Goal: Task Accomplishment & Management: Manage account settings

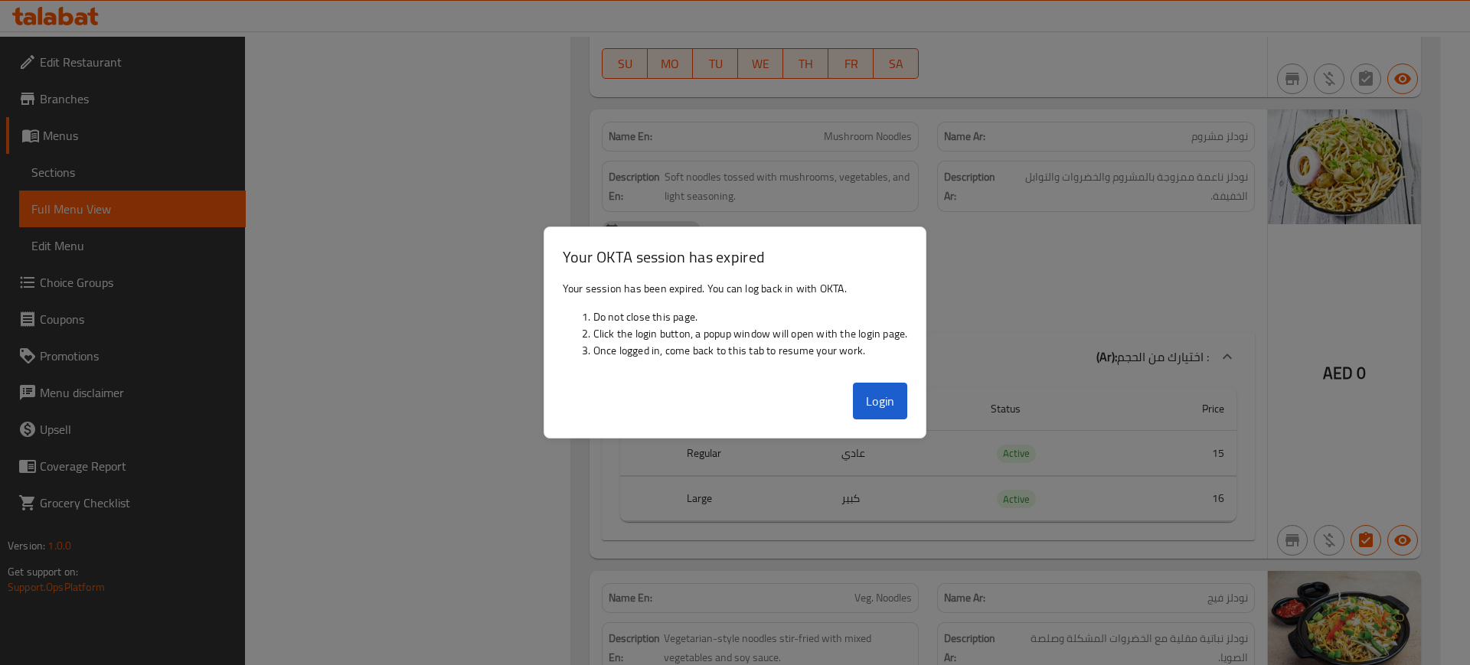
scroll to position [5506, 0]
click at [871, 393] on button "Login" at bounding box center [880, 401] width 55 height 37
click at [296, 180] on div at bounding box center [735, 332] width 1470 height 665
click at [886, 406] on button "Login" at bounding box center [880, 401] width 55 height 37
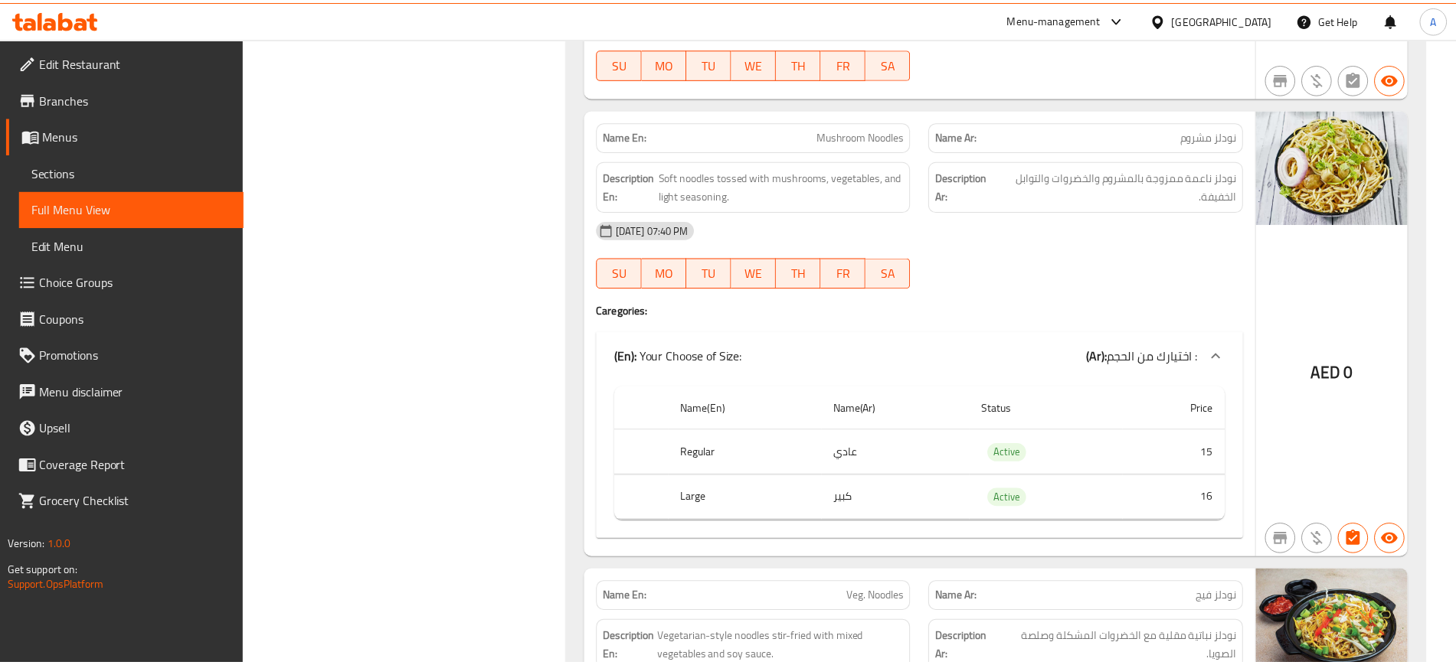
scroll to position [5523, 0]
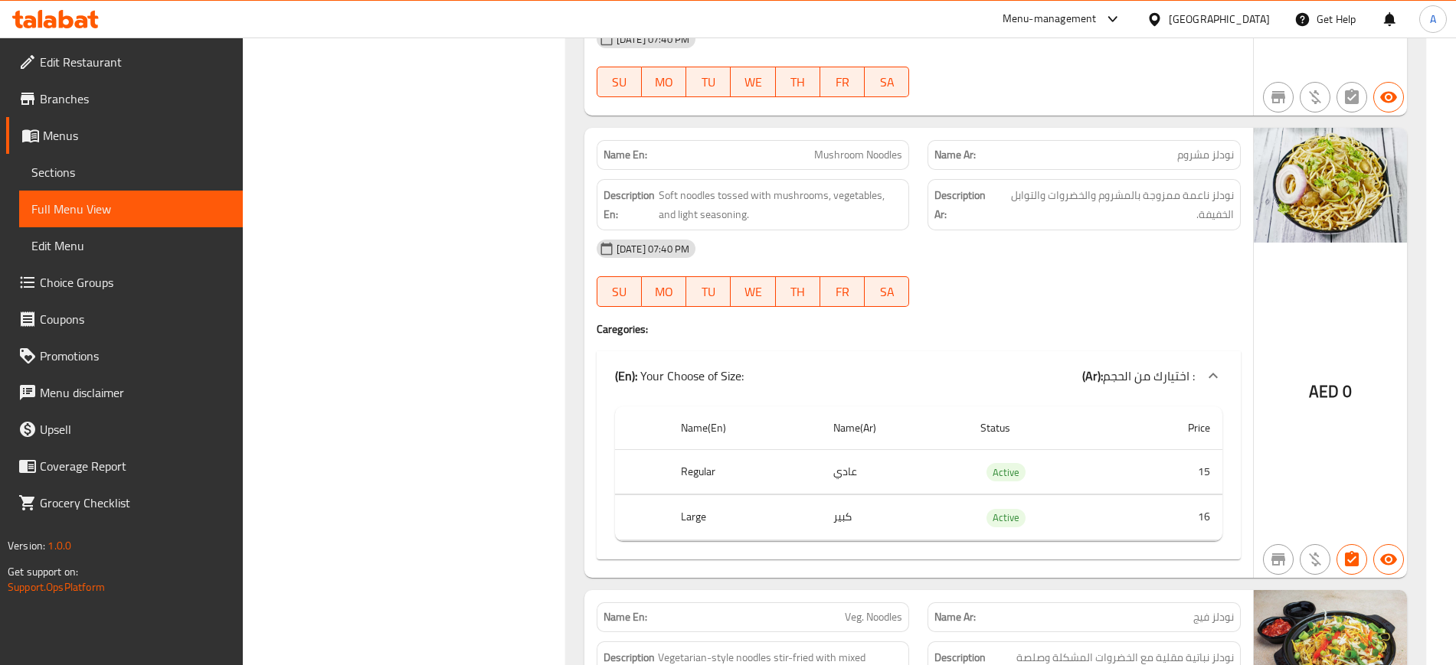
click at [83, 18] on icon at bounding box center [81, 21] width 13 height 13
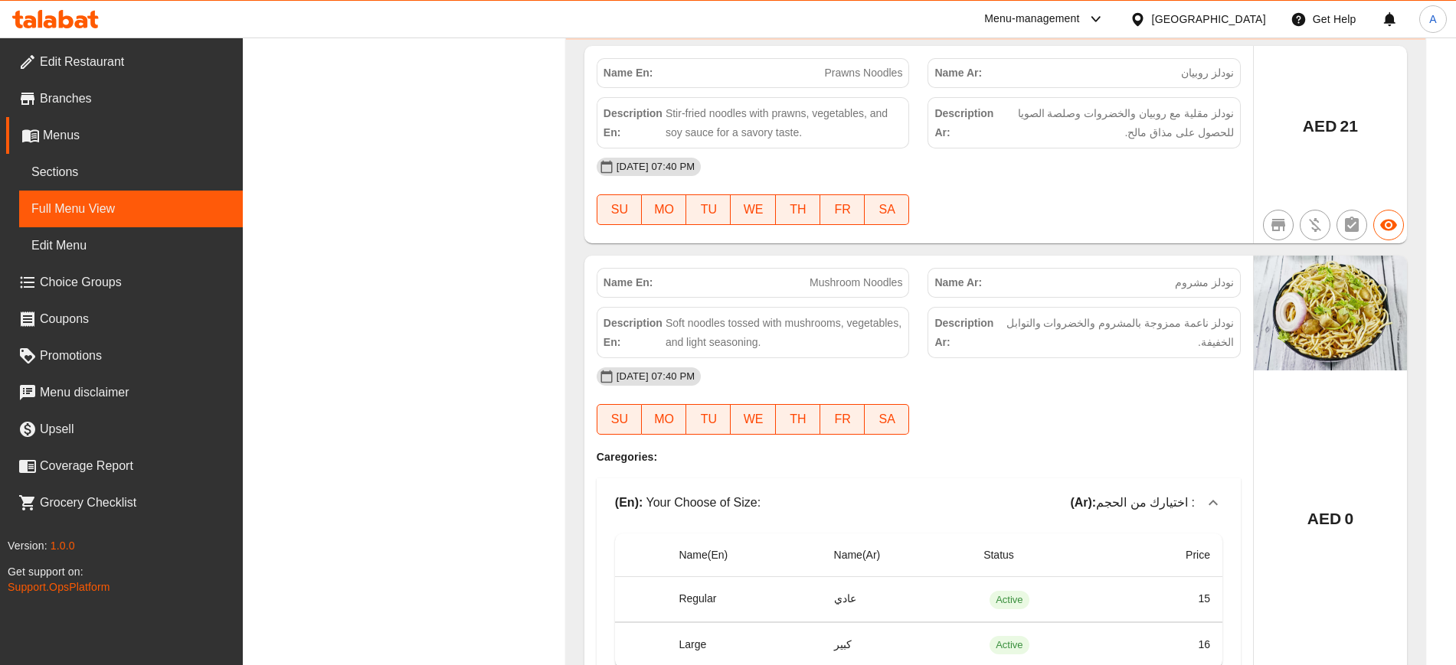
scroll to position [5633, 0]
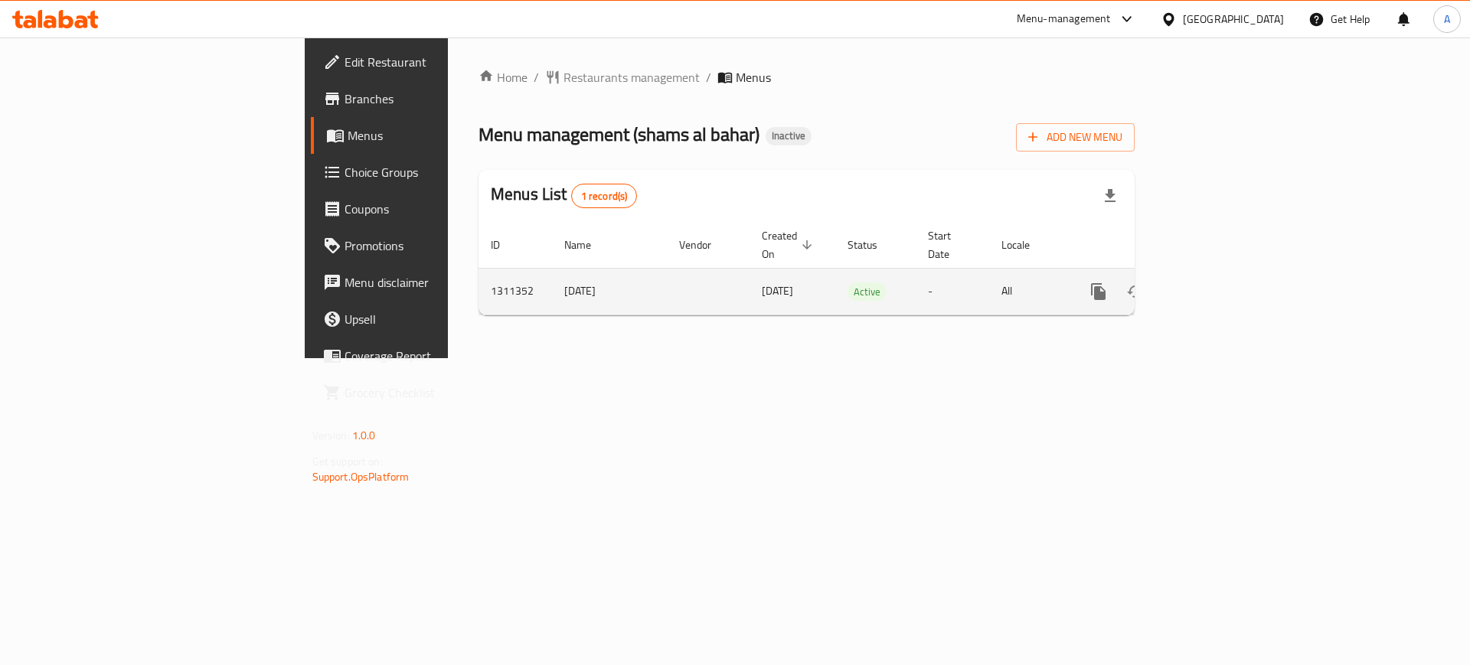
click at [1227, 285] on link "enhanced table" at bounding box center [1209, 291] width 37 height 37
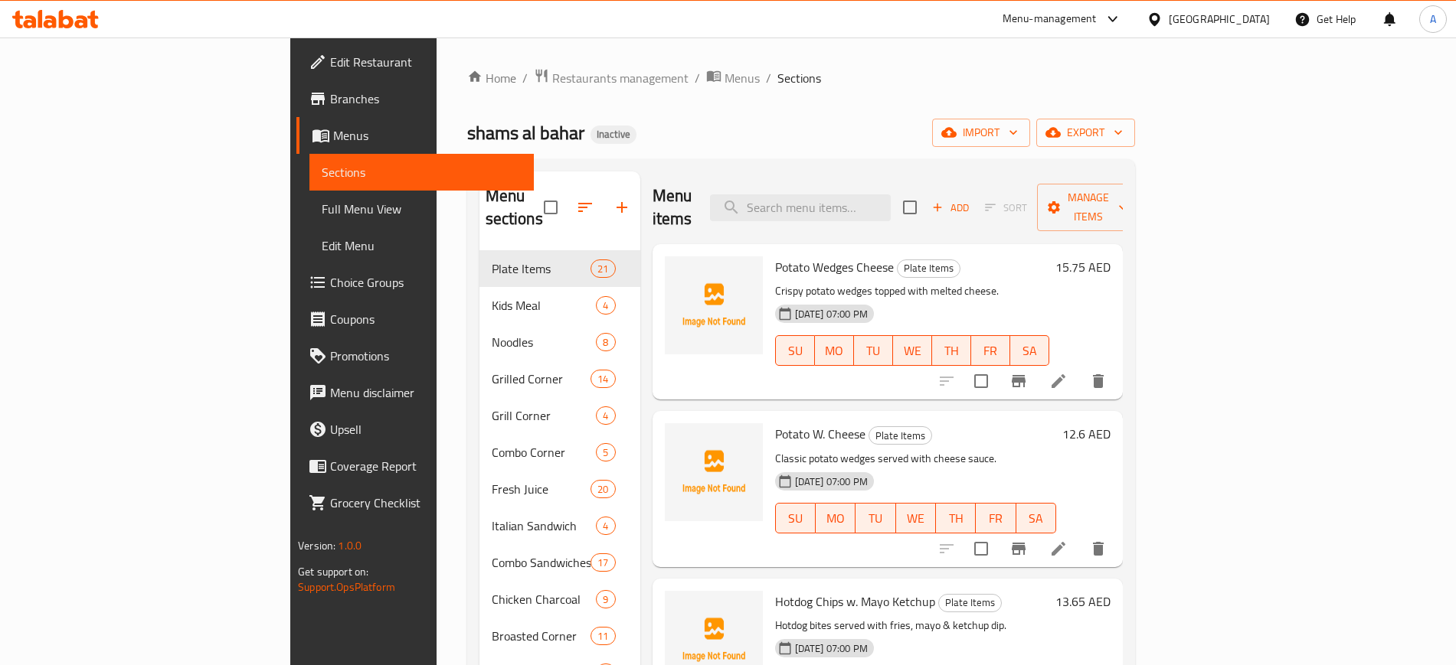
drag, startPoint x: 135, startPoint y: 199, endPoint x: 321, endPoint y: 49, distance: 239.1
click at [309, 198] on link "Full Menu View" at bounding box center [421, 209] width 224 height 37
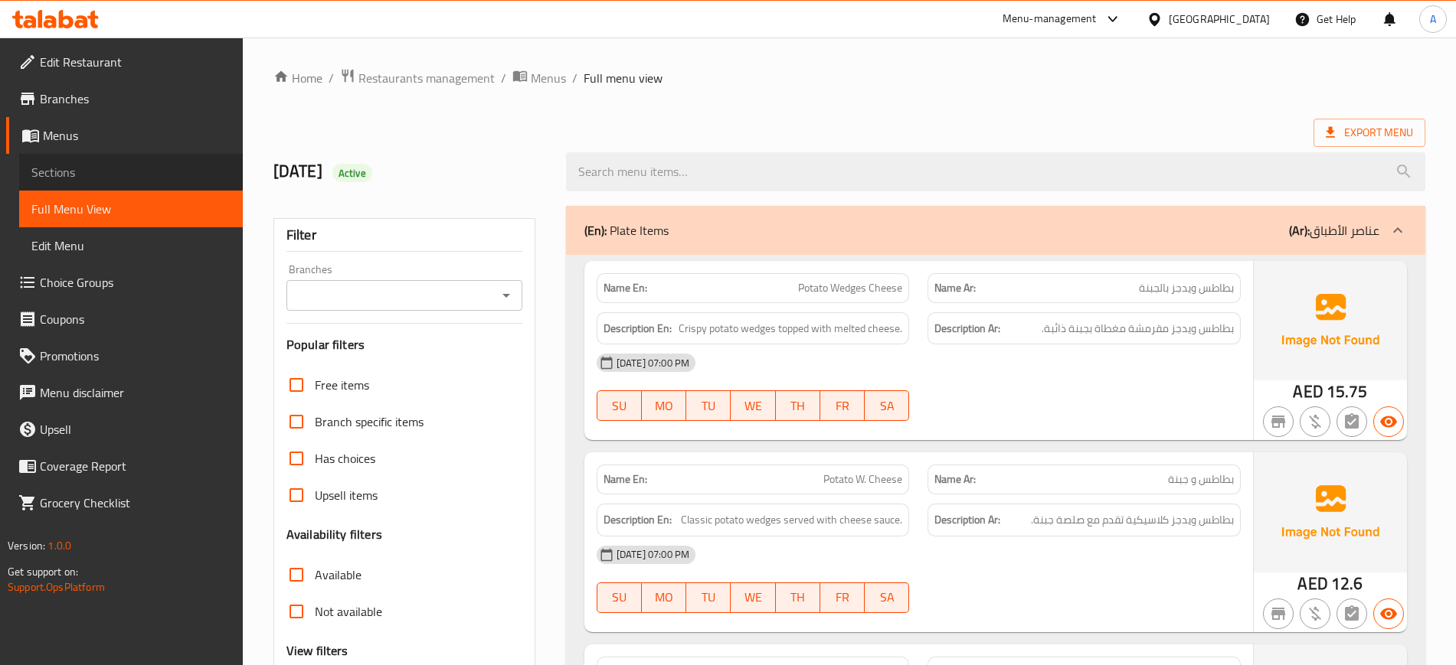
click at [123, 182] on link "Sections" at bounding box center [131, 172] width 224 height 37
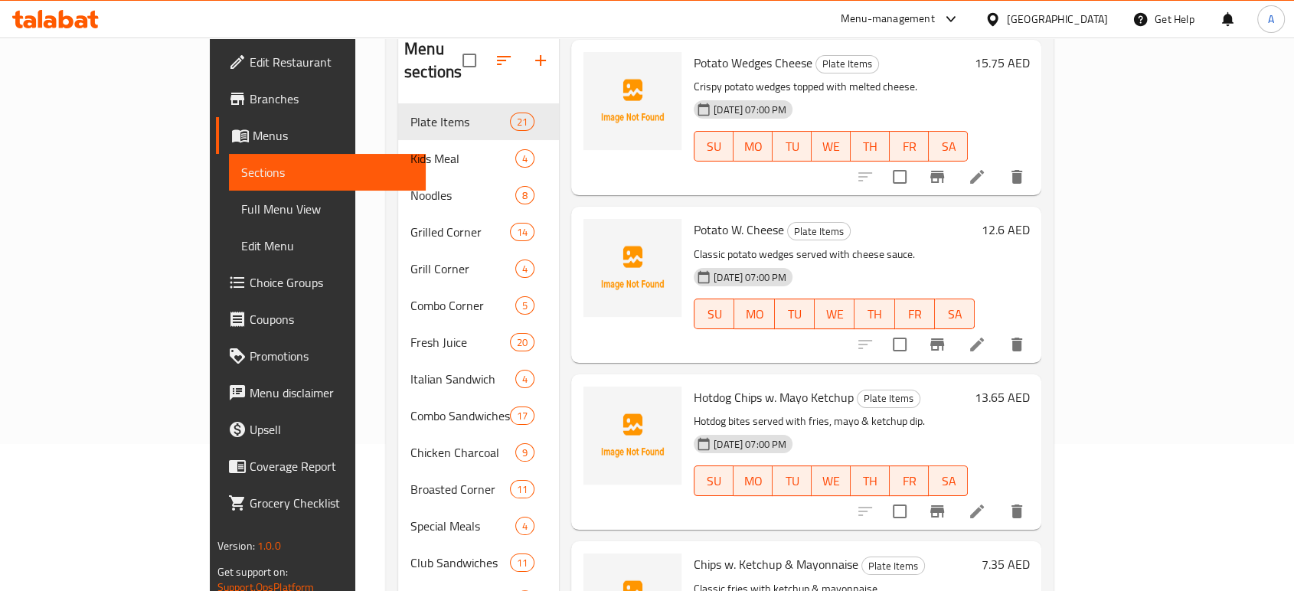
scroll to position [58, 0]
click at [999, 497] on li at bounding box center [977, 511] width 43 height 28
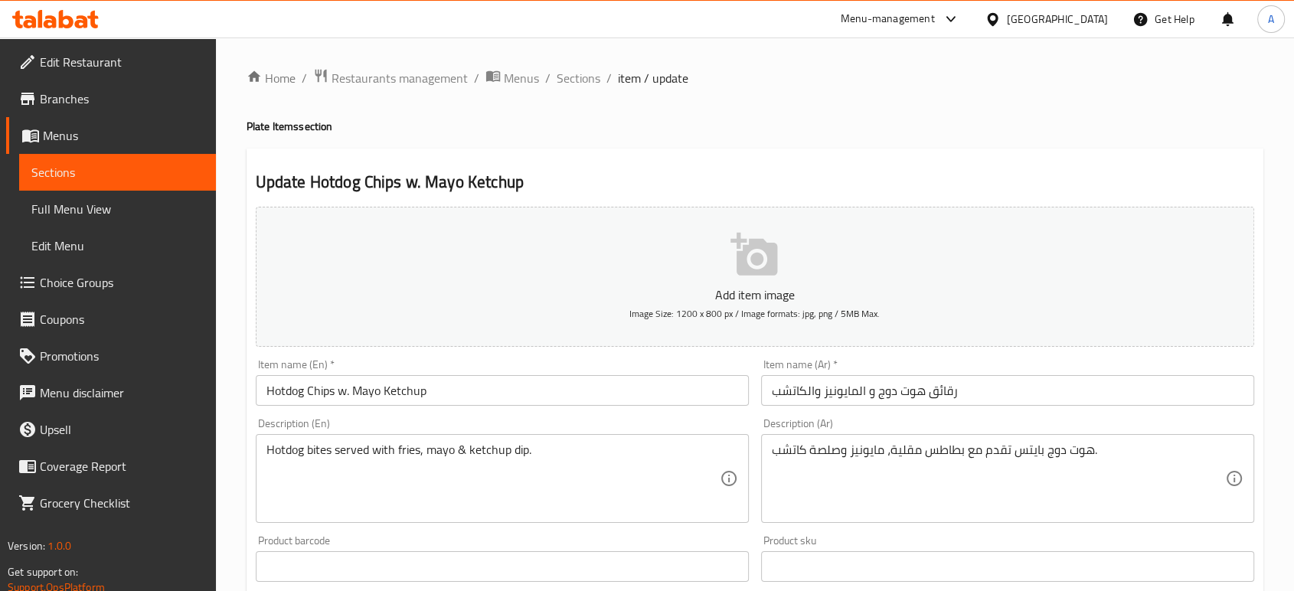
click at [947, 395] on input "رقائق هوت دوج و المايونيز والكاتشب" at bounding box center [1007, 390] width 493 height 31
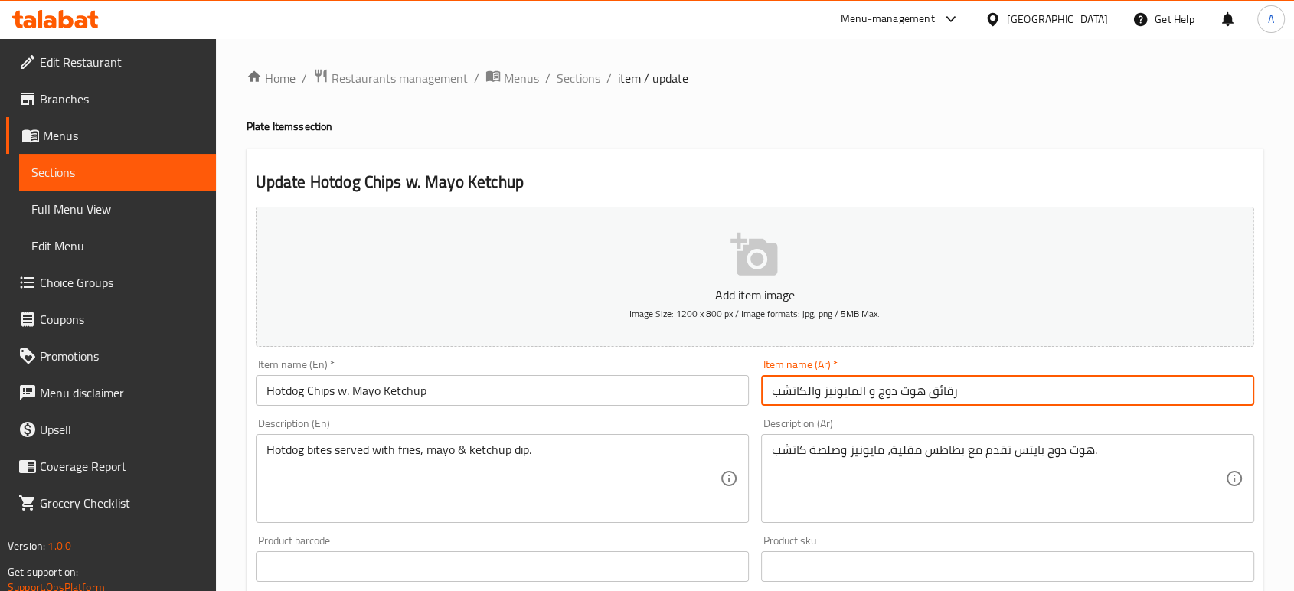
click at [947, 395] on input "رقائق هوت دوج و المايونيز والكاتشب" at bounding box center [1007, 390] width 493 height 31
click at [808, 394] on input "شيبس هوت دوج و المايونيز والكاتشب" at bounding box center [1007, 390] width 493 height 31
click at [842, 394] on input "شيبس هوت دوج و المايونيز كاتشب" at bounding box center [1007, 390] width 493 height 31
type input "شيبس هوت دوج و مايونيز كاتشب"
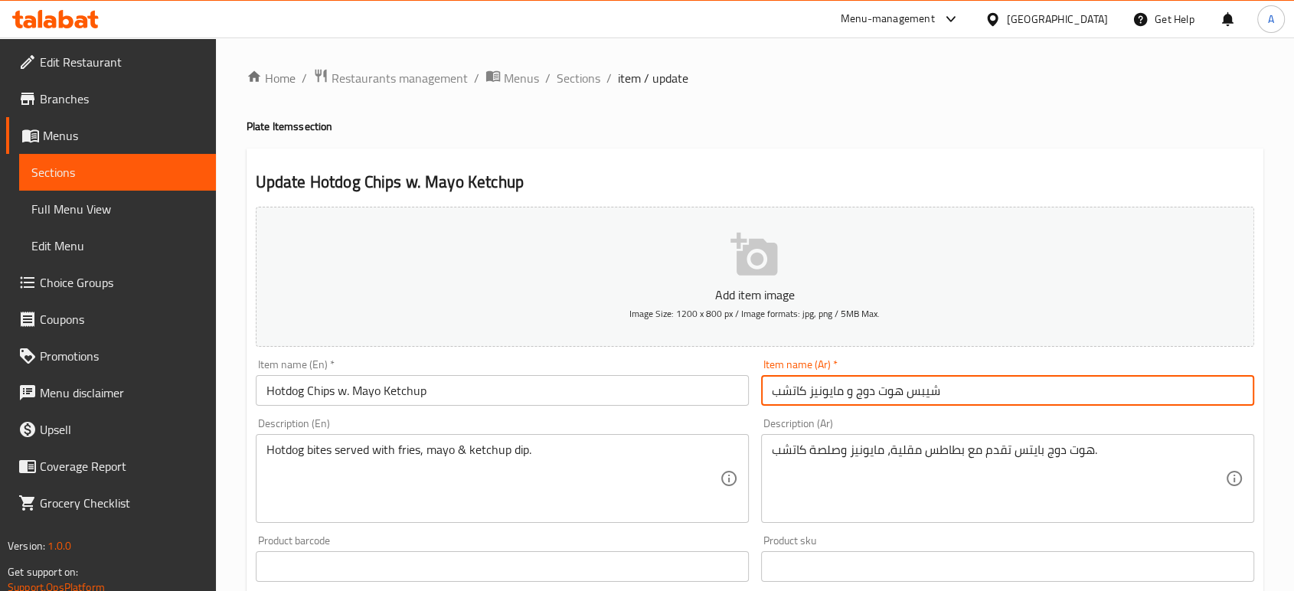
click at [919, 393] on input "شيبس هوت دوج و مايونيز كاتشب" at bounding box center [1007, 390] width 493 height 31
click at [929, 395] on input "شيبس هوت دوج و مايونيز كاتشب" at bounding box center [1007, 390] width 493 height 31
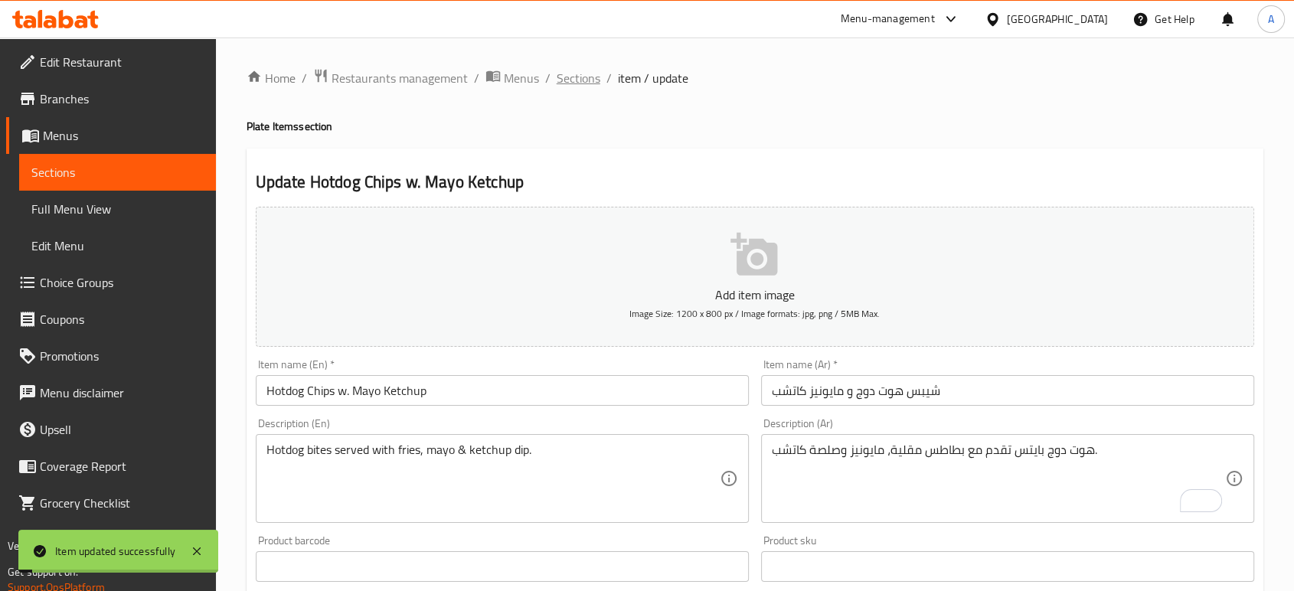
click at [576, 77] on span "Sections" at bounding box center [579, 78] width 44 height 18
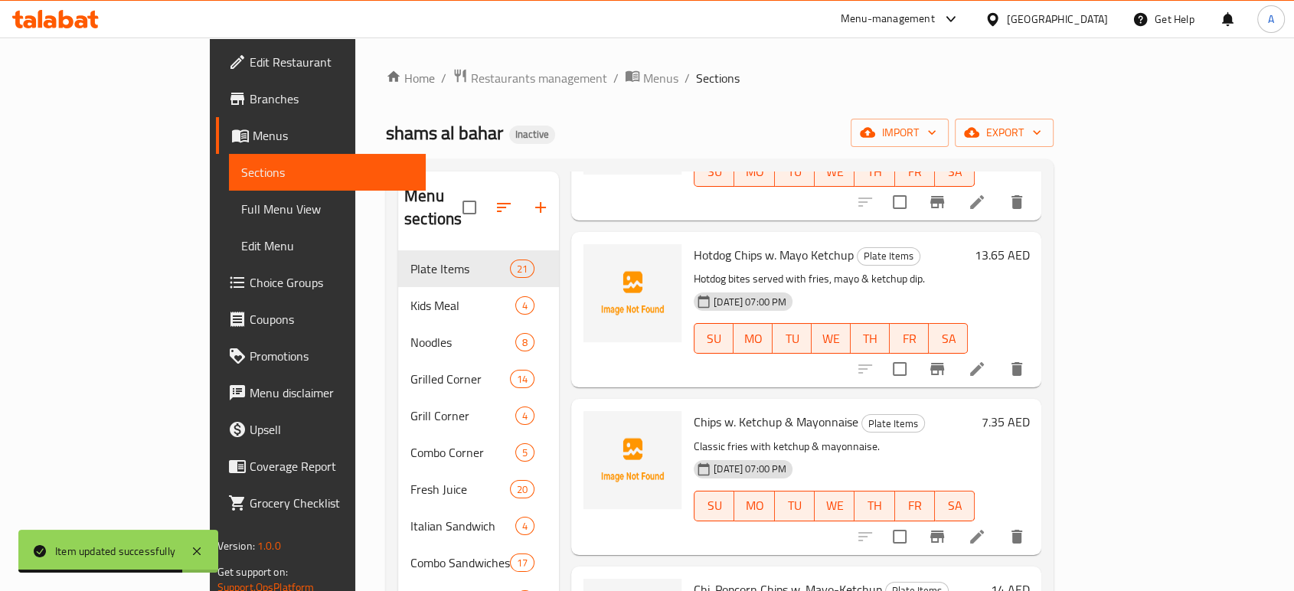
scroll to position [401, 0]
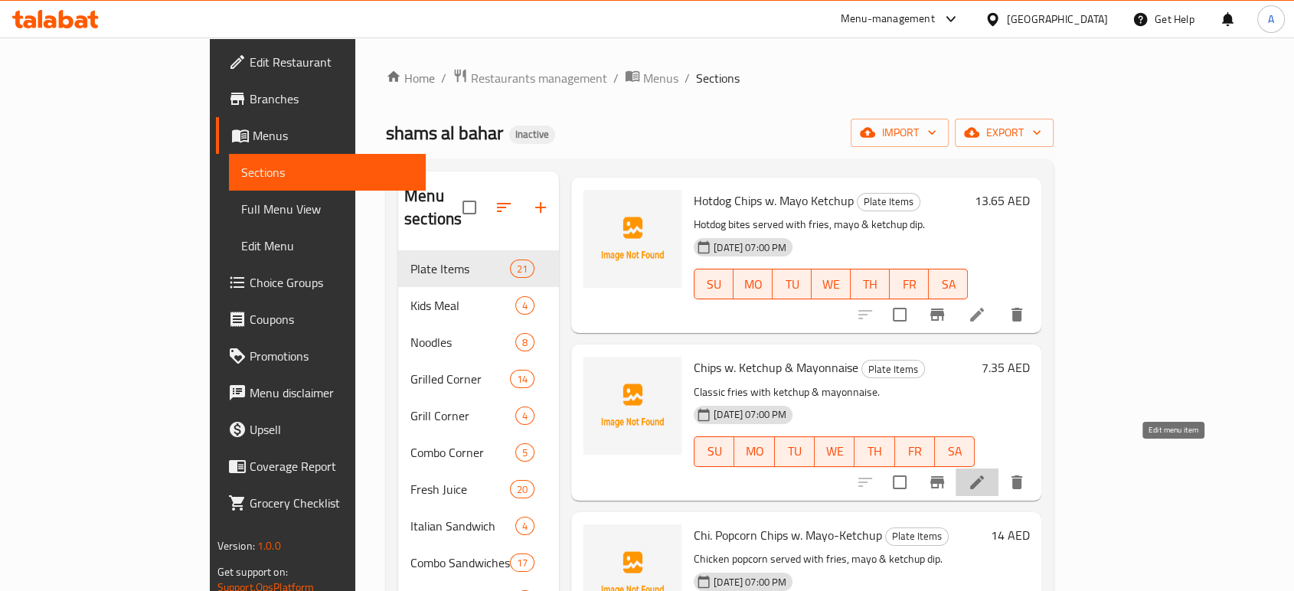
click at [986, 473] on icon at bounding box center [977, 482] width 18 height 18
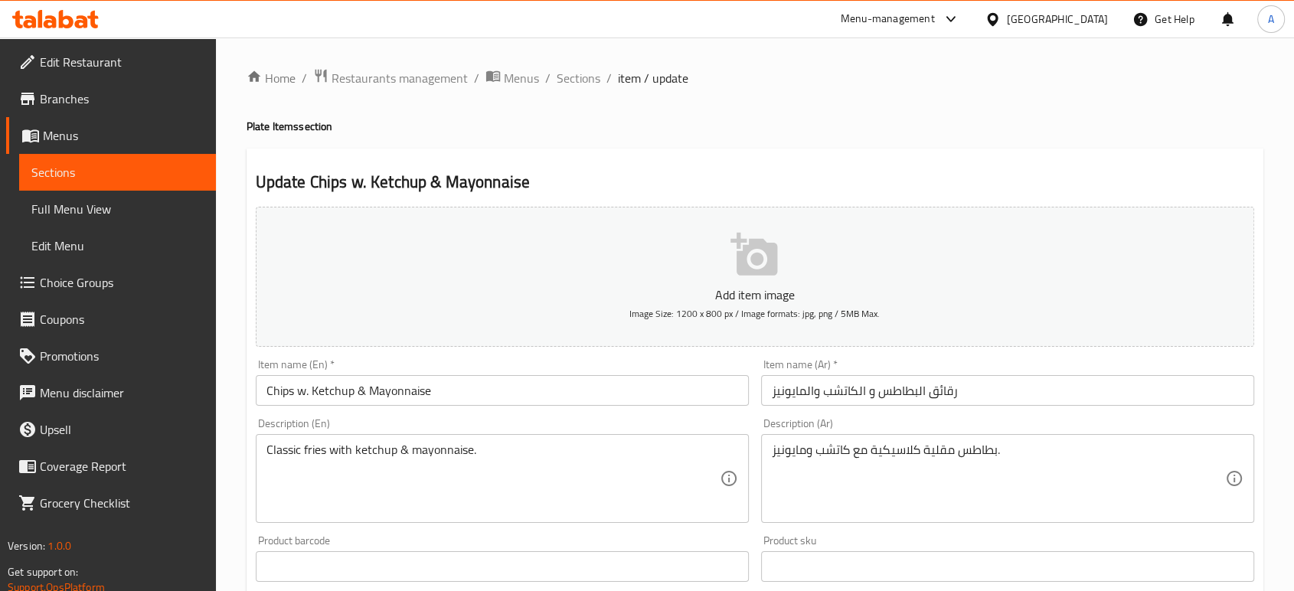
click at [953, 399] on input "رقائق البطاطس و الكاتشب والمايونيز" at bounding box center [1007, 390] width 493 height 31
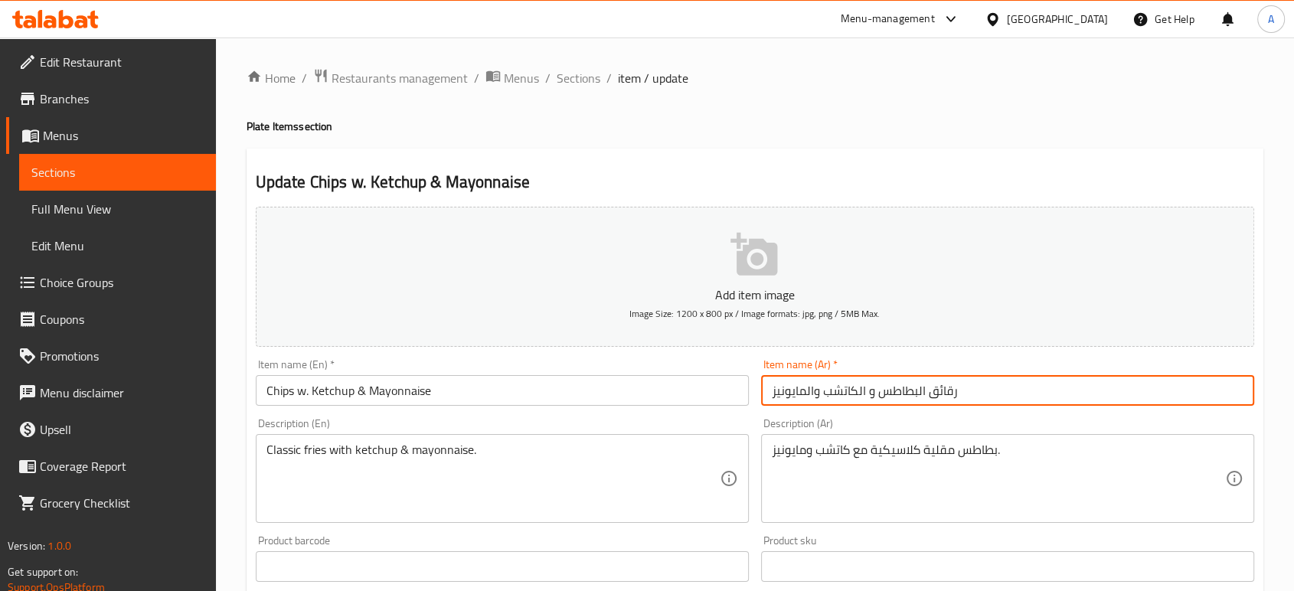
click at [953, 399] on input "رقائق البطاطس و الكاتشب والمايونيز" at bounding box center [1007, 390] width 493 height 31
click at [966, 394] on input "رقائق البطاطس و الكاتشب والمايونيز" at bounding box center [1007, 390] width 493 height 31
drag, startPoint x: 966, startPoint y: 394, endPoint x: 882, endPoint y: 398, distance: 83.6
click at [882, 398] on input "رقائق البطاطس و الكاتشب والمايونيز" at bounding box center [1007, 390] width 493 height 31
type input "شيبس و الكاتشب والمايونيز"
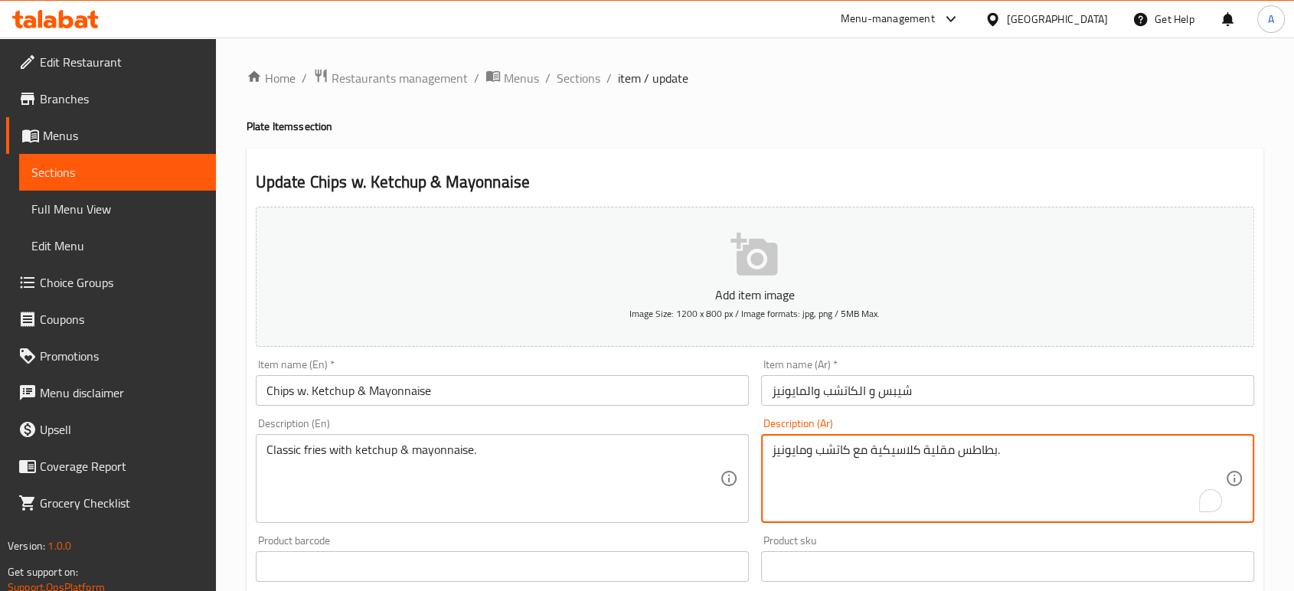
drag, startPoint x: 995, startPoint y: 454, endPoint x: 925, endPoint y: 461, distance: 70.8
type textarea "فرايز كلاسيكية مع كاتشب ومايونيز."
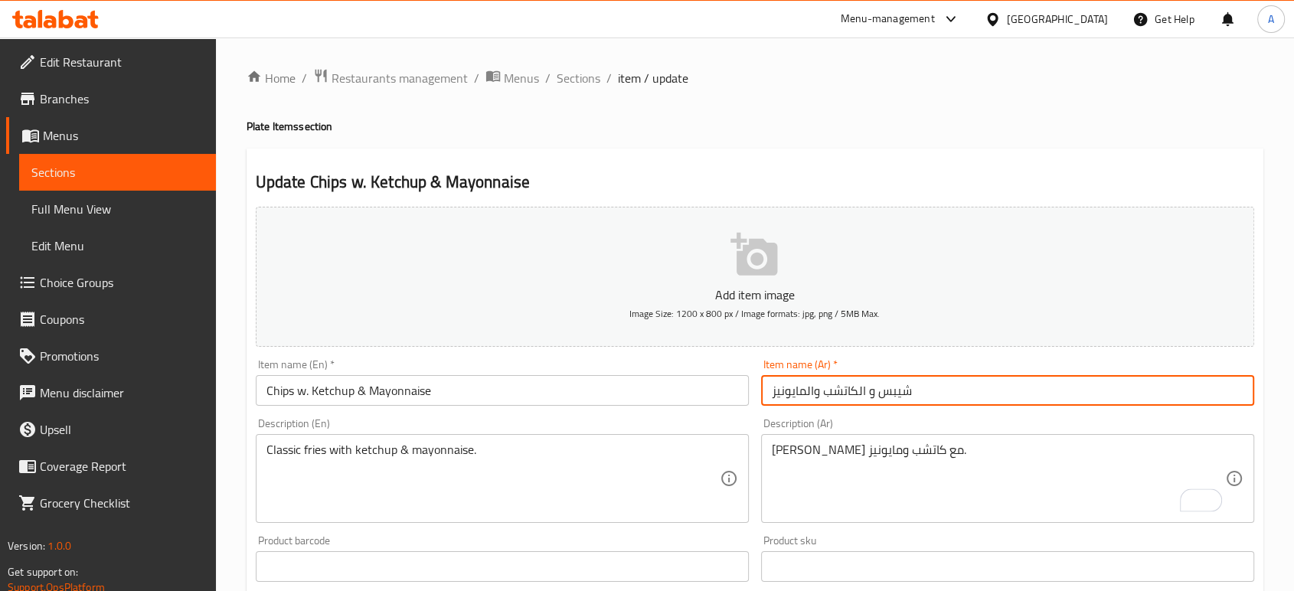
click at [946, 392] on input "شيبس و الكاتشب والمايونيز" at bounding box center [1007, 390] width 493 height 31
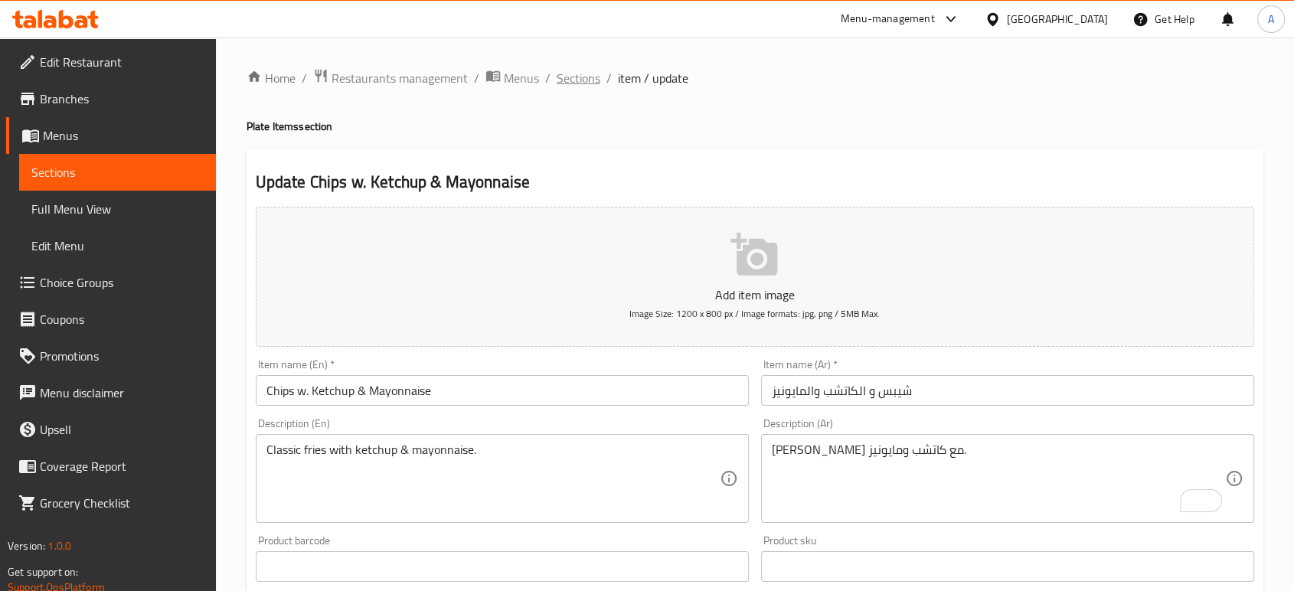
click at [576, 86] on span "Sections" at bounding box center [579, 78] width 44 height 18
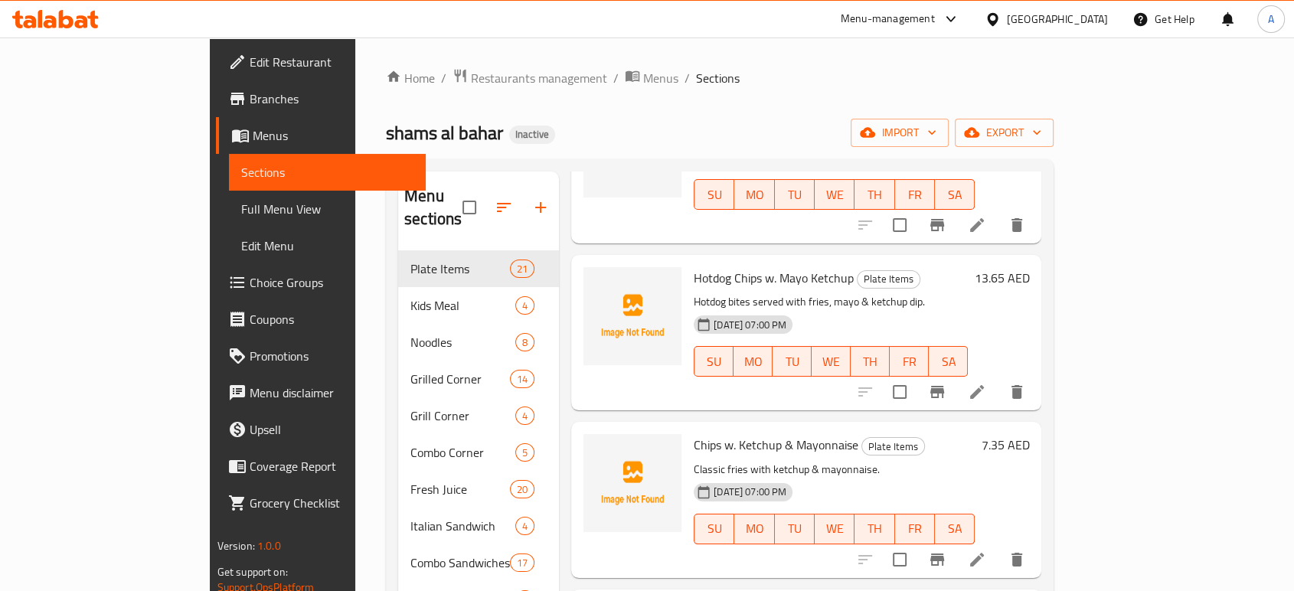
scroll to position [325, 0]
click at [986, 382] on icon at bounding box center [977, 391] width 18 height 18
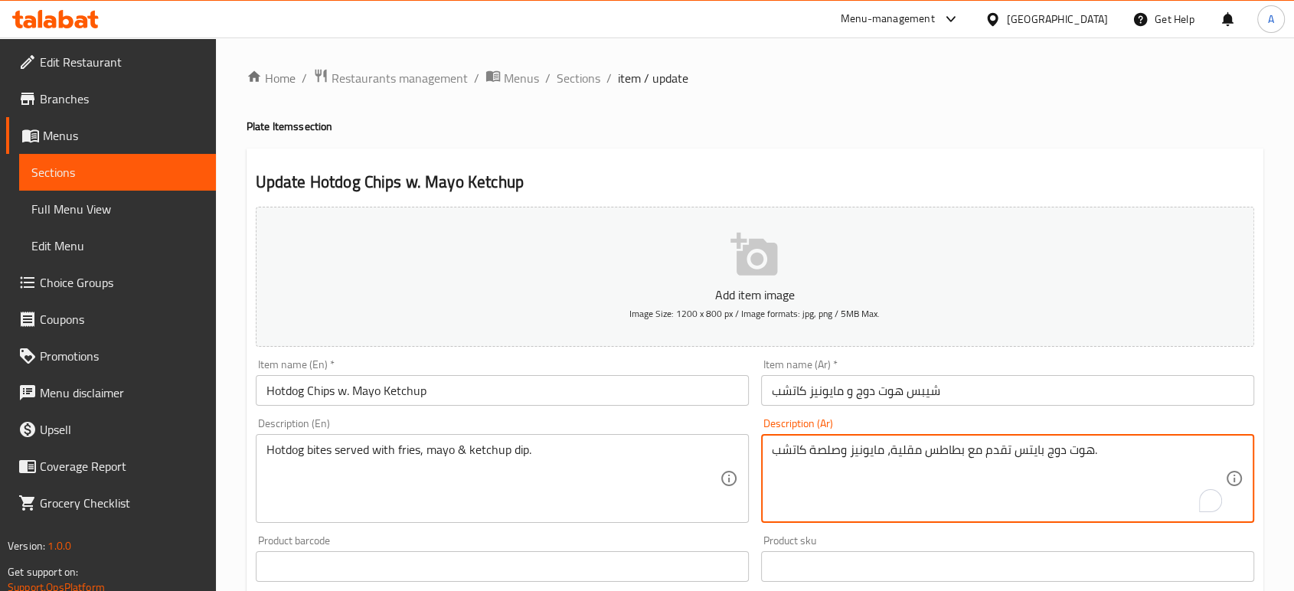
drag, startPoint x: 966, startPoint y: 453, endPoint x: 894, endPoint y: 454, distance: 72.0
type textarea "هوت دوج بايتس تقدم مع فرايز، مايونيز وصلصة كاتشب."
click at [979, 395] on input "شيبس هوت دوج و مايونيز كاتشب" at bounding box center [1007, 390] width 493 height 31
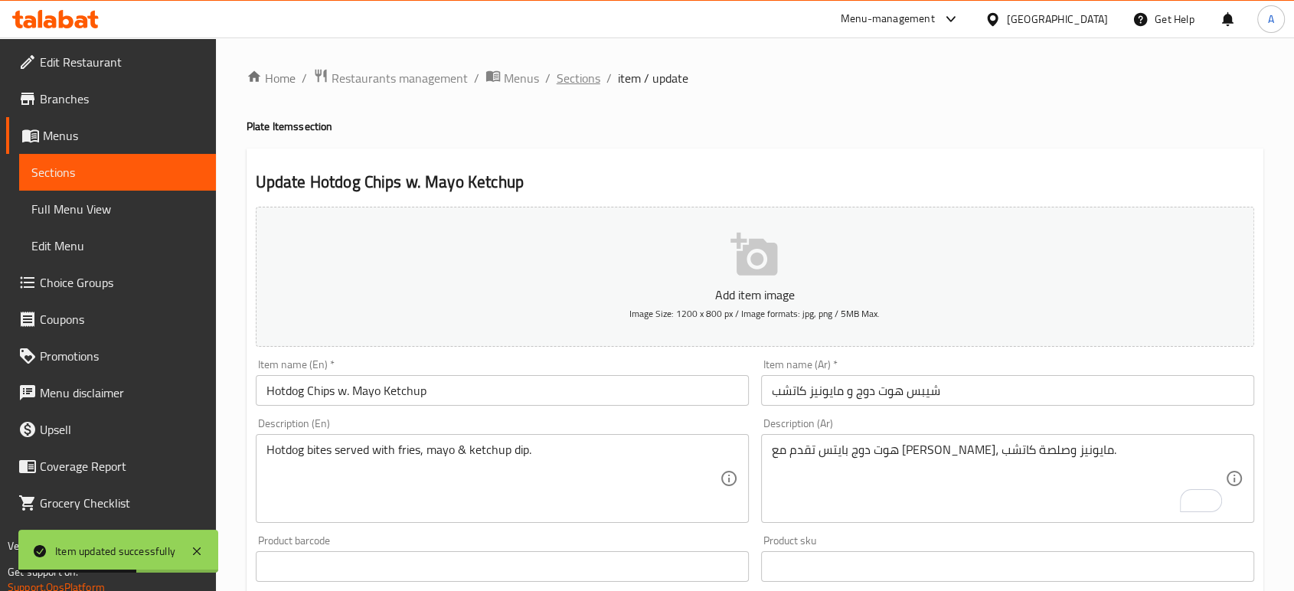
click at [579, 83] on span "Sections" at bounding box center [579, 78] width 44 height 18
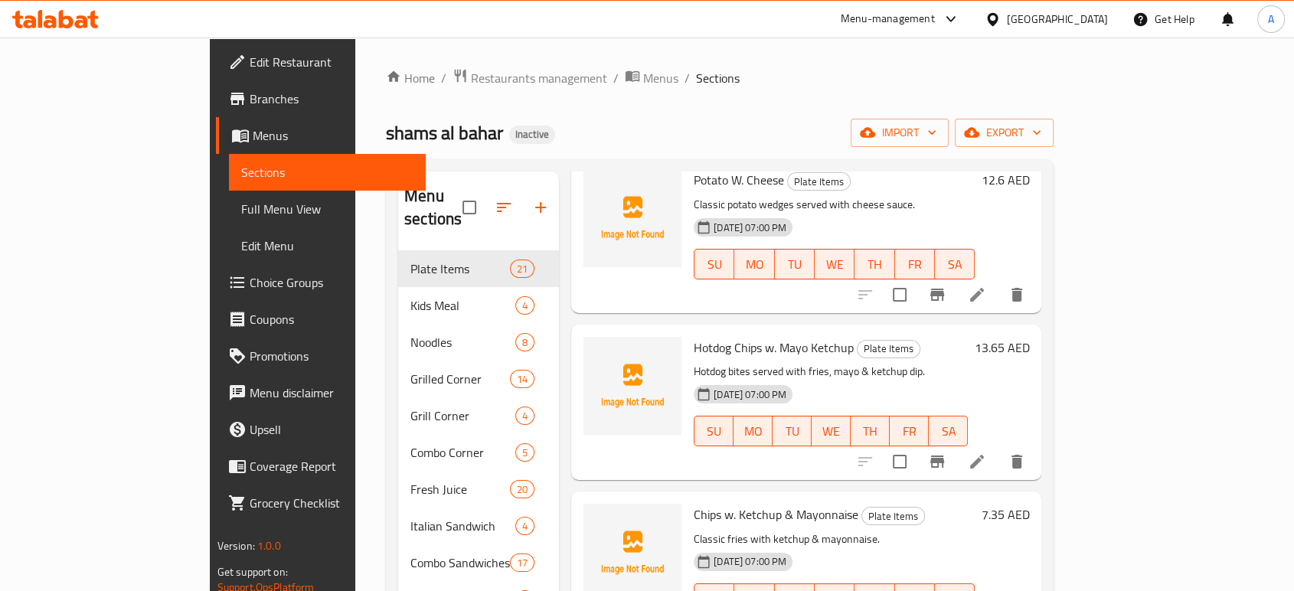
scroll to position [255, 0]
click at [984, 454] on icon at bounding box center [977, 461] width 14 height 14
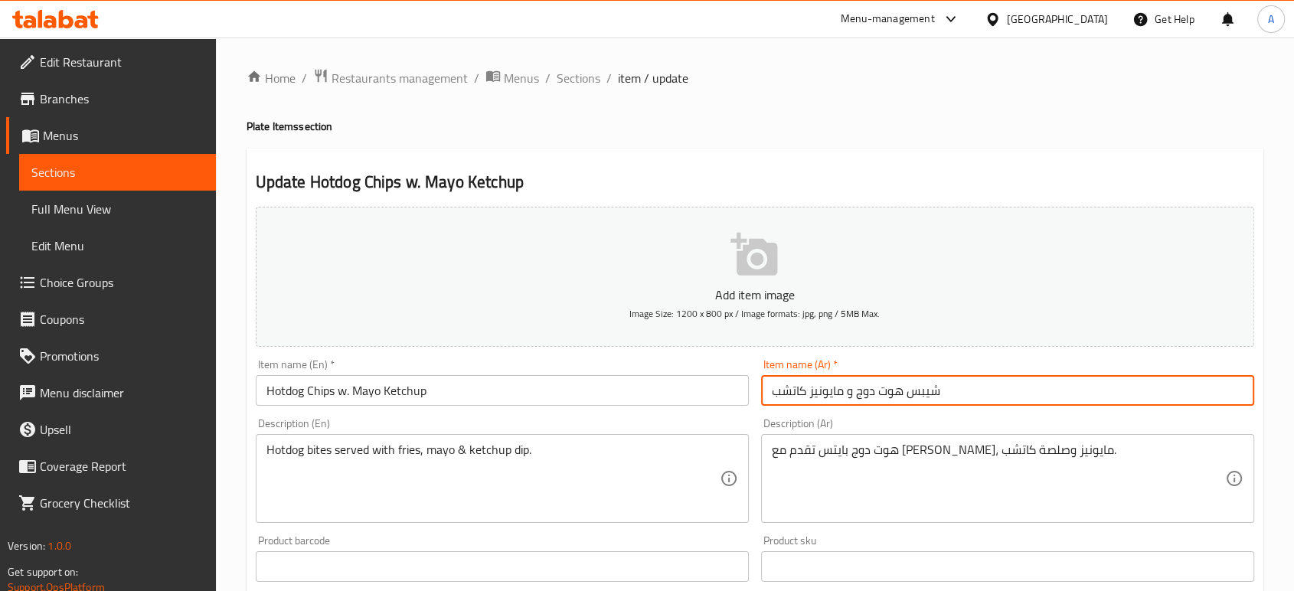
click at [921, 384] on input "شيبس هوت دوج و مايونيز كاتشب" at bounding box center [1007, 390] width 493 height 31
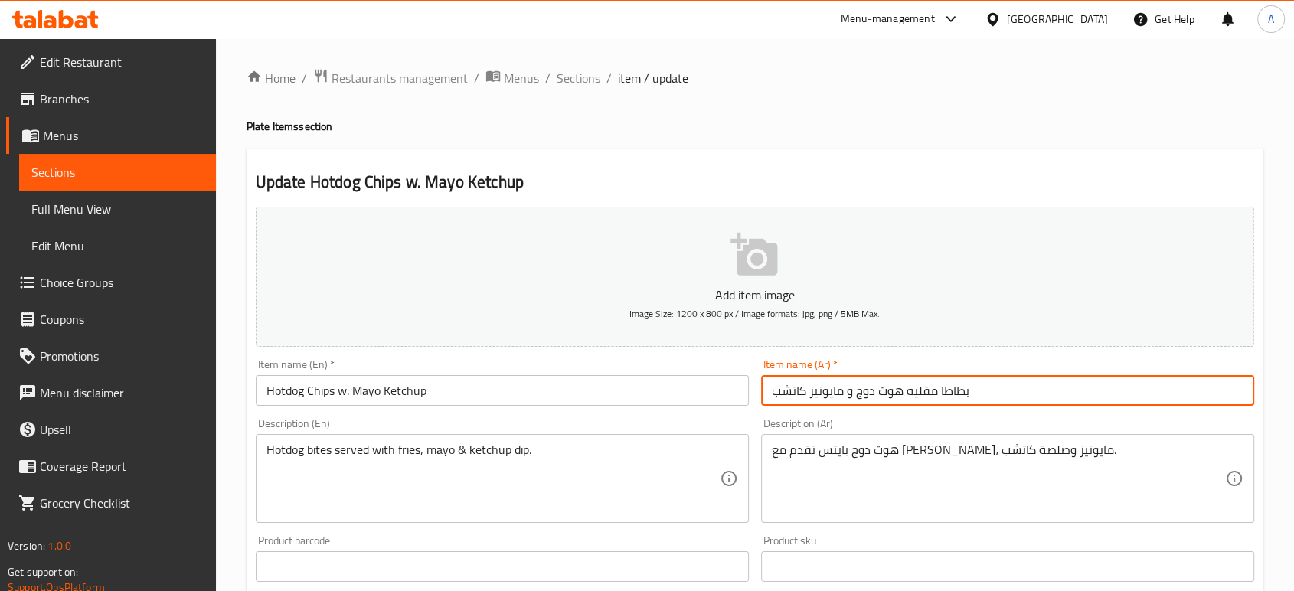
type input "بطاطا مقليه هوت دوج و مايونيز كاتشب"
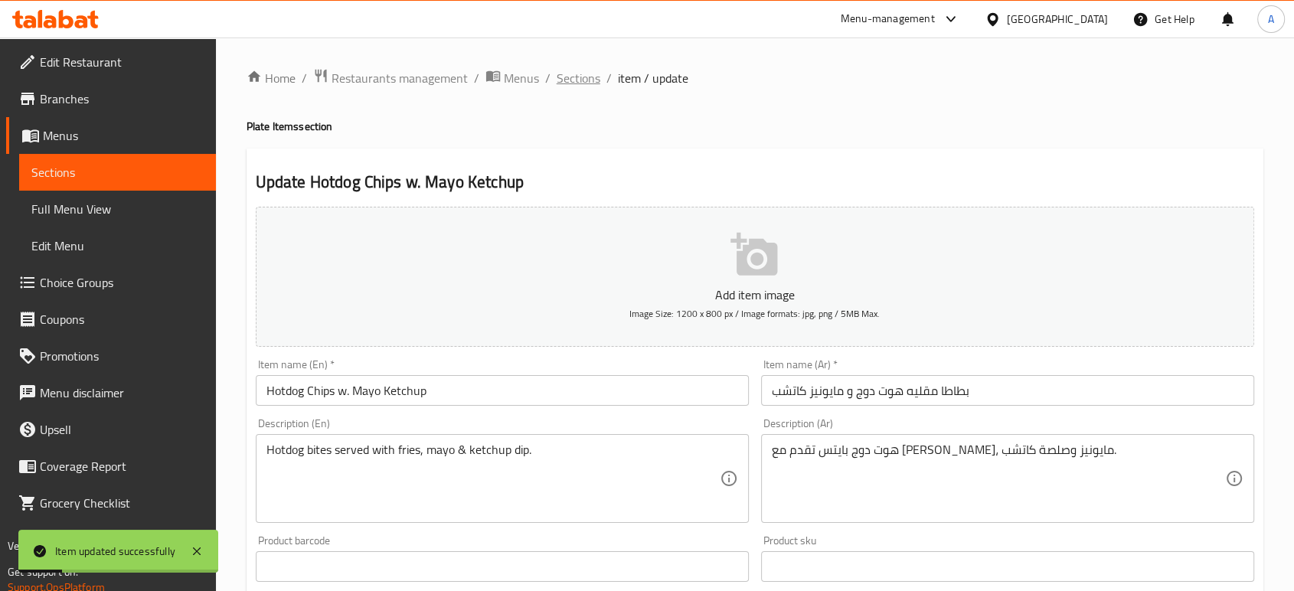
click at [580, 70] on span "Sections" at bounding box center [579, 78] width 44 height 18
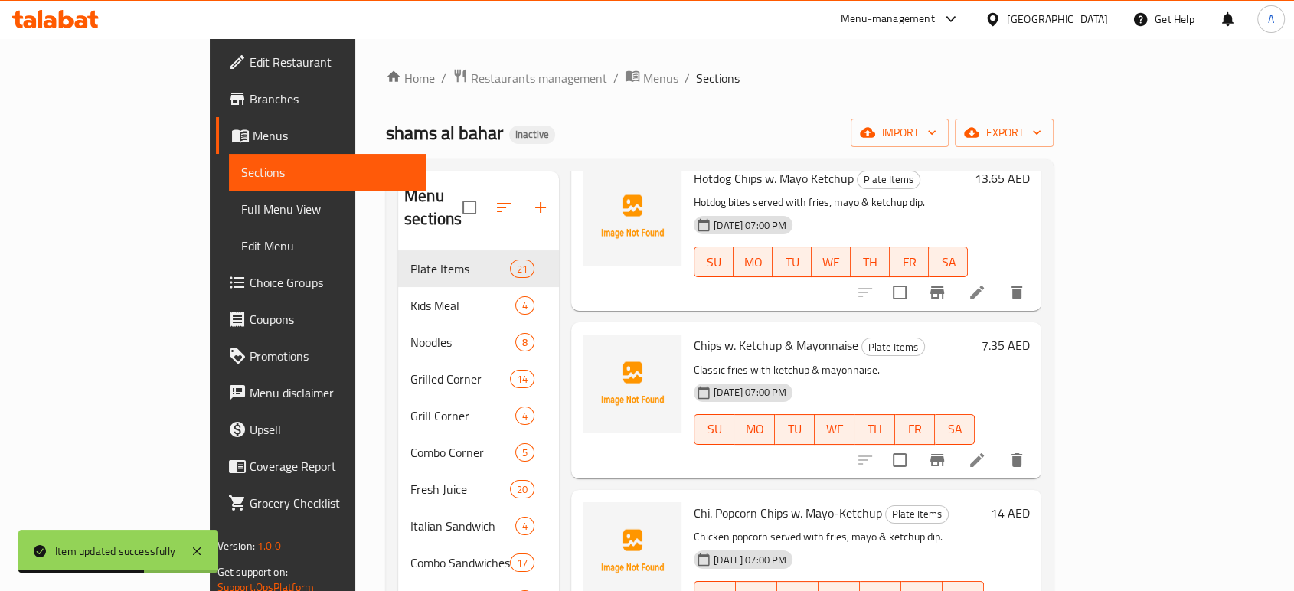
scroll to position [447, 0]
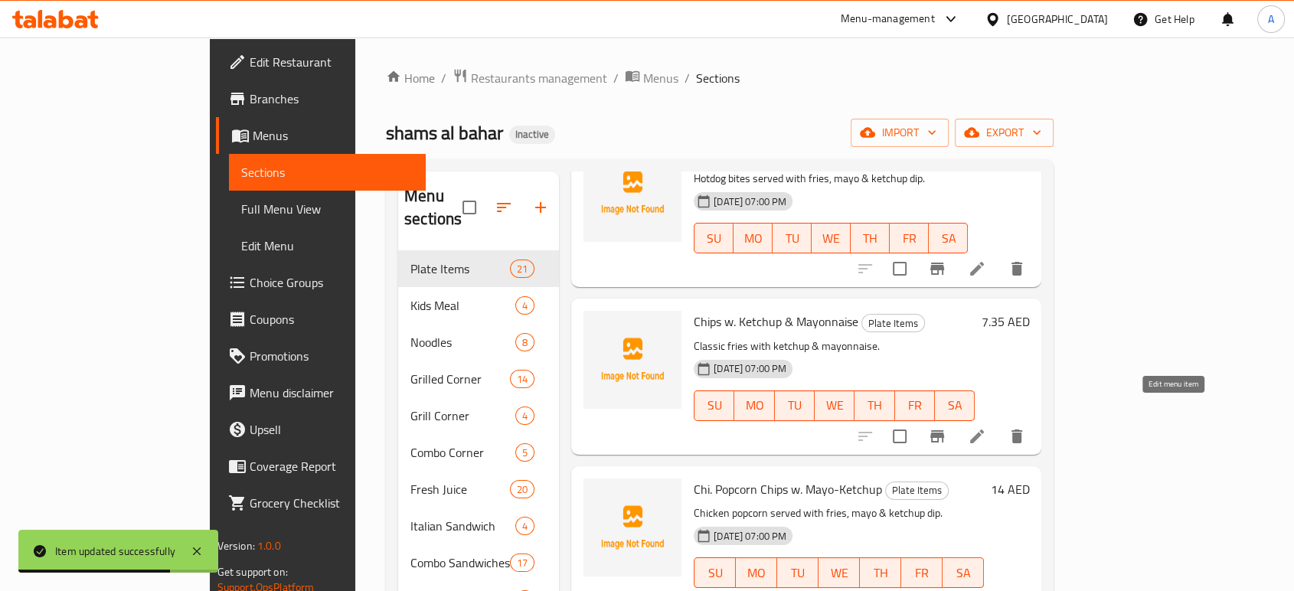
click at [986, 427] on icon at bounding box center [977, 436] width 18 height 18
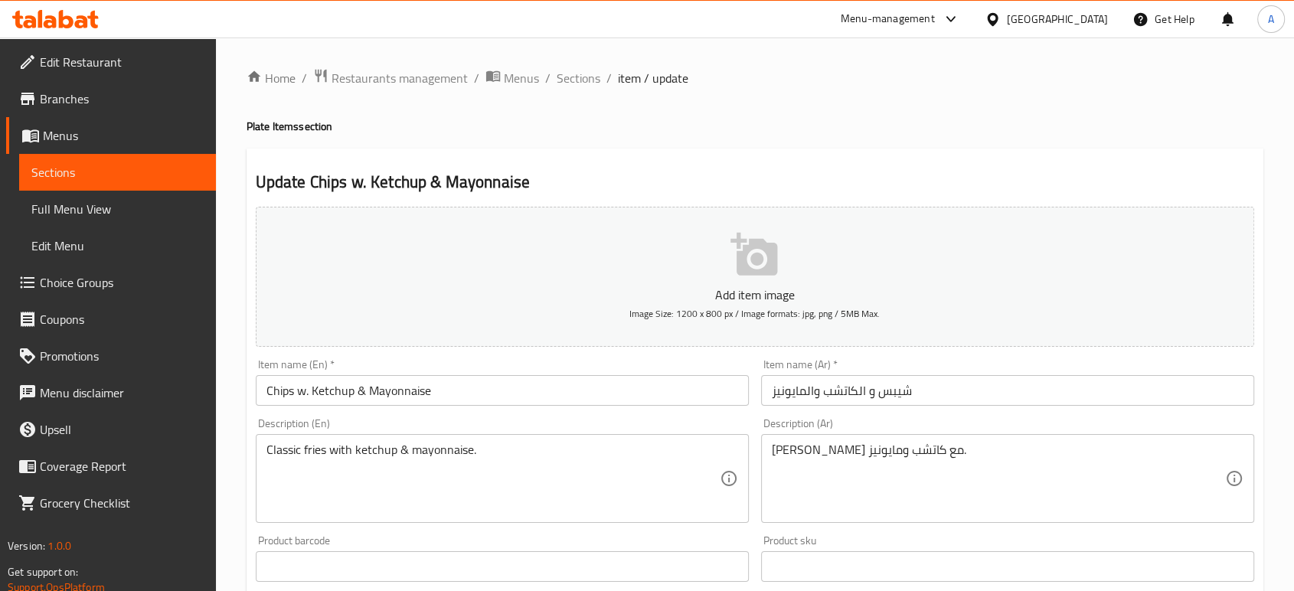
click at [899, 389] on input "شيبس و الكاتشب والمايونيز" at bounding box center [1007, 390] width 493 height 31
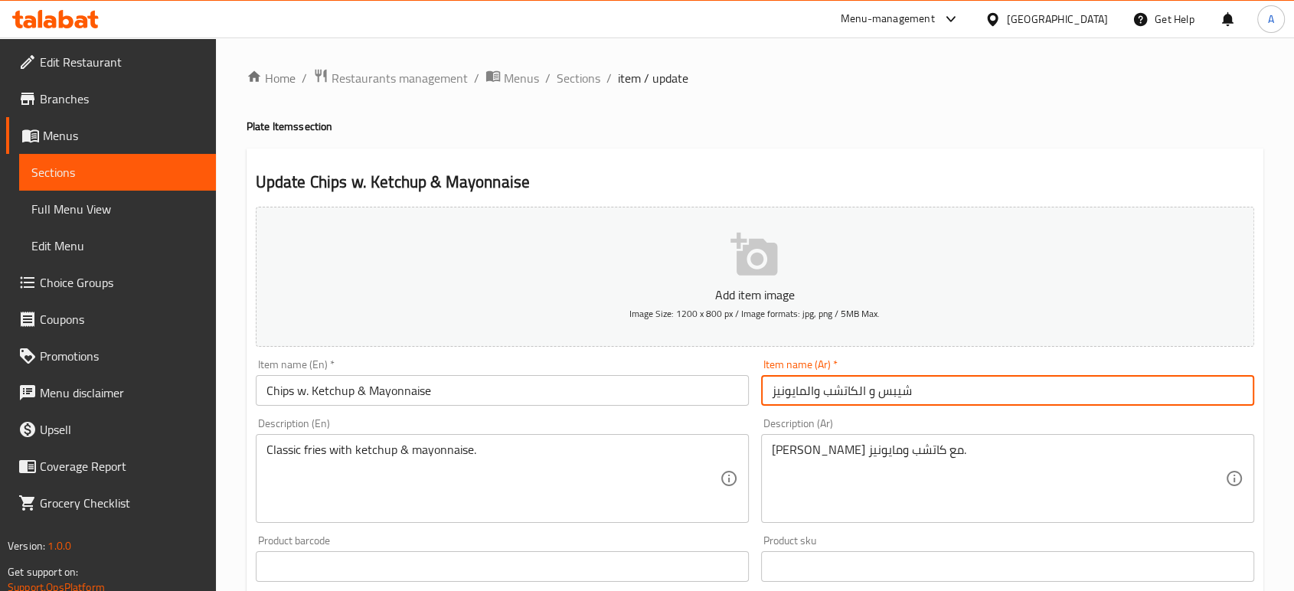
click at [899, 389] on input "شيبس و الكاتشب والمايونيز" at bounding box center [1007, 390] width 493 height 31
type input "بطاطا مقليه و الكاتشب والمايونيز"
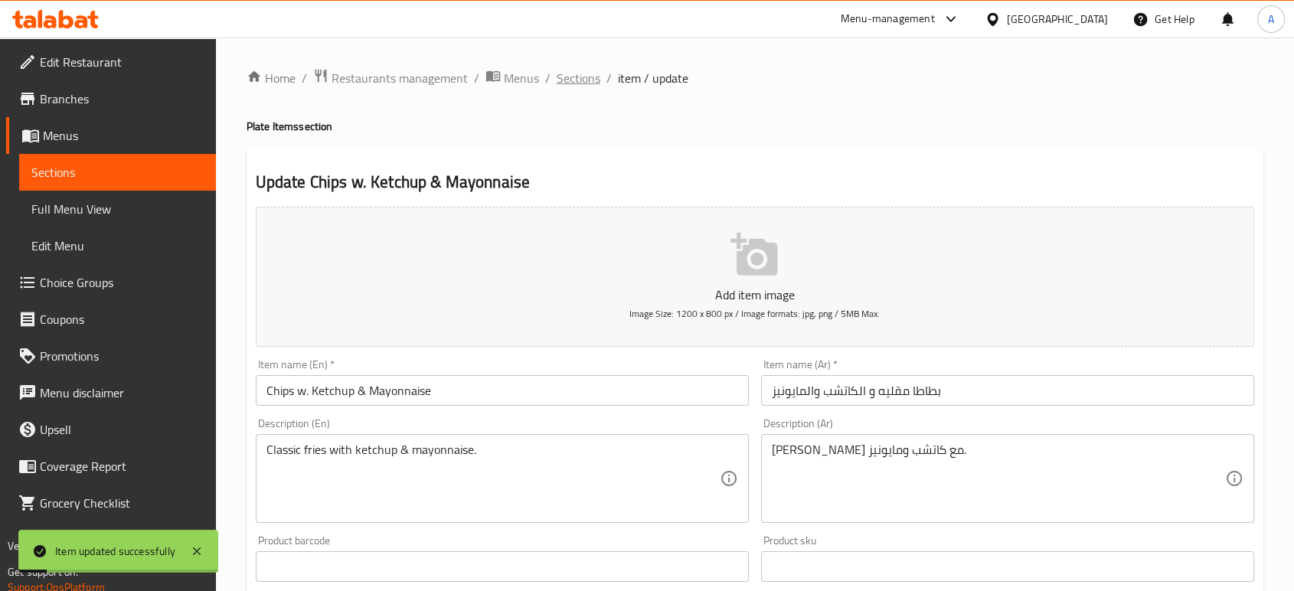
click at [577, 83] on span "Sections" at bounding box center [579, 78] width 44 height 18
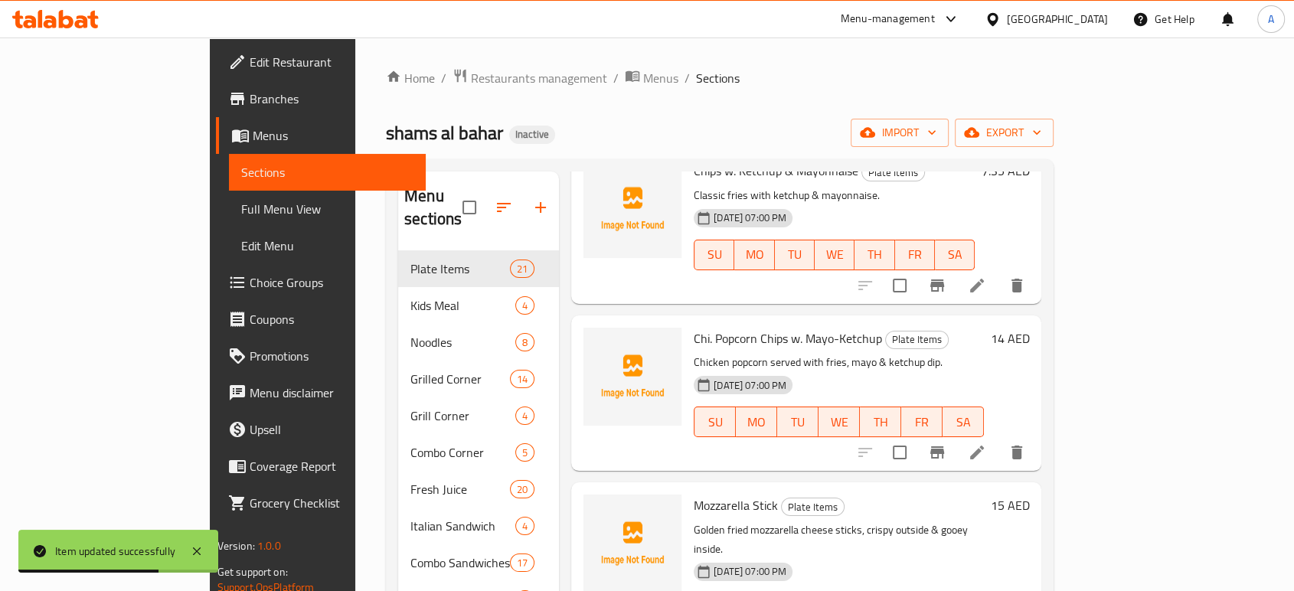
scroll to position [607, 0]
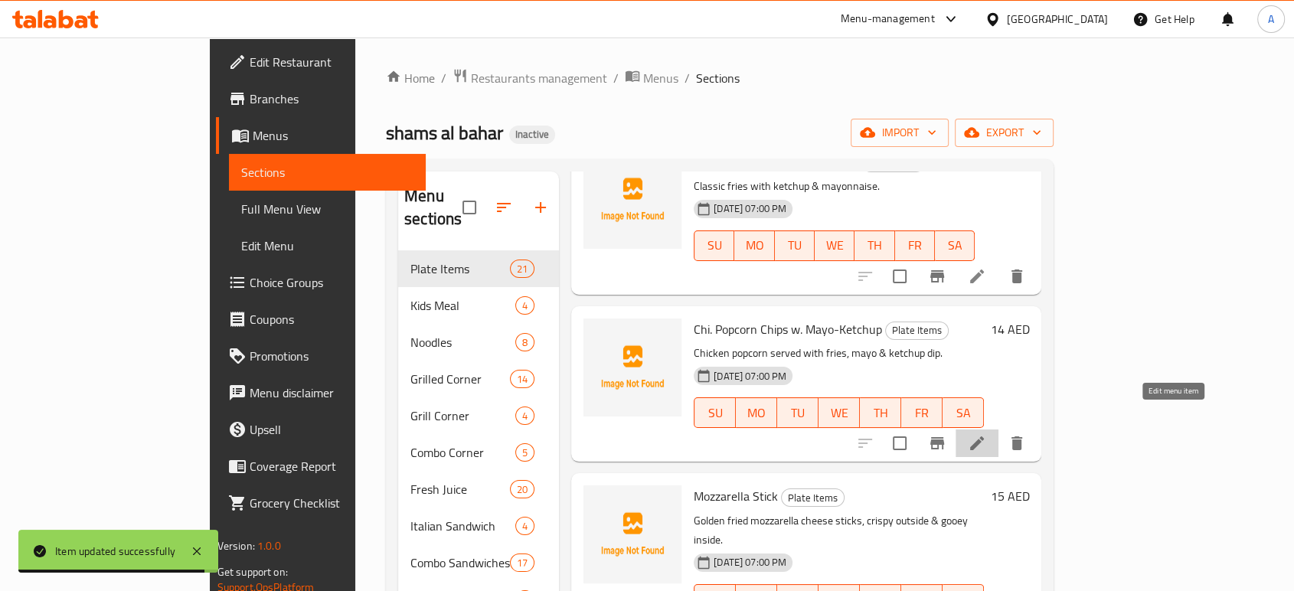
click at [986, 434] on icon at bounding box center [977, 443] width 18 height 18
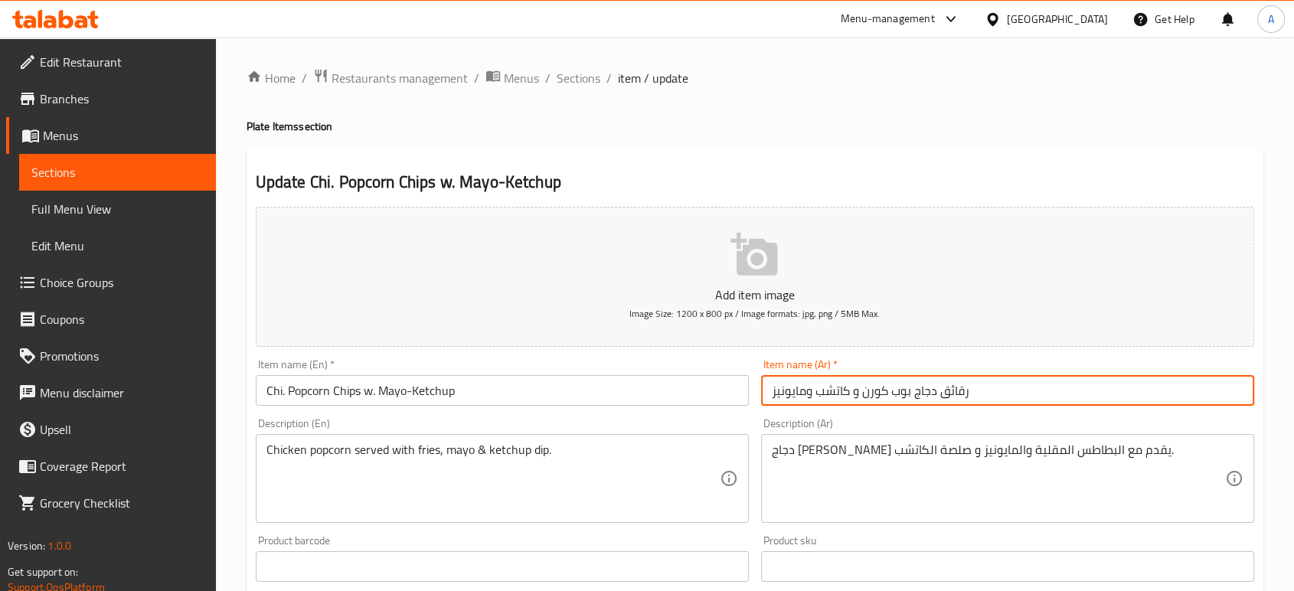
click at [952, 395] on input "رقائق دجاج بوب كورن و كاتشب ومايونيز" at bounding box center [1007, 390] width 493 height 31
type input "بطاطا مقليه دجاج بوب كورن و كاتشب ومايونيز"
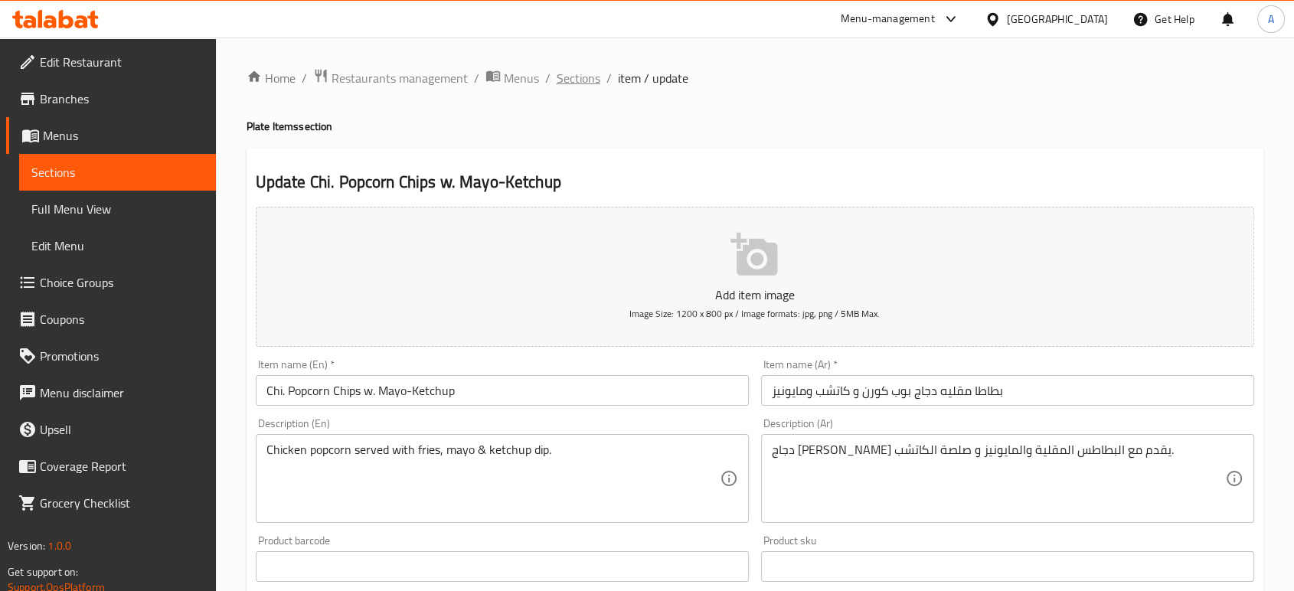
click at [576, 78] on span "Sections" at bounding box center [579, 78] width 44 height 18
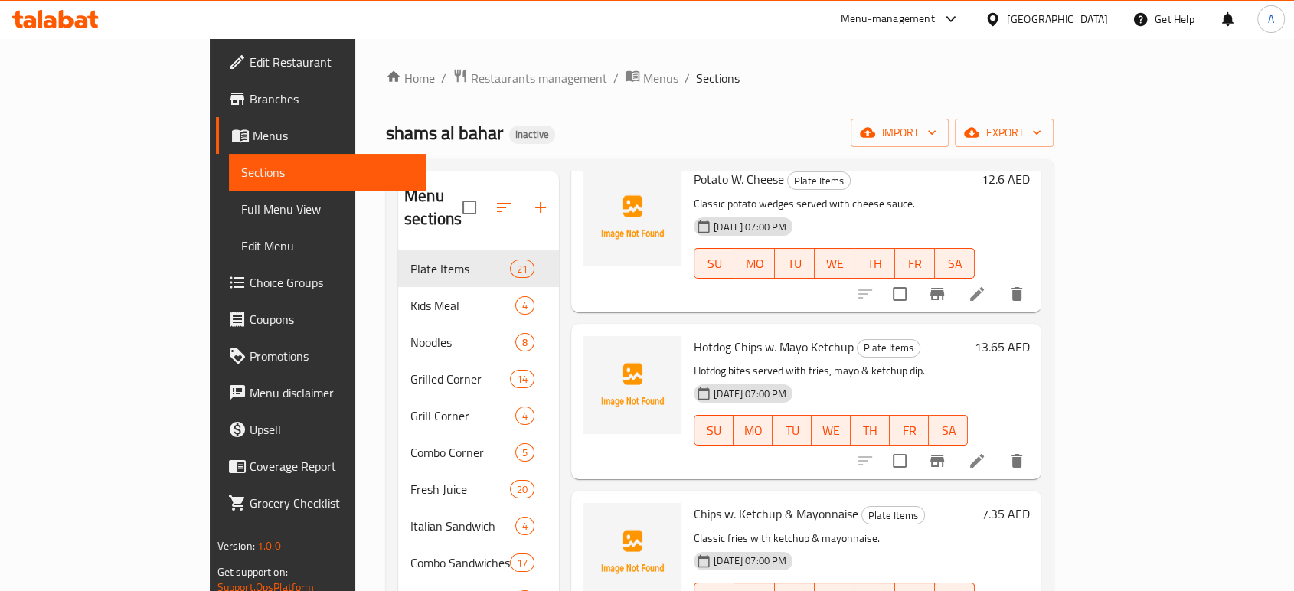
scroll to position [362, 0]
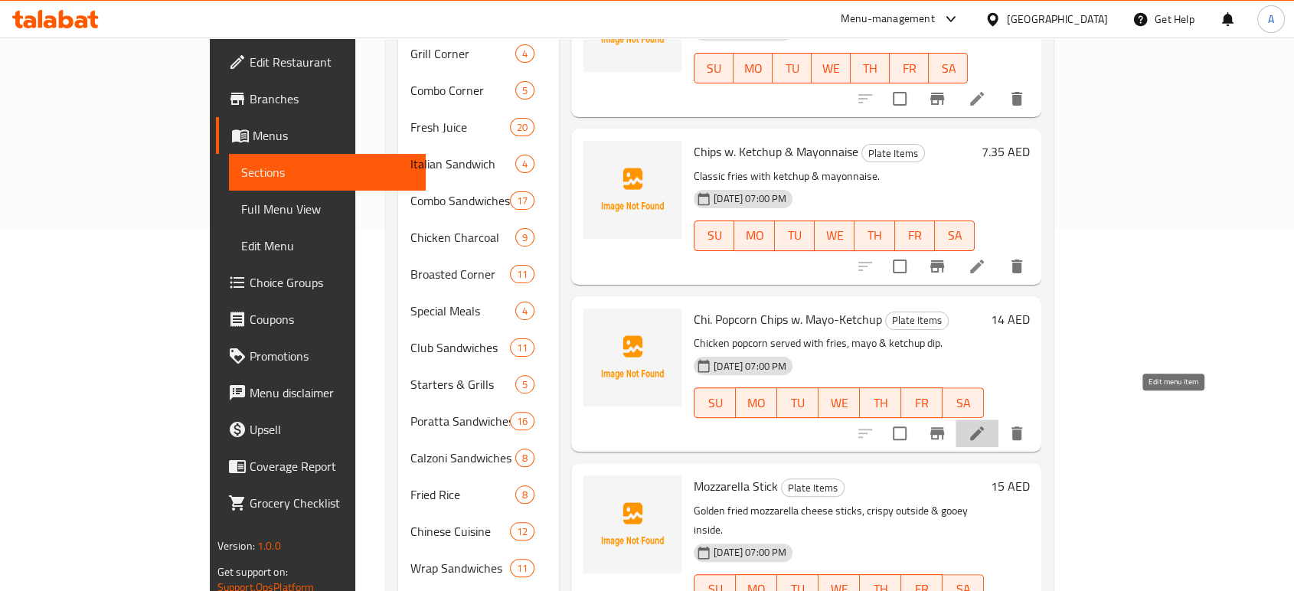
click at [986, 424] on icon at bounding box center [977, 433] width 18 height 18
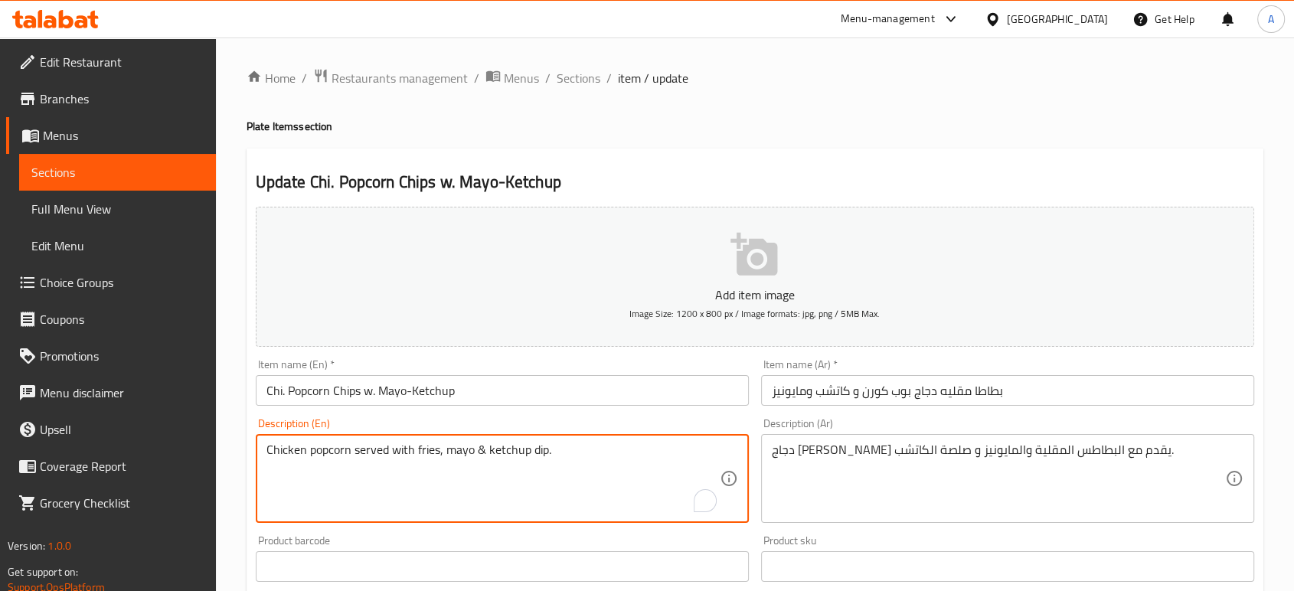
click at [547, 452] on textarea "Chicken popcorn served with fries, mayo & ketchup dip." at bounding box center [492, 479] width 453 height 73
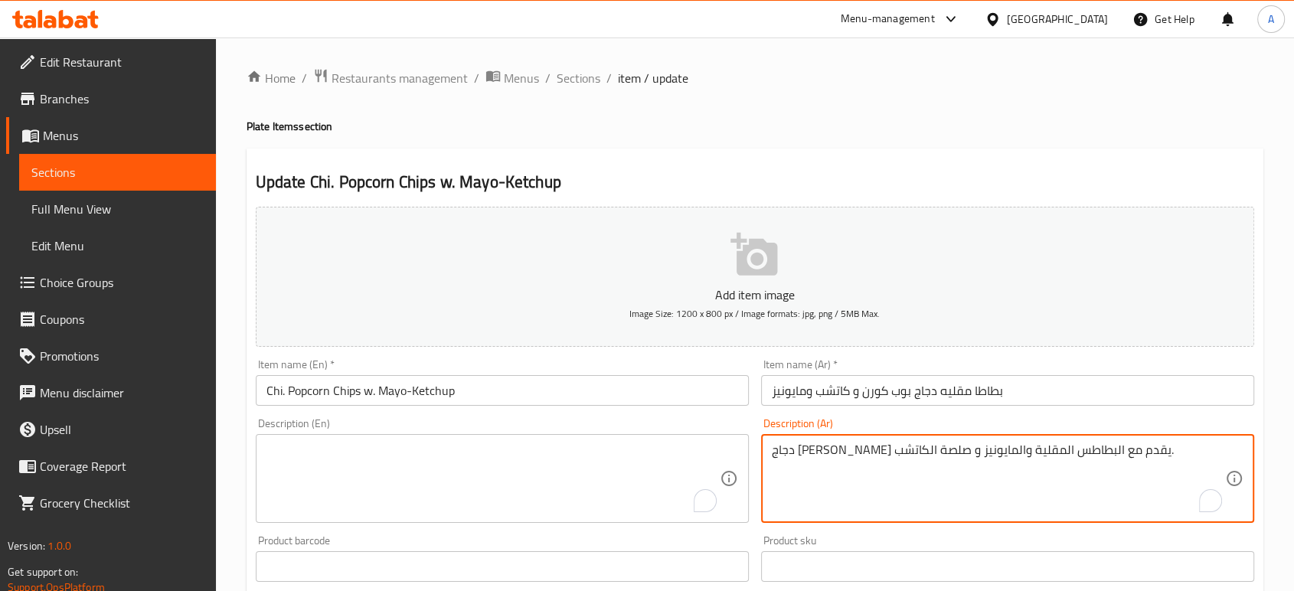
click at [802, 457] on textarea "دجاج [PERSON_NAME] يقدم مع البطاطس المقلية والمايونيز و صلصة الكاتشب." at bounding box center [998, 479] width 453 height 73
click at [1055, 394] on input "بطاطا مقليه دجاج بوب كورن و كاتشب ومايونيز" at bounding box center [1007, 390] width 493 height 31
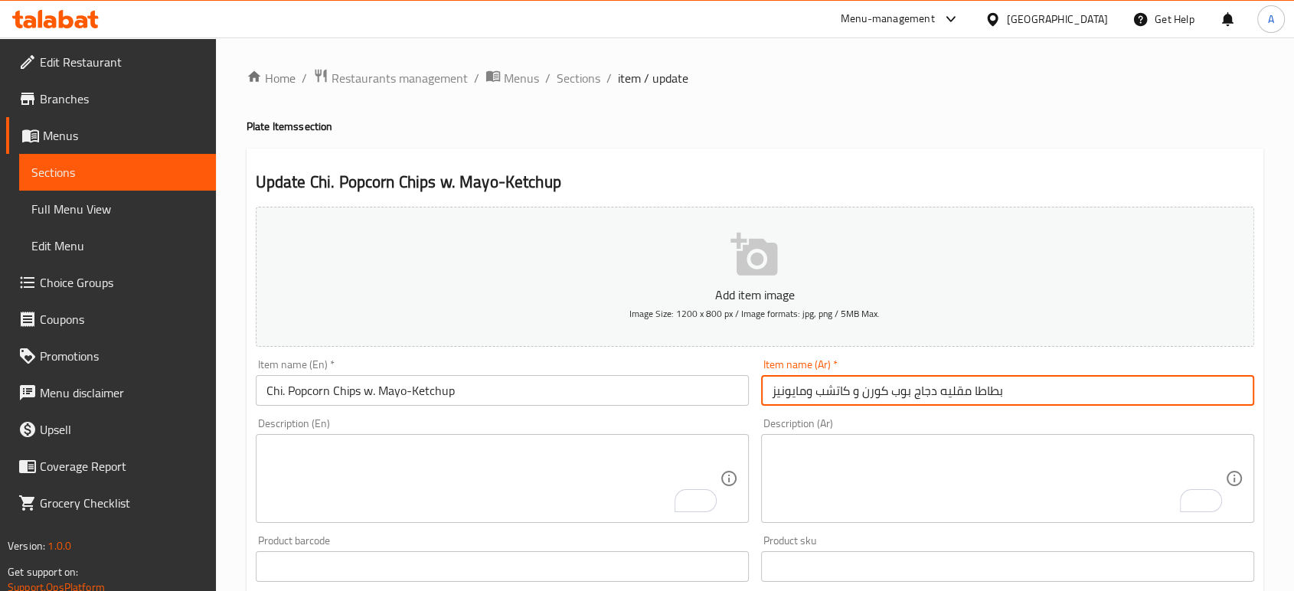
click at [649, 452] on textarea "To enrich screen reader interactions, please activate Accessibility in Grammarl…" at bounding box center [492, 479] width 453 height 73
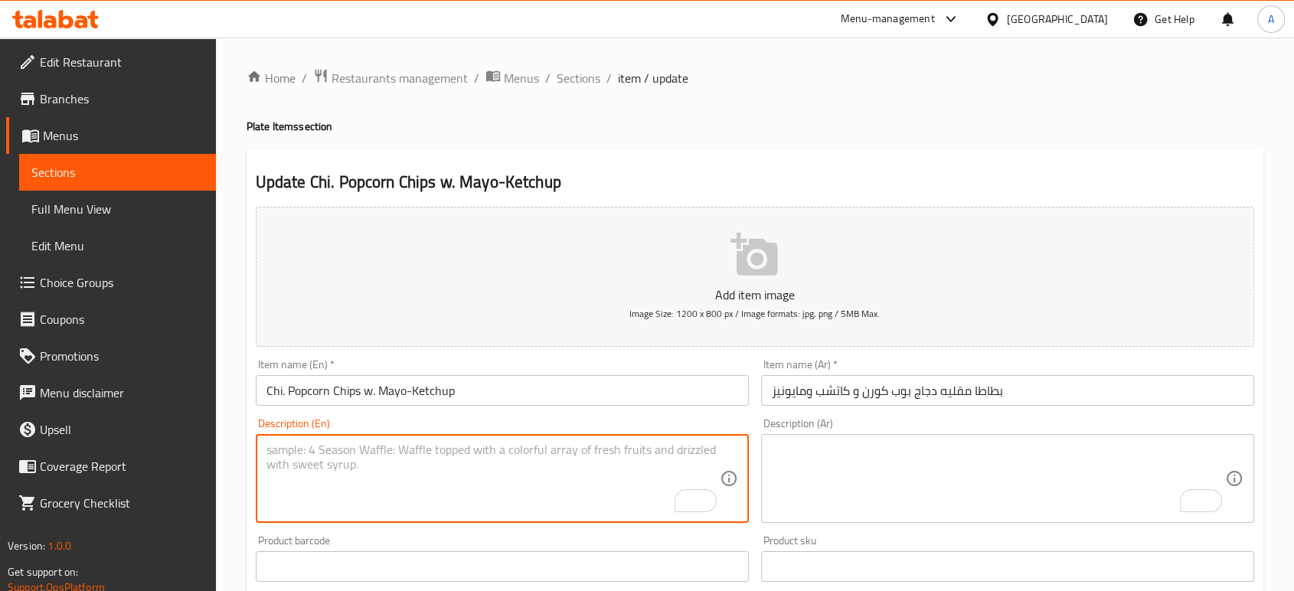
click at [904, 400] on input "بطاطا مقليه دجاج بوب كورن و كاتشب ومايونيز" at bounding box center [1007, 390] width 493 height 31
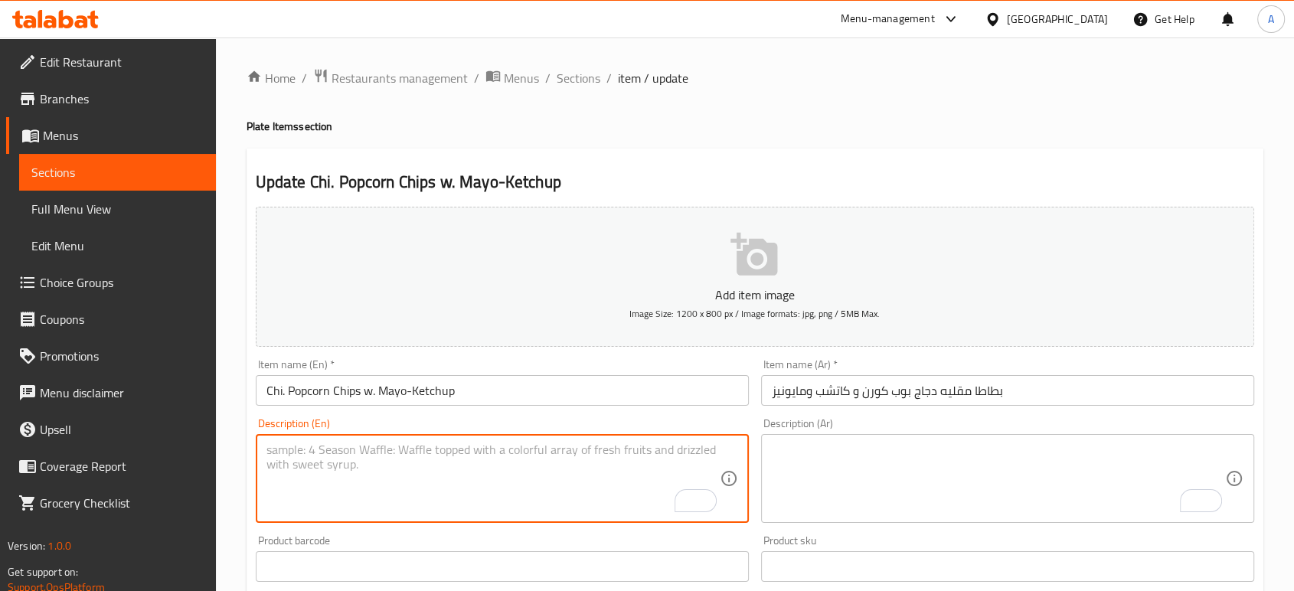
click at [391, 447] on textarea "To enrich screen reader interactions, please activate Accessibility in Grammarl…" at bounding box center [492, 479] width 453 height 73
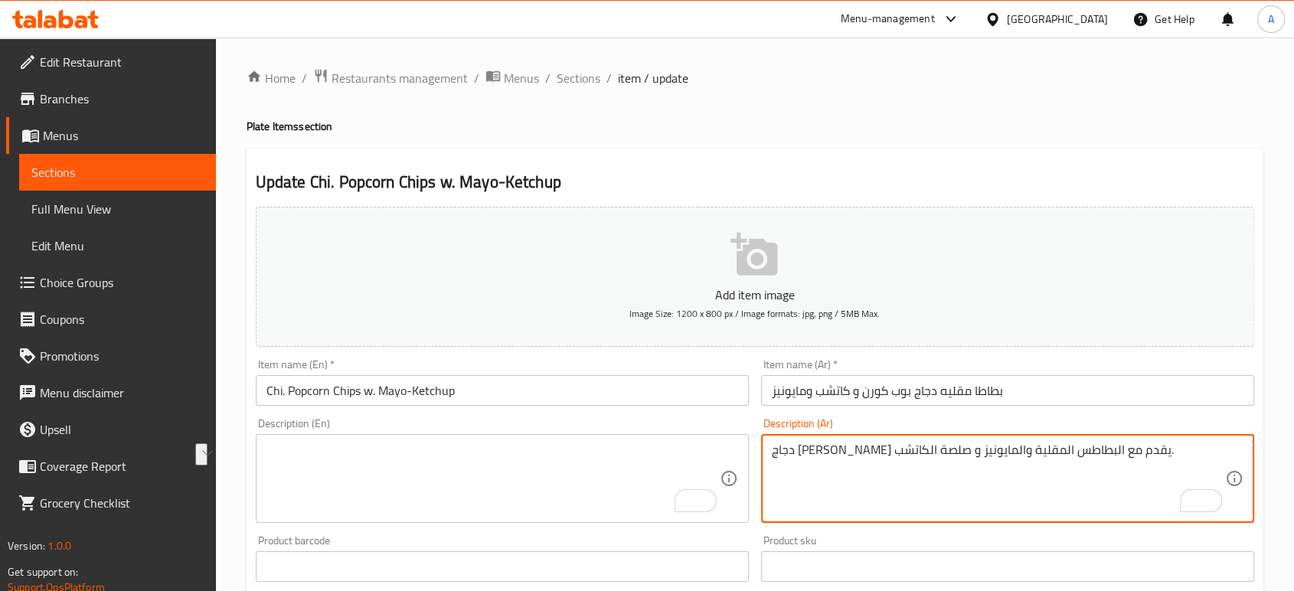
type textarea "دجاج [PERSON_NAME] يقدم مع البطاطس المقلية والمايونيز و صلصة الكاتشب."
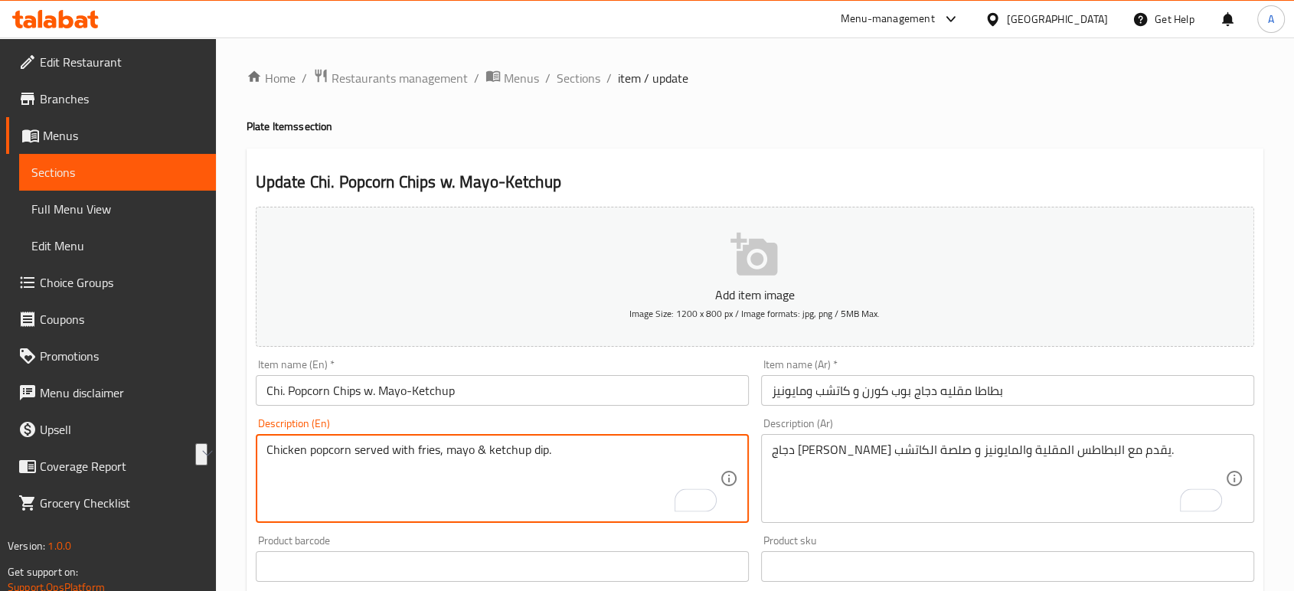
type textarea "Chicken popcorn served with fries, mayo & ketchup dip."
click at [530, 394] on input "Chi. Popcorn Chips w. Mayo-Ketchup" at bounding box center [502, 390] width 493 height 31
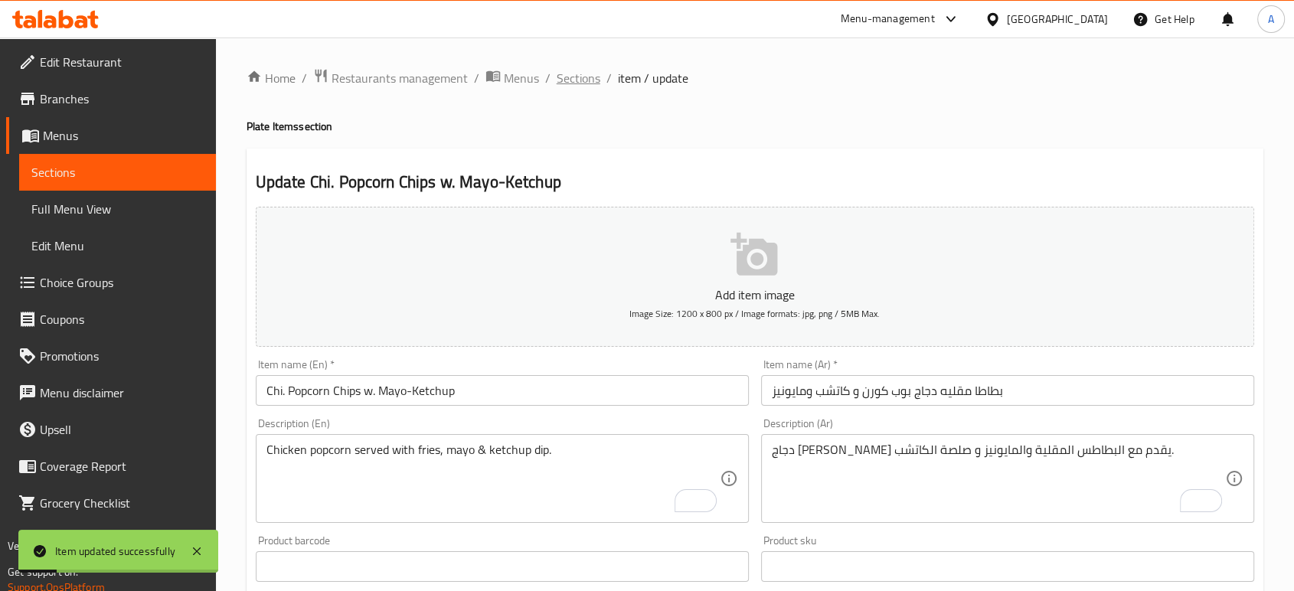
click at [573, 84] on span "Sections" at bounding box center [579, 78] width 44 height 18
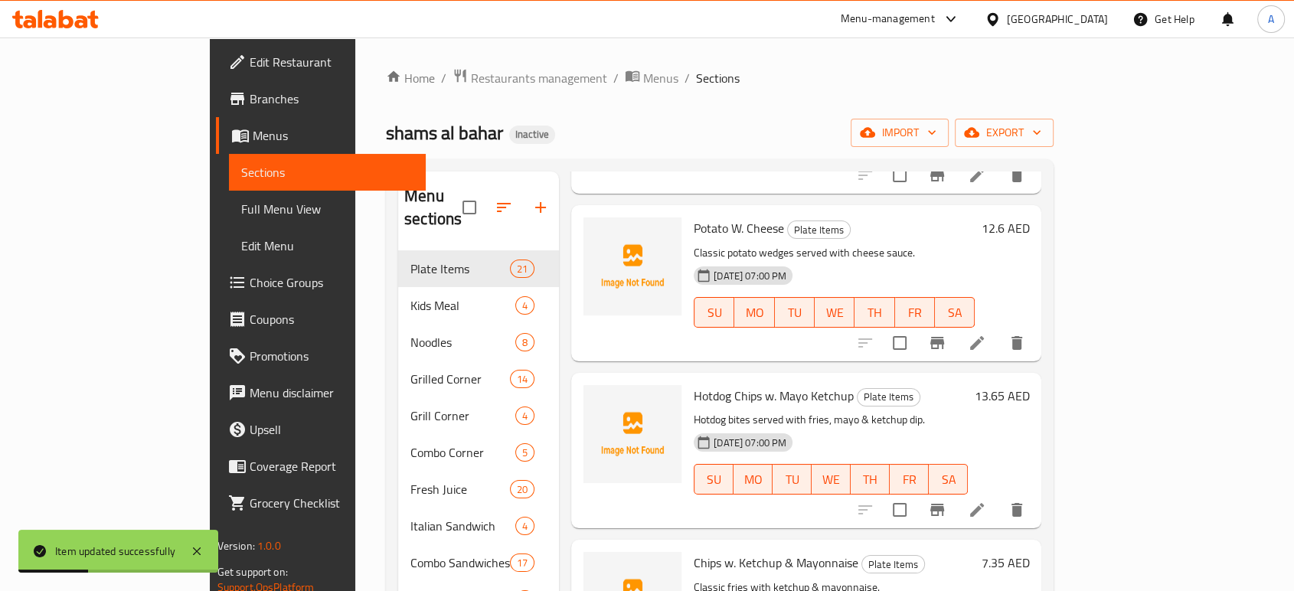
scroll to position [276, 0]
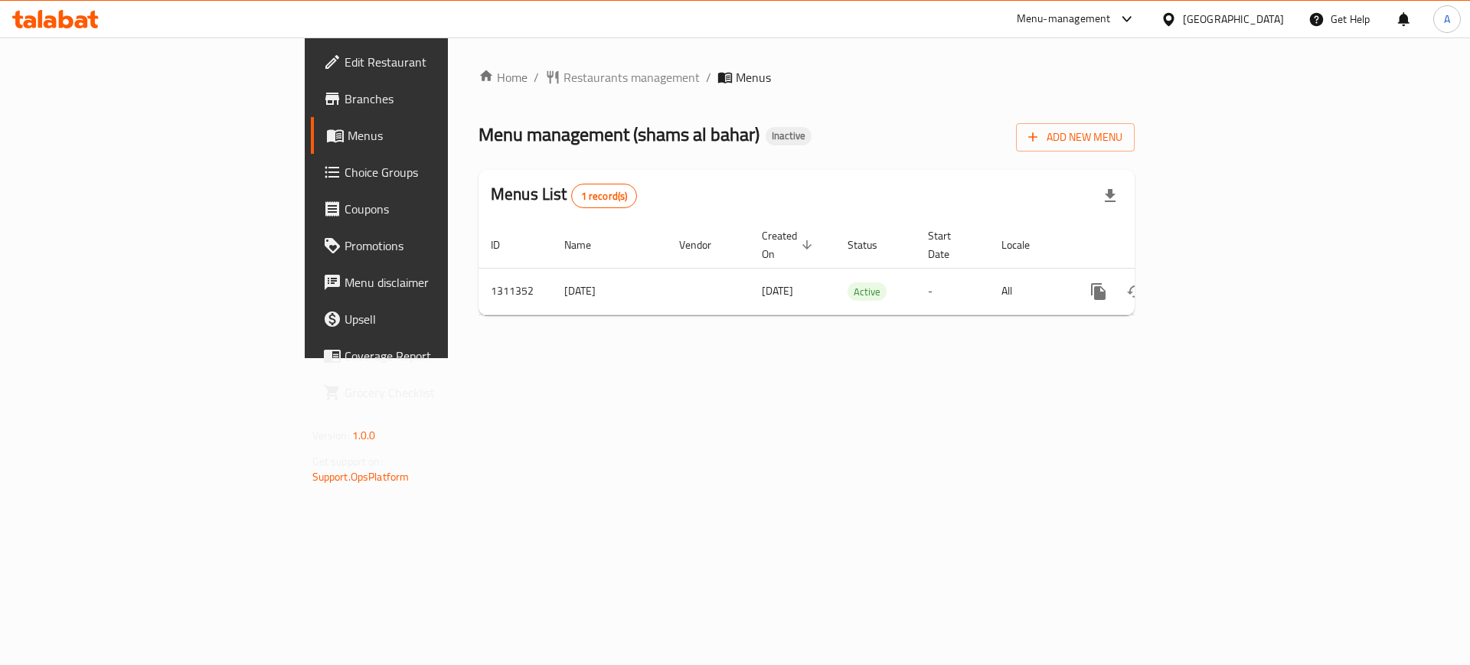
click at [965, 358] on div "Home / Restaurants management / Menus Menu management ( shams al bahar ) Inacti…" at bounding box center [806, 198] width 717 height 321
click at [1010, 358] on div "Home / Restaurants management / Menus Menu management ( shams al bahar ) Inacti…" at bounding box center [806, 198] width 717 height 321
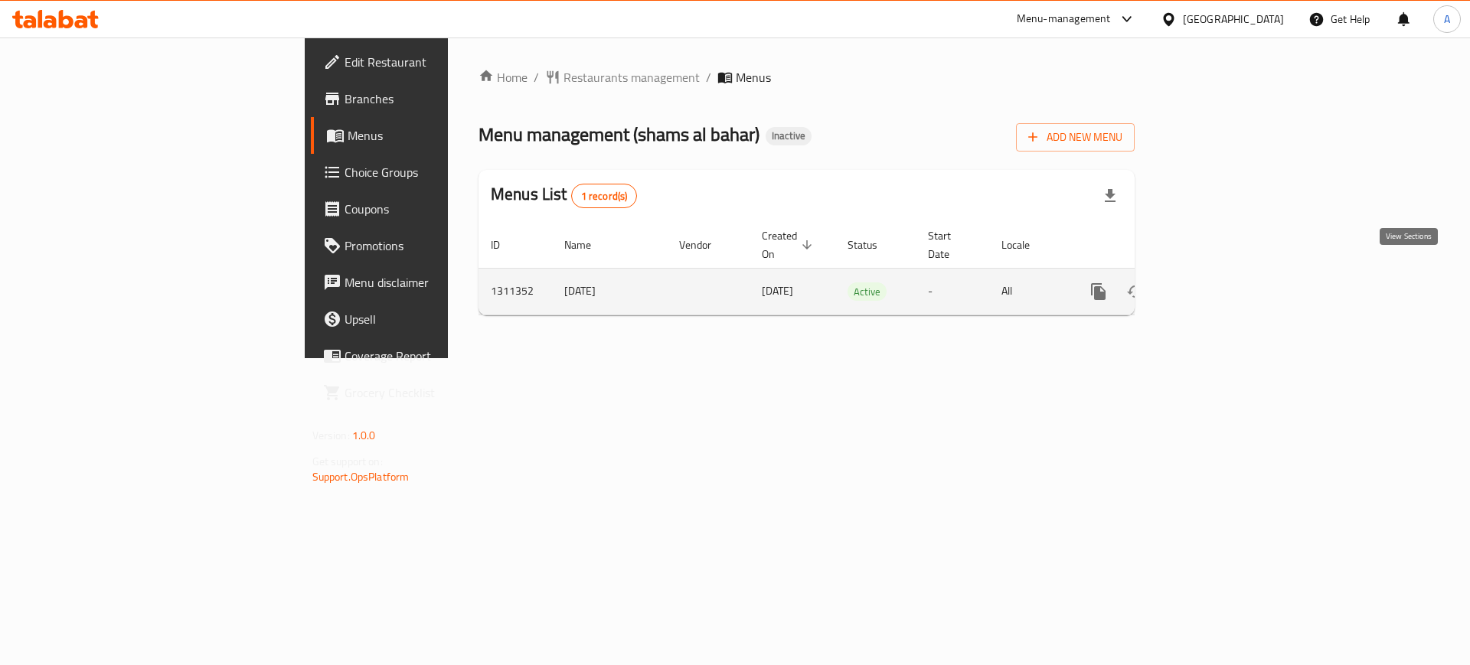
click at [1218, 283] on icon "enhanced table" at bounding box center [1209, 292] width 18 height 18
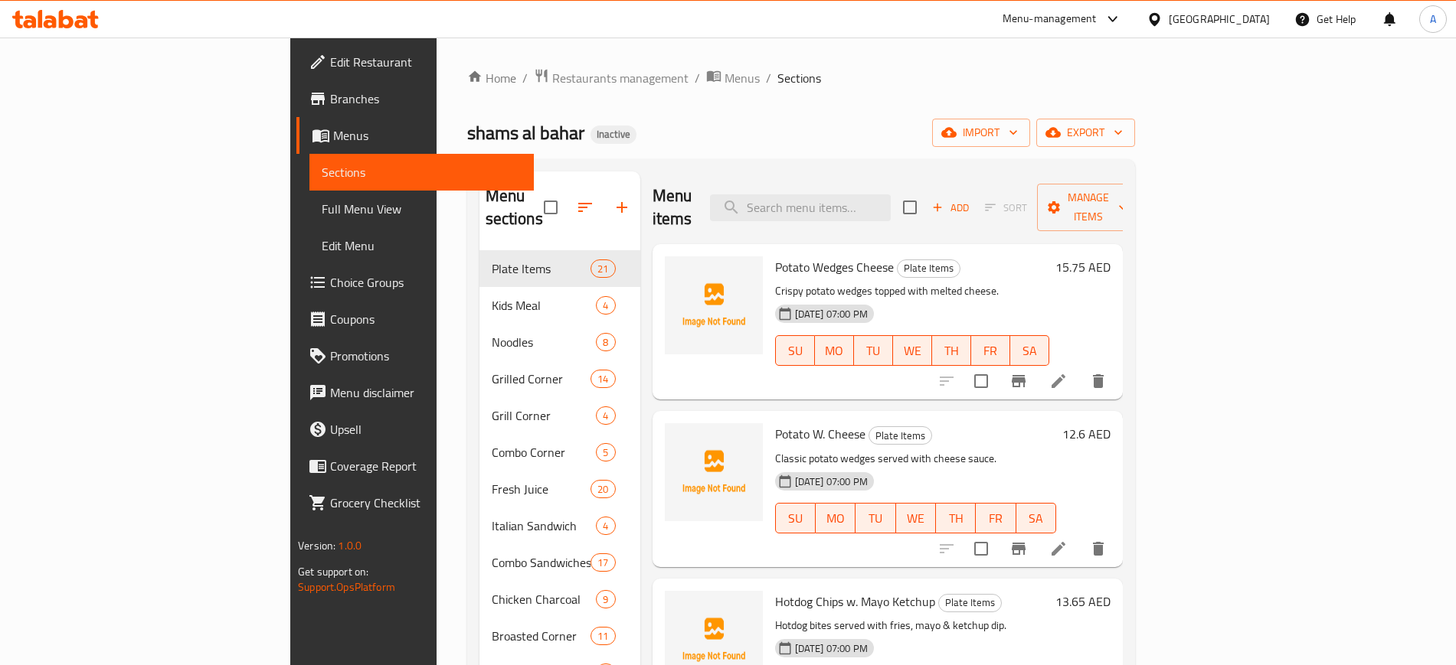
click at [322, 207] on span "Full Menu View" at bounding box center [421, 209] width 199 height 18
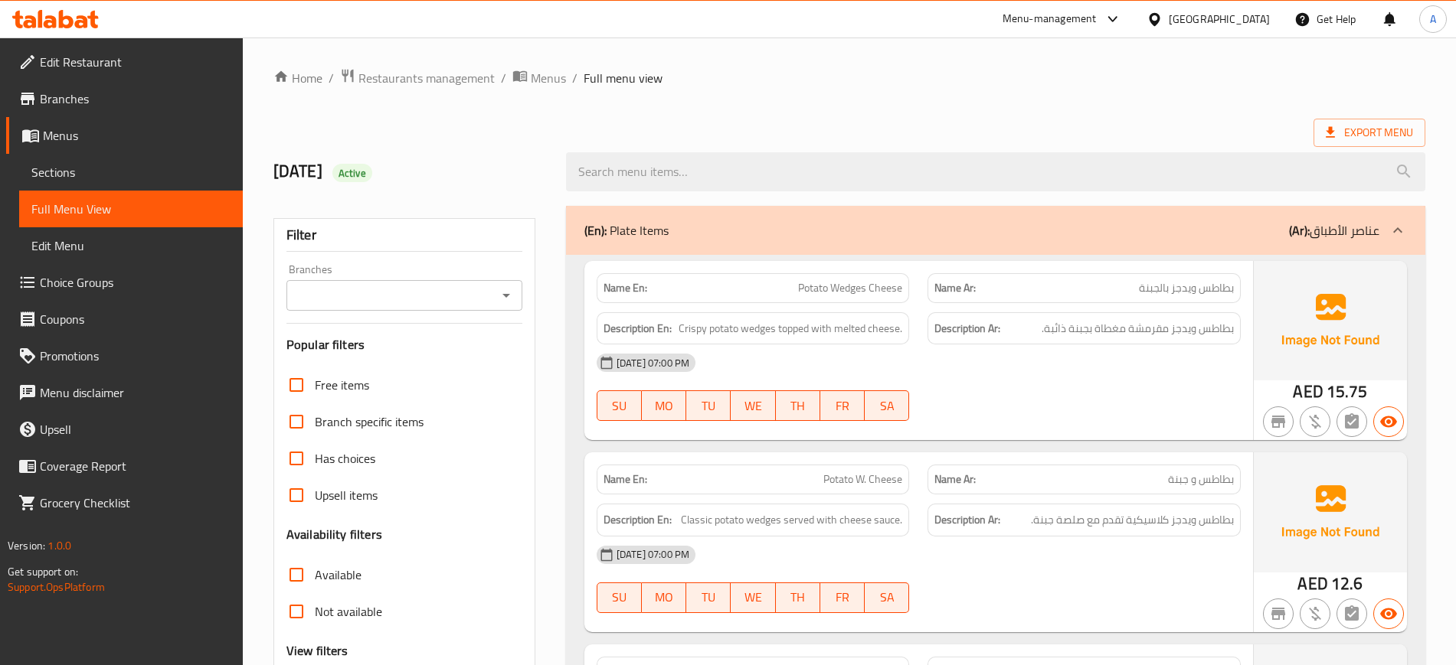
click at [921, 379] on div "[DATE] 07:00 PM" at bounding box center [918, 363] width 662 height 37
click at [874, 399] on span "SA" at bounding box center [887, 406] width 32 height 22
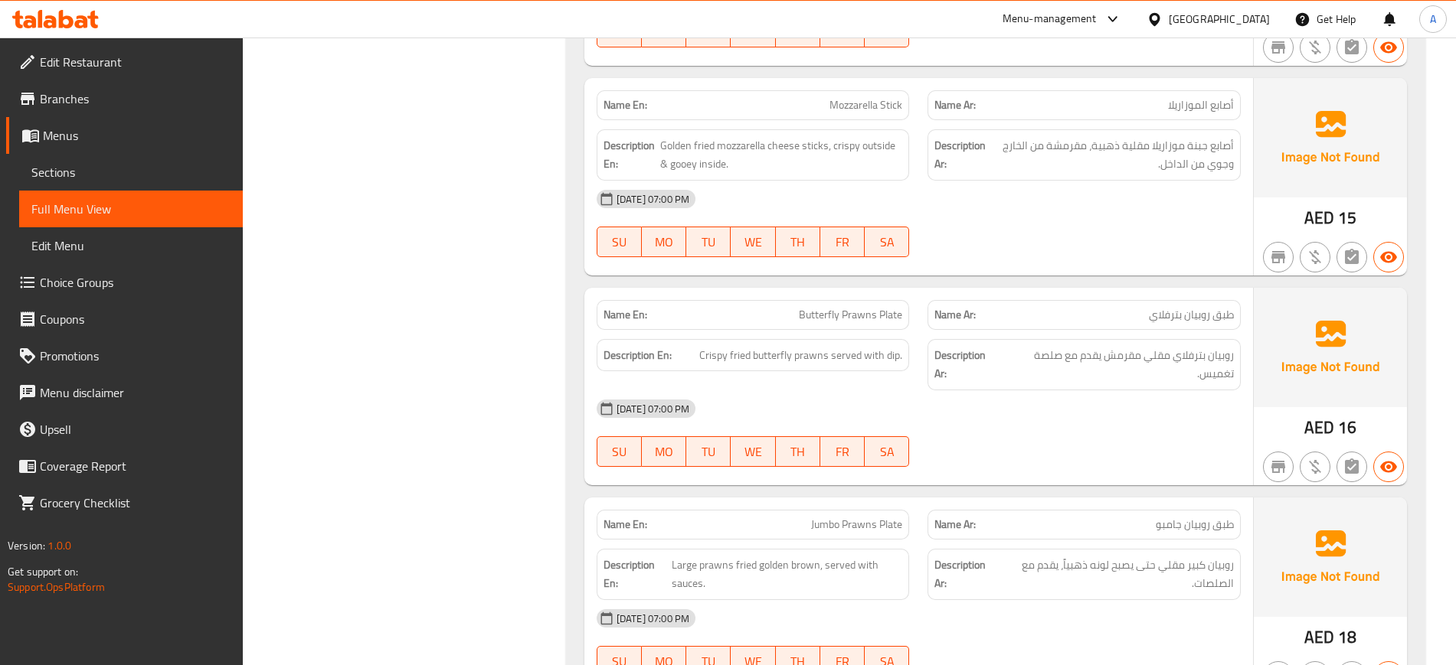
scroll to position [1244, 0]
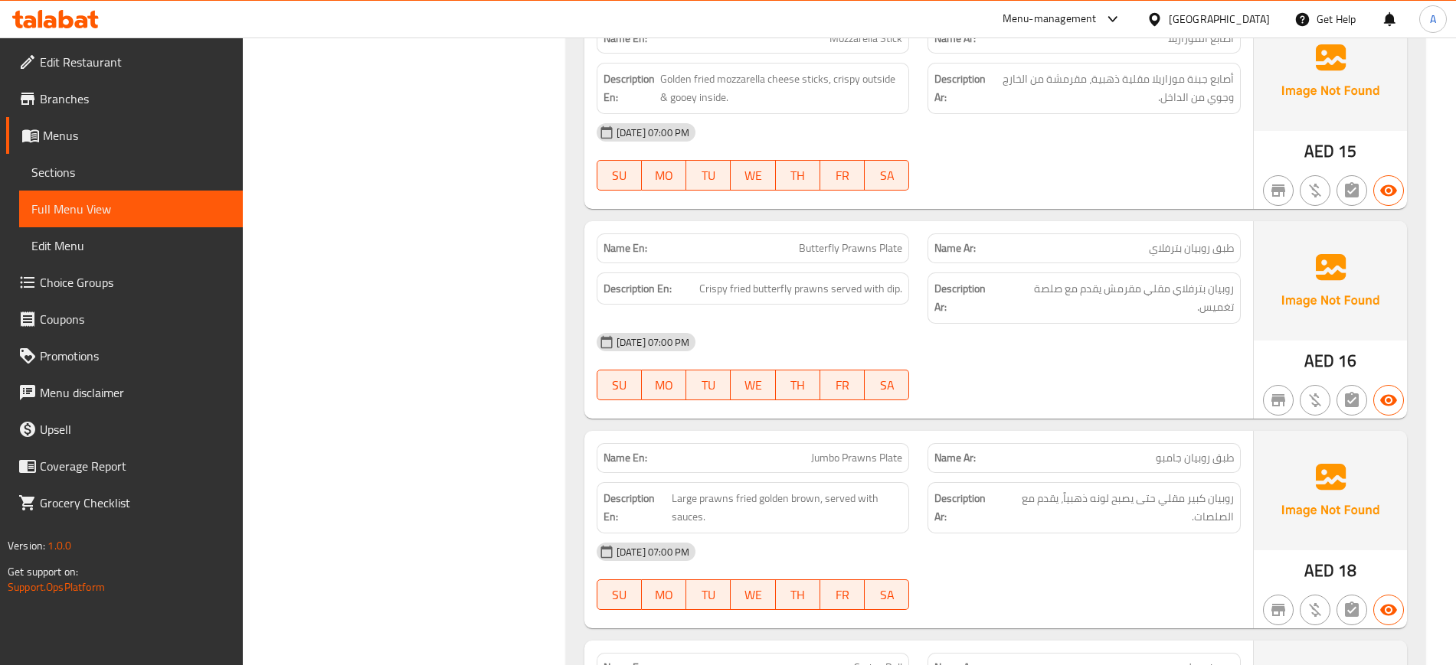
type button "6"
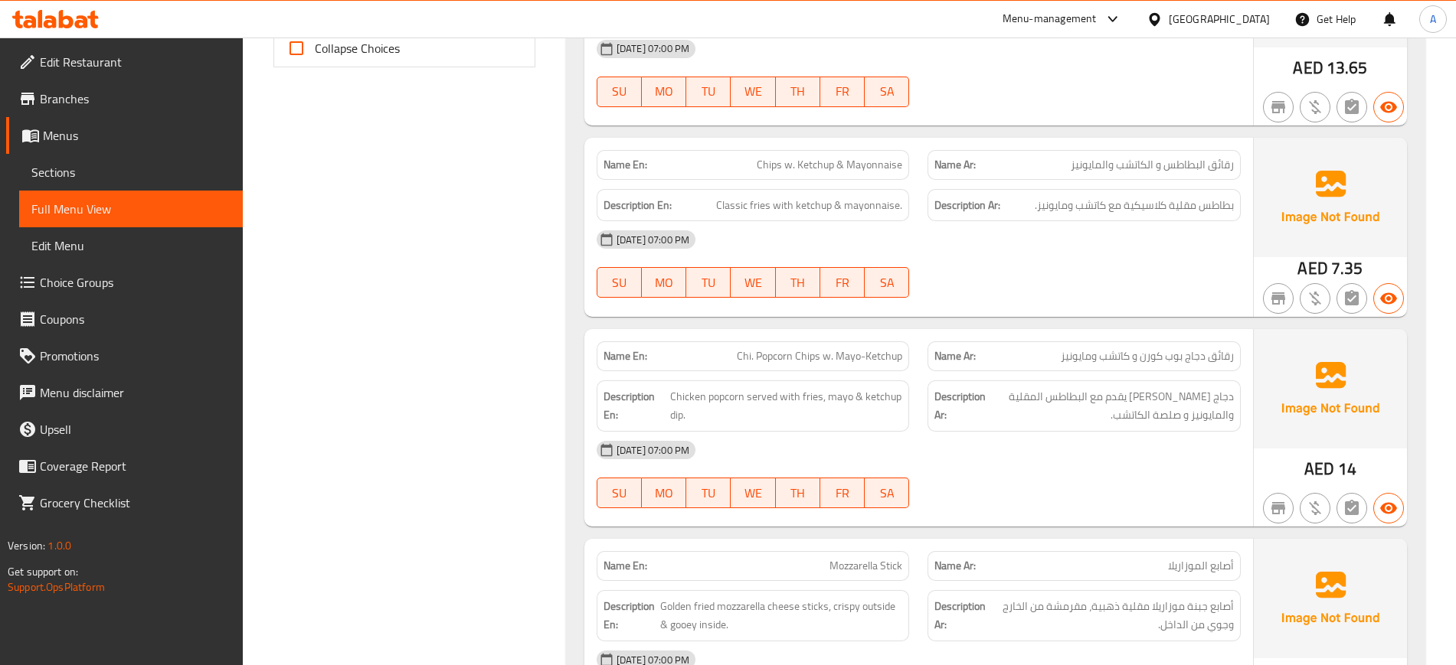
scroll to position [670, 0]
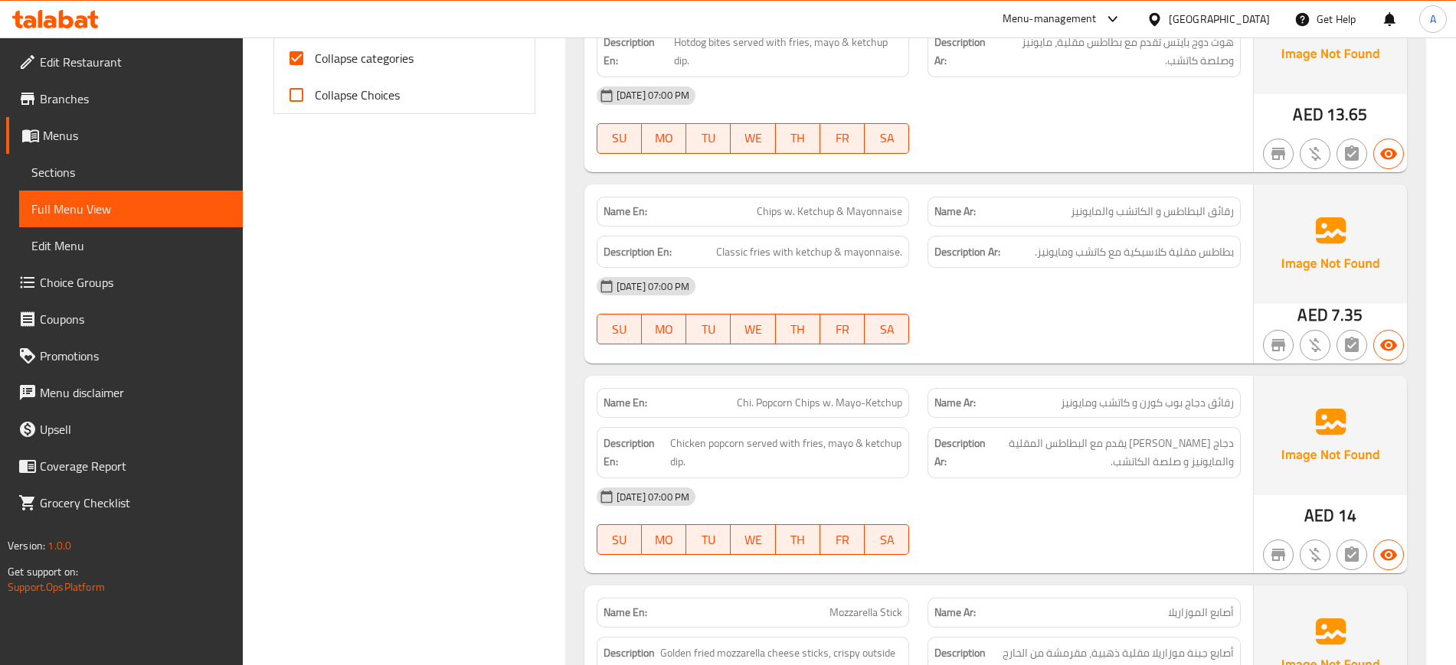
click at [1008, 287] on div "[DATE] 07:00 PM" at bounding box center [918, 286] width 662 height 37
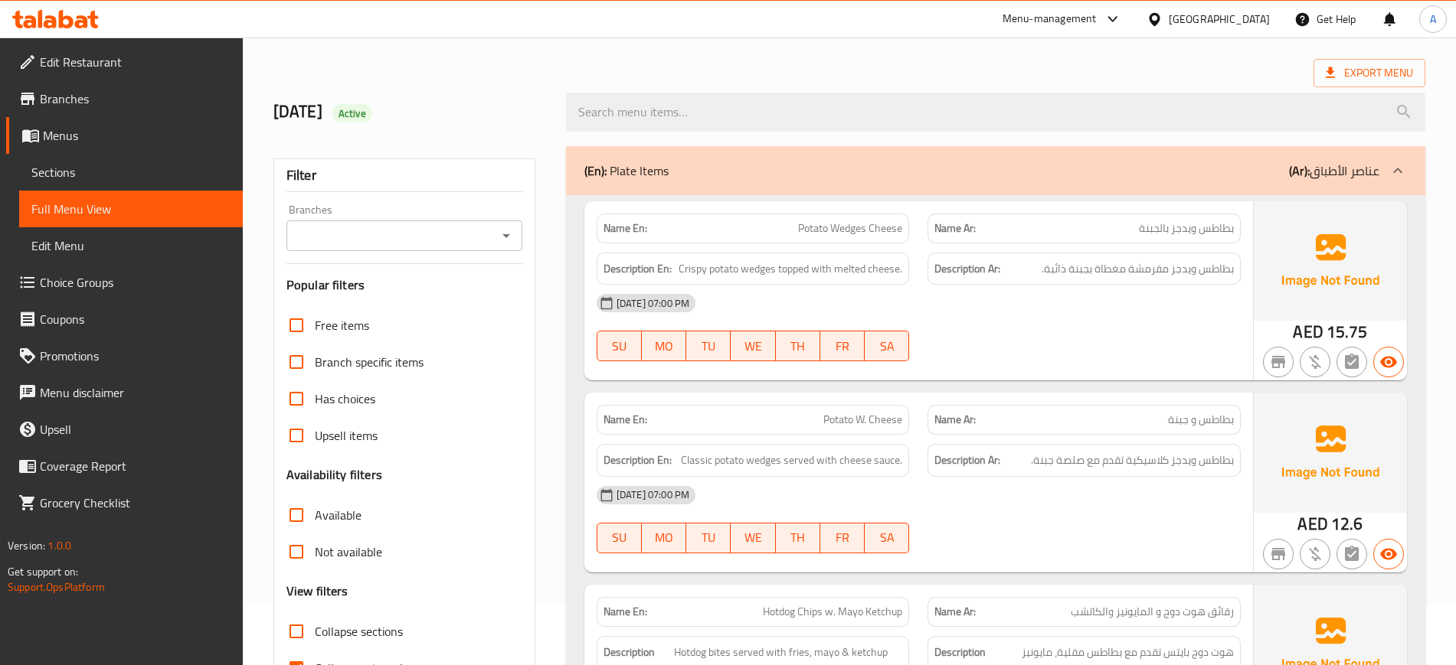
scroll to position [383, 0]
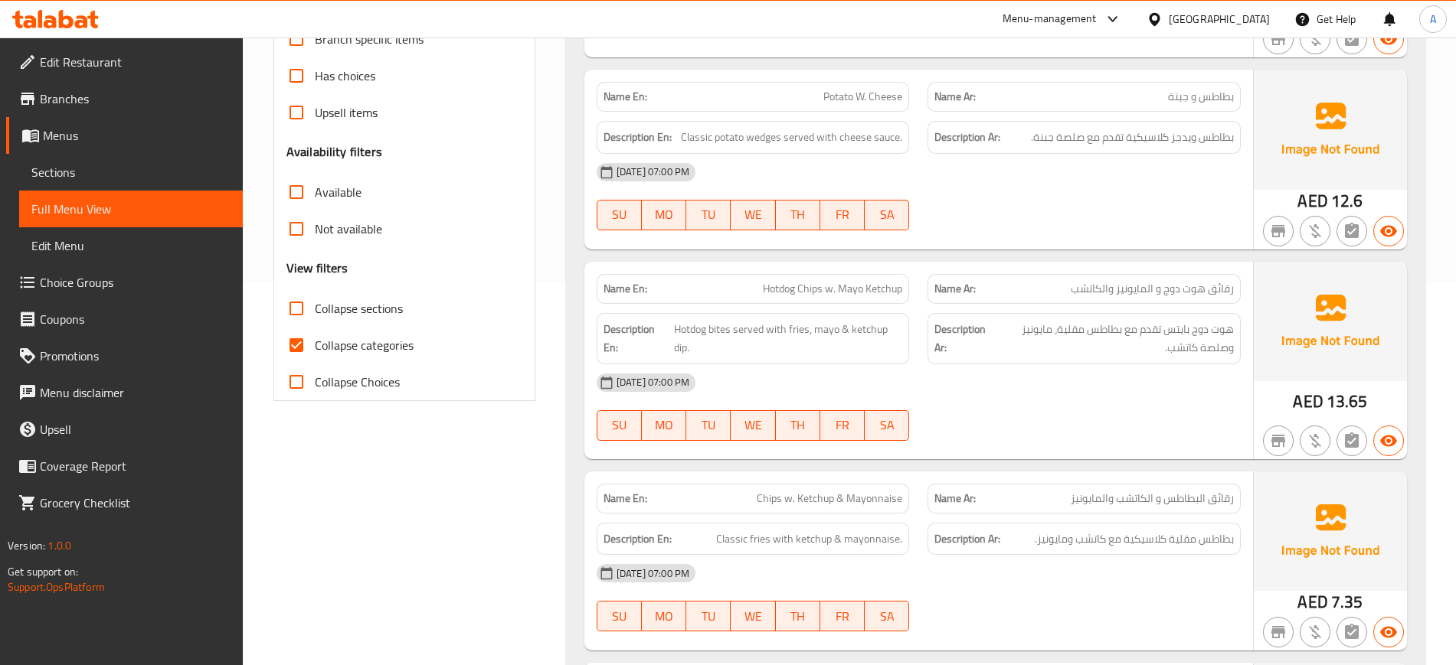
click at [317, 351] on span "Collapse categories" at bounding box center [364, 345] width 99 height 18
click at [315, 351] on input "Collapse categories" at bounding box center [296, 345] width 37 height 37
checkbox input "false"
click at [309, 301] on input "Collapse sections" at bounding box center [296, 308] width 37 height 37
checkbox input "true"
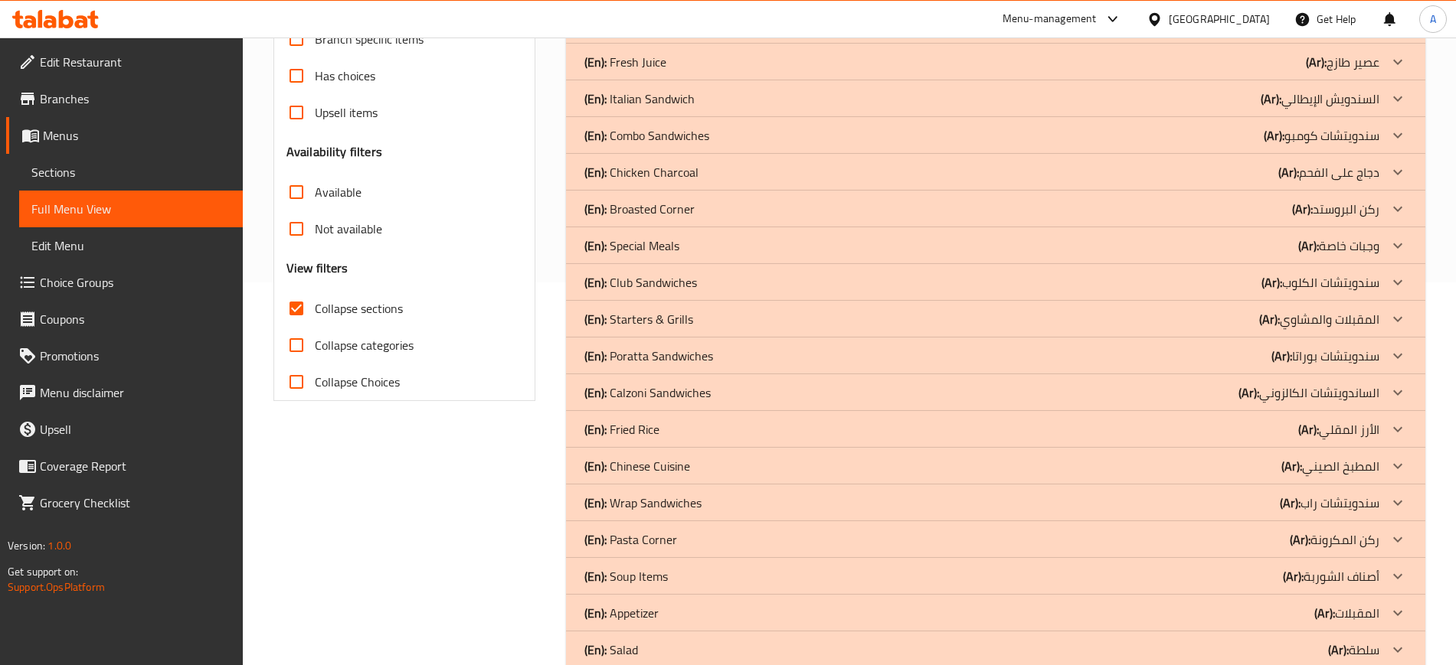
click at [449, 487] on div "Filter Branches Branches Popular filters Free items Branch specific items Has c…" at bounding box center [410, 282] width 293 height 937
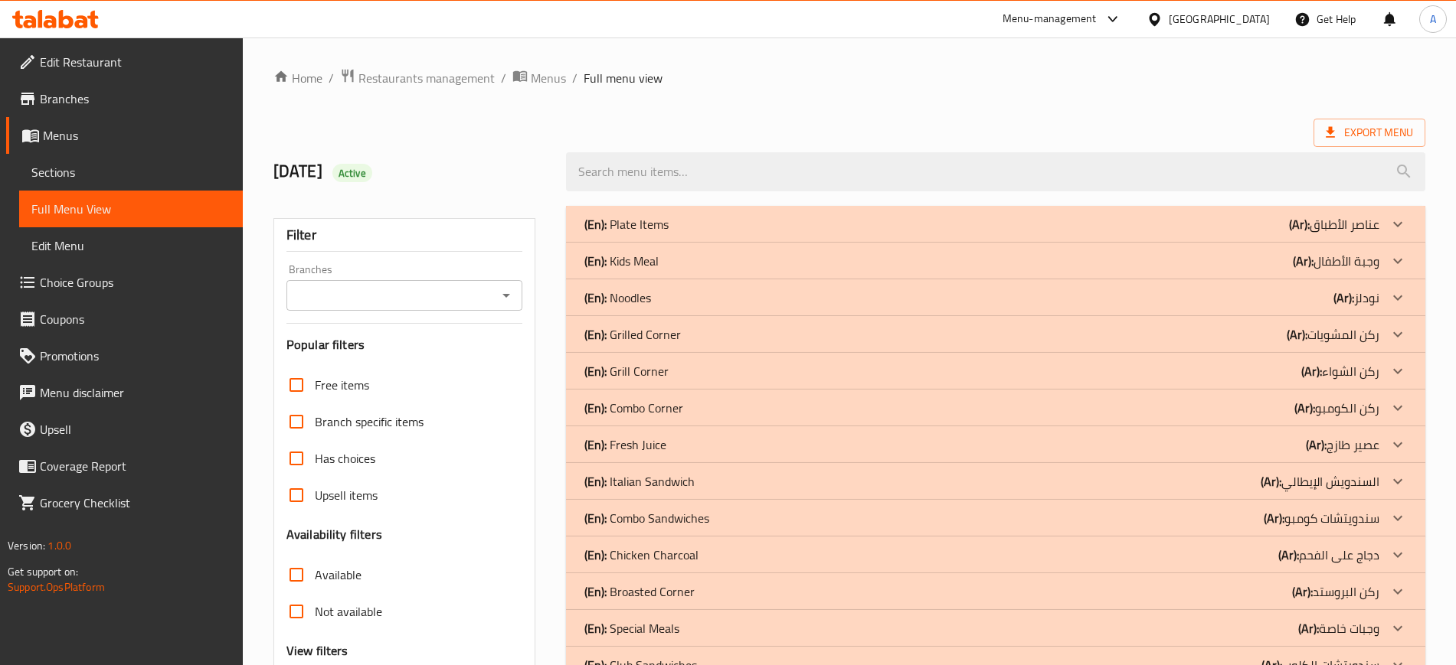
drag, startPoint x: 727, startPoint y: 230, endPoint x: 745, endPoint y: 237, distance: 19.4
click at [727, 230] on div "(En): Plate Items (Ar): عناصر الأطباق" at bounding box center [981, 224] width 795 height 18
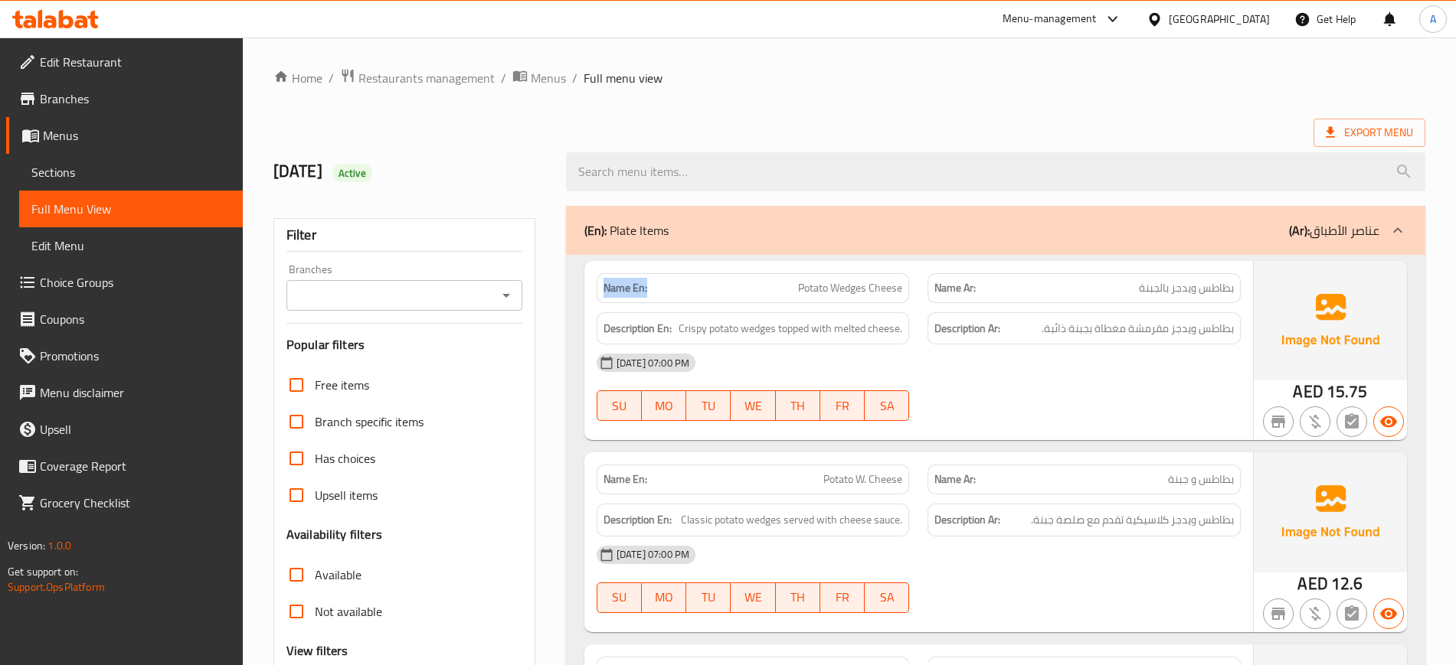
drag, startPoint x: 609, startPoint y: 290, endPoint x: 590, endPoint y: 287, distance: 19.4
click at [590, 287] on div "Name En: Potato Wedges Cheese" at bounding box center [753, 288] width 332 height 48
click at [946, 364] on div "[DATE] 07:00 PM" at bounding box center [918, 363] width 662 height 37
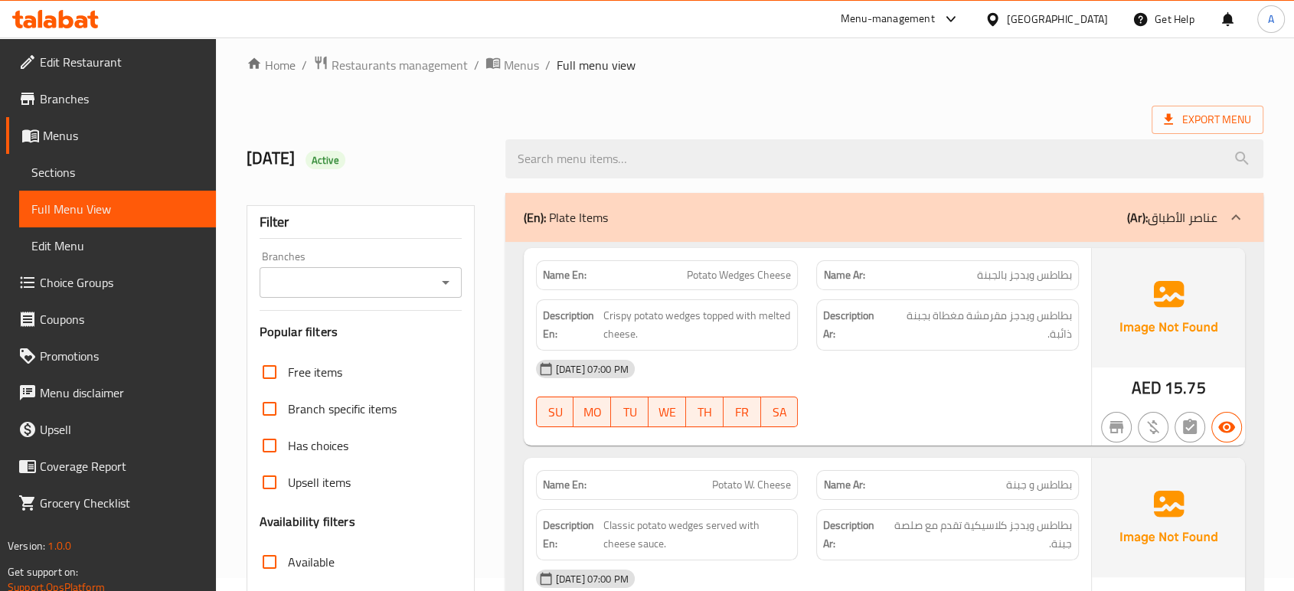
scroll to position [170, 0]
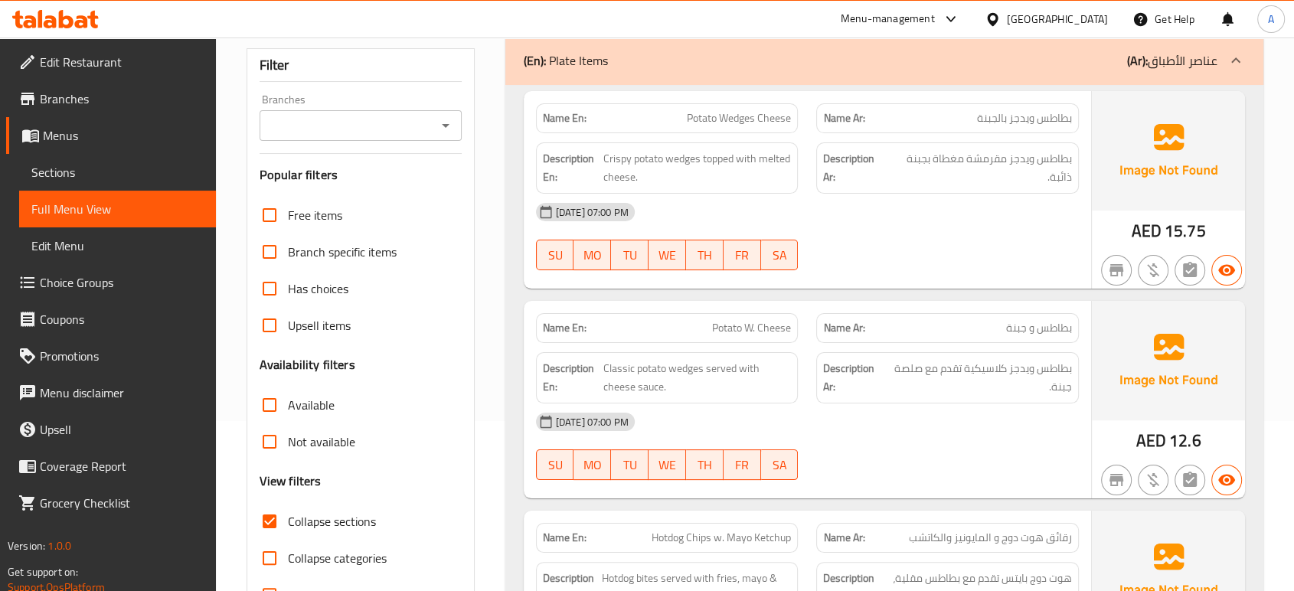
click at [728, 121] on span "Potato Wedges Cheese" at bounding box center [739, 118] width 104 height 16
copy span "Wedges"
click at [851, 261] on div at bounding box center [947, 270] width 281 height 18
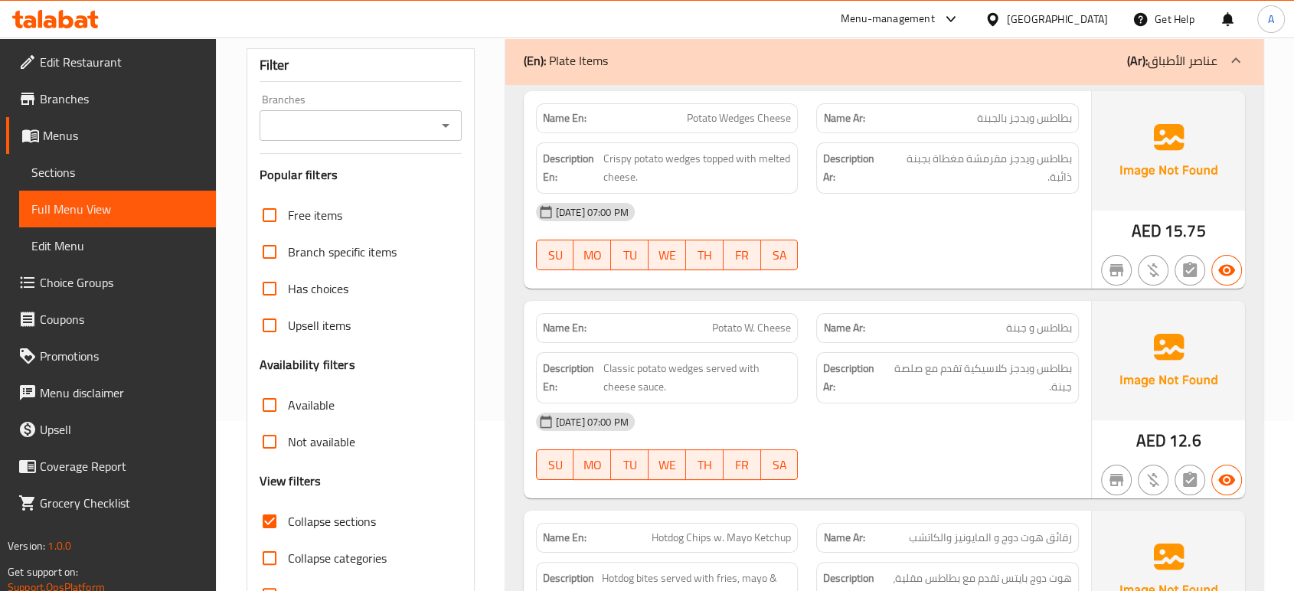
scroll to position [255, 0]
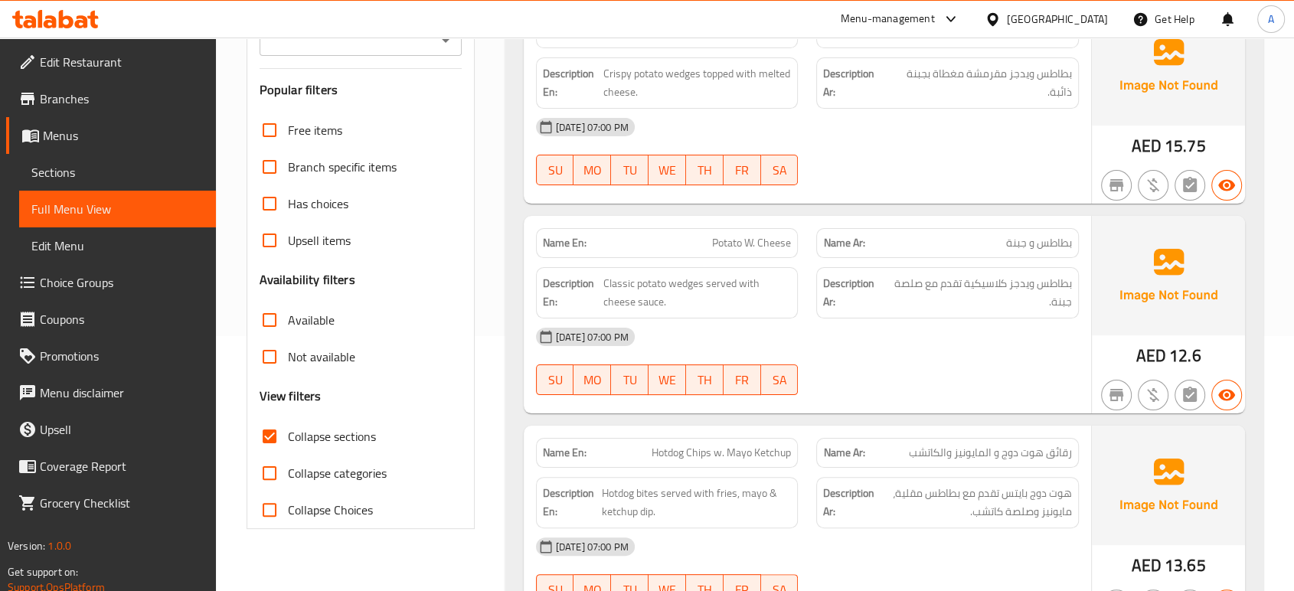
click at [832, 319] on div "[DATE] 07:00 PM" at bounding box center [807, 337] width 561 height 37
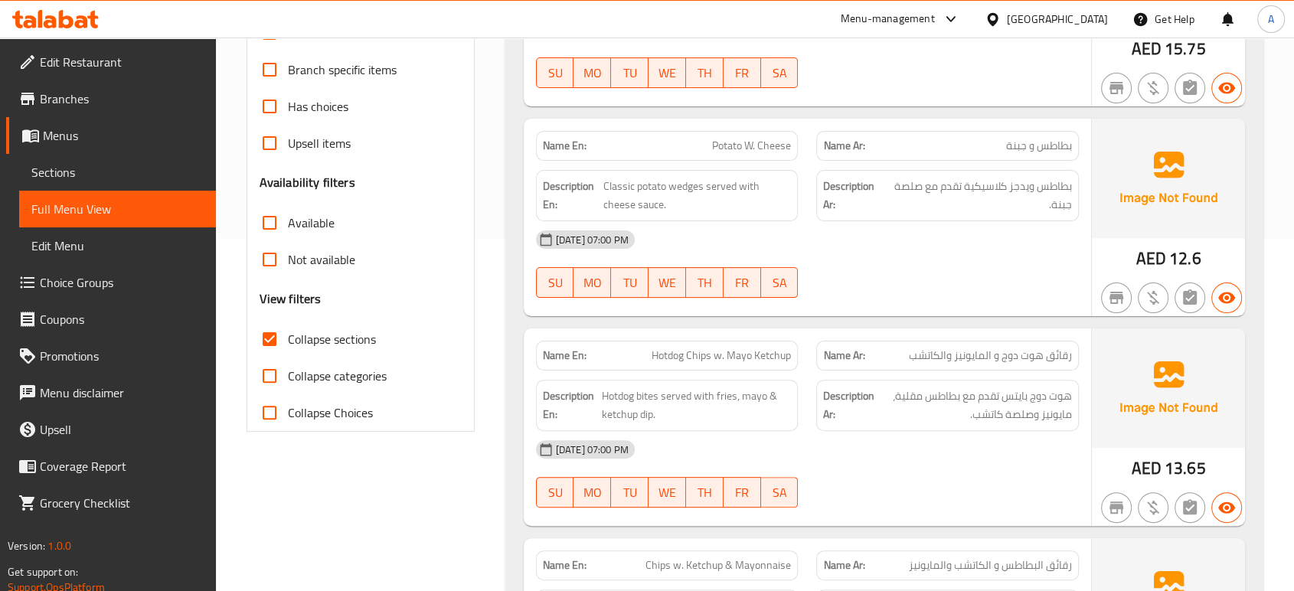
scroll to position [425, 0]
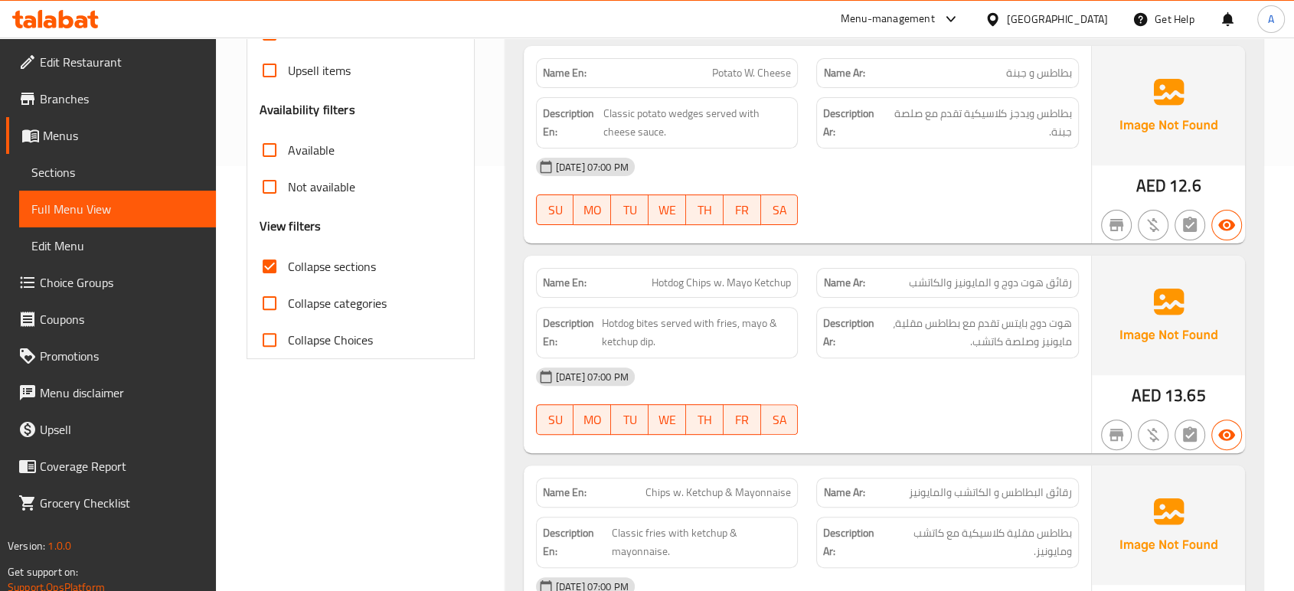
click at [967, 440] on div at bounding box center [947, 435] width 281 height 18
click at [894, 335] on span "هوت دوج بايتس تقدم مع بطاطس مقلية، مايونيز وصلصة كاتشب." at bounding box center [975, 333] width 194 height 38
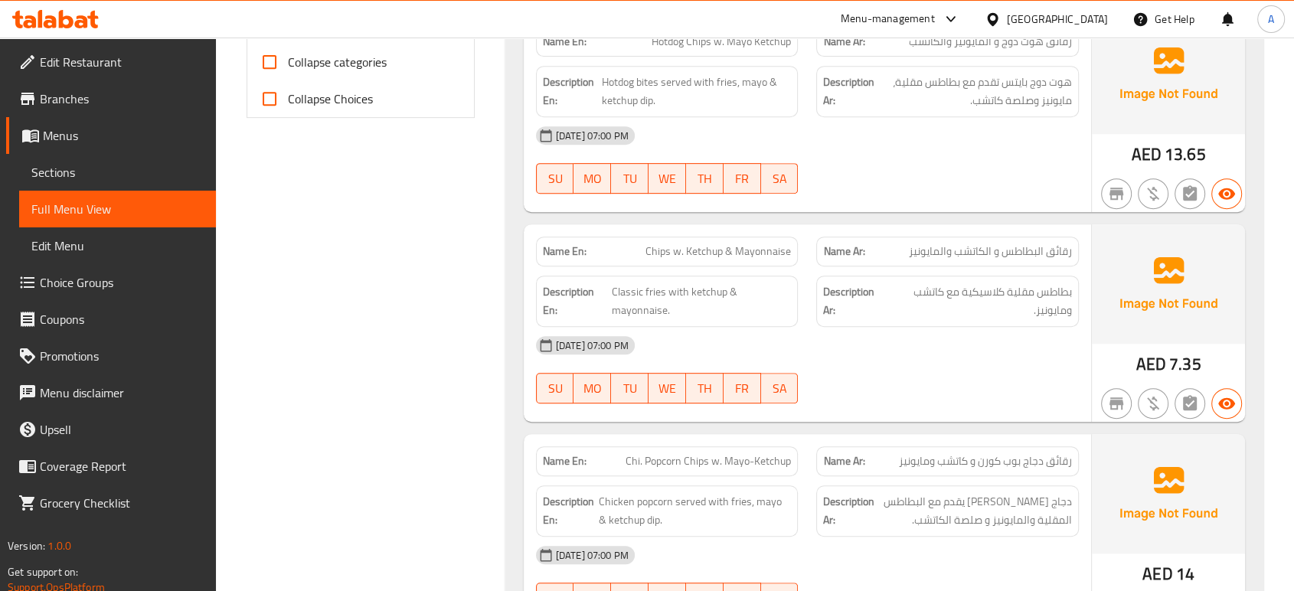
scroll to position [766, 0]
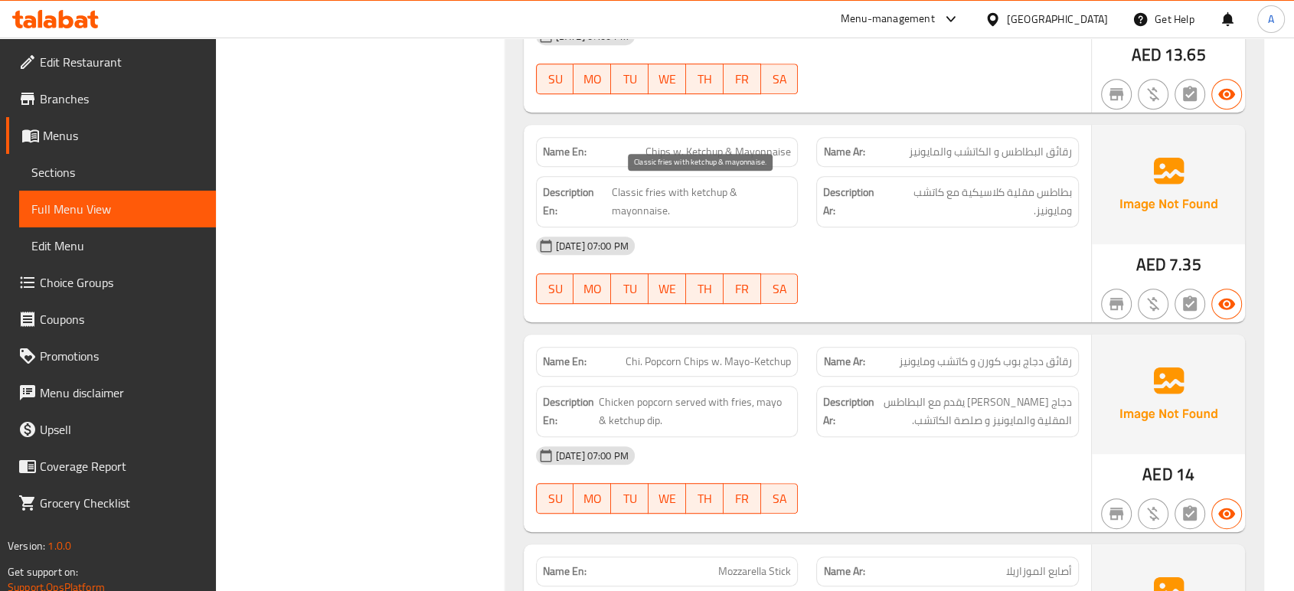
click at [731, 197] on span "Classic fries with ketchup & mayonnaise." at bounding box center [702, 202] width 180 height 38
click at [647, 194] on span "Classic fries with ketchup & mayonnaise." at bounding box center [702, 202] width 180 height 38
copy span "fries"
click at [700, 191] on span "Classic fries with ketchup & mayonnaise." at bounding box center [702, 202] width 180 height 38
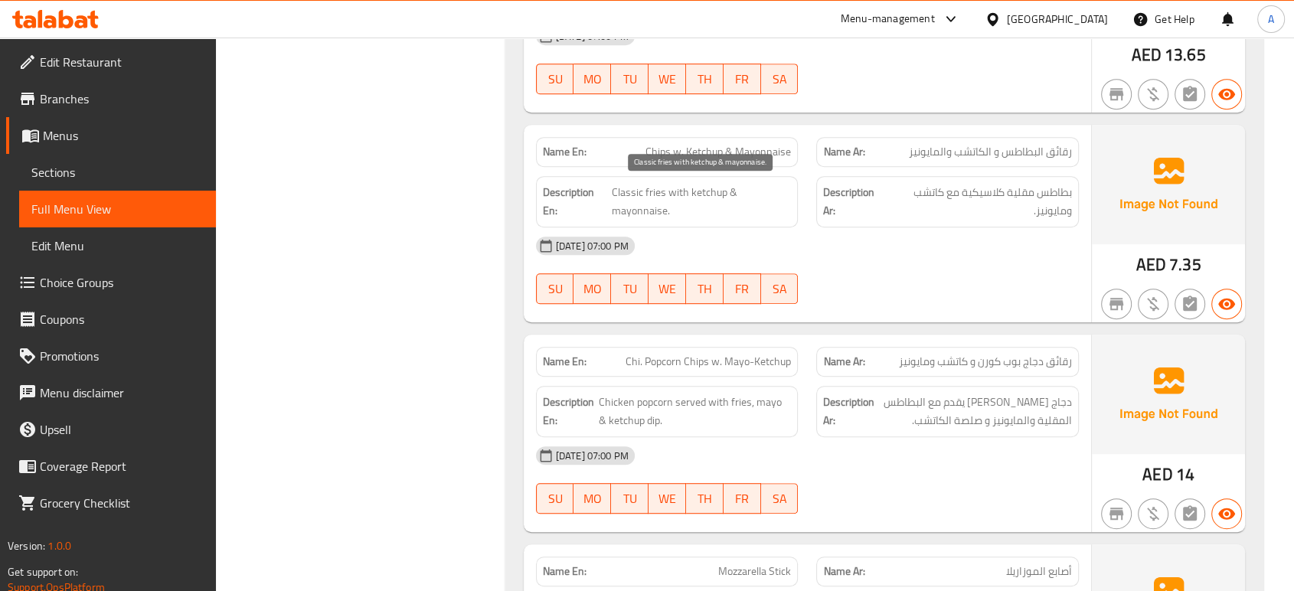
click at [662, 185] on span "Classic fries with ketchup & mayonnaise." at bounding box center [702, 202] width 180 height 38
click at [643, 191] on span "Classic fries with ketchup & mayonnaise." at bounding box center [702, 202] width 180 height 38
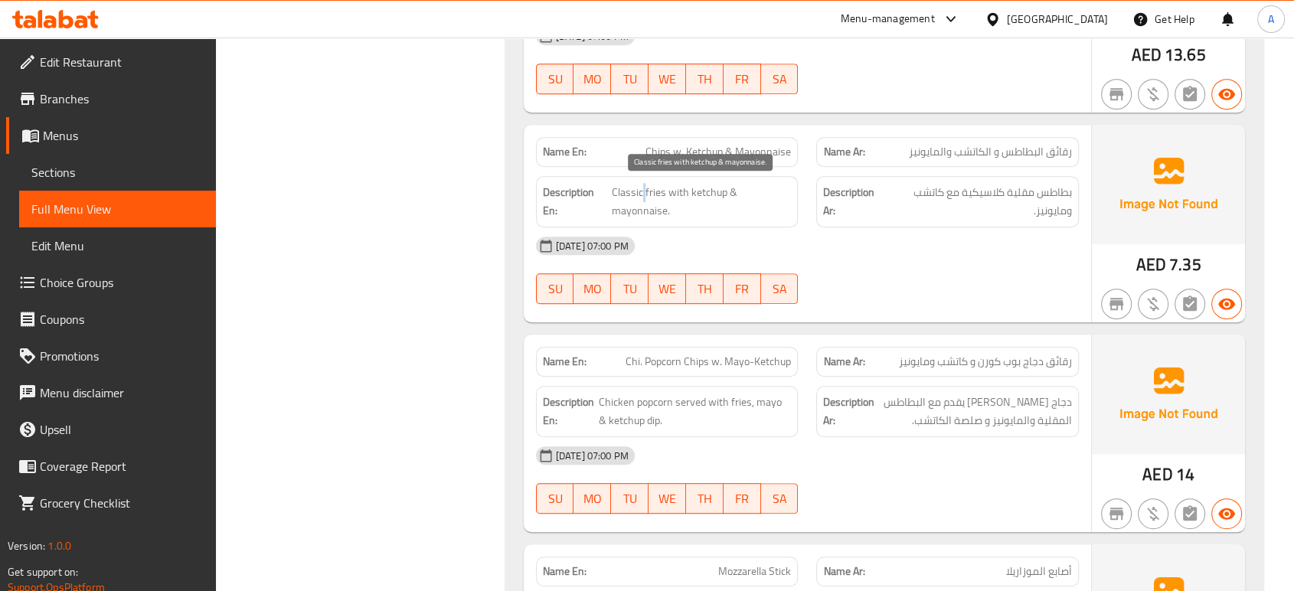
click at [643, 191] on span "Classic fries with ketchup & mayonnaise." at bounding box center [702, 202] width 180 height 38
click at [651, 190] on span "Classic fries with ketchup & mayonnaise." at bounding box center [702, 202] width 180 height 38
copy span "fries"
click at [833, 415] on strong "Description Ar:" at bounding box center [848, 412] width 51 height 38
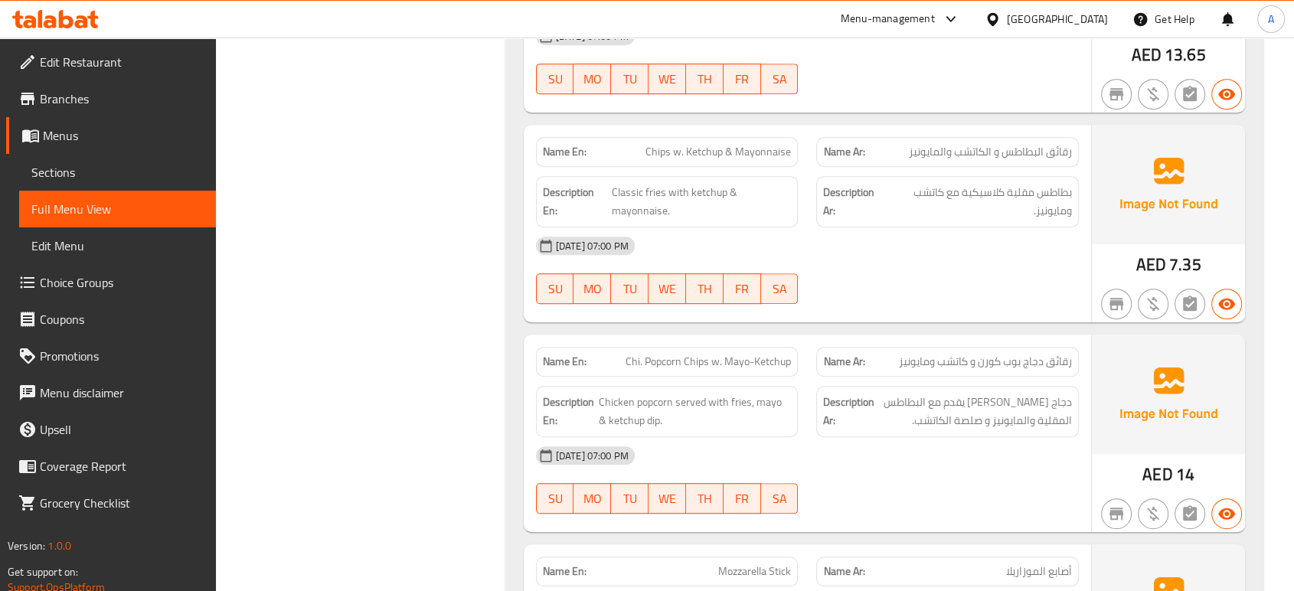
click at [884, 250] on div "[DATE] 07:00 PM" at bounding box center [807, 245] width 561 height 37
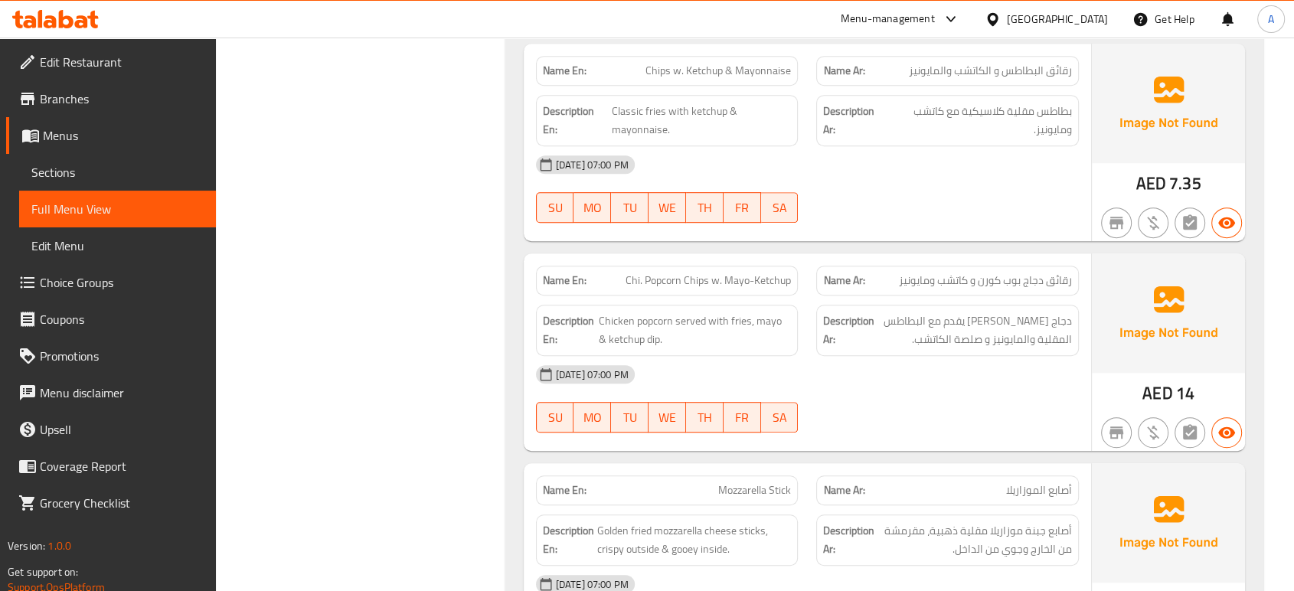
scroll to position [848, 0]
click at [778, 275] on span "Chi. Popcorn Chips w. Mayo-Ketchup" at bounding box center [708, 280] width 165 height 16
copy span "Chi. Popcorn Chips w. Mayo-Ketchup"
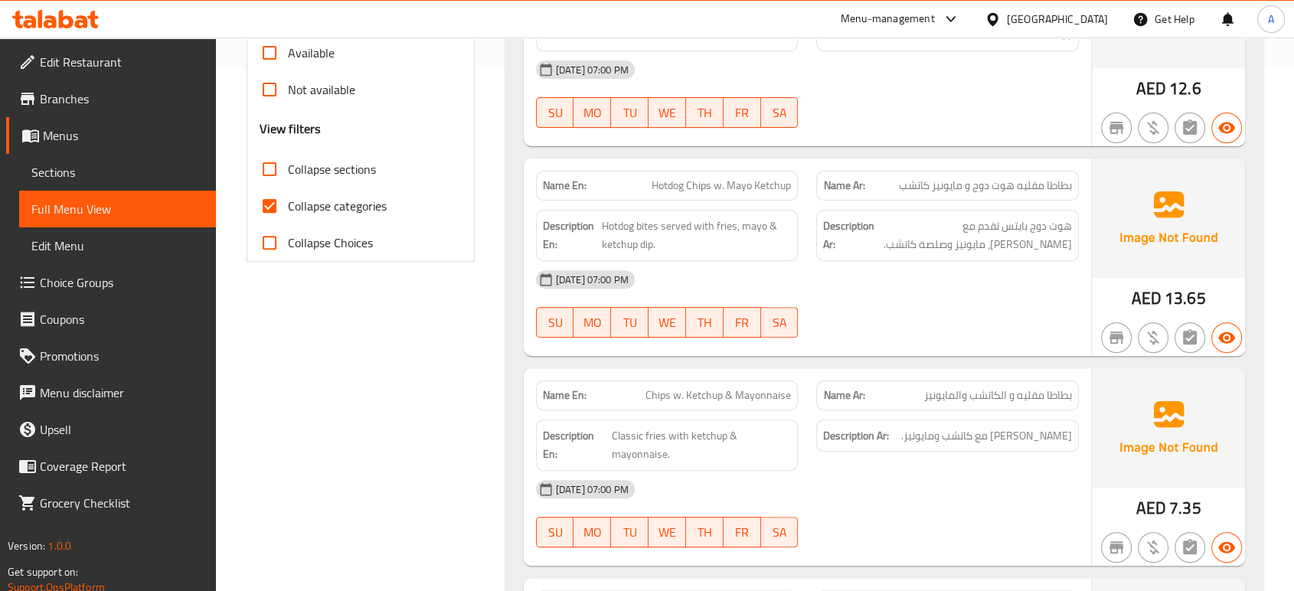
scroll to position [680, 0]
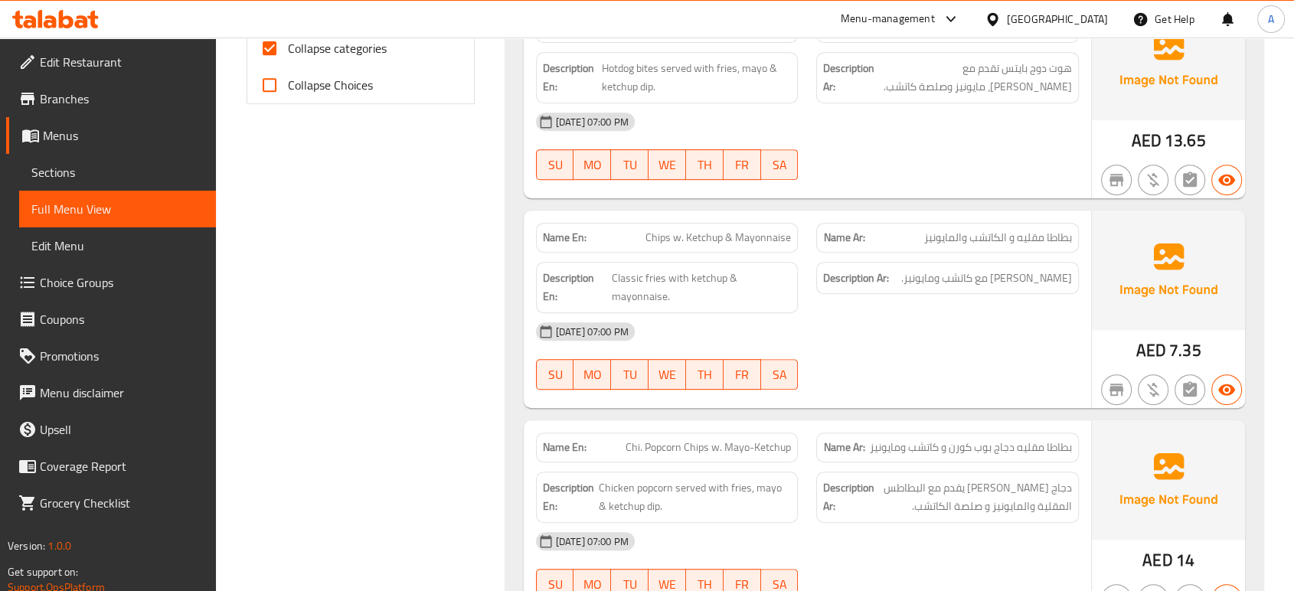
click at [759, 446] on span "Chi. Popcorn Chips w. Mayo-Ketchup" at bounding box center [708, 448] width 165 height 16
click at [760, 446] on span "Chi. Popcorn Chips w. Mayo-Ketchup" at bounding box center [708, 448] width 165 height 16
copy span "Chi. Popcorn Chips w. Mayo-Ketchup"
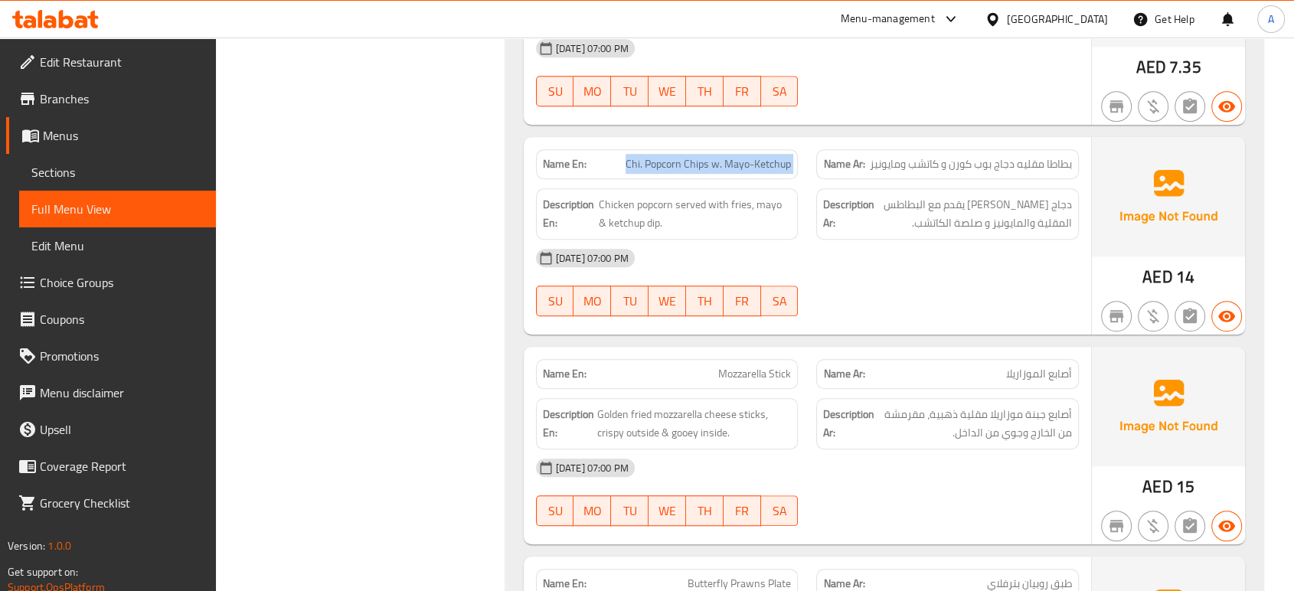
scroll to position [965, 0]
click at [830, 348] on div "Name Ar: أصابع الموزاريلا" at bounding box center [947, 372] width 281 height 48
click at [865, 442] on div "Description Ar: أصابع جبنة موزاريلا مقلية ذهبية، مقرمشة من الخارج وجوي من الداخ…" at bounding box center [947, 422] width 263 height 51
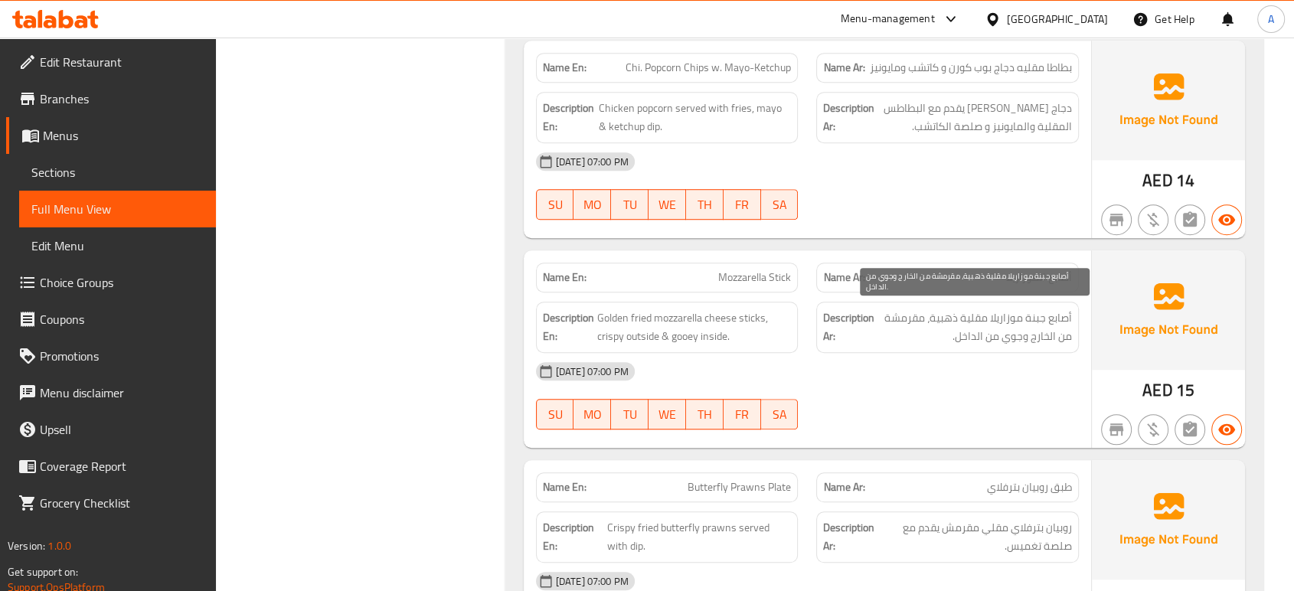
scroll to position [1061, 0]
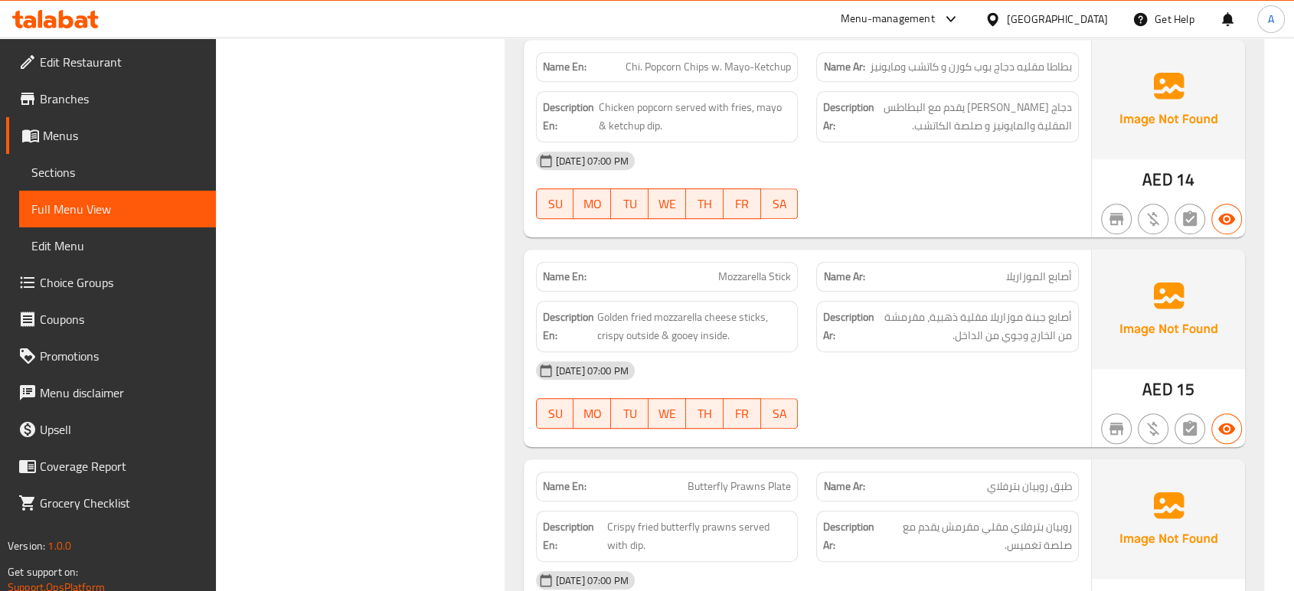
click at [913, 395] on div "12-09-2025 07:00 PM SU MO TU WE TH FR SA" at bounding box center [807, 395] width 561 height 86
click at [890, 415] on div "12-09-2025 07:00 PM SU MO TU WE TH FR SA" at bounding box center [807, 395] width 561 height 86
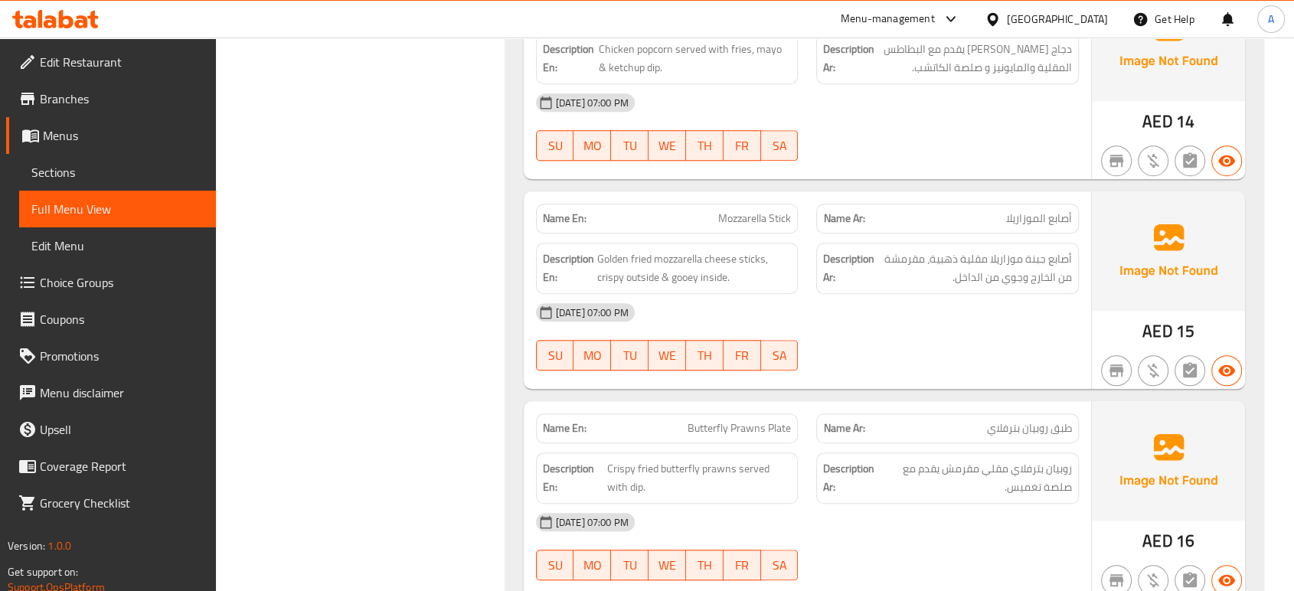
scroll to position [1231, 0]
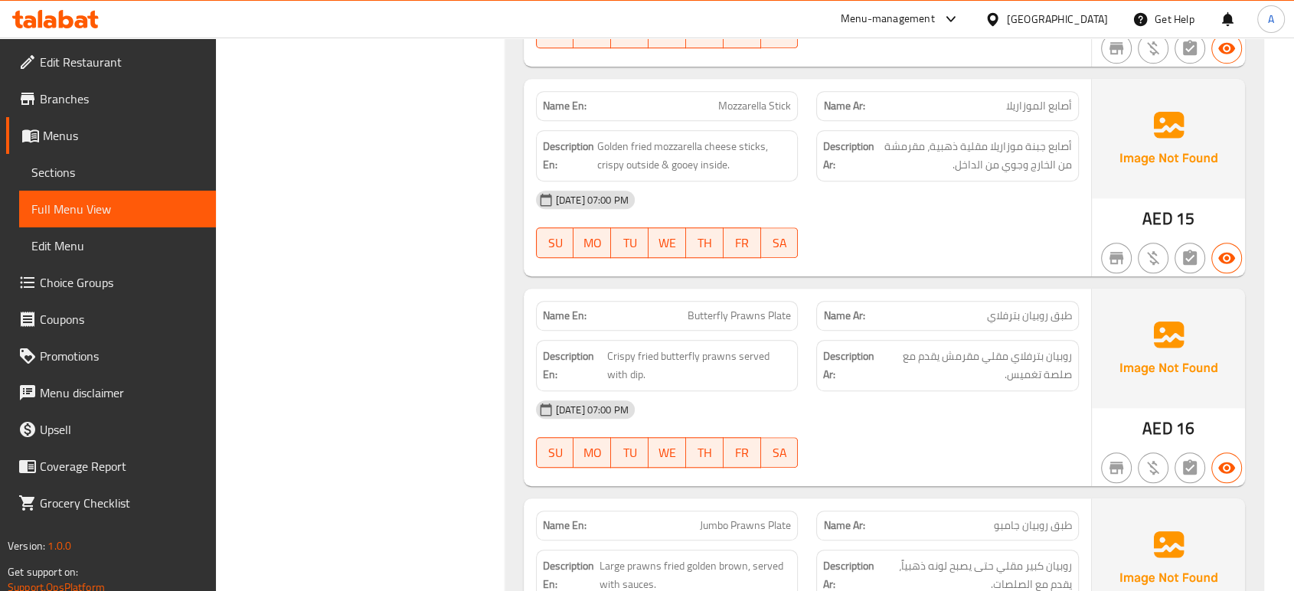
click at [855, 367] on strong "Description Ar:" at bounding box center [849, 366] width 53 height 38
click at [1016, 452] on div "12-09-2025 07:00 PM SU MO TU WE TH FR SA" at bounding box center [807, 434] width 561 height 86
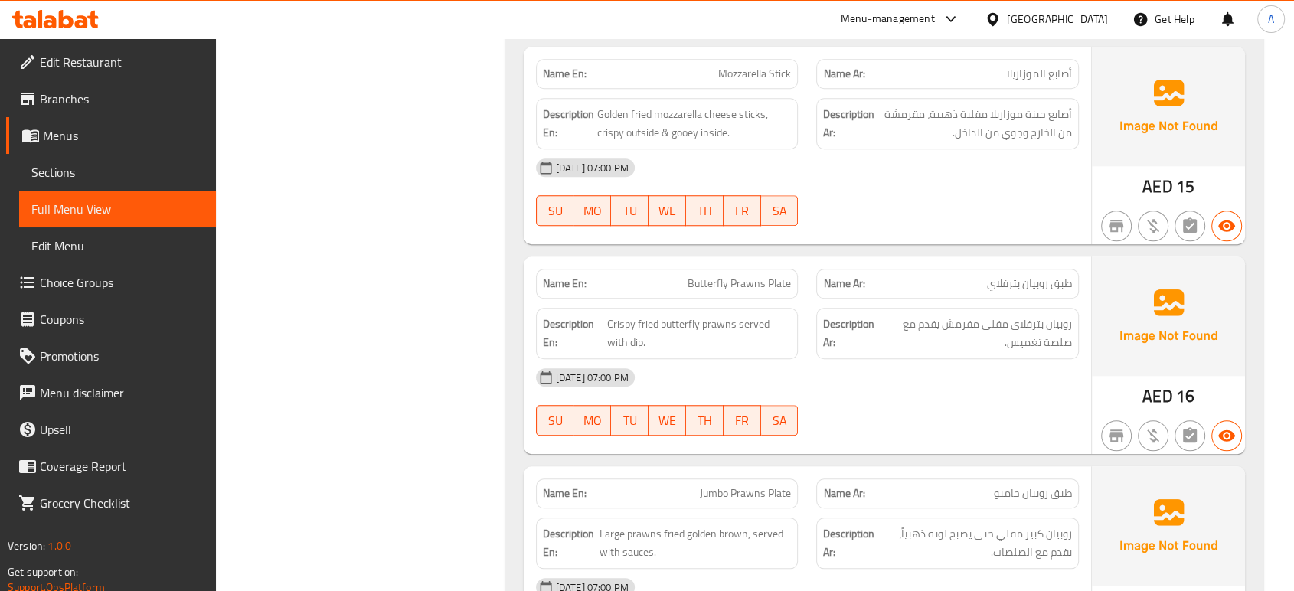
scroll to position [1486, 0]
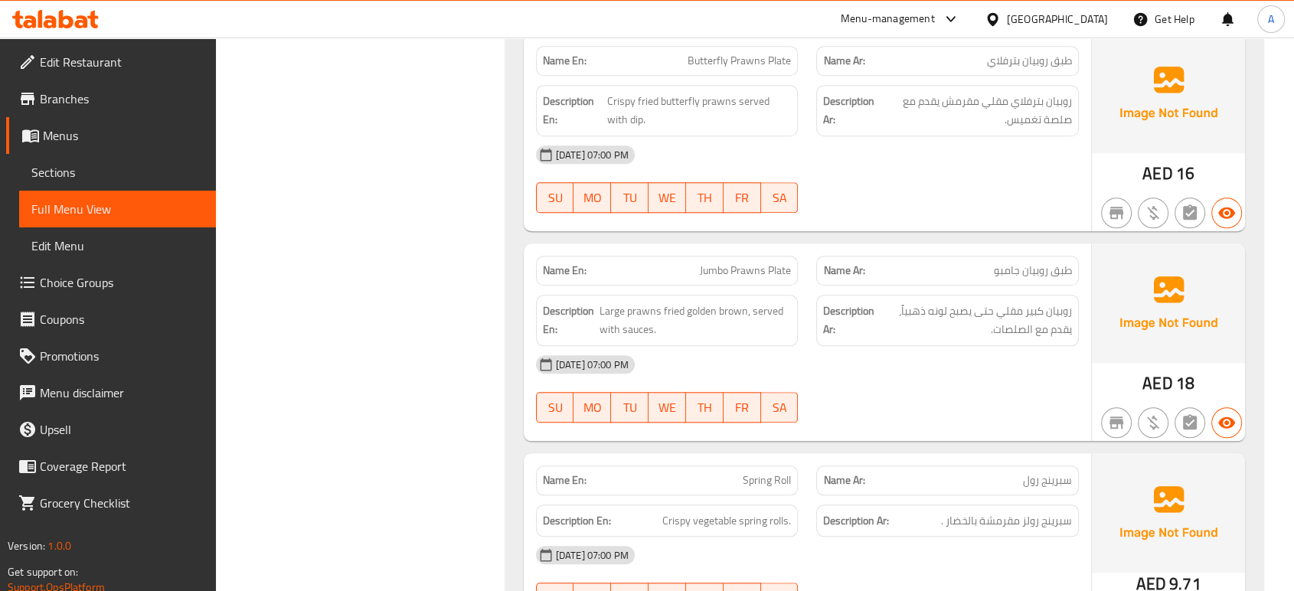
click at [831, 346] on div "[DATE] 07:00 PM" at bounding box center [807, 364] width 561 height 37
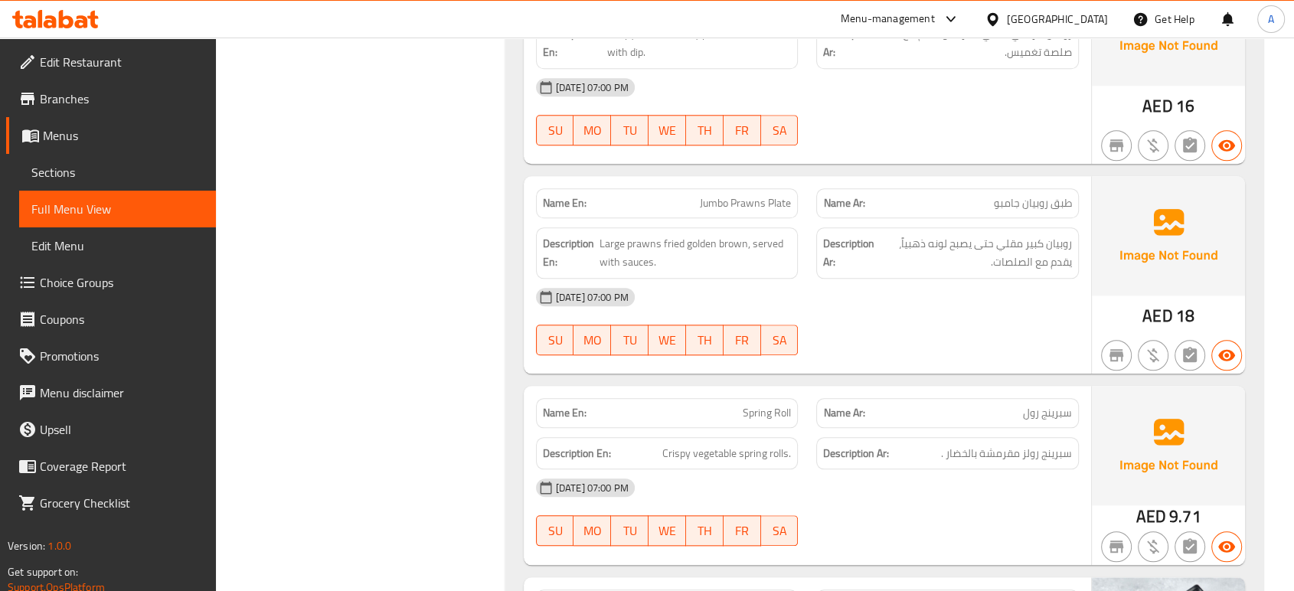
scroll to position [1571, 0]
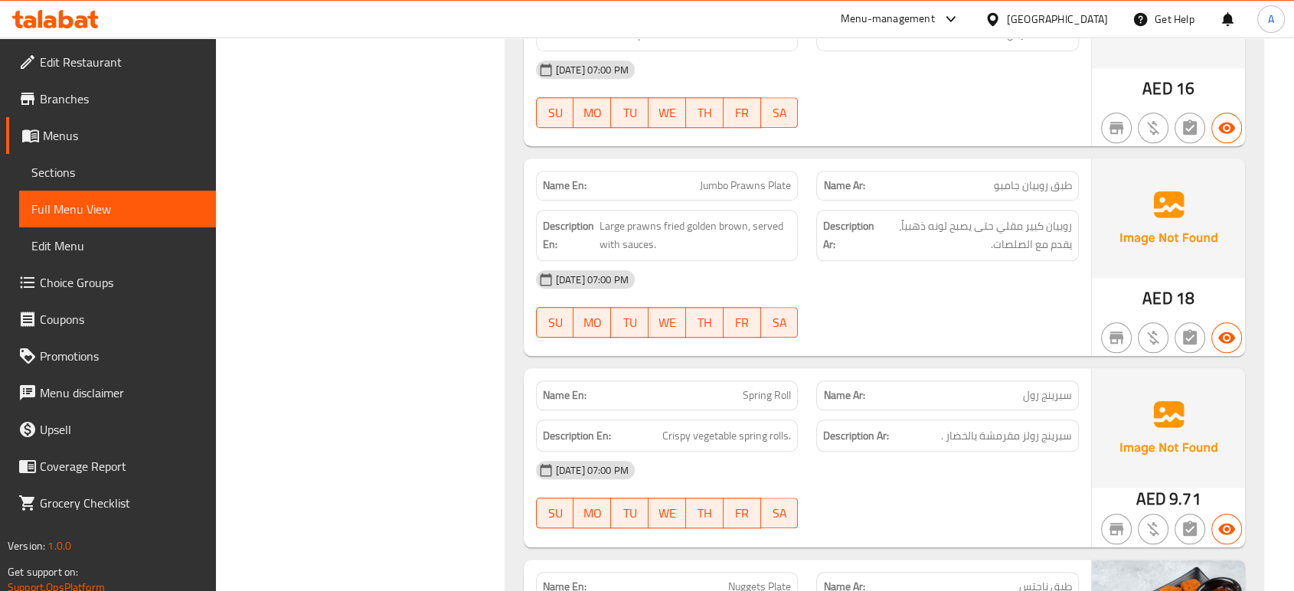
click at [869, 306] on div "12-09-2025 07:00 PM SU MO TU WE TH FR SA" at bounding box center [807, 304] width 561 height 86
click at [722, 371] on div "Name En: Spring Roll" at bounding box center [667, 395] width 281 height 48
click at [899, 484] on div "[DATE] 07:00 PM" at bounding box center [807, 470] width 561 height 37
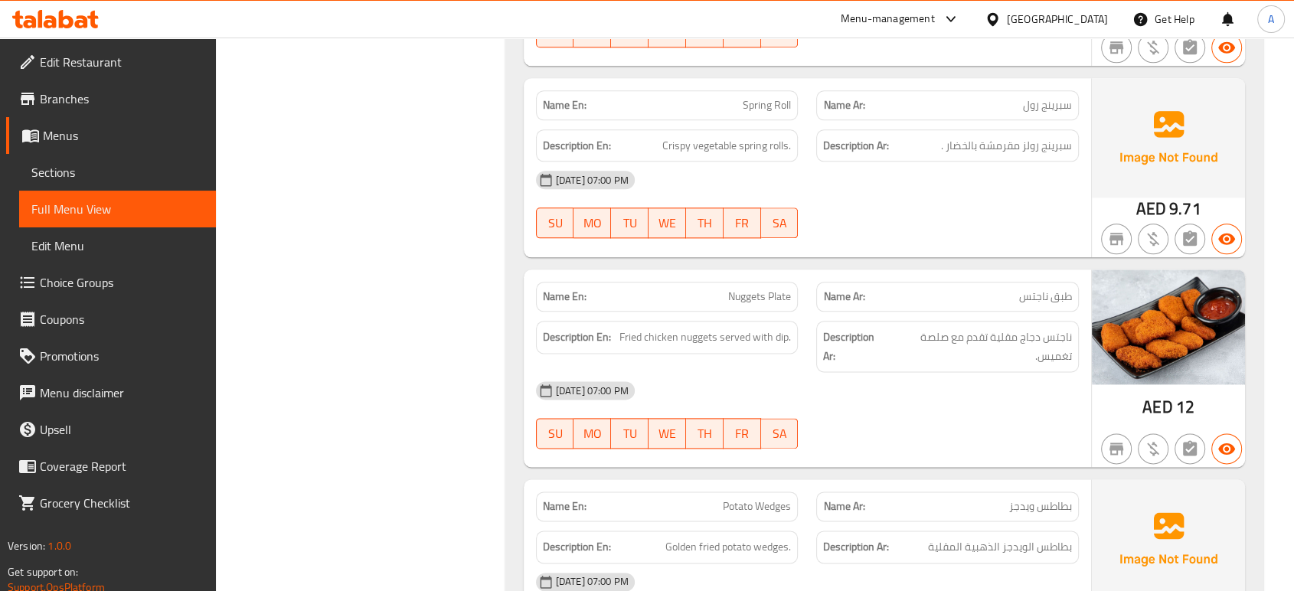
scroll to position [1914, 0]
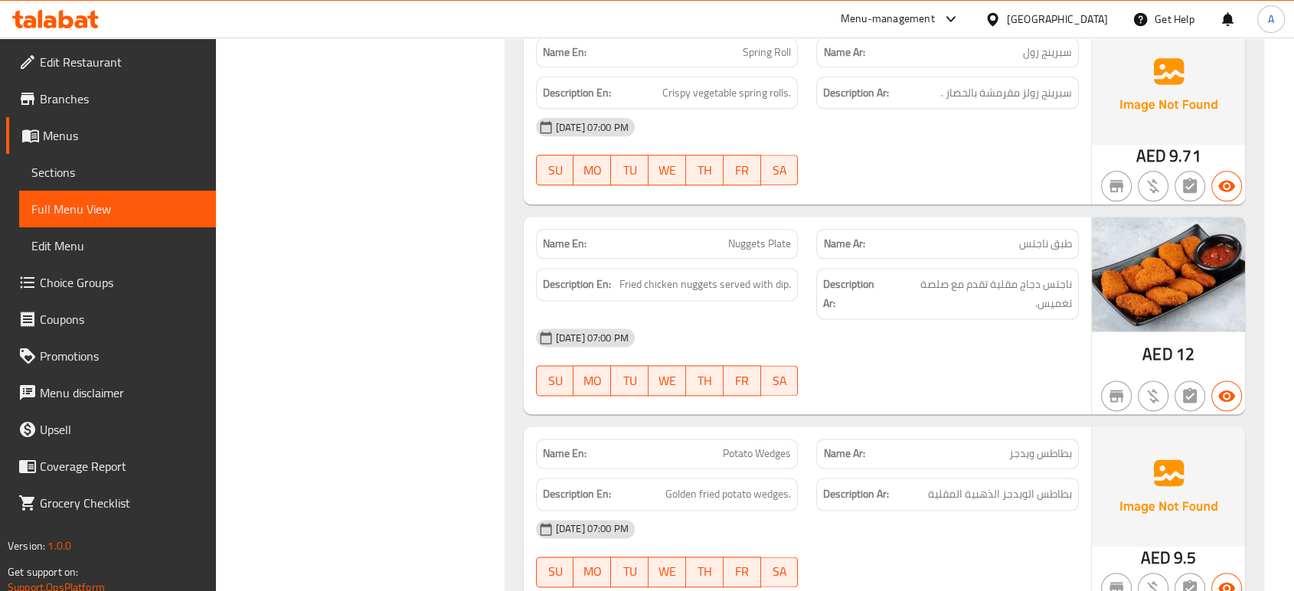
click at [744, 343] on div "[DATE] 07:00 PM" at bounding box center [807, 337] width 561 height 37
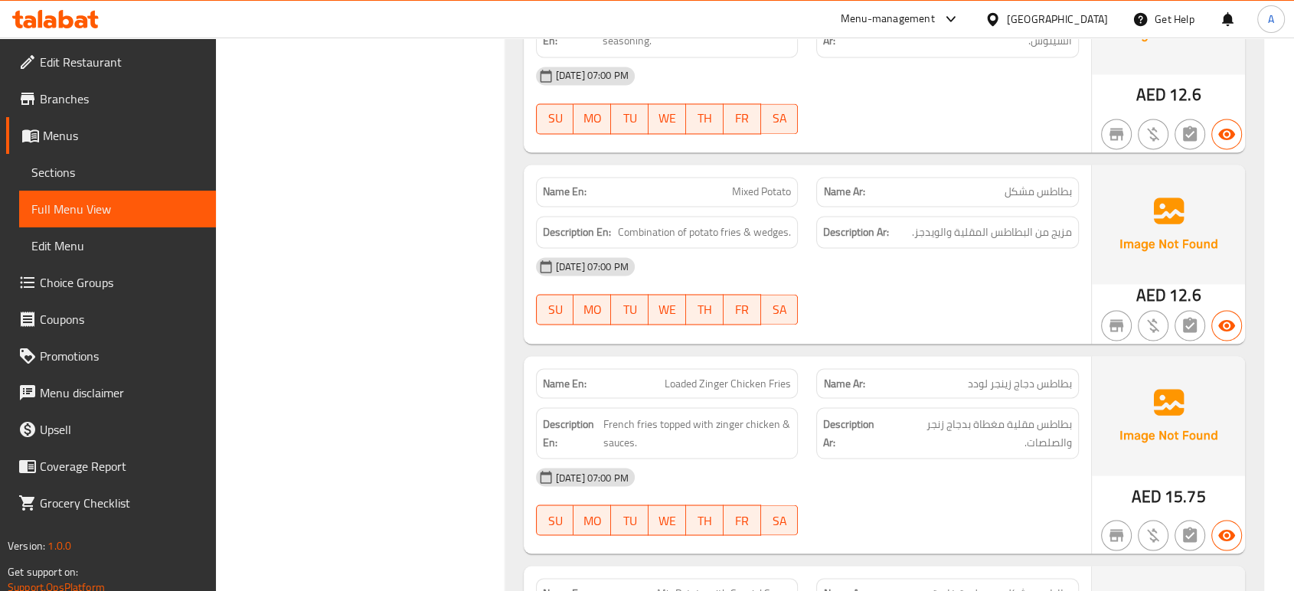
scroll to position [2680, 0]
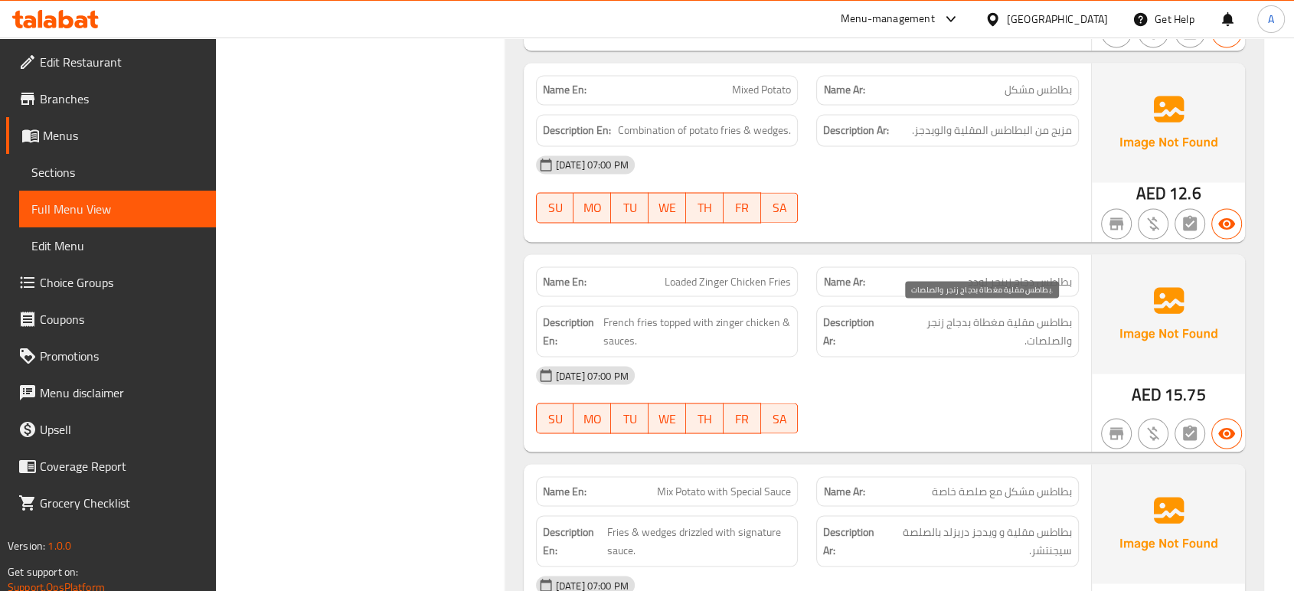
click at [934, 330] on span "بطاطس مقلية مغطاة بدجاج زنجر والصلصات." at bounding box center [980, 331] width 184 height 38
click at [1008, 363] on div "[DATE] 07:00 PM" at bounding box center [807, 375] width 561 height 37
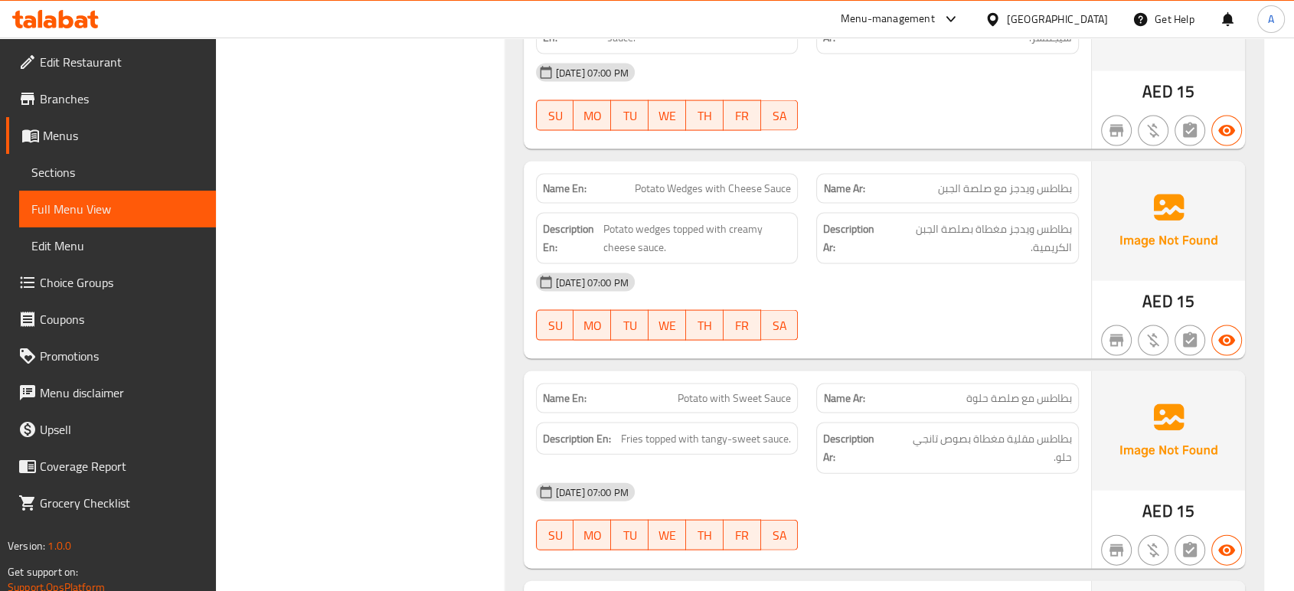
scroll to position [3291, 0]
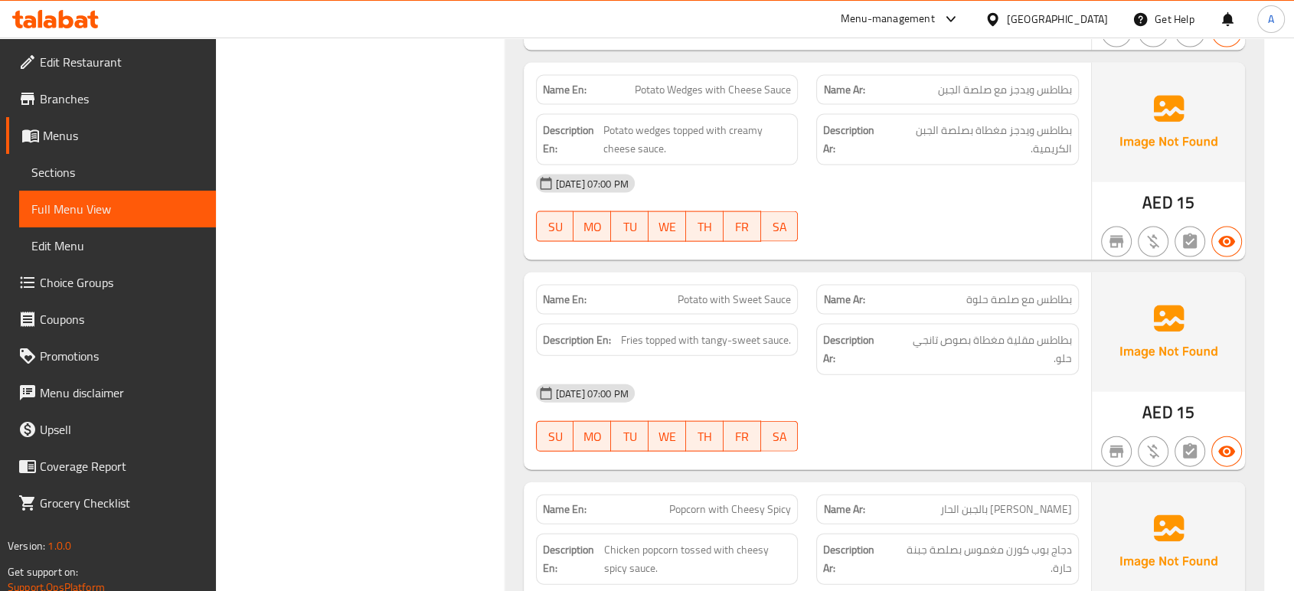
click at [879, 215] on div "12-09-2025 07:00 PM SU MO TU WE TH FR SA" at bounding box center [807, 208] width 561 height 86
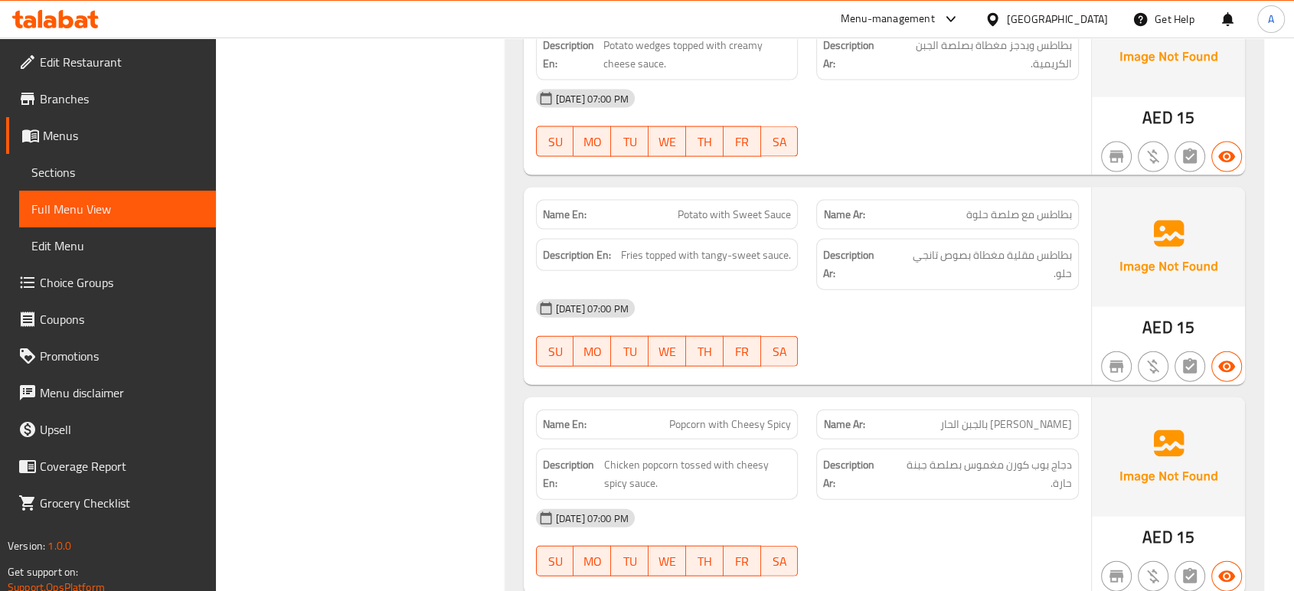
scroll to position [2661, 0]
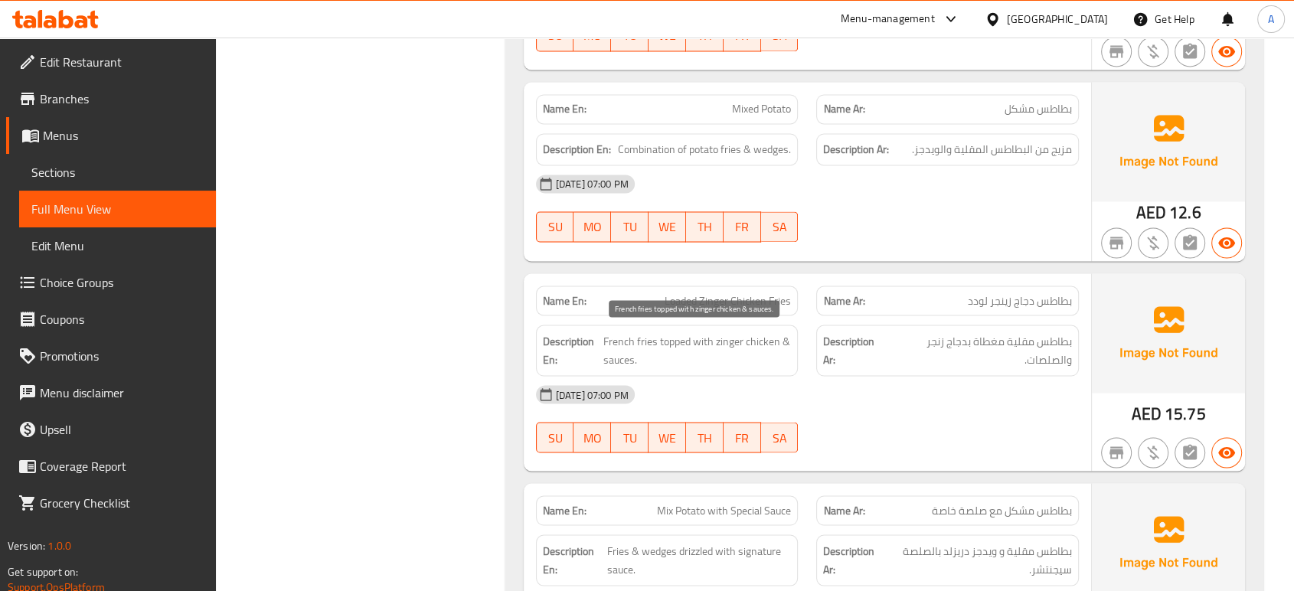
click at [781, 342] on span "French fries topped with zinger chicken & sauces." at bounding box center [697, 351] width 188 height 38
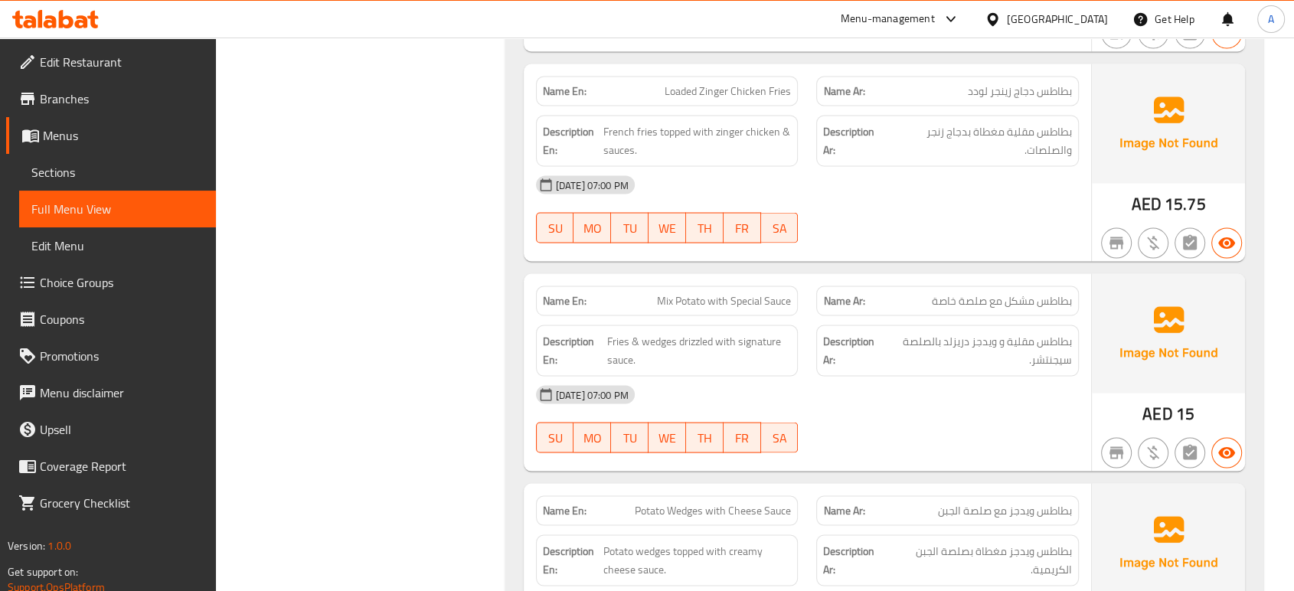
scroll to position [3002, 0]
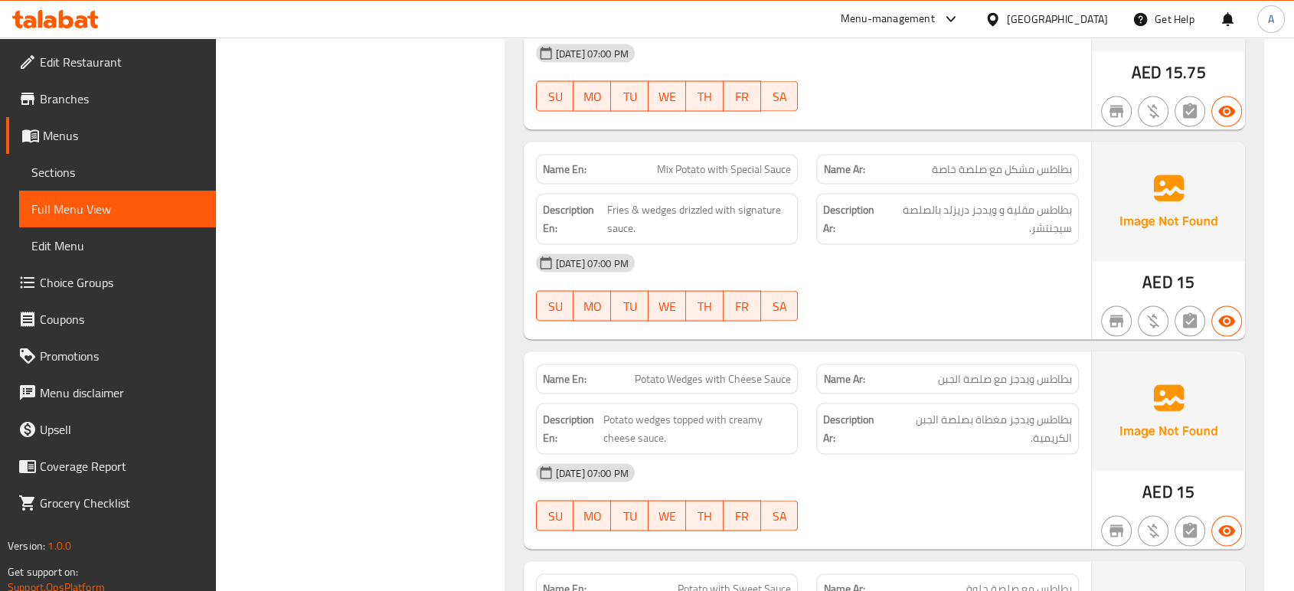
click at [841, 355] on div "Name Ar: بطاطس ويدجز مع صلصة الجبن" at bounding box center [947, 379] width 281 height 48
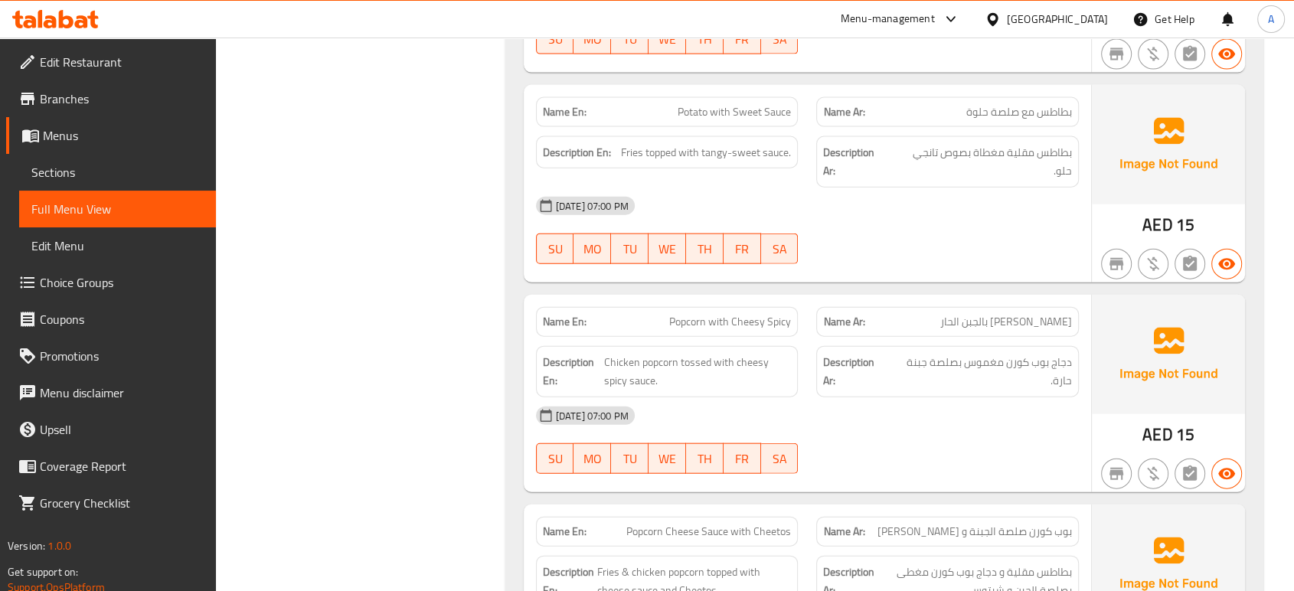
scroll to position [3508, 0]
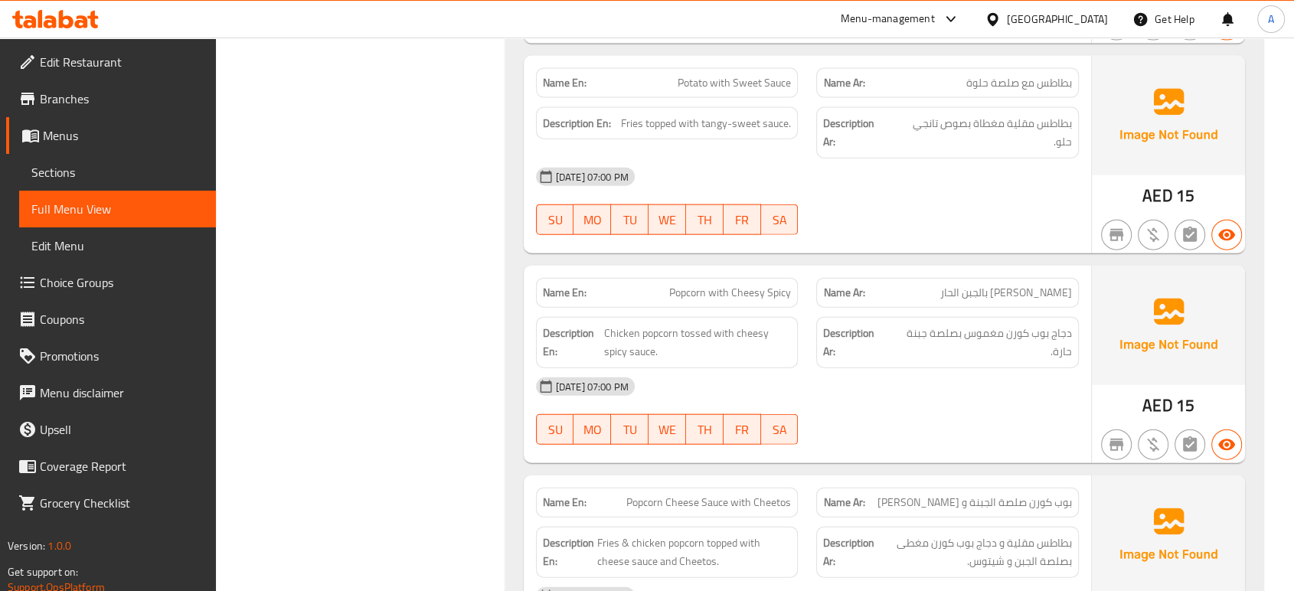
click at [909, 386] on div "12-09-2025 07:00 PM SU MO TU WE TH FR SA" at bounding box center [807, 411] width 561 height 86
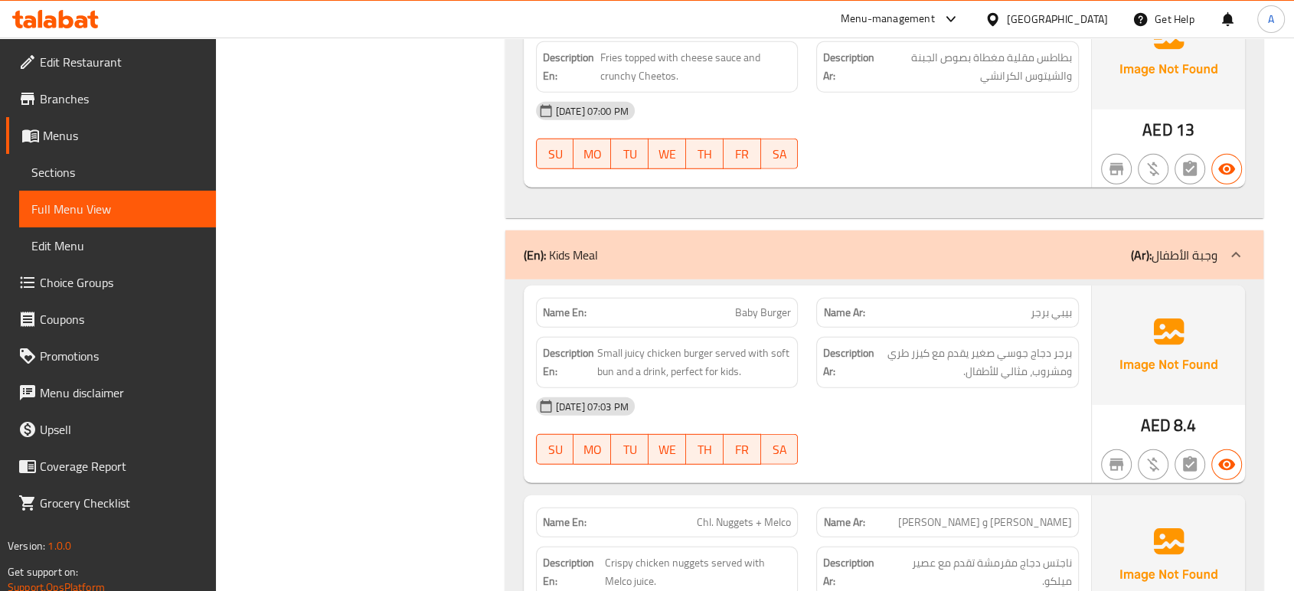
scroll to position [4529, 0]
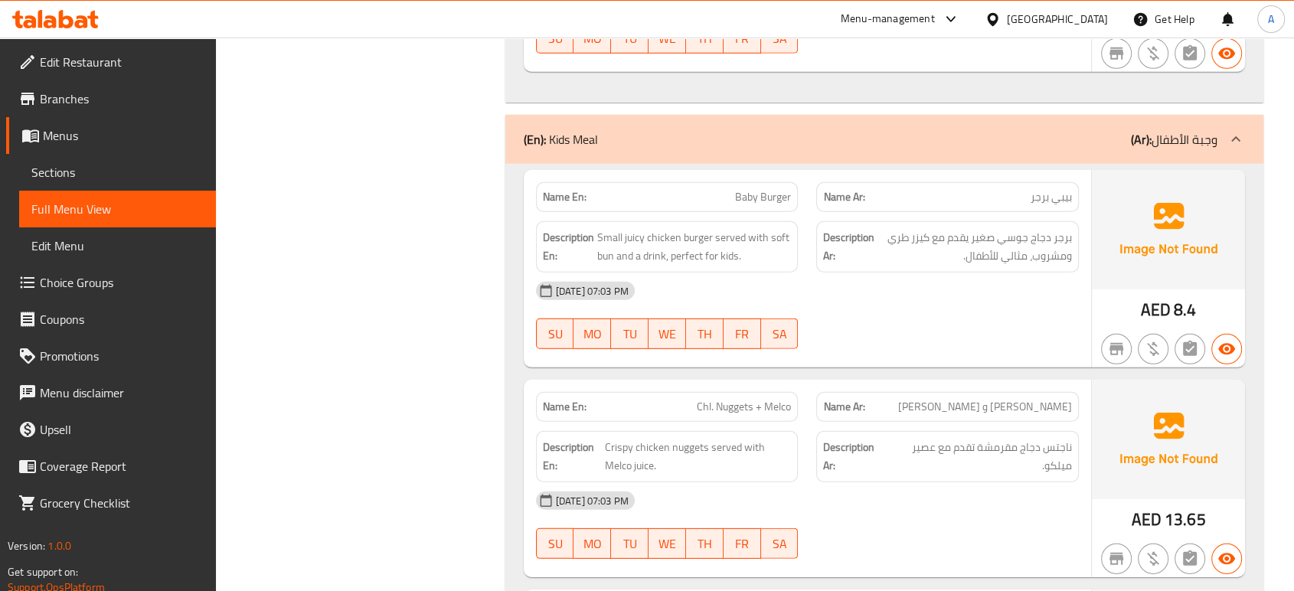
click at [848, 340] on div at bounding box center [947, 349] width 281 height 18
click at [728, 319] on button "FR" at bounding box center [743, 334] width 38 height 31
type button "5"
click at [832, 298] on div "12-09-2025 07:03 PM SU MO TU WE TH FR SA" at bounding box center [807, 316] width 561 height 86
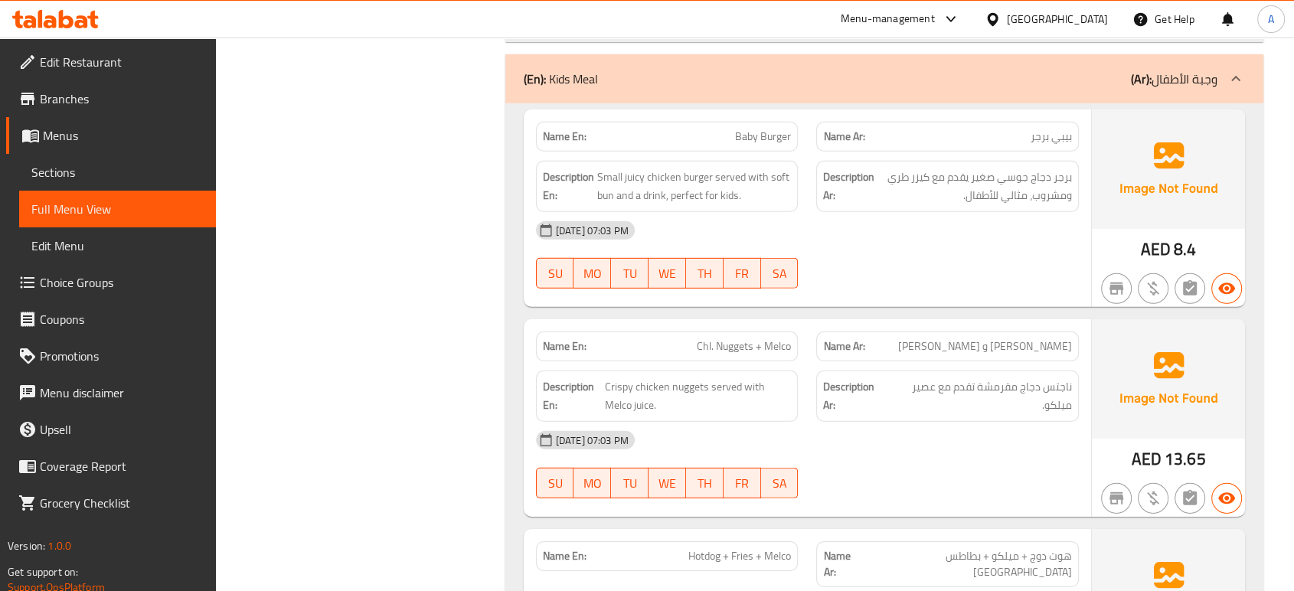
scroll to position [4614, 0]
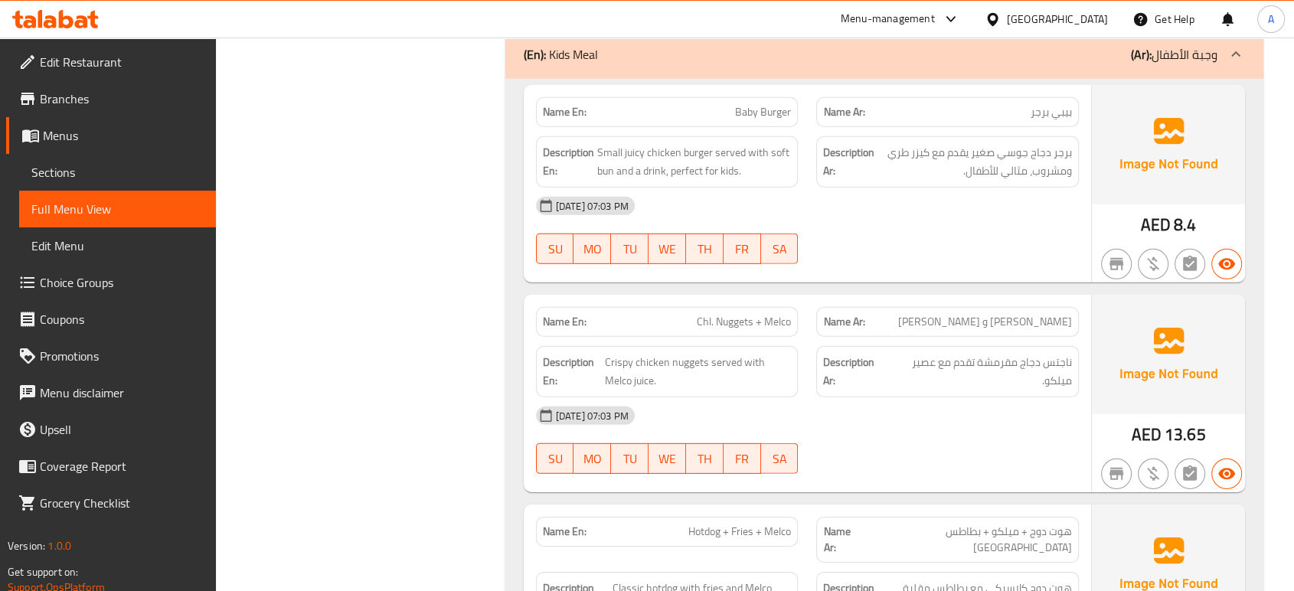
click at [889, 397] on div "12-09-2025 07:03 PM" at bounding box center [807, 415] width 561 height 37
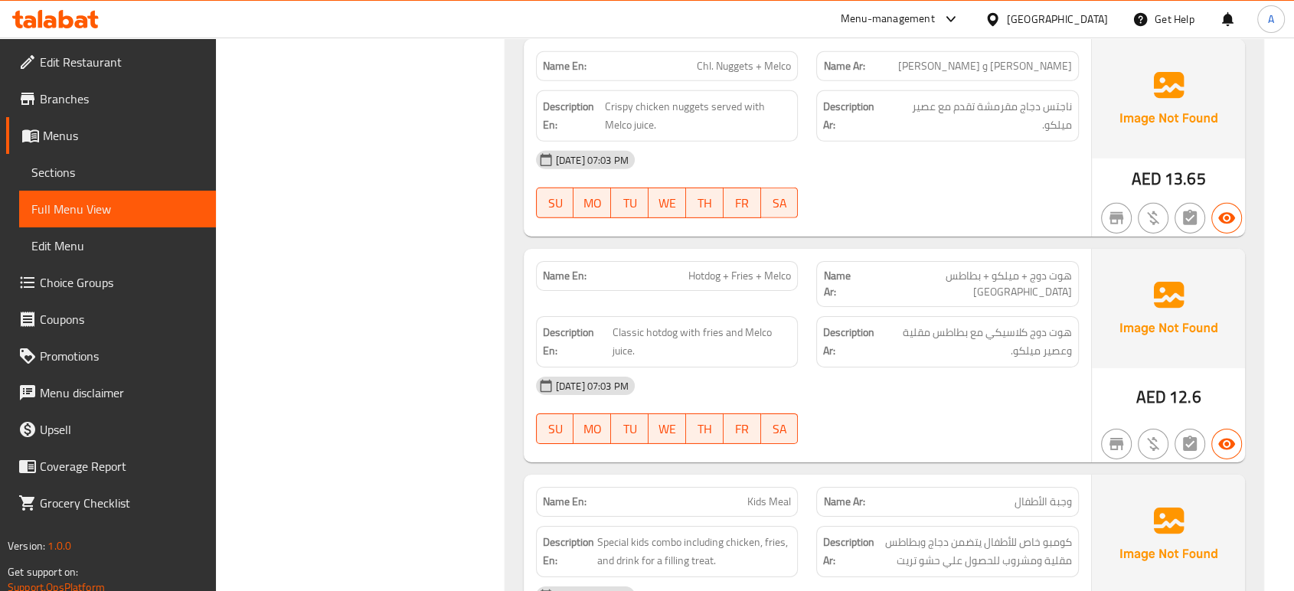
scroll to position [4954, 0]
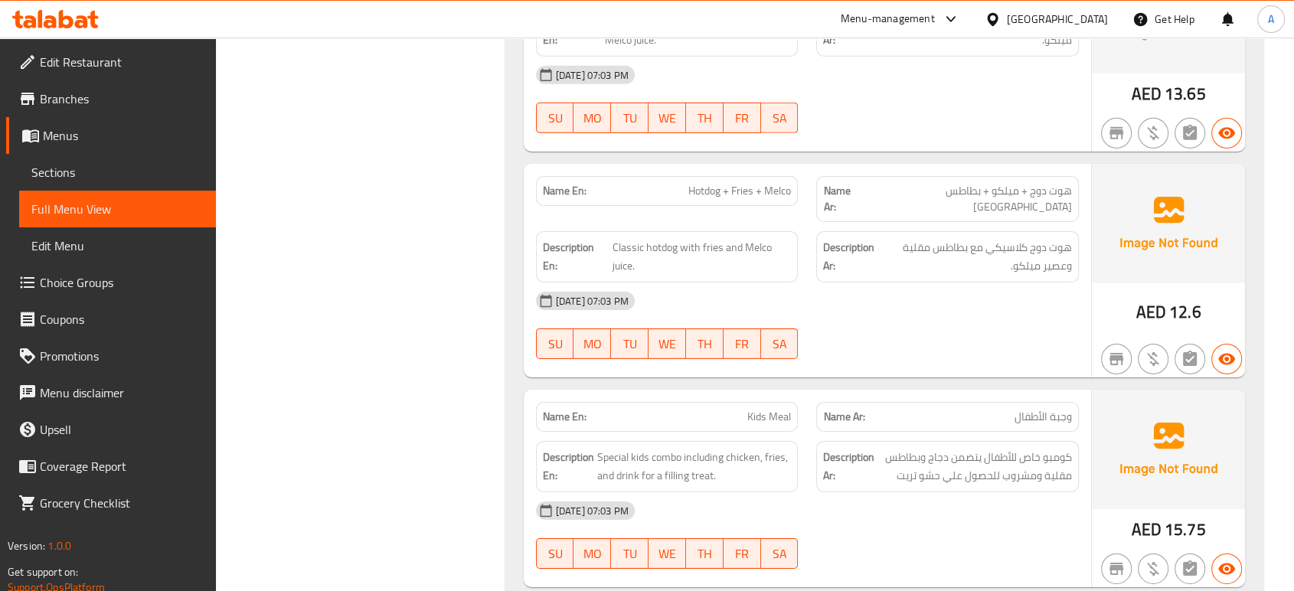
click at [1004, 409] on p "Name Ar: وجبة الأطفال" at bounding box center [947, 417] width 249 height 16
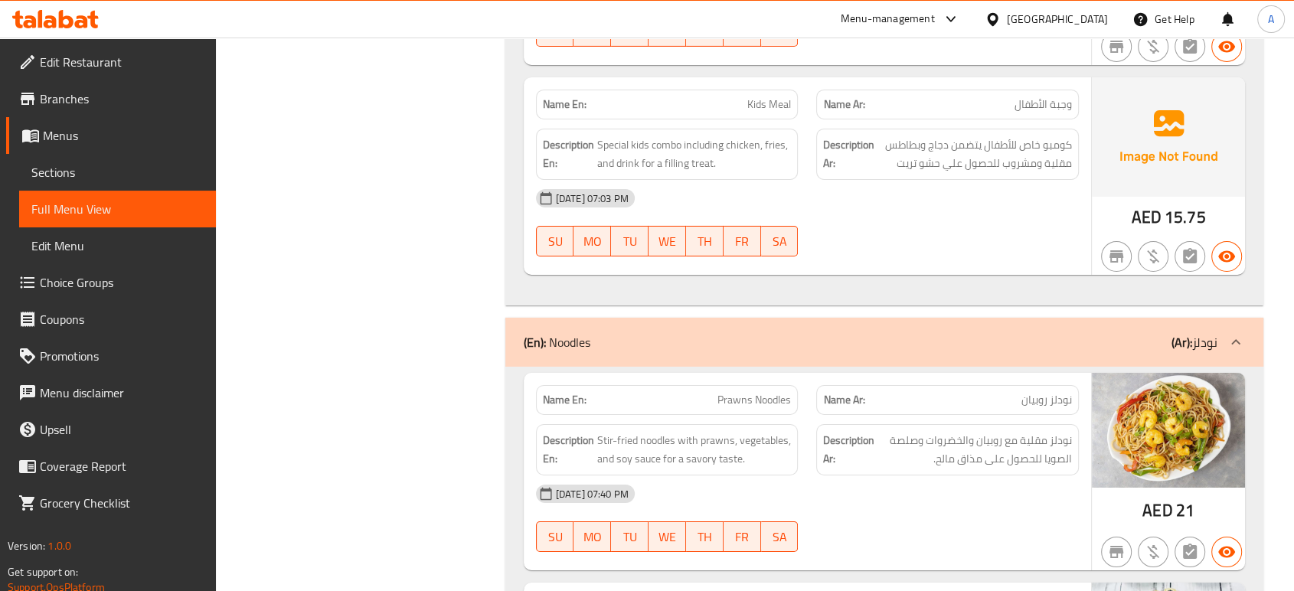
scroll to position [5379, 0]
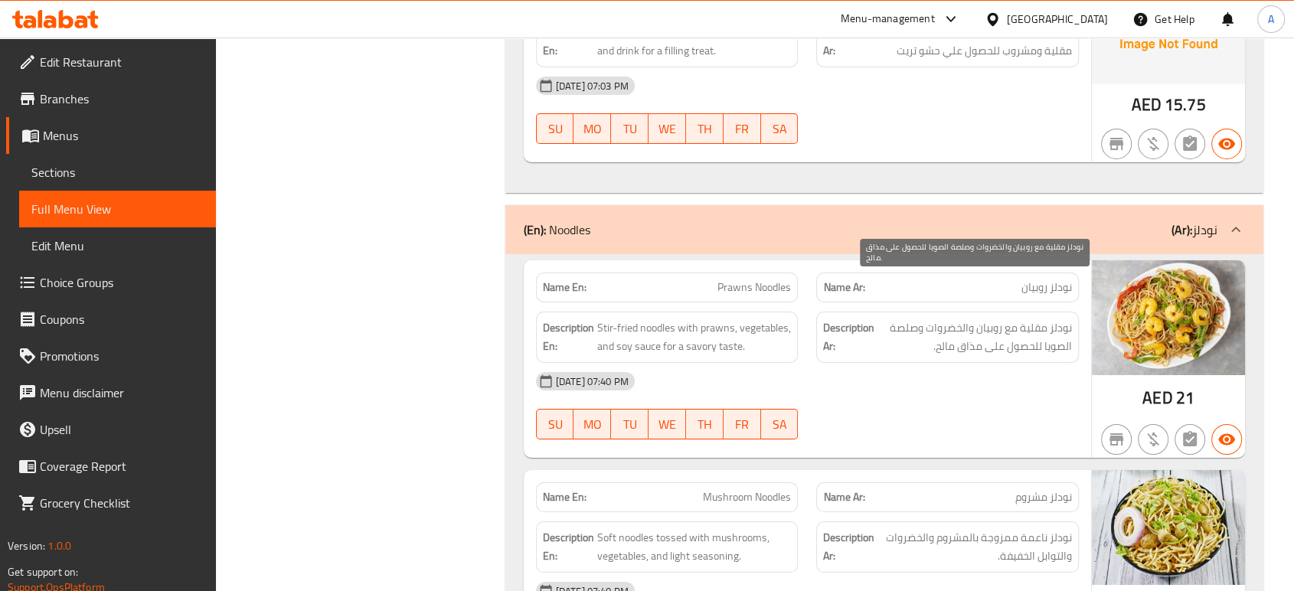
click at [907, 319] on span "نودلز مقلية مع روبيان والخضروات وصلصة الصويا للحصول على مذاق مالح." at bounding box center [975, 338] width 194 height 38
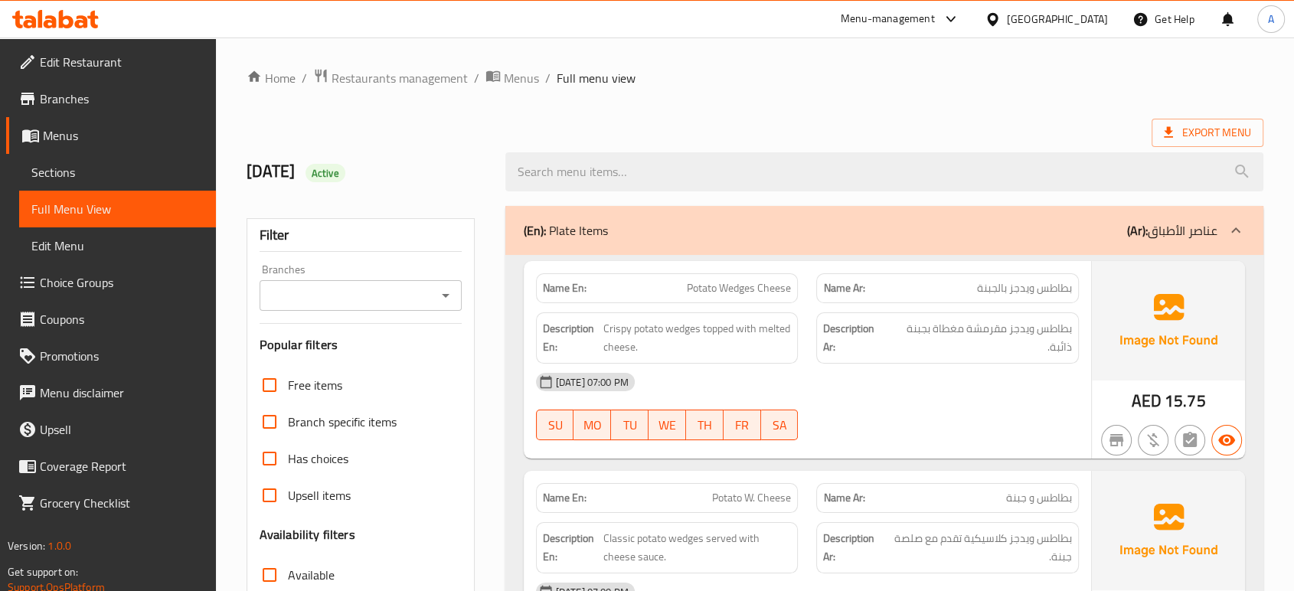
scroll to position [255, 0]
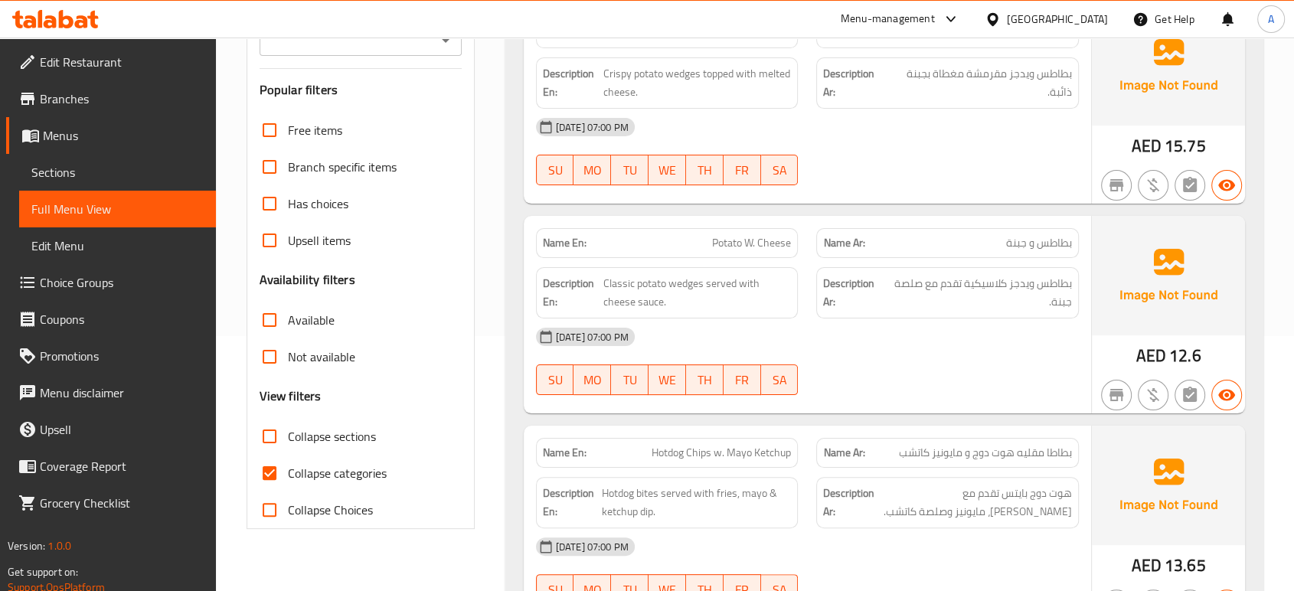
click at [342, 456] on label "Collapse categories" at bounding box center [319, 473] width 136 height 37
click at [288, 456] on input "Collapse categories" at bounding box center [269, 473] width 37 height 37
click at [335, 466] on span "Collapse categories" at bounding box center [337, 473] width 99 height 18
click at [288, 466] on input "Collapse categories" at bounding box center [269, 473] width 37 height 37
click at [276, 468] on input "Collapse categories" at bounding box center [269, 473] width 37 height 37
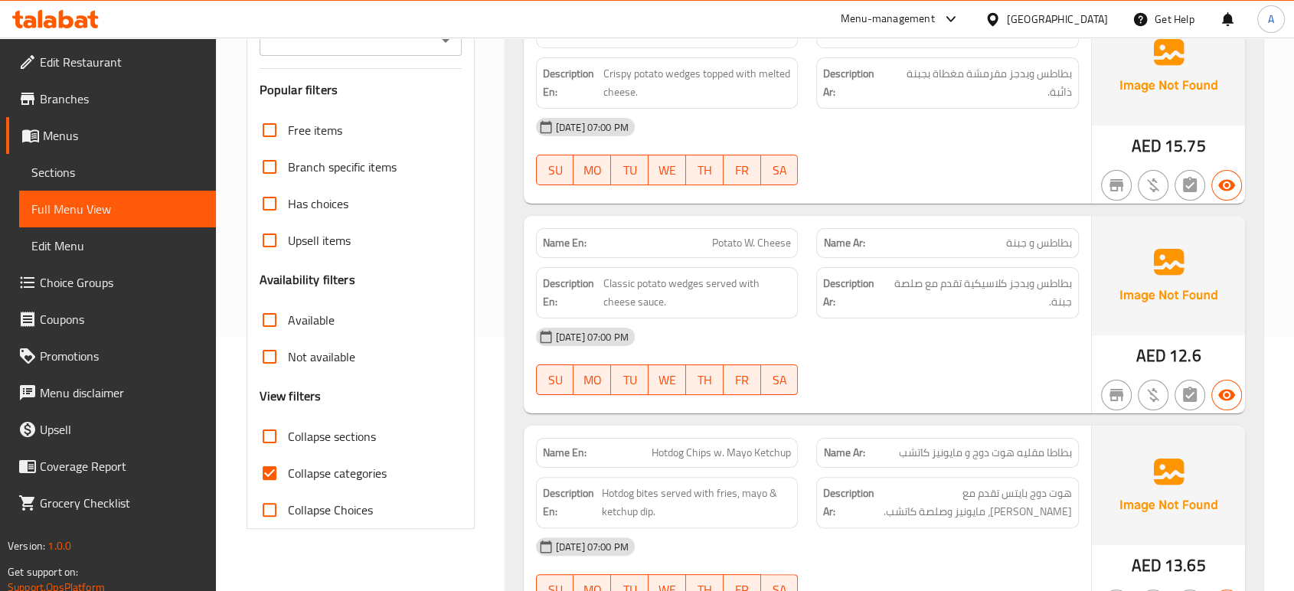
checkbox input "false"
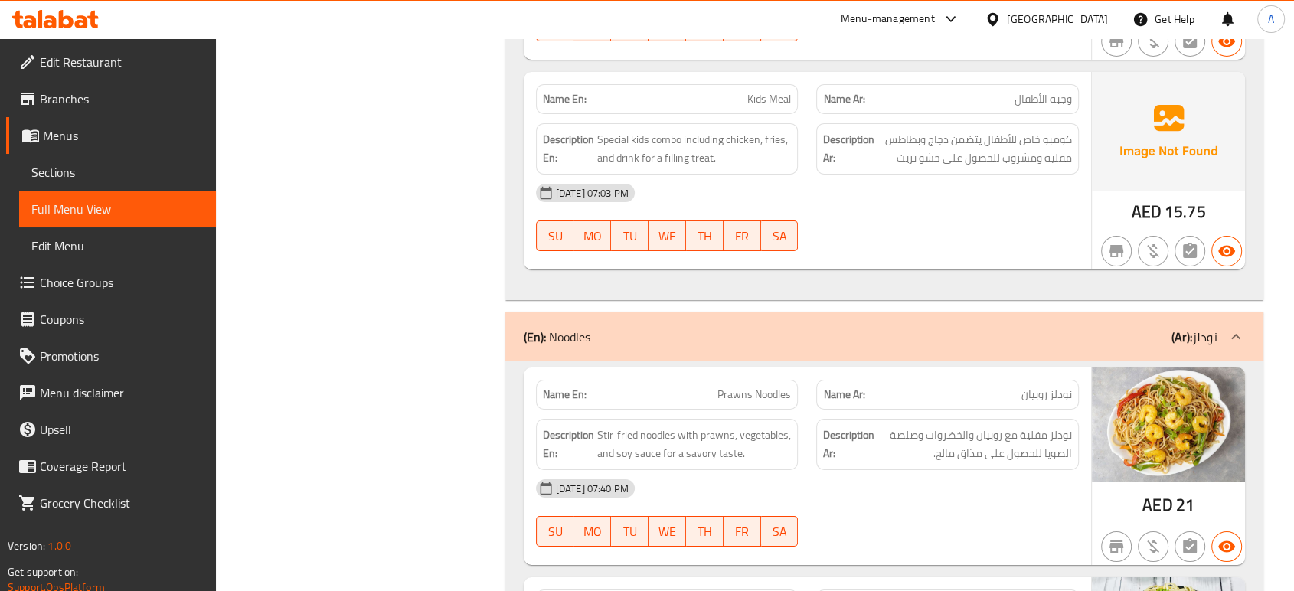
click at [864, 426] on strong "Description Ar:" at bounding box center [848, 445] width 51 height 38
click at [735, 470] on div "12-09-2025 07:40 PM" at bounding box center [807, 488] width 561 height 37
click at [854, 473] on div "12-09-2025 07:40 PM SU MO TU WE TH FR SA" at bounding box center [807, 513] width 561 height 86
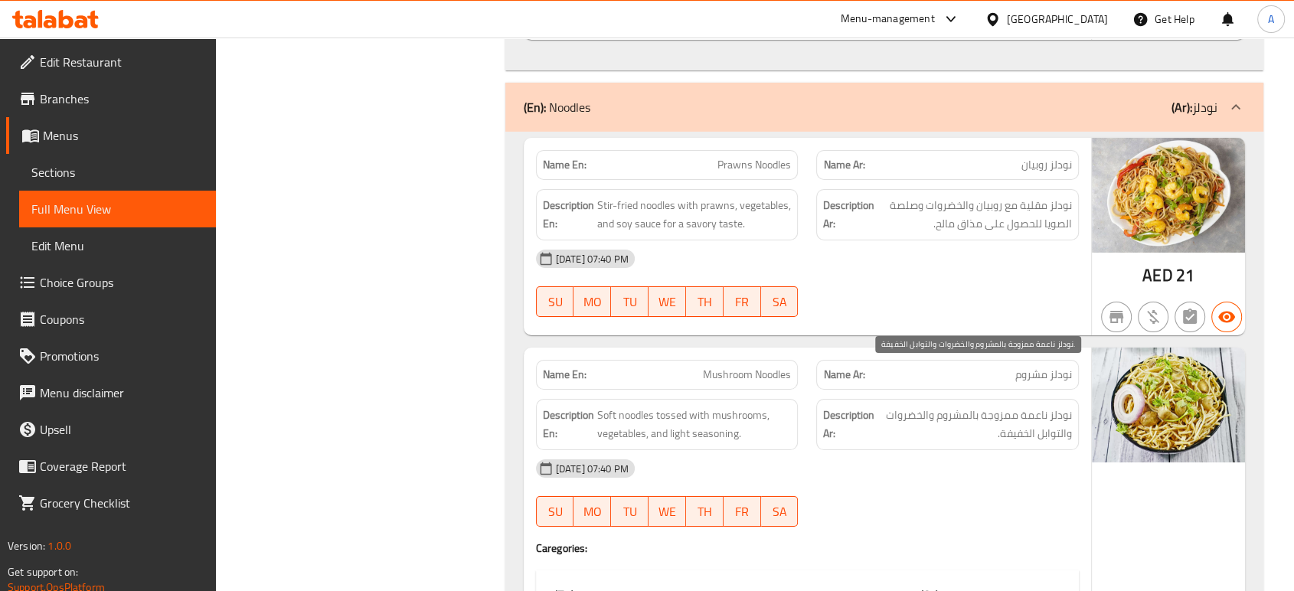
scroll to position [5527, 0]
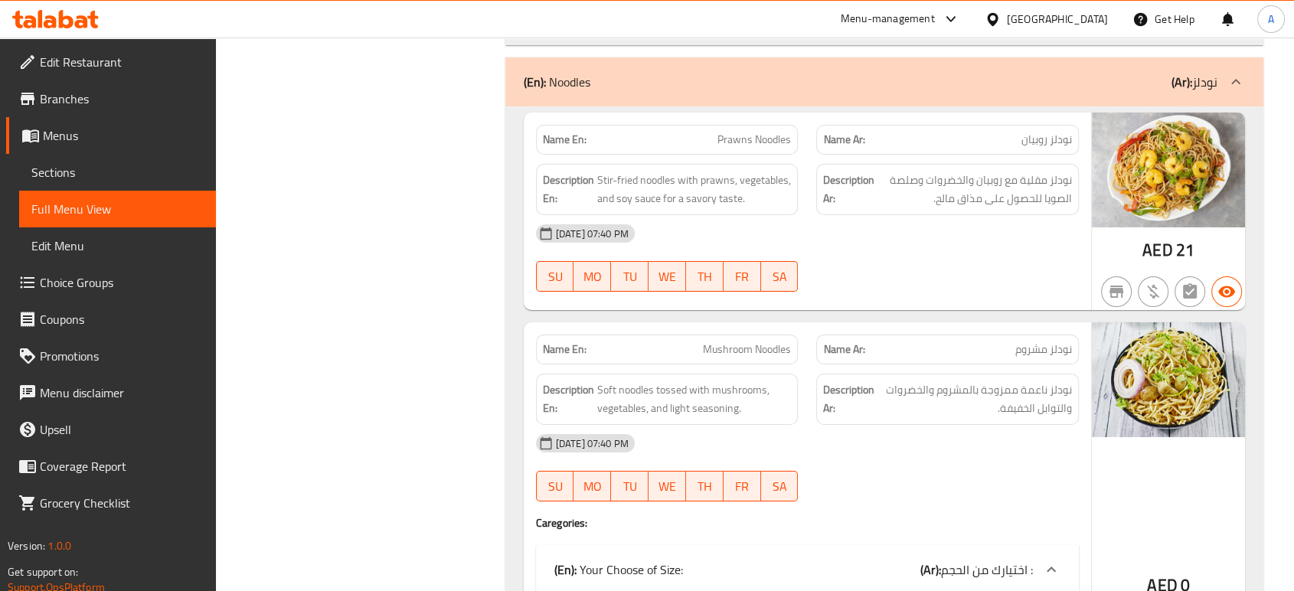
click at [823, 425] on div "12-09-2025 07:40 PM" at bounding box center [807, 443] width 561 height 37
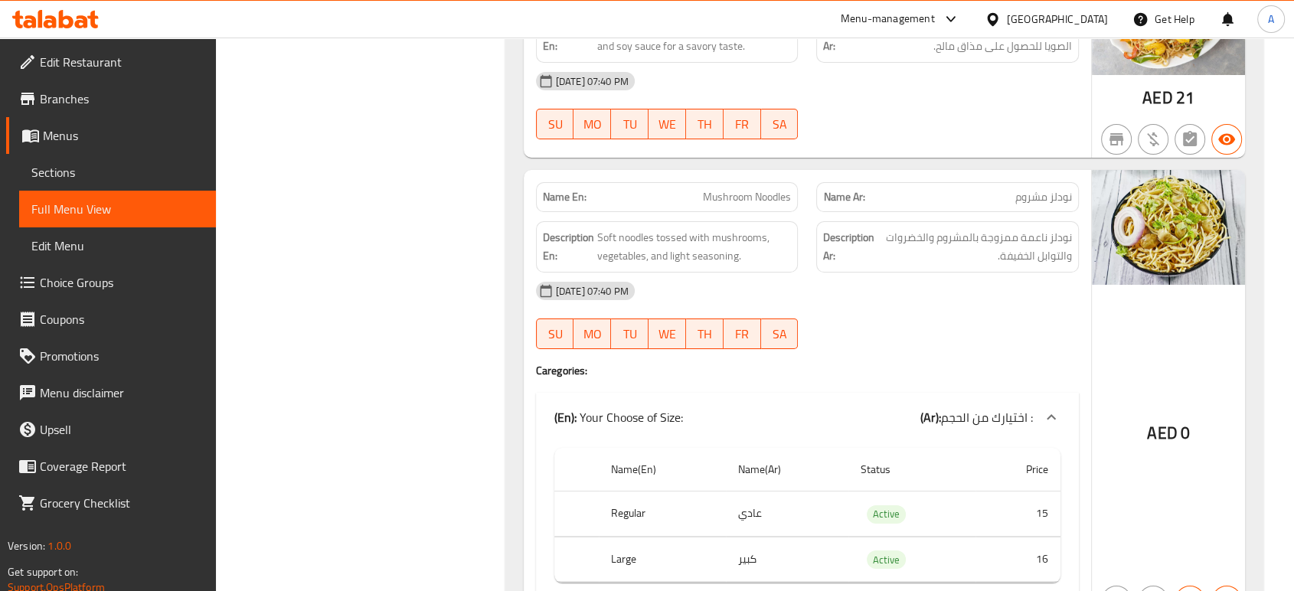
scroll to position [5697, 0]
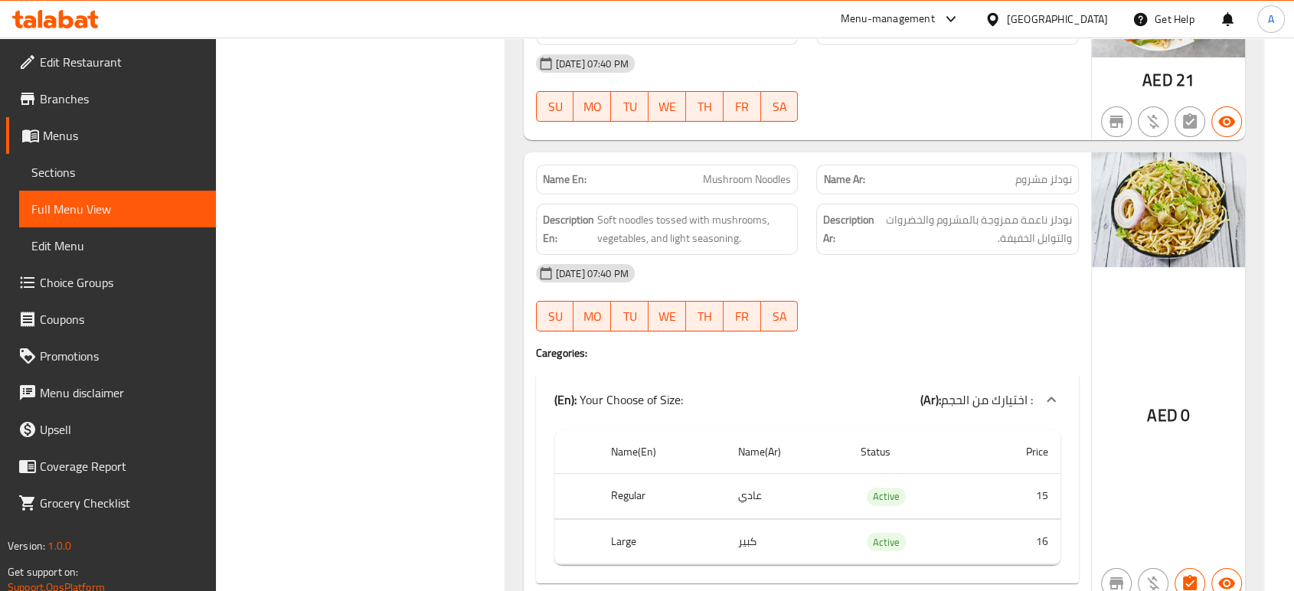
click at [785, 345] on h4 "Caregories:" at bounding box center [807, 352] width 543 height 15
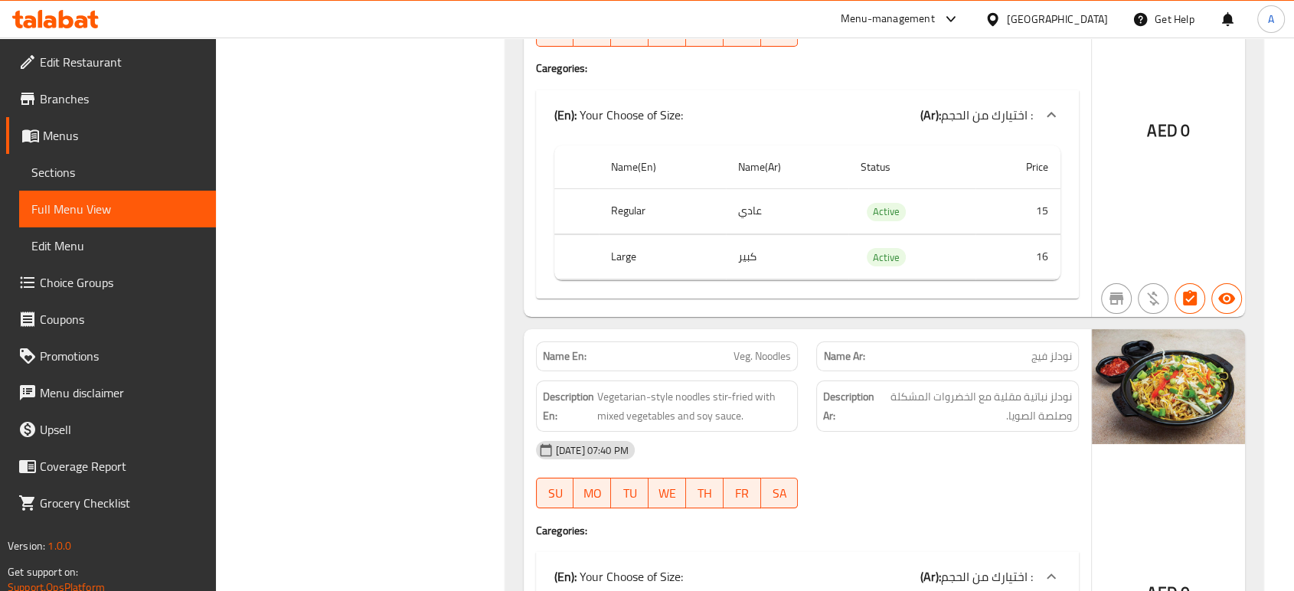
scroll to position [6055, 0]
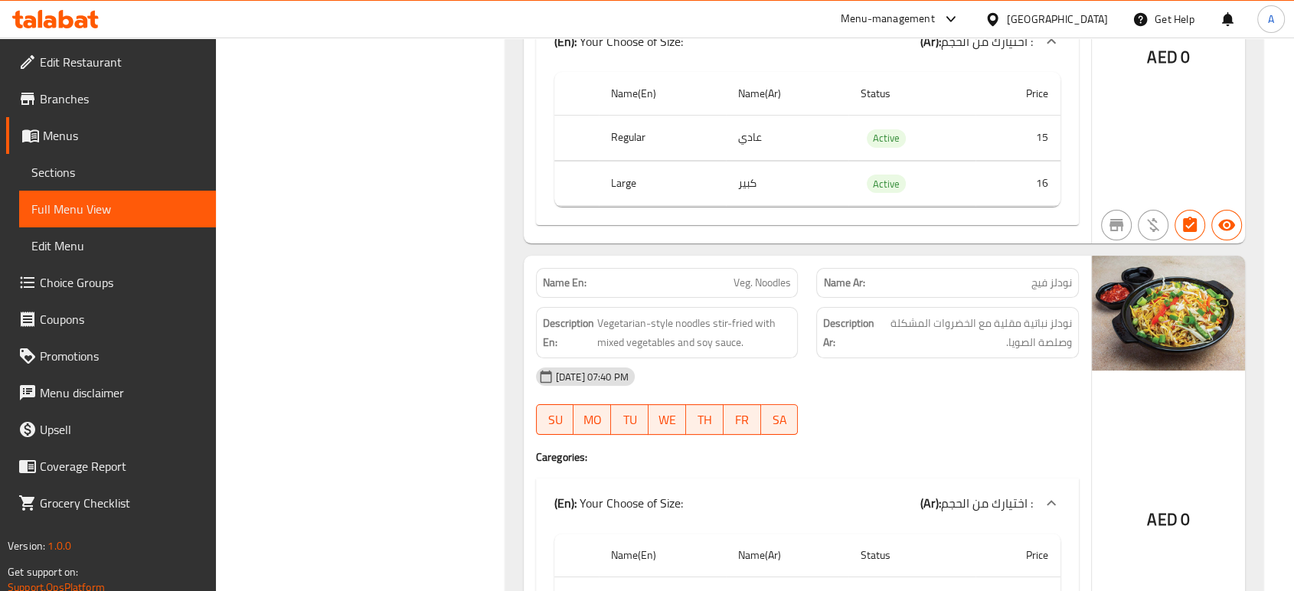
click at [943, 381] on div "12-09-2025 07:40 PM SU MO TU WE TH FR SA" at bounding box center [807, 401] width 561 height 86
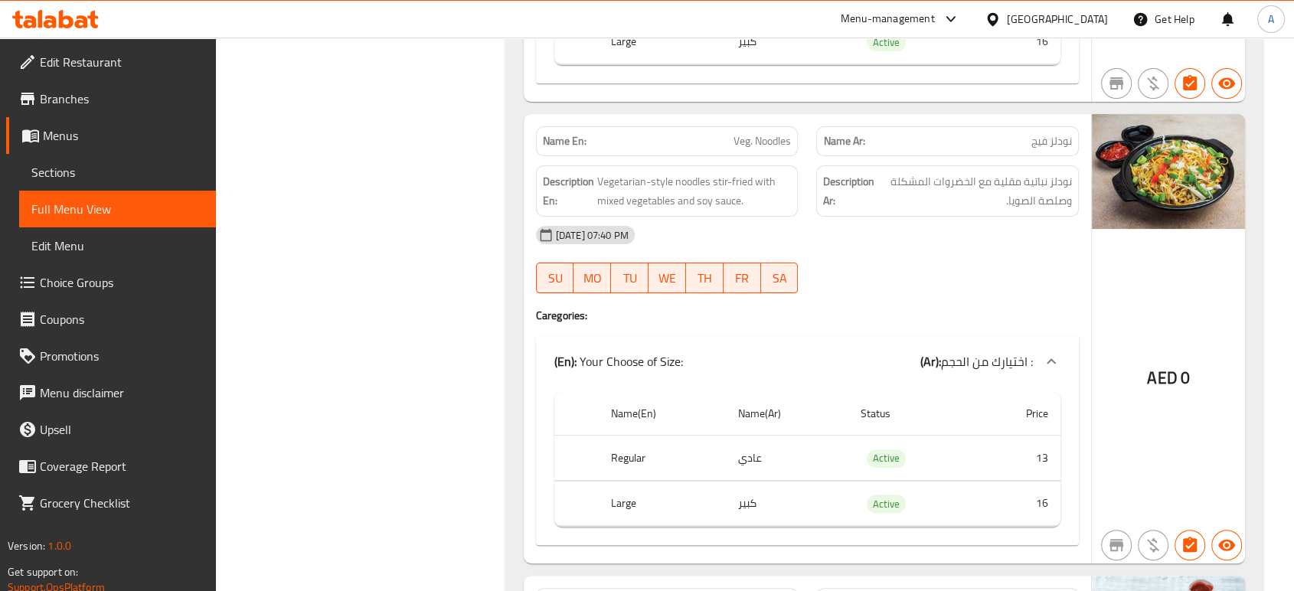
scroll to position [6225, 0]
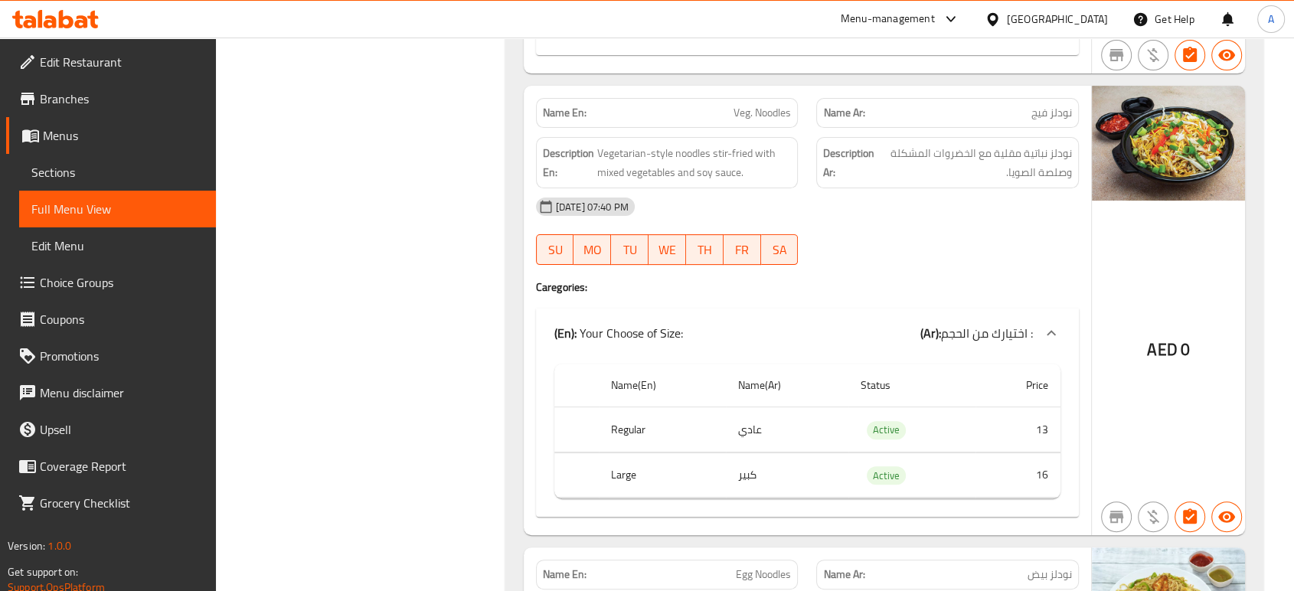
click at [907, 279] on h4 "Caregories:" at bounding box center [807, 286] width 543 height 15
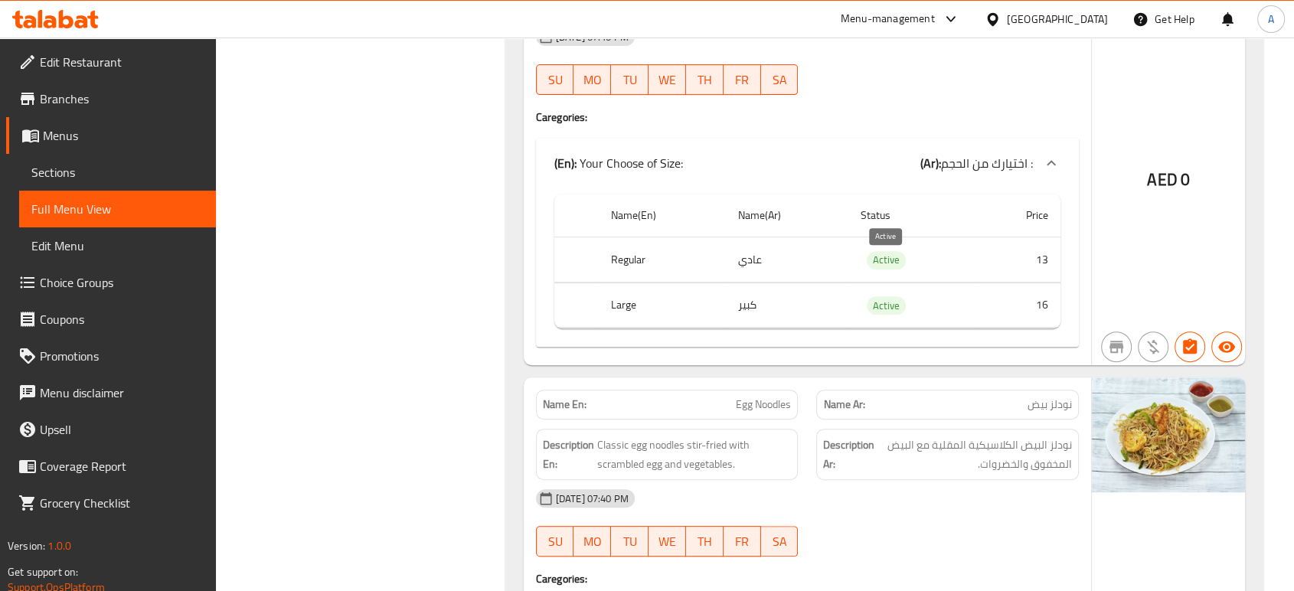
scroll to position [6566, 0]
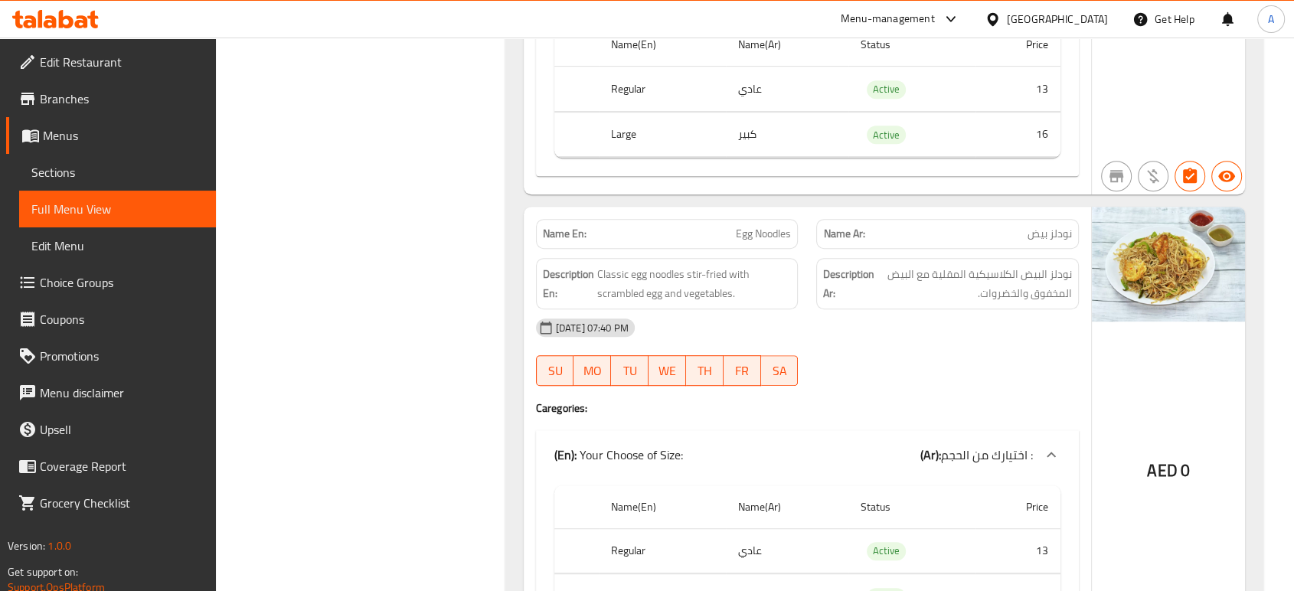
click at [932, 309] on div "12-09-2025 07:40 PM" at bounding box center [807, 327] width 561 height 37
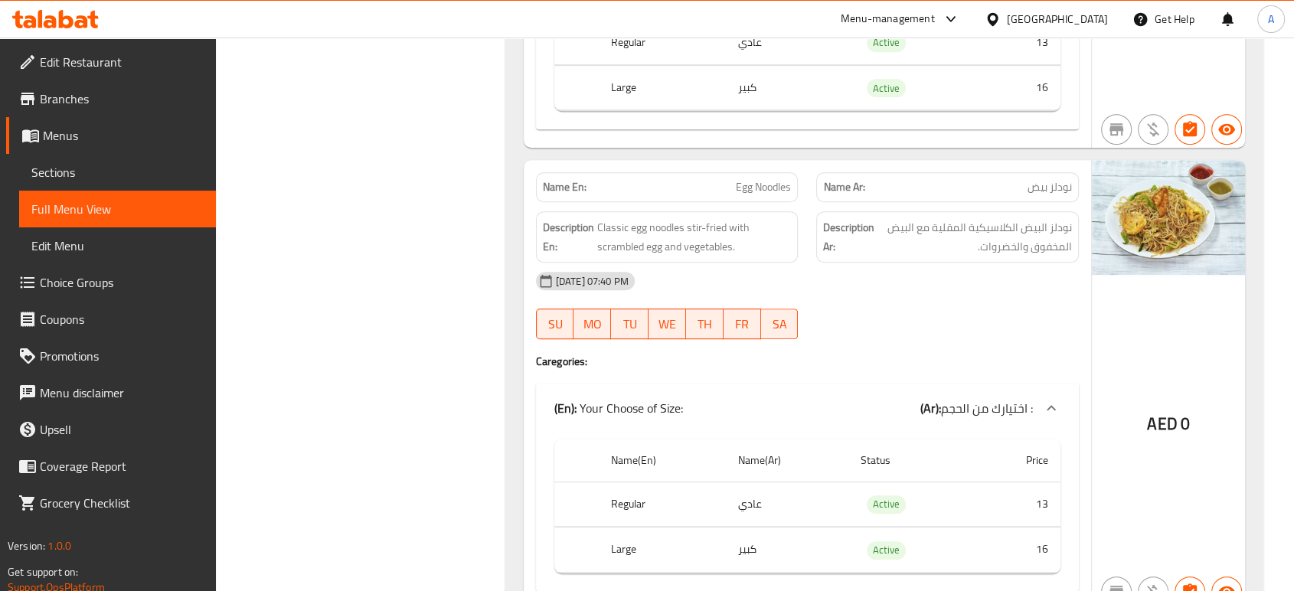
scroll to position [6651, 0]
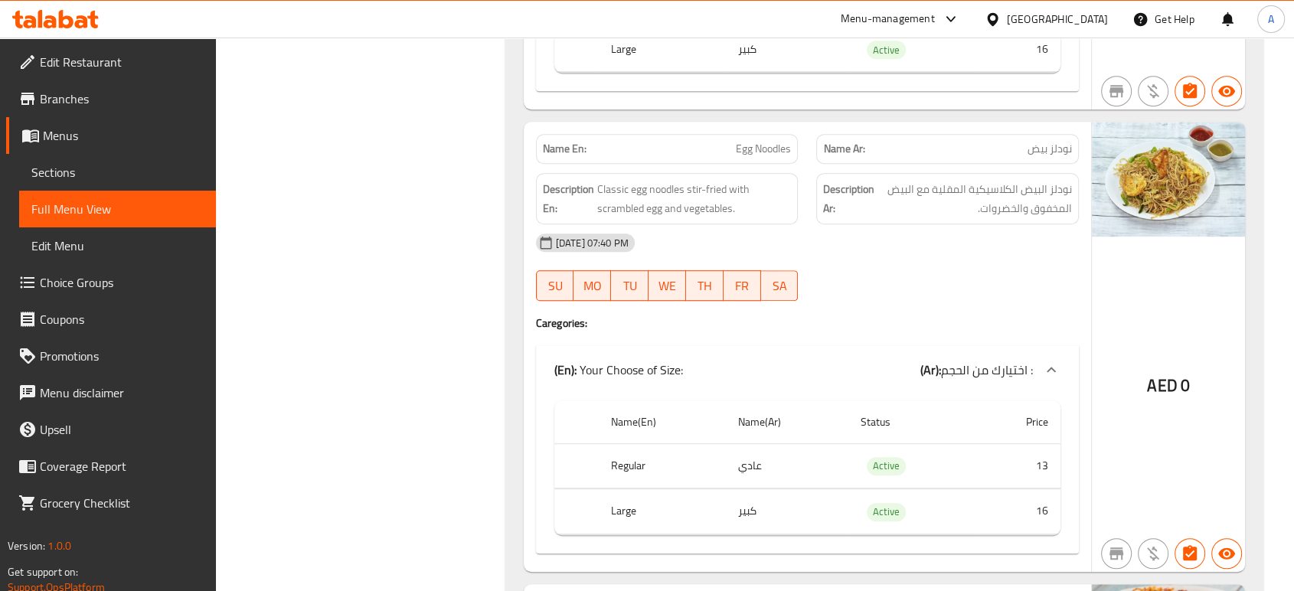
click at [792, 270] on button "SA" at bounding box center [780, 285] width 38 height 31
type button "6"
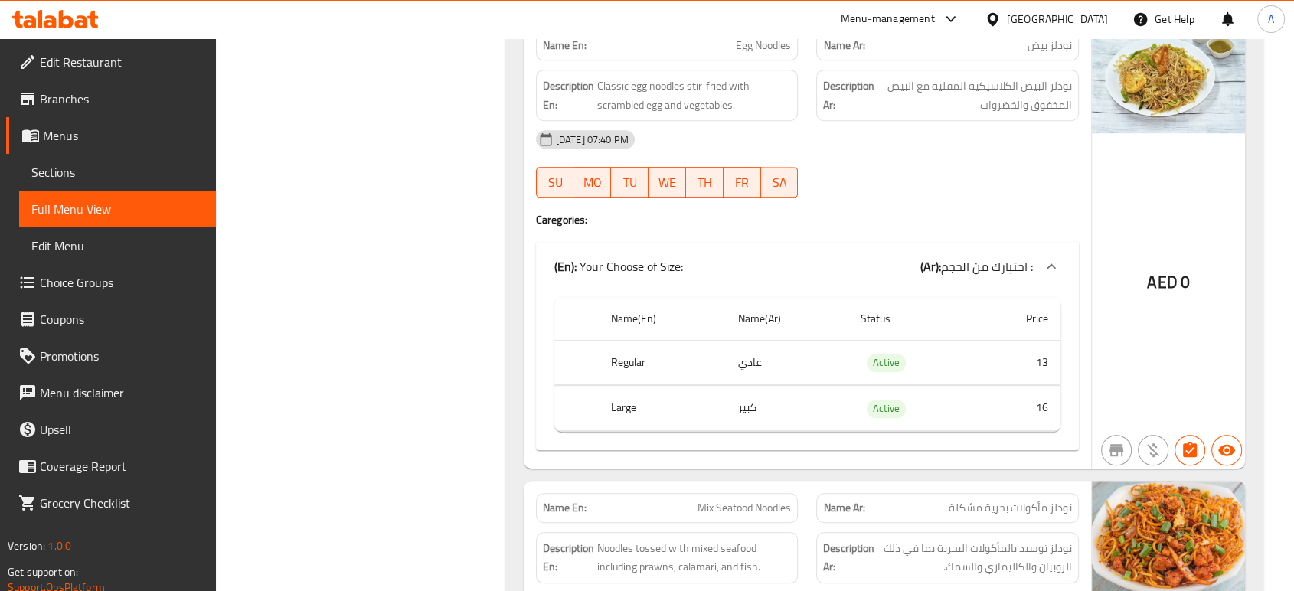
scroll to position [6906, 0]
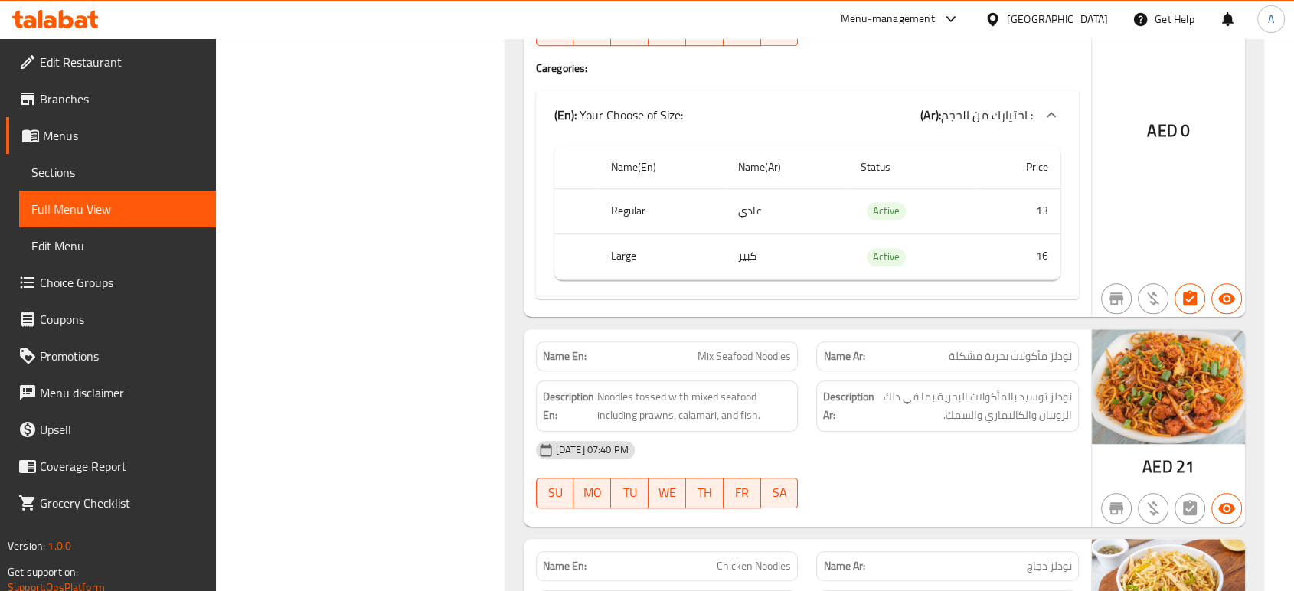
click at [976, 432] on div "12-09-2025 07:40 PM SU MO TU WE TH FR SA" at bounding box center [807, 475] width 561 height 86
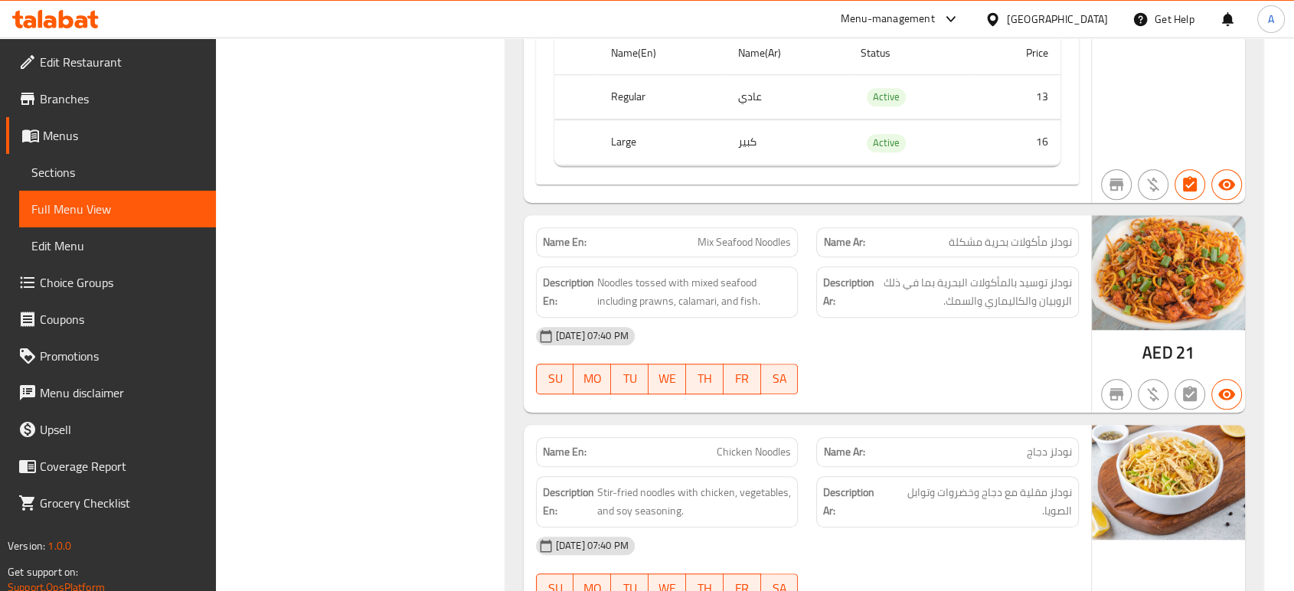
scroll to position [7076, 0]
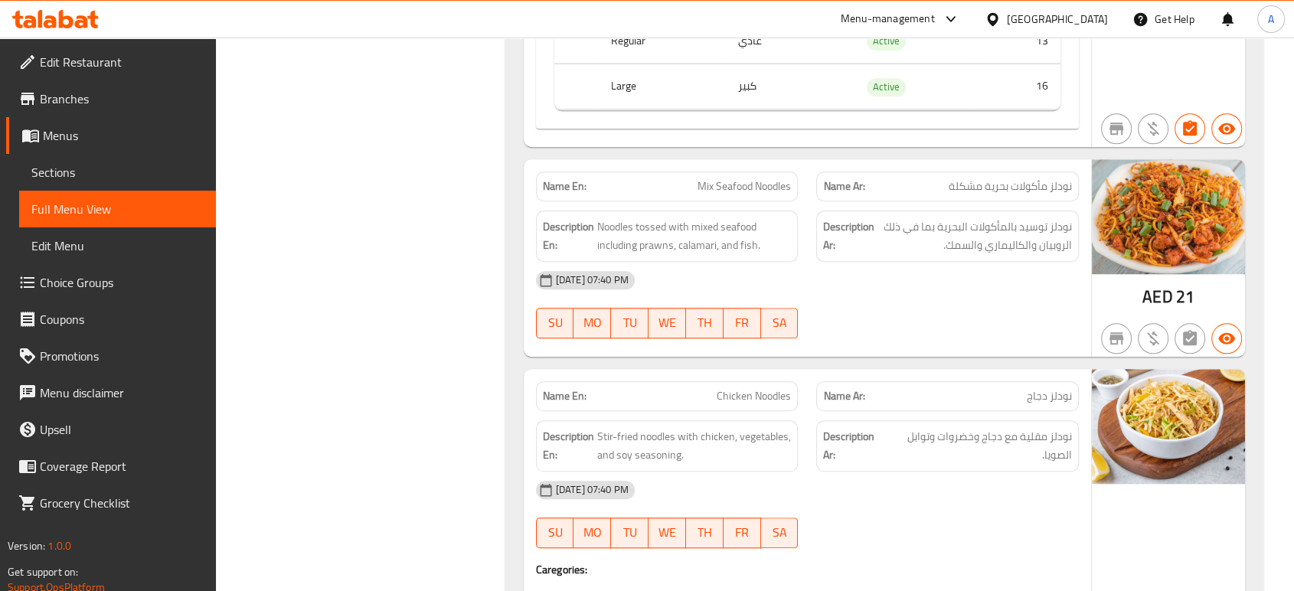
click at [776, 423] on div "Description En: Stir-fried noodles with chicken, vegetables, and soy seasoning." at bounding box center [667, 445] width 263 height 51
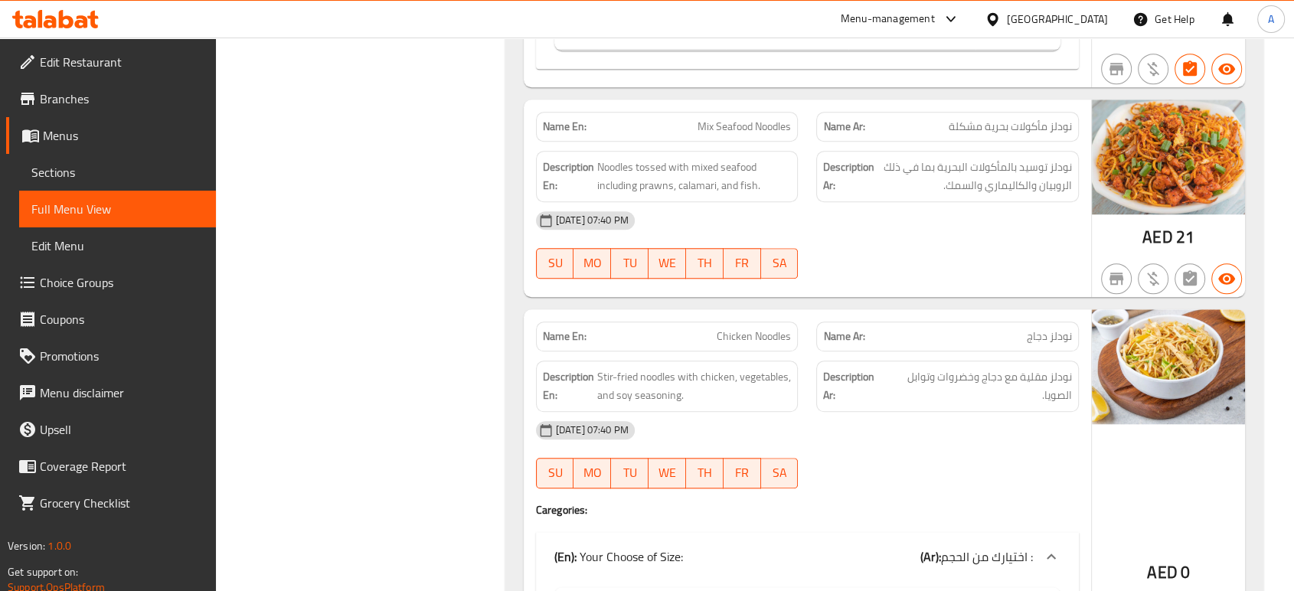
scroll to position [7247, 0]
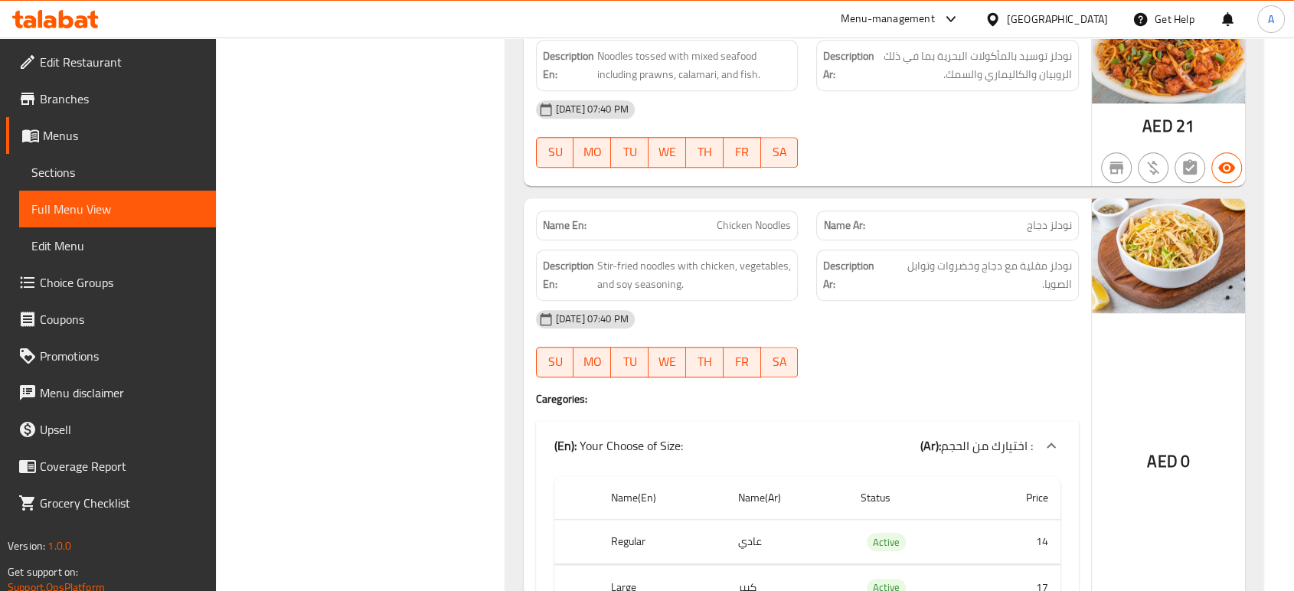
click at [915, 368] on div at bounding box center [947, 377] width 281 height 18
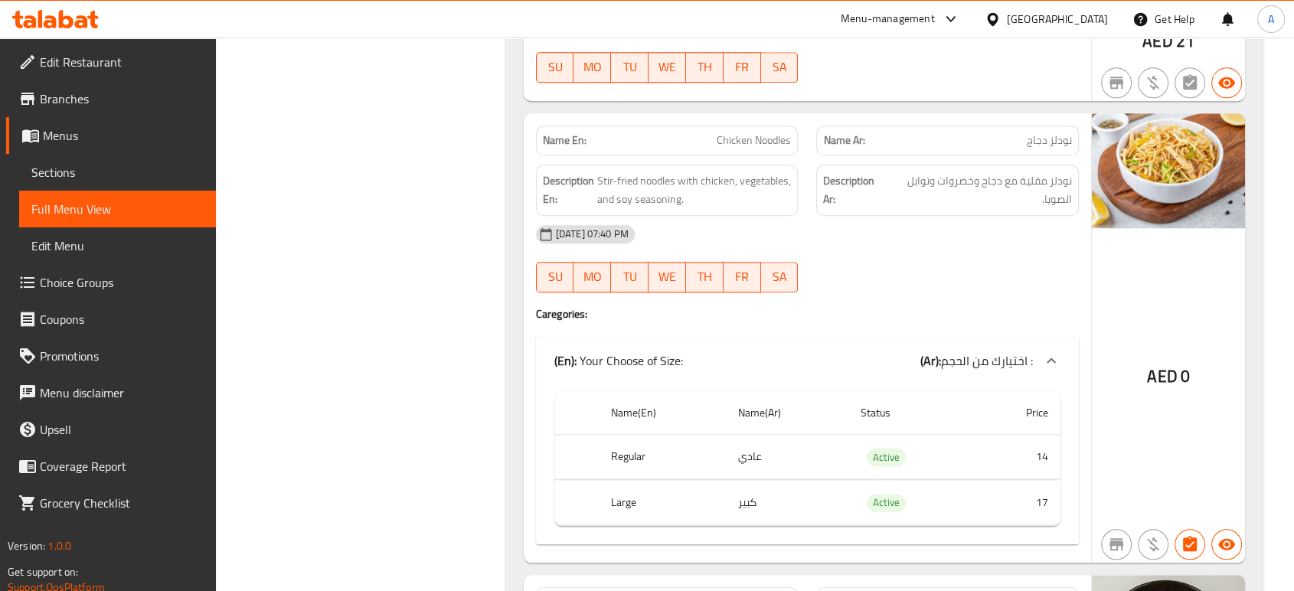
click at [911, 283] on div at bounding box center [947, 292] width 281 height 18
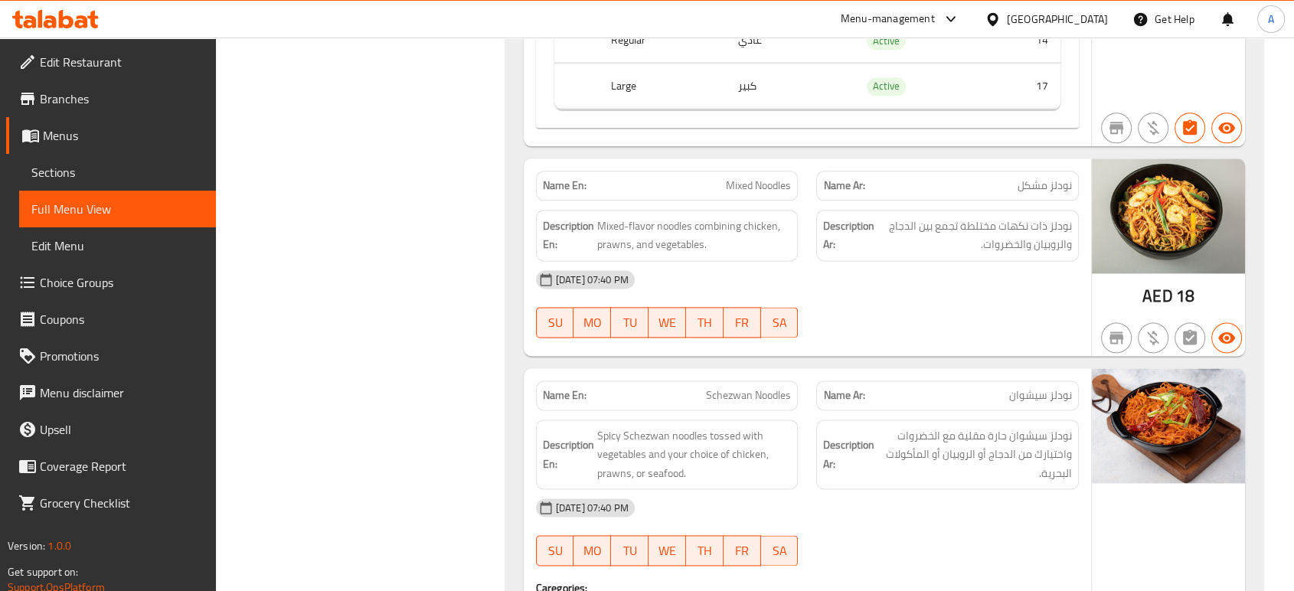
scroll to position [7757, 0]
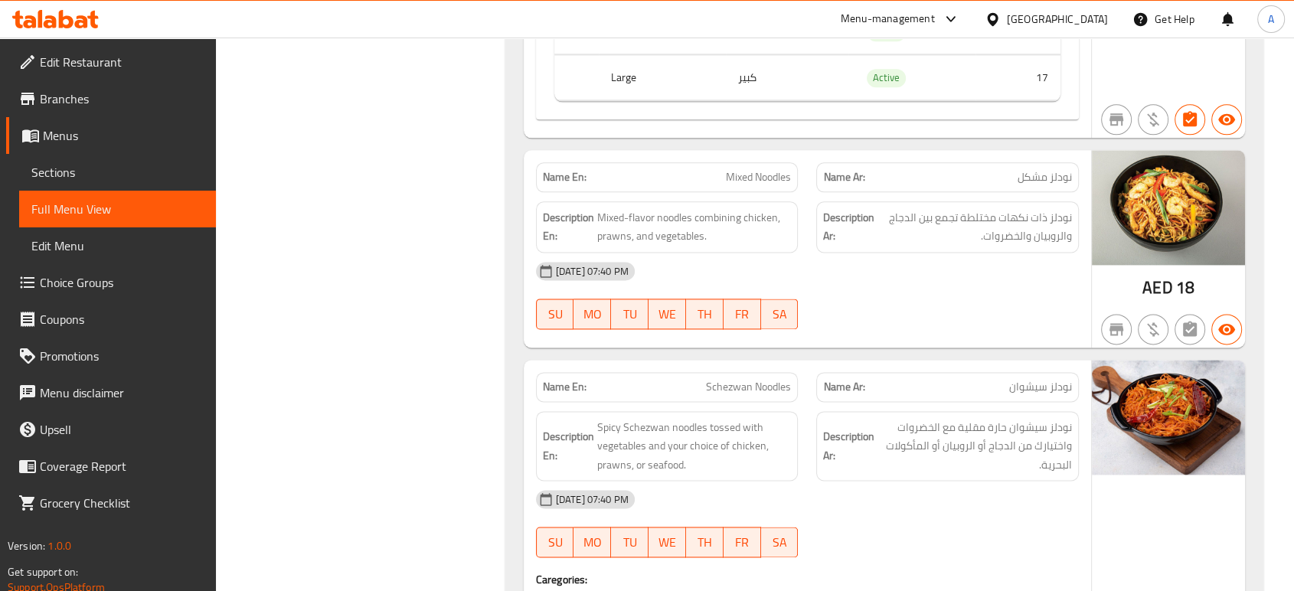
click at [923, 256] on div "12-09-2025 07:40 PM SU MO TU WE TH FR SA" at bounding box center [807, 296] width 561 height 86
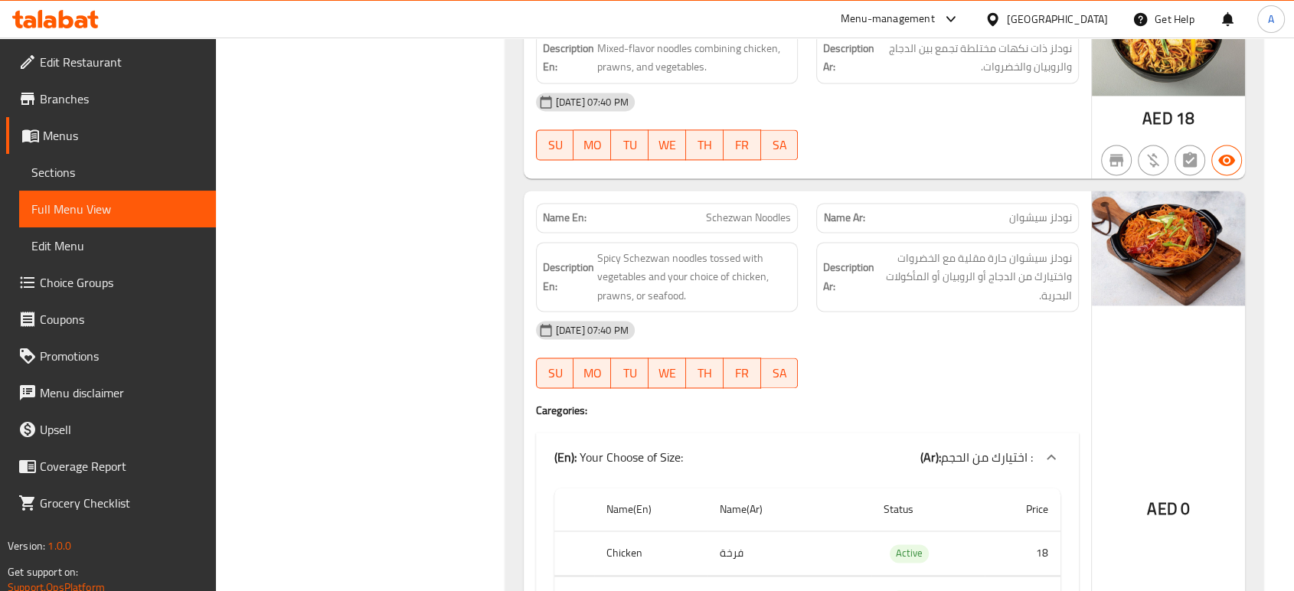
scroll to position [7927, 0]
click at [790, 311] on div "12-09-2025 07:40 PM" at bounding box center [807, 329] width 561 height 37
click at [929, 311] on div "12-09-2025 07:40 PM" at bounding box center [807, 329] width 561 height 37
click at [734, 248] on span "Spicy Schezwan noodles tossed with vegetables and your choice of chicken, prawn…" at bounding box center [694, 276] width 194 height 57
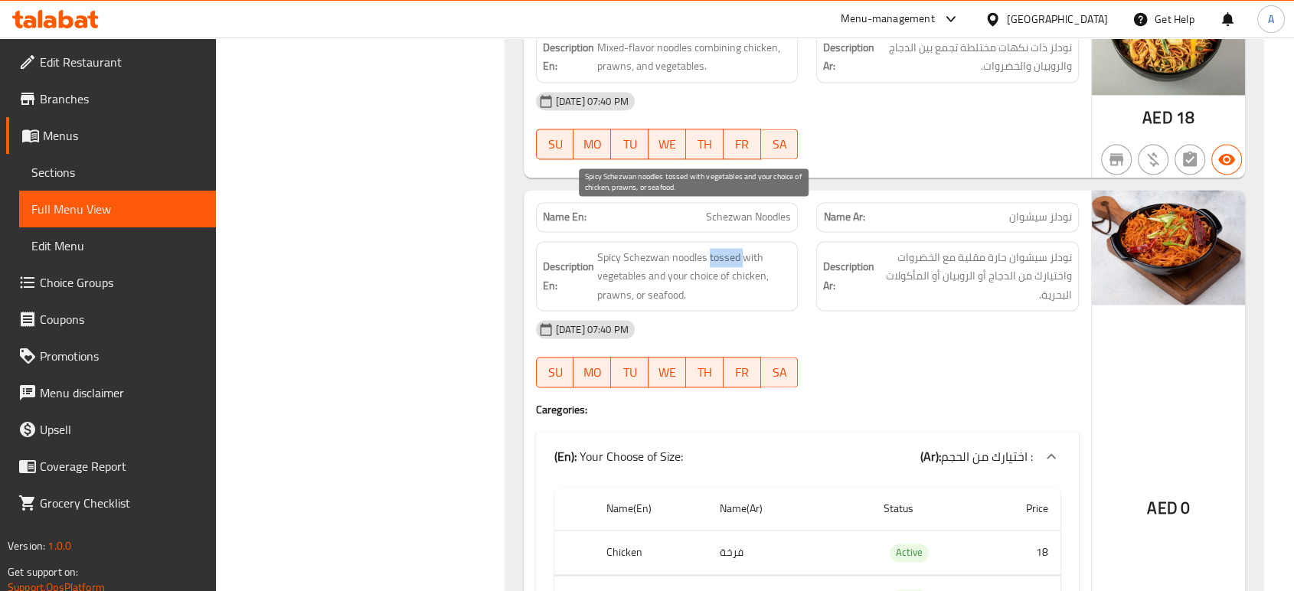
click at [734, 248] on span "Spicy Schezwan noodles tossed with vegetables and your choice of chicken, prawn…" at bounding box center [694, 276] width 194 height 57
copy span "tossed"
click at [763, 209] on span "Schezwan Noodles" at bounding box center [748, 217] width 85 height 16
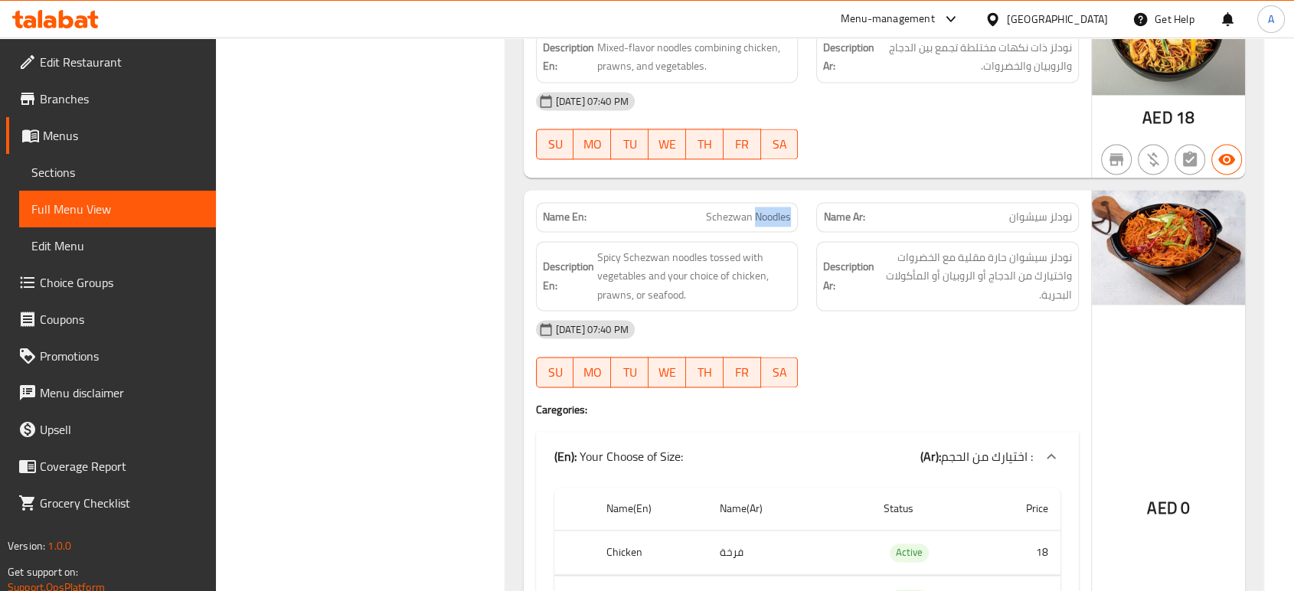
click at [763, 209] on span "Schezwan Noodles" at bounding box center [748, 217] width 85 height 16
copy span "Schezwan Noodles"
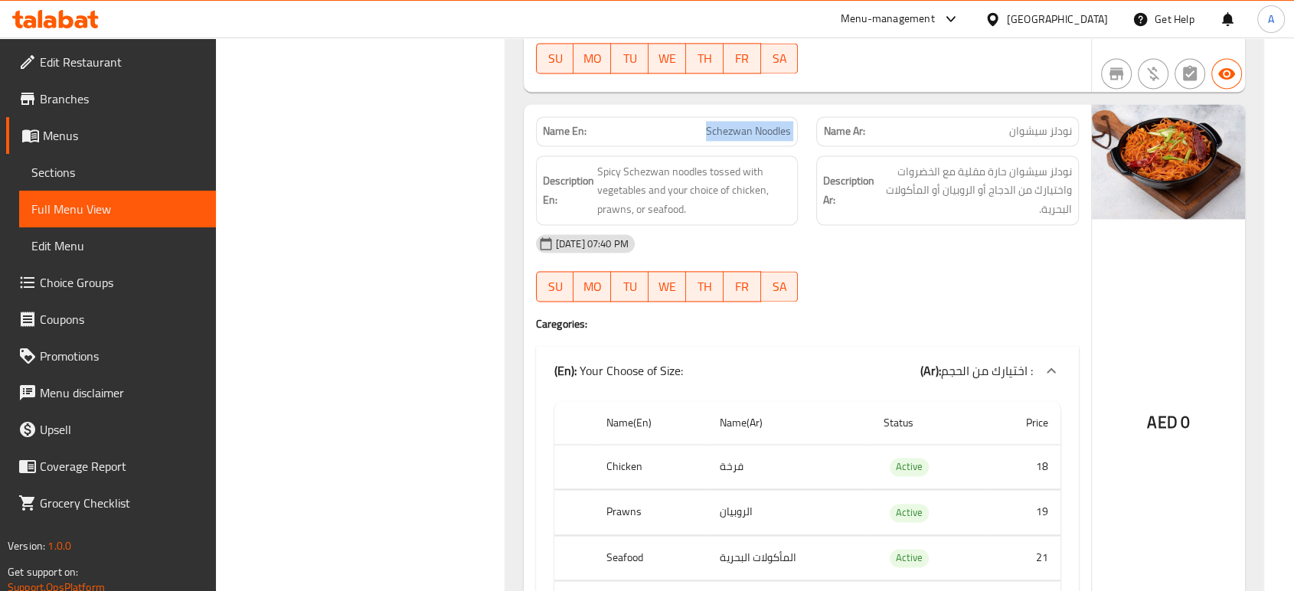
scroll to position [8183, 0]
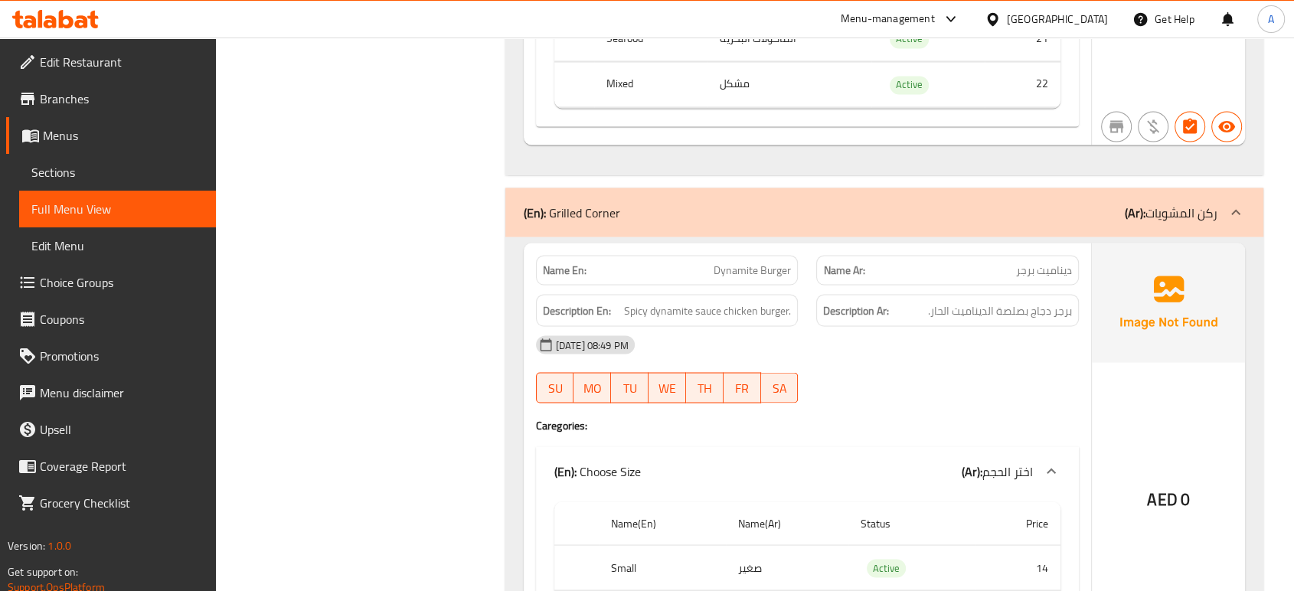
scroll to position [8523, 0]
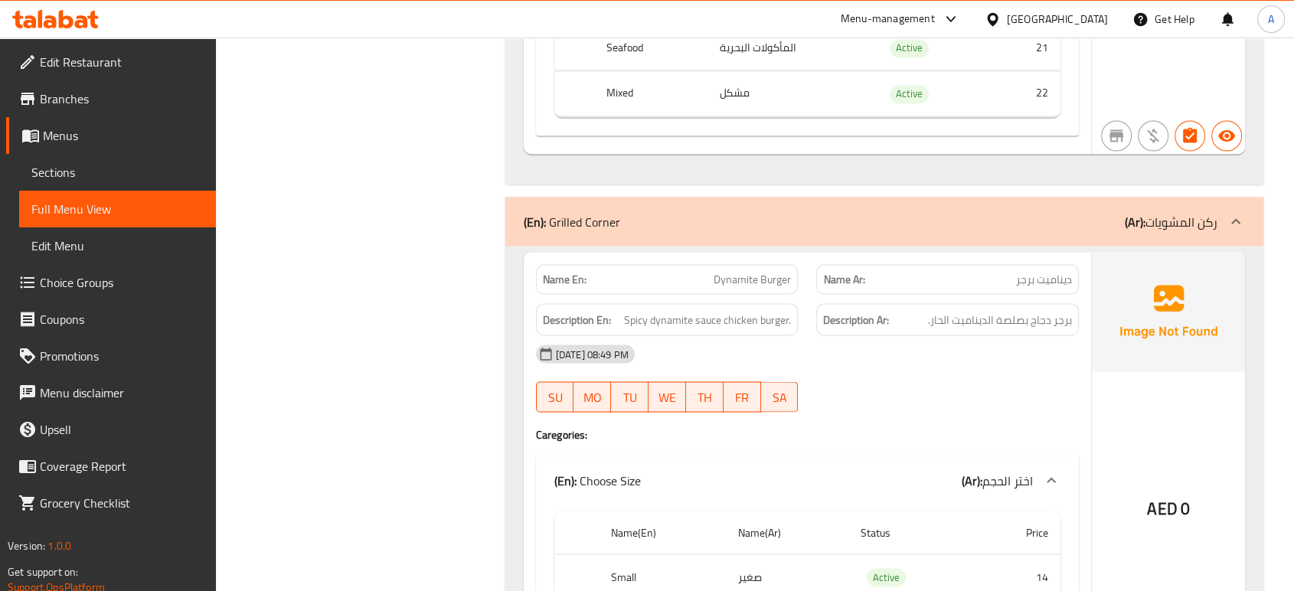
click at [861, 427] on h4 "Caregories:" at bounding box center [807, 434] width 543 height 15
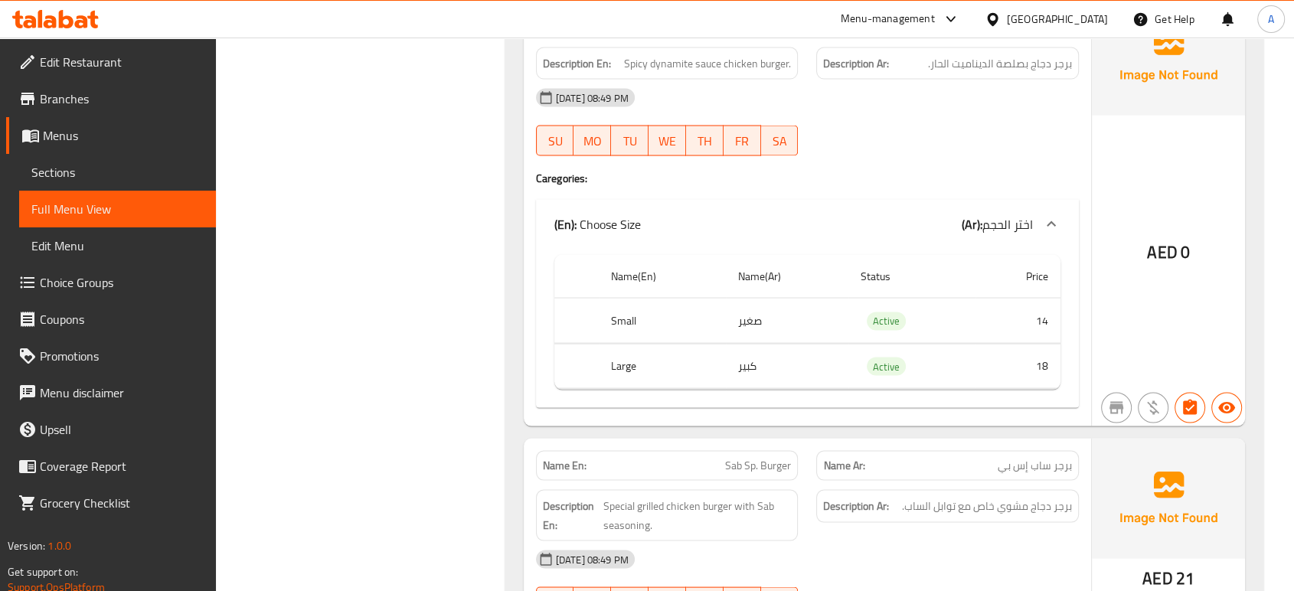
scroll to position [8948, 0]
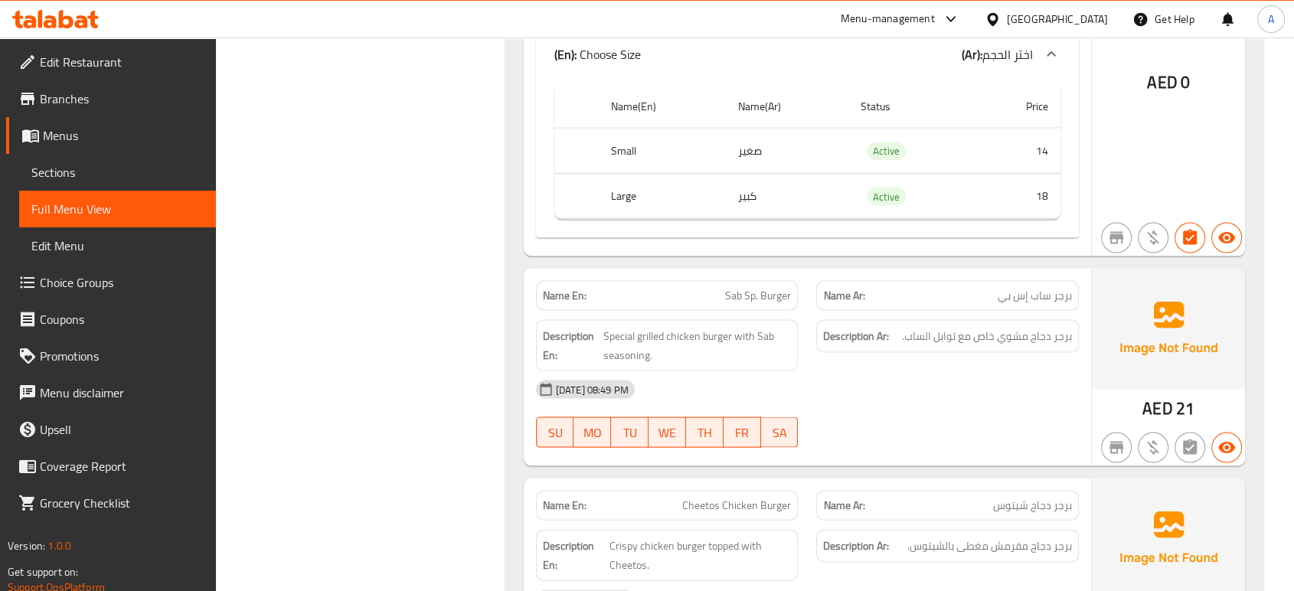
click at [826, 371] on div "12-09-2025 08:49 PM" at bounding box center [807, 389] width 561 height 37
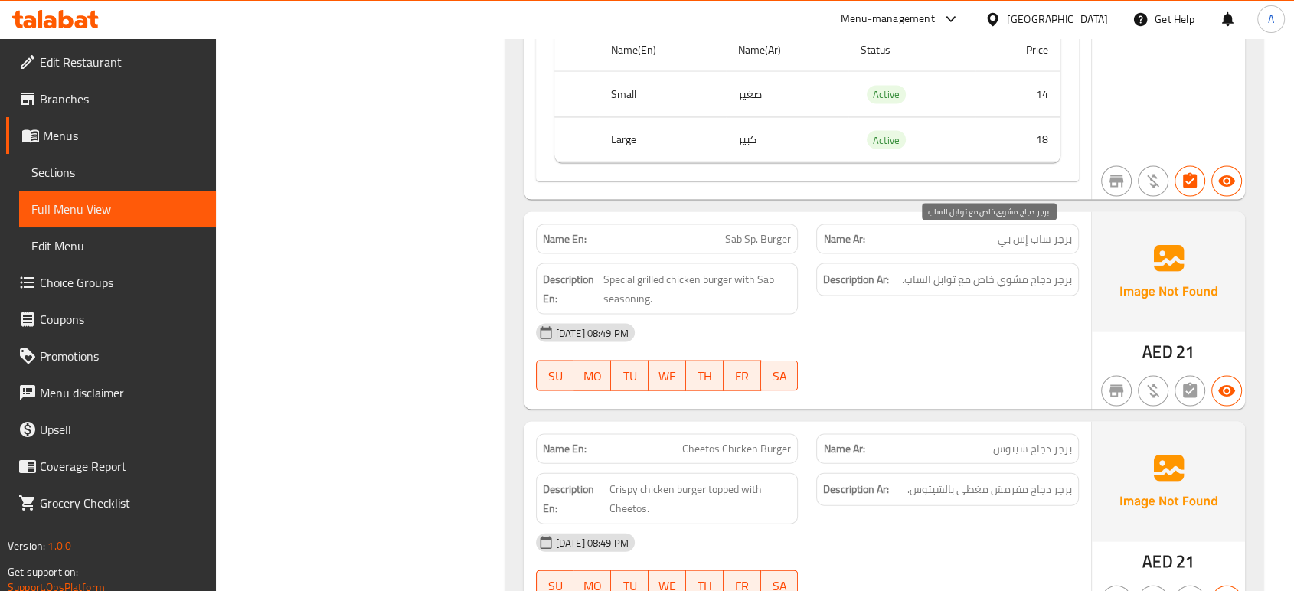
scroll to position [9033, 0]
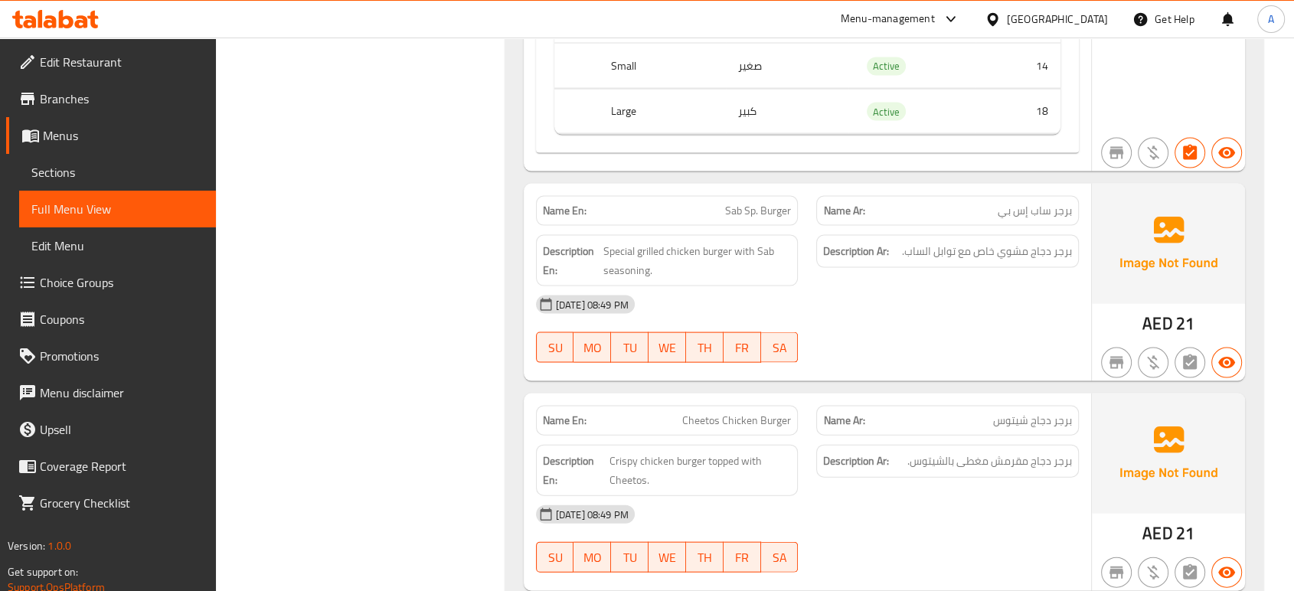
click at [900, 305] on div "12-09-2025 08:49 PM SU MO TU WE TH FR SA" at bounding box center [807, 329] width 561 height 86
click at [780, 337] on span "SA" at bounding box center [779, 348] width 25 height 22
type button "6"
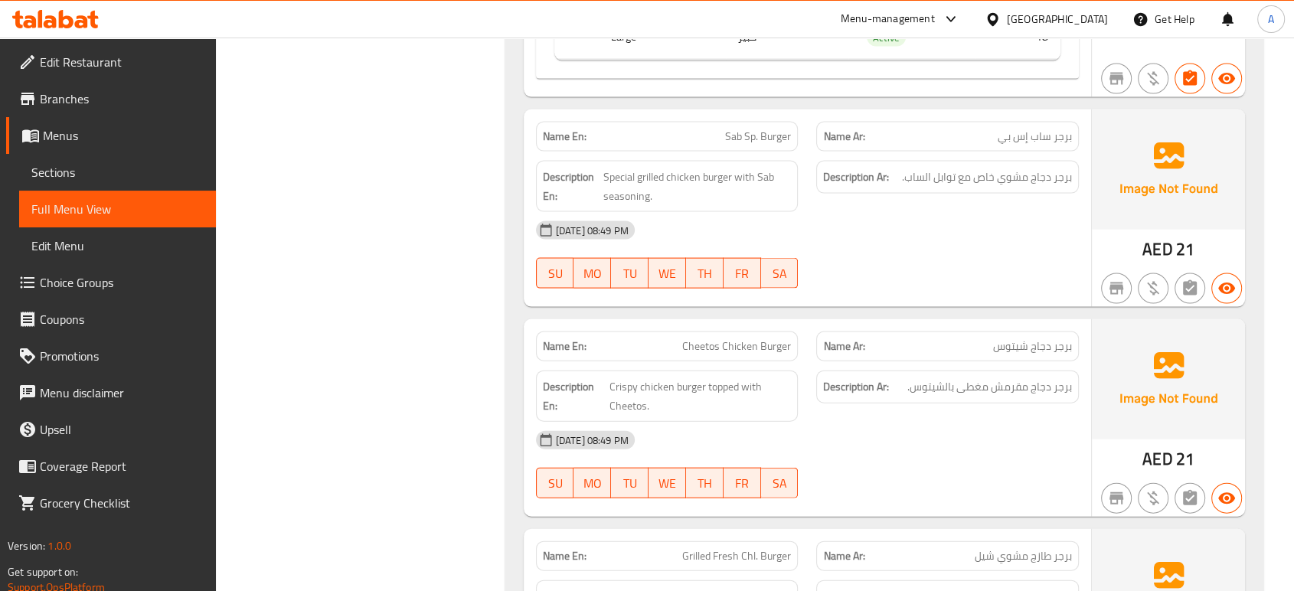
scroll to position [9203, 0]
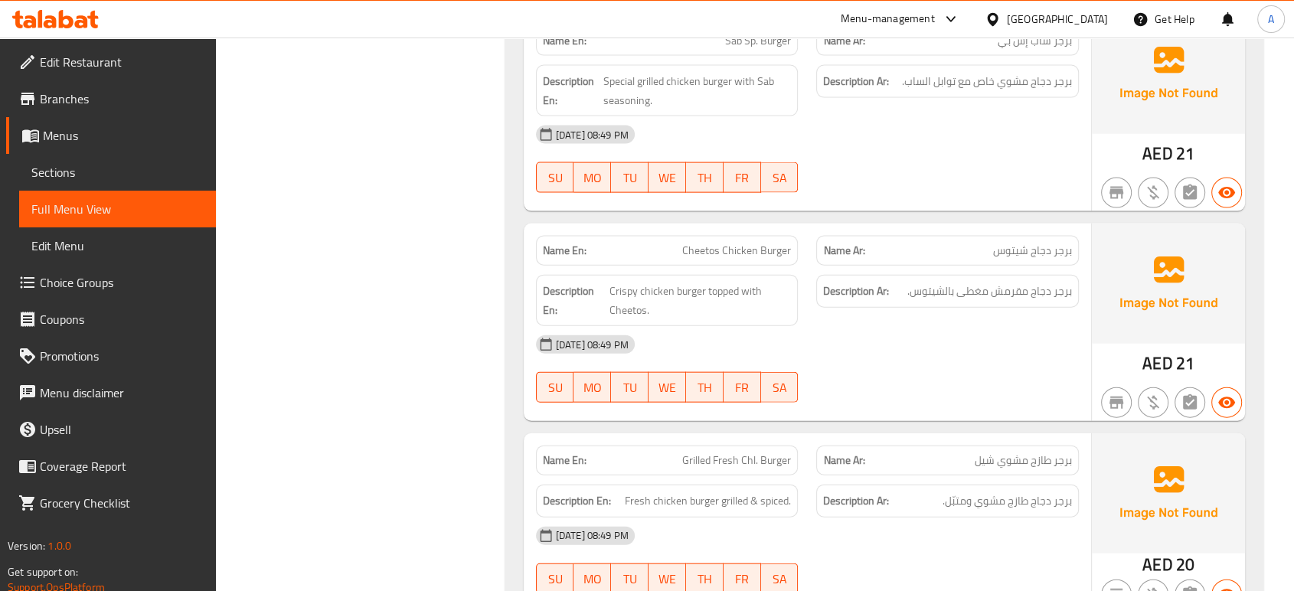
click at [918, 286] on div "Description Ar: برجر دجاج مقرمش مغطى بالشيتوس." at bounding box center [947, 301] width 281 height 70
click at [847, 394] on div at bounding box center [947, 403] width 281 height 18
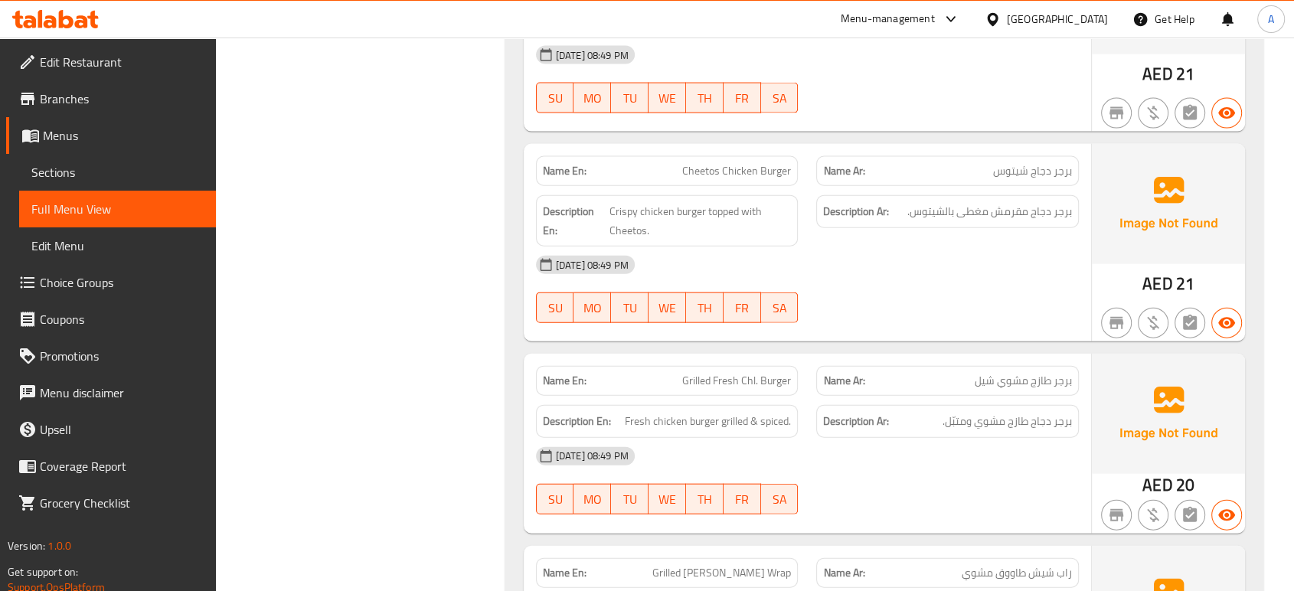
scroll to position [9373, 0]
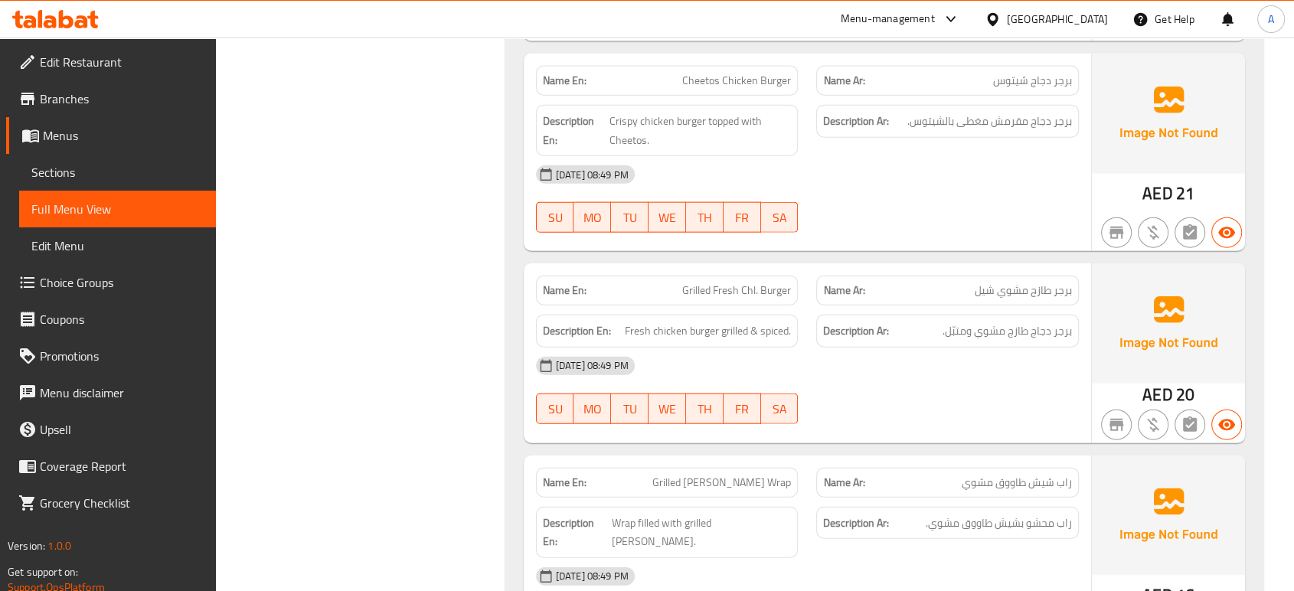
click at [992, 348] on div "[DATE] 08:49 PM" at bounding box center [807, 366] width 561 height 37
click at [793, 348] on div "[DATE] 08:49 PM" at bounding box center [807, 366] width 561 height 37
click at [786, 348] on div "[DATE] 08:49 PM" at bounding box center [807, 366] width 561 height 37
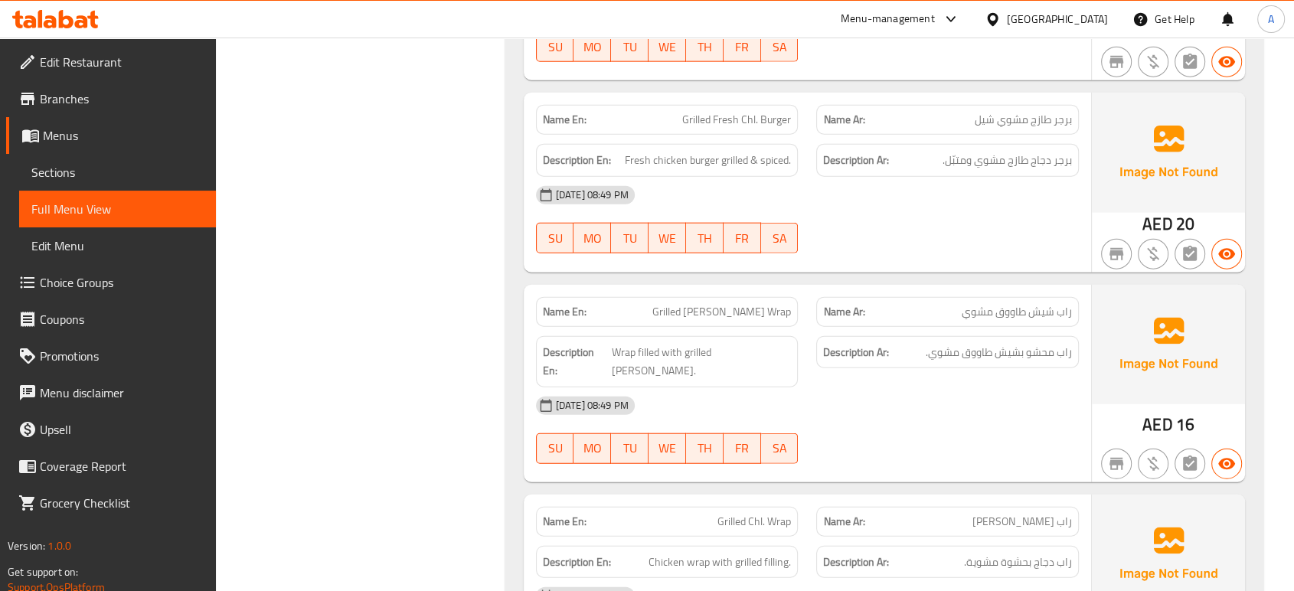
scroll to position [9629, 0]
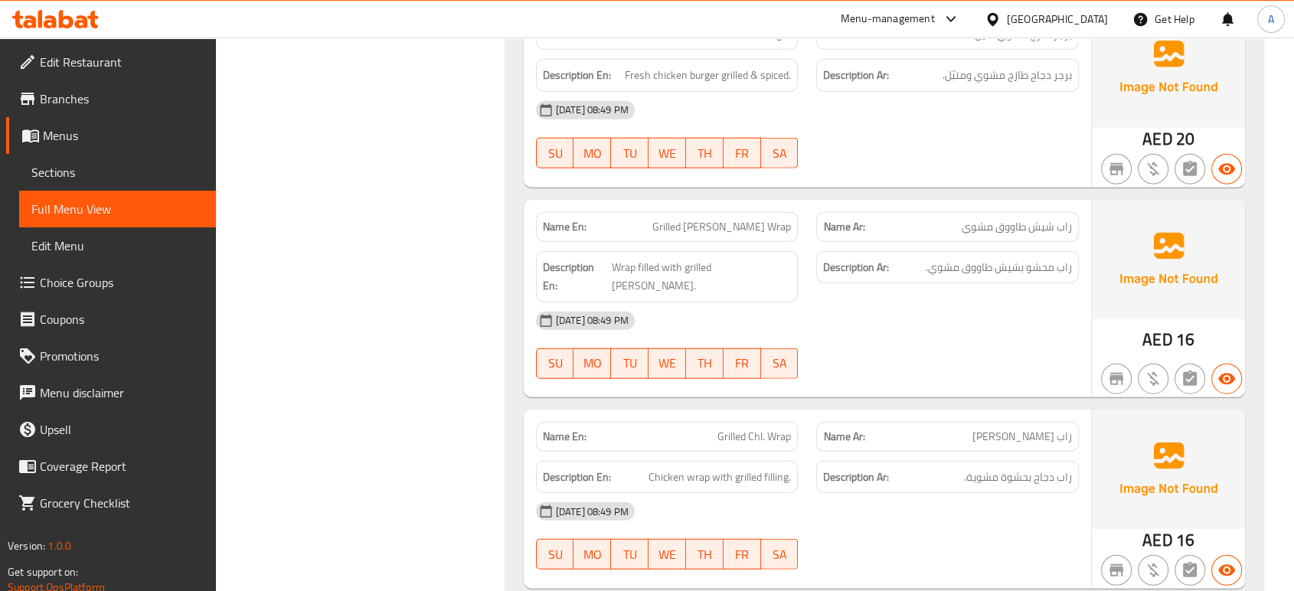
click at [886, 331] on div "Name En: Grilled Sheesh Tawook Wrap Name Ar: راب شيش طاووق مشوي Description En:…" at bounding box center [807, 299] width 567 height 198
click at [768, 429] on span "Grilled Chl. Wrap" at bounding box center [754, 437] width 74 height 16
click at [784, 429] on span "Grilled Chl. Wrap" at bounding box center [754, 437] width 74 height 16
copy span "Wrap"
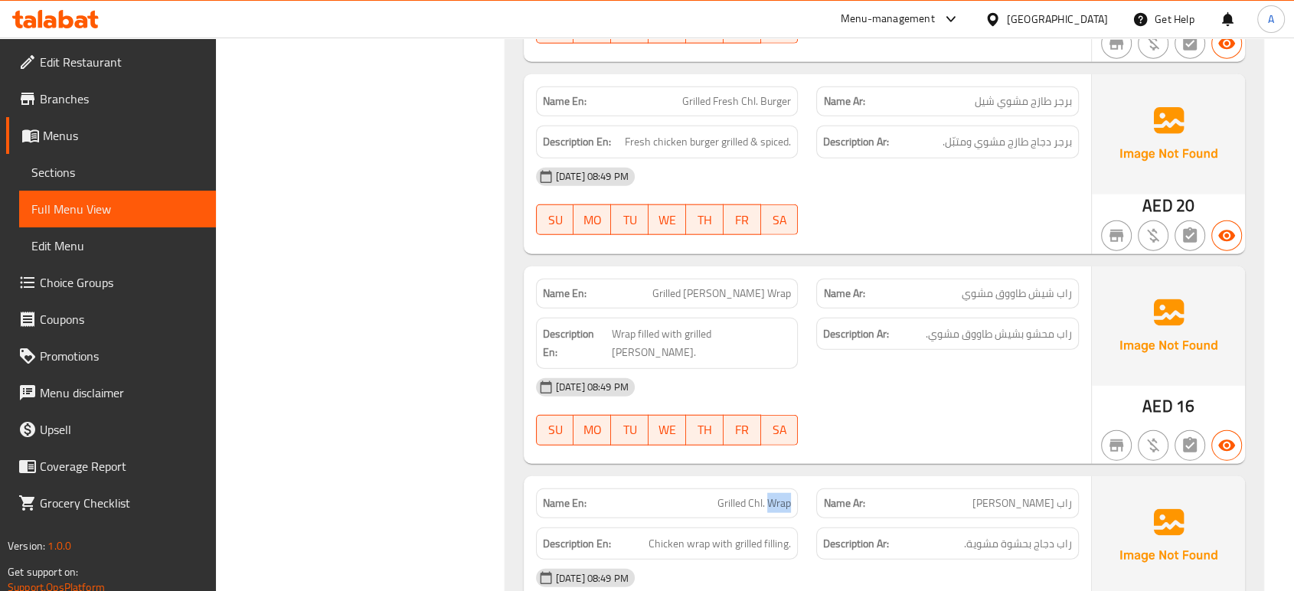
scroll to position [9544, 0]
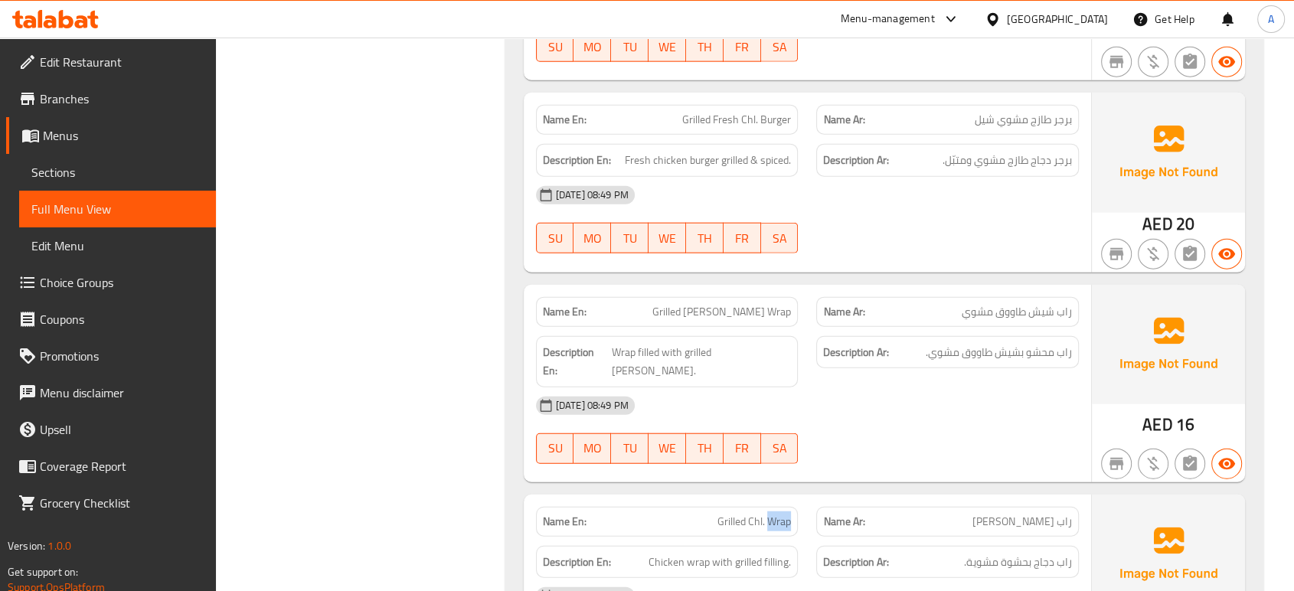
click at [747, 304] on span "Grilled Sheesh Tawook Wrap" at bounding box center [721, 312] width 139 height 16
click at [746, 304] on span "Grilled Sheesh Tawook Wrap" at bounding box center [721, 312] width 139 height 16
copy span "Grilled Sheesh Tawook Wrap"
click at [766, 514] on span "Grilled Chl. Wrap" at bounding box center [754, 522] width 74 height 16
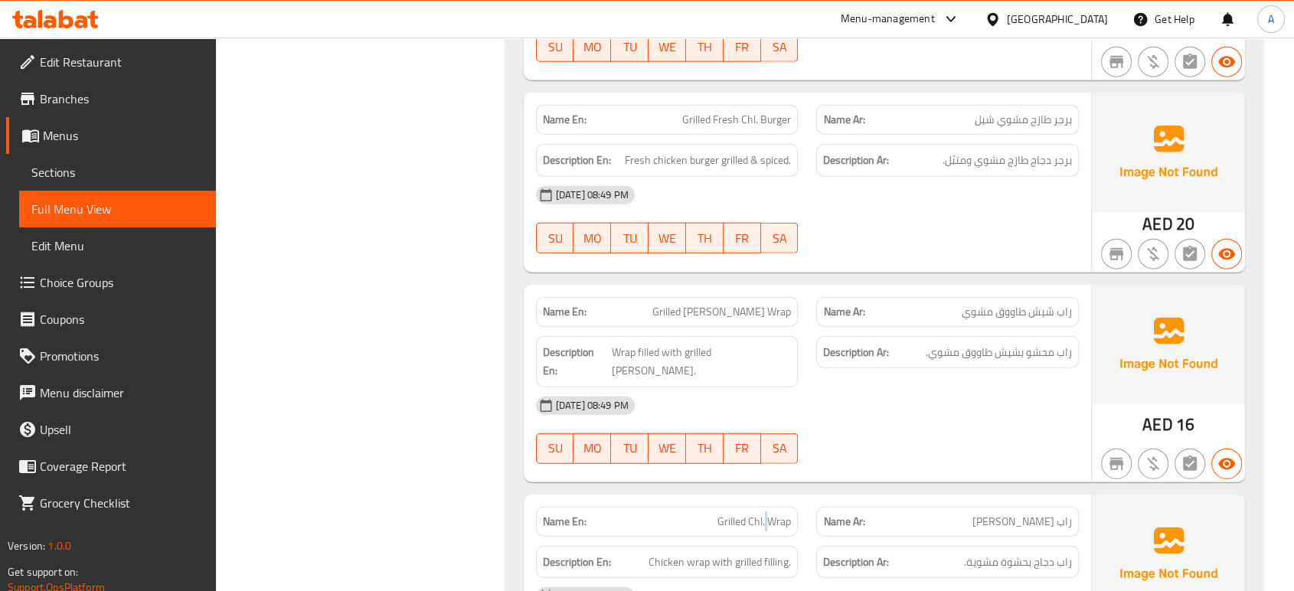
click at [766, 514] on span "Grilled Chl. Wrap" at bounding box center [754, 522] width 74 height 16
click at [765, 514] on span "Grilled Chl. Wrap" at bounding box center [754, 522] width 74 height 16
copy span "Grilled Chl. Wrap"
click at [767, 112] on span "Grilled Fresh Chl. Burger" at bounding box center [736, 120] width 109 height 16
click at [766, 112] on span "Grilled Fresh Chl. Burger" at bounding box center [736, 120] width 109 height 16
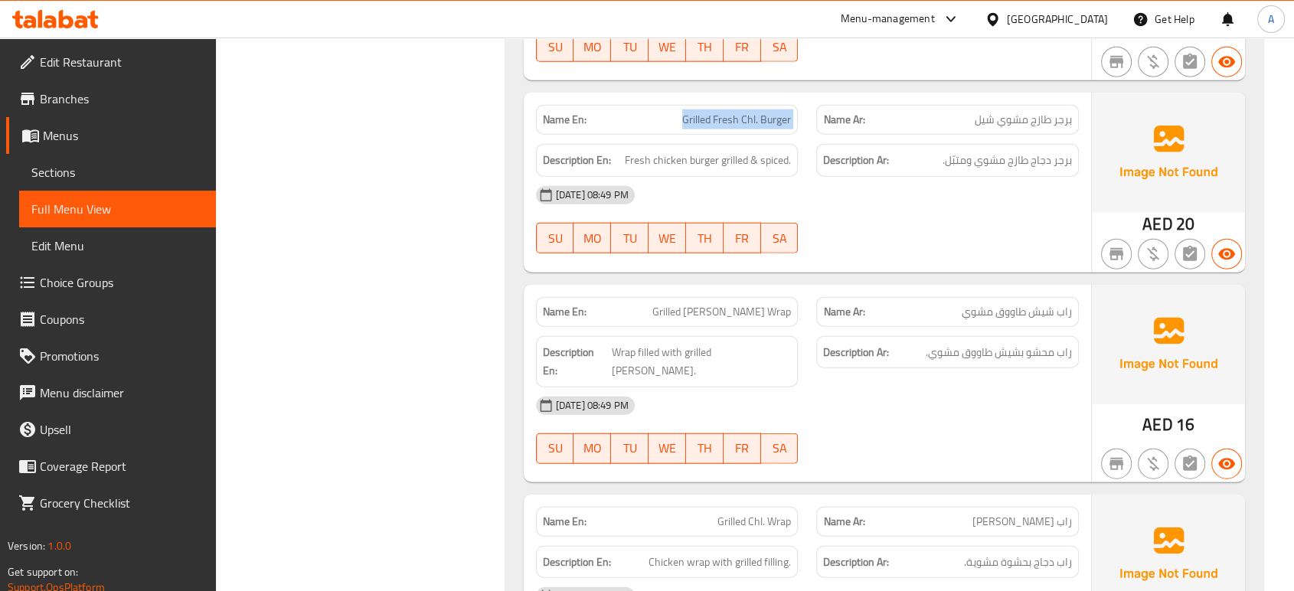
click at [766, 112] on span "Grilled Fresh Chl. Burger" at bounding box center [736, 120] width 109 height 16
copy span "Grilled Fresh Chl. Burger"
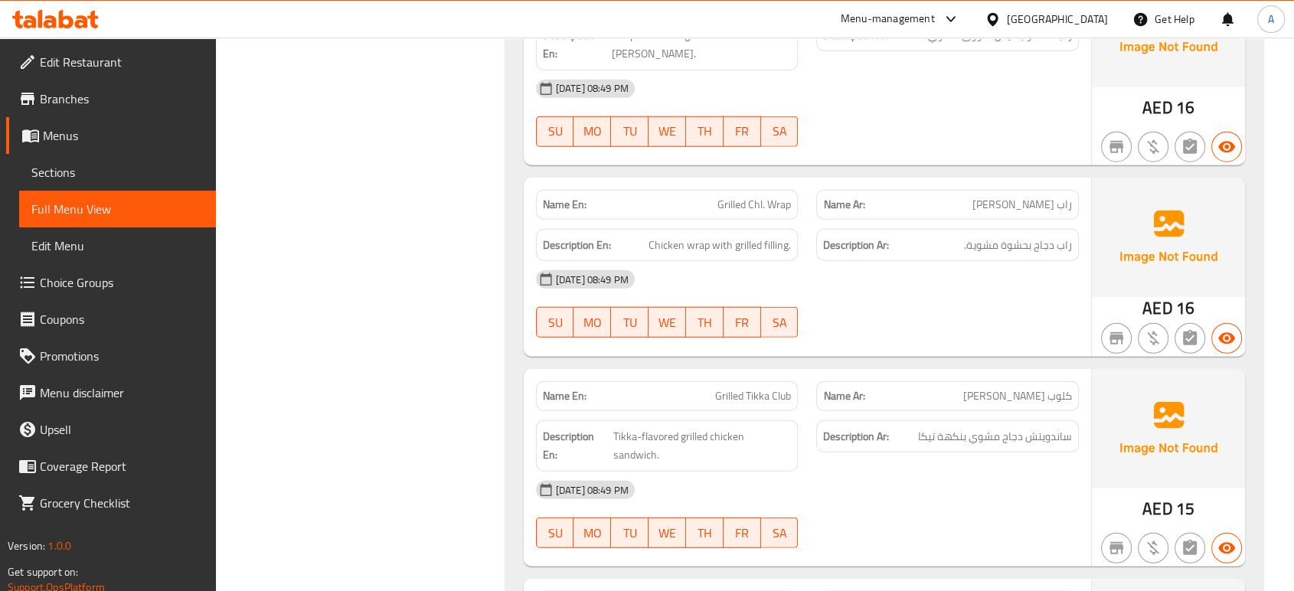
scroll to position [9884, 0]
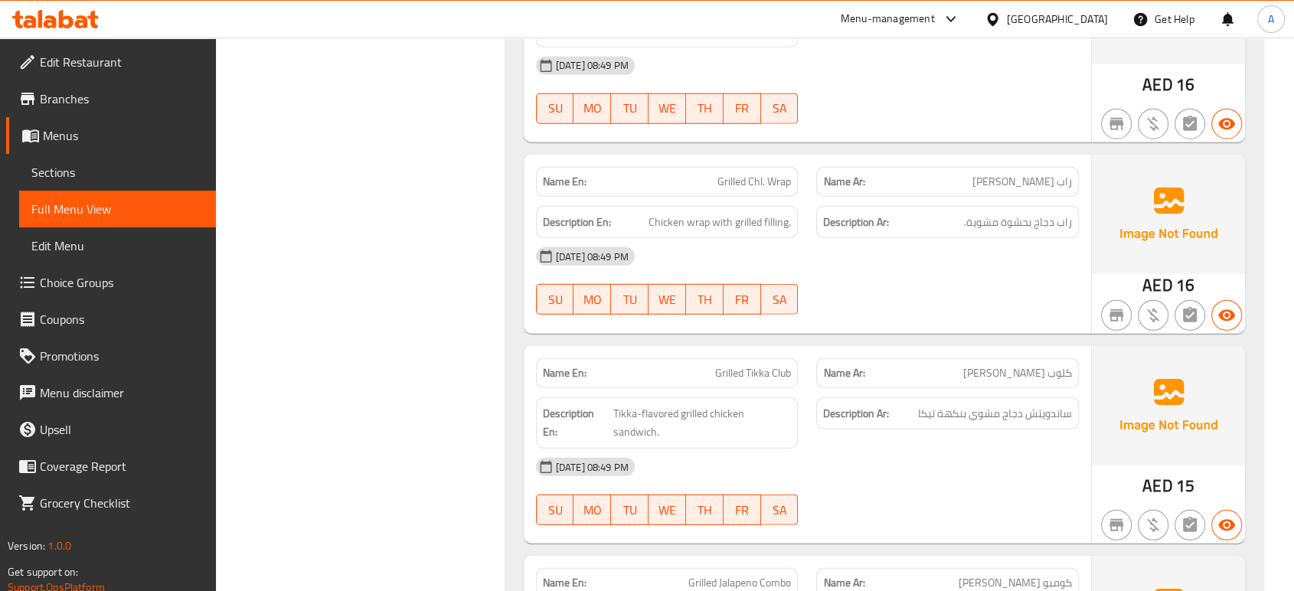
click at [842, 449] on div "[DATE] 08:49 PM" at bounding box center [807, 467] width 561 height 37
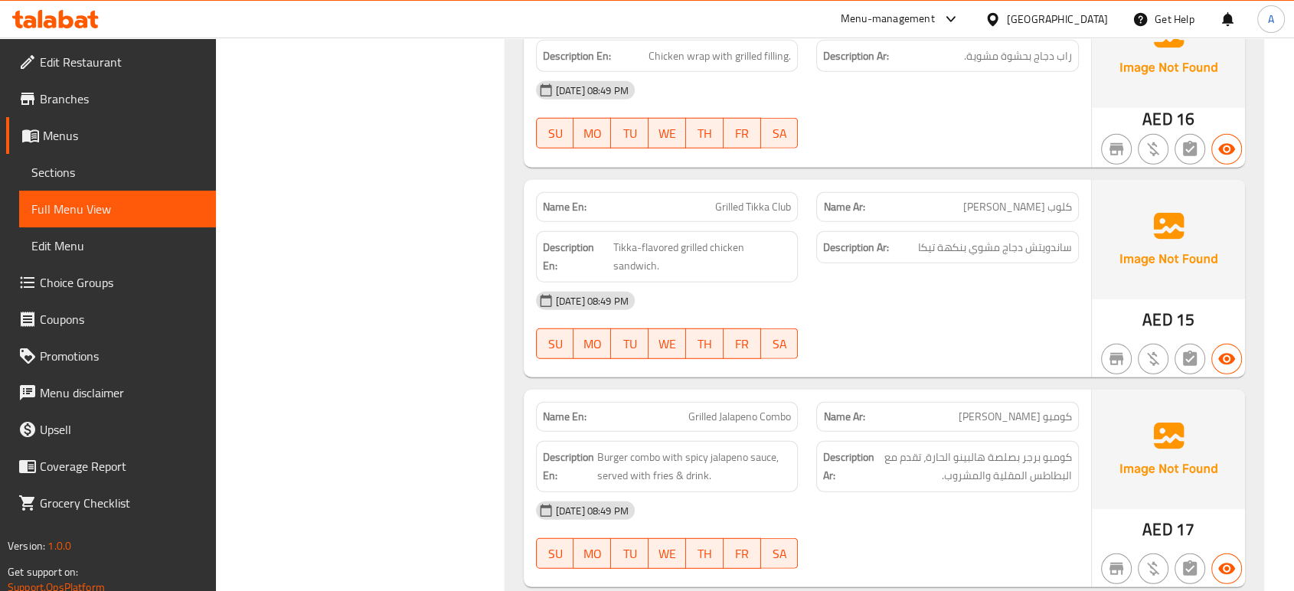
scroll to position [10054, 0]
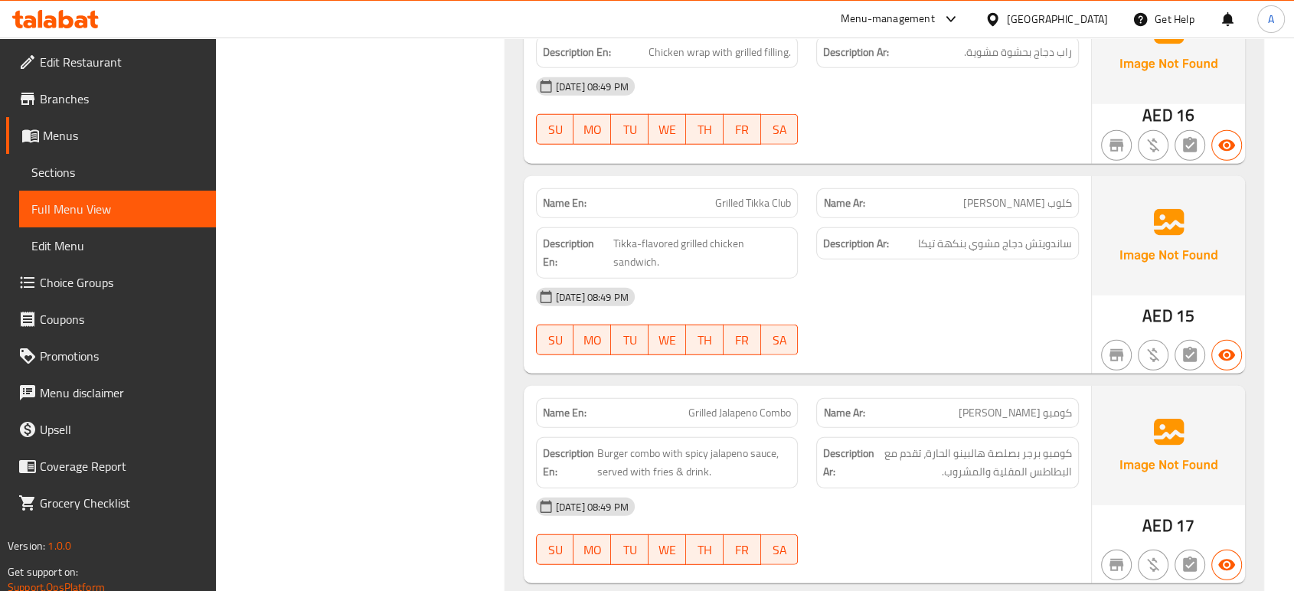
click at [883, 489] on div "[DATE] 08:49 PM" at bounding box center [807, 507] width 561 height 37
click at [834, 437] on div "Description Ar: كومبو برجر بصلصة هالبينو الحارة، تقدم مع البطاطس المقلية والمشر…" at bounding box center [947, 462] width 263 height 51
click at [921, 556] on div at bounding box center [947, 565] width 281 height 18
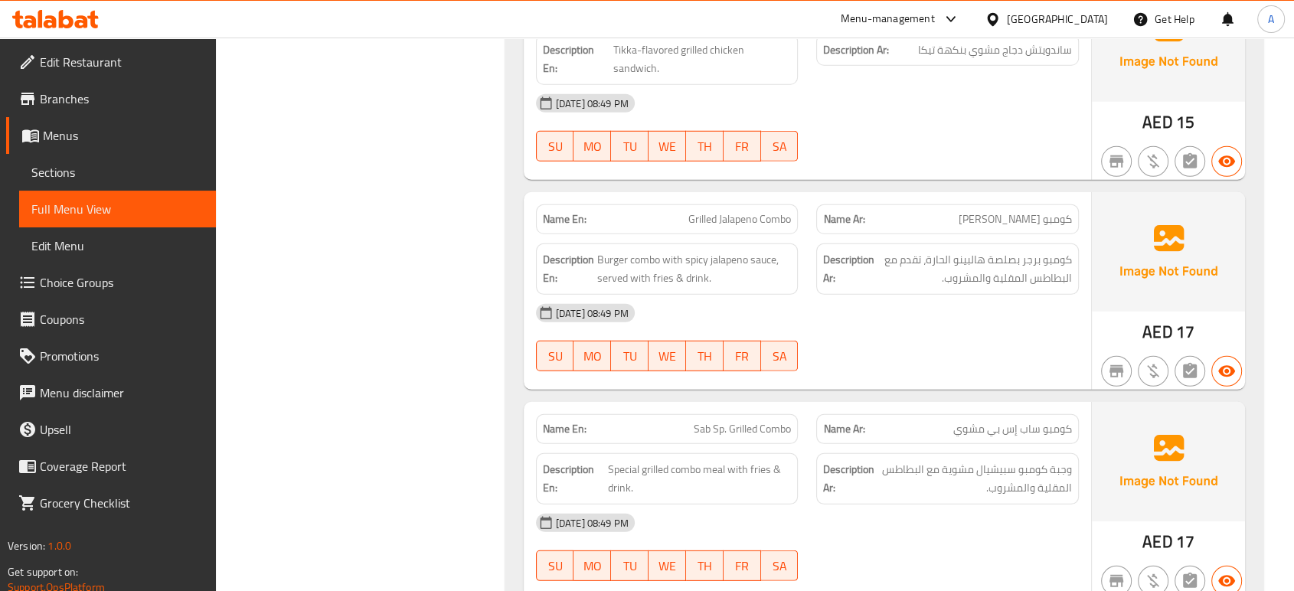
scroll to position [10395, 0]
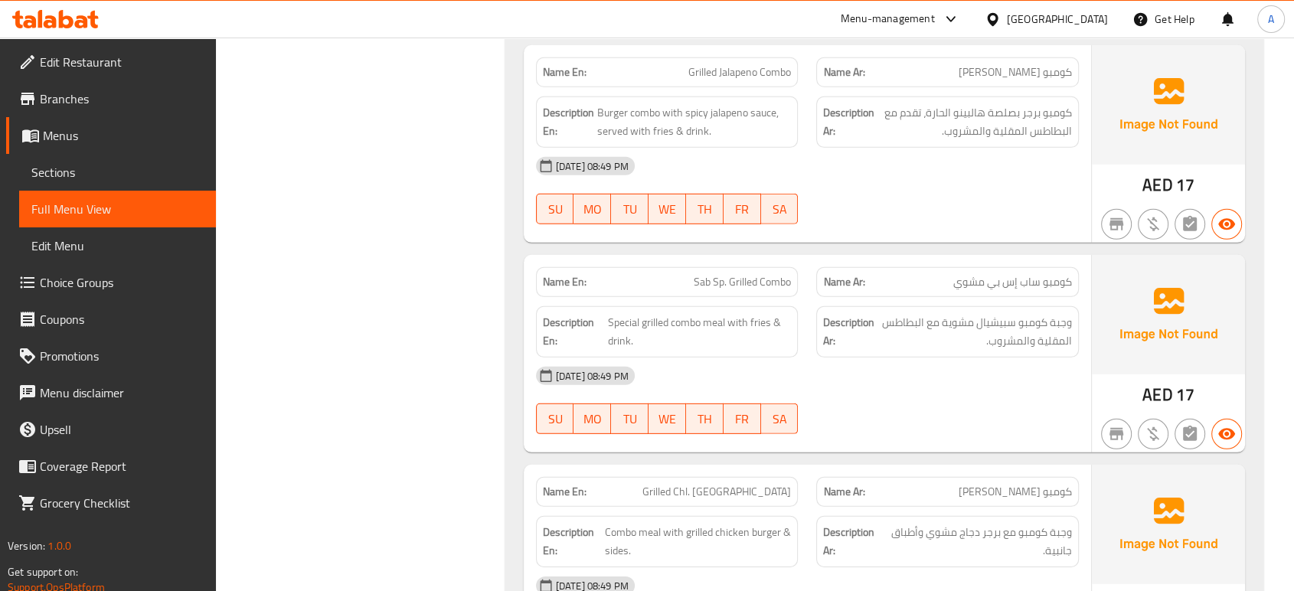
click at [786, 523] on span "Combo meal with grilled chicken burger & sides." at bounding box center [698, 542] width 186 height 38
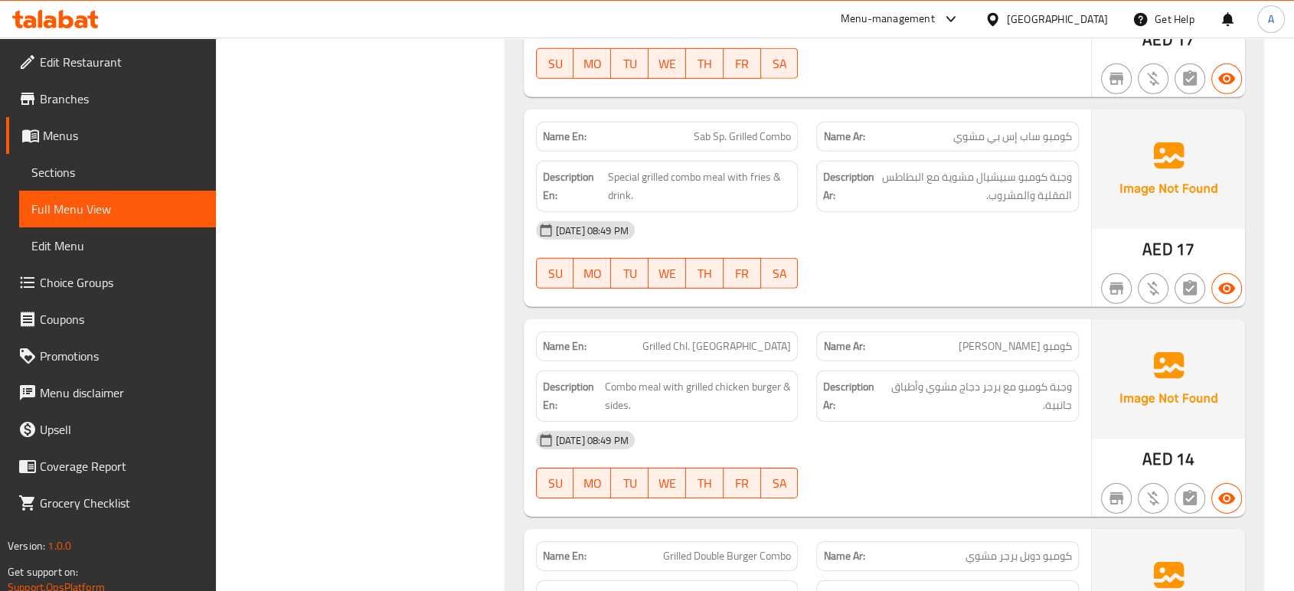
scroll to position [10565, 0]
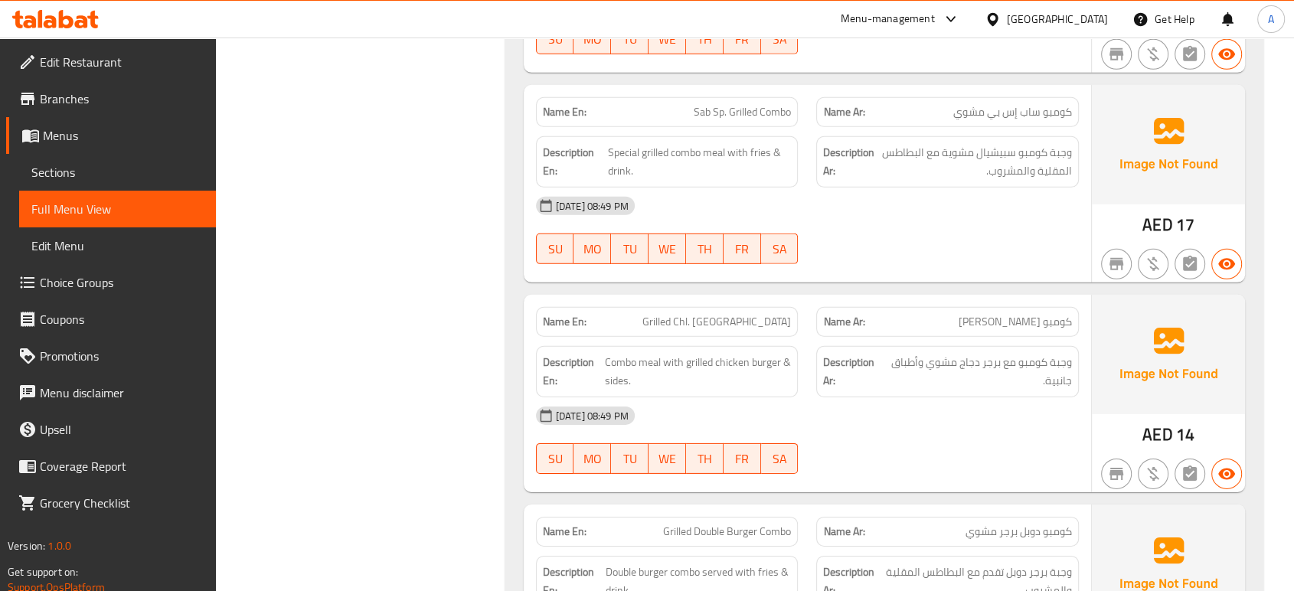
click at [876, 397] on div "[DATE] 08:49 PM" at bounding box center [807, 415] width 561 height 37
click at [942, 397] on div "[DATE] 08:49 PM" at bounding box center [807, 415] width 561 height 37
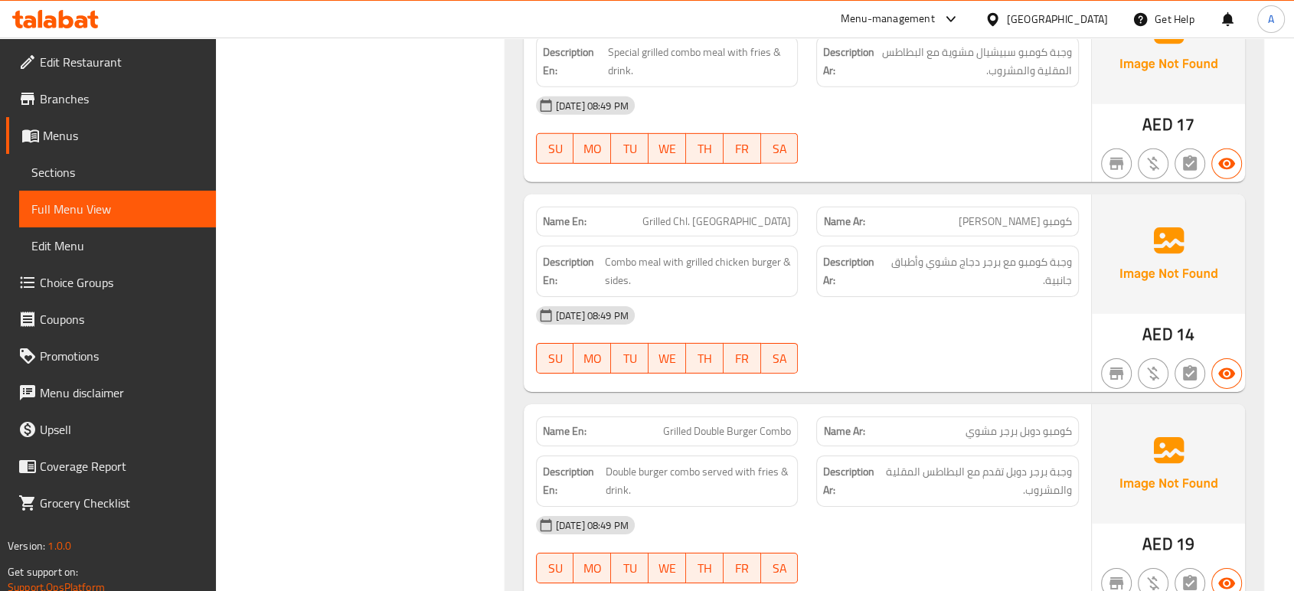
scroll to position [10905, 0]
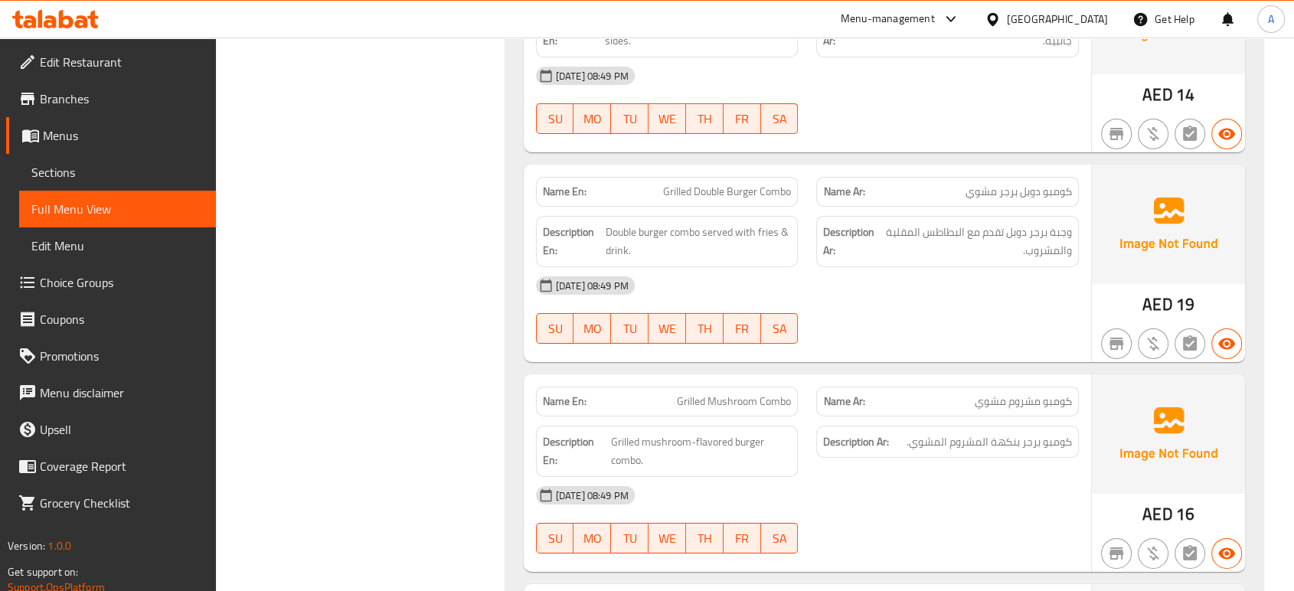
click at [953, 335] on div at bounding box center [947, 344] width 281 height 18
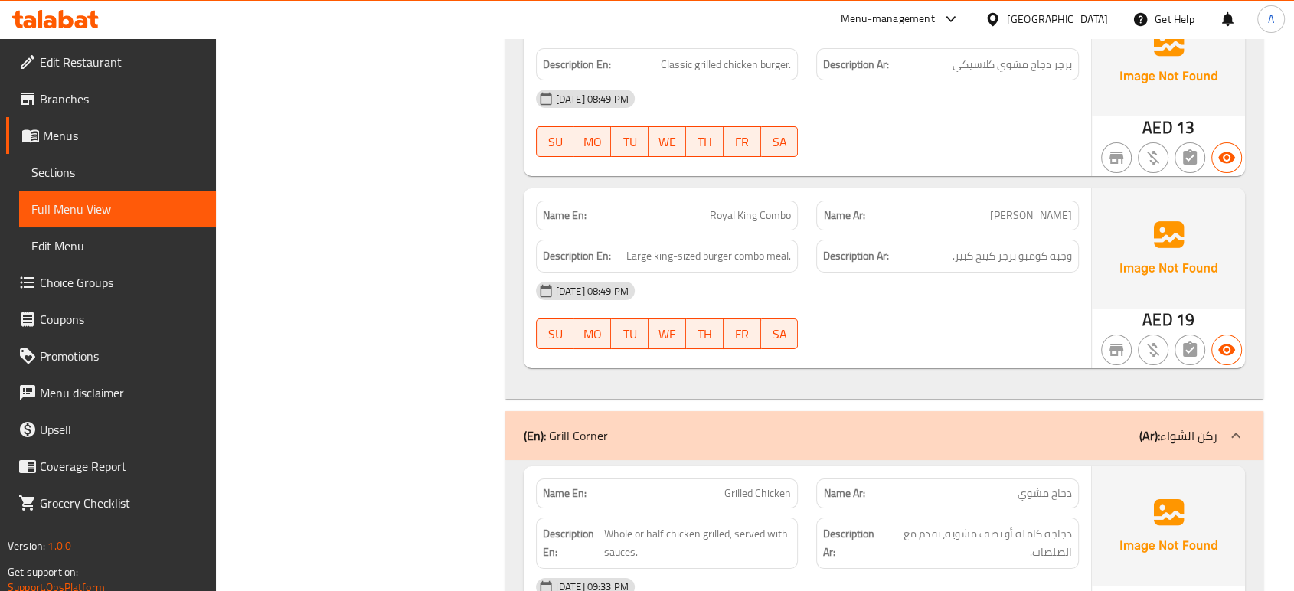
scroll to position [11671, 0]
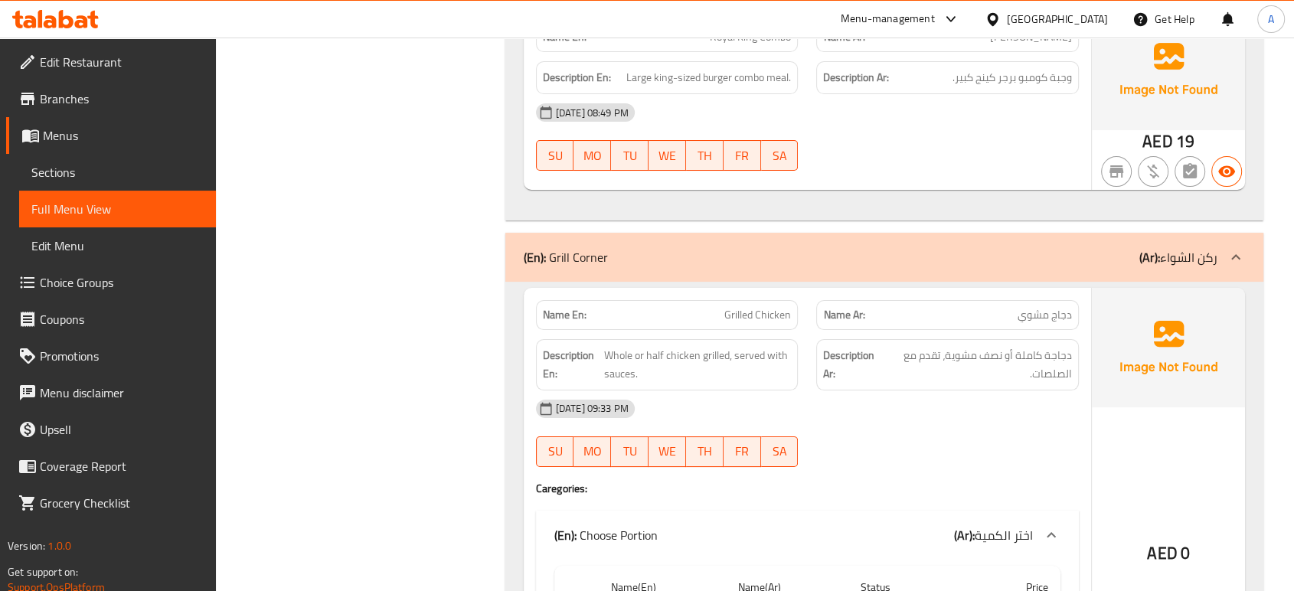
click at [826, 391] on div "[DATE] 09:33 PM" at bounding box center [807, 409] width 561 height 37
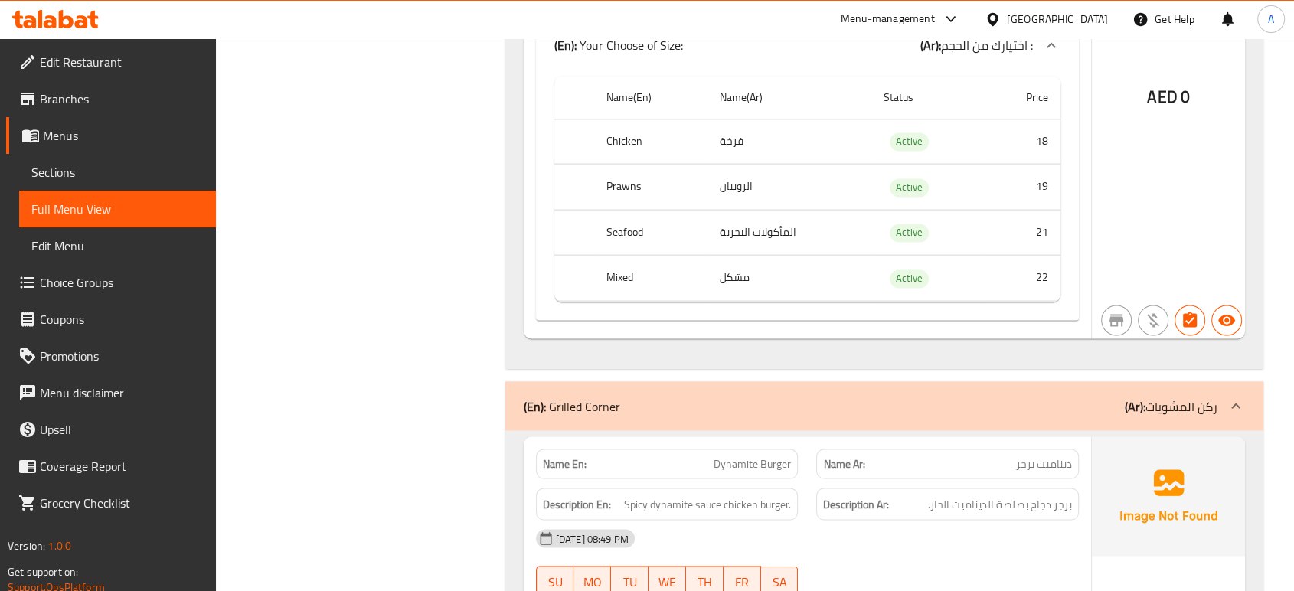
scroll to position [8438, 0]
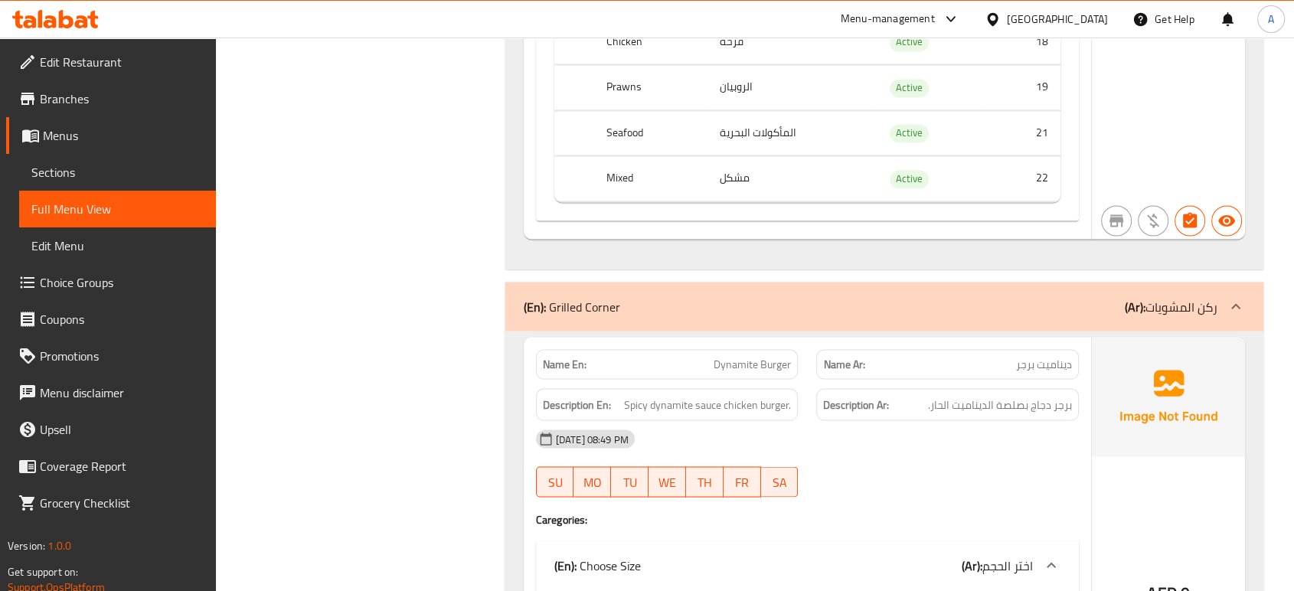
click at [1075, 349] on div "Name Ar: ديناميت برجر" at bounding box center [947, 364] width 263 height 30
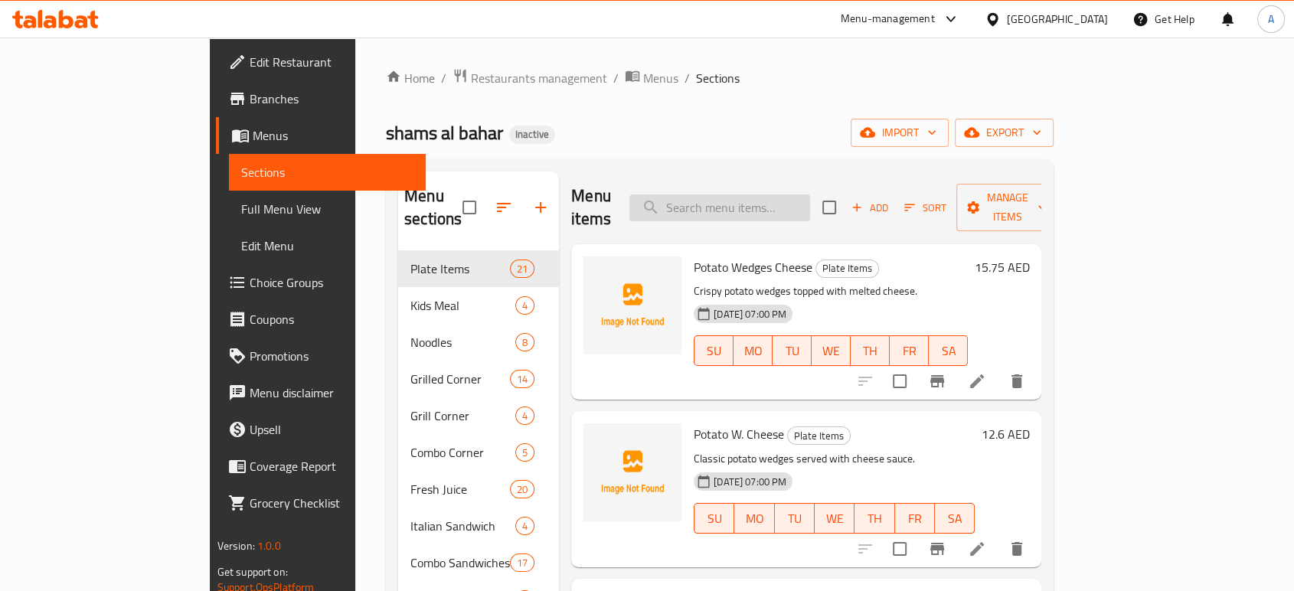
click at [768, 194] on input "search" at bounding box center [719, 207] width 181 height 27
paste input "Schezwan Noodles"
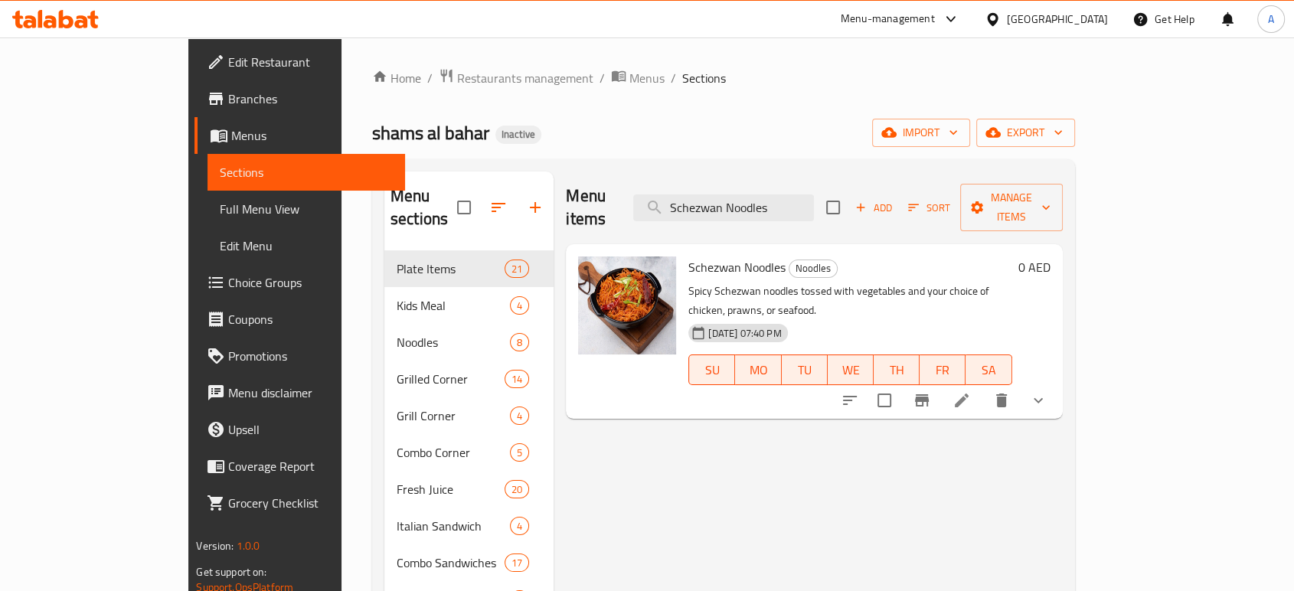
type input "Schezwan Noodles"
click at [971, 391] on icon at bounding box center [962, 400] width 18 height 18
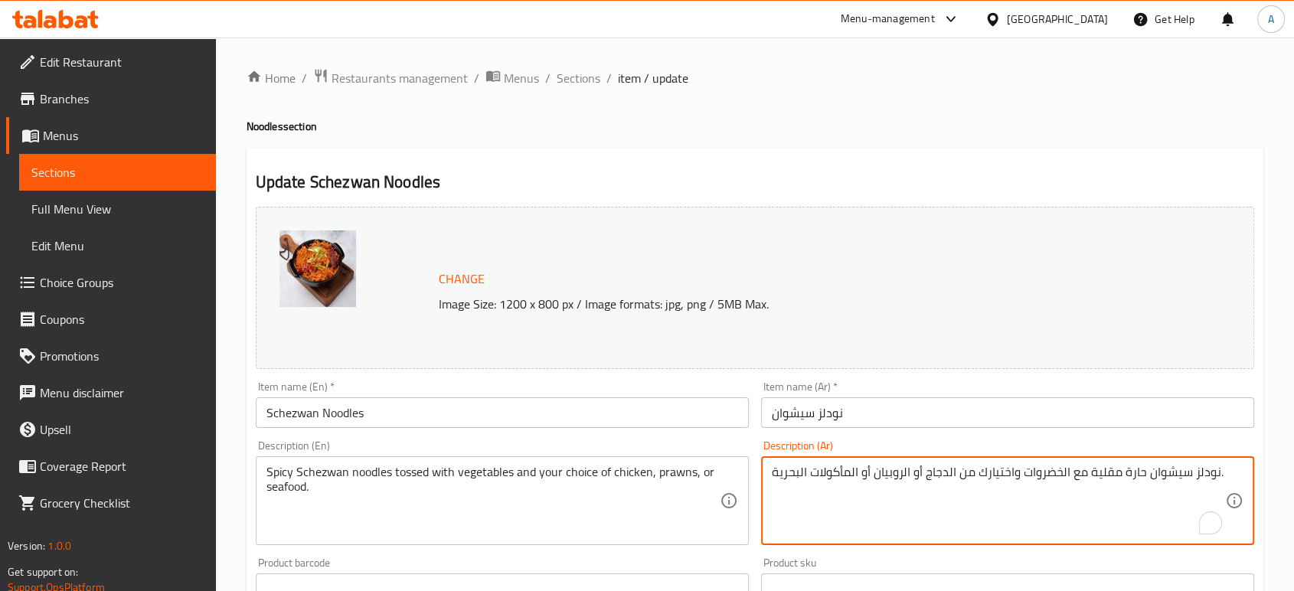
click at [1100, 476] on textarea "نودلز سيشوان حارة مقلية مع الخضروات واختيارك من الدجاج أو الروبيان أو المأكولات…" at bounding box center [998, 501] width 453 height 73
type textarea "نودلز سيشوان حارة توسد مع الخضروات واختيارك من الدجاج أو الروبيان أو المأكولات …"
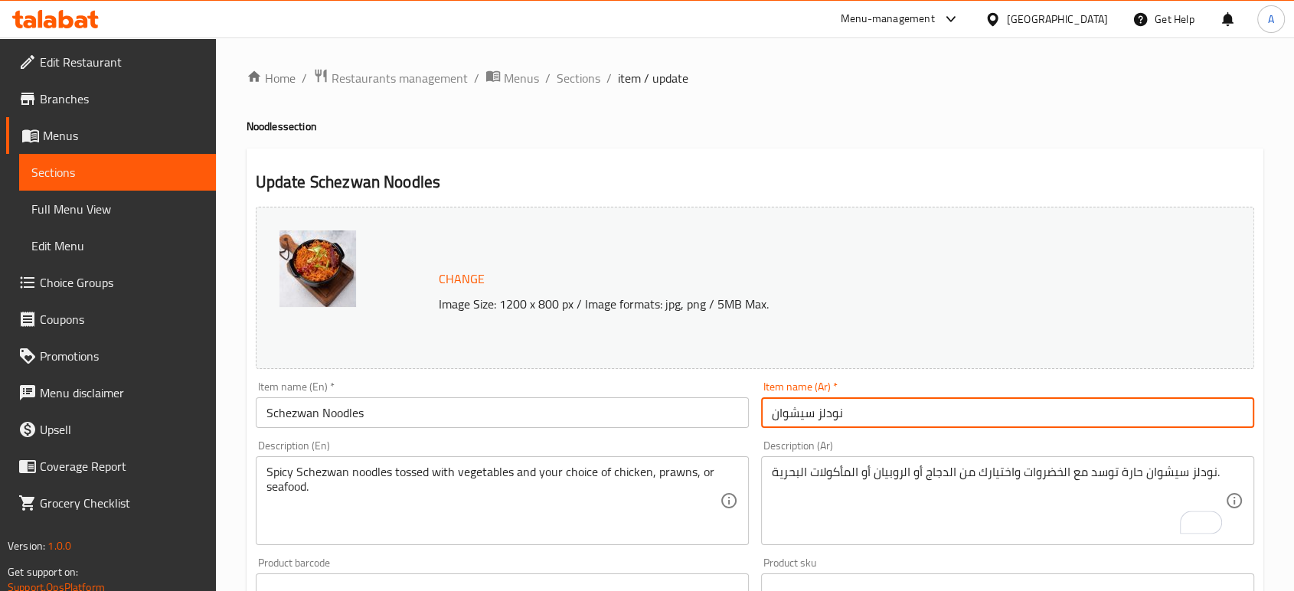
click at [955, 423] on input "نودلز سيشوان" at bounding box center [1007, 412] width 493 height 31
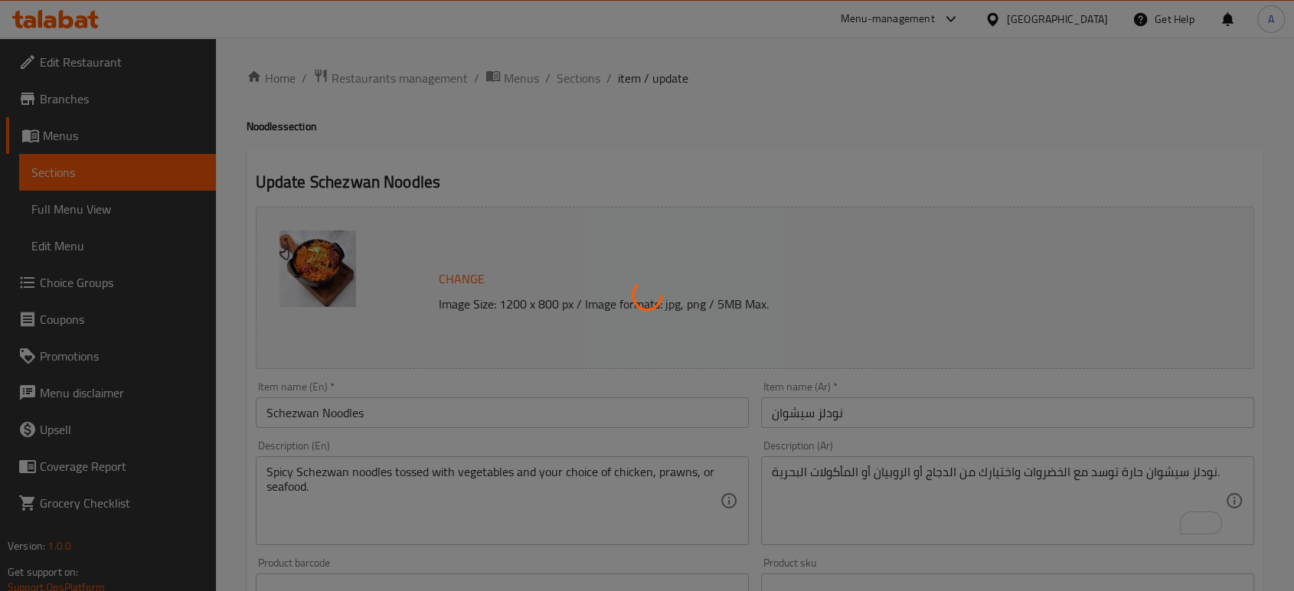
click at [1119, 512] on div at bounding box center [647, 295] width 1294 height 591
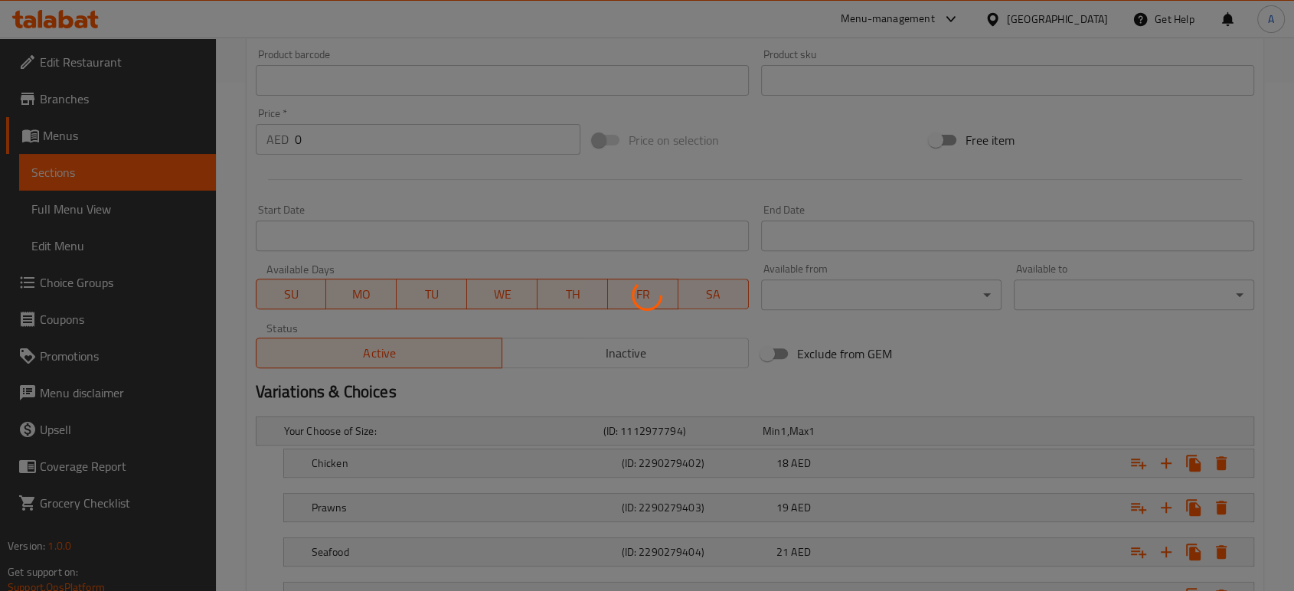
scroll to position [635, 0]
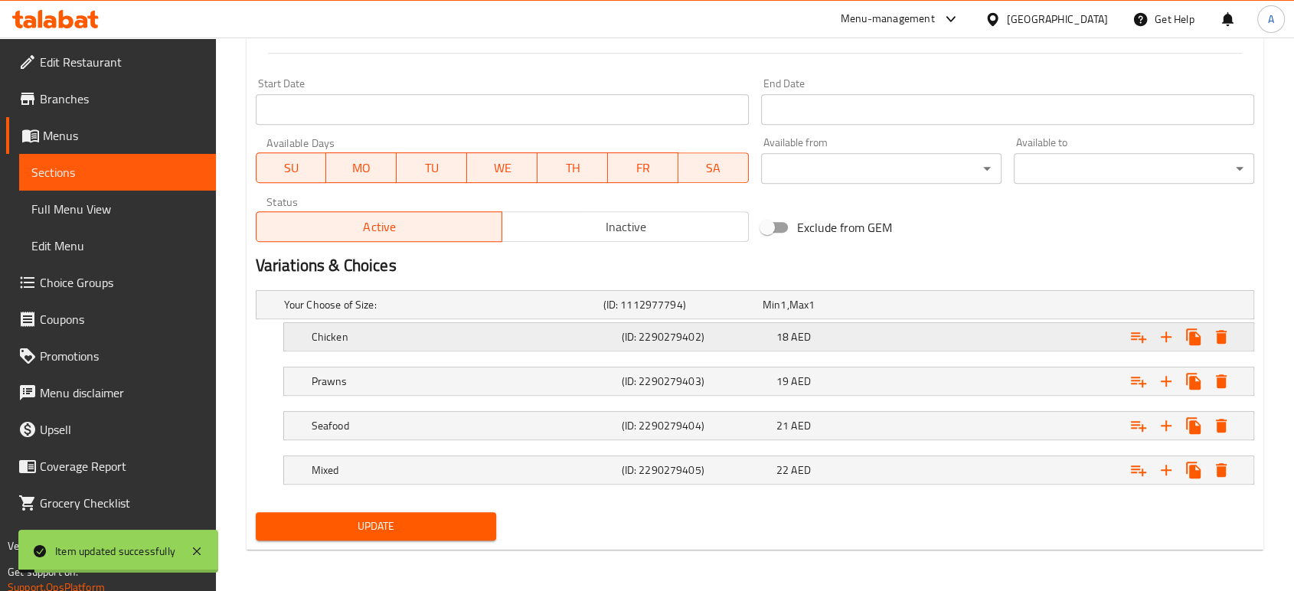
click at [793, 345] on span "AED" at bounding box center [800, 337] width 19 height 20
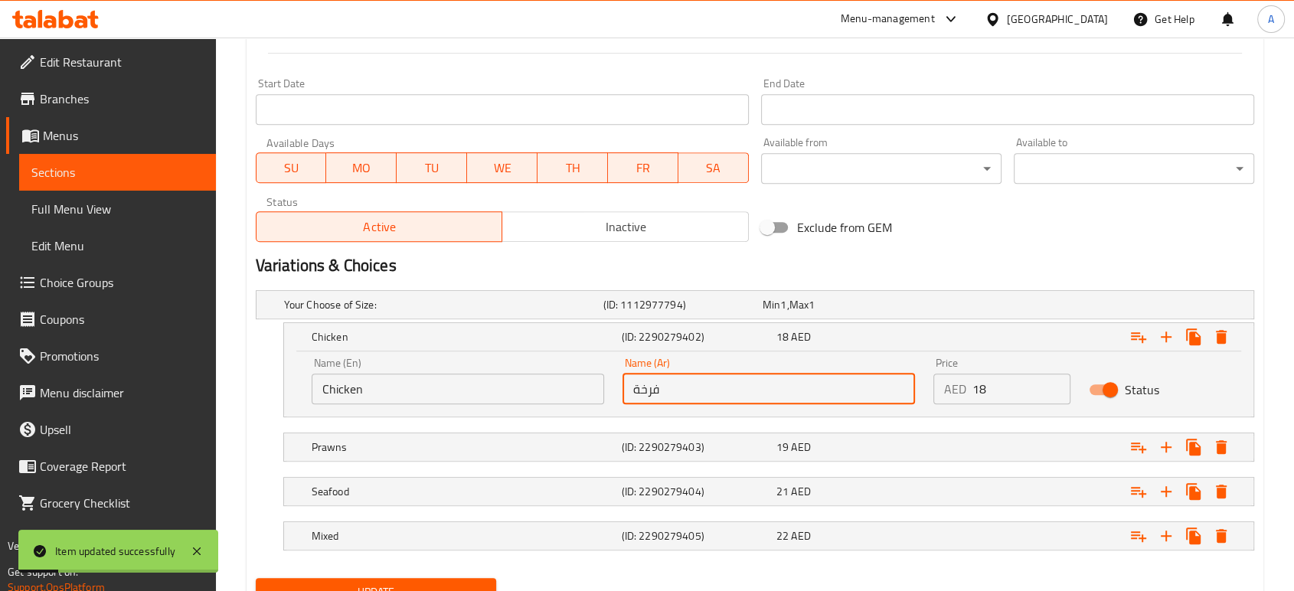
drag, startPoint x: 747, startPoint y: 399, endPoint x: 619, endPoint y: 400, distance: 127.9
click at [619, 400] on div "Name (Ar) فرخة Name (Ar)" at bounding box center [768, 380] width 311 height 65
type input "دجاج"
click at [256, 578] on button "Update" at bounding box center [376, 592] width 240 height 28
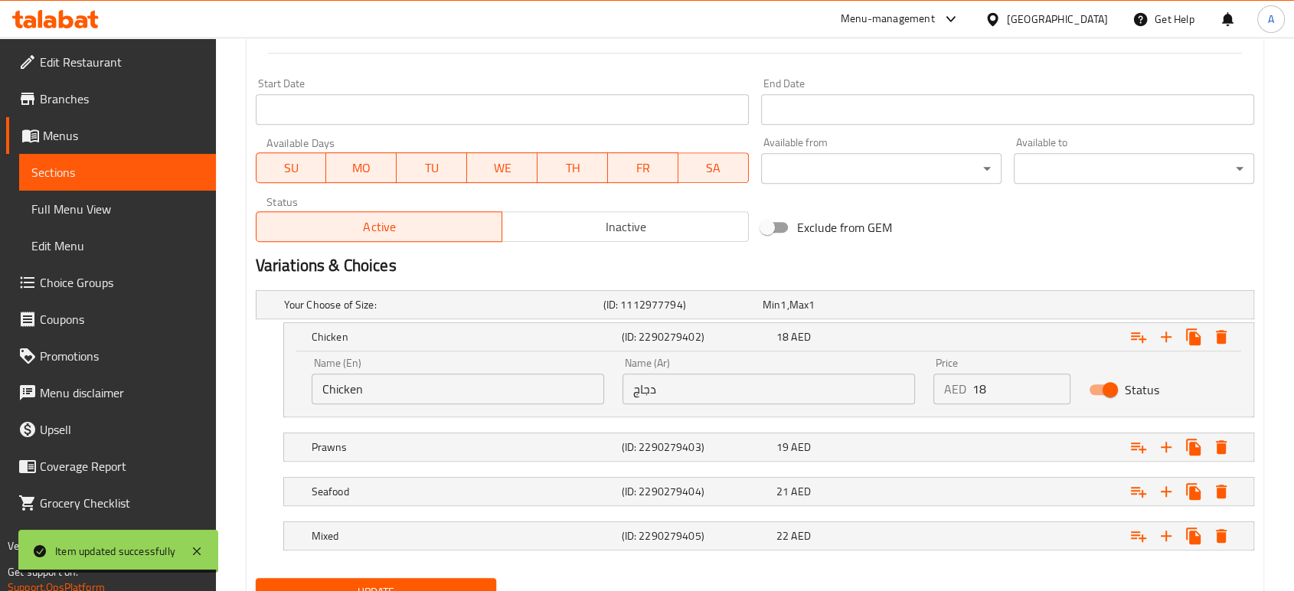
click at [729, 559] on nav at bounding box center [755, 560] width 999 height 12
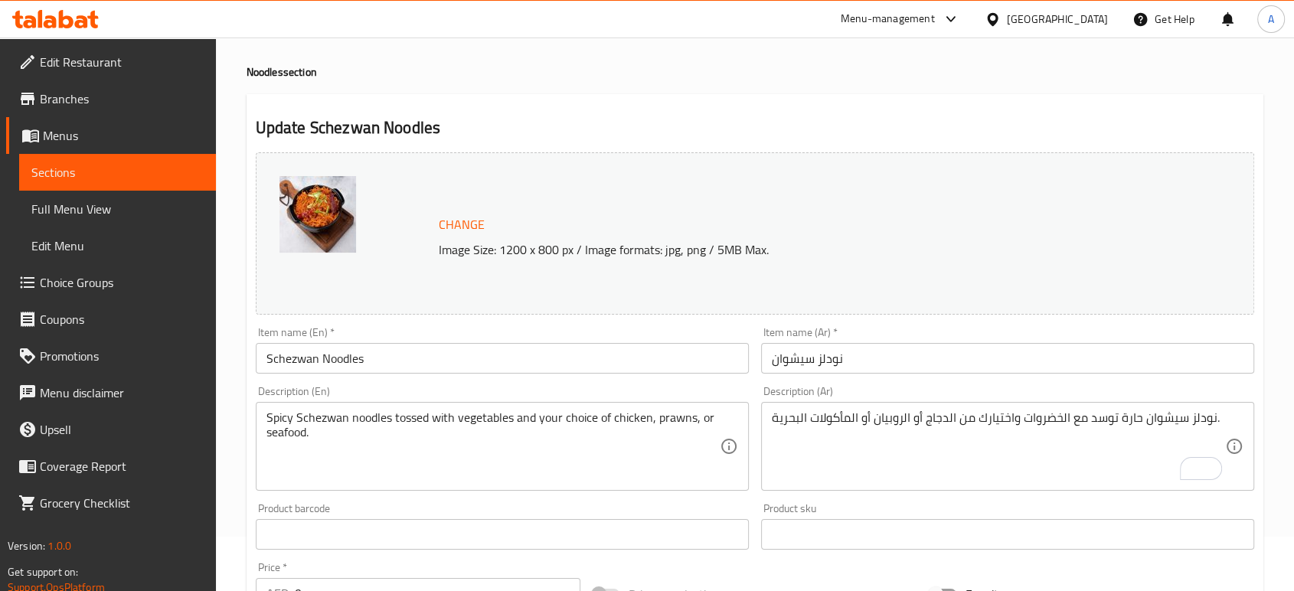
scroll to position [0, 0]
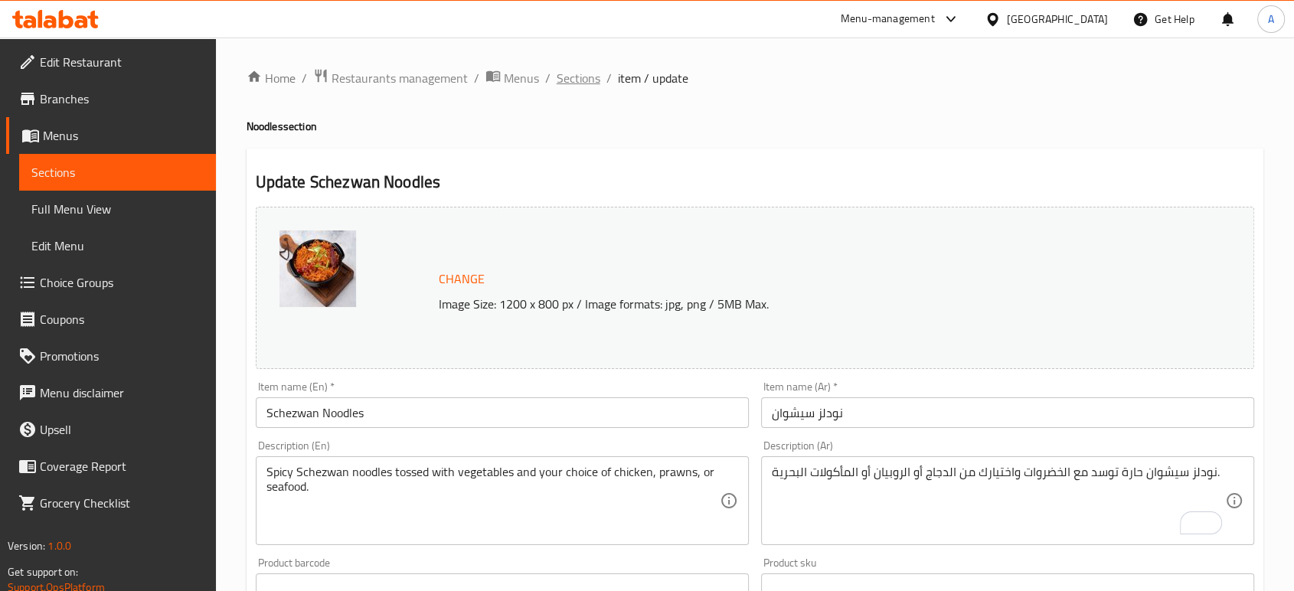
click at [562, 72] on span "Sections" at bounding box center [579, 78] width 44 height 18
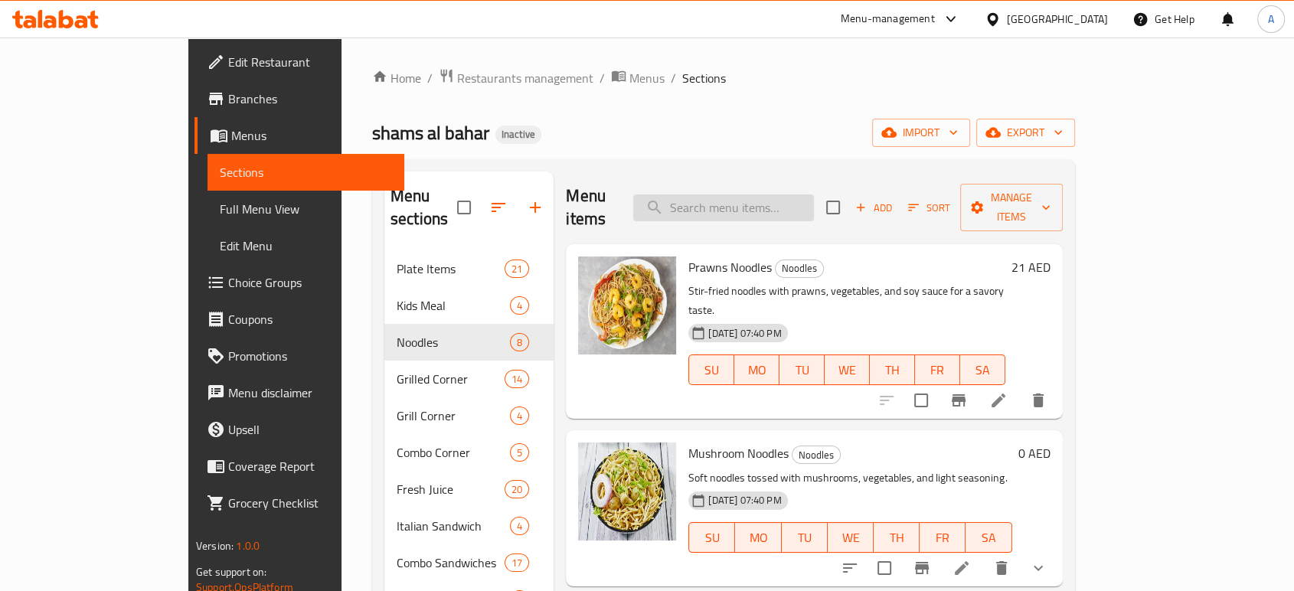
click at [814, 197] on input "search" at bounding box center [723, 207] width 181 height 27
paste input "Sab Sp. Burger"
type input "Sab Sp. Burger"
click at [1020, 387] on li at bounding box center [998, 401] width 43 height 28
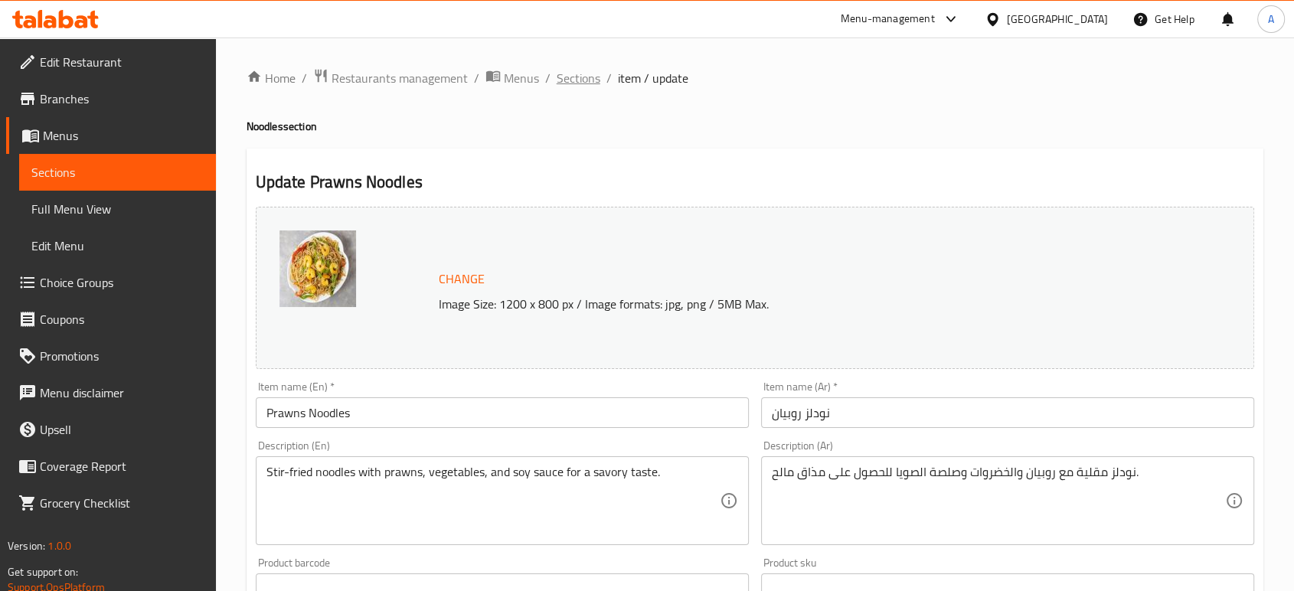
click at [596, 80] on span "Sections" at bounding box center [579, 78] width 44 height 18
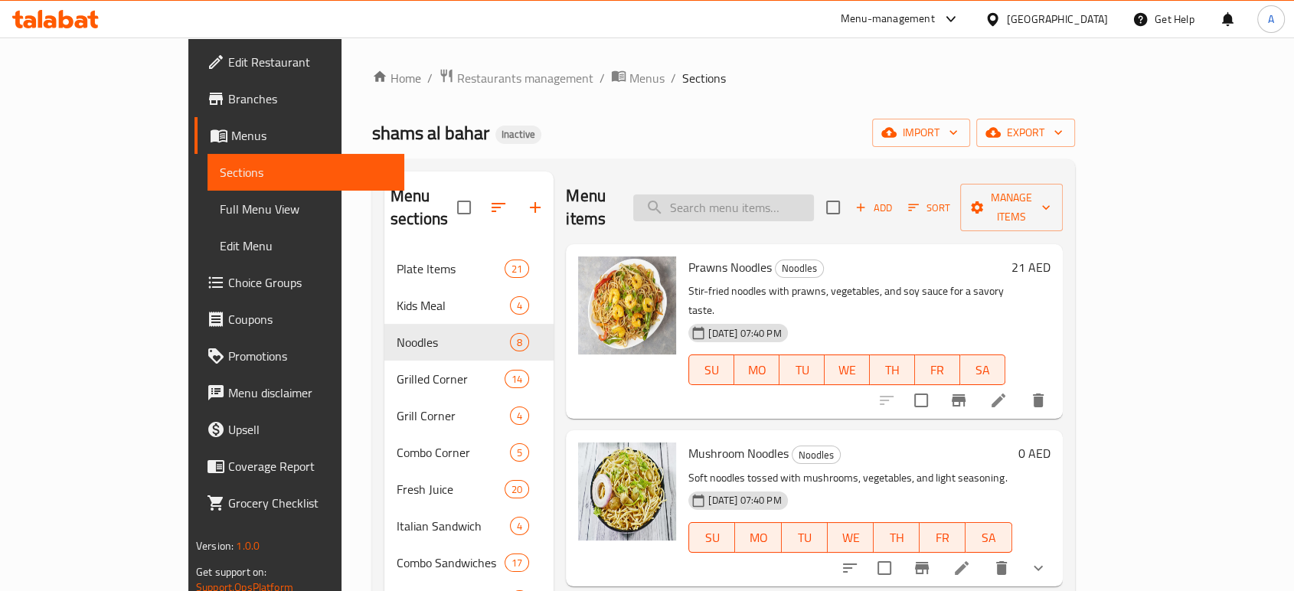
click at [814, 201] on input "search" at bounding box center [723, 207] width 181 height 27
paste input "Sab Sp. Burger"
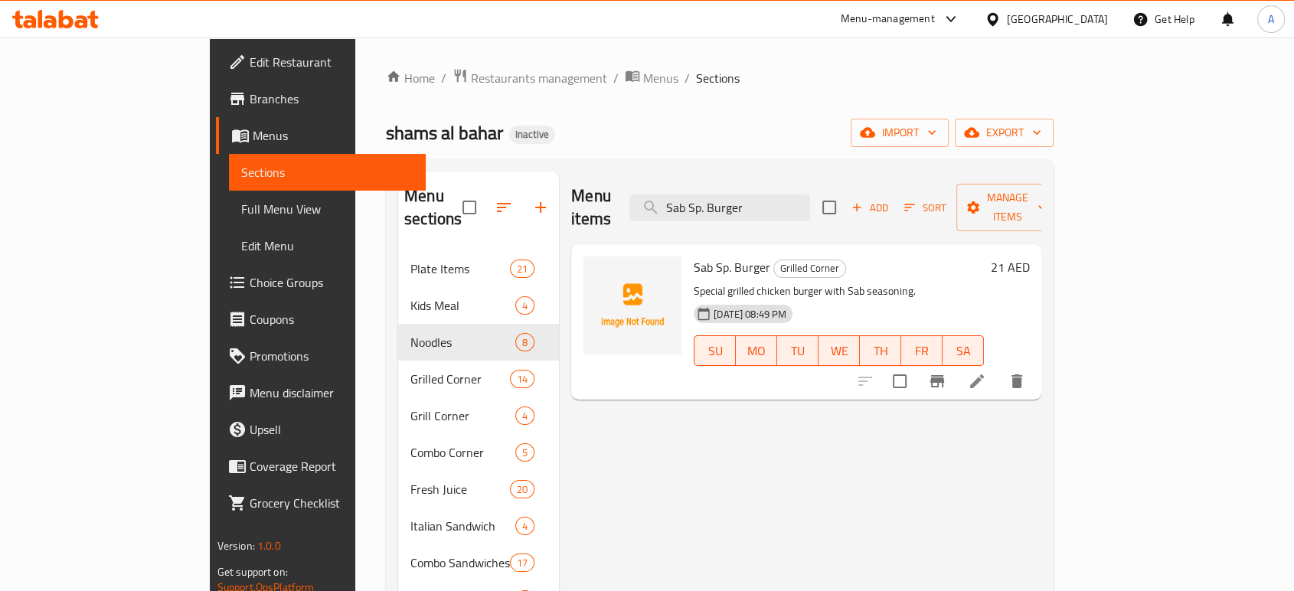
type input "Sab Sp. Burger"
click at [986, 372] on icon at bounding box center [977, 381] width 18 height 18
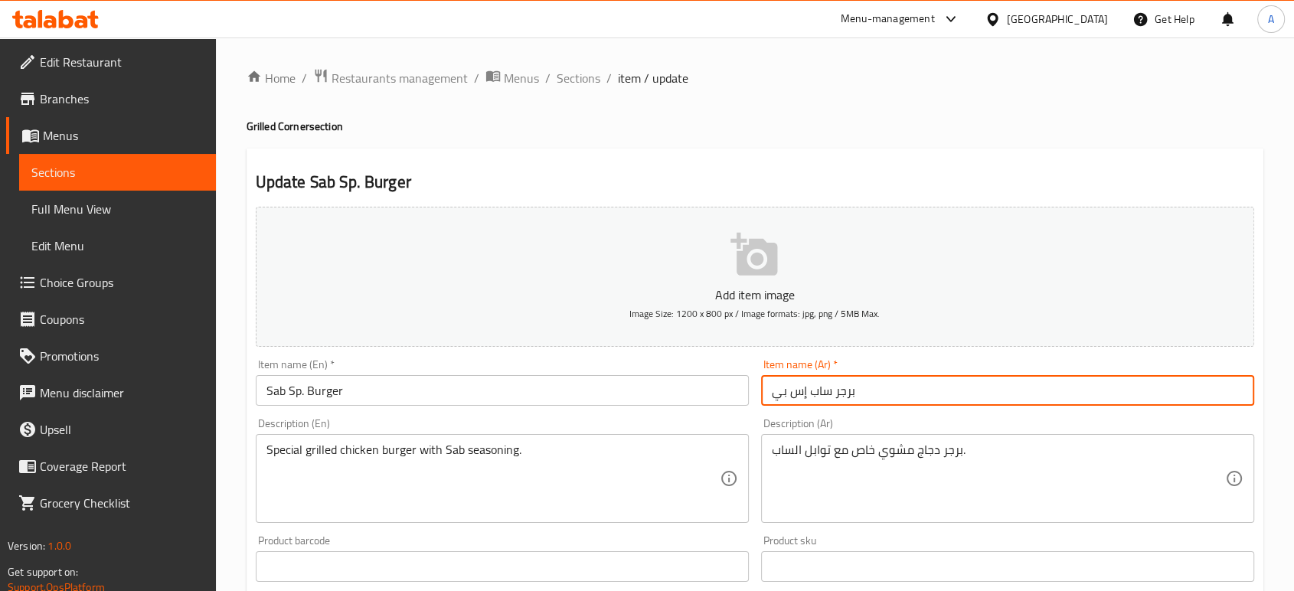
click at [819, 392] on input "برجر ساب إس بي" at bounding box center [1007, 390] width 493 height 31
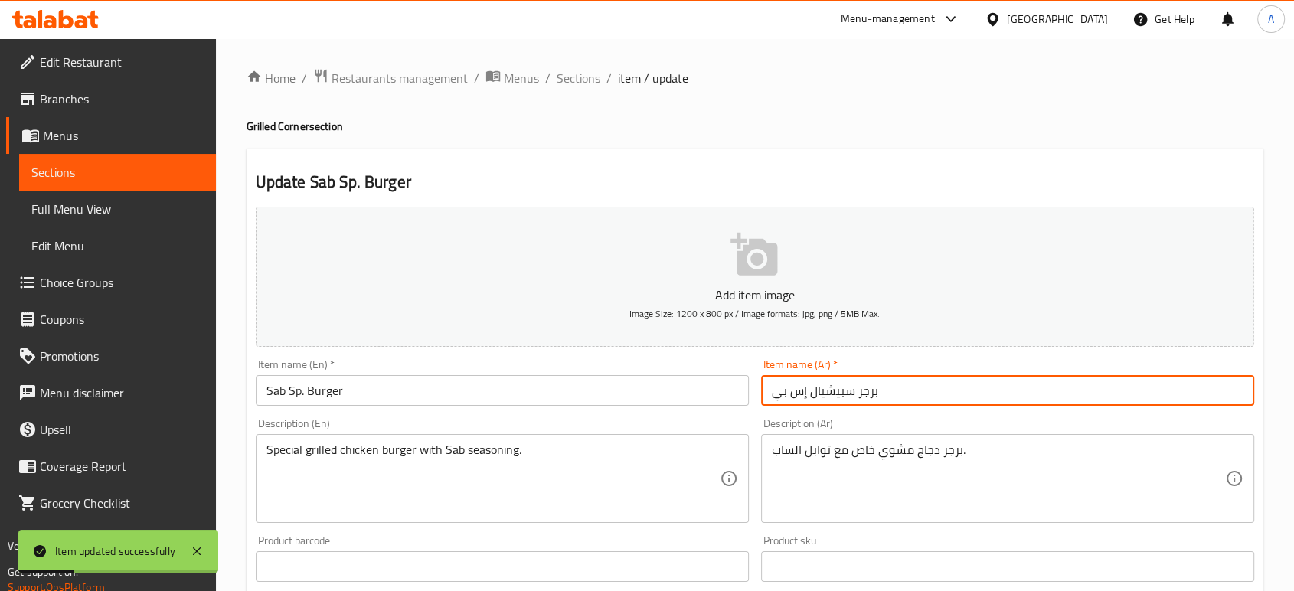
drag, startPoint x: 807, startPoint y: 396, endPoint x: 753, endPoint y: 397, distance: 53.6
click at [753, 397] on div "Add item image Image Size: 1200 x 800 px / Image formats: jpg, png / 5MB Max. I…" at bounding box center [755, 531] width 1011 height 660
type input "برجر سبيشيال ساب"
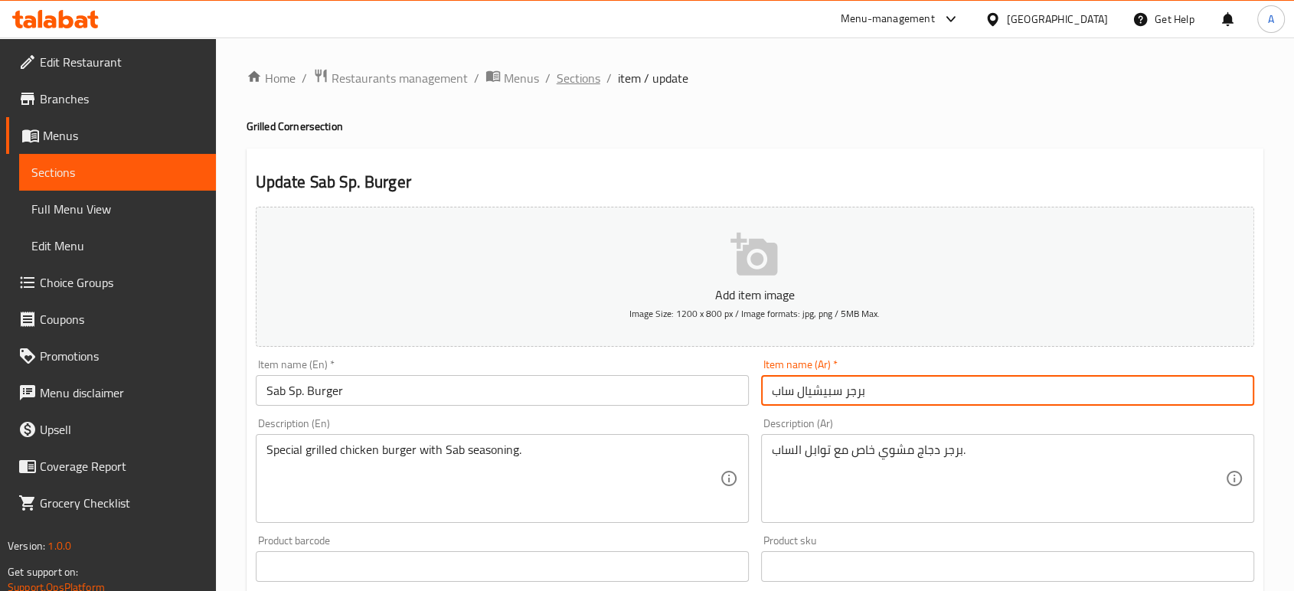
click at [576, 77] on span "Sections" at bounding box center [579, 78] width 44 height 18
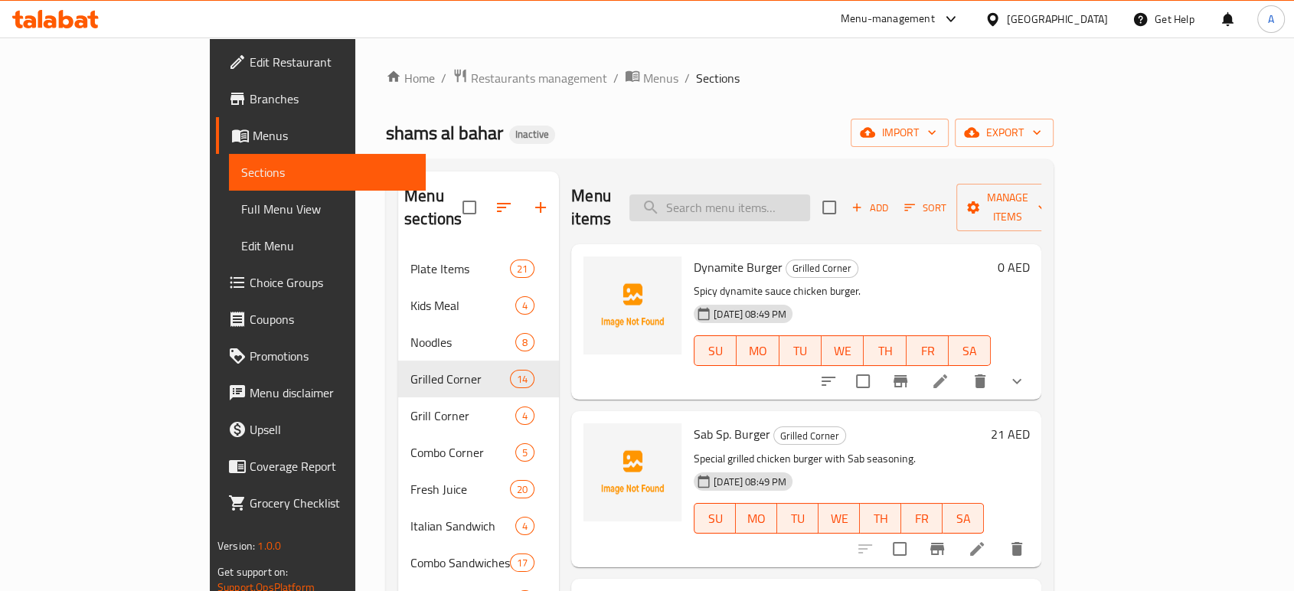
click at [810, 194] on input "search" at bounding box center [719, 207] width 181 height 27
paste input "Grilled [PERSON_NAME] Wrap"
type input "Grilled [PERSON_NAME] Wrap"
click at [808, 204] on input "Grilled [PERSON_NAME] Wrap" at bounding box center [719, 207] width 181 height 27
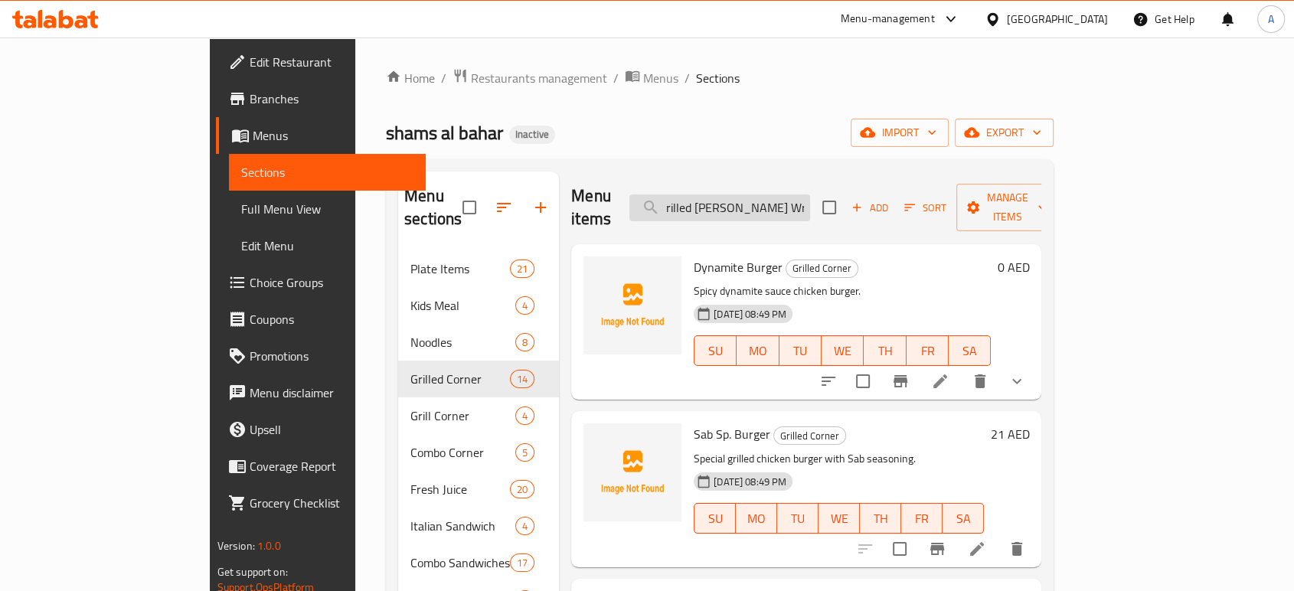
click at [808, 204] on input "Grilled [PERSON_NAME] Wrap" at bounding box center [719, 207] width 181 height 27
paste input "Grilled [PERSON_NAME] Wrap"
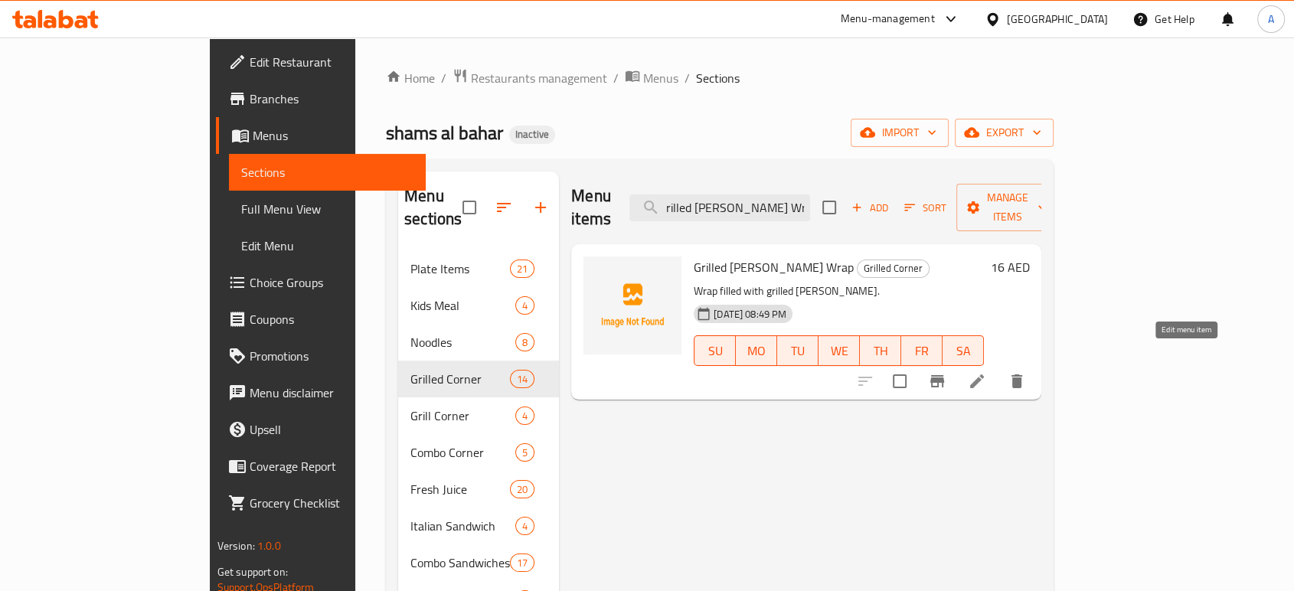
type input "Grilled [PERSON_NAME] Wrap"
click at [984, 374] on icon at bounding box center [977, 381] width 14 height 14
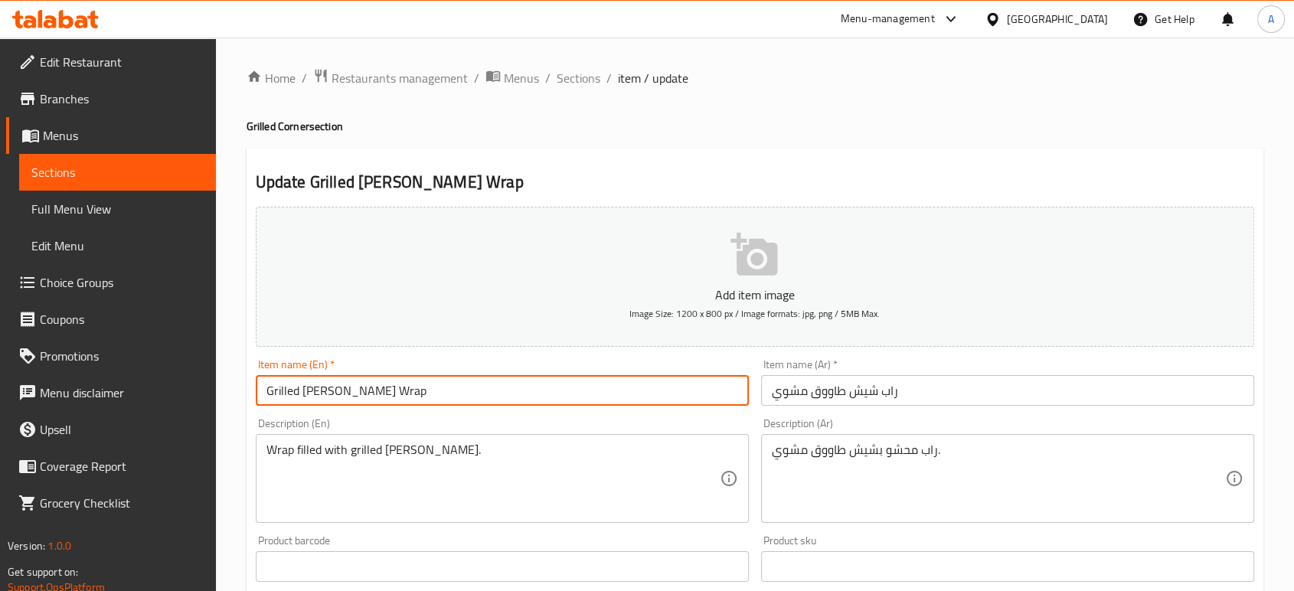
drag, startPoint x: 443, startPoint y: 400, endPoint x: 342, endPoint y: 397, distance: 100.4
click at [342, 397] on input "Grilled [PERSON_NAME] Wrap" at bounding box center [502, 390] width 493 height 31
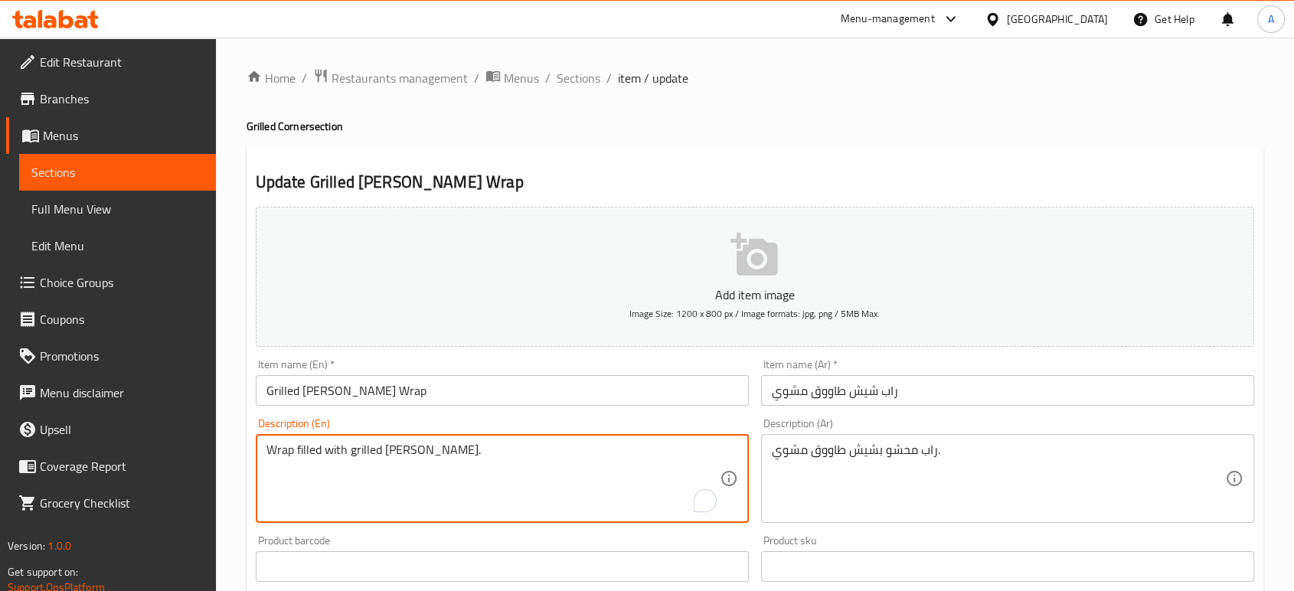
click at [511, 446] on textarea "Wrap filled with grilled [PERSON_NAME]." at bounding box center [492, 479] width 453 height 73
paste textarea "Succulent grilled chicken all wrapped up in warm, fluffy pita bread"
type textarea "Succulent grilled chicken all wrapped up in warm, fluffy pita bread"
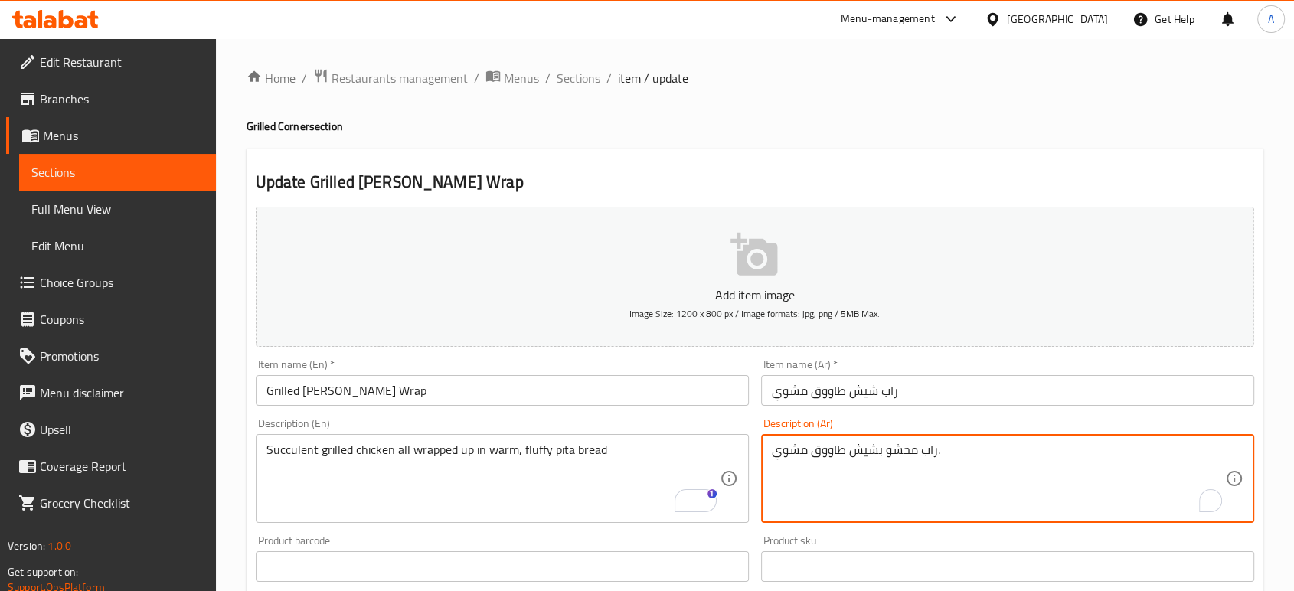
click at [808, 457] on textarea "راب محشو بشيش طاووق مشوي." at bounding box center [998, 479] width 453 height 73
paste textarea "جاج مشوي طري ملفوف بخبز بيتا دافئ ورقيق"
click at [951, 380] on input "راب شيش طاووق مشوي" at bounding box center [1007, 390] width 493 height 31
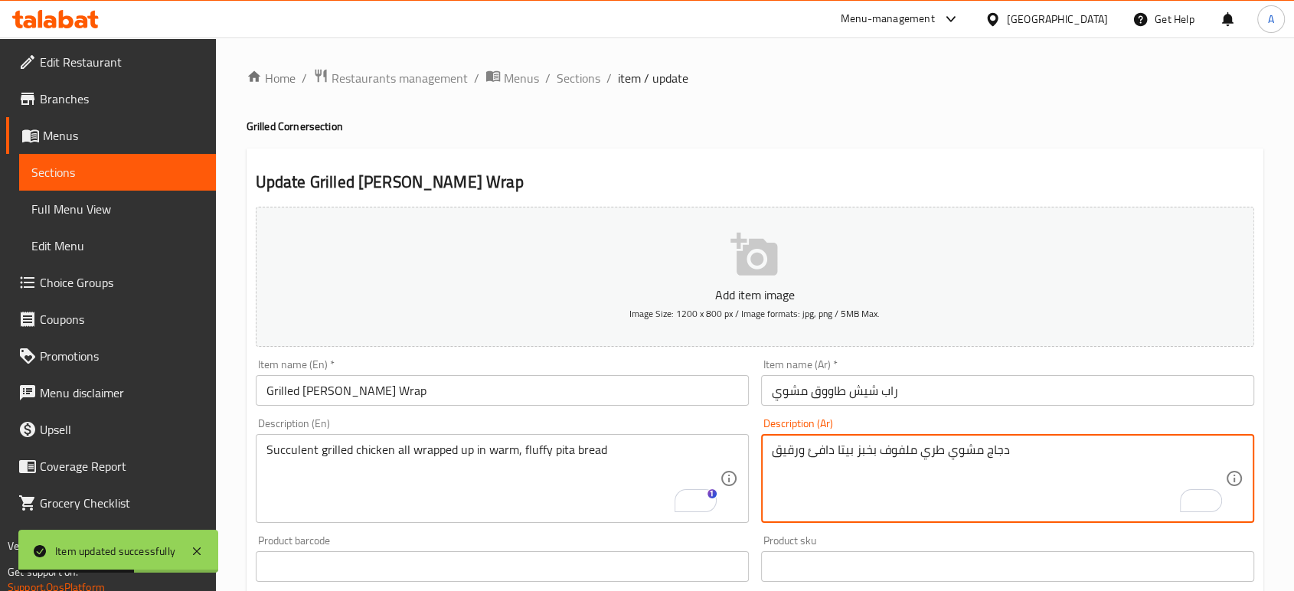
click at [932, 452] on textarea "دجاج مشوي طري ملفوف بخبز بيتا دافئ ورقيق" at bounding box center [998, 479] width 453 height 73
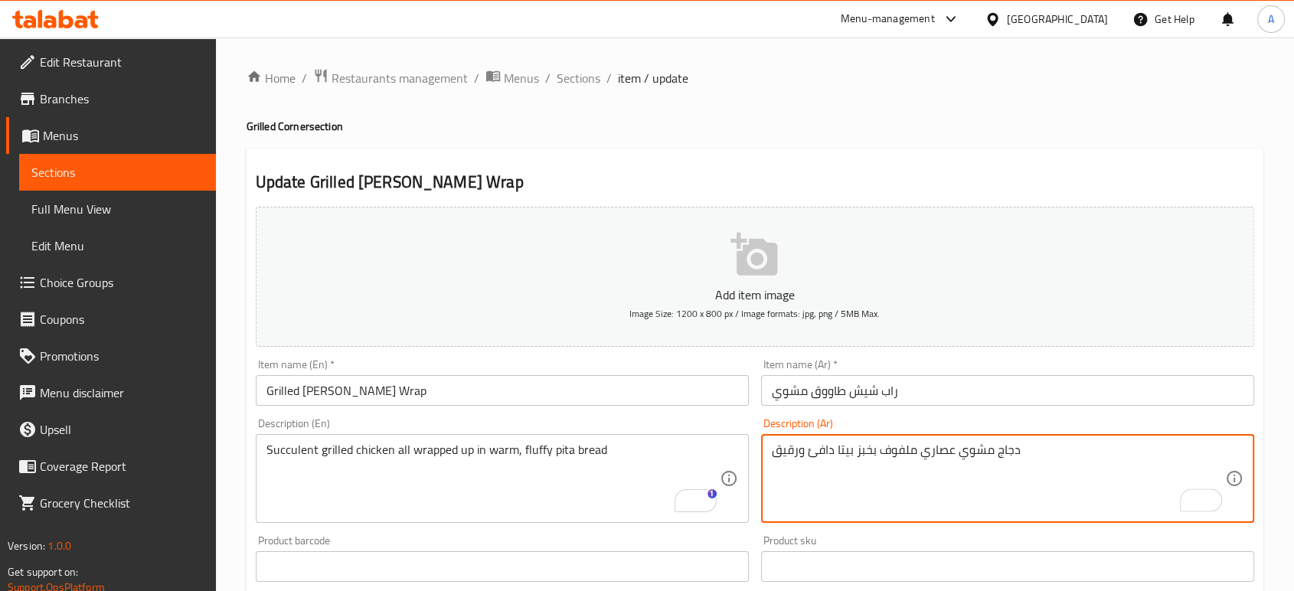
type textarea "دجاج مشوي عصاري ملفوف بخبز بيتا دافئ ورقيق"
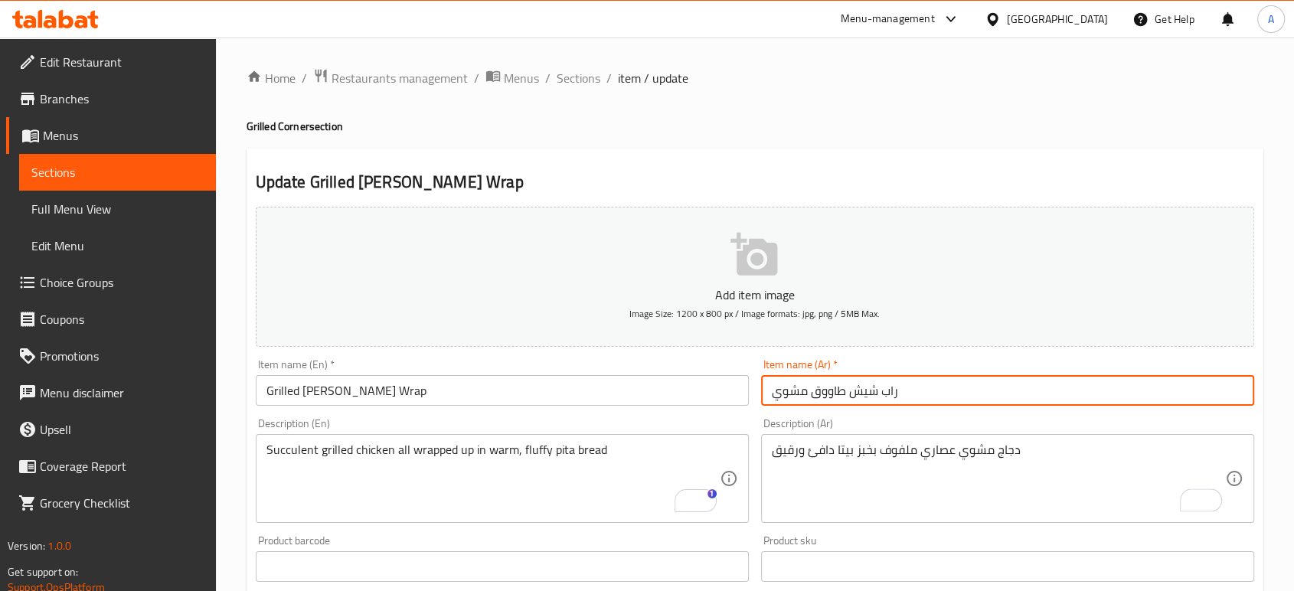
click at [940, 382] on input "راب شيش طاووق مشوي" at bounding box center [1007, 390] width 493 height 31
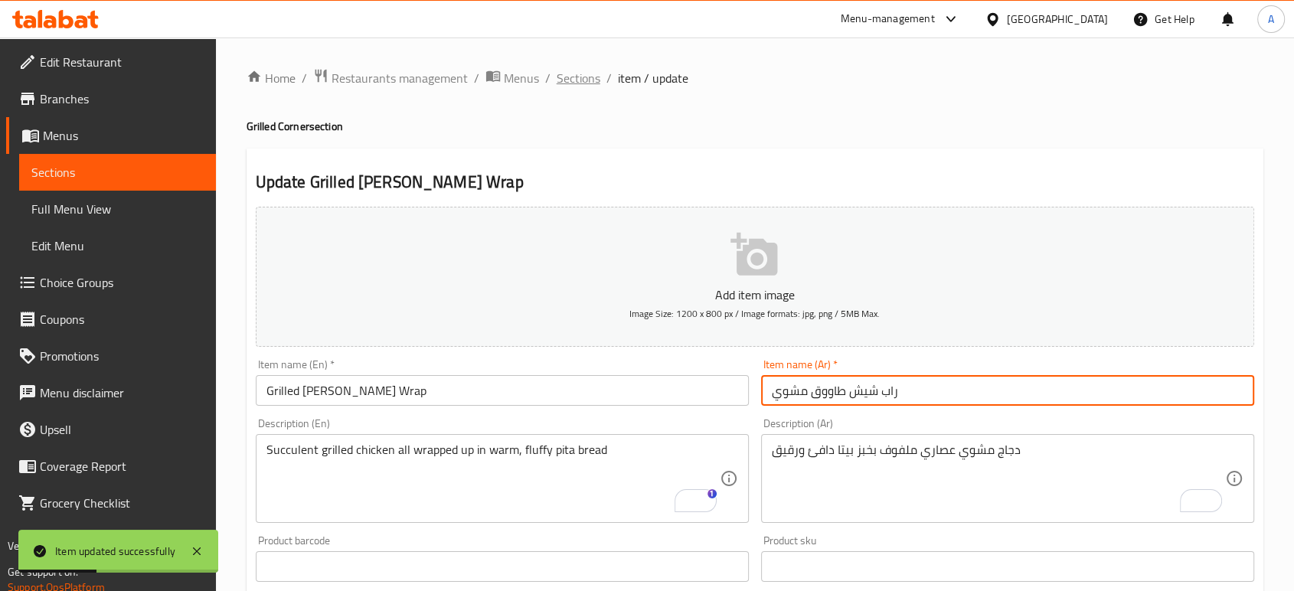
click at [590, 87] on span "Sections" at bounding box center [579, 78] width 44 height 18
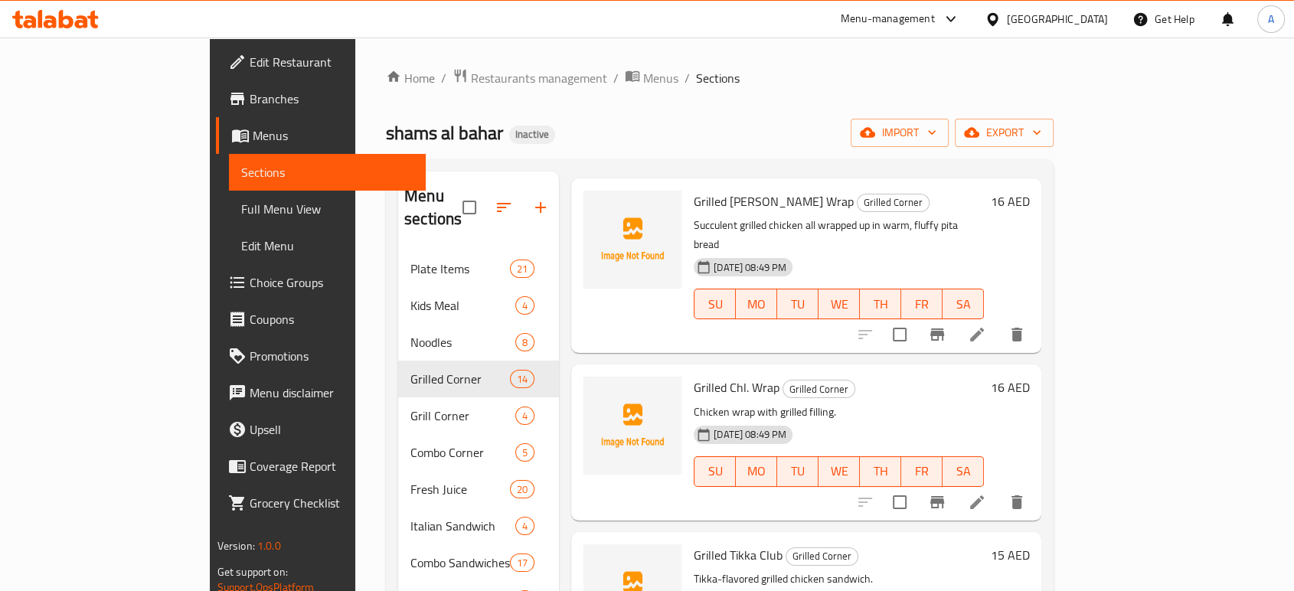
scroll to position [766, 0]
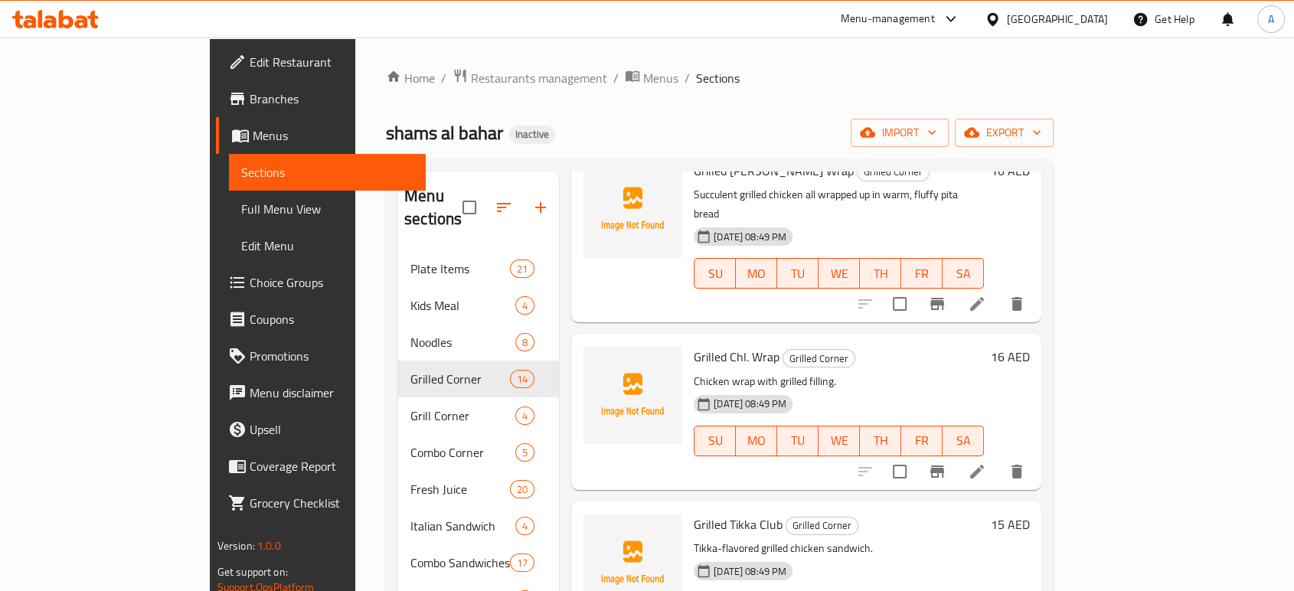
click at [984, 465] on icon at bounding box center [977, 472] width 14 height 14
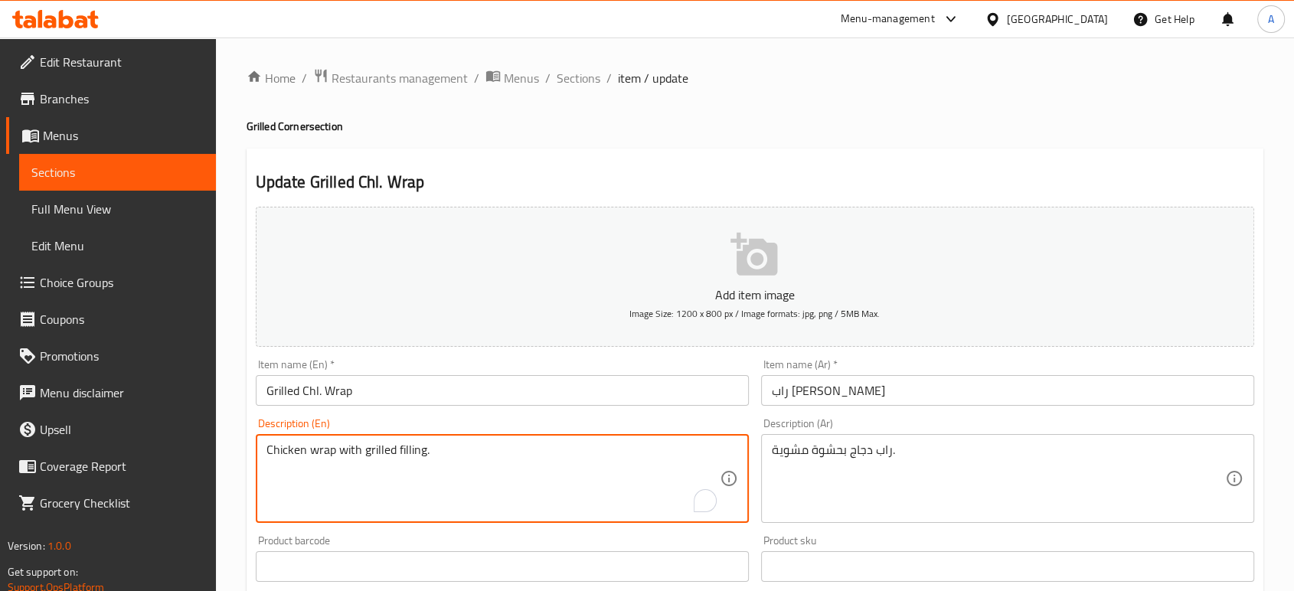
click at [421, 466] on textarea "Chicken wrap with grilled filling." at bounding box center [492, 479] width 453 height 73
paste textarea "Succulent chicken, fresh veggies, and flavorful sauce, wrapped in a soft tortil…"
type textarea "Succulent chicken, fresh veggies, and flavorful sauce, wrapped in a soft tortil…"
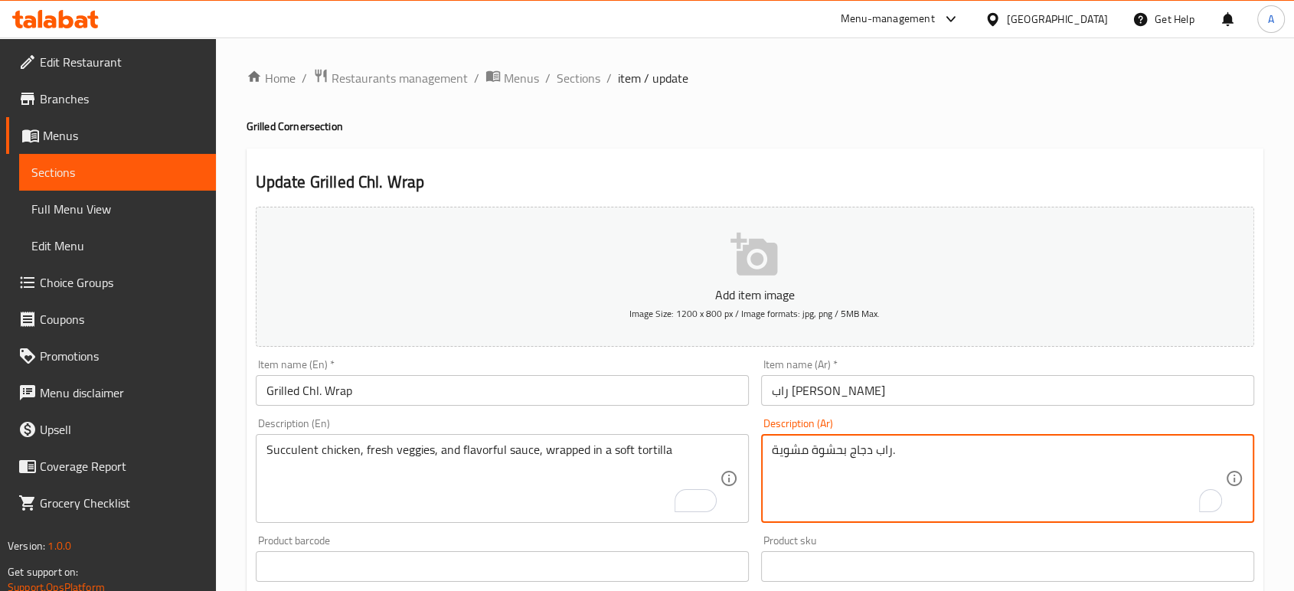
click at [825, 459] on textarea "راب دجاج بحشوة مشوية." at bounding box center [998, 479] width 453 height 73
paste textarea "قطع دجاج عصيرة، وخضروات طازجة، وصلصة نكهة، ملفوفة في تورتيلا ناعم"
type textarea "قطع دجاج عصيرة، وخضروات طازجة، وصلصة نكهة، ملفوفة في تورتيلا ناعمة."
click at [820, 397] on input "راب [PERSON_NAME]" at bounding box center [1007, 390] width 493 height 31
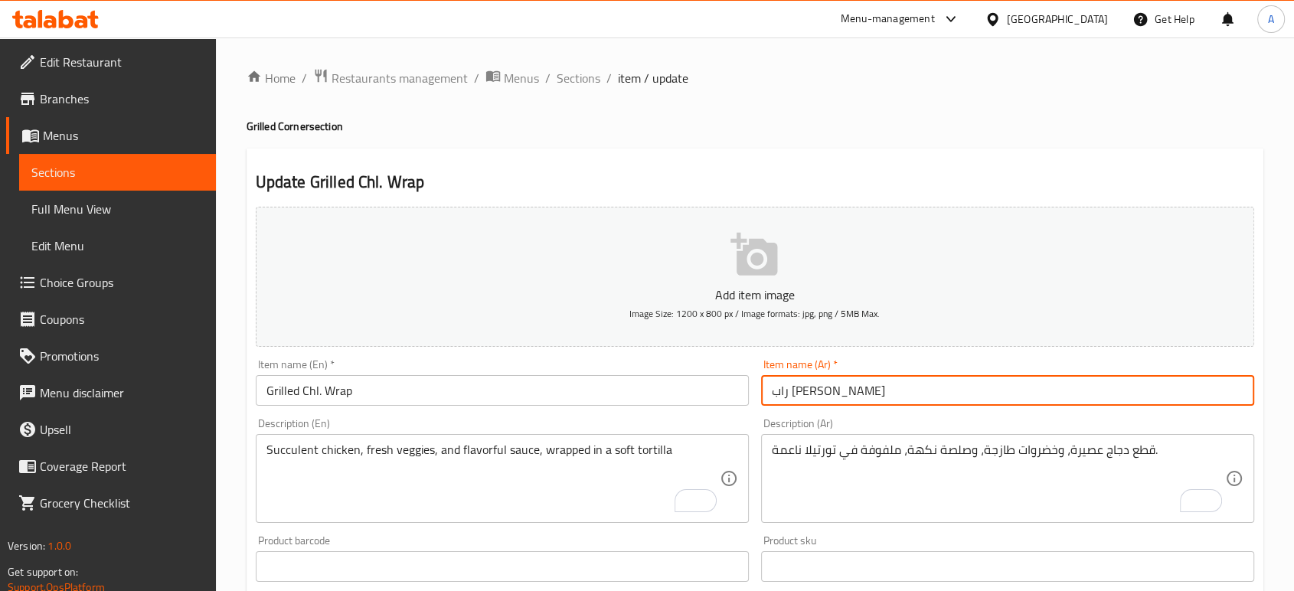
click at [819, 397] on input "راب [PERSON_NAME]" at bounding box center [1007, 390] width 493 height 31
type input "راب تشيكن مشوي"
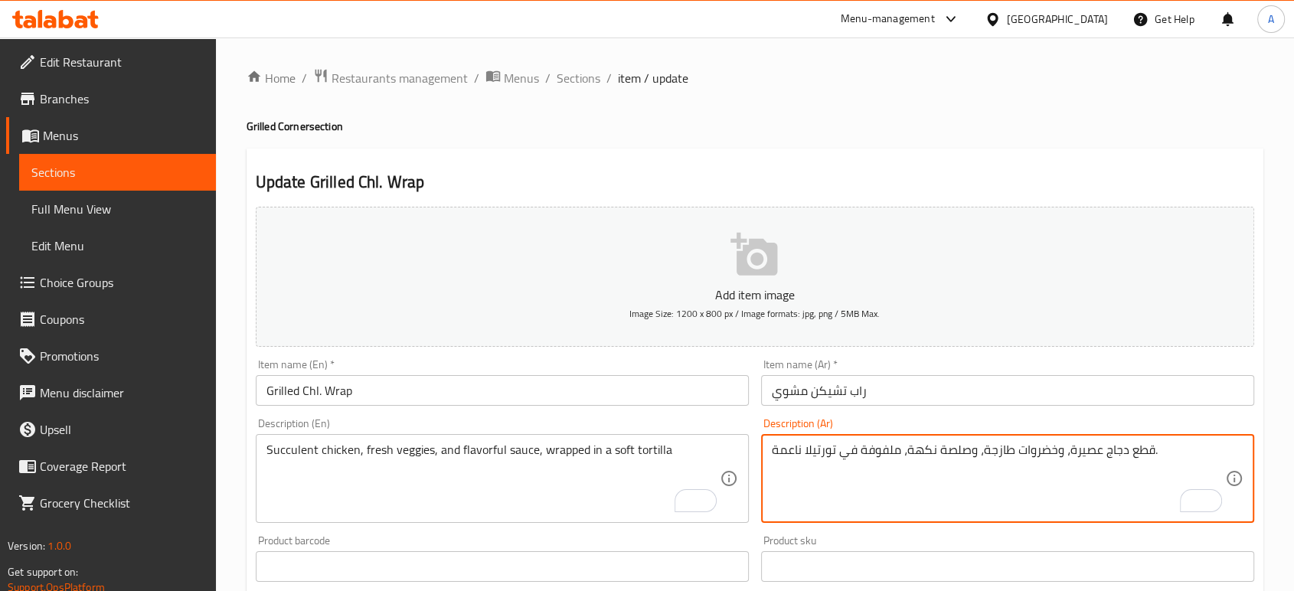
click at [902, 391] on input "راب تشيكن مشوي" at bounding box center [1007, 390] width 493 height 31
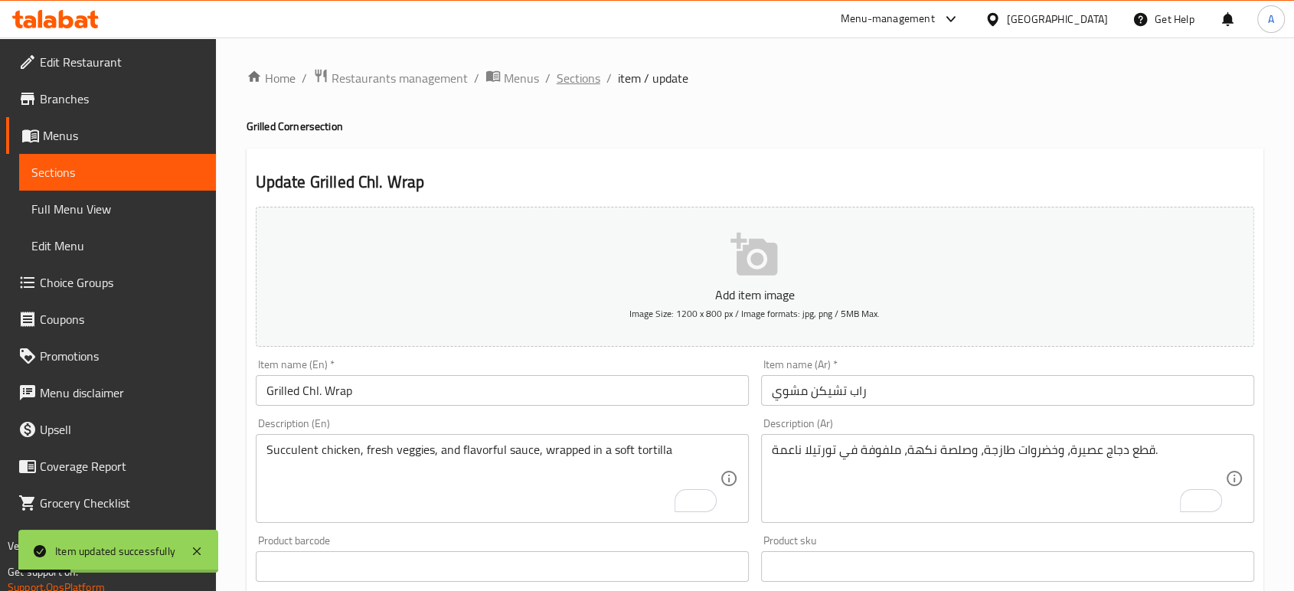
click at [576, 81] on span "Sections" at bounding box center [579, 78] width 44 height 18
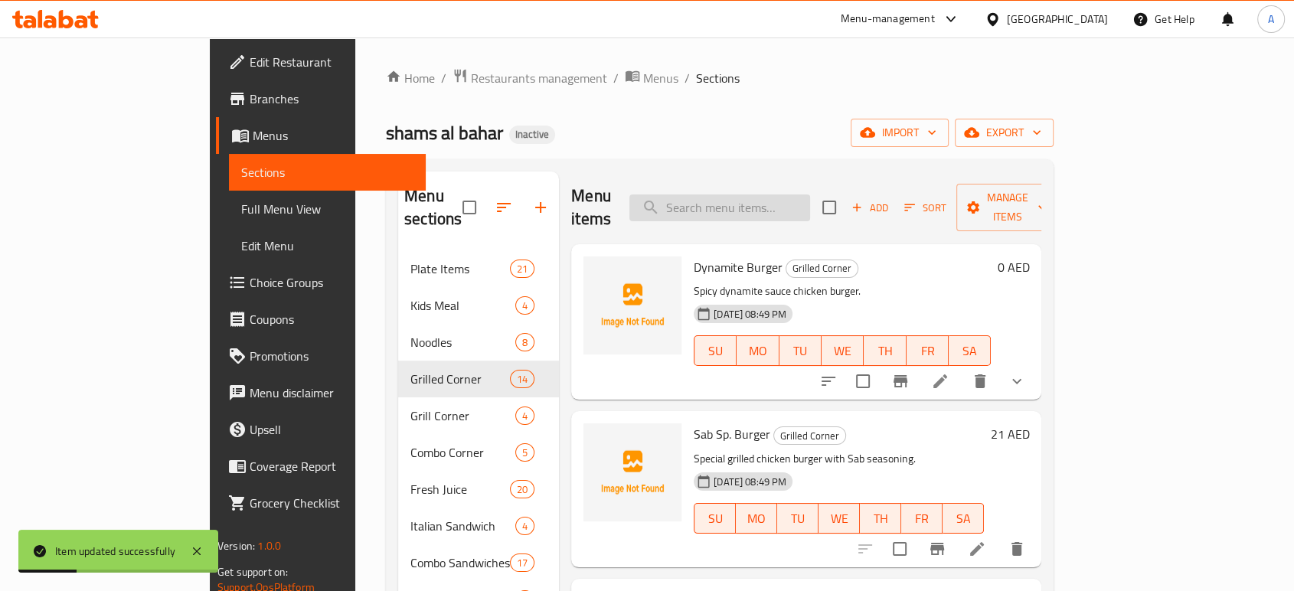
click at [791, 194] on input "search" at bounding box center [719, 207] width 181 height 27
paste input "Grilled Fresh Chl. Burger"
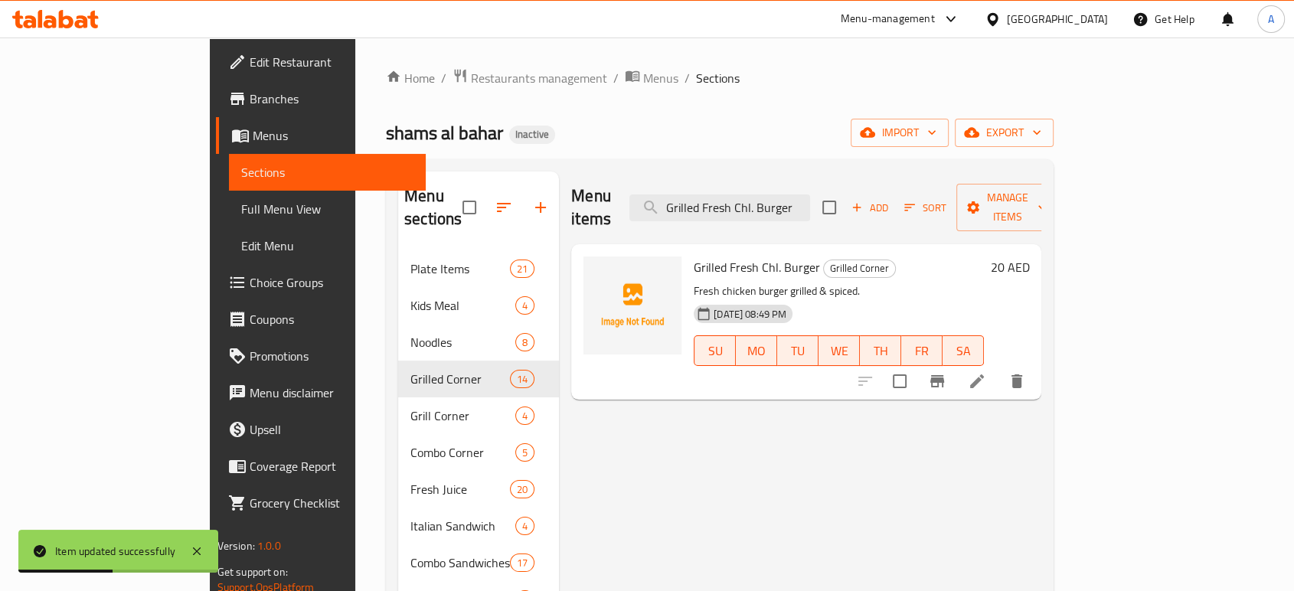
type input "Grilled Fresh Chl. Burger"
click at [999, 368] on li at bounding box center [977, 382] width 43 height 28
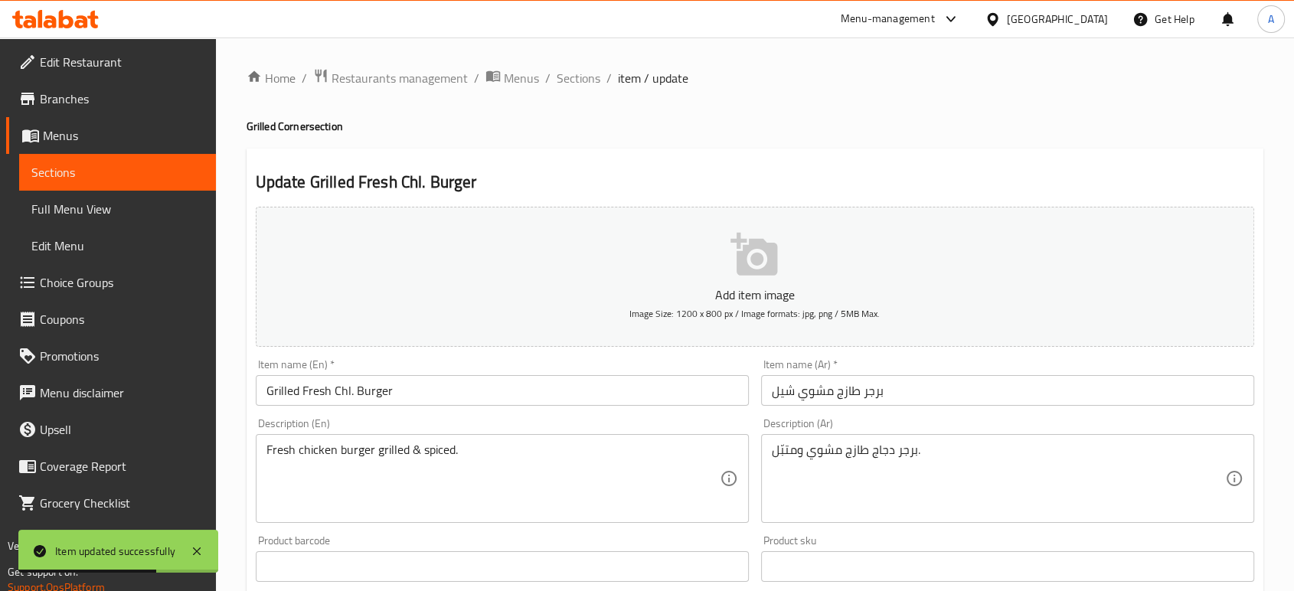
click at [783, 396] on input "برجر طازج مشوي شيل" at bounding box center [1007, 390] width 493 height 31
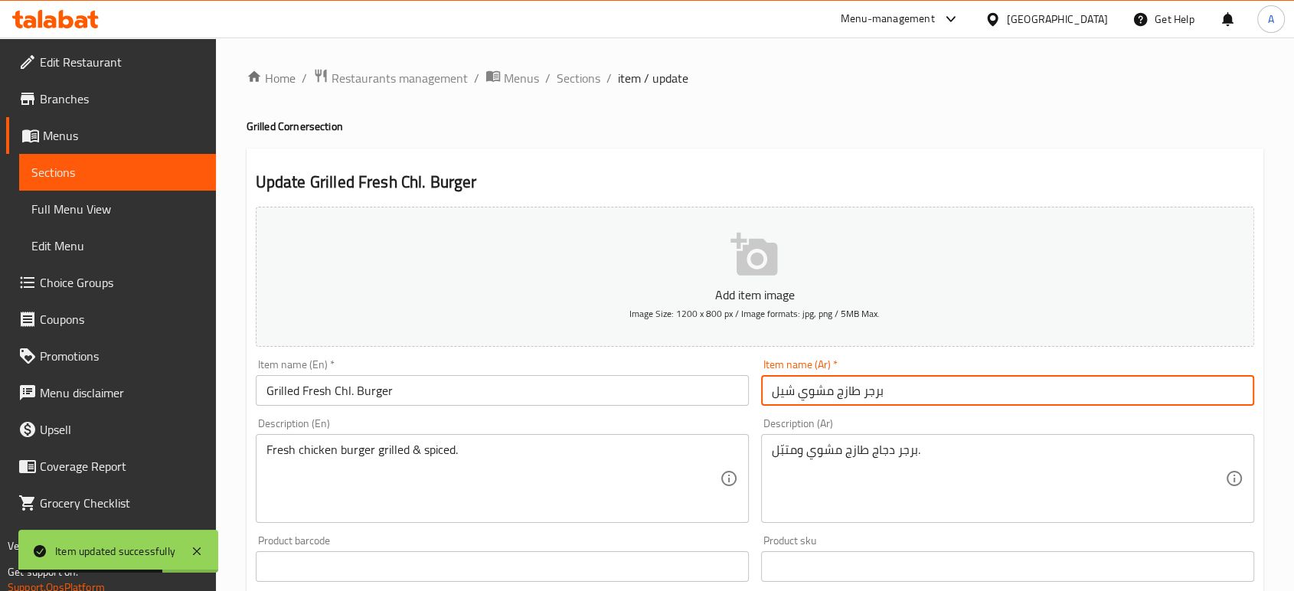
click at [783, 396] on input "برجر طازج مشوي شيل" at bounding box center [1007, 390] width 493 height 31
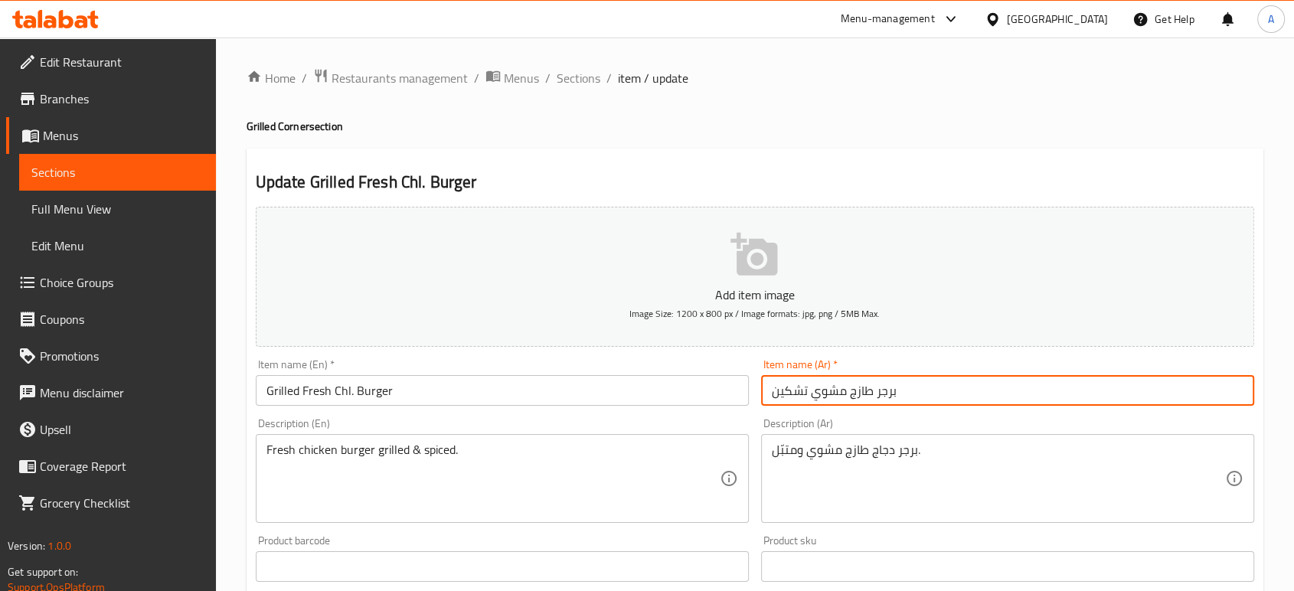
type input "برجر طازج مشوي تشكين"
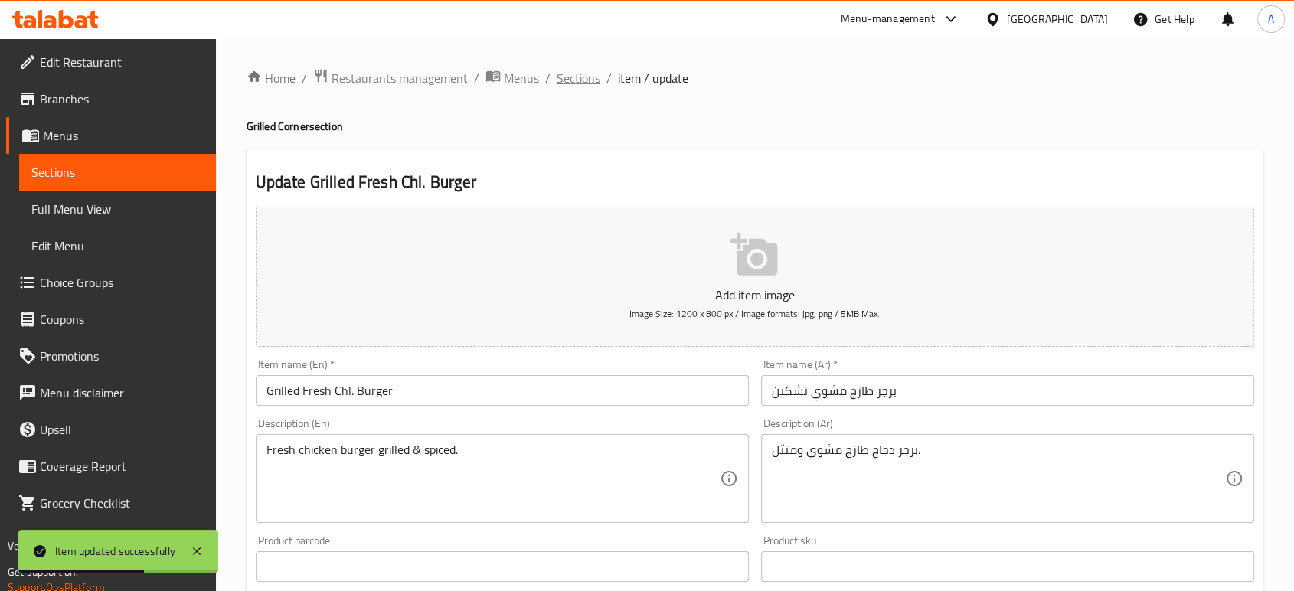
click at [580, 86] on span "Sections" at bounding box center [579, 78] width 44 height 18
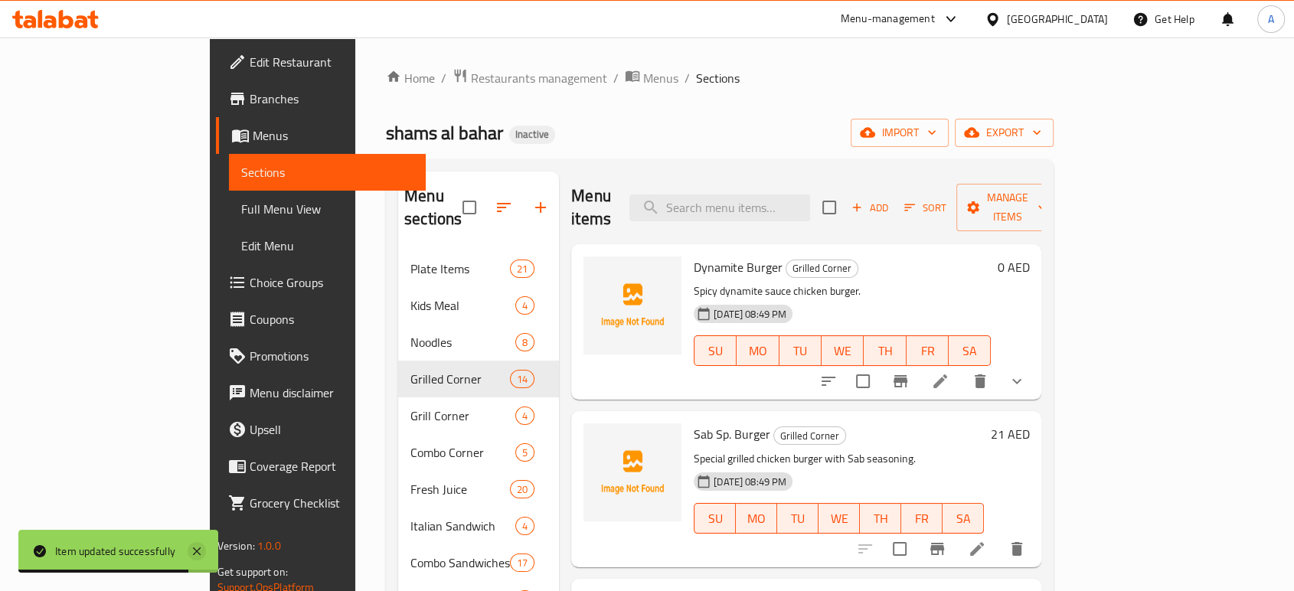
click at [196, 550] on icon at bounding box center [197, 551] width 18 height 18
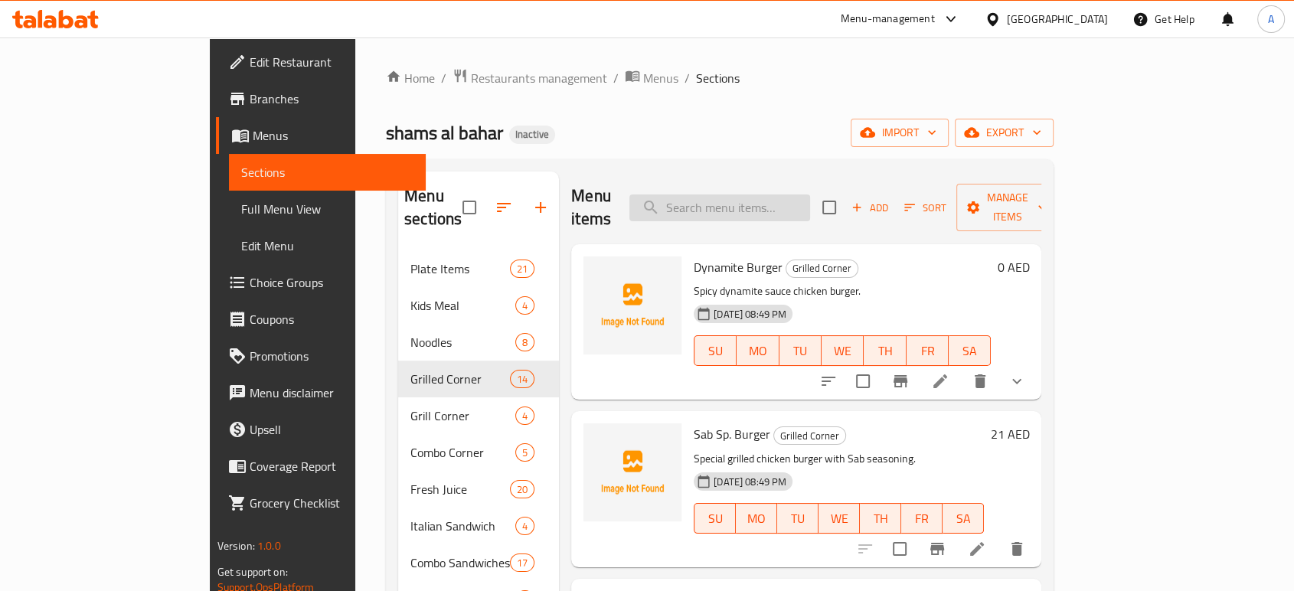
click at [810, 195] on input "search" at bounding box center [719, 207] width 181 height 27
paste input "Sab Sp. Grilled Combo"
click at [810, 201] on input "Sab Sp. Grilled Combo" at bounding box center [719, 207] width 181 height 27
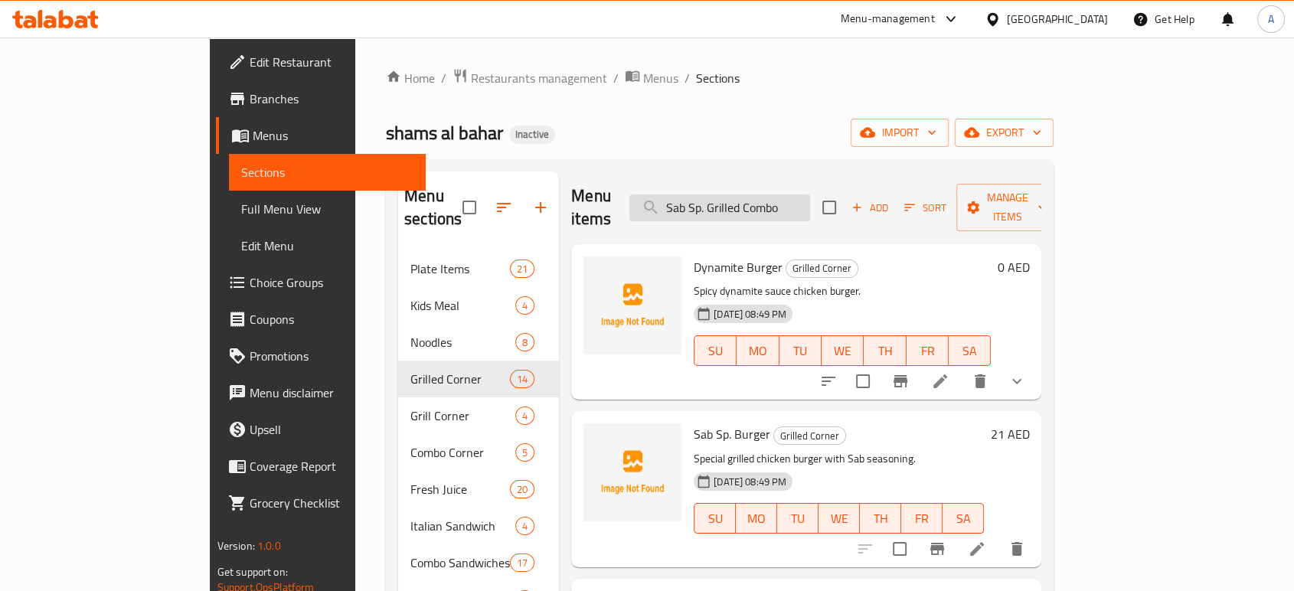
type input "Sab Sp. Grilled Como"
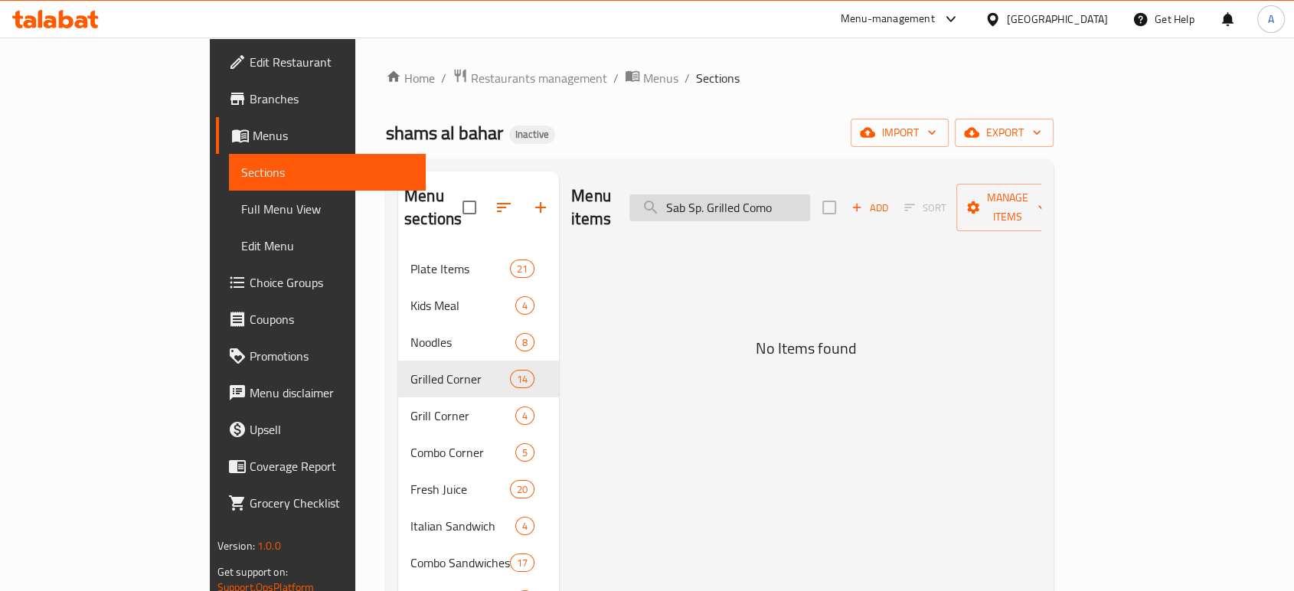
click at [810, 201] on input "Sab Sp. Grilled Como" at bounding box center [719, 207] width 181 height 27
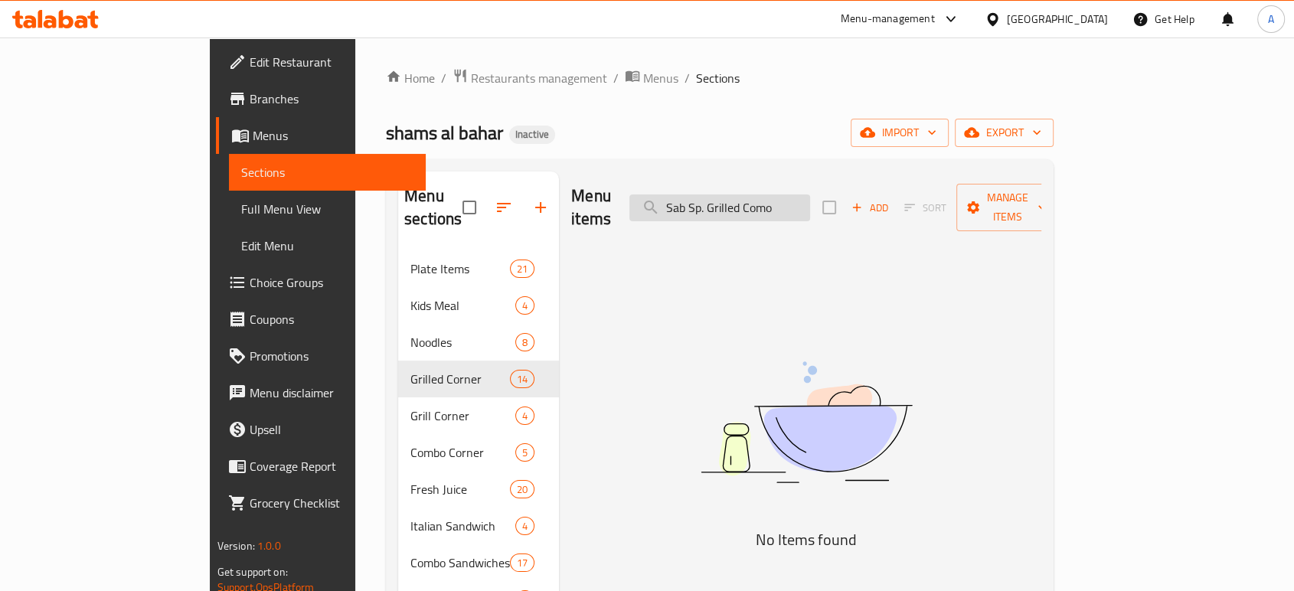
click at [810, 201] on input "Sab Sp. Grilled Como" at bounding box center [719, 207] width 181 height 27
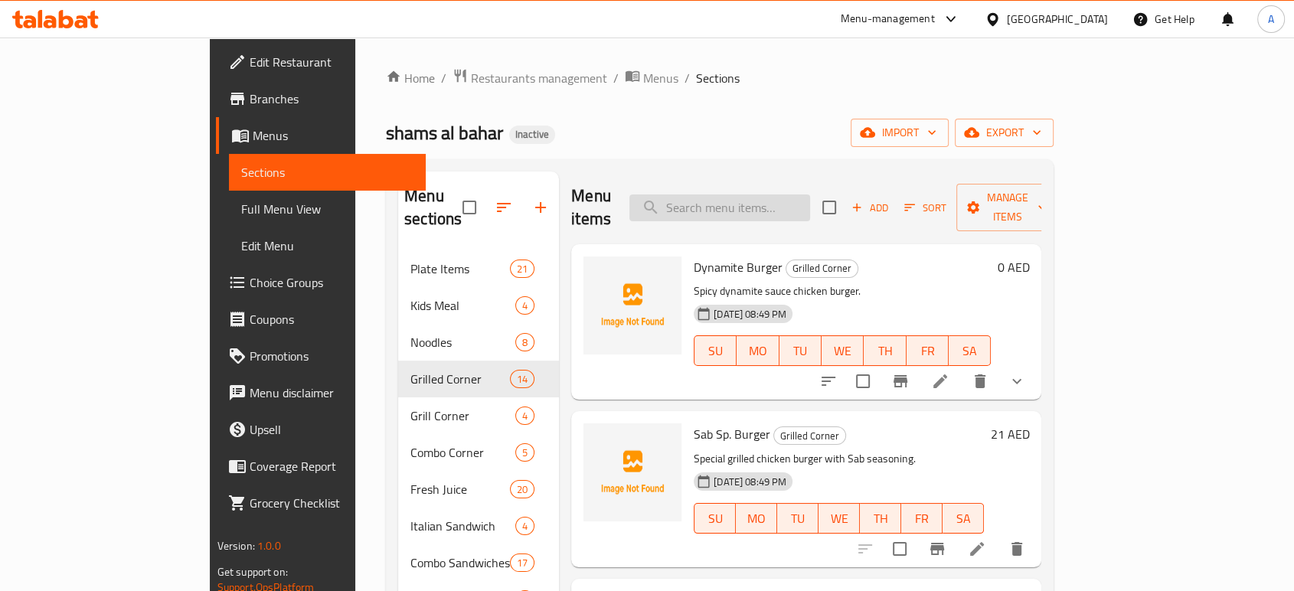
paste input "Sab Sp. Grilled Combo"
type input "Sab Sp. Grilled Combo"
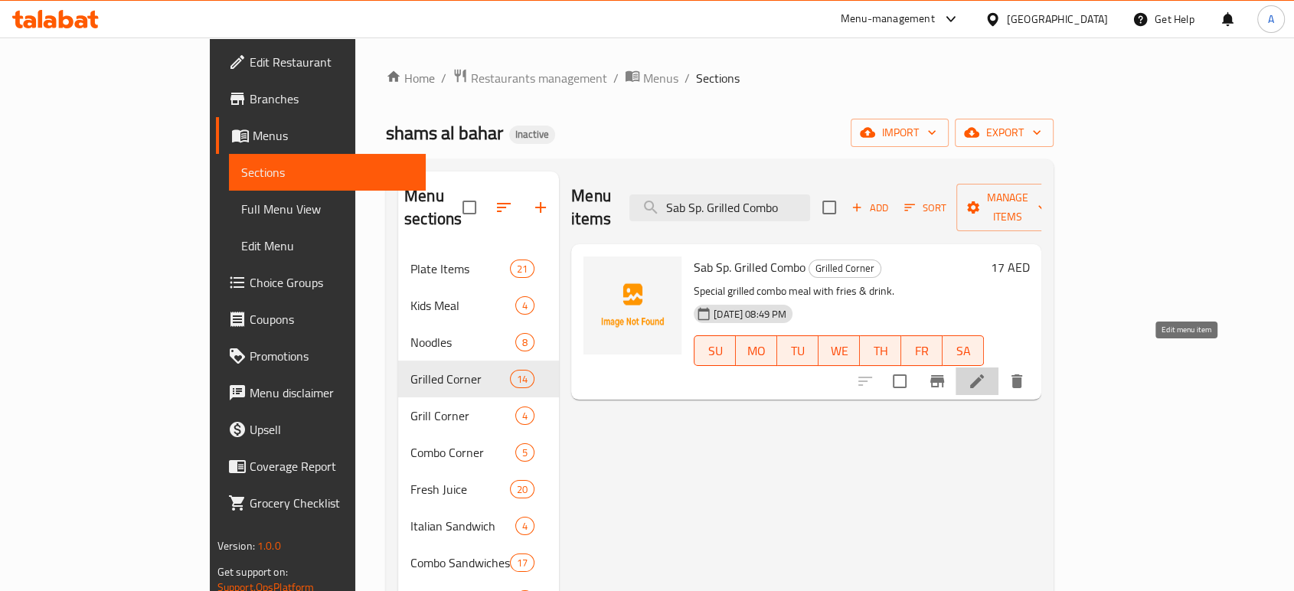
click at [986, 372] on icon at bounding box center [977, 381] width 18 height 18
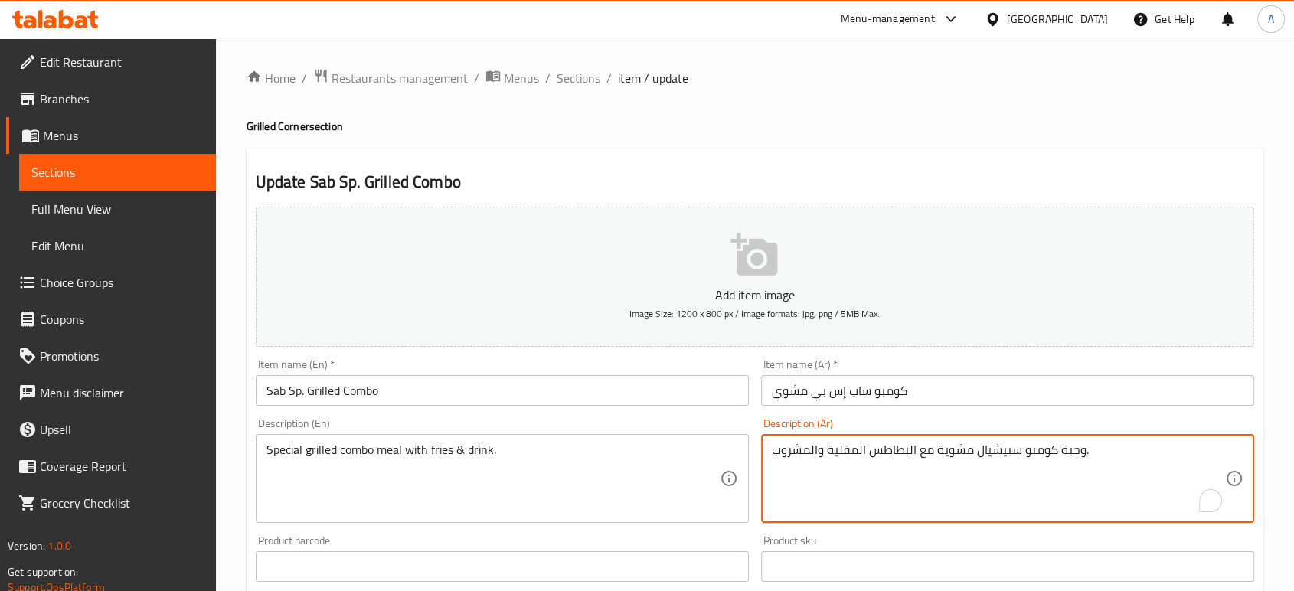
click at [999, 452] on textarea "وجبة كومبو سبيشيال مشوية مع البطاطس المقلية والمشروب." at bounding box center [998, 479] width 453 height 73
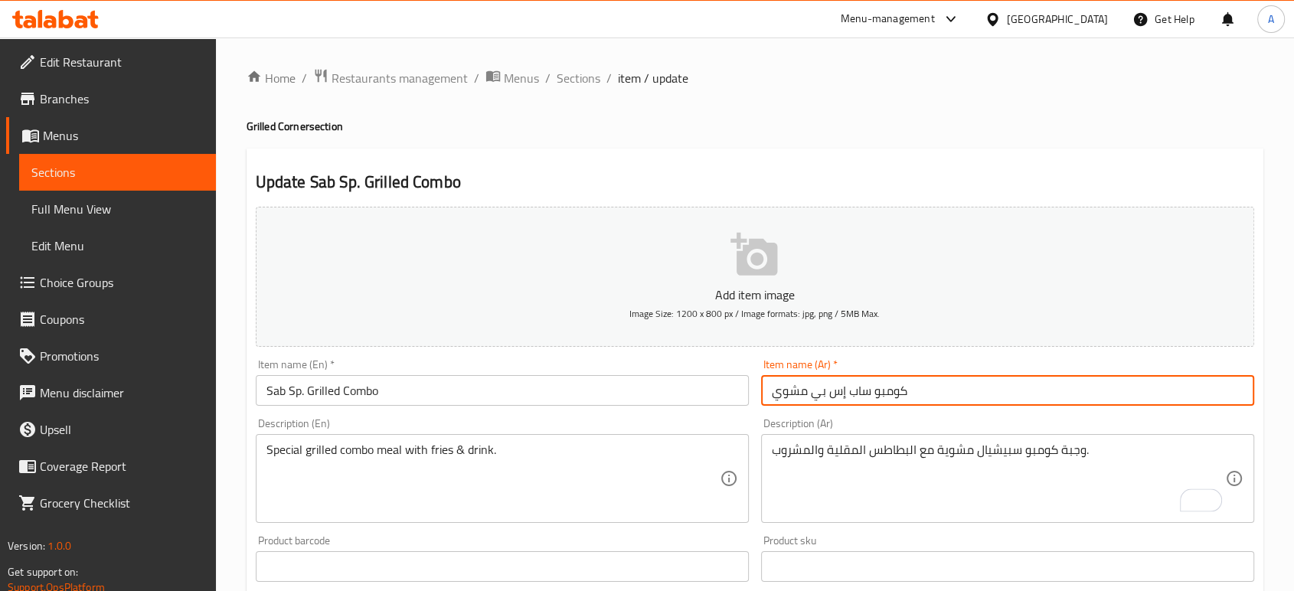
drag, startPoint x: 844, startPoint y: 391, endPoint x: 815, endPoint y: 391, distance: 29.1
click at [815, 391] on input "كومبو ساب إس بي مشوي" at bounding box center [1007, 390] width 493 height 31
paste input "بيشيال"
type input "كومبو ساب سبيشيال مشوي"
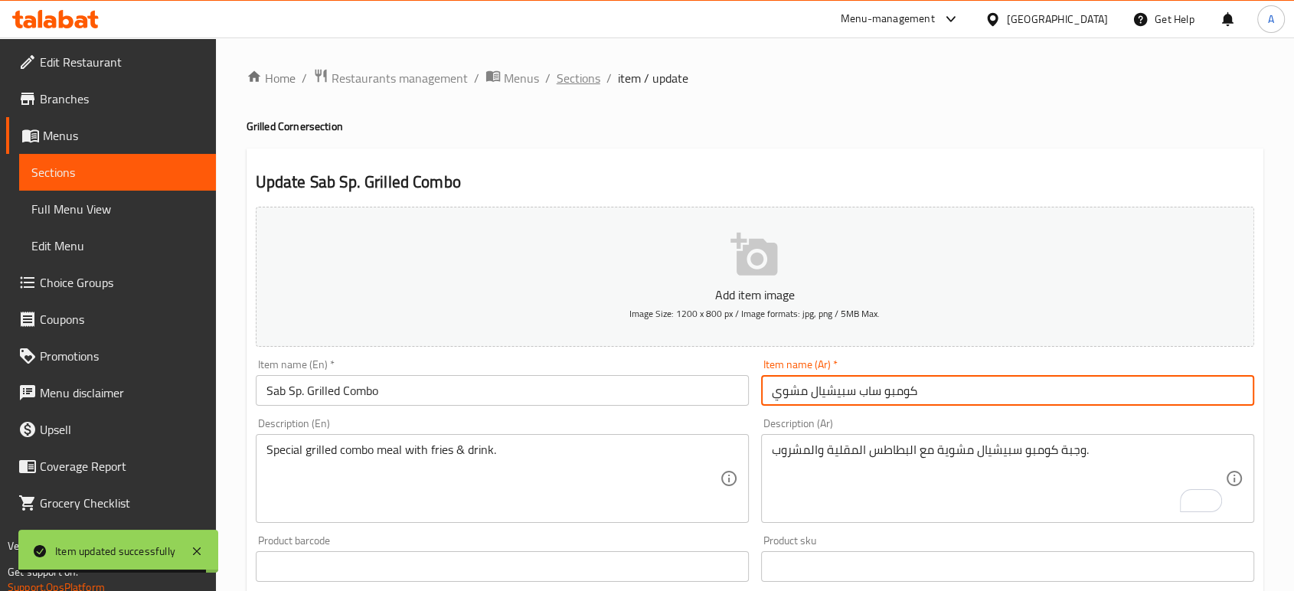
click at [580, 71] on span "Sections" at bounding box center [579, 78] width 44 height 18
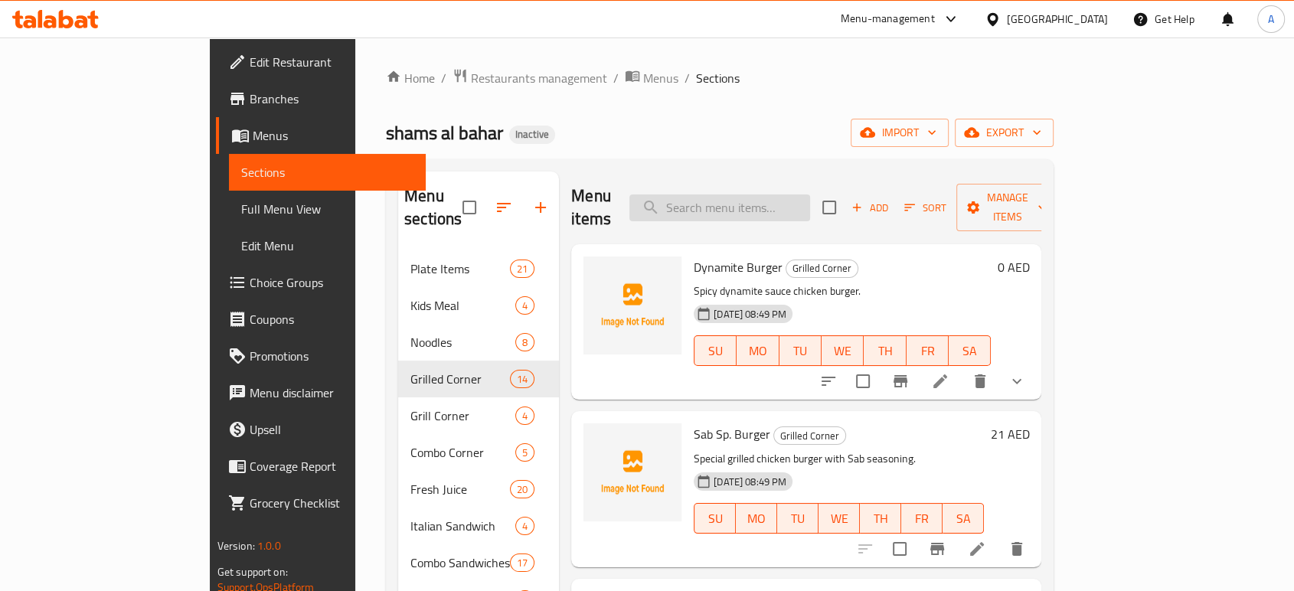
click at [810, 205] on input "search" at bounding box center [719, 207] width 181 height 27
paste input "Grilled Chl. [GEOGRAPHIC_DATA]"
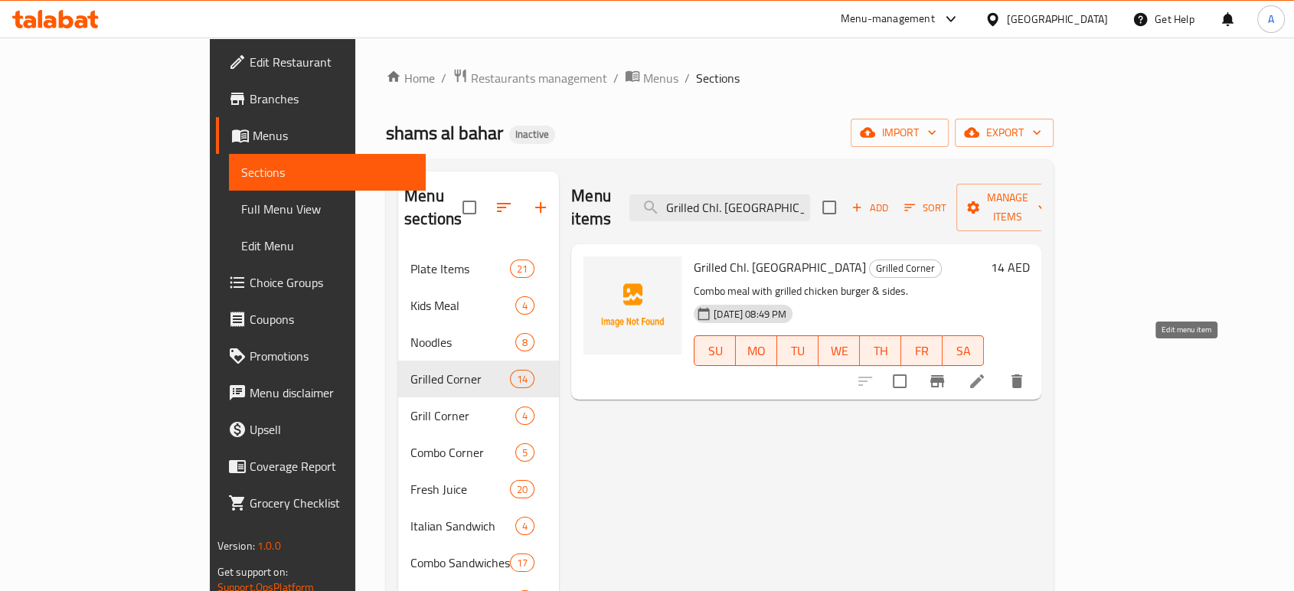
type input "Grilled Chl. [GEOGRAPHIC_DATA]"
click at [986, 372] on icon at bounding box center [977, 381] width 18 height 18
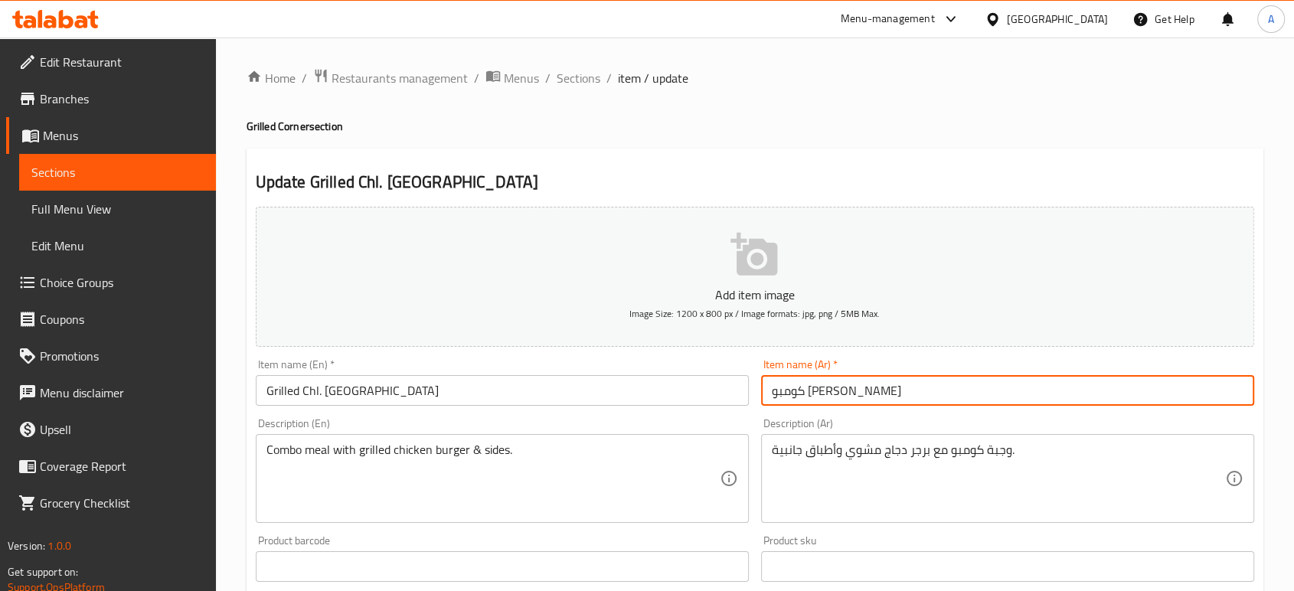
click at [829, 396] on input "كومبو [PERSON_NAME]" at bounding box center [1007, 390] width 493 height 31
click at [825, 391] on input "كومبو تشكين مشوي" at bounding box center [1007, 390] width 493 height 31
paste input "كن"
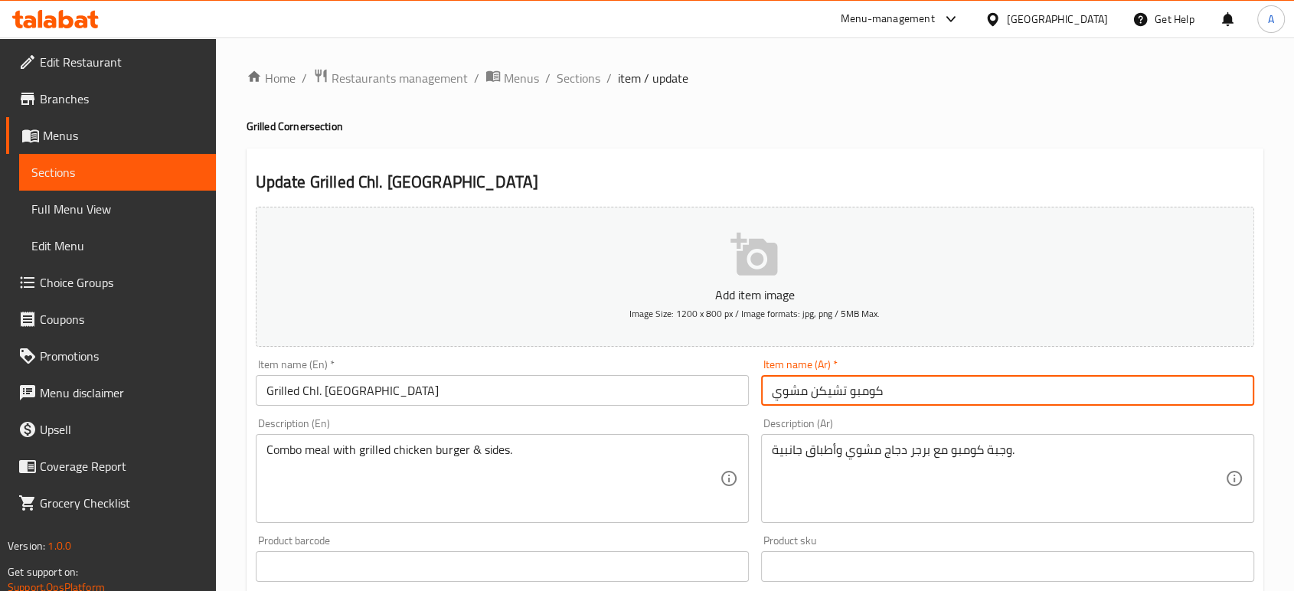
type input "كومبو تشيكن مشوي"
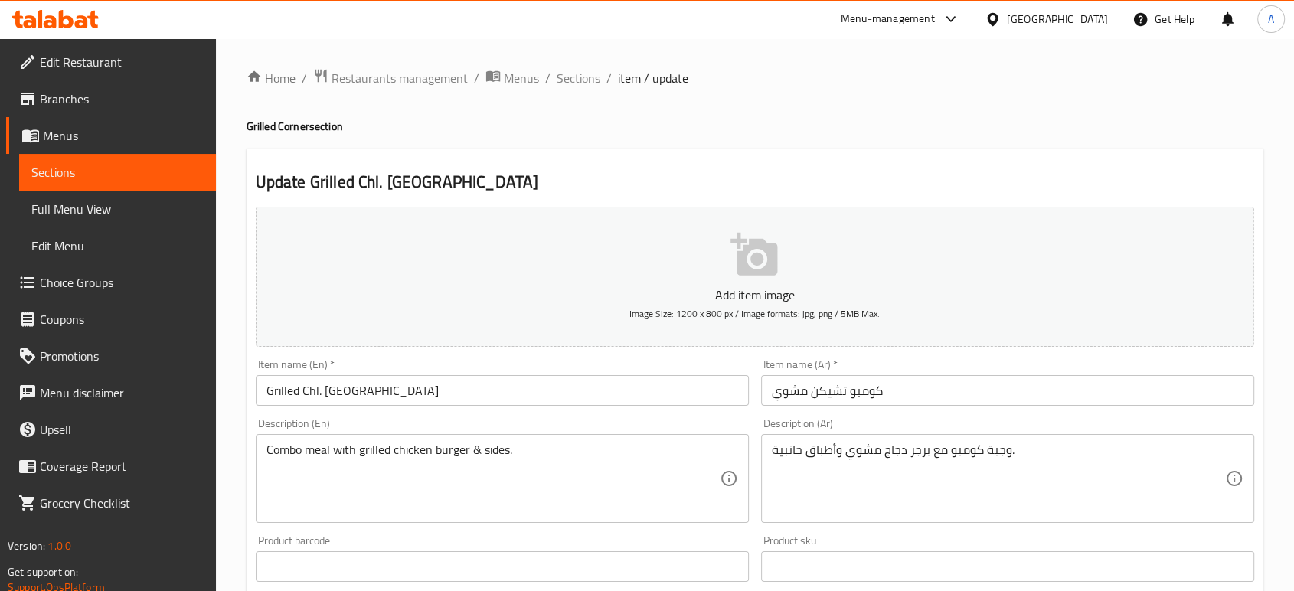
click at [966, 152] on div "Update Grilled Chl. Combo Add item image Image Size: 1200 x 800 px / Image form…" at bounding box center [755, 594] width 1017 height 891
click at [582, 80] on span "Sections" at bounding box center [579, 78] width 44 height 18
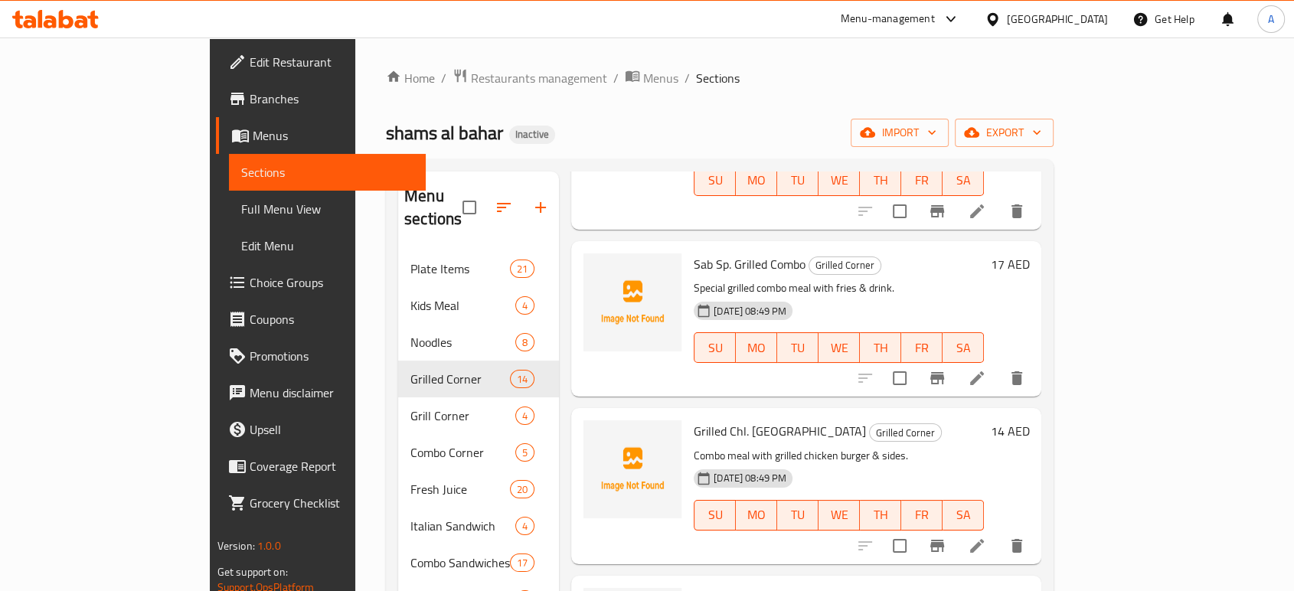
scroll to position [170, 0]
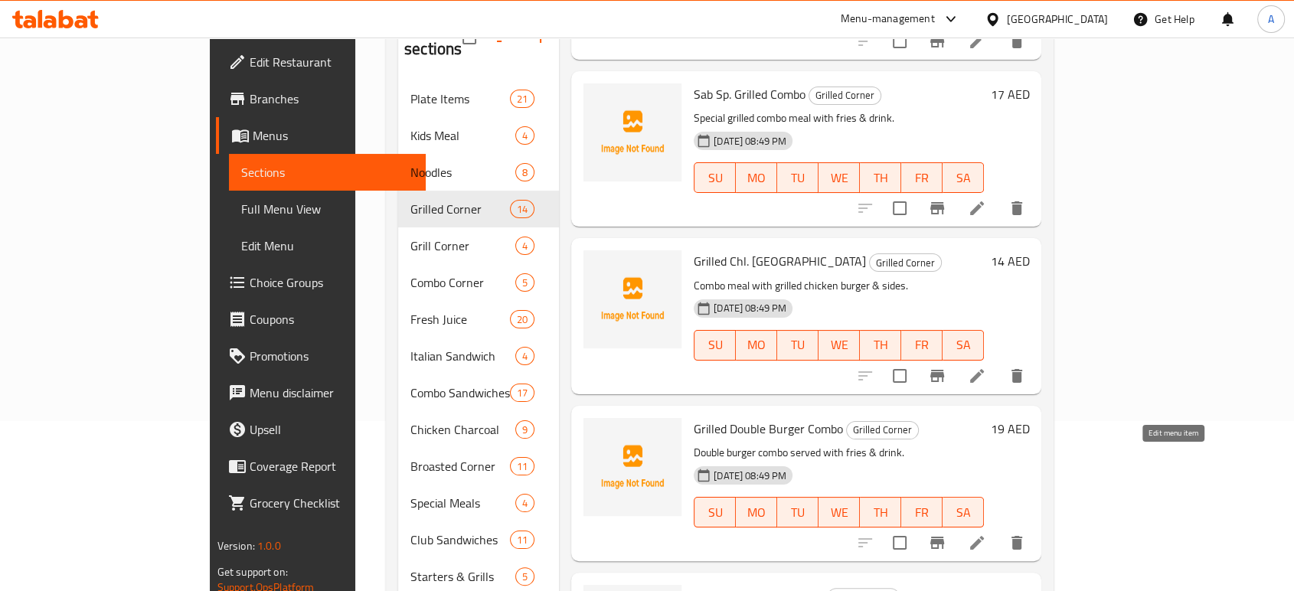
click at [986, 534] on icon at bounding box center [977, 543] width 18 height 18
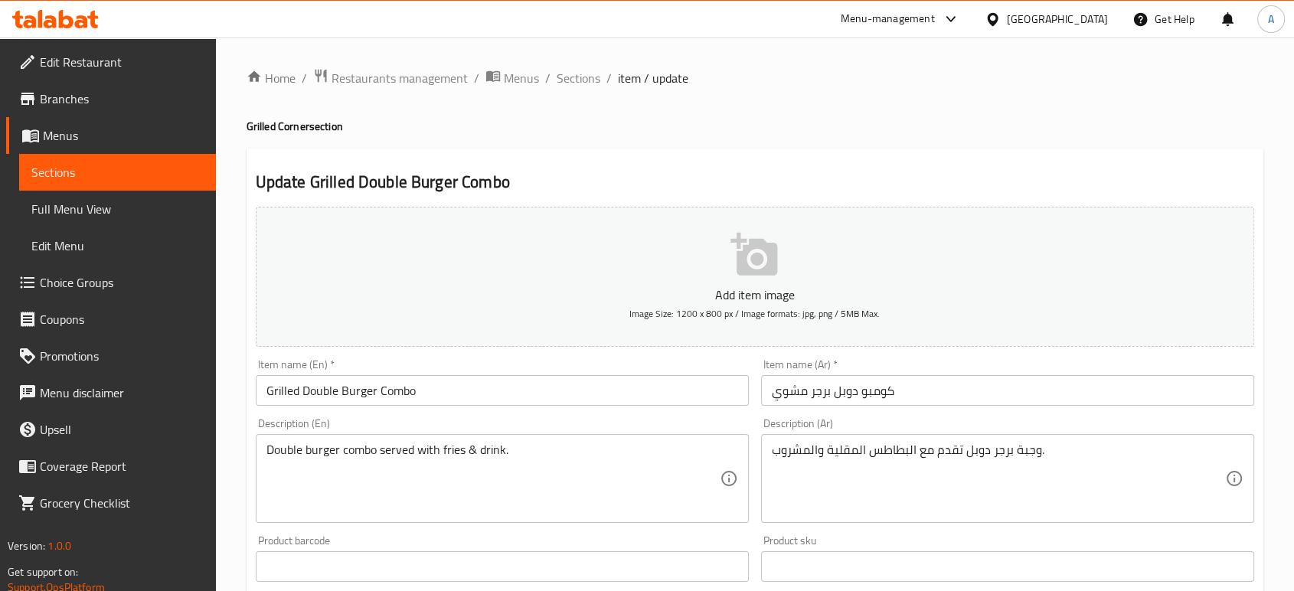
click at [889, 397] on input "كومبو دوبل برجر مشوي" at bounding box center [1007, 390] width 493 height 31
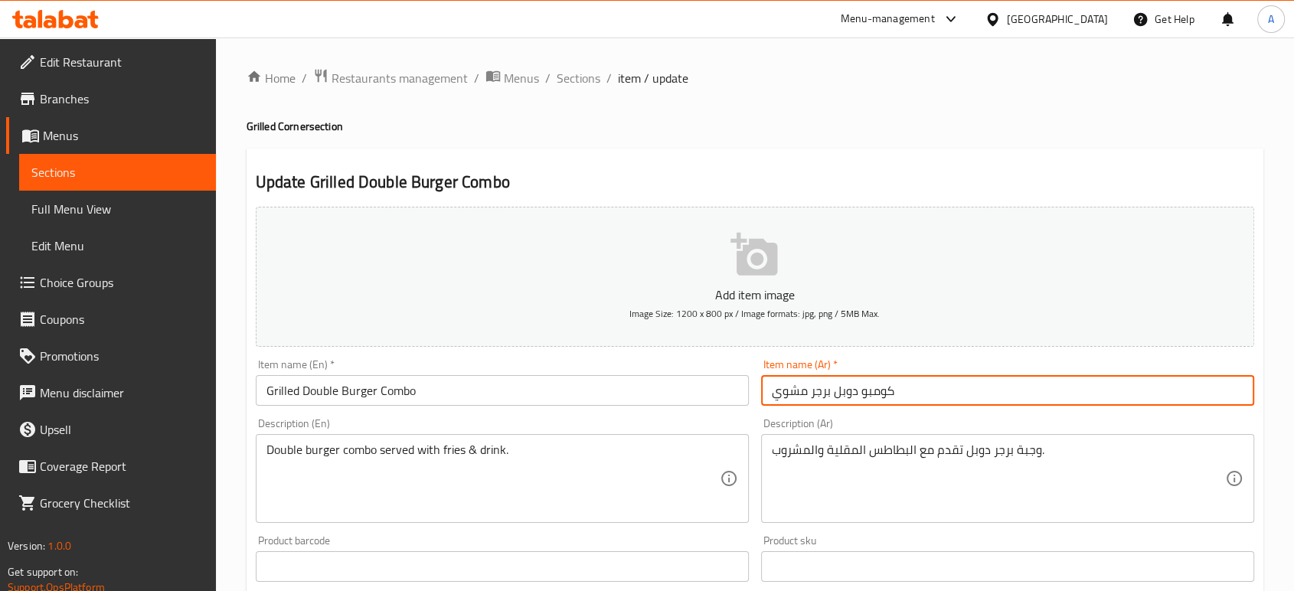
click at [889, 397] on input "كومبو دوبل برجر مشوي" at bounding box center [1007, 390] width 493 height 31
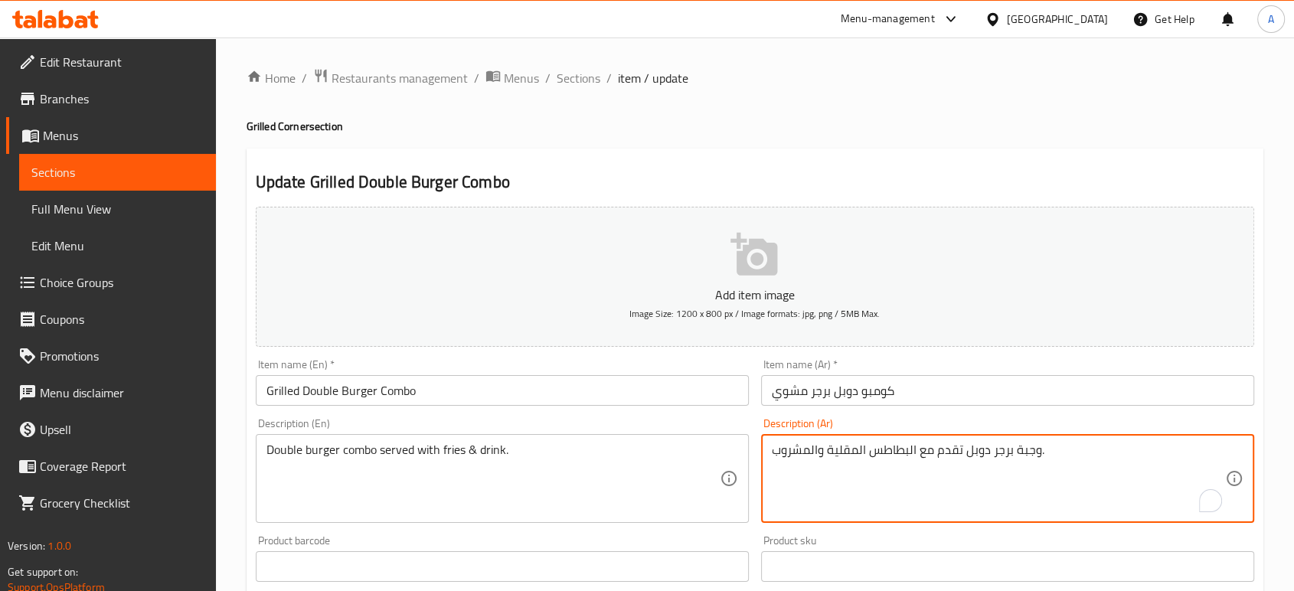
click at [1018, 449] on textarea "وجبة برجر دوبل تقدم مع البطاطس المقلية والمشروب." at bounding box center [998, 479] width 453 height 73
paste textarea "ومبو"
type textarea "كومبو برجر دوبل تقدم مع البطاطس المقلية والمشروب."
click at [577, 74] on span "Sections" at bounding box center [579, 78] width 44 height 18
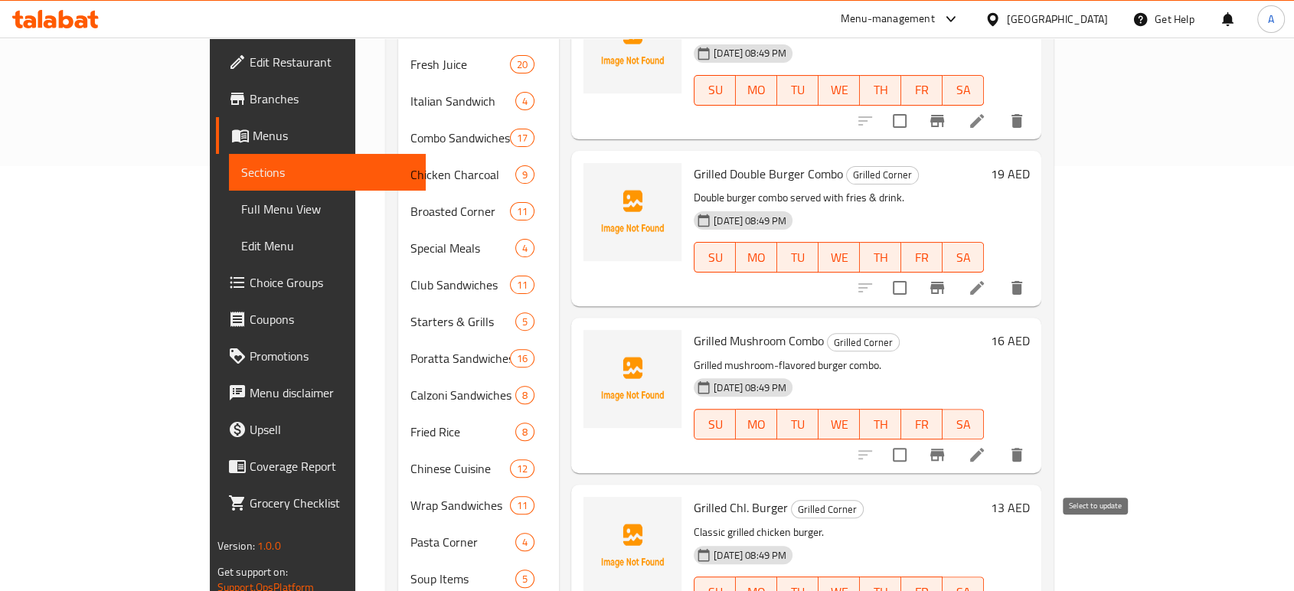
scroll to position [603, 0]
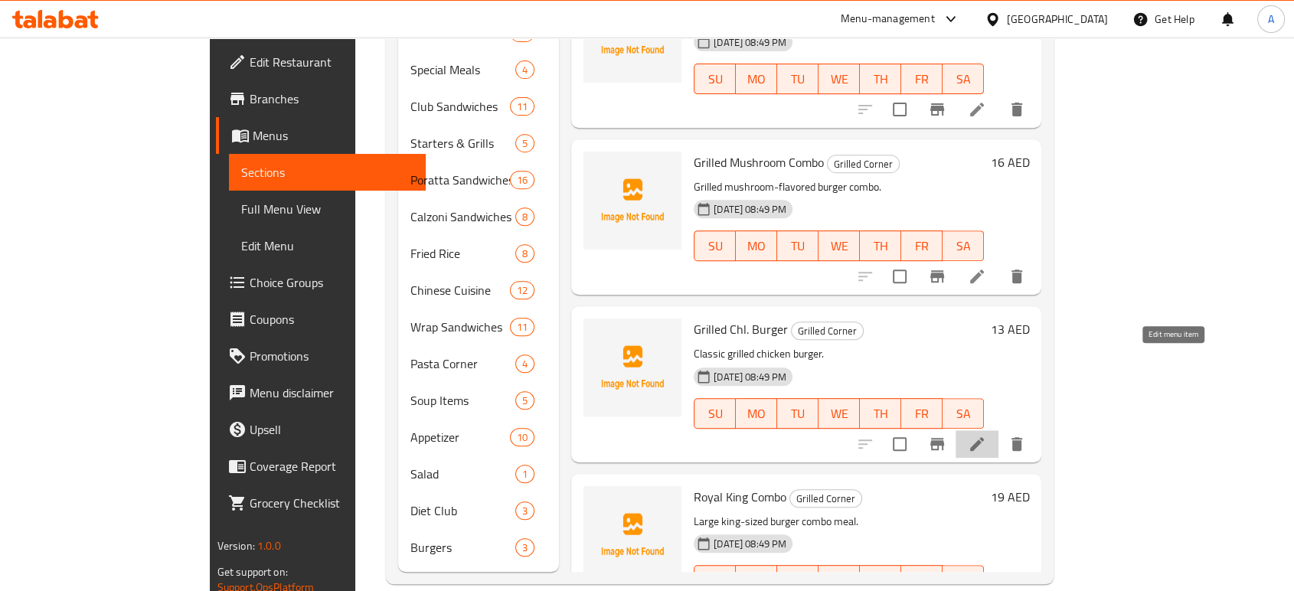
click at [986, 435] on icon at bounding box center [977, 444] width 18 height 18
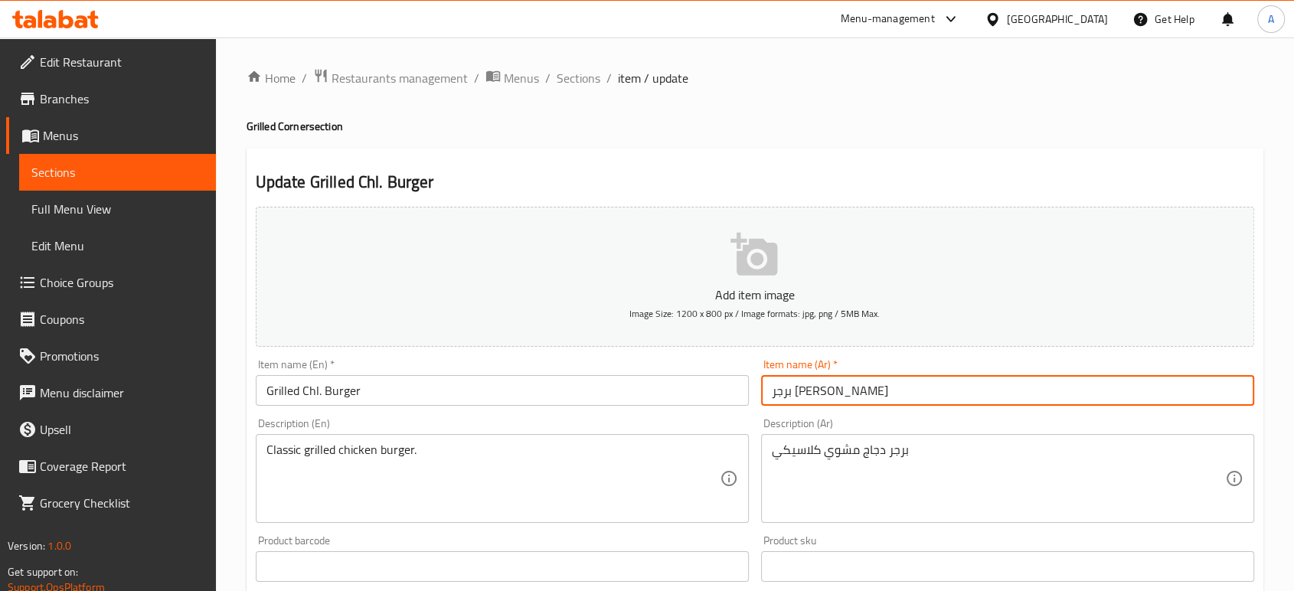
click at [819, 388] on input "برجر [PERSON_NAME]" at bounding box center [1007, 390] width 493 height 31
type input "برجر تشيكن مشوي"
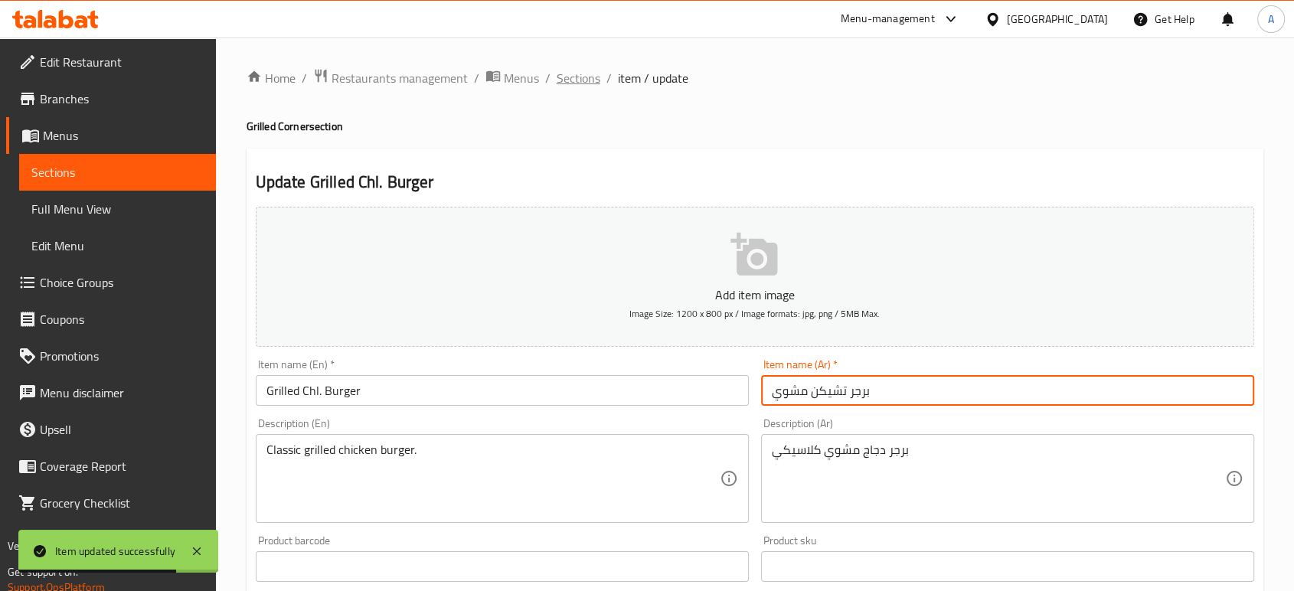
click at [575, 80] on span "Sections" at bounding box center [579, 78] width 44 height 18
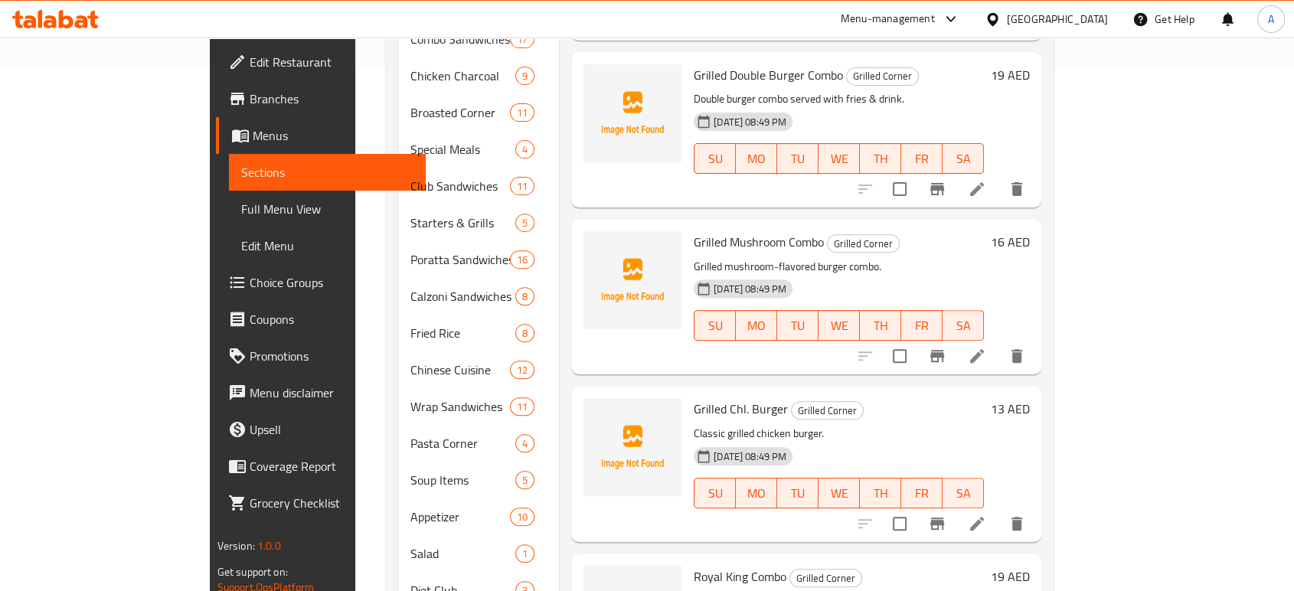
scroll to position [603, 0]
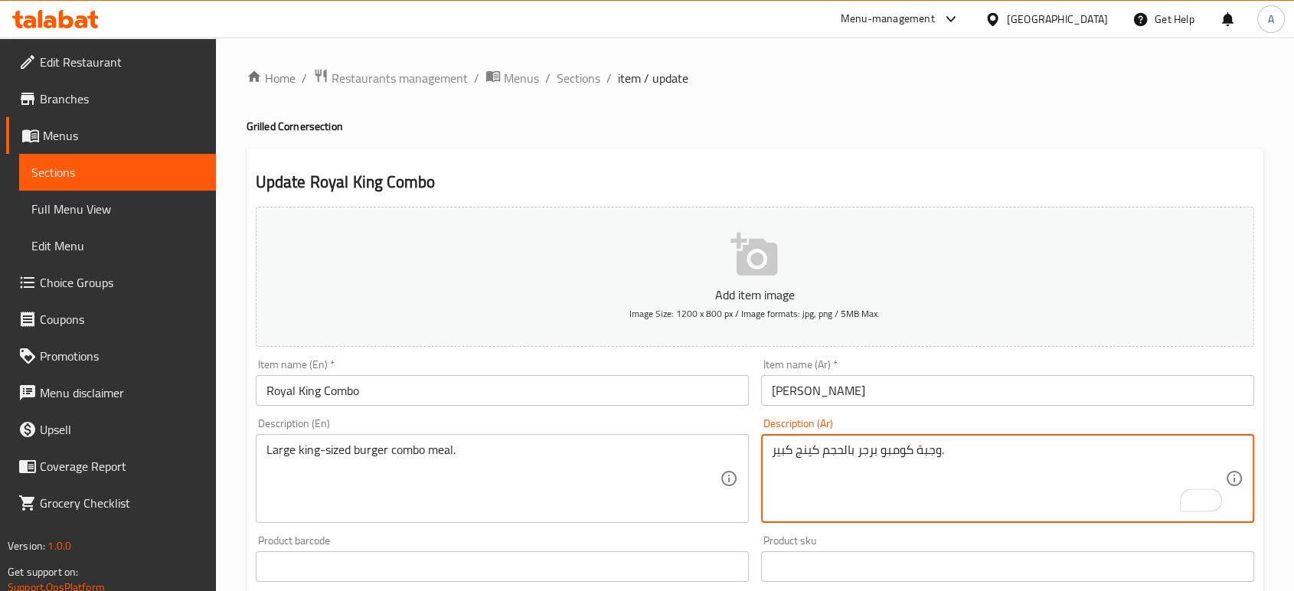
type textarea "وجبة كومبو برجر بالحجم كينج كبير."
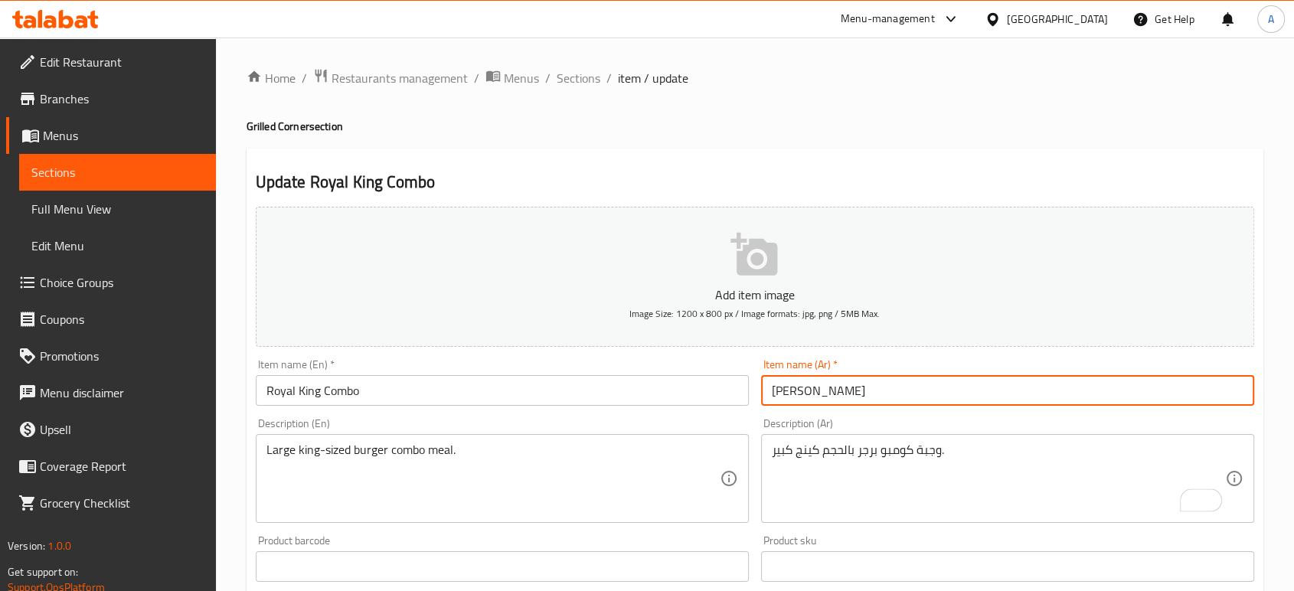
click at [950, 379] on input "[PERSON_NAME]" at bounding box center [1007, 390] width 493 height 31
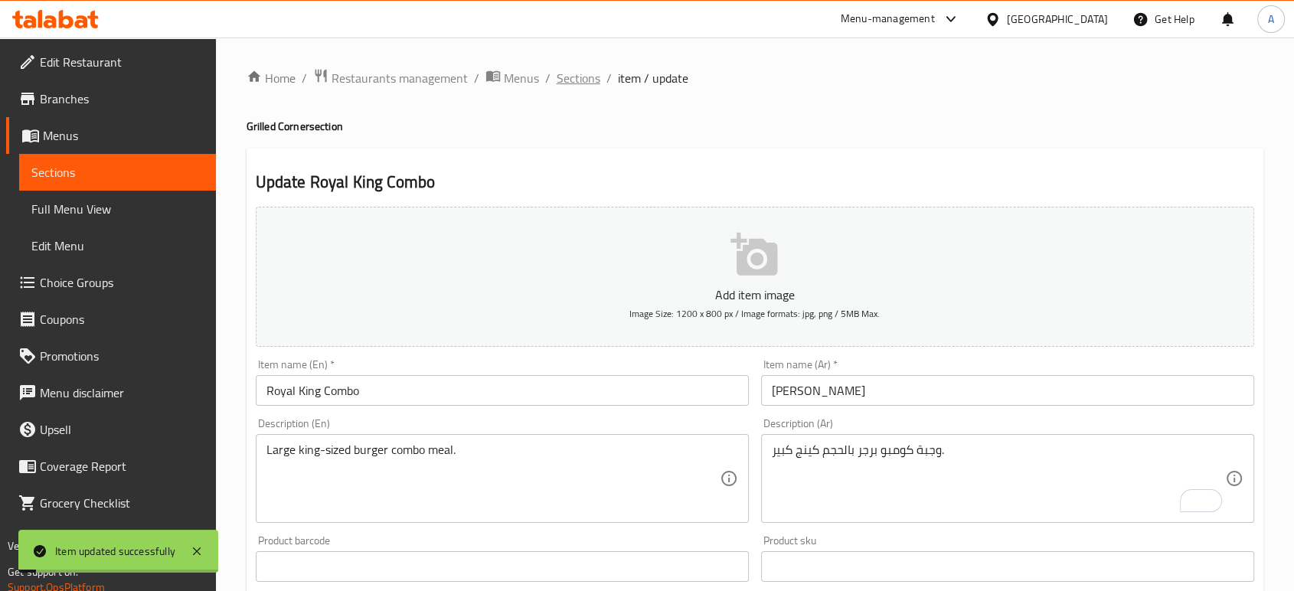
click at [589, 83] on span "Sections" at bounding box center [579, 78] width 44 height 18
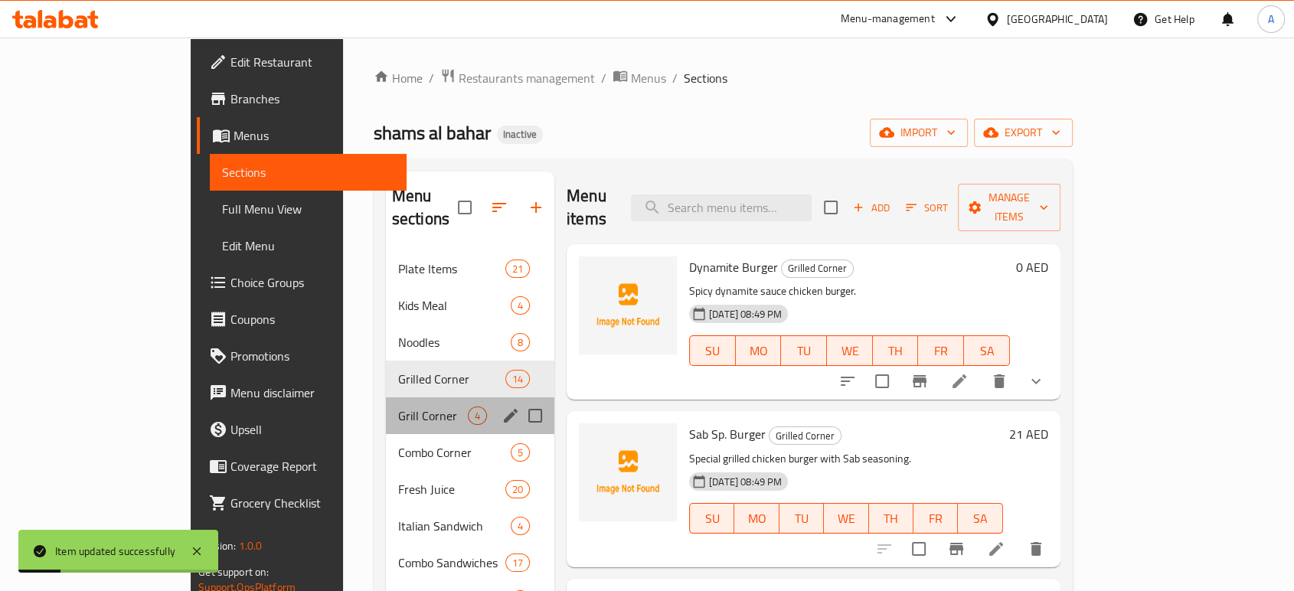
click at [400, 397] on div "Grill Corner 4" at bounding box center [470, 415] width 168 height 37
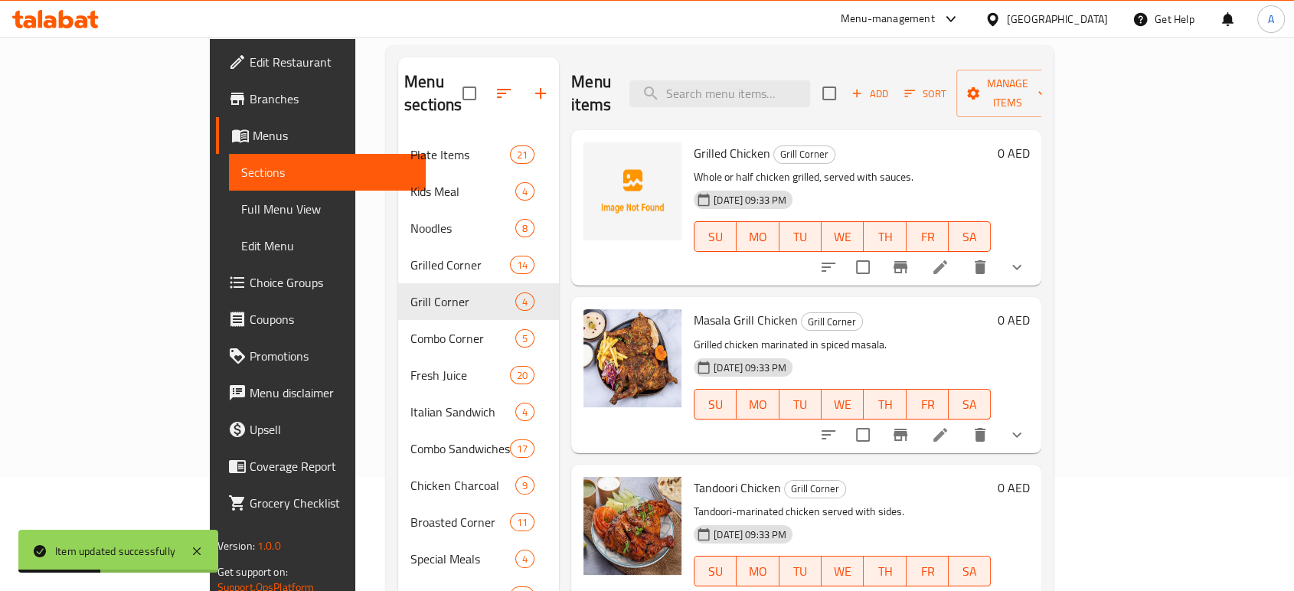
scroll to position [85, 0]
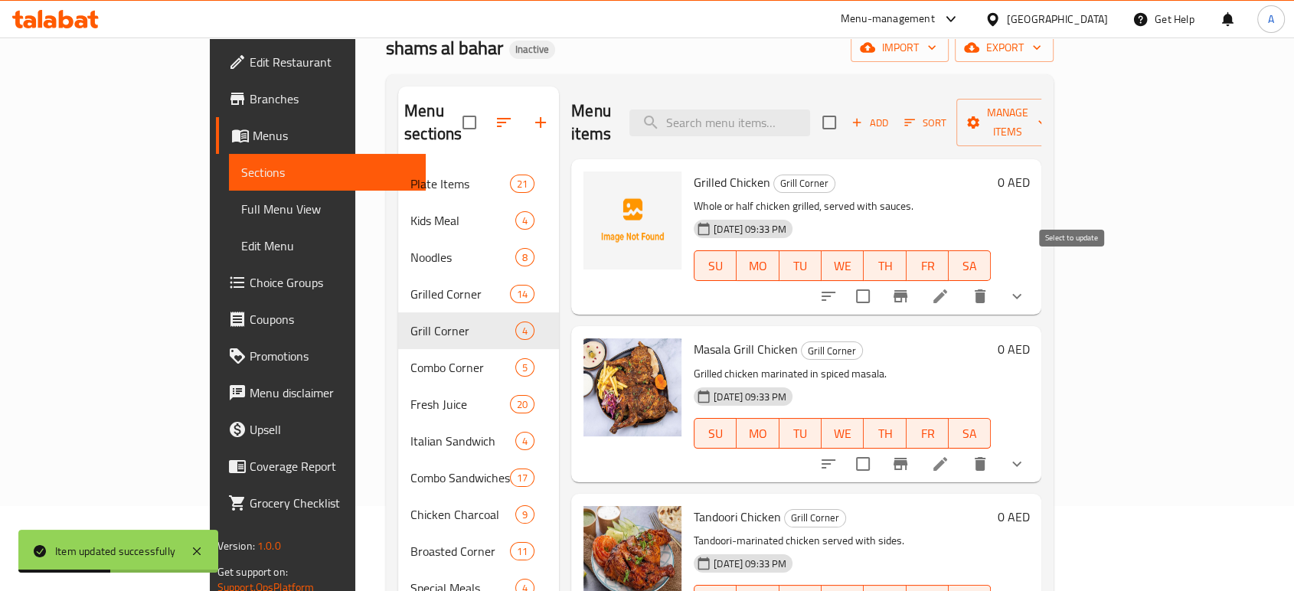
click at [879, 280] on input "checkbox" at bounding box center [863, 296] width 32 height 32
checkbox input "true"
click at [879, 452] on input "checkbox" at bounding box center [863, 464] width 32 height 32
checkbox input "true"
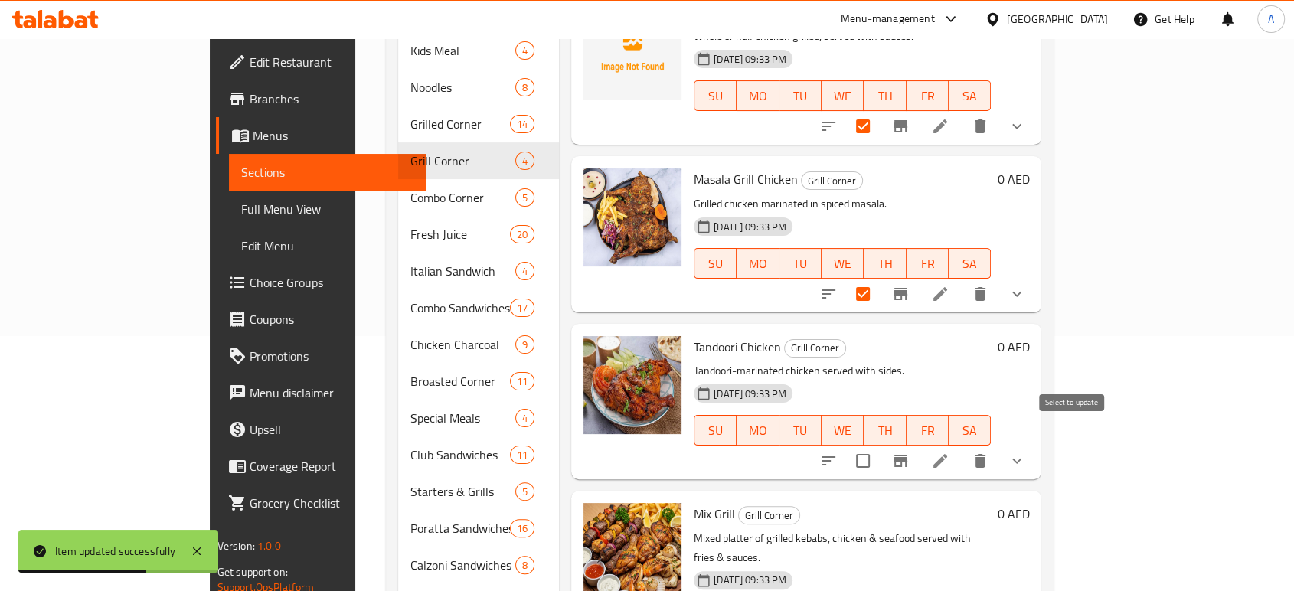
click at [879, 448] on input "checkbox" at bounding box center [863, 461] width 32 height 32
checkbox input "true"
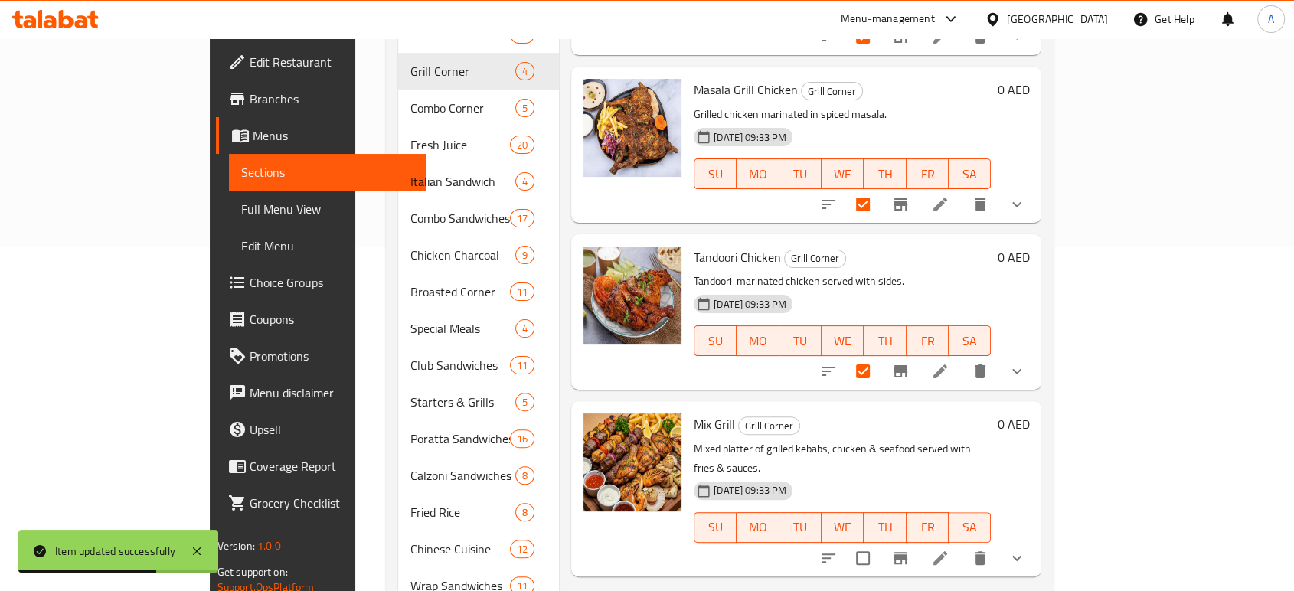
scroll to position [425, 0]
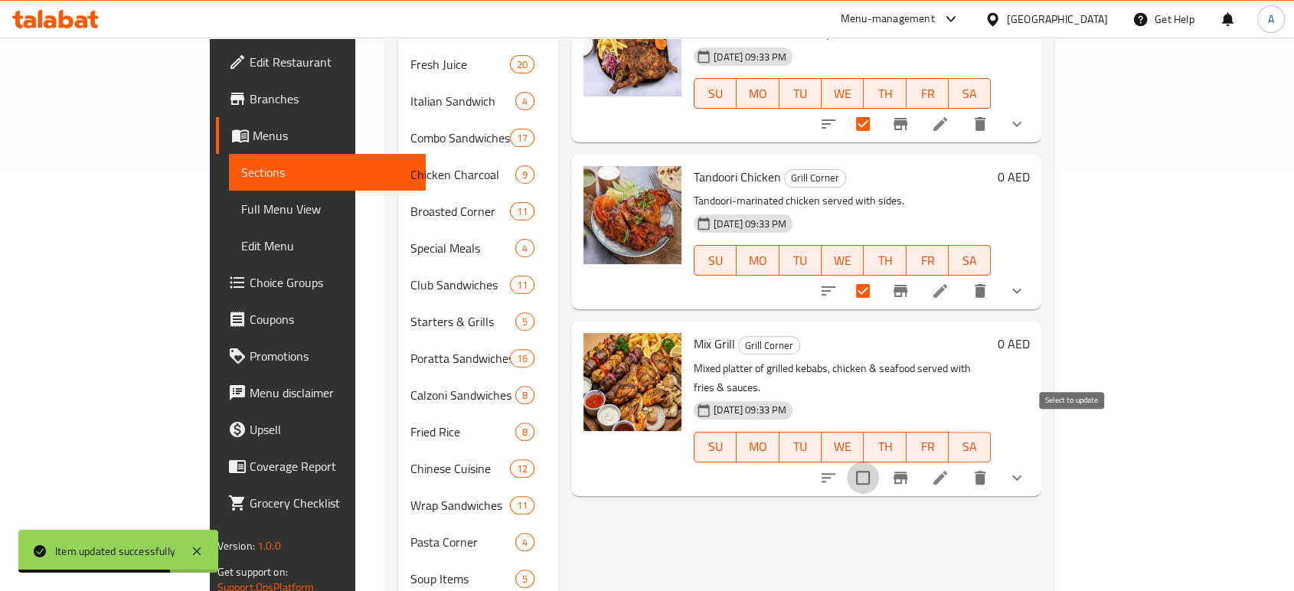
click at [879, 462] on input "checkbox" at bounding box center [863, 478] width 32 height 32
checkbox input "true"
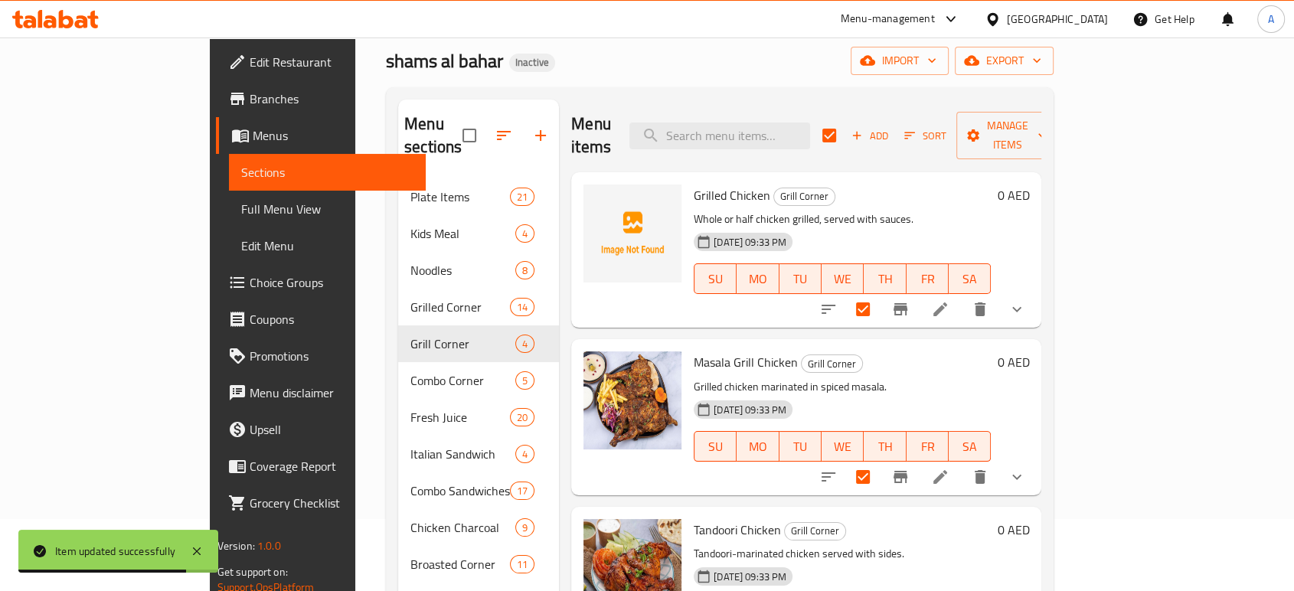
scroll to position [0, 0]
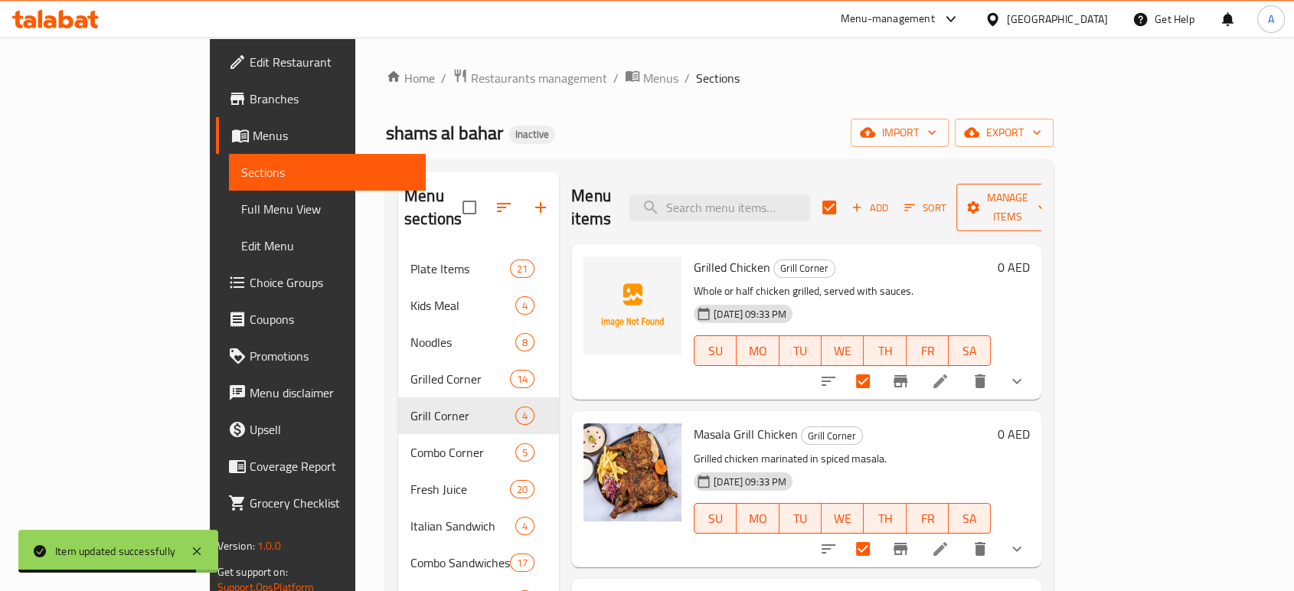
click at [1047, 206] on span "Manage items" at bounding box center [1008, 207] width 78 height 38
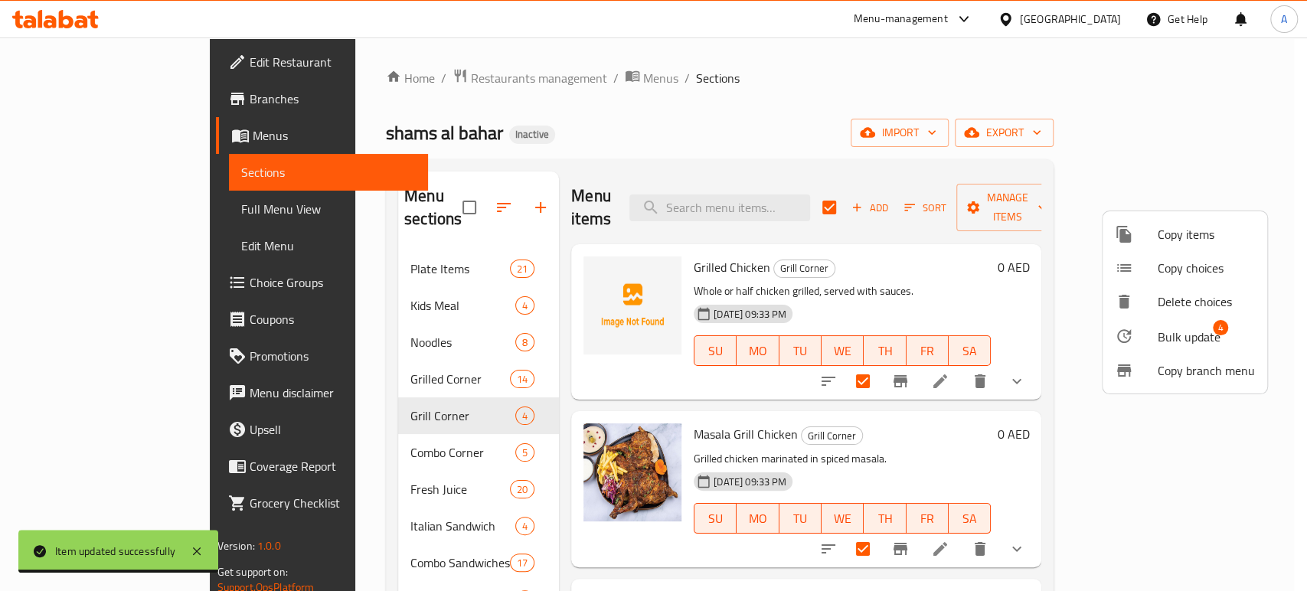
click at [1179, 335] on span "Bulk update" at bounding box center [1189, 337] width 63 height 18
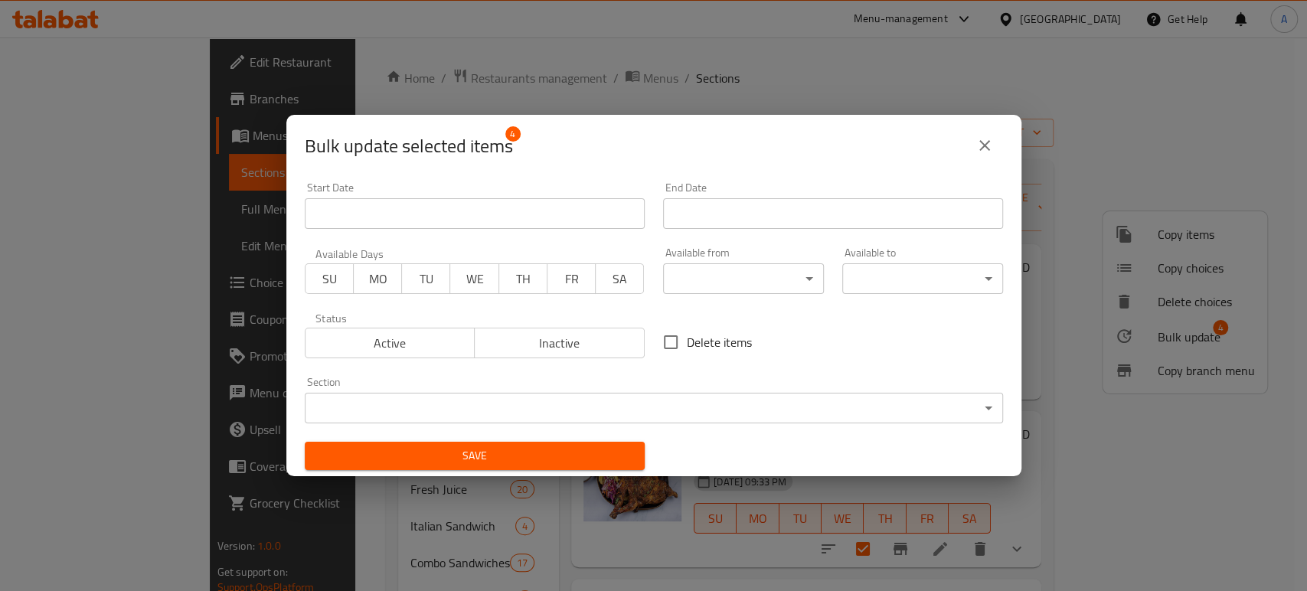
click at [679, 415] on body "​ Menu-management [GEOGRAPHIC_DATA] Get Help A Edit Restaurant Branches Menus S…" at bounding box center [653, 315] width 1307 height 554
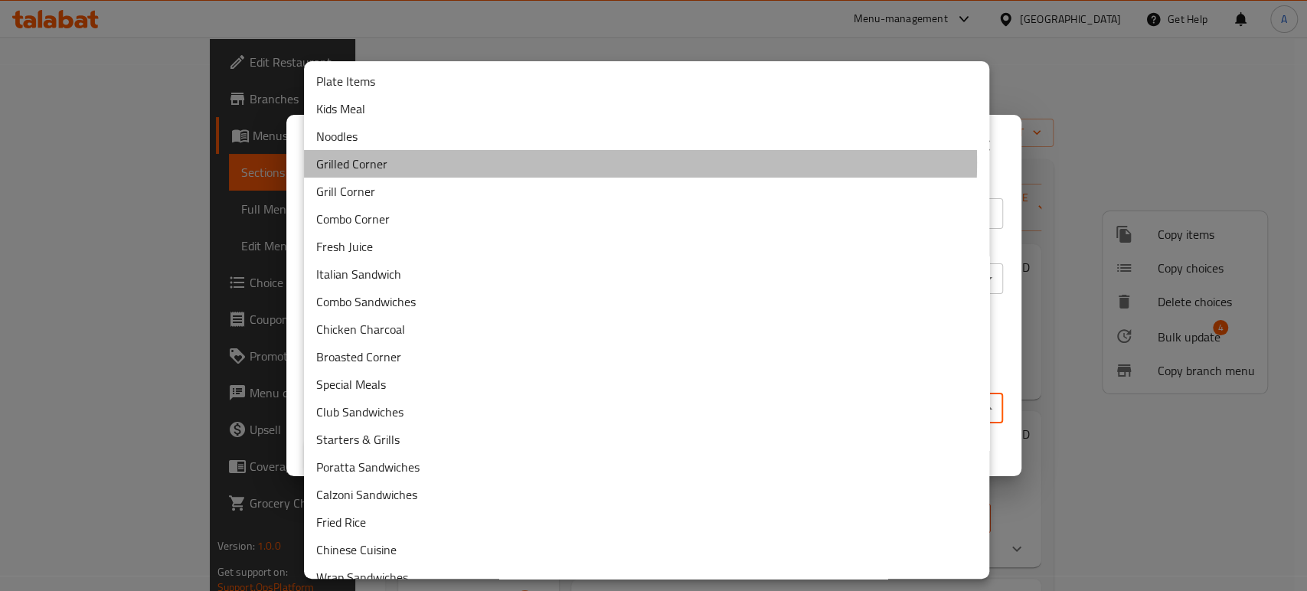
drag, startPoint x: 550, startPoint y: 163, endPoint x: 590, endPoint y: 187, distance: 47.0
click at [550, 161] on li "Grilled Corner" at bounding box center [646, 164] width 685 height 28
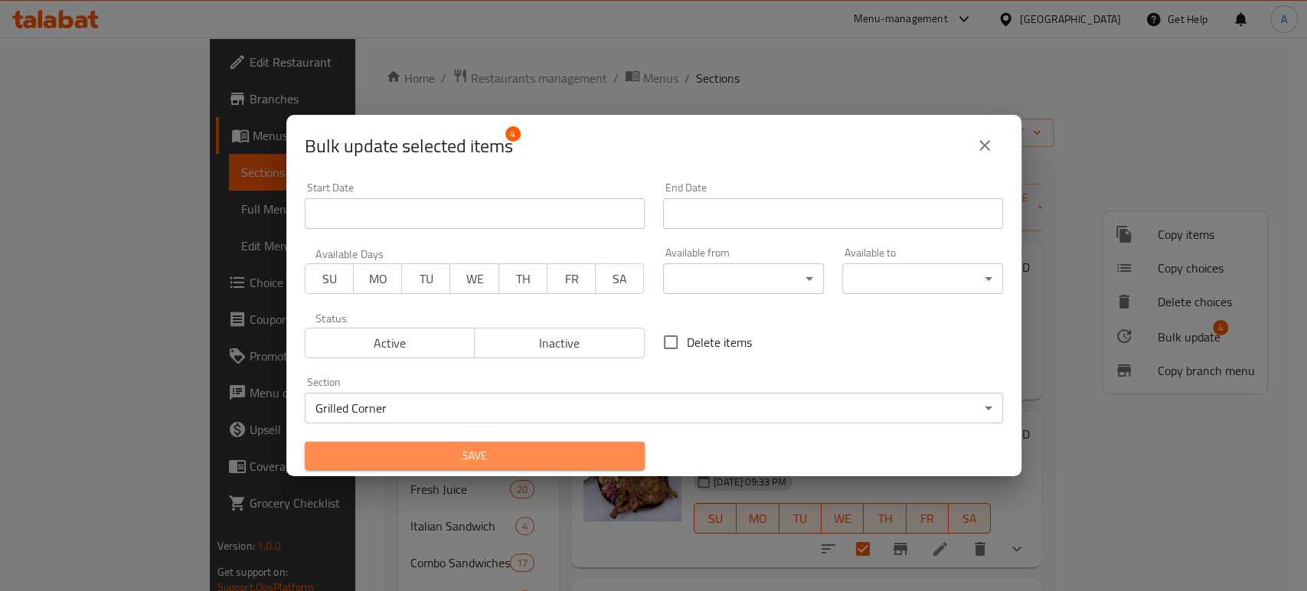
click at [572, 452] on span "Save" at bounding box center [474, 455] width 315 height 19
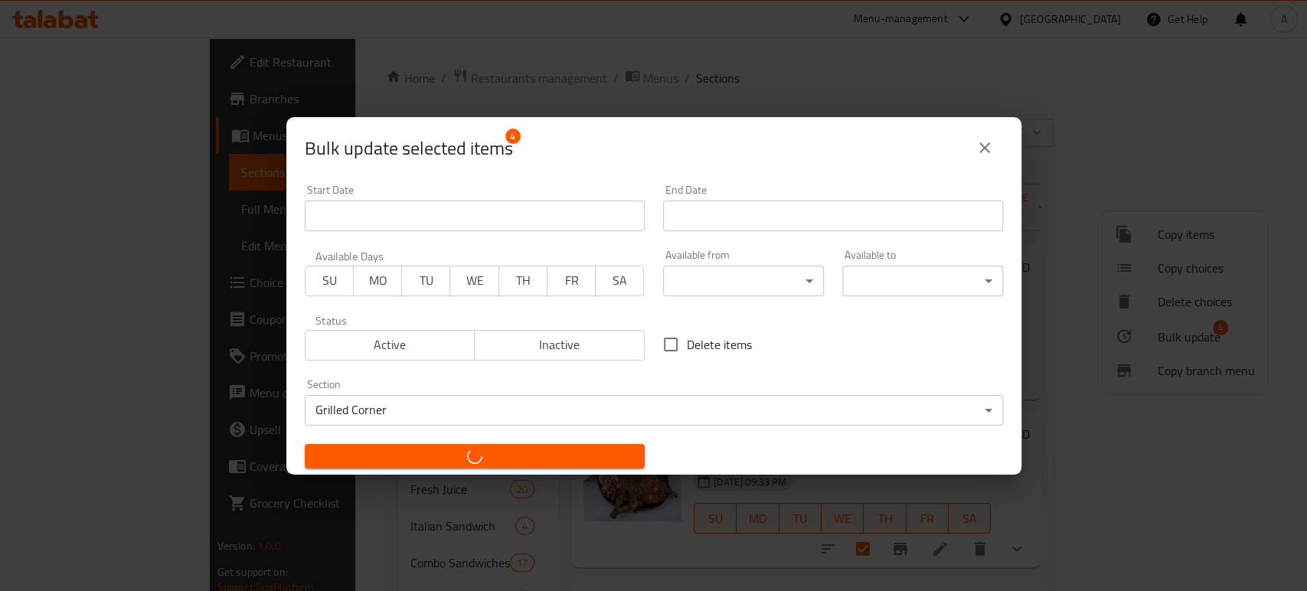
checkbox input "false"
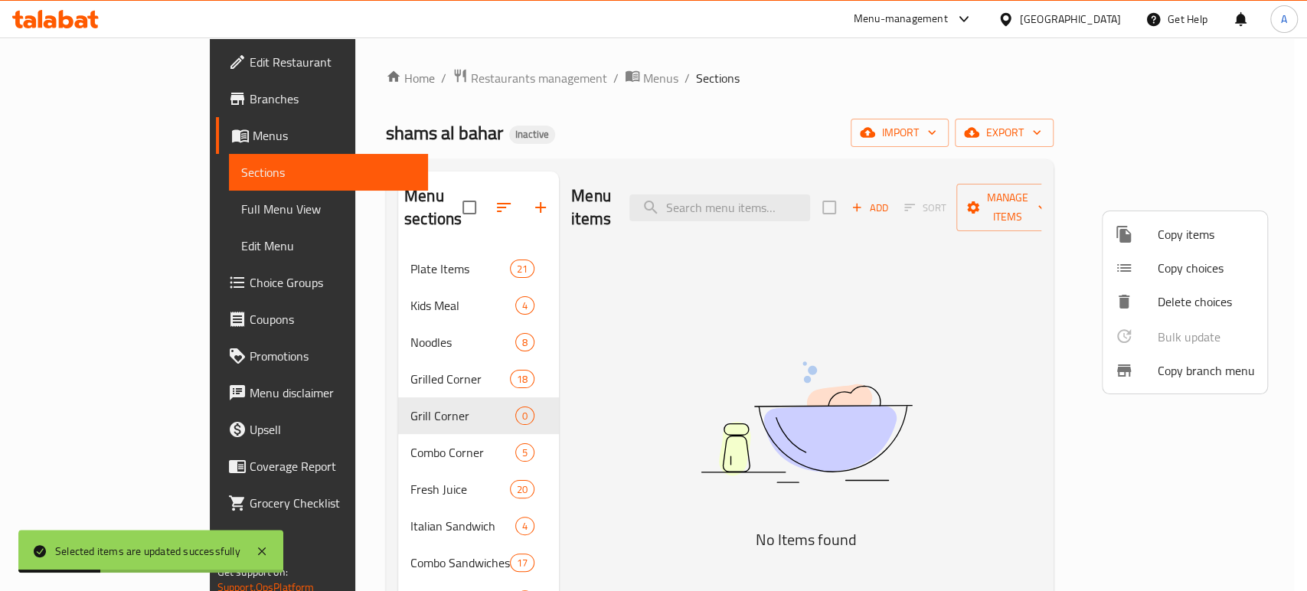
click at [380, 418] on div at bounding box center [653, 295] width 1307 height 591
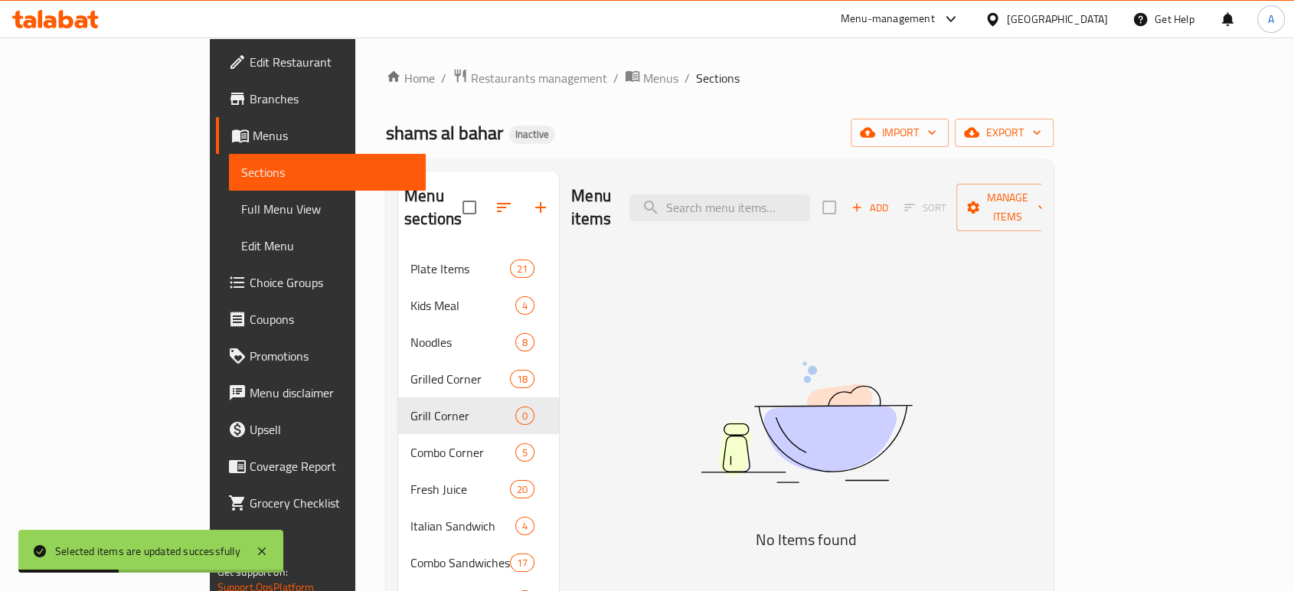
click at [398, 434] on div "Combo Corner 5" at bounding box center [478, 452] width 161 height 37
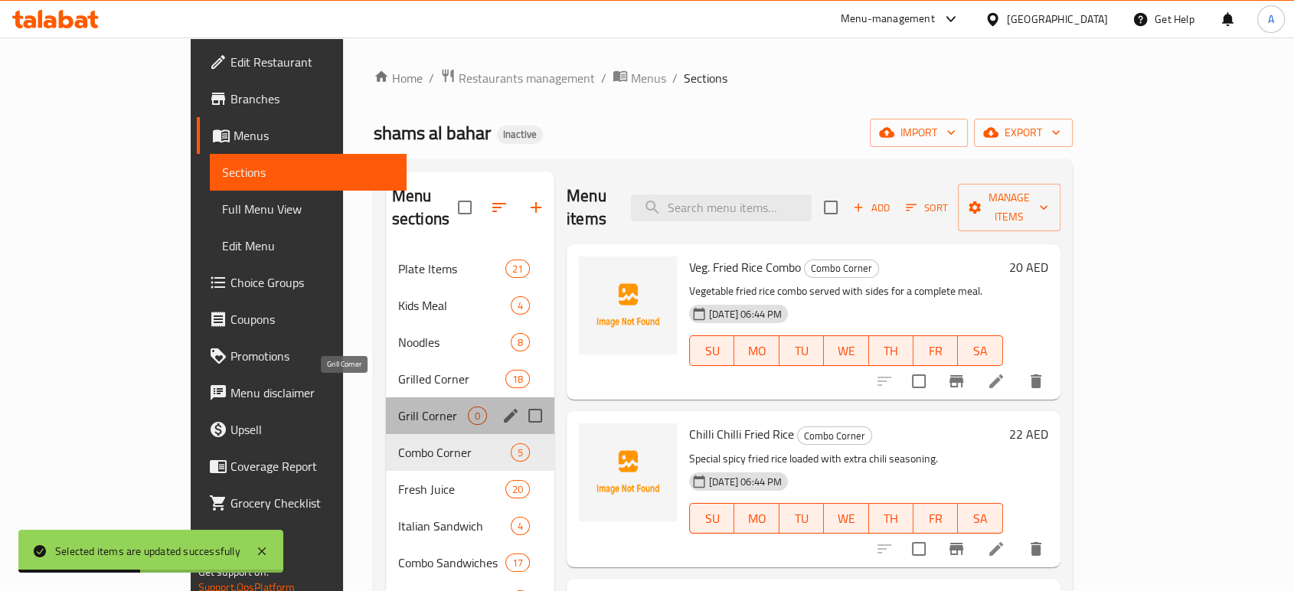
click at [398, 407] on span "Grill Corner" at bounding box center [433, 416] width 70 height 18
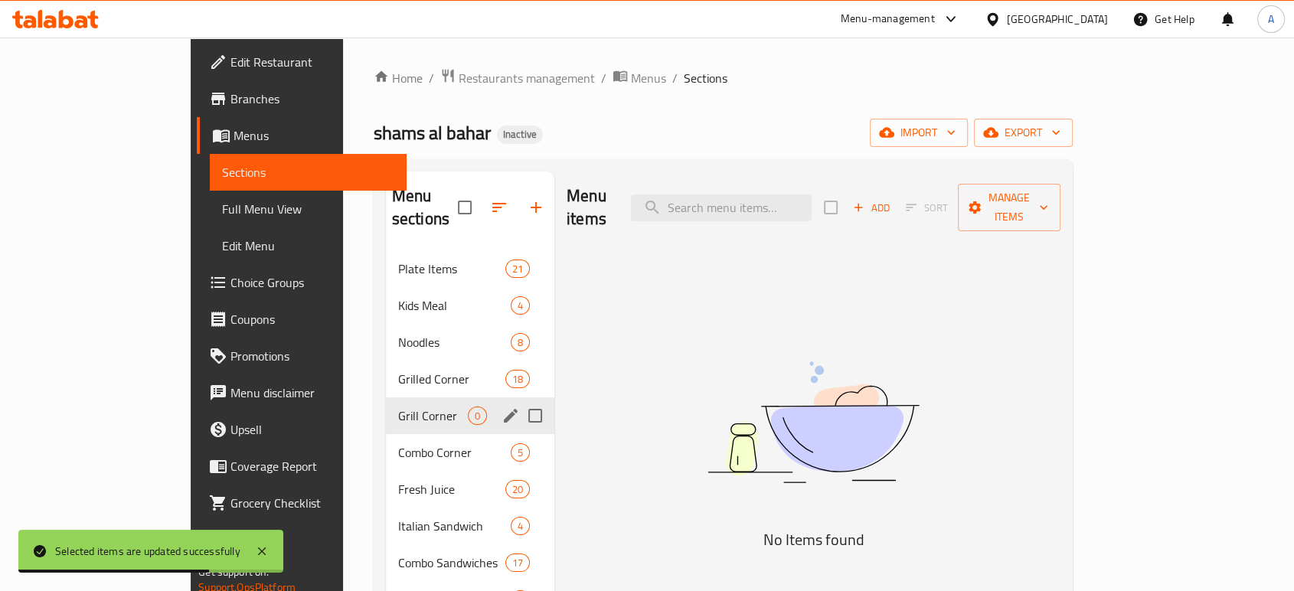
click at [519, 400] on input "Menu sections" at bounding box center [535, 416] width 32 height 32
checkbox input "true"
click at [472, 189] on button "button" at bounding box center [490, 207] width 37 height 37
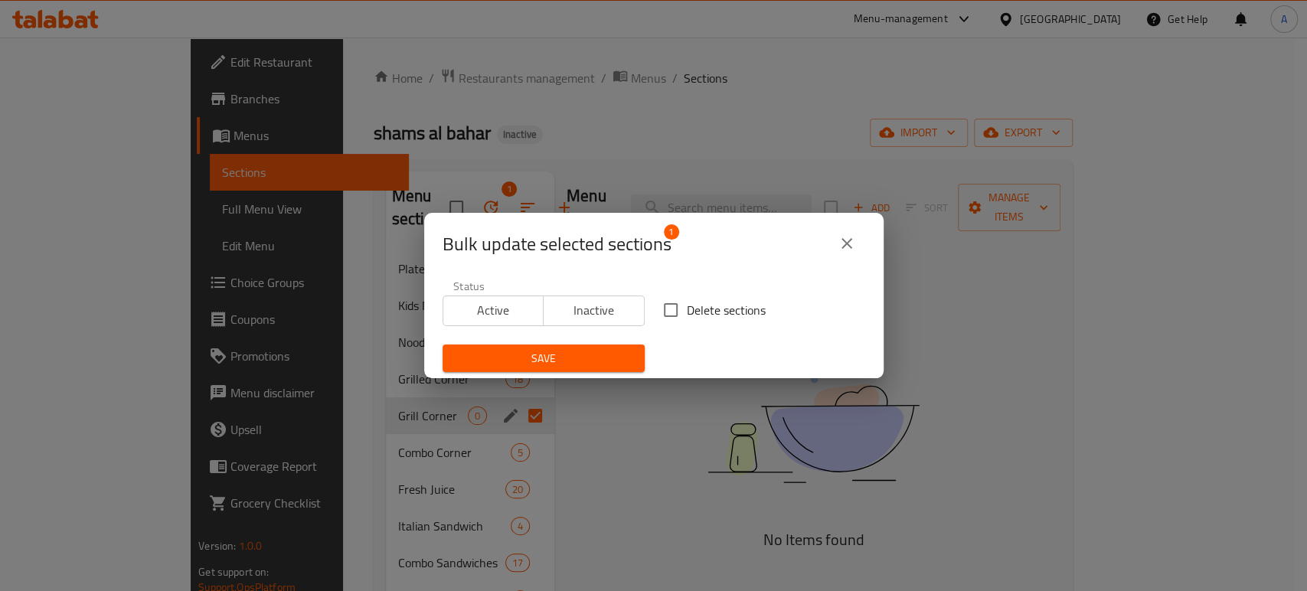
click at [700, 312] on span "Delete sections" at bounding box center [726, 310] width 79 height 18
click at [687, 312] on input "Delete sections" at bounding box center [671, 310] width 32 height 32
checkbox input "true"
click at [600, 354] on span "Save" at bounding box center [544, 358] width 178 height 19
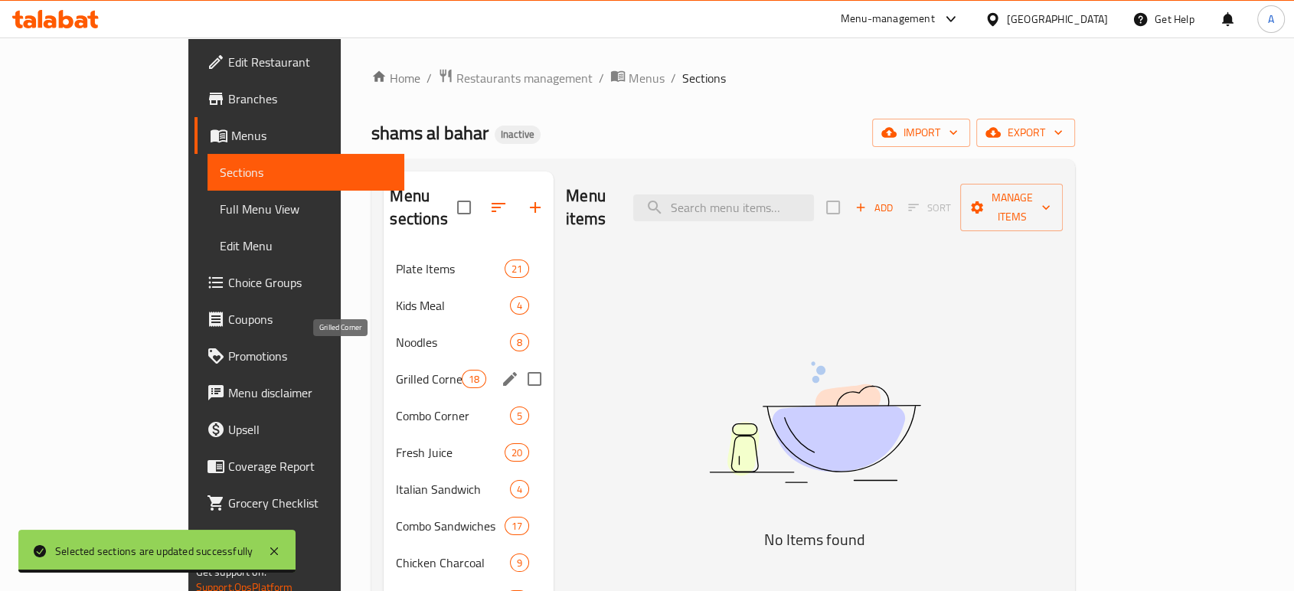
click at [396, 370] on span "Grilled Corner" at bounding box center [428, 379] width 65 height 18
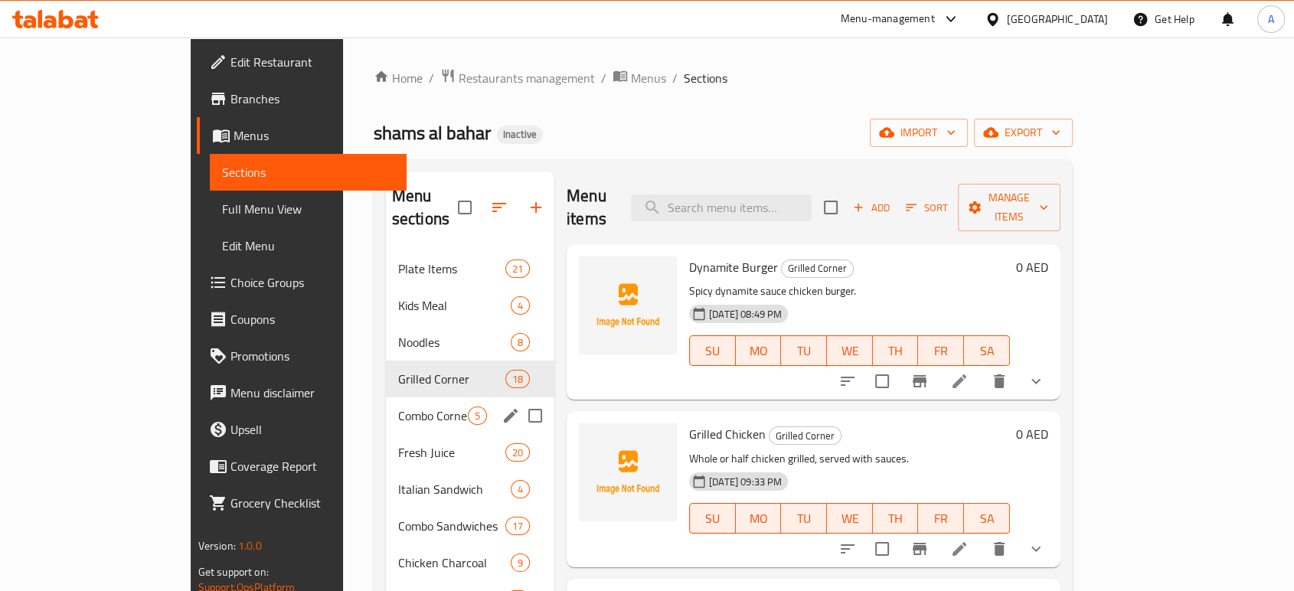
click at [386, 397] on div "Combo Corner 5" at bounding box center [470, 415] width 168 height 37
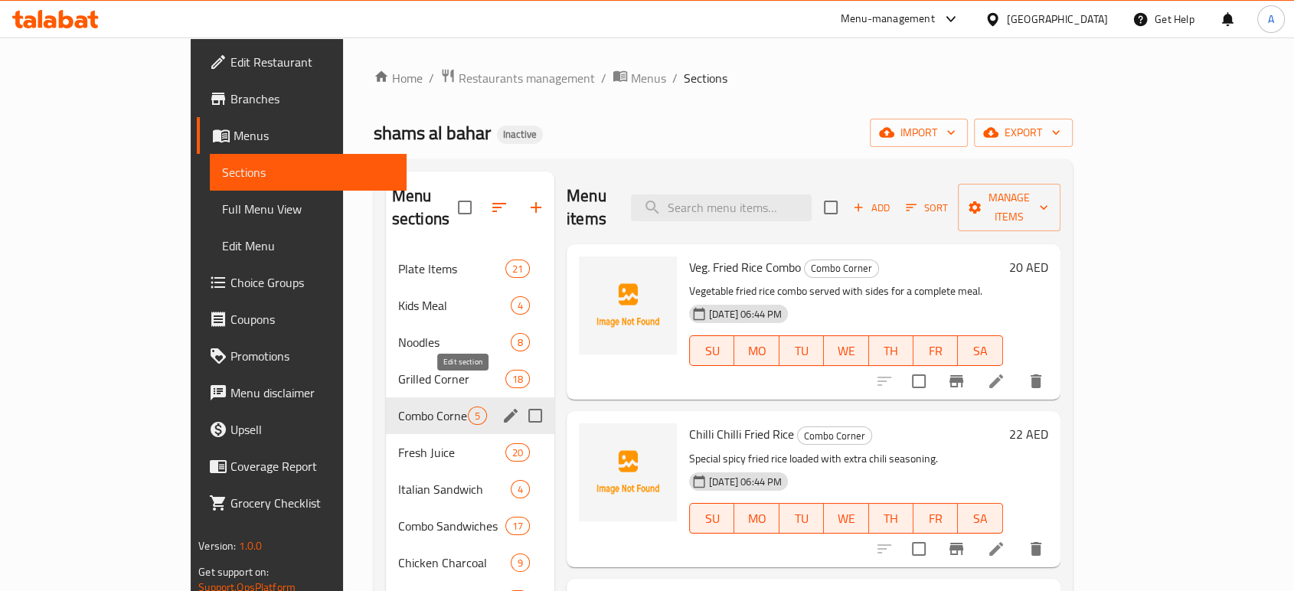
click at [499, 404] on button "edit" at bounding box center [510, 415] width 23 height 23
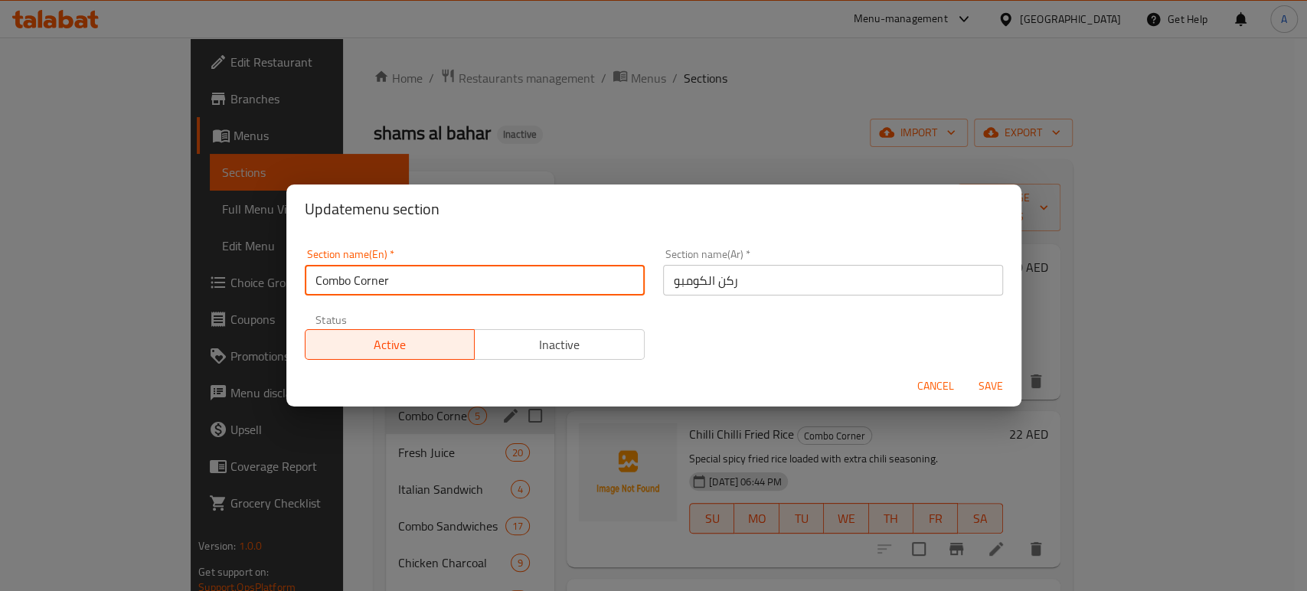
drag, startPoint x: 490, startPoint y: 279, endPoint x: 312, endPoint y: 280, distance: 177.7
click at [312, 280] on input "Combo Corner" at bounding box center [475, 280] width 340 height 31
type input "["
type input "F"
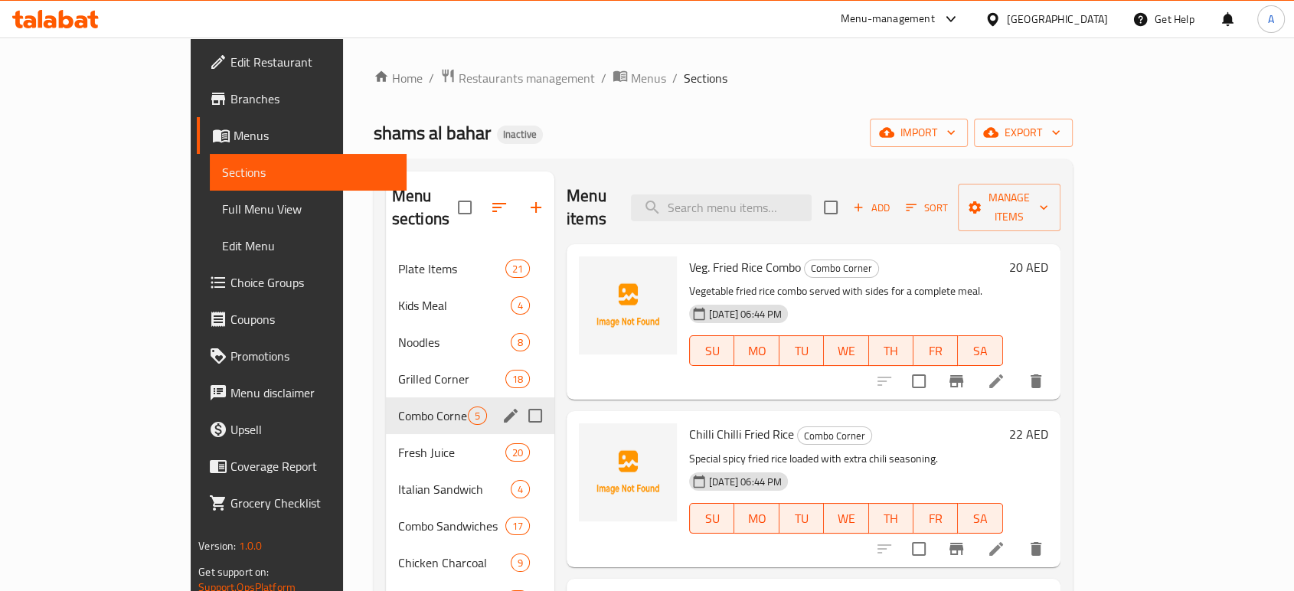
click at [504, 409] on icon "edit" at bounding box center [511, 416] width 14 height 14
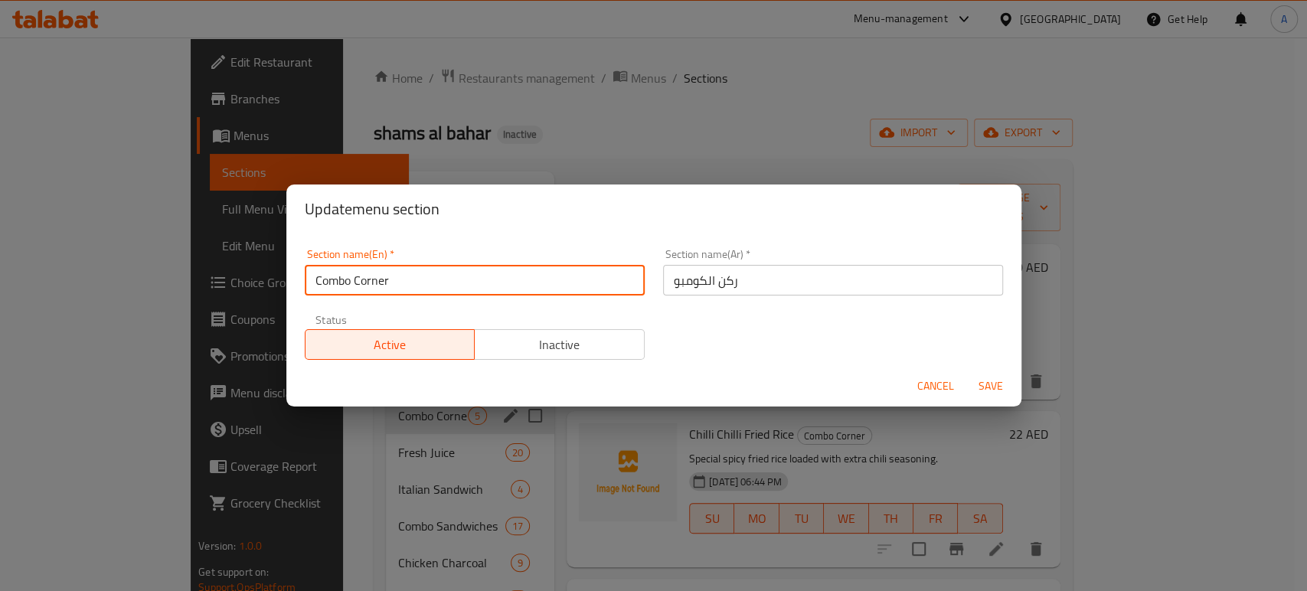
drag, startPoint x: 402, startPoint y: 281, endPoint x: 291, endPoint y: 266, distance: 112.1
click at [291, 266] on div "Section name(En)   * Combo Corner Section name(En) * Section name(Ar)   * ركن ا…" at bounding box center [653, 300] width 735 height 132
type input "Fried Rice"
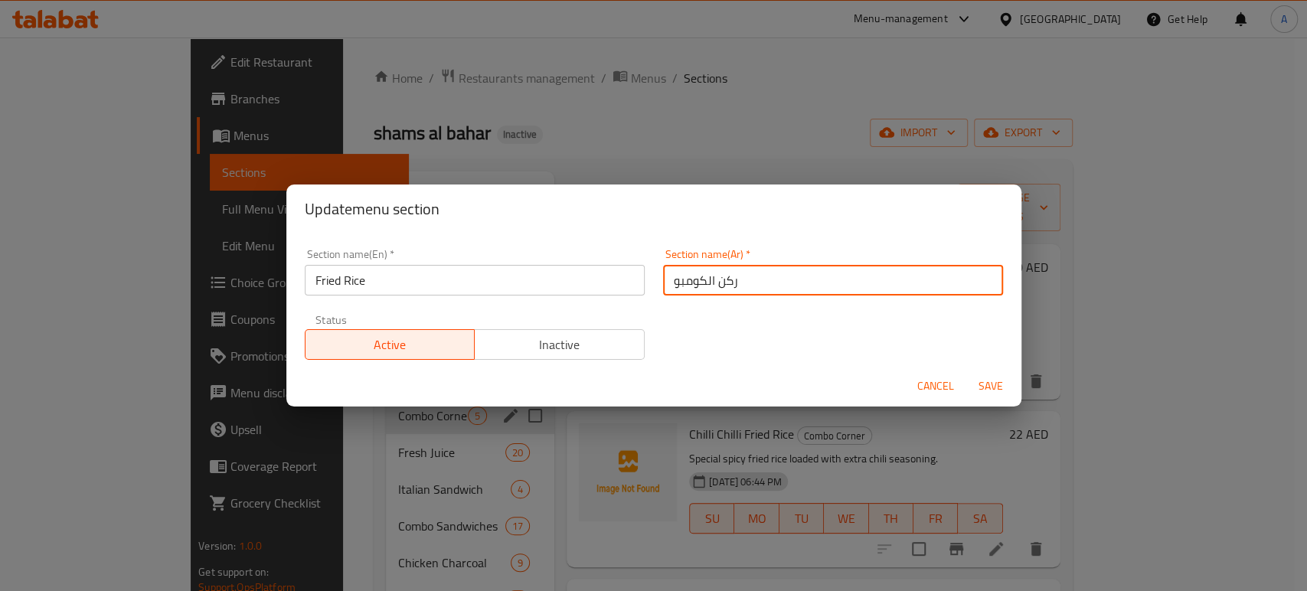
drag, startPoint x: 730, startPoint y: 289, endPoint x: 621, endPoint y: 270, distance: 110.3
click at [621, 270] on div "Section name(En)   * Fried Rice Section name(En) * Section name(Ar)   * ركن الك…" at bounding box center [654, 304] width 717 height 129
type input "ا"
type input "أرز مقلي"
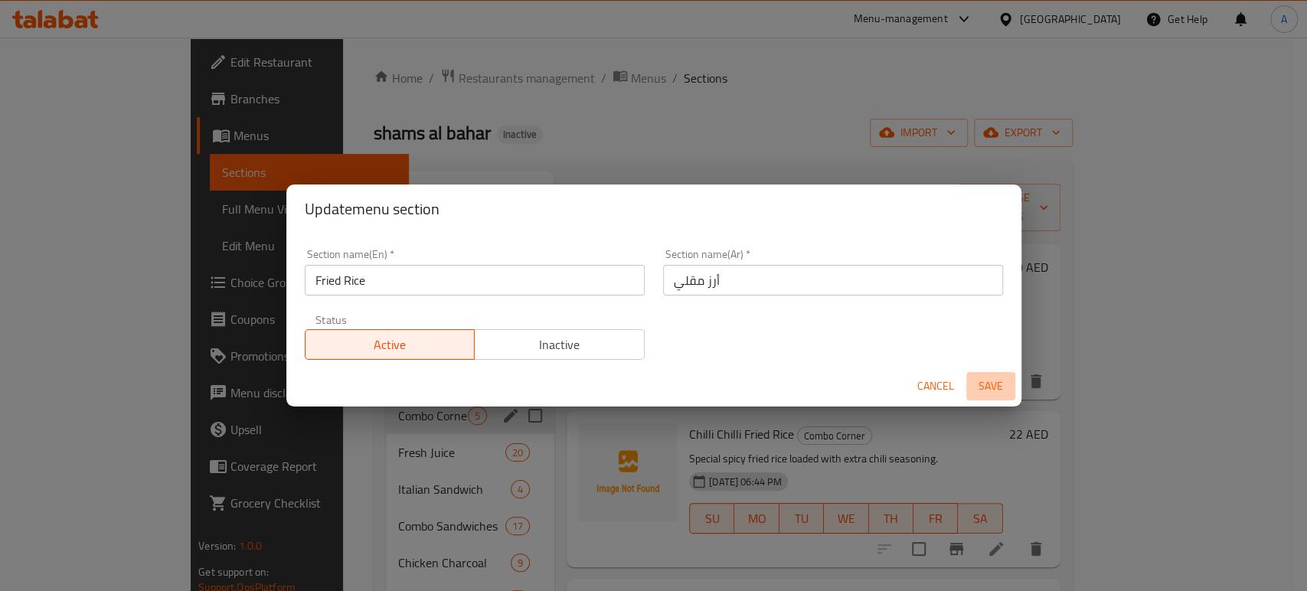
click at [973, 377] on span "Save" at bounding box center [990, 386] width 37 height 19
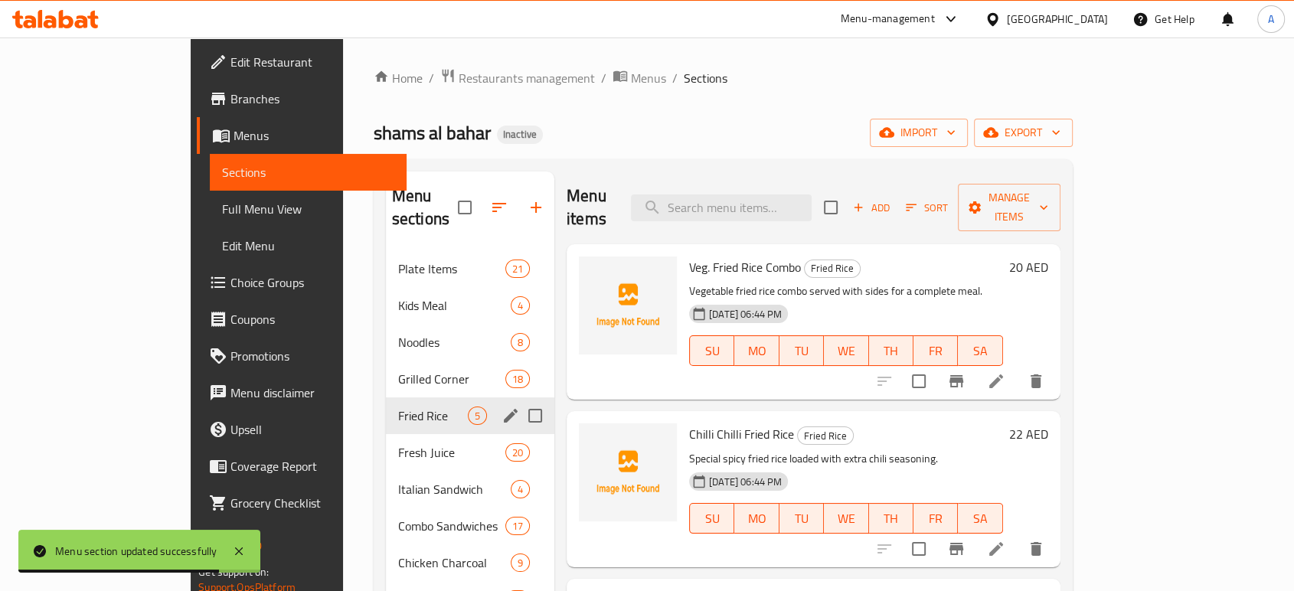
click at [1005, 372] on icon at bounding box center [996, 381] width 18 height 18
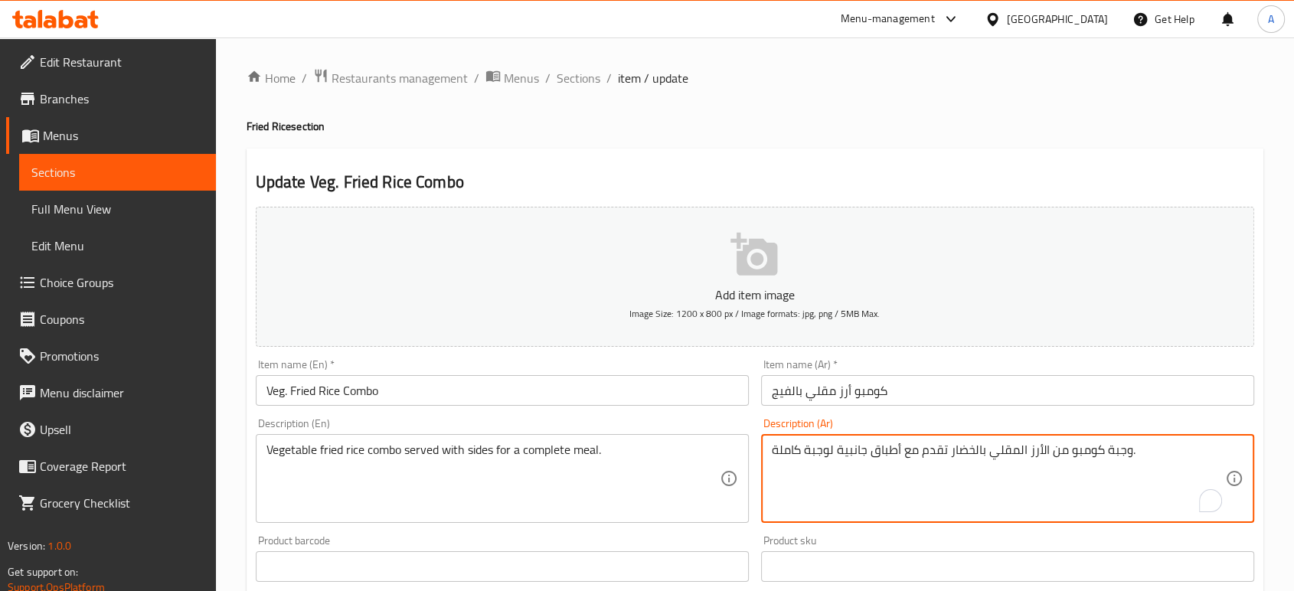
click at [1109, 453] on textarea "وجبة كومبو من الأرز المقلي بالخضار تقدم مع أطباق جانبية لوجبة كاملة." at bounding box center [998, 479] width 453 height 73
type textarea "كومبو من الأرز المقلي بالخضار تقدم مع أطباق جانبية لوجبة كاملة."
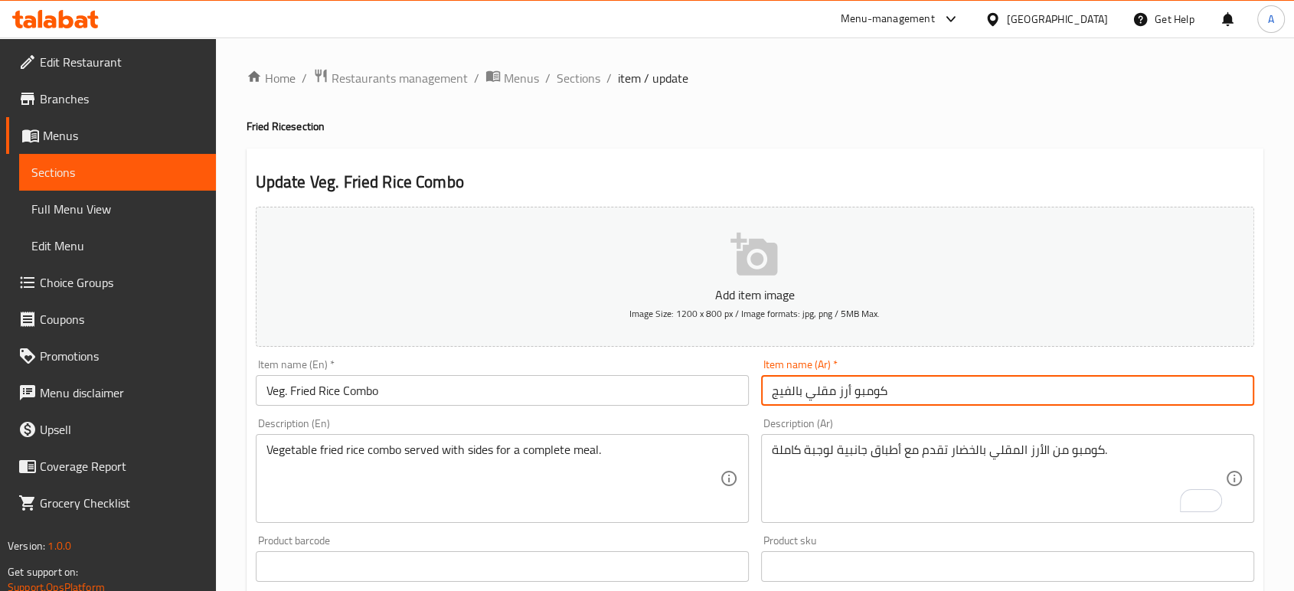
click at [976, 395] on input "كومبو أرز مقلي بالفيج" at bounding box center [1007, 390] width 493 height 31
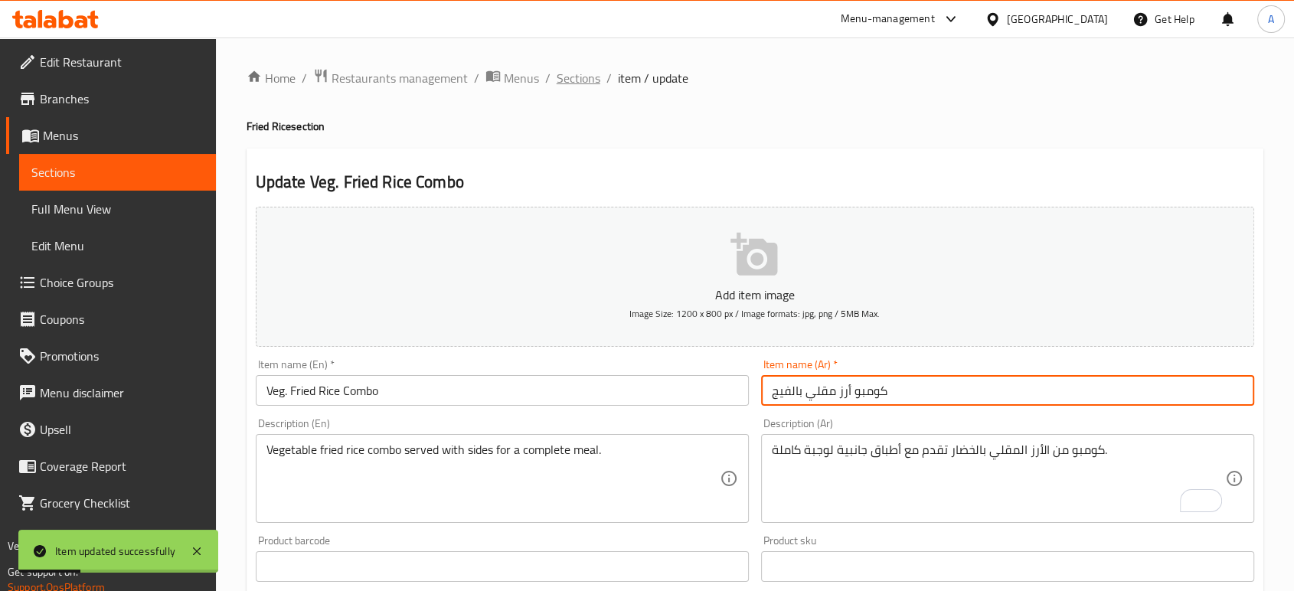
click at [583, 83] on span "Sections" at bounding box center [579, 78] width 44 height 18
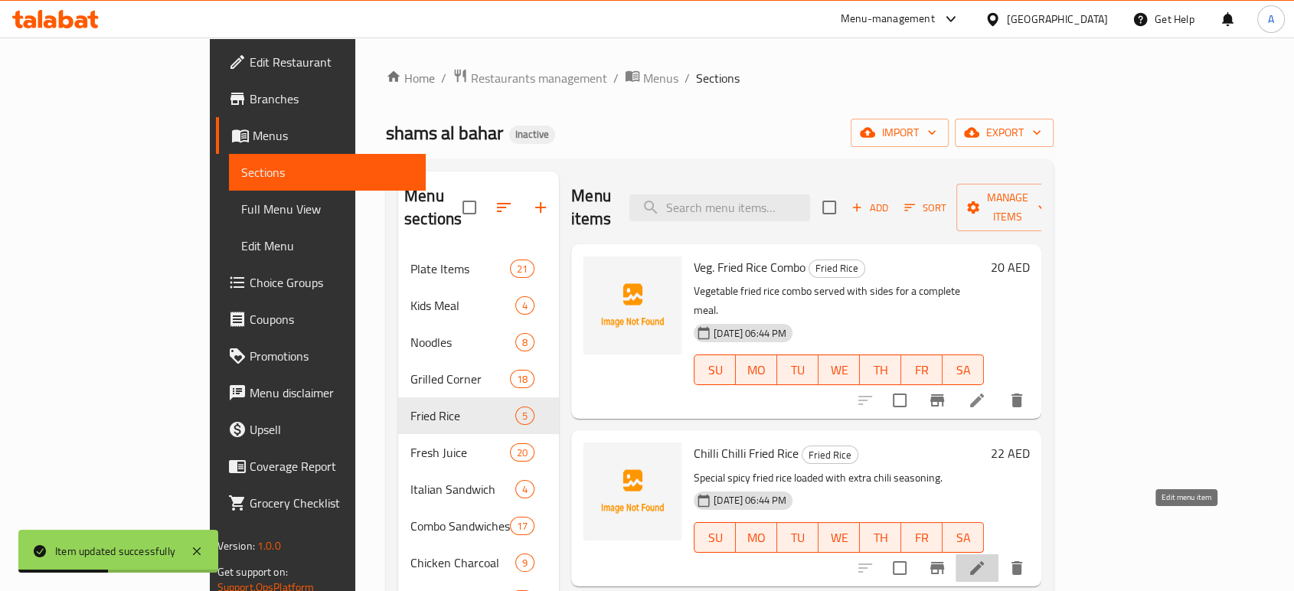
click at [986, 559] on icon at bounding box center [977, 568] width 18 height 18
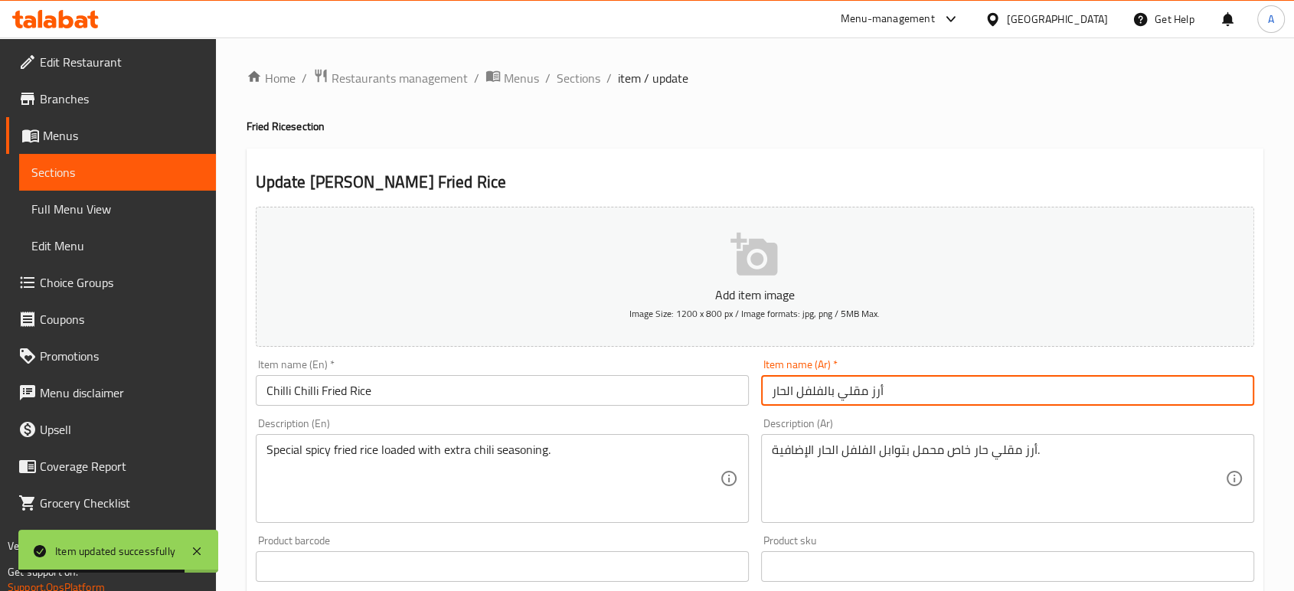
drag, startPoint x: 832, startPoint y: 395, endPoint x: 780, endPoint y: 397, distance: 52.9
click at [780, 397] on input "أرز مقلي بالفلفل الحار" at bounding box center [1007, 390] width 493 height 31
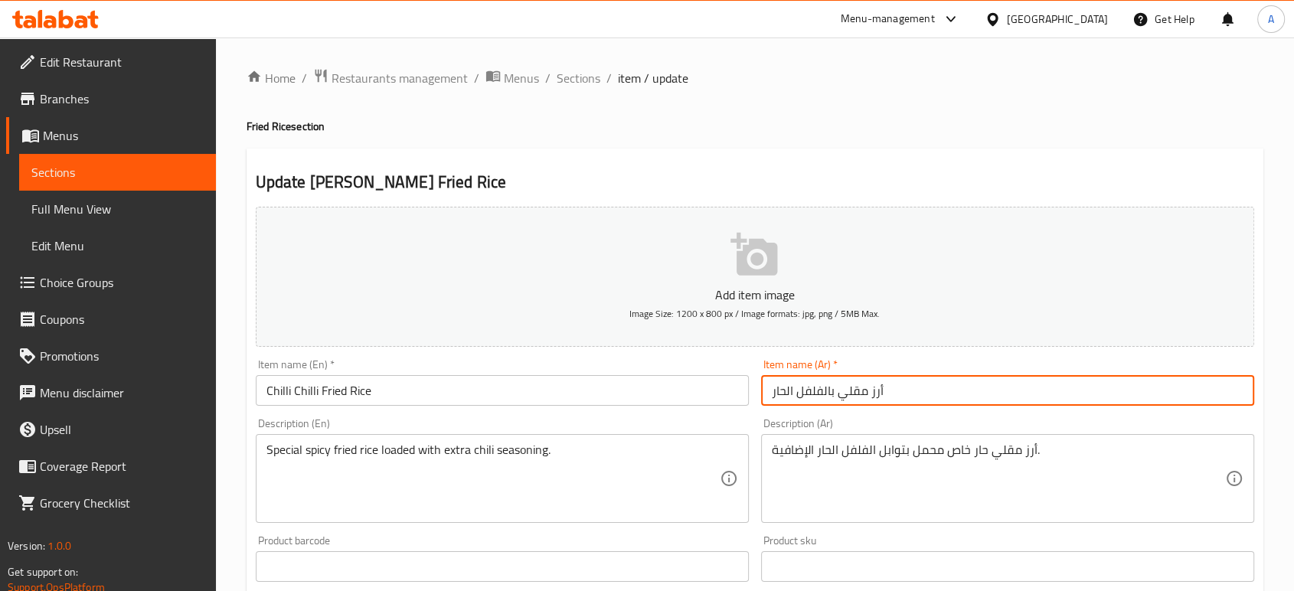
drag, startPoint x: 834, startPoint y: 395, endPoint x: 774, endPoint y: 396, distance: 59.7
click at [774, 396] on input "أرز مقلي بالفلفل الحار" at bounding box center [1007, 390] width 493 height 31
type input "أرز مقلي [PERSON_NAME]"
click at [591, 81] on span "Sections" at bounding box center [579, 78] width 44 height 18
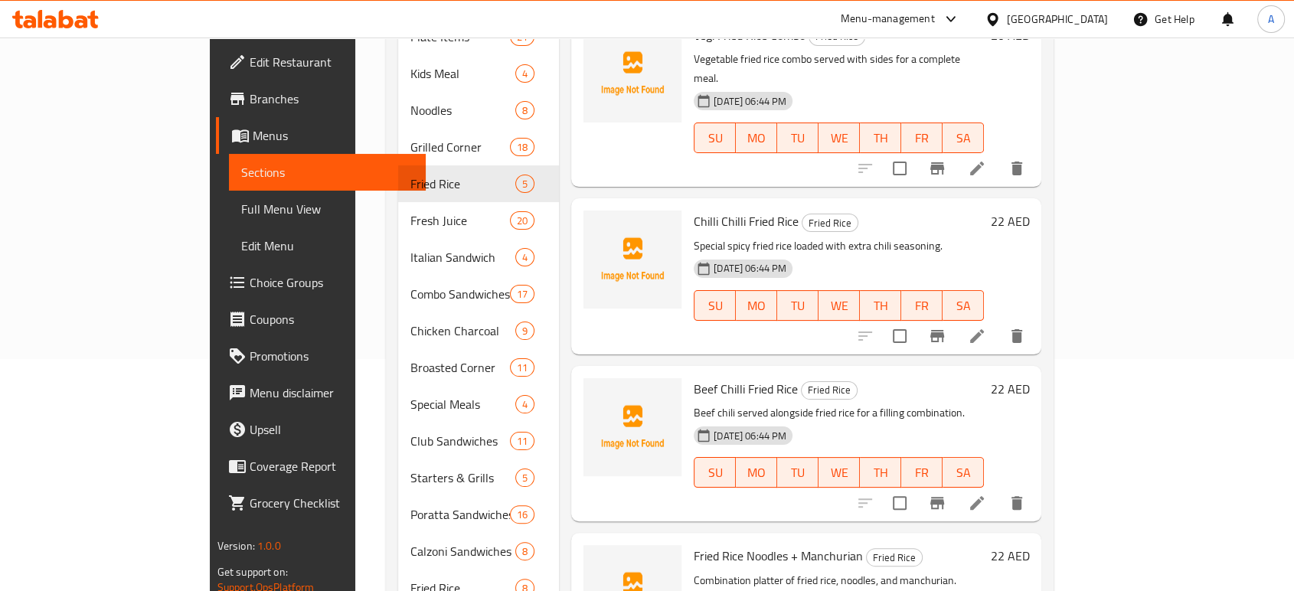
scroll to position [340, 0]
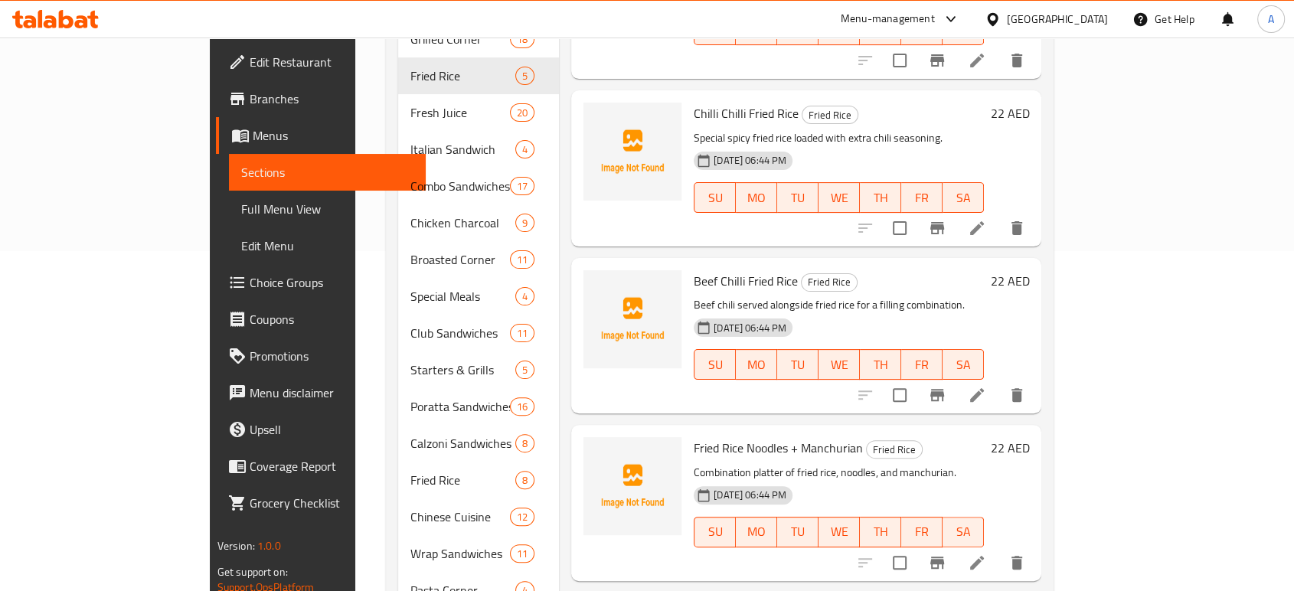
click at [999, 381] on li at bounding box center [977, 395] width 43 height 28
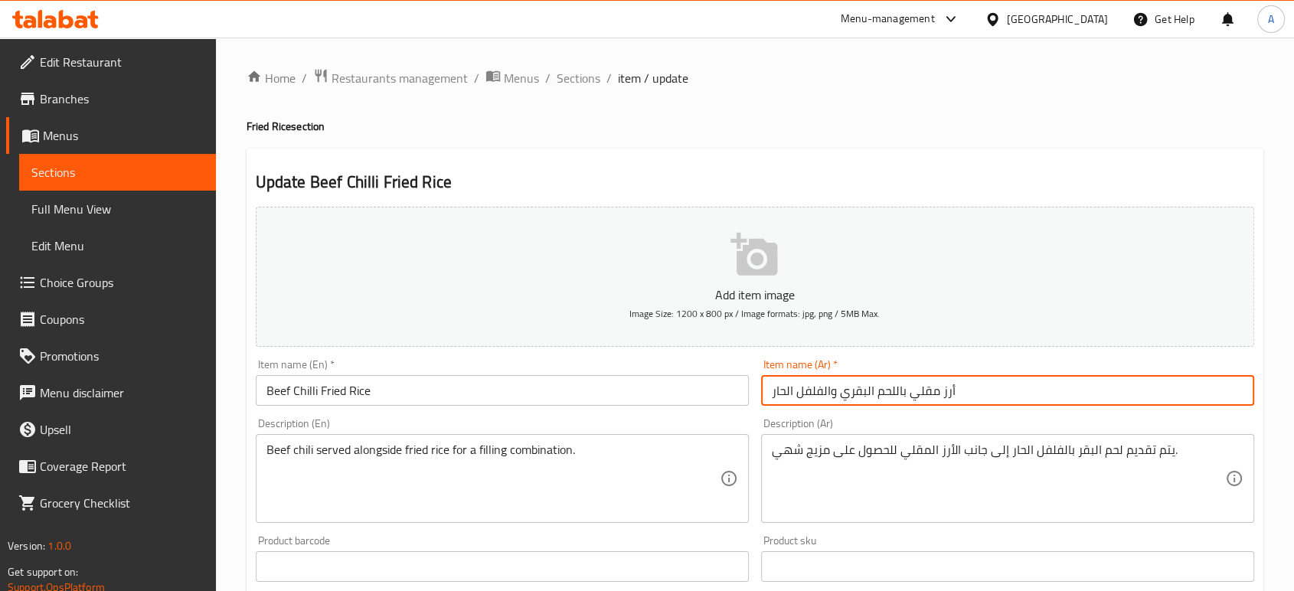
drag, startPoint x: 836, startPoint y: 392, endPoint x: 734, endPoint y: 382, distance: 102.3
click at [734, 382] on div "Add item image Image Size: 1200 x 800 px / Image formats: jpg, png / 5MB Max. I…" at bounding box center [755, 531] width 1011 height 660
type input "أرز مقلي باللحم البقري تشيلي"
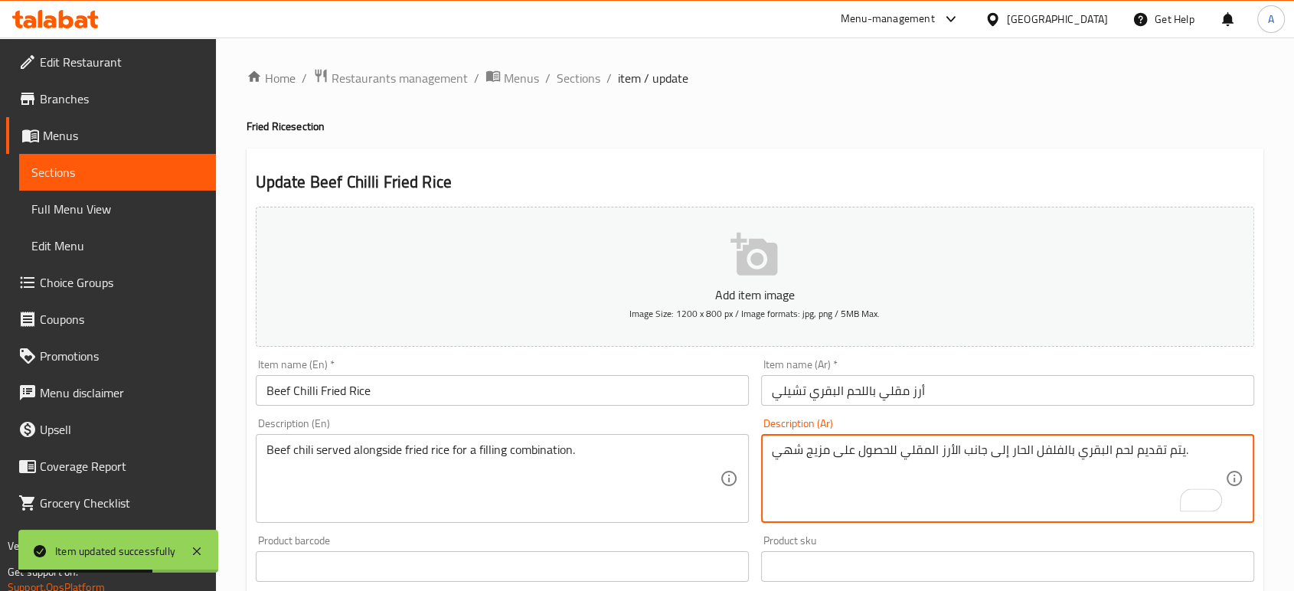
type textarea "يتم تقديم لحم البقري بالفلفل الحار إلى جانب الأرز المقلي للحصول على مزيج شهي."
click at [1023, 394] on input "أرز مقلي باللحم البقري تشيلي" at bounding box center [1007, 390] width 493 height 31
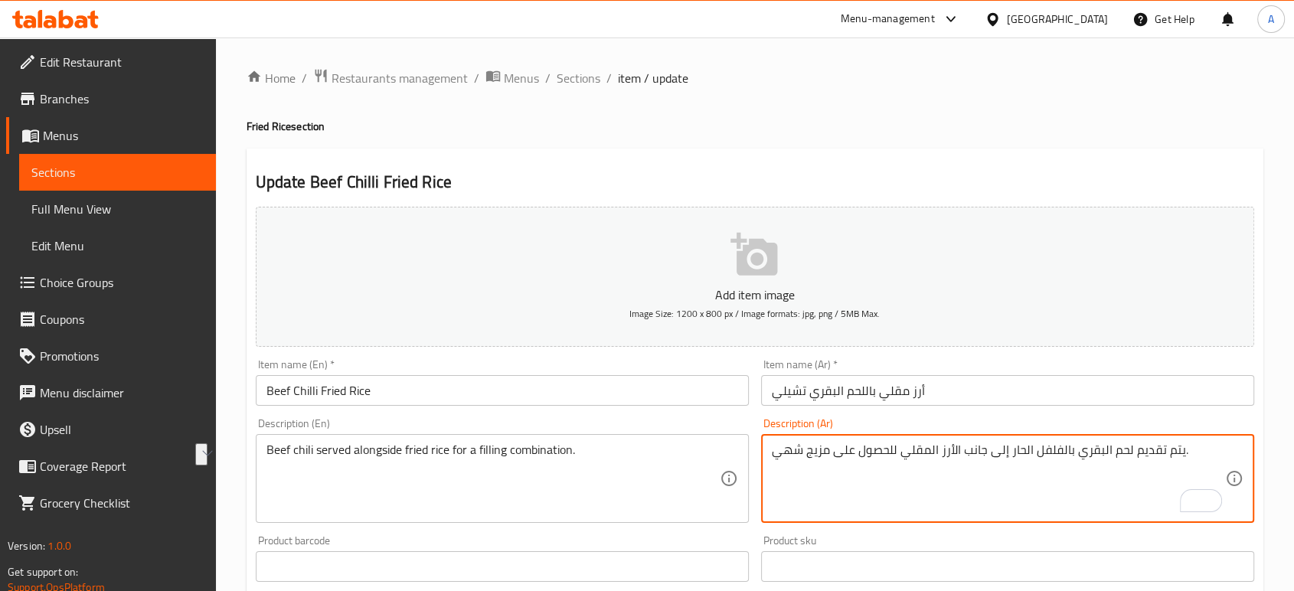
drag, startPoint x: 1194, startPoint y: 451, endPoint x: 1159, endPoint y: 448, distance: 35.4
click at [1156, 466] on textarea "يتم تقديم لحم البقري بالفلفل الحار إلى جانب الأرز المقلي للحصول على مزيج شهي." at bounding box center [998, 479] width 453 height 73
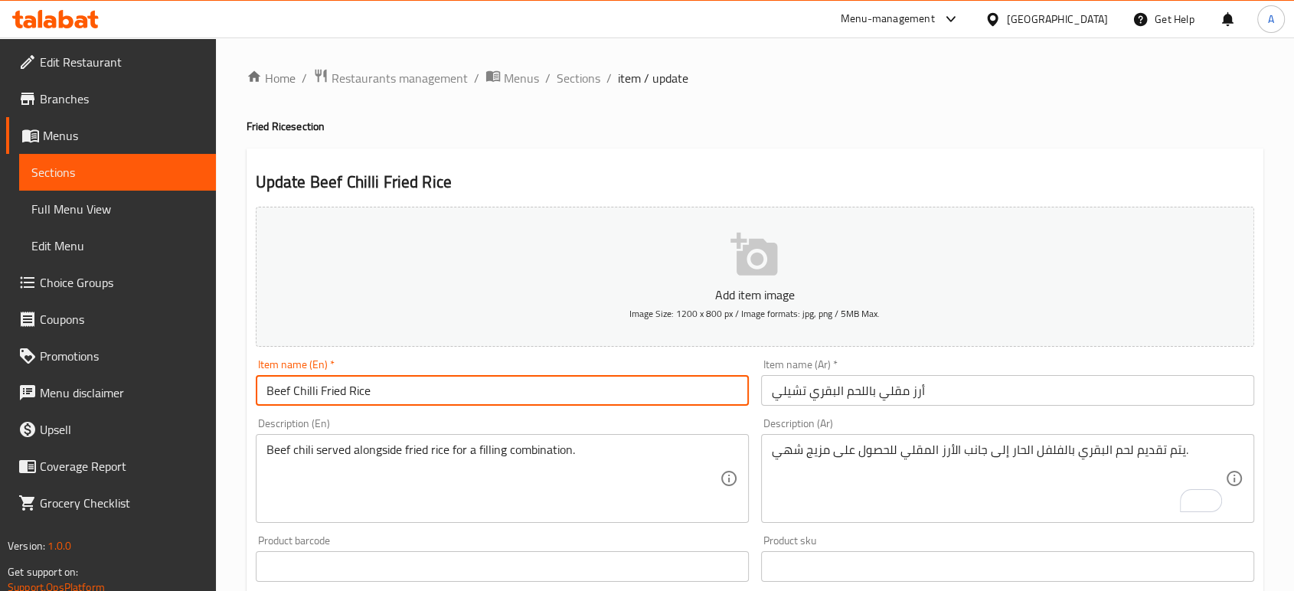
drag, startPoint x: 392, startPoint y: 387, endPoint x: 240, endPoint y: 389, distance: 152.4
click at [240, 389] on div "Home / Restaurants management / Menus / Sections / item / update Fried Rice sec…" at bounding box center [755, 560] width 1078 height 1044
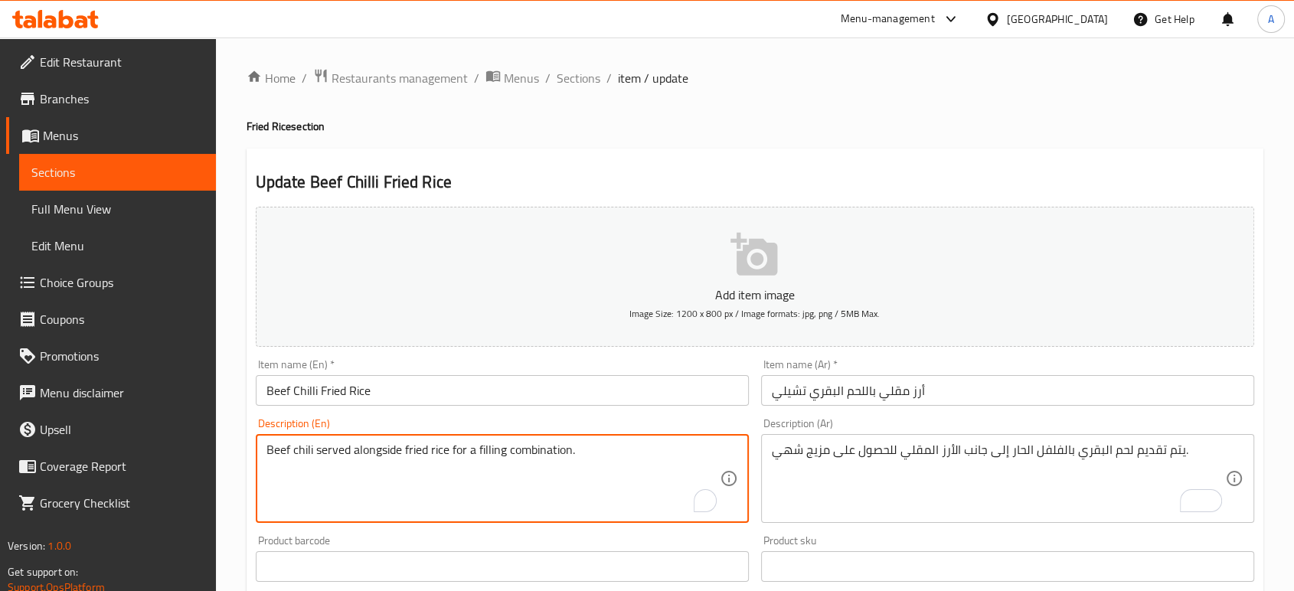
click at [446, 464] on textarea "Beef chili served alongside fried rice for a filling combination." at bounding box center [492, 479] width 453 height 73
click at [445, 464] on textarea "Beef chili served alongside fried rice for a filling combination." at bounding box center [492, 479] width 453 height 73
paste textarea "Succulent beef, stir-fried rice, perfect blend of rich soy sauce and fragrant g…"
type textarea "Succulent beef, stir-fried rice, perfect blend of rich soy sauce and fragrant g…"
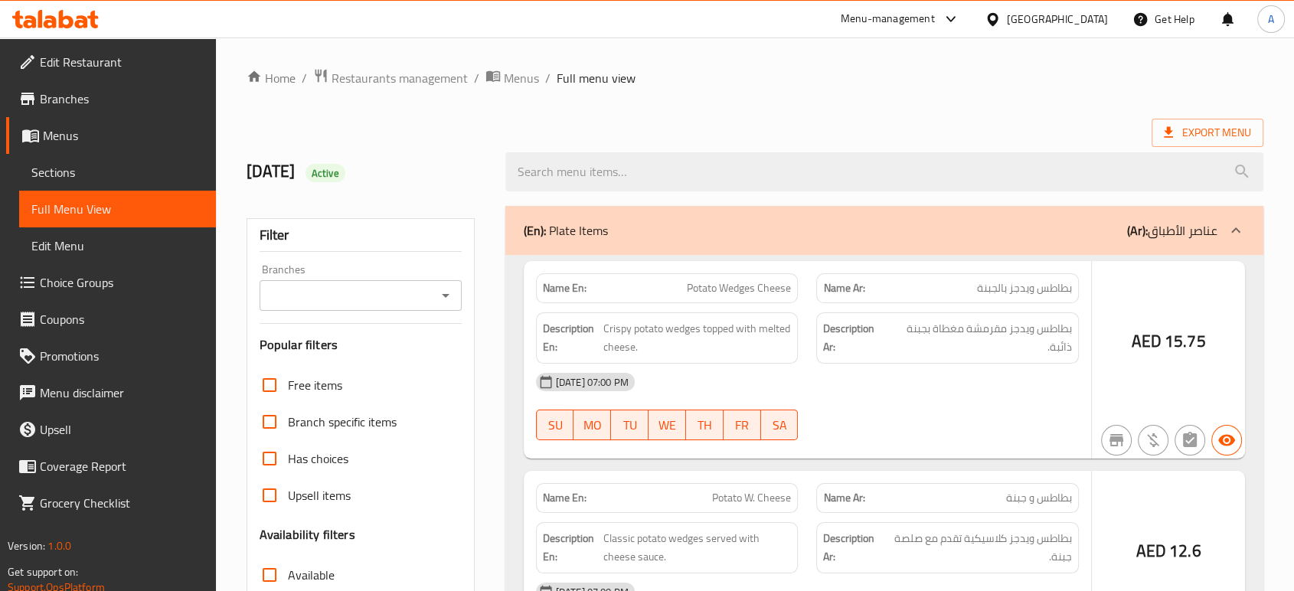
click at [306, 386] on div at bounding box center [647, 295] width 1294 height 591
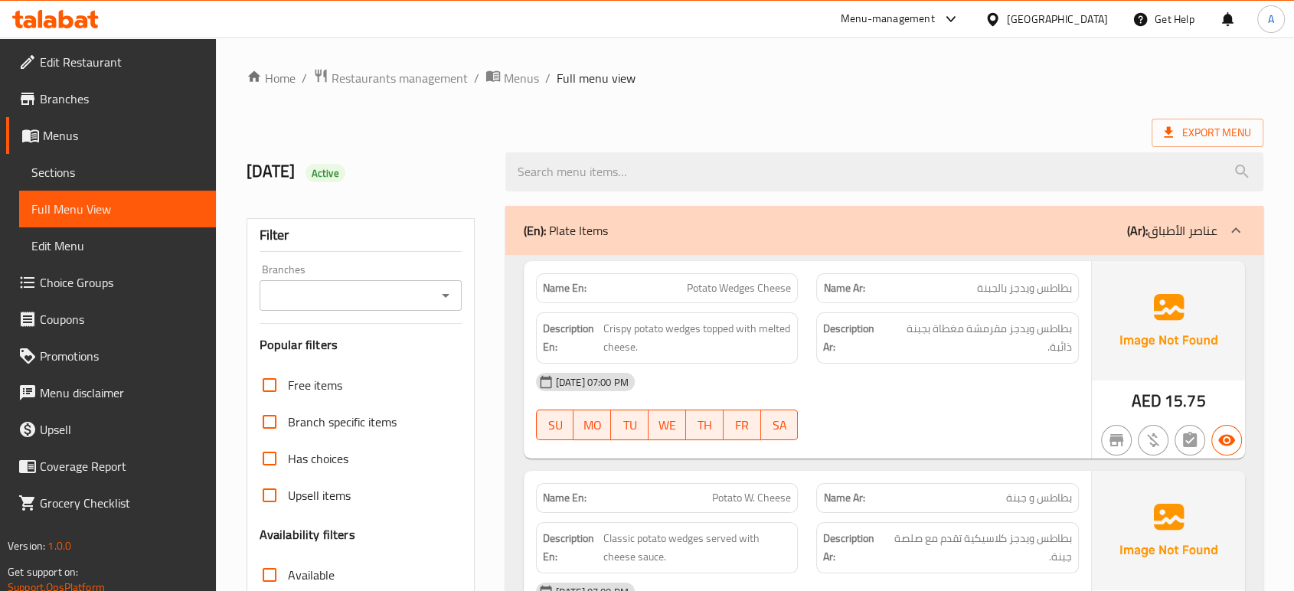
scroll to position [340, 0]
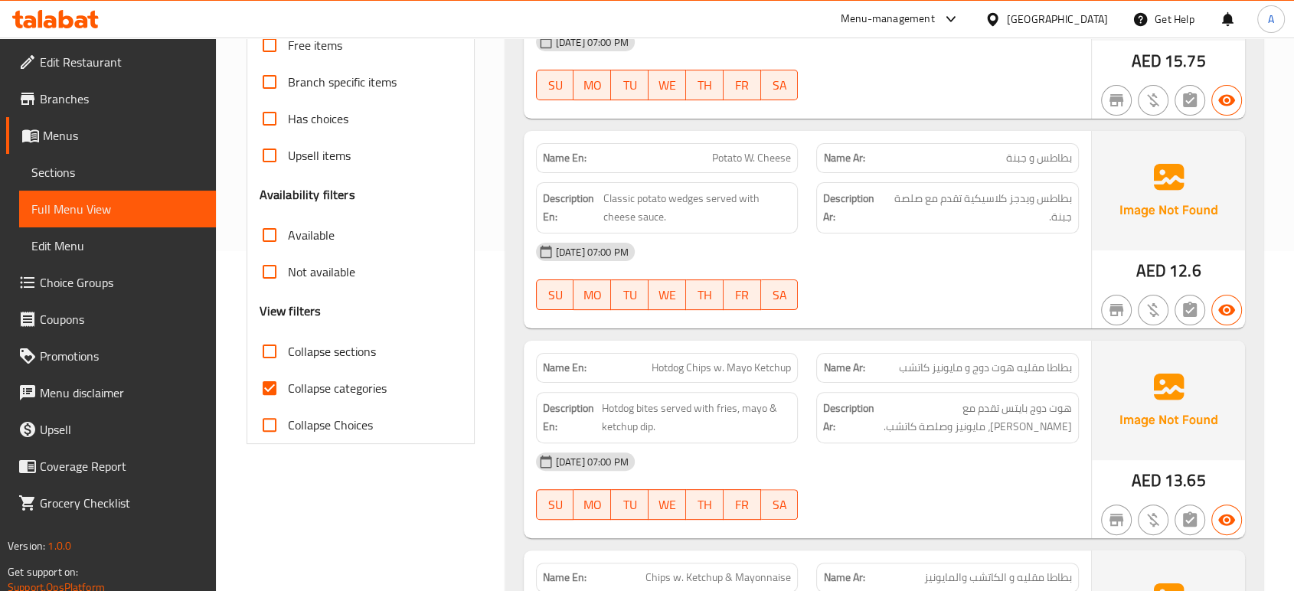
click at [273, 384] on input "Collapse categories" at bounding box center [269, 388] width 37 height 37
checkbox input "false"
click at [818, 275] on div "12-09-2025 07:00 PM SU MO TU WE TH FR SA" at bounding box center [807, 277] width 561 height 86
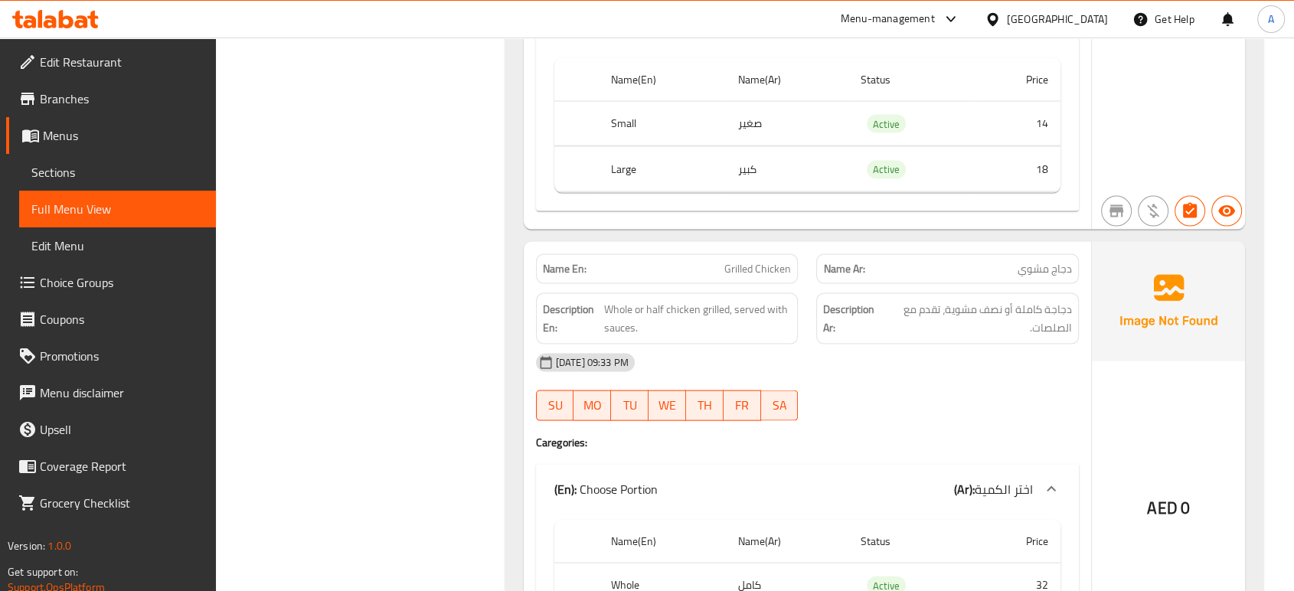
scroll to position [9075, 0]
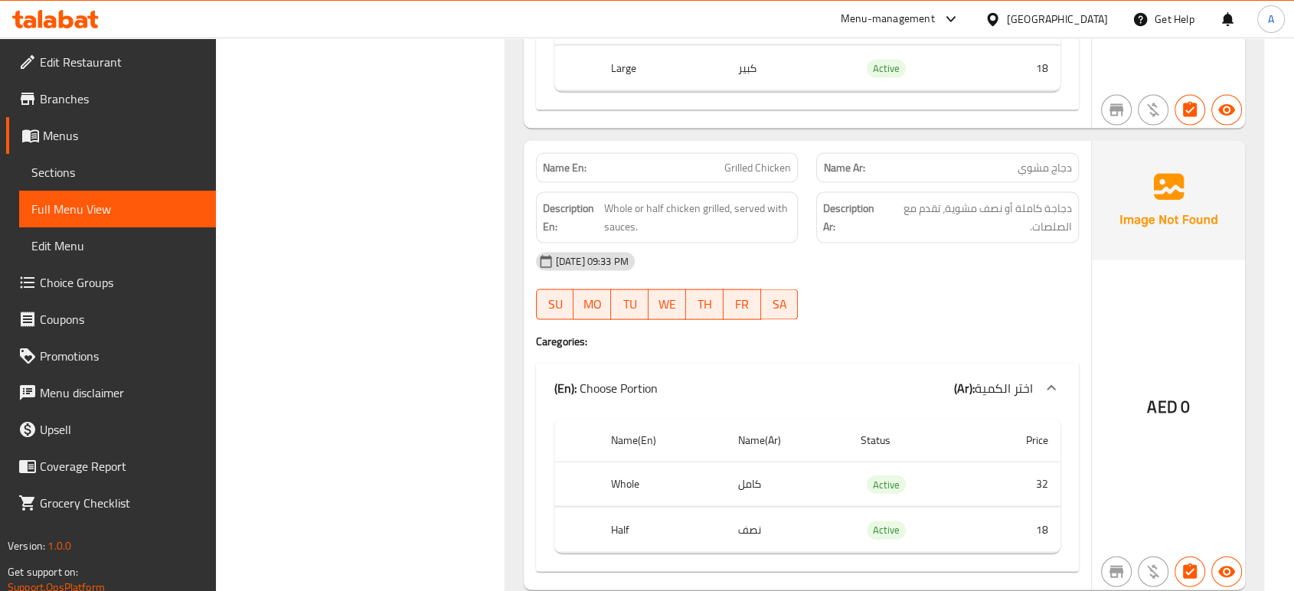
click at [956, 309] on div "Name En: Grilled Chicken Name Ar: دجاج مشوي Description En: Whole or half chick…" at bounding box center [807, 365] width 567 height 449
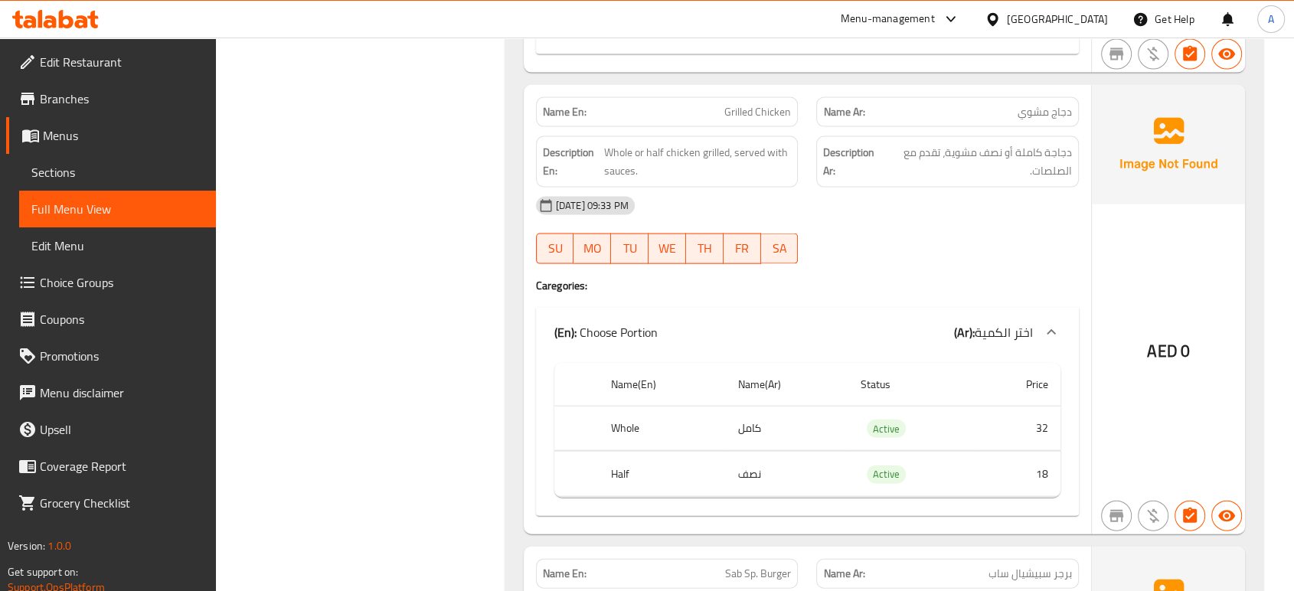
scroll to position [9160, 0]
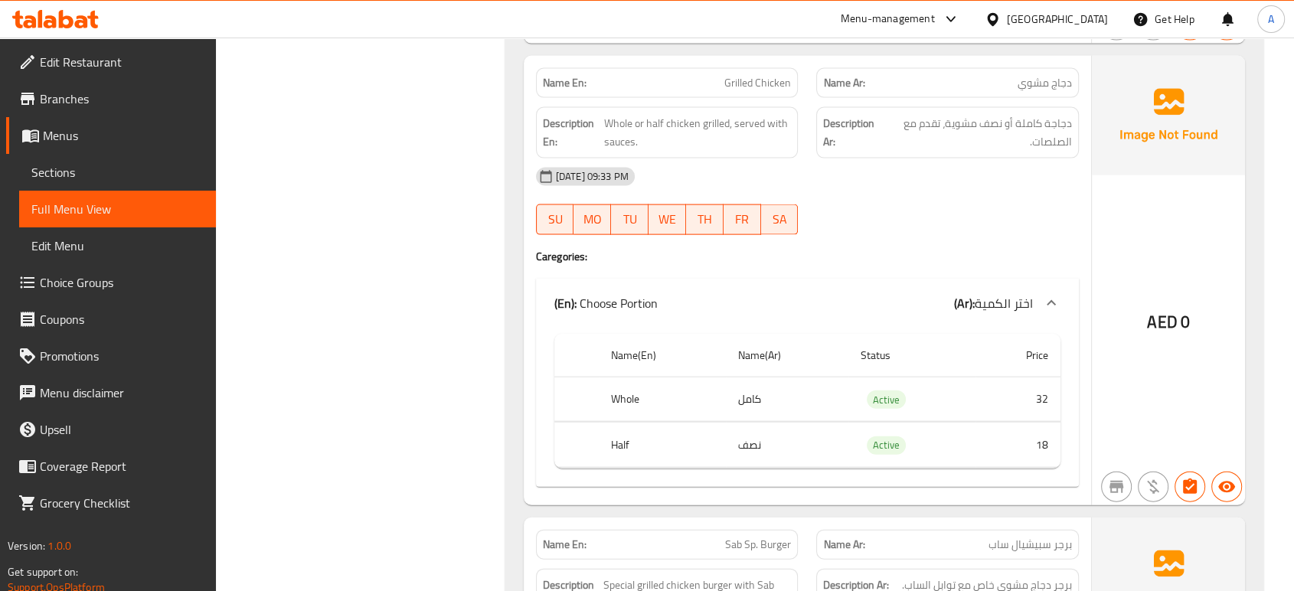
click at [936, 226] on div at bounding box center [947, 235] width 281 height 18
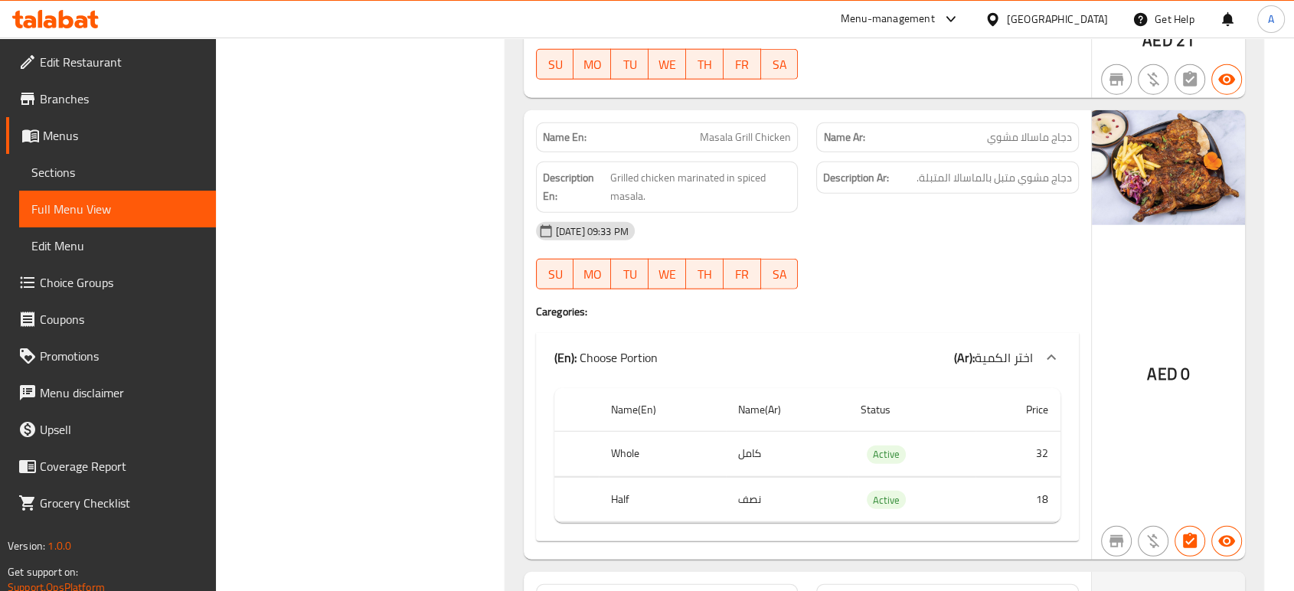
scroll to position [9746, 0]
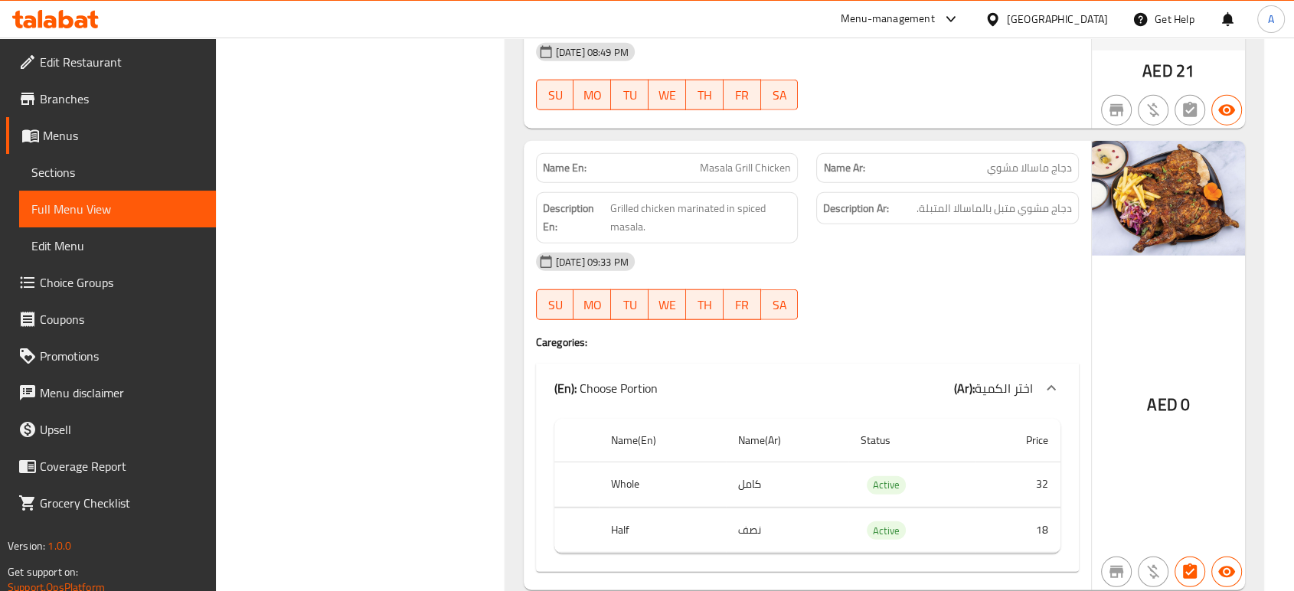
click at [966, 265] on div "12-09-2025 09:33 PM SU MO TU WE TH FR SA" at bounding box center [807, 287] width 561 height 86
click at [770, 244] on div "12-09-2025 09:33 PM" at bounding box center [807, 262] width 561 height 37
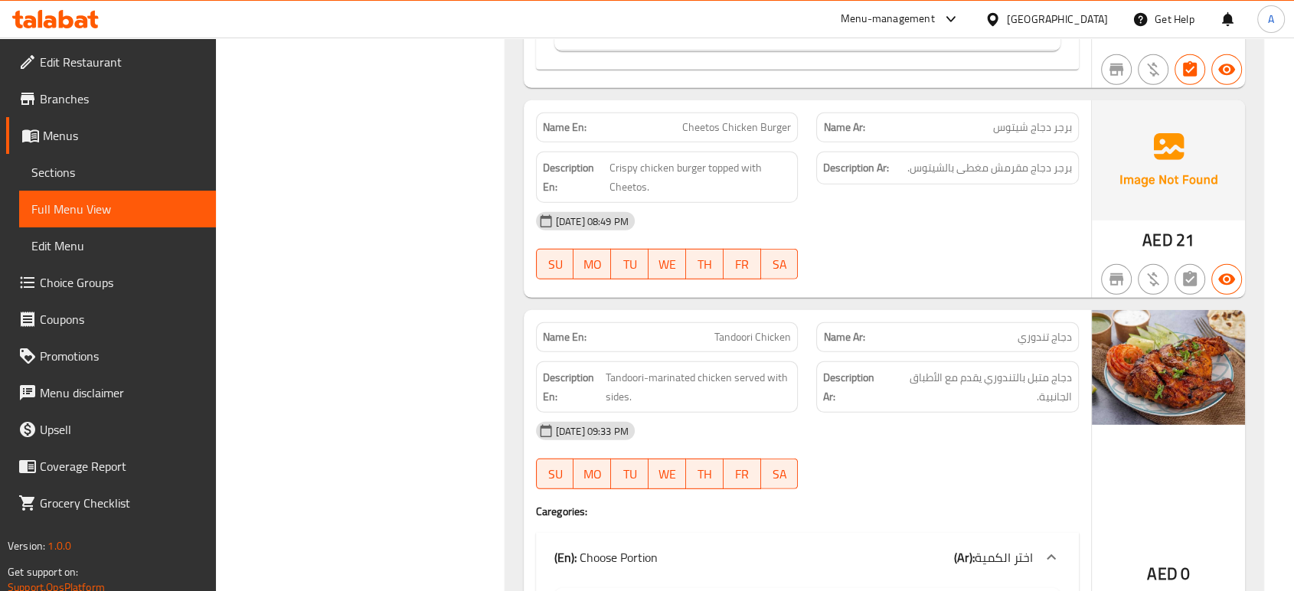
scroll to position [10419, 0]
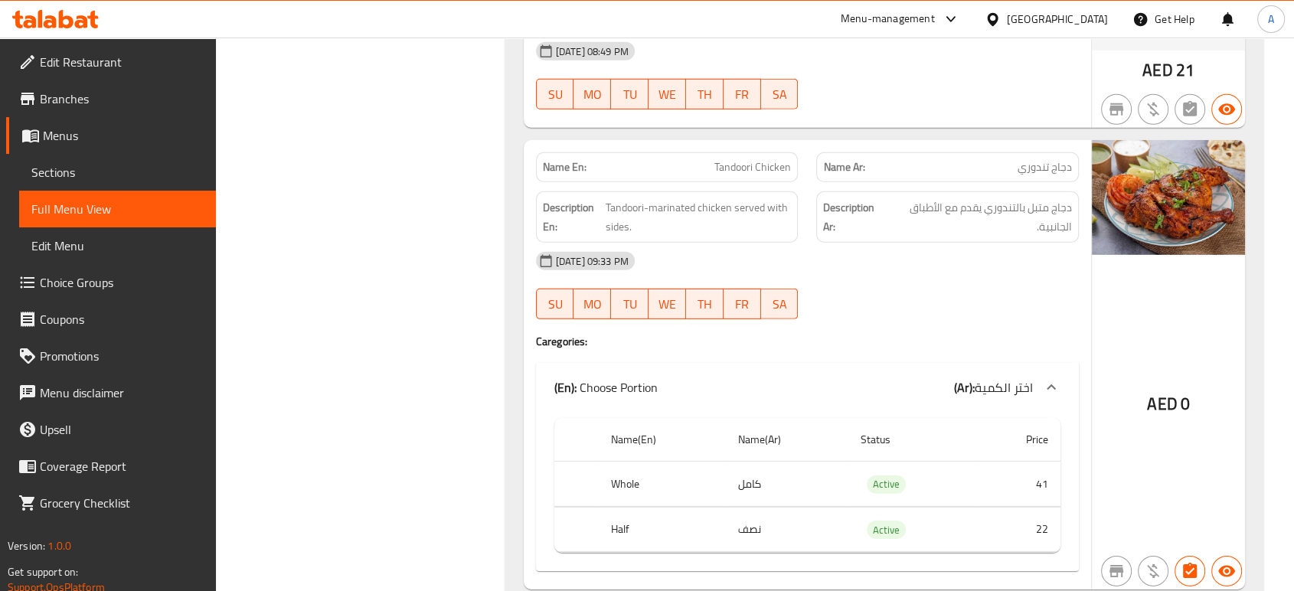
click at [734, 293] on span "FR" at bounding box center [742, 304] width 25 height 22
type button "5"
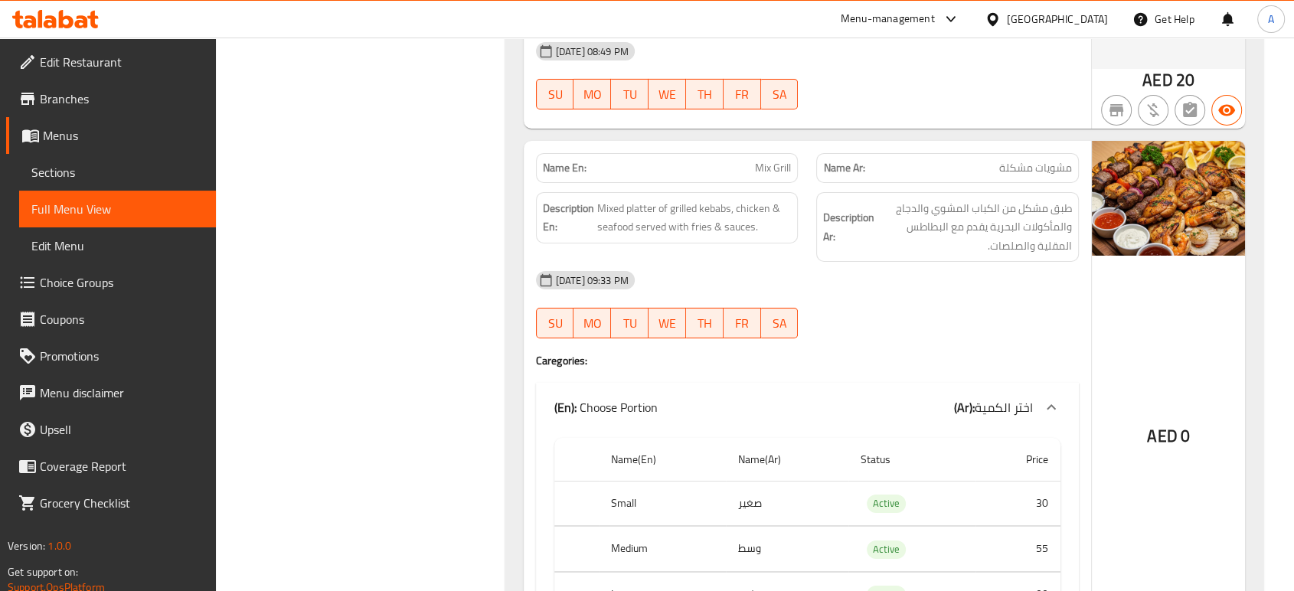
scroll to position [11072, 0]
click at [917, 328] on div at bounding box center [947, 337] width 281 height 18
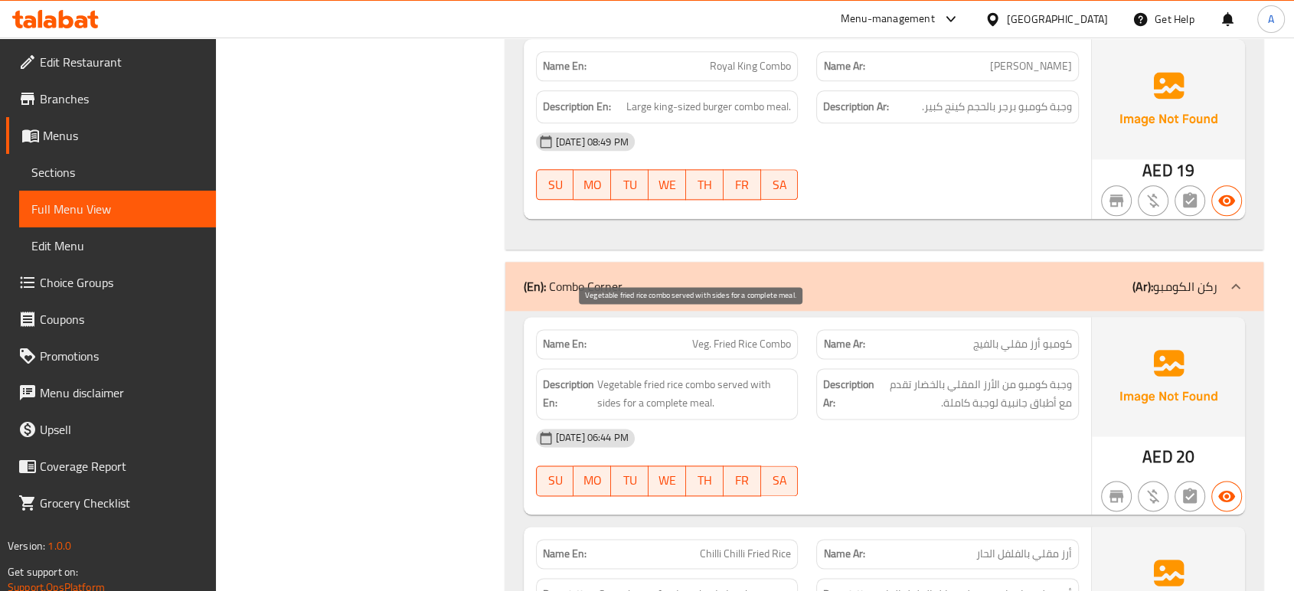
scroll to position [13710, 0]
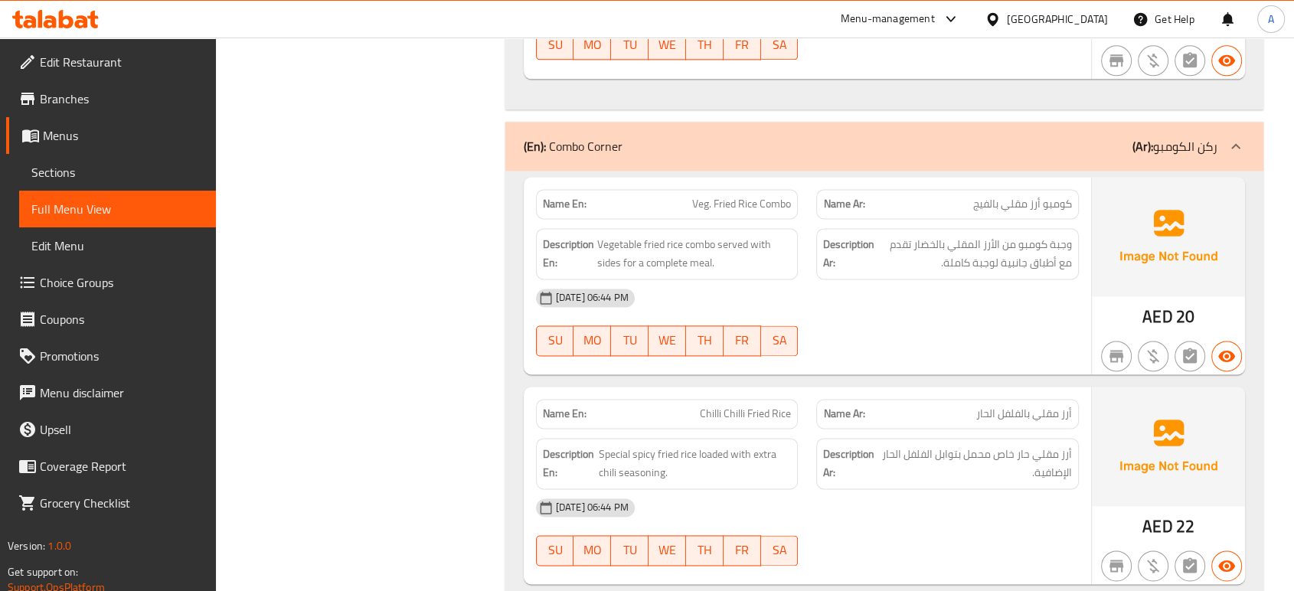
click at [821, 283] on div "12-09-2025 06:44 PM SU MO TU WE TH FR SA" at bounding box center [807, 322] width 561 height 86
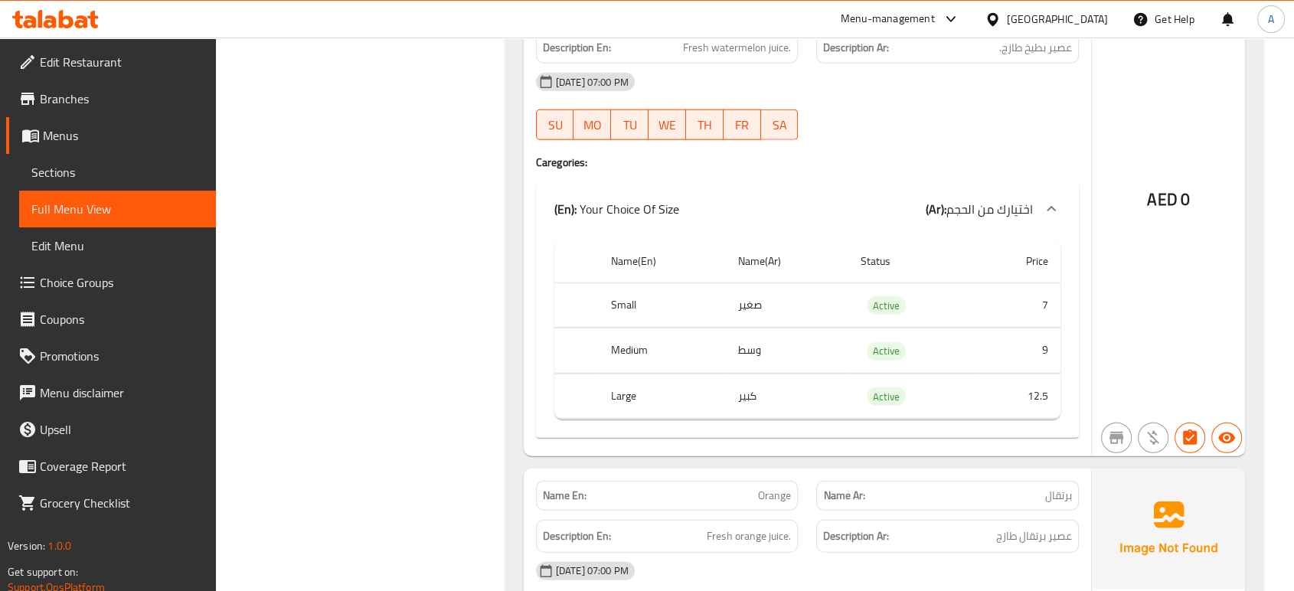
scroll to position [15299, 0]
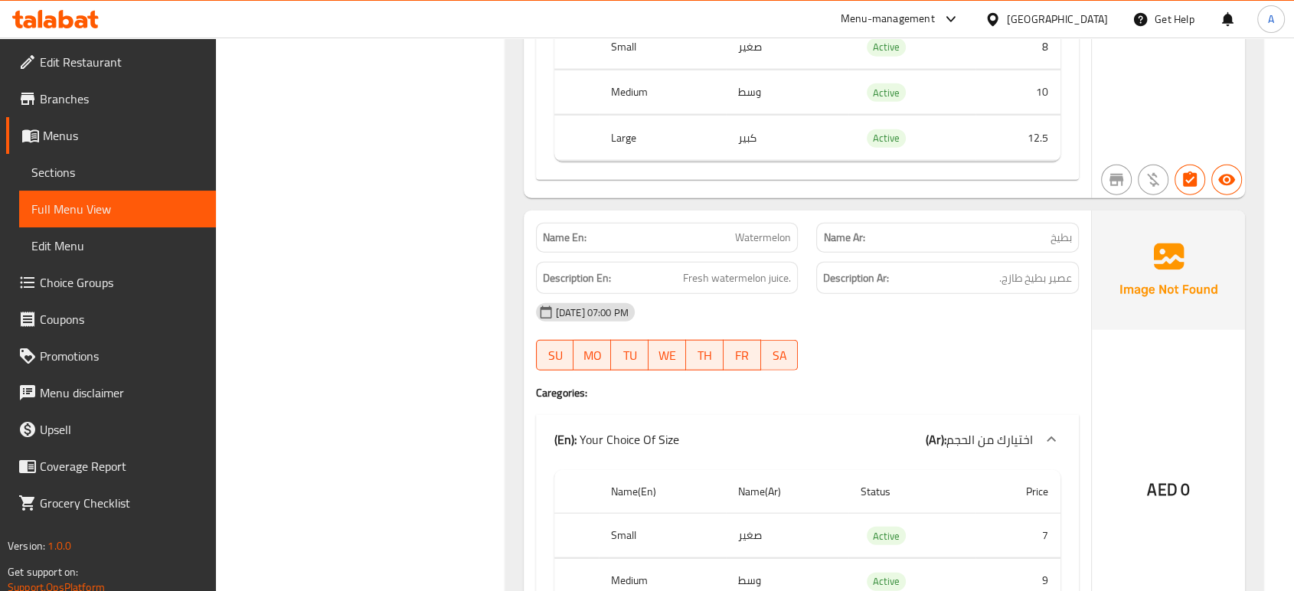
click at [906, 361] on div at bounding box center [947, 370] width 281 height 18
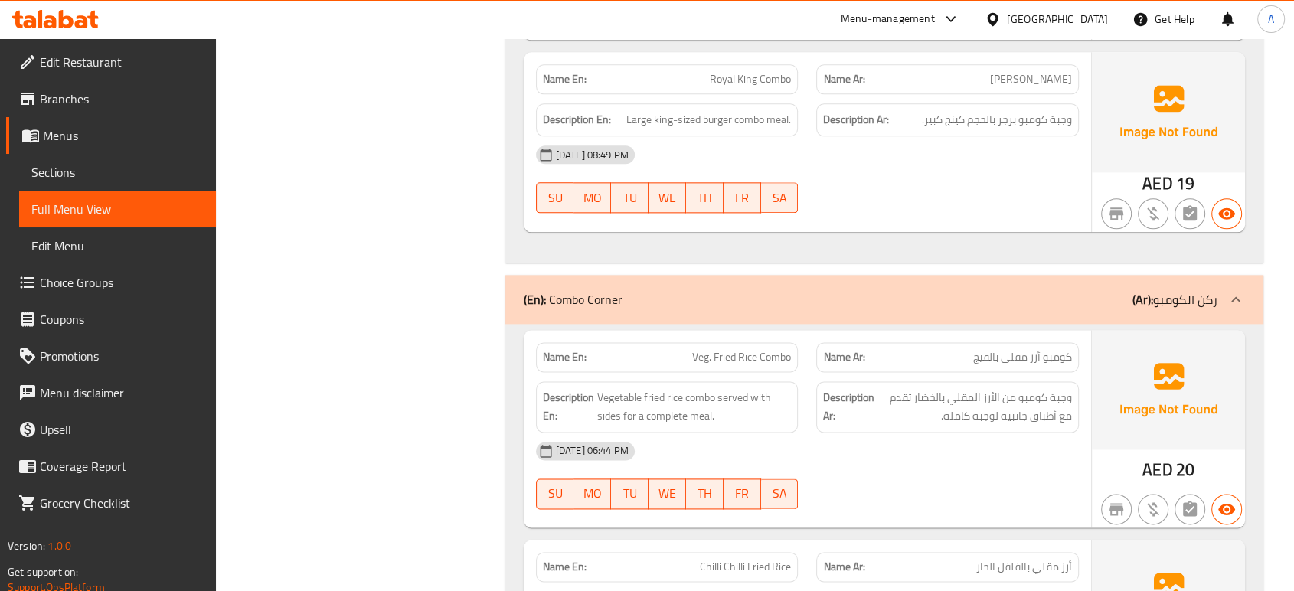
click at [906, 388] on span "وجبة كومبو من الأرز المقلي بالخضار تقدم مع أطباق جانبية لوجبة كاملة." at bounding box center [975, 407] width 194 height 38
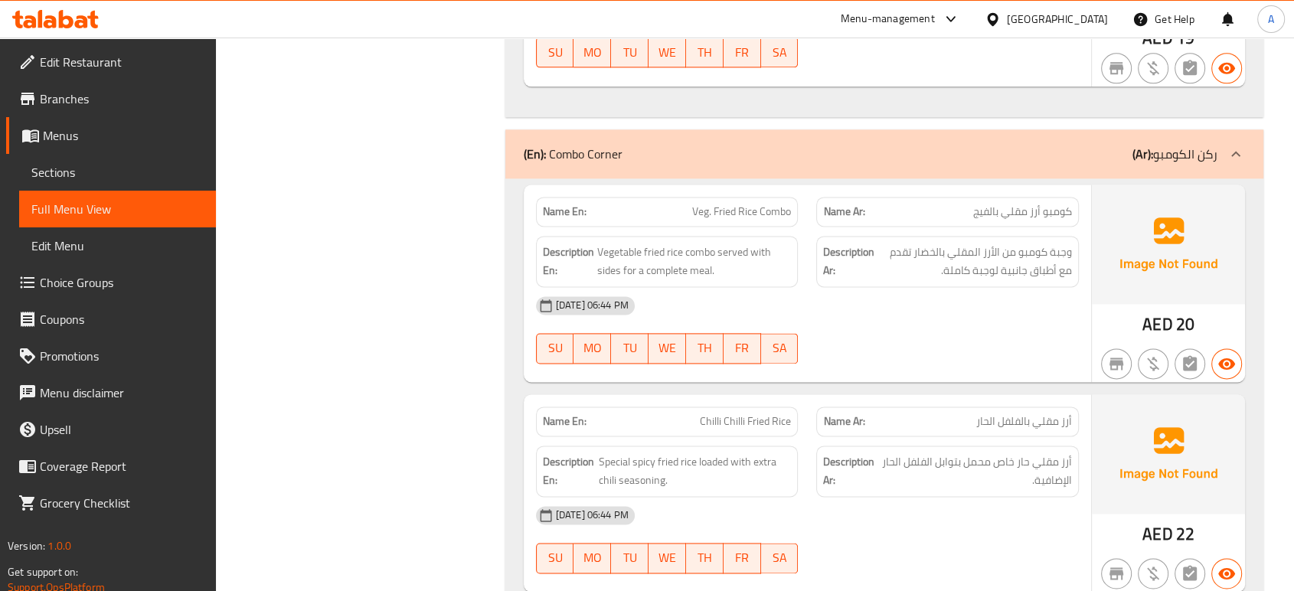
scroll to position [13727, 0]
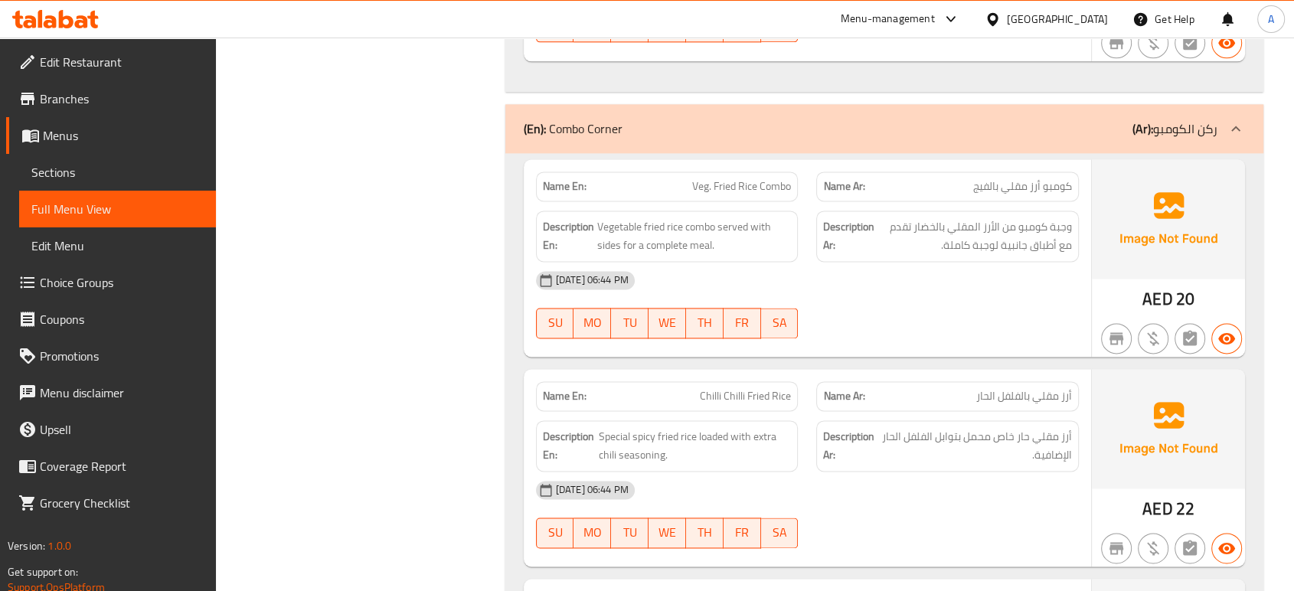
click at [940, 427] on span "أرز مقلي حار خاص محمل بتوابل الفلفل الحار الإضافية." at bounding box center [976, 446] width 191 height 38
click at [894, 265] on div "12-09-2025 06:44 PM SU MO TU WE TH FR SA" at bounding box center [807, 305] width 561 height 86
drag, startPoint x: 994, startPoint y: 219, endPoint x: 1054, endPoint y: 210, distance: 60.4
click at [994, 262] on div "[DATE] 06:44 PM" at bounding box center [807, 280] width 561 height 37
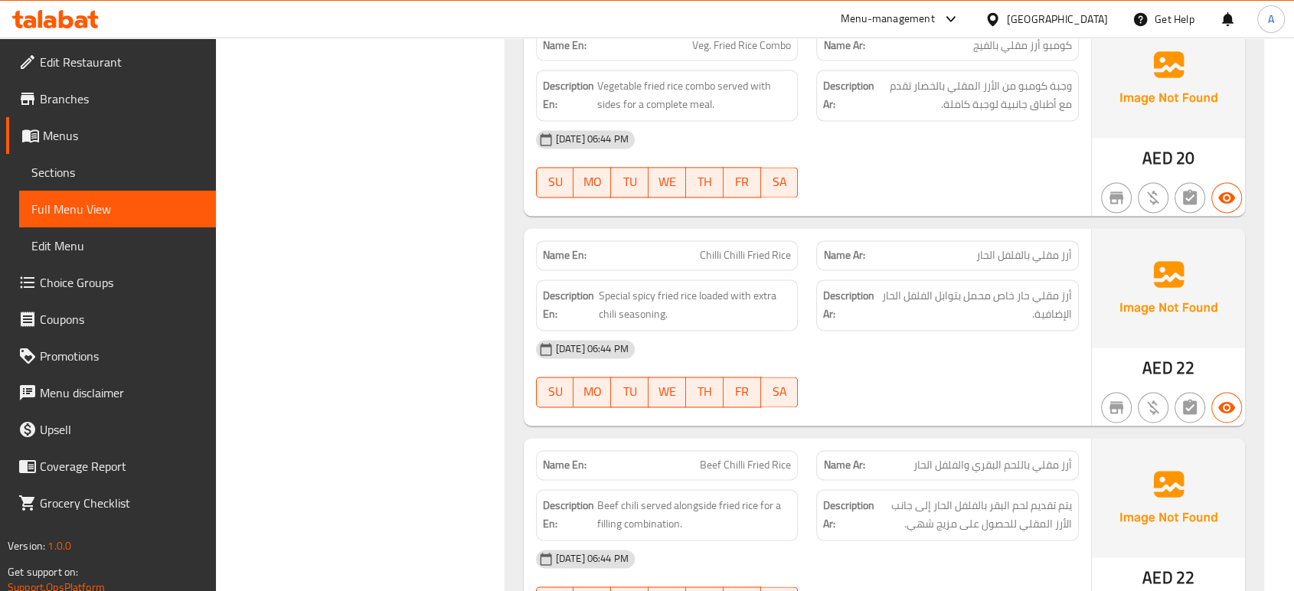
scroll to position [13897, 0]
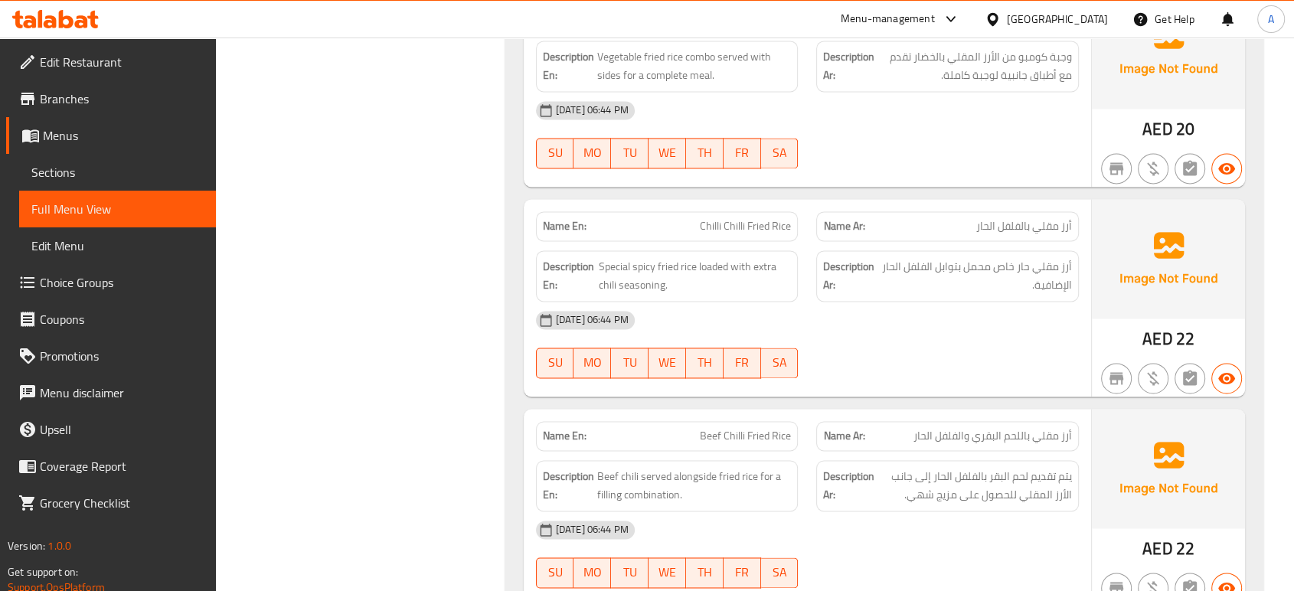
click at [920, 302] on div "12-09-2025 06:44 PM" at bounding box center [807, 320] width 561 height 37
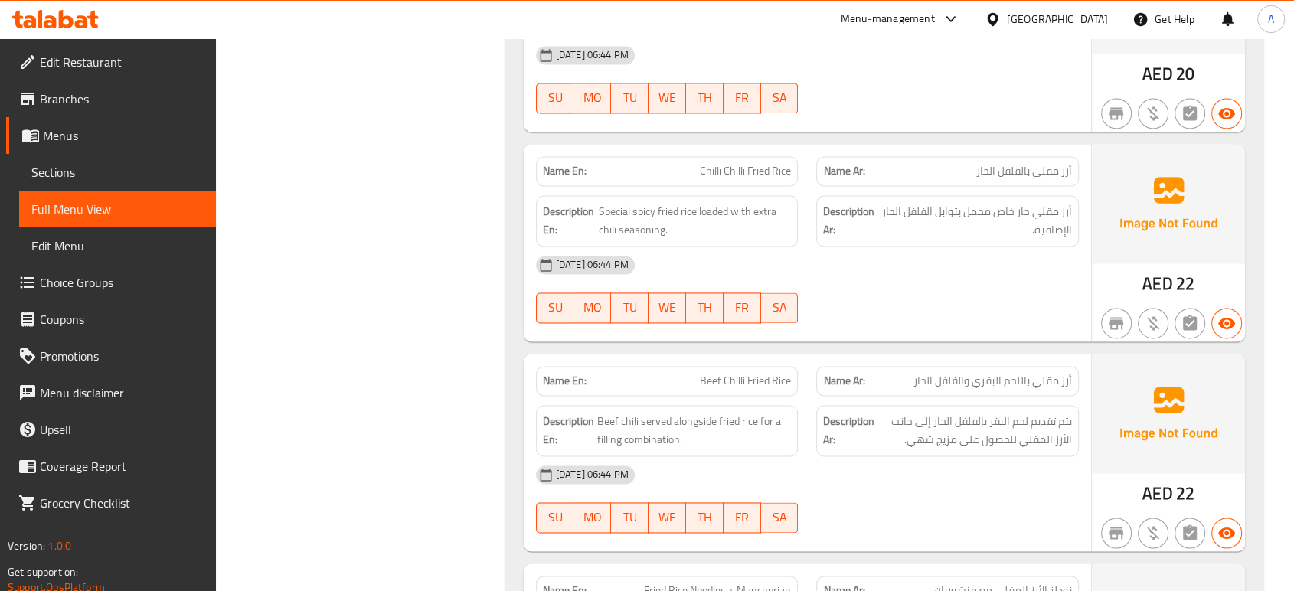
scroll to position [13982, 0]
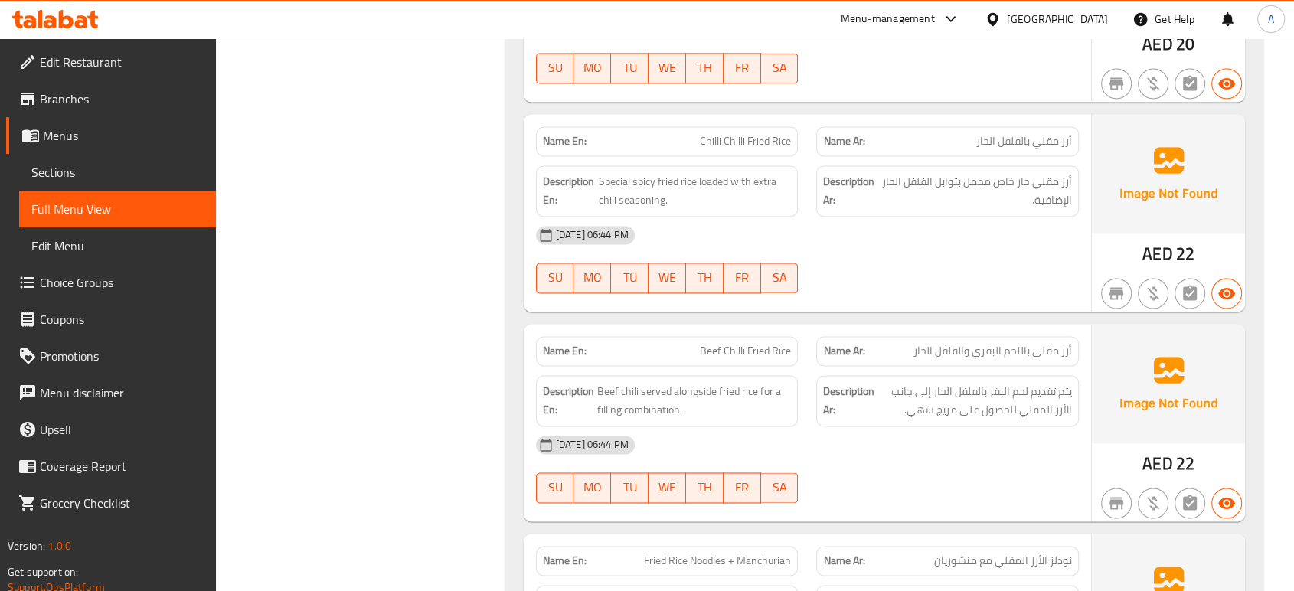
click at [882, 430] on div "12-09-2025 06:44 PM SU MO TU WE TH FR SA" at bounding box center [807, 470] width 561 height 86
click at [740, 427] on div "[DATE] 06:44 PM" at bounding box center [807, 445] width 561 height 37
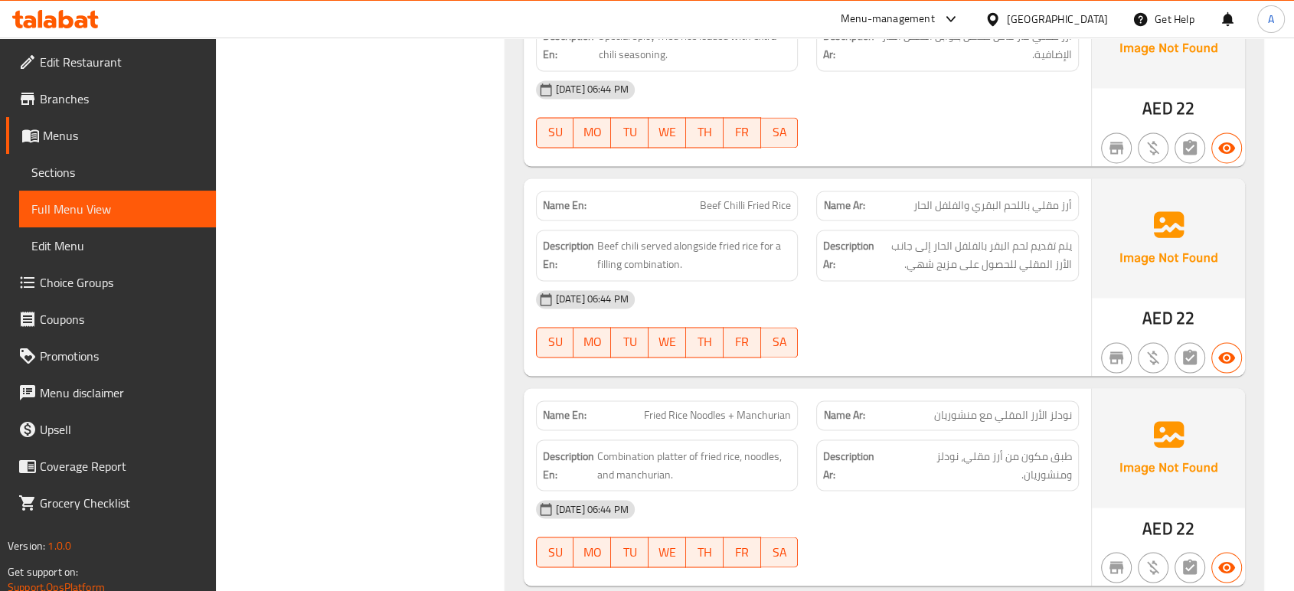
scroll to position [14152, 0]
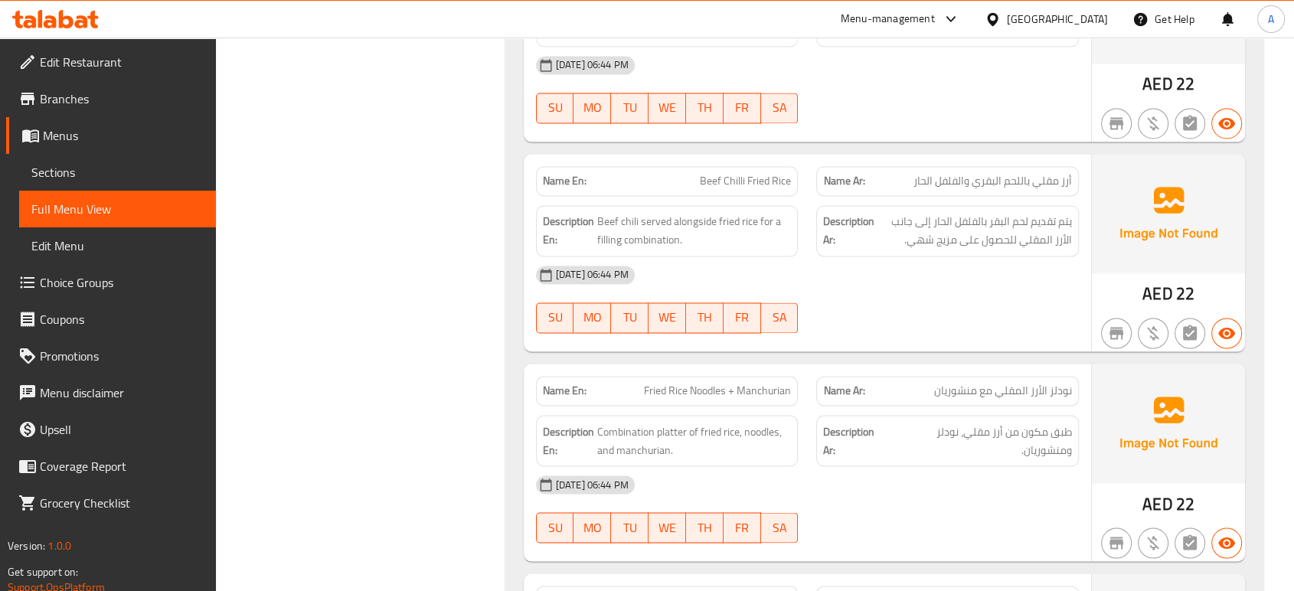
click at [776, 383] on span "Fried Rice Noodles + Manchurian" at bounding box center [717, 391] width 147 height 16
copy span "Manchurian"
drag, startPoint x: 725, startPoint y: 330, endPoint x: 633, endPoint y: 331, distance: 91.9
click at [633, 383] on p "Name En: Fried Rice Noodles + Manchurian" at bounding box center [667, 391] width 249 height 16
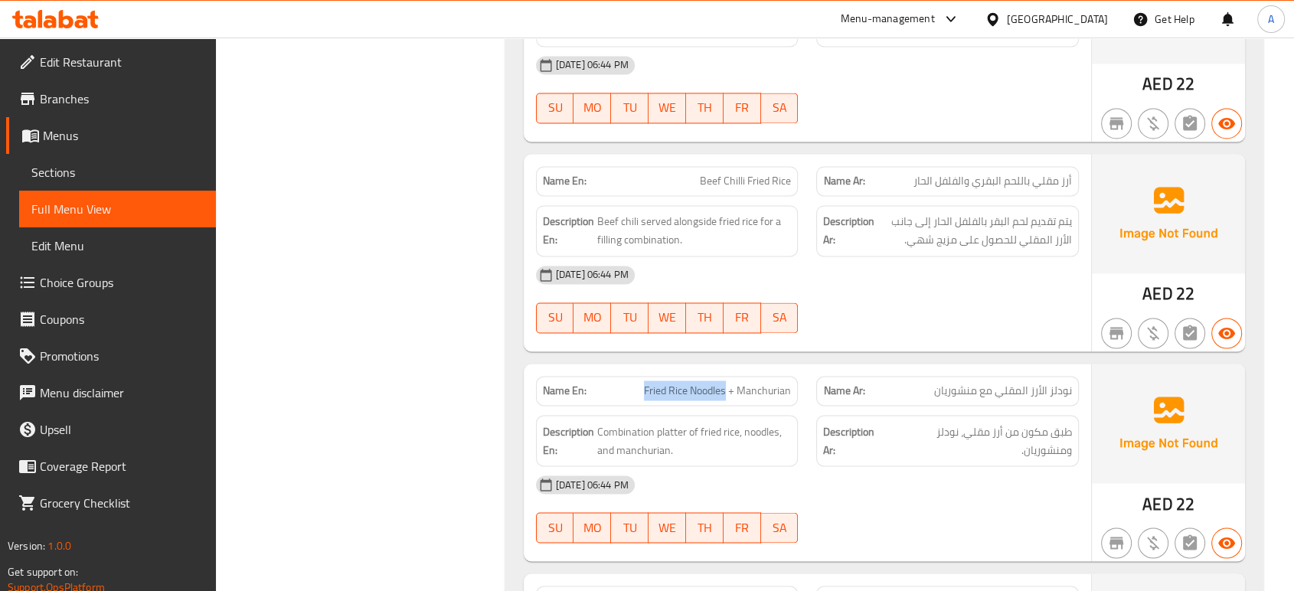
copy span "Fried Rice Noodles"
click at [781, 383] on span "Fried Rice Noodles + Manchurian" at bounding box center [717, 391] width 147 height 16
copy span "Manchurian"
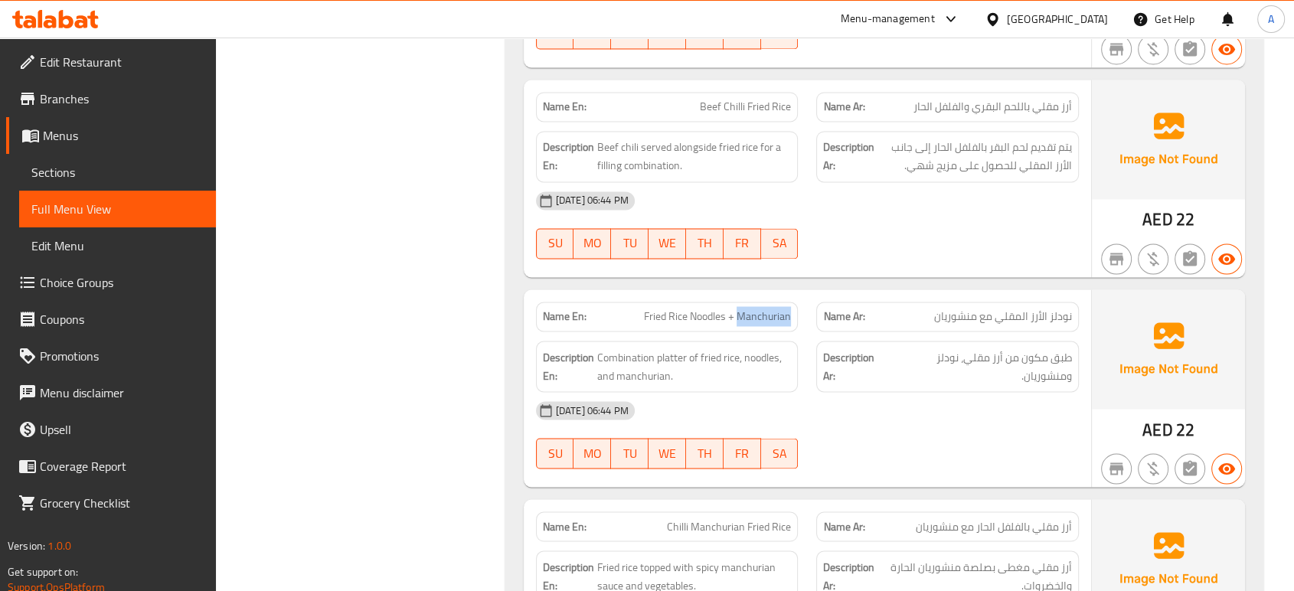
scroll to position [14322, 0]
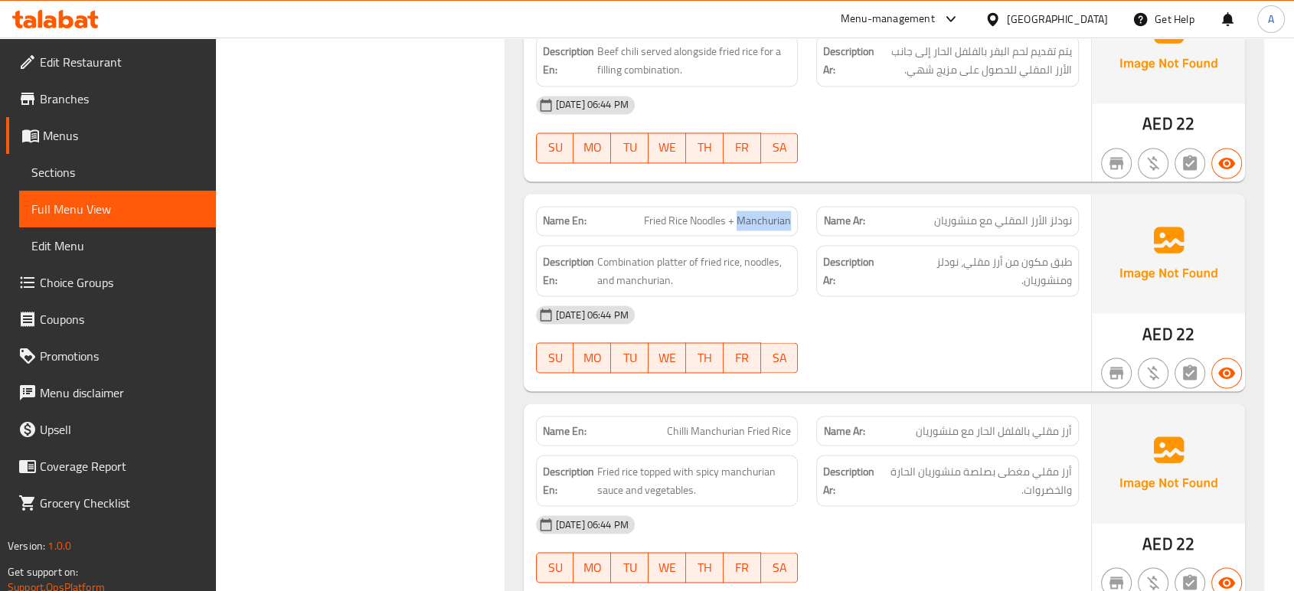
click at [766, 213] on span "Fried Rice Noodles + Manchurian" at bounding box center [717, 221] width 147 height 16
copy span "Fried Rice Noodles + Manchurian"
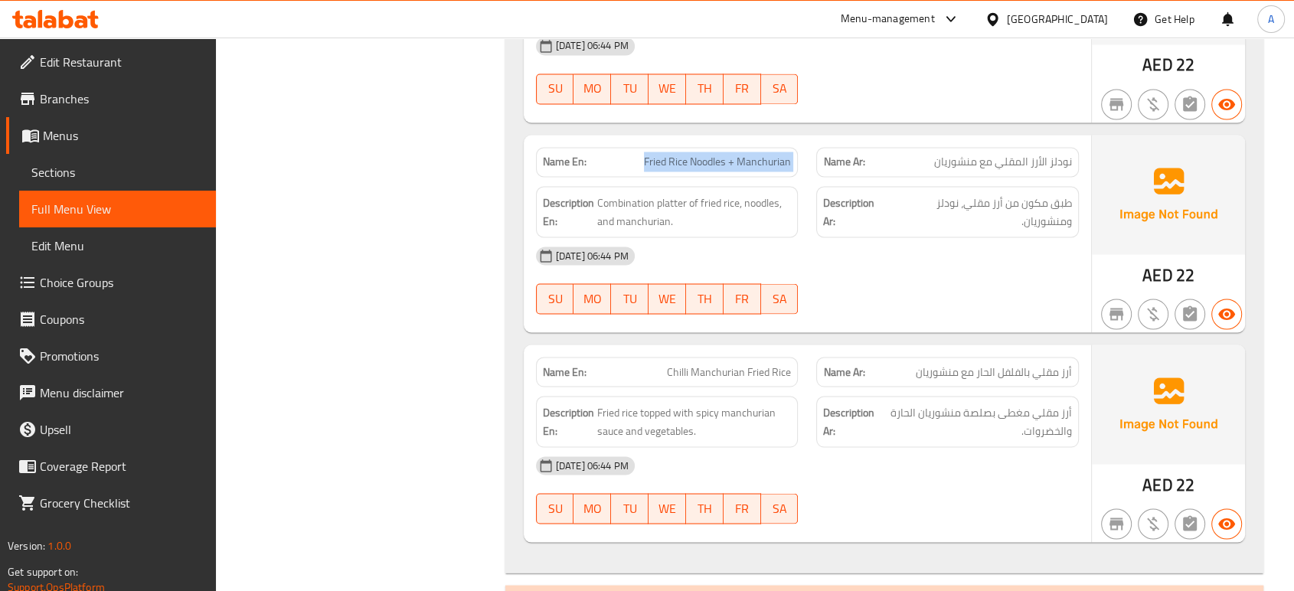
scroll to position [14408, 0]
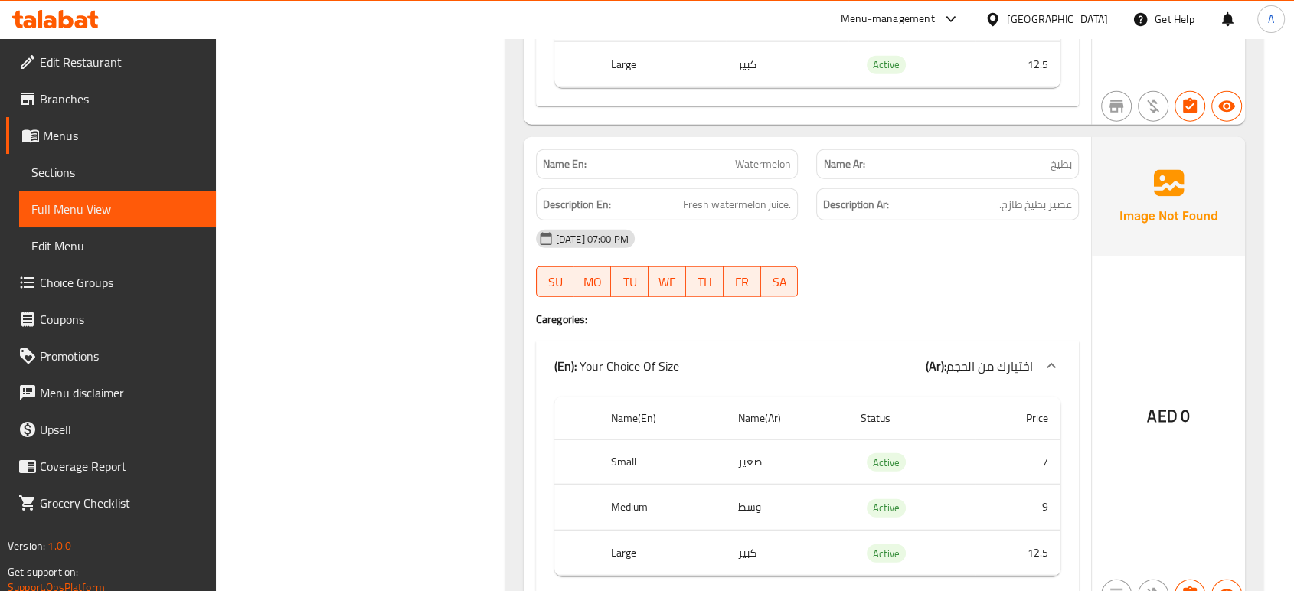
scroll to position [15344, 0]
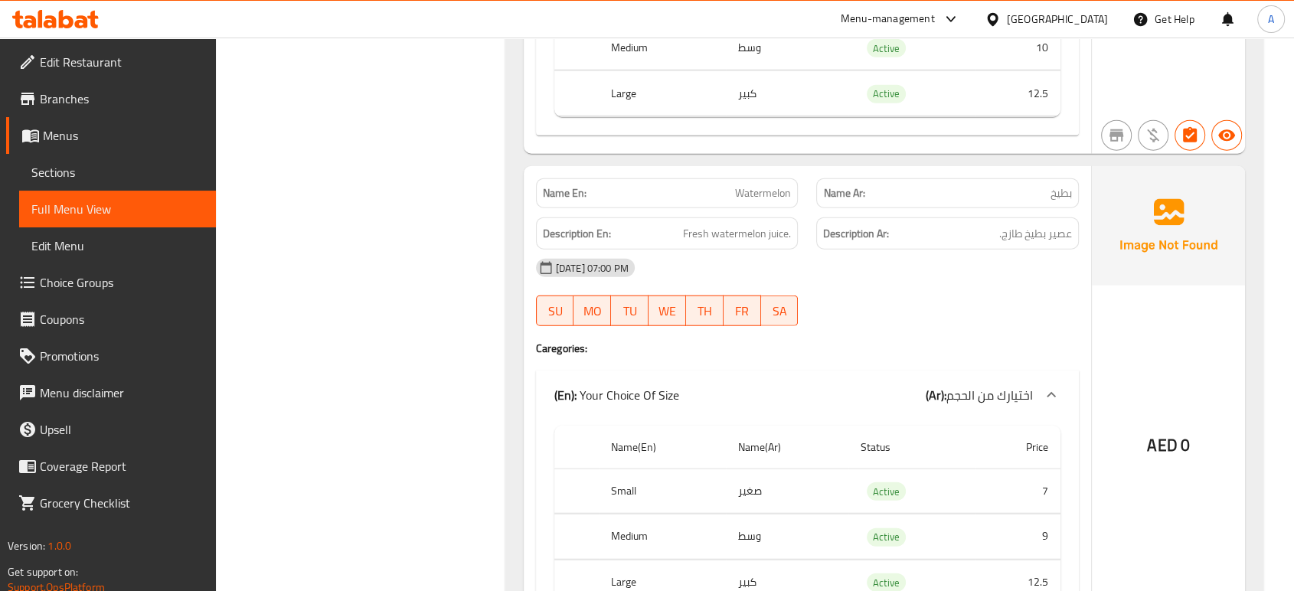
click at [779, 185] on span "Watermelon" at bounding box center [763, 193] width 56 height 16
click at [778, 185] on span "Watermelon" at bounding box center [763, 193] width 56 height 16
copy span "Watermelon"
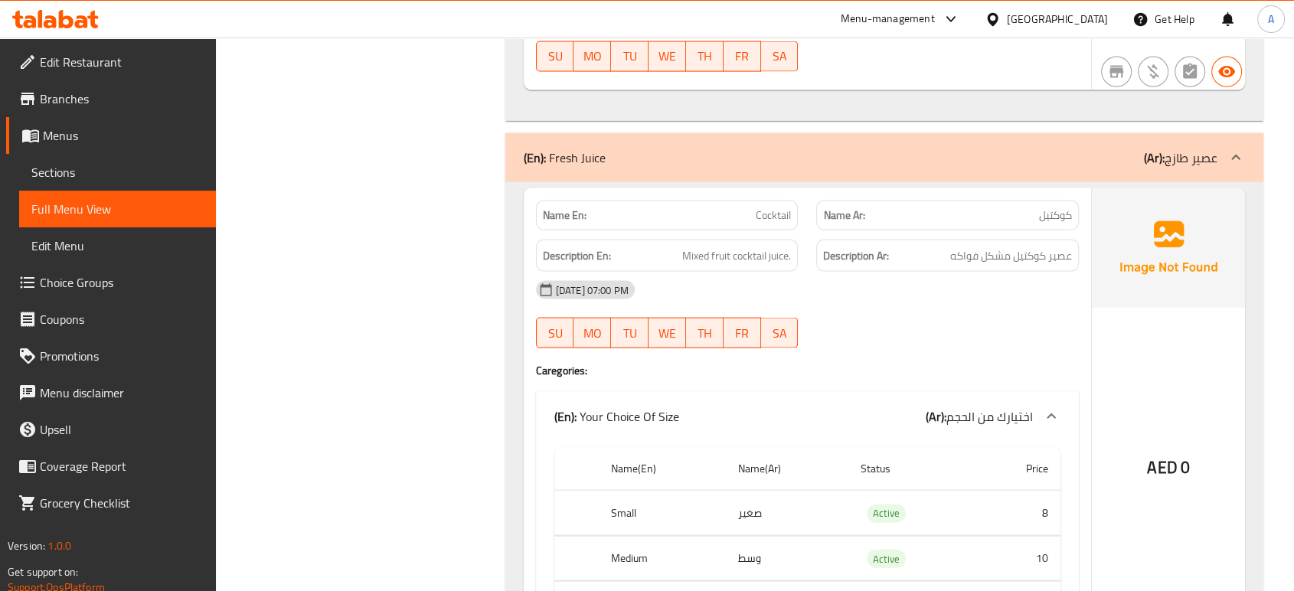
scroll to position [15088, 0]
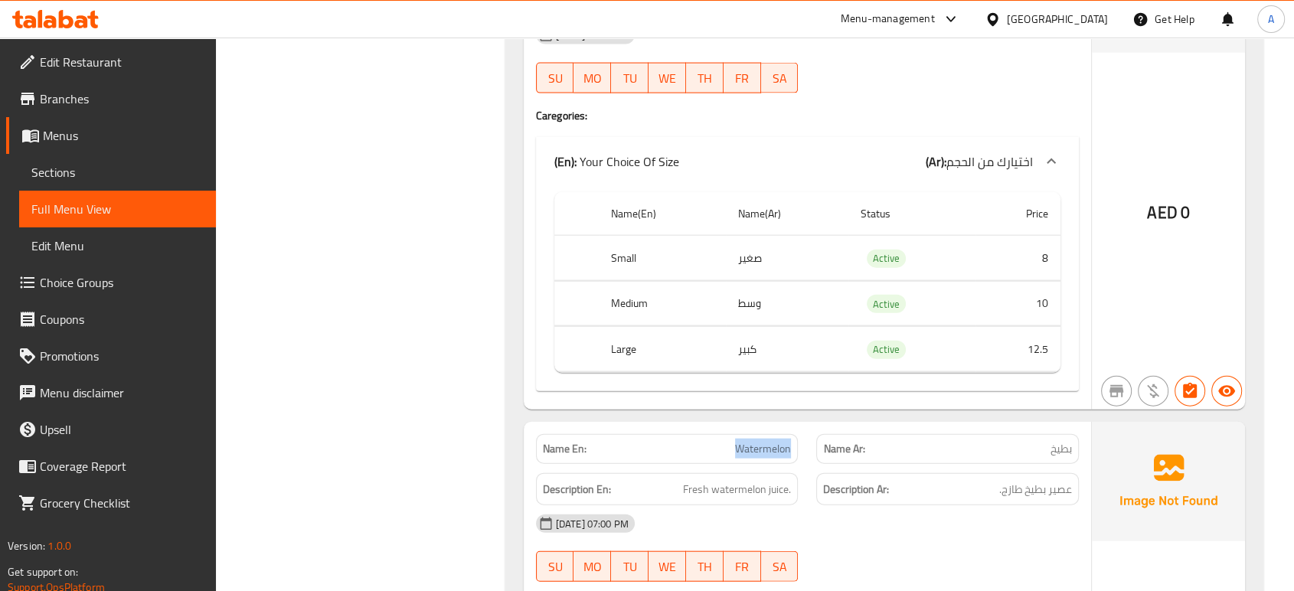
click at [766, 441] on span "Watermelon" at bounding box center [763, 449] width 56 height 16
copy span "Watermelon"
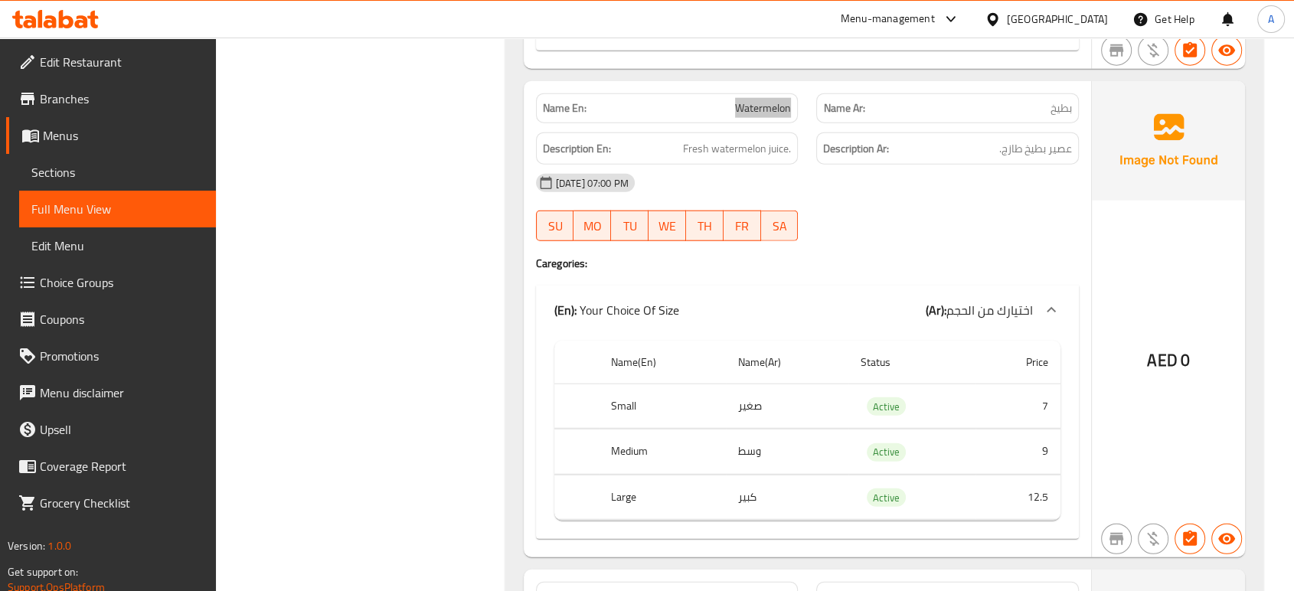
scroll to position [15684, 0]
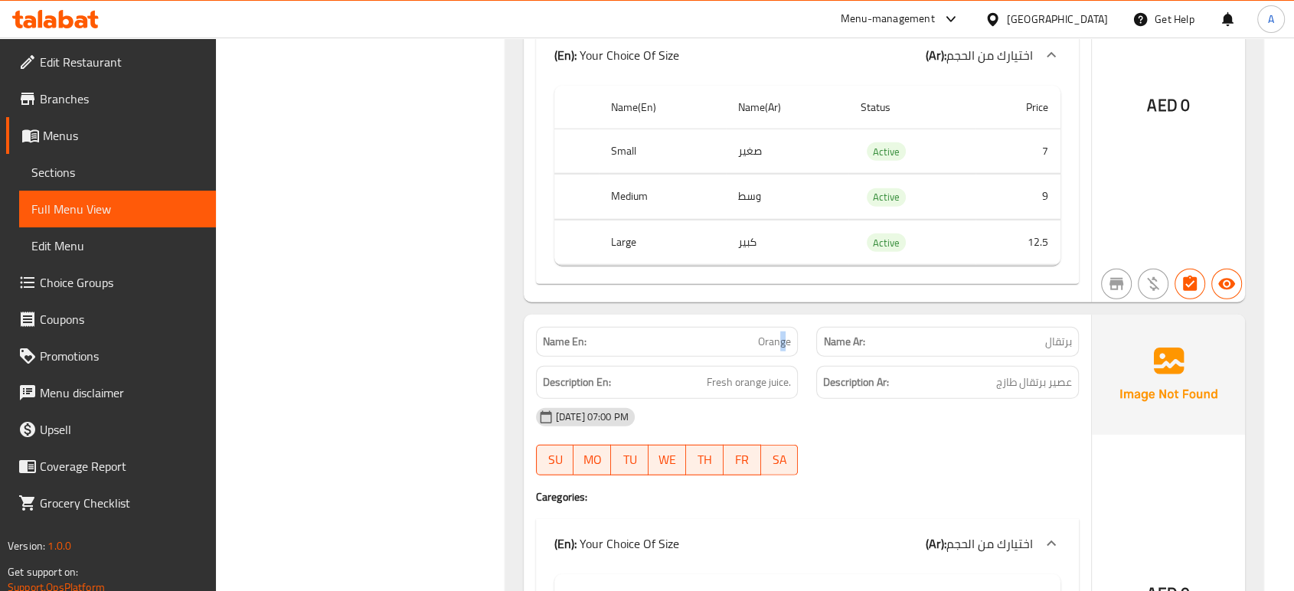
click at [782, 334] on span "Orange" at bounding box center [774, 342] width 33 height 16
click at [780, 334] on span "Orange" at bounding box center [774, 342] width 33 height 16
click at [783, 334] on span "Orange" at bounding box center [774, 342] width 33 height 16
click at [784, 334] on span "Orange" at bounding box center [774, 342] width 33 height 16
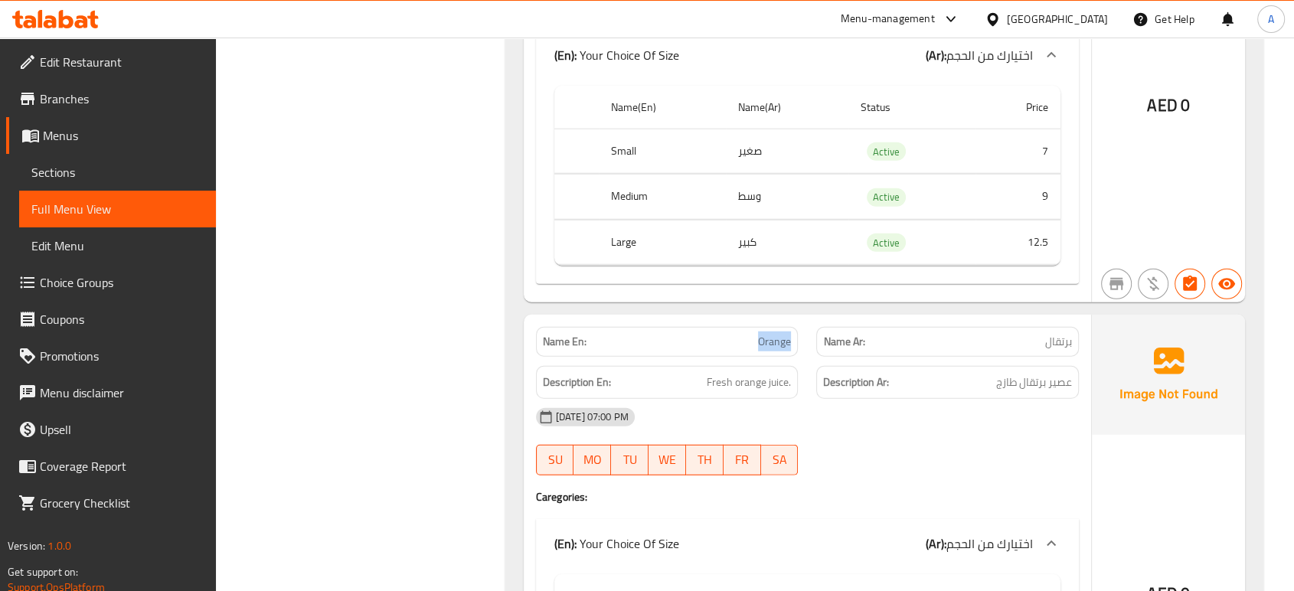
click at [784, 334] on span "Orange" at bounding box center [774, 342] width 33 height 16
click at [809, 399] on div "[DATE] 07:00 PM" at bounding box center [807, 417] width 561 height 37
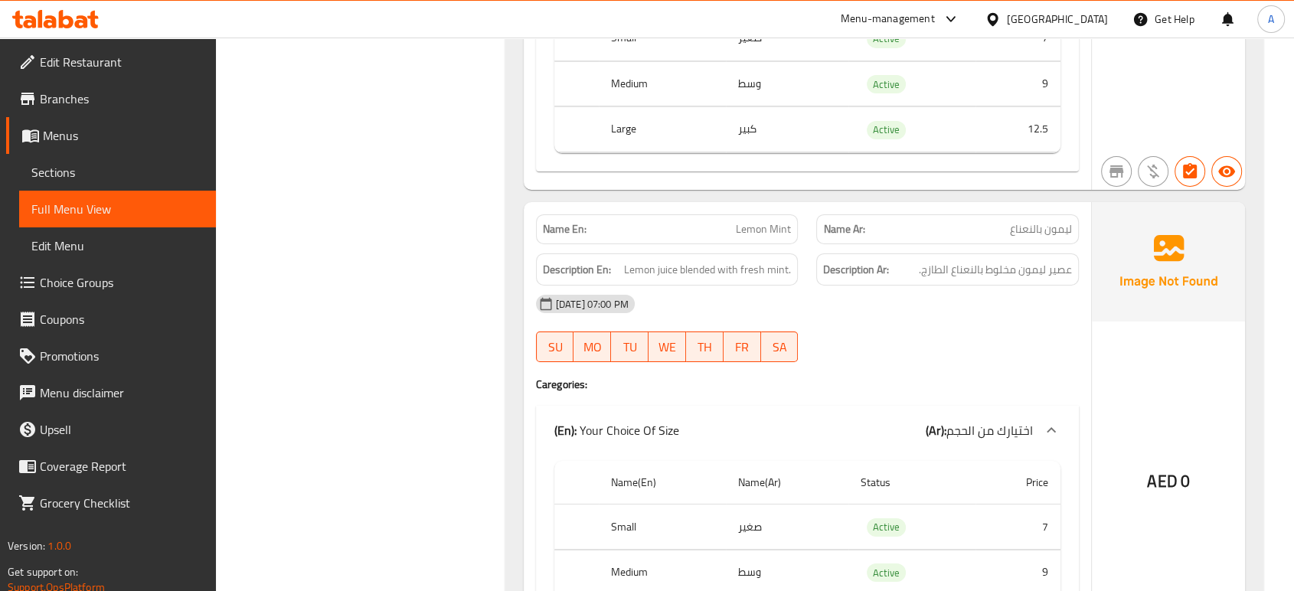
scroll to position [16790, 0]
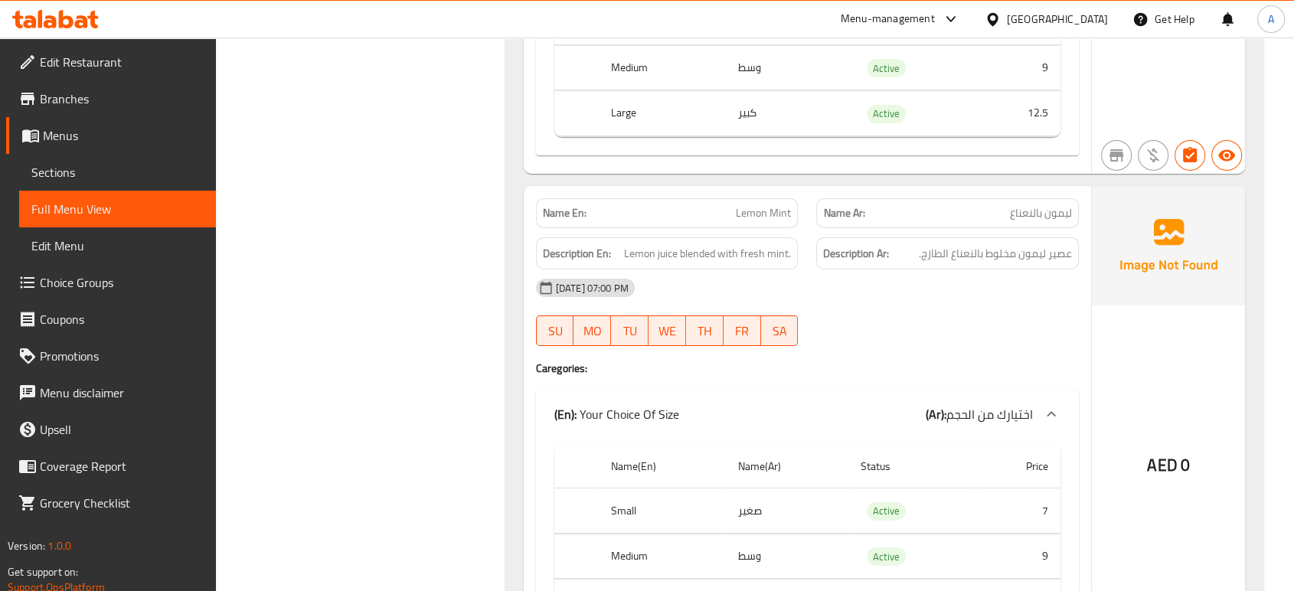
click at [753, 405] on div "(En): Your Choice Of Size (Ar): اختيارك من الحجم" at bounding box center [793, 414] width 479 height 18
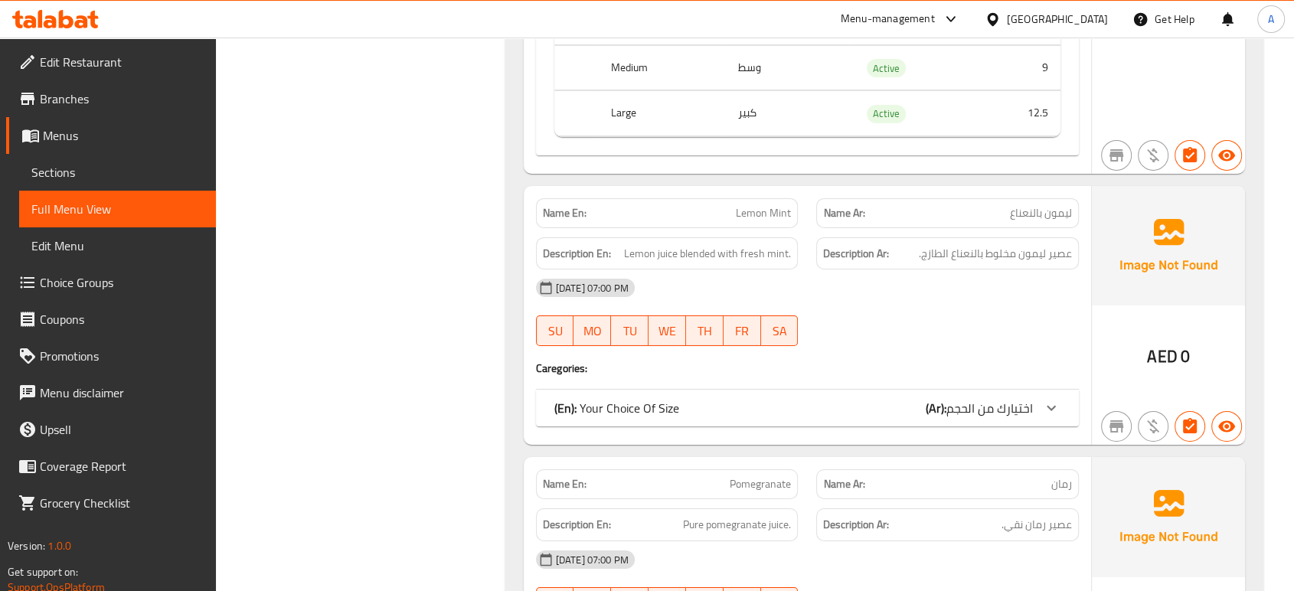
click at [740, 390] on div "(En): Your Choice Of Size (Ar): اختيارك من الحجم" at bounding box center [807, 408] width 543 height 37
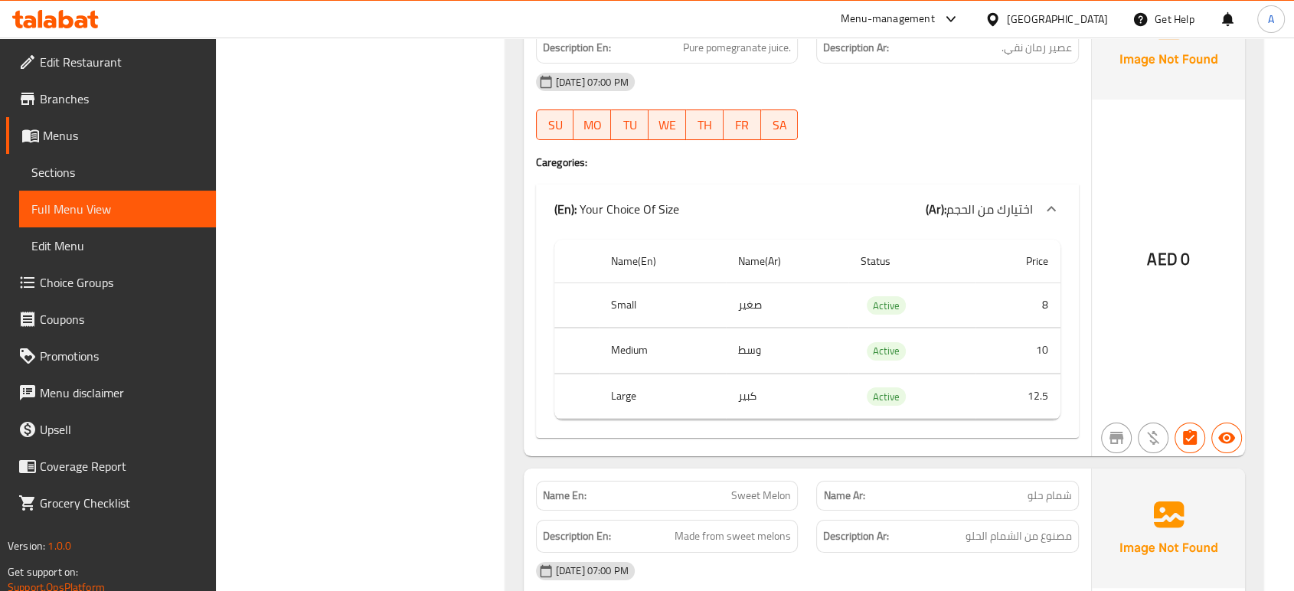
scroll to position [17726, 0]
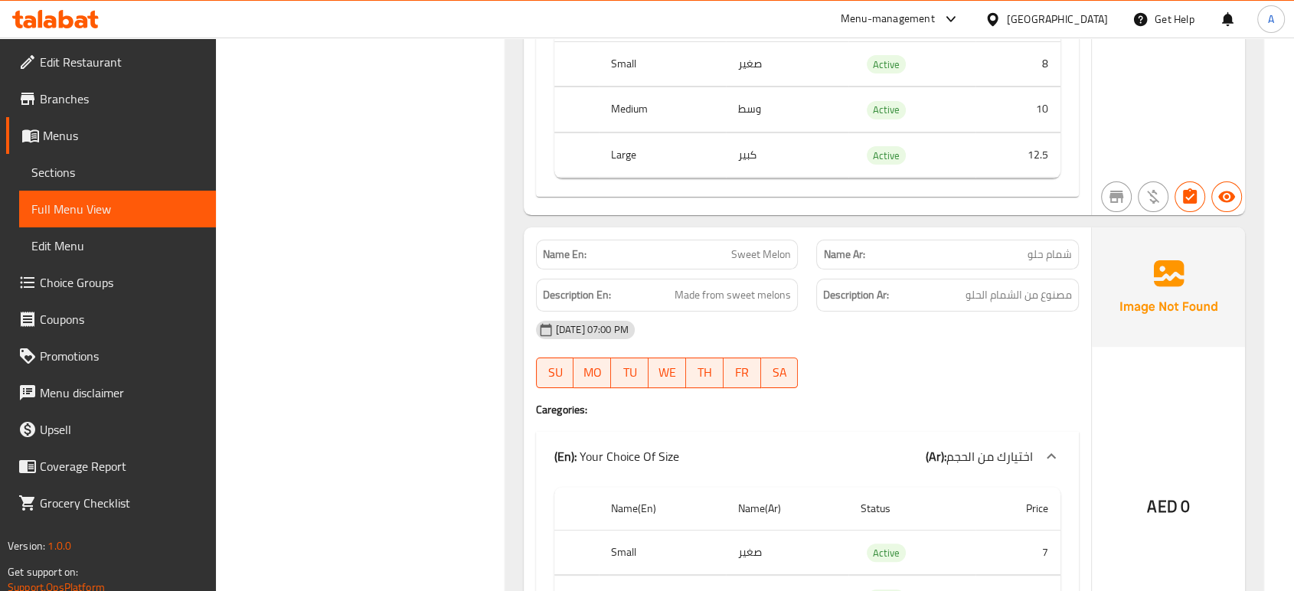
click at [780, 247] on span "Sweet Melon" at bounding box center [761, 255] width 60 height 16
copy span "Sweet Melon"
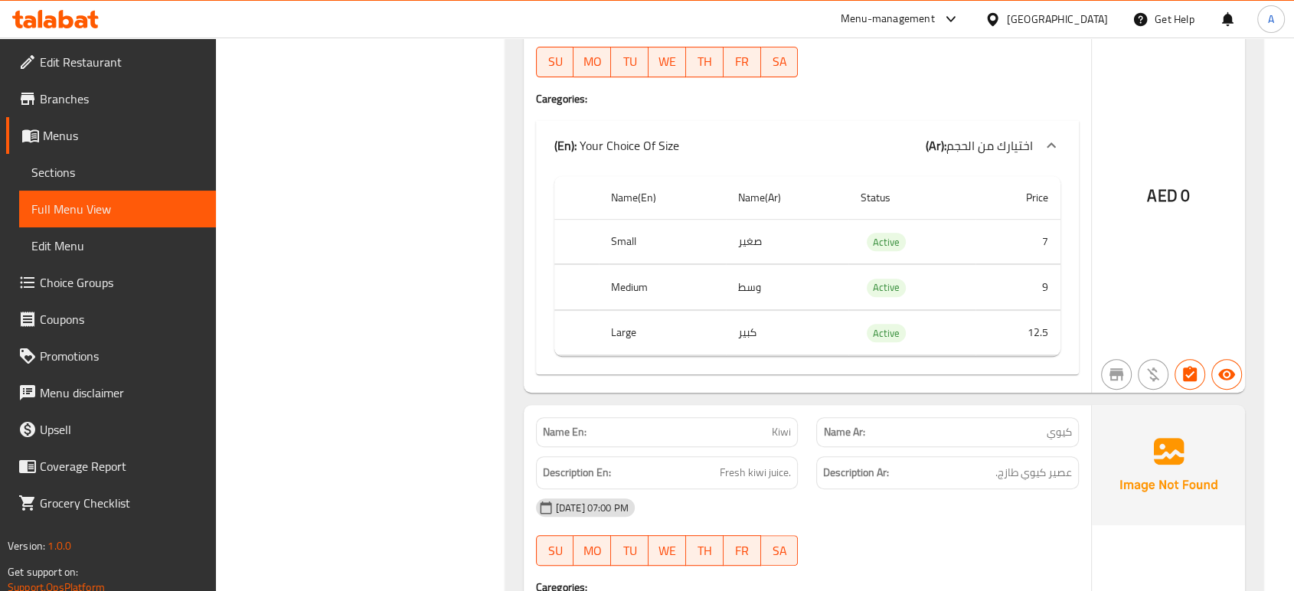
scroll to position [18066, 0]
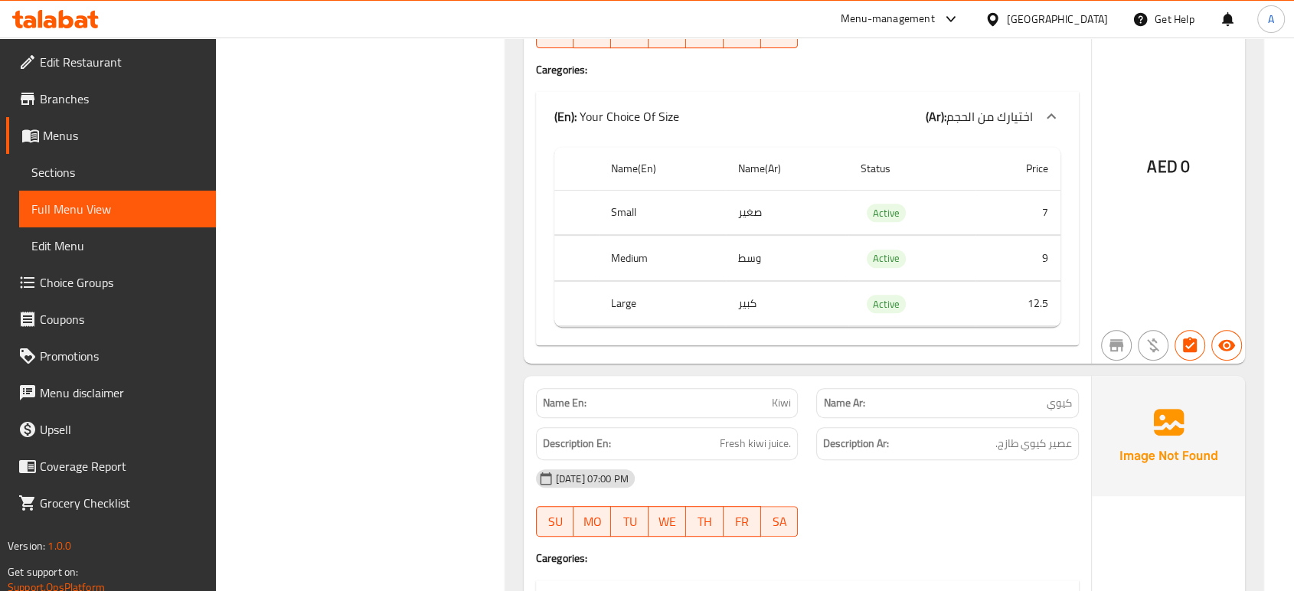
click at [631, 388] on div "Name En: Kiwi" at bounding box center [667, 403] width 263 height 30
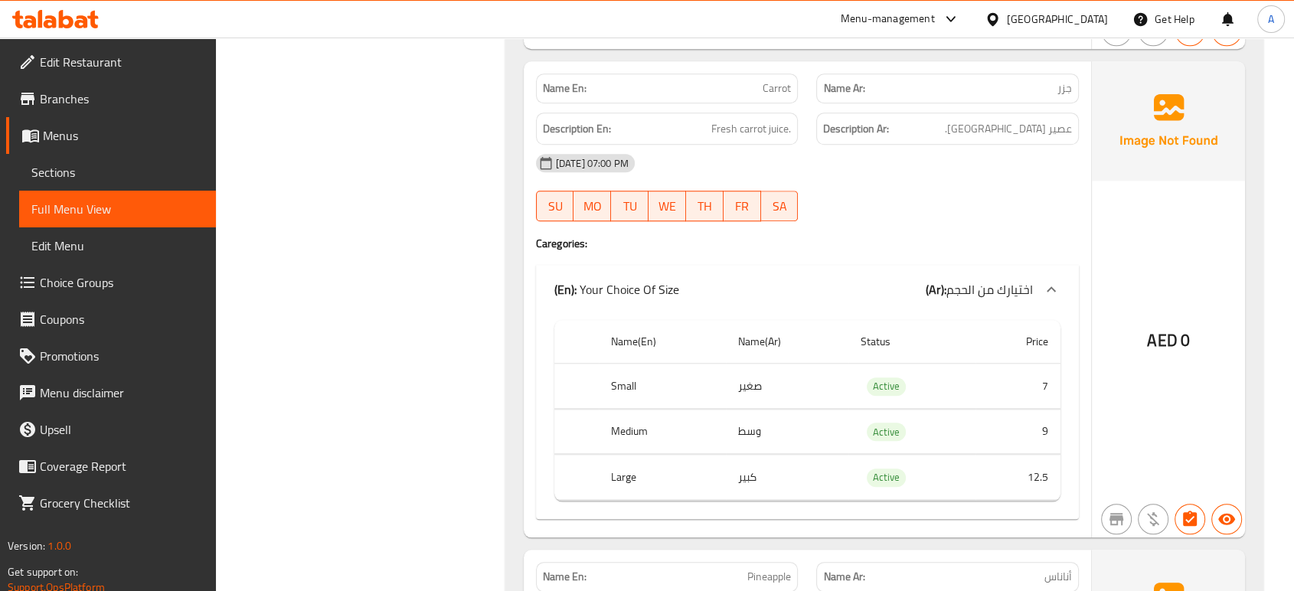
scroll to position [19002, 0]
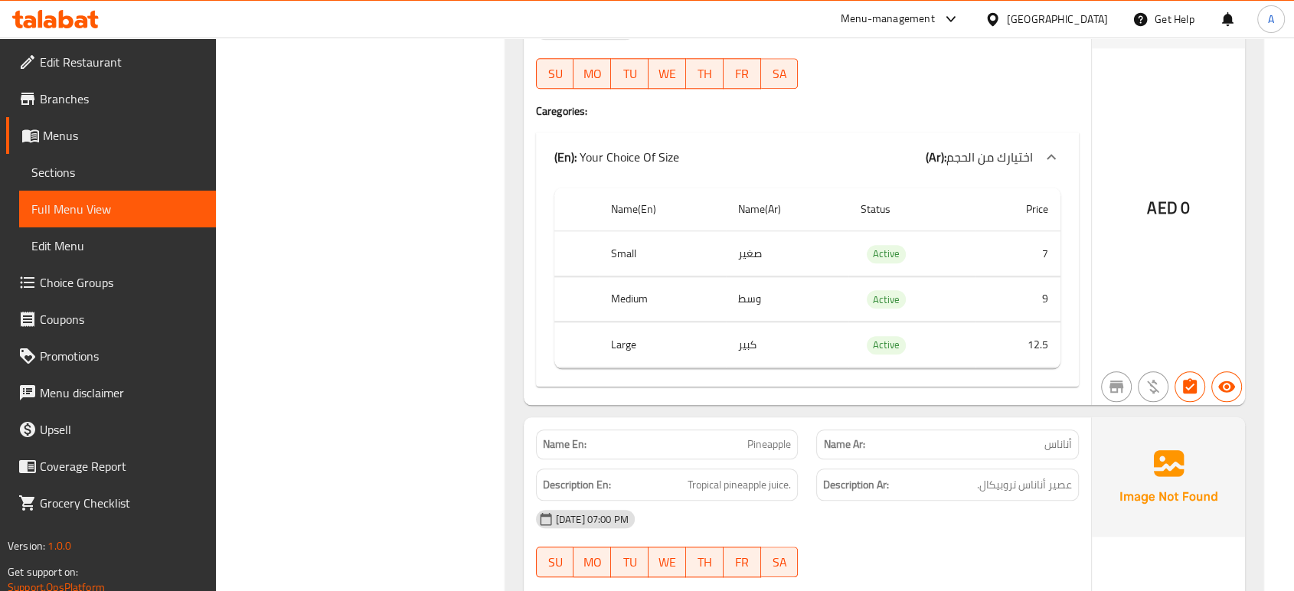
click at [692, 231] on th "Small" at bounding box center [662, 253] width 127 height 45
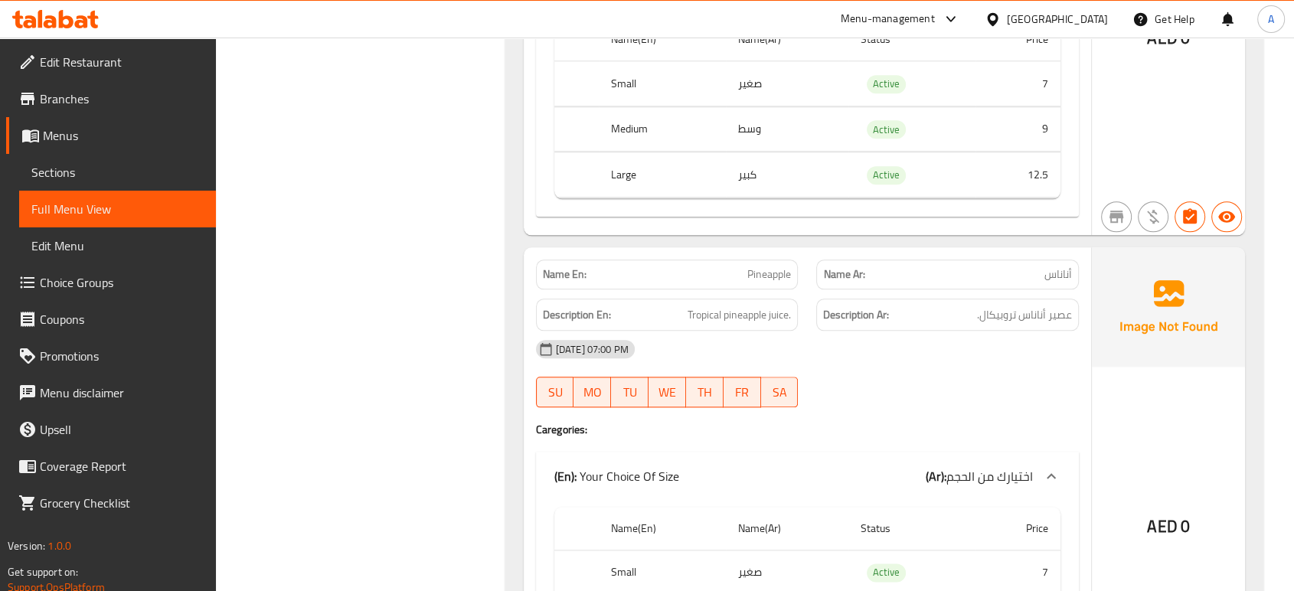
scroll to position [19342, 0]
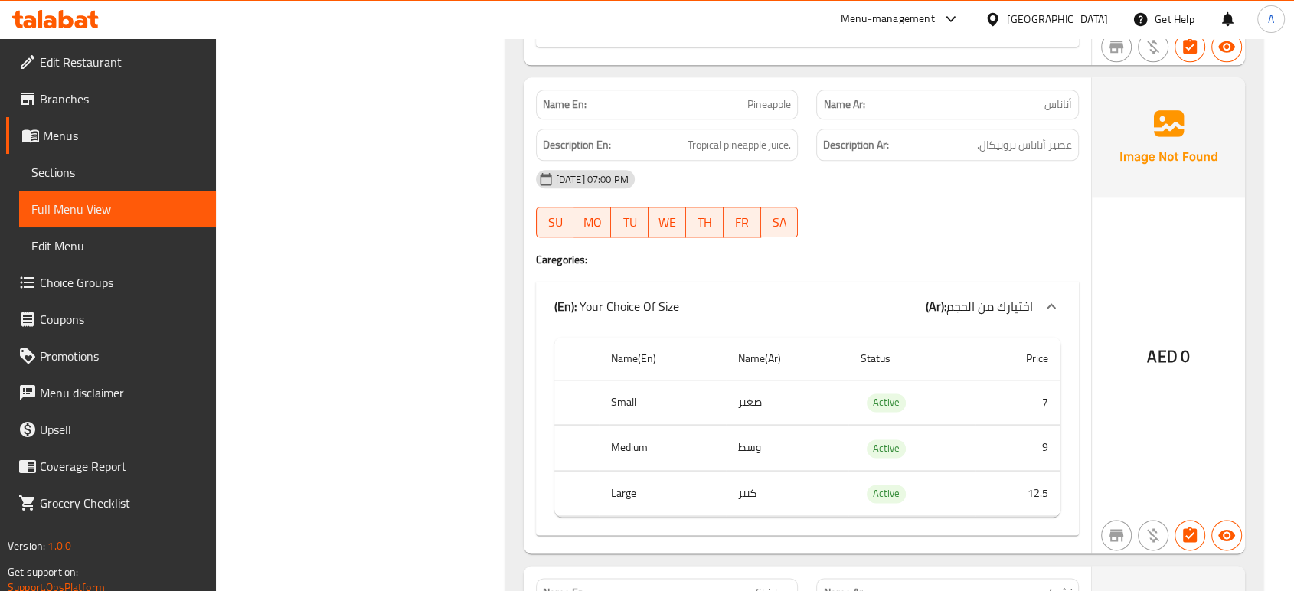
click at [704, 136] on span "Tropical pineapple juice." at bounding box center [739, 145] width 103 height 19
copy span "Tropical"
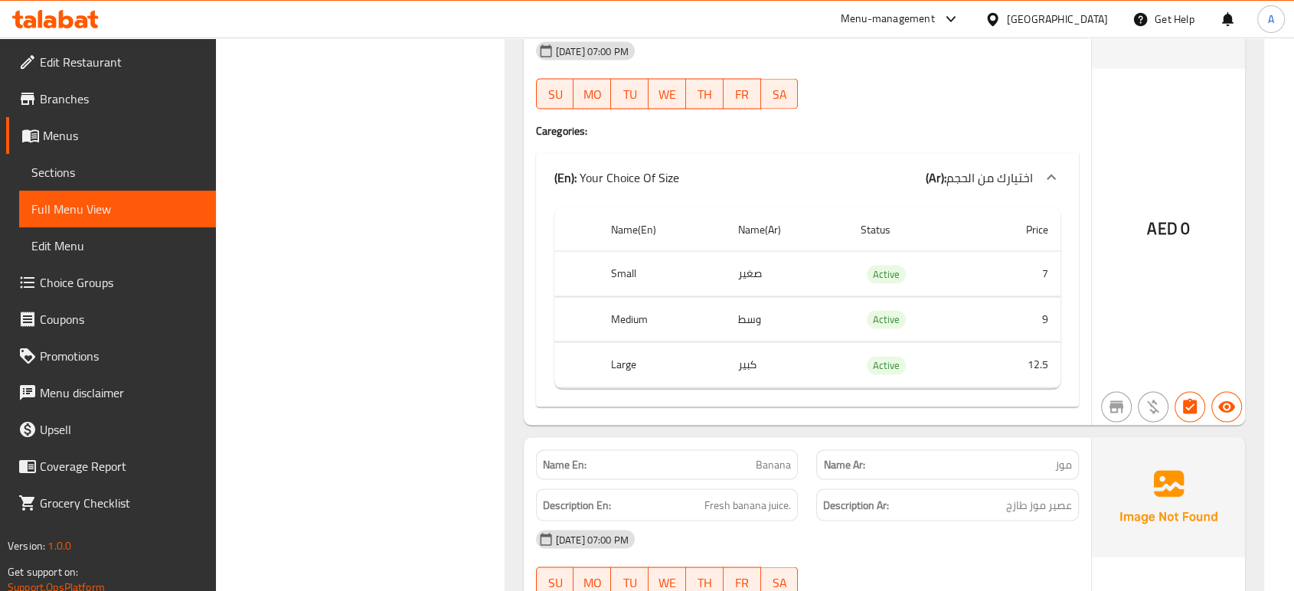
scroll to position [20534, 0]
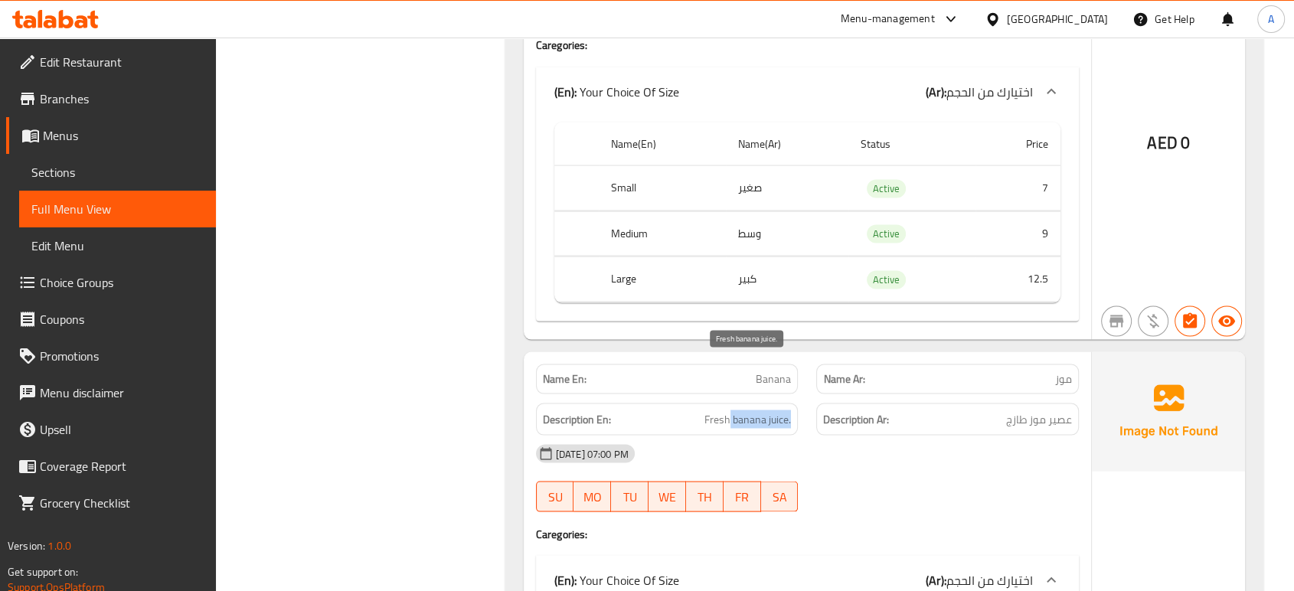
drag, startPoint x: 790, startPoint y: 366, endPoint x: 729, endPoint y: 368, distance: 61.3
click at [729, 410] on span "Fresh banana juice." at bounding box center [747, 419] width 87 height 19
copy span "banana juice."
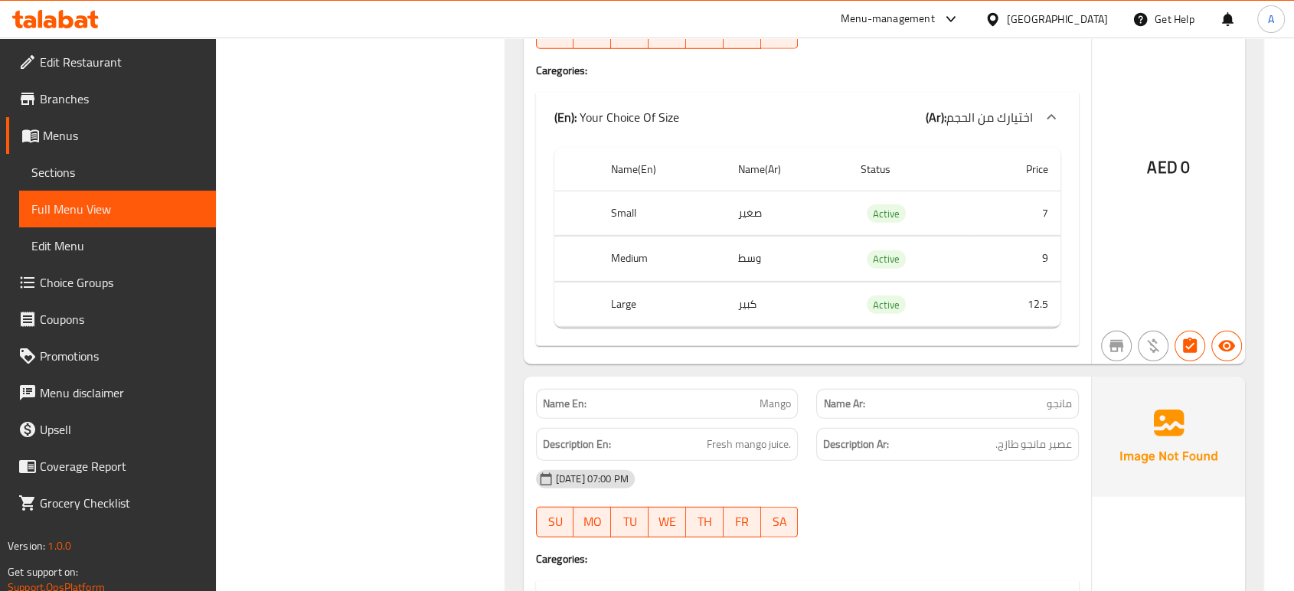
scroll to position [22065, 0]
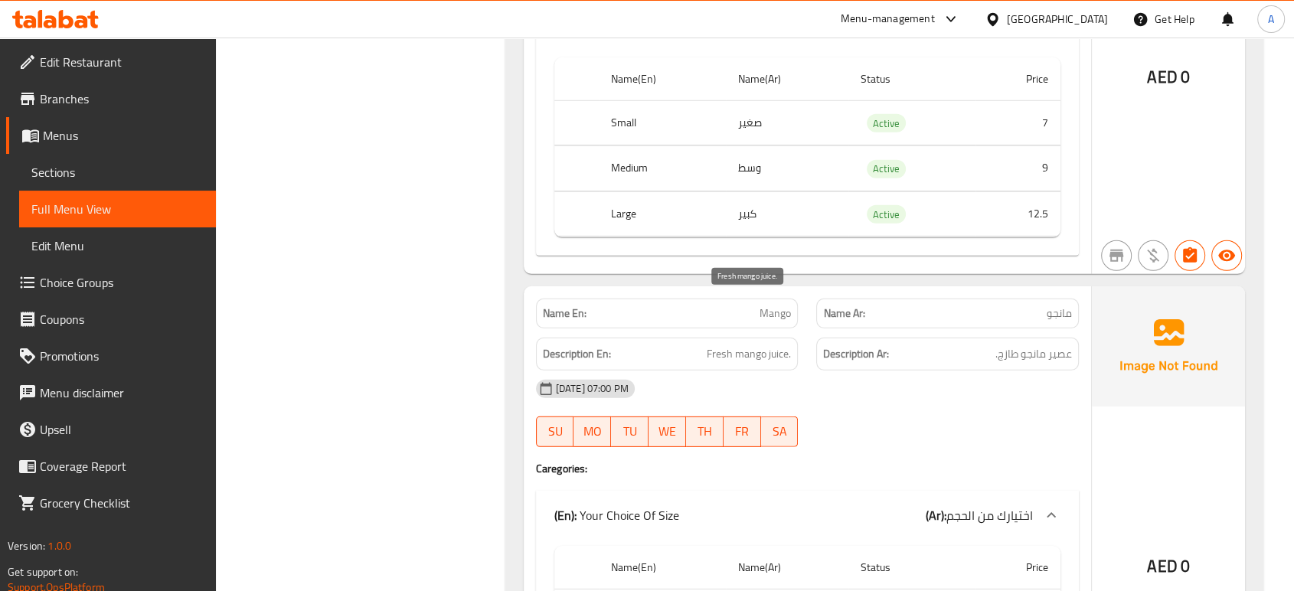
click at [756, 345] on span "Fresh mango juice." at bounding box center [749, 354] width 84 height 19
copy span "mango"
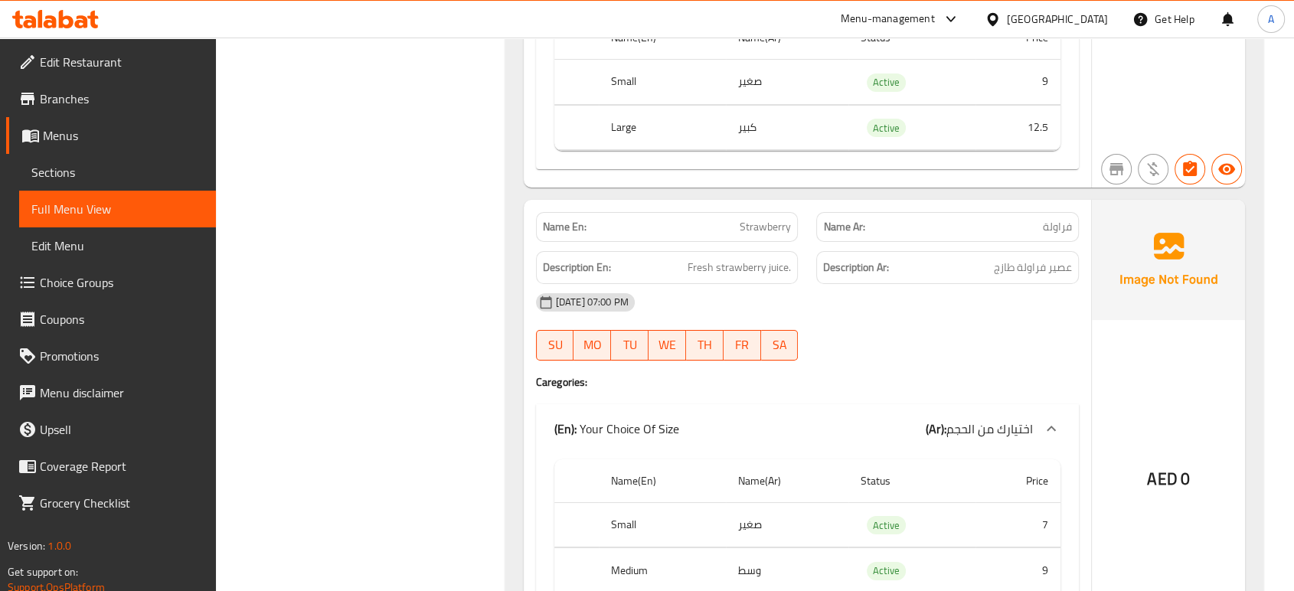
scroll to position [23171, 0]
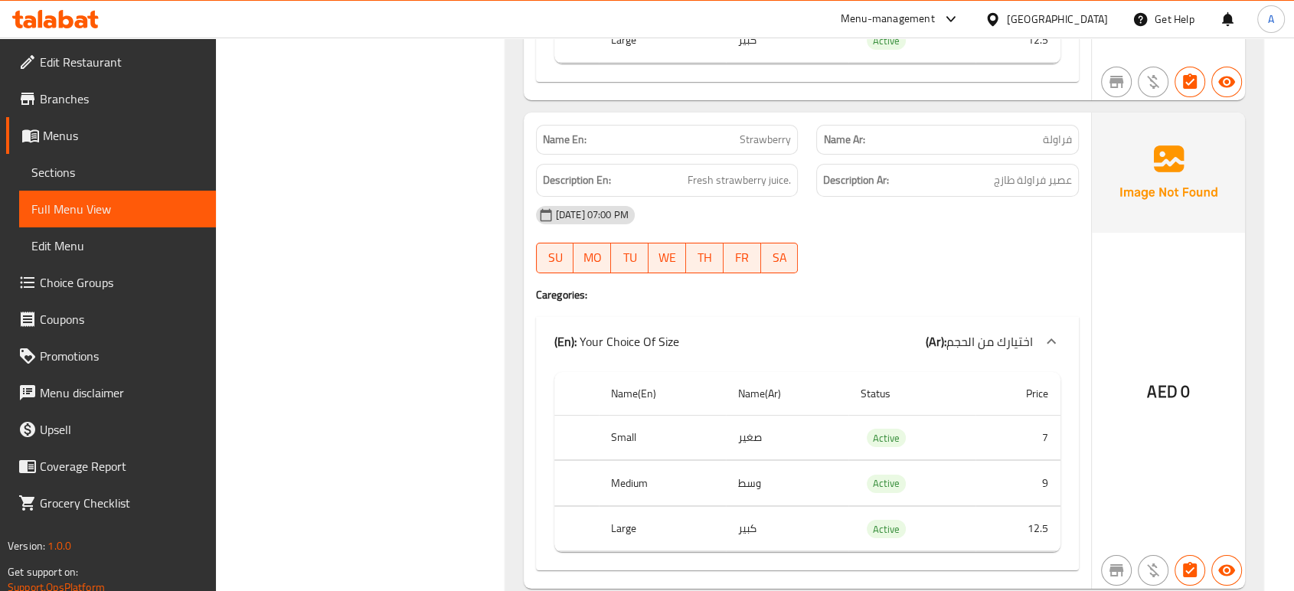
click at [747, 171] on span "Fresh strawberry juice." at bounding box center [739, 180] width 103 height 19
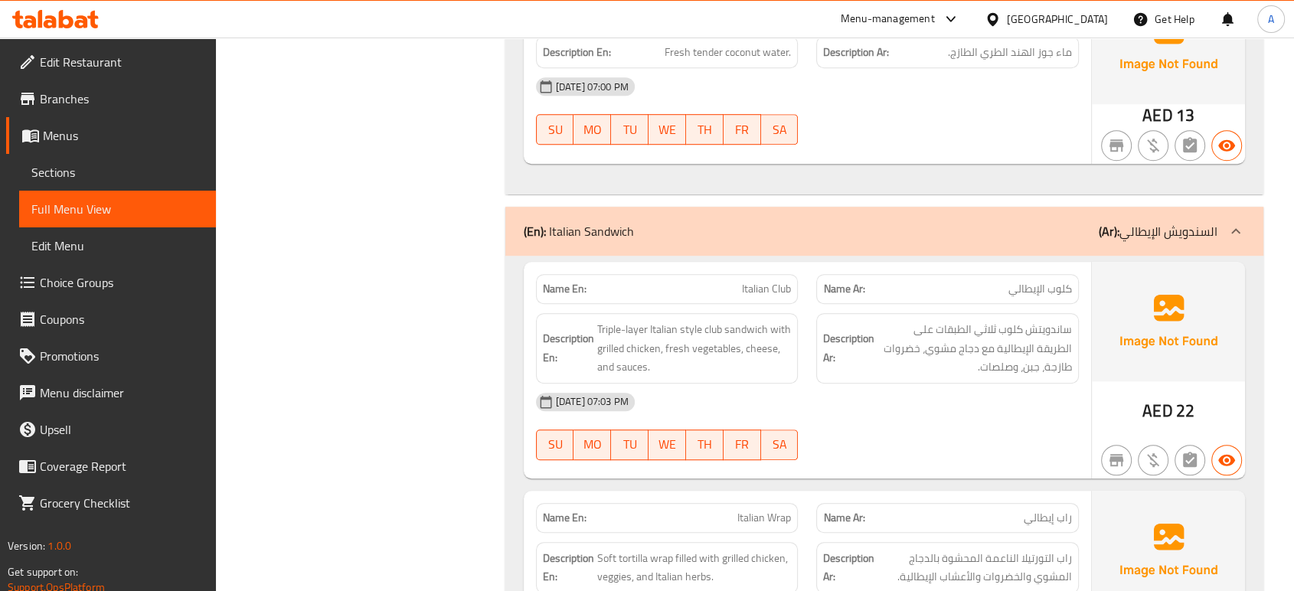
scroll to position [24362, 0]
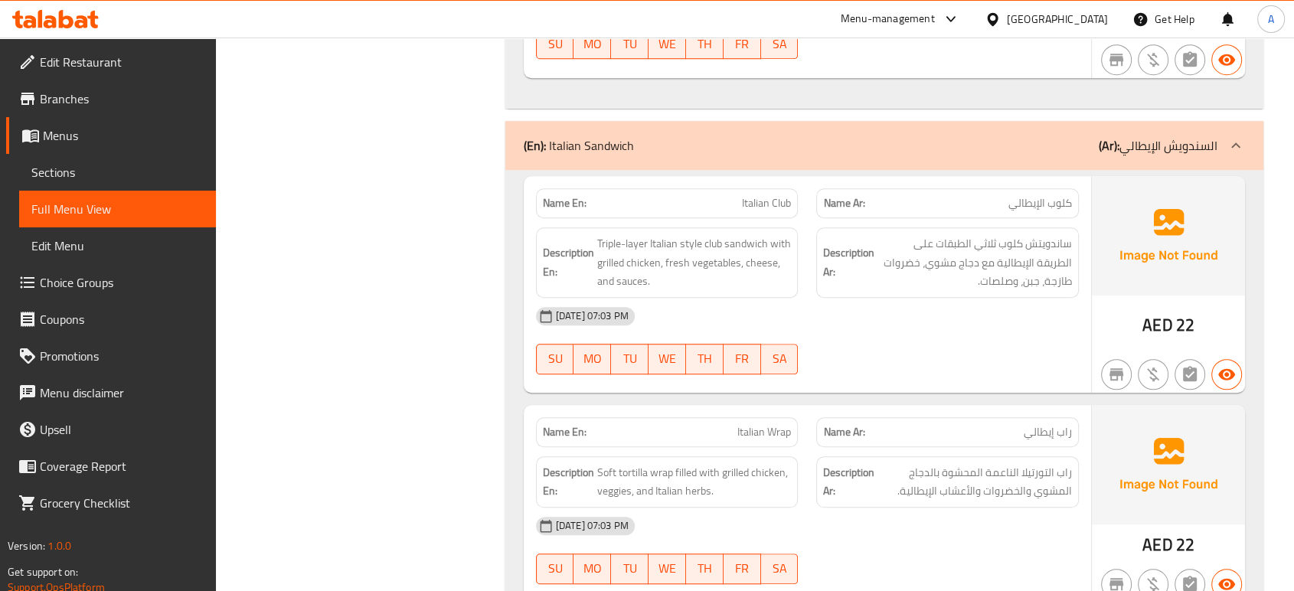
click at [926, 302] on div "12-09-2025 07:03 PM SU MO TU WE TH FR SA" at bounding box center [807, 341] width 561 height 86
click at [906, 298] on div "[DATE] 07:03 PM" at bounding box center [807, 316] width 561 height 37
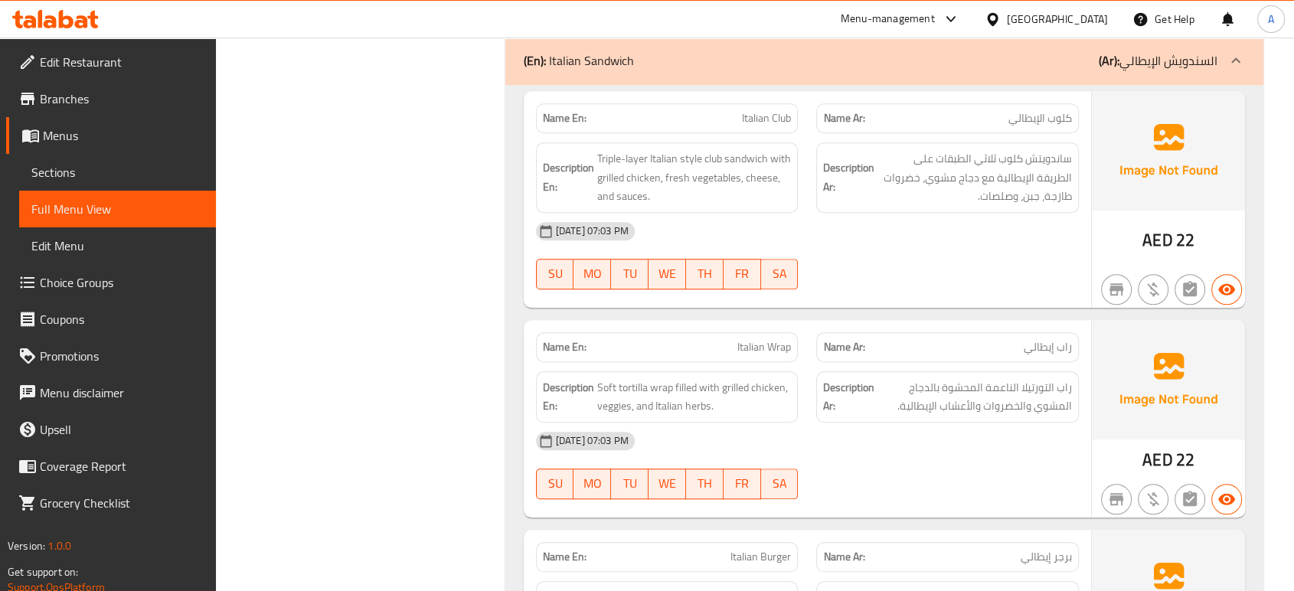
click at [939, 371] on div "Description Ar: راب التورتيلا الناعمة المحشوة بالدجاج المشوي والخضروات والأعشاب…" at bounding box center [947, 396] width 263 height 51
click at [943, 440] on div "12-09-2025 07:03 PM SU MO TU WE TH FR SA" at bounding box center [807, 466] width 561 height 86
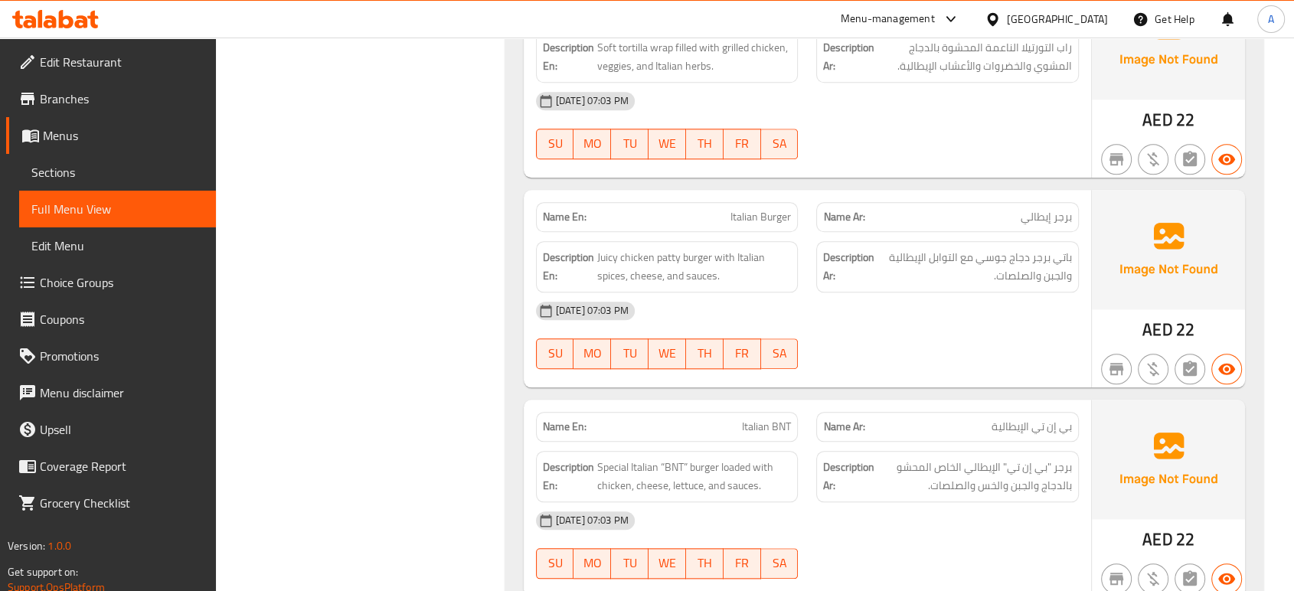
click at [878, 360] on div at bounding box center [947, 369] width 281 height 18
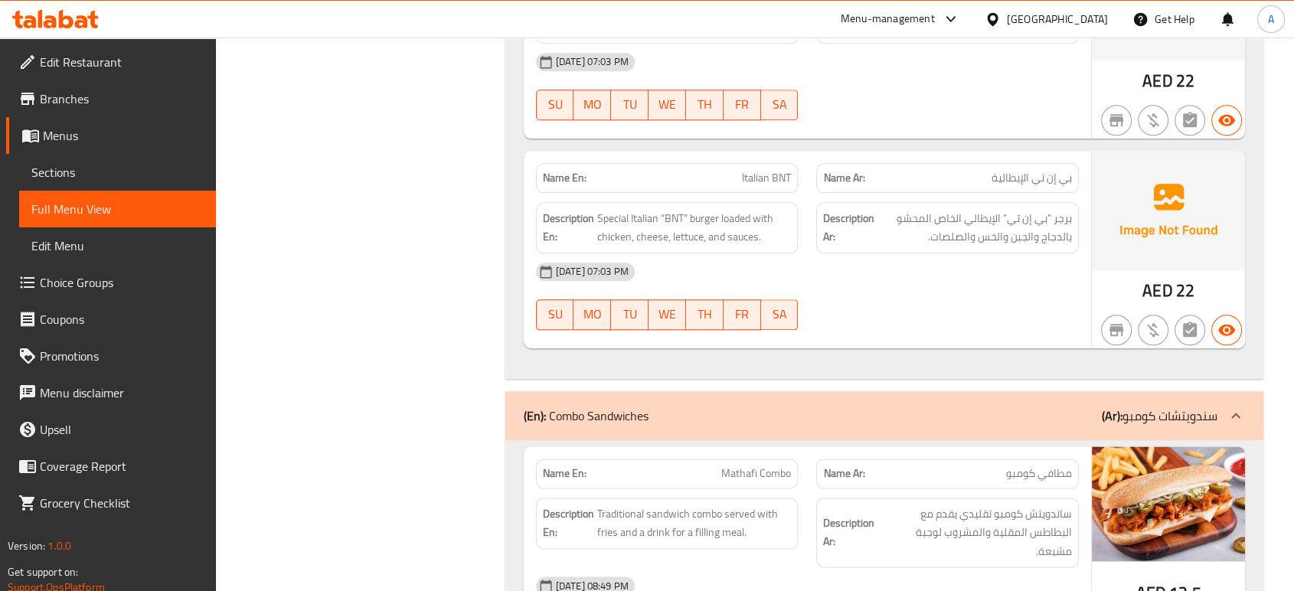
scroll to position [25213, 0]
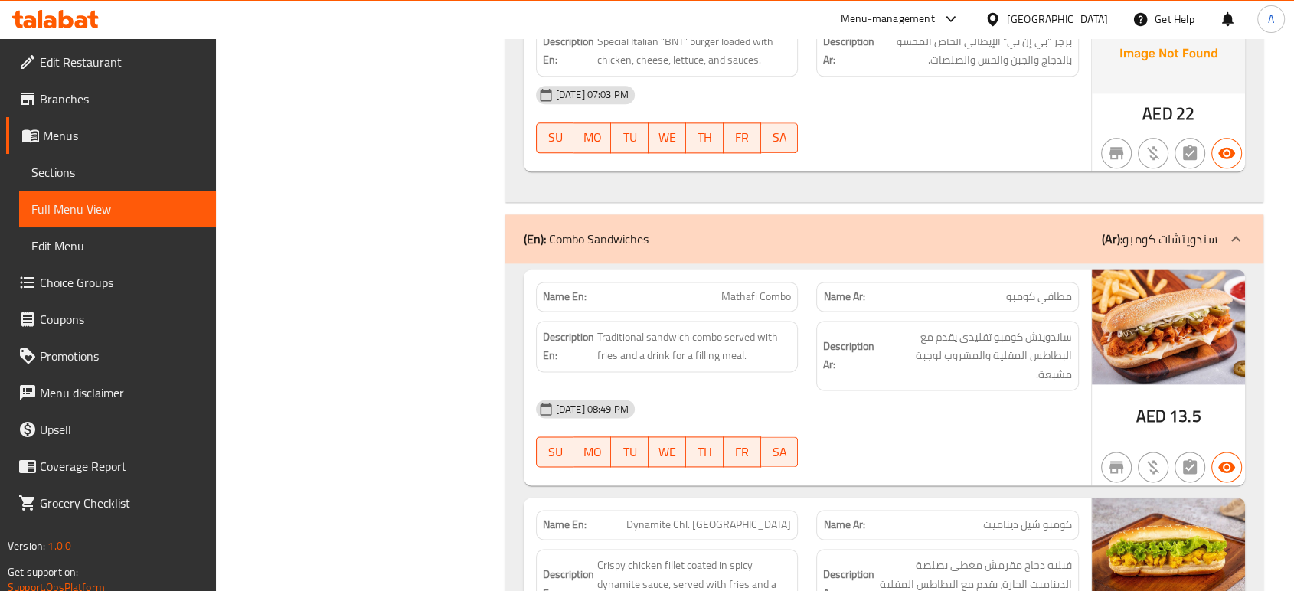
drag, startPoint x: 747, startPoint y: 289, endPoint x: 756, endPoint y: 289, distance: 8.4
click at [747, 328] on span "Traditional sandwich combo served with fries and a drink for a filling meal." at bounding box center [694, 347] width 194 height 38
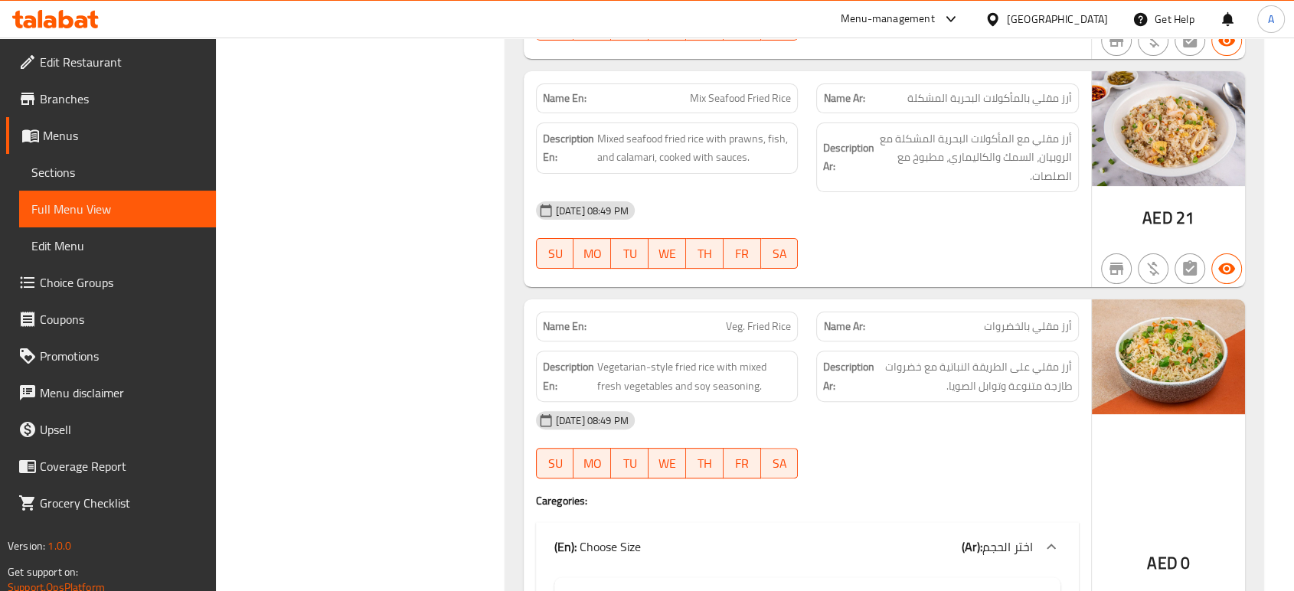
scroll to position [46899, 0]
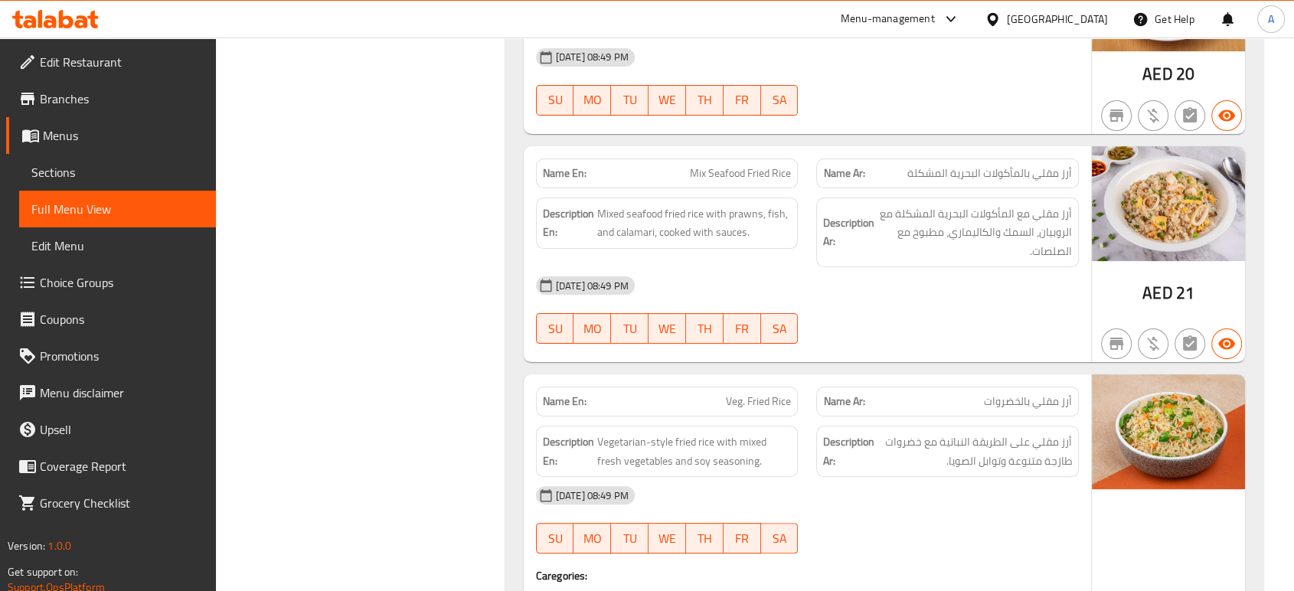
click at [758, 394] on span "Veg. Fried Rice" at bounding box center [758, 402] width 65 height 16
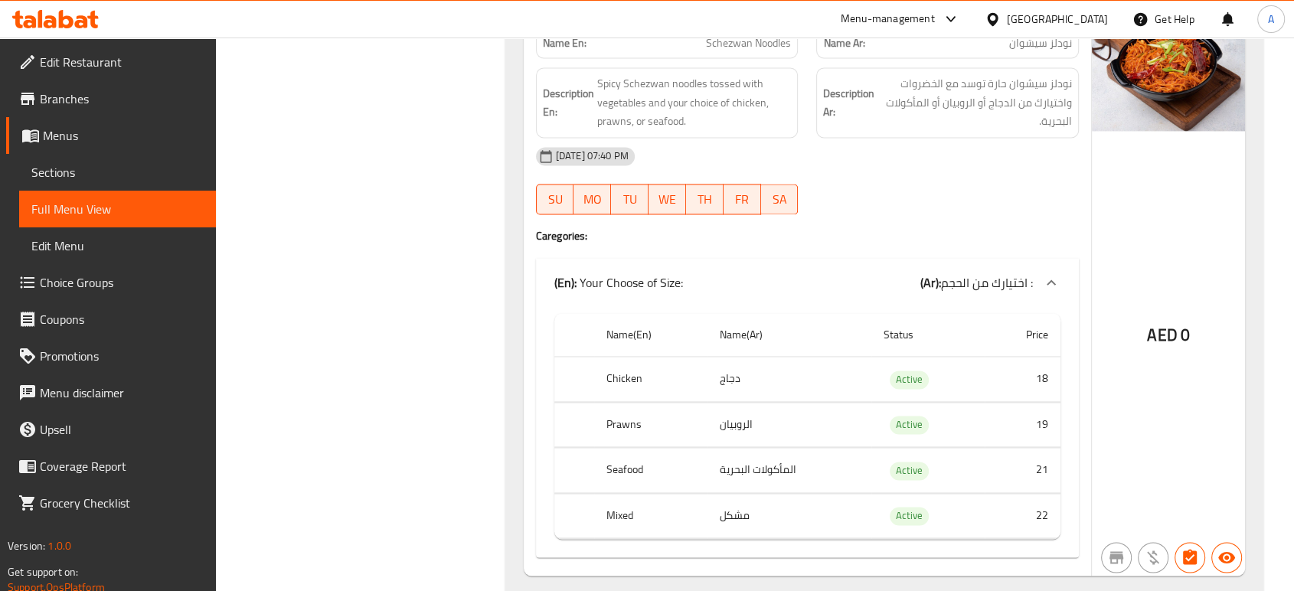
scroll to position [7928, 0]
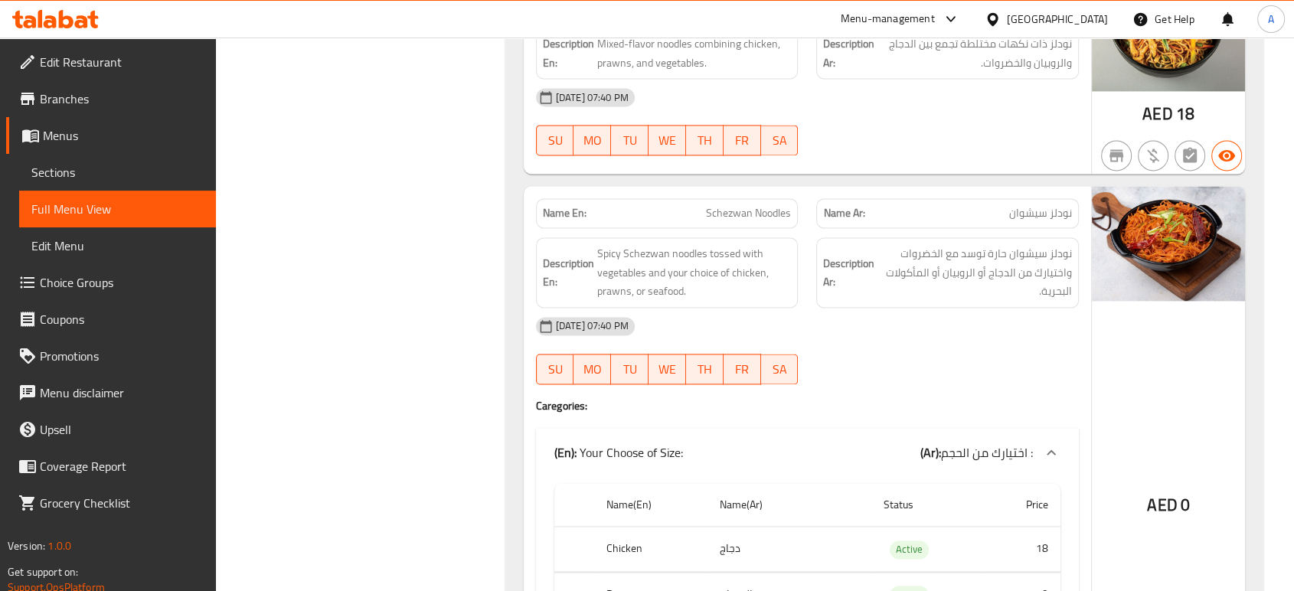
click at [781, 205] on span "Schezwan Noodles" at bounding box center [748, 213] width 85 height 16
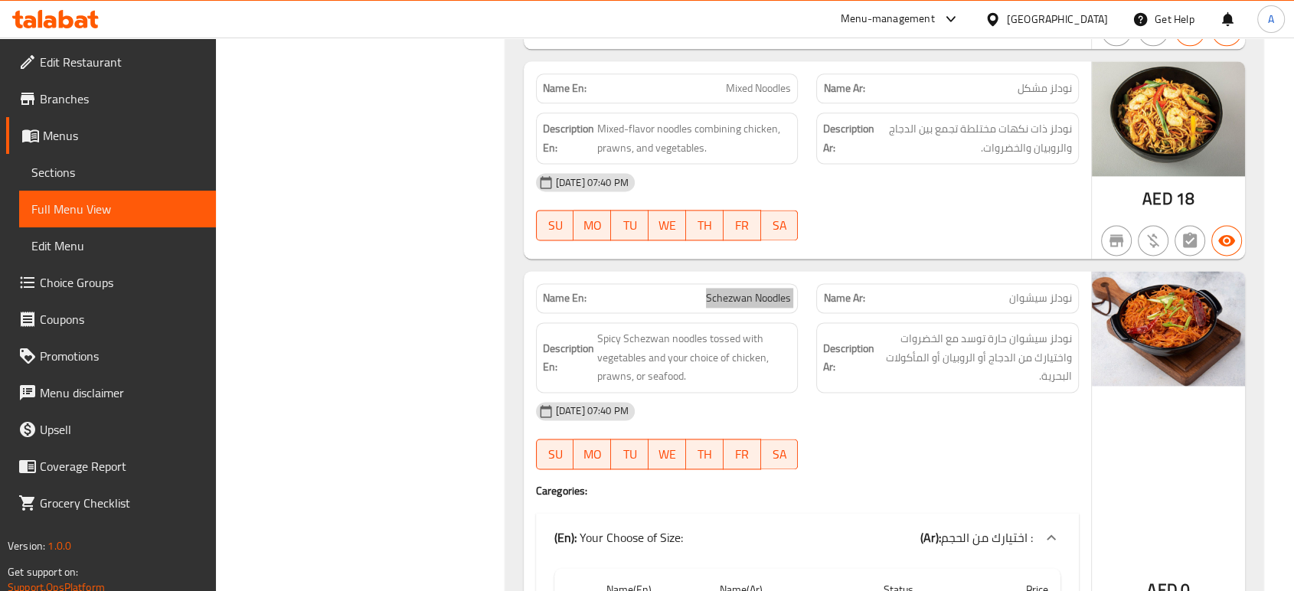
scroll to position [48247, 0]
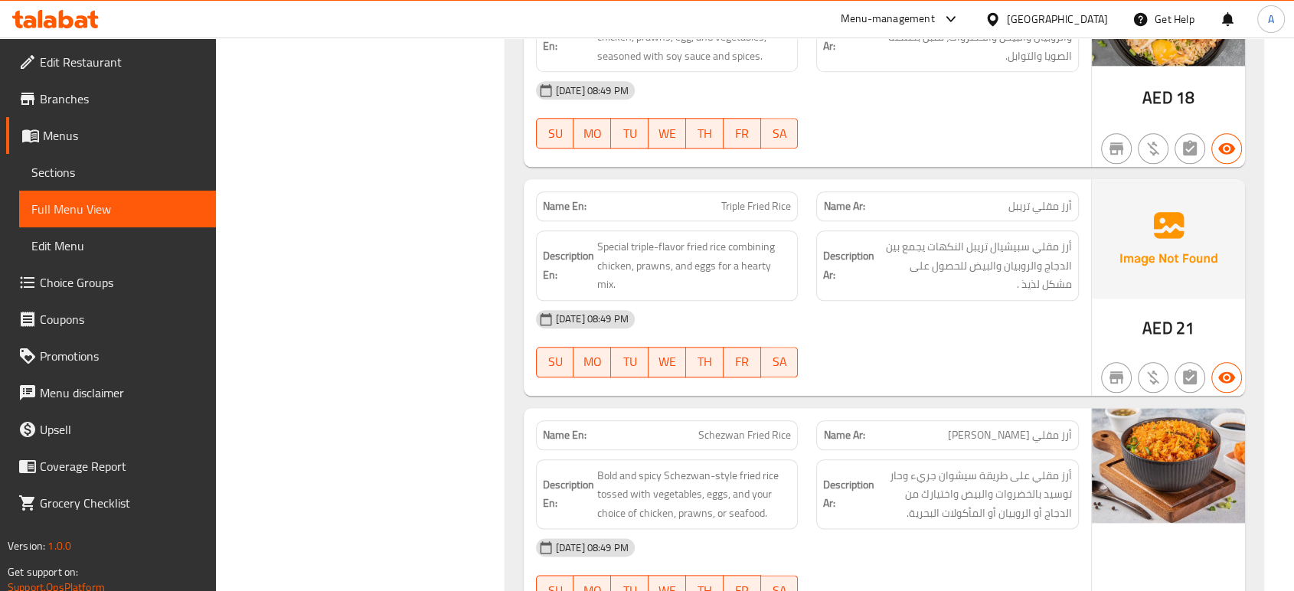
click at [776, 427] on span "Schezwan Fried Rice" at bounding box center [744, 435] width 93 height 16
click at [884, 529] on div "[DATE] 08:49 PM" at bounding box center [807, 547] width 561 height 37
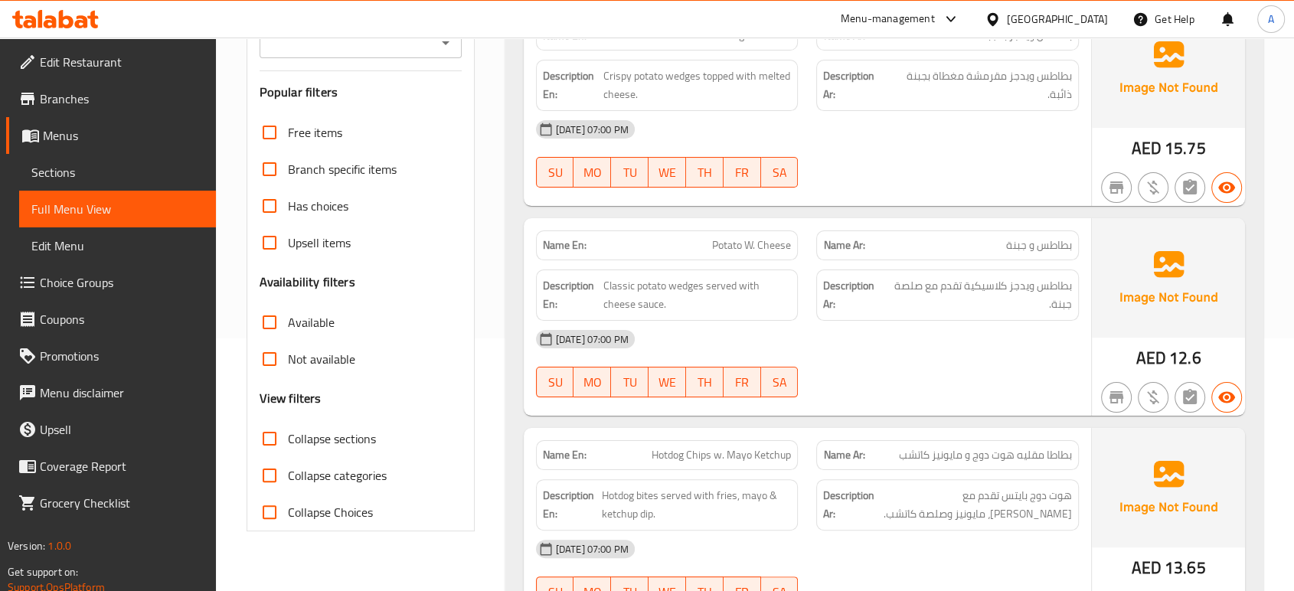
scroll to position [310, 0]
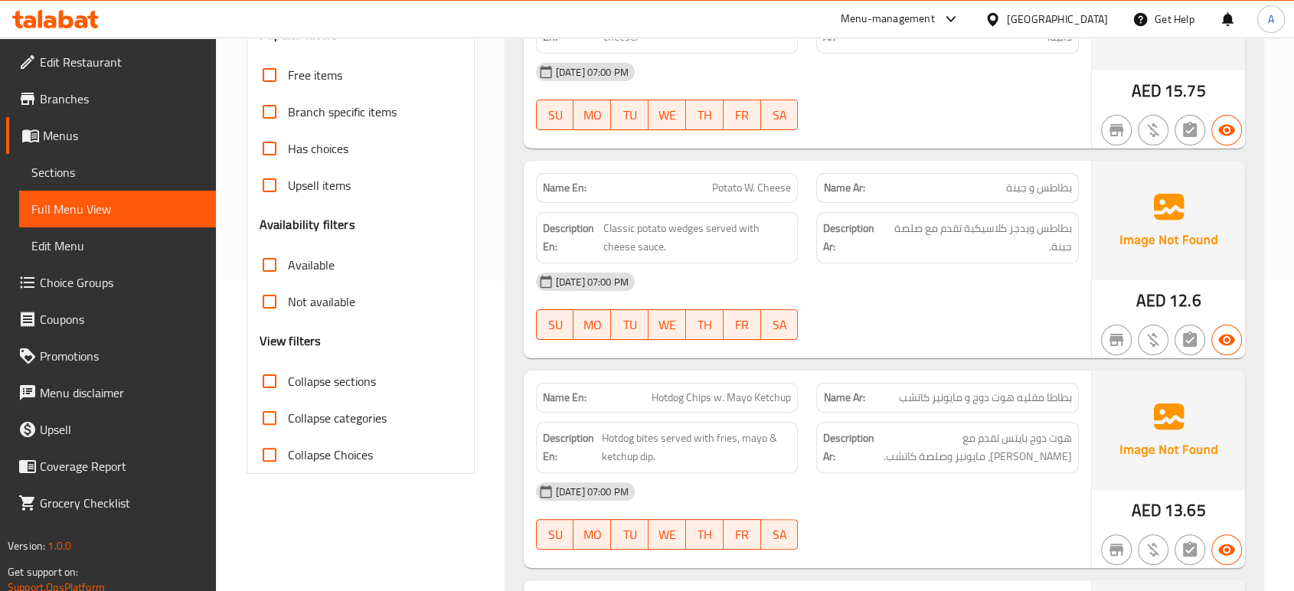
drag, startPoint x: 351, startPoint y: 386, endPoint x: 367, endPoint y: 386, distance: 16.1
click at [350, 385] on span "Collapse sections" at bounding box center [332, 381] width 88 height 18
click at [288, 385] on input "Collapse sections" at bounding box center [269, 381] width 37 height 37
checkbox input "true"
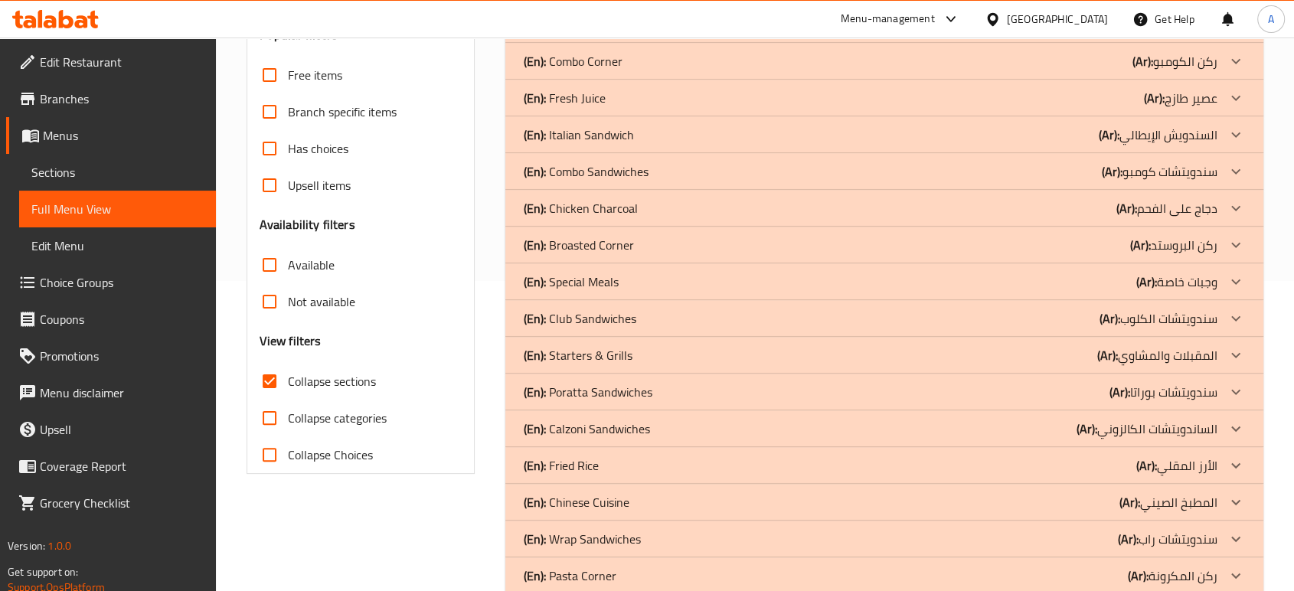
click at [492, 378] on div "Filter Branches Branches Popular filters Free items Branch specific items Has c…" at bounding box center [366, 337] width 259 height 900
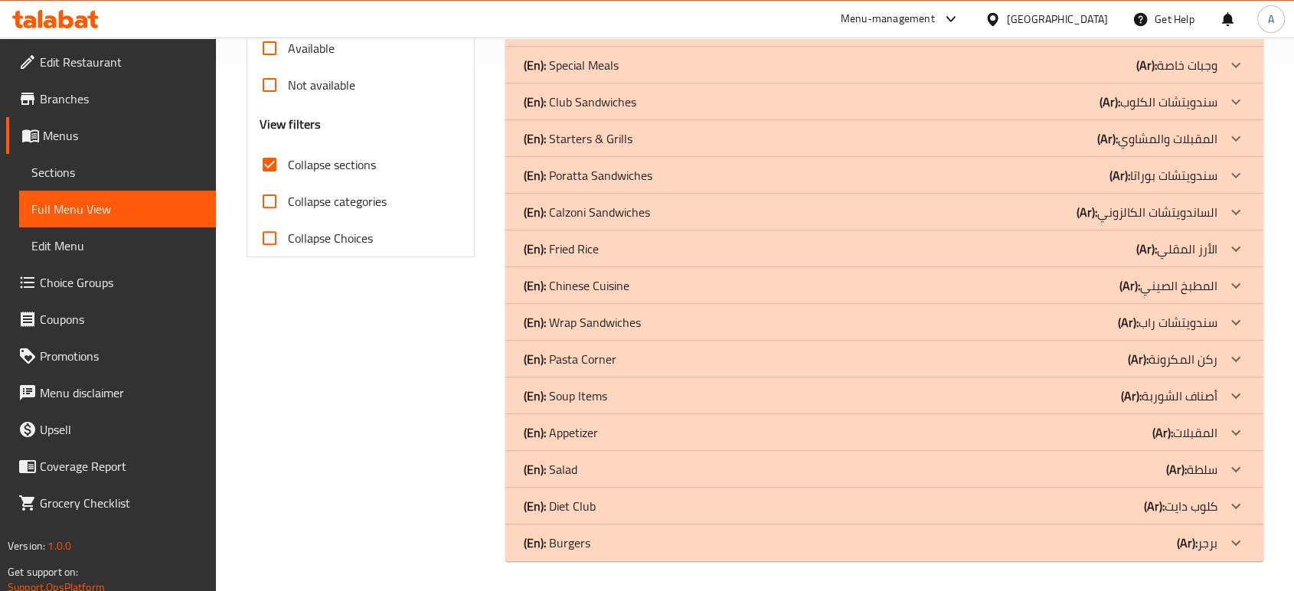
scroll to position [185, 0]
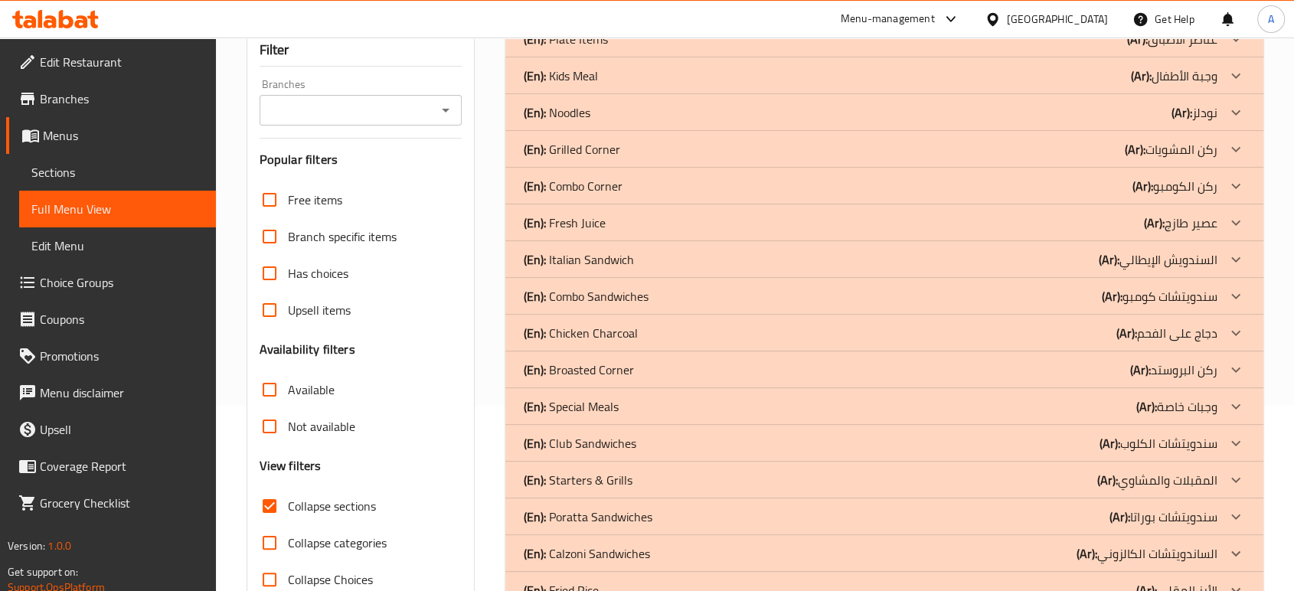
click at [793, 18] on div "Menu-management United Arab Emirates Get Help A" at bounding box center [647, 19] width 1294 height 37
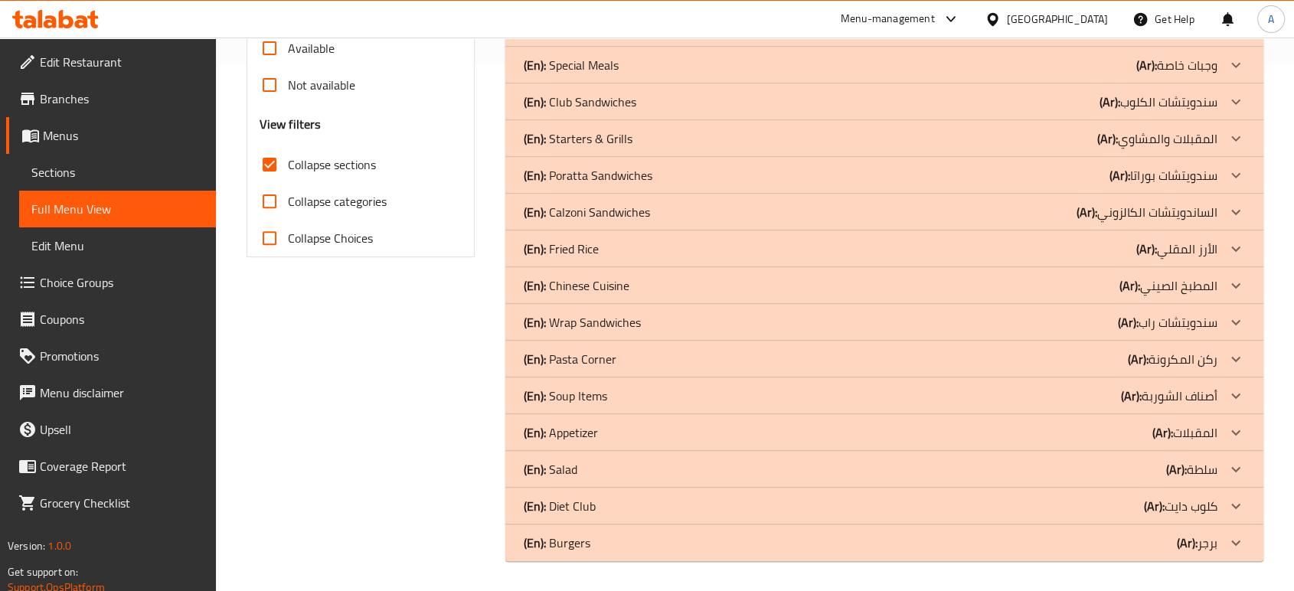
scroll to position [112, 0]
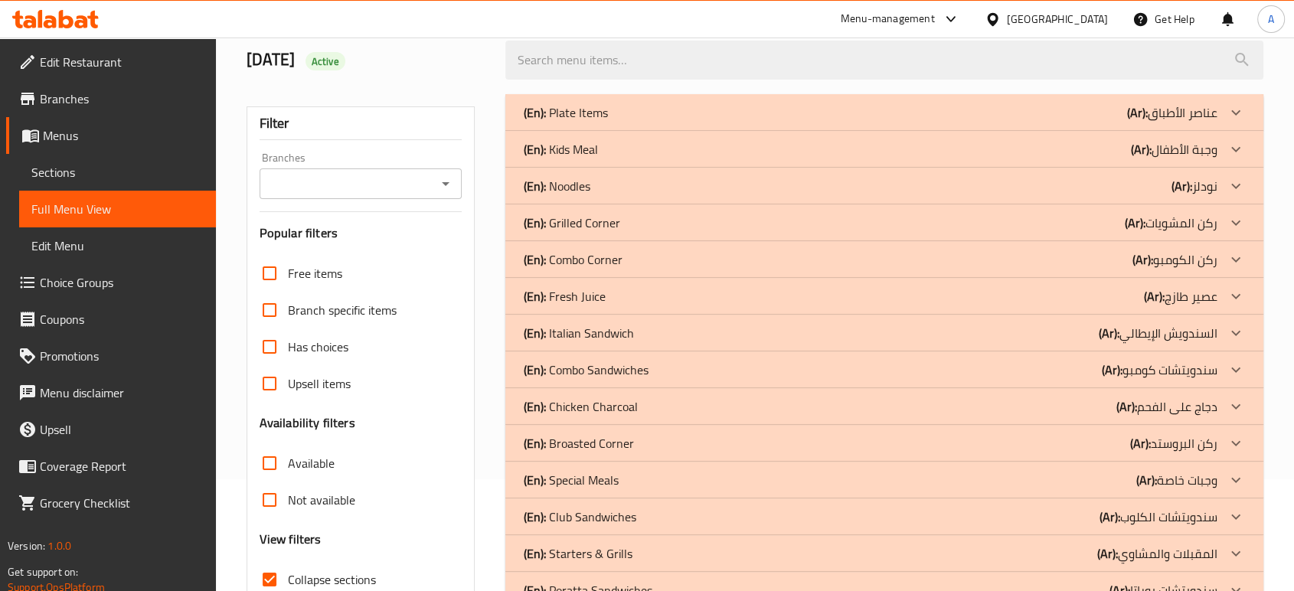
click at [80, 66] on span "Edit Restaurant" at bounding box center [122, 62] width 164 height 18
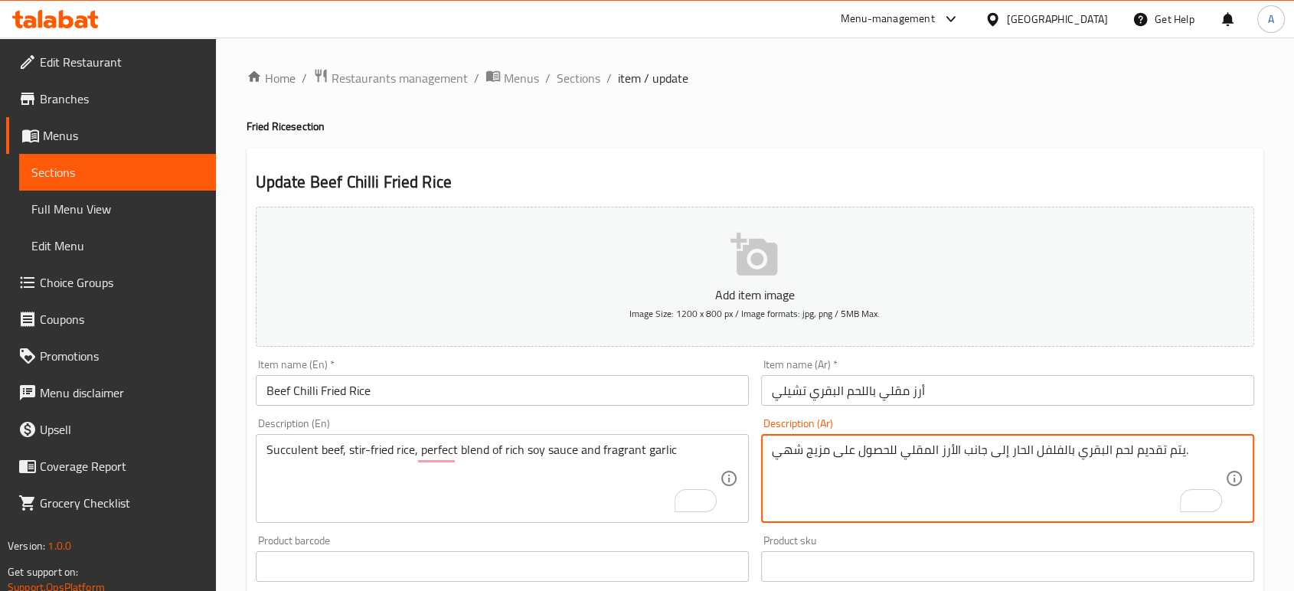
click at [874, 453] on textarea "يتم تقديم لحم البقري بالفلفل الحار إلى جانب الأرز المقلي للحصول على مزيج شهي." at bounding box center [998, 479] width 453 height 73
paste textarea "حم البقر العصاري، الأرز المقلي، مزيج مثالي من صلصة الصويا الغنية والثوم العطر"
click at [1141, 451] on textarea "لحم البقر العصاري، الأرز المقلي، مزيج مثالي من صلصة الصويا الغنية والثوم العطري." at bounding box center [998, 479] width 453 height 73
type textarea "لحم البقري العصاري، الأرز المقلي، مزيج مثالي من صلصة الصويا الغنية والثوم العطر…"
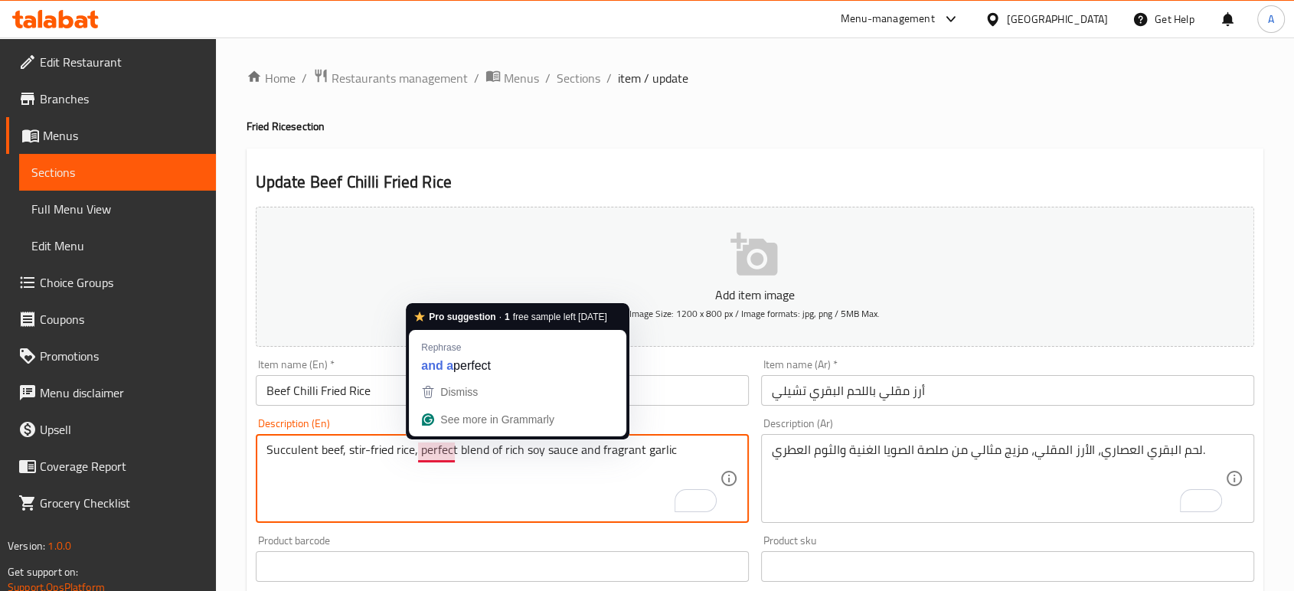
click at [431, 448] on textarea "Succulent beef, stir-fried rice, perfect blend of rich soy sauce and fragrant g…" at bounding box center [492, 479] width 453 height 73
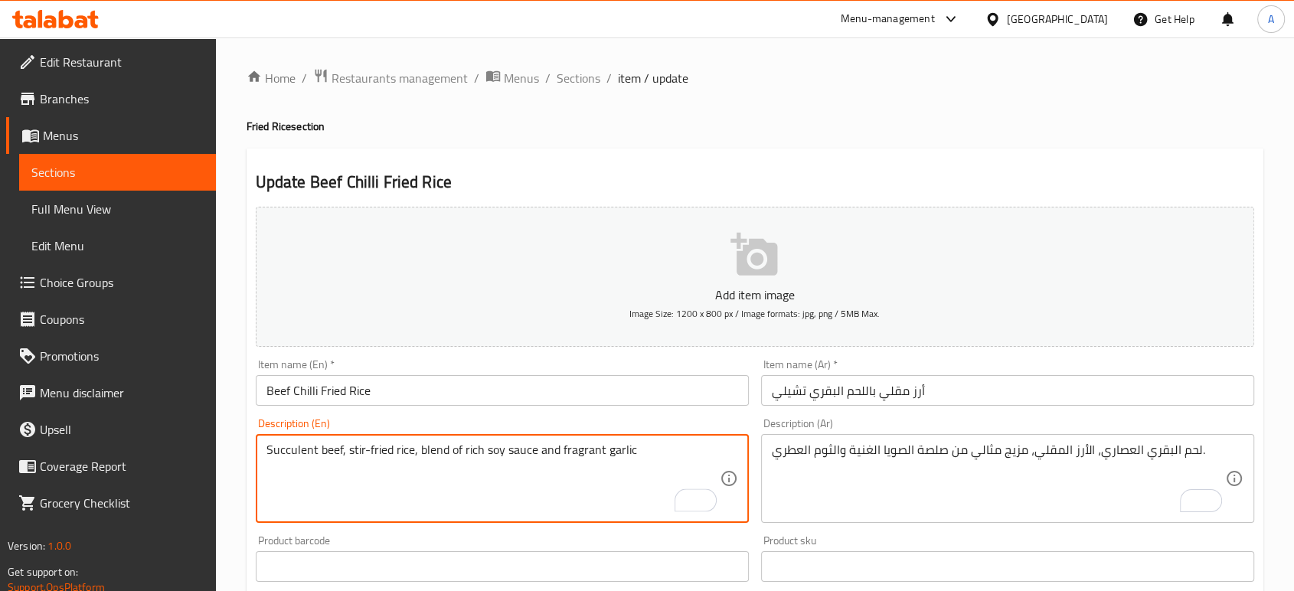
type textarea "Succulent beef, stir-fried rice, blend of rich soy sauce and fragrant garlic"
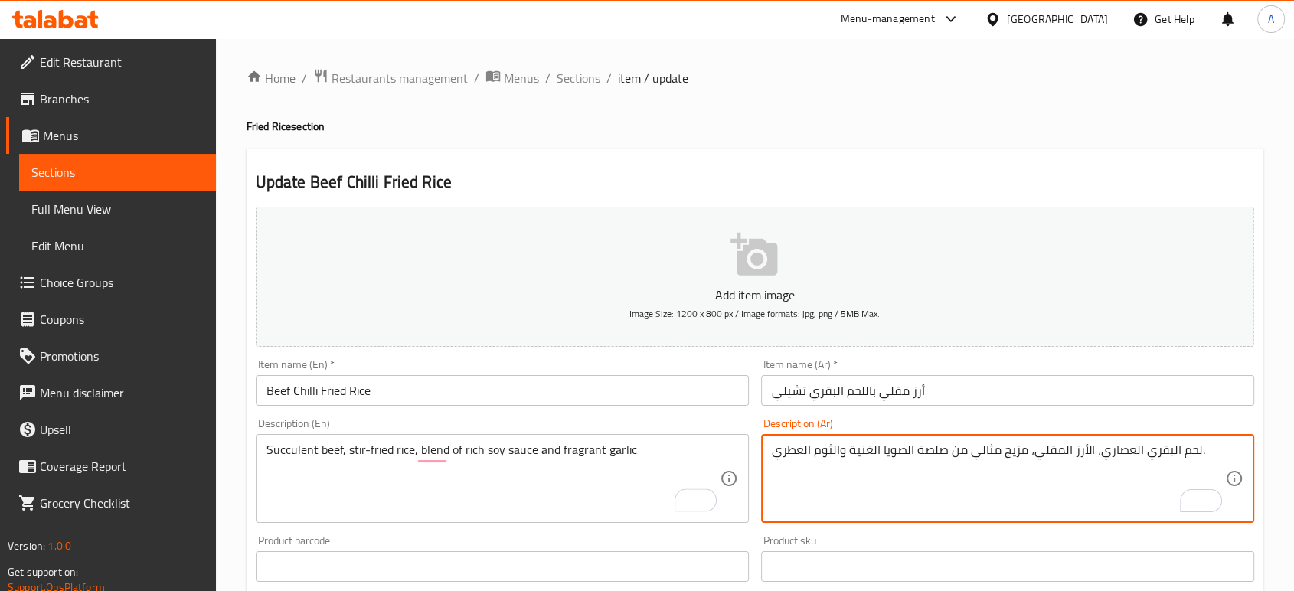
click at [984, 456] on textarea "لحم البقري العصاري، الأرز المقلي، مزيج مثالي من صلصة الصويا الغنية والثوم العطر…" at bounding box center [998, 479] width 453 height 73
type textarea "لحم البقري العصاري، الأرز المقلي، مزيج من صلصة الصويا الغنية والثوم العطري."
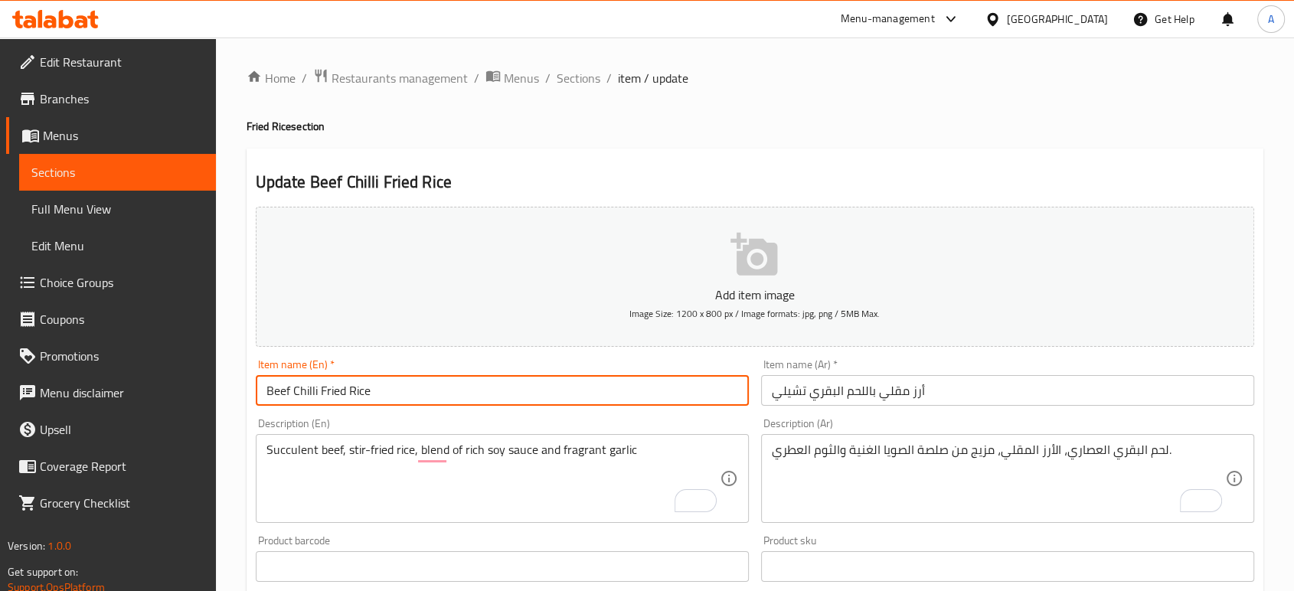
click at [309, 391] on input "Beef Chilli Fried Rice" at bounding box center [502, 390] width 493 height 31
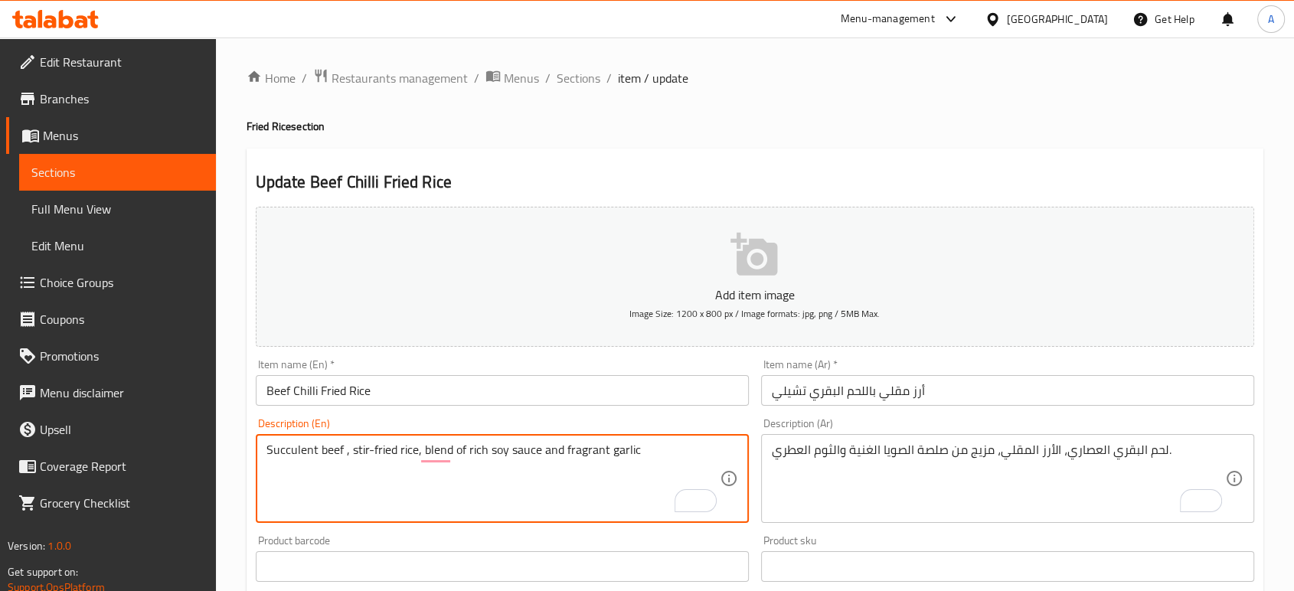
paste textarea "Chilli"
type textarea "Succulent beef Chilli , stir-fried rice, blend of rich soy sauce and fragrant g…"
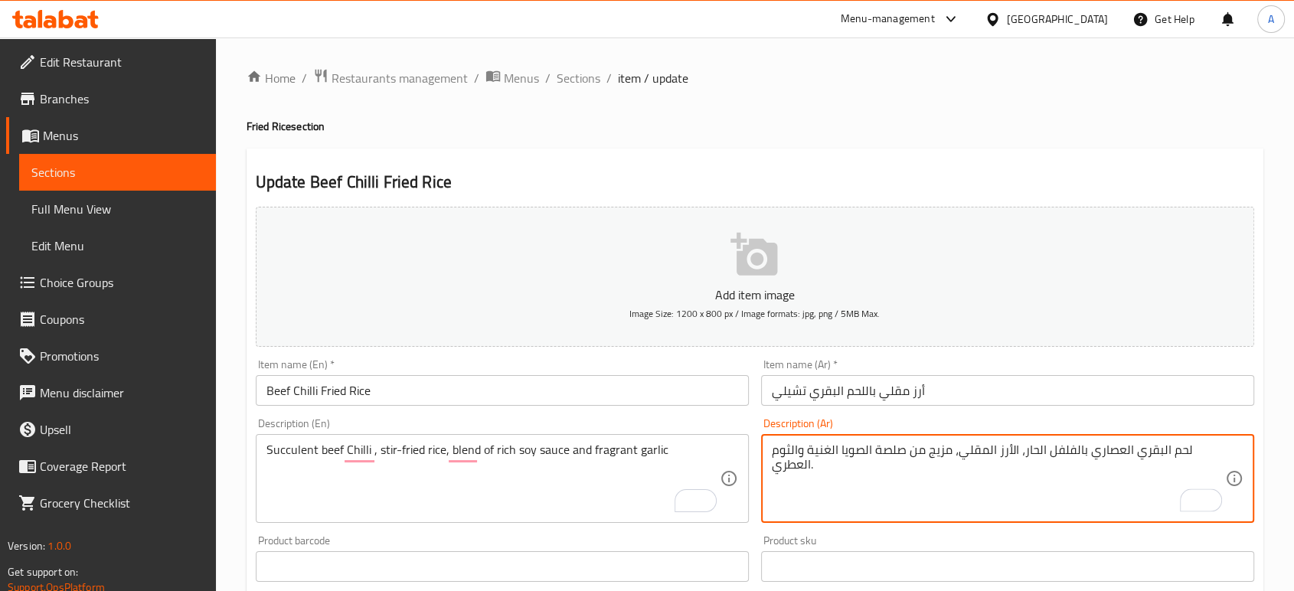
type textarea "لحم البقري العصاري بالفلفل الحار، الأرز المقلي، مزيج من صلصة الصويا الغنية والث…"
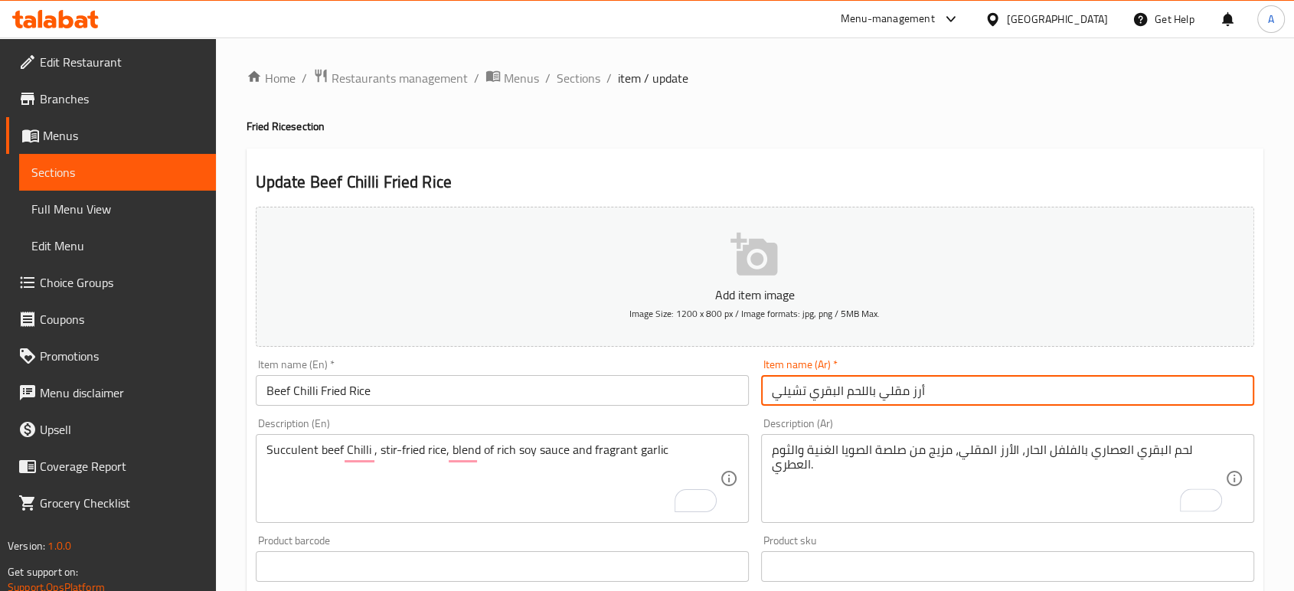
click at [960, 393] on input "أرز مقلي باللحم البقري تشيلي" at bounding box center [1007, 390] width 493 height 31
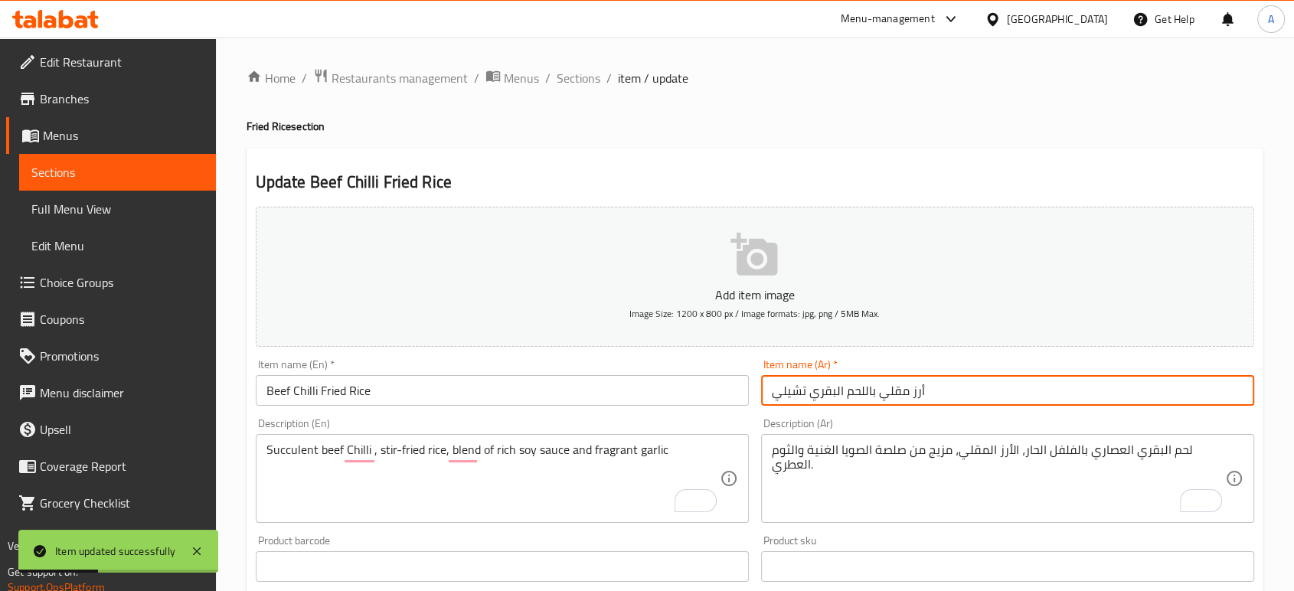
click at [325, 391] on input "Beef Chilli Fried Rice" at bounding box center [502, 390] width 493 height 31
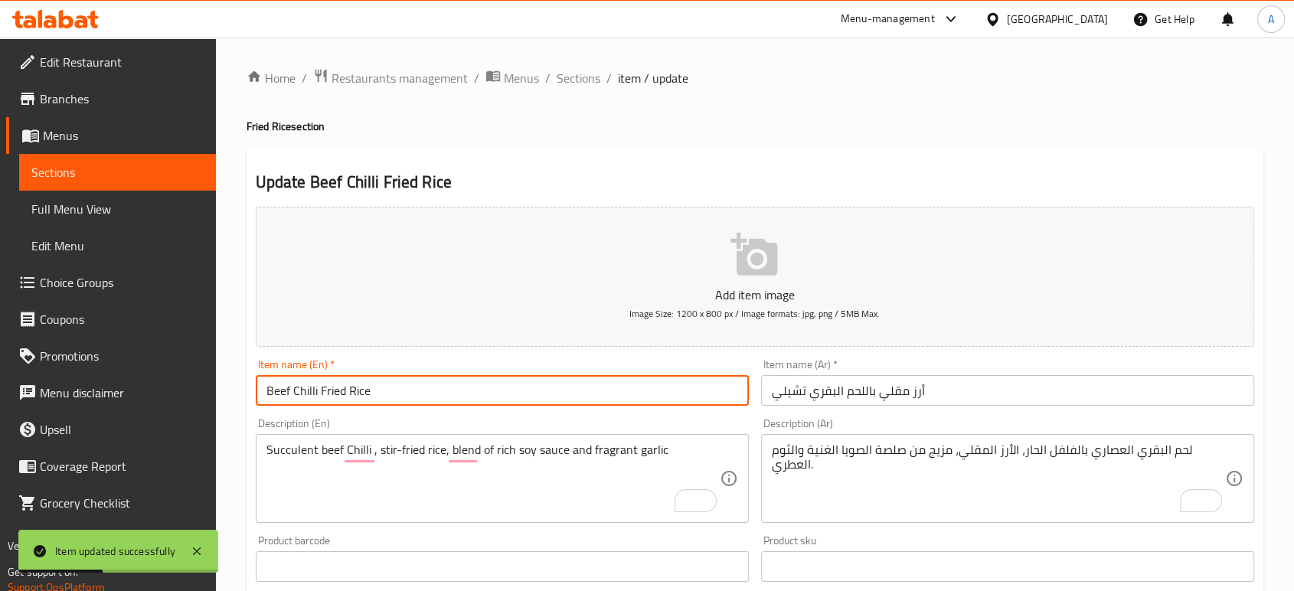
click at [325, 391] on input "Beef Chilli Fried Rice" at bounding box center [502, 390] width 493 height 31
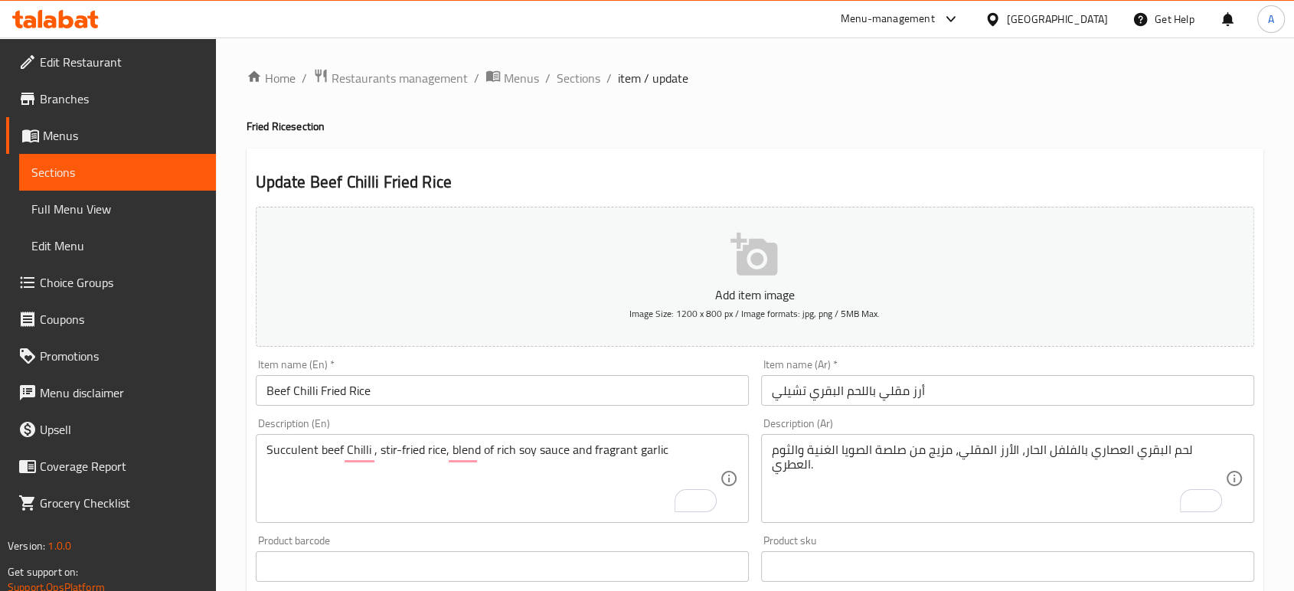
click at [678, 169] on div "Update Beef Chilli Fried Rice Add item image Image Size: 1200 x 800 px / Image …" at bounding box center [755, 594] width 1017 height 891
drag, startPoint x: 583, startPoint y: 83, endPoint x: 585, endPoint y: 92, distance: 8.6
click at [583, 83] on span "Sections" at bounding box center [579, 78] width 44 height 18
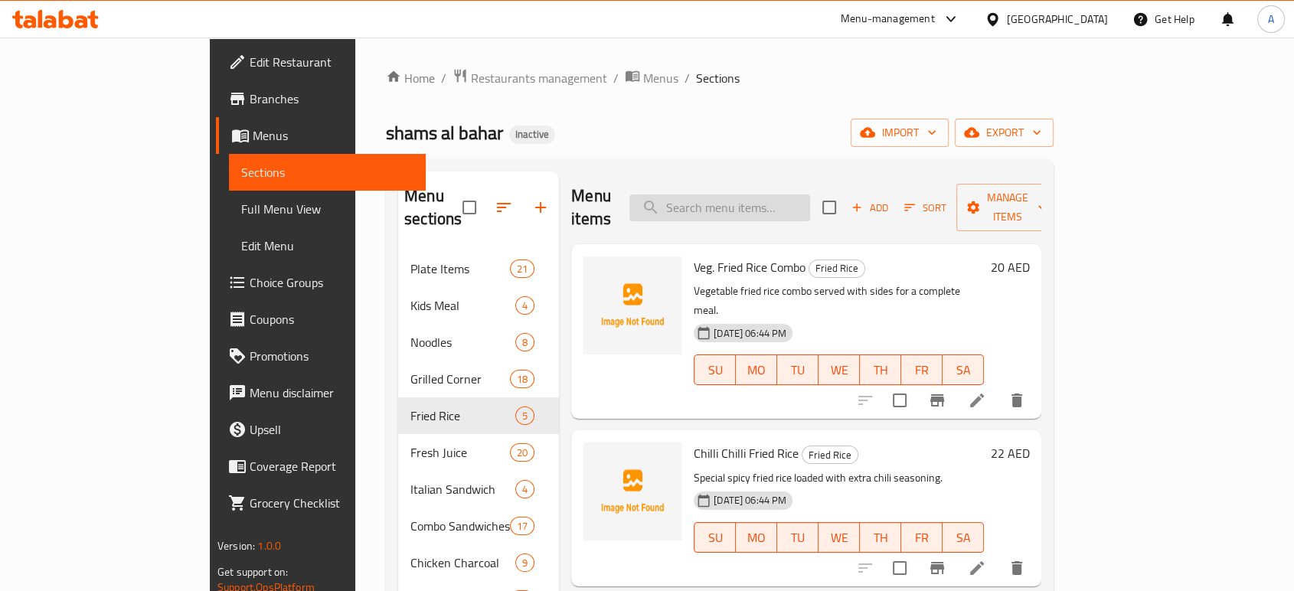
click at [786, 207] on input "search" at bounding box center [719, 207] width 181 height 27
paste input "Fried Rice Noodles + Manchurian"
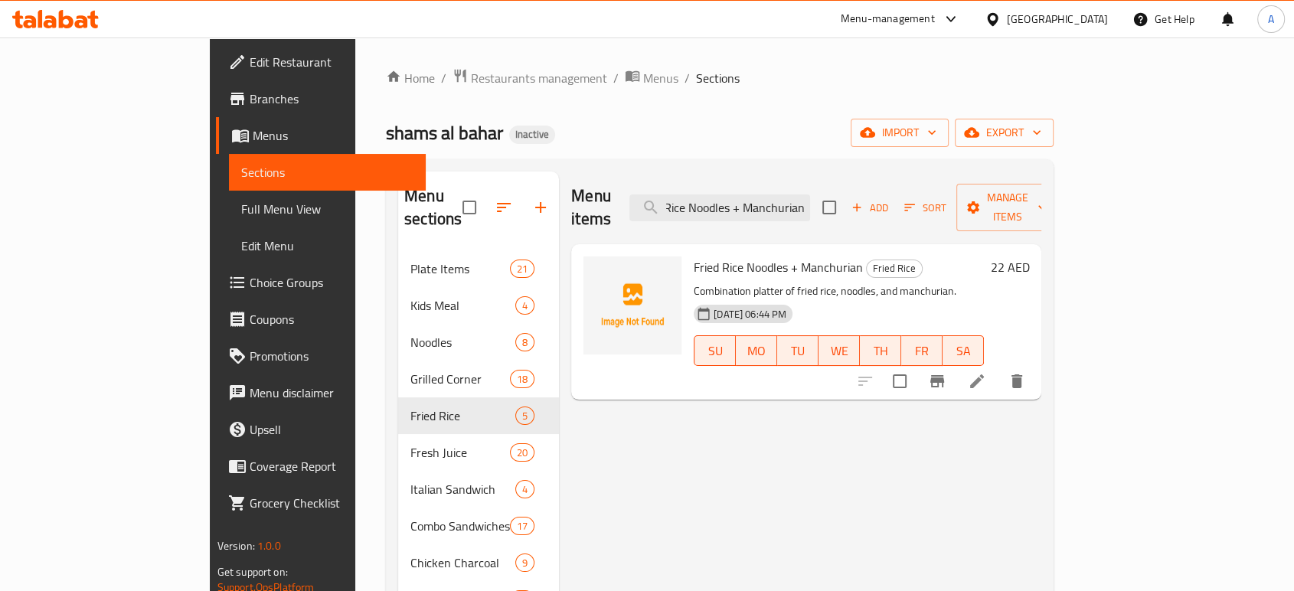
type input "Fried Rice Noodles + Manchurian"
click at [986, 372] on icon at bounding box center [977, 381] width 18 height 18
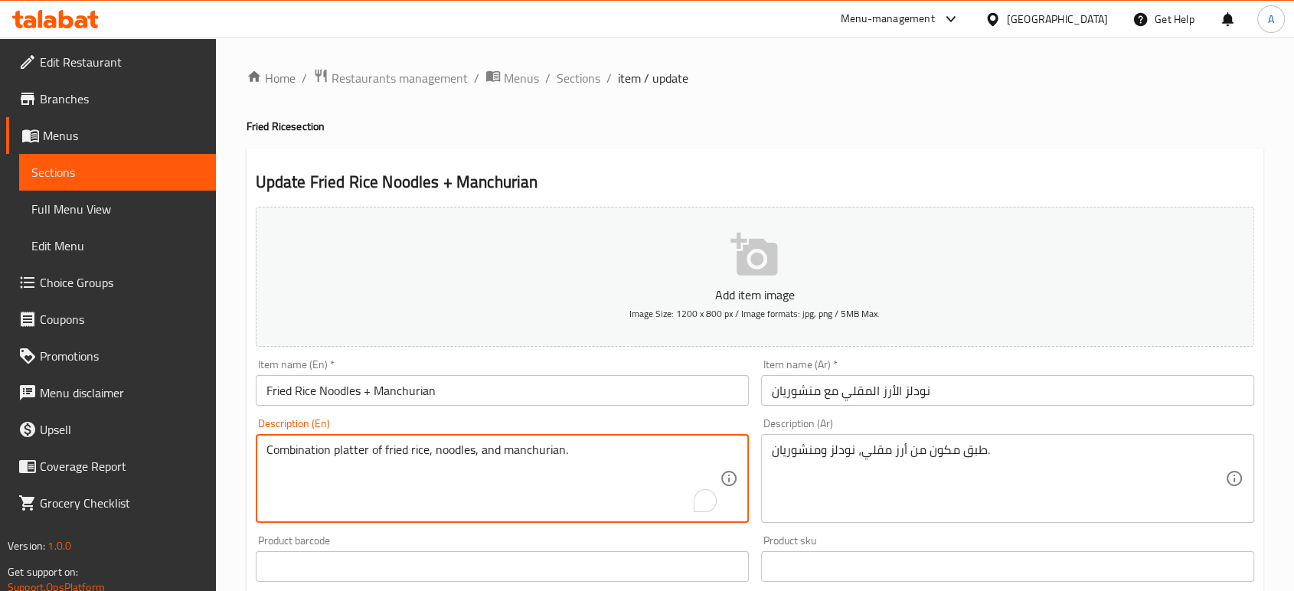
click at [542, 464] on textarea "Combination platter of fried rice, noodles, and manchurian." at bounding box center [492, 479] width 453 height 73
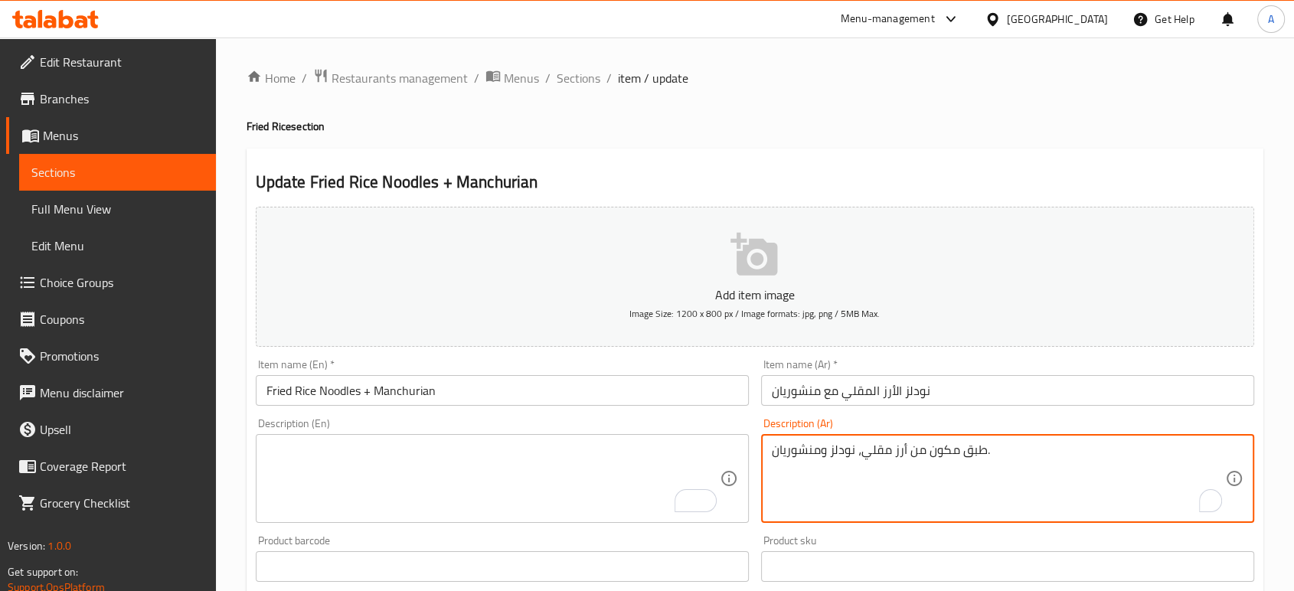
click at [907, 457] on textarea "طبق مكون من أرز مقلي، نودلز ومنشوريان." at bounding box center [998, 479] width 453 height 73
click at [963, 395] on input "نودلز الأرز المقلي مع منشوريان" at bounding box center [1007, 390] width 493 height 31
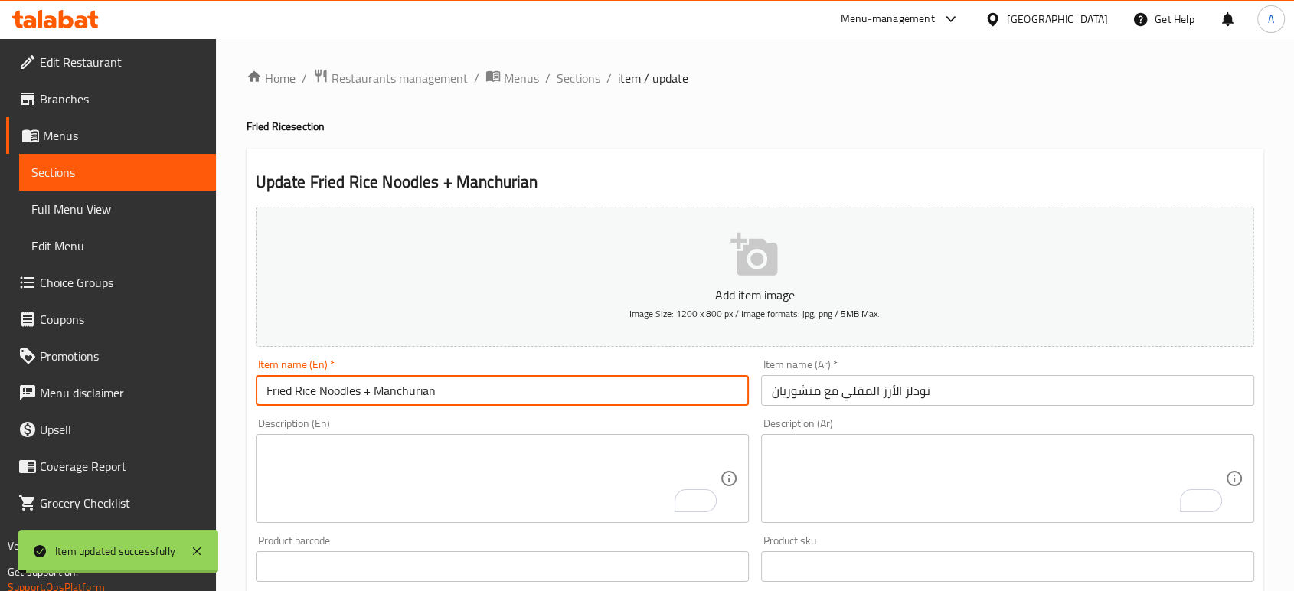
click at [443, 387] on input "Fried Rice Noodles + Manchurian" at bounding box center [502, 390] width 493 height 31
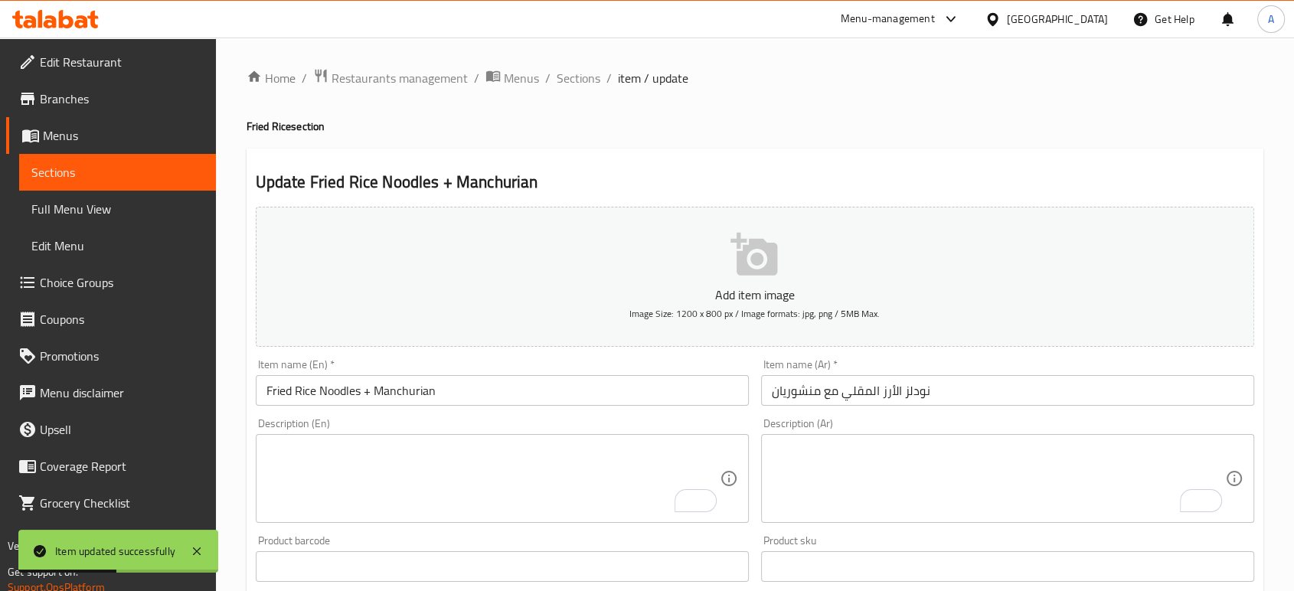
drag, startPoint x: 573, startPoint y: 118, endPoint x: 576, endPoint y: 150, distance: 32.3
click at [573, 119] on h4 "Fried Rice section" at bounding box center [755, 126] width 1017 height 15
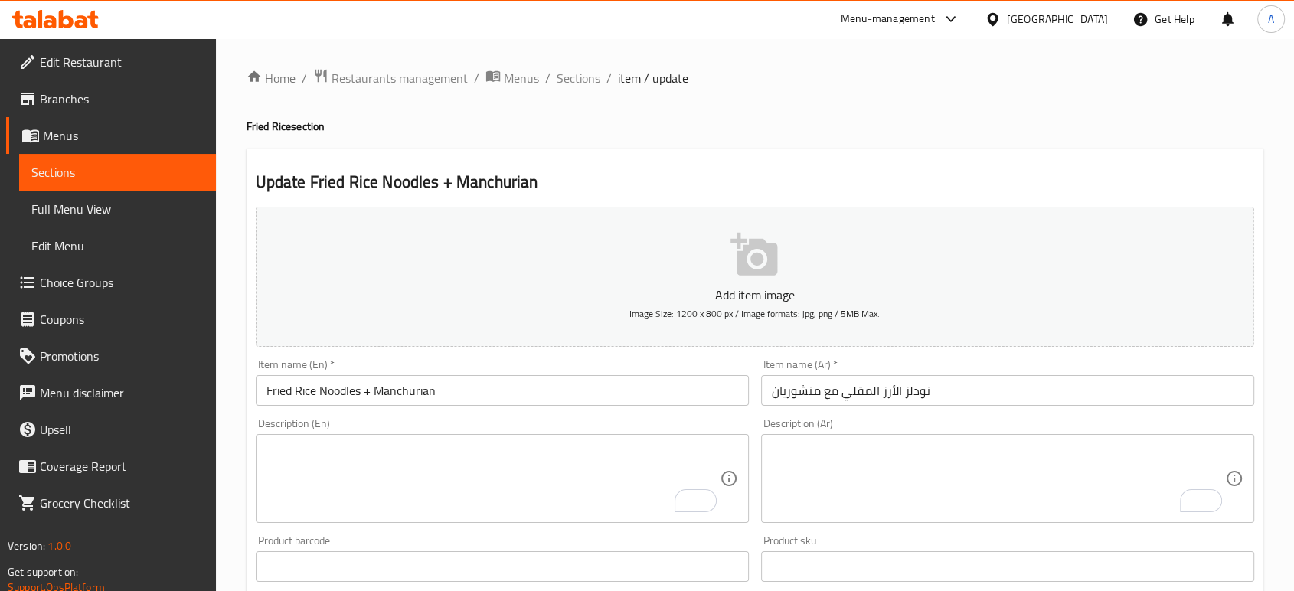
click at [577, 72] on span "Sections" at bounding box center [579, 78] width 44 height 18
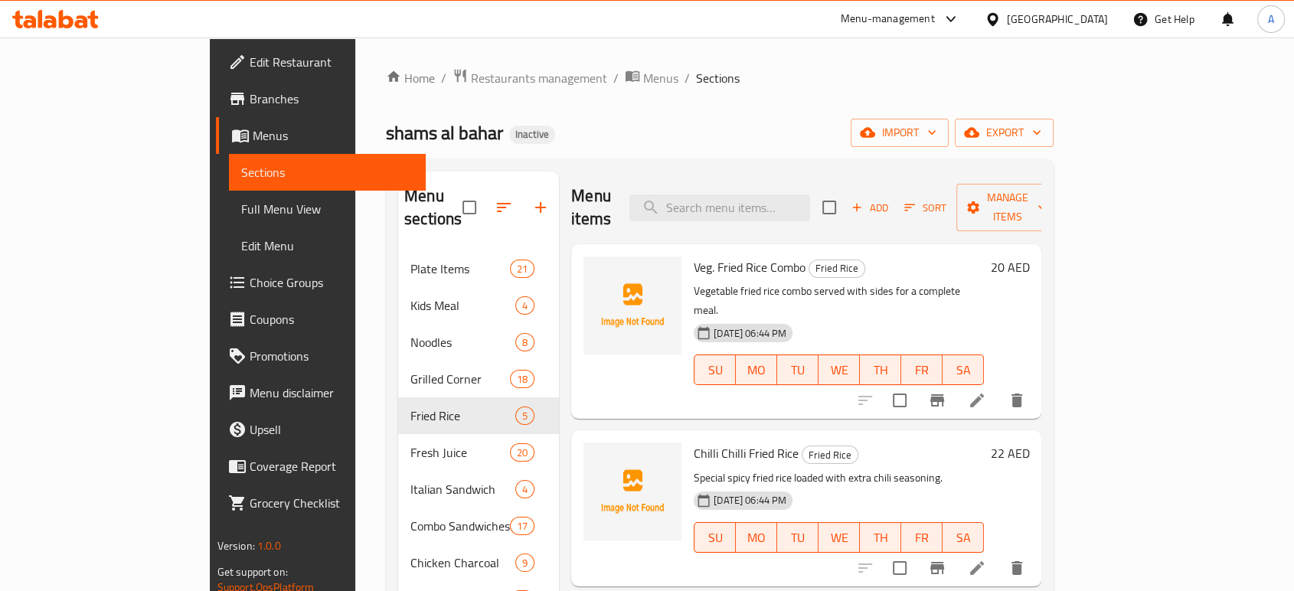
click at [827, 181] on div "Menu items Add Sort Manage items" at bounding box center [806, 208] width 470 height 73
click at [810, 194] on input "search" at bounding box center [719, 207] width 181 height 27
paste input "Watermelon"
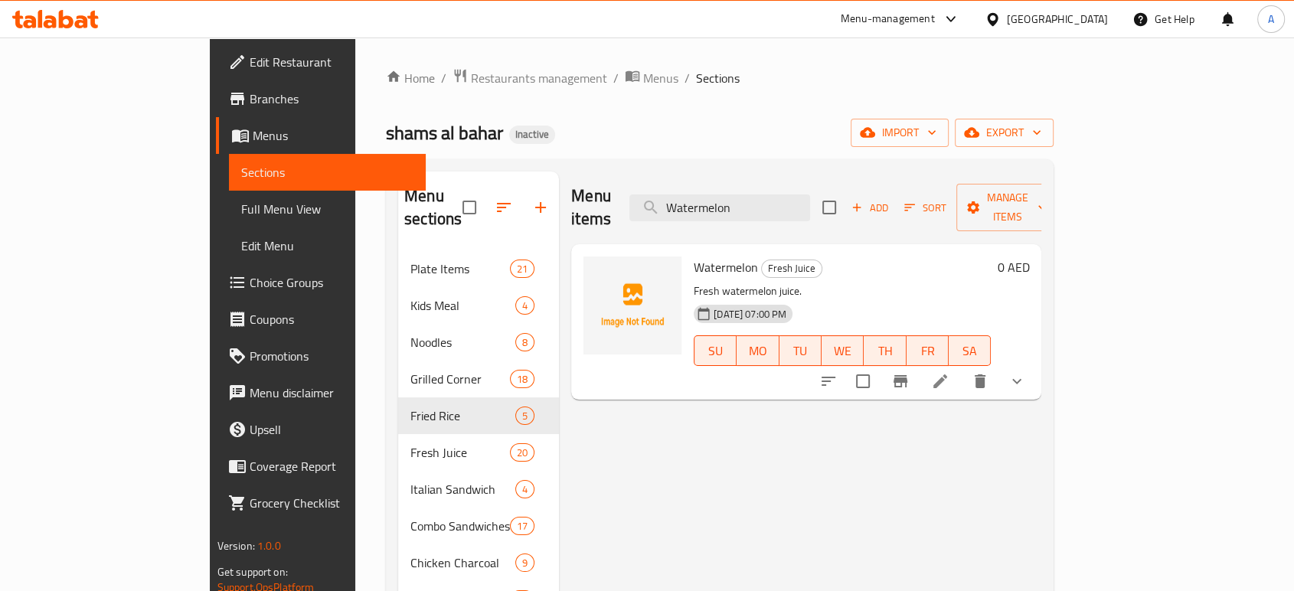
type input "Watermelon"
click at [962, 368] on li at bounding box center [940, 382] width 43 height 28
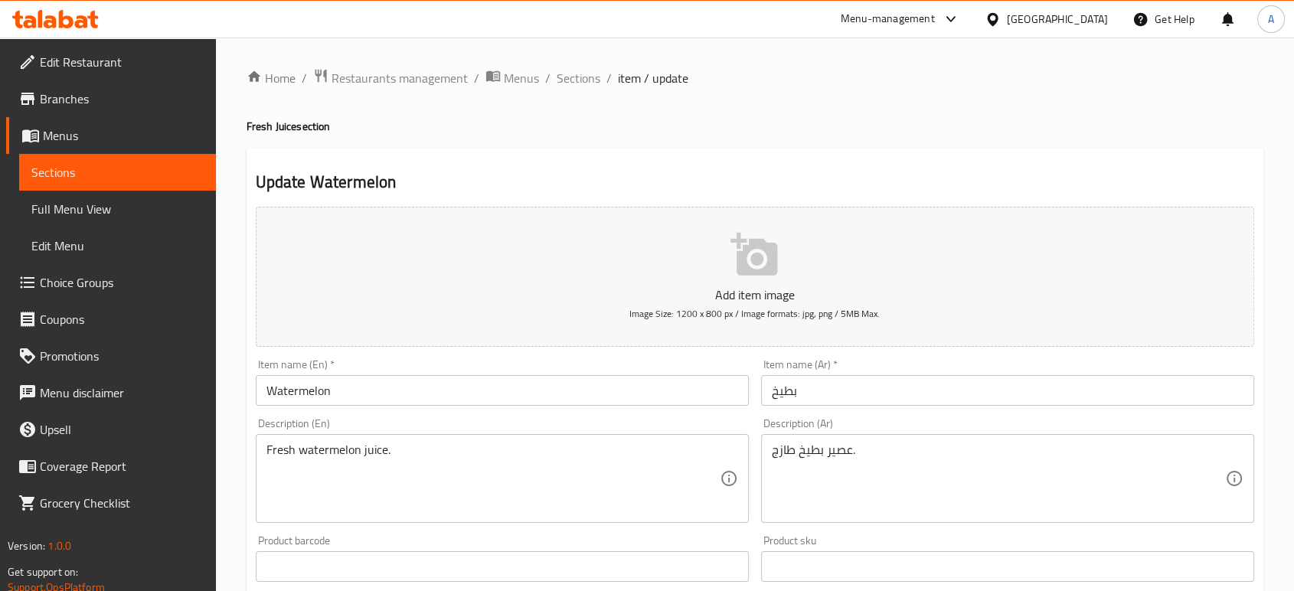
click at [453, 445] on textarea "Fresh watermelon juice." at bounding box center [492, 479] width 453 height 73
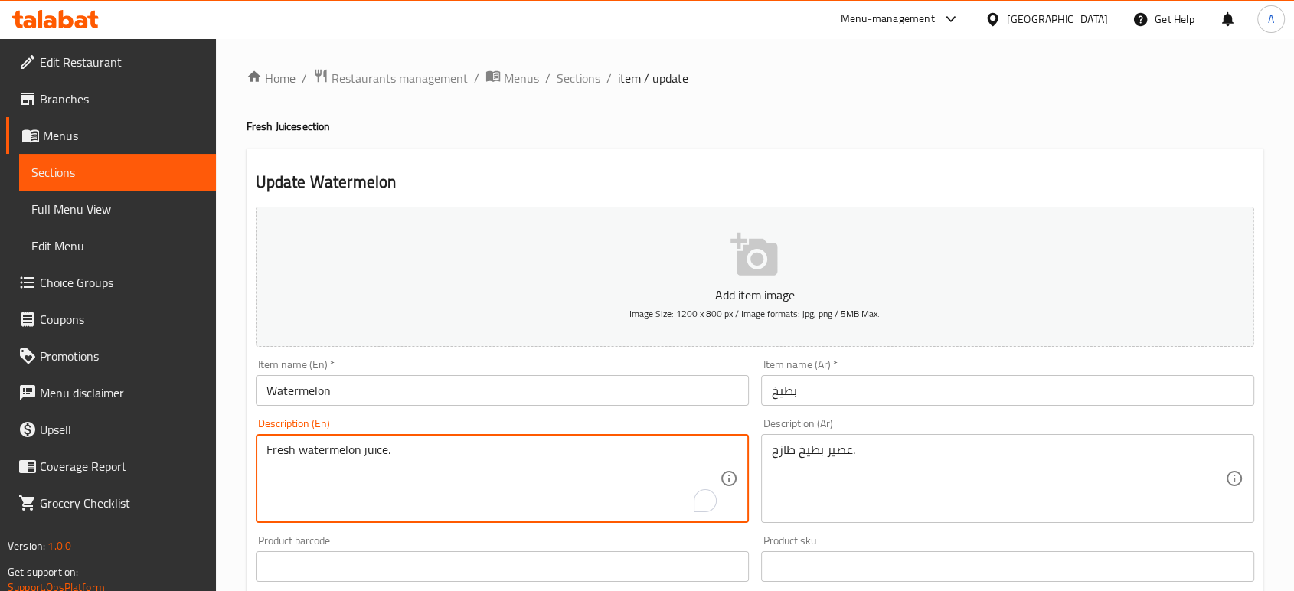
click at [453, 445] on textarea "Fresh watermelon juice." at bounding box center [492, 479] width 453 height 73
paste textarea "Water, Sugar, Lemon juice, Watermelon"
type textarea "Water, Sugar, Lemon juice, Watermelon"
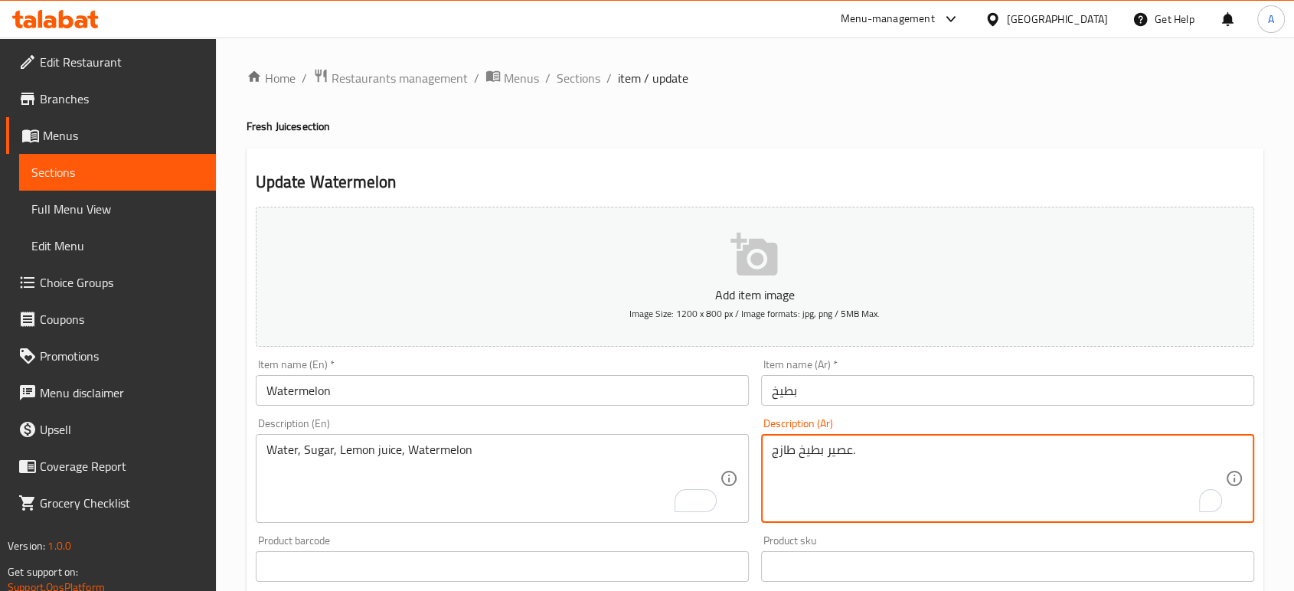
click at [889, 452] on textarea "عصير بطيخ طازج." at bounding box center [998, 479] width 453 height 73
paste textarea "ماء، سكر، عصير ليمون، بطيخ"
type textarea "ماء، سكر، عصير ليمون، بطيخ"
click at [865, 381] on input "بطيخ" at bounding box center [1007, 390] width 493 height 31
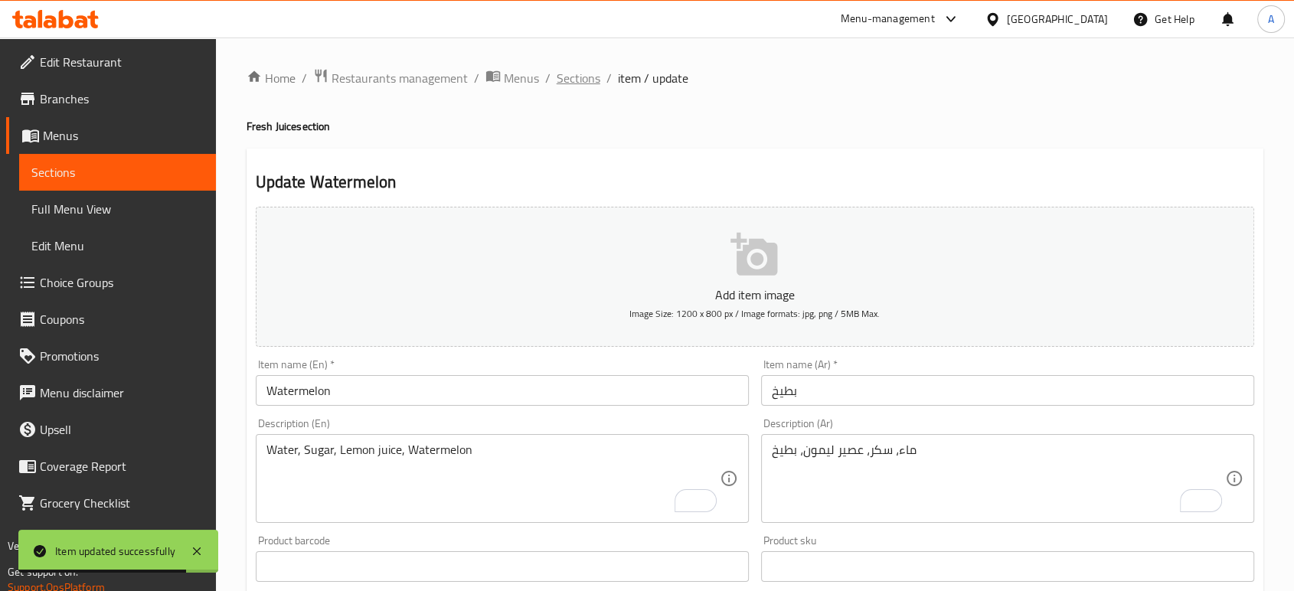
click at [570, 83] on span "Sections" at bounding box center [579, 78] width 44 height 18
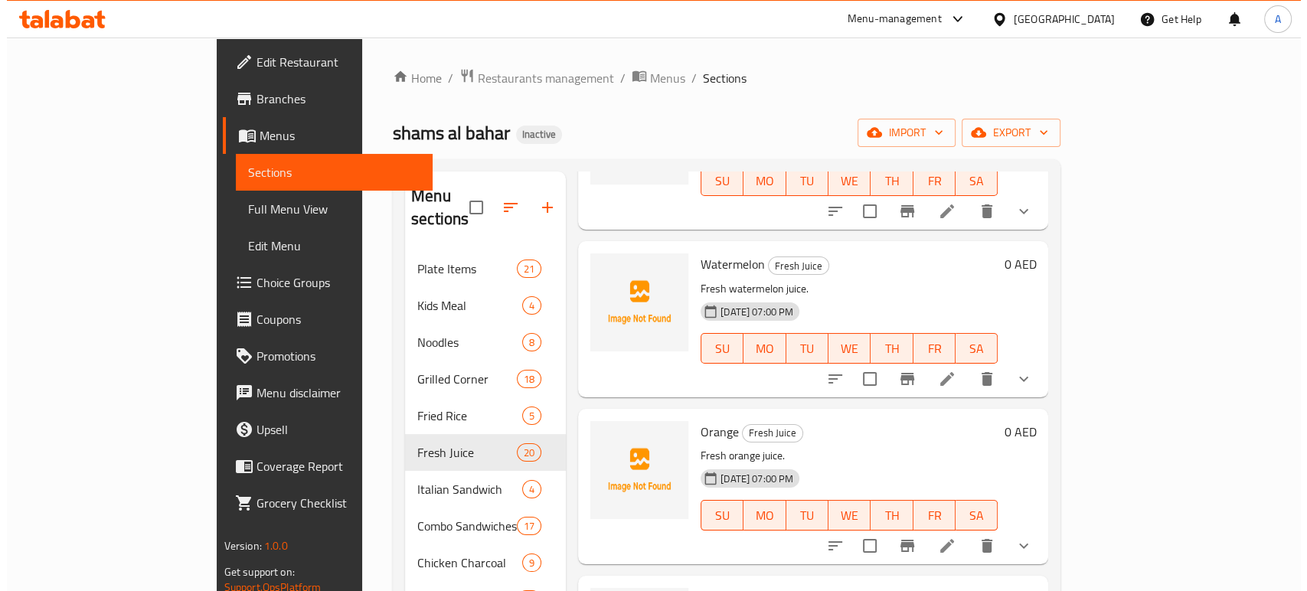
scroll to position [255, 0]
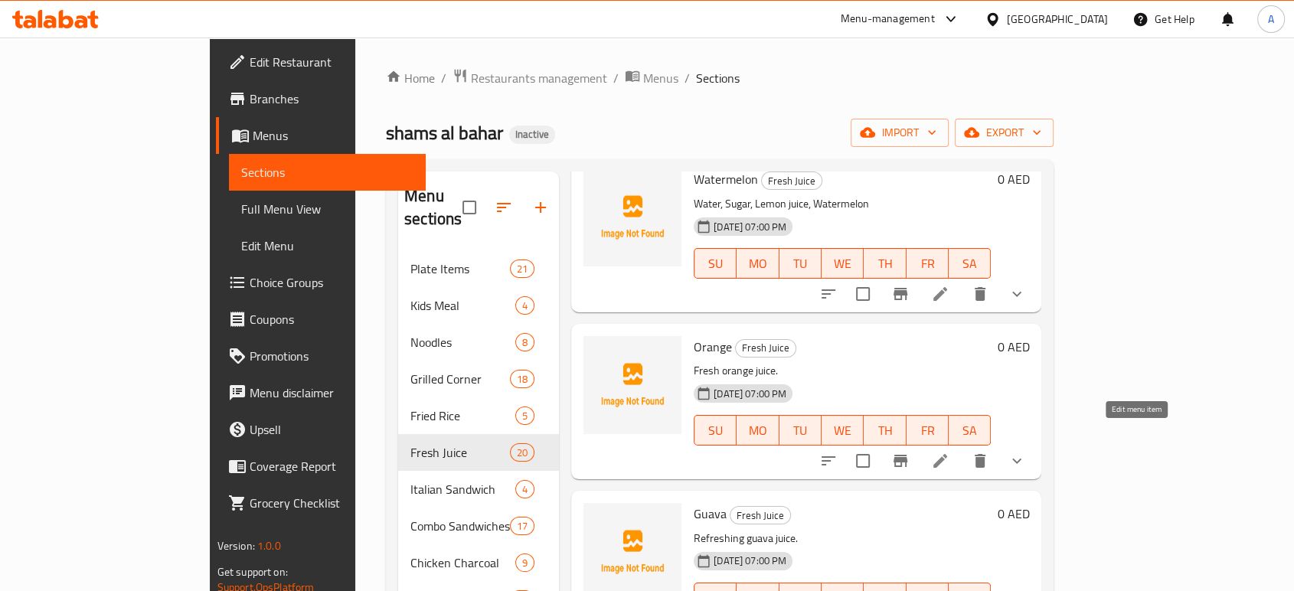
click at [950, 452] on icon at bounding box center [940, 461] width 18 height 18
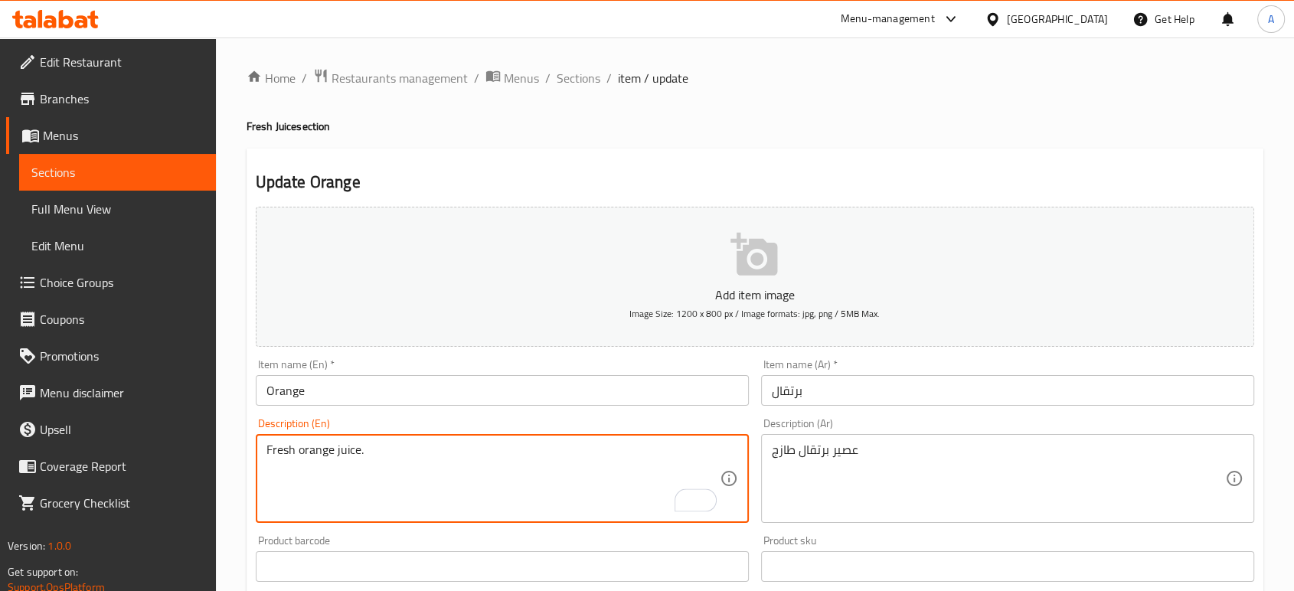
drag, startPoint x: 360, startPoint y: 449, endPoint x: 614, endPoint y: 302, distance: 294.1
click at [548, 448] on textarea "Fresh orange juice." at bounding box center [492, 479] width 453 height 73
click at [544, 454] on textarea "Fresh orange juice." at bounding box center [492, 479] width 453 height 73
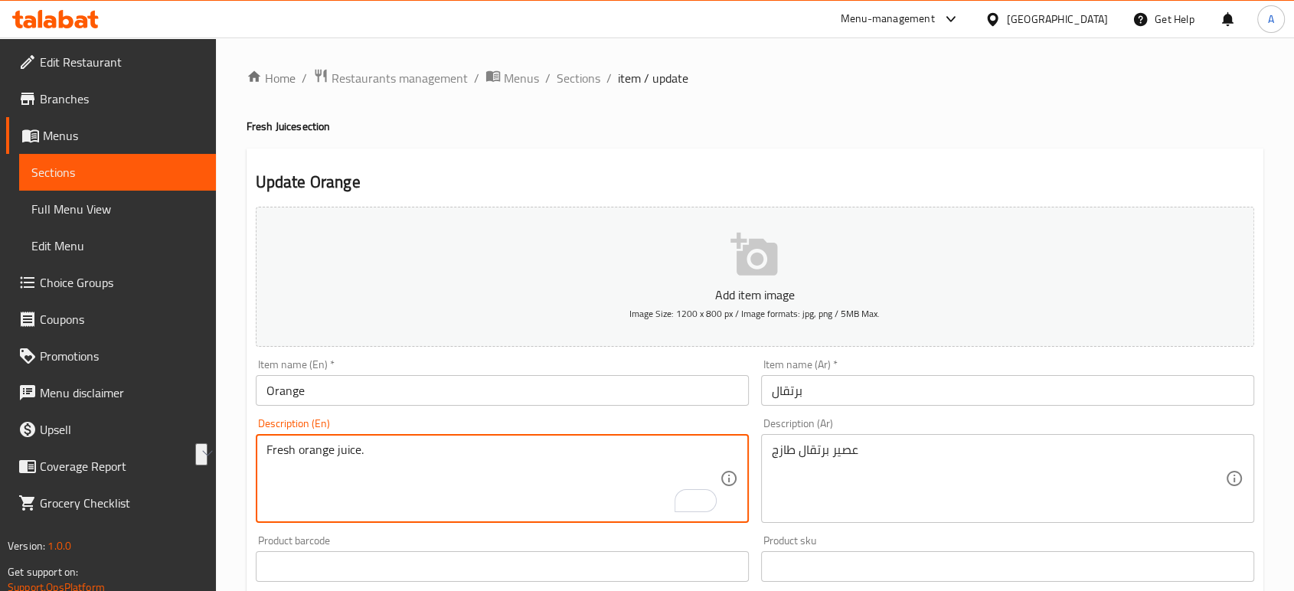
paste textarea "fresh orange juice, sugar and water"
type textarea "fresh orange juice, sugar and water"
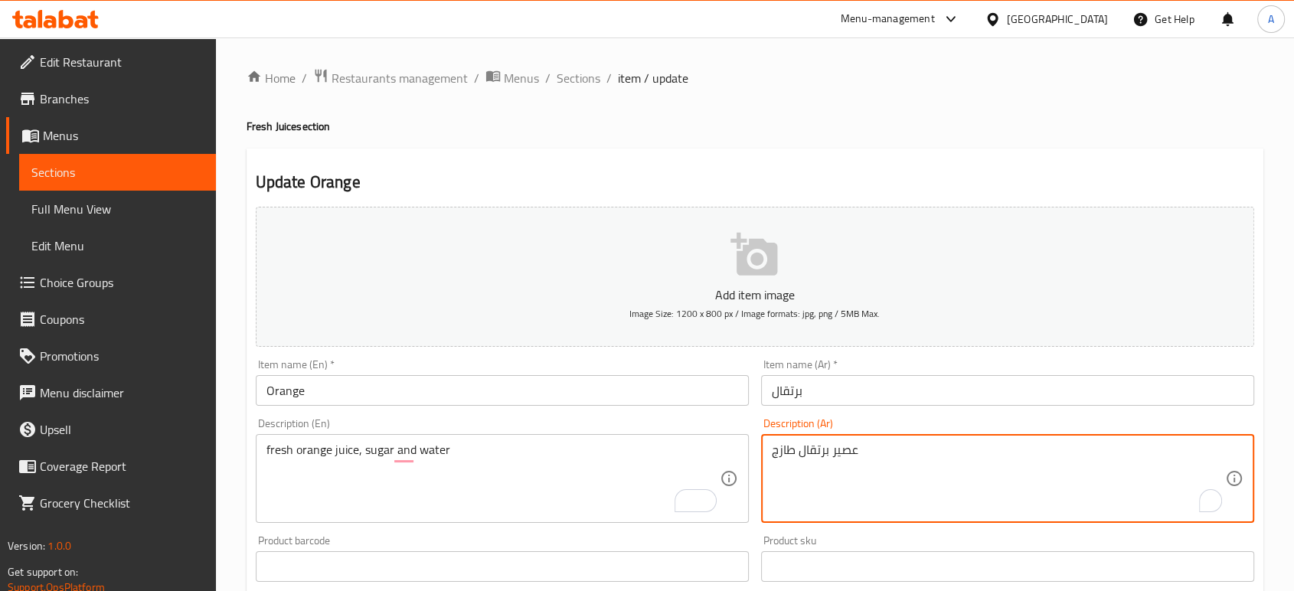
click at [807, 457] on textarea "عصير برتقال طازج" at bounding box center [998, 479] width 453 height 73
paste textarea "وسكر ومياه"
type textarea "عصير برتقال طازج وسكر ومياه"
click at [867, 397] on input "برتقال" at bounding box center [1007, 390] width 493 height 31
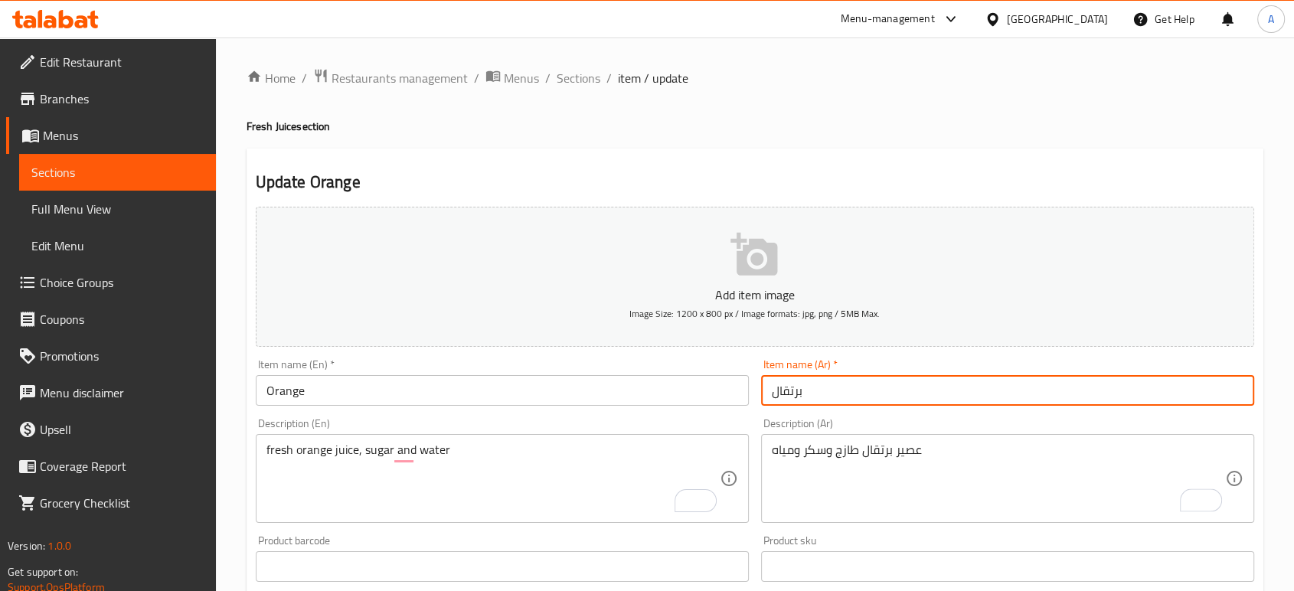
click at [576, 85] on span "Sections" at bounding box center [579, 78] width 44 height 18
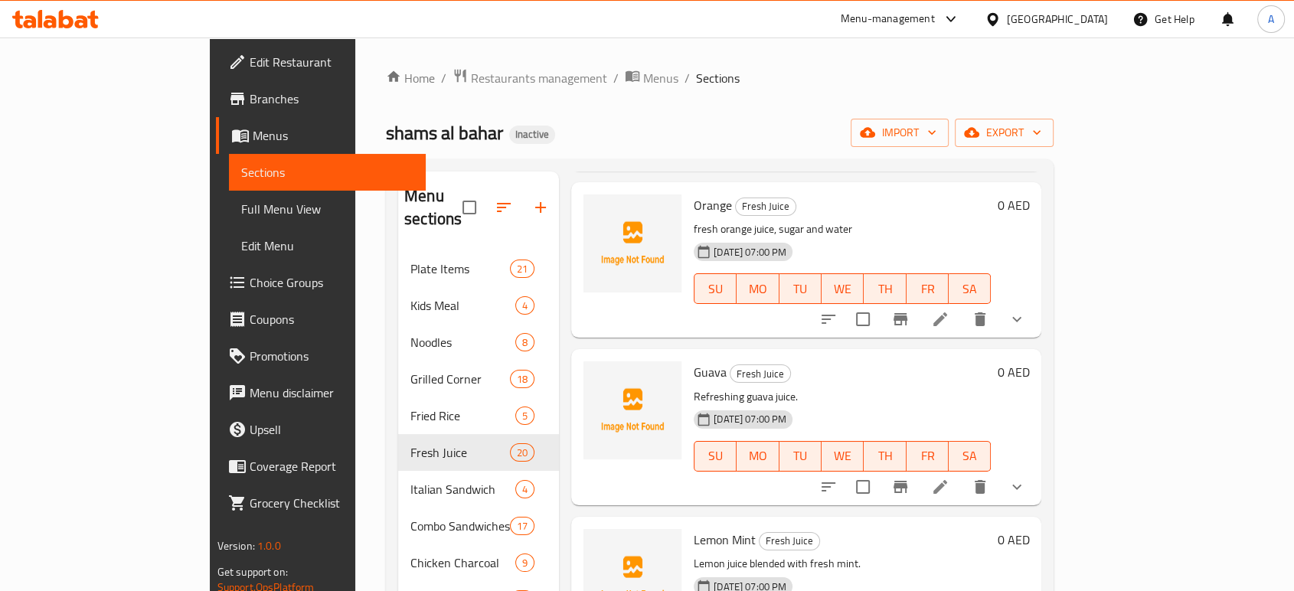
scroll to position [425, 0]
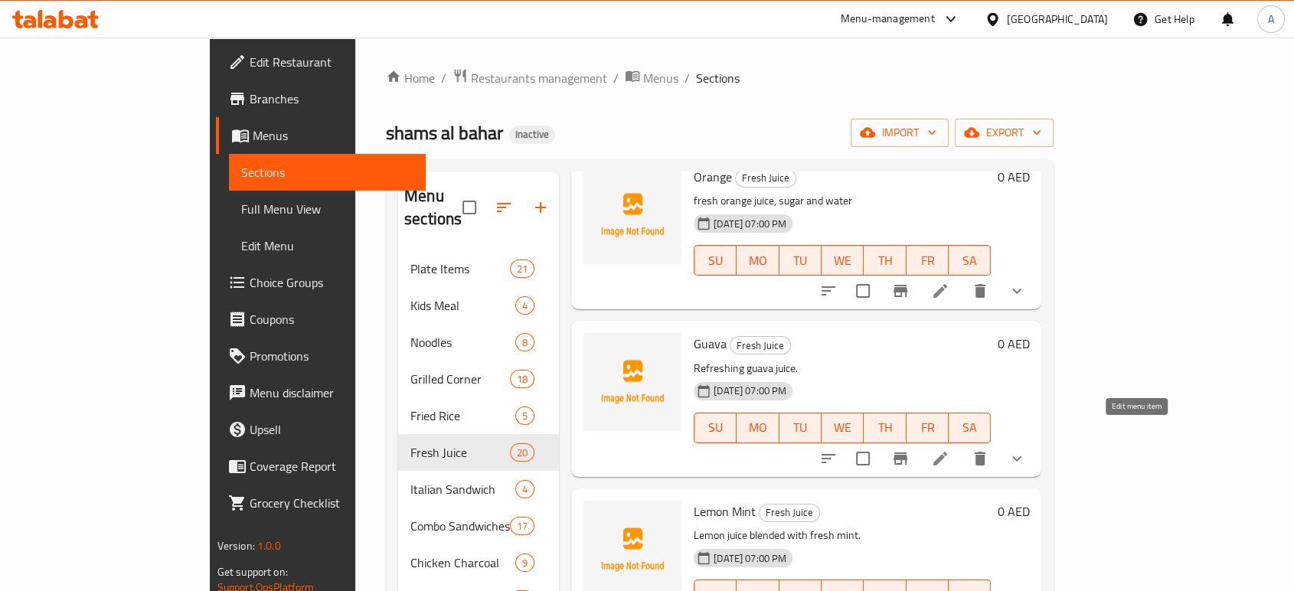
click at [947, 452] on icon at bounding box center [940, 459] width 14 height 14
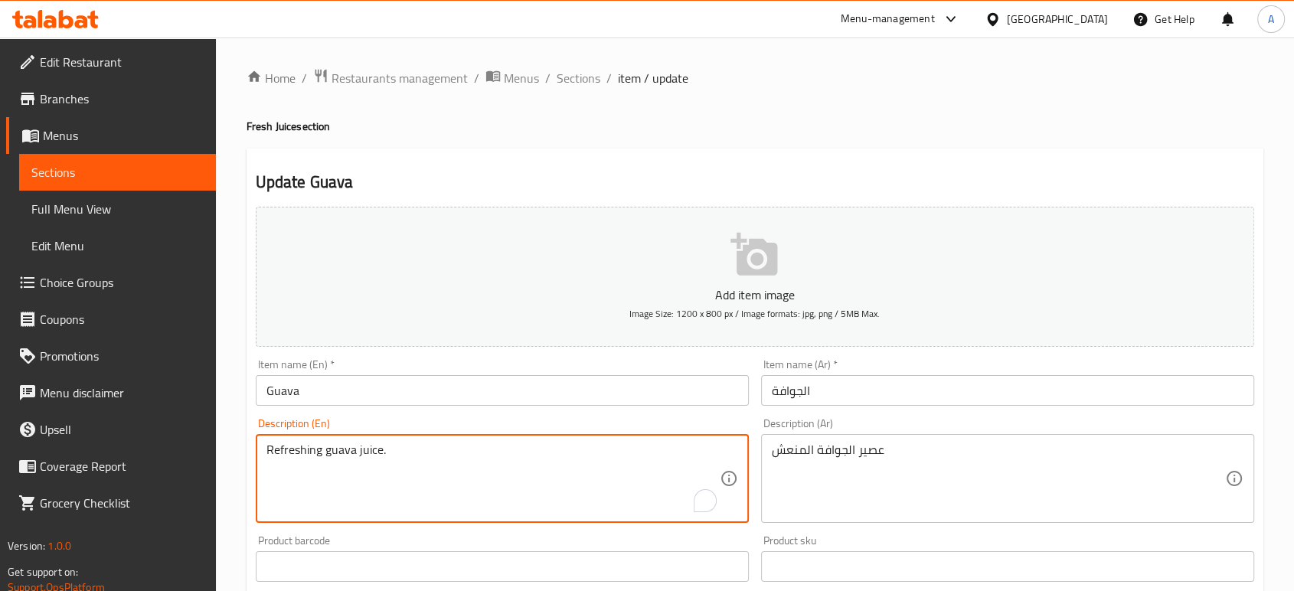
click at [299, 452] on textarea "Refreshing guava juice." at bounding box center [492, 479] width 453 height 73
click at [564, 81] on span "Sections" at bounding box center [579, 78] width 44 height 18
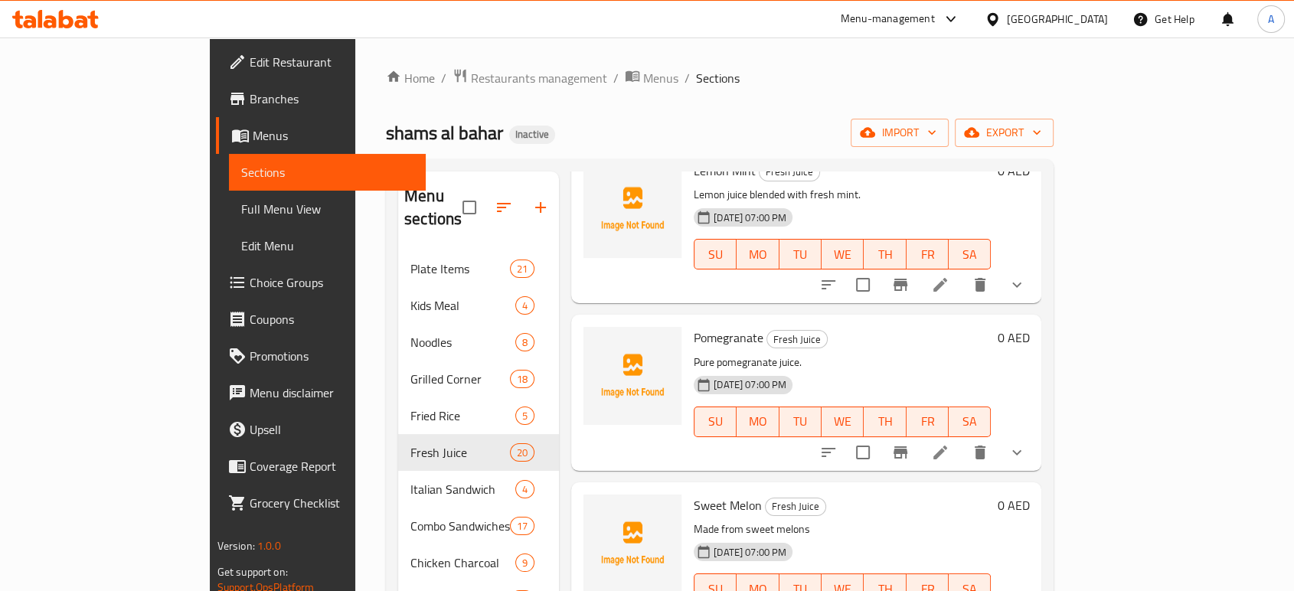
scroll to position [936, 0]
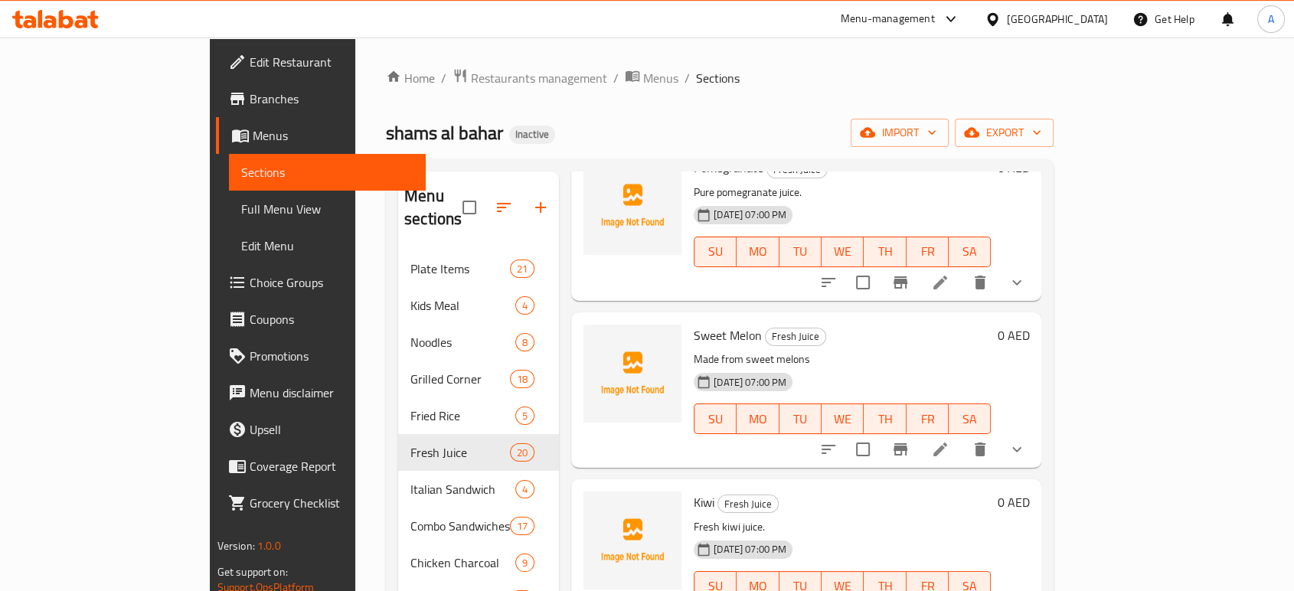
click at [962, 436] on li at bounding box center [940, 450] width 43 height 28
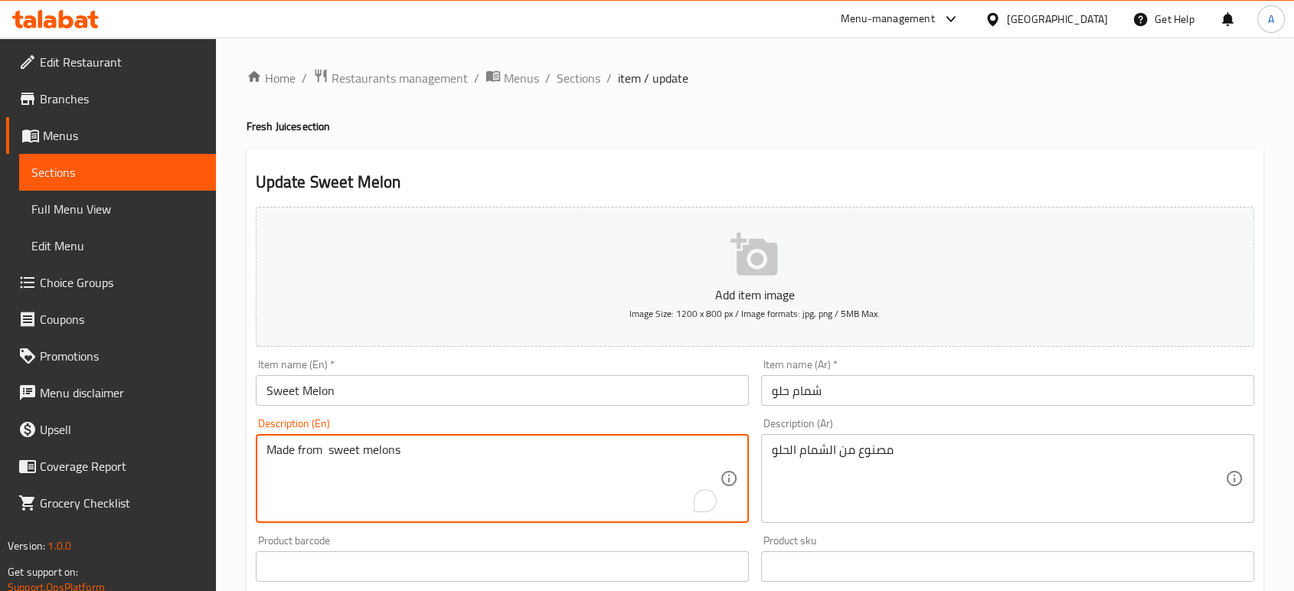
click at [410, 454] on textarea "Made from sweet melons" at bounding box center [492, 479] width 453 height 73
paste textarea "Fresh Sweetmelon , water and sugar"
type textarea "Fresh Sweetmelon , water and sugar"
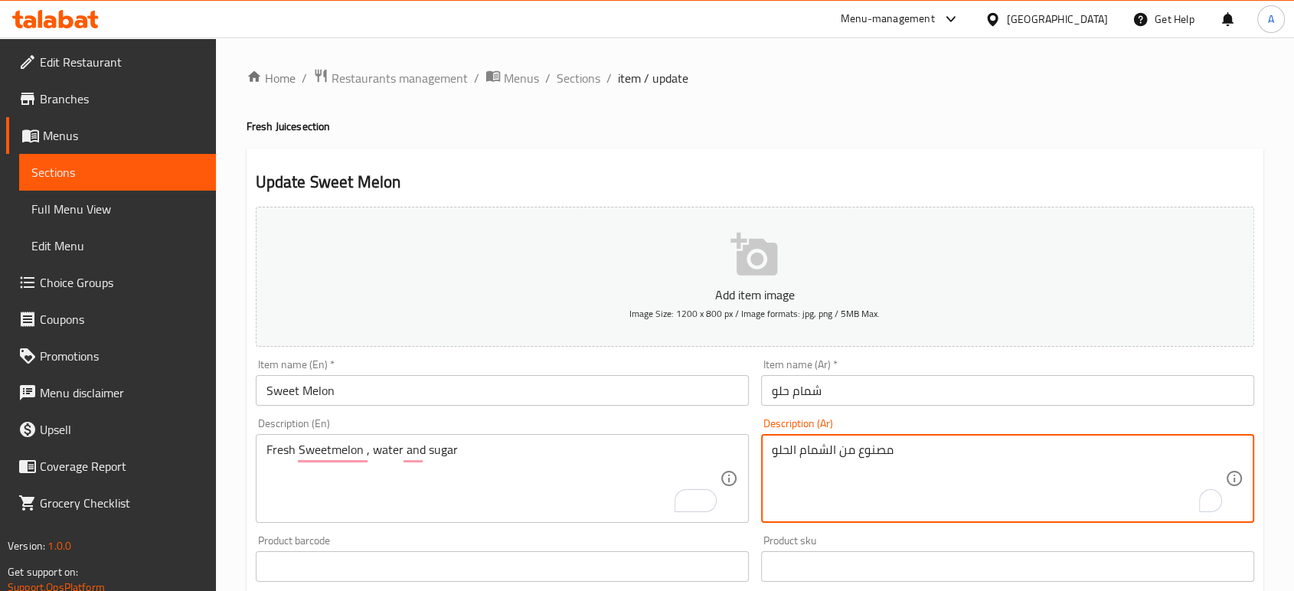
click at [825, 451] on textarea "مصنوع من الشمام الحلو" at bounding box center [998, 479] width 453 height 73
click at [887, 454] on textarea "مصنوع من الشمام الحلو" at bounding box center [998, 479] width 453 height 73
paste textarea "بطيخ طازج، مياه وسكر"
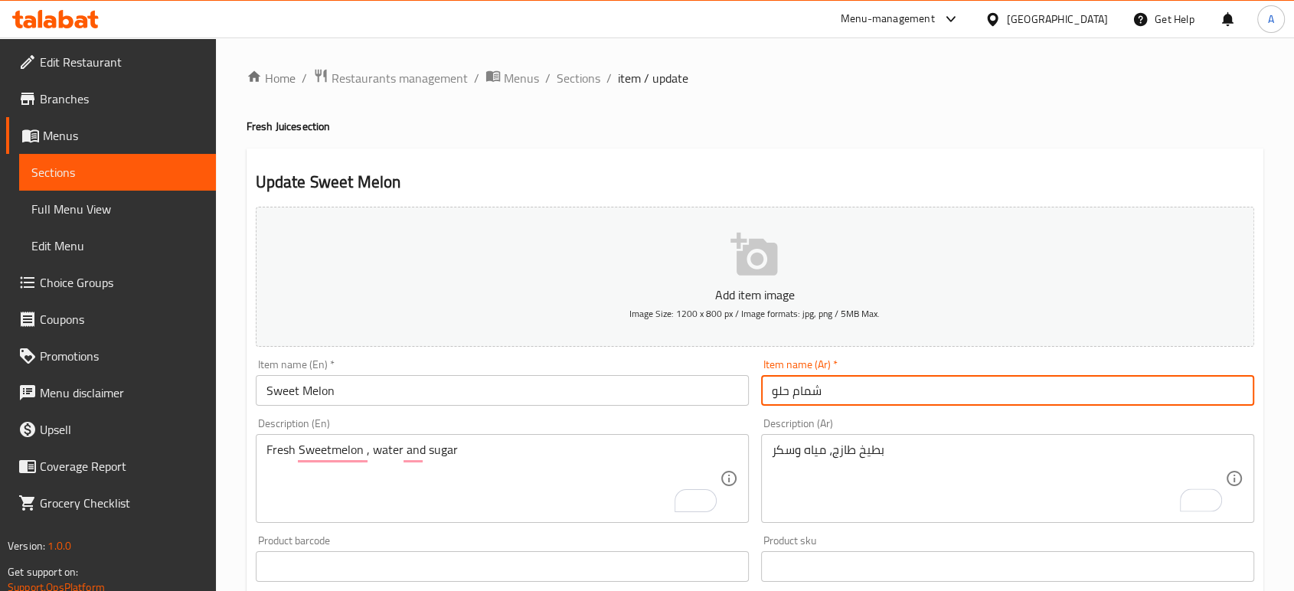
drag, startPoint x: 821, startPoint y: 387, endPoint x: 751, endPoint y: 387, distance: 69.7
click at [751, 387] on div "Add item image Image Size: 1200 x 800 px / Image formats: jpg, png / 5MB Max. I…" at bounding box center [755, 531] width 1011 height 660
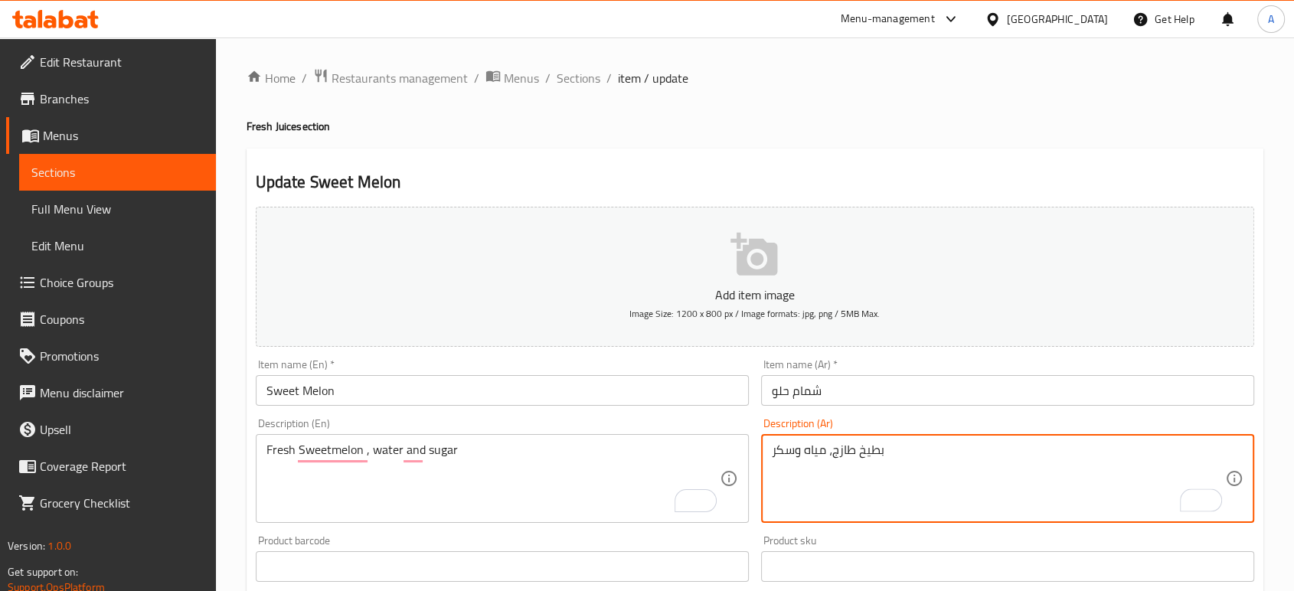
click at [871, 449] on textarea "بطيخ طازج، مياه وسكر" at bounding box center [998, 479] width 453 height 73
paste textarea "[PERSON_NAME]"
type textarea "شمام حلو طازج، مياه وسكر"
click at [853, 390] on input "شمام حلو" at bounding box center [1007, 390] width 493 height 31
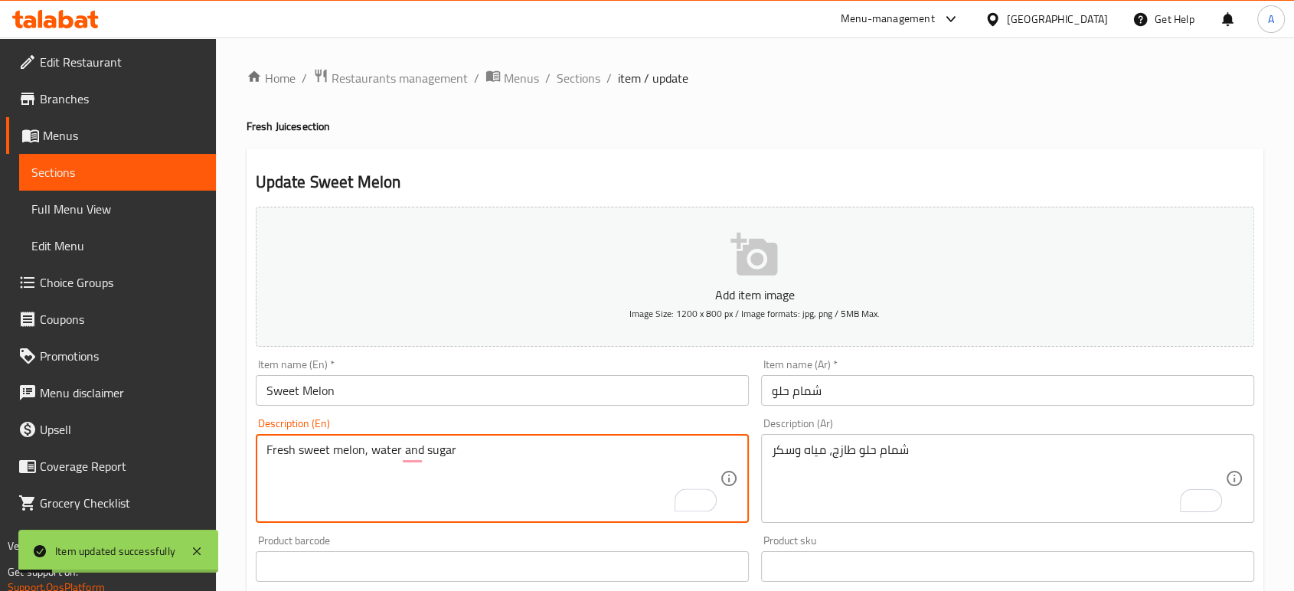
type textarea "Fresh sweet melon, water and sugar"
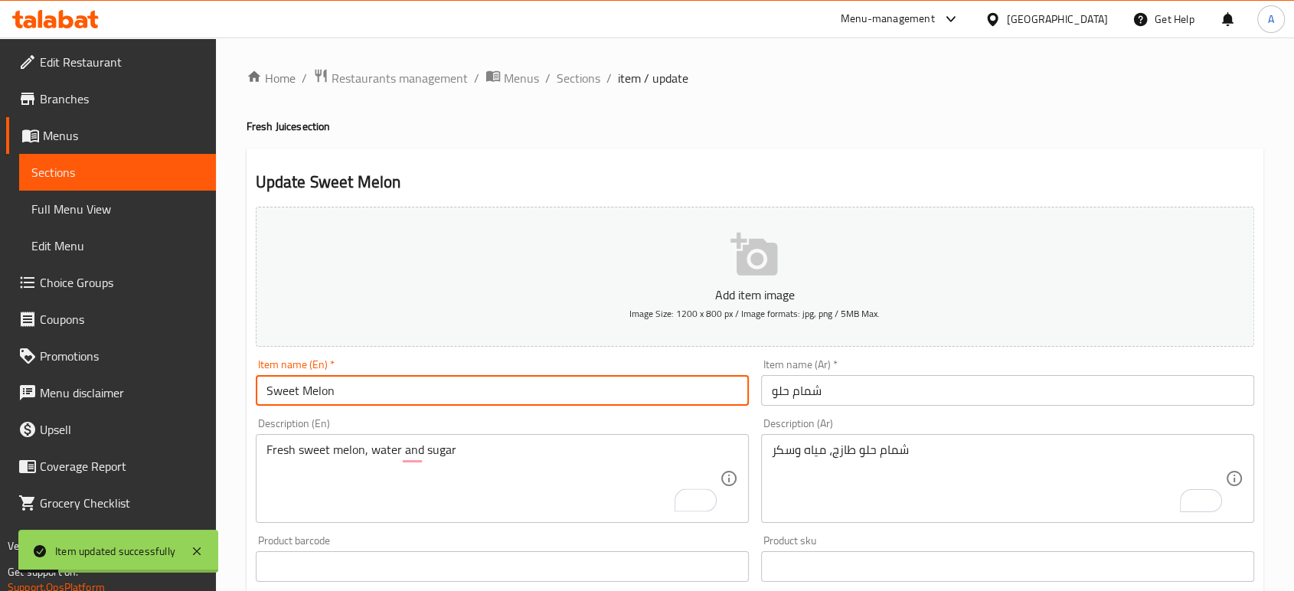
click at [359, 380] on input "Sweet Melon" at bounding box center [502, 390] width 493 height 31
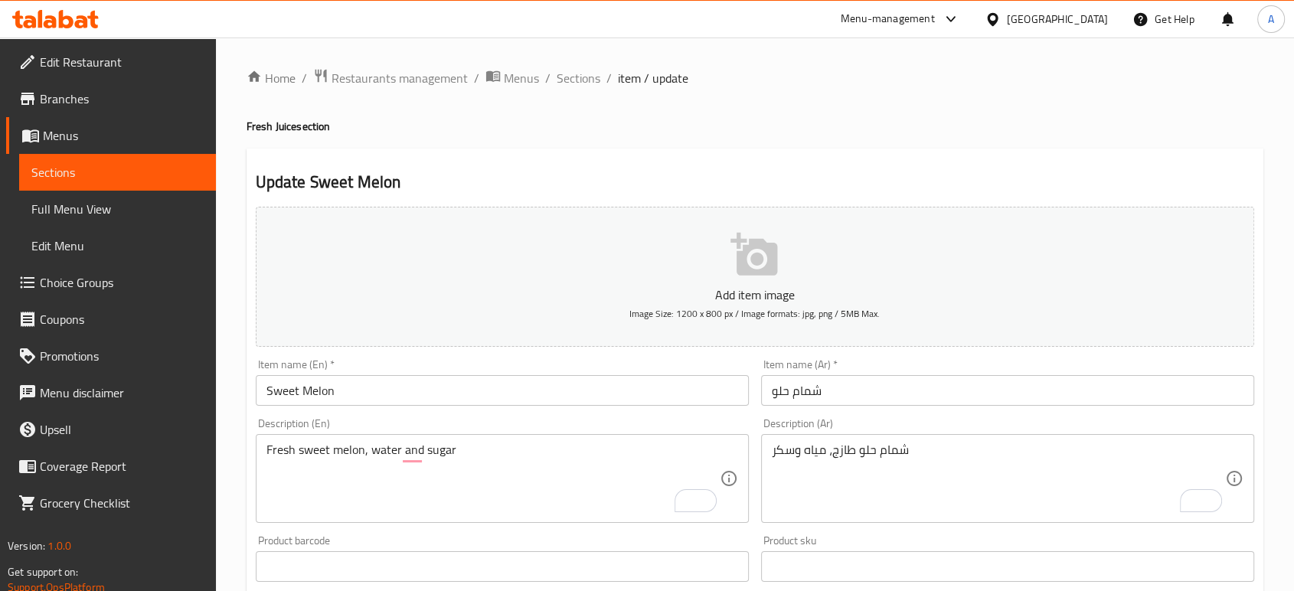
drag, startPoint x: 853, startPoint y: 115, endPoint x: 861, endPoint y: 98, distance: 18.5
click at [853, 115] on div "Home / Restaurants management / Menus / Sections / item / update Fresh Juice se…" at bounding box center [755, 599] width 1017 height 1062
click at [576, 83] on span "Sections" at bounding box center [579, 78] width 44 height 18
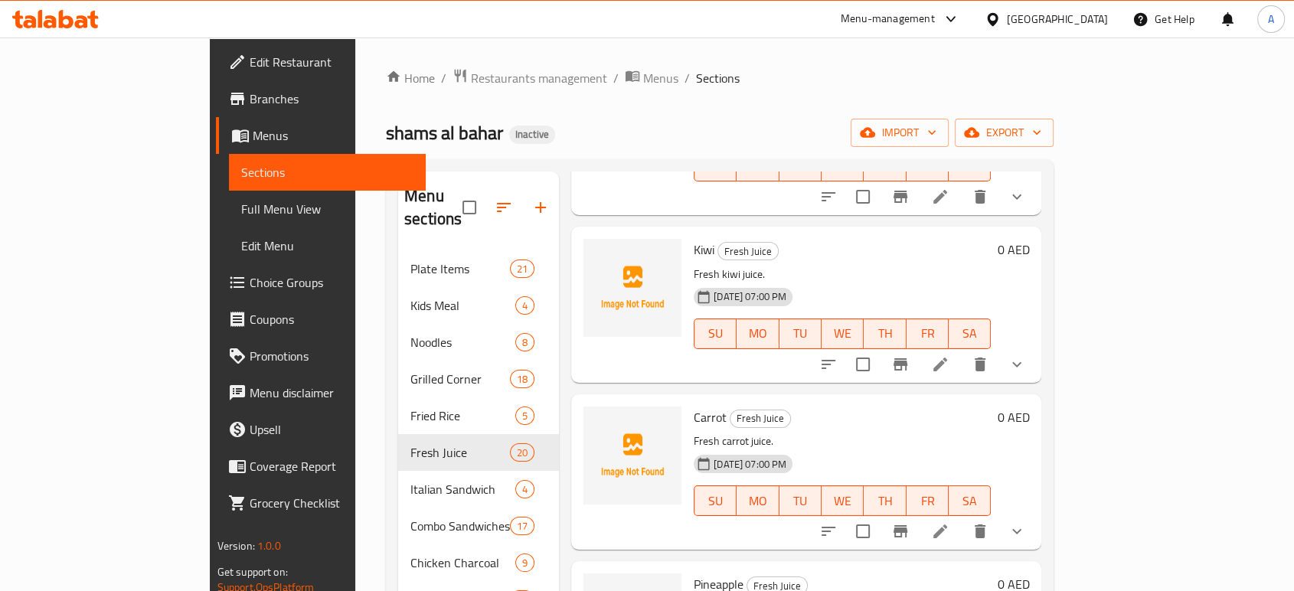
scroll to position [1106, 0]
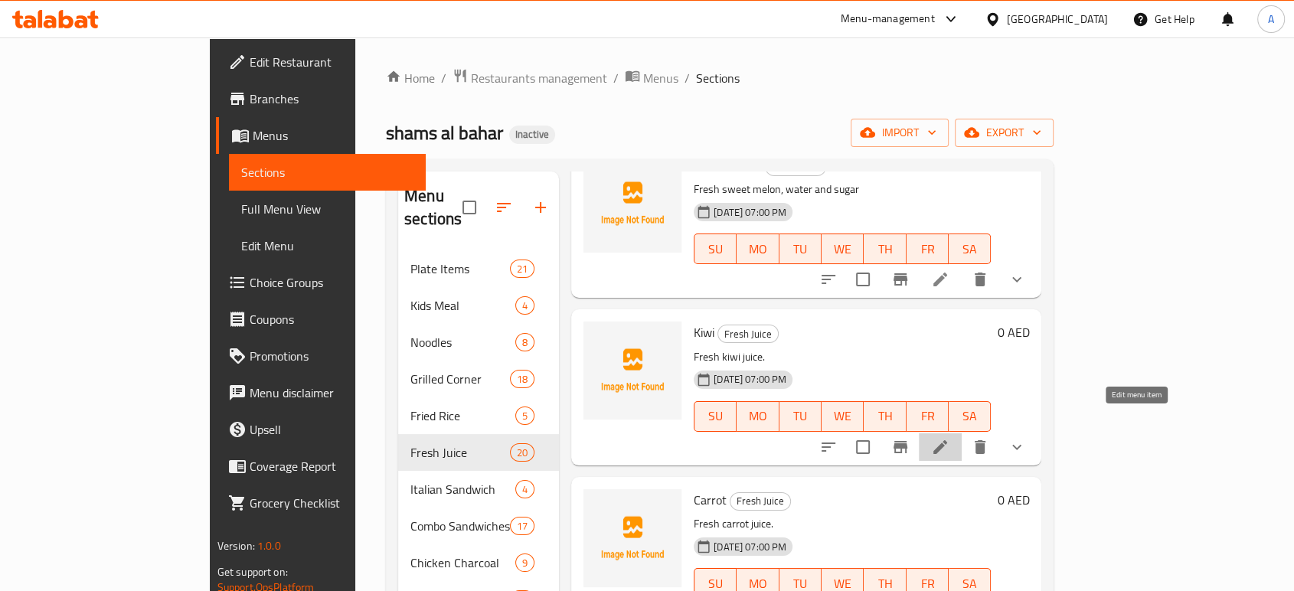
click at [950, 438] on icon at bounding box center [940, 447] width 18 height 18
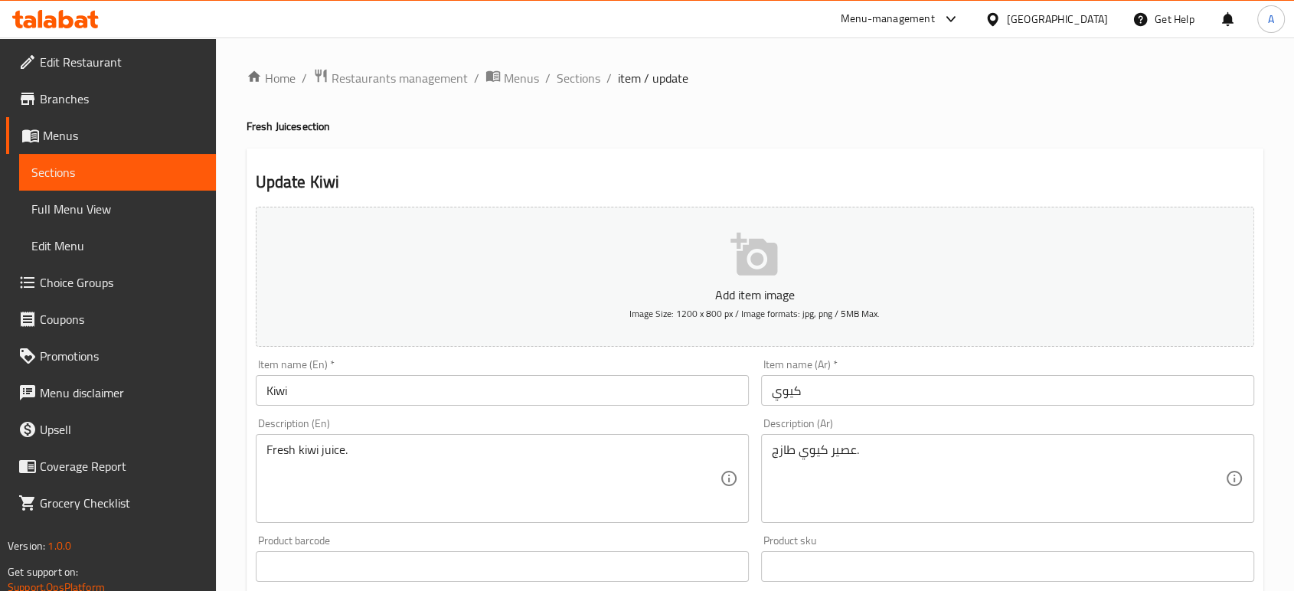
click at [398, 441] on div "Fresh kiwi juice. Description (En)" at bounding box center [502, 478] width 493 height 89
click at [397, 441] on div "Fresh kiwi juice. Description (En)" at bounding box center [502, 478] width 493 height 89
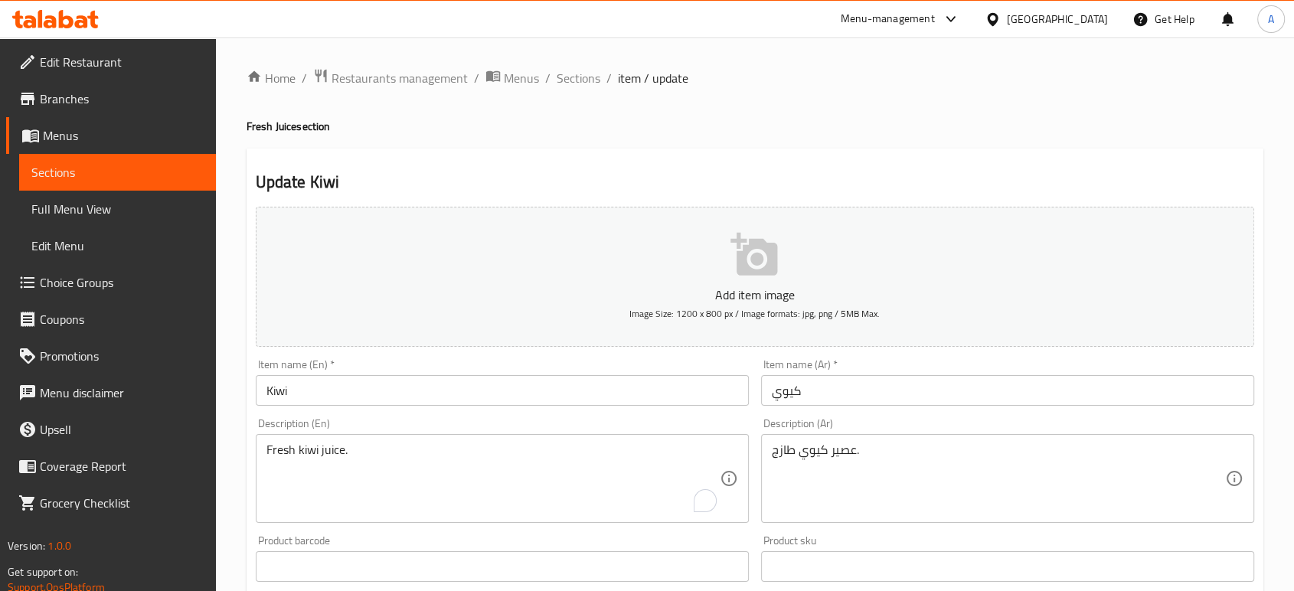
click at [397, 441] on div "Fresh kiwi juice. Description (En)" at bounding box center [502, 478] width 493 height 89
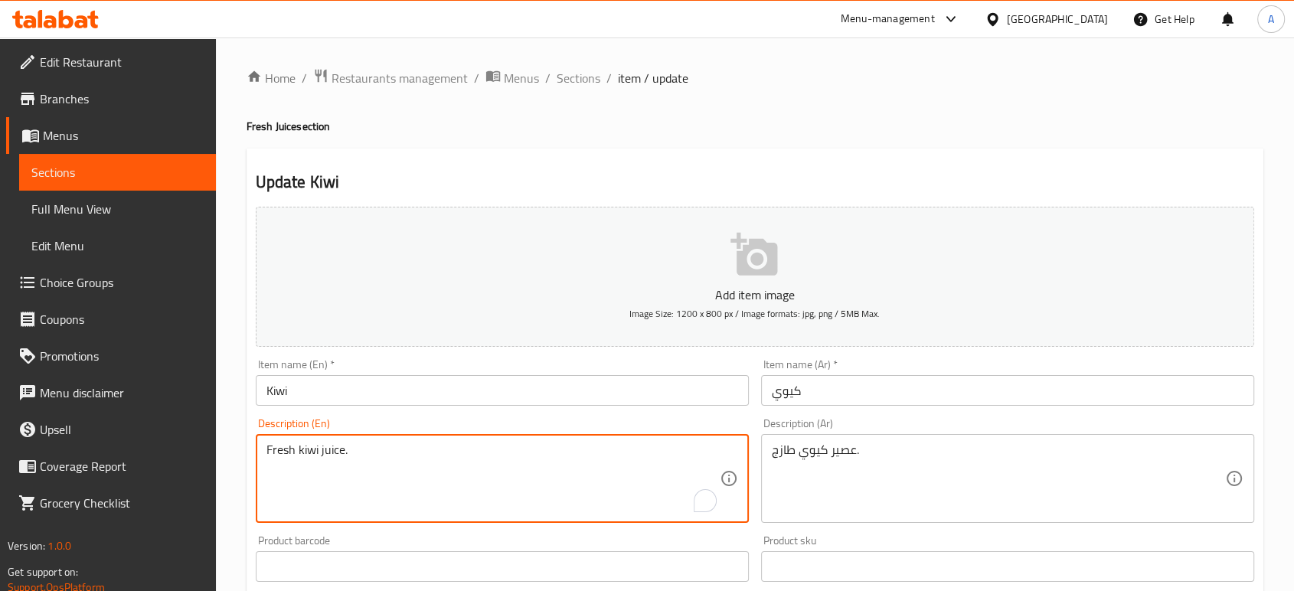
drag, startPoint x: 397, startPoint y: 441, endPoint x: 363, endPoint y: 451, distance: 35.1
click at [397, 442] on div "Fresh kiwi juice. Description (En)" at bounding box center [502, 478] width 493 height 89
click at [361, 451] on textarea "Fresh kiwi juice." at bounding box center [492, 479] width 453 height 73
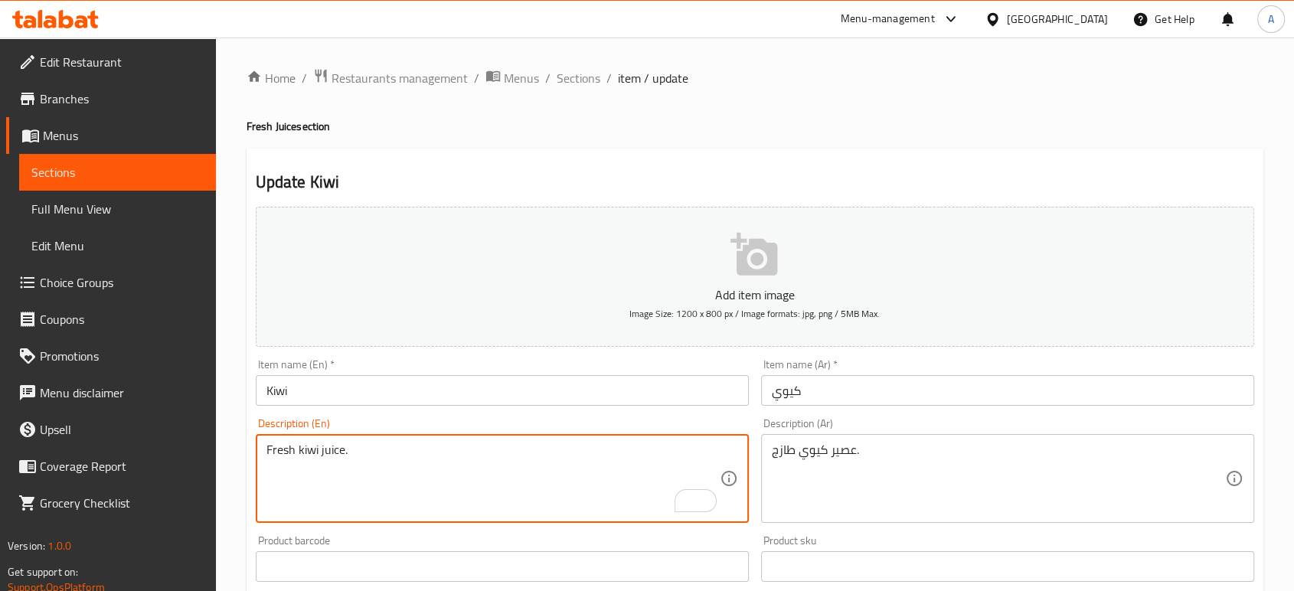
paste textarea "Kiwi, water and sugar"
type textarea "Kiwi, water and sugar"
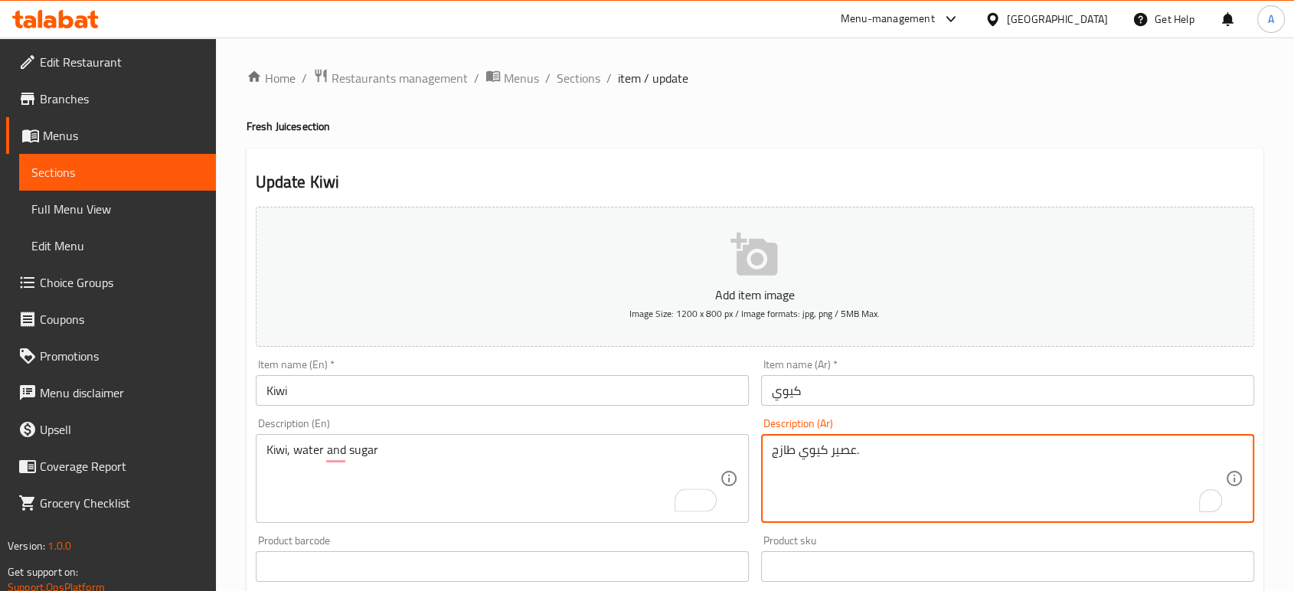
click at [828, 459] on textarea "عصير كيوي طازج." at bounding box center [998, 479] width 453 height 73
click at [827, 459] on textarea "عصير كيوي طازج." at bounding box center [998, 479] width 453 height 73
paste textarea "كيوي ، مياه وسكر"
type textarea "كيوي ، مياه وسكر"
click at [844, 393] on input "كيوي" at bounding box center [1007, 390] width 493 height 31
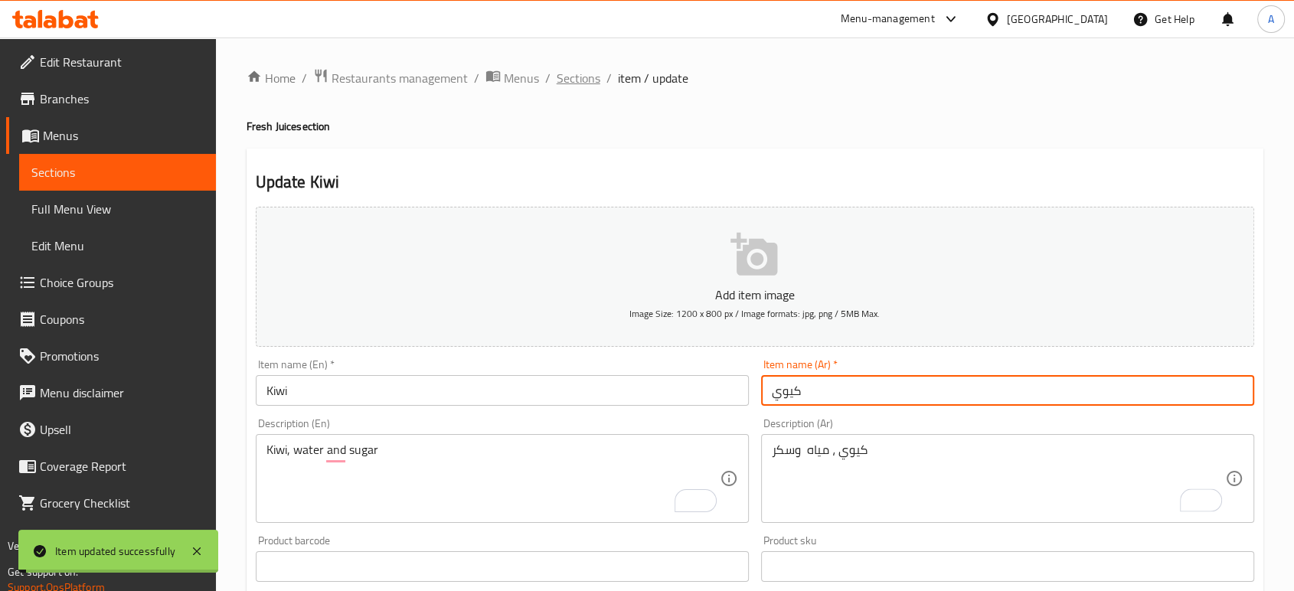
click at [580, 87] on span "Sections" at bounding box center [579, 78] width 44 height 18
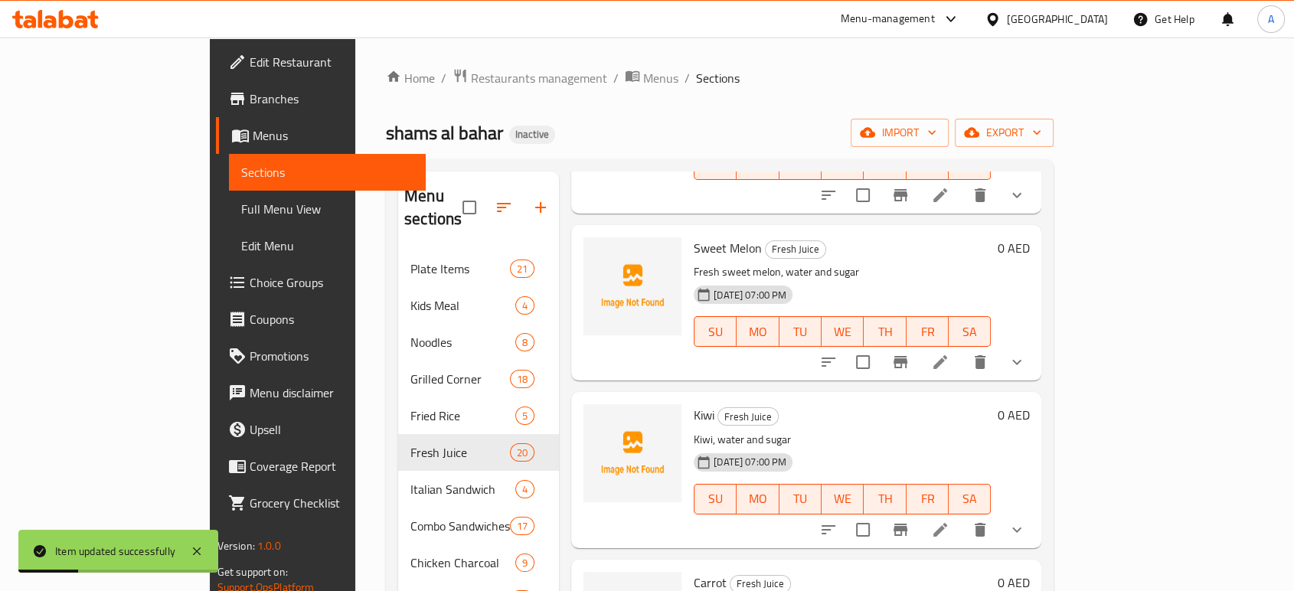
scroll to position [1106, 0]
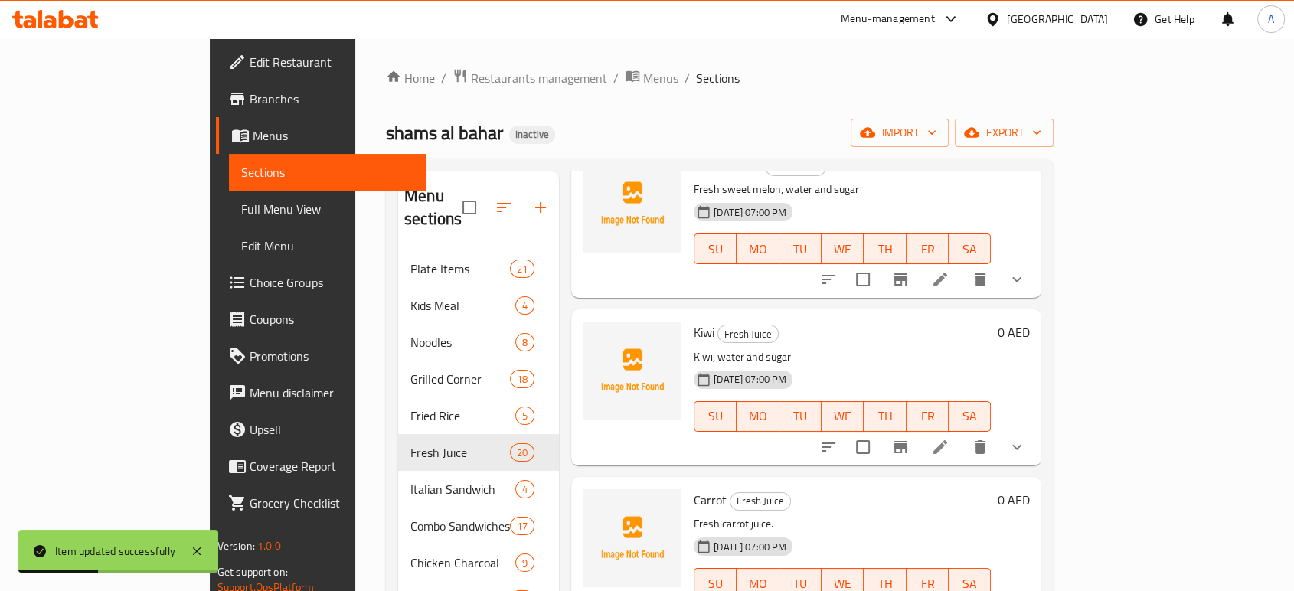
click at [694, 321] on span "Kiwi" at bounding box center [704, 332] width 21 height 23
copy h6 "Kiwi"
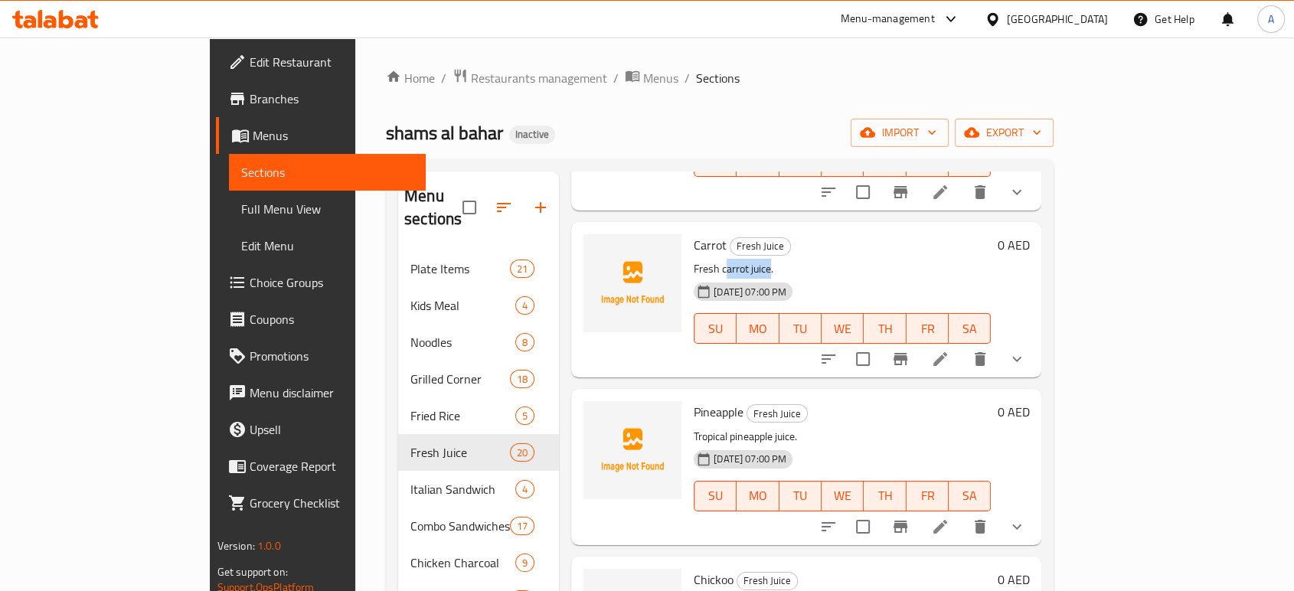
drag, startPoint x: 717, startPoint y: 244, endPoint x: 675, endPoint y: 250, distance: 42.6
click at [694, 260] on p "Fresh carrot juice." at bounding box center [842, 269] width 297 height 19
drag, startPoint x: 668, startPoint y: 245, endPoint x: 717, endPoint y: 250, distance: 48.5
click at [717, 260] on p "Fresh carrot juice." at bounding box center [842, 269] width 297 height 19
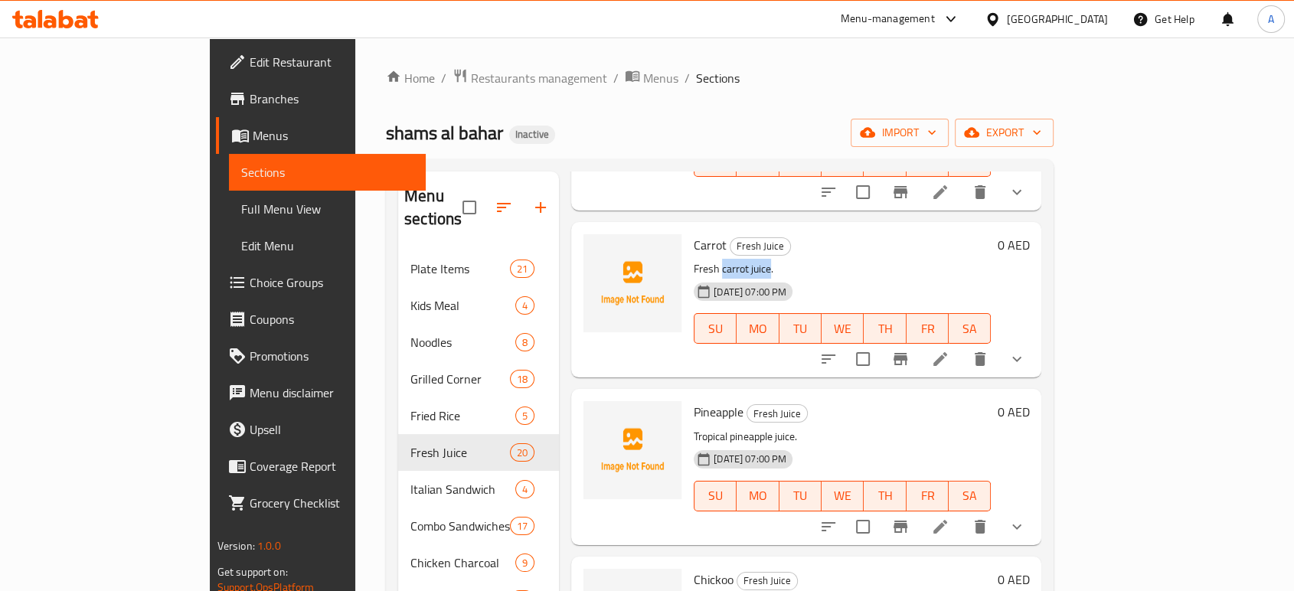
copy p "carrot juice"
click at [962, 345] on li at bounding box center [940, 359] width 43 height 28
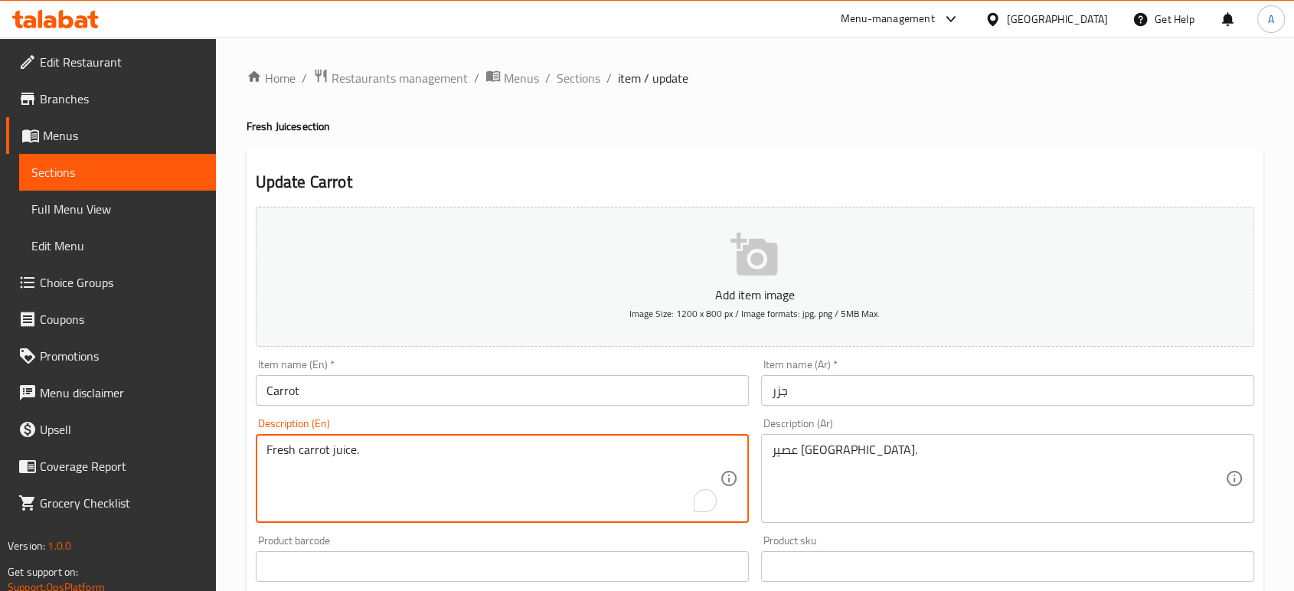
click at [355, 445] on textarea "Fresh carrot juice." at bounding box center [492, 479] width 453 height 73
paste textarea ", sugar, and water blended with lemon"
type textarea "Fresh carrot, sugar, and water blended with lemon juice."
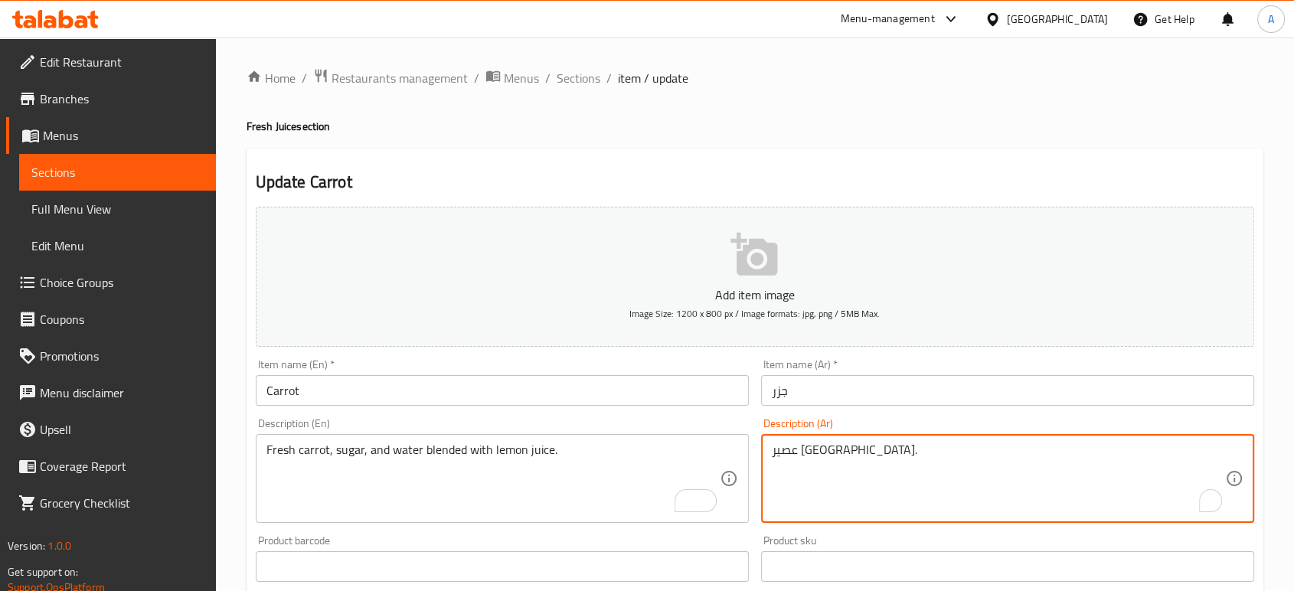
click at [793, 446] on textarea "عصير جزر طازج." at bounding box center [998, 479] width 453 height 73
paste textarea "لجزر الطازج والسكر والماء مزيج مع عصير الليمون"
type textarea "الجزر الطازج والسكر والماء مزيج مع عصير الليمون"
click at [844, 397] on input "جزر" at bounding box center [1007, 390] width 493 height 31
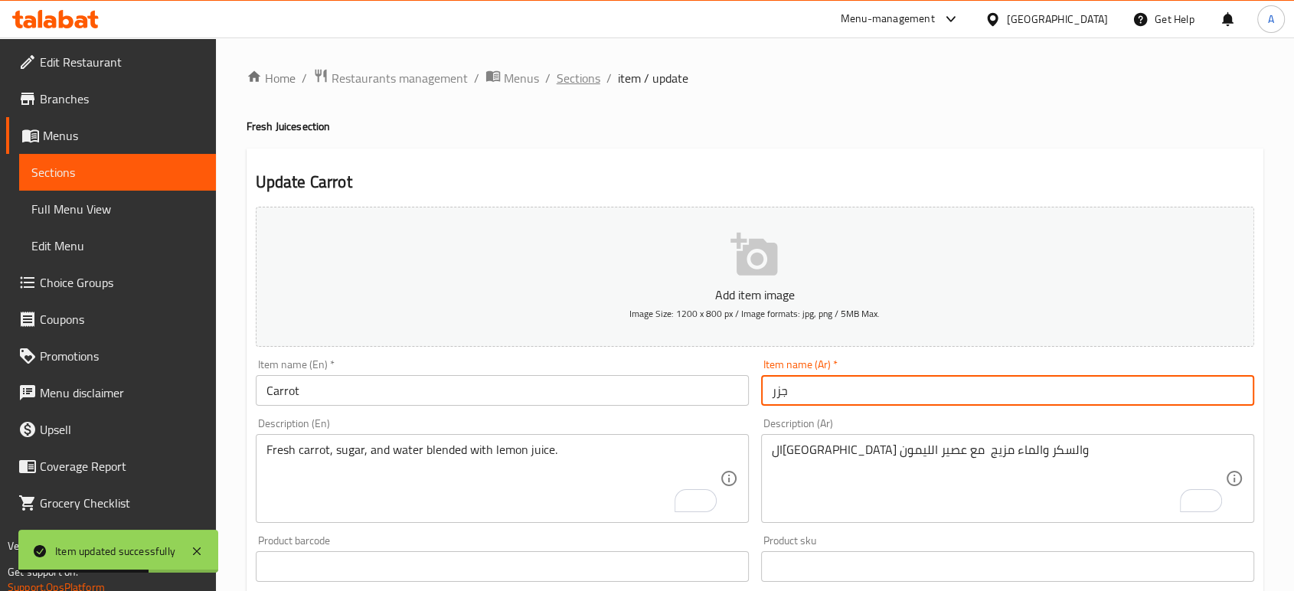
click at [576, 77] on span "Sections" at bounding box center [579, 78] width 44 height 18
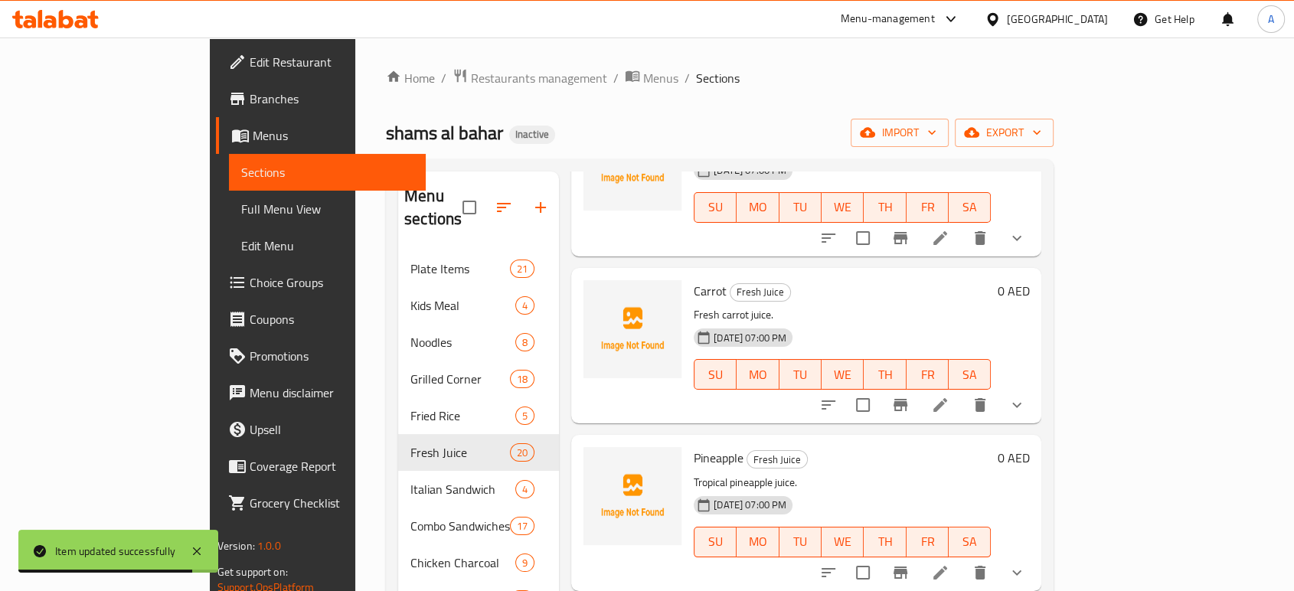
scroll to position [1361, 0]
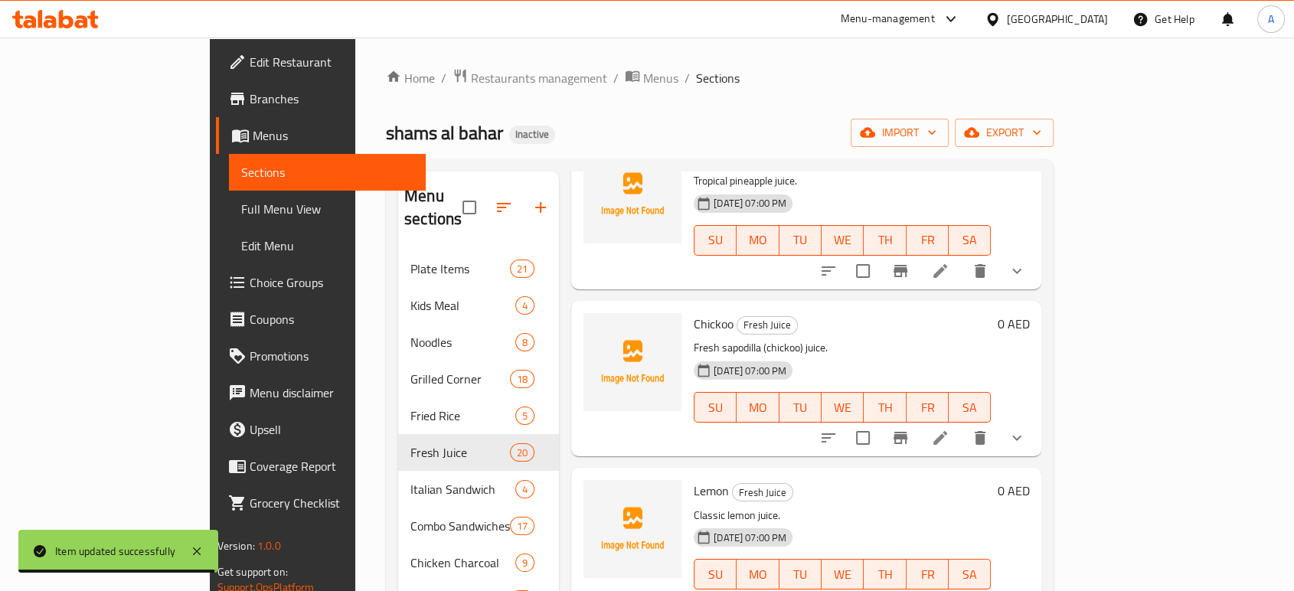
scroll to position [1871, 0]
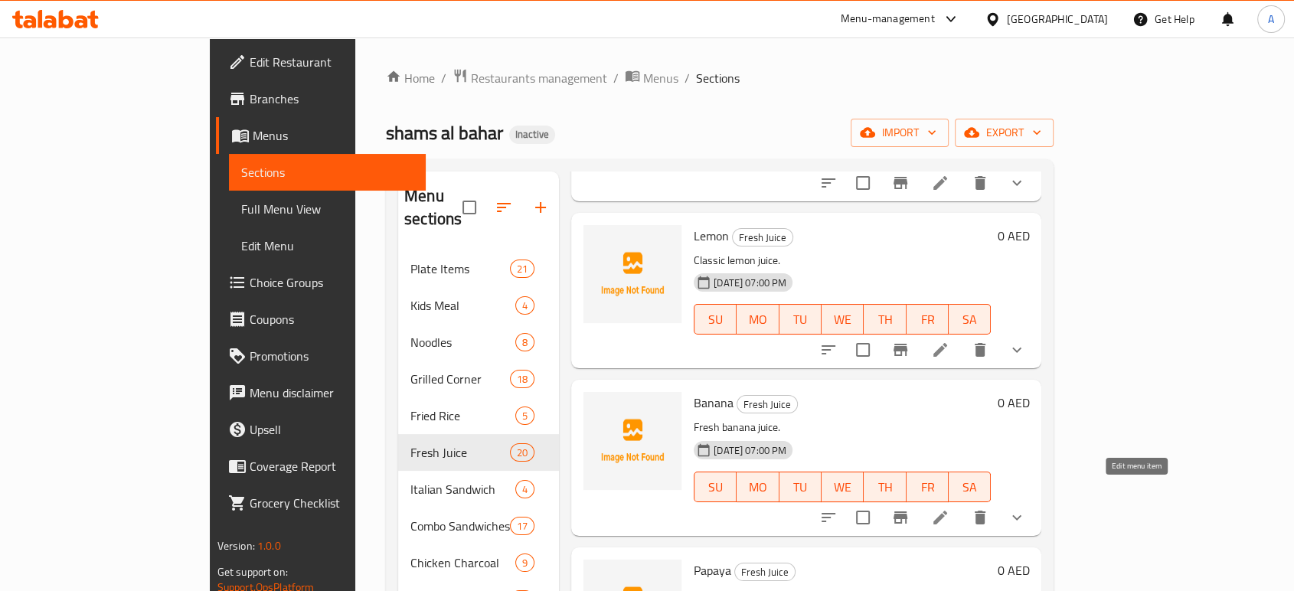
click at [947, 511] on icon at bounding box center [940, 518] width 14 height 14
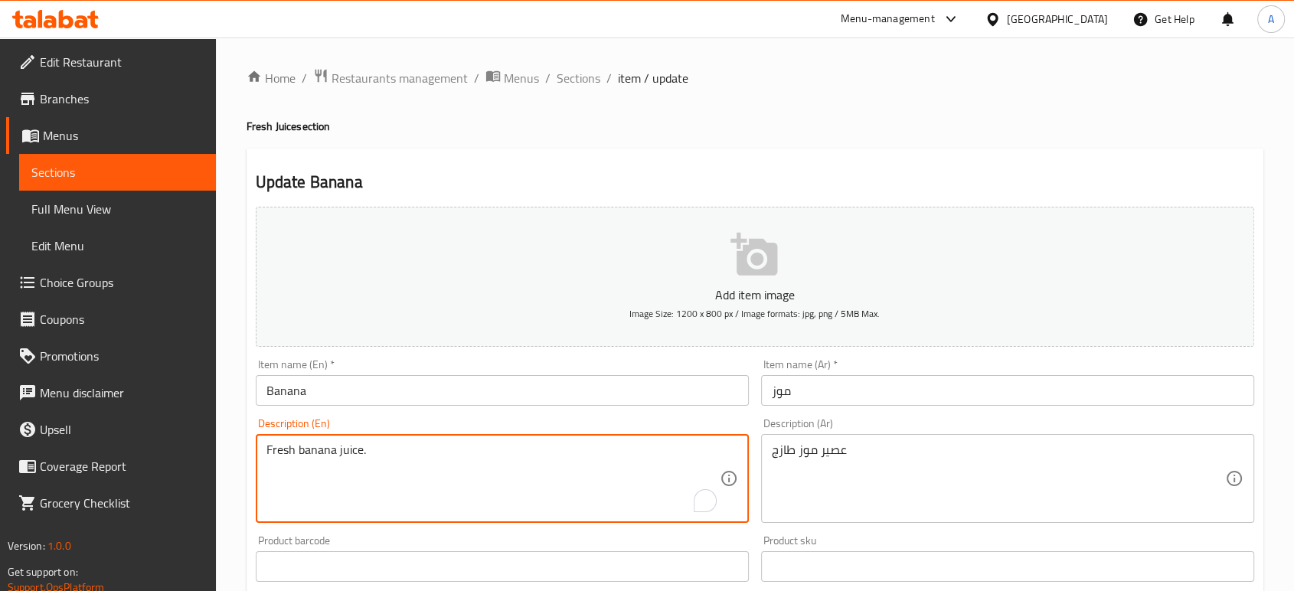
click at [487, 473] on textarea "Fresh banana juice." at bounding box center [492, 479] width 453 height 73
paste textarea "Made with bananas and touch of milk"
type textarea "Made with bananas and touch of milk"
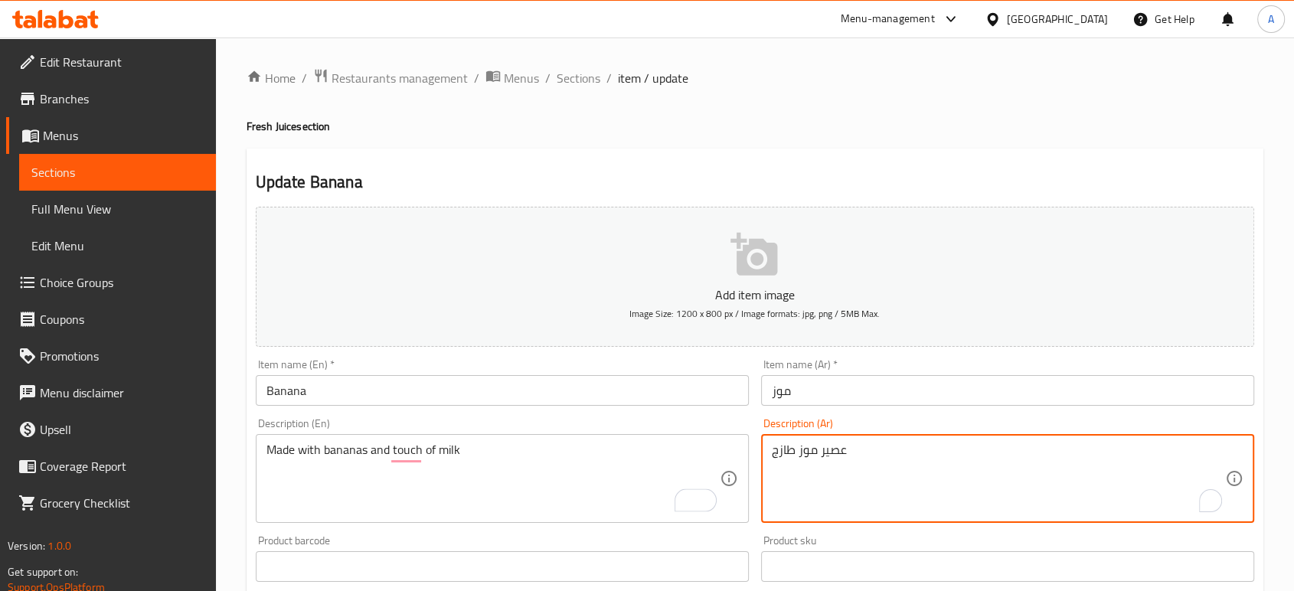
click at [852, 461] on textarea "عصير موز طازج" at bounding box center [998, 479] width 453 height 73
click at [852, 462] on textarea "عصير موز طازج" at bounding box center [998, 479] width 453 height 73
paste textarea "مصنوعة من الموز ولمسة من الحليب."
type textarea "مصنوعة من الموز ولمسة من الحليب."
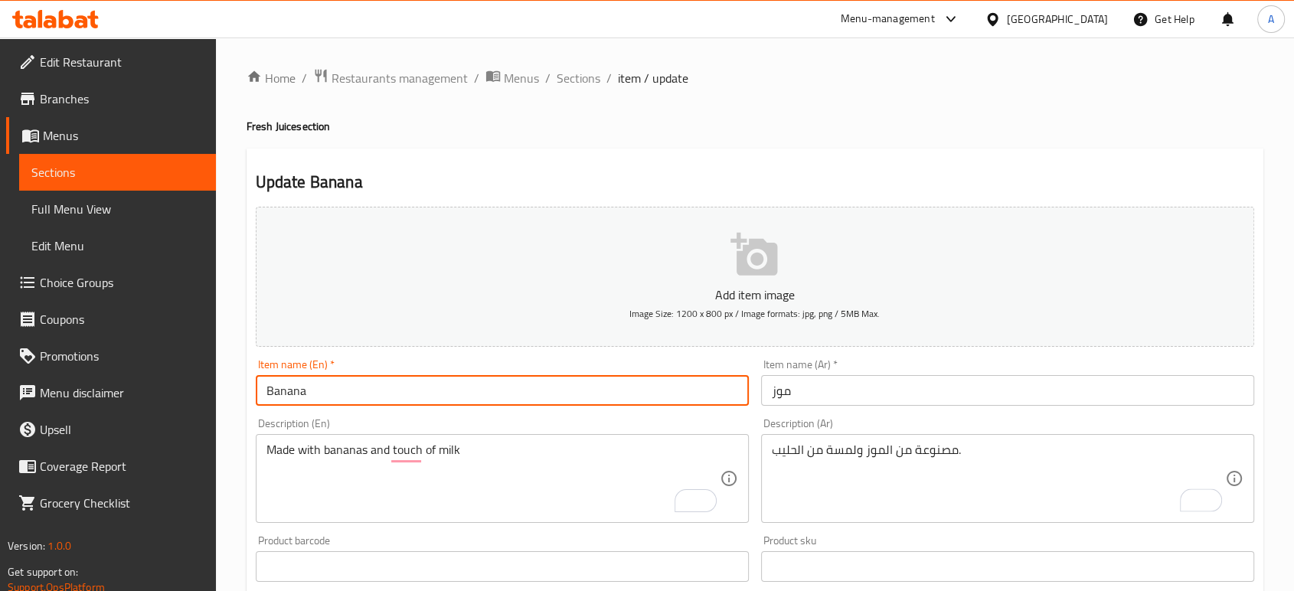
click at [355, 395] on input "Banana" at bounding box center [502, 390] width 493 height 31
click at [354, 395] on input "Banana" at bounding box center [502, 390] width 493 height 31
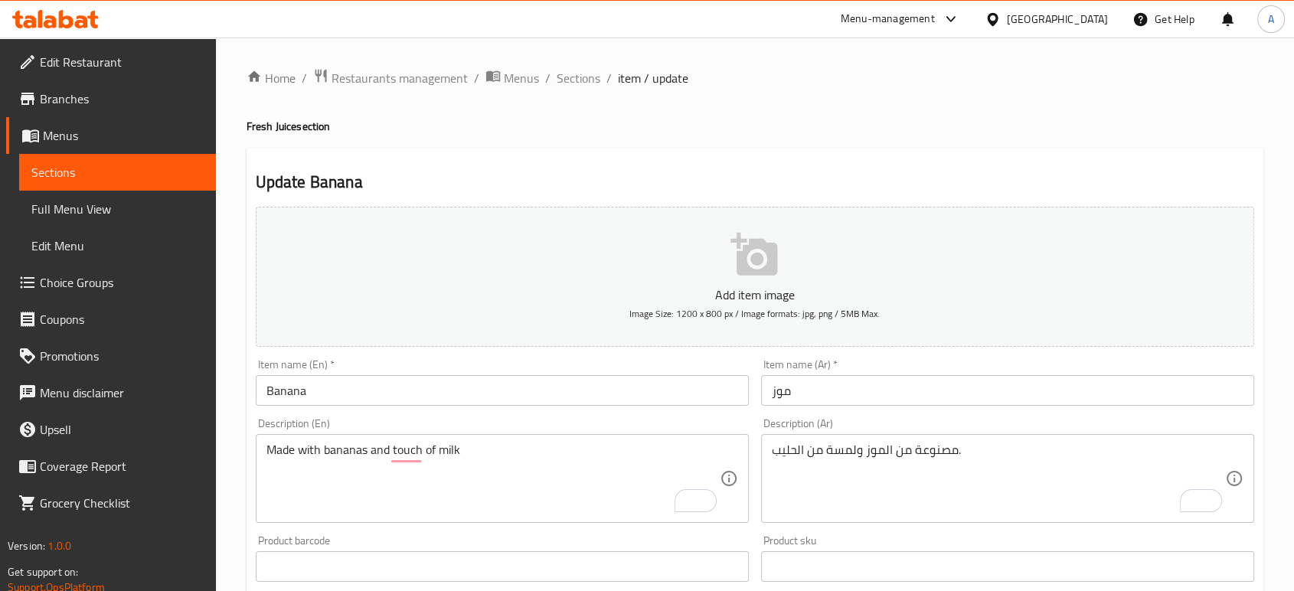
click at [637, 126] on h4 "Fresh Juice section" at bounding box center [755, 126] width 1017 height 15
drag, startPoint x: 596, startPoint y: 90, endPoint x: 579, endPoint y: 80, distance: 19.6
click at [592, 88] on div "Home / Restaurants management / Menus / Sections / item / update Fresh Juice se…" at bounding box center [755, 599] width 1017 height 1062
drag, startPoint x: 570, startPoint y: 77, endPoint x: 570, endPoint y: 57, distance: 19.2
click at [570, 77] on span "Sections" at bounding box center [579, 78] width 44 height 18
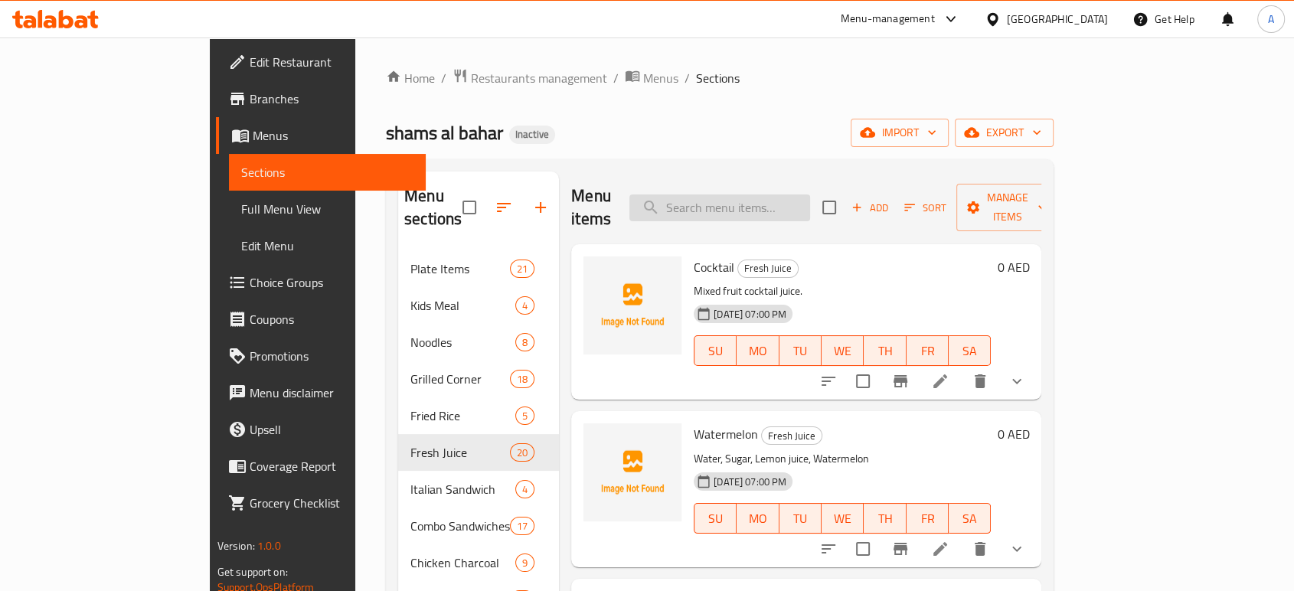
click at [753, 197] on input "search" at bounding box center [719, 207] width 181 height 27
paste input "Papaya"
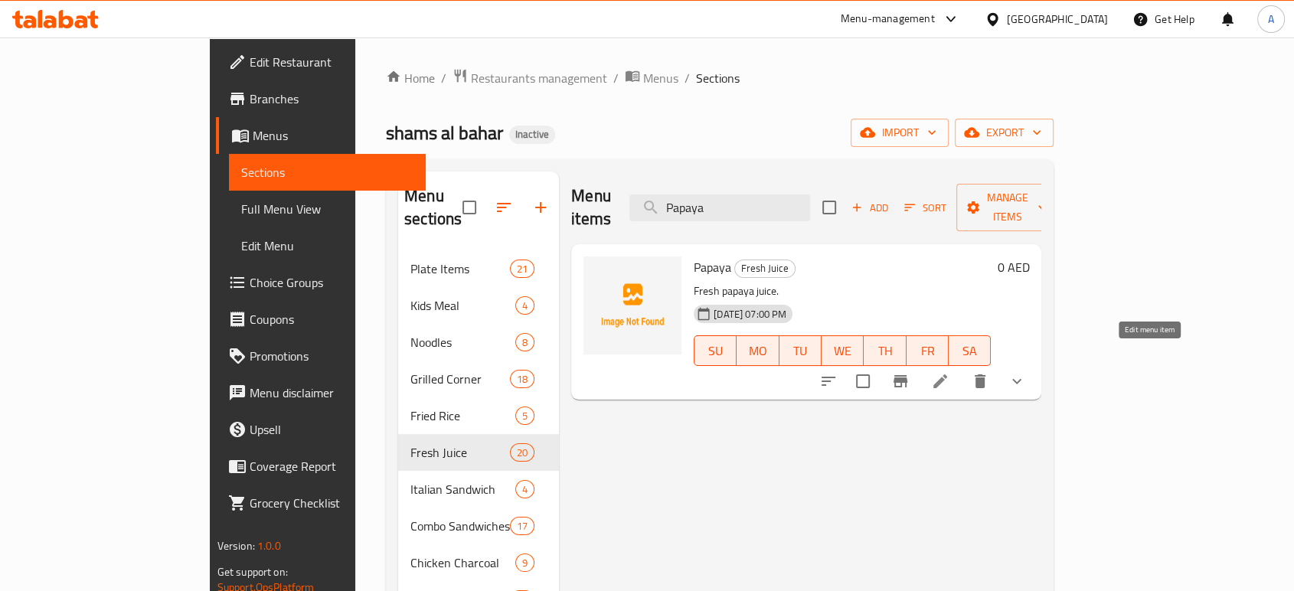
type input "Papaya"
click at [950, 372] on icon at bounding box center [940, 381] width 18 height 18
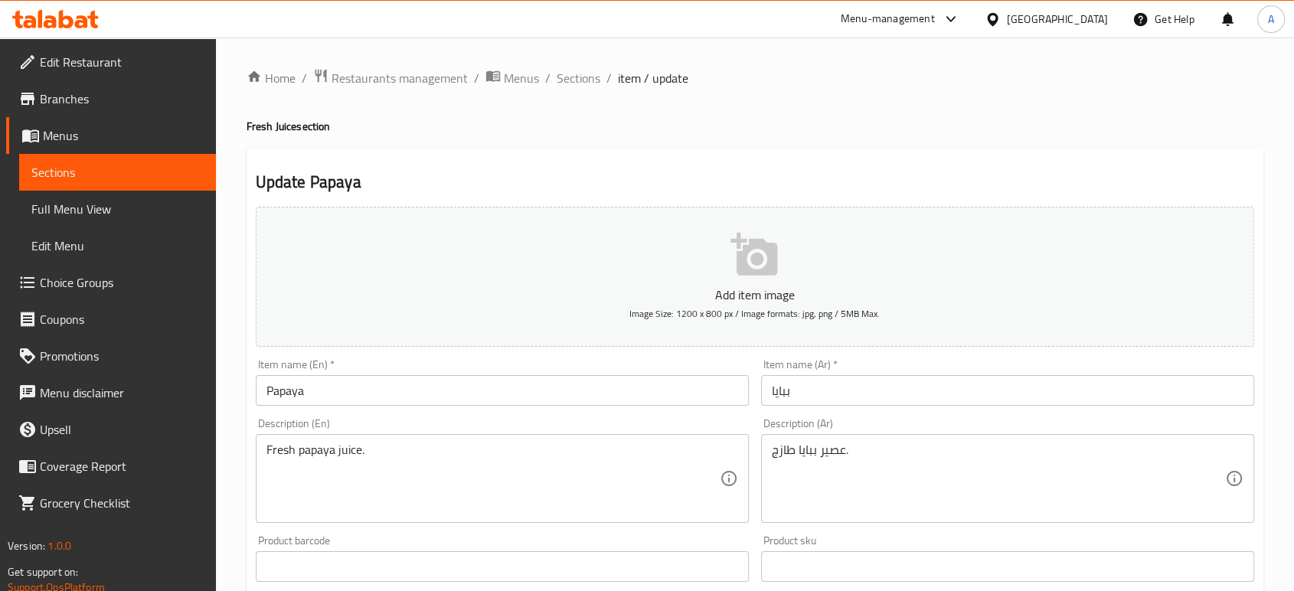
click at [315, 374] on div "Item name (En)   * Papaya Item name (En) *" at bounding box center [502, 382] width 493 height 47
click at [302, 391] on input "Papaya" at bounding box center [502, 390] width 493 height 31
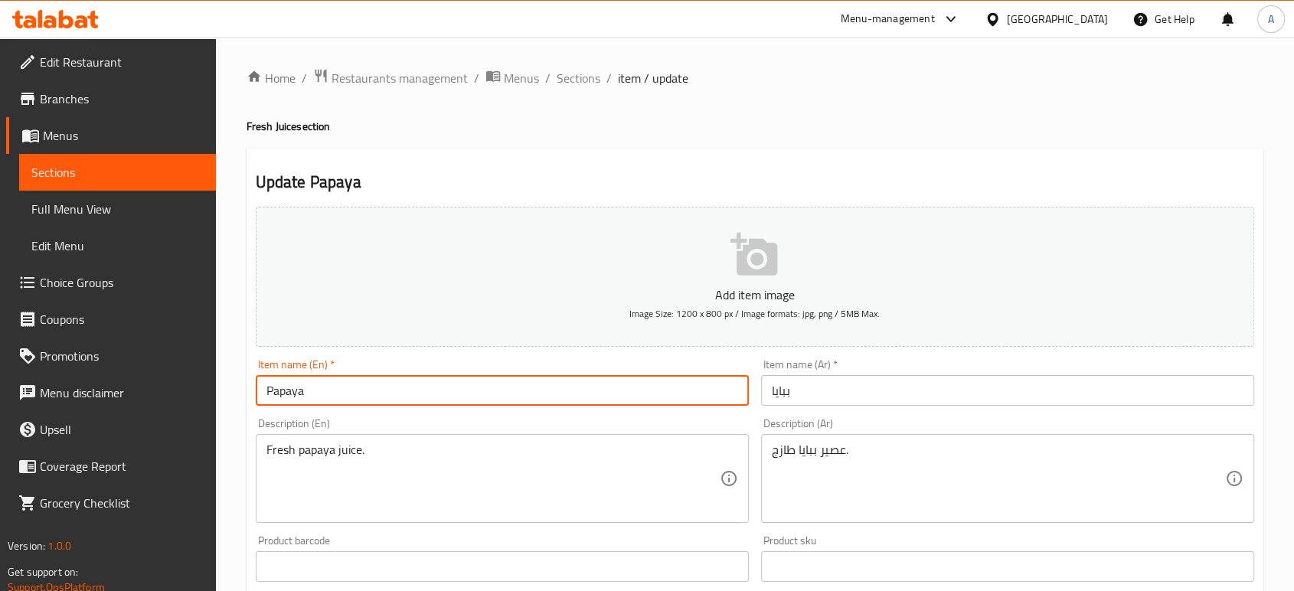
click at [302, 391] on input "Papaya" at bounding box center [502, 390] width 493 height 31
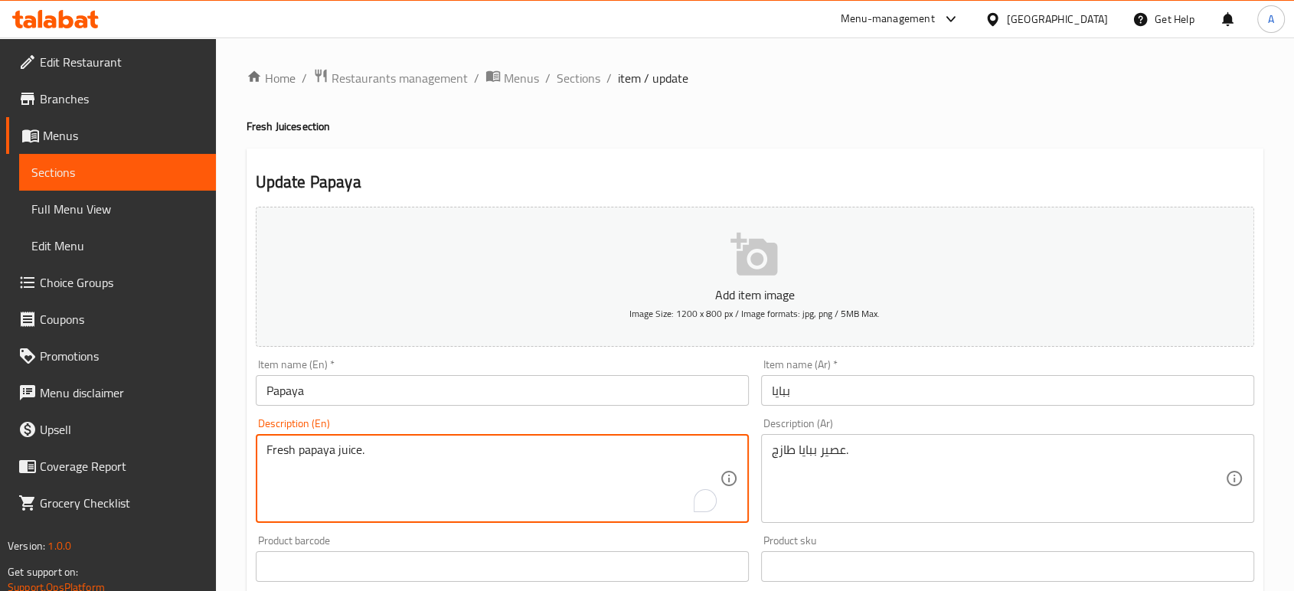
click at [386, 457] on textarea "Fresh papaya juice." at bounding box center [492, 479] width 453 height 73
click at [385, 458] on textarea "Fresh papaya juice." at bounding box center [492, 479] width 453 height 73
paste textarea "Made with a blend of ripe and fresh papayas"
type textarea "Made with a blend of ripe and fresh papayas"
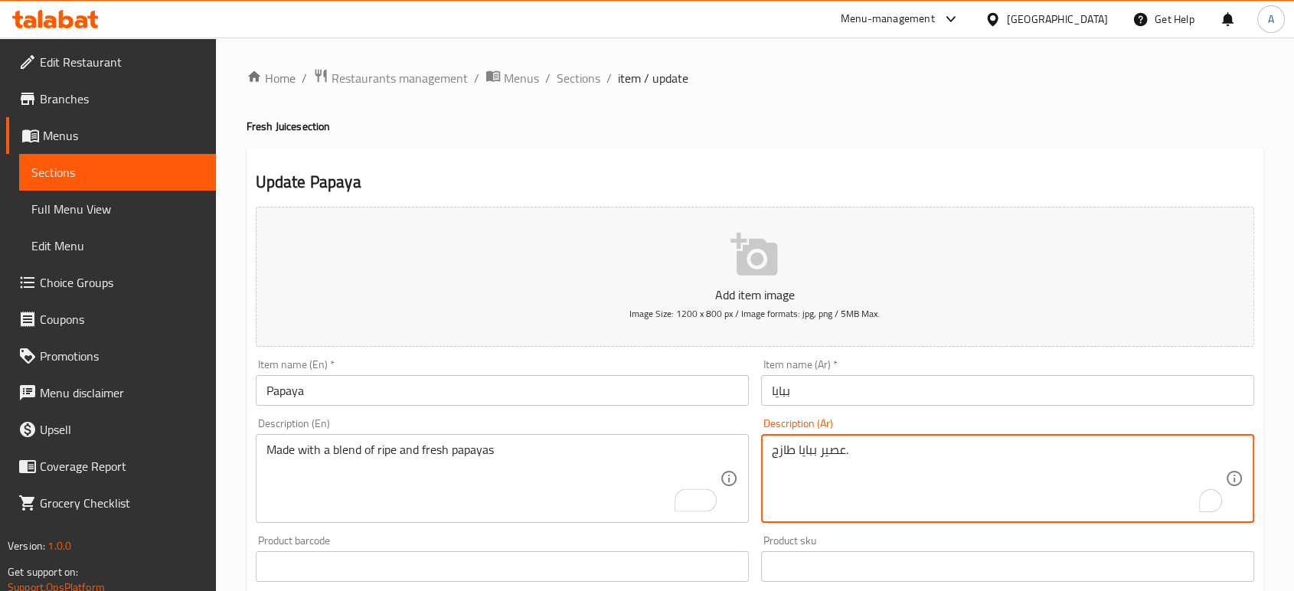
click at [888, 446] on textarea "عصير ببايا طازج." at bounding box center [998, 479] width 453 height 73
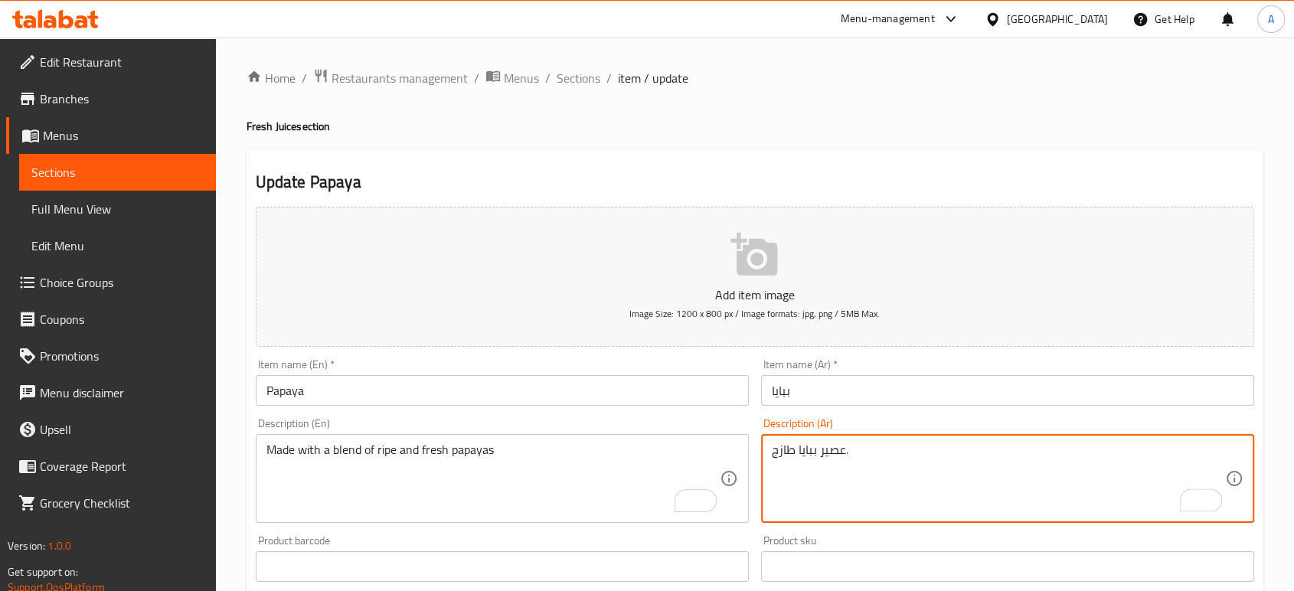
paste textarea "مصنوعة من مزيج من البابايا الناضجة والطازجة"
type textarea "مصنوعة من مزيج من البابايا الناضجة والطازجة"
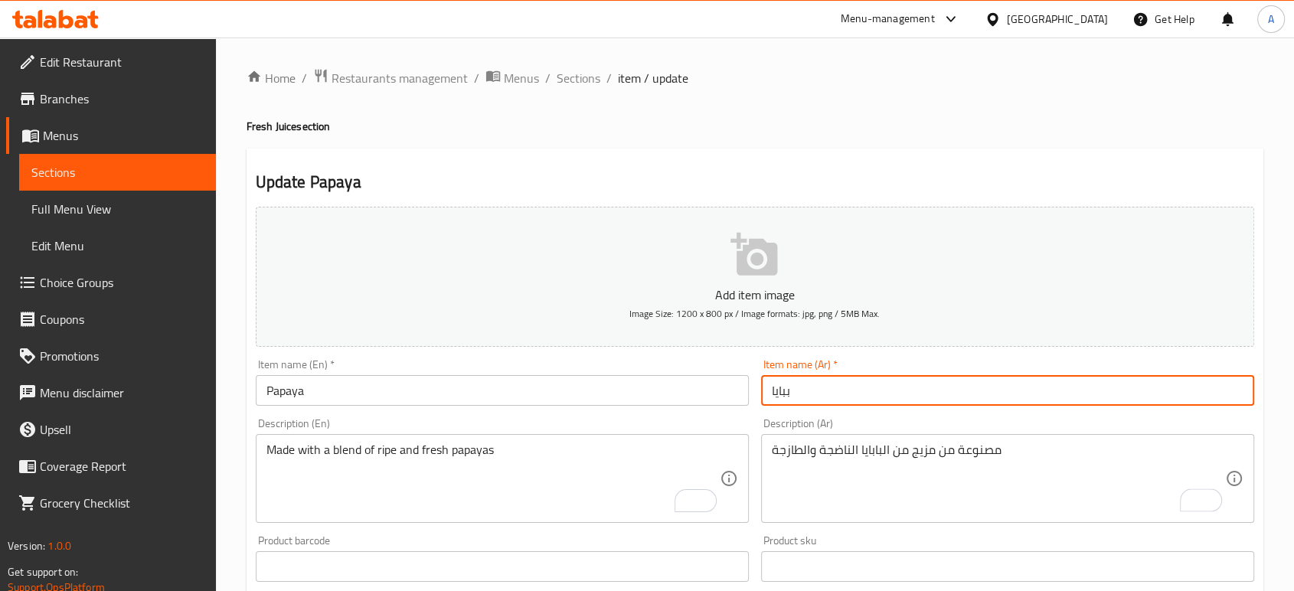
click at [851, 396] on input "ببايا" at bounding box center [1007, 390] width 493 height 31
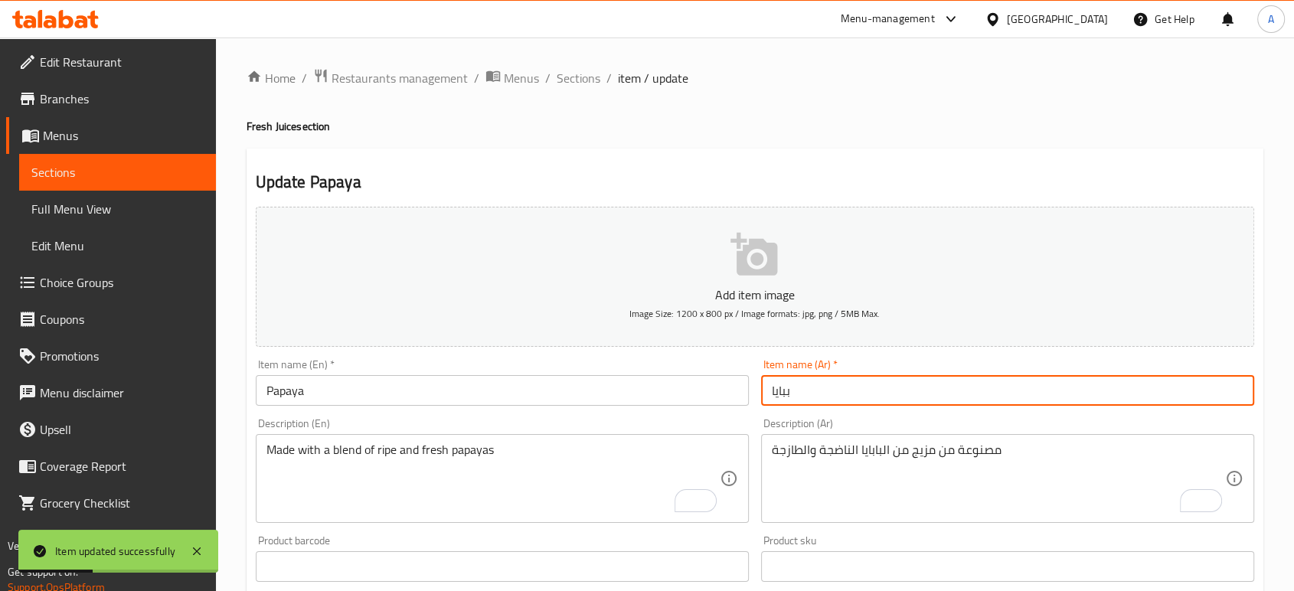
drag, startPoint x: 572, startPoint y: 77, endPoint x: 817, endPoint y: 156, distance: 257.4
click at [571, 77] on span "Sections" at bounding box center [579, 78] width 44 height 18
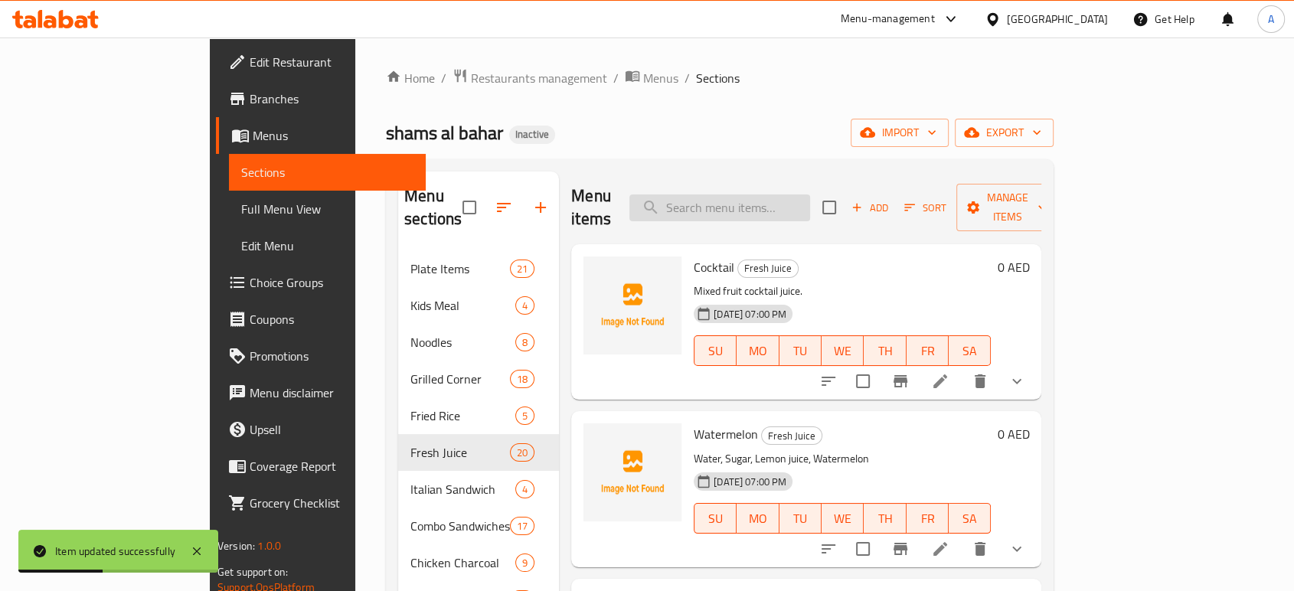
click at [810, 194] on input "search" at bounding box center [719, 207] width 181 height 27
paste input "mango"
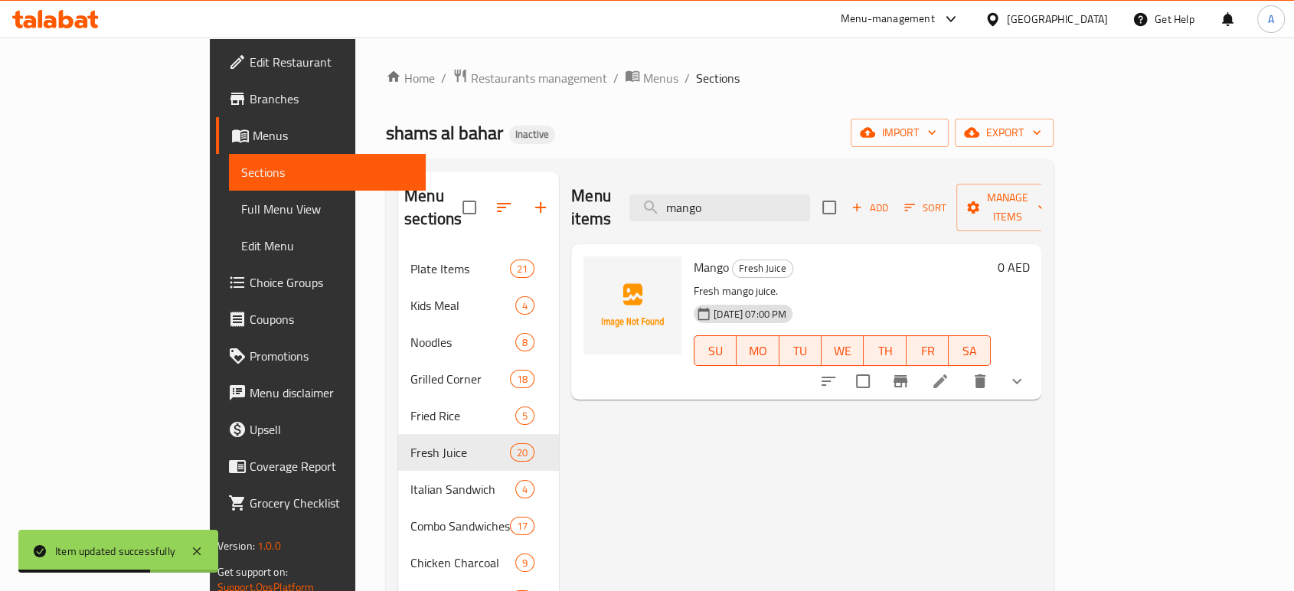
type input "mango"
click at [950, 372] on icon at bounding box center [940, 381] width 18 height 18
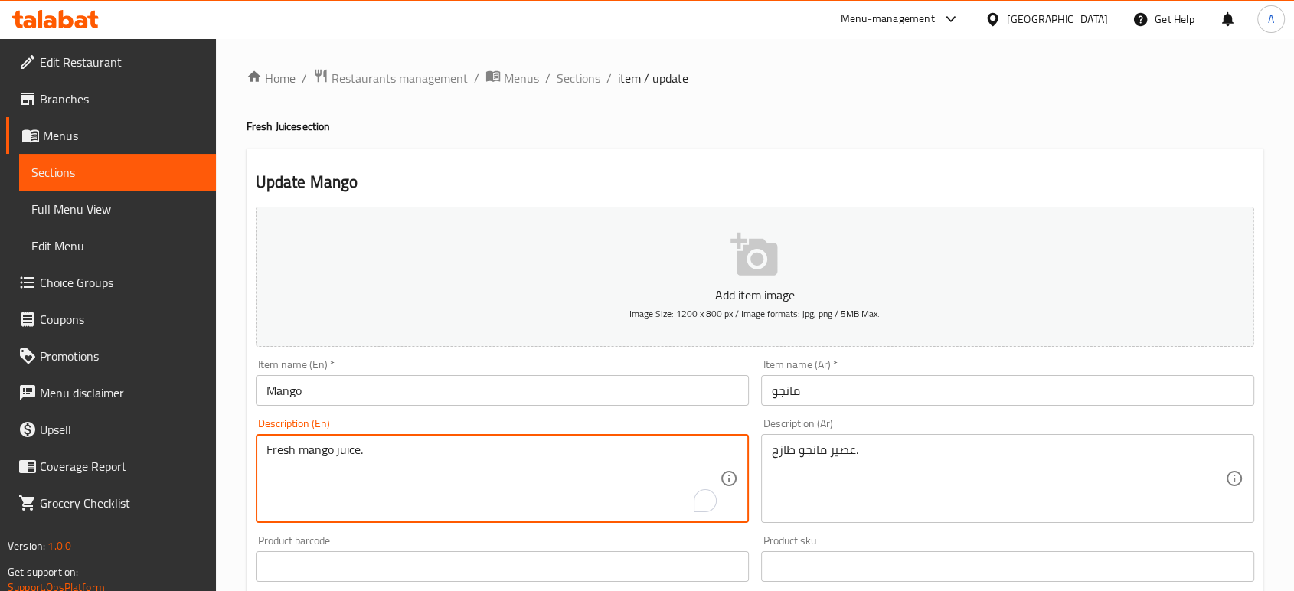
click at [424, 457] on textarea "Fresh mango juice." at bounding box center [492, 479] width 453 height 73
paste textarea "Mango, Water, Sugar"
type textarea "Mango, Water, Sugar"
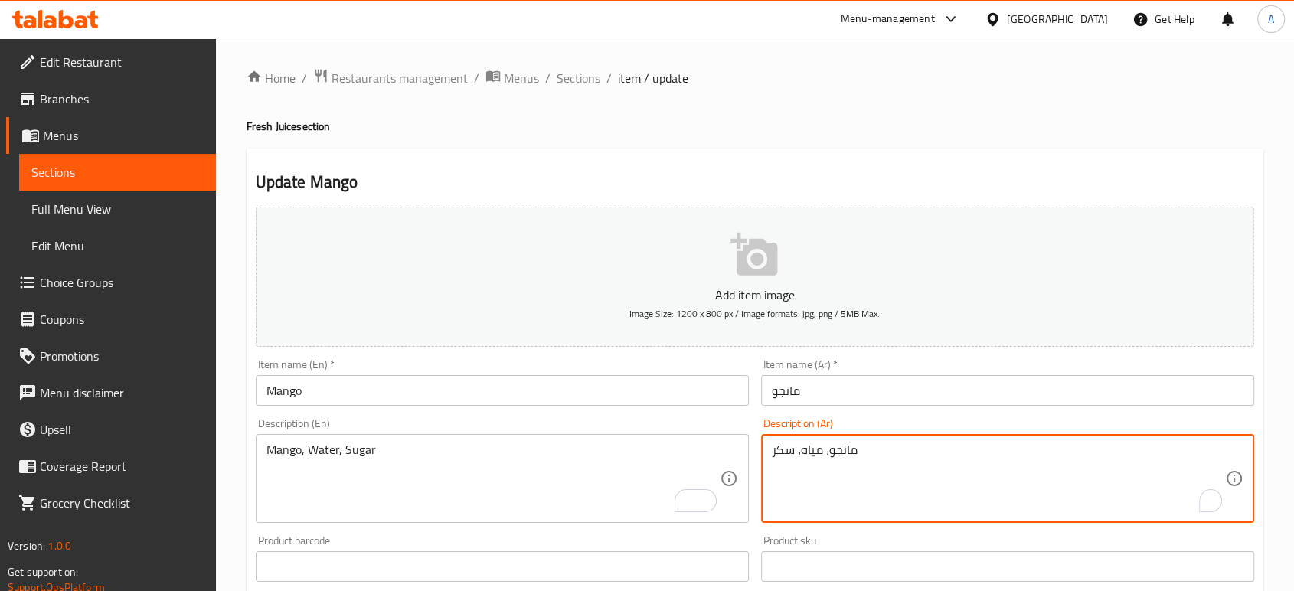
type textarea "مانجو، مياه، سكر"
drag, startPoint x: 872, startPoint y: 390, endPoint x: 930, endPoint y: 378, distance: 59.3
click at [872, 390] on input "مانجو" at bounding box center [1007, 390] width 493 height 31
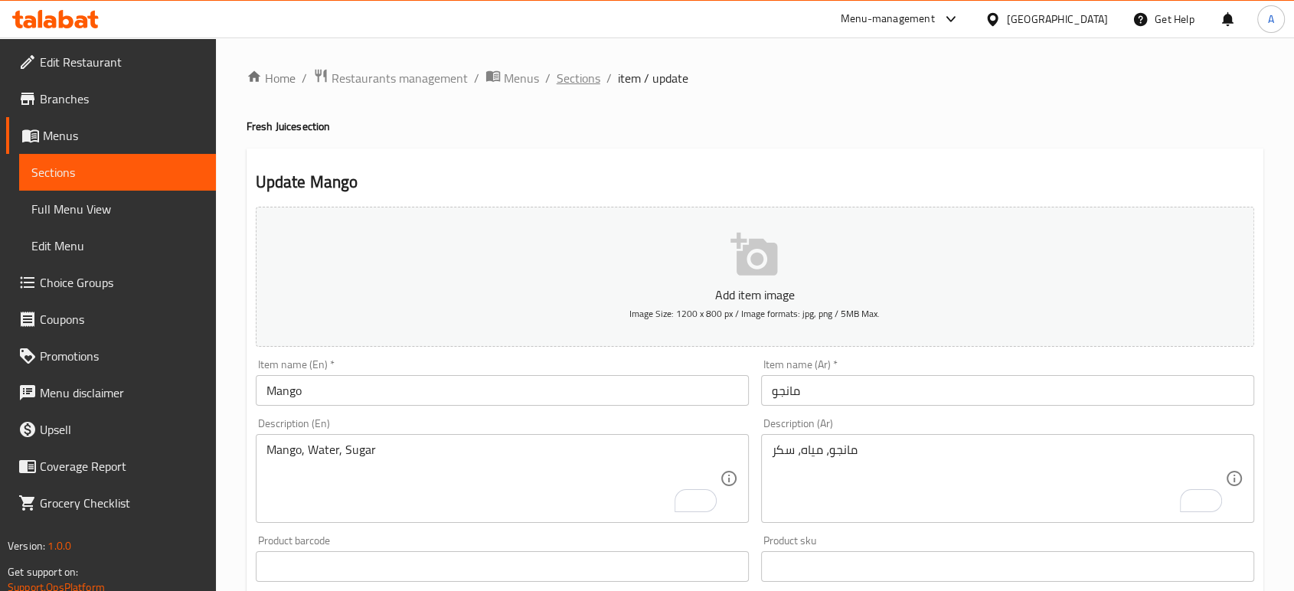
click at [587, 77] on span "Sections" at bounding box center [579, 78] width 44 height 18
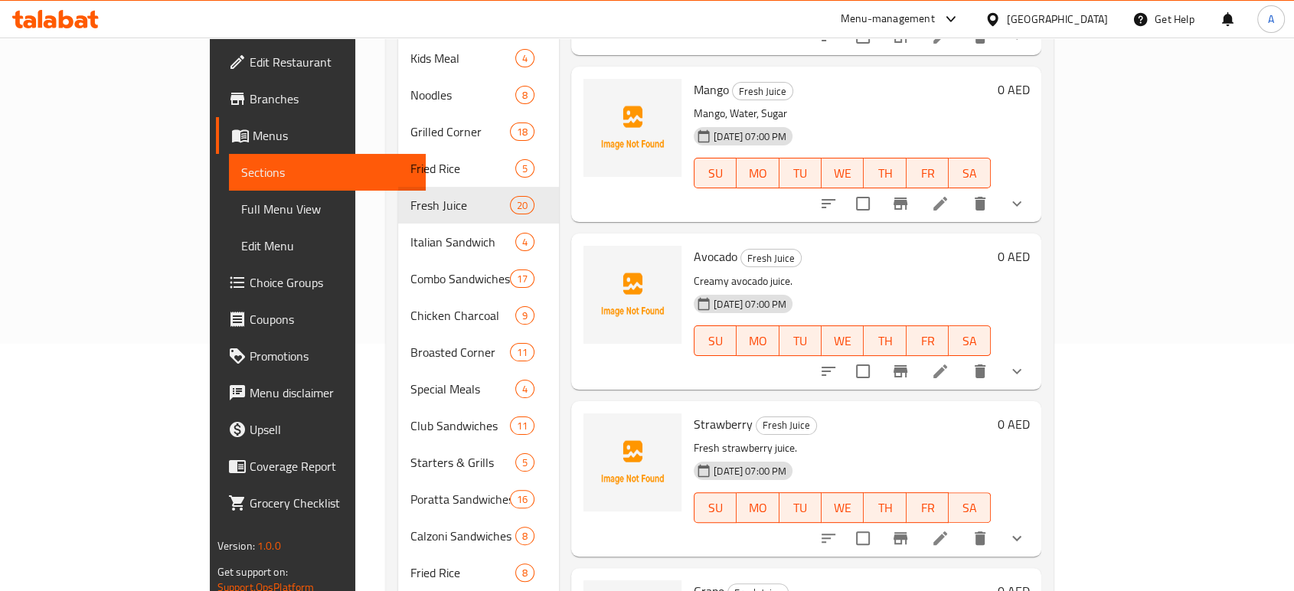
scroll to position [340, 0]
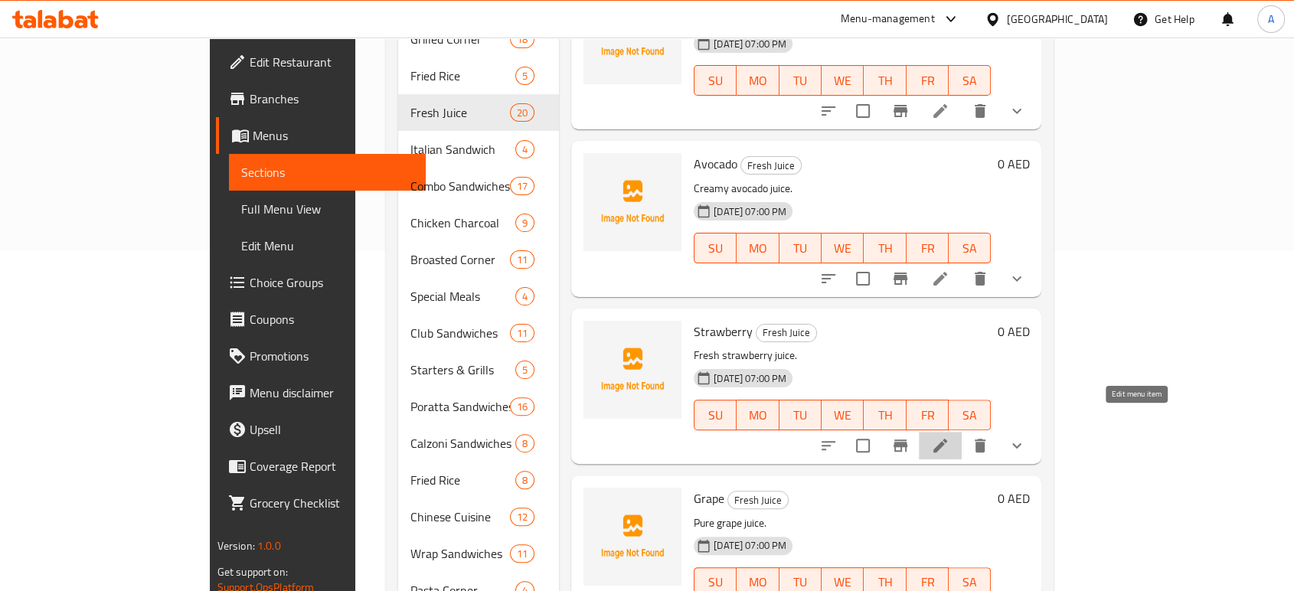
click at [950, 436] on icon at bounding box center [940, 445] width 18 height 18
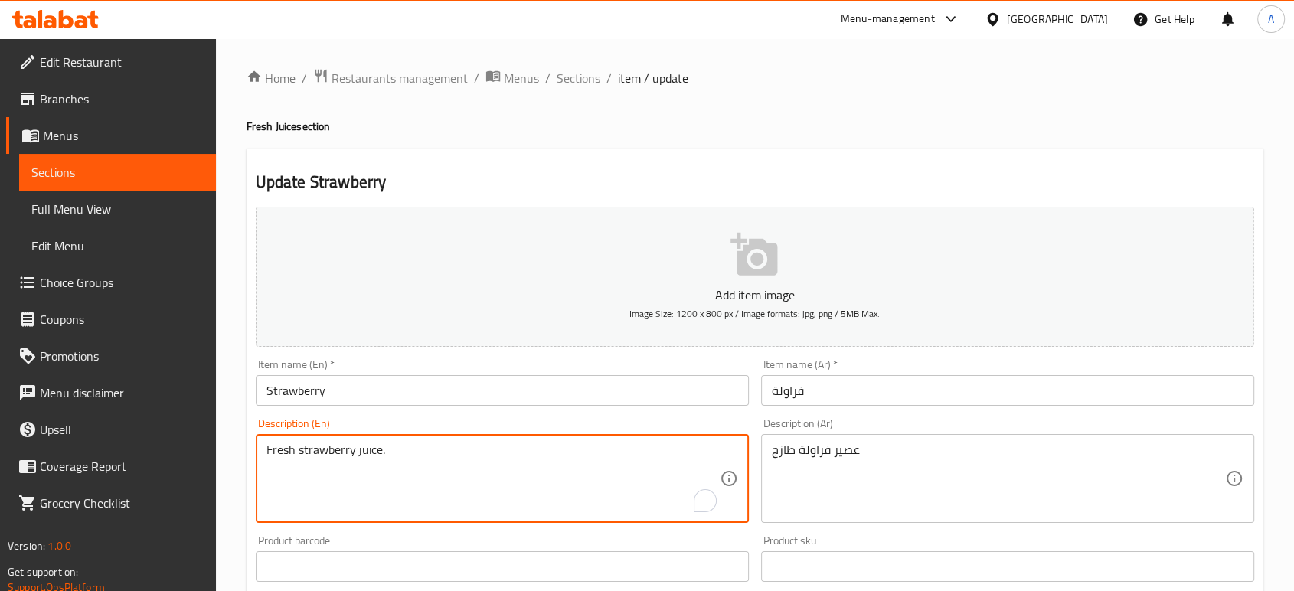
click at [408, 456] on textarea "Fresh strawberry juice." at bounding box center [492, 479] width 453 height 73
paste textarea "Strawberries, water, sugar, ice"
type textarea "Strawberries, water, sugar, ice"
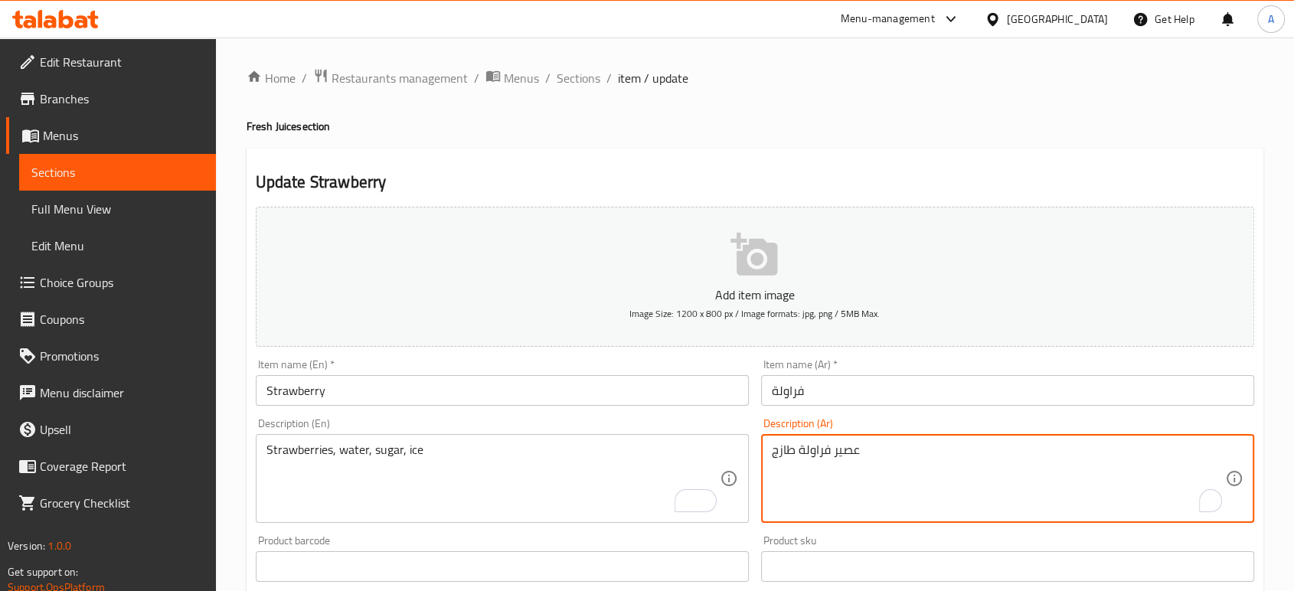
click at [894, 450] on textarea "عصير فراولة طازج" at bounding box center [998, 479] width 453 height 73
drag, startPoint x: 894, startPoint y: 449, endPoint x: 894, endPoint y: 458, distance: 8.5
click at [894, 452] on textarea "عصير فراولة طازج" at bounding box center [998, 479] width 453 height 73
paste textarea "فراولة, ماء, سكر, ثلج"
click at [894, 451] on textarea "عصير فراولة طازجفراولة, ماء, سكر, ثلج" at bounding box center [998, 479] width 453 height 73
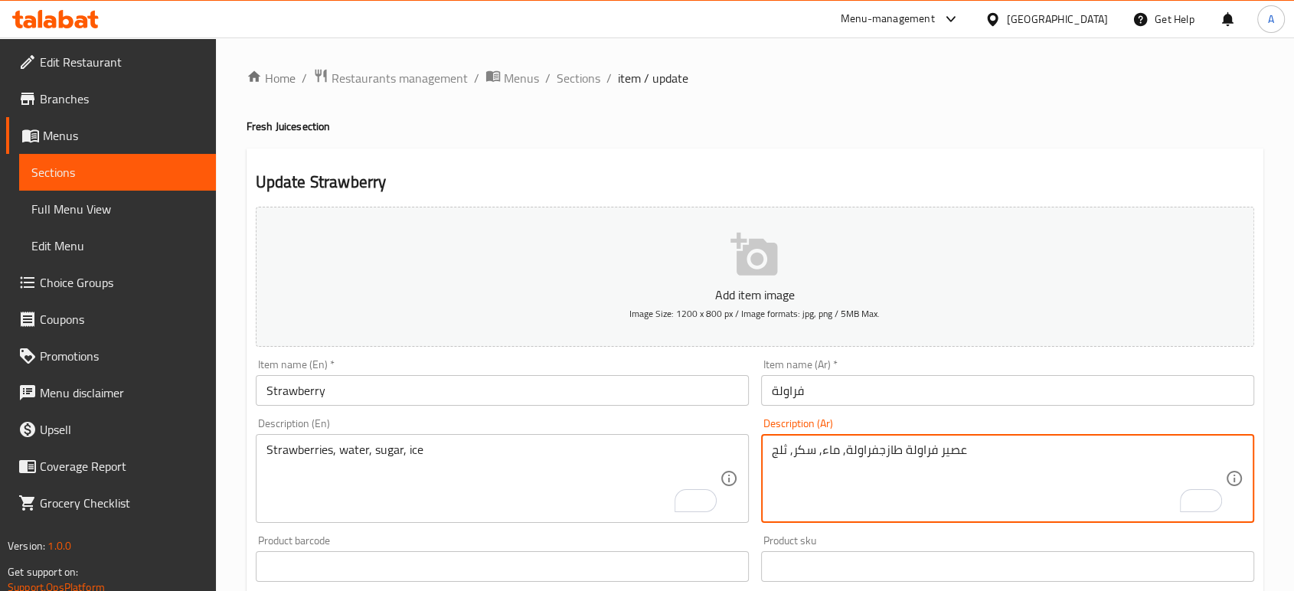
click at [894, 451] on textarea "عصير فراولة طازجفراولة, ماء, سكر, ثلج" at bounding box center [998, 479] width 453 height 73
paste textarea "To enrich screen reader interactions, please activate Accessibility in Grammarl…"
type textarea "فراولة, ماء, سكر, ثلج"
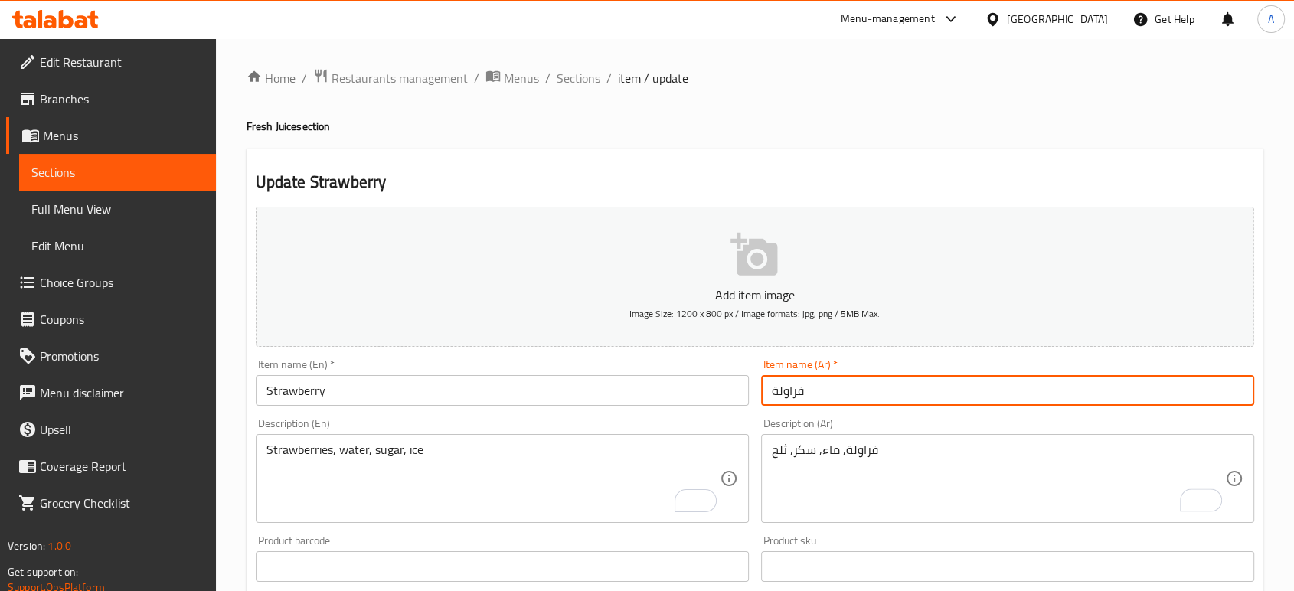
click at [878, 385] on input "فراولة" at bounding box center [1007, 390] width 493 height 31
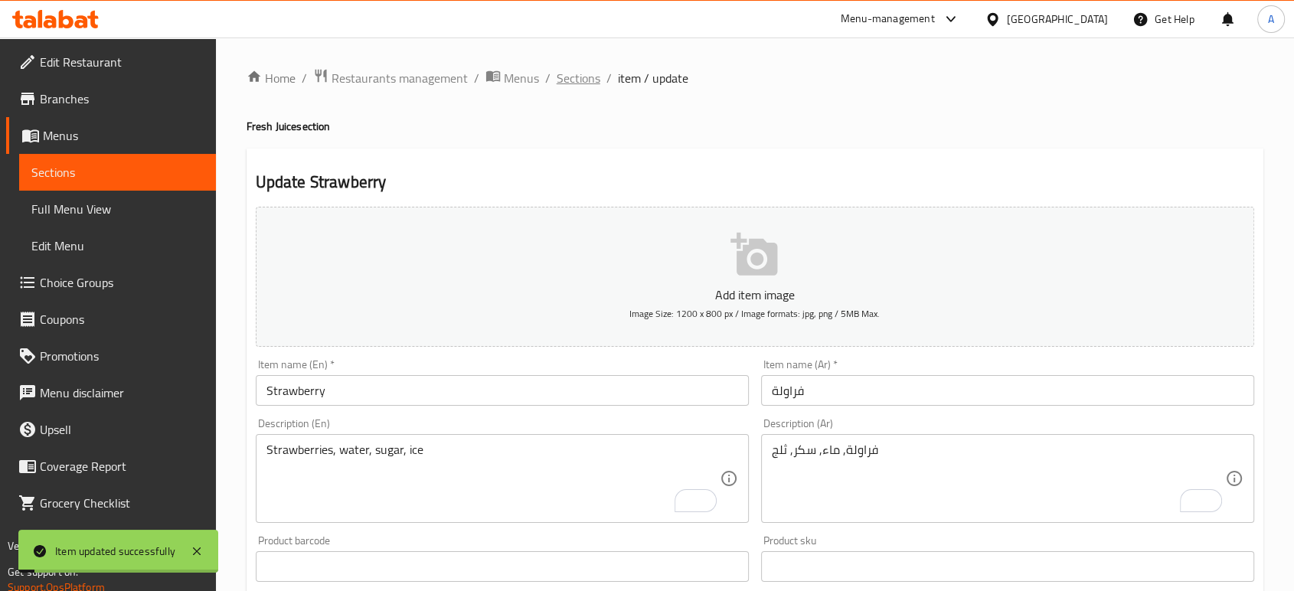
click at [571, 83] on span "Sections" at bounding box center [579, 78] width 44 height 18
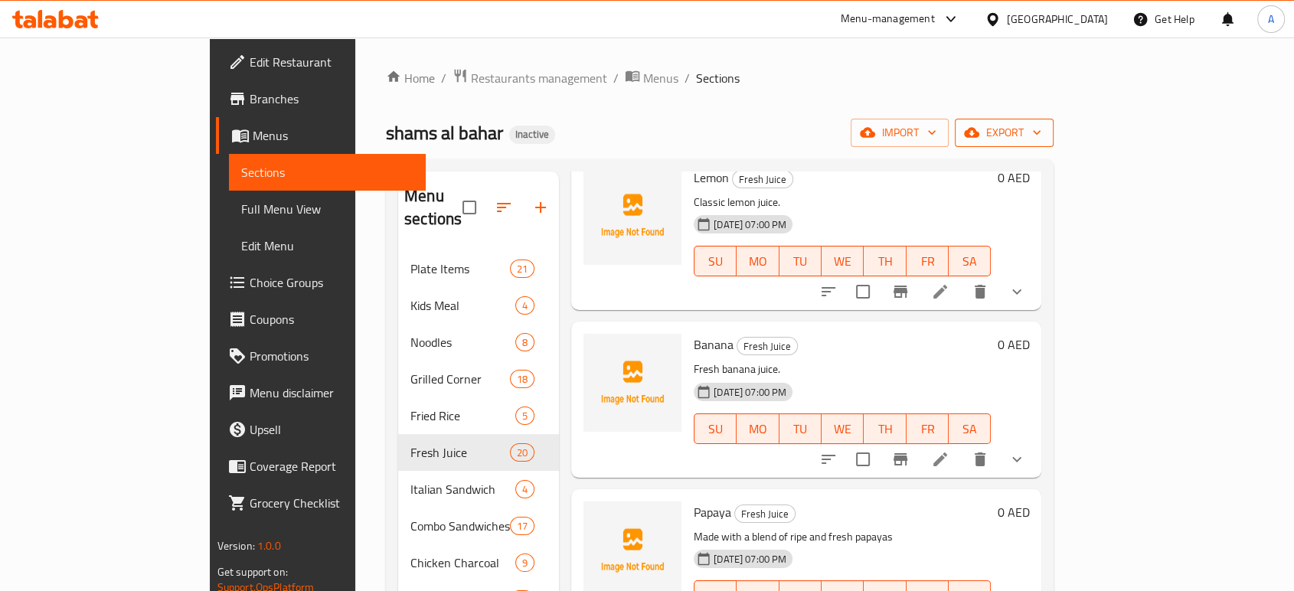
click at [1041, 131] on span "export" at bounding box center [1004, 132] width 74 height 19
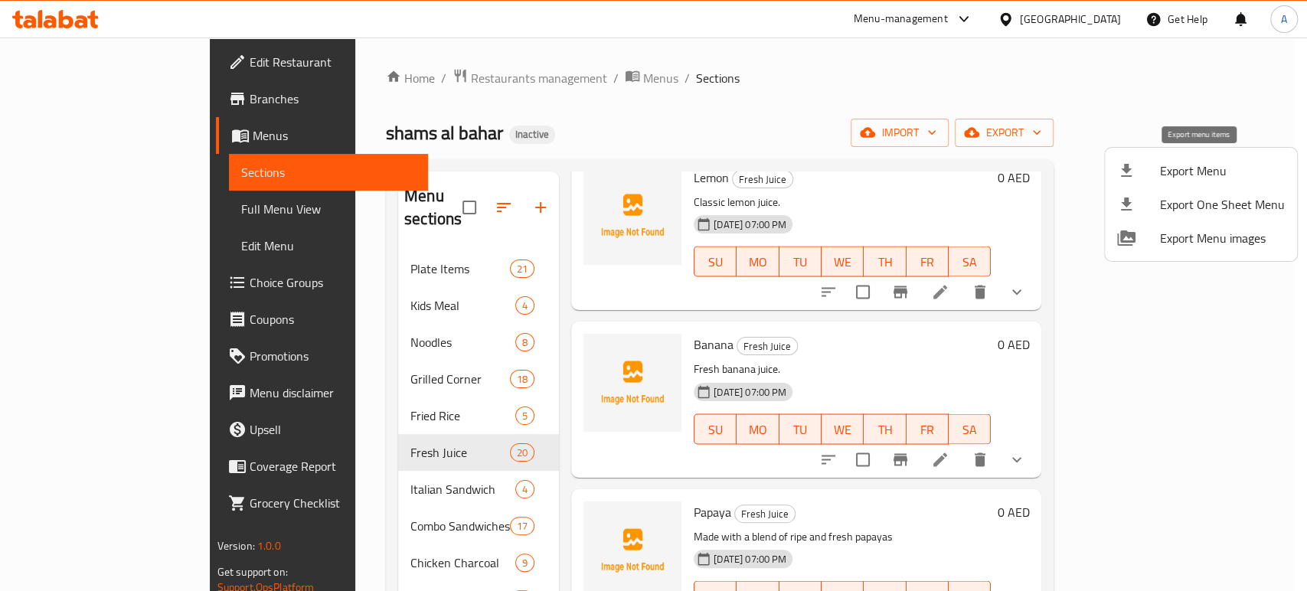
click at [1227, 182] on li "Export Menu" at bounding box center [1201, 171] width 192 height 34
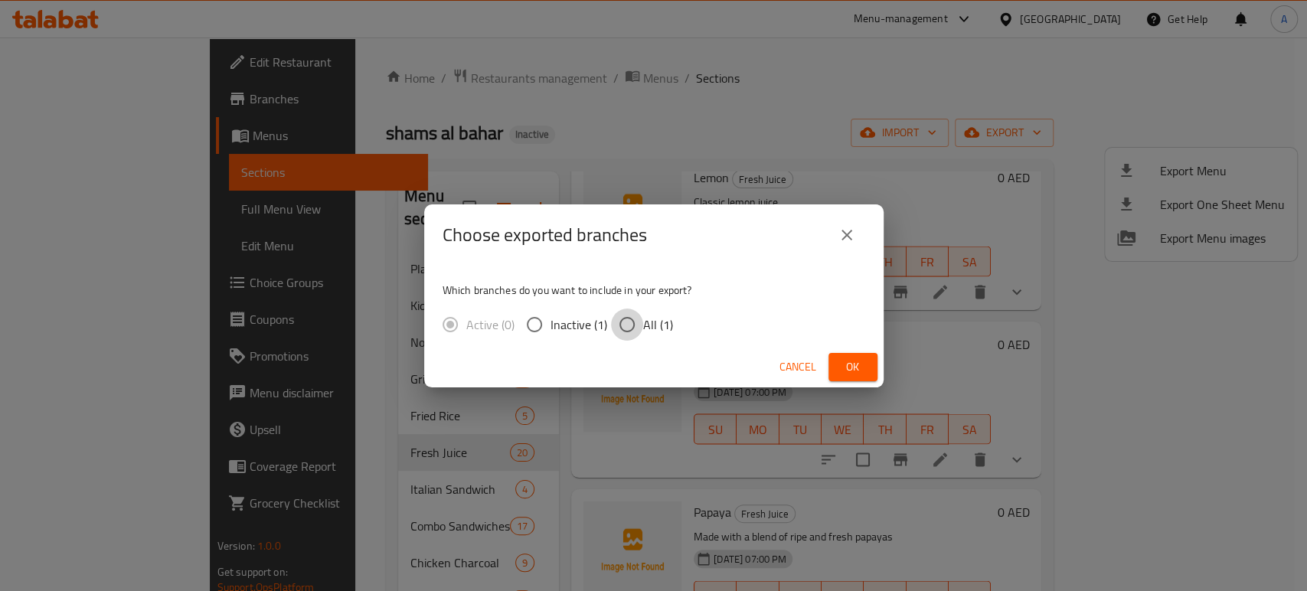
click at [629, 321] on input "All (1)" at bounding box center [627, 325] width 32 height 32
radio input "true"
click at [839, 355] on button "Ok" at bounding box center [853, 367] width 49 height 28
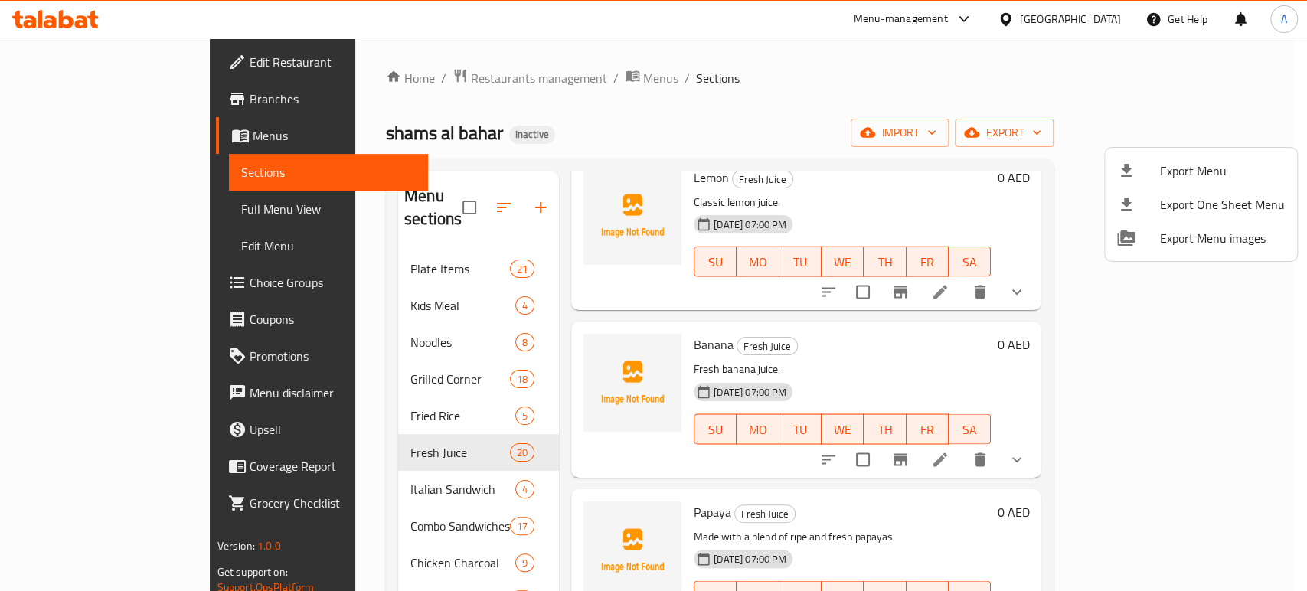
click at [371, 385] on div at bounding box center [653, 295] width 1307 height 591
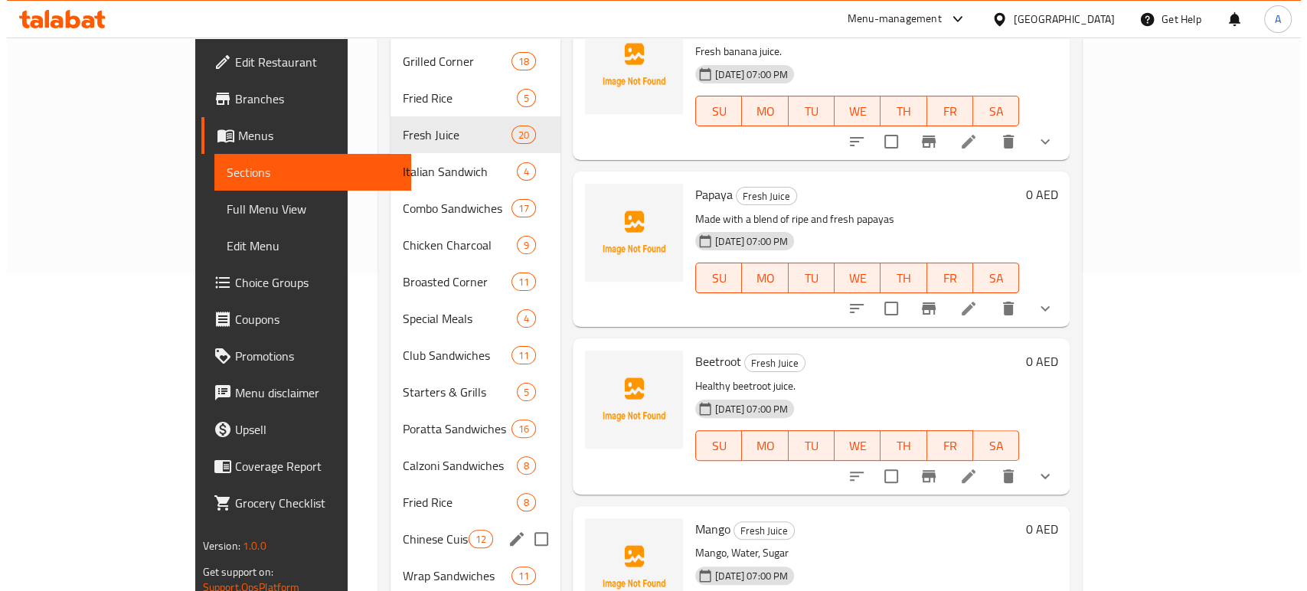
scroll to position [255, 0]
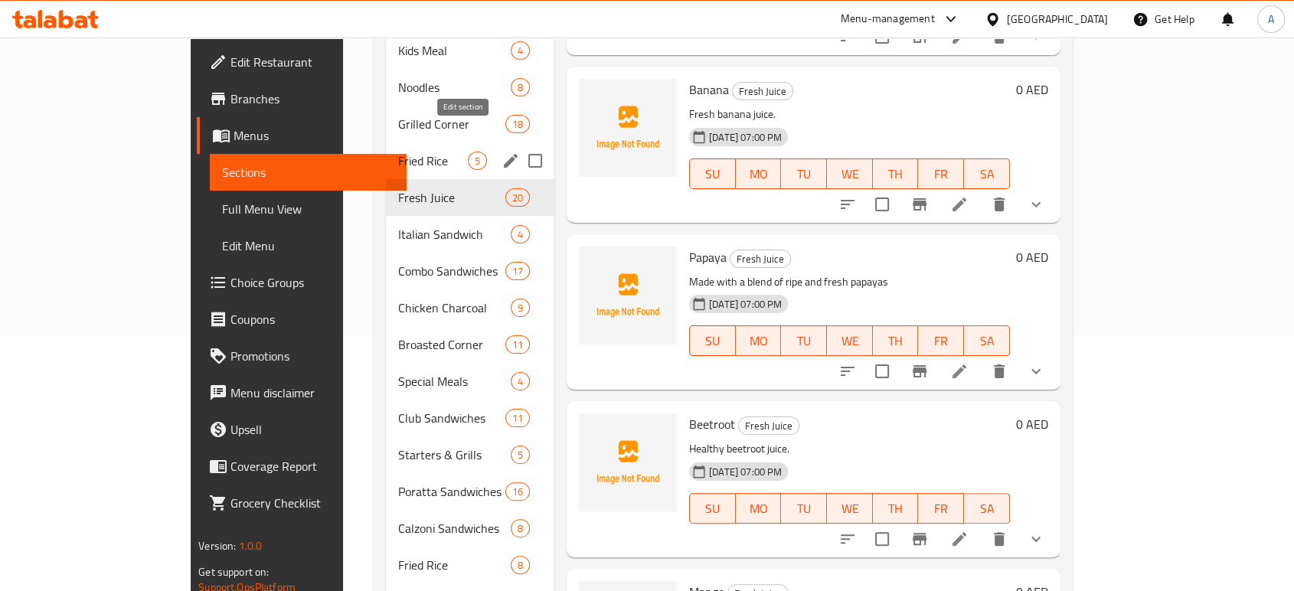
click at [504, 154] on icon "edit" at bounding box center [511, 161] width 14 height 14
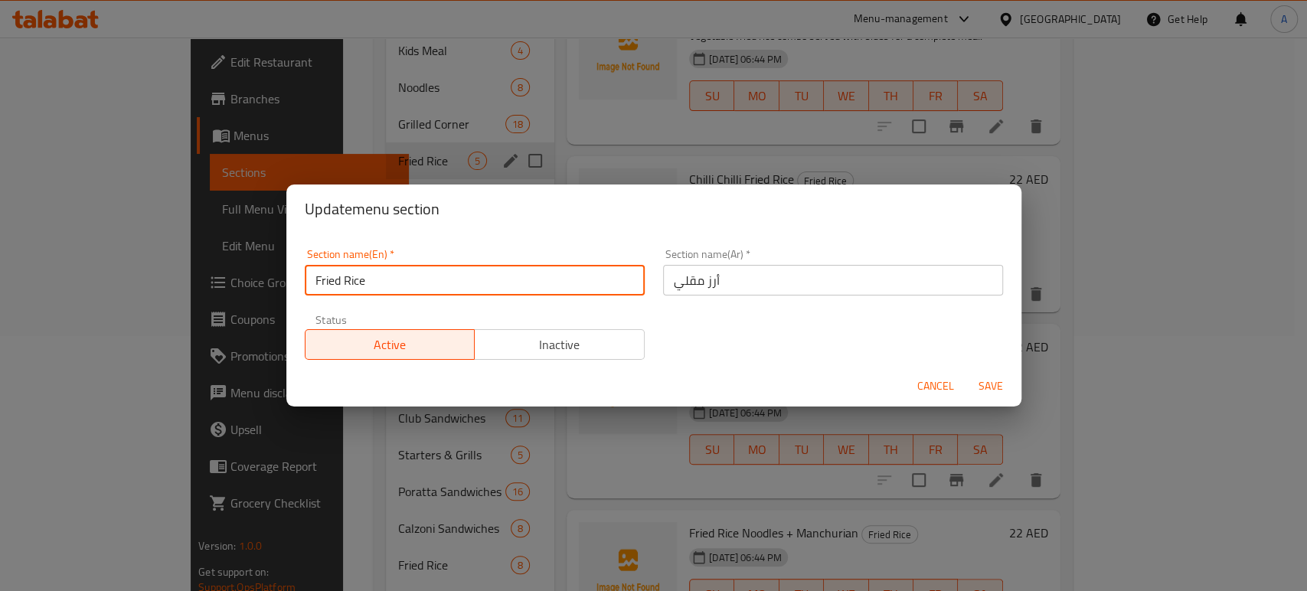
click at [466, 290] on input "Fried Rice" at bounding box center [475, 280] width 340 height 31
type input "Fried Rice combo"
click at [763, 277] on input "أرز مقلي" at bounding box center [833, 280] width 340 height 31
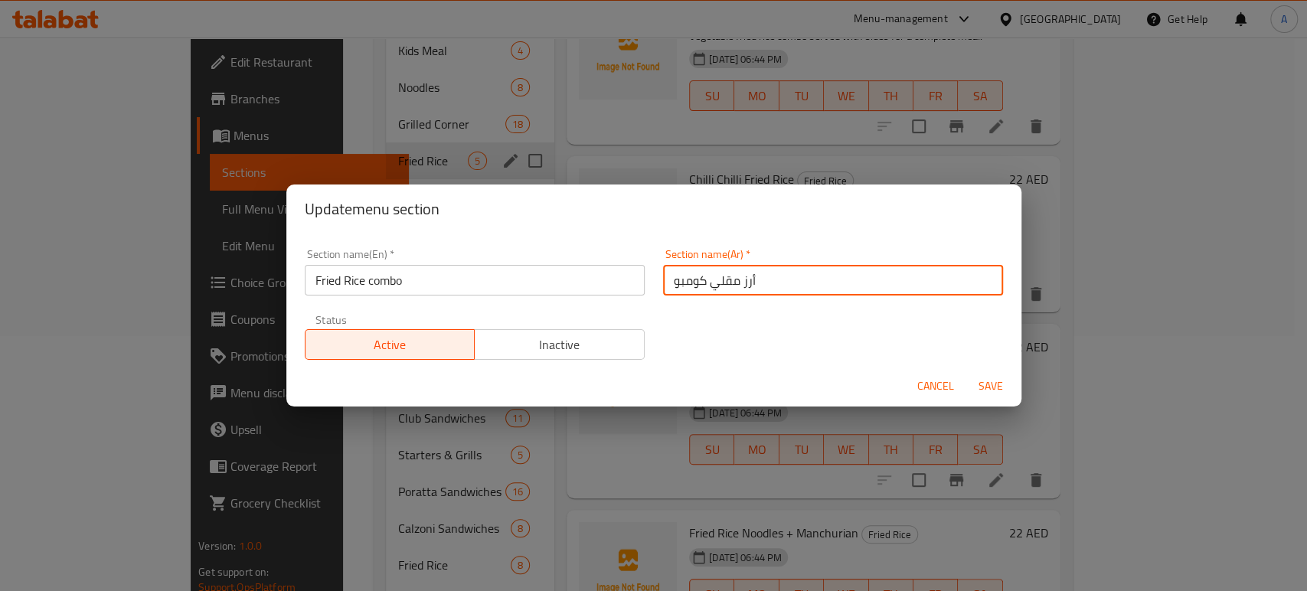
type input "أرز مقلي كومبو"
click at [999, 372] on button "Save" at bounding box center [990, 386] width 49 height 28
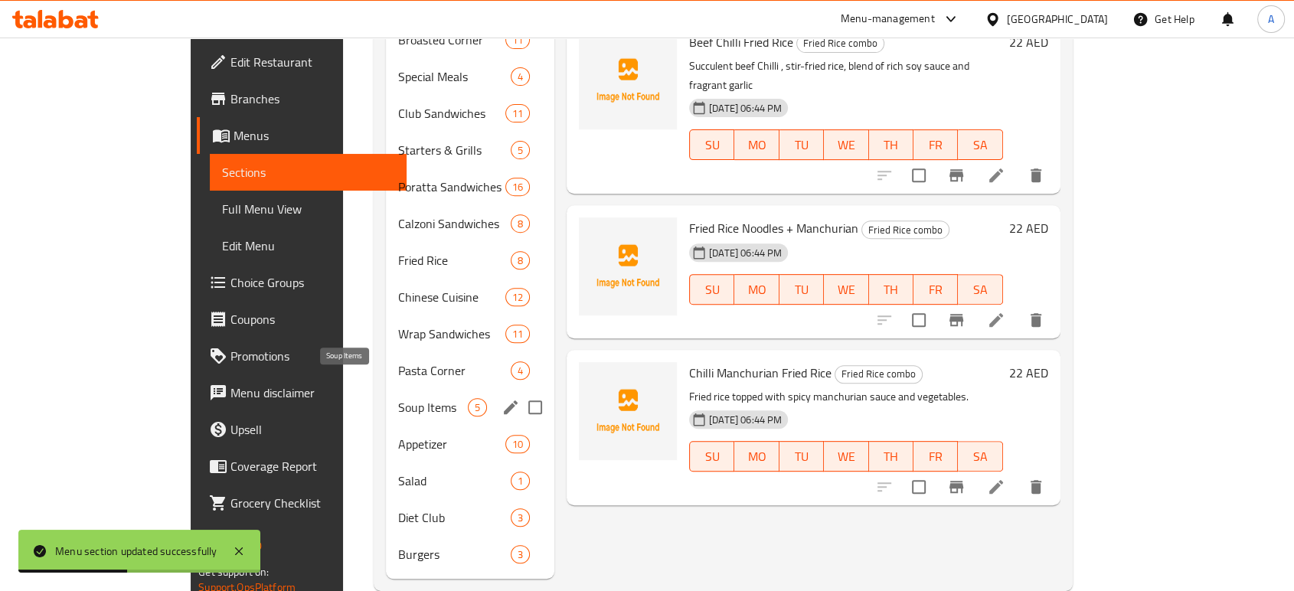
scroll to position [567, 0]
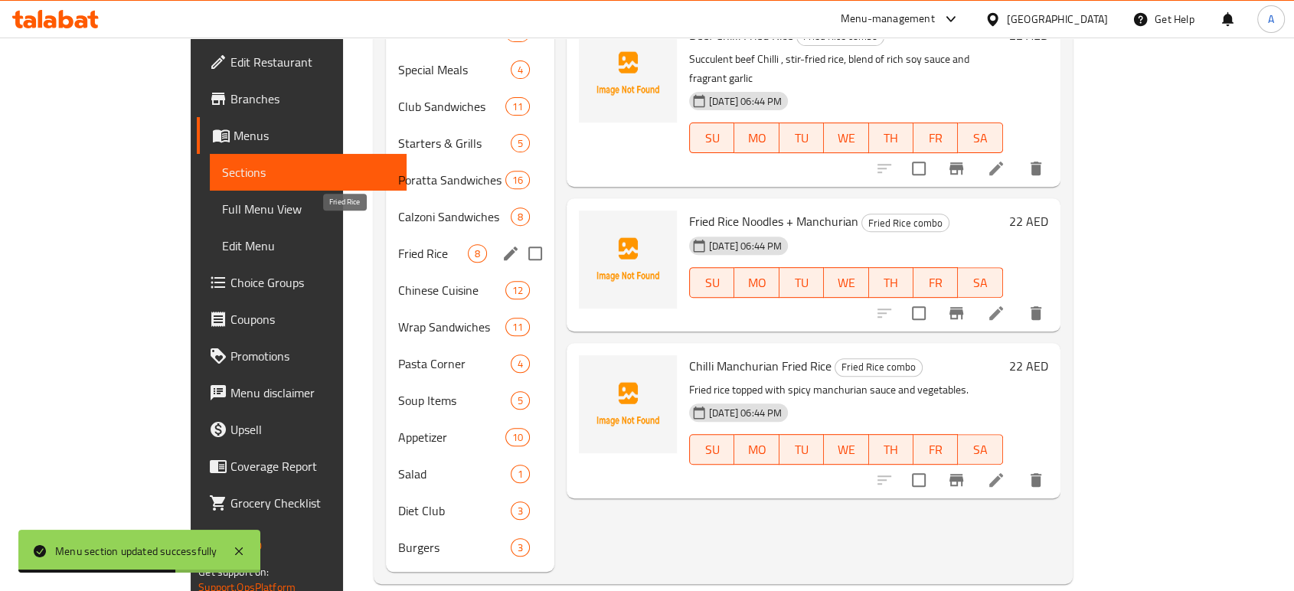
click at [398, 244] on span "Fried Rice" at bounding box center [433, 253] width 70 height 18
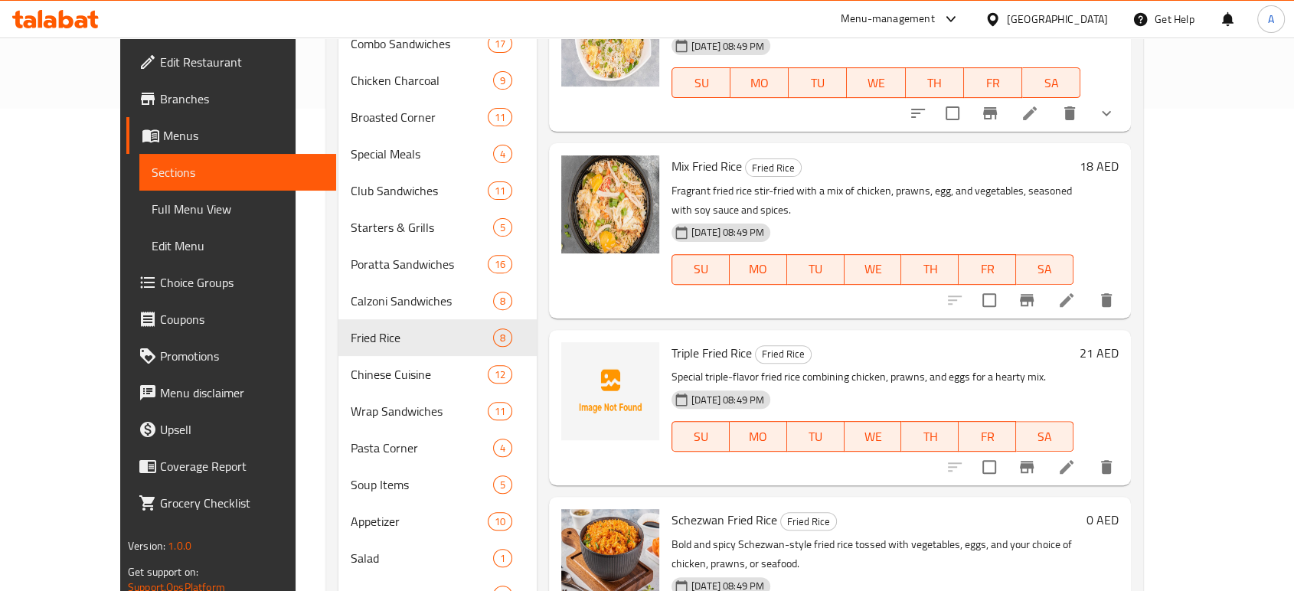
scroll to position [567, 0]
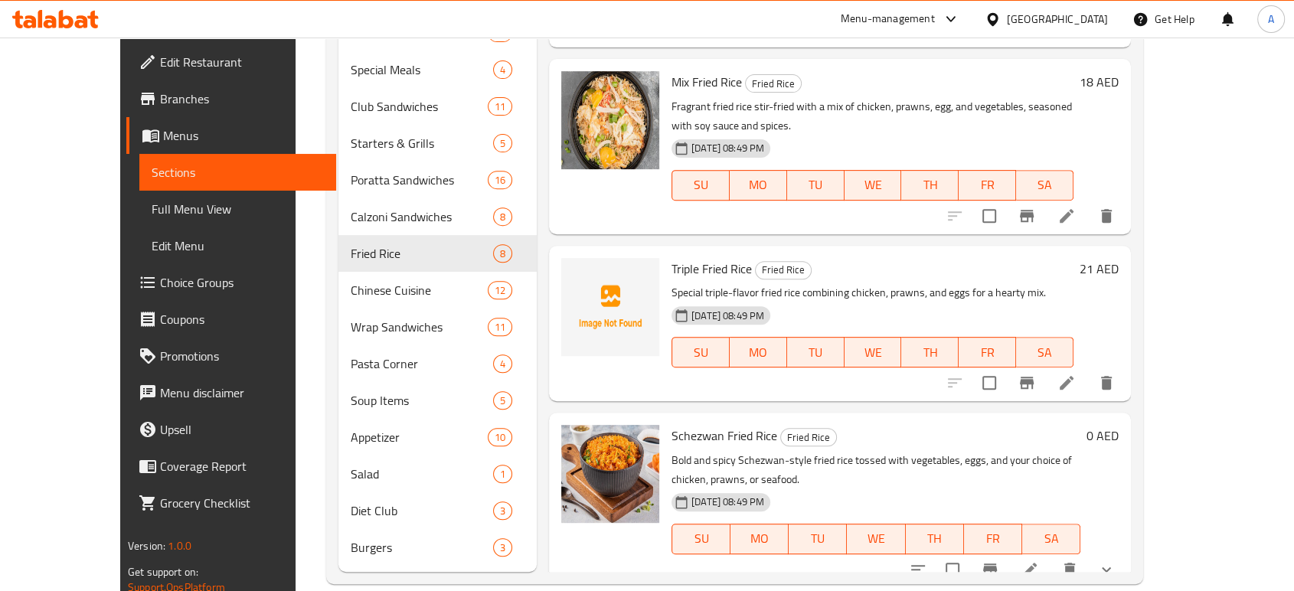
click at [1116, 561] on icon "show more" at bounding box center [1106, 570] width 18 height 18
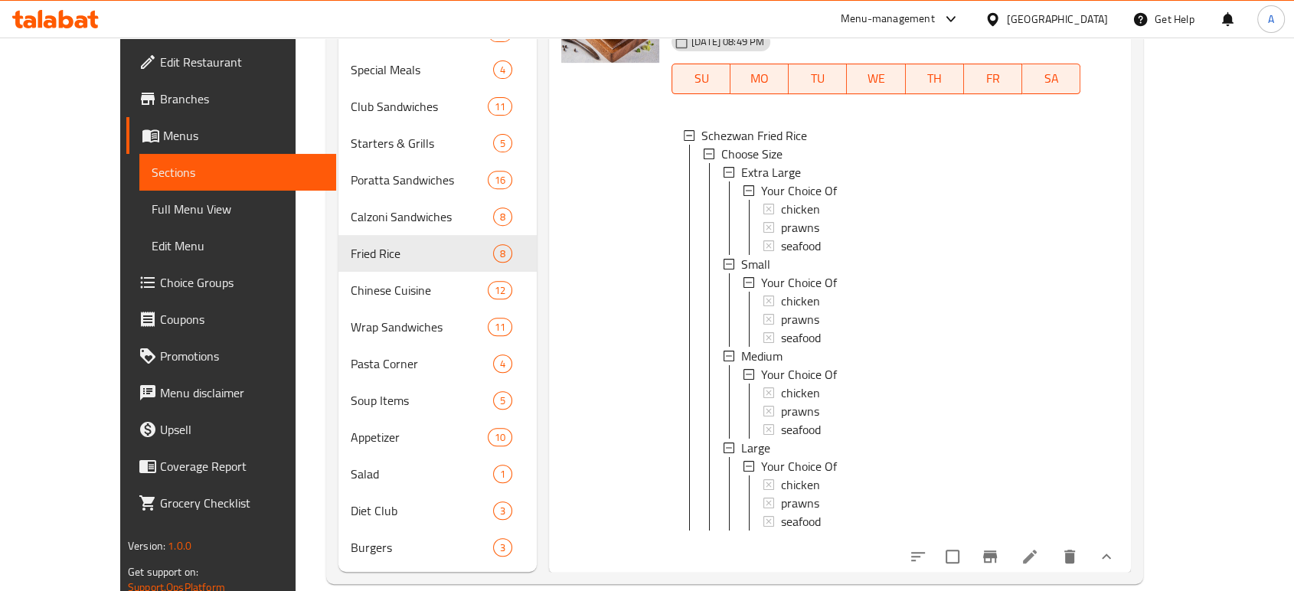
scroll to position [0, 0]
click at [907, 293] on div "chicken" at bounding box center [924, 302] width 287 height 18
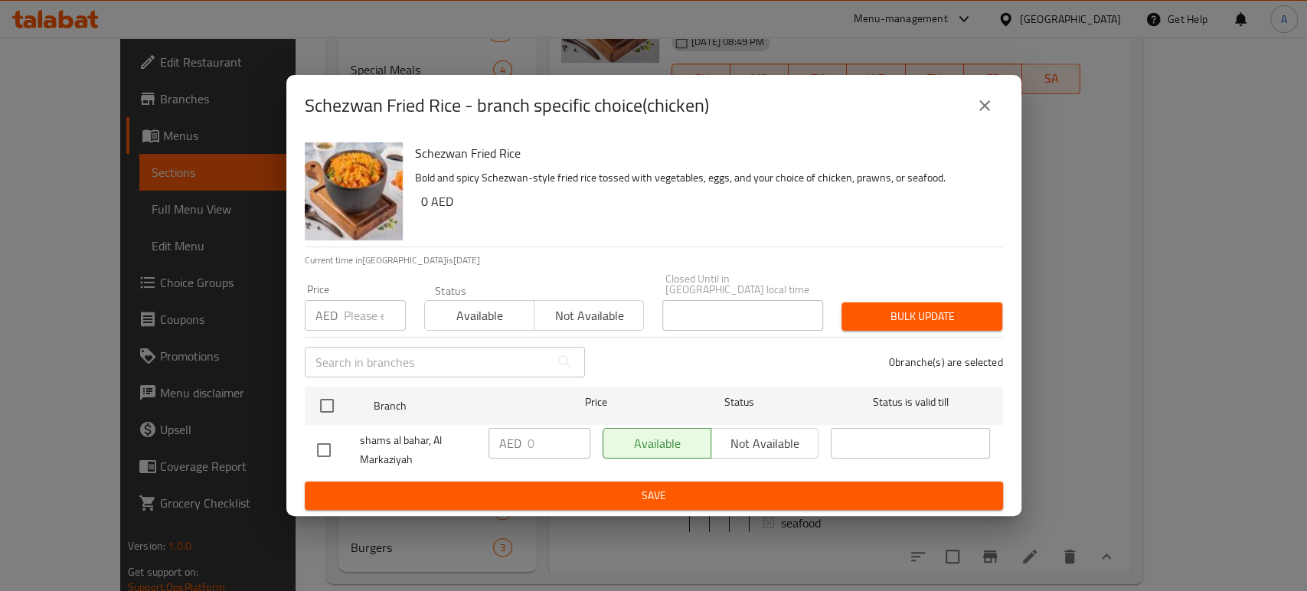
click at [980, 93] on button "close" at bounding box center [984, 105] width 37 height 37
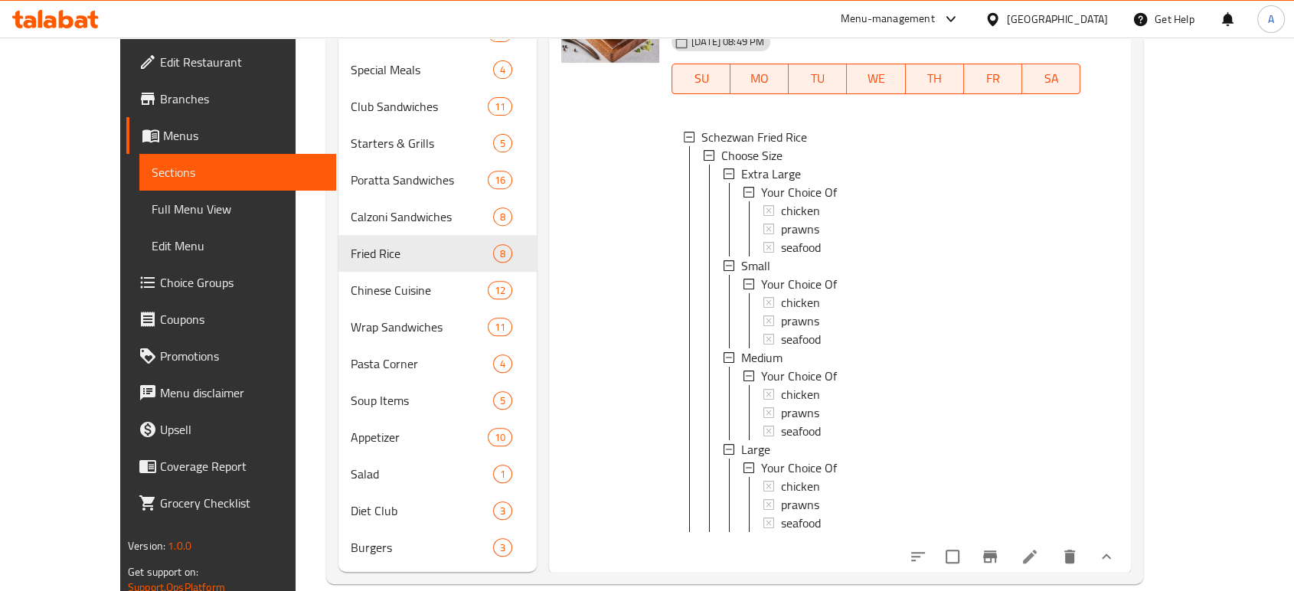
scroll to position [637, 0]
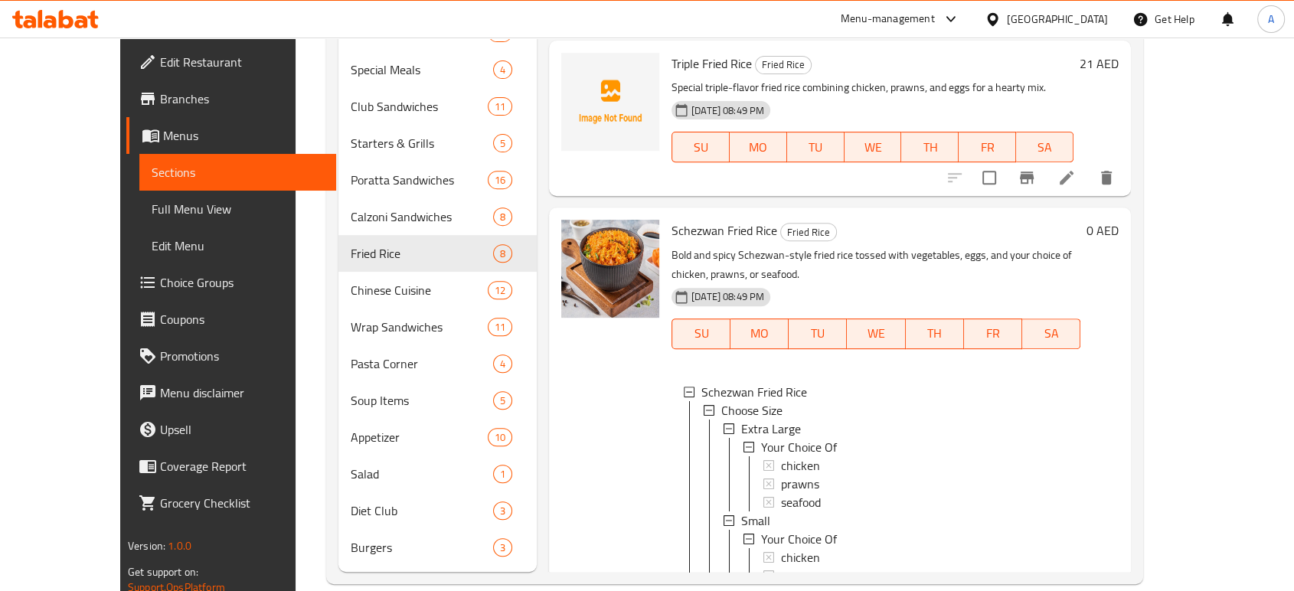
click at [717, 221] on span "Schezwan Fried Rice" at bounding box center [725, 230] width 106 height 23
copy h6 "Schezwan Fried Rice"
click at [427, 207] on div "Calzoni Sandwiches 8" at bounding box center [437, 216] width 198 height 37
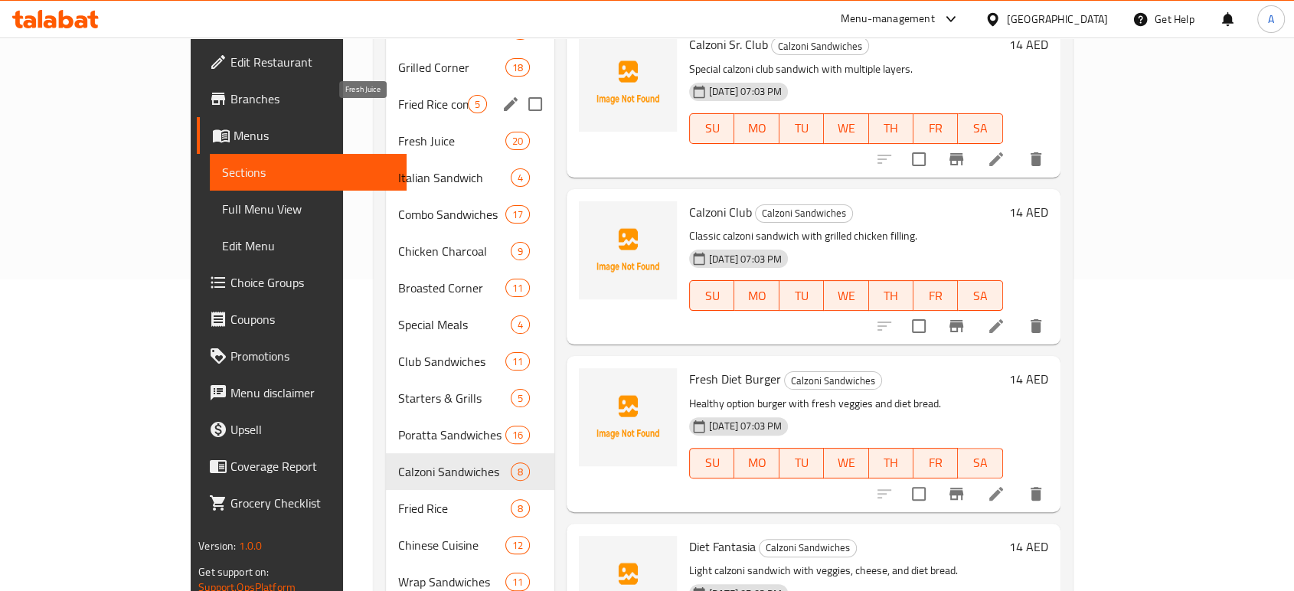
scroll to position [141, 0]
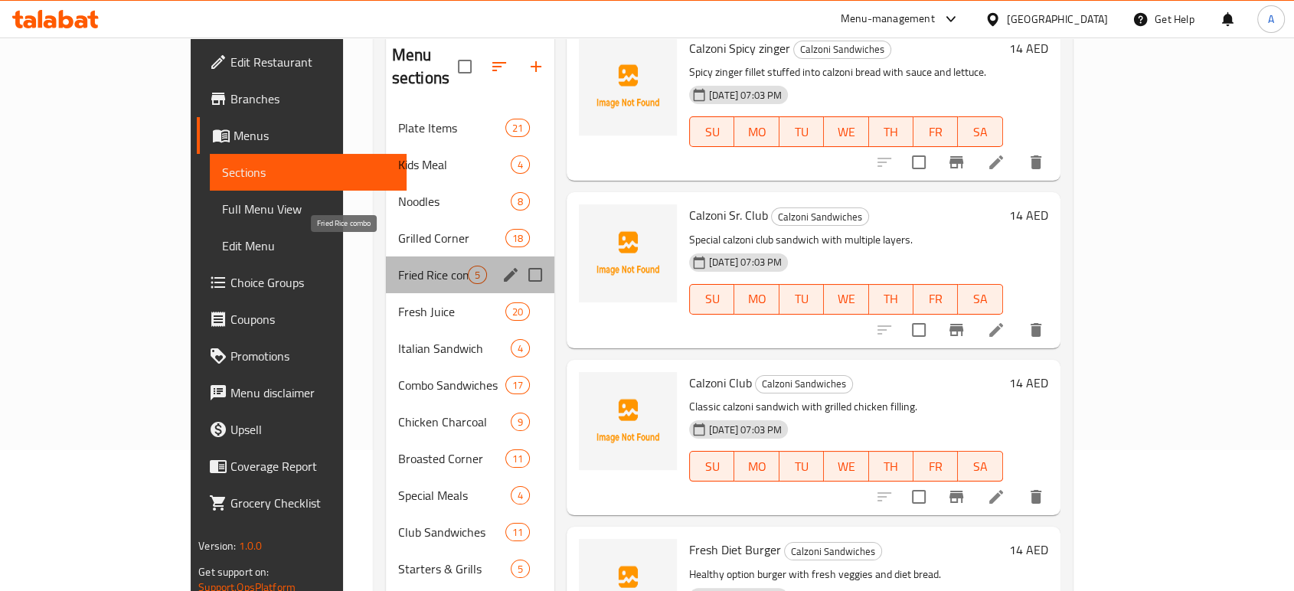
click at [398, 266] on span "Fried Rice combo" at bounding box center [433, 275] width 70 height 18
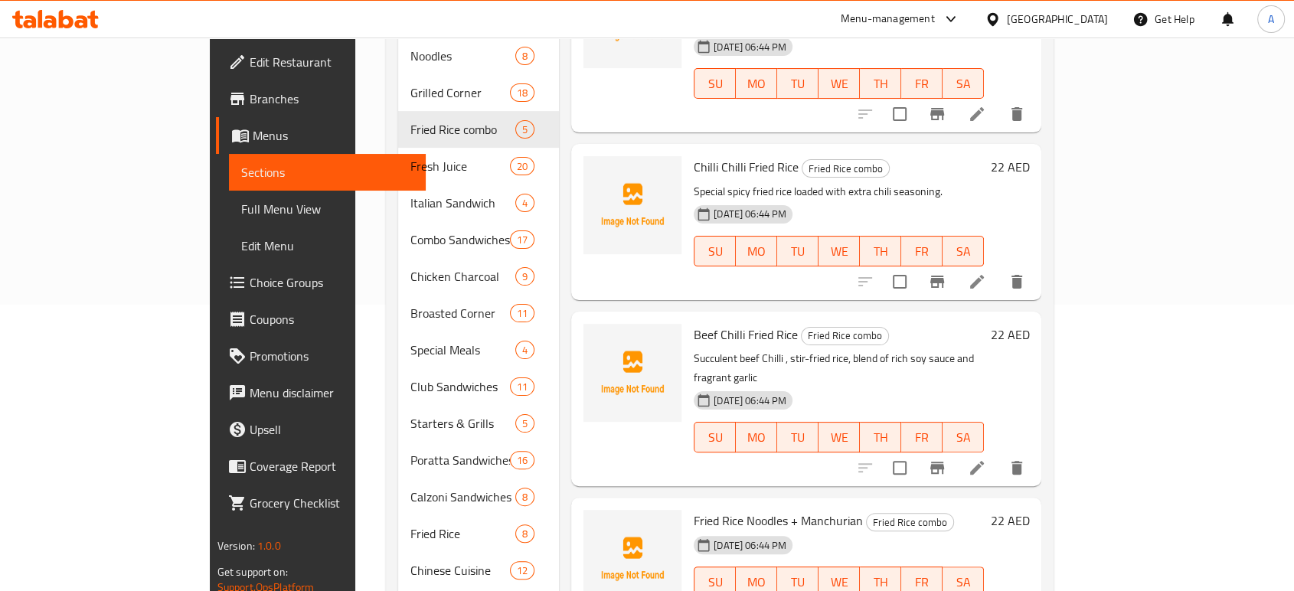
scroll to position [312, 0]
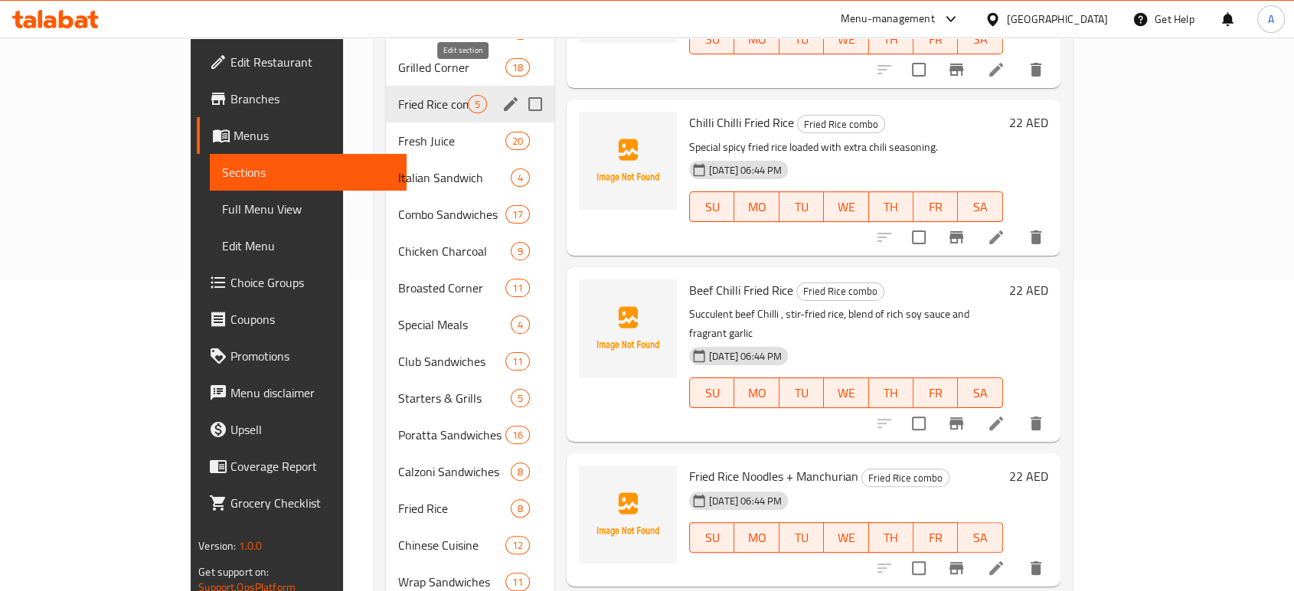
click at [499, 93] on button "edit" at bounding box center [510, 104] width 23 height 23
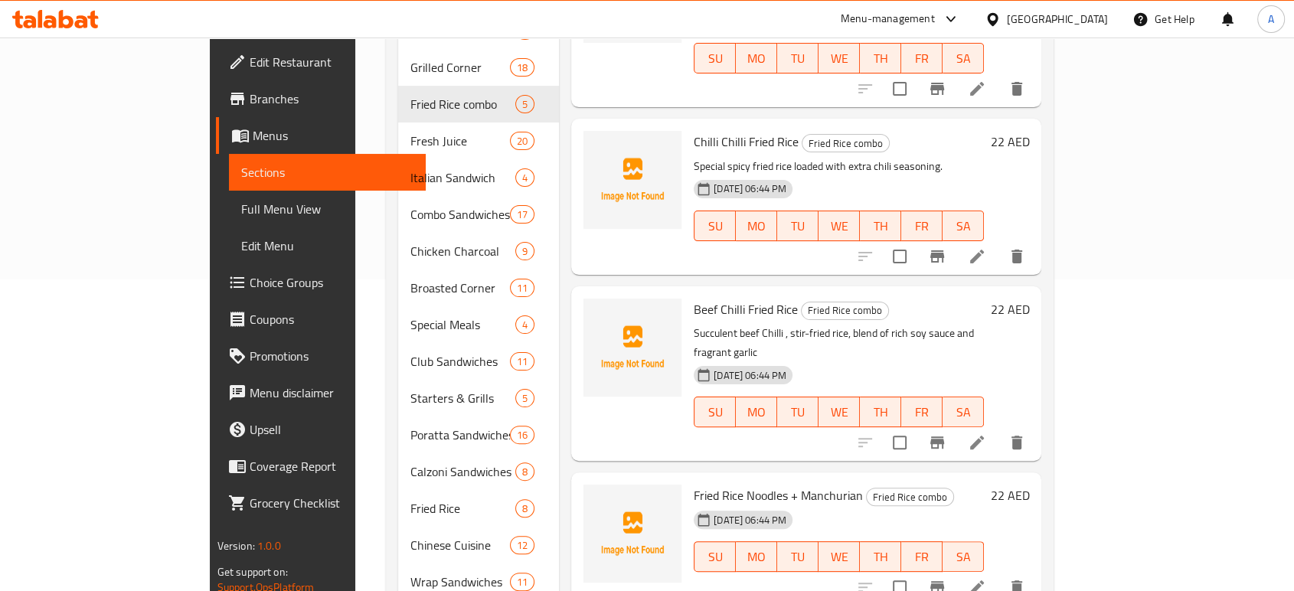
click at [742, 366] on div "[DATE] 06:44 PM" at bounding box center [743, 375] width 99 height 18
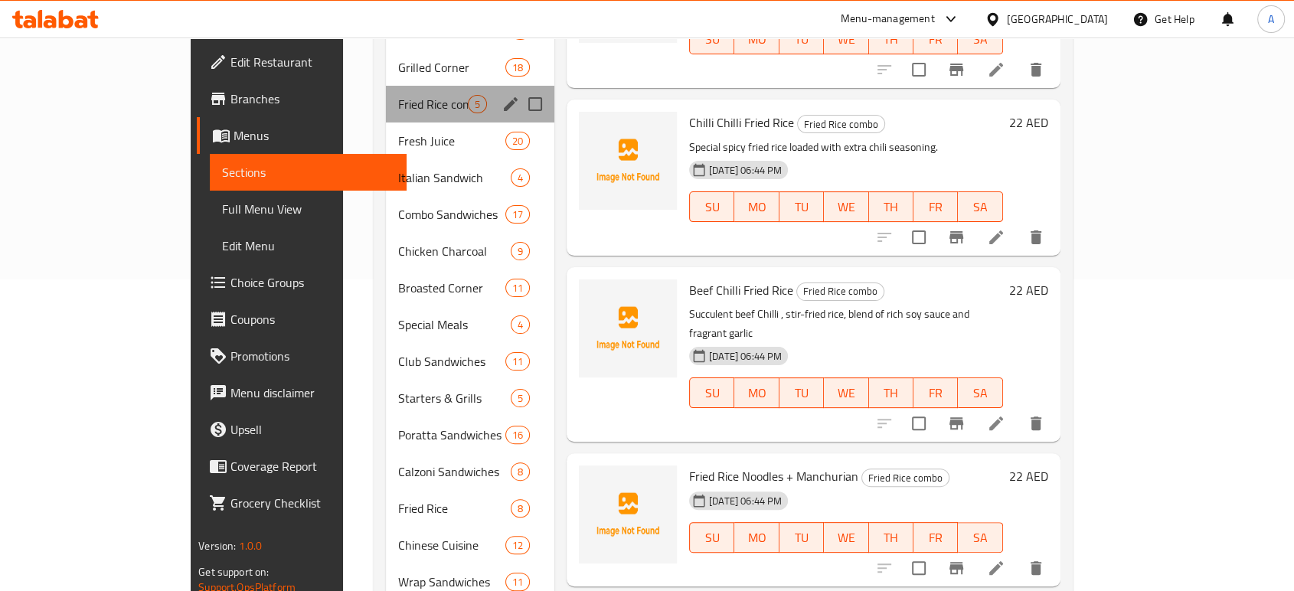
click at [450, 86] on div "Fried Rice combo 5" at bounding box center [470, 104] width 168 height 37
click at [499, 93] on button "edit" at bounding box center [510, 104] width 23 height 23
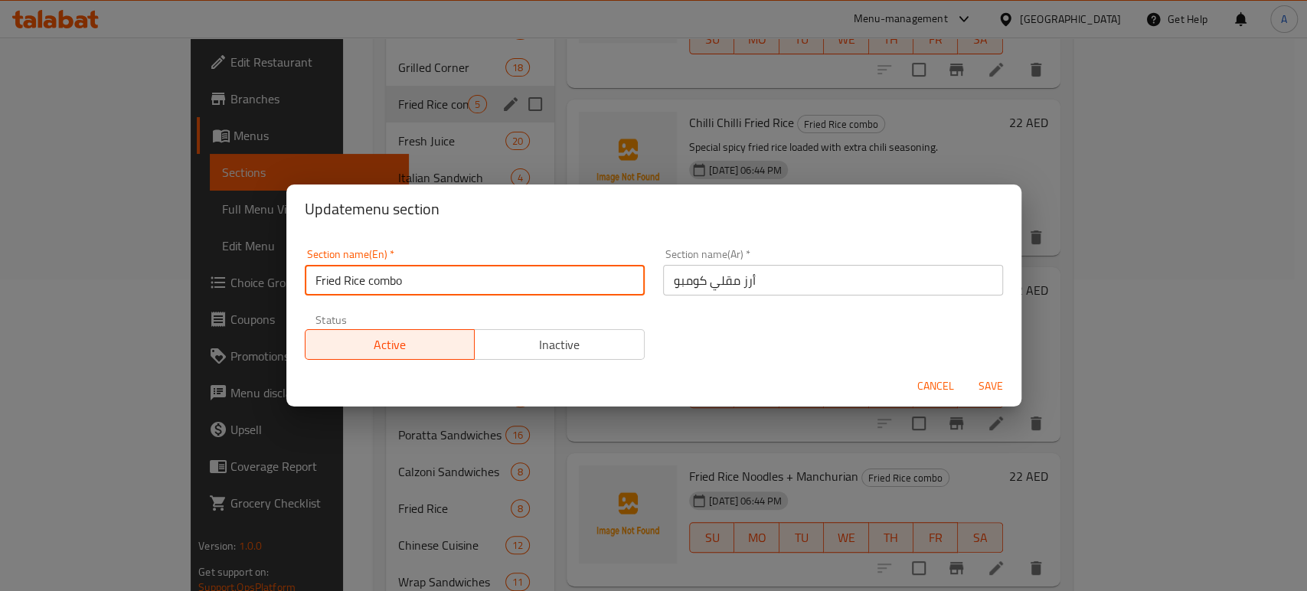
drag, startPoint x: 408, startPoint y: 279, endPoint x: 353, endPoint y: 273, distance: 55.6
click at [279, 263] on div "Update menu section Section name(En)   * Fried Rice combo Section name(En) * Se…" at bounding box center [653, 295] width 1307 height 591
paste input "Combo Corner"
type input "Combo Corner"
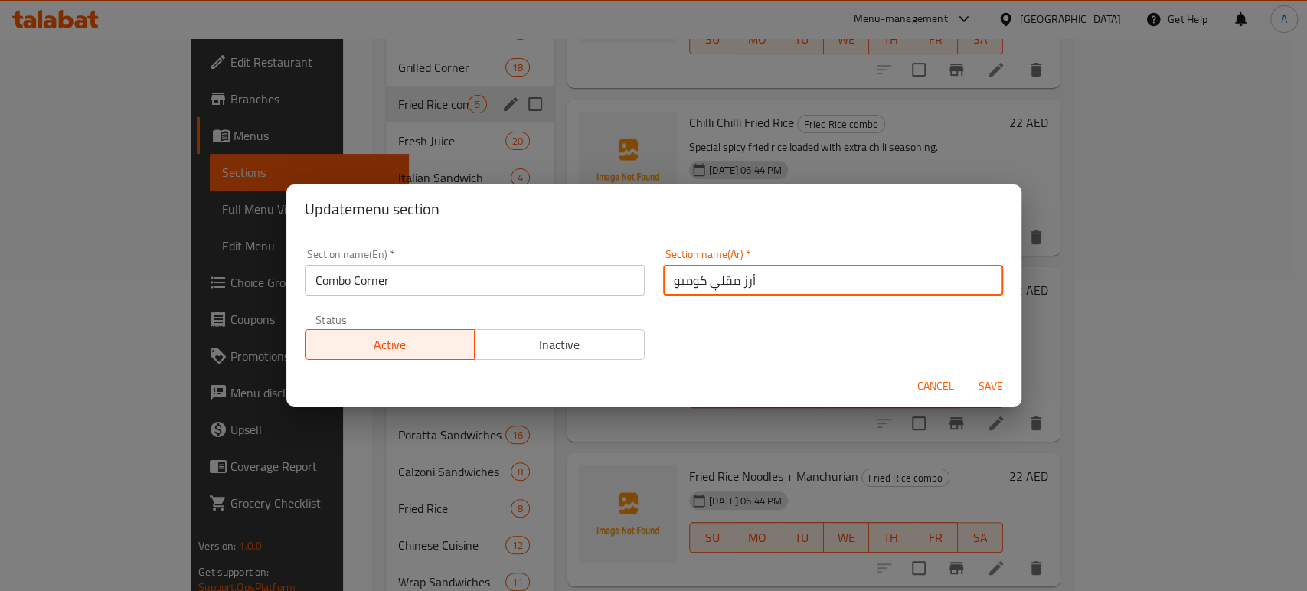
drag, startPoint x: 752, startPoint y: 279, endPoint x: 616, endPoint y: 276, distance: 135.6
click at [616, 276] on div "Section name(En)   * Combo Corner Section name(En) * Section name(Ar)   * أرز م…" at bounding box center [654, 304] width 717 height 129
type input "ركن الكومبو"
click at [966, 372] on button "Save" at bounding box center [990, 386] width 49 height 28
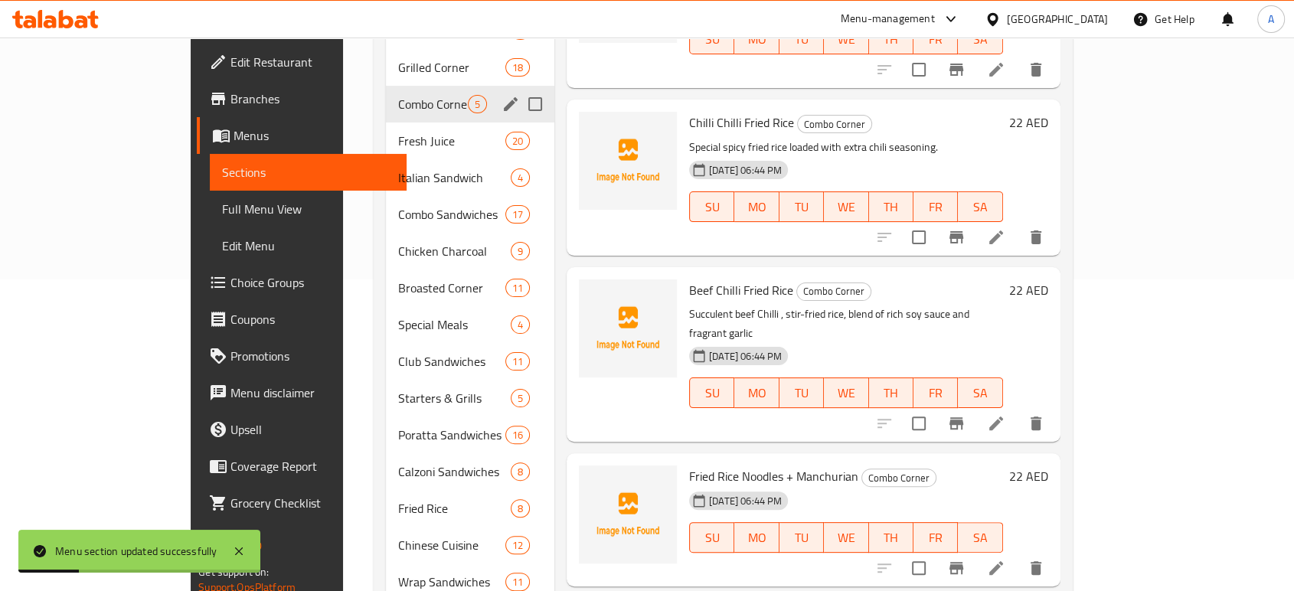
click at [988, 279] on h6 "Beef Chilli Fried Rice Combo Corner" at bounding box center [846, 289] width 314 height 21
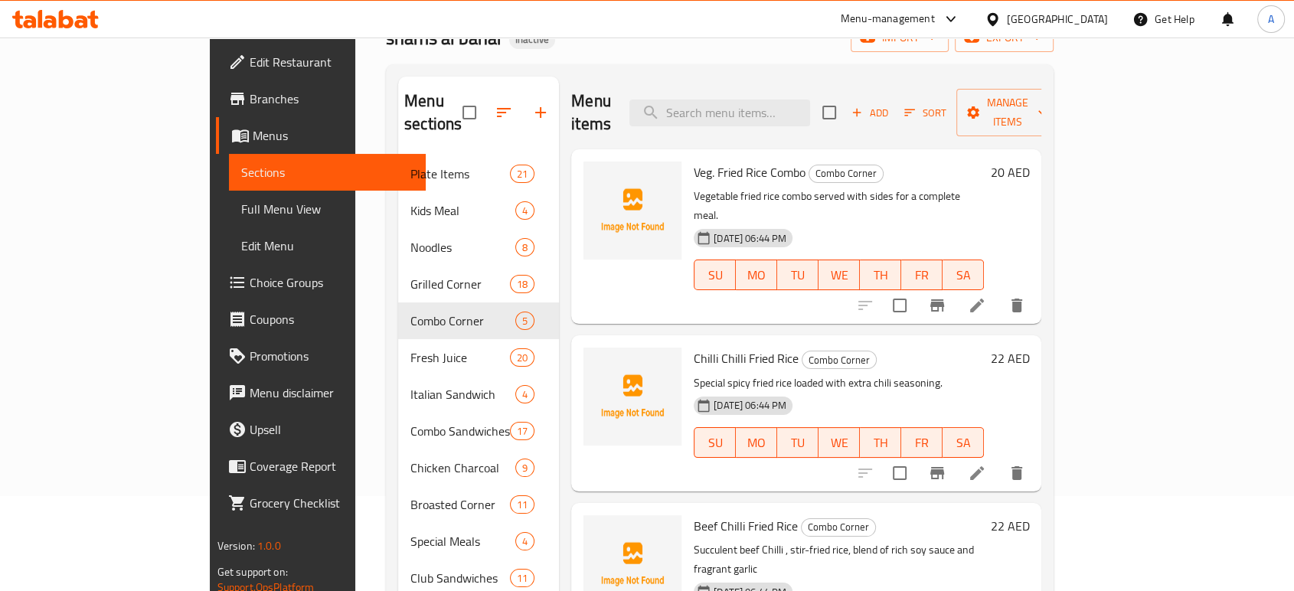
scroll to position [0, 0]
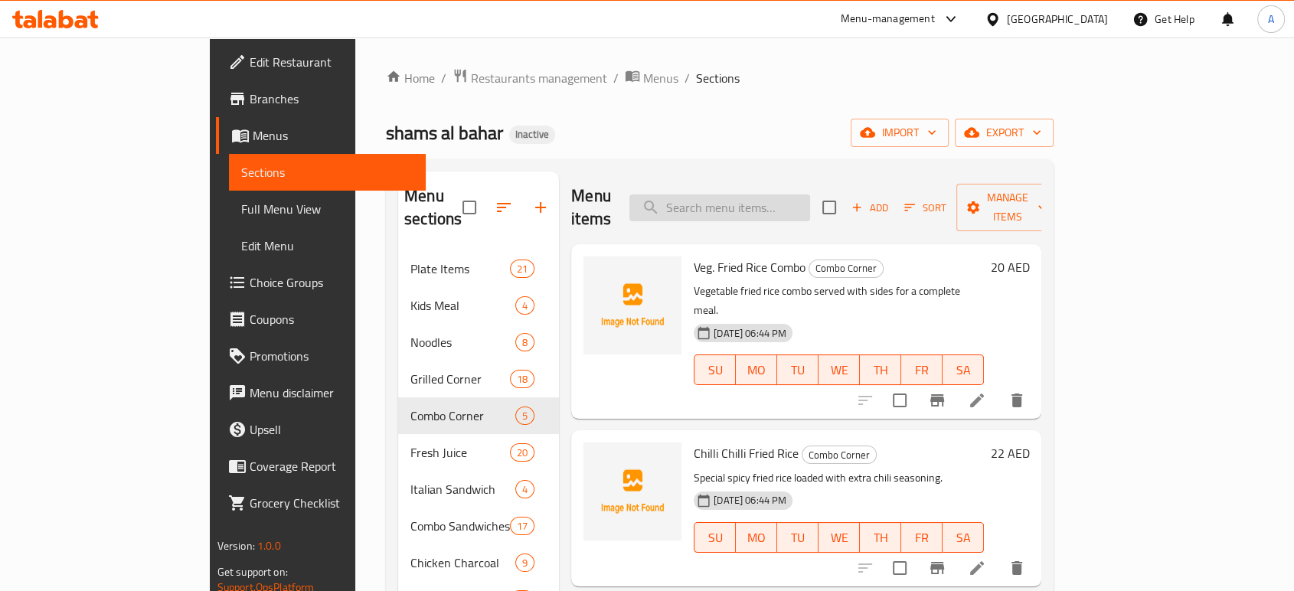
click at [760, 194] on input "search" at bounding box center [719, 207] width 181 height 27
paste input "Schezwan Noodles"
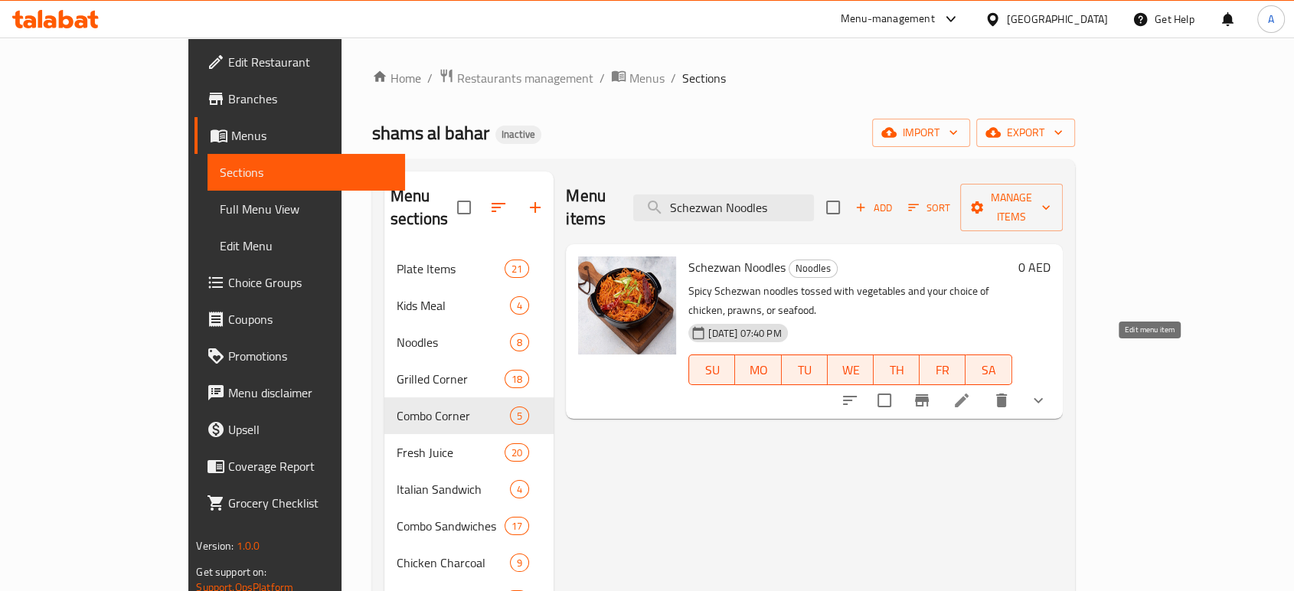
type input "Schezwan Noodles"
click at [969, 394] on icon at bounding box center [962, 401] width 14 height 14
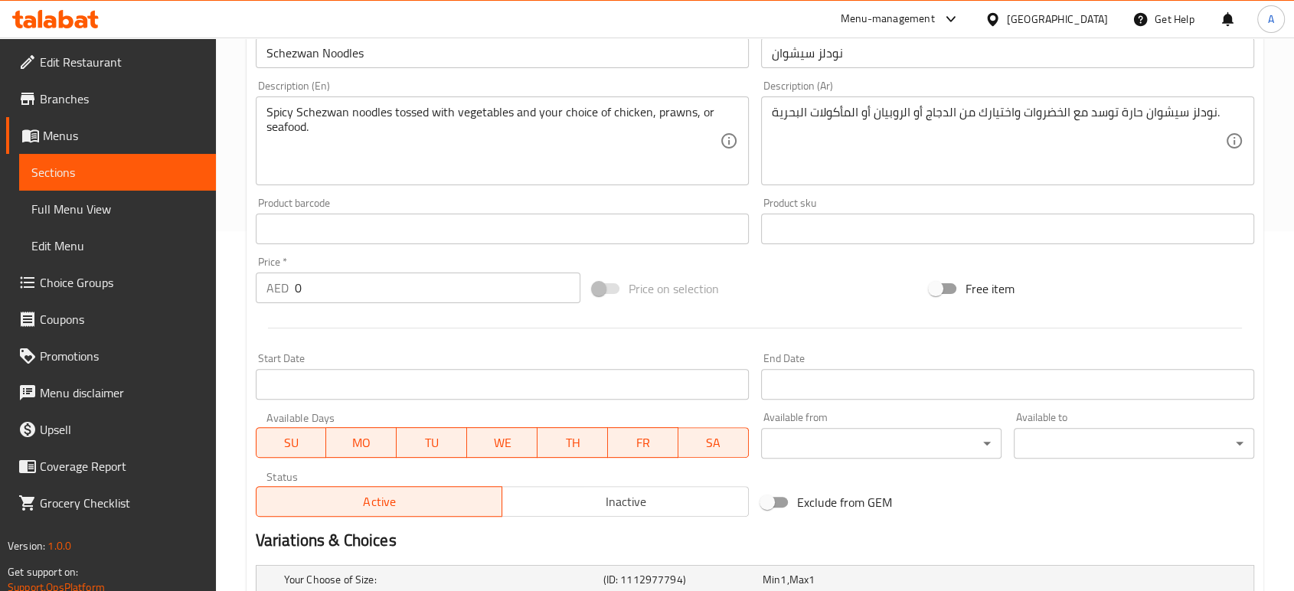
scroll to position [635, 0]
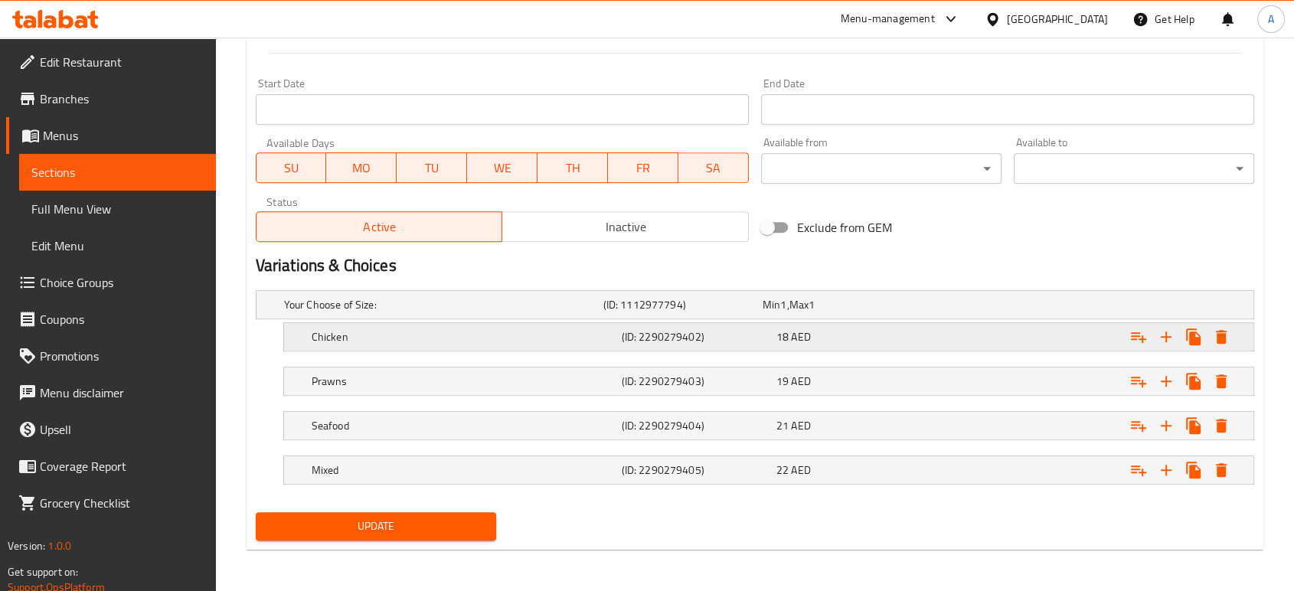
click at [809, 344] on span "AED" at bounding box center [800, 337] width 19 height 20
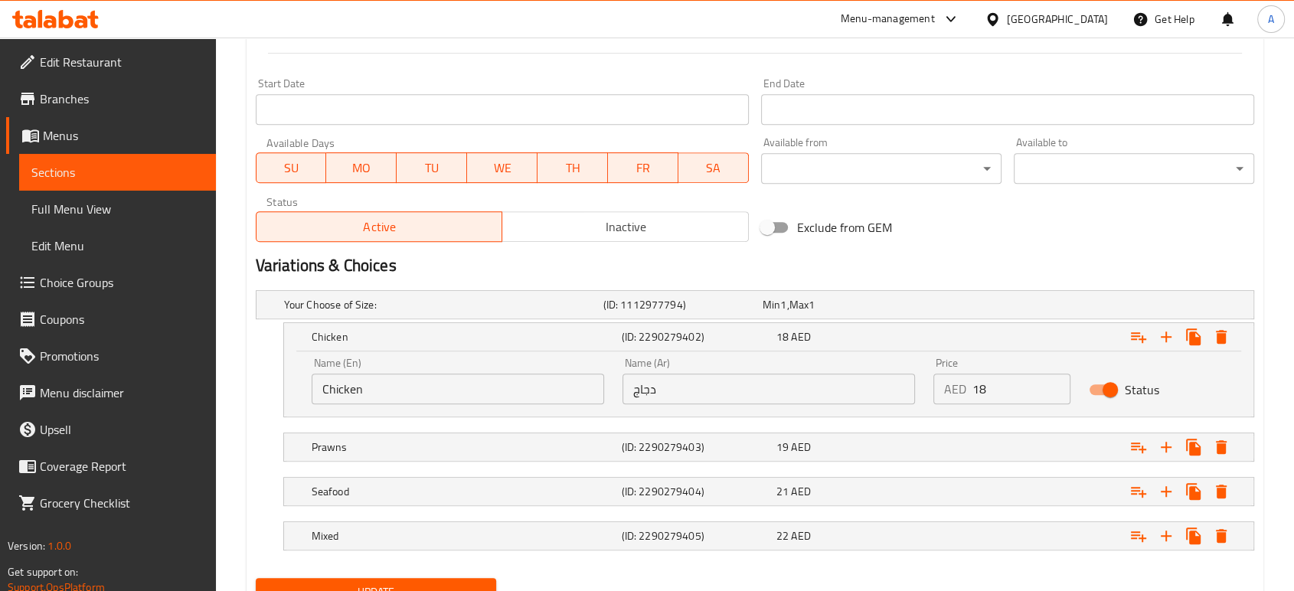
click at [440, 389] on input "Chicken" at bounding box center [458, 389] width 293 height 31
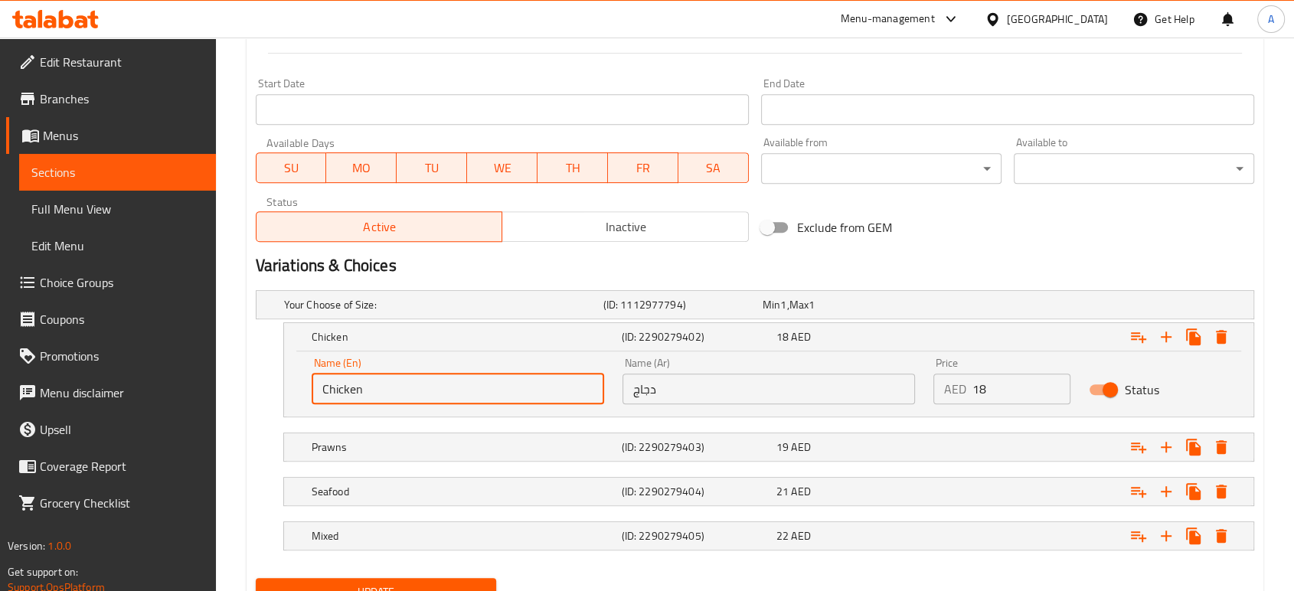
click at [440, 389] on input "Chicken" at bounding box center [458, 389] width 293 height 31
click at [453, 391] on input "text" at bounding box center [458, 389] width 293 height 31
type input "Small"
click at [632, 382] on input "دجاج" at bounding box center [769, 389] width 293 height 31
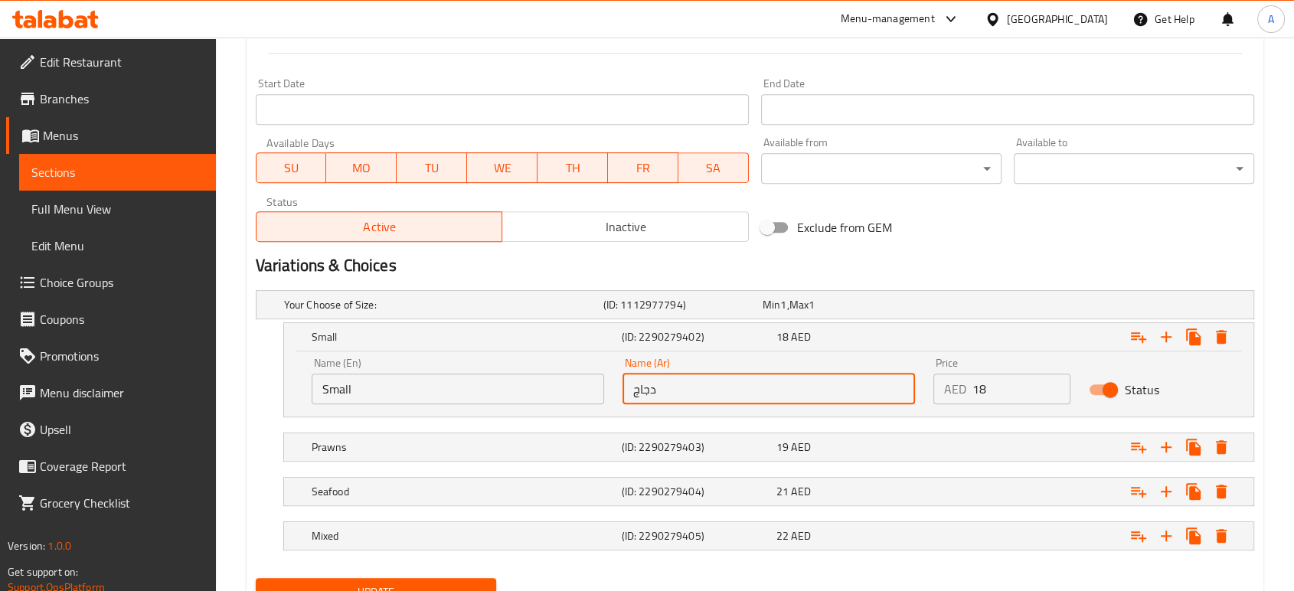
click at [632, 382] on input "دجاج" at bounding box center [769, 389] width 293 height 31
type input "صغير"
click at [657, 447] on h5 "(ID: 2290279403)" at bounding box center [695, 447] width 149 height 15
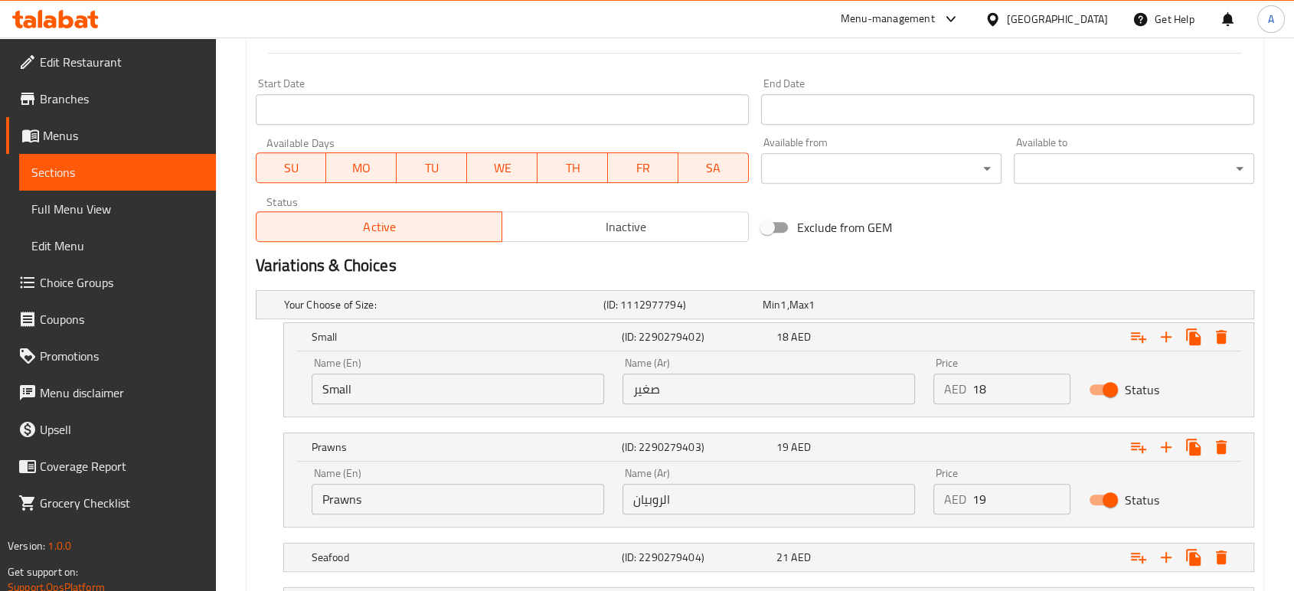
click at [518, 492] on input "Prawns" at bounding box center [458, 499] width 293 height 31
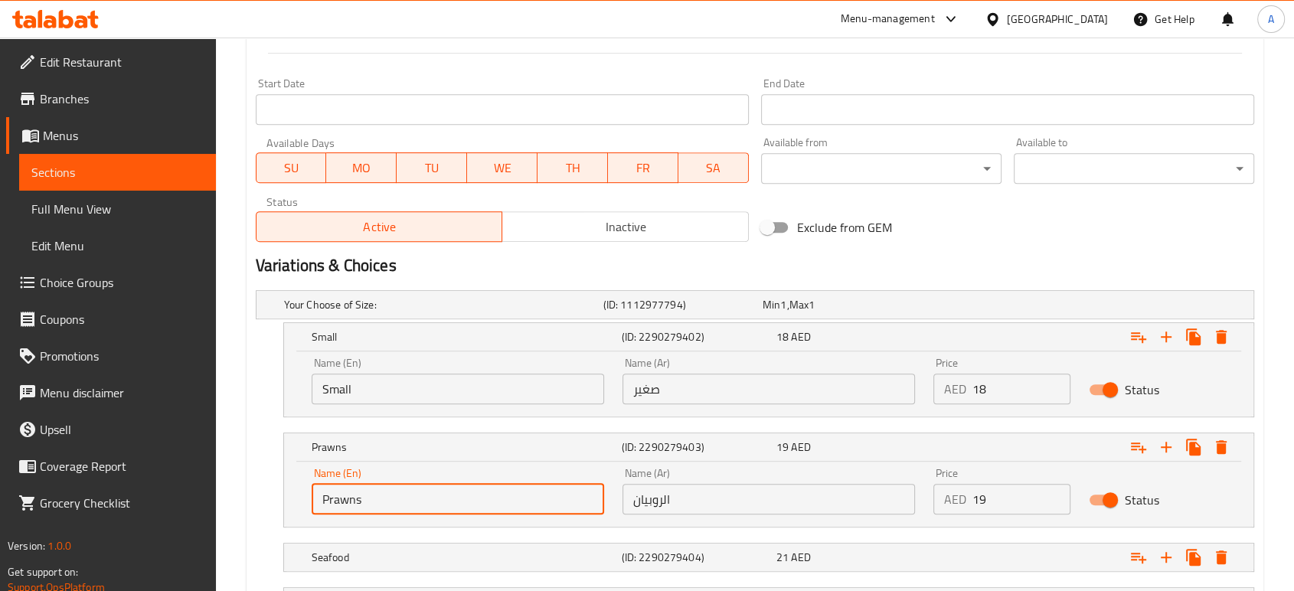
click at [518, 492] on input "Prawns" at bounding box center [458, 499] width 293 height 31
type input "ة"
type input "Medium"
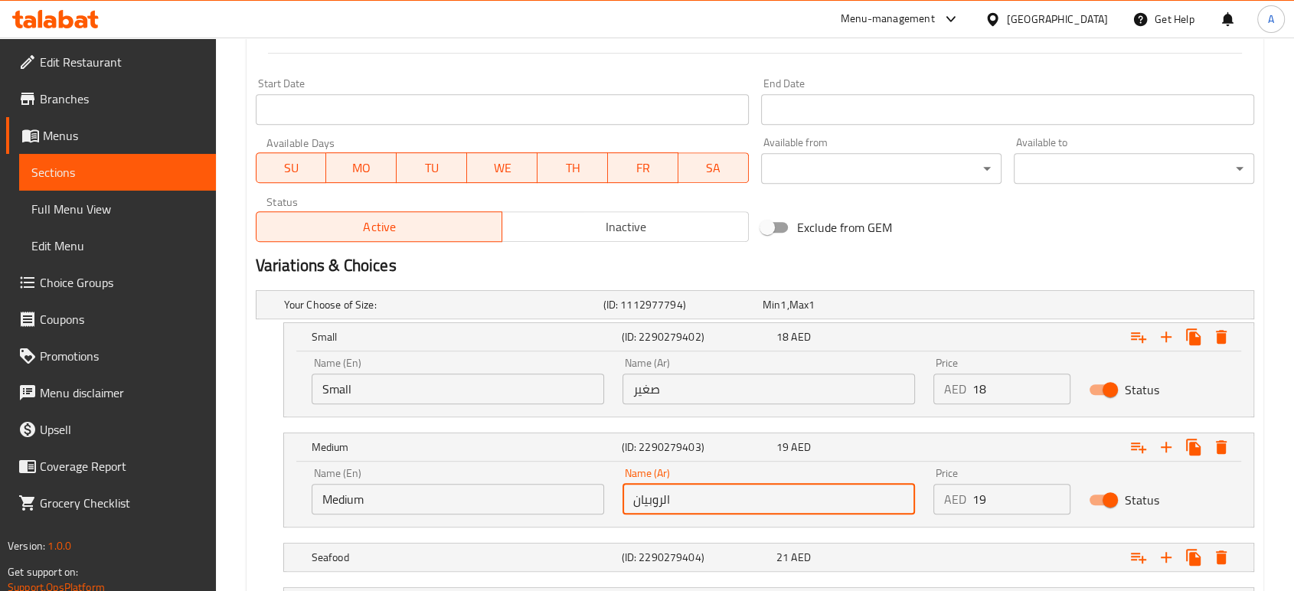
click at [683, 492] on input "الروبيان" at bounding box center [769, 499] width 293 height 31
click at [681, 489] on input "text" at bounding box center [769, 499] width 293 height 31
type input "وسط"
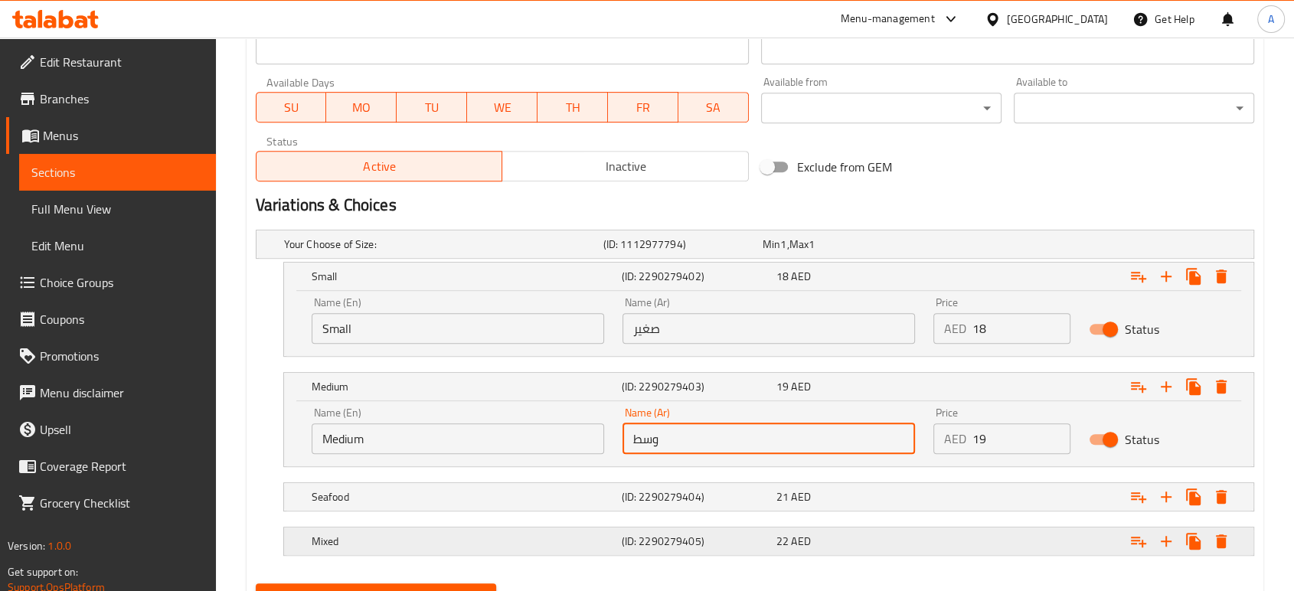
scroll to position [766, 0]
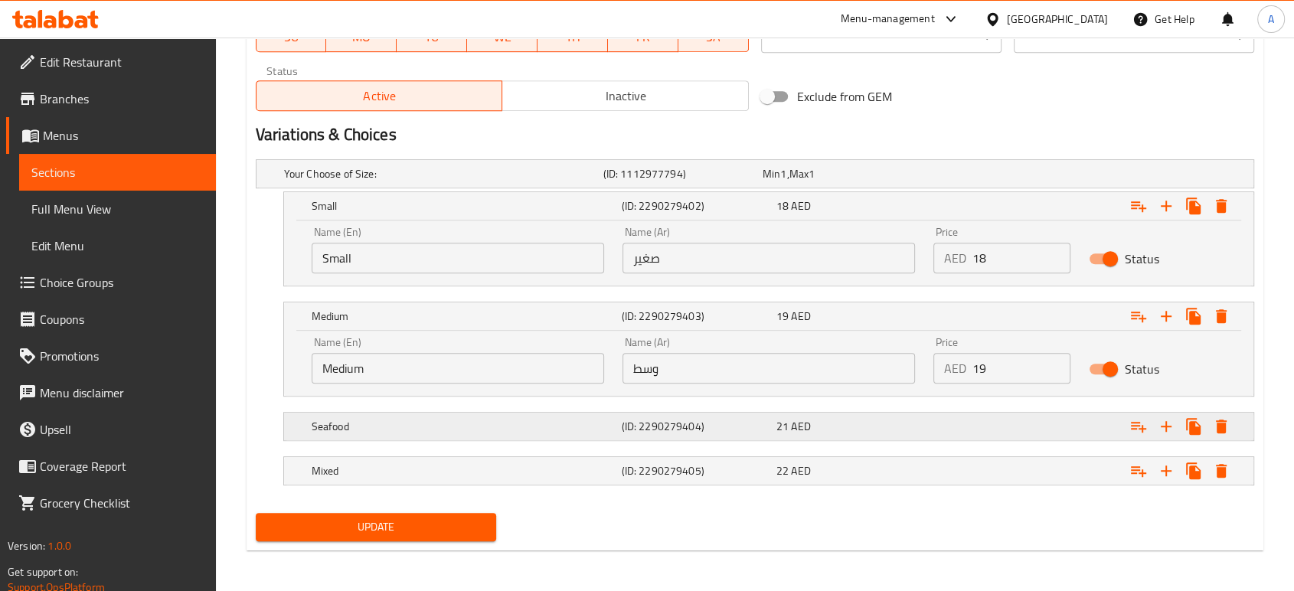
click at [682, 432] on h5 "(ID: 2290279404)" at bounding box center [695, 426] width 149 height 15
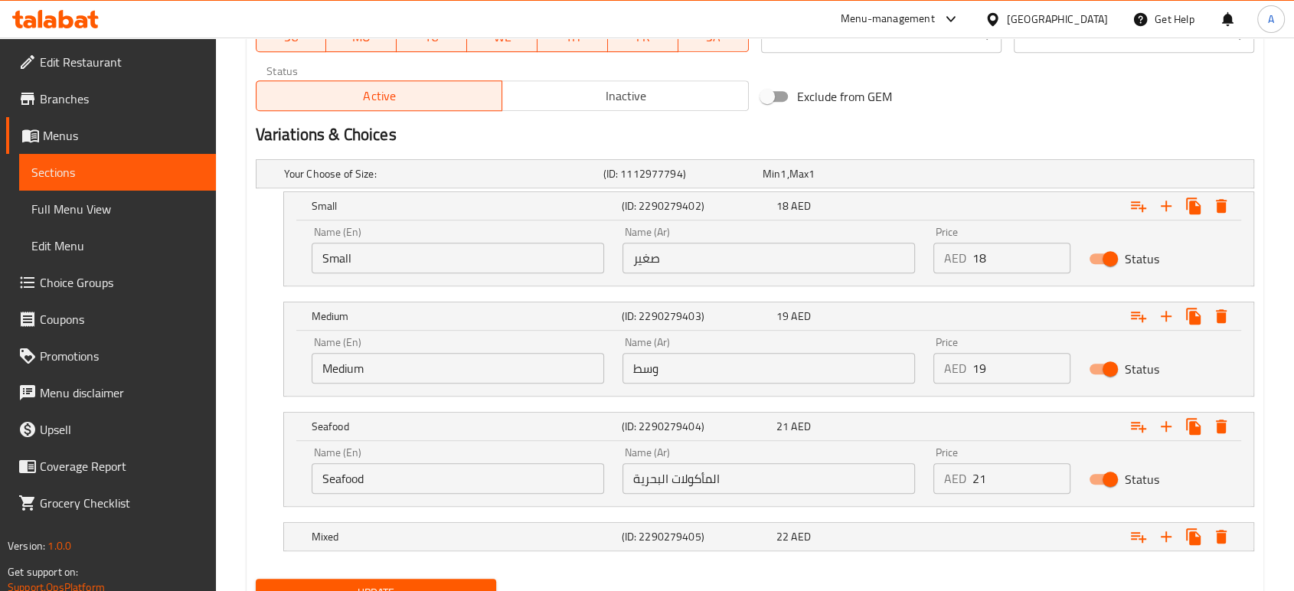
click at [560, 489] on input "Seafood" at bounding box center [458, 478] width 293 height 31
type input "م"
type input "Large"
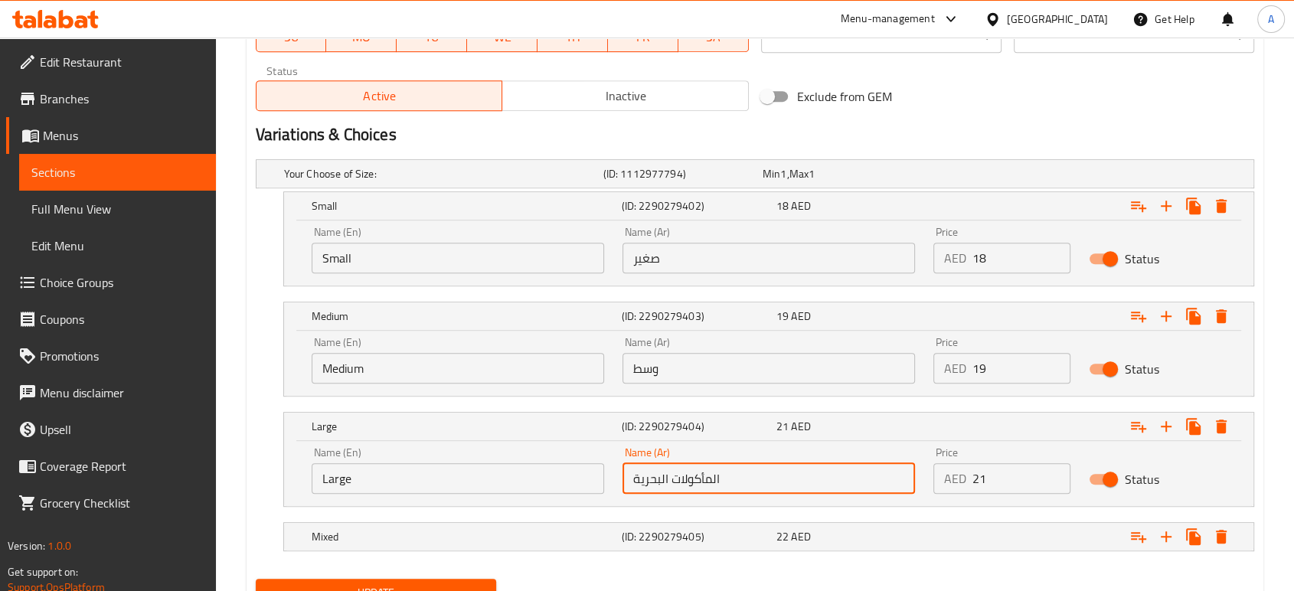
click at [626, 484] on input "المأكولات البحرية" at bounding box center [769, 478] width 293 height 31
type input "كبير"
click at [616, 520] on div "Mixed (ID: 2290279405) 22 AED" at bounding box center [774, 537] width 930 height 34
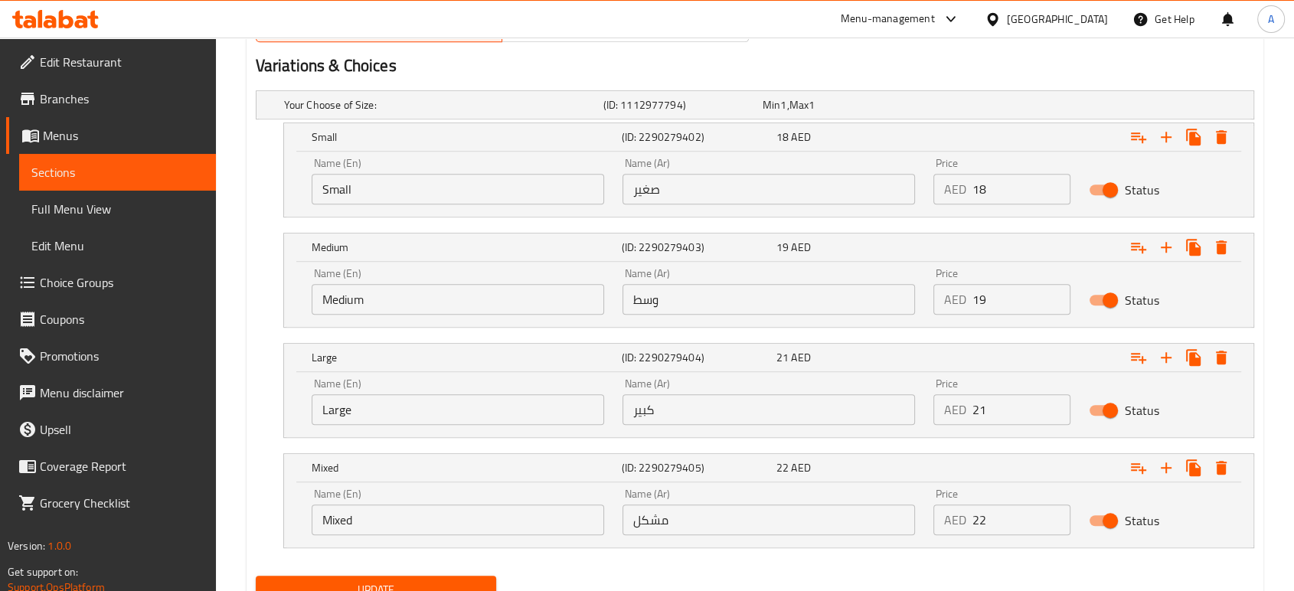
scroll to position [898, 0]
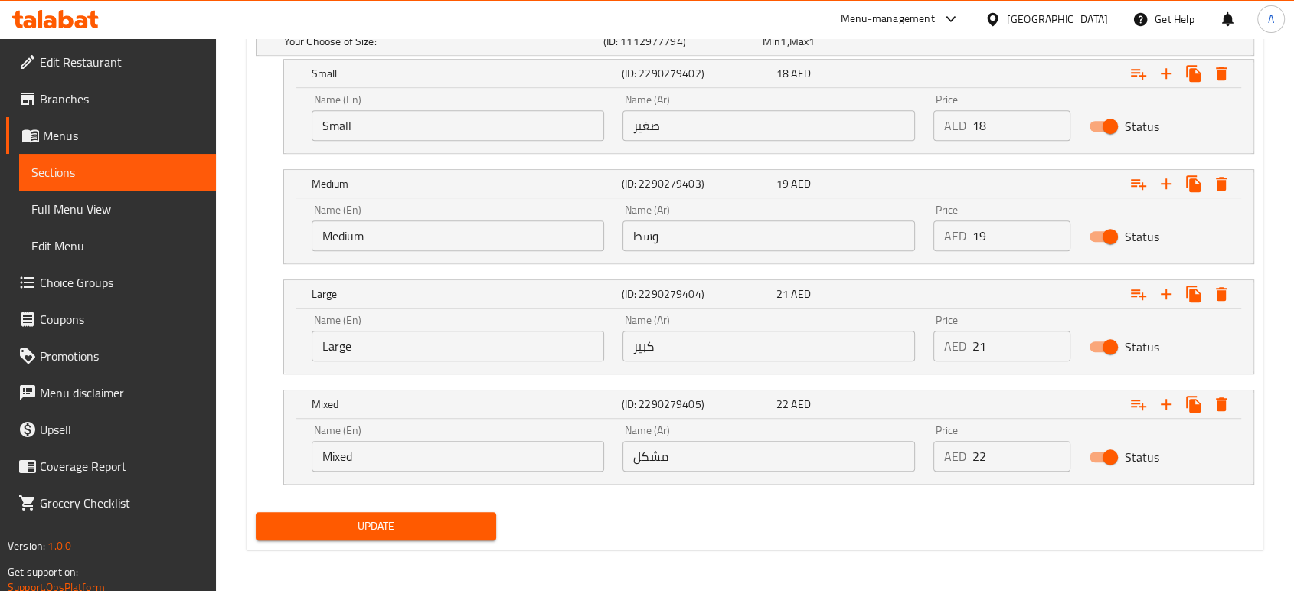
click at [458, 449] on input "Mixed" at bounding box center [458, 456] width 293 height 31
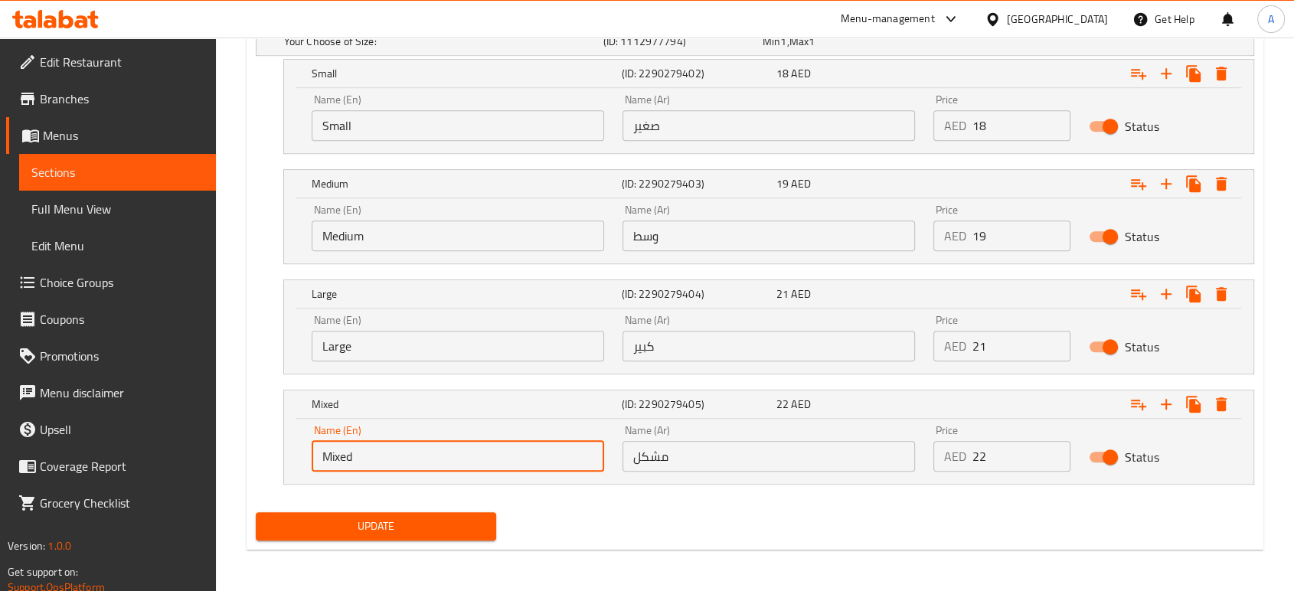
click at [458, 449] on input "Mixed" at bounding box center [458, 456] width 293 height 31
click at [429, 456] on input "text" at bounding box center [458, 456] width 293 height 31
type input "ء"
type input "x"
type input "XLarge"
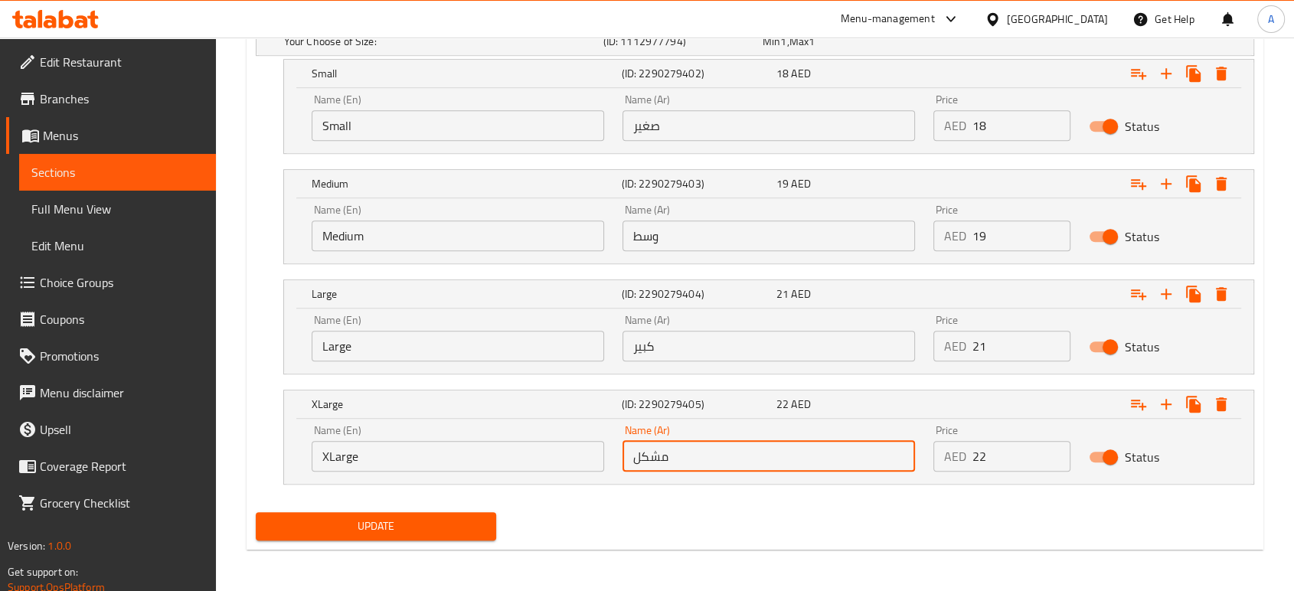
click at [718, 470] on input "مشكل" at bounding box center [769, 456] width 293 height 31
click at [718, 469] on input "مشكل" at bounding box center [769, 456] width 293 height 31
type input "حجم أكبر"
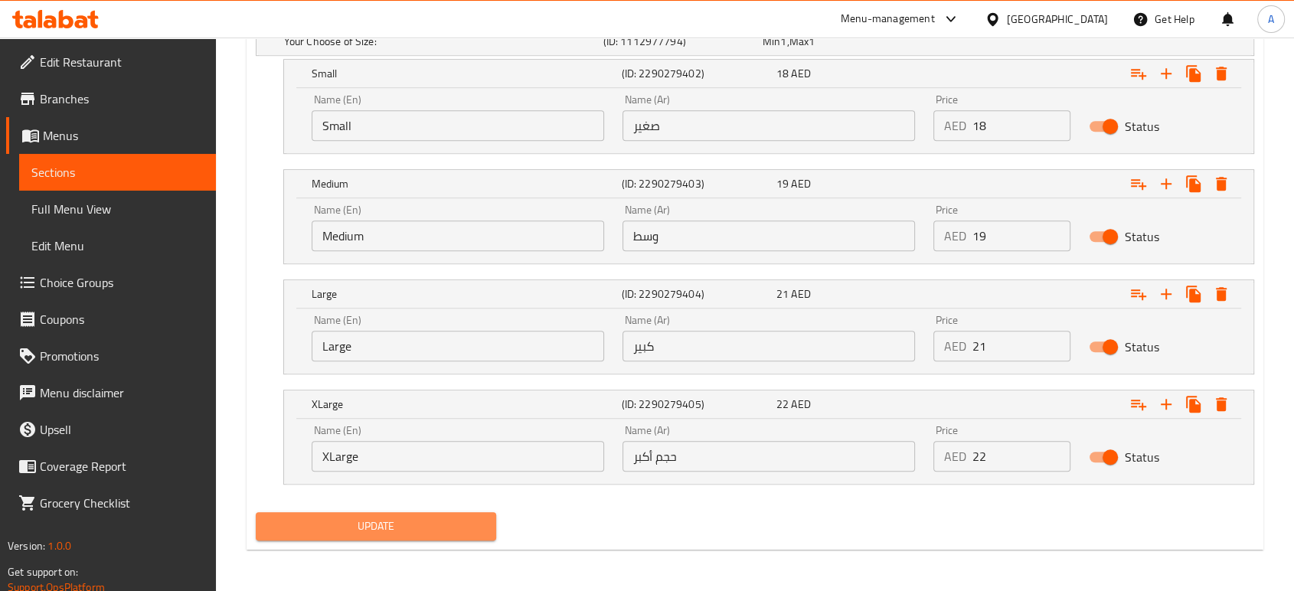
click at [462, 531] on span "Update" at bounding box center [376, 526] width 216 height 19
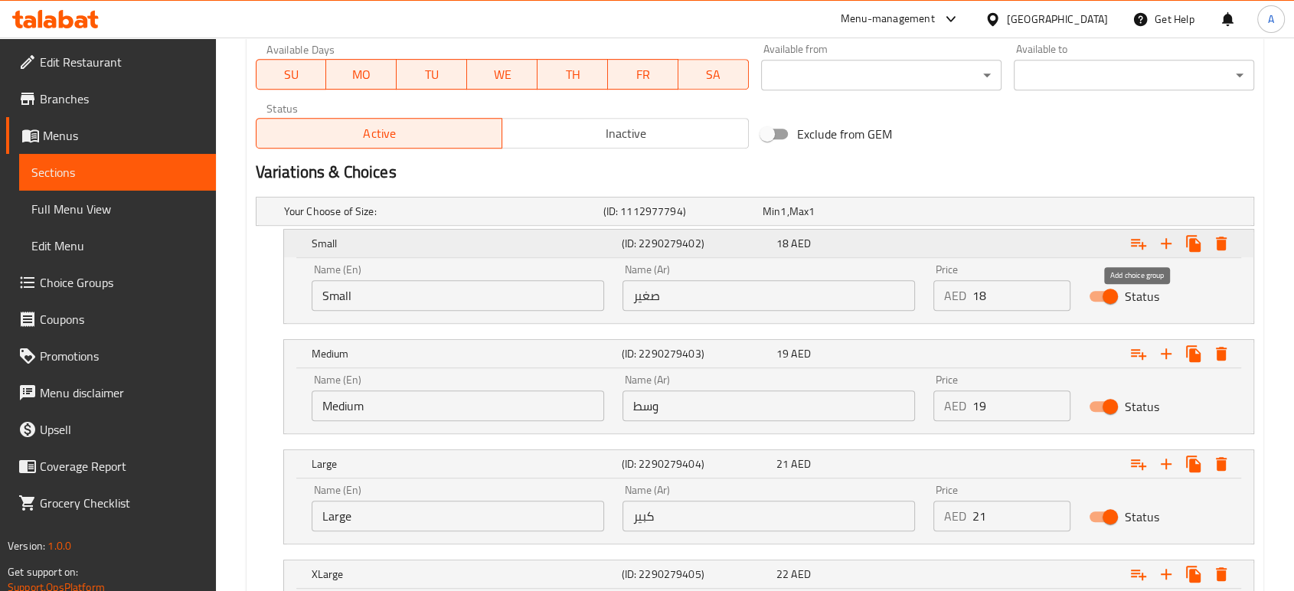
click at [1142, 237] on icon "Expand" at bounding box center [1138, 243] width 18 height 18
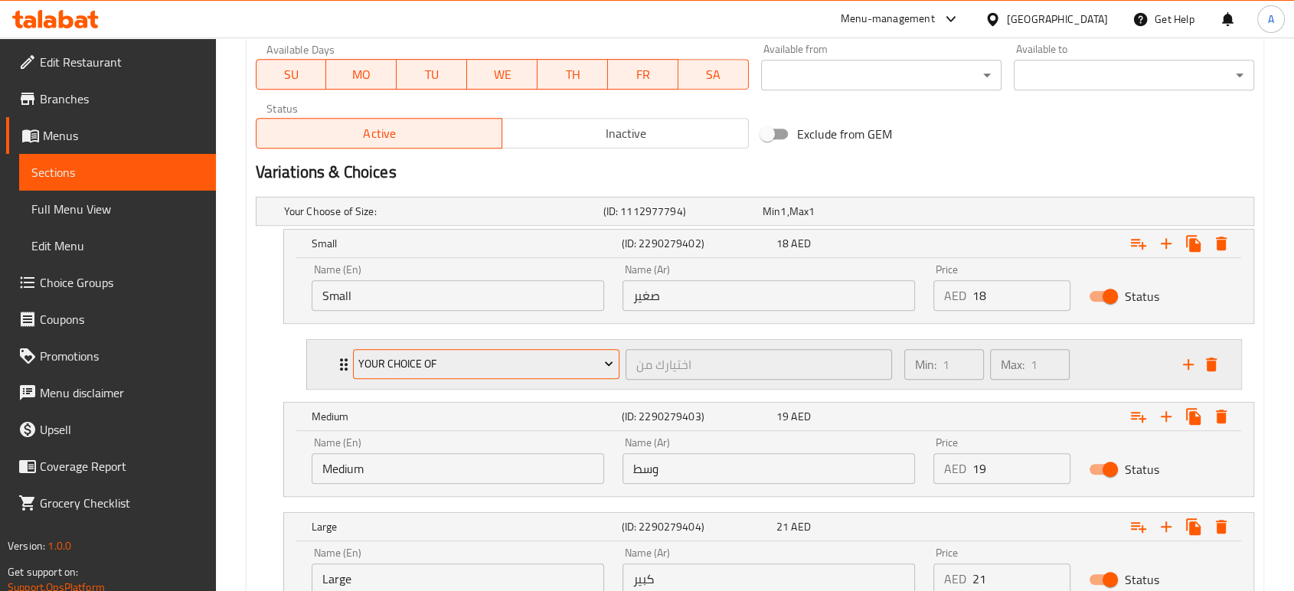
click at [572, 366] on span "Your Choice Of" at bounding box center [485, 364] width 255 height 19
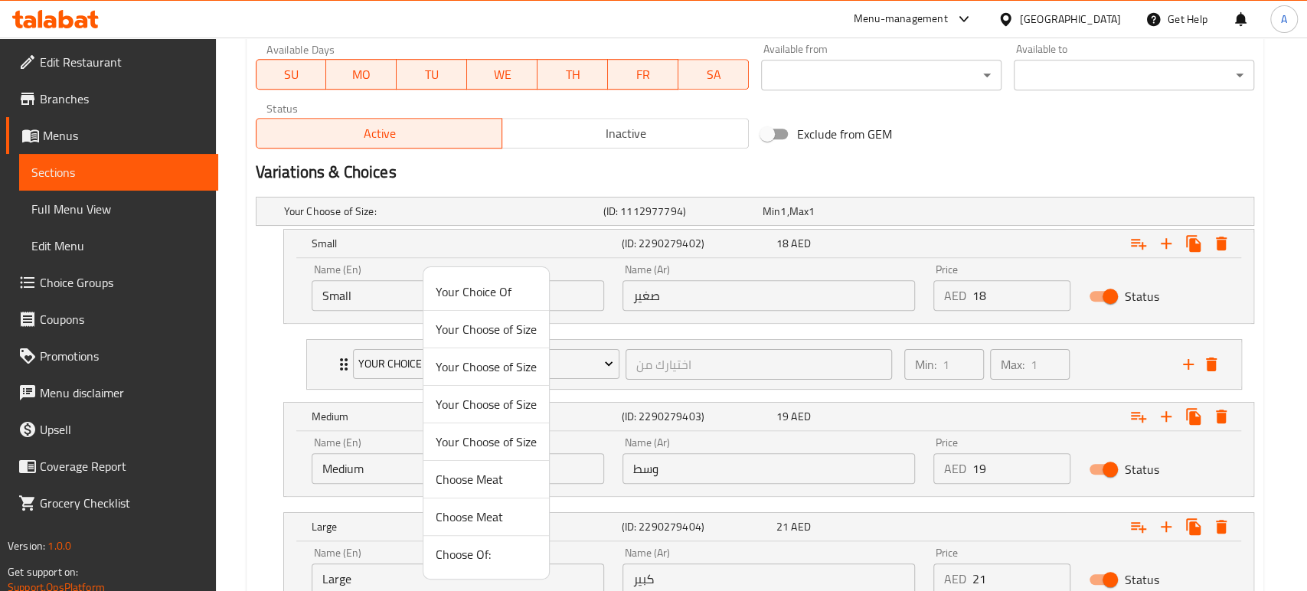
click at [345, 359] on div at bounding box center [653, 295] width 1307 height 591
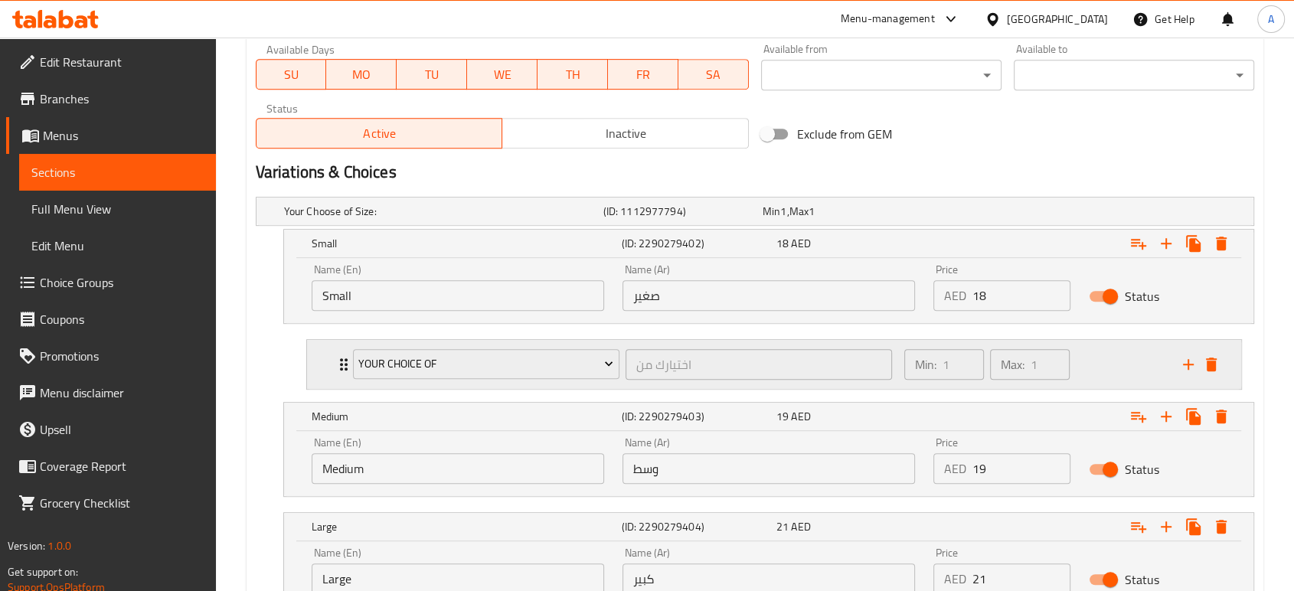
click at [344, 361] on div "Your Choice Of اختيارك من ​" at bounding box center [622, 364] width 557 height 49
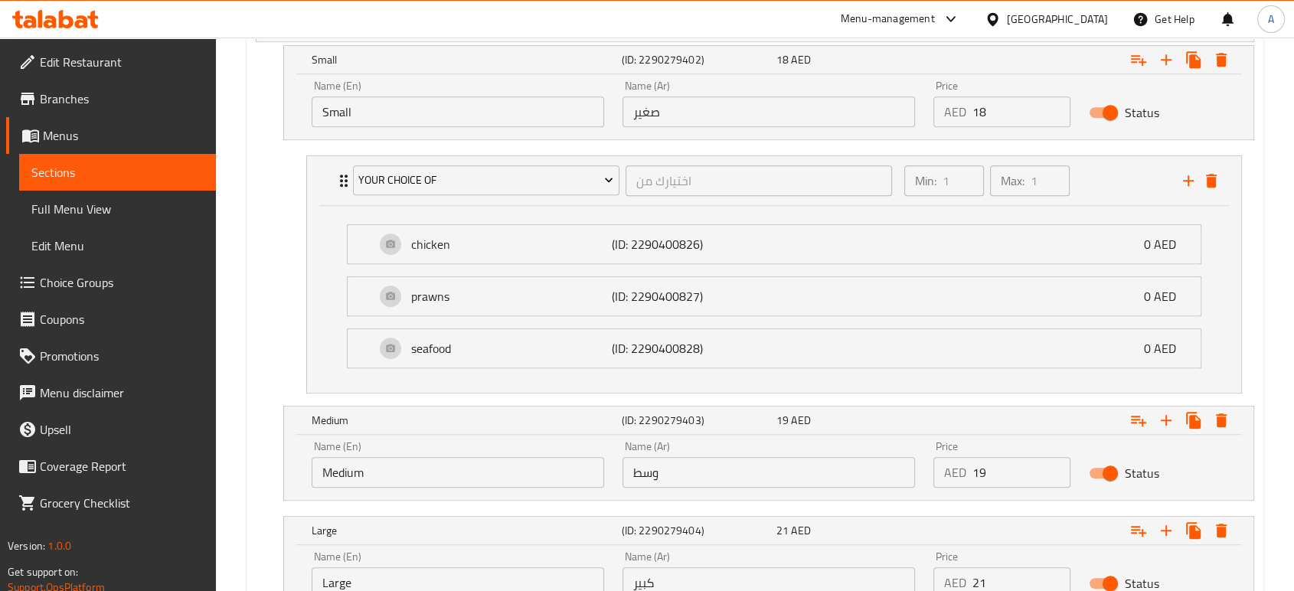
scroll to position [983, 0]
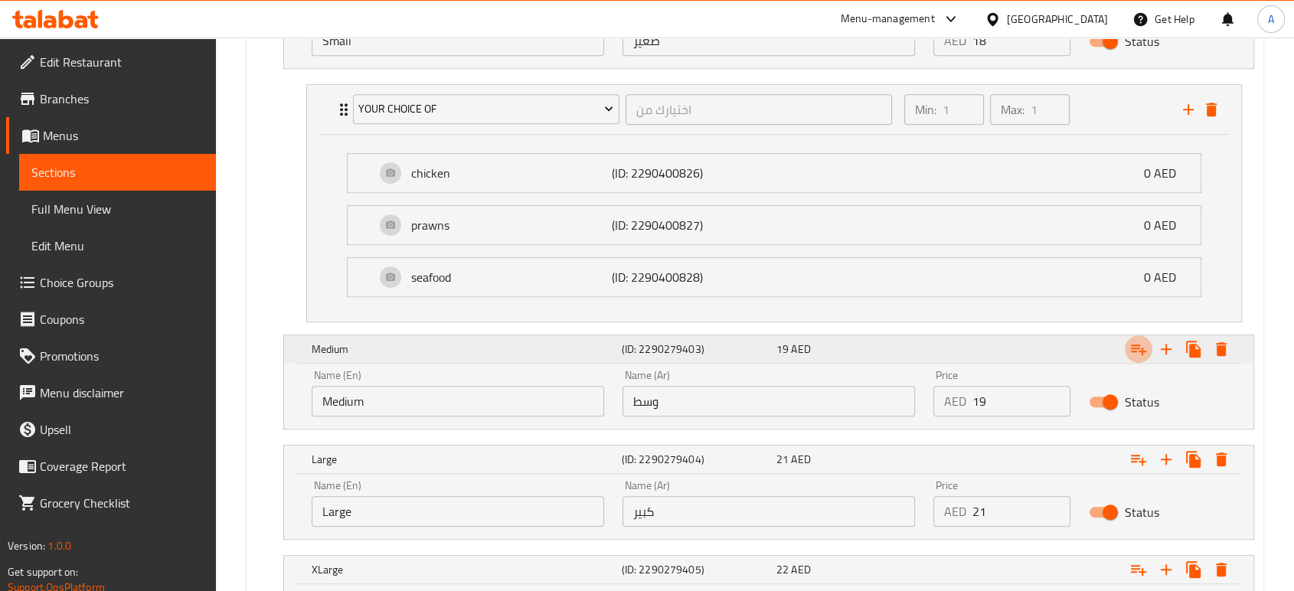
click at [1138, 348] on icon "Expand" at bounding box center [1138, 349] width 18 height 18
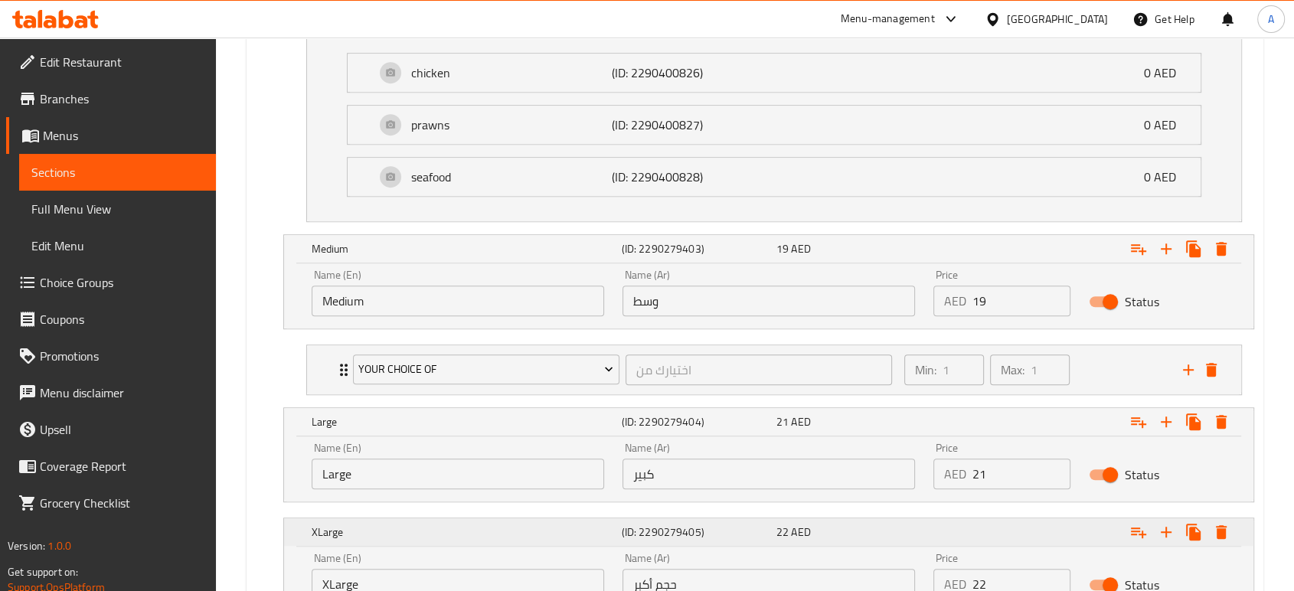
scroll to position [1153, 0]
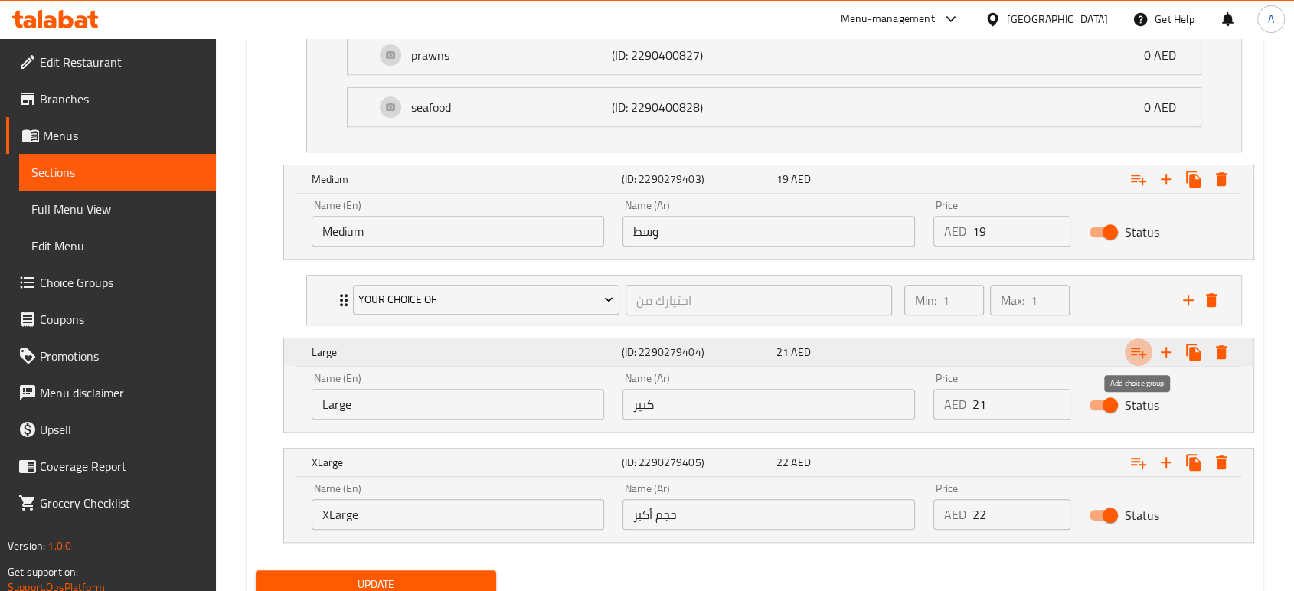
click at [1141, 350] on icon "Expand" at bounding box center [1138, 352] width 18 height 18
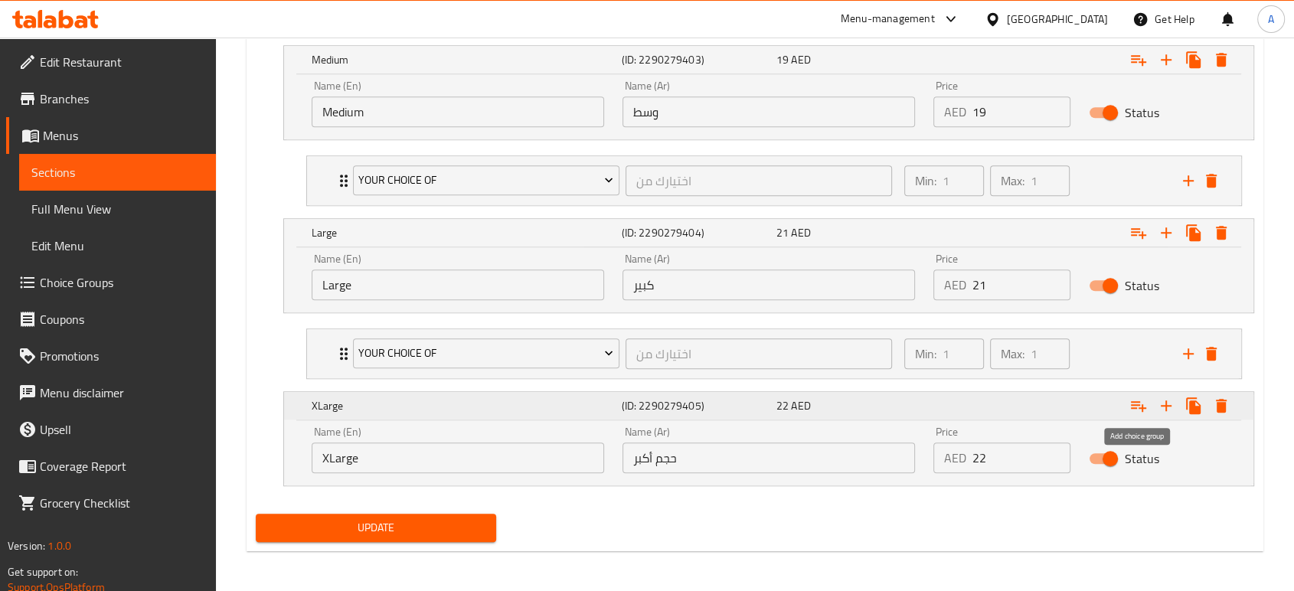
click at [1139, 400] on icon "Expand" at bounding box center [1138, 406] width 18 height 18
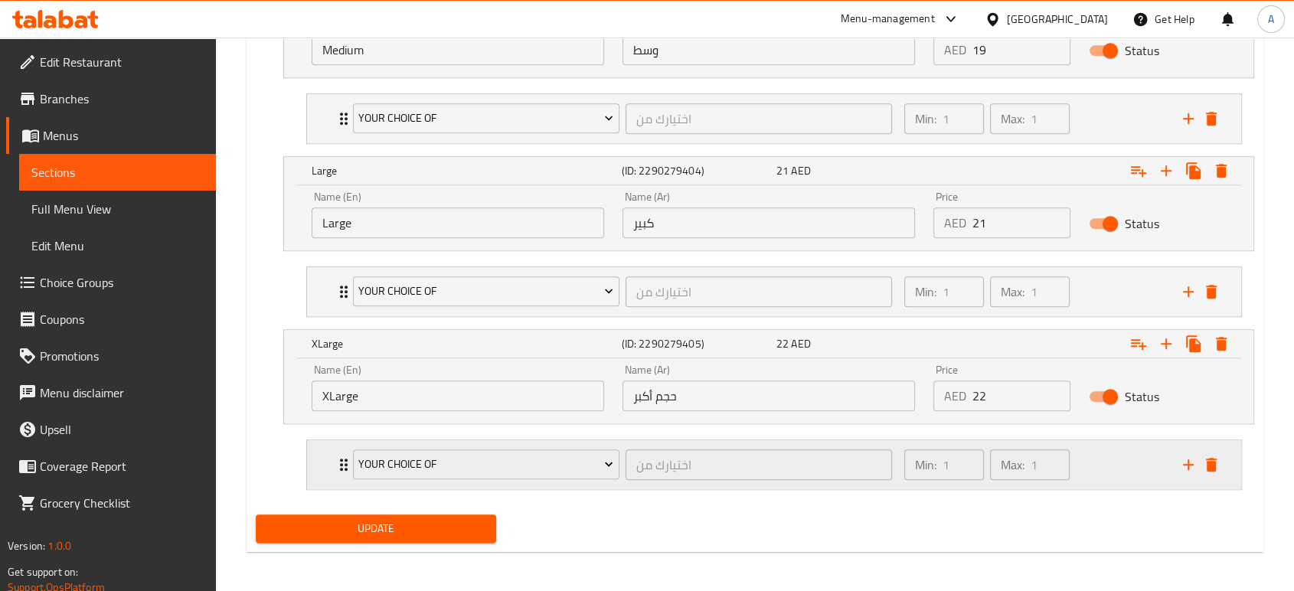
scroll to position [1335, 0]
click at [346, 456] on div "Your Choice Of اختيارك من ​" at bounding box center [622, 464] width 557 height 49
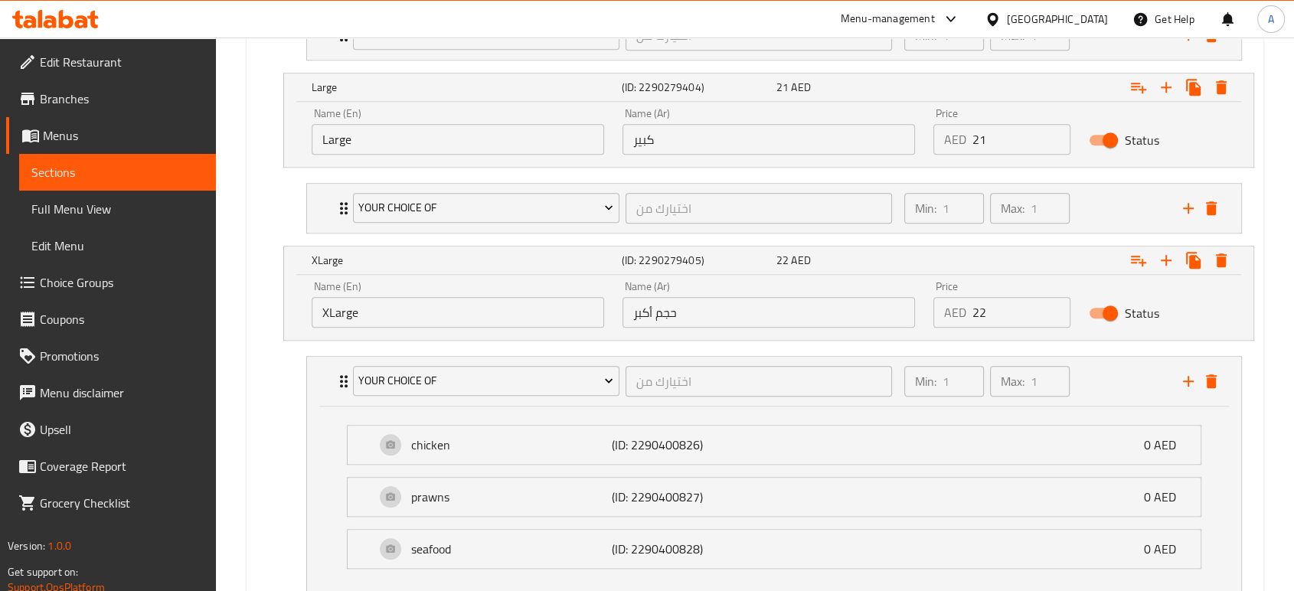
scroll to position [1505, 0]
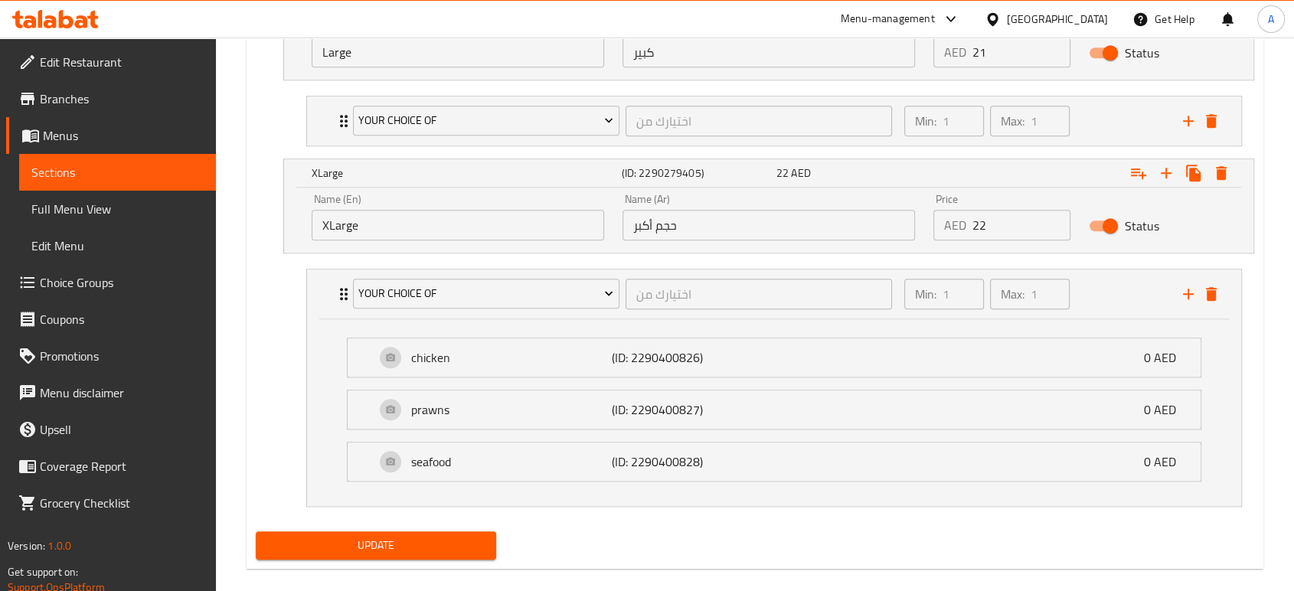
click at [440, 537] on span "Update" at bounding box center [376, 545] width 216 height 19
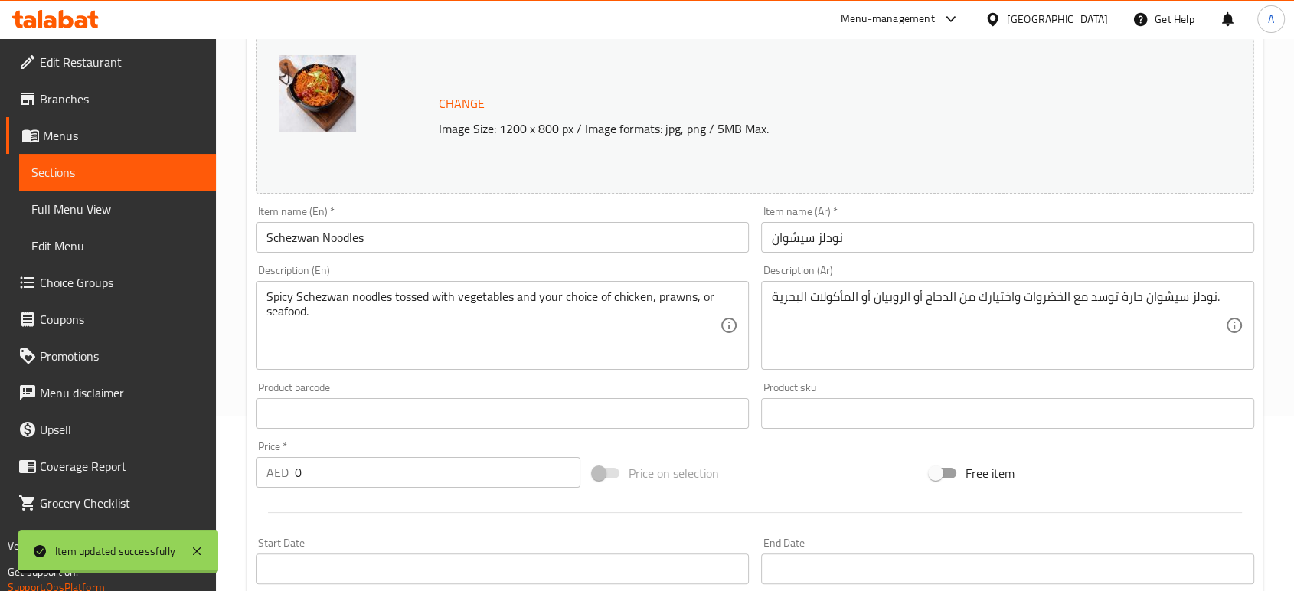
scroll to position [0, 0]
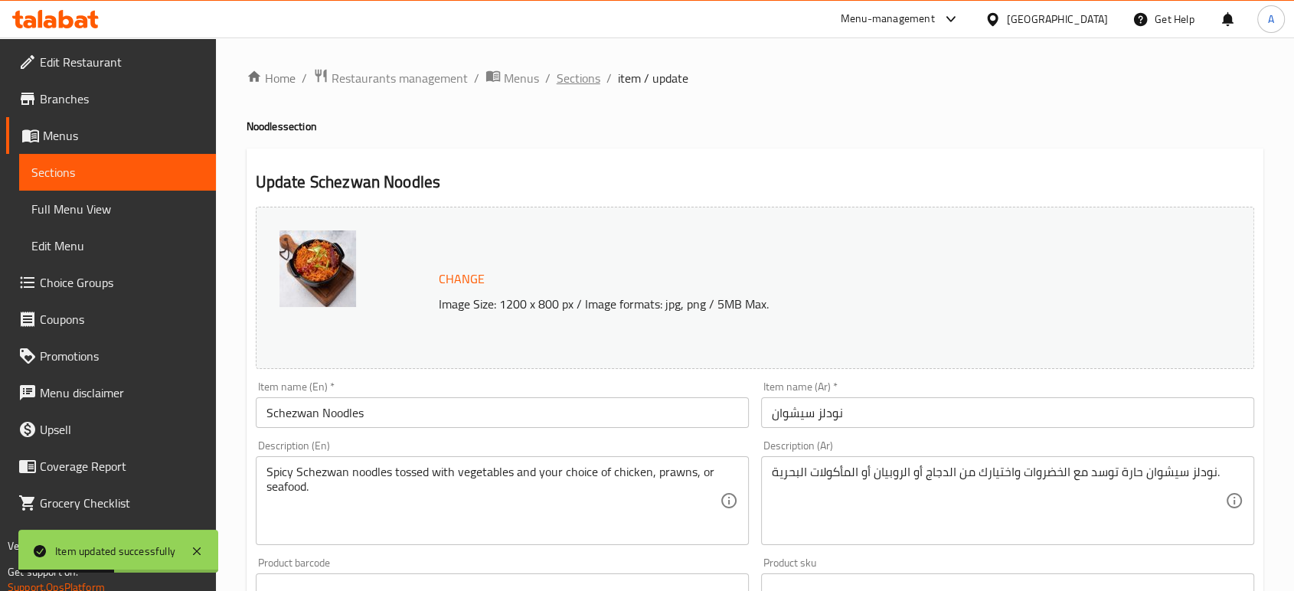
click at [580, 78] on span "Sections" at bounding box center [579, 78] width 44 height 18
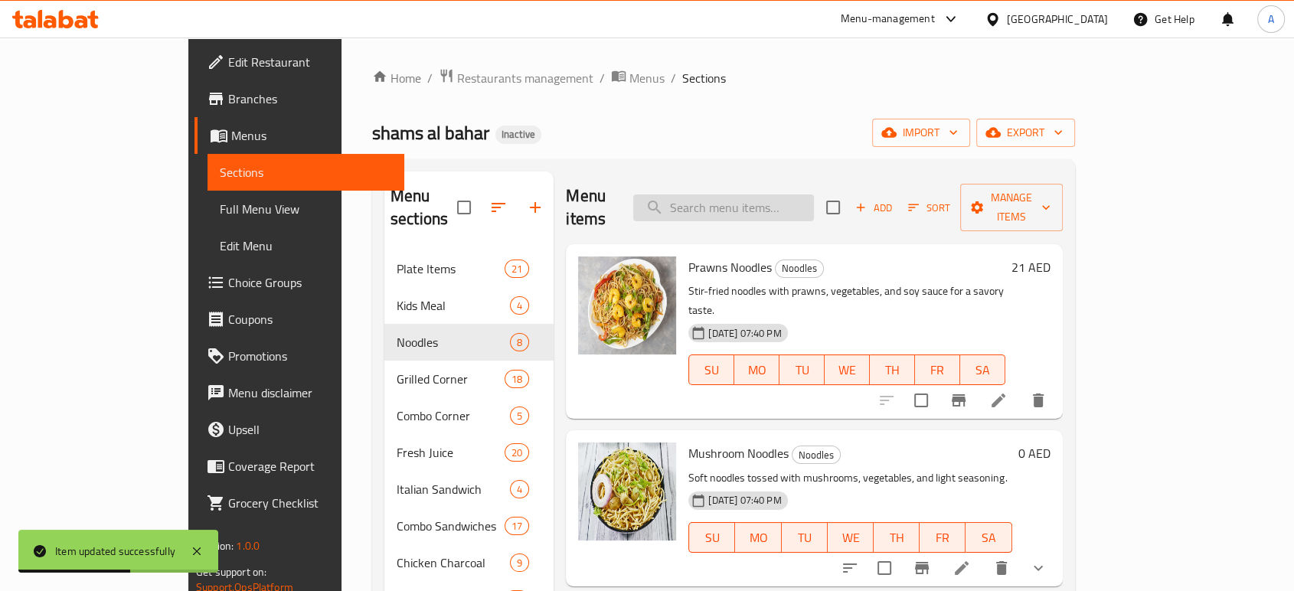
click at [793, 194] on input "search" at bounding box center [723, 207] width 181 height 27
paste input "Schezwan Fried Rice"
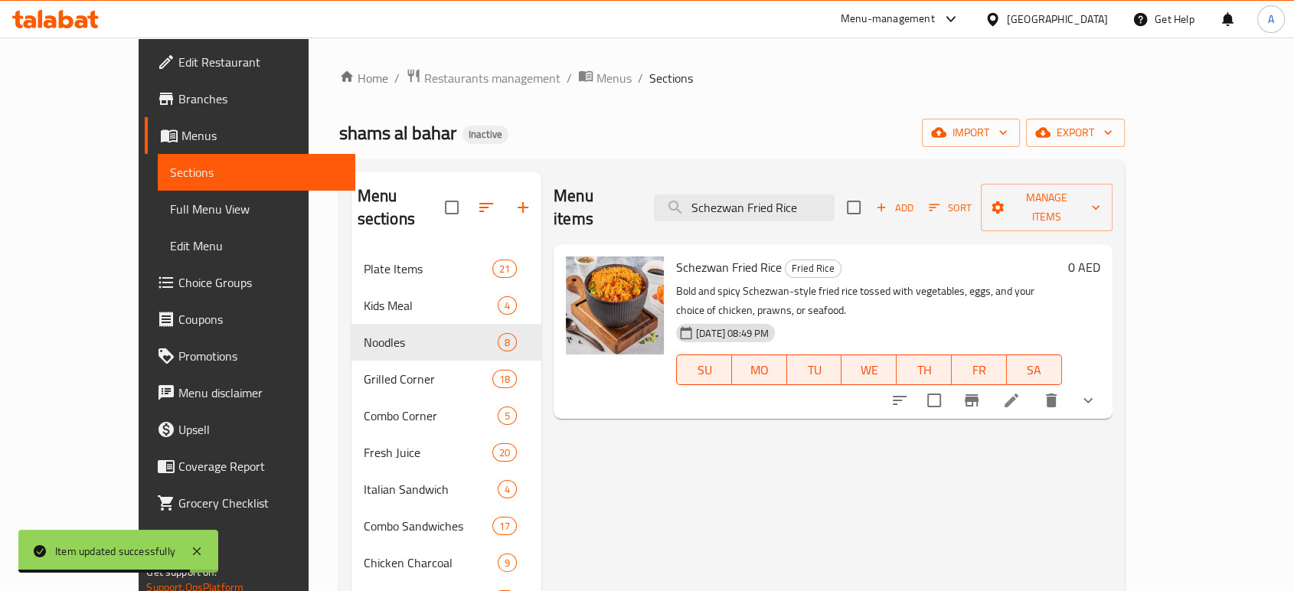
drag, startPoint x: 796, startPoint y: 192, endPoint x: 570, endPoint y: 161, distance: 228.8
click at [554, 172] on div "Menu items Schezwan Fried Rice Add Sort Manage items" at bounding box center [833, 208] width 559 height 73
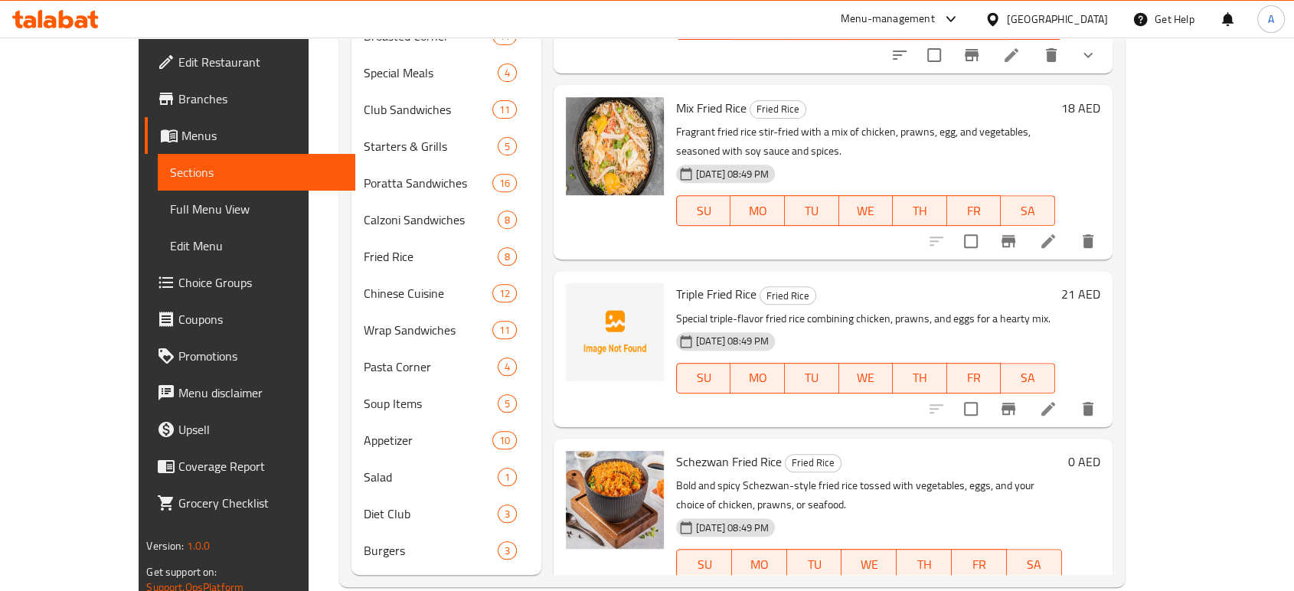
scroll to position [567, 0]
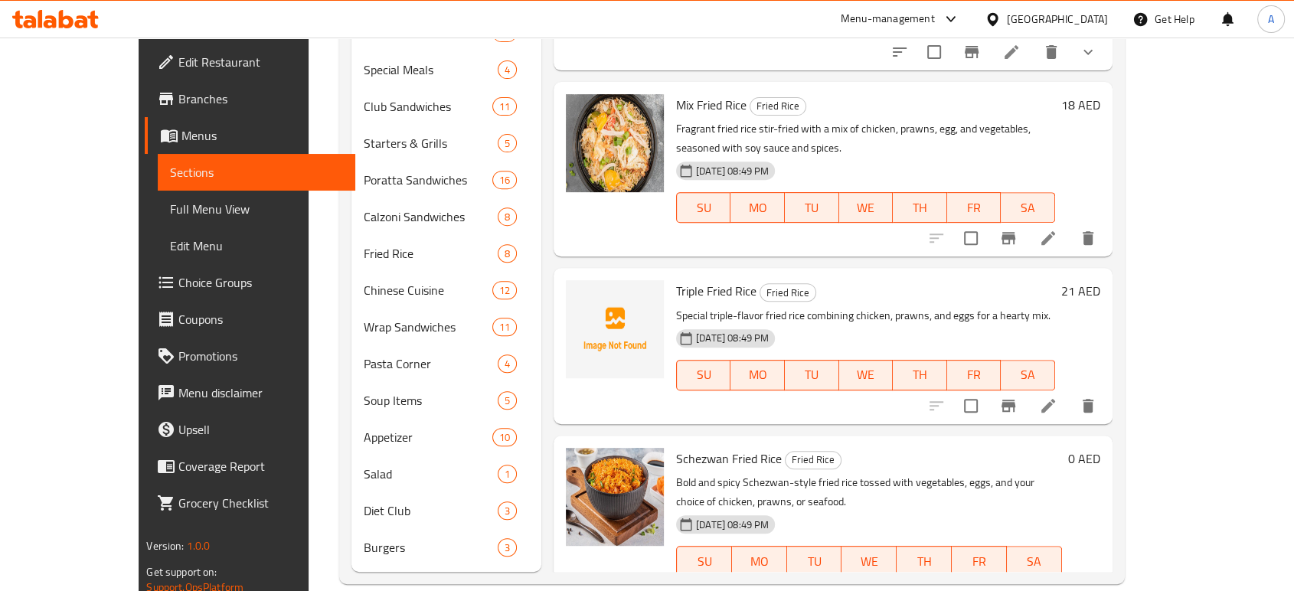
type input "Fried Rice"
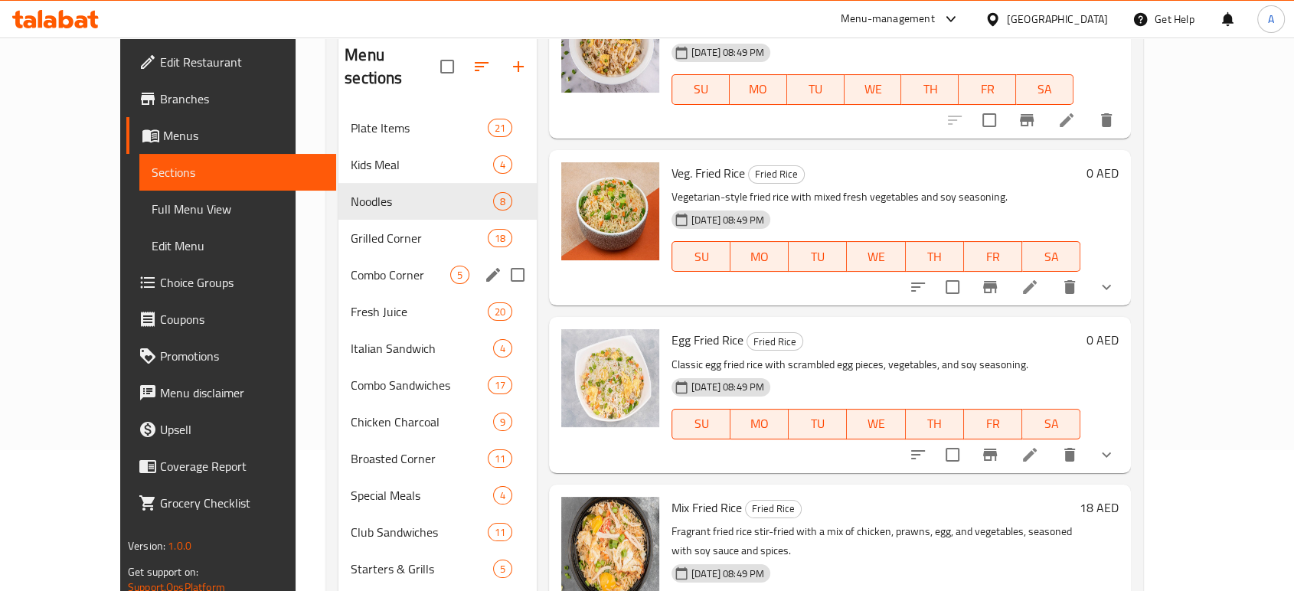
scroll to position [56, 0]
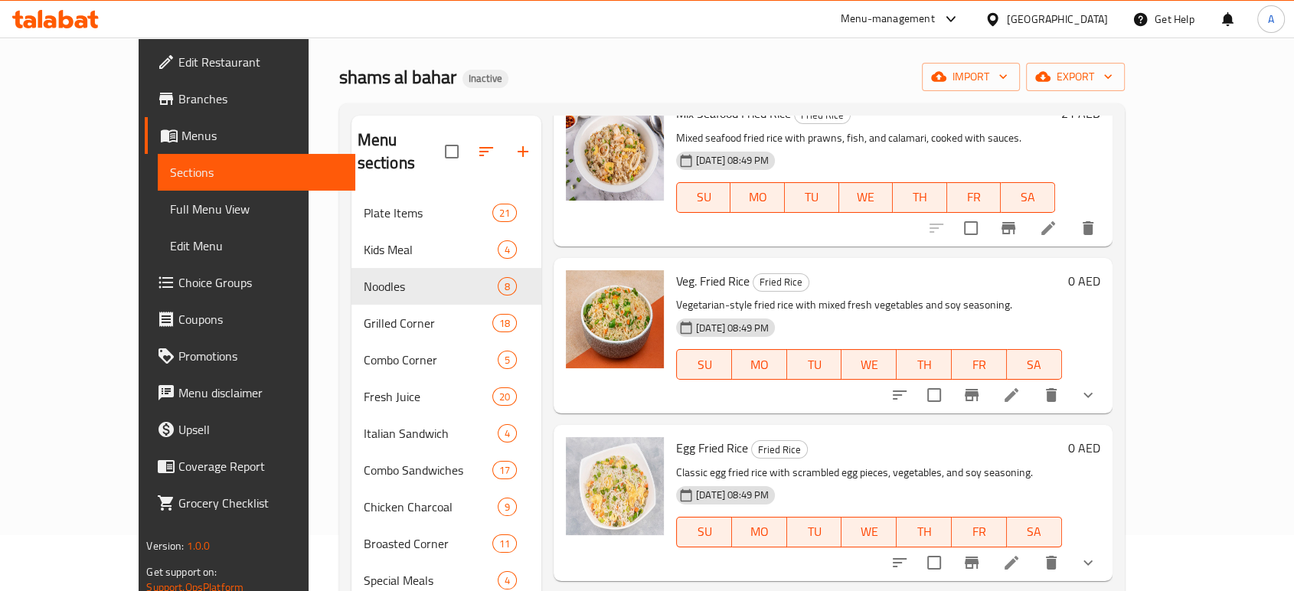
click at [842, 312] on div "12-09-2025 08:49 PM SU MO TU WE TH FR SA" at bounding box center [869, 353] width 398 height 83
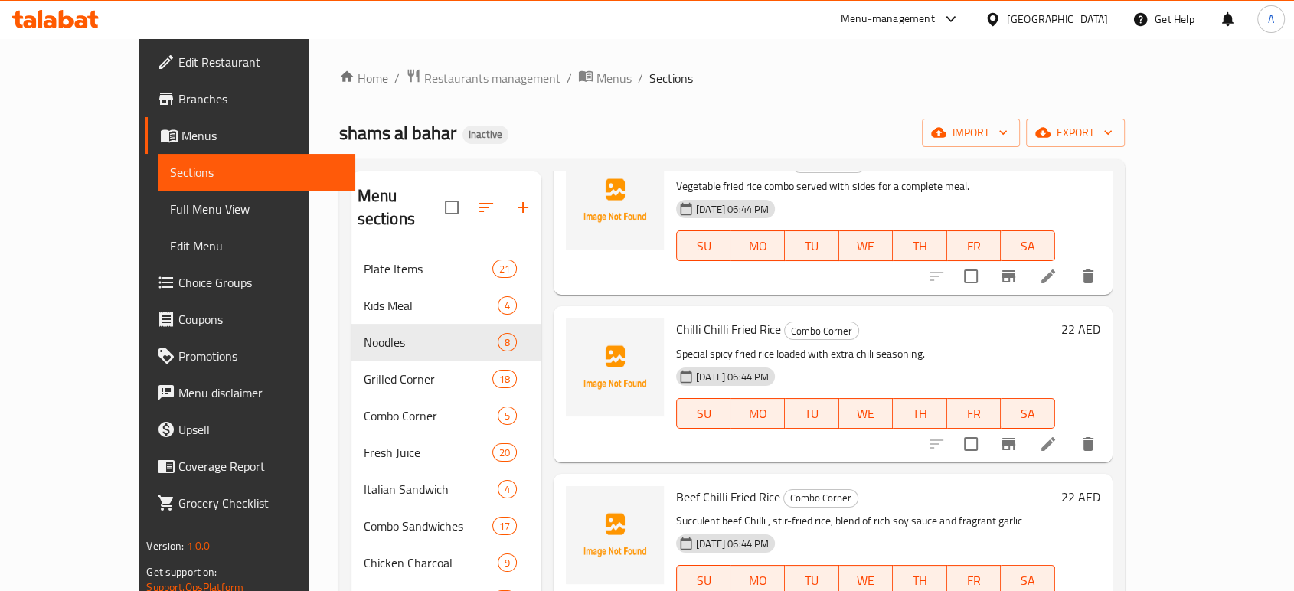
scroll to position [0, 0]
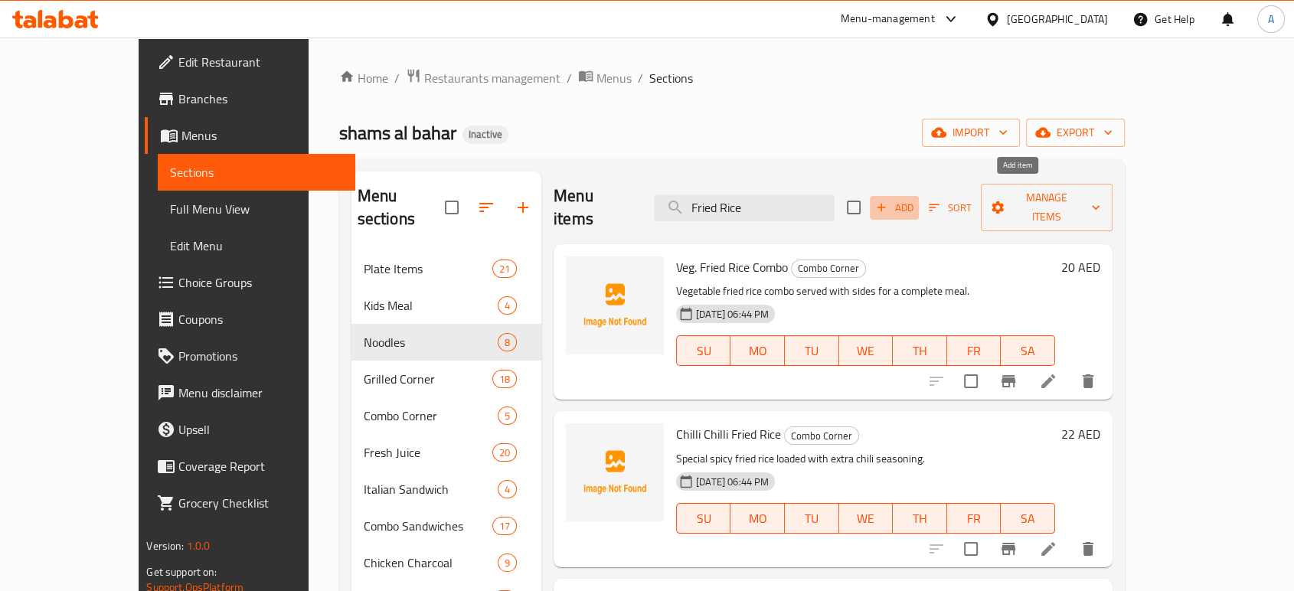
click at [915, 199] on span "Add" at bounding box center [894, 208] width 41 height 18
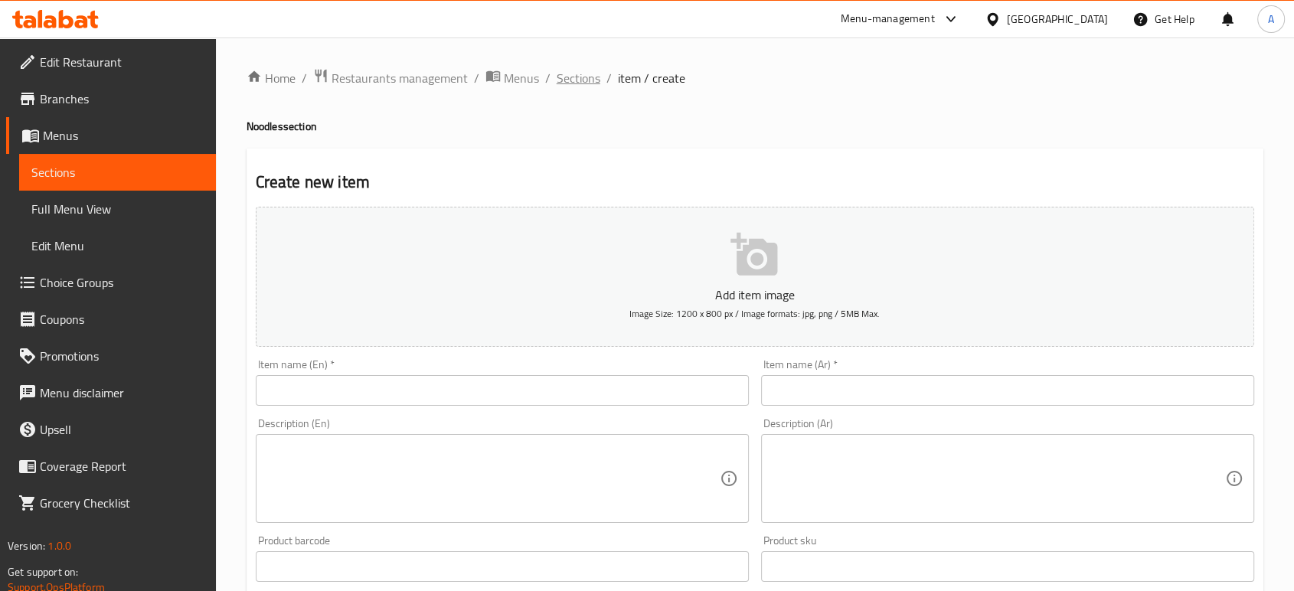
click at [576, 75] on span "Sections" at bounding box center [579, 78] width 44 height 18
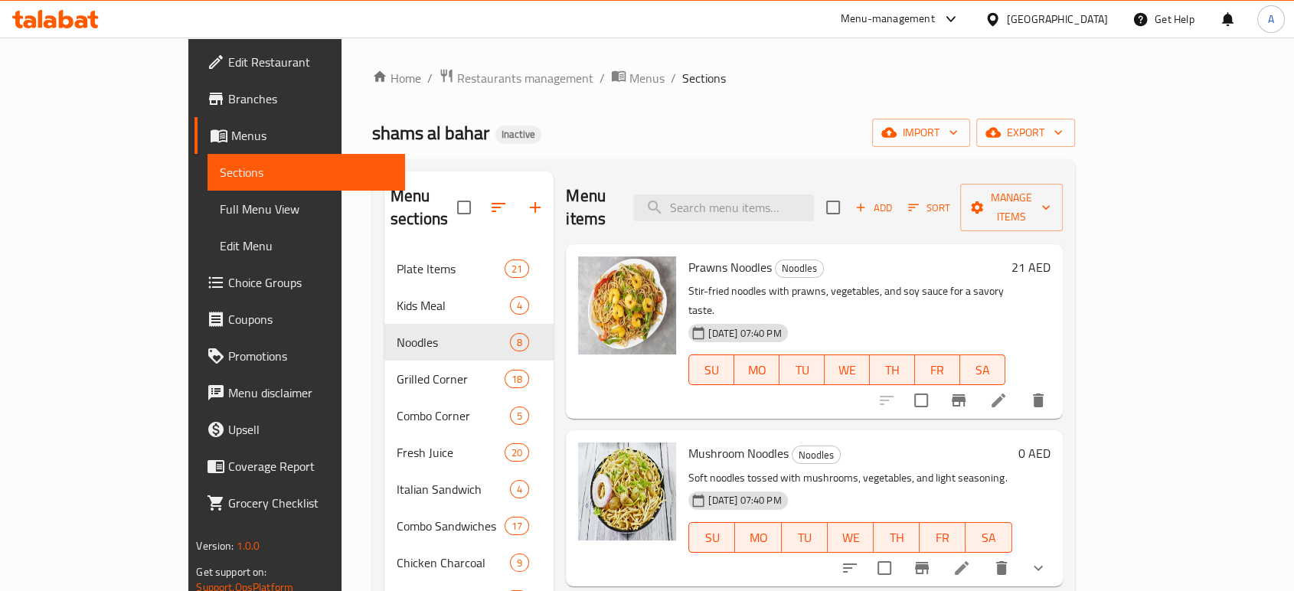
click at [792, 133] on div "shams al bahar Inactive import export" at bounding box center [723, 133] width 703 height 28
click at [526, 201] on icon "button" at bounding box center [535, 207] width 18 height 18
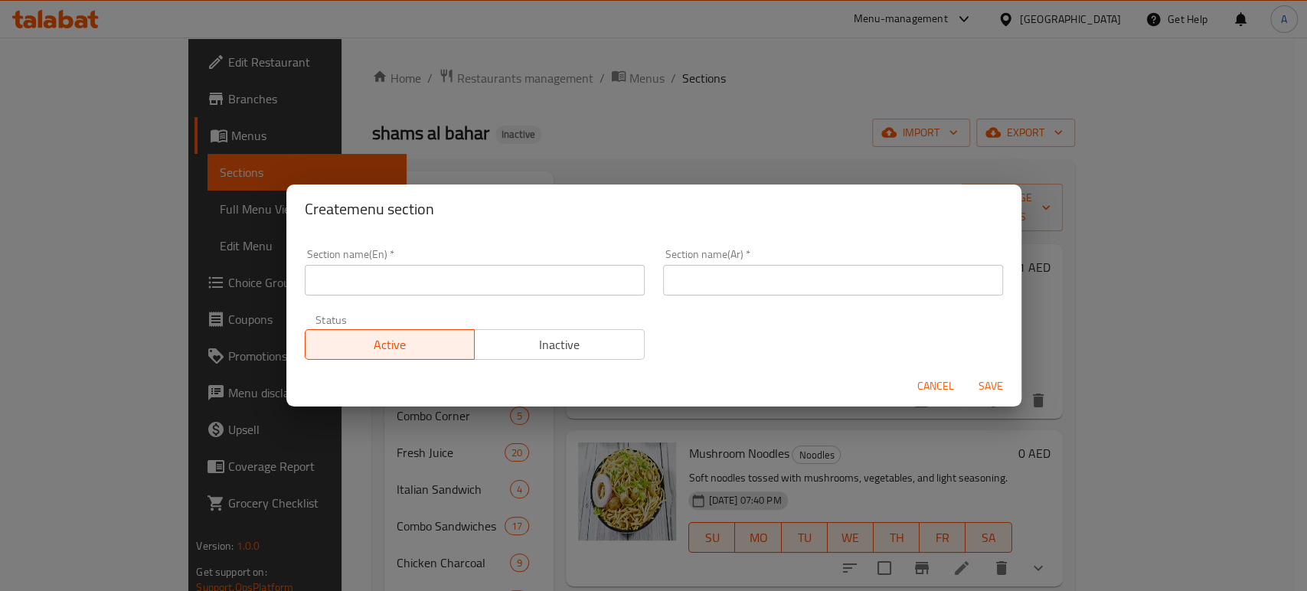
click at [484, 260] on div "Section name(En)   * Section name(En) *" at bounding box center [475, 272] width 340 height 47
click at [470, 276] on input "text" at bounding box center [475, 280] width 340 height 31
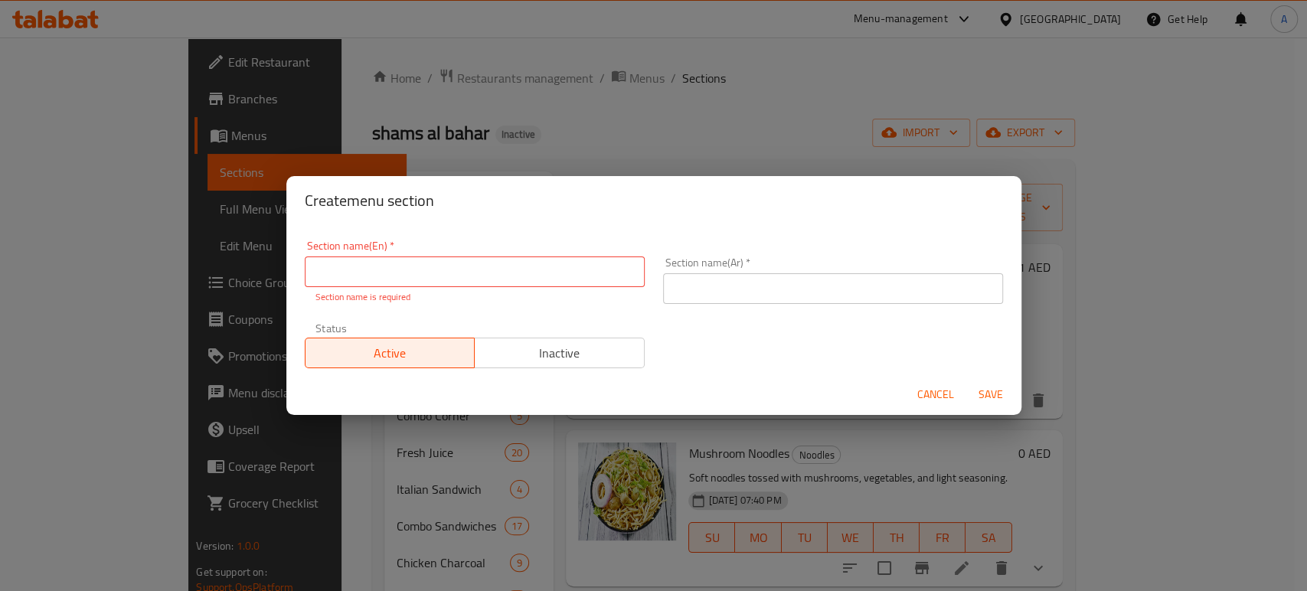
click at [629, 273] on input "text" at bounding box center [475, 272] width 340 height 31
paste input "Biriyani Specials"
type input "Biriyani Specials"
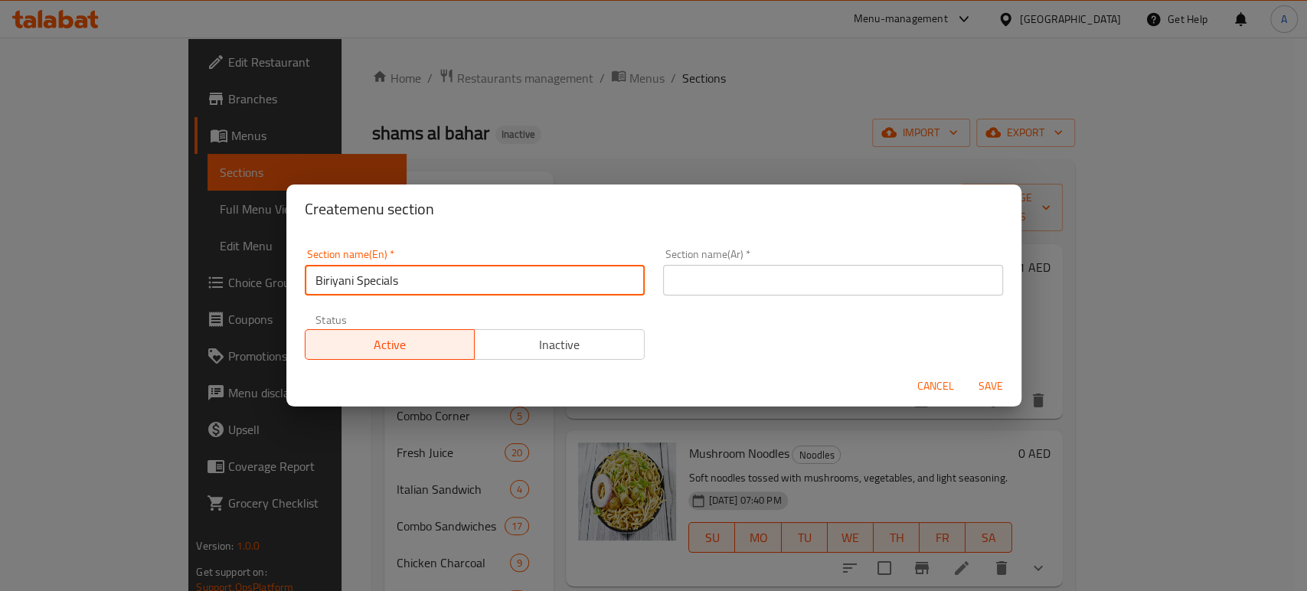
click at [755, 273] on input "text" at bounding box center [833, 280] width 340 height 31
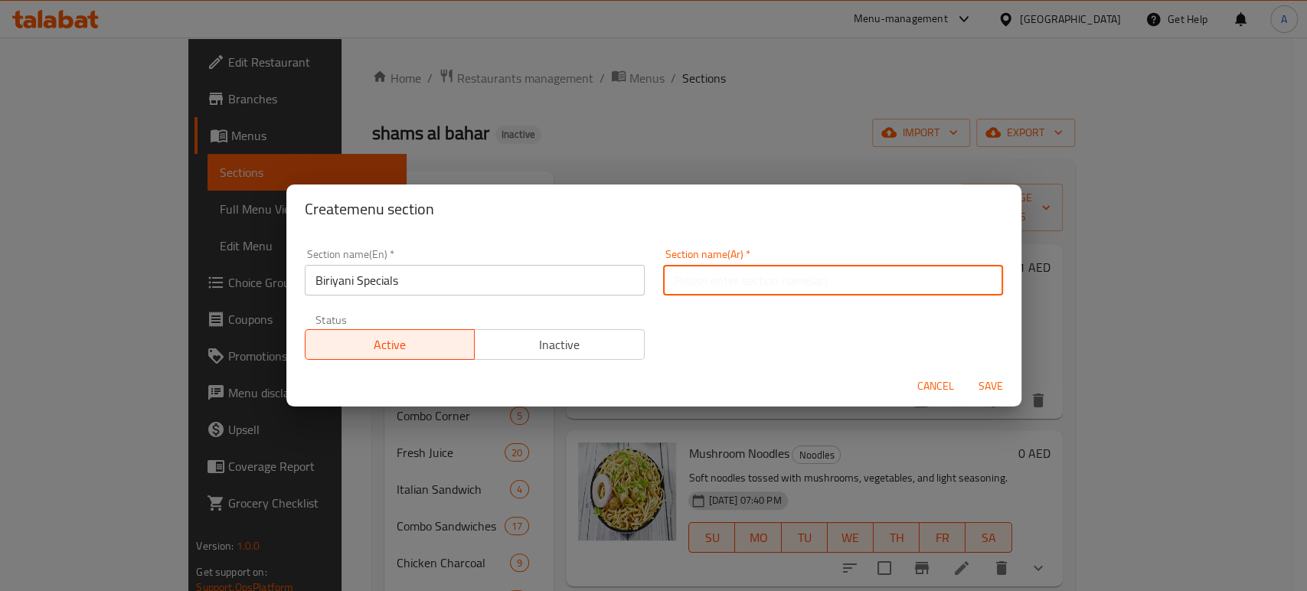
paste input "أطباق برياني خاصة"
click at [742, 281] on input "أطباق برياني خاصة" at bounding box center [833, 280] width 340 height 31
type input "برياني خاصة"
click at [983, 381] on span "Save" at bounding box center [990, 386] width 37 height 19
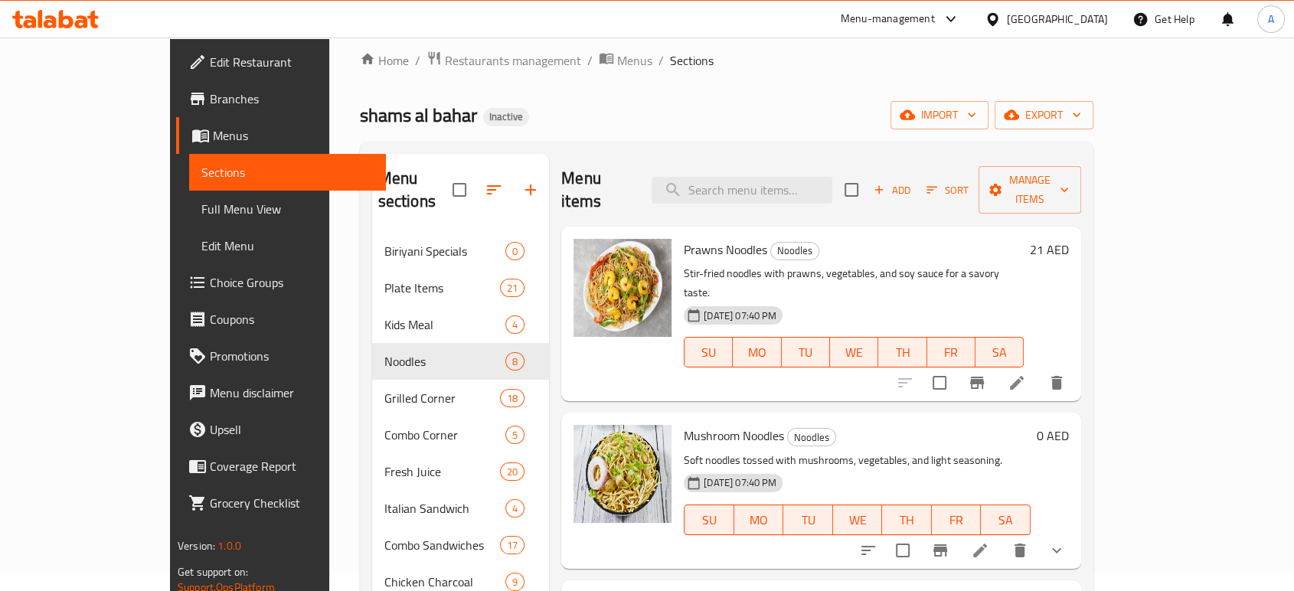
scroll to position [8, 0]
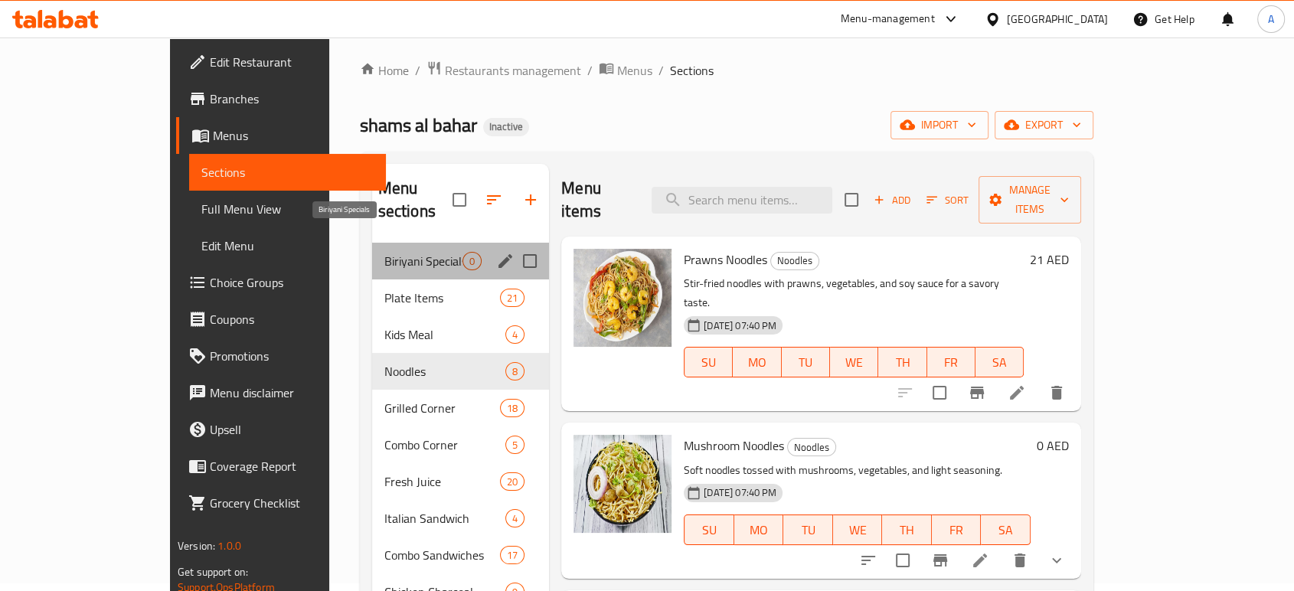
click at [385, 252] on span "Biriyani Specials" at bounding box center [423, 261] width 78 height 18
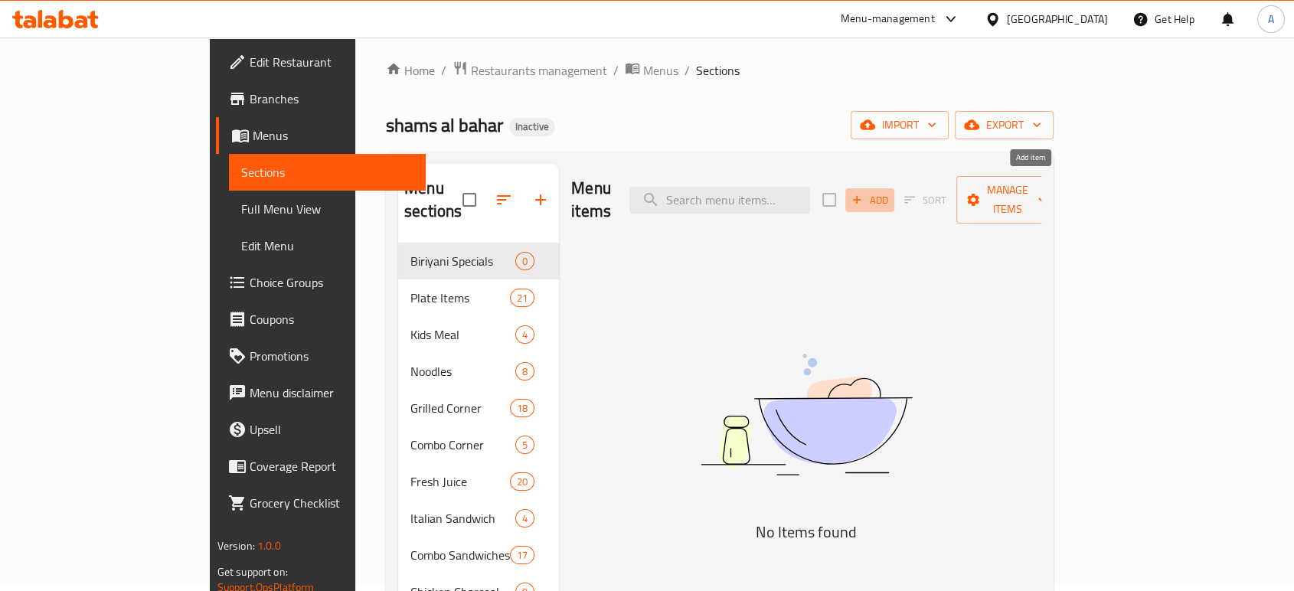
click at [864, 193] on icon "button" at bounding box center [857, 200] width 14 height 14
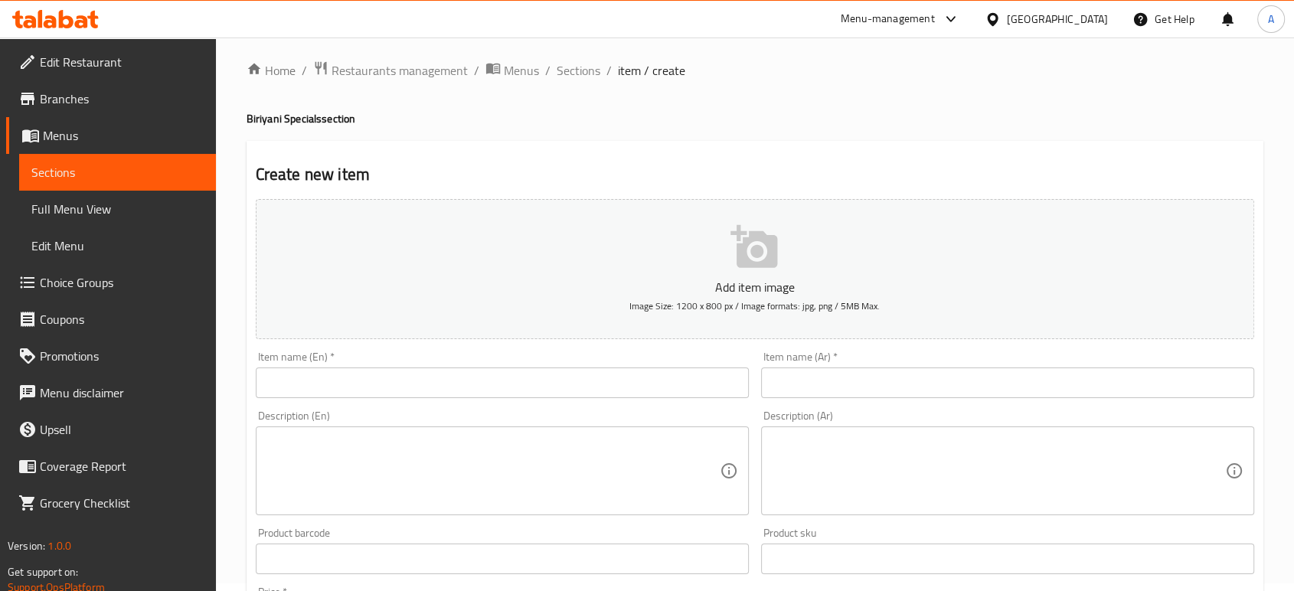
click at [639, 371] on input "text" at bounding box center [502, 383] width 493 height 31
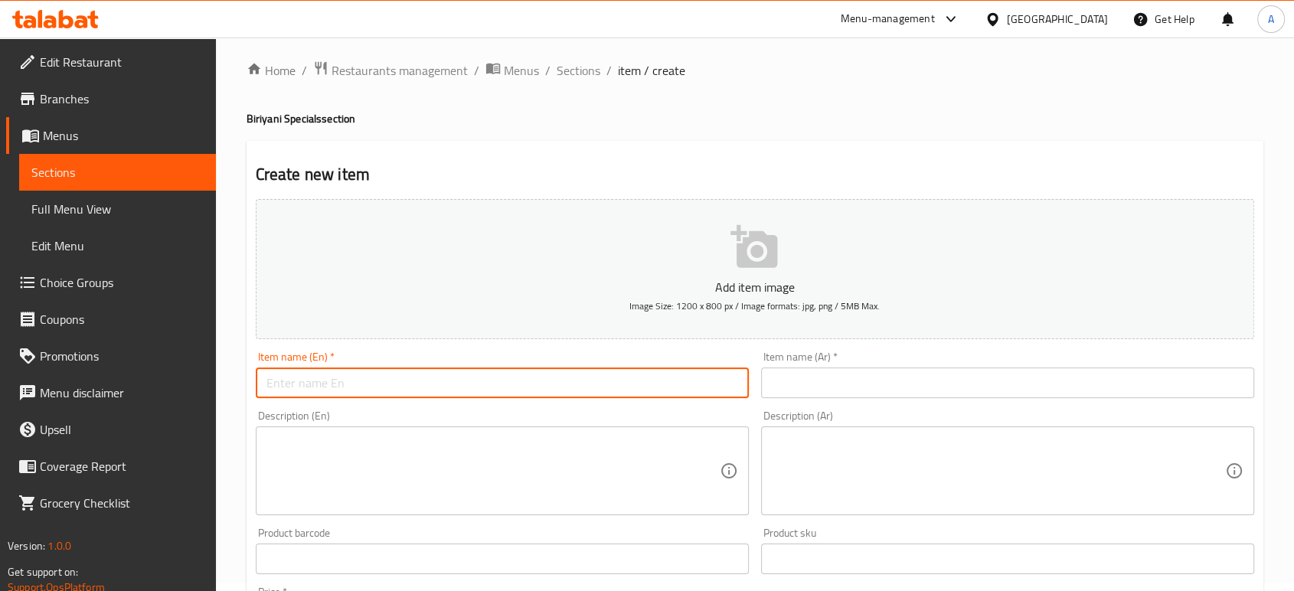
paste input "Grill Chl. [GEOGRAPHIC_DATA]"
type input "Grill Chl. [GEOGRAPHIC_DATA]"
click at [829, 393] on input "text" at bounding box center [1007, 383] width 493 height 31
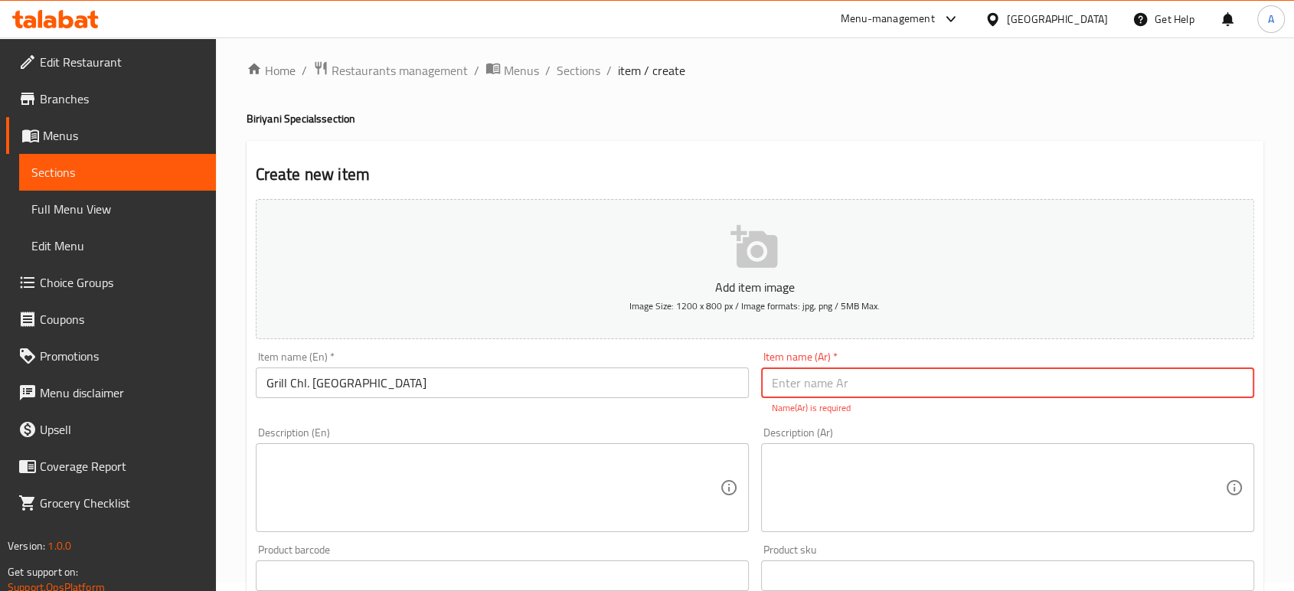
click at [835, 401] on p "Name(Ar) is required" at bounding box center [1008, 408] width 472 height 14
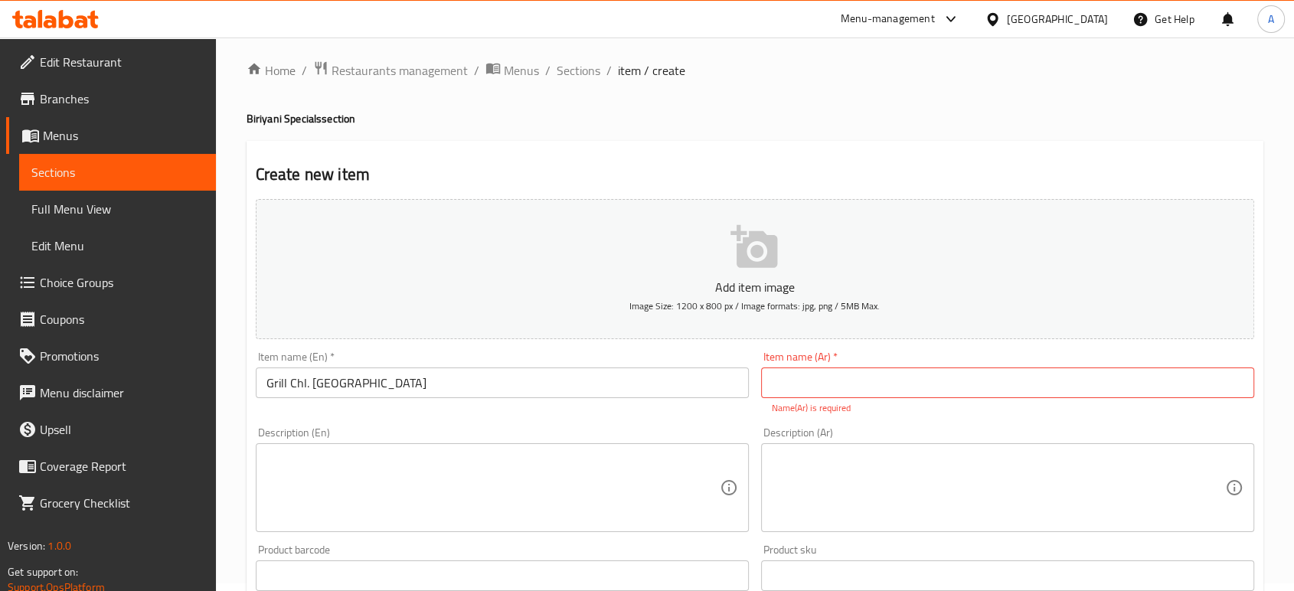
click at [835, 376] on input "text" at bounding box center [1007, 383] width 493 height 31
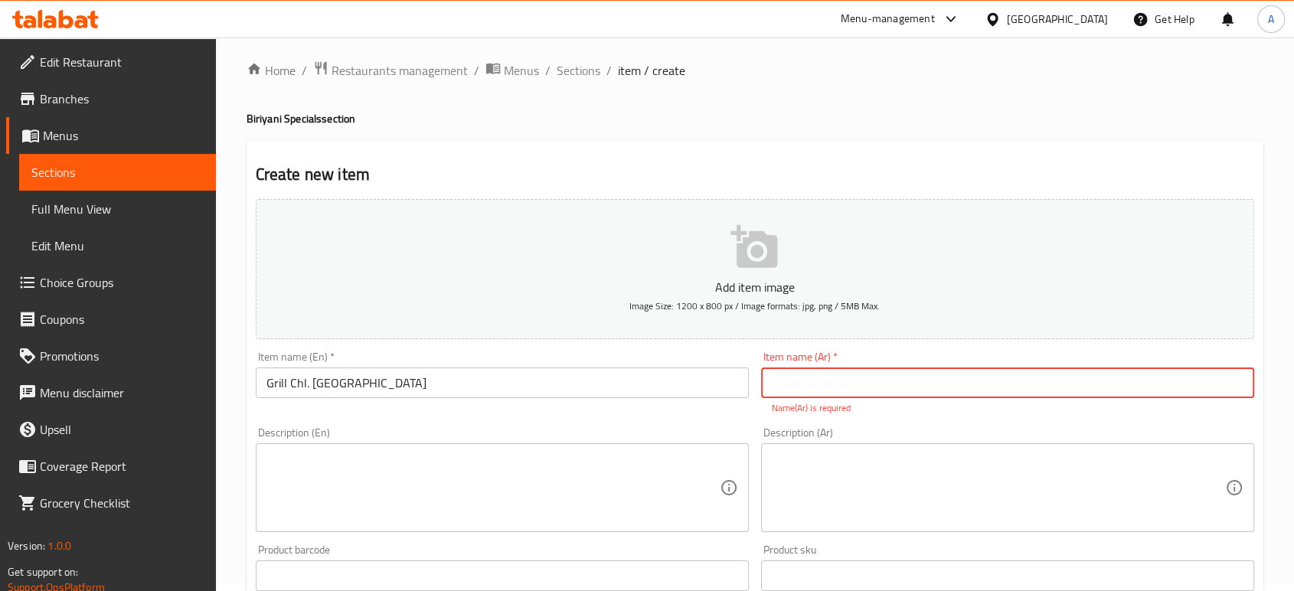
paste input "برياني مشوي بالفلفل"
drag, startPoint x: 812, startPoint y: 390, endPoint x: 747, endPoint y: 390, distance: 65.9
click at [747, 390] on div "Add item image Image Size: 1200 x 800 px / Image formats: jpg, png / 5MB Max. I…" at bounding box center [755, 531] width 1011 height 677
type input "برياني مشوي تشاي"
click at [967, 465] on textarea at bounding box center [998, 488] width 453 height 73
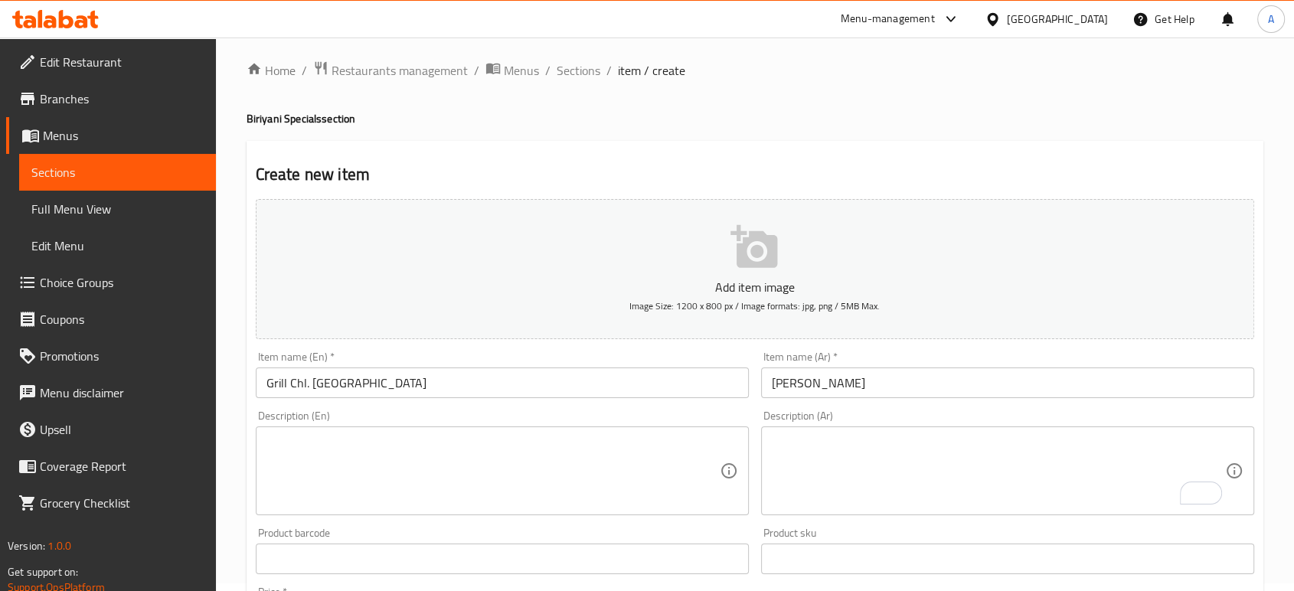
click at [612, 474] on textarea at bounding box center [492, 471] width 453 height 73
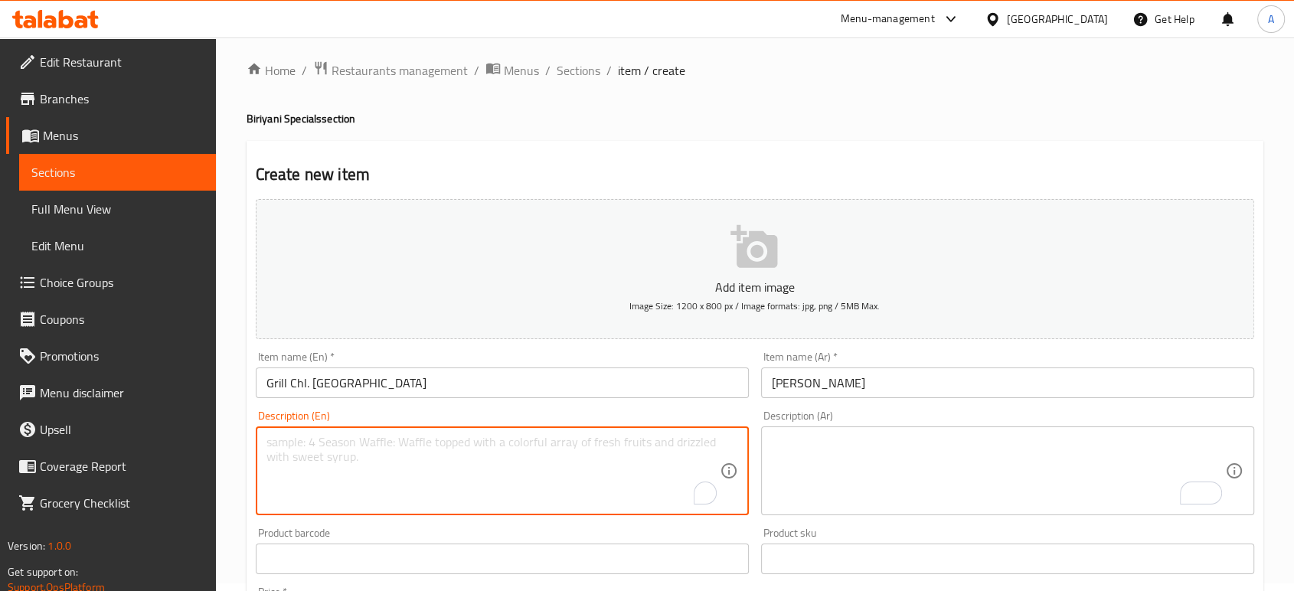
paste textarea "Charcoal-grilled chicken served with aromatic biryani rice."
type textarea "Charcoal-grilled chicken served with aromatic biryani rice."
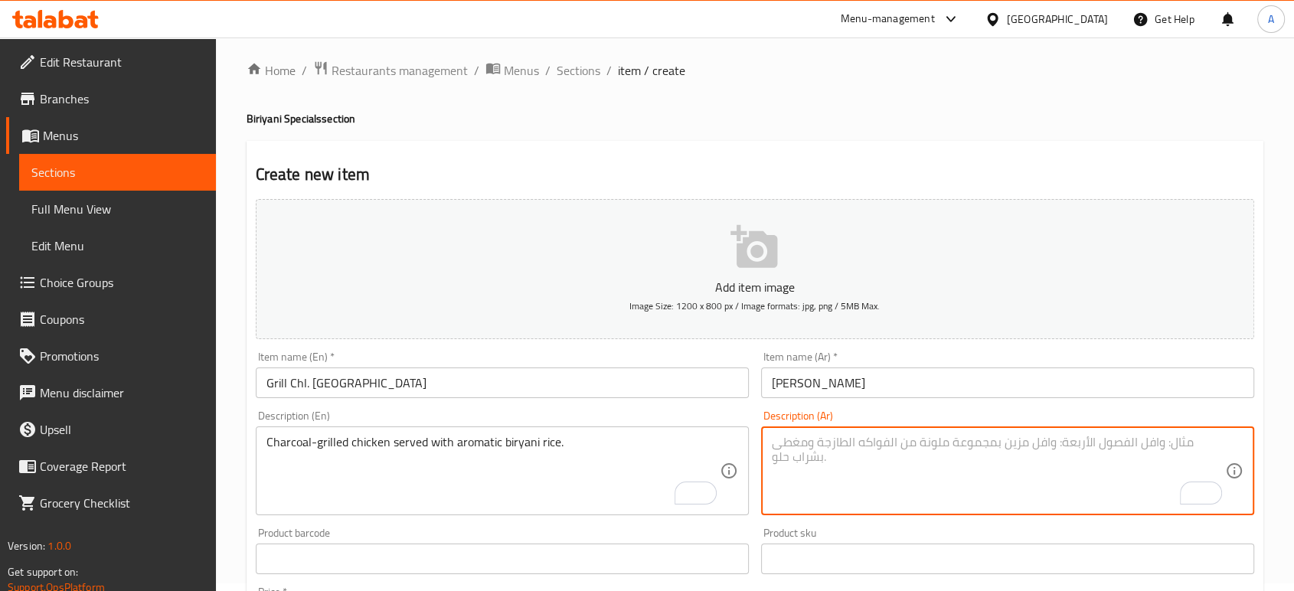
click at [848, 446] on textarea "To enrich screen reader interactions, please activate Accessibility in Grammarl…" at bounding box center [998, 471] width 453 height 73
paste textarea "دجاج مشوي على الفحم يقدم مع [PERSON_NAME]."
type textarea "دجاج مشوي على الفحم يقدم مع [PERSON_NAME]."
click at [917, 384] on input "[PERSON_NAME]" at bounding box center [1007, 383] width 493 height 31
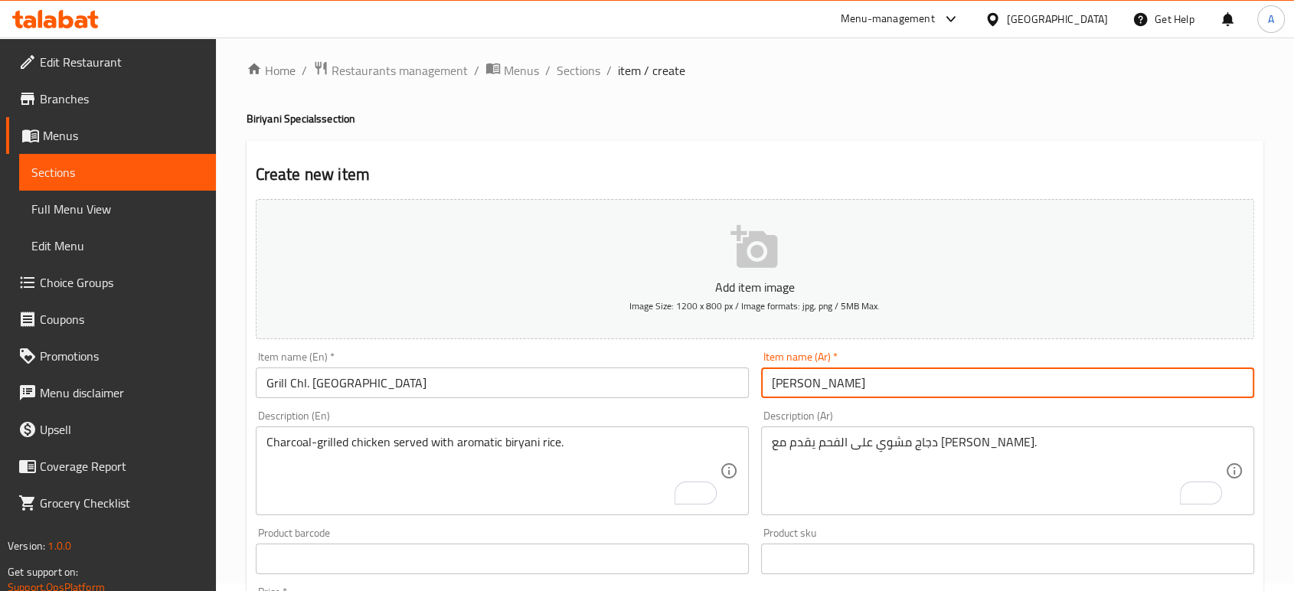
drag, startPoint x: 784, startPoint y: 389, endPoint x: 772, endPoint y: 393, distance: 12.8
click at [772, 393] on input "[PERSON_NAME]" at bounding box center [1007, 383] width 493 height 31
type input "[PERSON_NAME]"
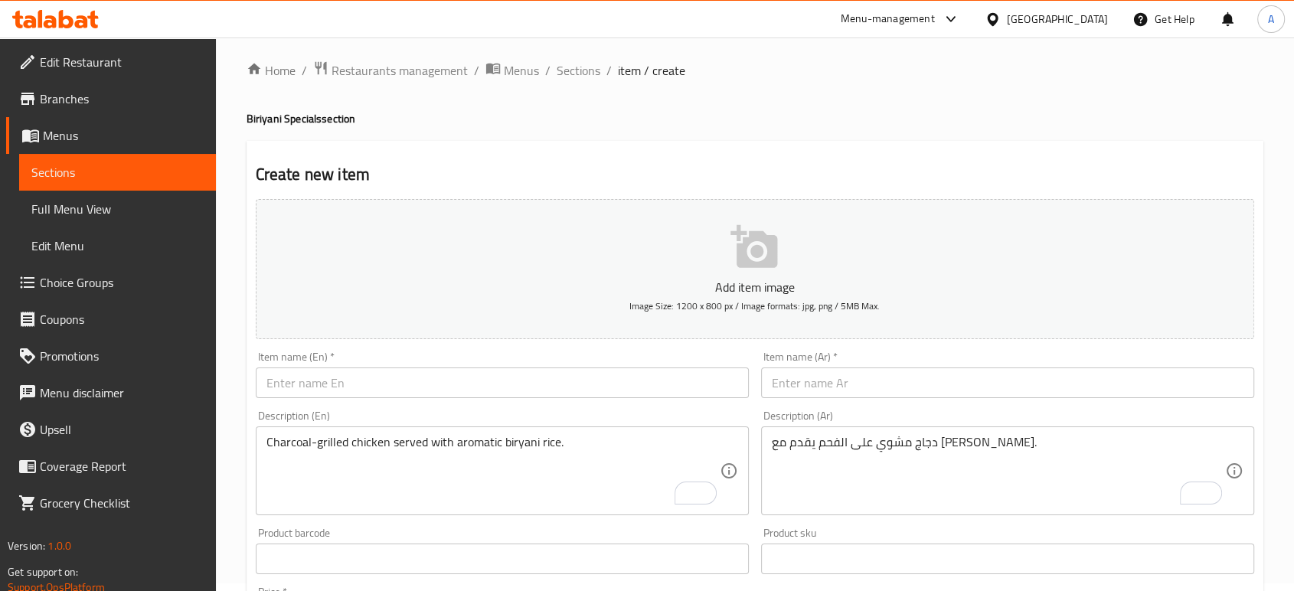
drag, startPoint x: 636, startPoint y: 363, endPoint x: 631, endPoint y: 378, distance: 16.0
click at [636, 364] on div "Item name (En)   * Item name (En) *" at bounding box center [502, 374] width 493 height 47
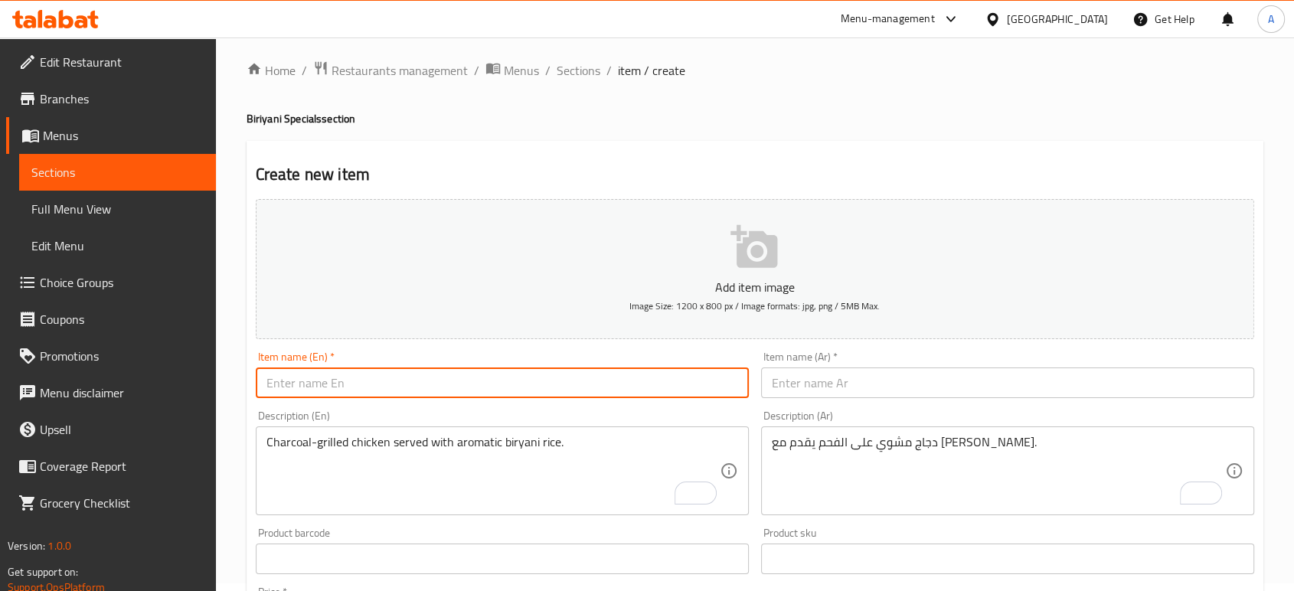
click at [631, 378] on input "text" at bounding box center [502, 383] width 493 height 31
paste input "Grill Chl. w. Fried Rice"
type input "Grill Chl. w. Fried Rice"
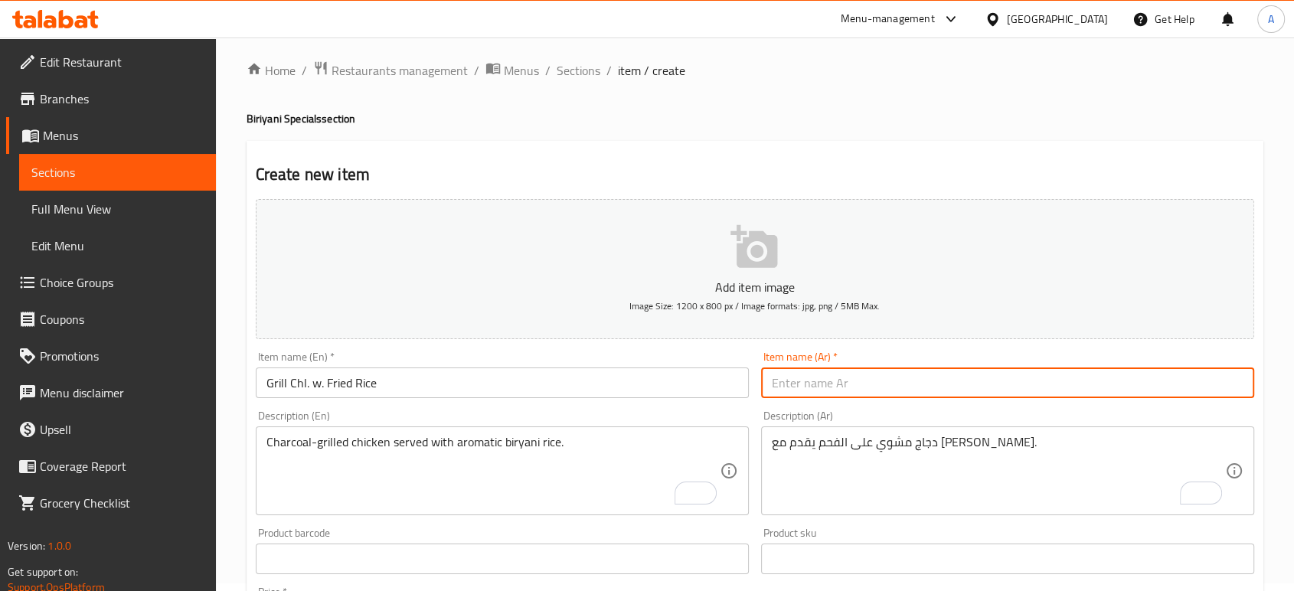
click at [869, 378] on input "text" at bounding box center [1007, 383] width 493 height 31
paste input "[PERSON_NAME] مع [PERSON_NAME]"
click at [890, 387] on input "[PERSON_NAME] مع [PERSON_NAME]" at bounding box center [1007, 383] width 493 height 31
click at [876, 384] on input "[PERSON_NAME] مع [PERSON_NAME]" at bounding box center [1007, 383] width 493 height 31
type input "[PERSON_NAME] مع [PERSON_NAME]"
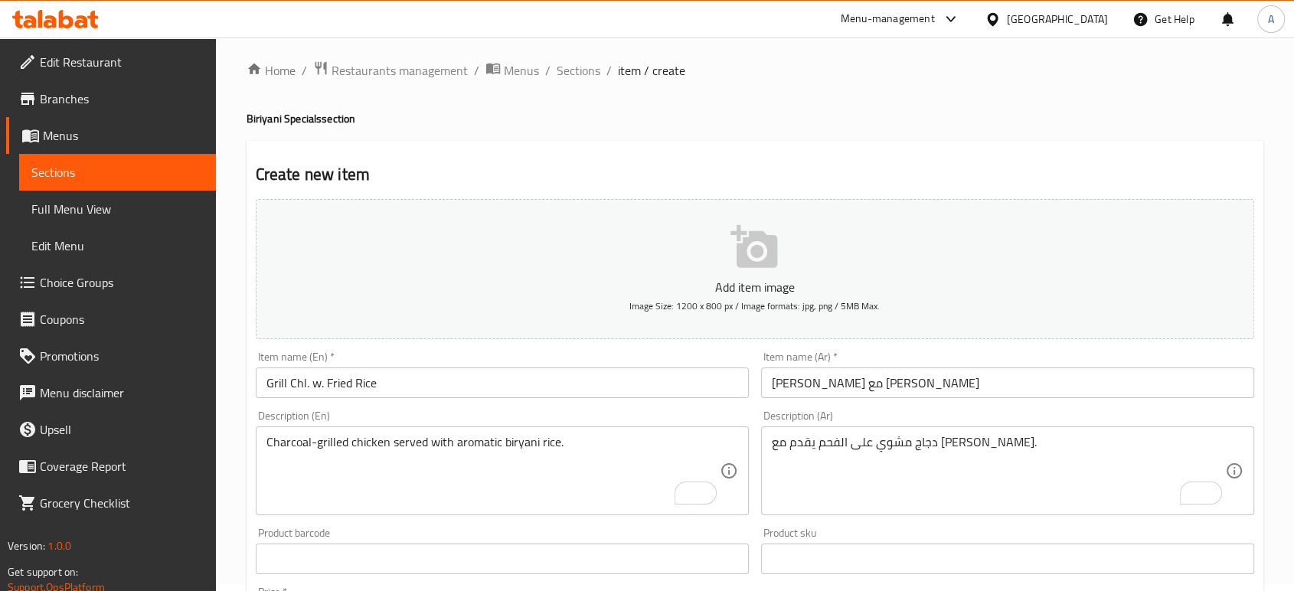
click at [642, 476] on textarea "Charcoal-grilled chicken served with aromatic biryani rice." at bounding box center [492, 471] width 453 height 73
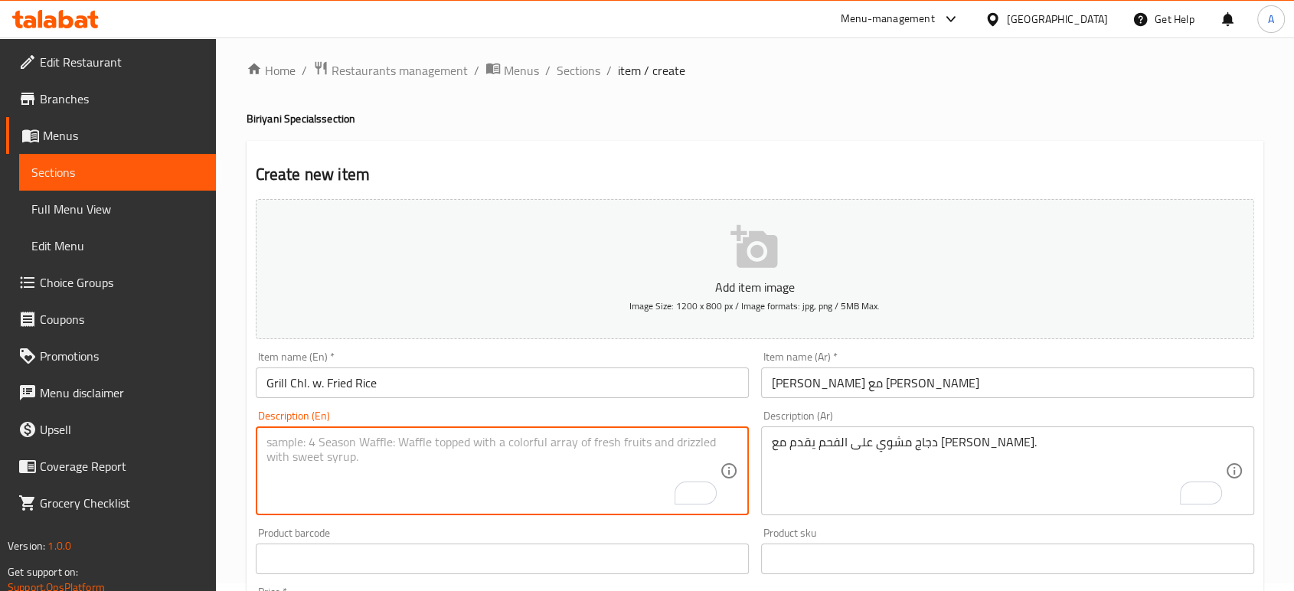
paste textarea "Grilled chicken charcoal served with fried rice."
type textarea "Grilled chicken charcoal served with fried rice."
click at [823, 476] on textarea "دجاج مشوي على الفحم يقدم مع [PERSON_NAME]." at bounding box center [998, 471] width 453 height 73
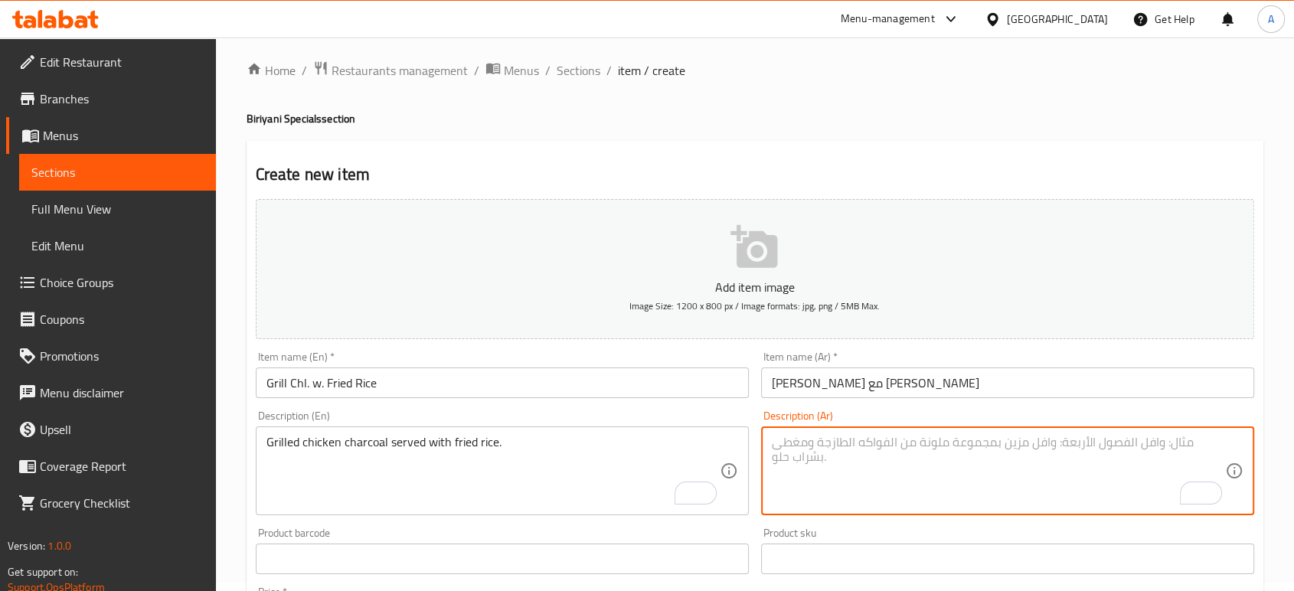
paste textarea "دجاج مشوي على الفحم يقدم مع الأرز المقلي."
type textarea "دجاج مشوي على الفحم يقدم مع الأرز المقلي."
click at [961, 377] on input "[PERSON_NAME] مع [PERSON_NAME]" at bounding box center [1007, 383] width 493 height 31
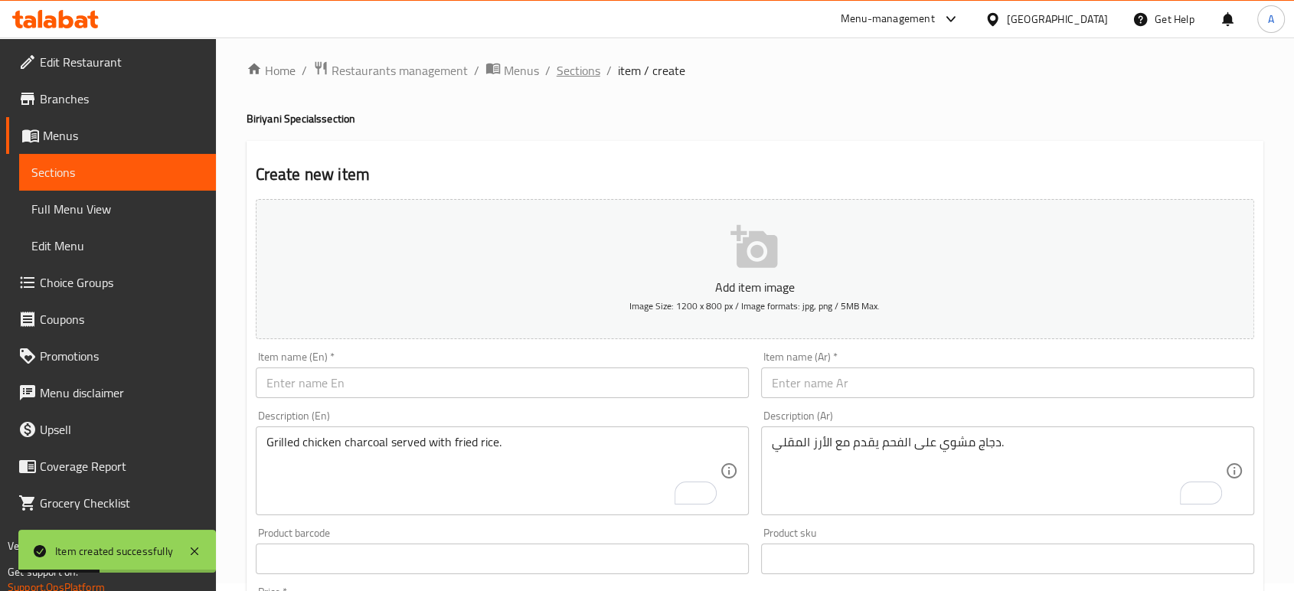
click at [557, 70] on span "Sections" at bounding box center [579, 70] width 44 height 18
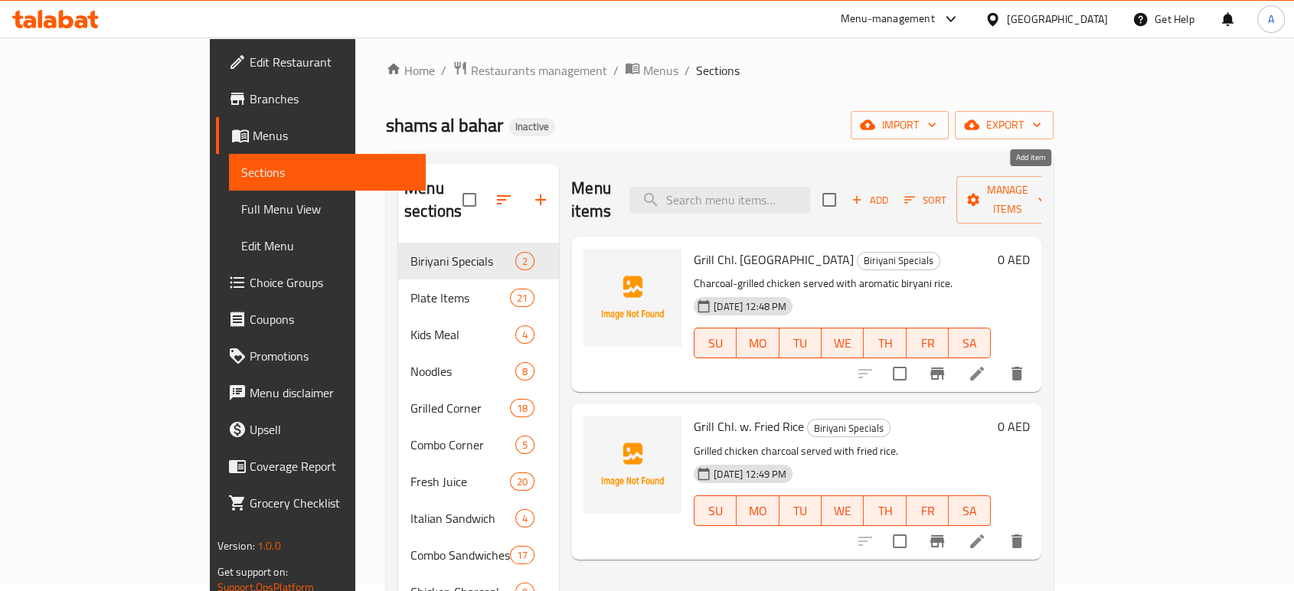
click at [891, 191] on span "Add" at bounding box center [869, 200] width 41 height 18
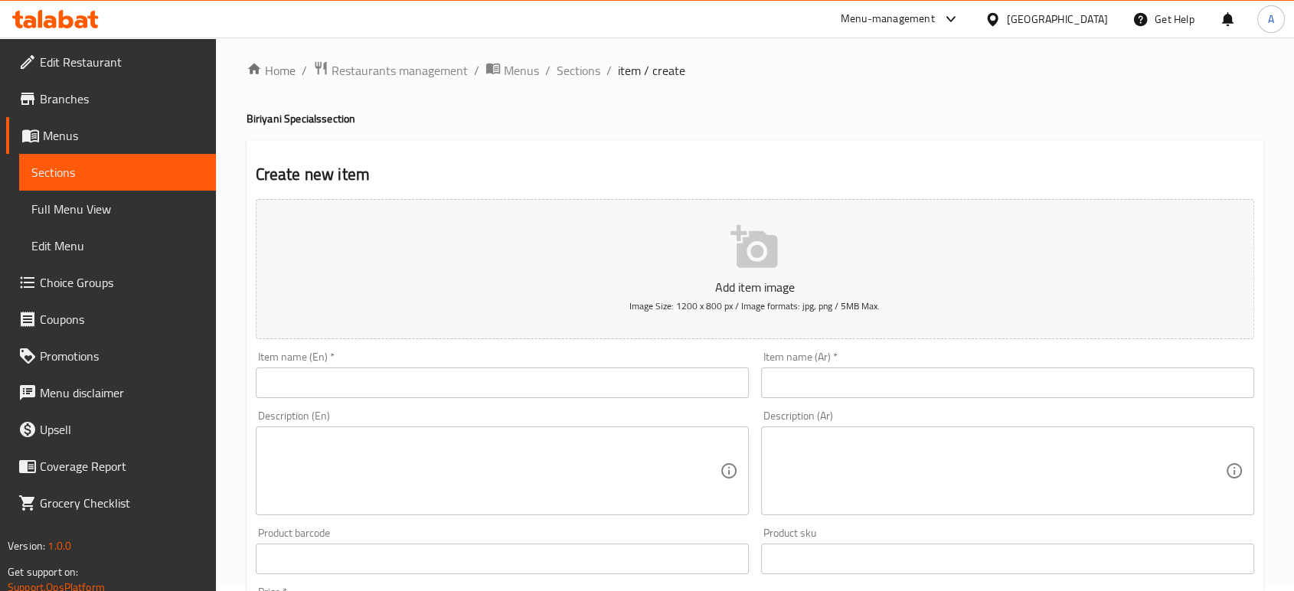
click at [610, 446] on textarea at bounding box center [492, 471] width 453 height 73
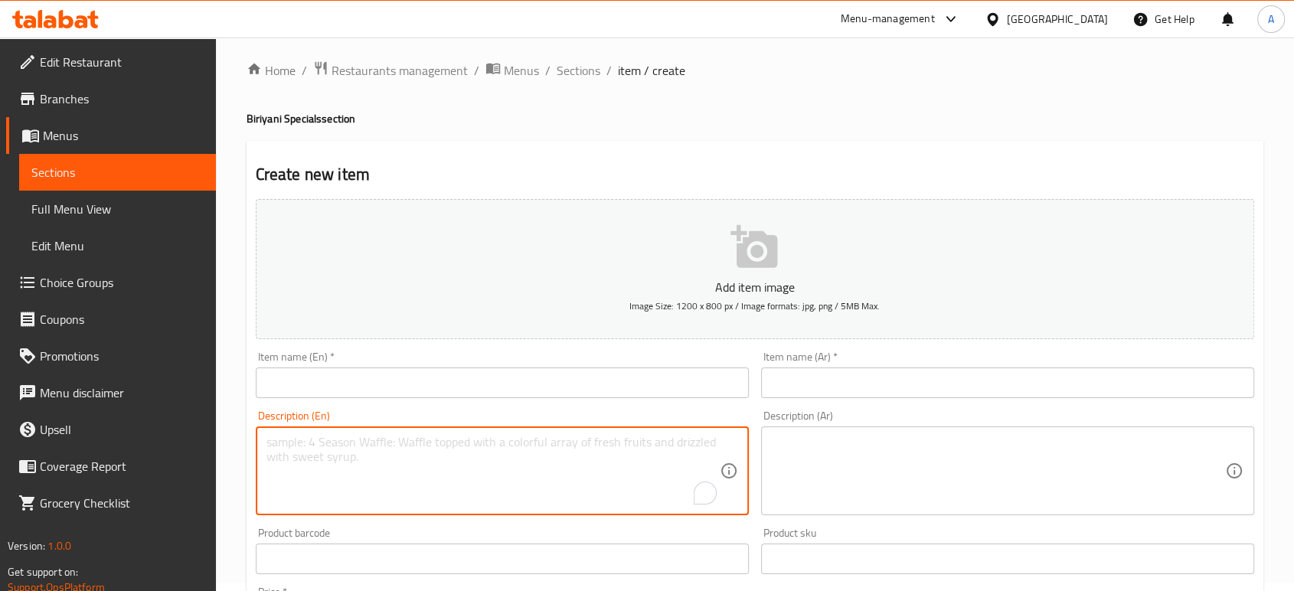
paste textarea "Broasted chicken served with fried rice."
type textarea "Broasted chicken served with fried rice."
click at [821, 456] on textarea at bounding box center [998, 471] width 453 height 73
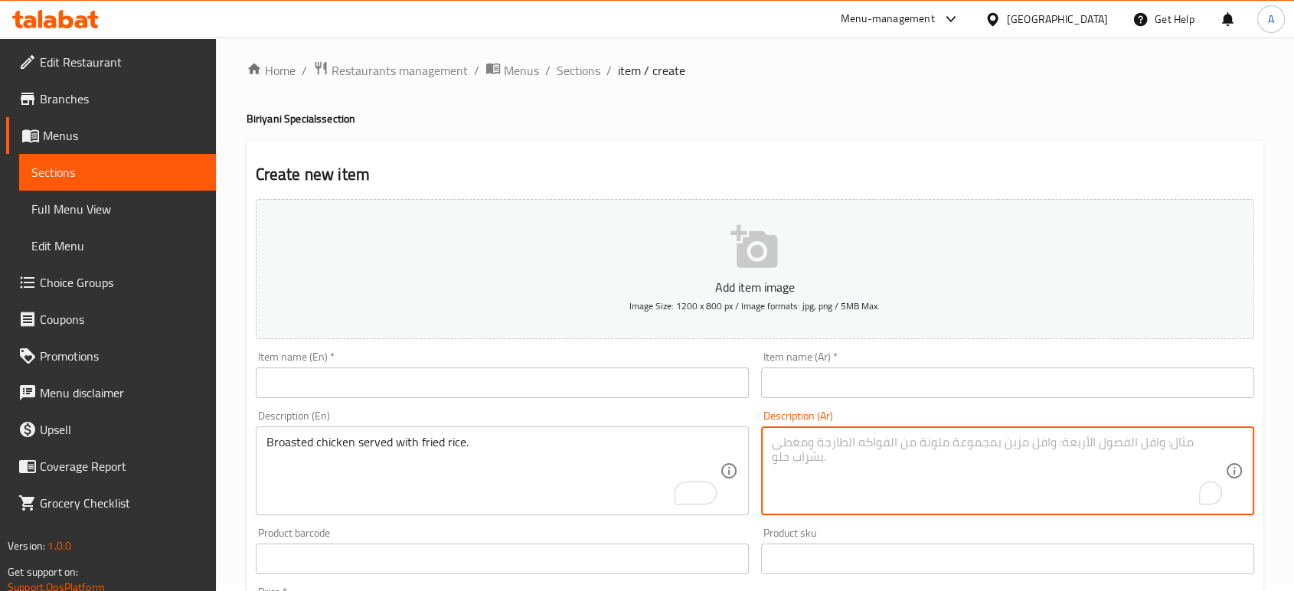
paste textarea "دجاج مشوي يقدم مع الأرز المقلي."
type textarea "دجاج مشوي يقدم مع الأرز المقلي."
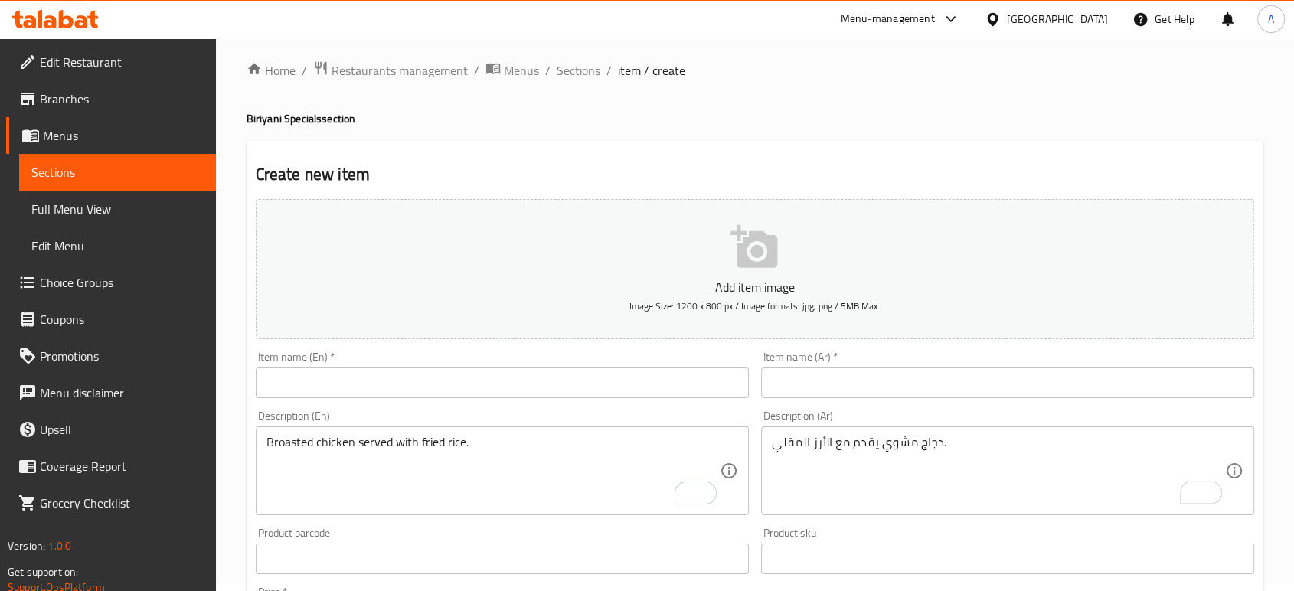
click at [641, 383] on input "text" at bounding box center [502, 383] width 493 height 31
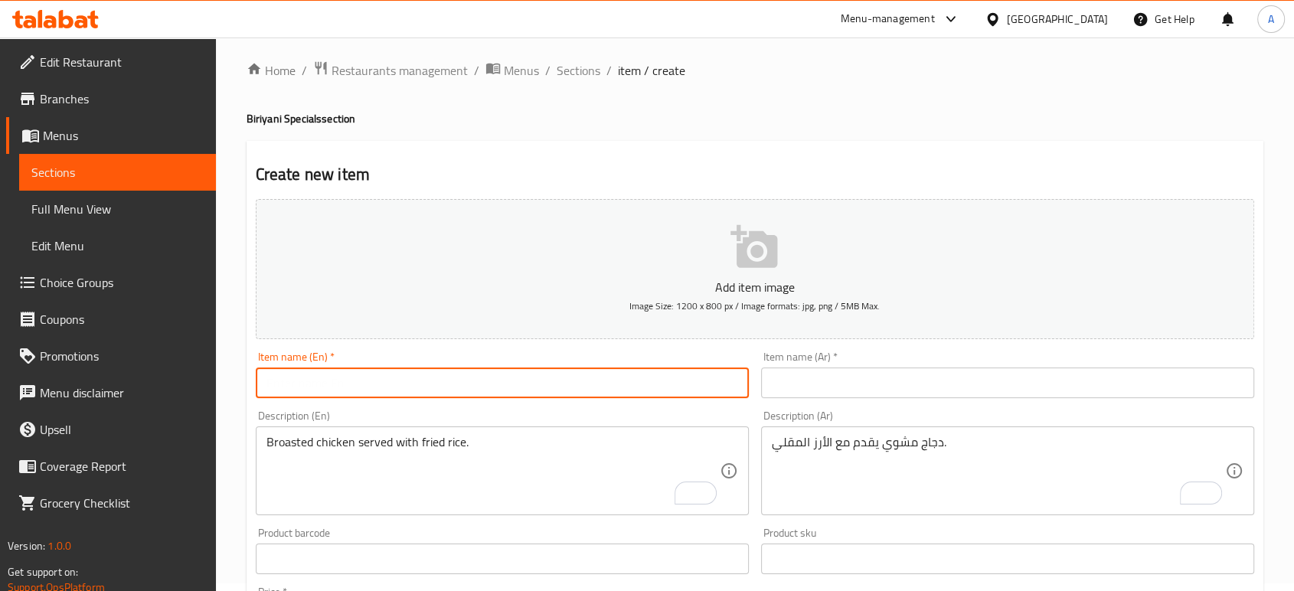
paste input "Broasted w. Fried Rice"
type input "Broasted w. Fried Rice"
click at [835, 405] on div "Description (Ar) دجاج مشوي يقدم مع الأرز المقلي. Description (Ar)" at bounding box center [1007, 462] width 505 height 117
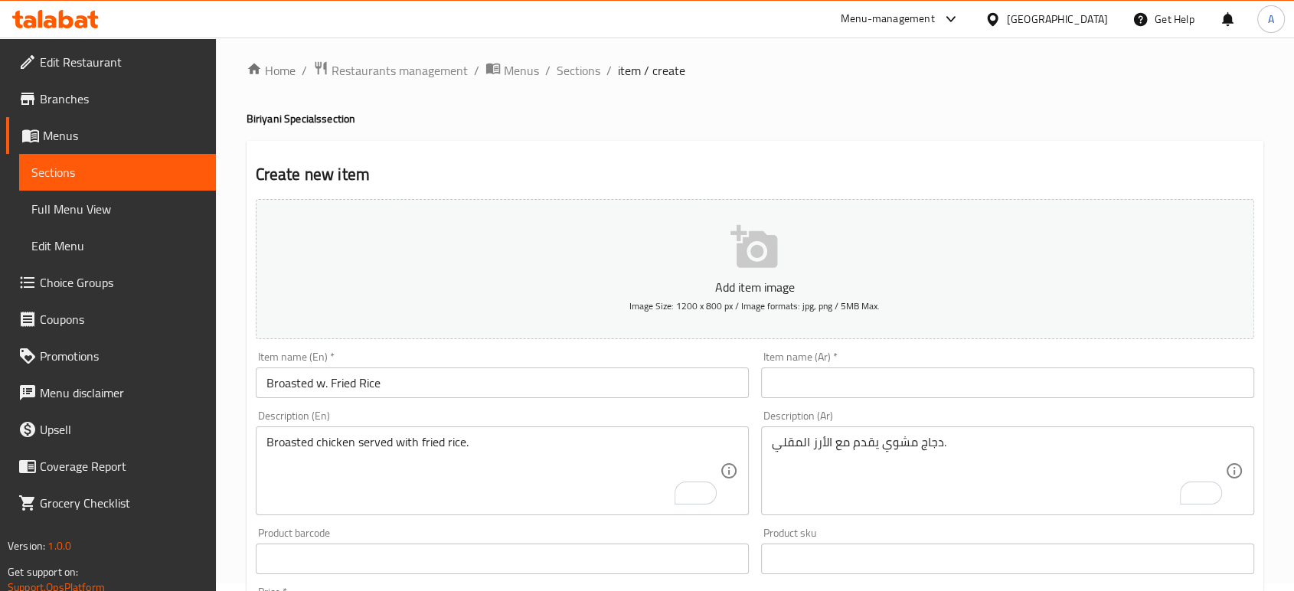
click at [821, 384] on input "text" at bounding box center [1007, 383] width 493 height 31
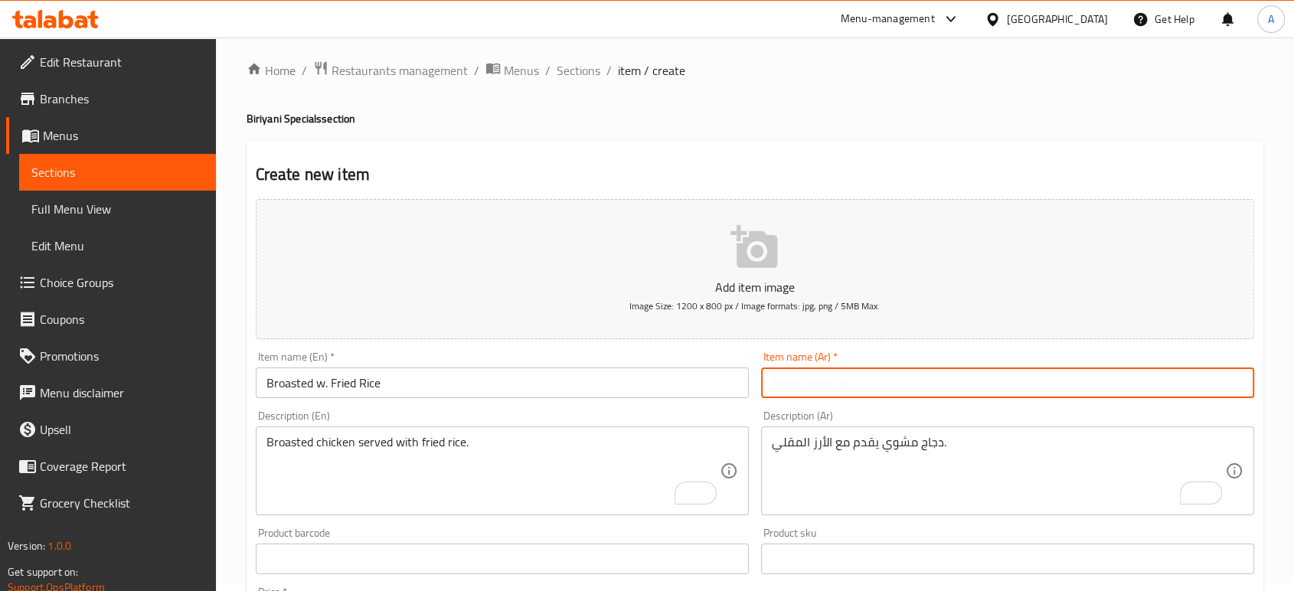
paste input "بروستيد مع [PERSON_NAME]"
type input "بروستيد مع [PERSON_NAME]"
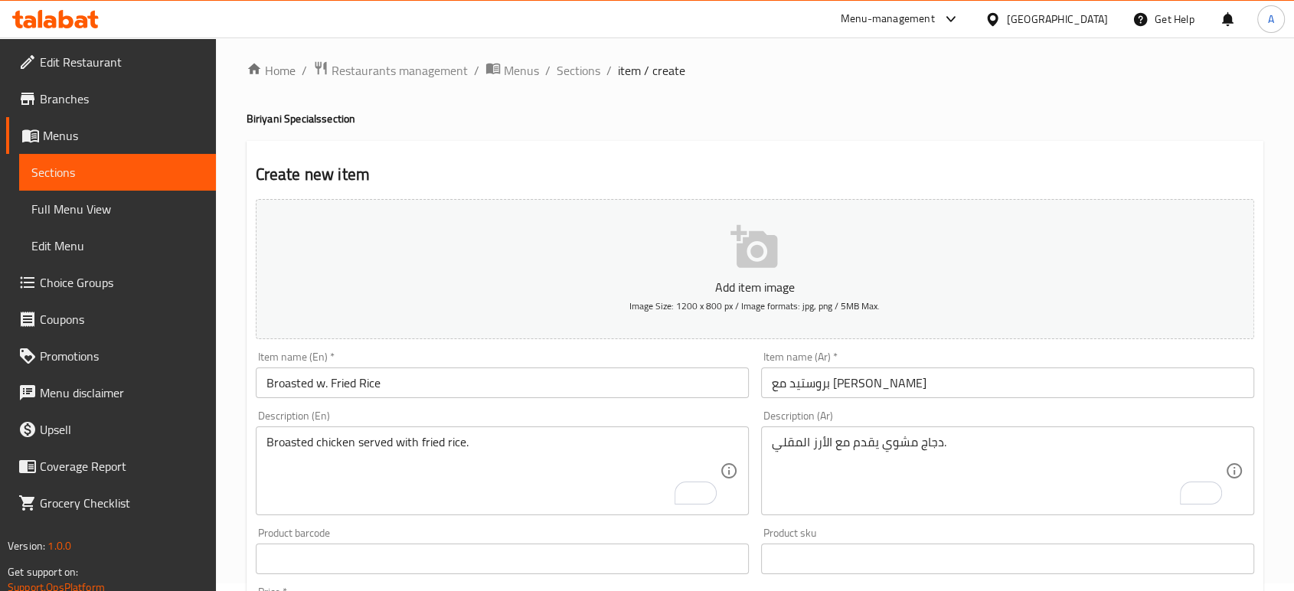
click at [748, 522] on div "Product barcode Product barcode" at bounding box center [502, 550] width 505 height 59
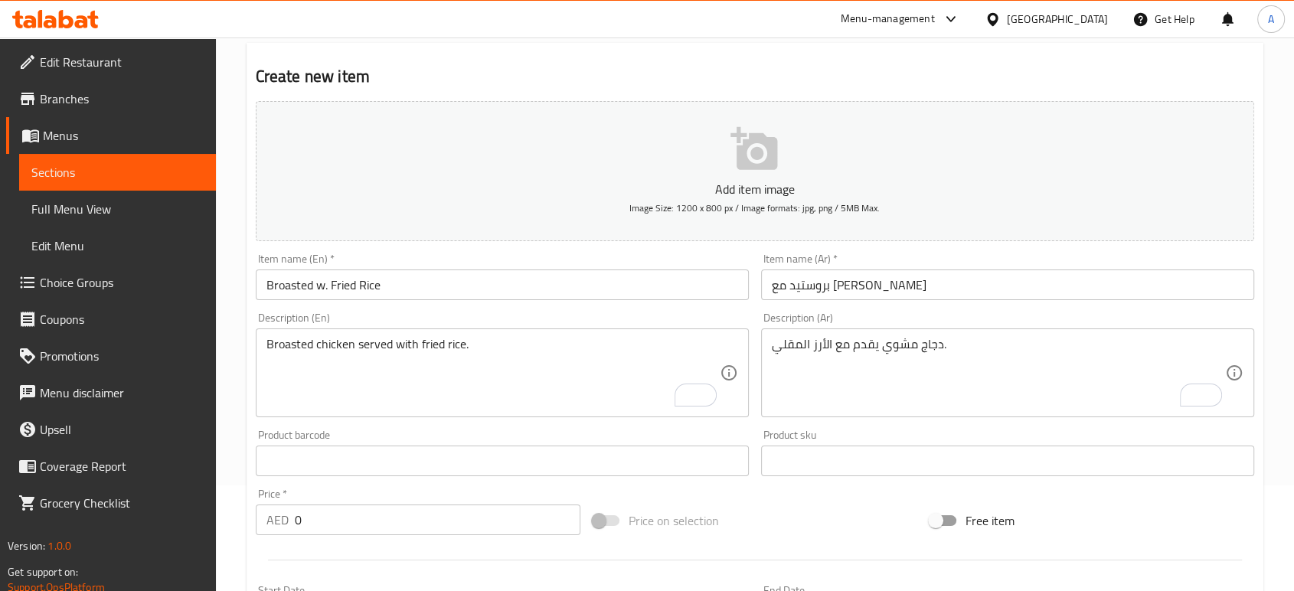
scroll to position [178, 0]
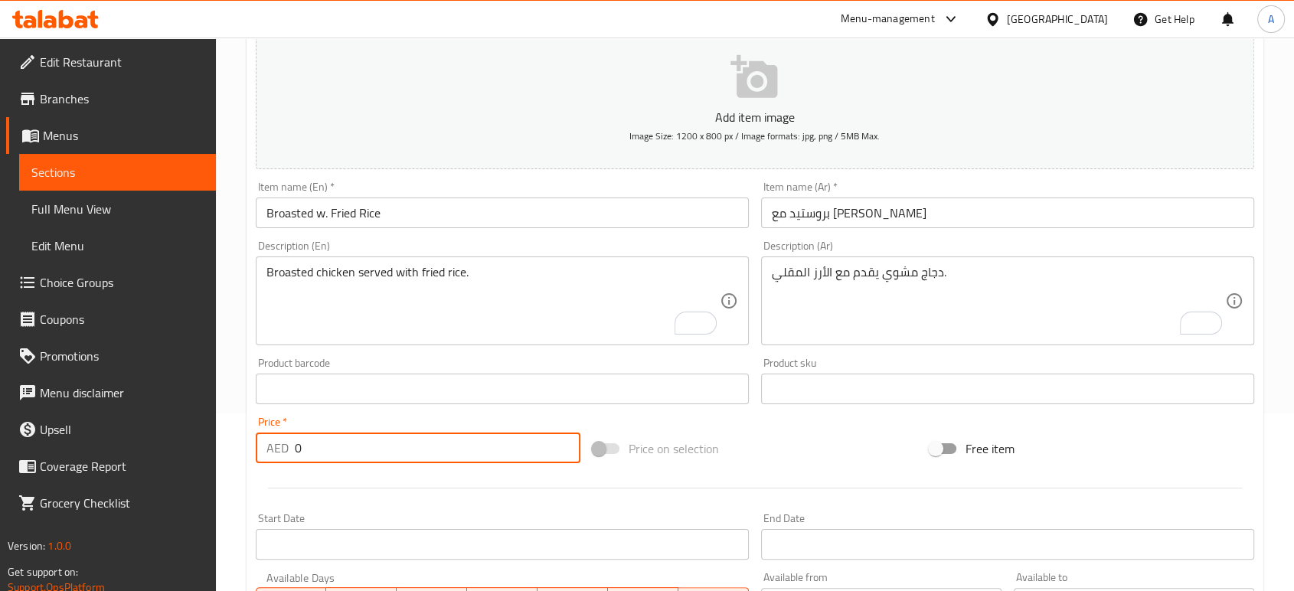
drag, startPoint x: 335, startPoint y: 452, endPoint x: 291, endPoint y: 450, distance: 43.7
click at [291, 453] on div "AED 0 Price *" at bounding box center [418, 448] width 325 height 31
type input "19"
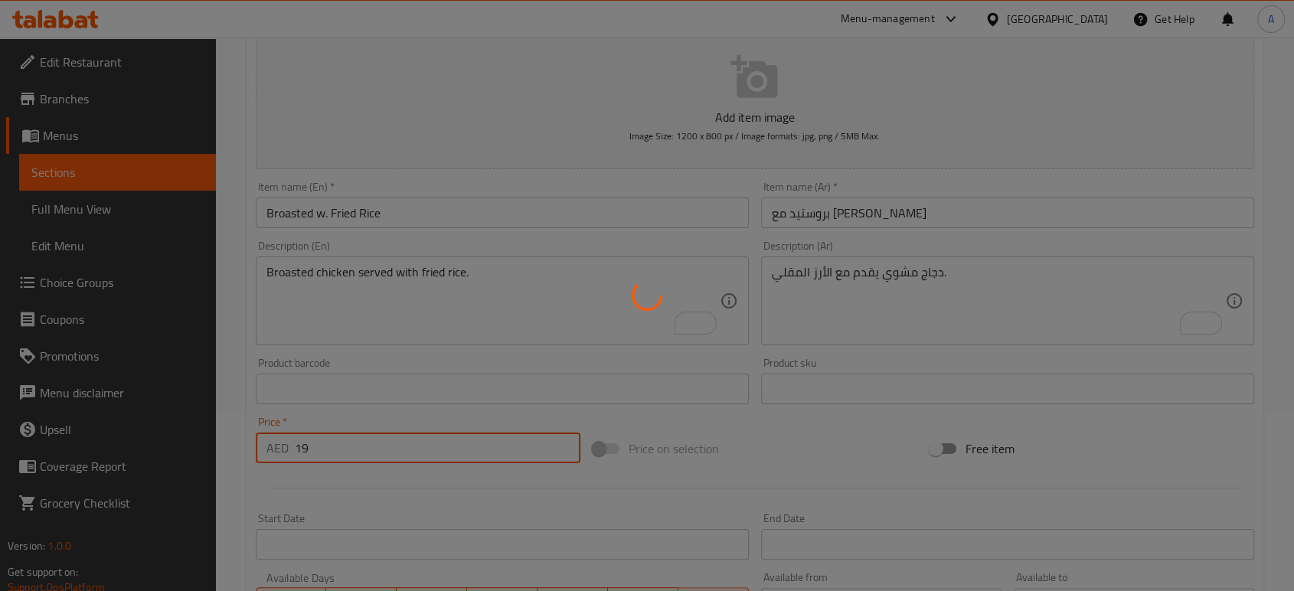
type input "0"
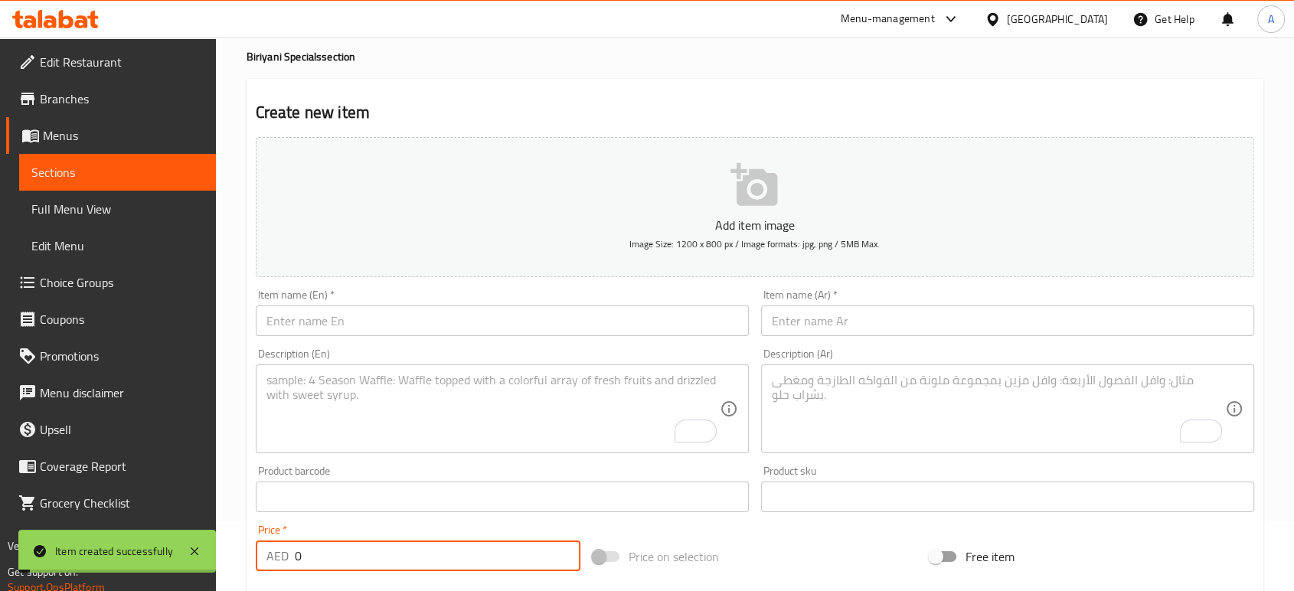
scroll to position [0, 0]
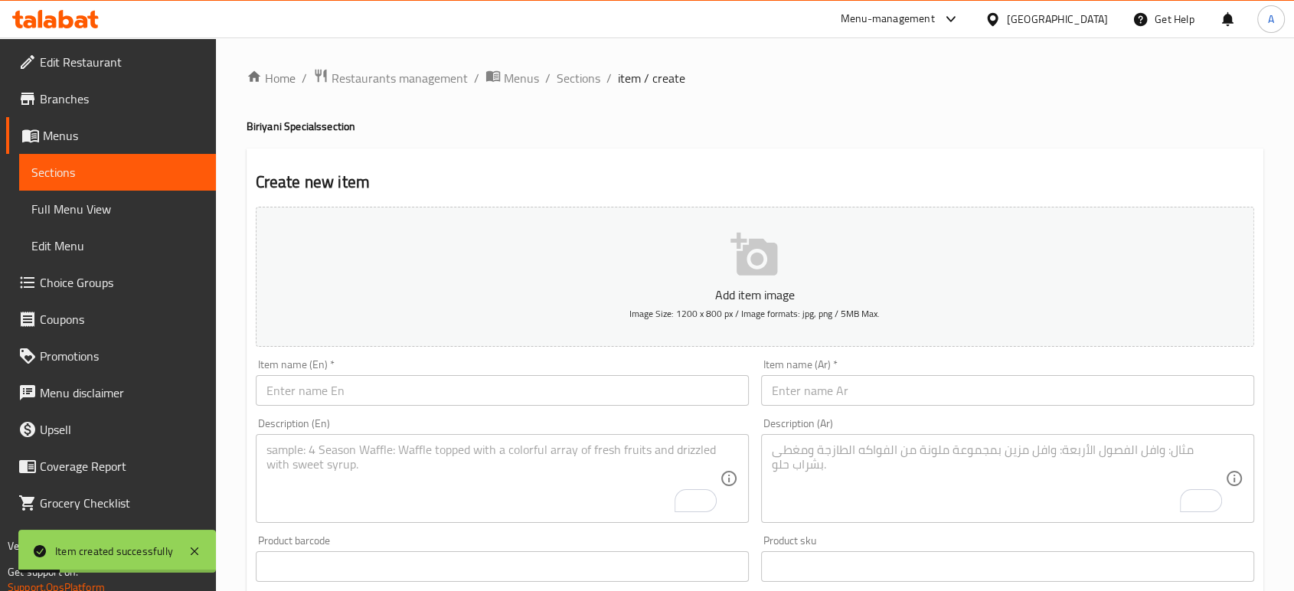
drag, startPoint x: 590, startPoint y: 85, endPoint x: 595, endPoint y: 93, distance: 9.6
click at [590, 85] on span "Sections" at bounding box center [579, 78] width 44 height 18
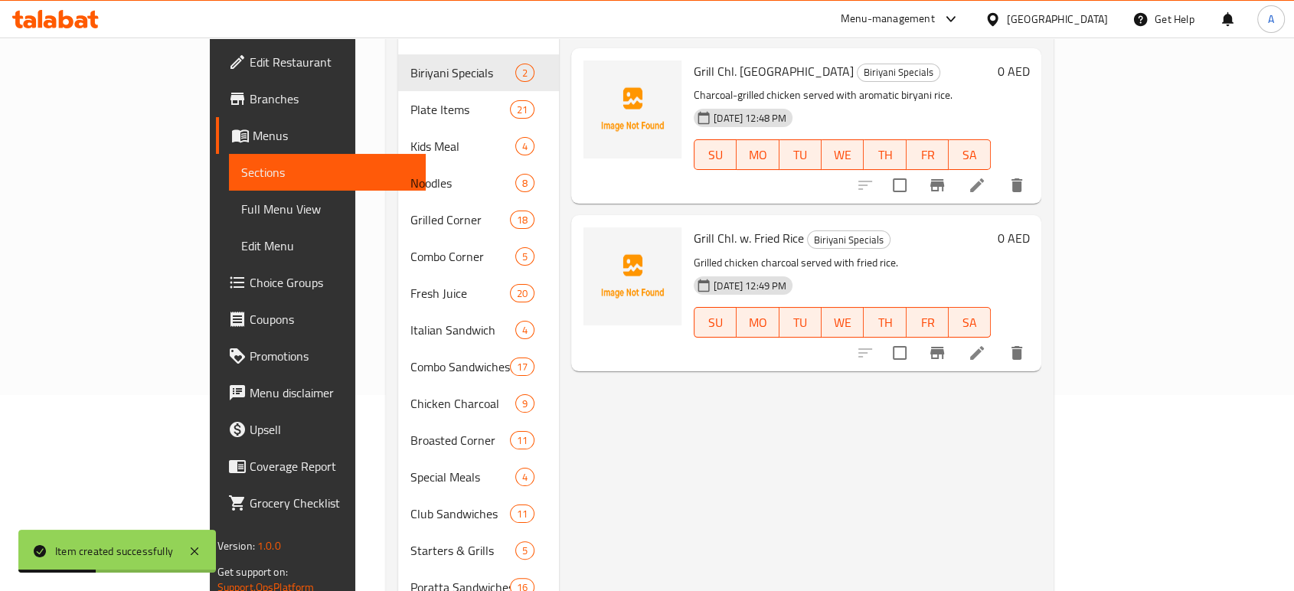
scroll to position [85, 0]
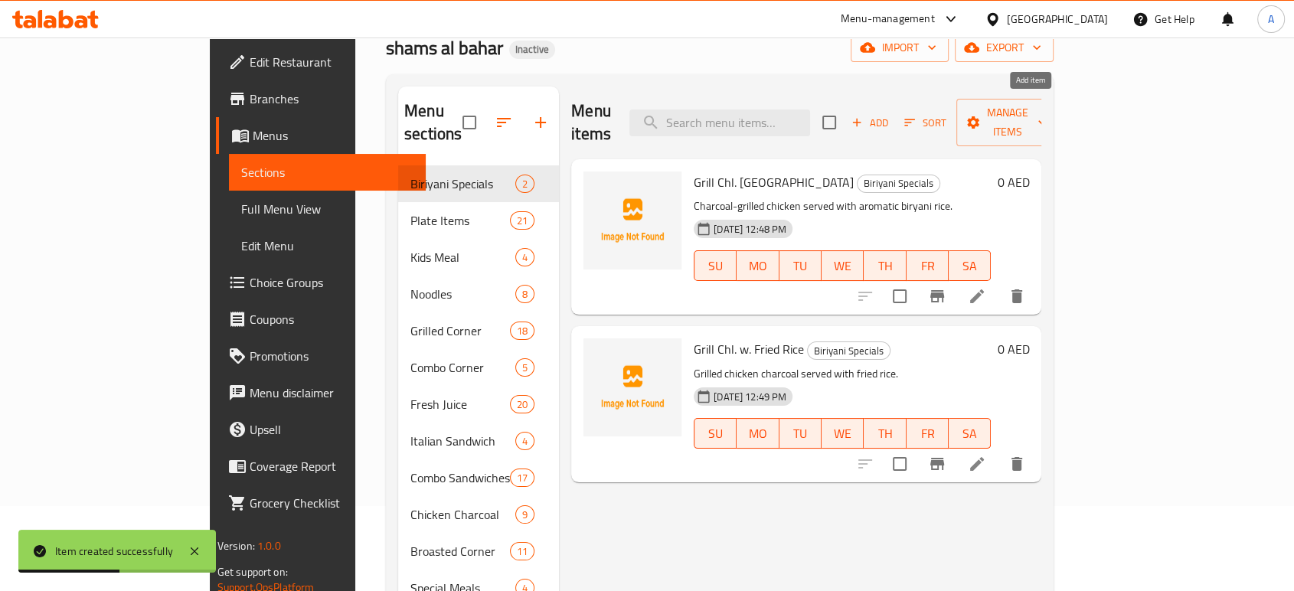
click at [891, 115] on span "Add" at bounding box center [869, 123] width 41 height 18
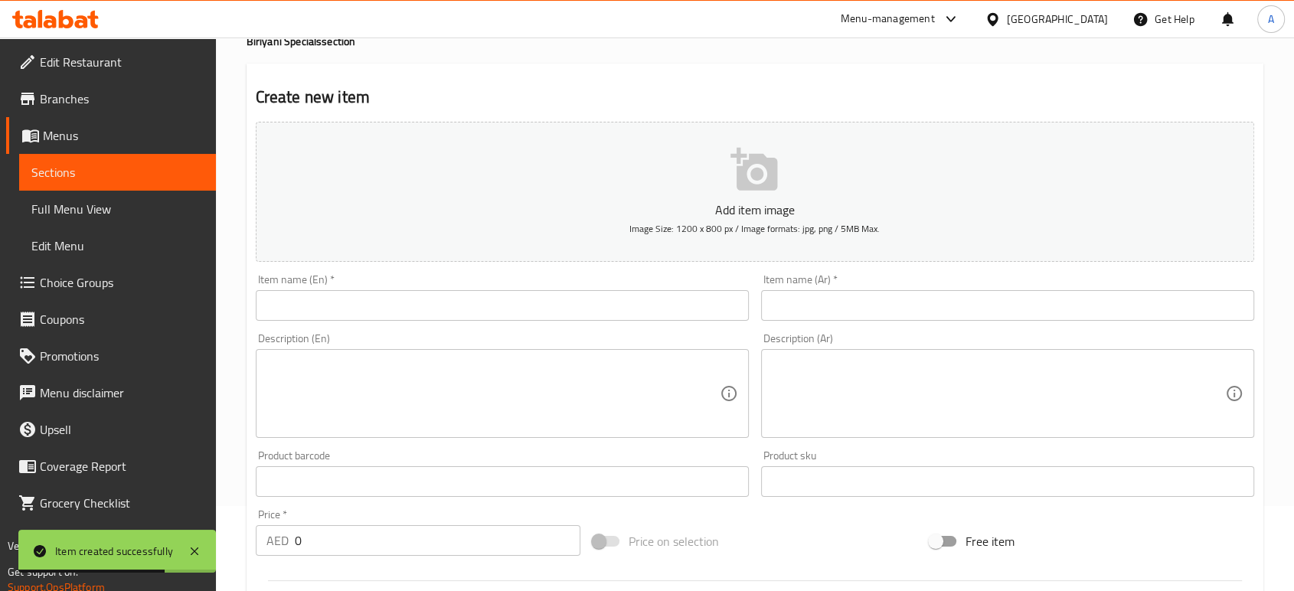
click at [635, 321] on input "text" at bounding box center [502, 305] width 493 height 31
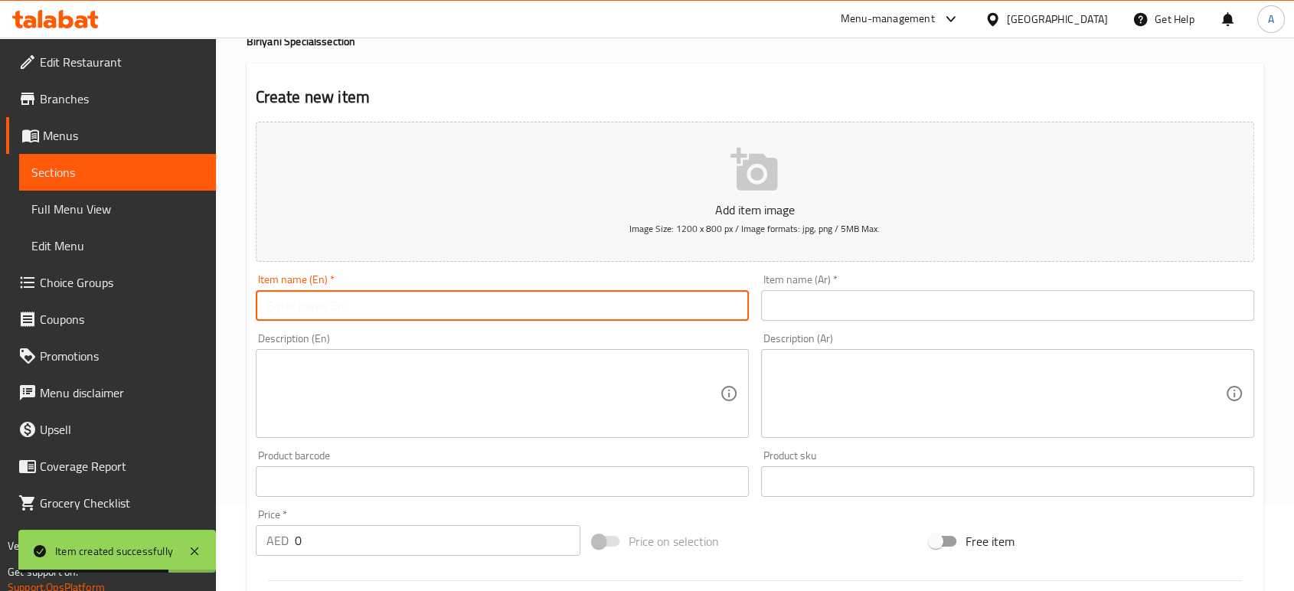
paste input "Charcoal w. Fried Rice"
type input "Charcoal w. Fried Rice"
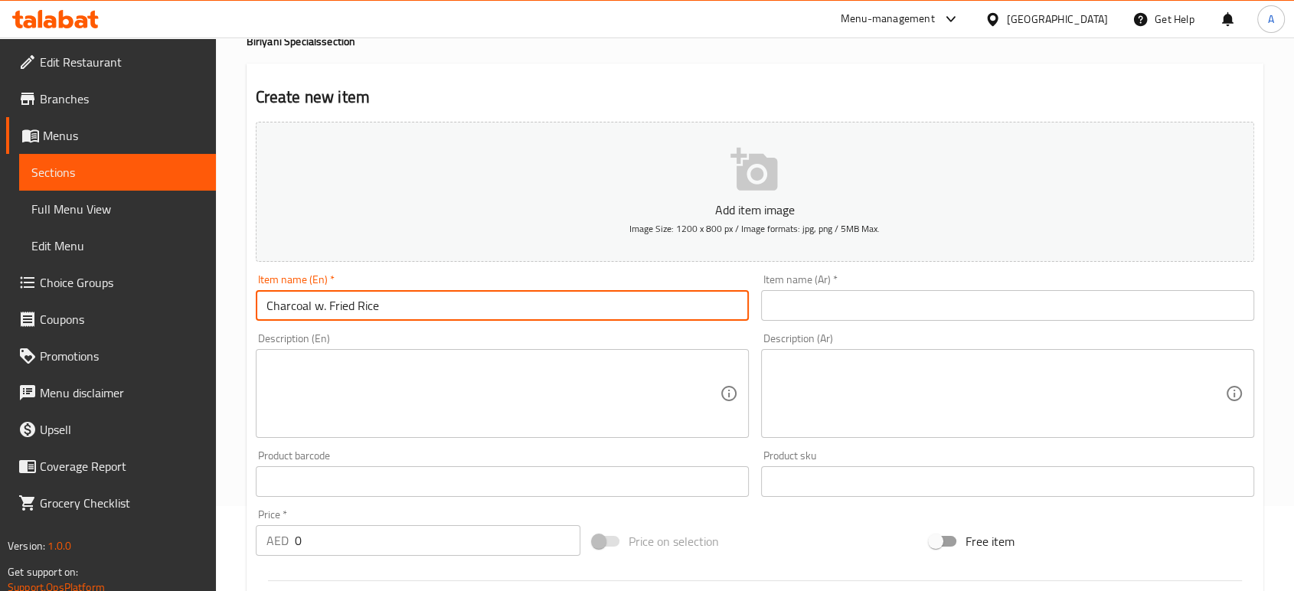
click at [812, 320] on input "text" at bounding box center [1007, 305] width 493 height 31
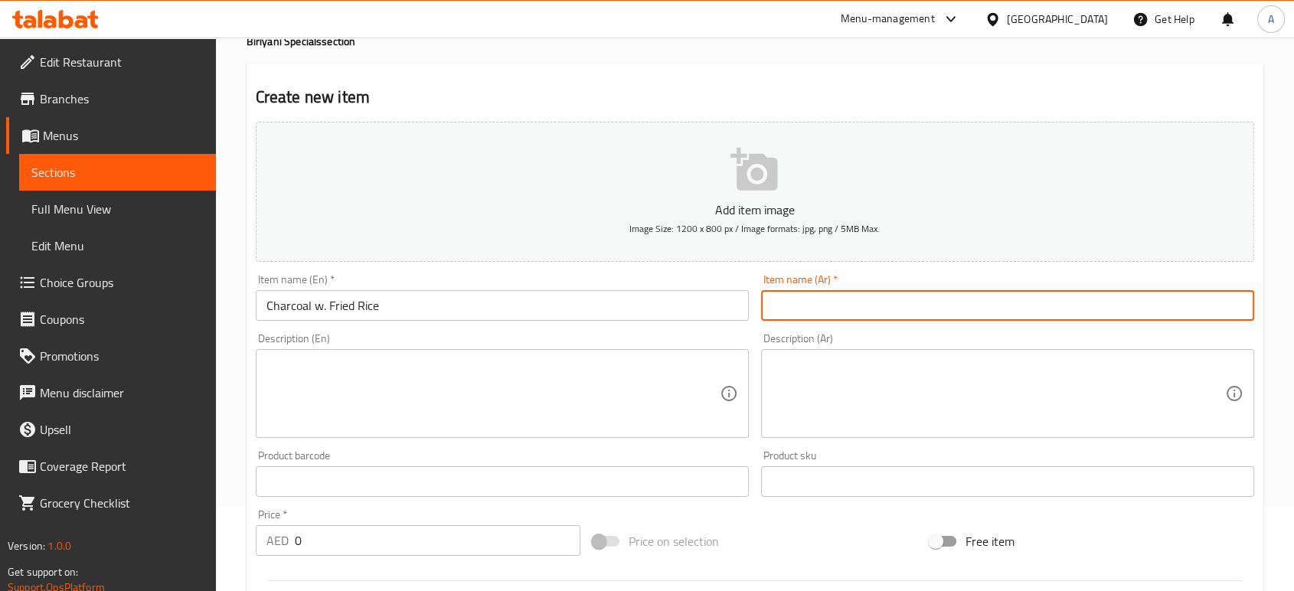
paste input "فحم مع أرز مقلي"
click at [770, 311] on input "فحم مع أرز مقلي" at bounding box center [1007, 305] width 493 height 31
type input "[PERSON_NAME] مع [PERSON_NAME]"
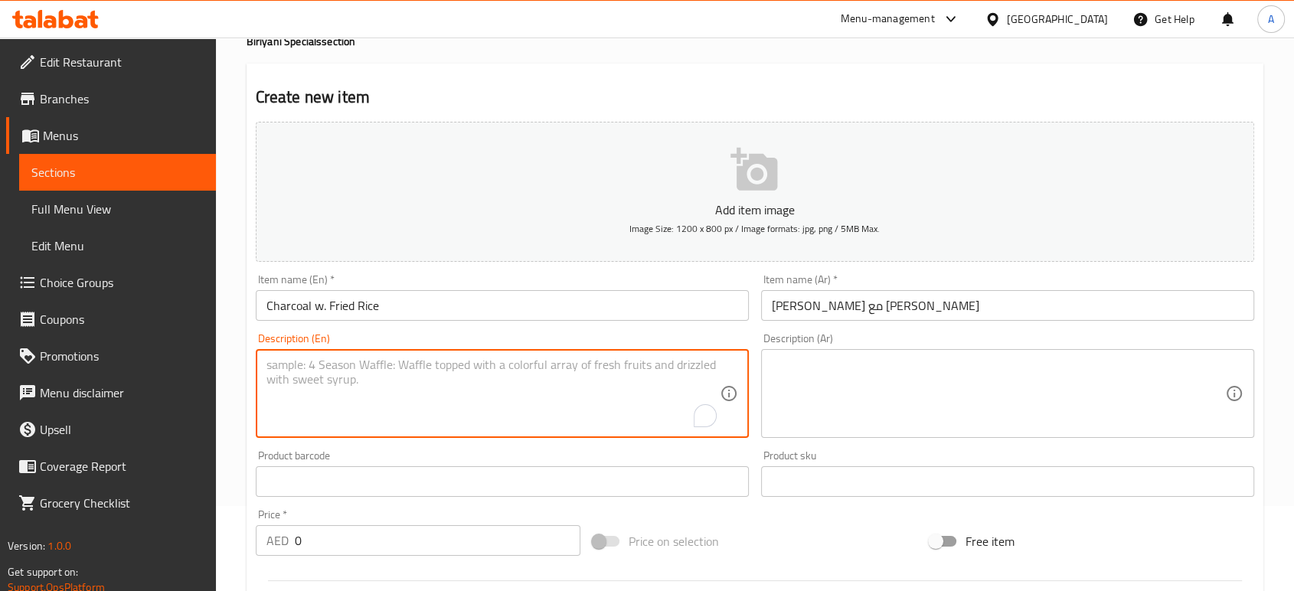
click at [641, 407] on textarea "To enrich screen reader interactions, please activate Accessibility in Grammarl…" at bounding box center [492, 394] width 453 height 73
paste textarea "Charcoal chicken with fried rice."
type textarea "Charcoal chicken with fried rice."
click at [909, 370] on textarea at bounding box center [998, 394] width 453 height 73
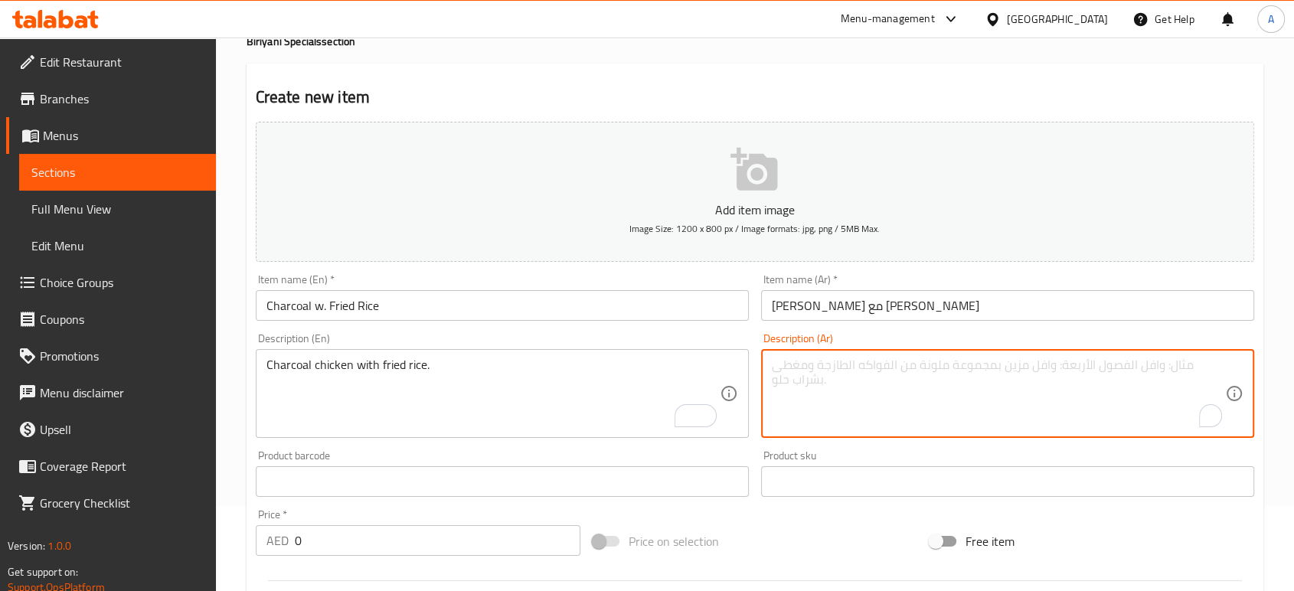
paste textarea "دجاج الفحم مع الأرز المقلي."
type textarea "دجاج الفحم مع الأرز المقلي."
click at [939, 302] on input "[PERSON_NAME] مع [PERSON_NAME]" at bounding box center [1007, 305] width 493 height 31
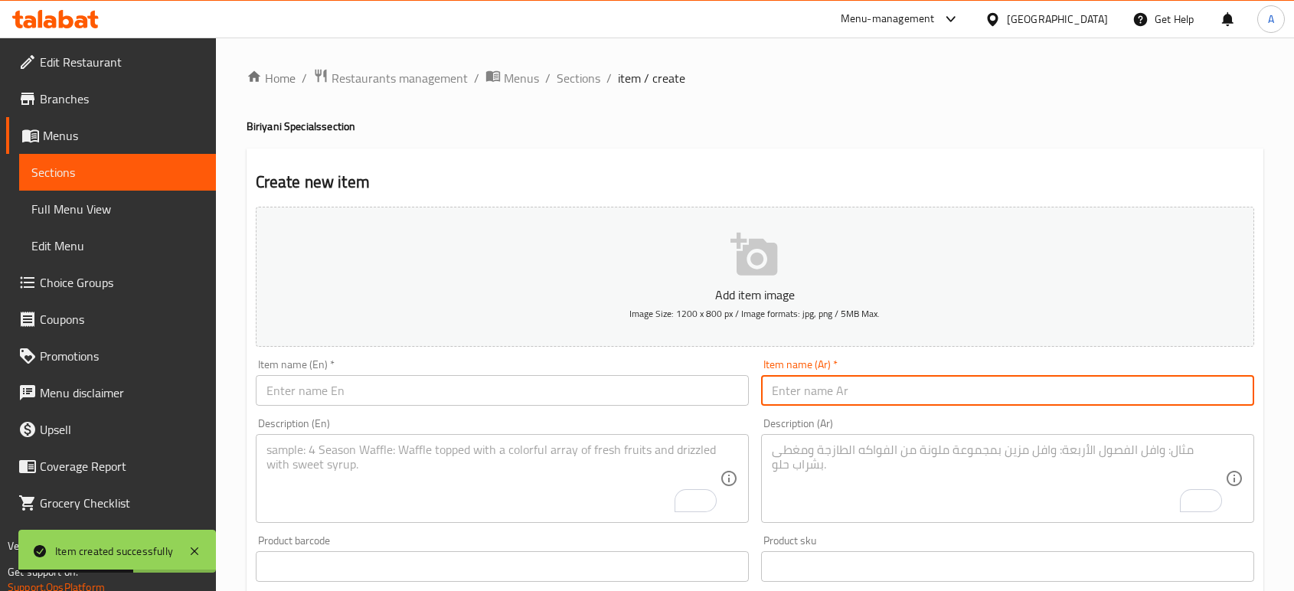
scroll to position [85, 0]
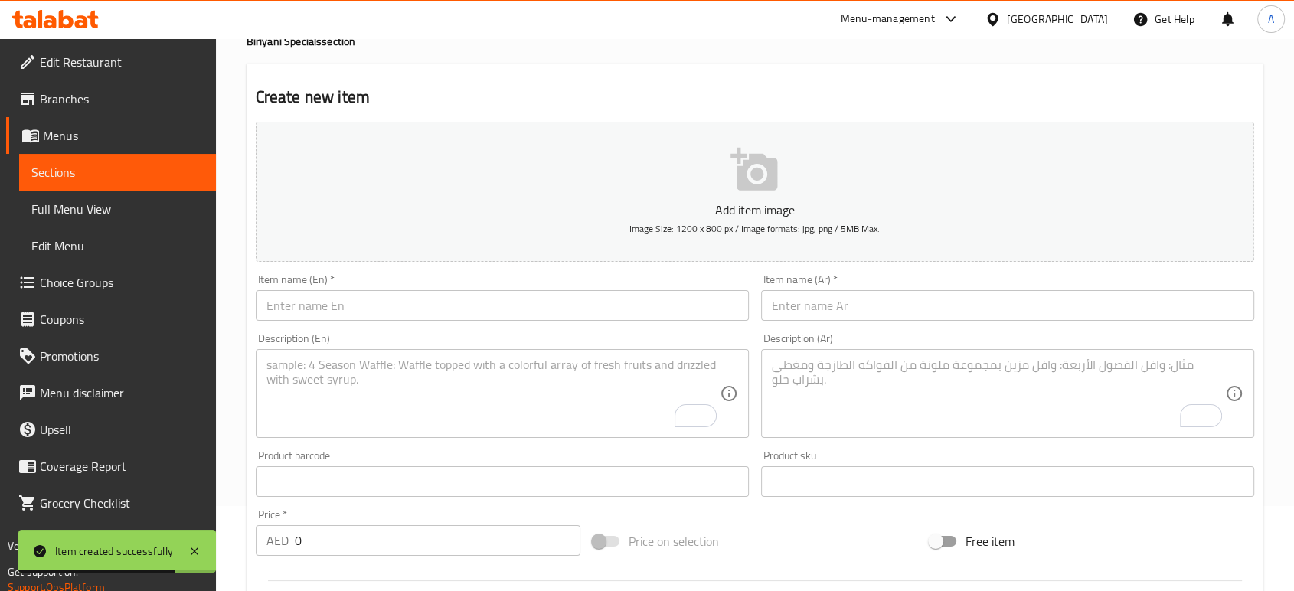
click at [905, 403] on textarea "To enrich screen reader interactions, please activate Accessibility in Grammarl…" at bounding box center [998, 394] width 453 height 73
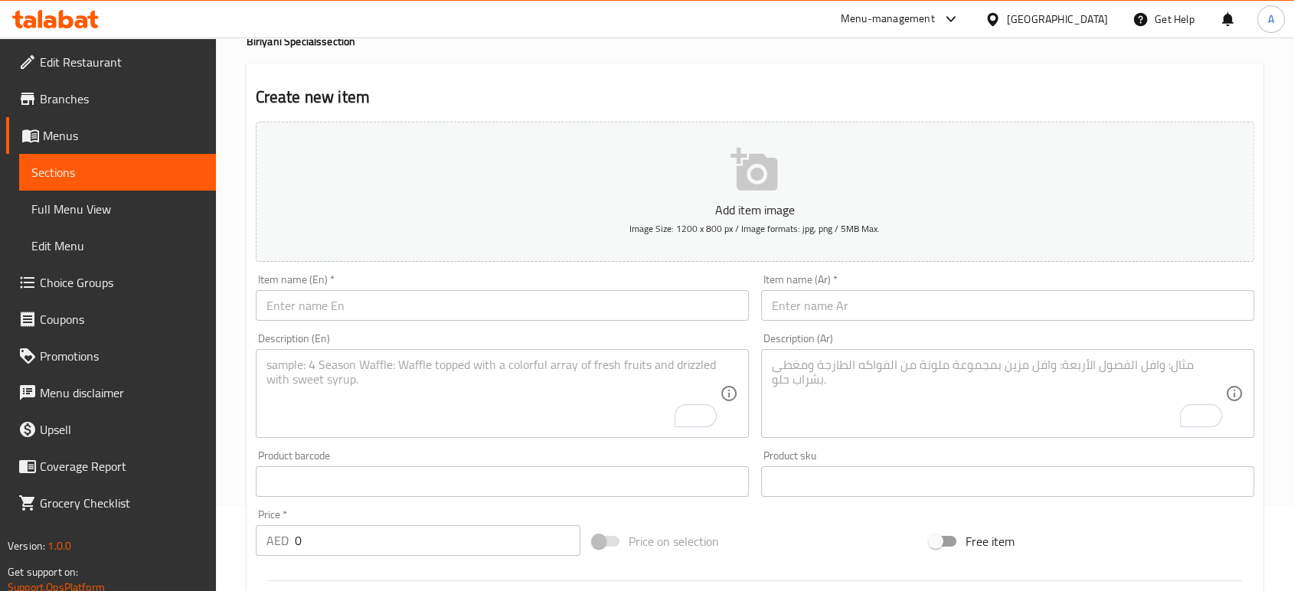
click at [643, 300] on input "text" at bounding box center [502, 305] width 493 height 31
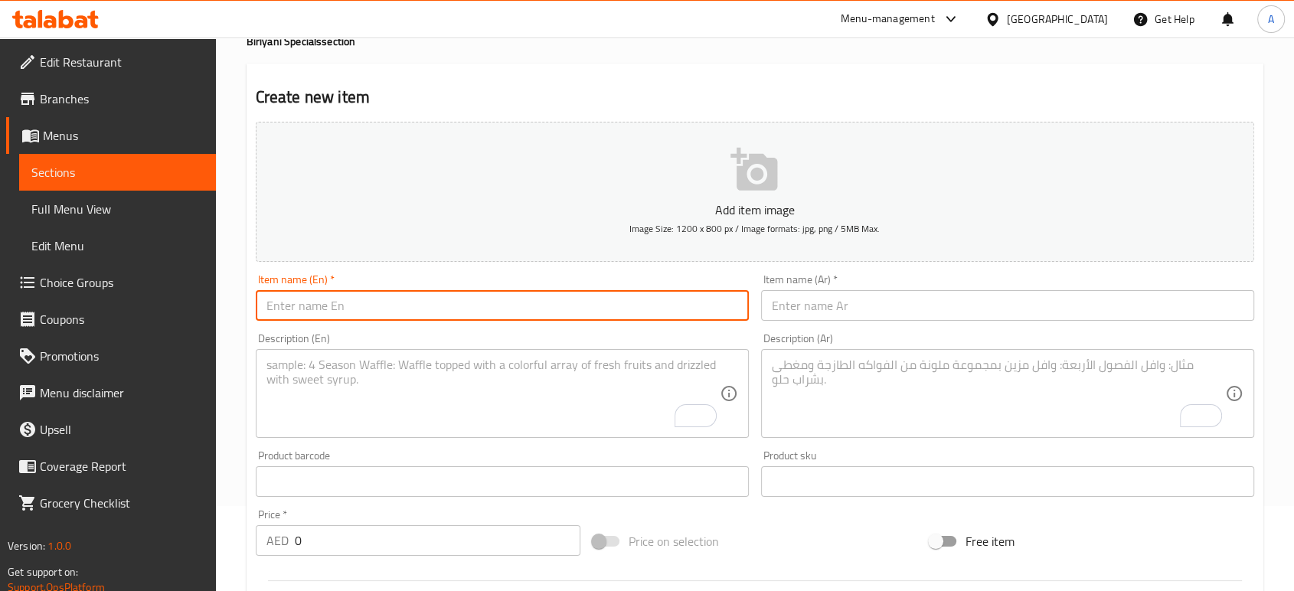
paste input "Chi. Charcoal Biriyani"
type input "Chi. Charcoal Biriyani"
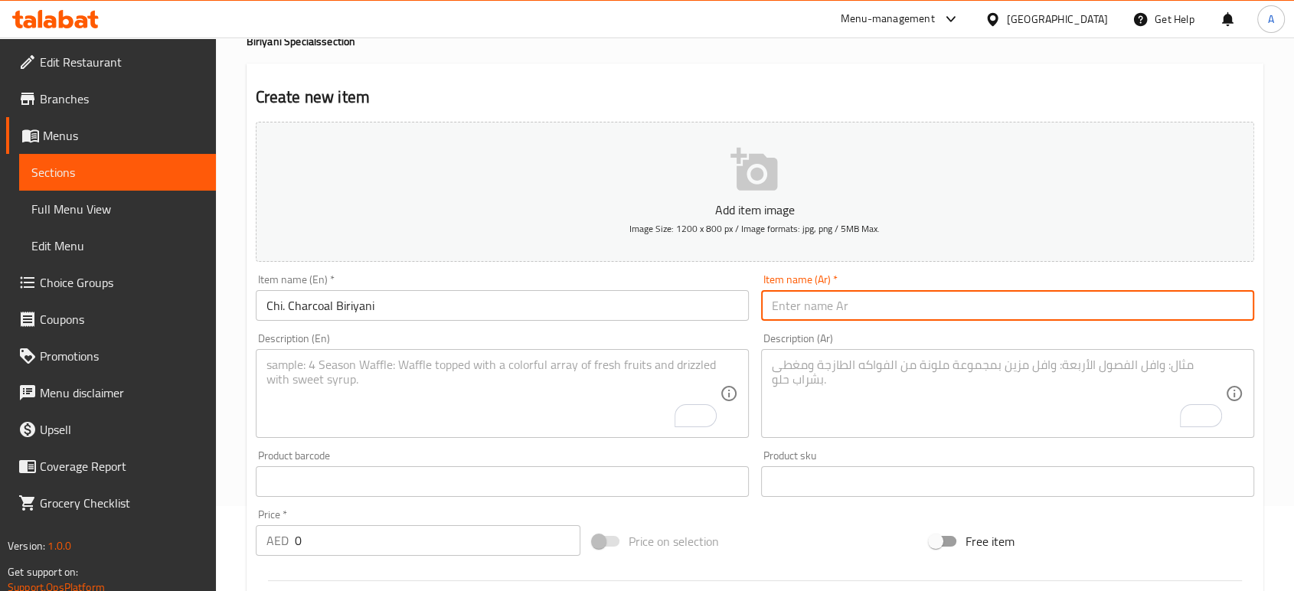
click at [822, 304] on input "text" at bounding box center [1007, 305] width 493 height 31
paste input "برياني تشي بالفحم"
type input "برياني تشي بالفحم"
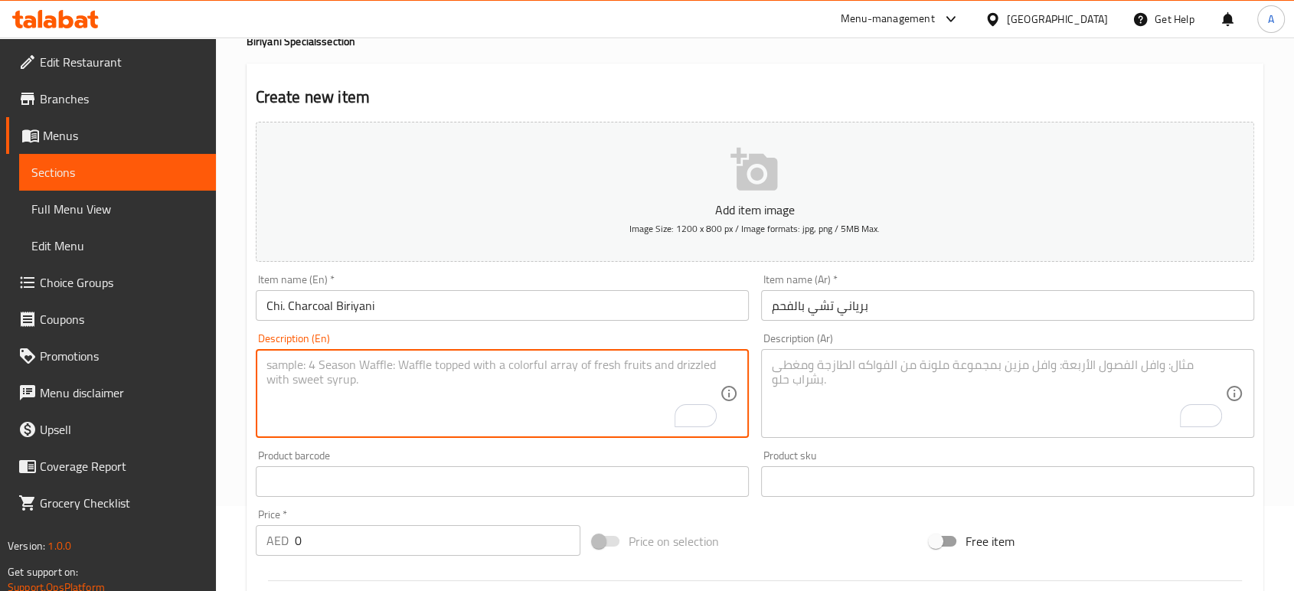
click at [626, 375] on textarea "To enrich screen reader interactions, please activate Accessibility in Grammarl…" at bounding box center [492, 394] width 453 height 73
paste textarea "Charcoal-grilled chicken served with biryani rice."
type textarea "Charcoal-grilled chicken served with biryani rice."
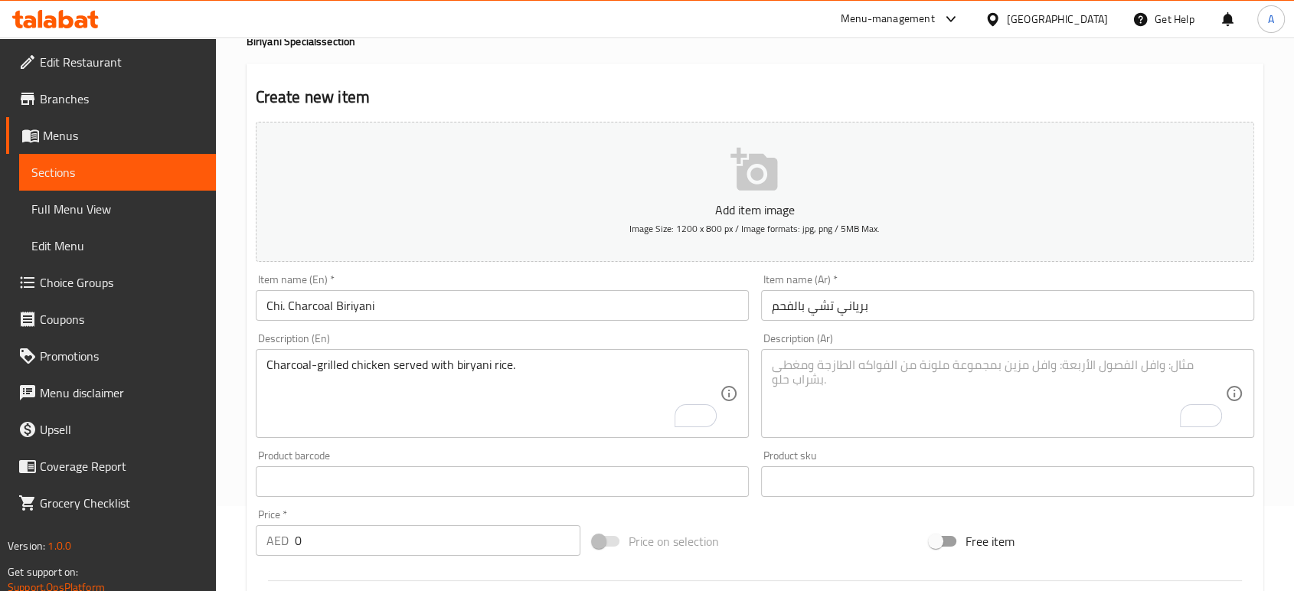
click at [873, 422] on textarea "To enrich screen reader interactions, please activate Accessibility in Grammarl…" at bounding box center [998, 394] width 453 height 73
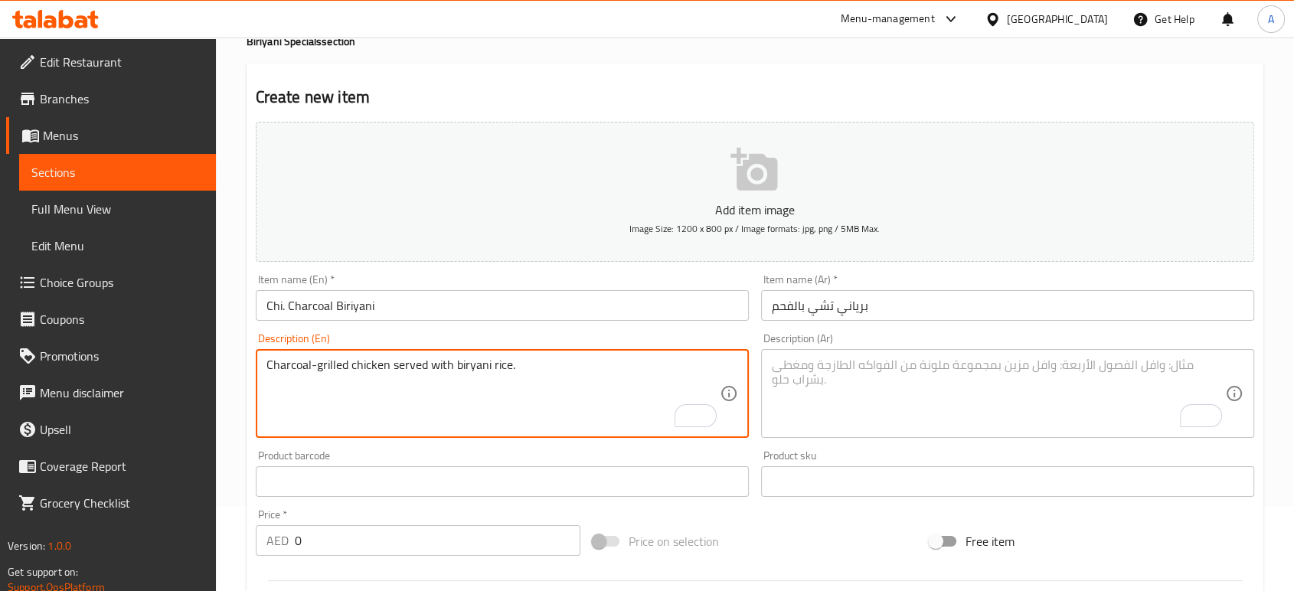
click at [572, 374] on textarea "Charcoal-grilled chicken served with biryani rice." at bounding box center [492, 394] width 453 height 73
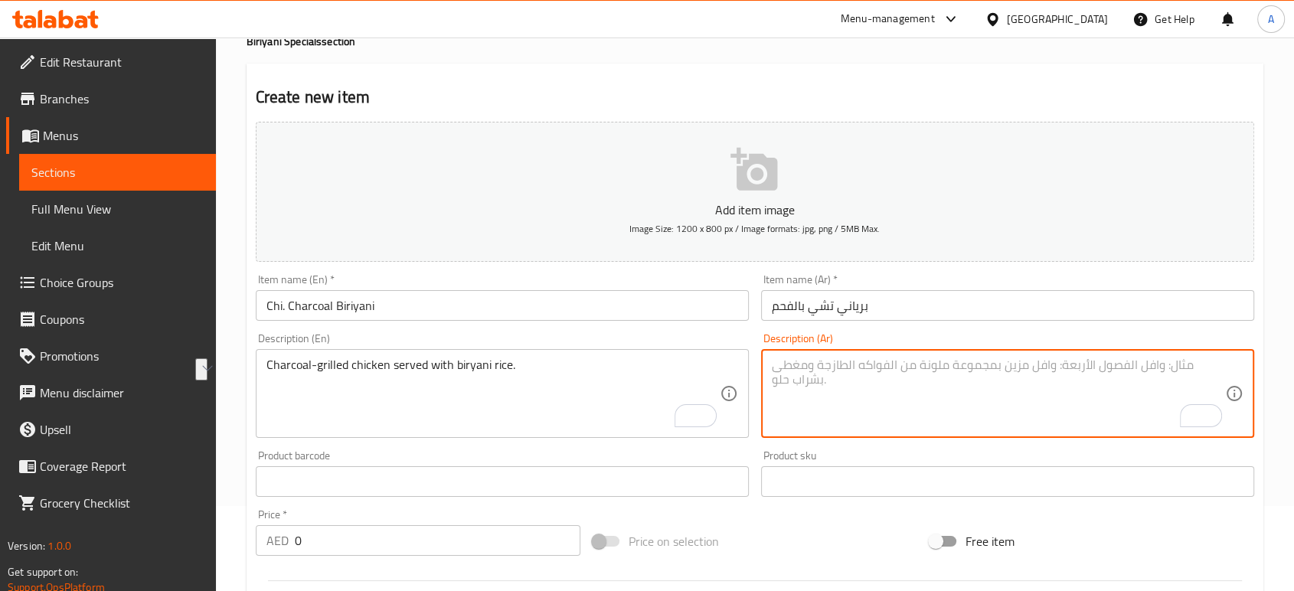
click at [893, 387] on textarea "To enrich screen reader interactions, please activate Accessibility in Grammarl…" at bounding box center [998, 394] width 453 height 73
paste textarea "دجاج مشوي على الفحم يقدم مع أرز البرياني."
type textarea "دجاج مشوي على الفحم يقدم مع أرز البرياني."
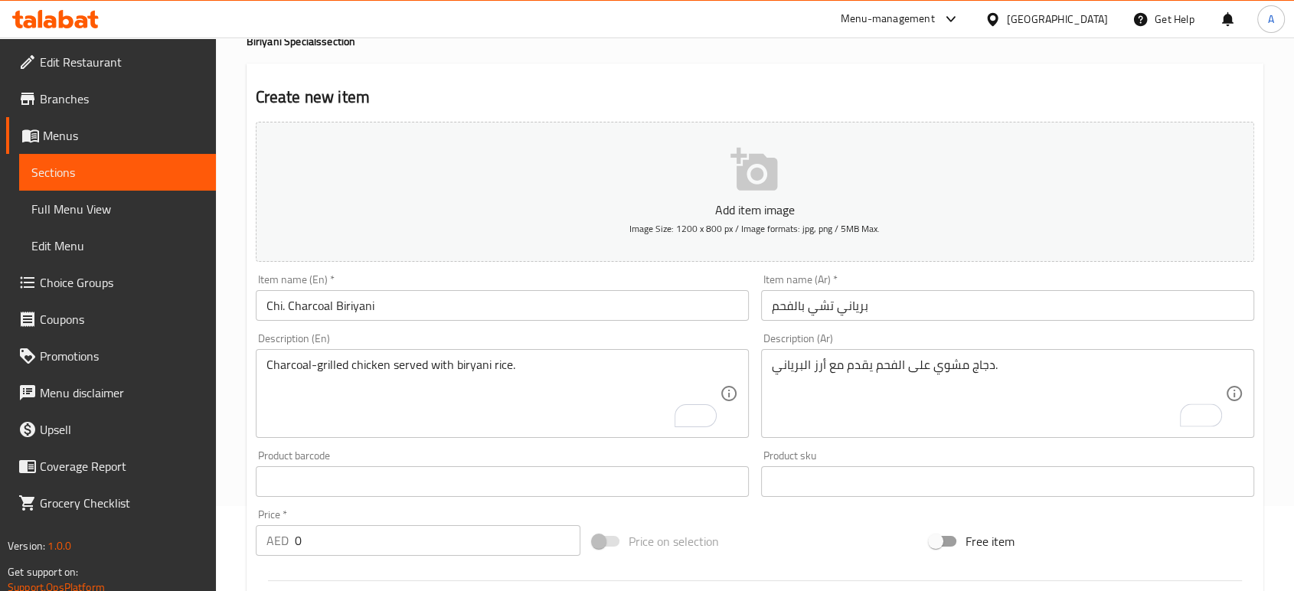
click at [855, 355] on div "دجاج مشوي على الفحم يقدم مع أرز البرياني. Description (Ar)" at bounding box center [1007, 393] width 493 height 89
click at [613, 492] on input "text" at bounding box center [502, 481] width 493 height 31
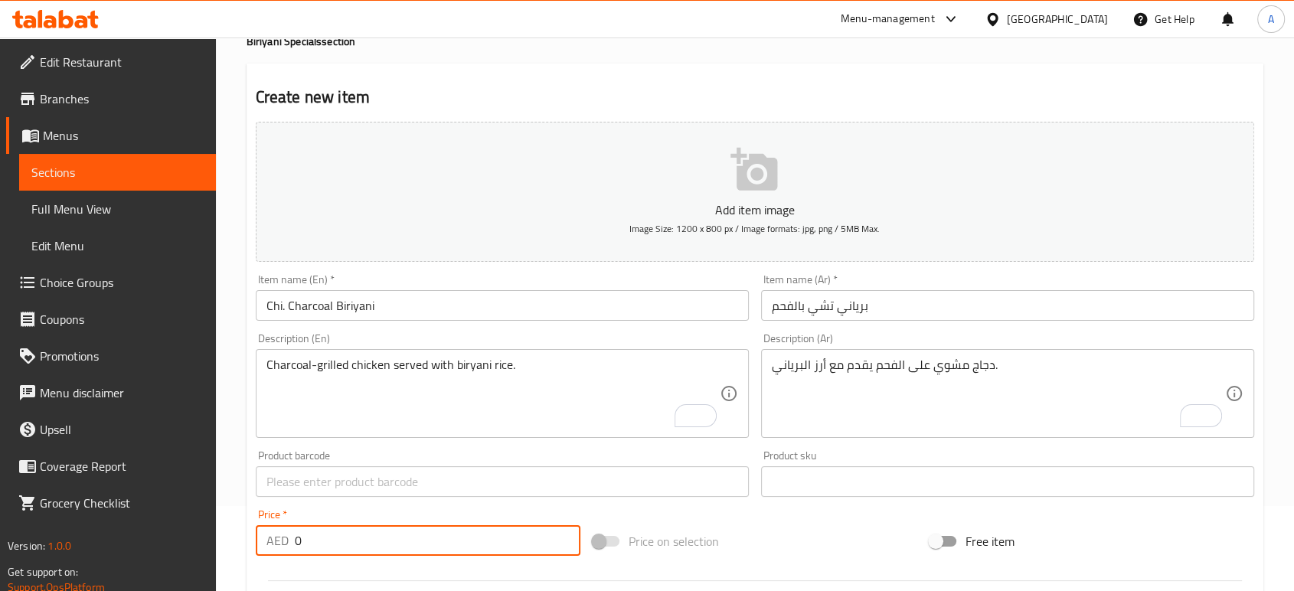
drag, startPoint x: 403, startPoint y: 538, endPoint x: 296, endPoint y: 541, distance: 106.5
click at [296, 541] on input "0" at bounding box center [438, 540] width 286 height 31
type input "48"
click at [482, 302] on input "Chi. Charcoal Biriyani" at bounding box center [502, 305] width 493 height 31
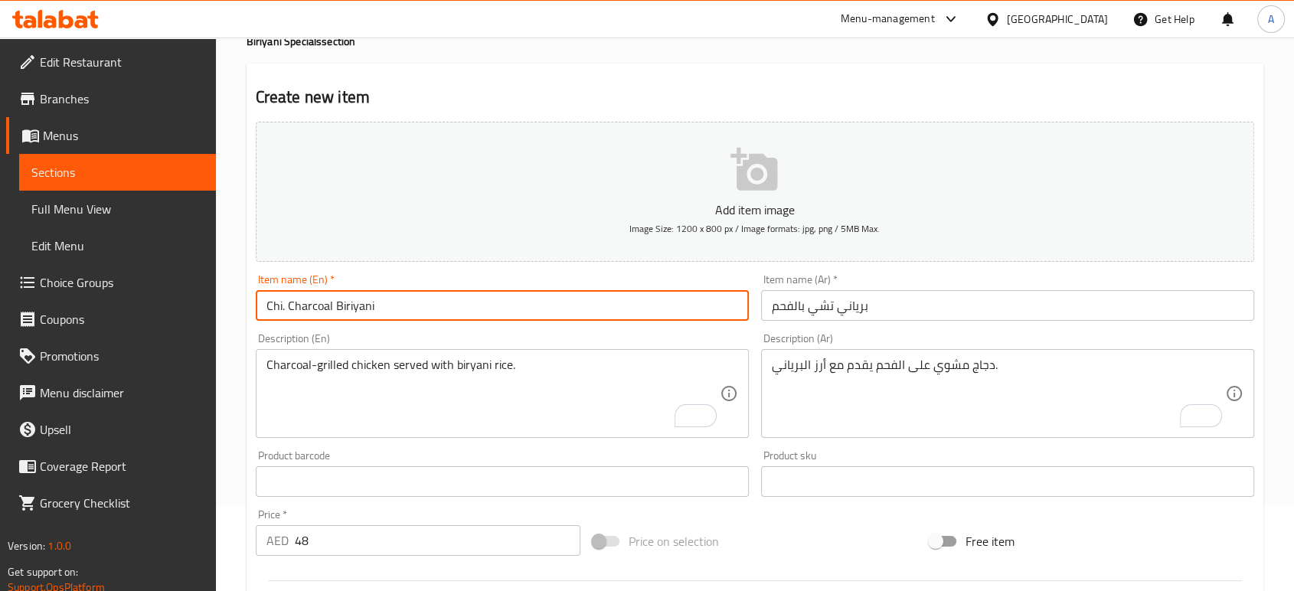
click at [902, 309] on input "برياني تشي بالفحم" at bounding box center [1007, 305] width 493 height 31
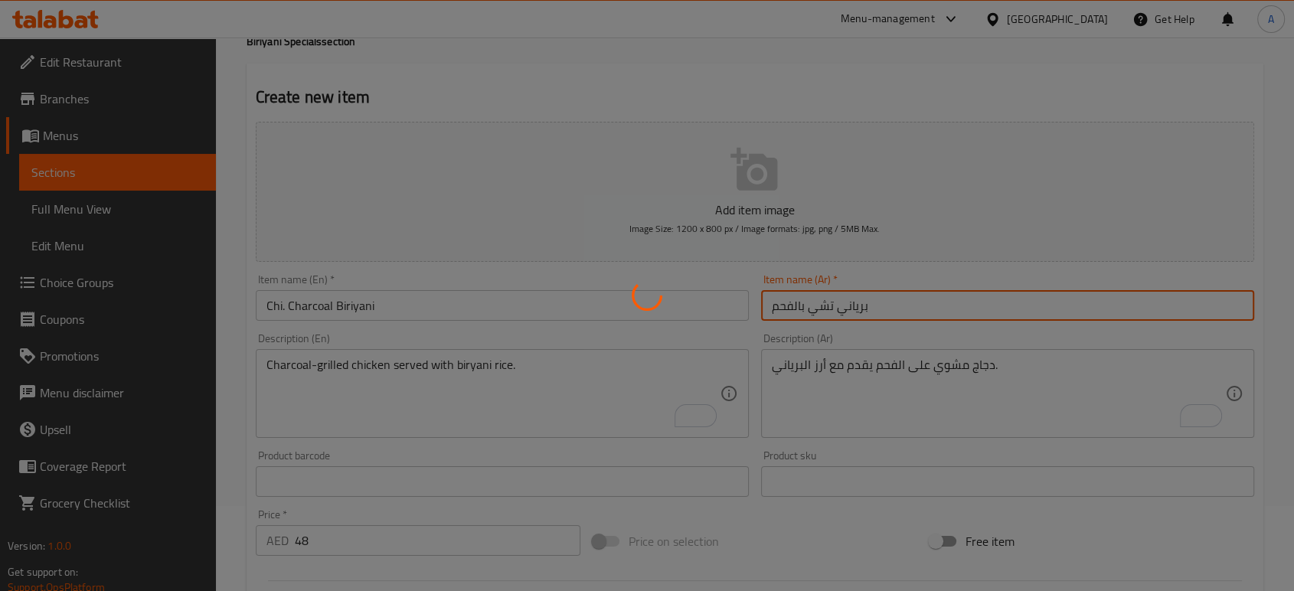
type input "0"
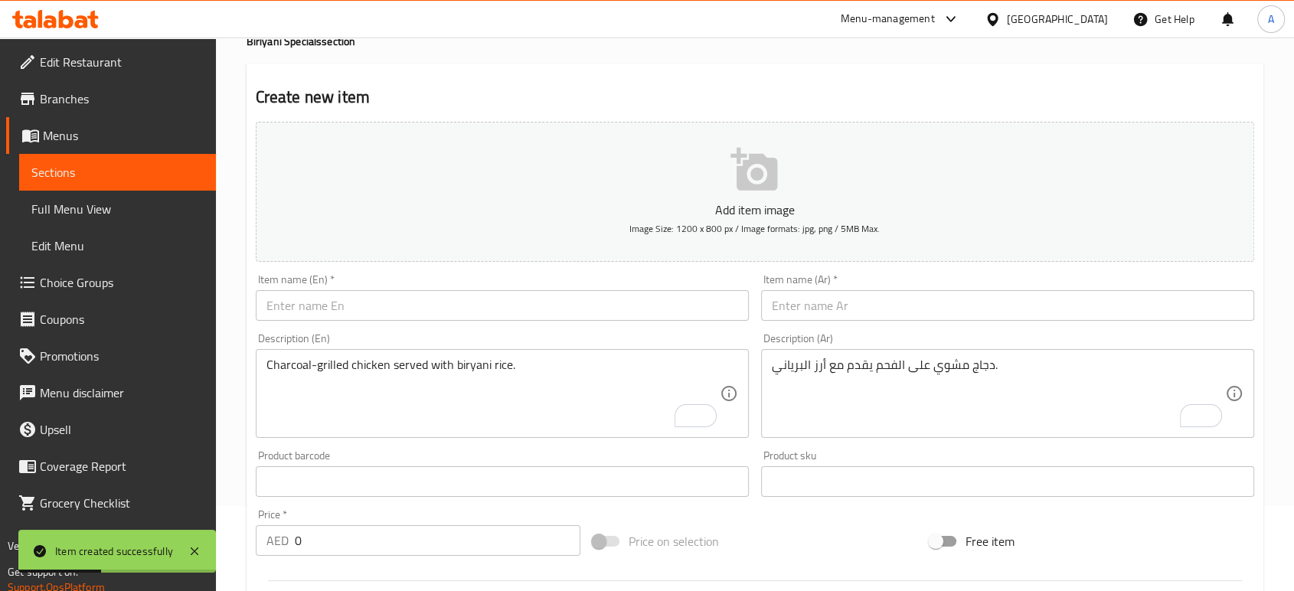
click at [613, 307] on input "text" at bounding box center [502, 305] width 493 height 31
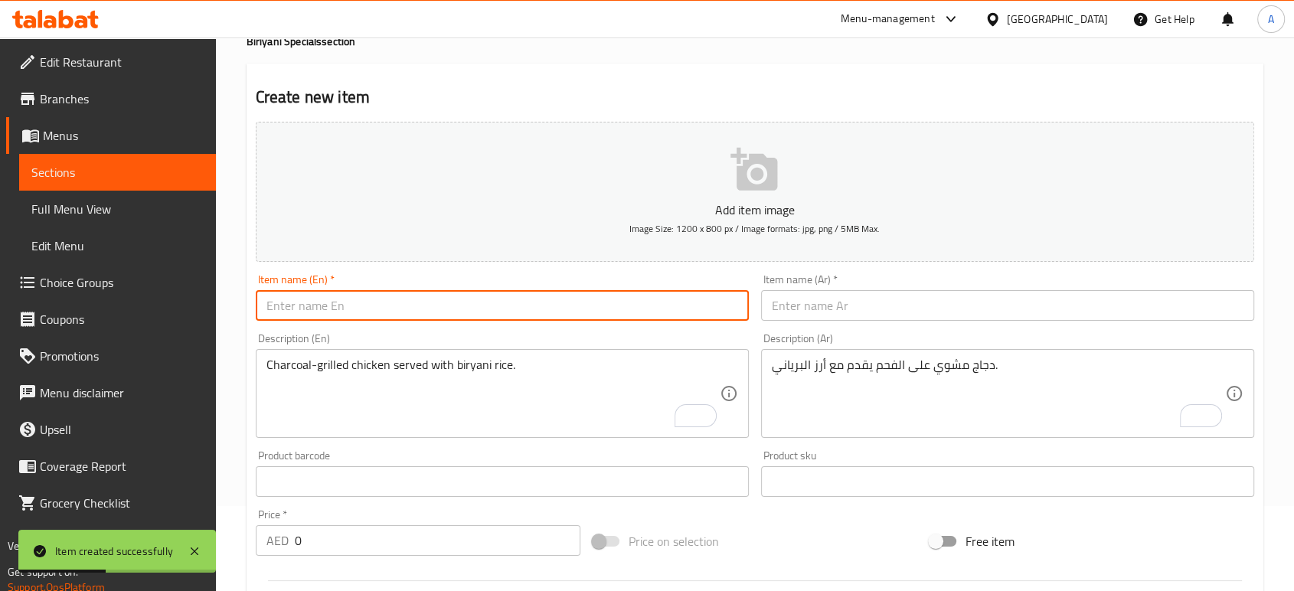
paste input "Half Charcoal Biriyani"
type input "Half Charcoal Biriyani"
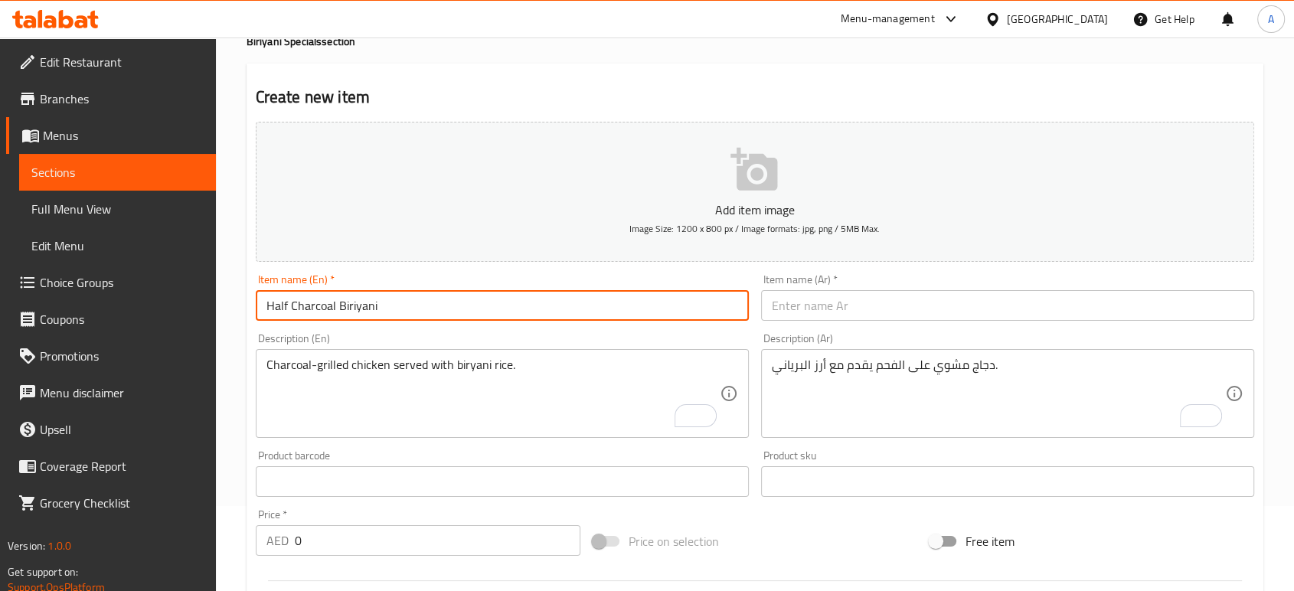
click at [812, 286] on div "Item name (Ar)   * Item name (Ar) *" at bounding box center [1007, 297] width 493 height 47
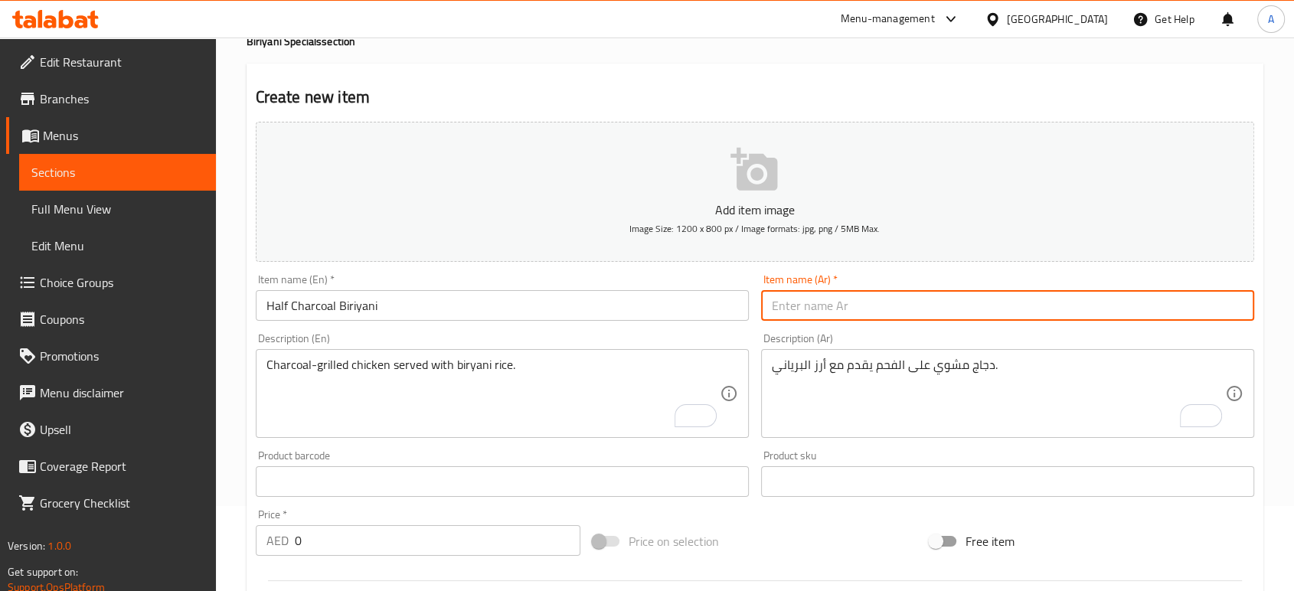
click at [812, 297] on input "text" at bounding box center [1007, 305] width 493 height 31
paste input "برياني نصف فحم"
type input "برياني نصف فحم"
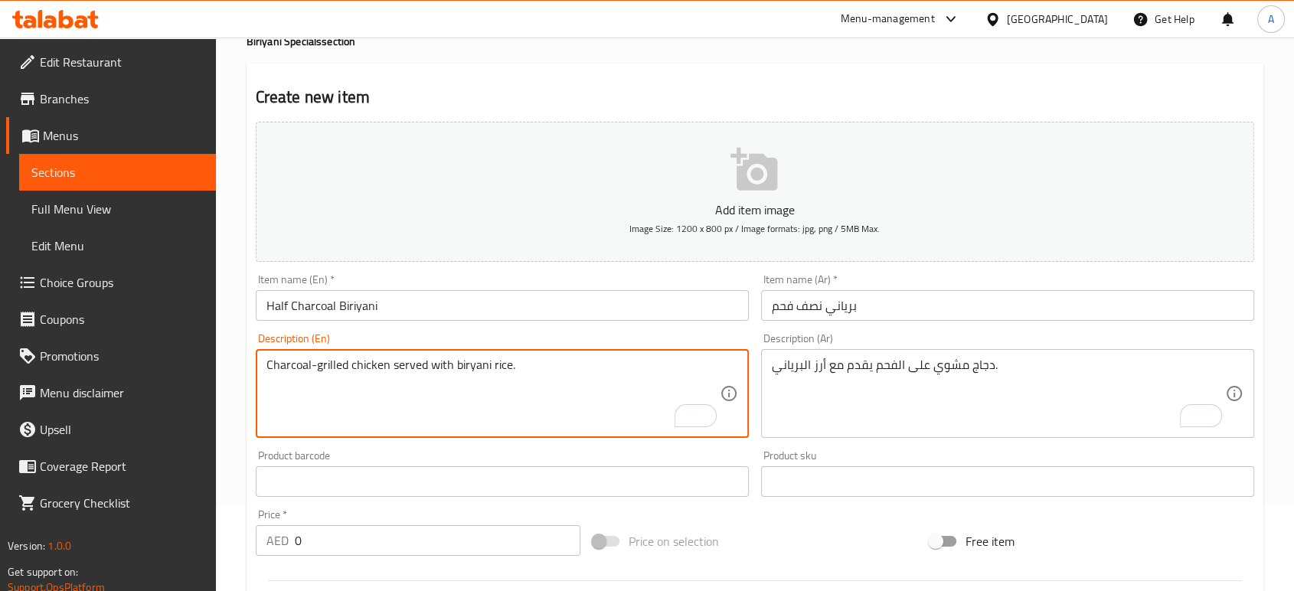
click at [649, 414] on textarea "Charcoal-grilled chicken served with biryani rice." at bounding box center [492, 394] width 453 height 73
paste textarea "Half portion charcoal chicken biryani."
type textarea "Half portion charcoal chicken biryani."
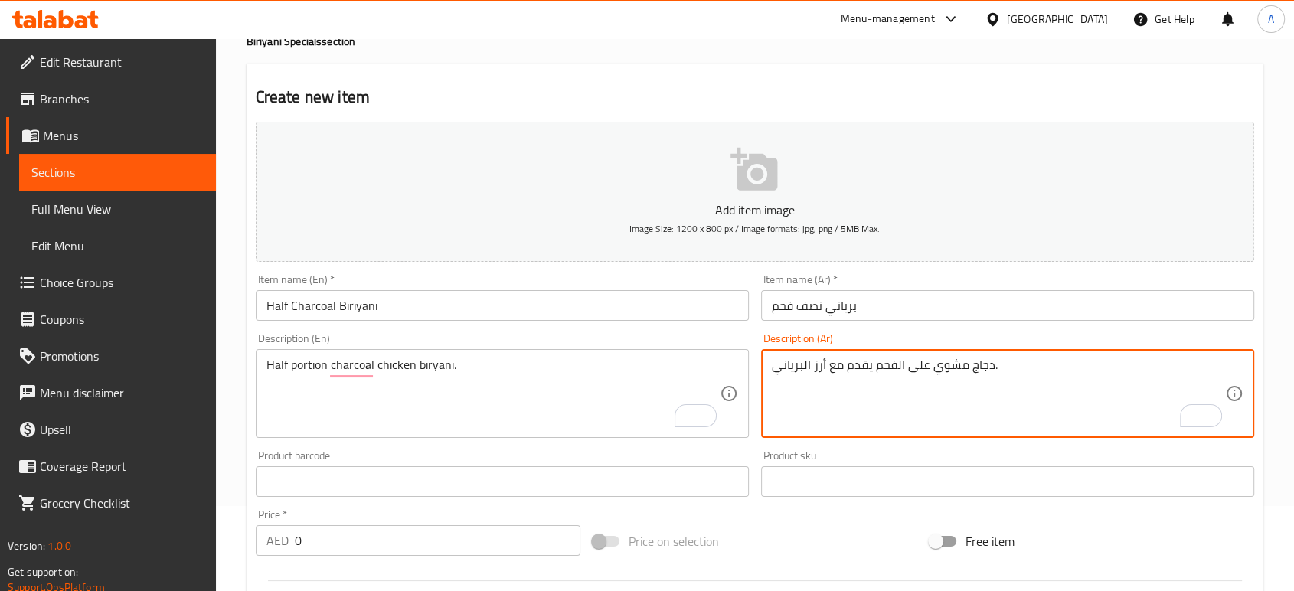
click at [848, 397] on textarea "دجاج مشوي على الفحم يقدم مع أرز البرياني." at bounding box center [998, 394] width 453 height 73
paste textarea "نصف حصة دجاج برياني على الفحم."
type textarea "نصف حصة دجاج برياني على الفحم."
click at [927, 307] on input "برياني نصف فحم" at bounding box center [1007, 305] width 493 height 31
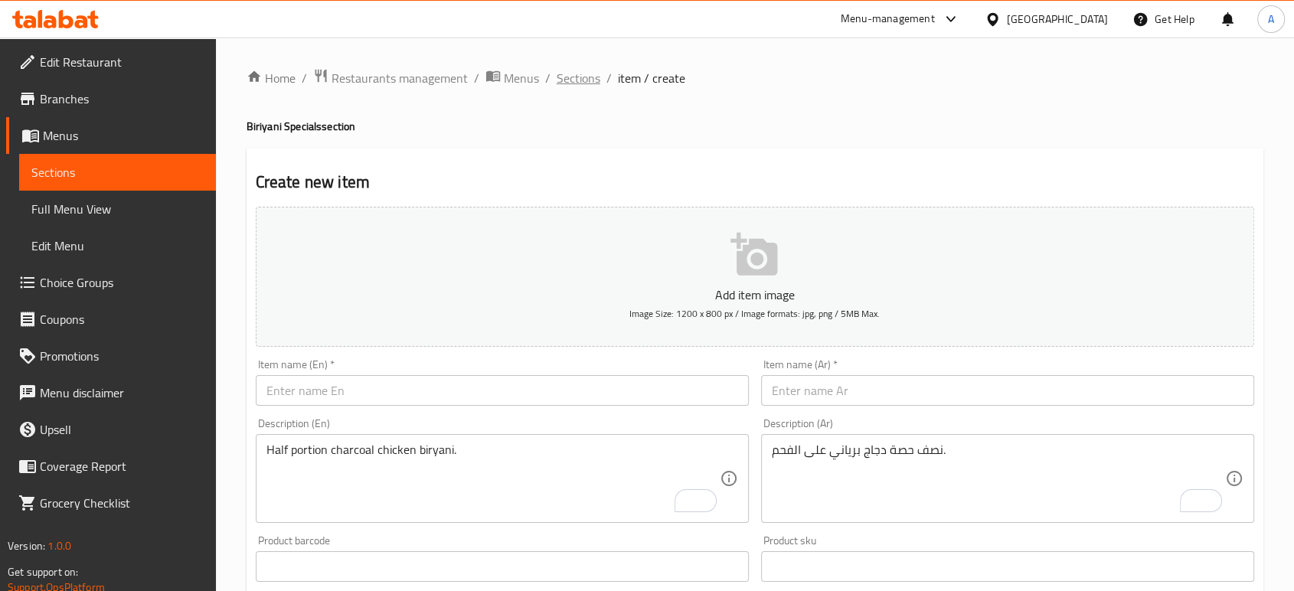
click at [589, 76] on span "Sections" at bounding box center [579, 78] width 44 height 18
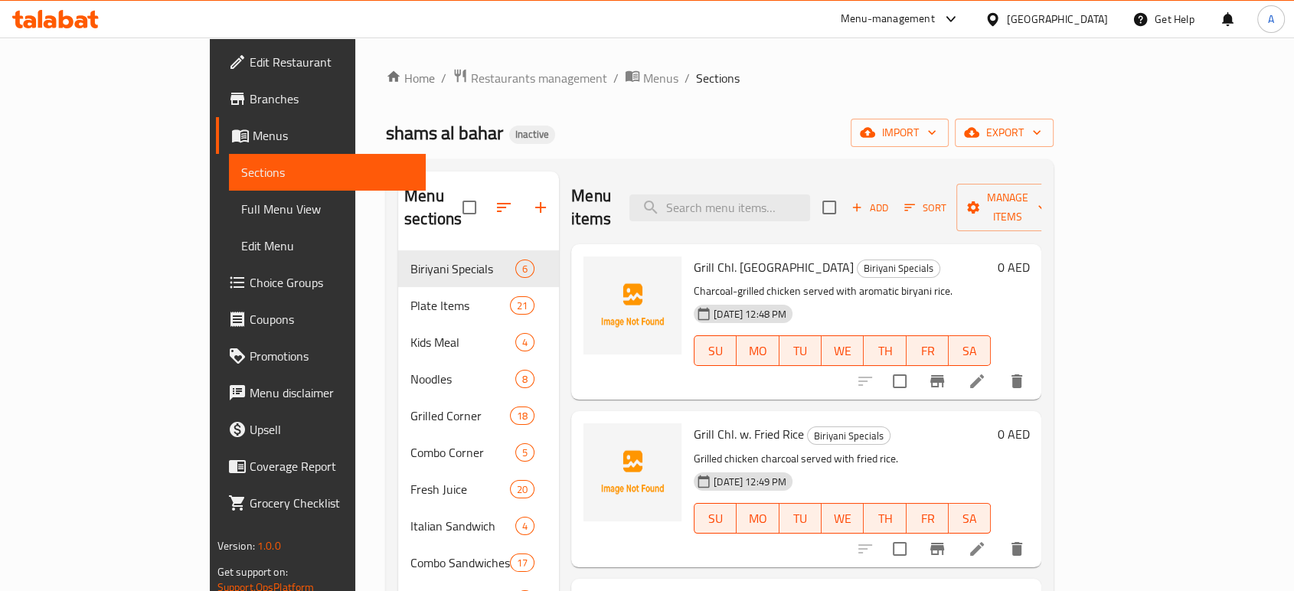
click at [250, 276] on span "Choice Groups" at bounding box center [332, 282] width 164 height 18
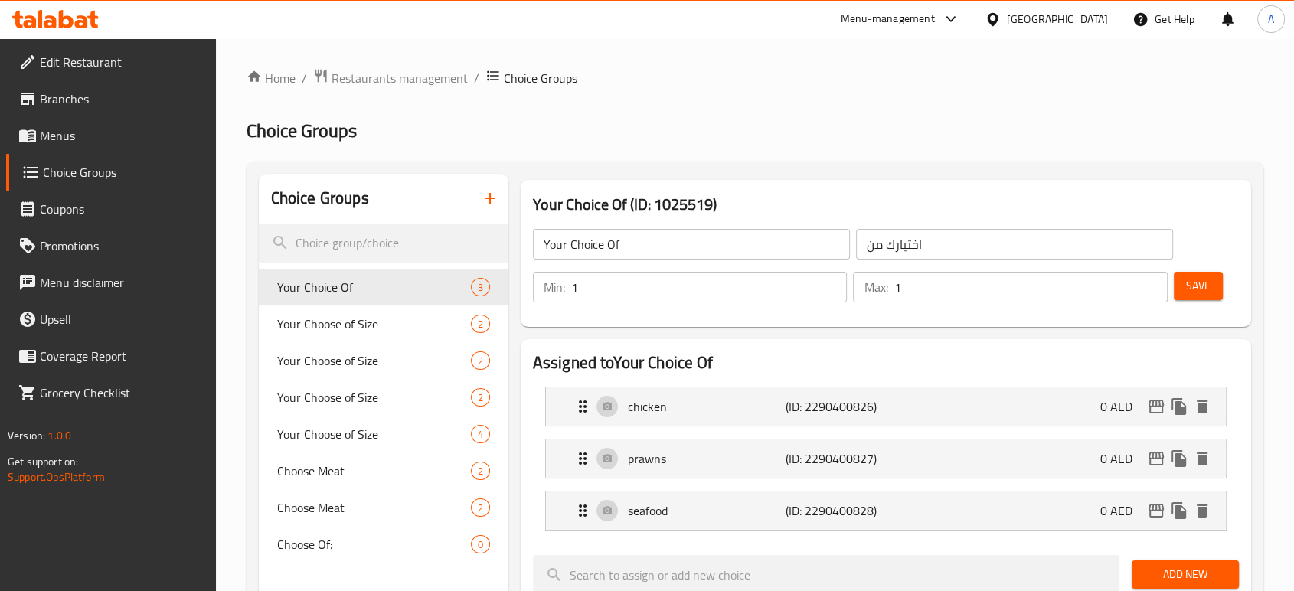
click at [100, 127] on span "Menus" at bounding box center [122, 135] width 164 height 18
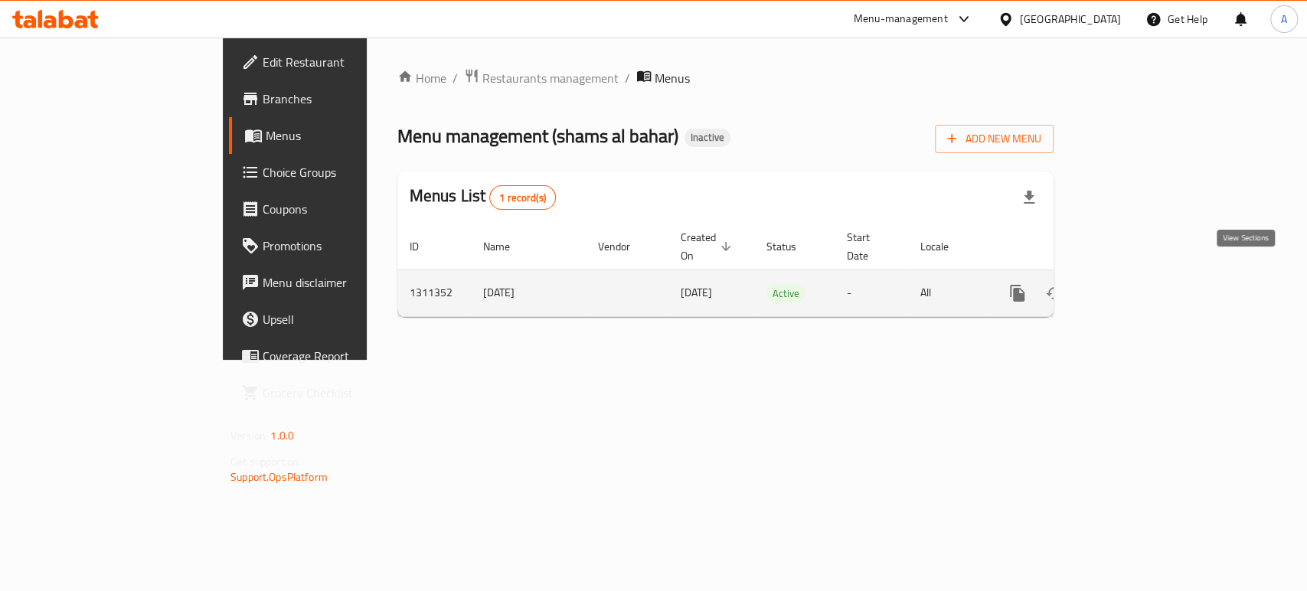
click at [1135, 286] on icon "enhanced table" at bounding box center [1128, 293] width 14 height 14
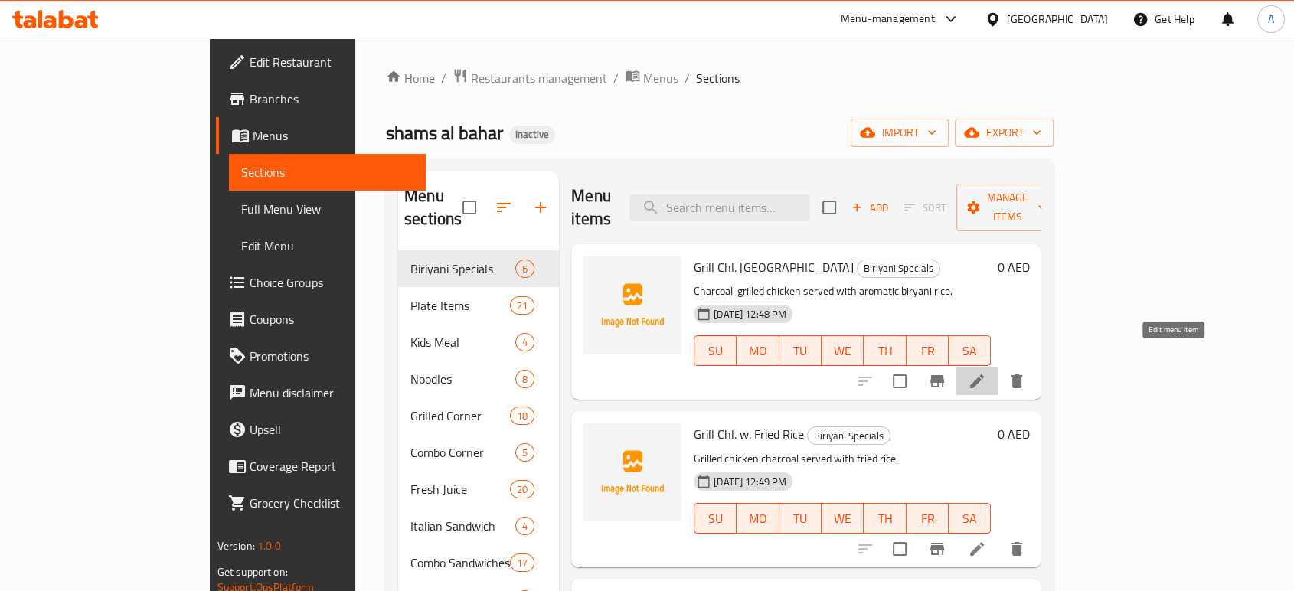
click at [986, 372] on icon at bounding box center [977, 381] width 18 height 18
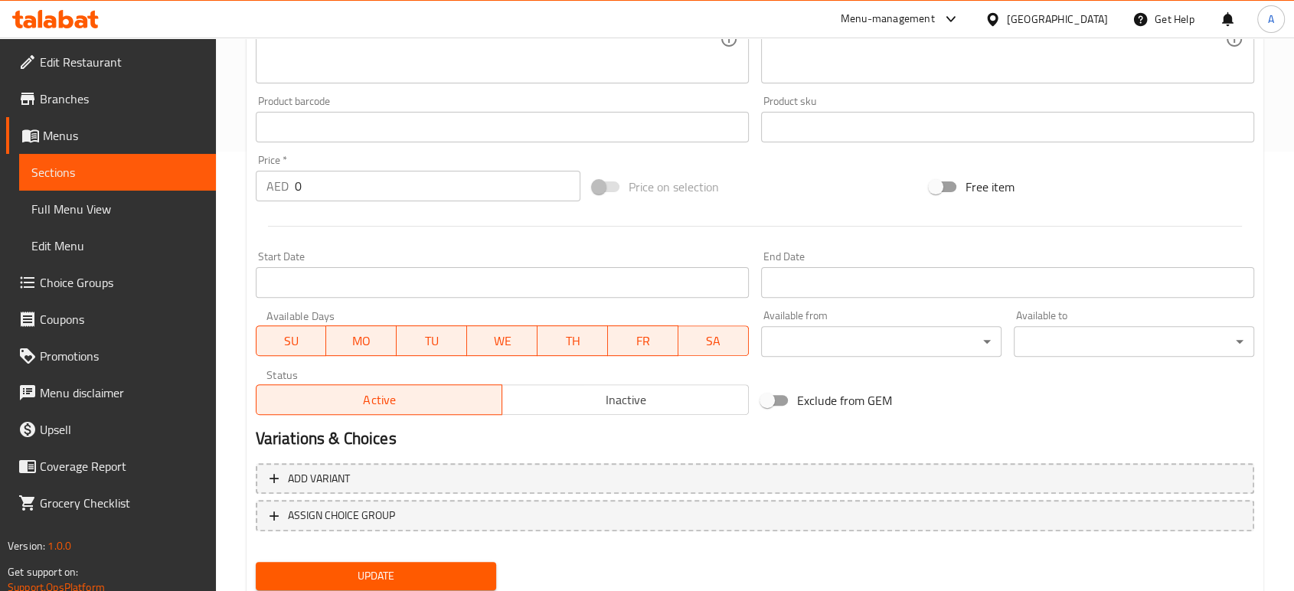
scroll to position [490, 0]
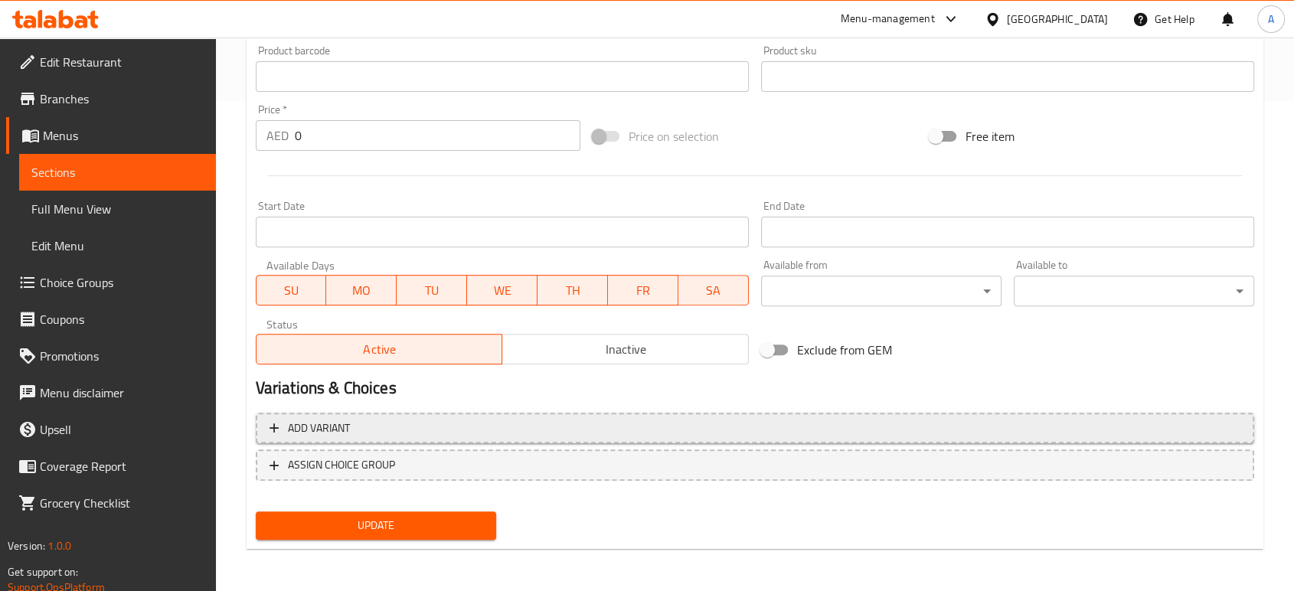
click at [547, 428] on span "Add variant" at bounding box center [755, 428] width 971 height 19
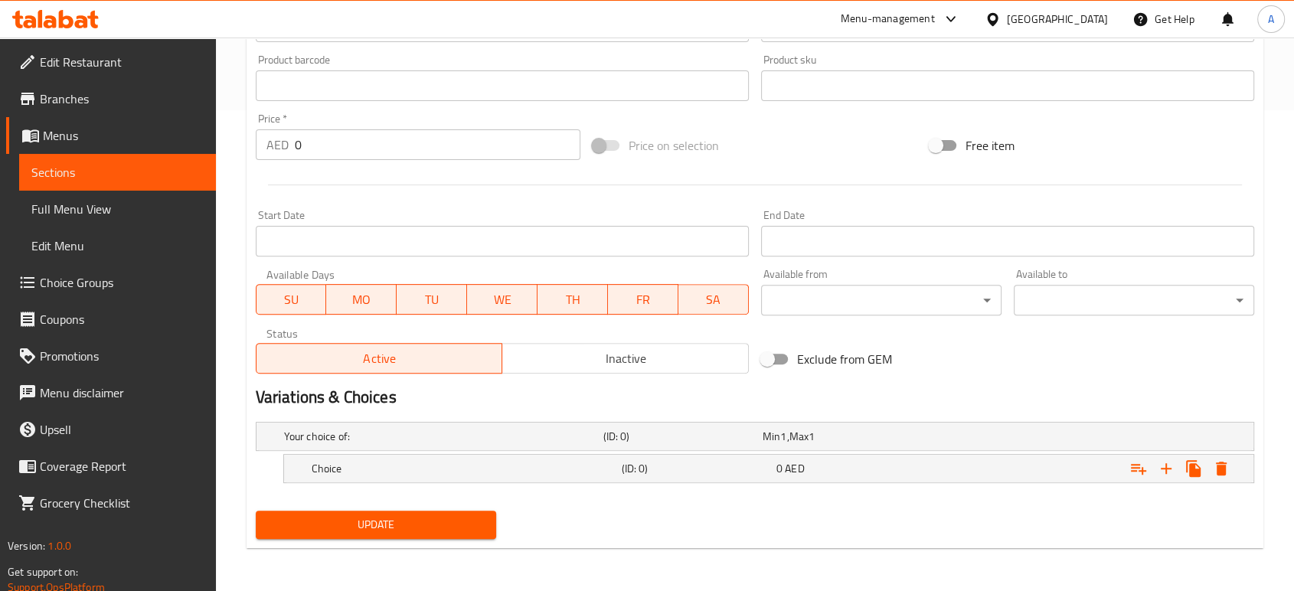
scroll to position [480, 0]
click at [1159, 466] on icon "Expand" at bounding box center [1166, 469] width 18 height 18
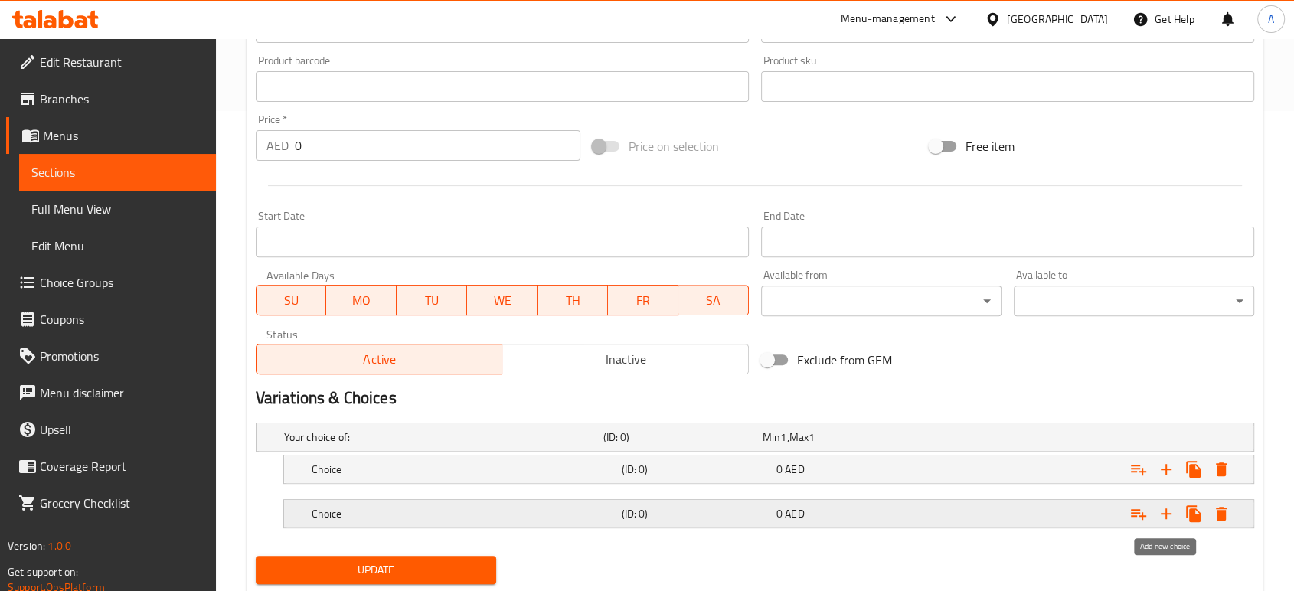
click at [1169, 507] on icon "Expand" at bounding box center [1166, 514] width 18 height 18
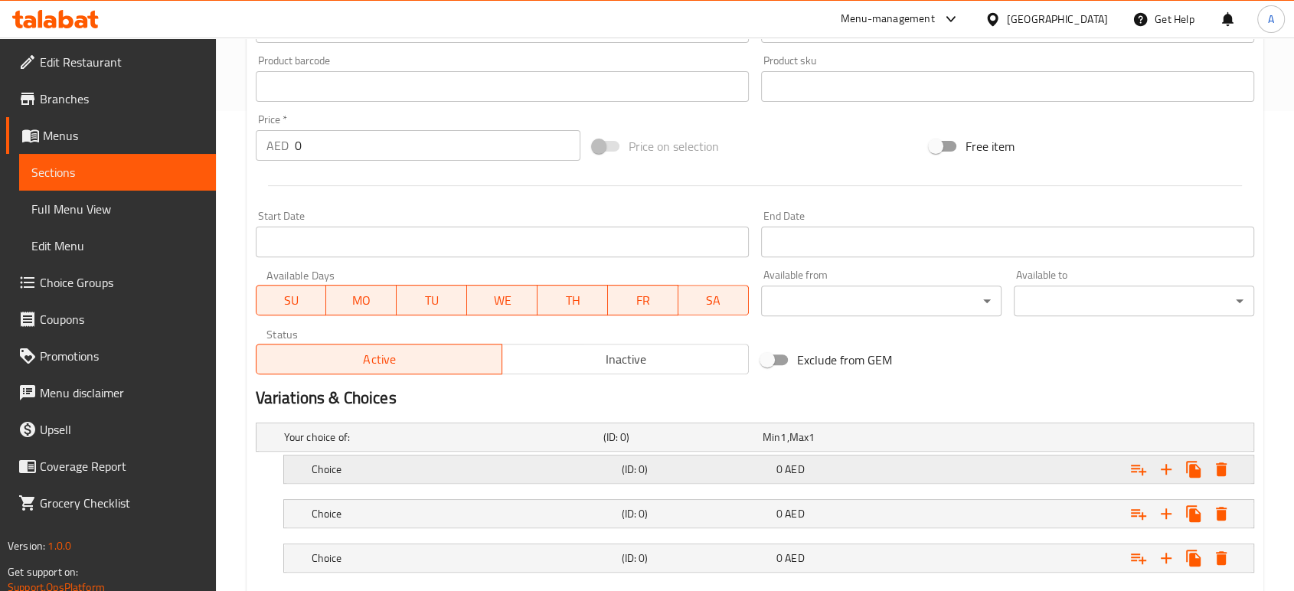
click at [776, 462] on span "0" at bounding box center [779, 469] width 6 height 20
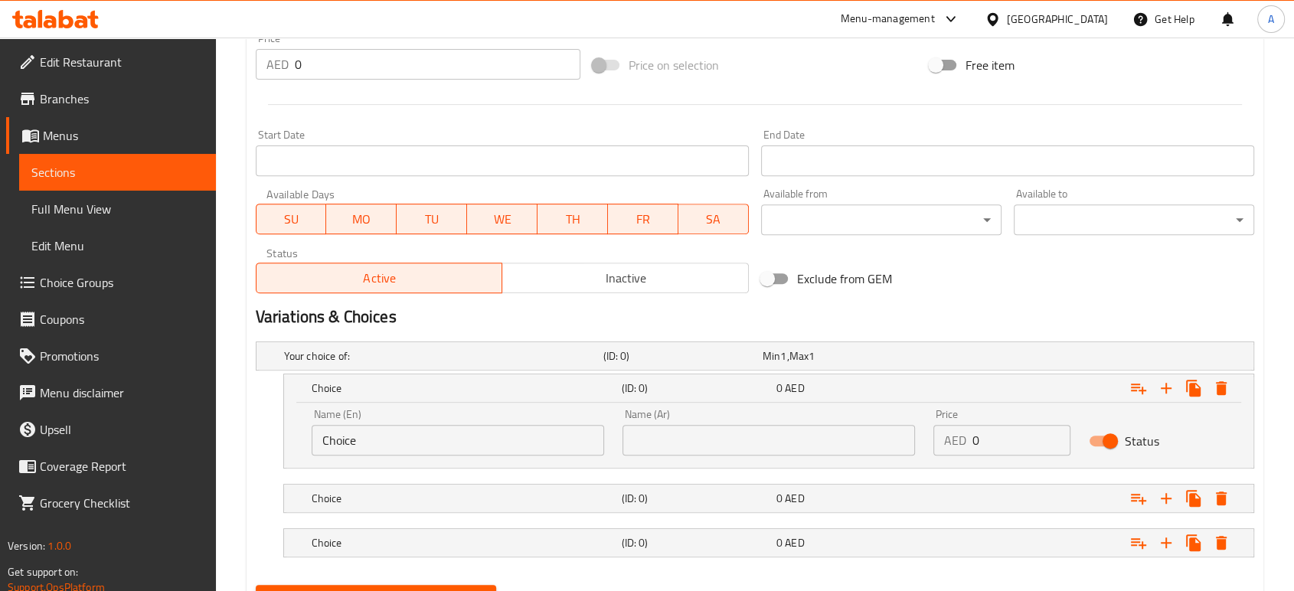
scroll to position [565, 0]
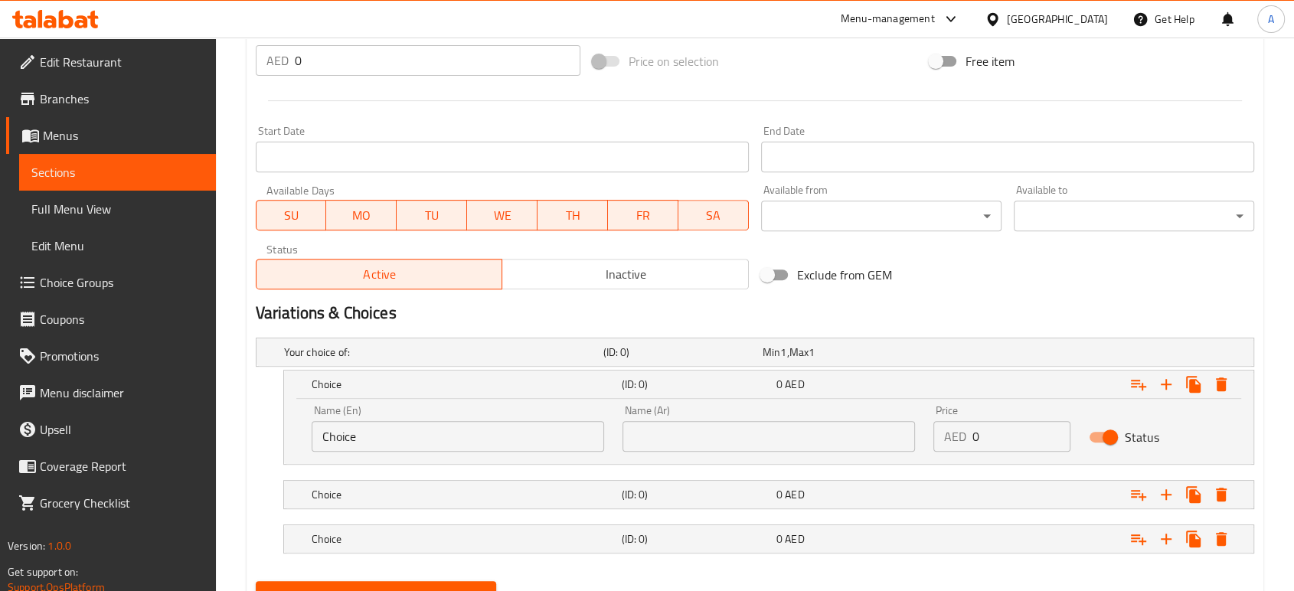
click at [436, 406] on div "Name (En) Choice Name (En)" at bounding box center [458, 428] width 293 height 47
click at [426, 436] on input "Choice" at bounding box center [458, 436] width 293 height 31
click at [426, 437] on input "Choice" at bounding box center [458, 436] width 293 height 31
type input "\"
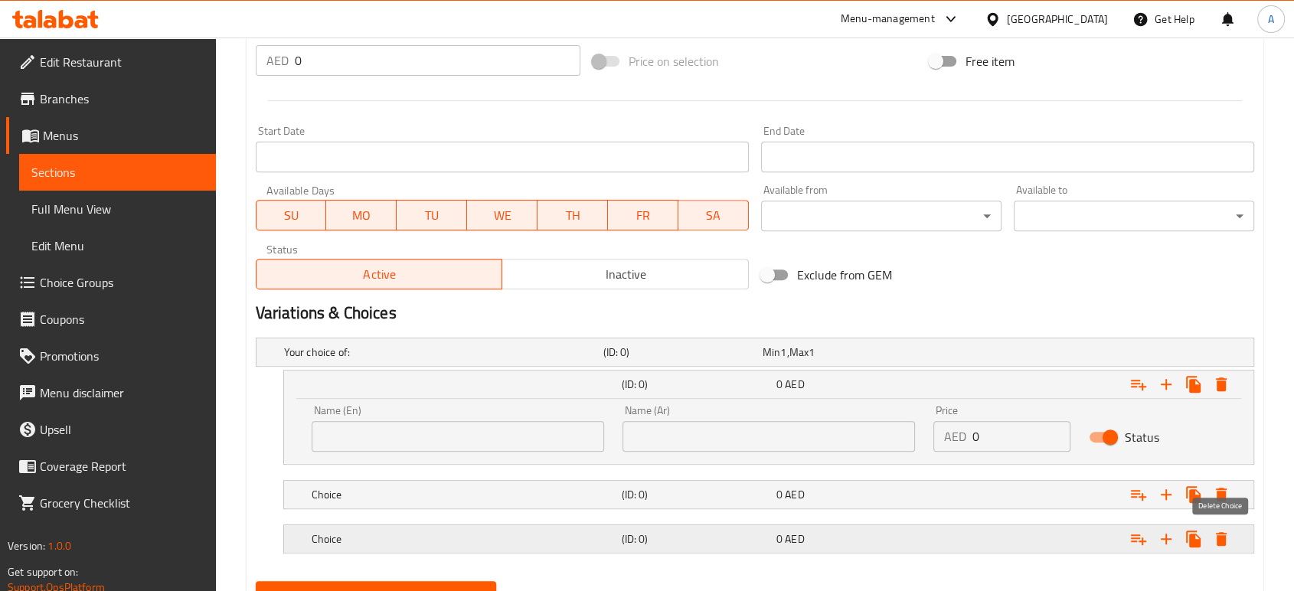
click at [1227, 542] on icon "Expand" at bounding box center [1221, 539] width 18 height 18
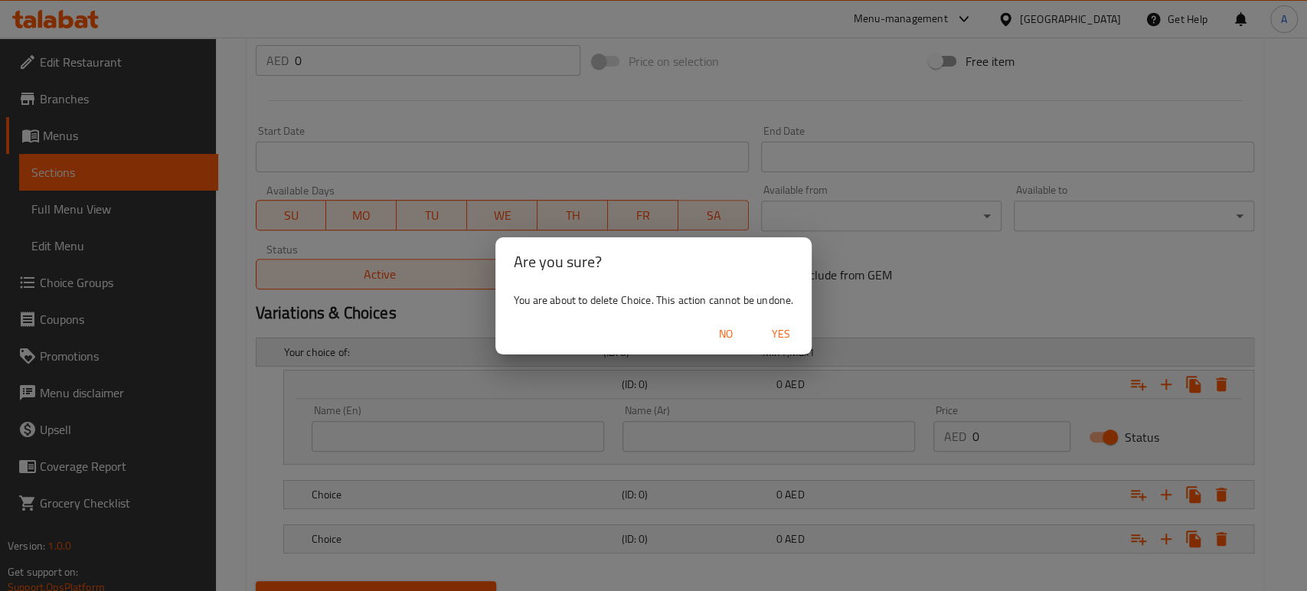
click at [791, 342] on span "Yes" at bounding box center [781, 334] width 37 height 19
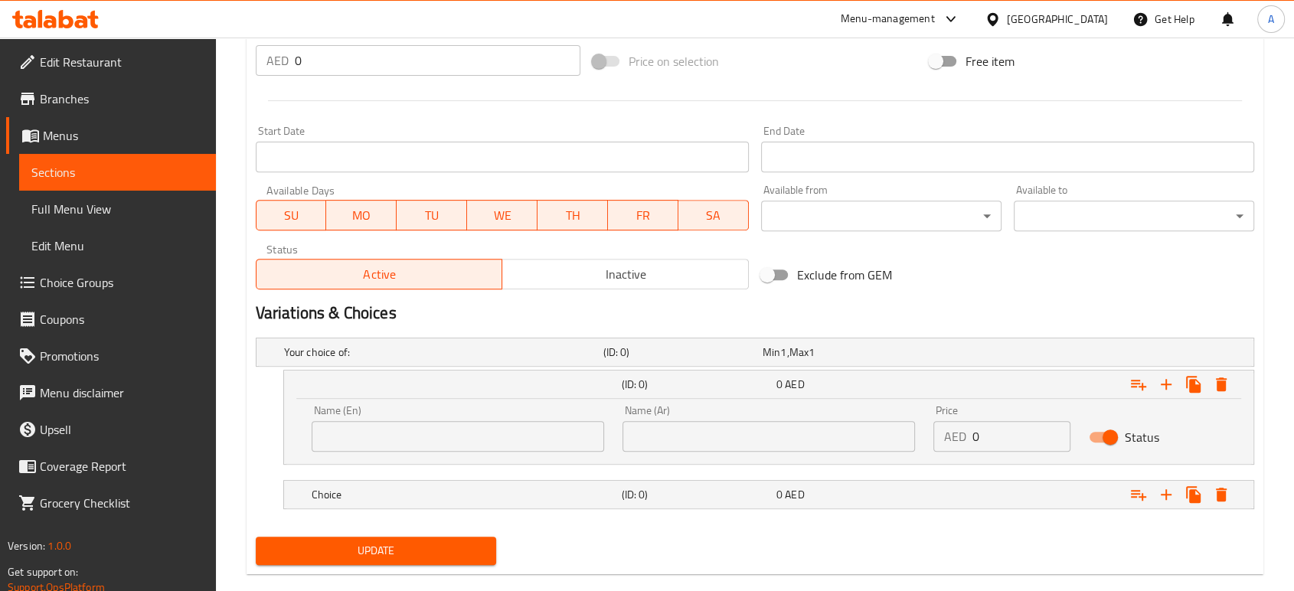
click at [662, 442] on input "text" at bounding box center [769, 436] width 293 height 31
click at [510, 427] on input "text" at bounding box center [458, 436] width 293 height 31
type input "Small"
click at [655, 440] on input "text" at bounding box center [769, 436] width 293 height 31
click at [653, 442] on input "text" at bounding box center [769, 436] width 293 height 31
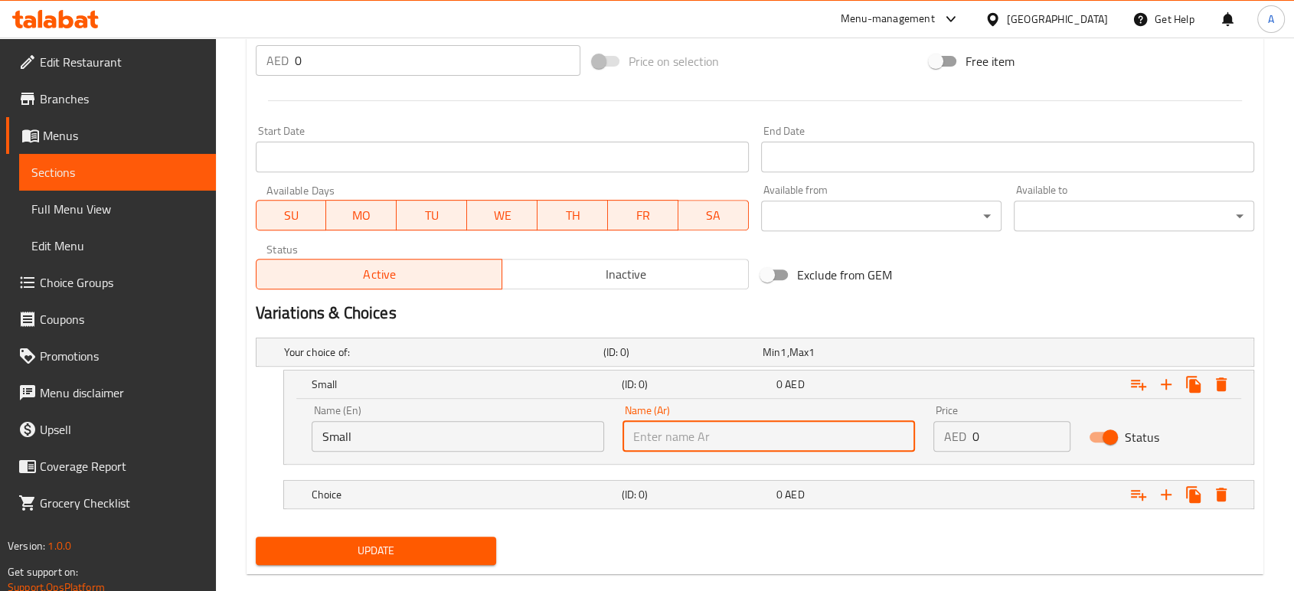
click at [539, 442] on input "Small" at bounding box center [458, 436] width 293 height 31
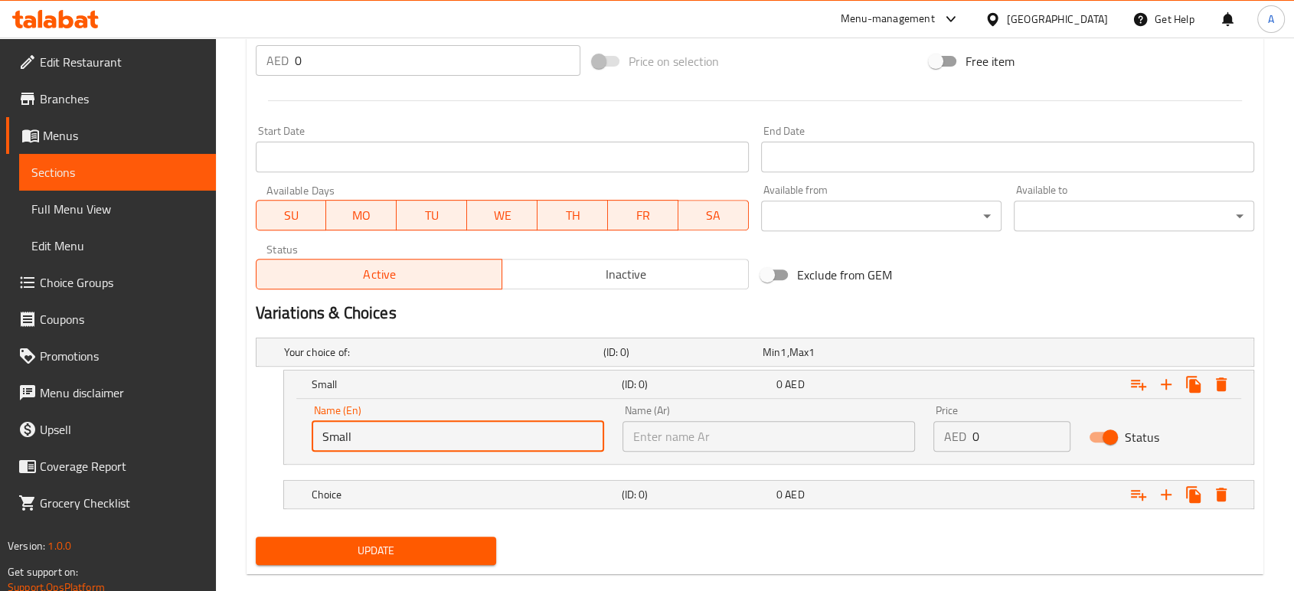
click at [539, 442] on input "Small" at bounding box center [458, 436] width 293 height 31
click at [538, 443] on input "Small" at bounding box center [458, 436] width 293 height 31
type input "ا"
type input "Half"
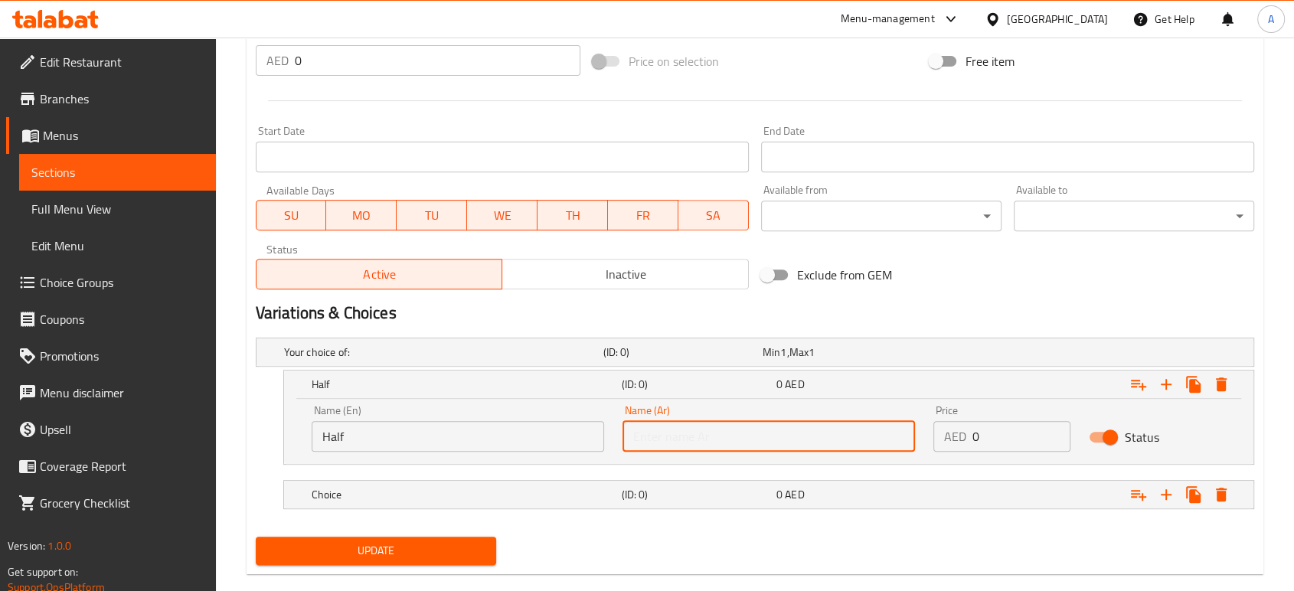
click at [731, 427] on input "text" at bounding box center [769, 436] width 293 height 31
click at [643, 436] on input "نصف كمية" at bounding box center [769, 436] width 293 height 31
type input "نصف"
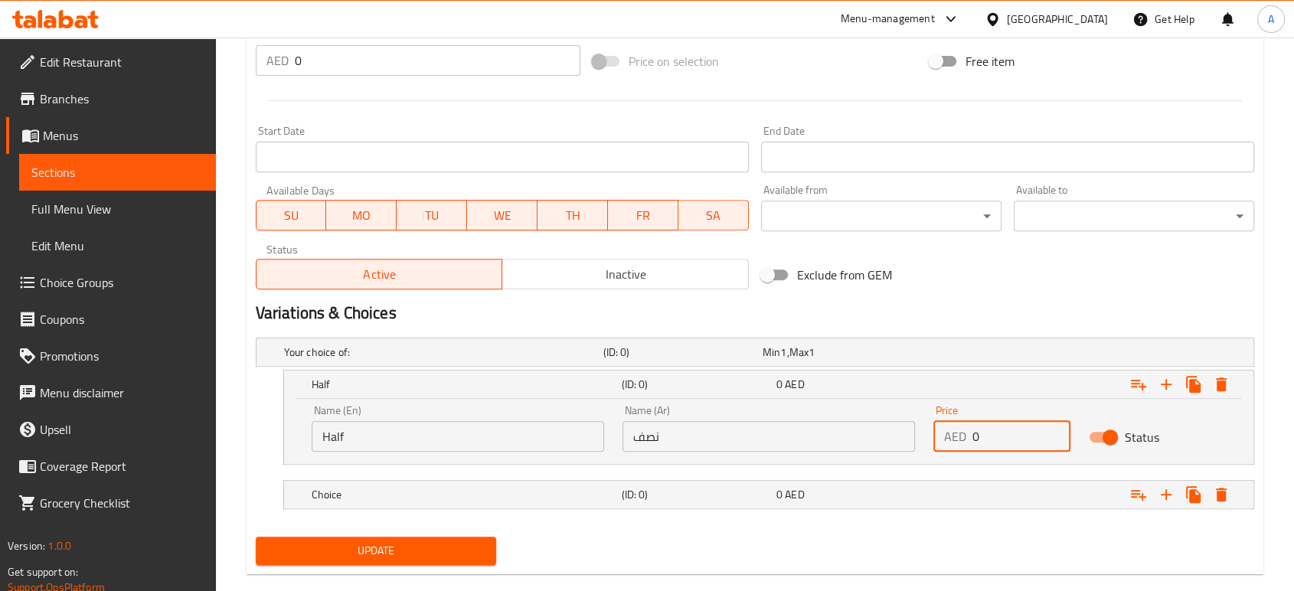
drag, startPoint x: 998, startPoint y: 432, endPoint x: 950, endPoint y: 433, distance: 47.5
click at [950, 433] on div "AED 0 Price" at bounding box center [1001, 436] width 137 height 31
click at [986, 437] on input "0" at bounding box center [1021, 436] width 98 height 31
drag, startPoint x: 986, startPoint y: 437, endPoint x: 969, endPoint y: 439, distance: 16.9
click at [969, 439] on div "AED 0 Price" at bounding box center [1001, 436] width 137 height 31
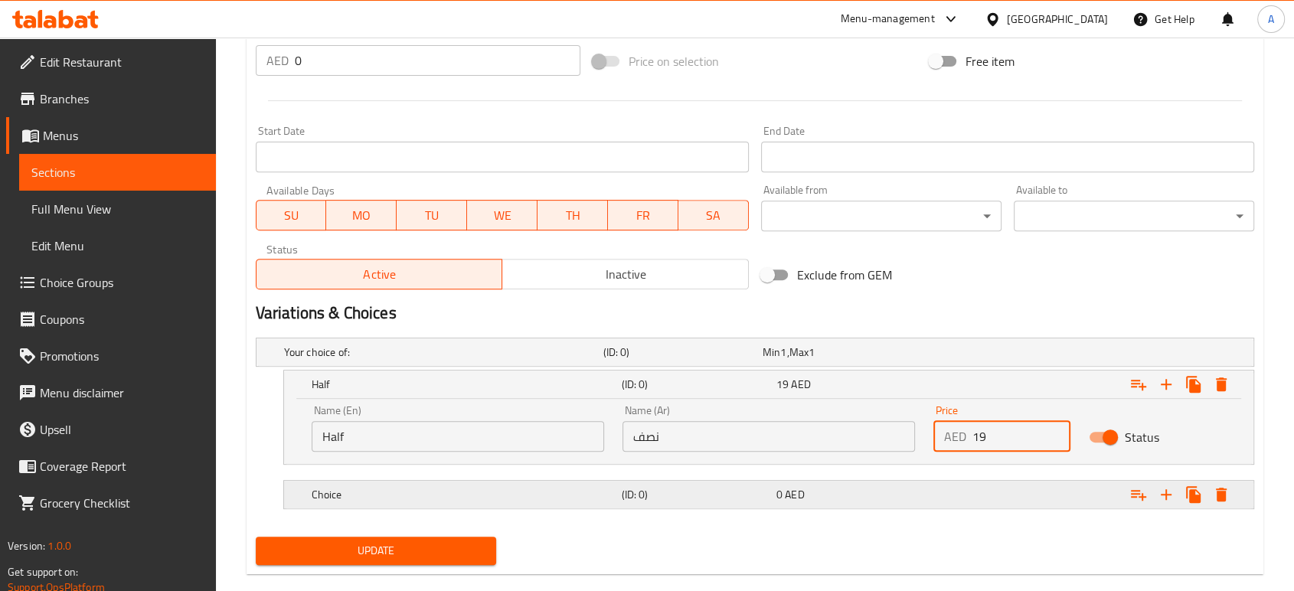
type input "19"
click at [917, 497] on div "0 AED" at bounding box center [850, 494] width 149 height 15
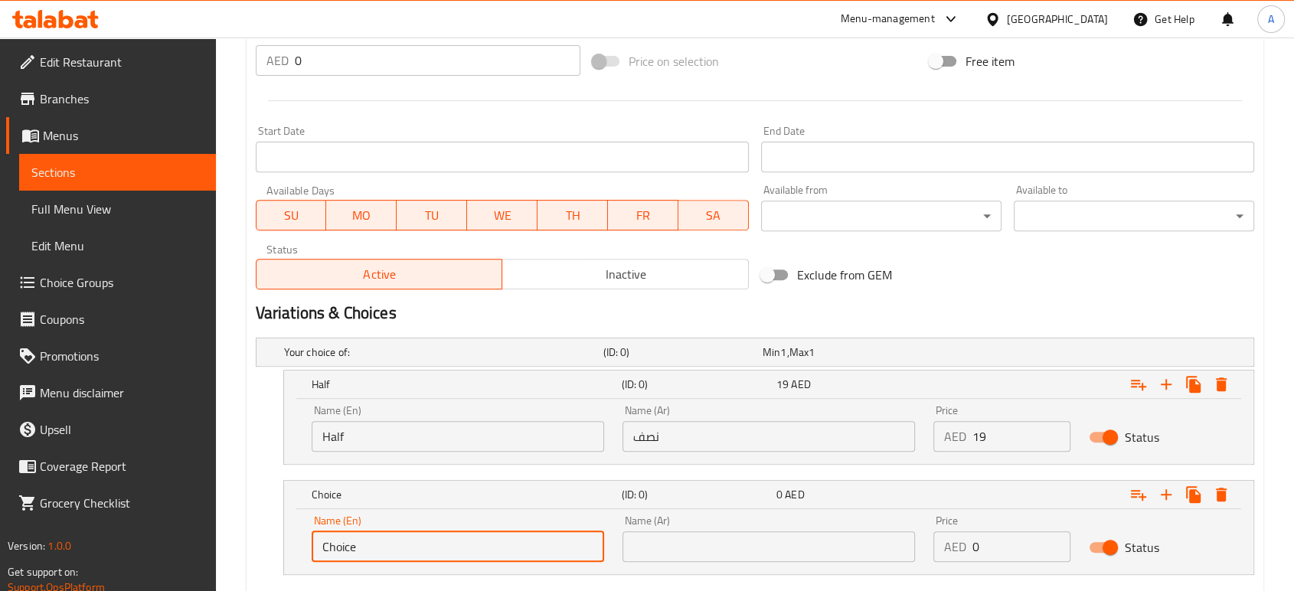
click at [470, 557] on input "Choice" at bounding box center [458, 546] width 293 height 31
type input "Full"
click at [776, 551] on input "text" at bounding box center [769, 546] width 293 height 31
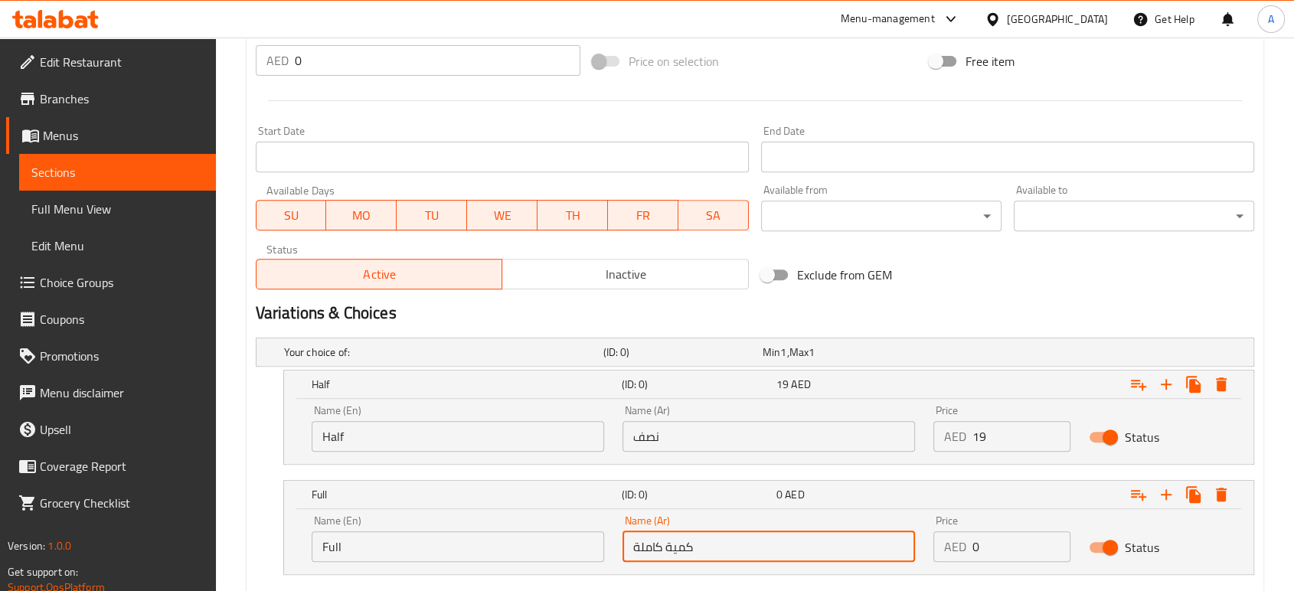
click at [677, 550] on input "كمية كاملة" at bounding box center [769, 546] width 293 height 31
click at [688, 550] on input "كمية كاملة" at bounding box center [769, 546] width 293 height 31
click at [685, 550] on input "كمية كاملة" at bounding box center [769, 546] width 293 height 31
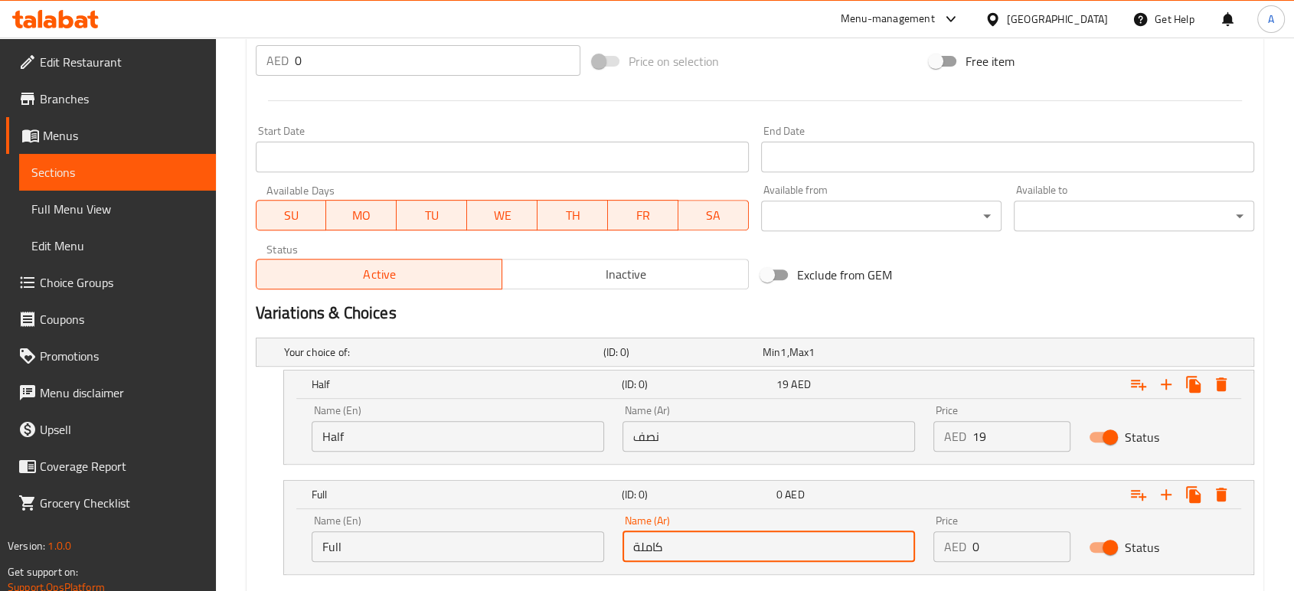
type input "كاملة"
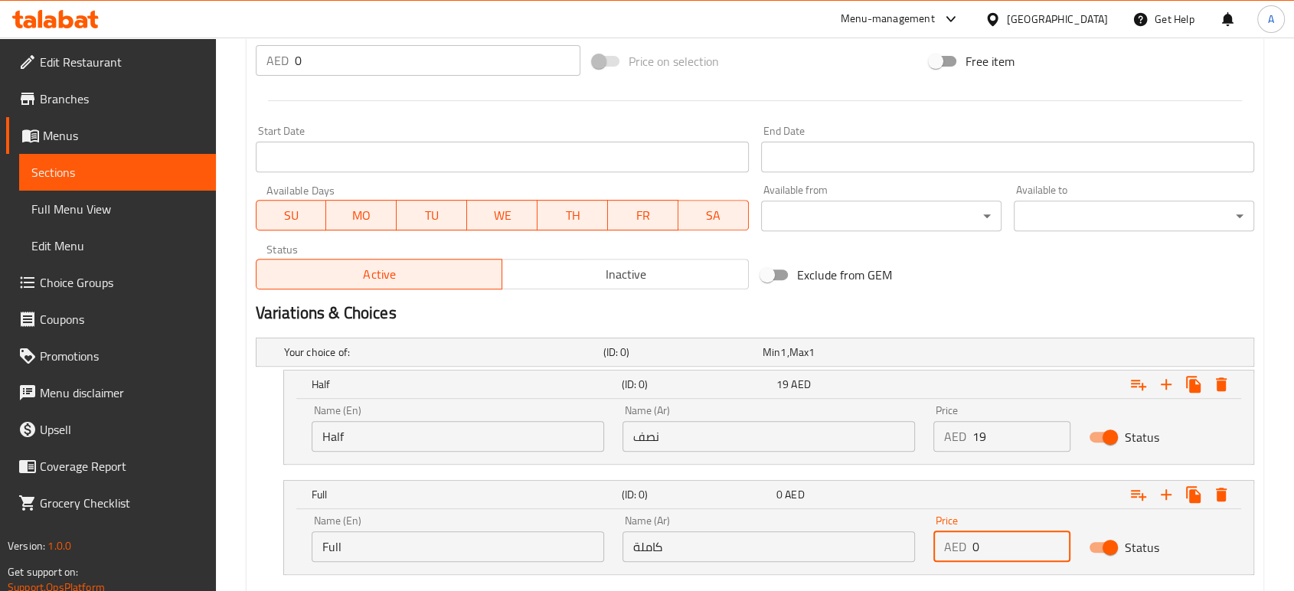
drag, startPoint x: 995, startPoint y: 545, endPoint x: 955, endPoint y: 550, distance: 40.8
click at [955, 550] on div "AED 0 Price" at bounding box center [1001, 546] width 137 height 31
click at [952, 553] on p "AED" at bounding box center [955, 547] width 22 height 18
drag, startPoint x: 982, startPoint y: 553, endPoint x: 970, endPoint y: 551, distance: 11.7
click at [970, 551] on div "AED 0 Price" at bounding box center [1001, 546] width 137 height 31
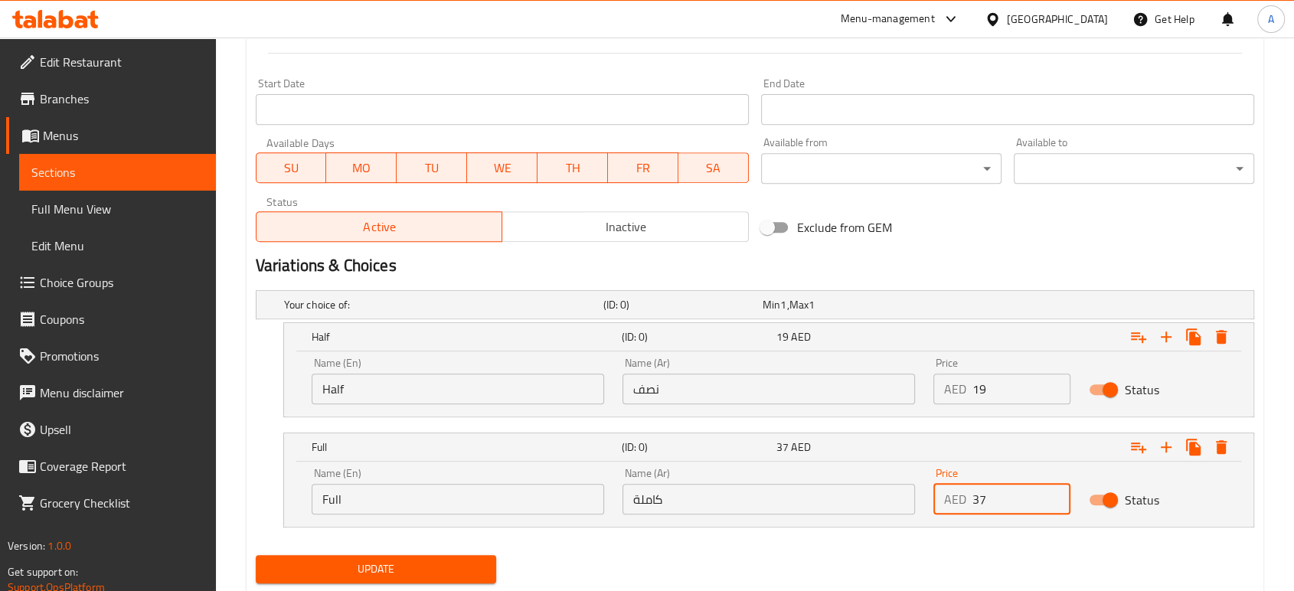
scroll to position [655, 0]
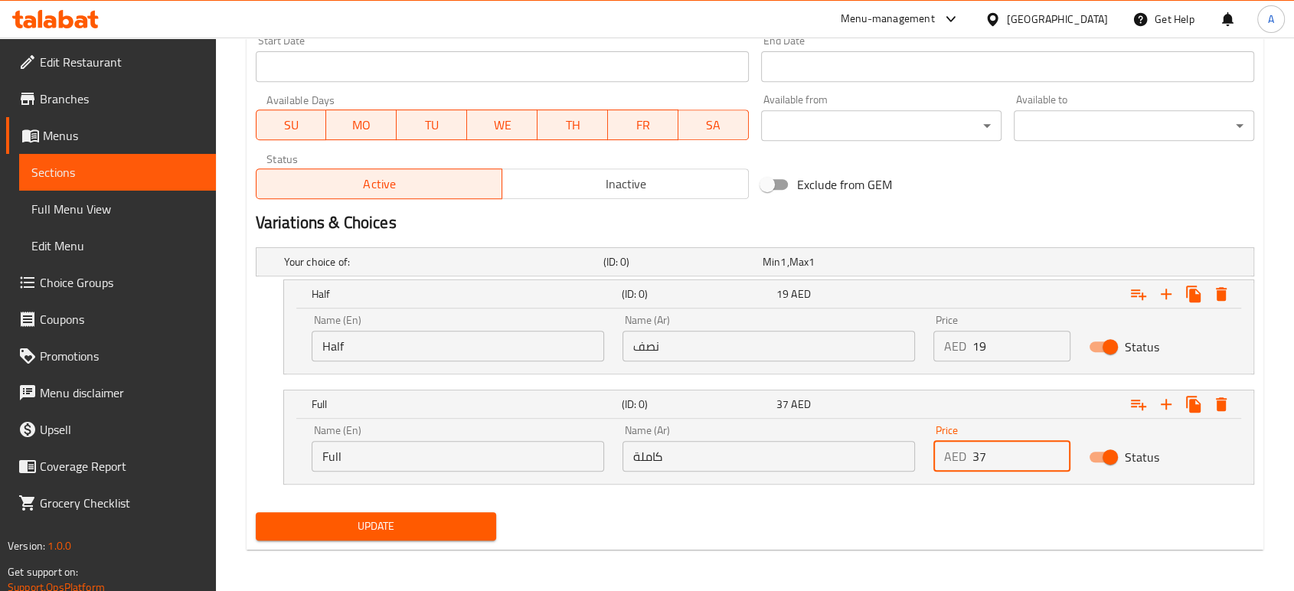
type input "37"
click at [650, 515] on div "Update" at bounding box center [755, 526] width 1011 height 41
click at [476, 521] on span "Update" at bounding box center [376, 526] width 216 height 19
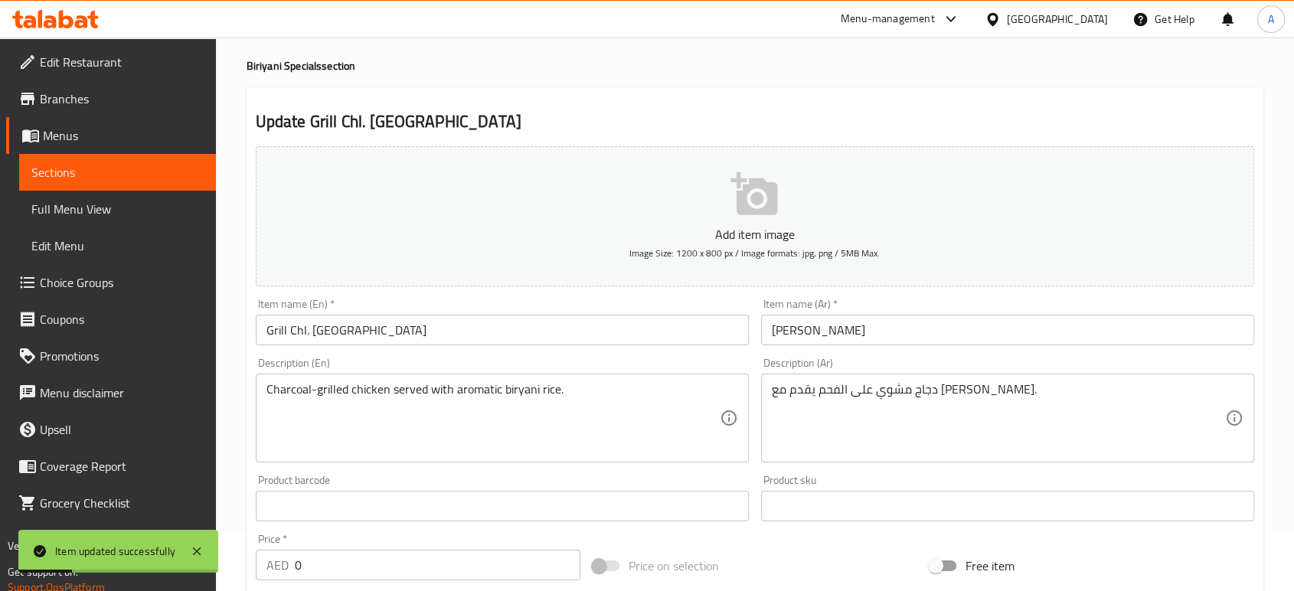
scroll to position [0, 0]
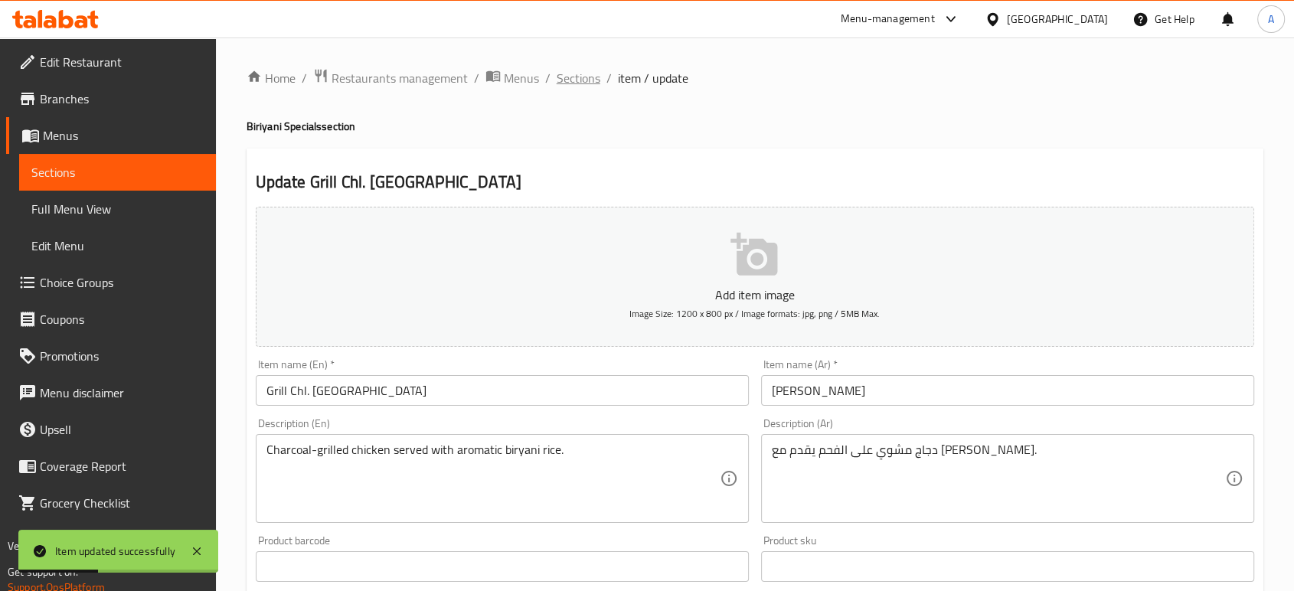
click at [576, 69] on span "Sections" at bounding box center [579, 78] width 44 height 18
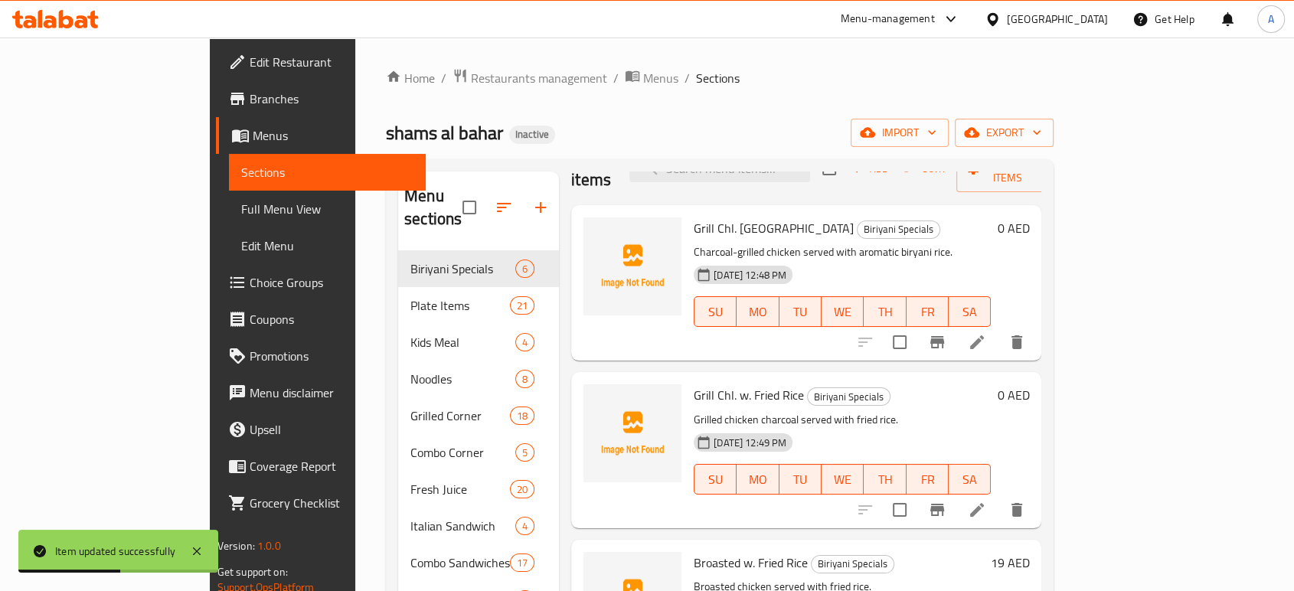
scroll to position [61, 0]
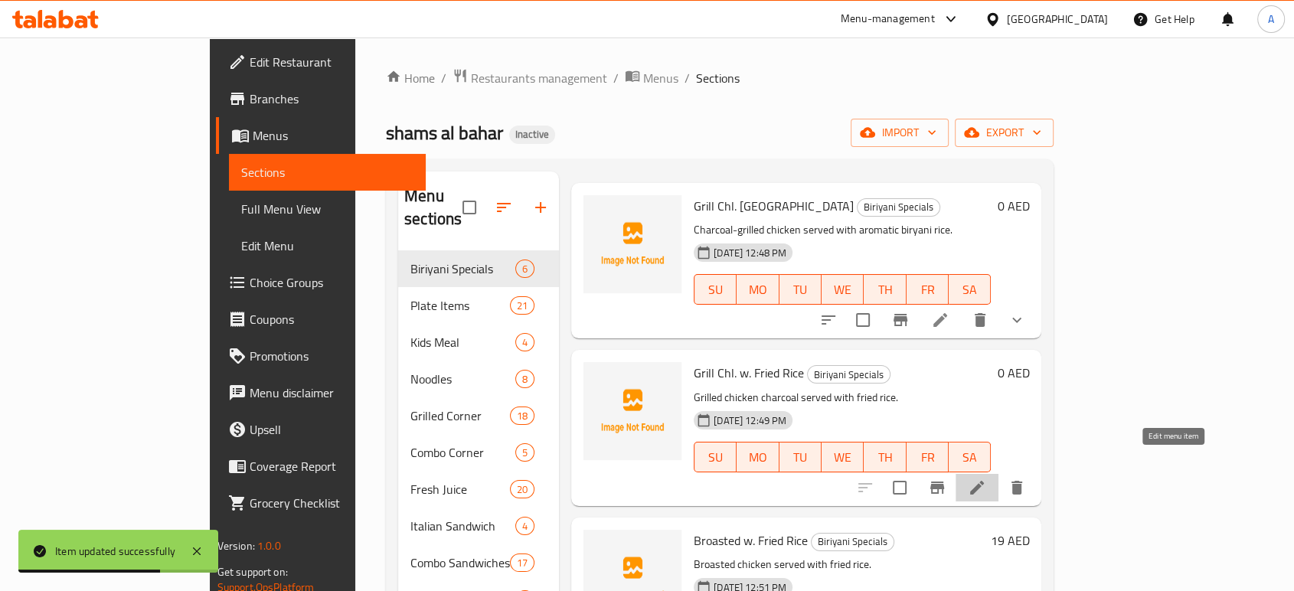
click at [986, 479] on icon at bounding box center [977, 488] width 18 height 18
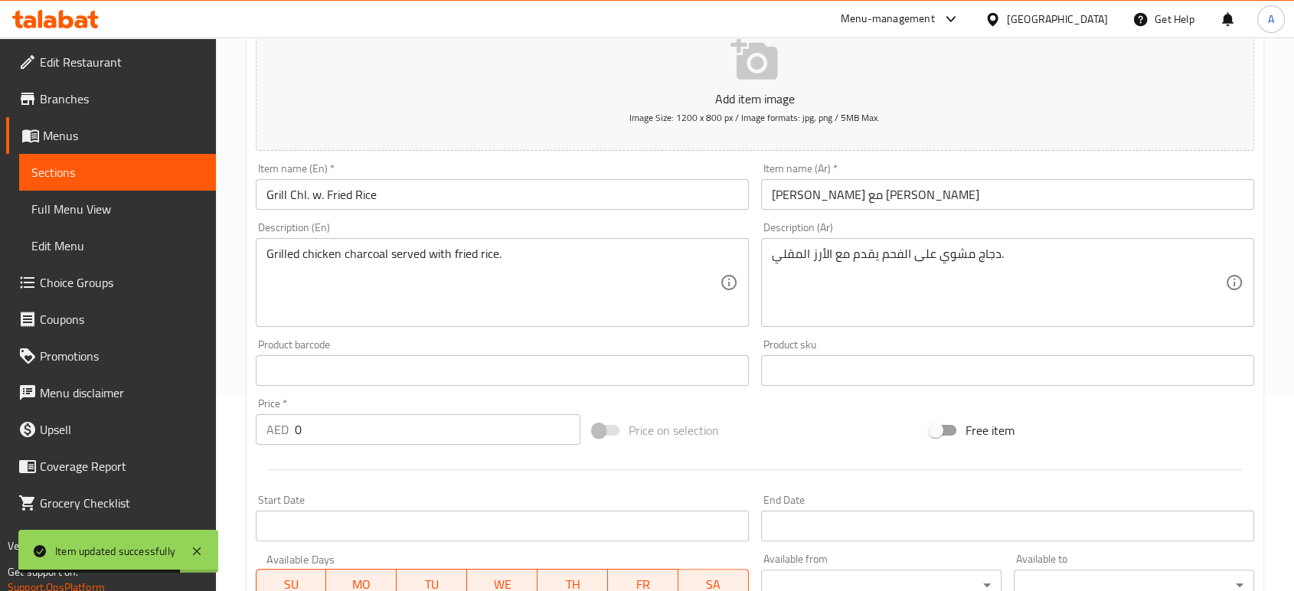
scroll to position [255, 0]
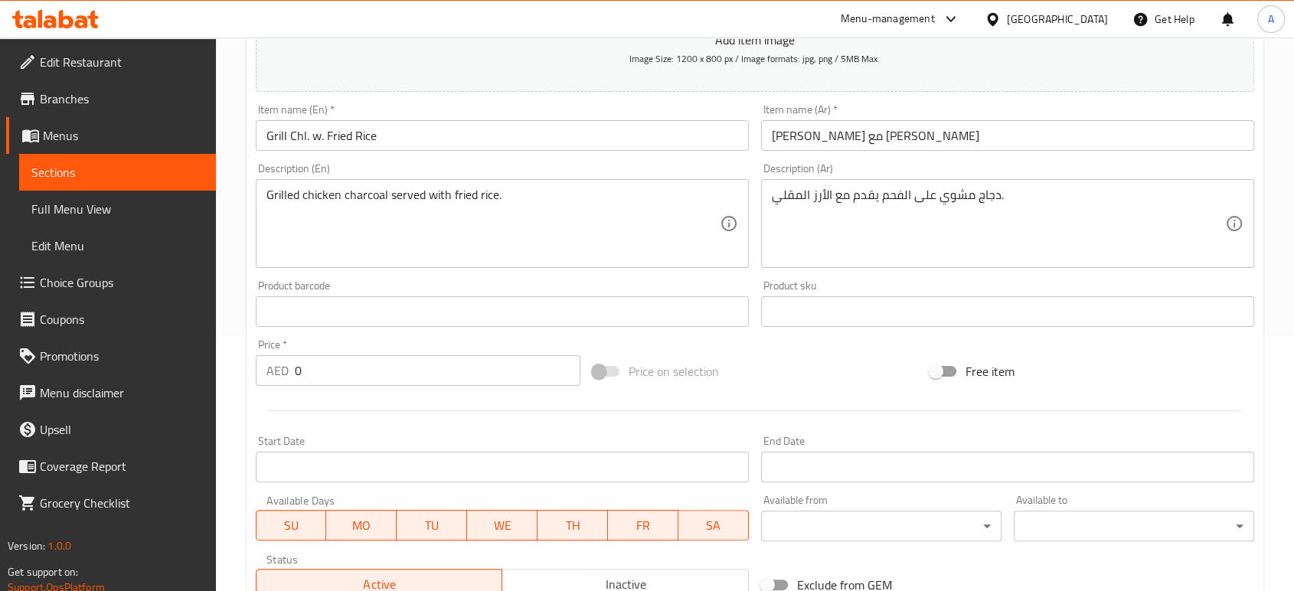
click at [758, 351] on div "Add item image Image Size: 1200 x 800 px / Image formats: jpg, png / 5MB Max. I…" at bounding box center [755, 276] width 1011 height 660
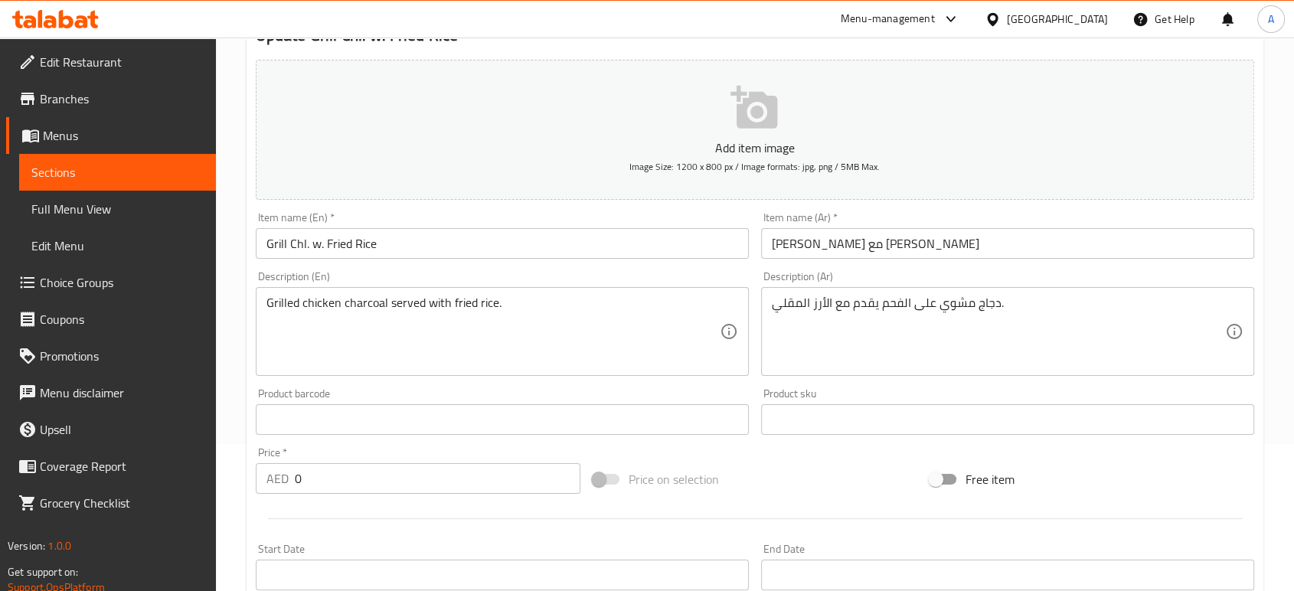
scroll to position [0, 0]
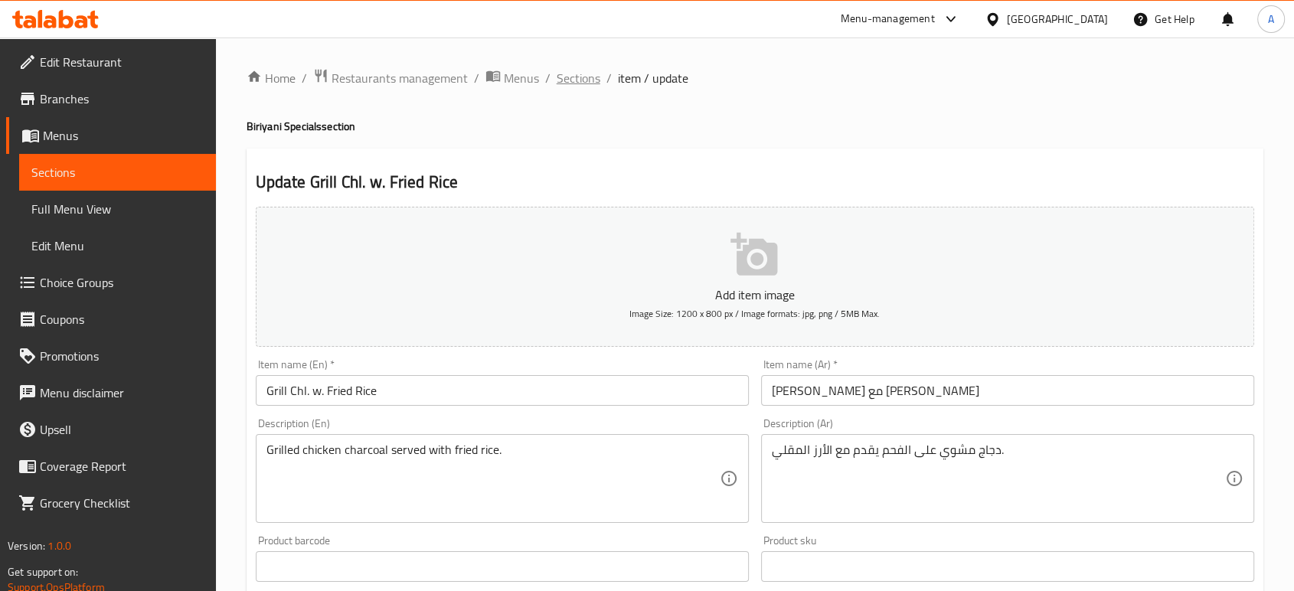
click at [590, 76] on span "Sections" at bounding box center [579, 78] width 44 height 18
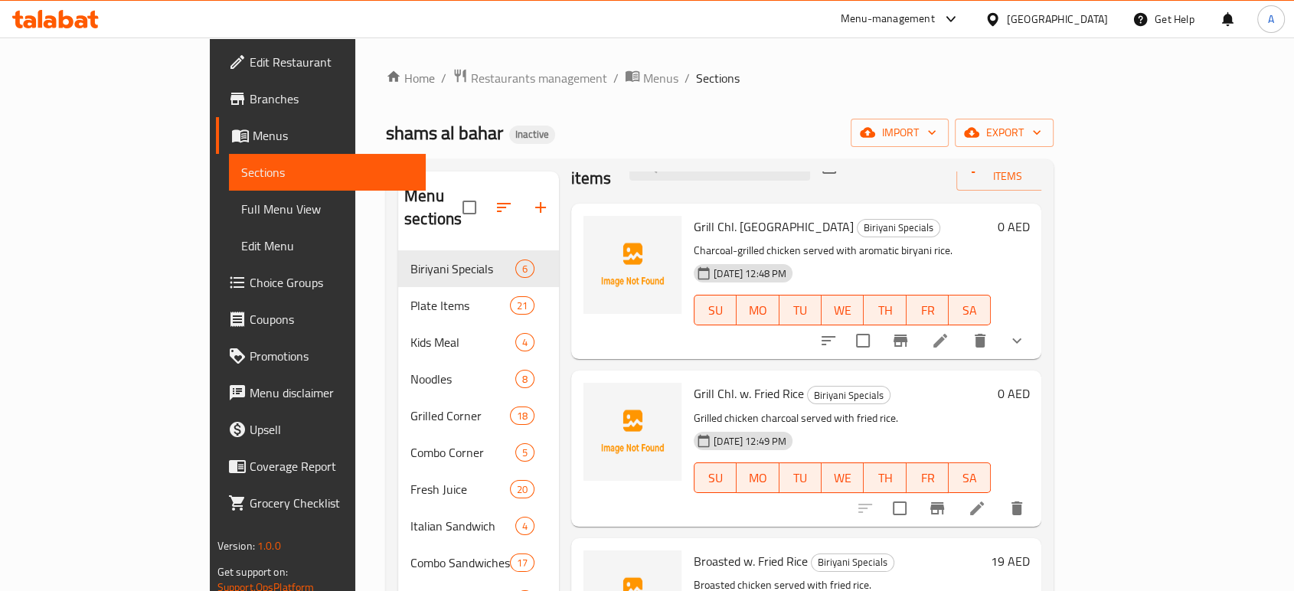
scroll to position [61, 0]
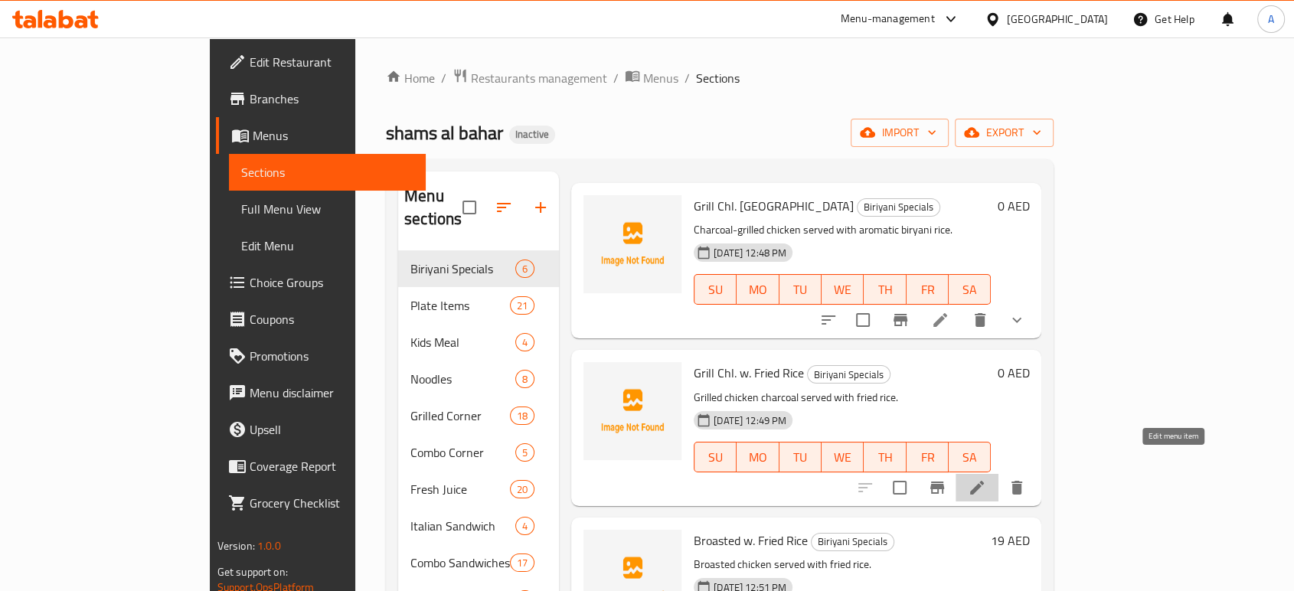
click at [986, 479] on icon at bounding box center [977, 488] width 18 height 18
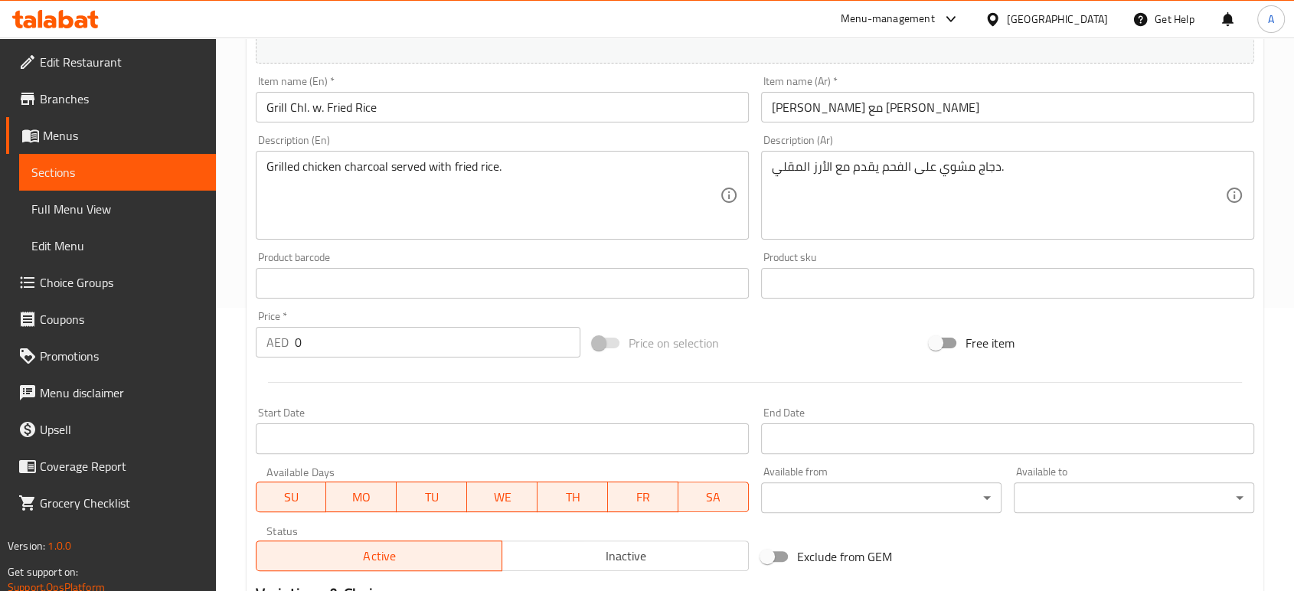
scroll to position [490, 0]
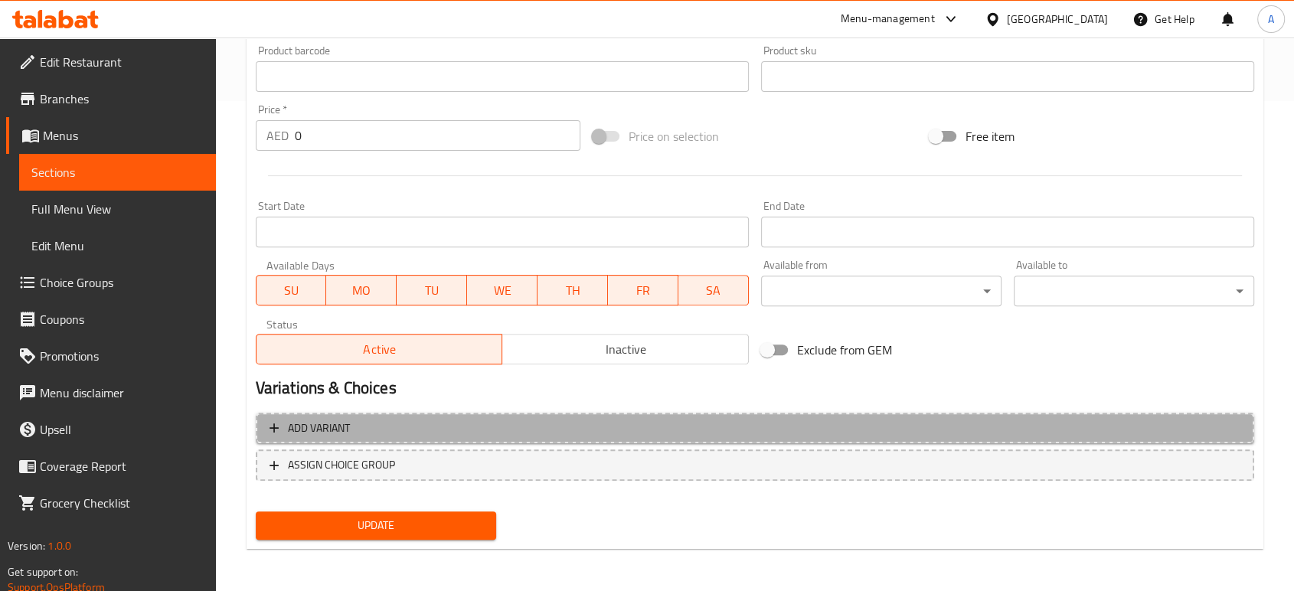
click at [628, 433] on span "Add variant" at bounding box center [755, 428] width 971 height 19
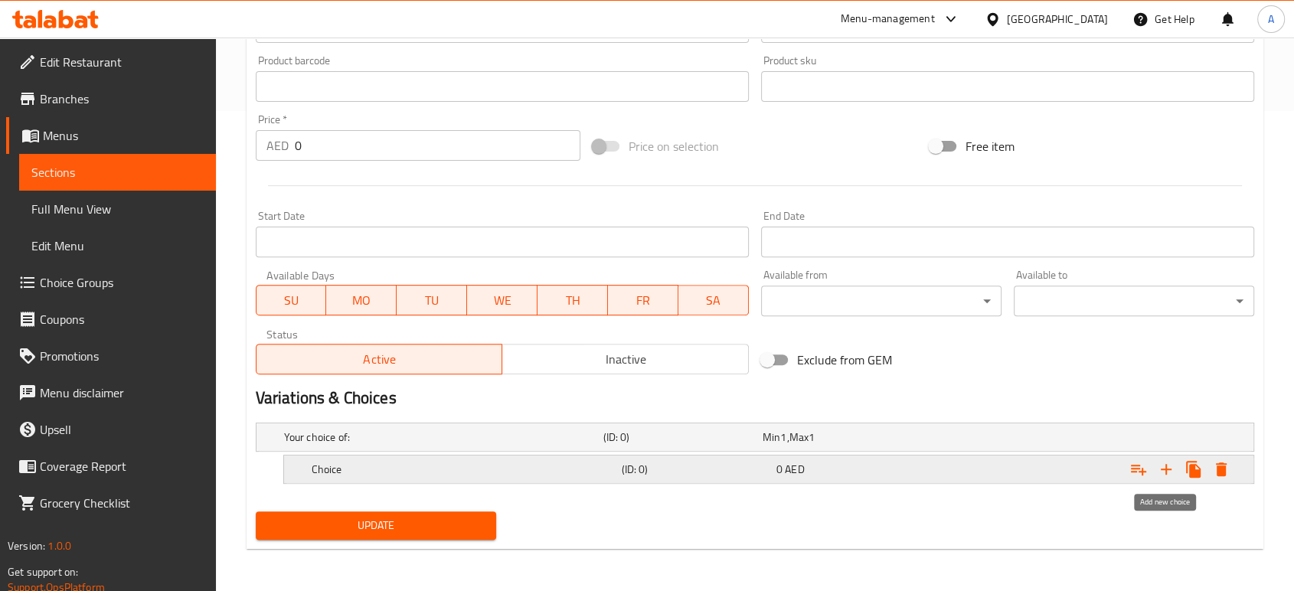
click at [1159, 466] on icon "Expand" at bounding box center [1166, 469] width 18 height 18
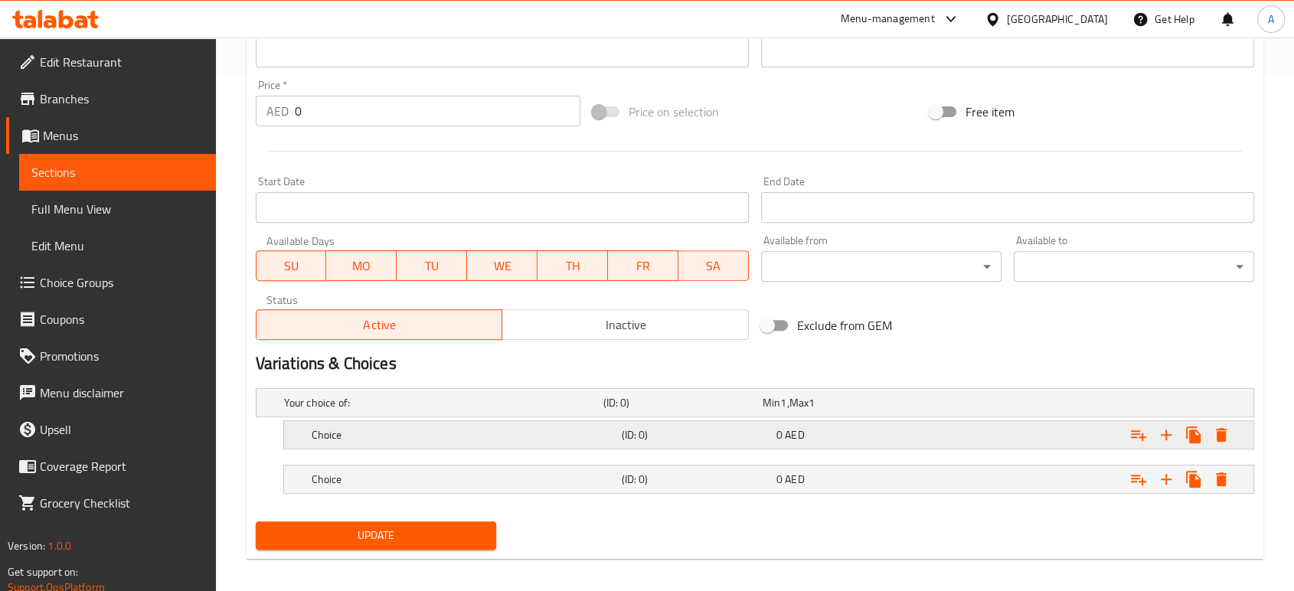
scroll to position [525, 0]
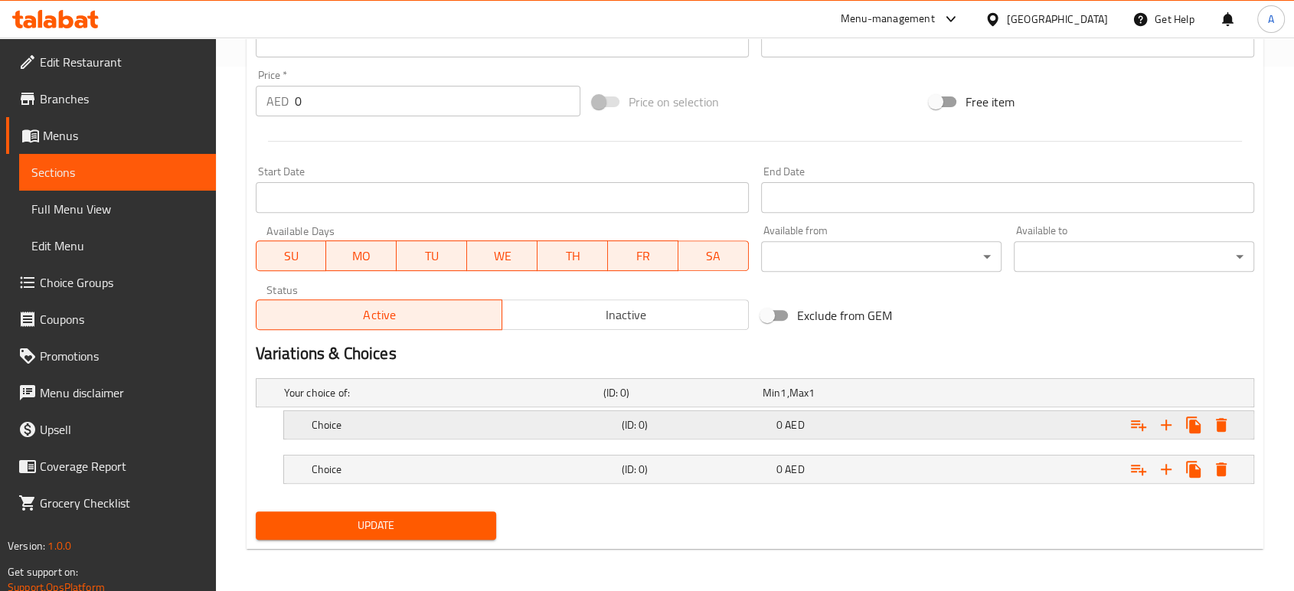
click at [611, 427] on h5 "Choice" at bounding box center [464, 424] width 304 height 15
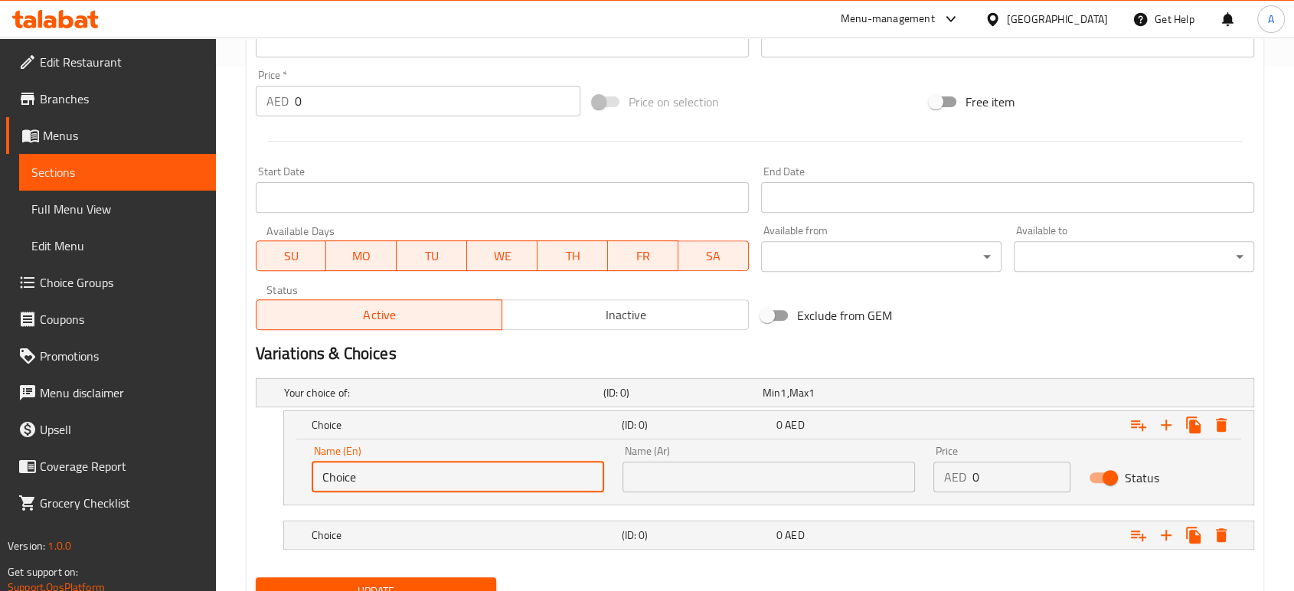
click at [409, 466] on input "Choice" at bounding box center [458, 477] width 293 height 31
type input "Half"
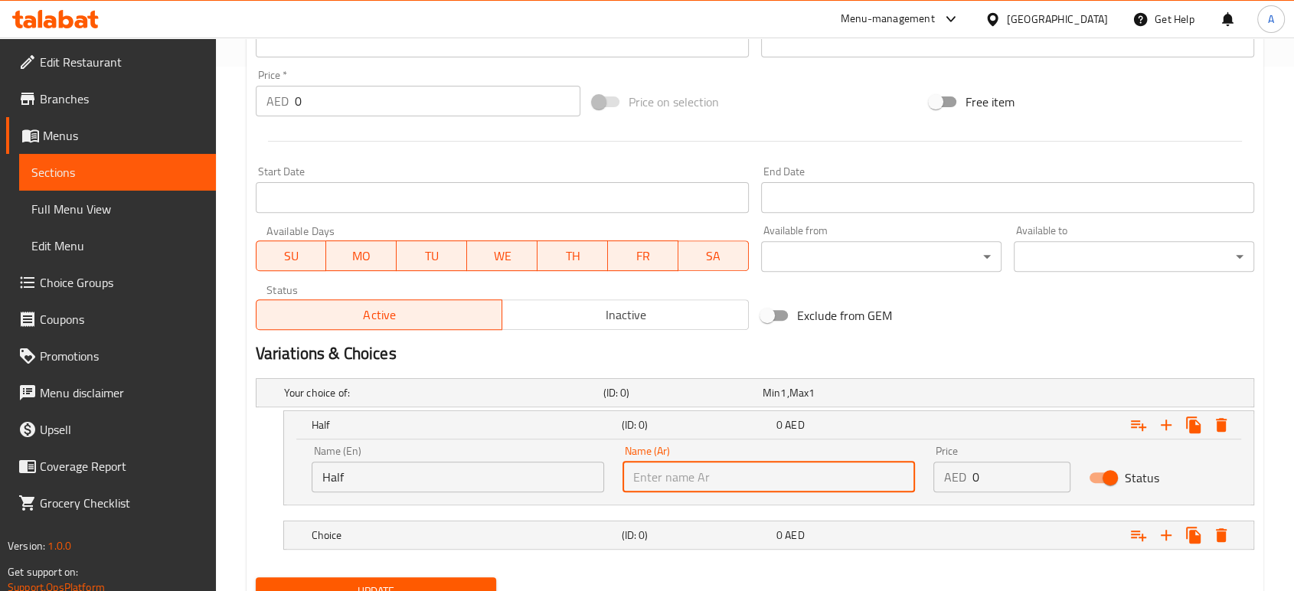
click at [689, 475] on input "text" at bounding box center [769, 477] width 293 height 31
click at [642, 489] on input "text" at bounding box center [769, 477] width 293 height 31
click at [655, 478] on input "نصف كمية" at bounding box center [769, 477] width 293 height 31
type input "نصف"
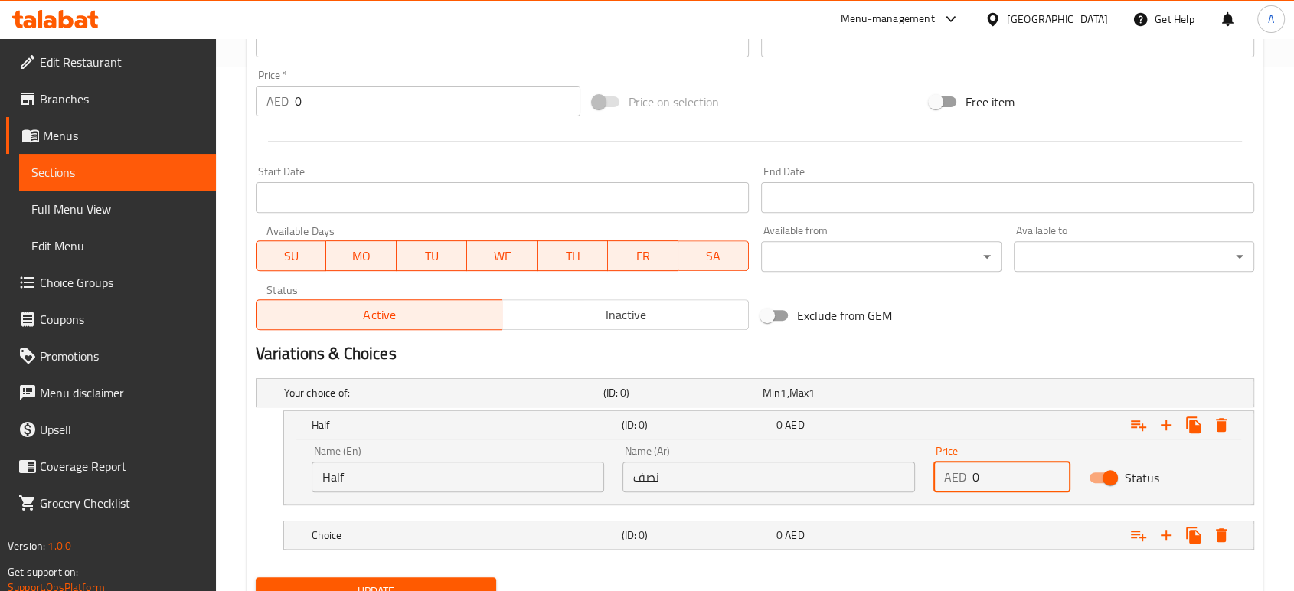
drag, startPoint x: 977, startPoint y: 479, endPoint x: 969, endPoint y: 472, distance: 10.4
click at [969, 472] on div "AED 0 Price" at bounding box center [1001, 477] width 137 height 31
click at [962, 472] on p "AED" at bounding box center [955, 477] width 22 height 18
drag, startPoint x: 980, startPoint y: 472, endPoint x: 968, endPoint y: 471, distance: 12.3
click at [968, 472] on div "AED 0 Price" at bounding box center [1001, 477] width 137 height 31
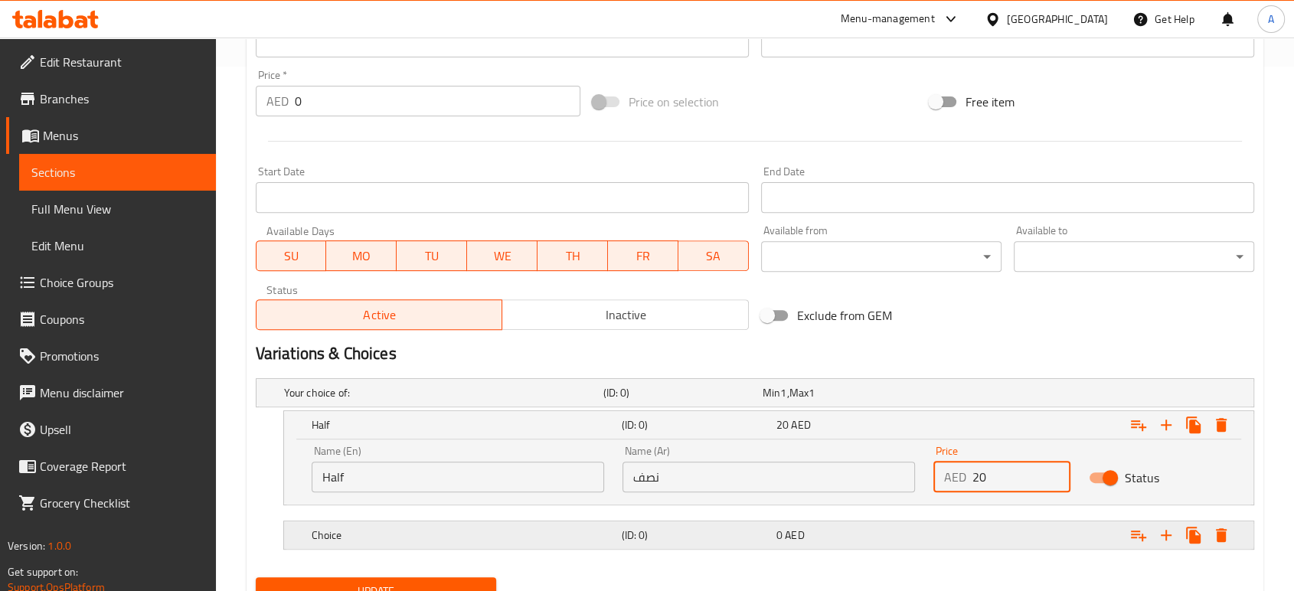
type input "20"
click at [605, 529] on h5 "Choice" at bounding box center [464, 535] width 304 height 15
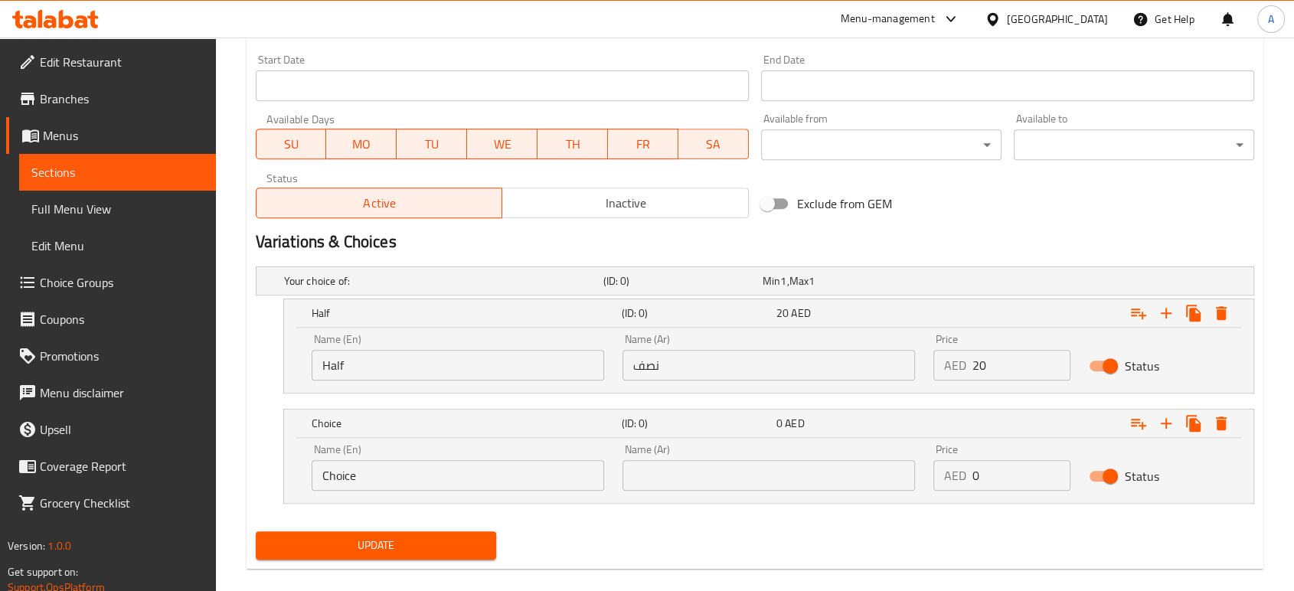
scroll to position [655, 0]
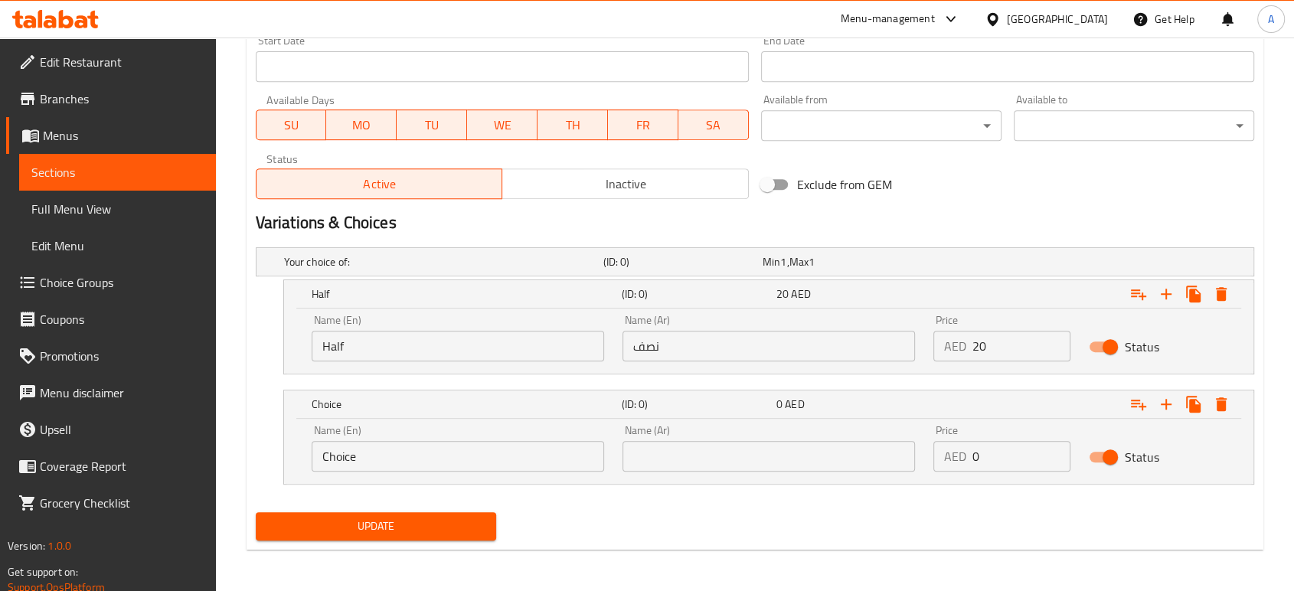
click at [417, 448] on input "Choice" at bounding box center [458, 456] width 293 height 31
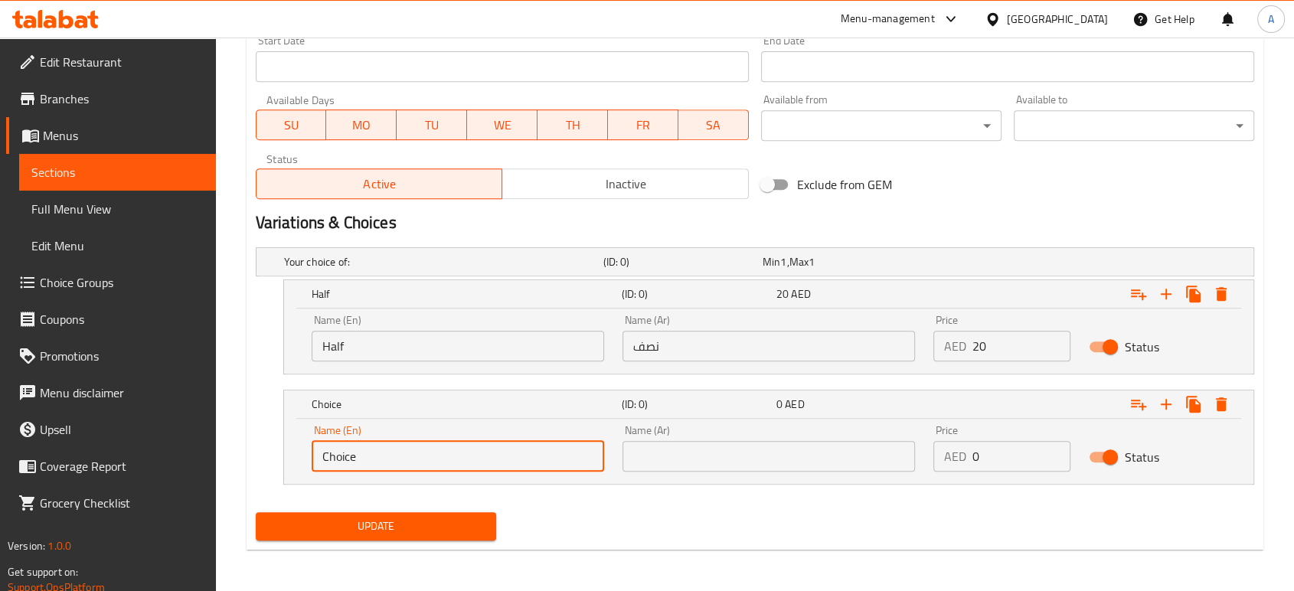
click at [417, 448] on input "Choice" at bounding box center [458, 456] width 293 height 31
click at [410, 453] on input "text" at bounding box center [458, 456] width 293 height 31
click at [462, 453] on input "Full Portion" at bounding box center [458, 456] width 293 height 31
click at [364, 456] on input "Full Portion" at bounding box center [458, 456] width 293 height 31
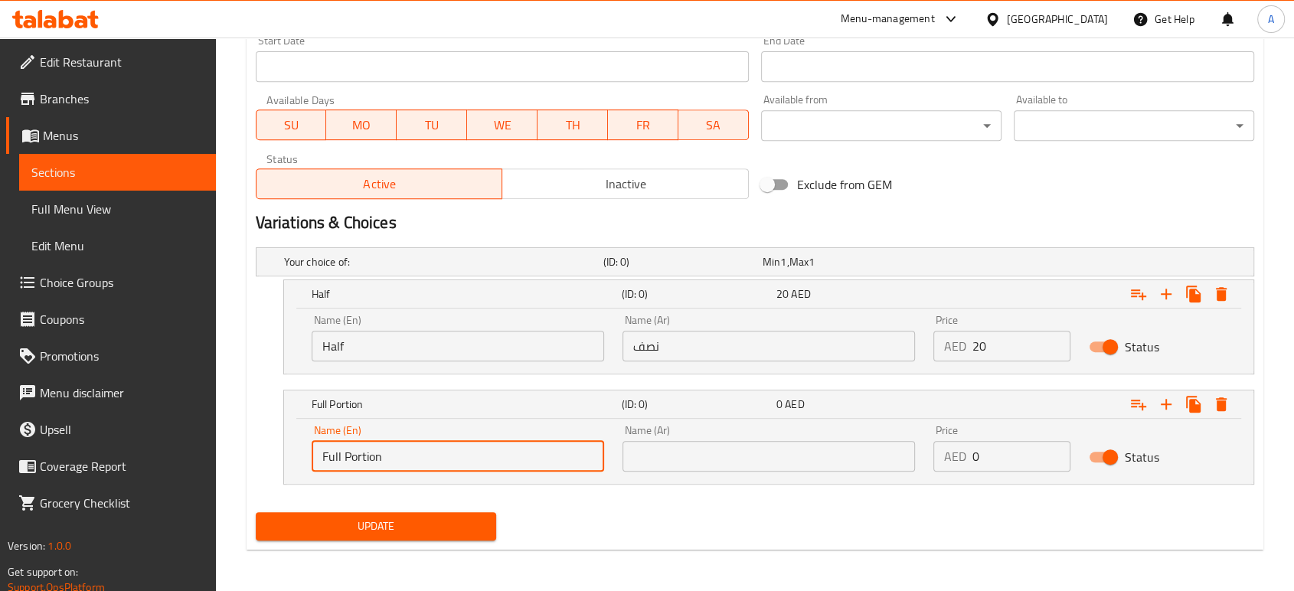
click at [364, 456] on input "Full Portion" at bounding box center [458, 456] width 293 height 31
type input "Full"
click at [722, 446] on input "text" at bounding box center [769, 456] width 293 height 31
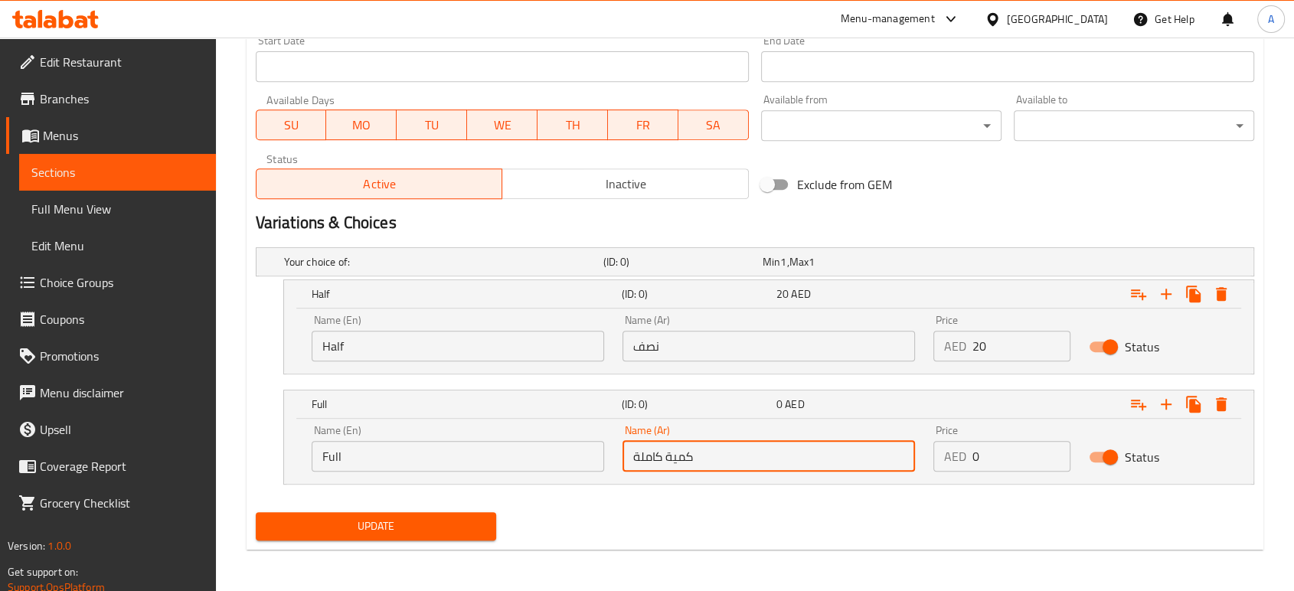
click at [678, 464] on input "كمية كاملة" at bounding box center [769, 456] width 293 height 31
click at [679, 458] on input "كم كاملة" at bounding box center [769, 456] width 293 height 31
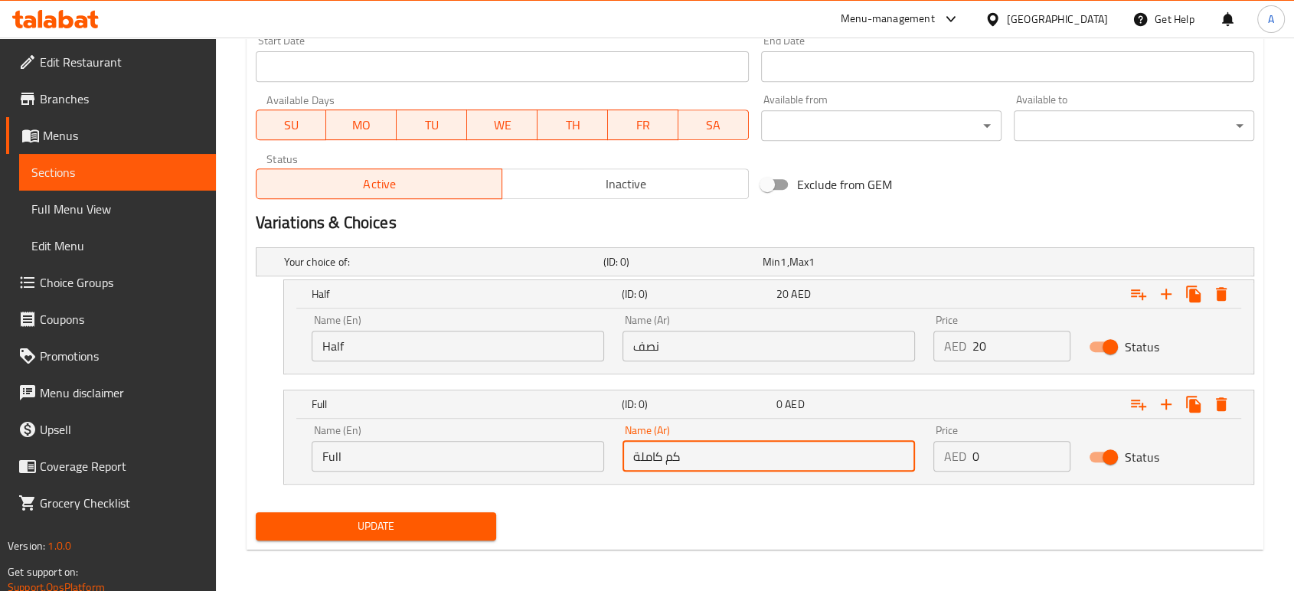
click at [676, 459] on input "كم كاملة" at bounding box center [769, 456] width 293 height 31
click at [668, 453] on input "كم كاملة" at bounding box center [769, 456] width 293 height 31
click at [675, 455] on input "كم كاملة" at bounding box center [769, 456] width 293 height 31
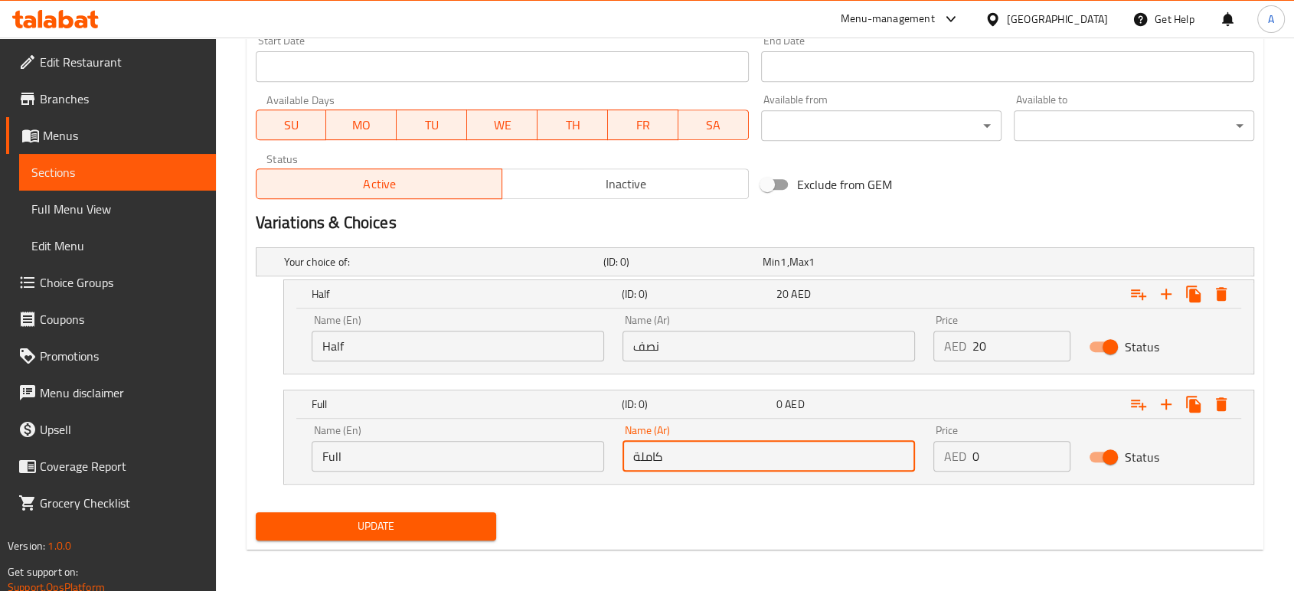
type input "كاملة"
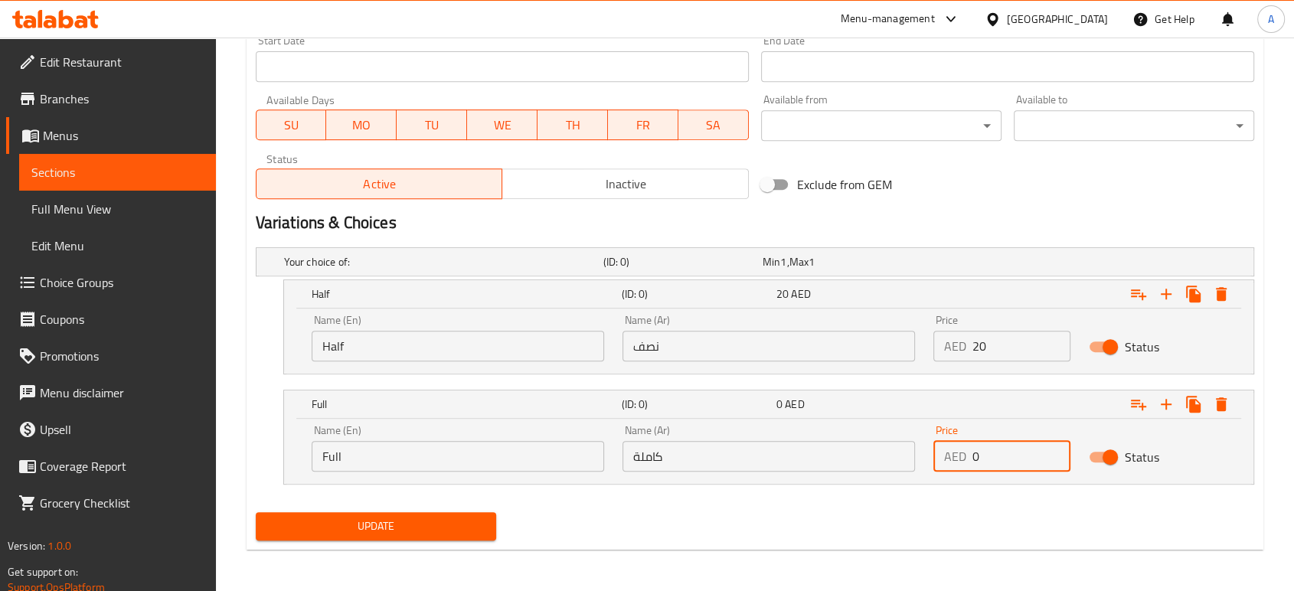
drag, startPoint x: 995, startPoint y: 463, endPoint x: 970, endPoint y: 464, distance: 25.3
click at [970, 464] on div "AED 0 Price" at bounding box center [1001, 456] width 137 height 31
type input "38"
click at [256, 512] on button "Update" at bounding box center [376, 526] width 240 height 28
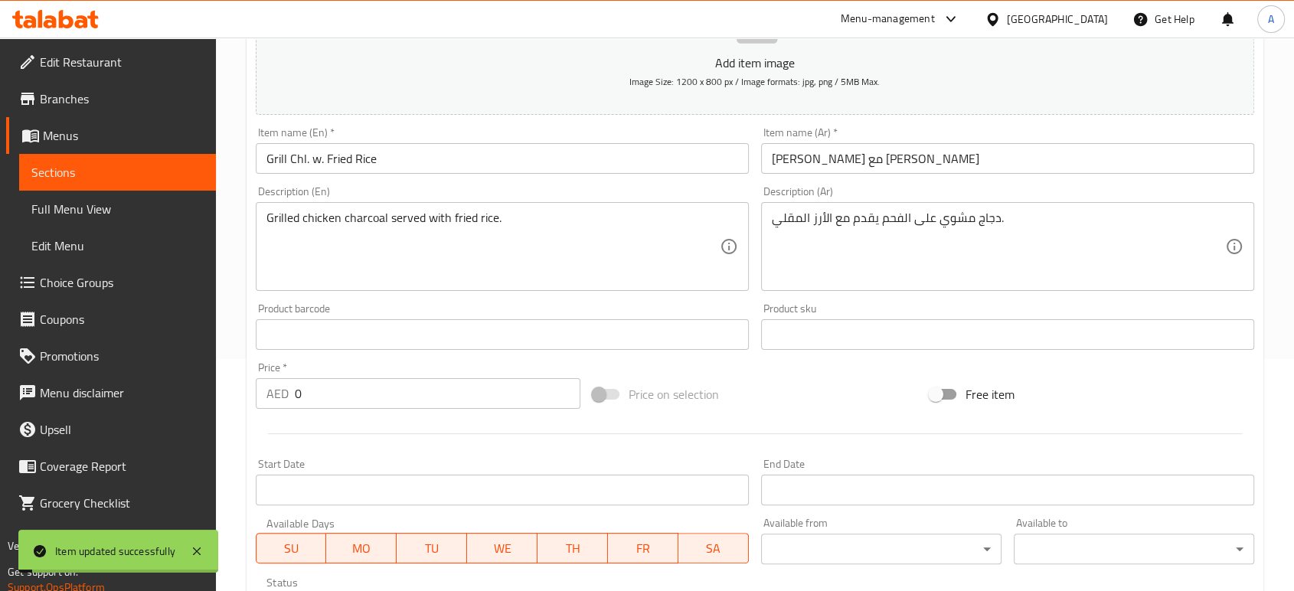
scroll to position [0, 0]
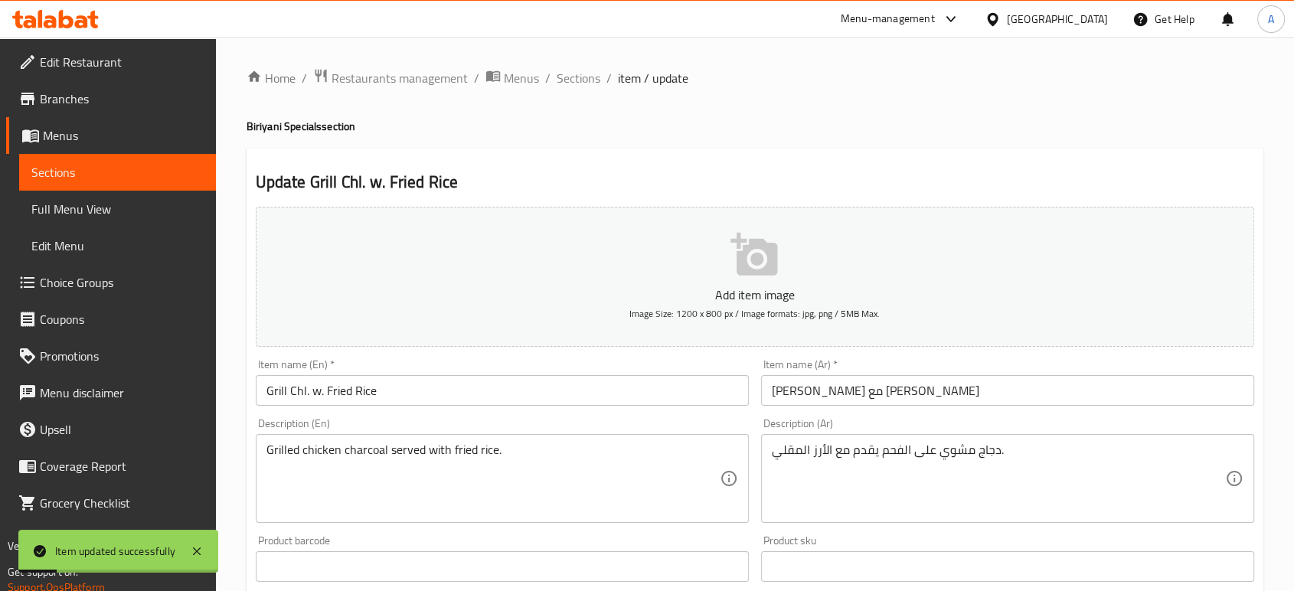
click at [591, 87] on span "Sections" at bounding box center [579, 78] width 44 height 18
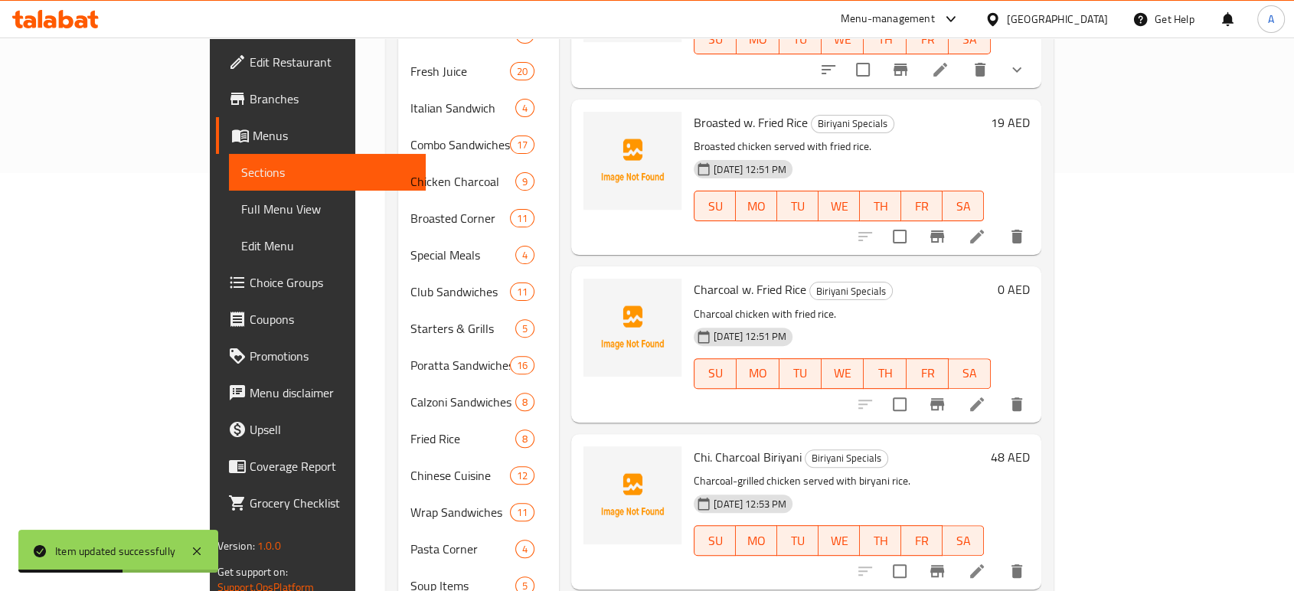
scroll to position [510, 0]
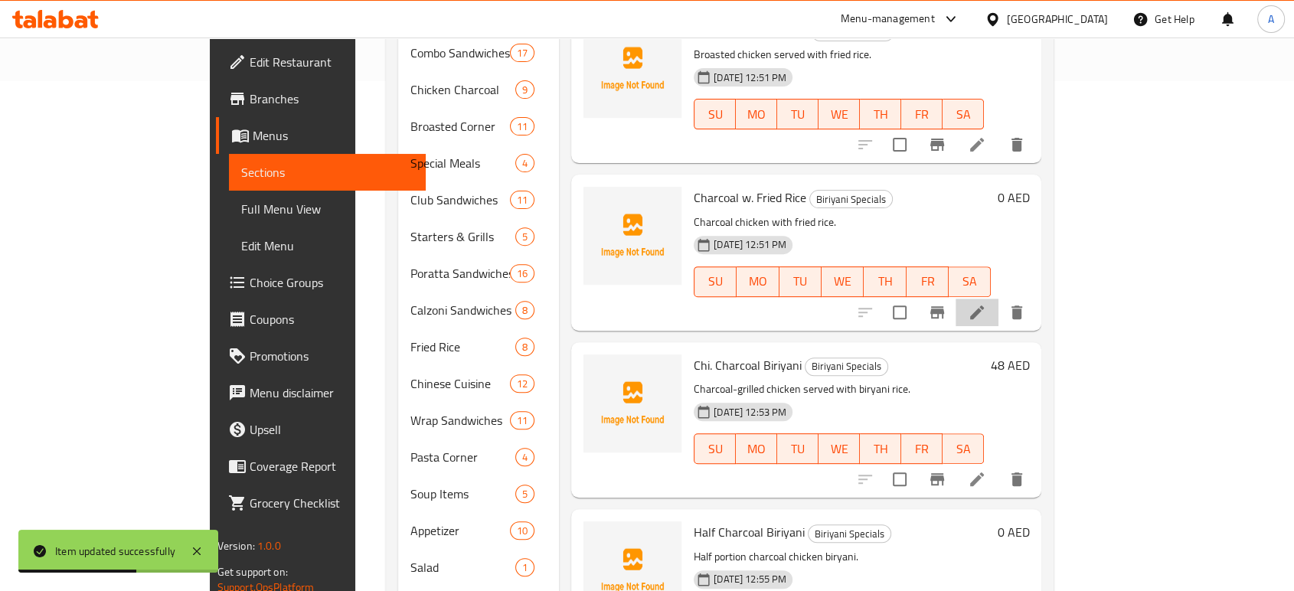
click at [999, 299] on li at bounding box center [977, 313] width 43 height 28
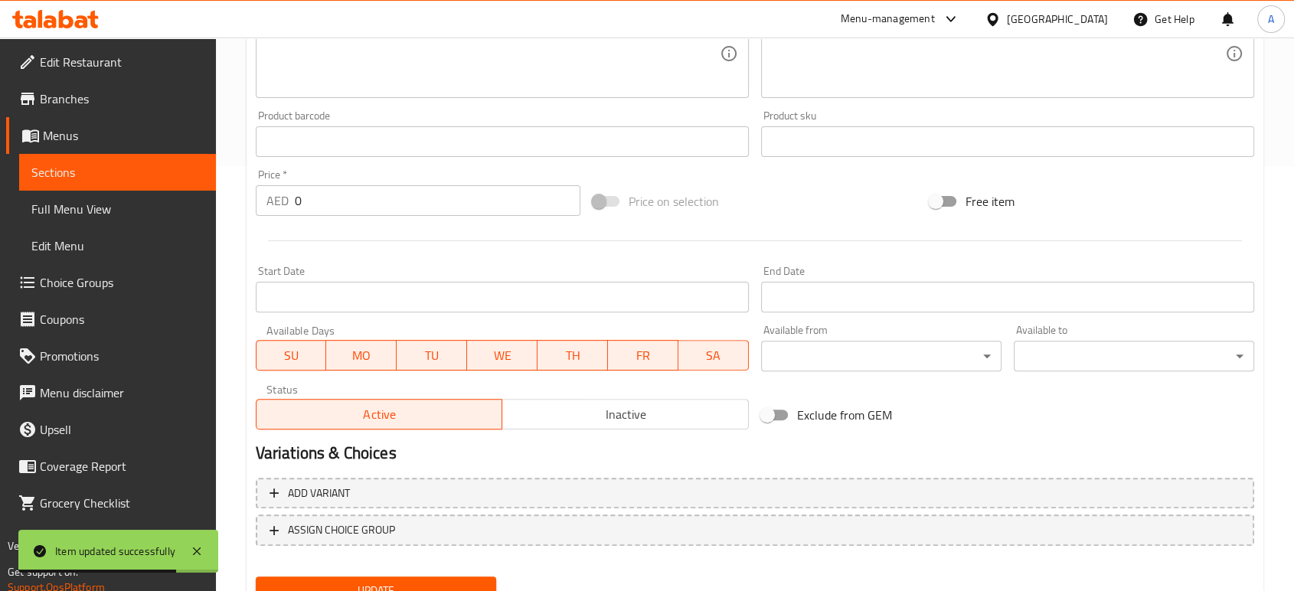
scroll to position [490, 0]
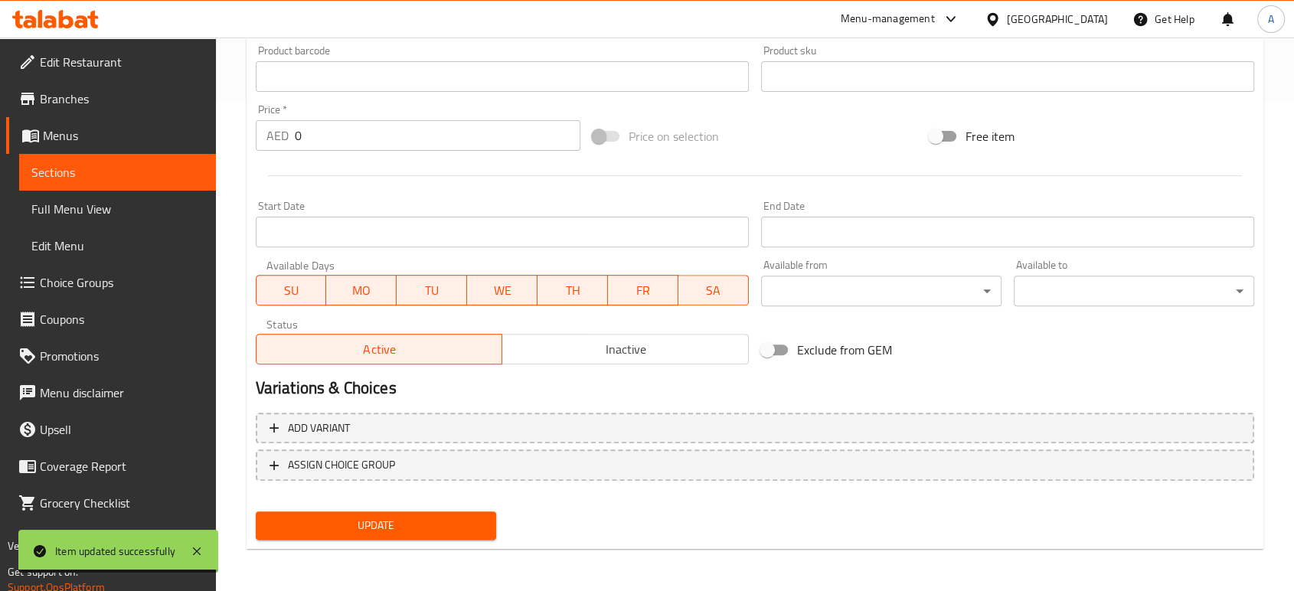
drag, startPoint x: 718, startPoint y: 525, endPoint x: 756, endPoint y: 515, distance: 38.6
click at [718, 525] on div "Update" at bounding box center [755, 525] width 1011 height 41
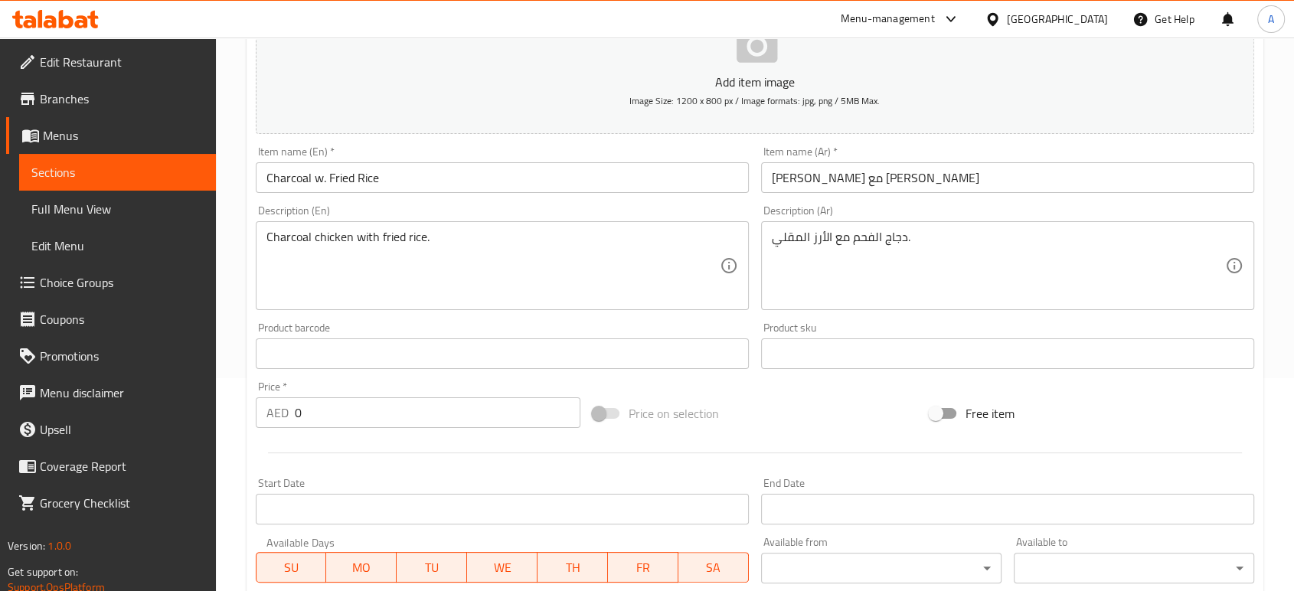
scroll to position [65, 0]
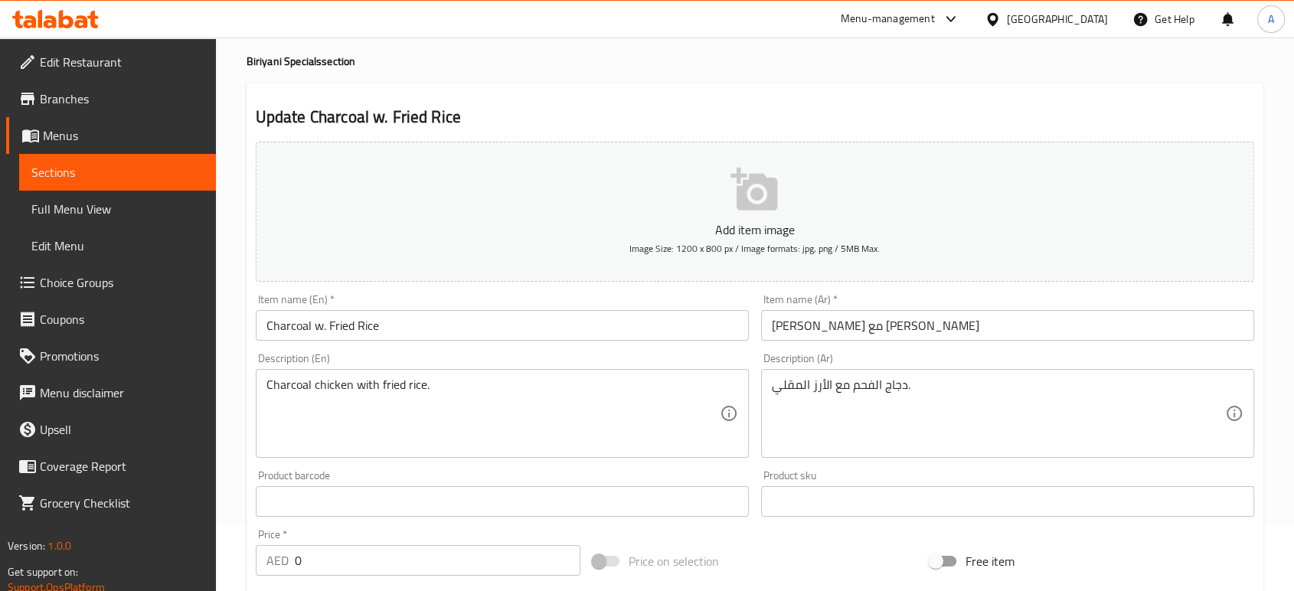
click at [809, 97] on div "Update Charcoal w. Fried Rice Add item image Image Size: 1200 x 800 px / Image …" at bounding box center [755, 528] width 1017 height 891
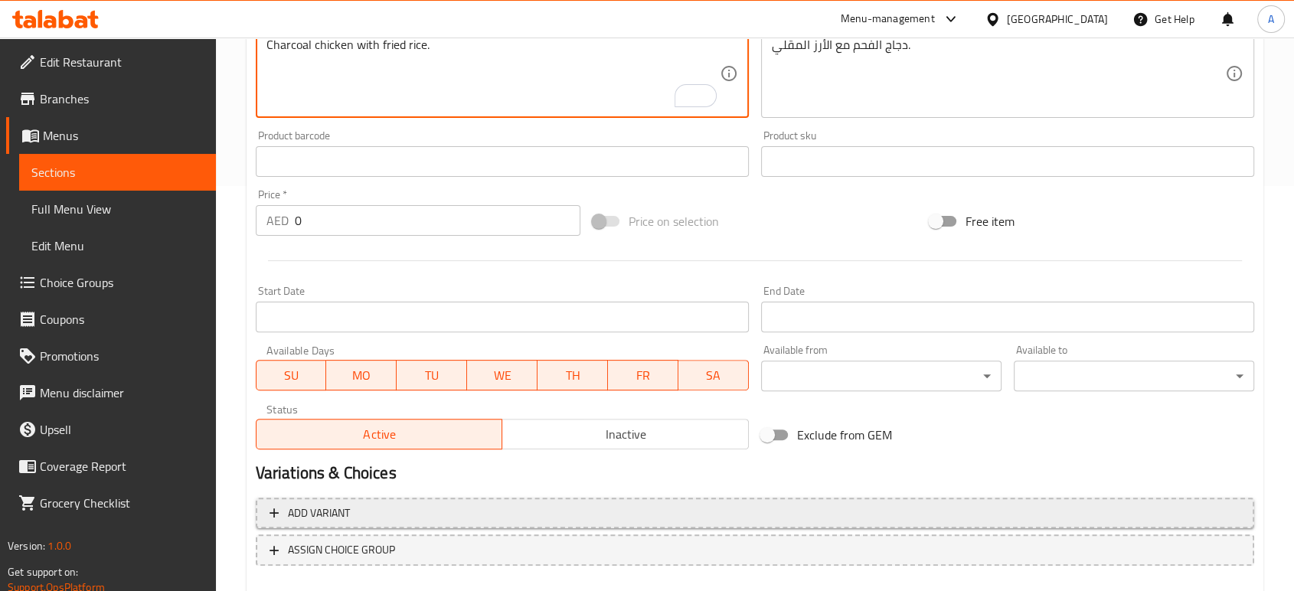
click at [831, 502] on button "Add variant" at bounding box center [755, 513] width 999 height 31
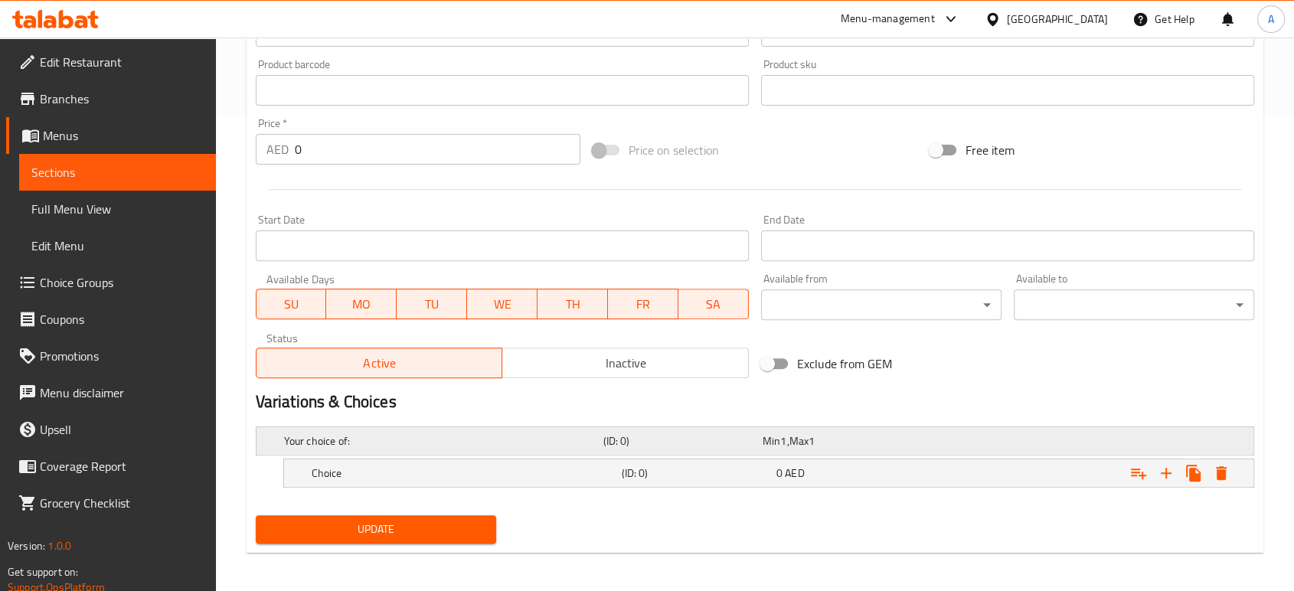
scroll to position [480, 0]
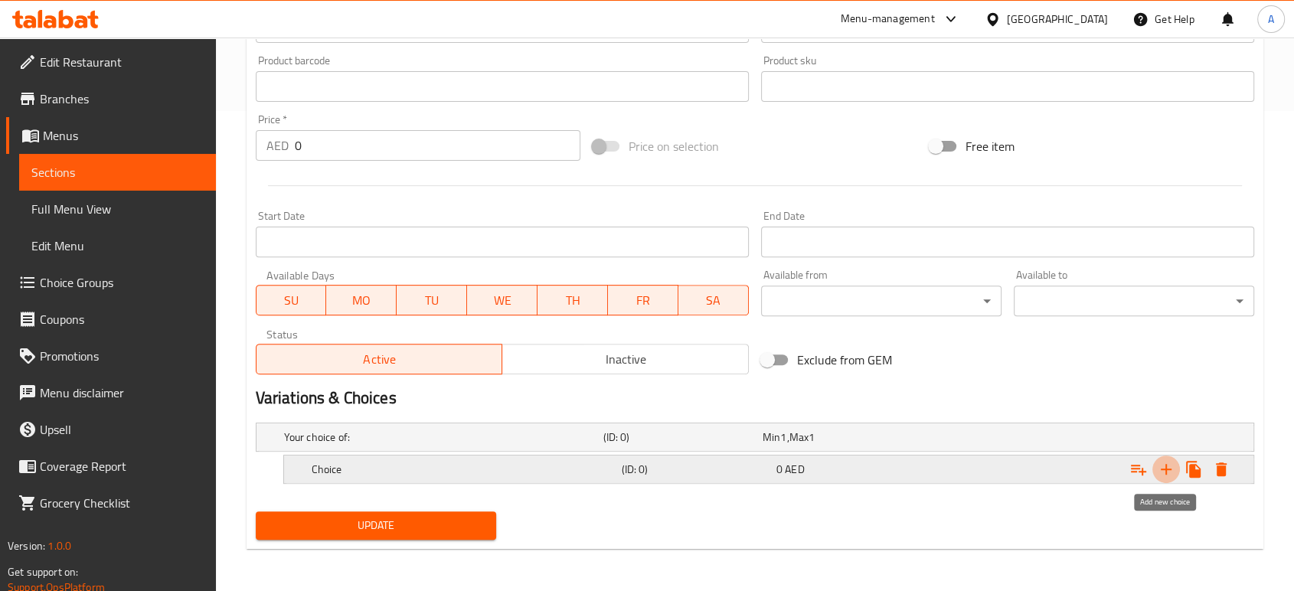
click at [1174, 472] on icon "Expand" at bounding box center [1166, 469] width 18 height 18
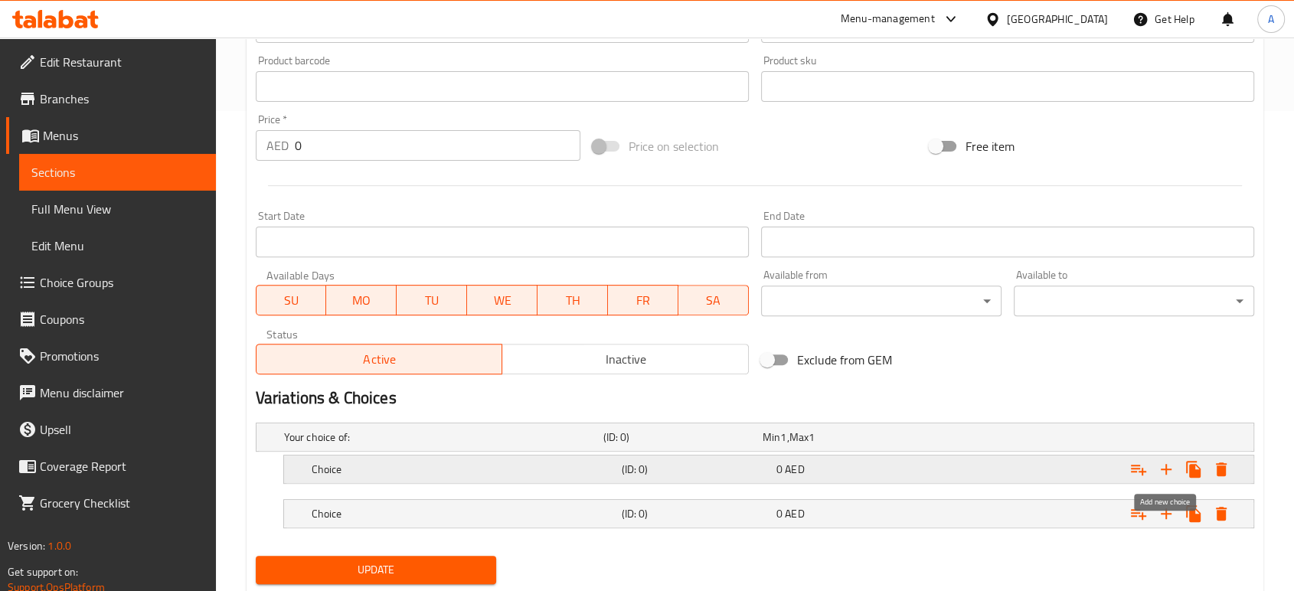
click at [1174, 472] on icon "Expand" at bounding box center [1166, 469] width 18 height 18
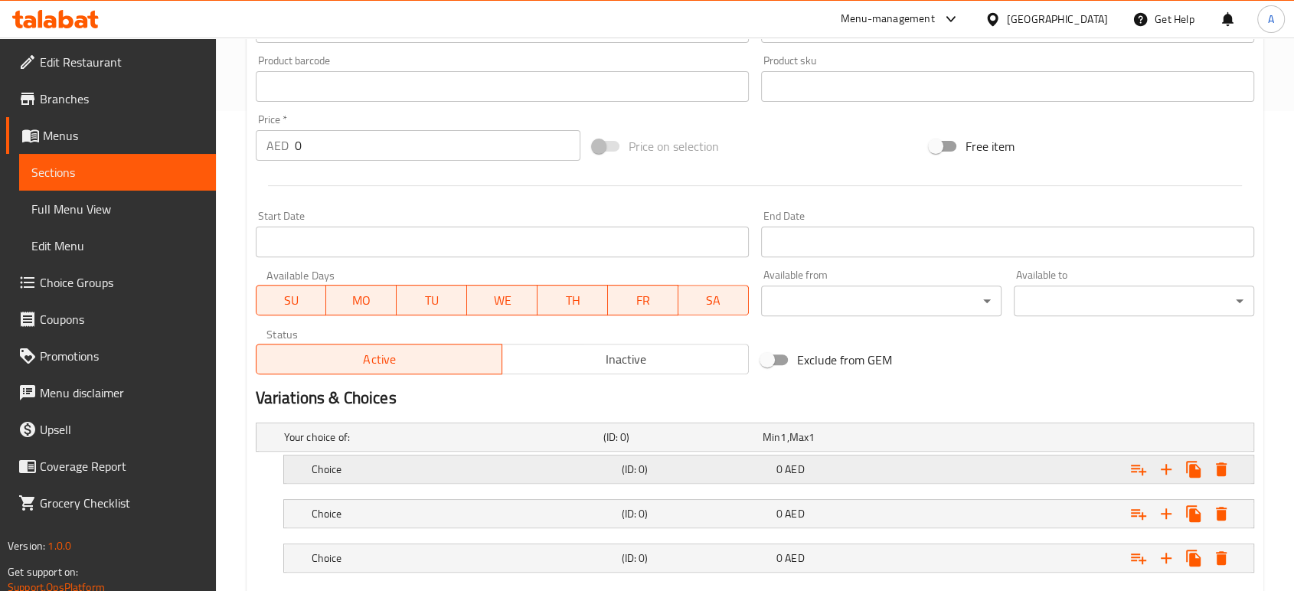
click at [701, 475] on h5 "(ID: 0)" at bounding box center [695, 469] width 149 height 15
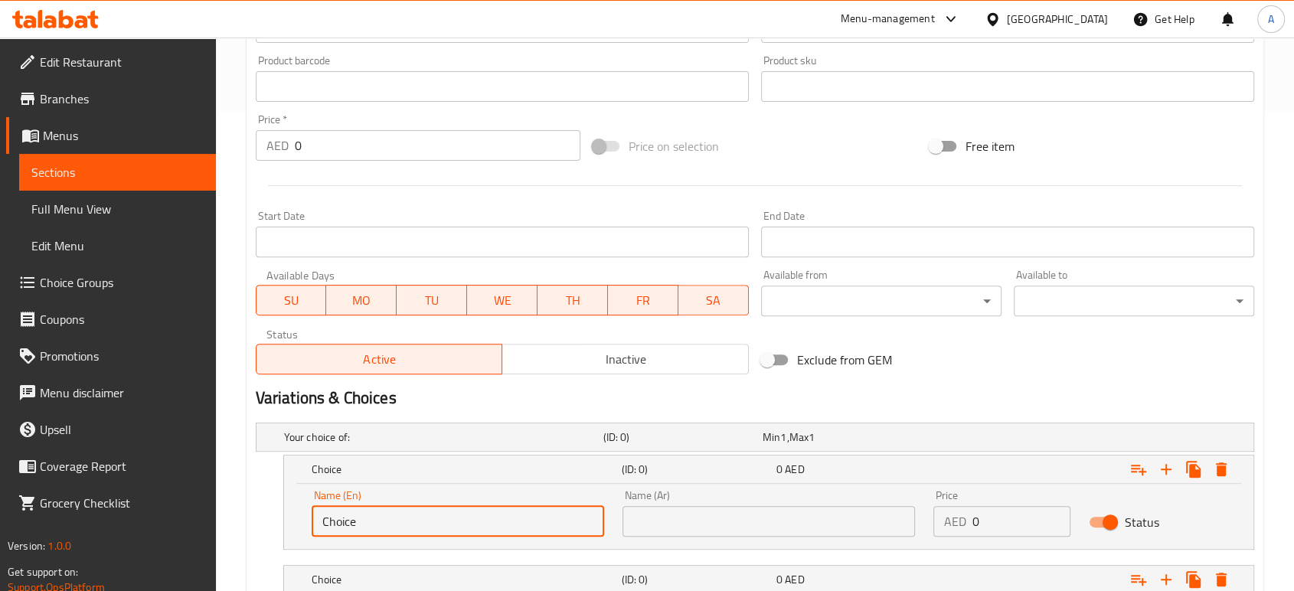
click at [407, 514] on input "Choice" at bounding box center [458, 521] width 293 height 31
type input "Small"
click at [680, 534] on input "text" at bounding box center [769, 521] width 293 height 31
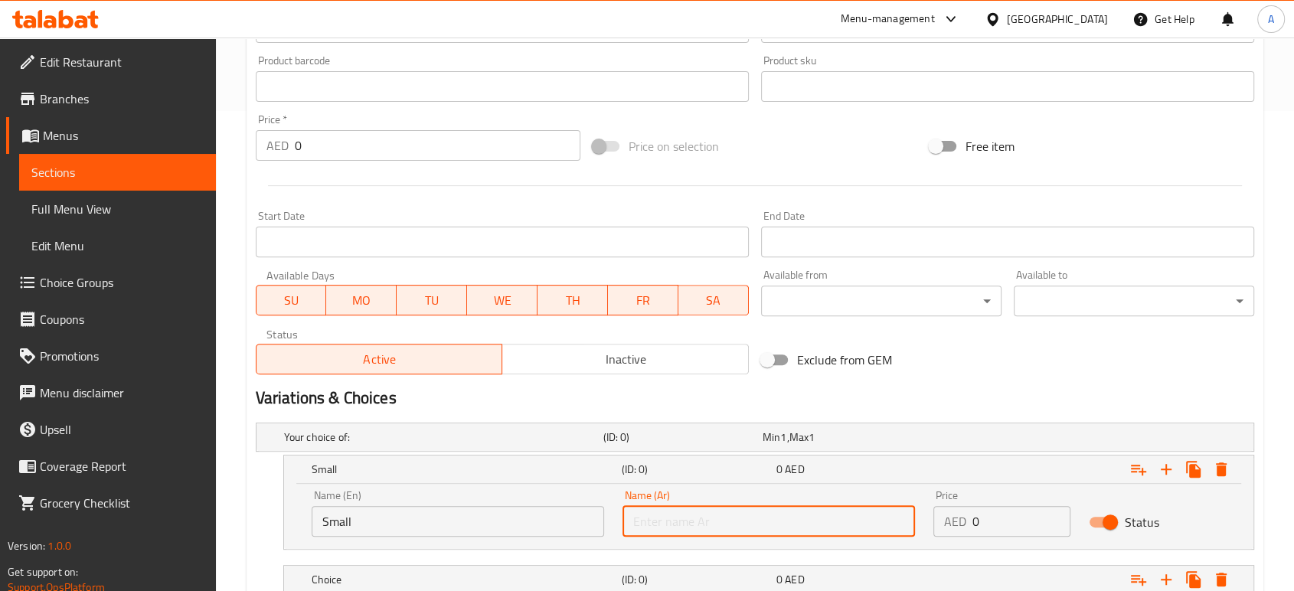
type input "وسط"
click at [742, 528] on input "وسط" at bounding box center [769, 521] width 293 height 31
click at [724, 522] on input "text" at bounding box center [769, 521] width 293 height 31
type input "صغير"
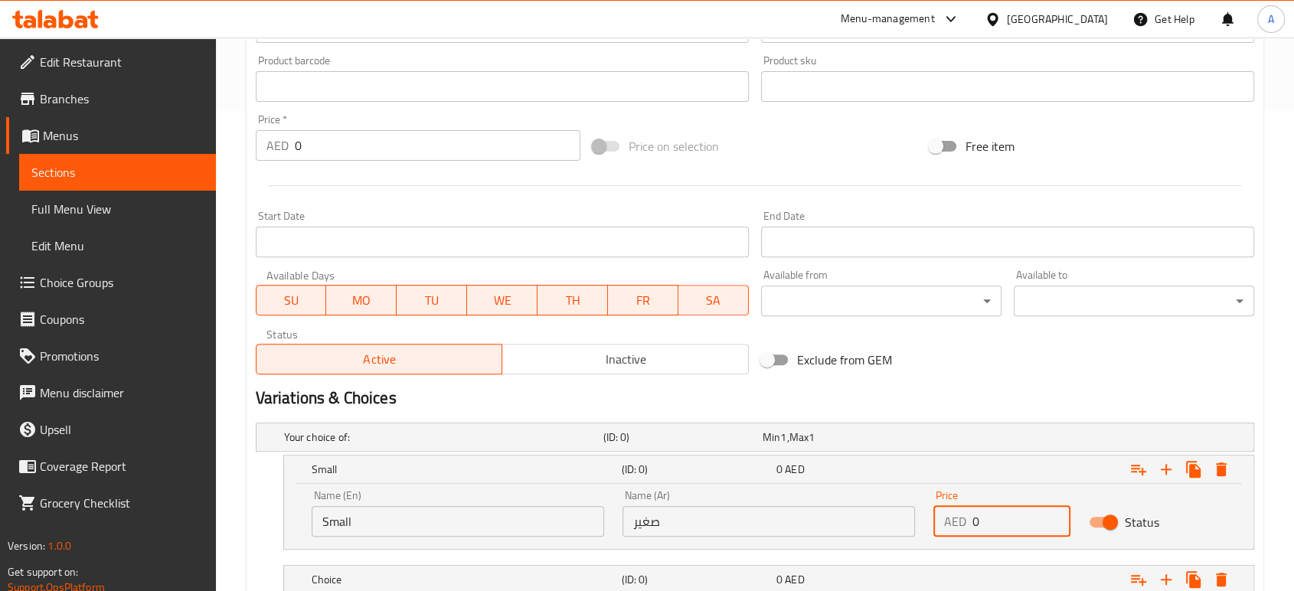
drag, startPoint x: 1011, startPoint y: 523, endPoint x: 956, endPoint y: 521, distance: 55.2
click at [956, 521] on div "AED 0 Price" at bounding box center [1001, 521] width 137 height 31
type input "20"
click at [855, 543] on div "Name (Ar) صغير Name (Ar)" at bounding box center [768, 513] width 311 height 65
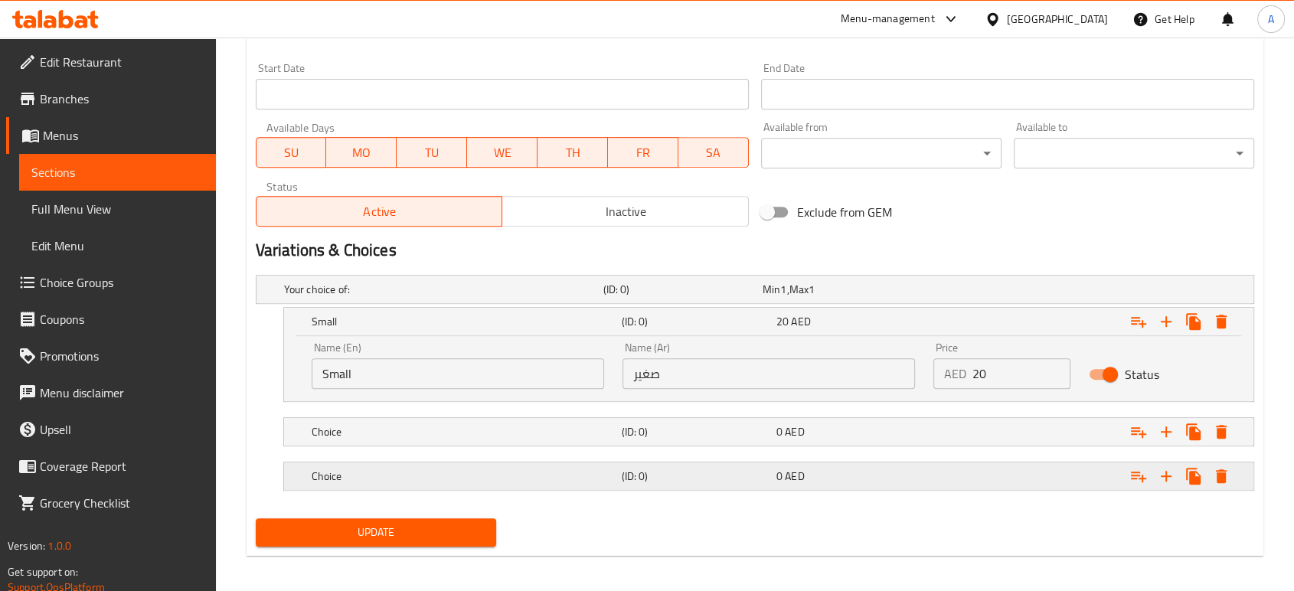
scroll to position [635, 0]
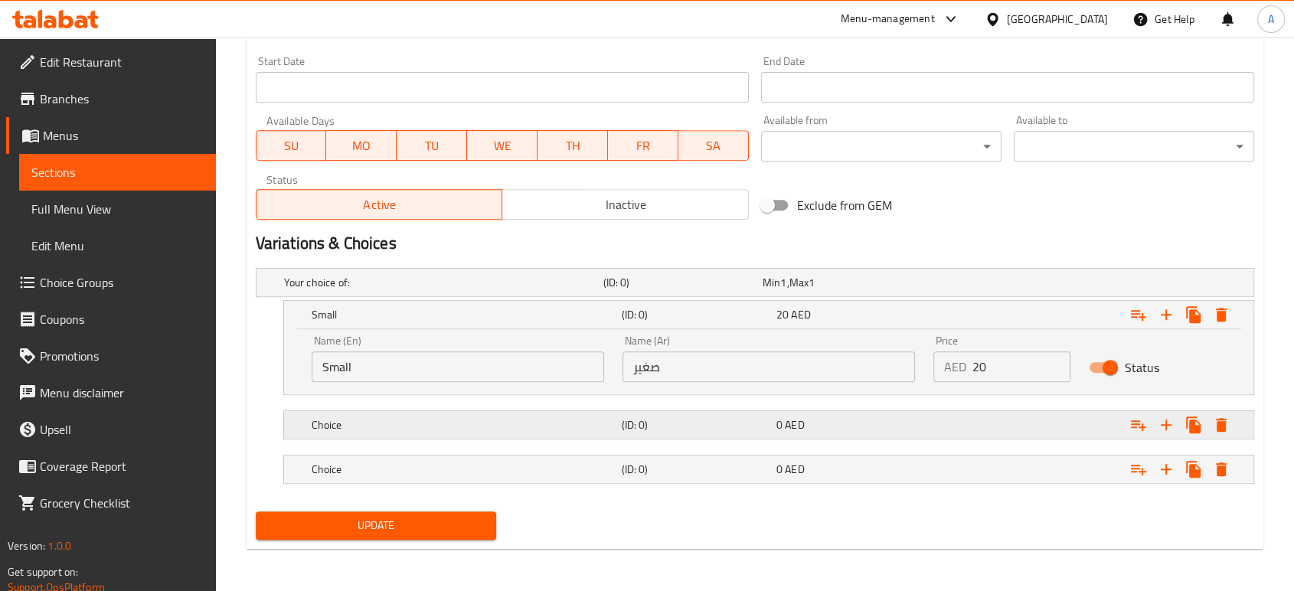
click at [642, 430] on h5 "(ID: 0)" at bounding box center [695, 424] width 149 height 15
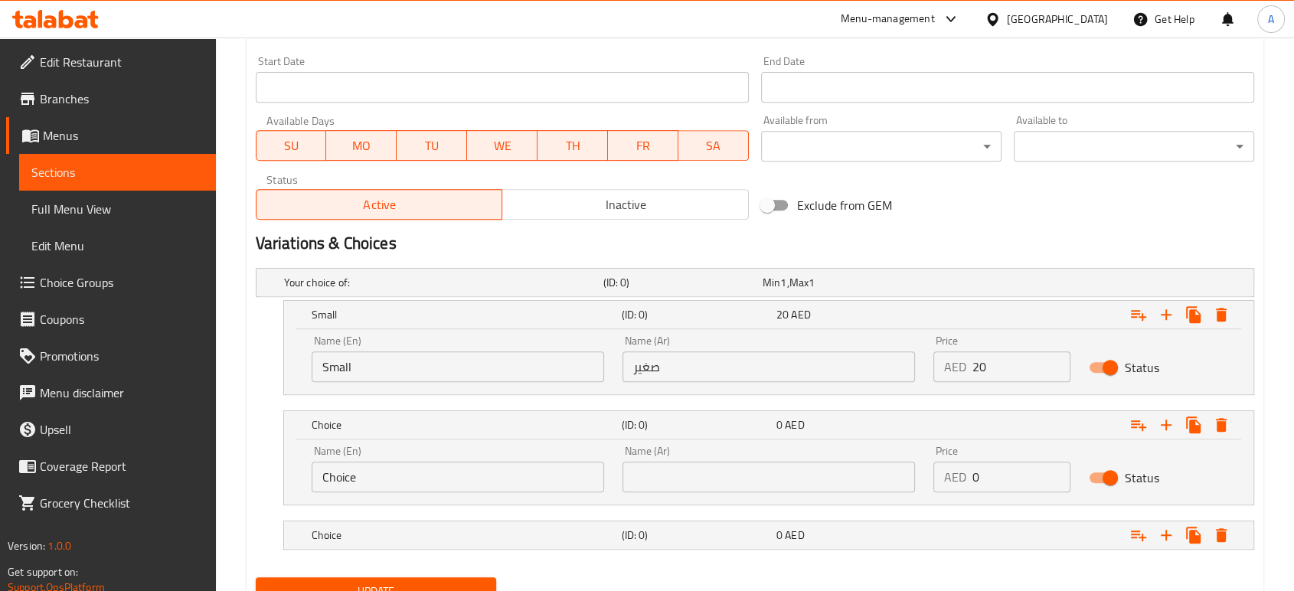
click at [472, 462] on input "Choice" at bounding box center [458, 477] width 293 height 31
click at [447, 470] on input "Choice" at bounding box center [458, 477] width 293 height 31
type input "Medium"
click at [655, 482] on input "text" at bounding box center [769, 477] width 293 height 31
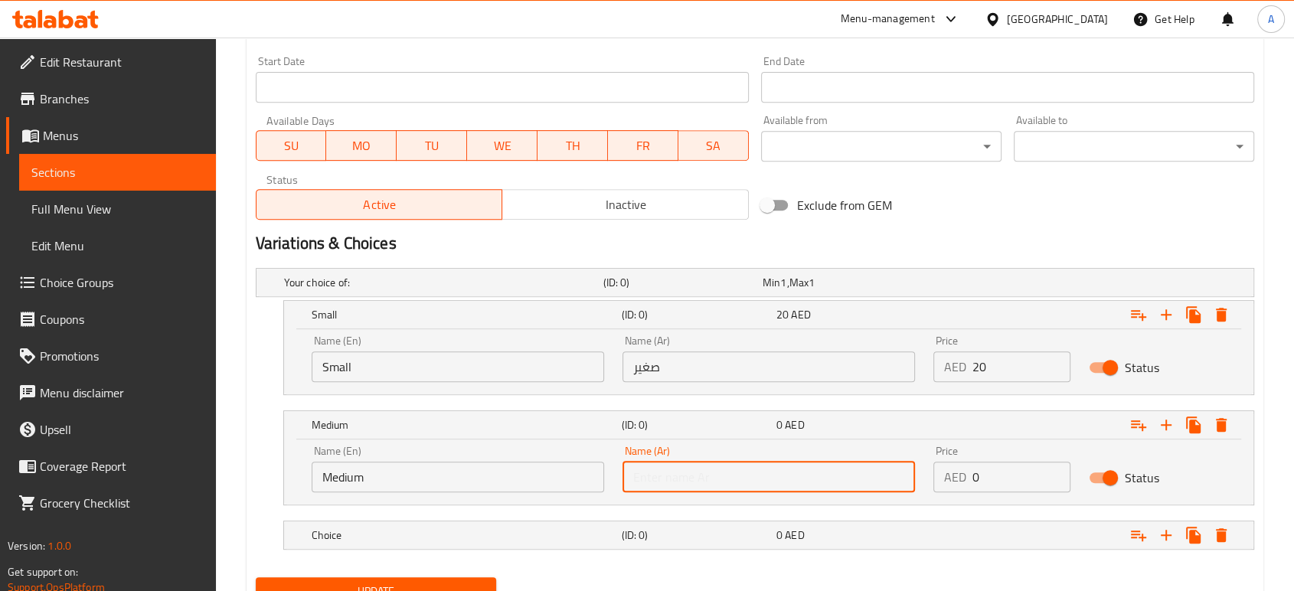
type input "وسط"
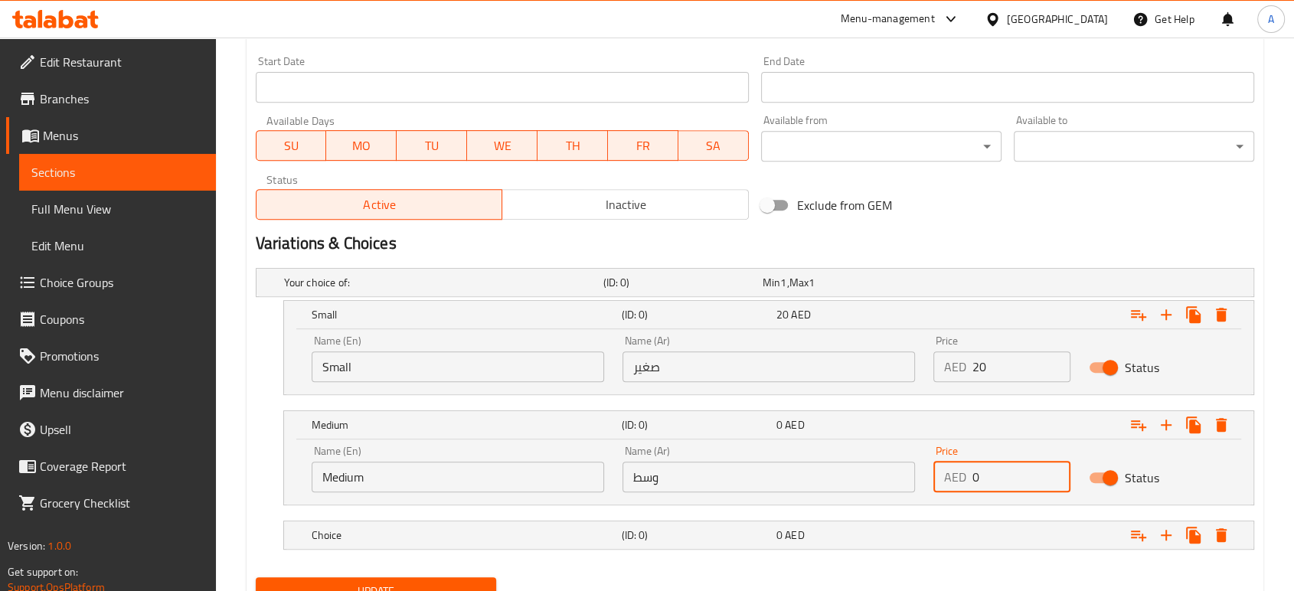
drag, startPoint x: 1015, startPoint y: 476, endPoint x: 950, endPoint y: 482, distance: 65.4
click at [950, 482] on div "AED 0 Price" at bounding box center [1001, 477] width 137 height 31
type input "25"
click at [865, 528] on div "0 AED" at bounding box center [850, 535] width 149 height 15
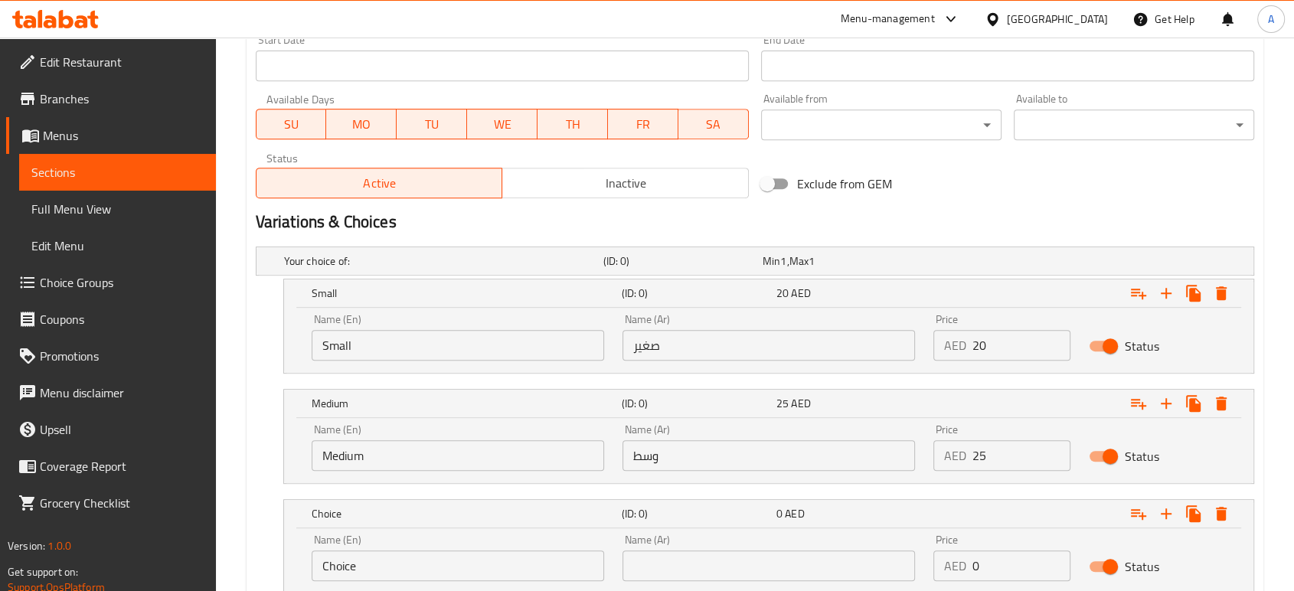
scroll to position [766, 0]
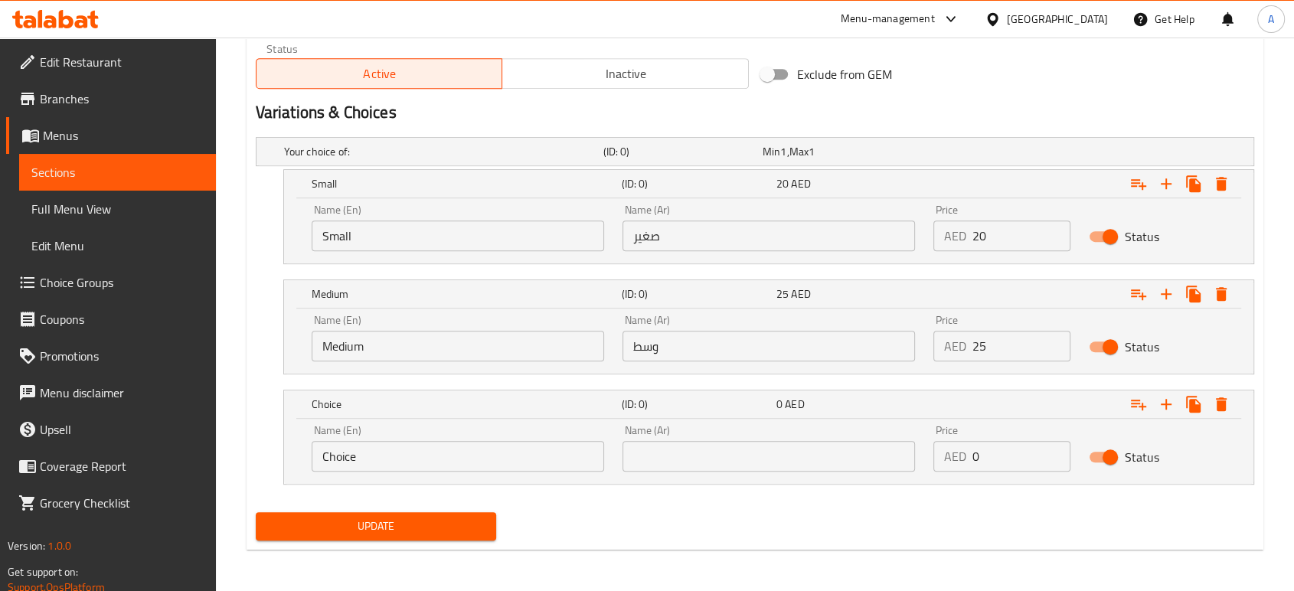
click at [433, 475] on div "Name (En) Choice Name (En)" at bounding box center [457, 448] width 311 height 65
click at [433, 476] on div "Name (En) Choice Name (En)" at bounding box center [457, 448] width 311 height 65
click at [432, 476] on div "Name (En) Choice Name (En)" at bounding box center [457, 448] width 311 height 65
click at [404, 459] on input "Choice" at bounding box center [458, 456] width 293 height 31
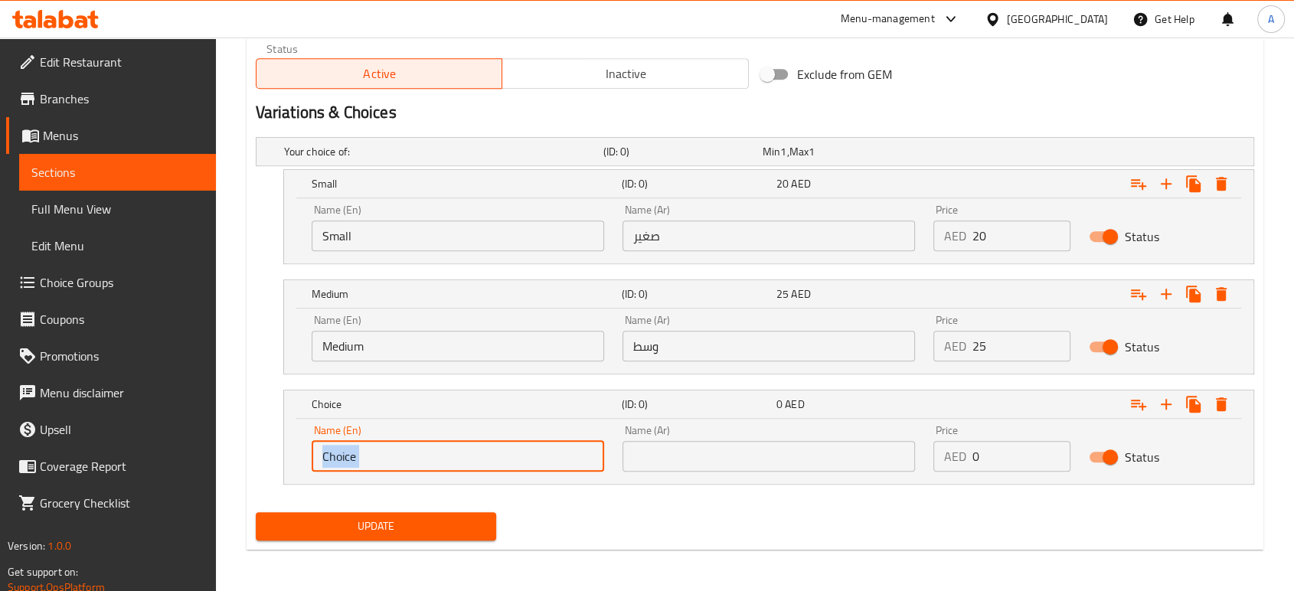
click at [404, 459] on input "Choice" at bounding box center [458, 456] width 293 height 31
click at [407, 455] on input "text" at bounding box center [458, 456] width 293 height 31
type input "large"
click at [702, 438] on div "Name (Ar) Name (Ar)" at bounding box center [769, 448] width 293 height 47
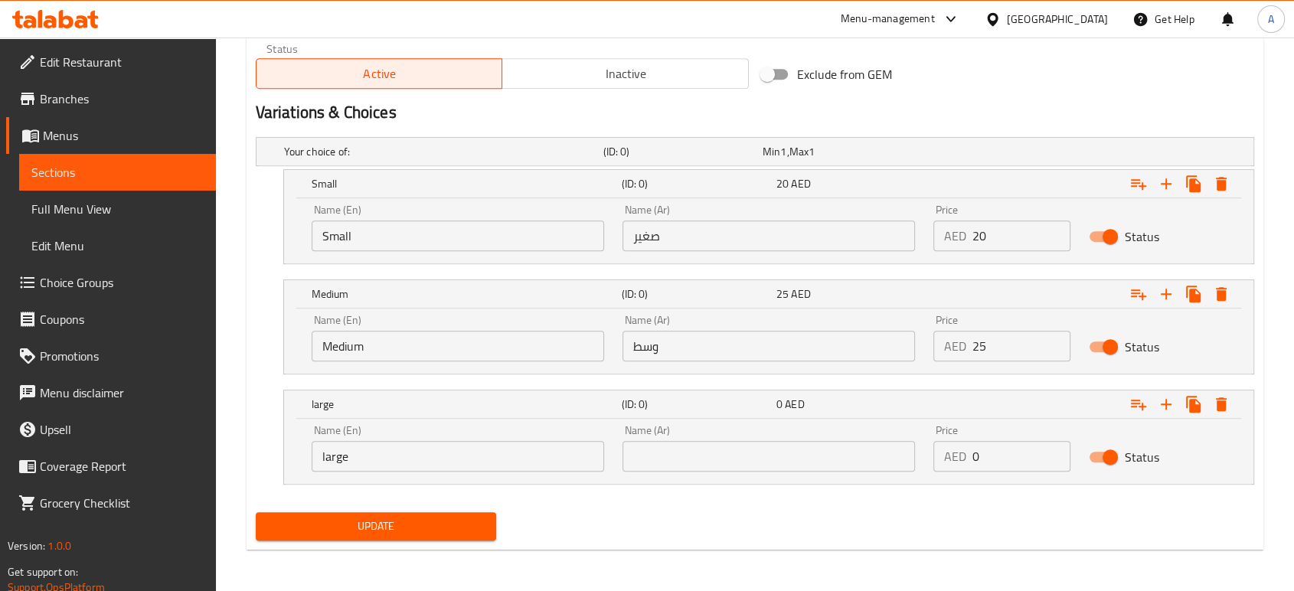
click at [697, 454] on input "text" at bounding box center [769, 456] width 293 height 31
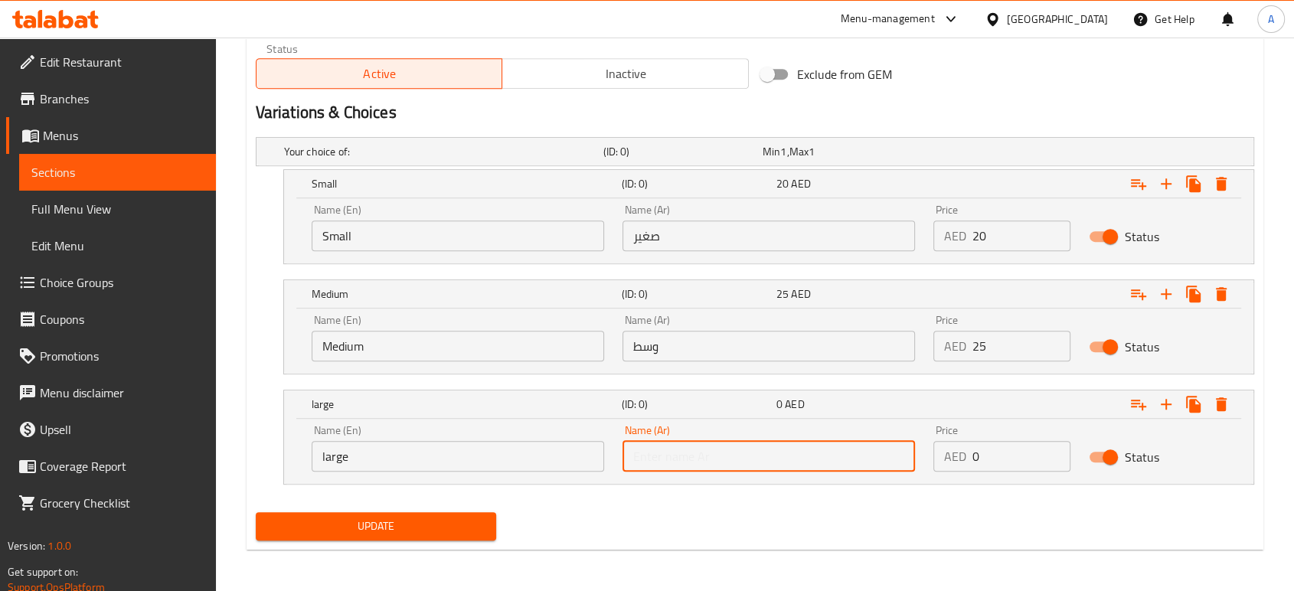
type input "كبير"
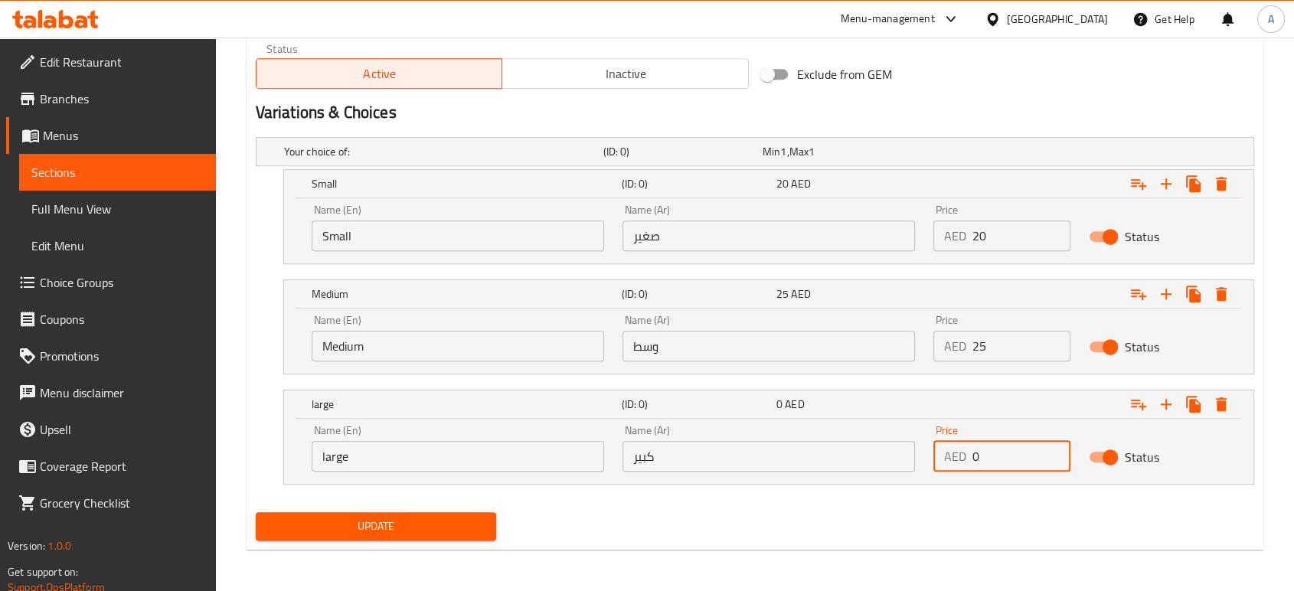
drag, startPoint x: 992, startPoint y: 457, endPoint x: 972, endPoint y: 469, distance: 23.4
click at [972, 469] on input "0" at bounding box center [1021, 456] width 98 height 31
click at [982, 451] on input "0" at bounding box center [1021, 456] width 98 height 31
type input "49"
click at [1024, 508] on div "Update" at bounding box center [755, 526] width 1011 height 41
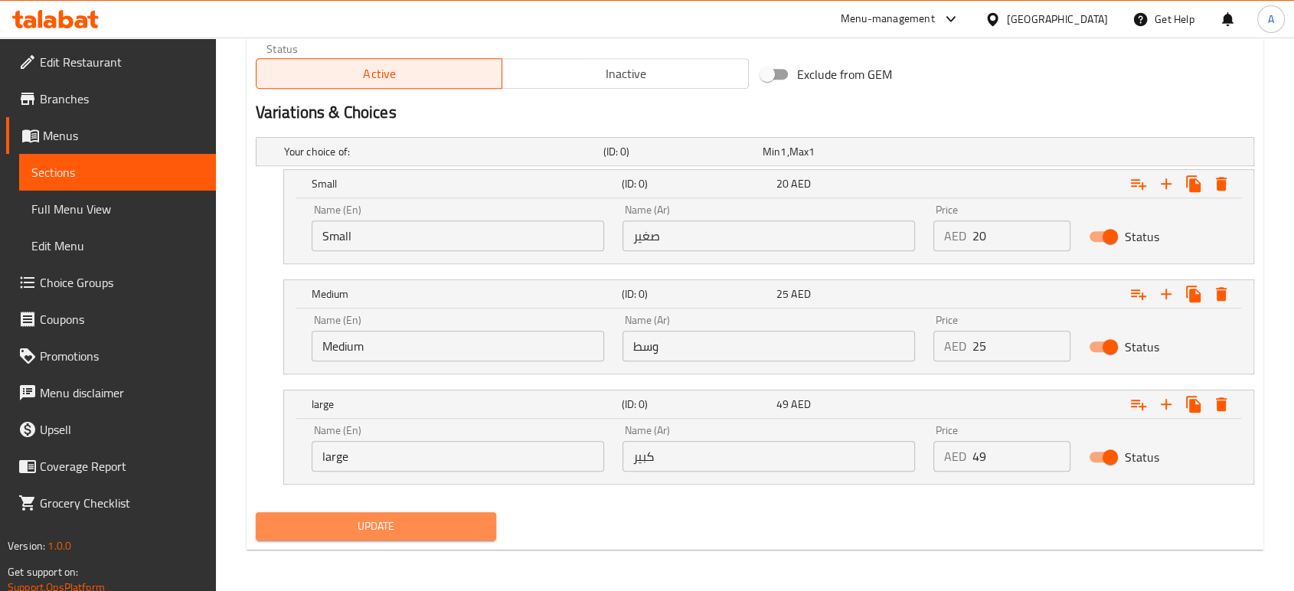
click at [423, 530] on span "Update" at bounding box center [376, 526] width 216 height 19
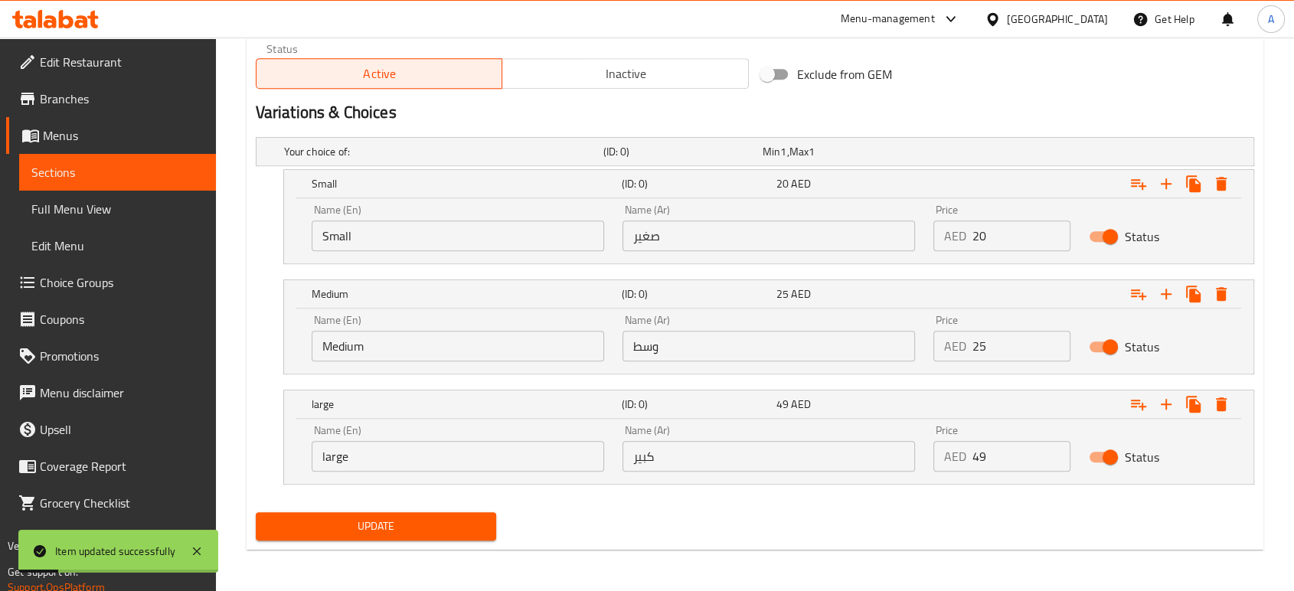
click at [799, 496] on nav at bounding box center [755, 494] width 999 height 12
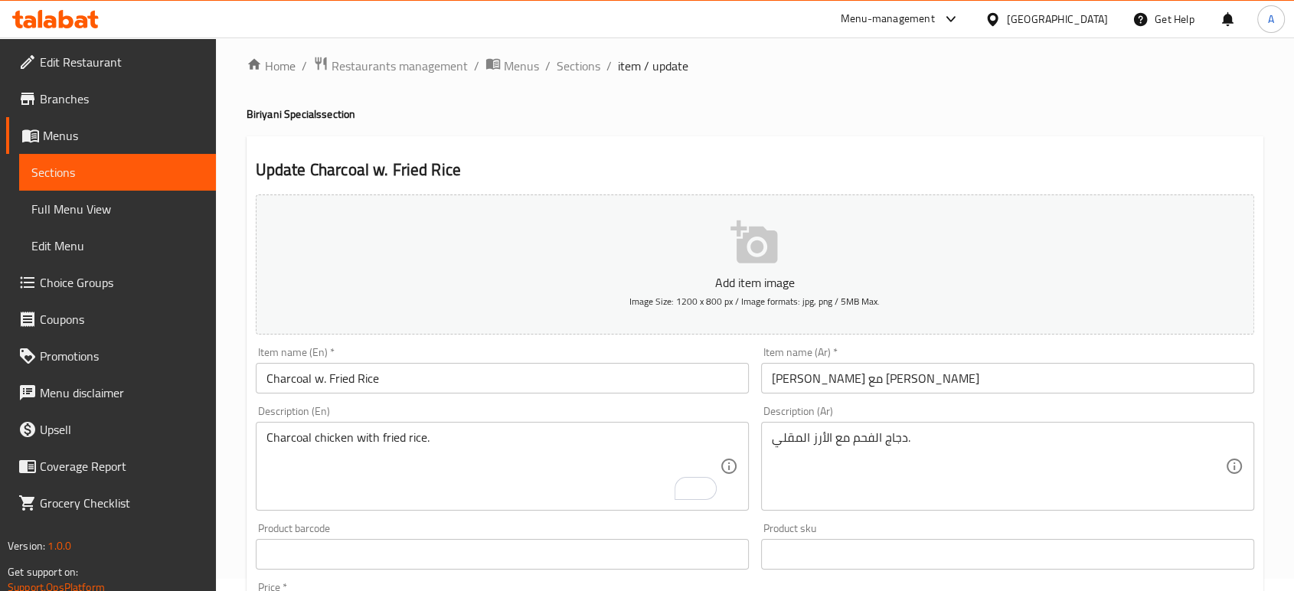
scroll to position [0, 0]
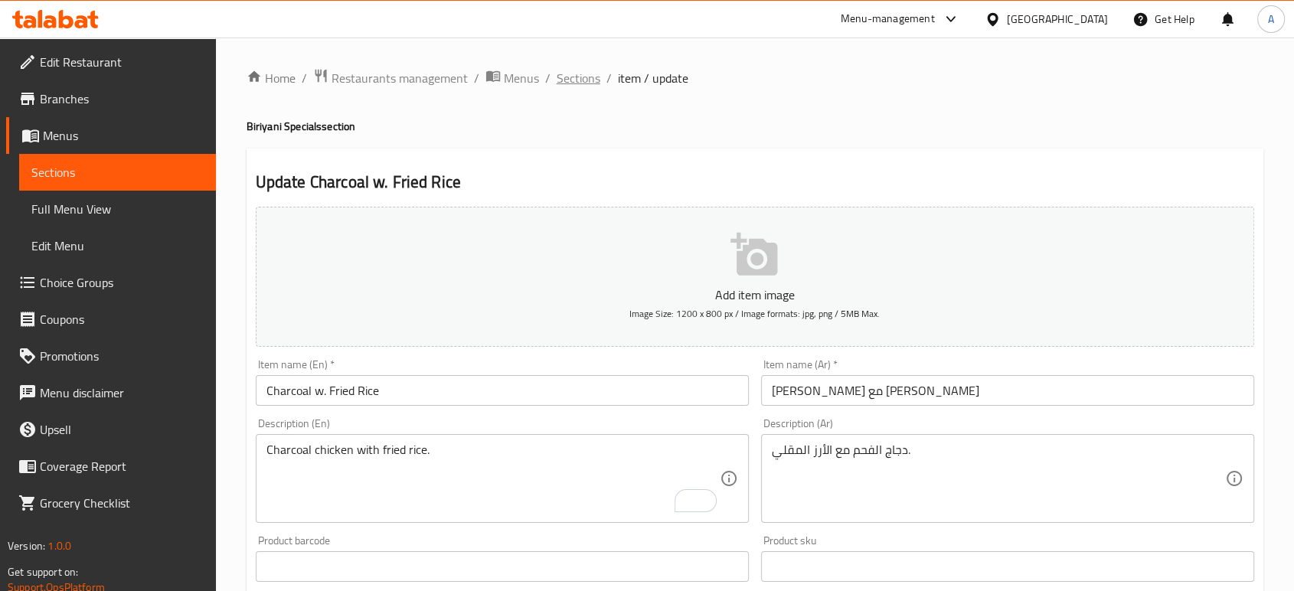
click at [590, 78] on span "Sections" at bounding box center [579, 78] width 44 height 18
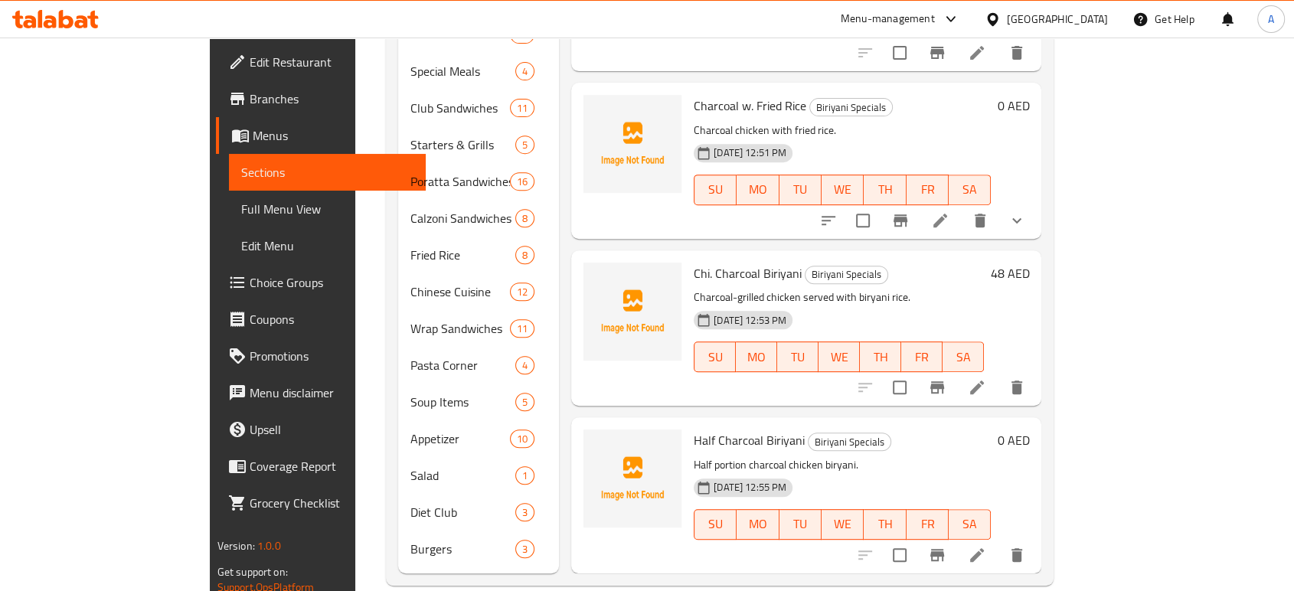
scroll to position [603, 0]
click at [986, 544] on icon at bounding box center [977, 553] width 18 height 18
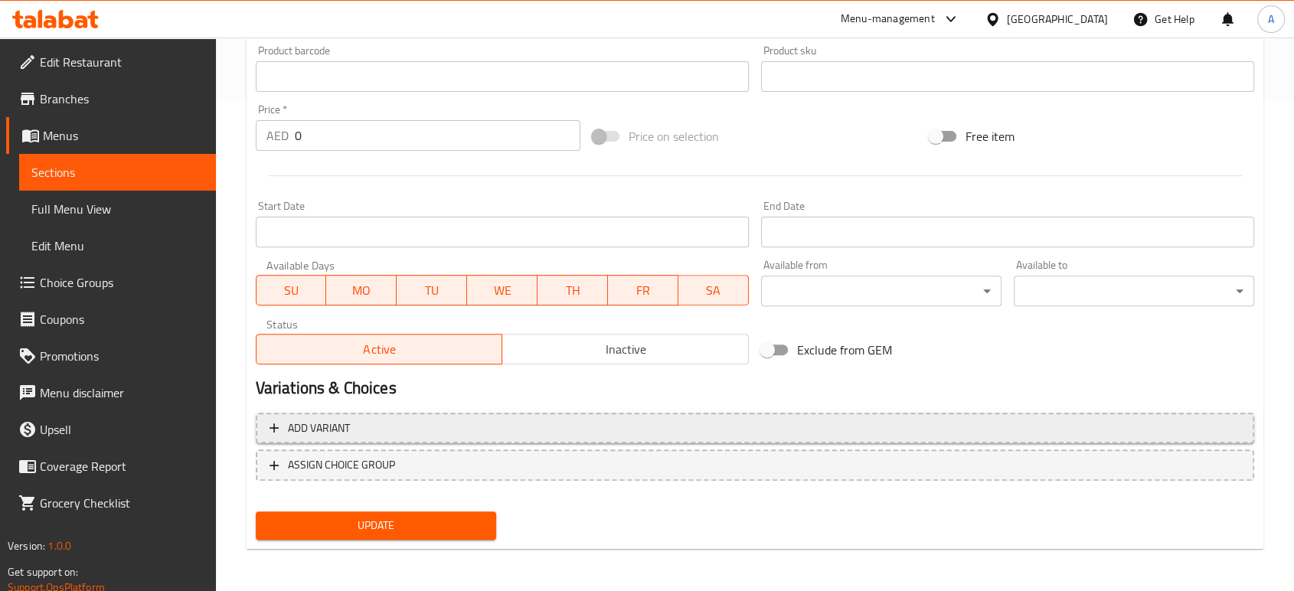
click at [591, 435] on span "Add variant" at bounding box center [755, 428] width 971 height 19
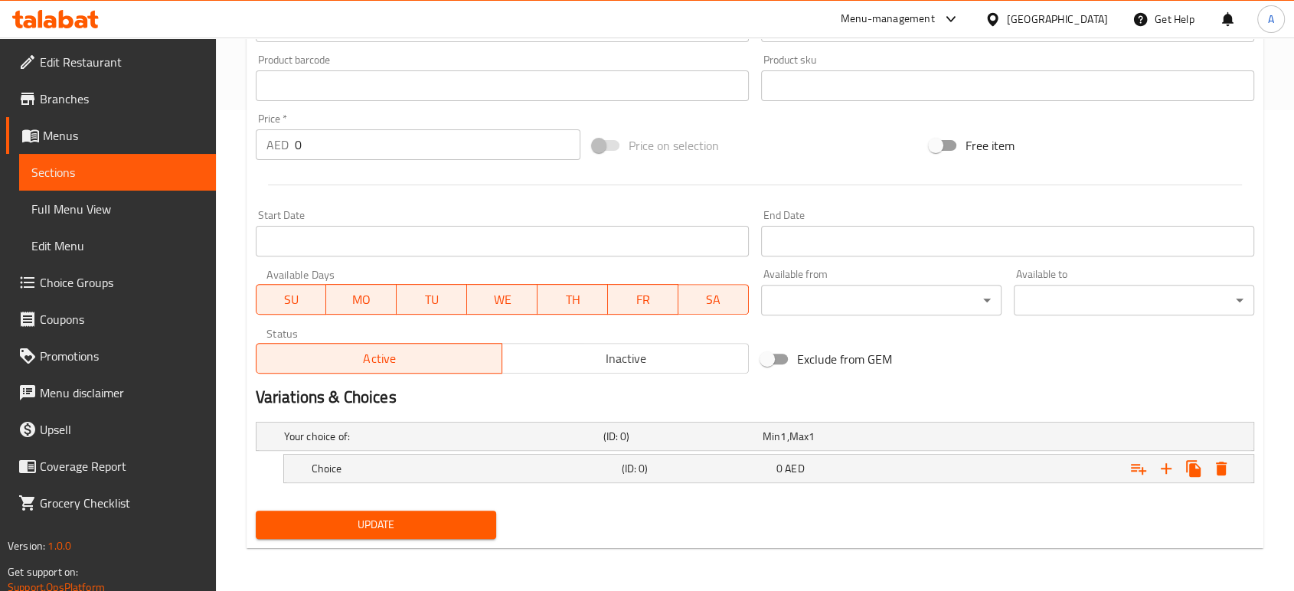
scroll to position [480, 0]
click at [1176, 471] on button "Expand" at bounding box center [1166, 470] width 28 height 28
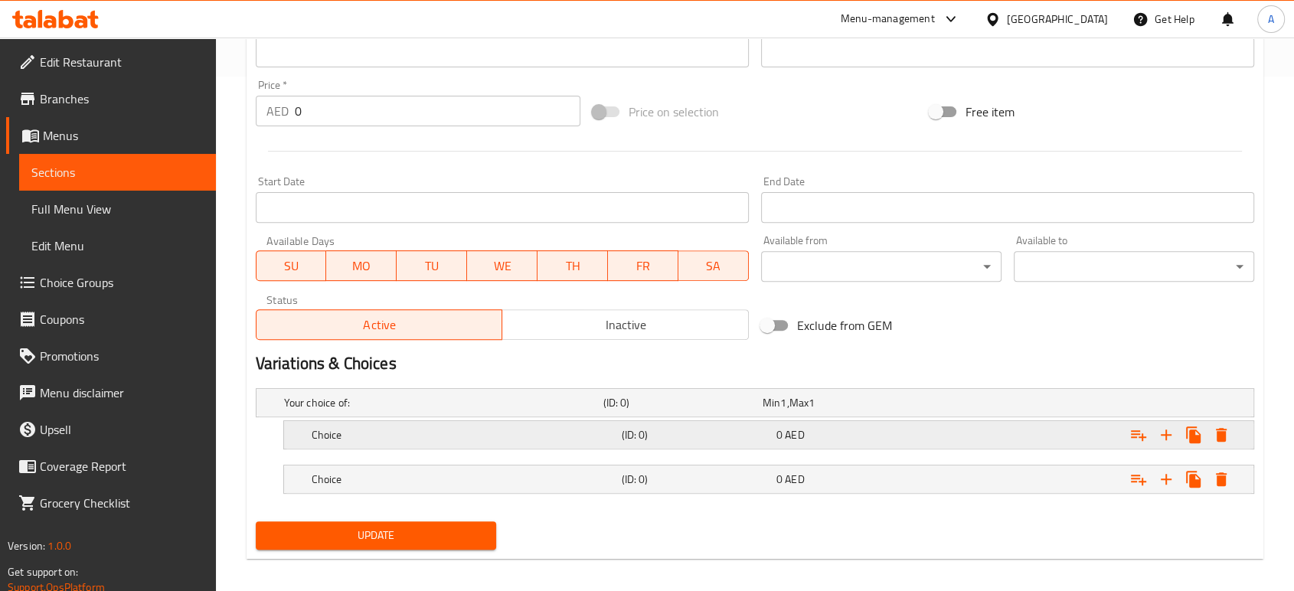
scroll to position [525, 0]
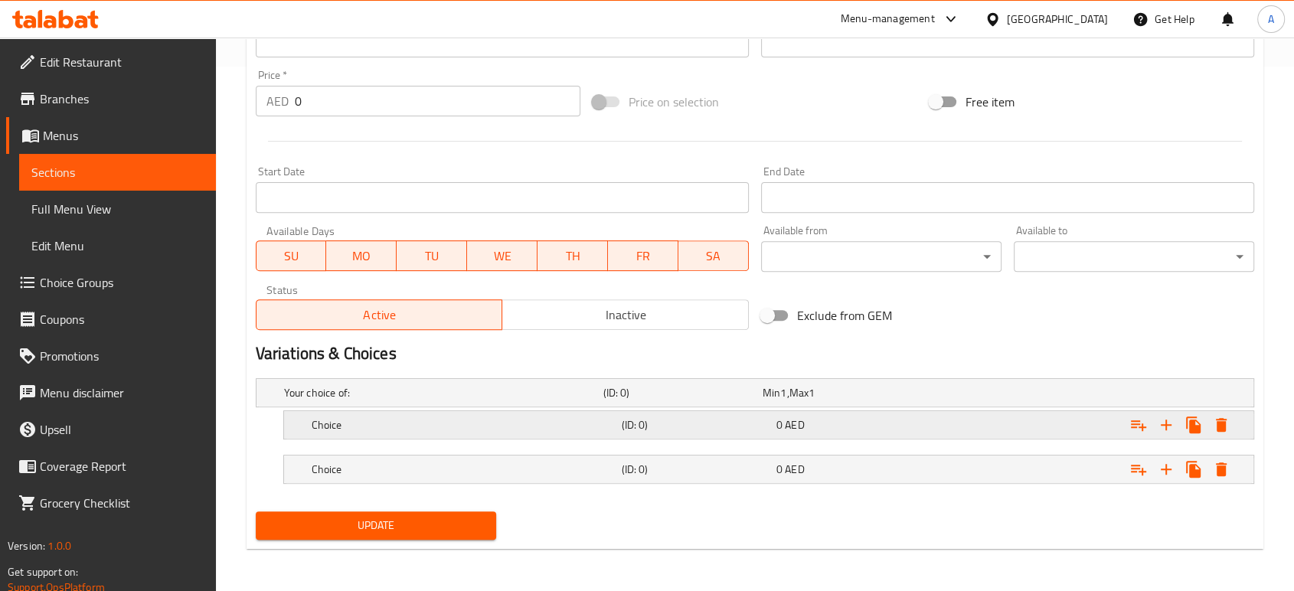
click at [422, 417] on h5 "Choice" at bounding box center [464, 424] width 304 height 15
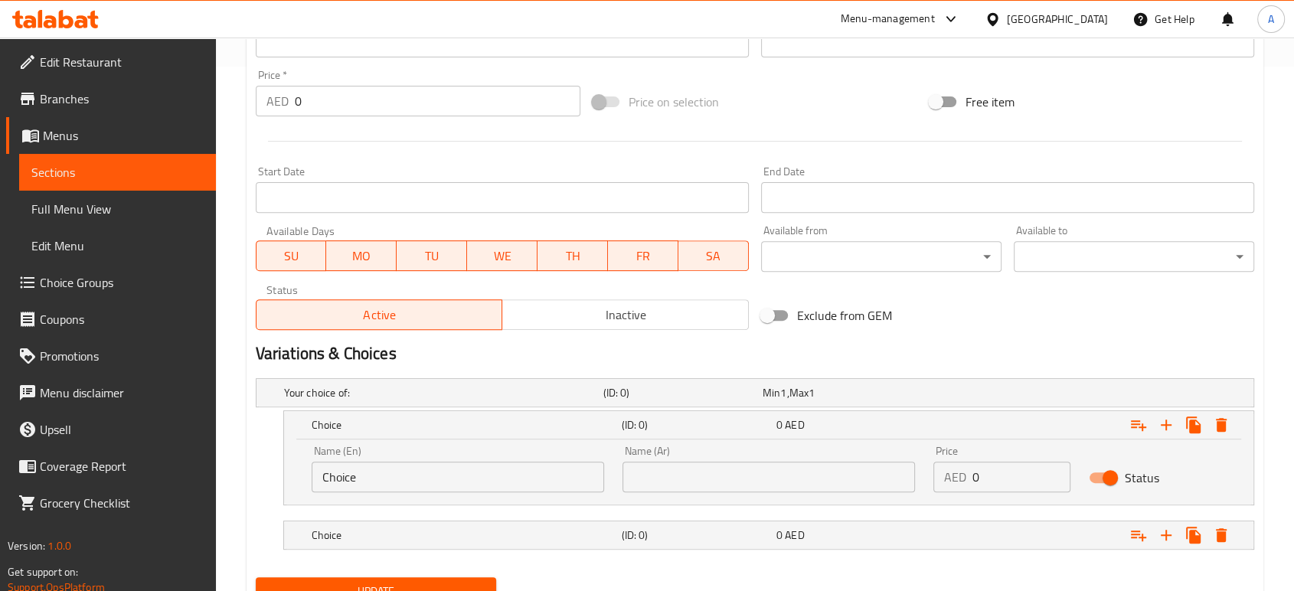
click at [385, 471] on input "Choice" at bounding box center [458, 477] width 293 height 31
click at [374, 469] on input "text" at bounding box center [458, 477] width 293 height 31
type input "Half Portion"
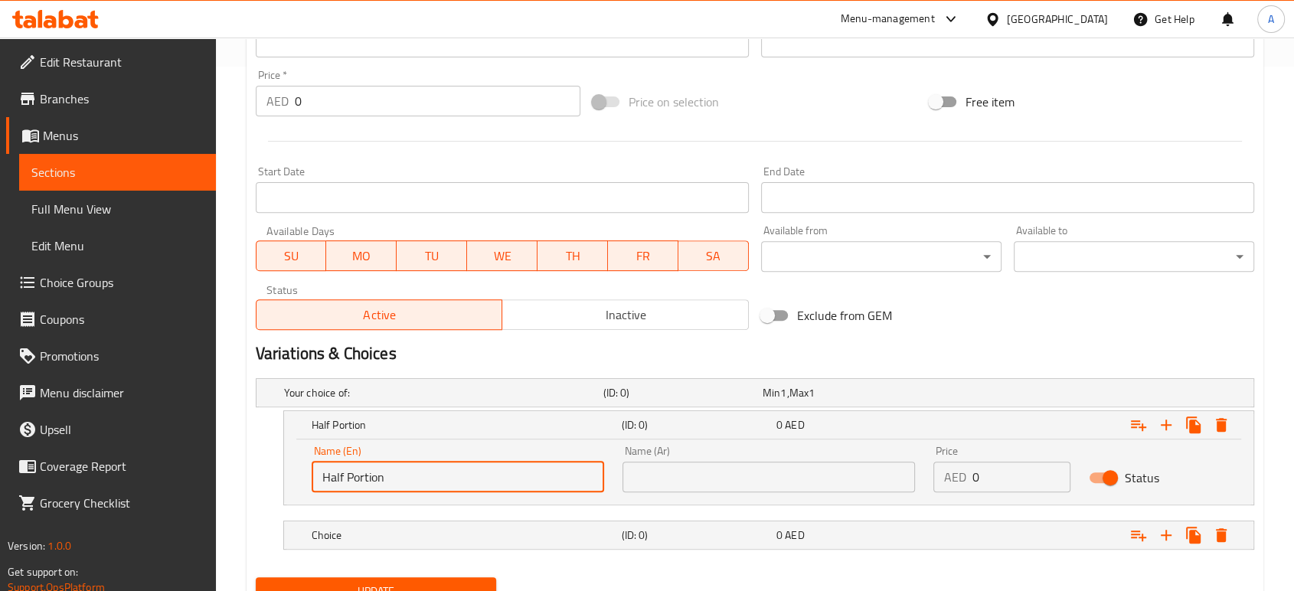
click at [711, 491] on div "Name (Ar) Name (Ar)" at bounding box center [768, 468] width 311 height 65
click at [708, 484] on input "text" at bounding box center [769, 477] width 293 height 31
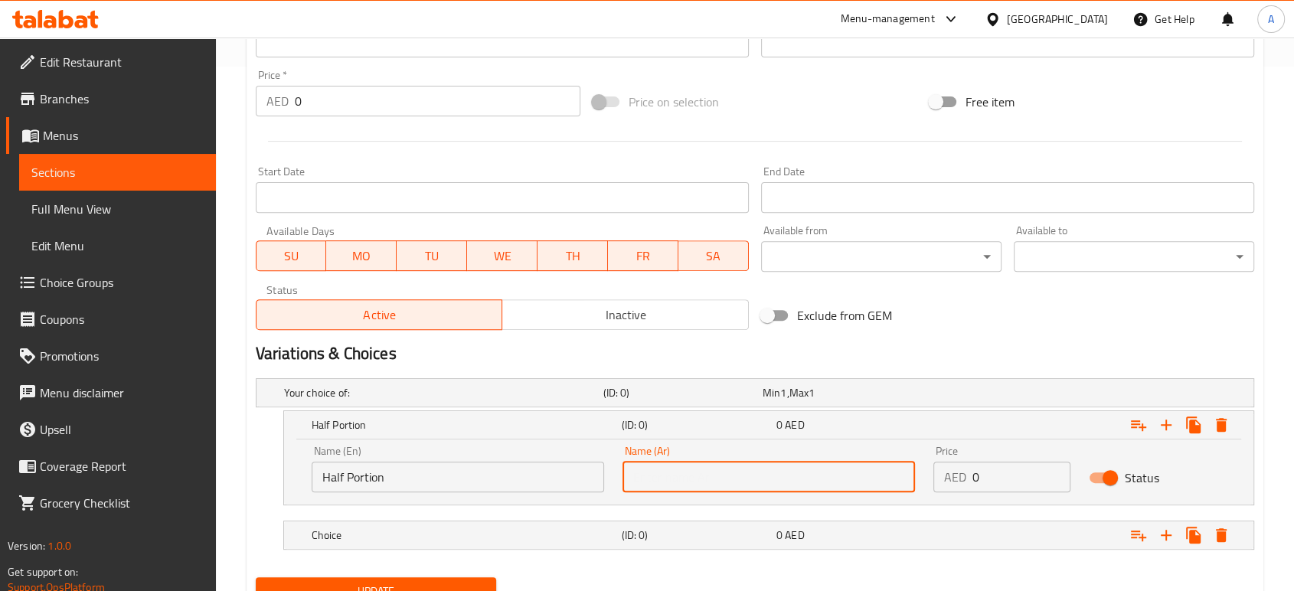
type input "نصف كمية"
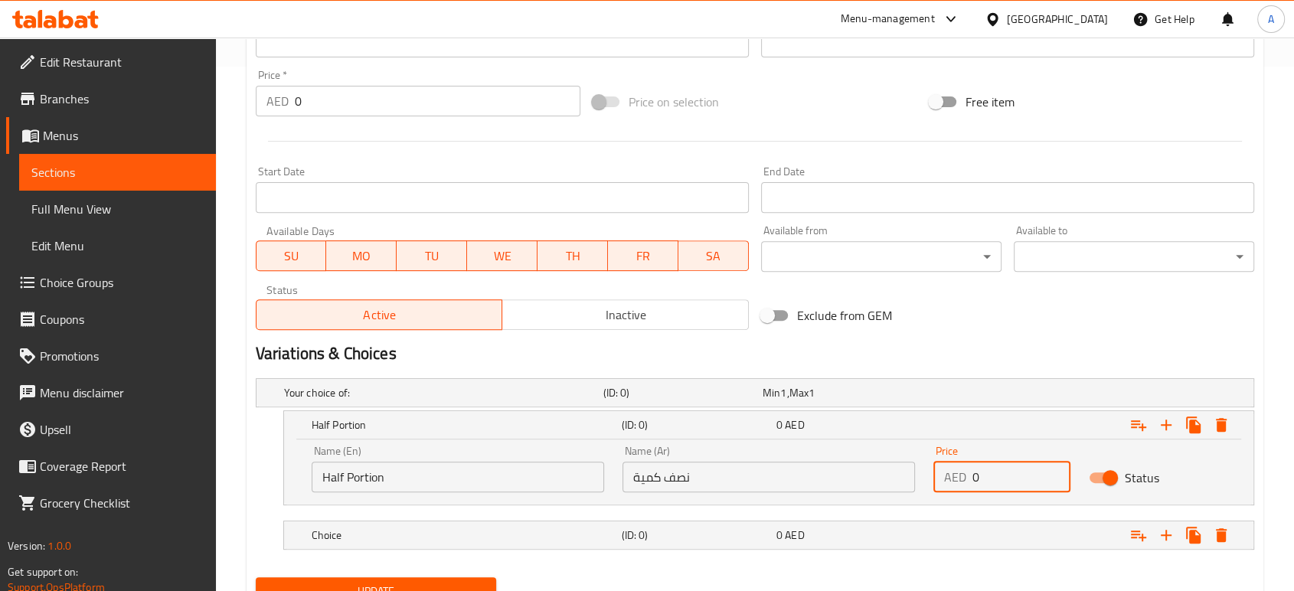
drag, startPoint x: 970, startPoint y: 481, endPoint x: 962, endPoint y: 482, distance: 8.5
click at [962, 482] on div "AED 0 Price" at bounding box center [1001, 477] width 137 height 31
type input "19"
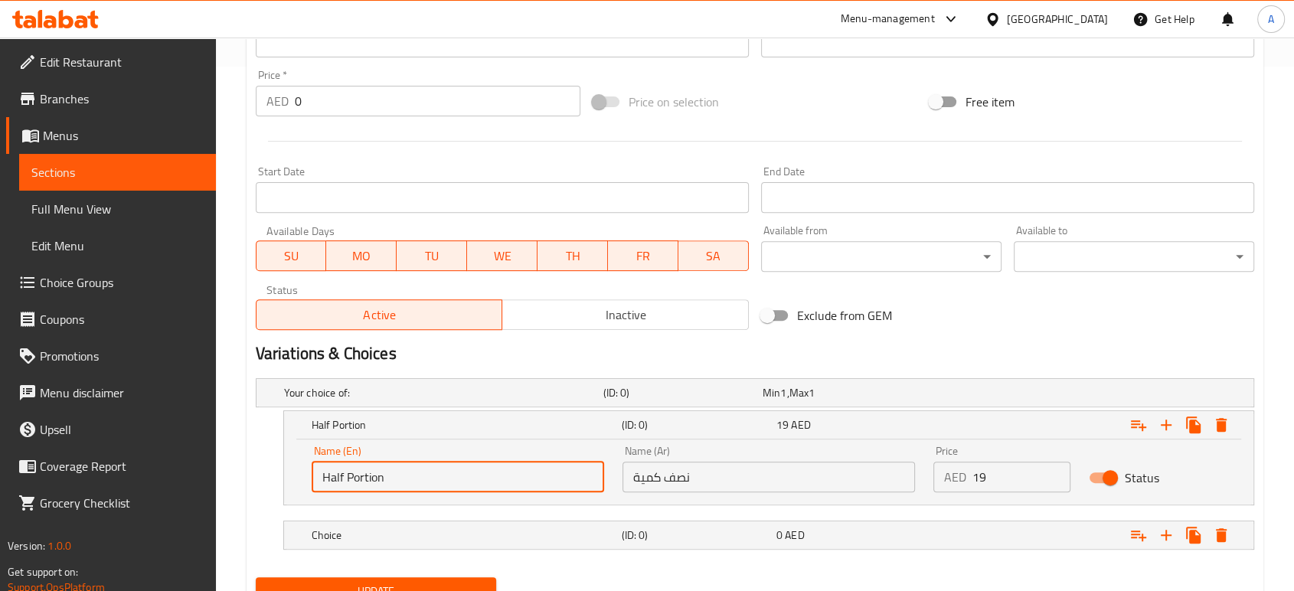
click at [374, 482] on input "Half Portion" at bounding box center [458, 477] width 293 height 31
type input "Half"
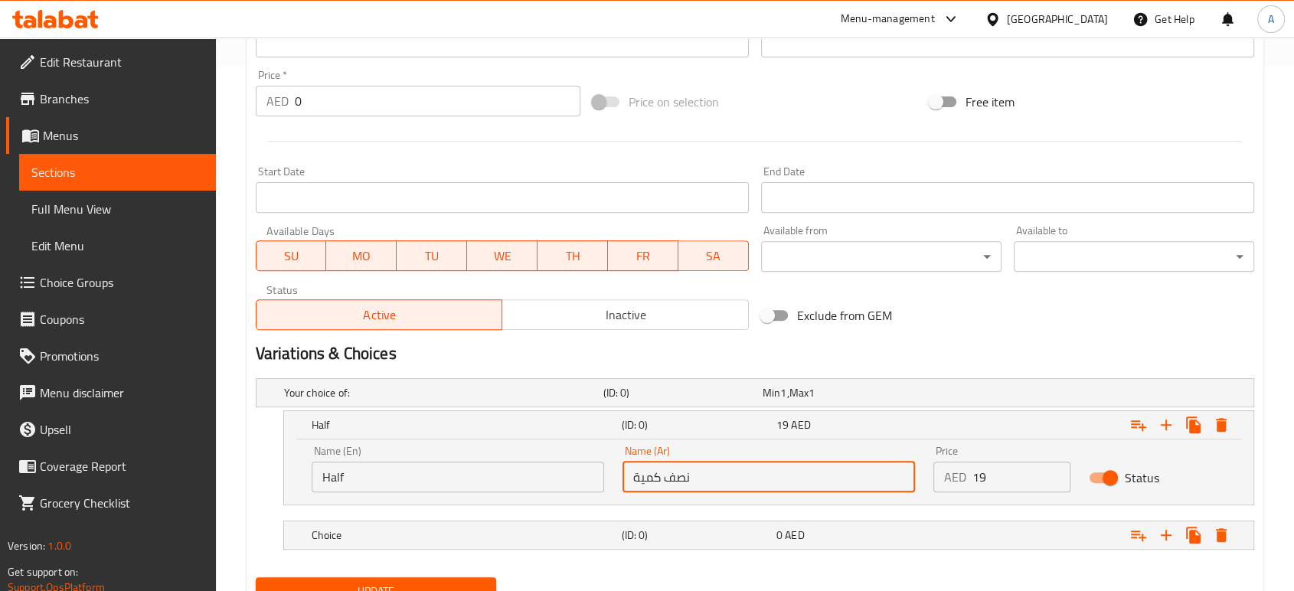
click at [652, 476] on input "نصف كمية" at bounding box center [769, 477] width 293 height 31
type input "نصف"
click at [739, 528] on h5 "(ID: 0)" at bounding box center [695, 535] width 149 height 15
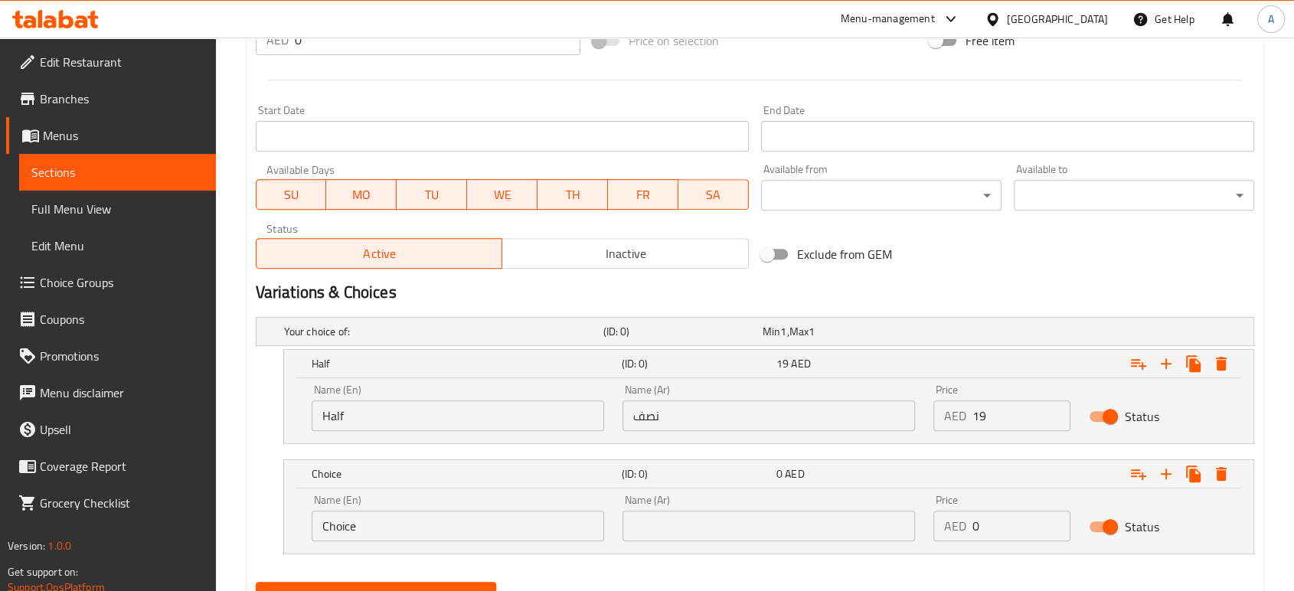
scroll to position [655, 0]
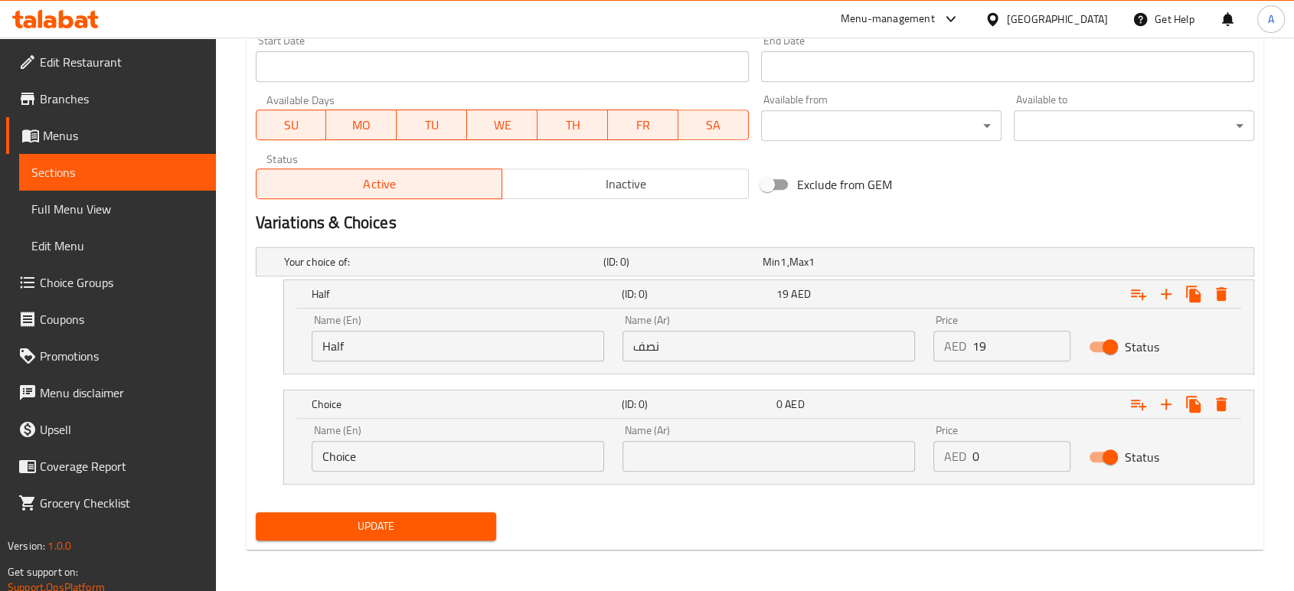
click at [413, 464] on input "Choice" at bounding box center [458, 456] width 293 height 31
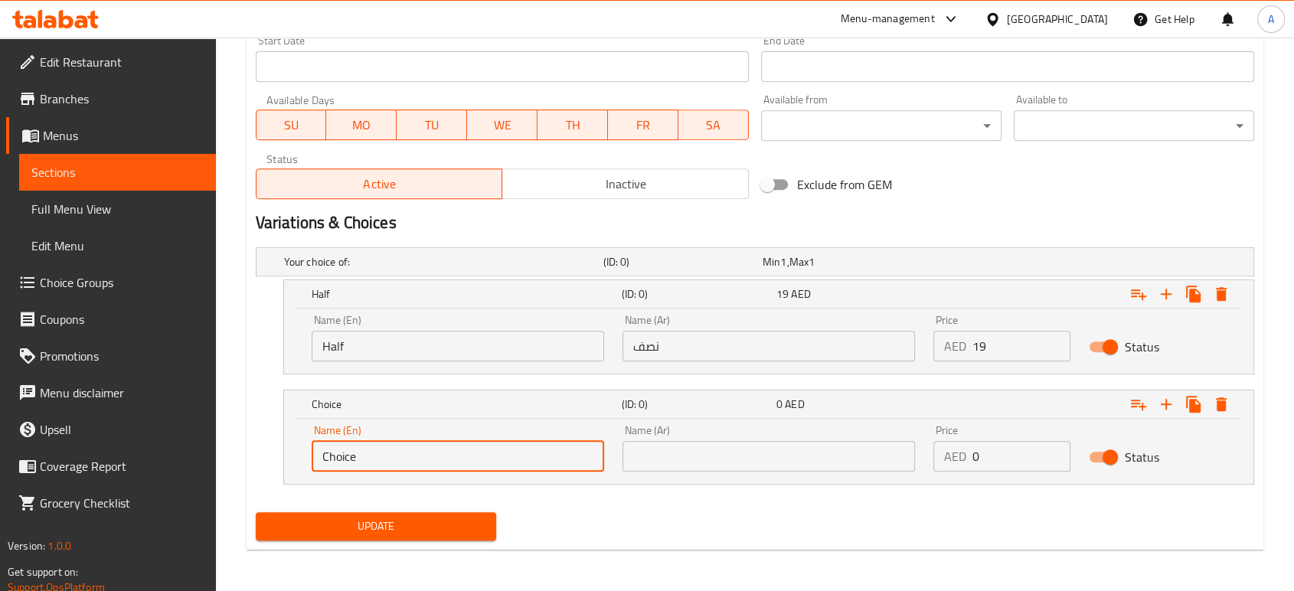
click at [413, 464] on input "Choice" at bounding box center [458, 456] width 293 height 31
click at [418, 452] on input "text" at bounding box center [458, 456] width 293 height 31
type input "Whole Chicken"
click at [391, 457] on input "Whole Chicken" at bounding box center [458, 456] width 293 height 31
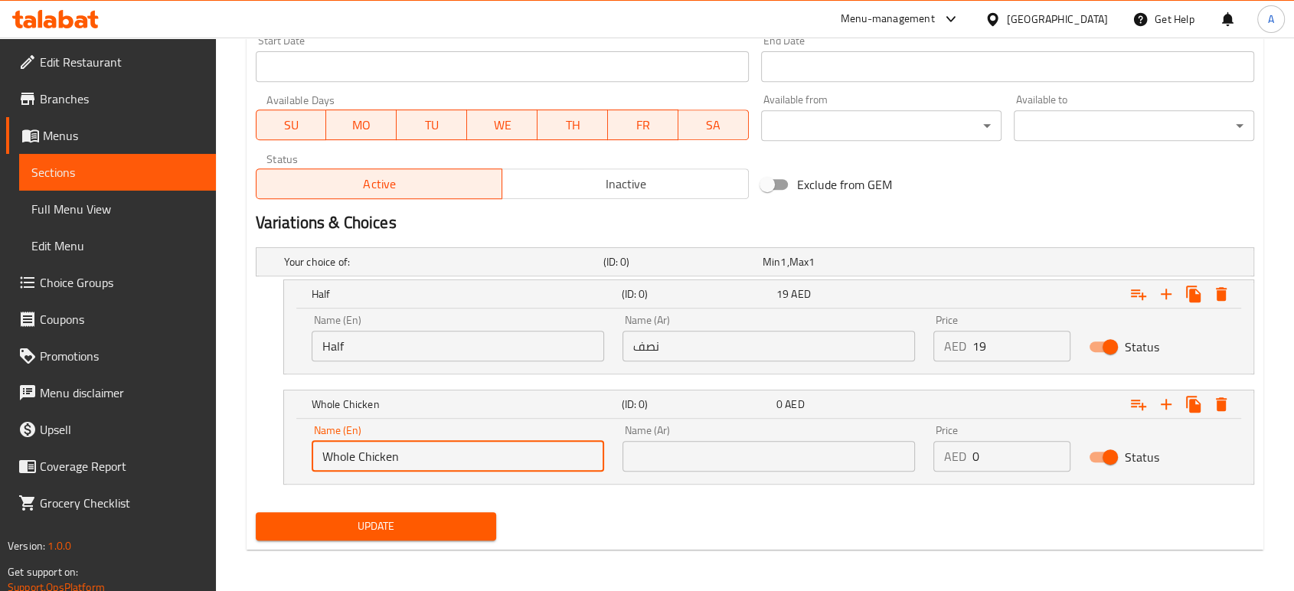
click at [427, 456] on input "Whole Chicken" at bounding box center [458, 456] width 293 height 31
click at [449, 345] on input "Half" at bounding box center [458, 346] width 293 height 31
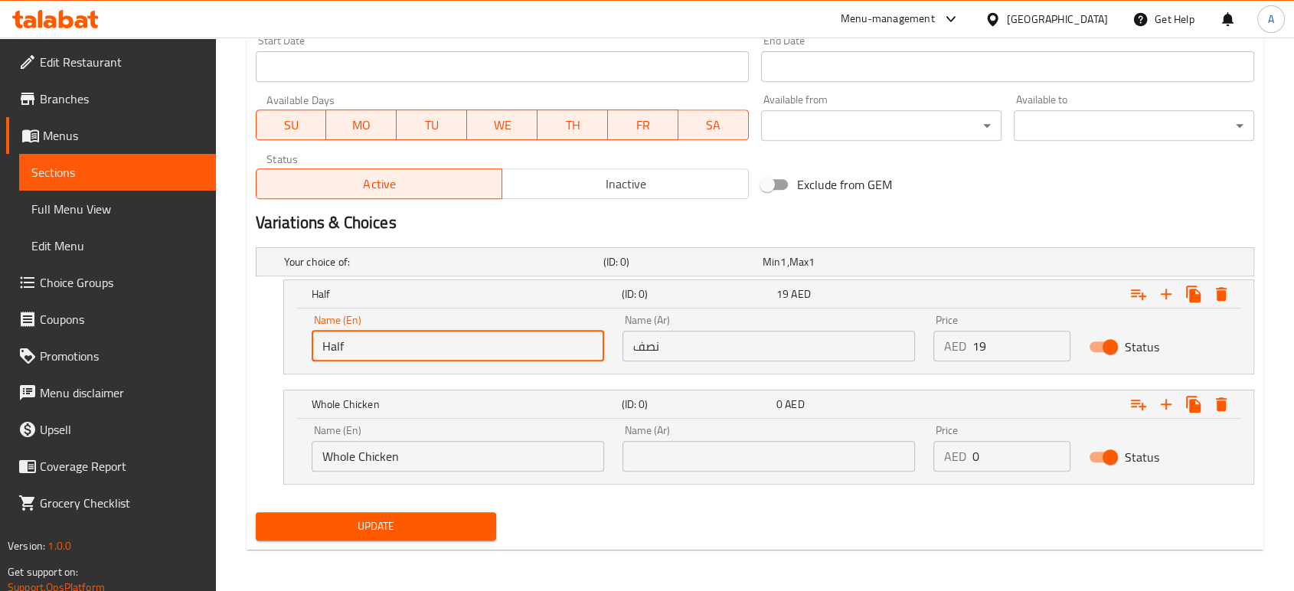
type input "Half Chicken"
click at [687, 346] on input "نصف" at bounding box center [769, 346] width 293 height 31
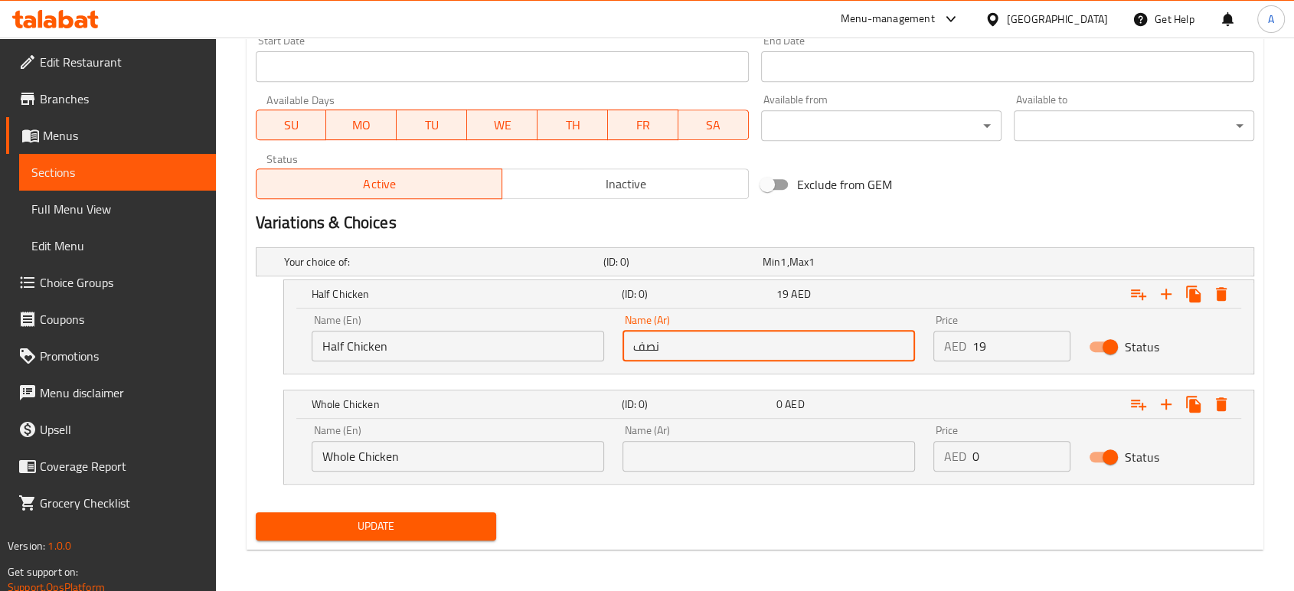
click at [687, 346] on input "نصف" at bounding box center [769, 346] width 293 height 31
type input "نصف دجاجة"
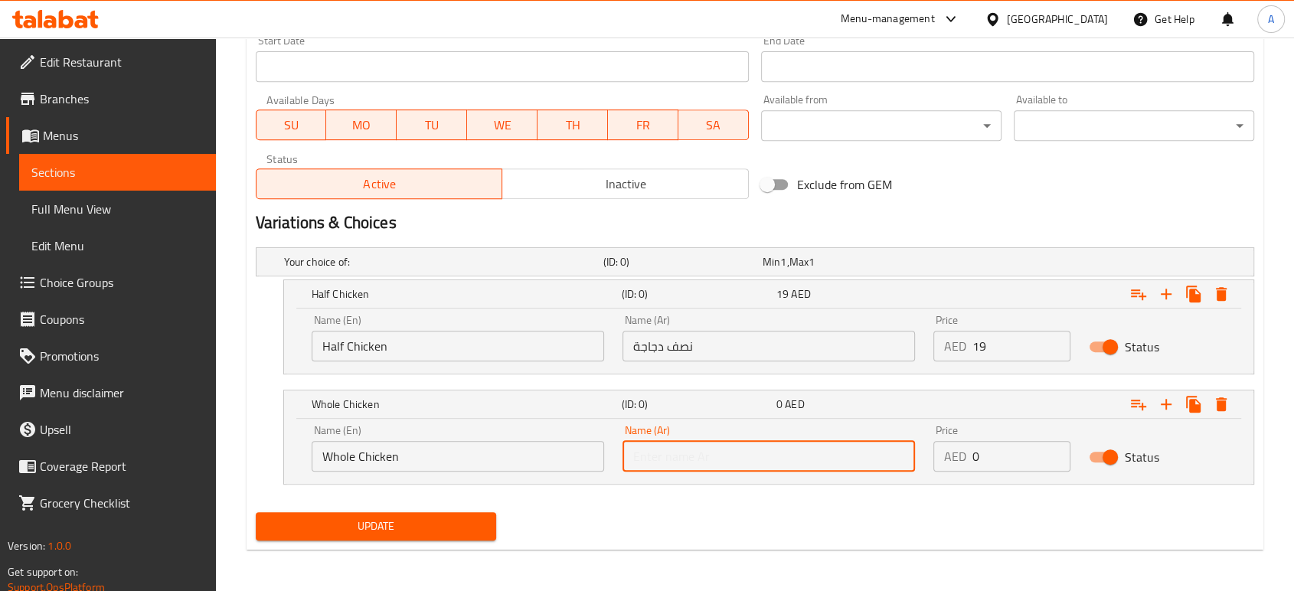
click at [715, 463] on input "text" at bounding box center [769, 456] width 293 height 31
type input "]"
type input "دجاجة كامله"
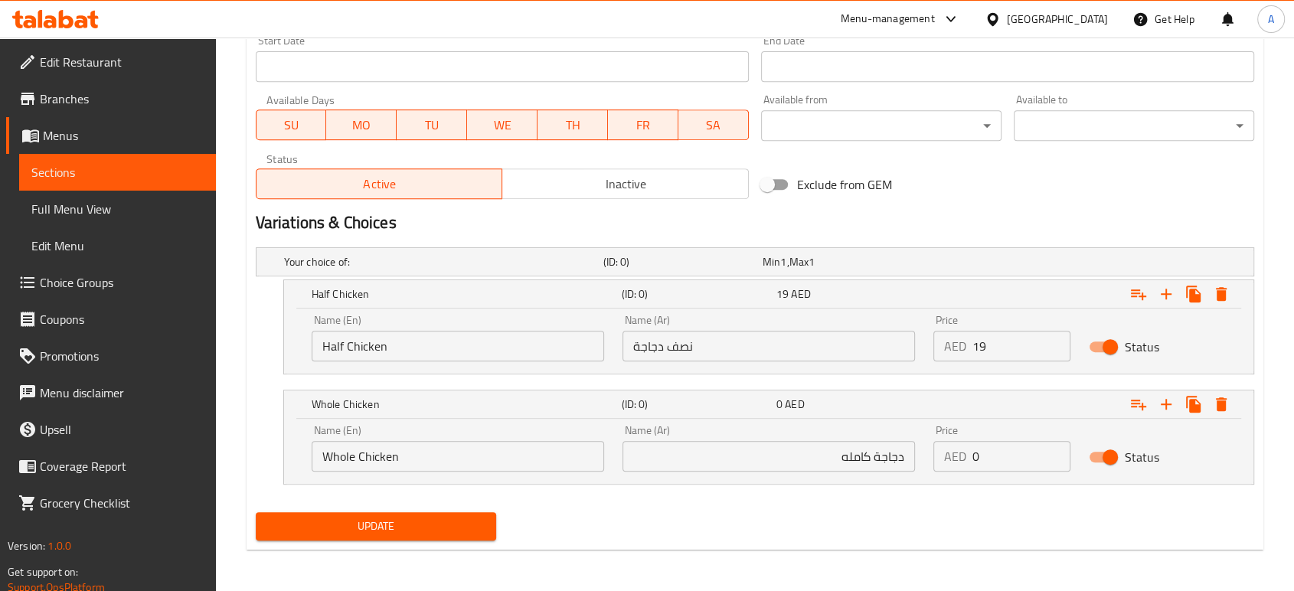
click at [788, 508] on div "Update" at bounding box center [755, 526] width 1011 height 41
drag, startPoint x: 1025, startPoint y: 453, endPoint x: 962, endPoint y: 454, distance: 62.8
click at [962, 454] on div "AED 0 Price" at bounding box center [1001, 456] width 137 height 31
type input "24"
click at [888, 515] on div "Update" at bounding box center [755, 526] width 1011 height 41
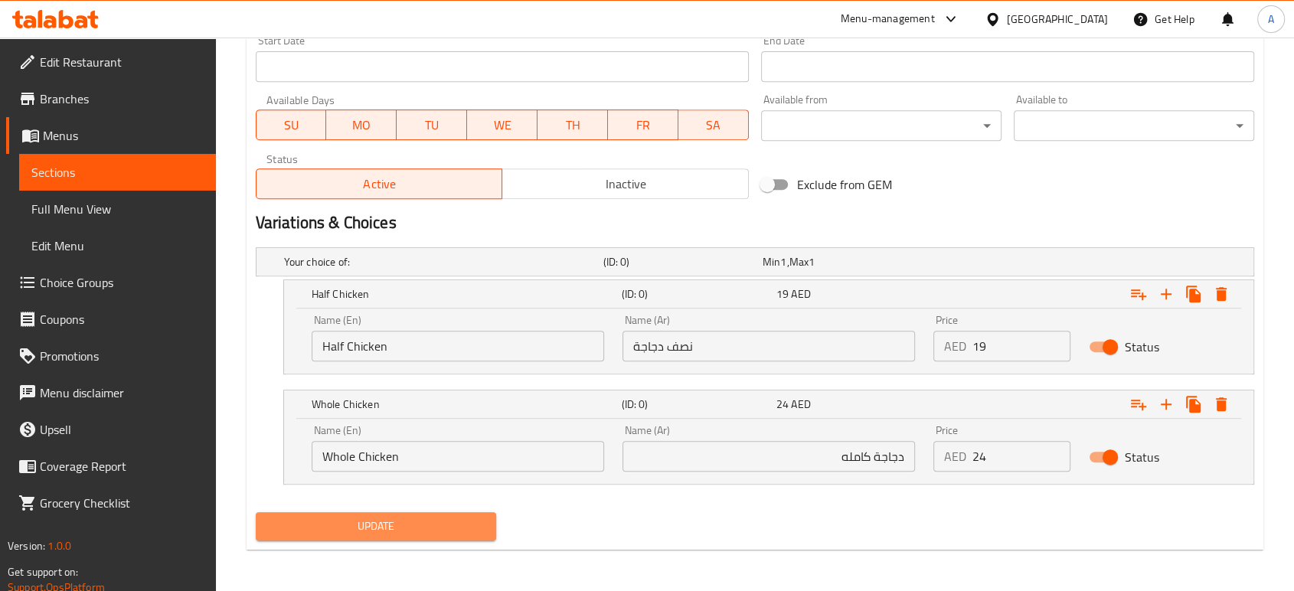
click at [449, 527] on span "Update" at bounding box center [376, 526] width 216 height 19
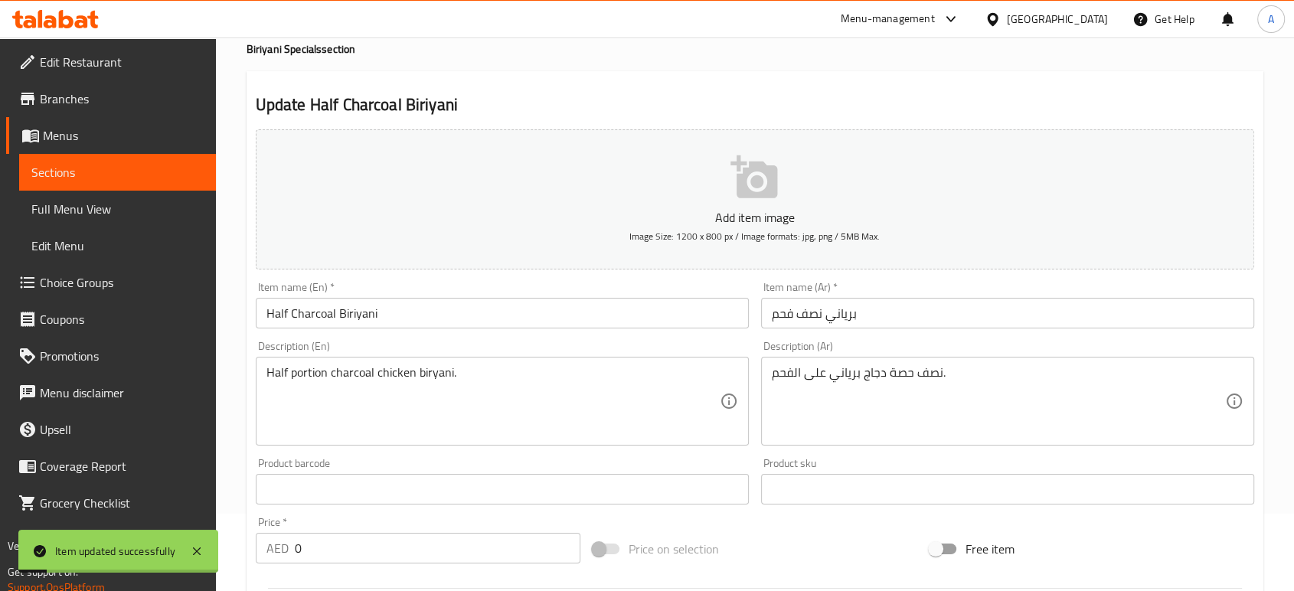
scroll to position [0, 0]
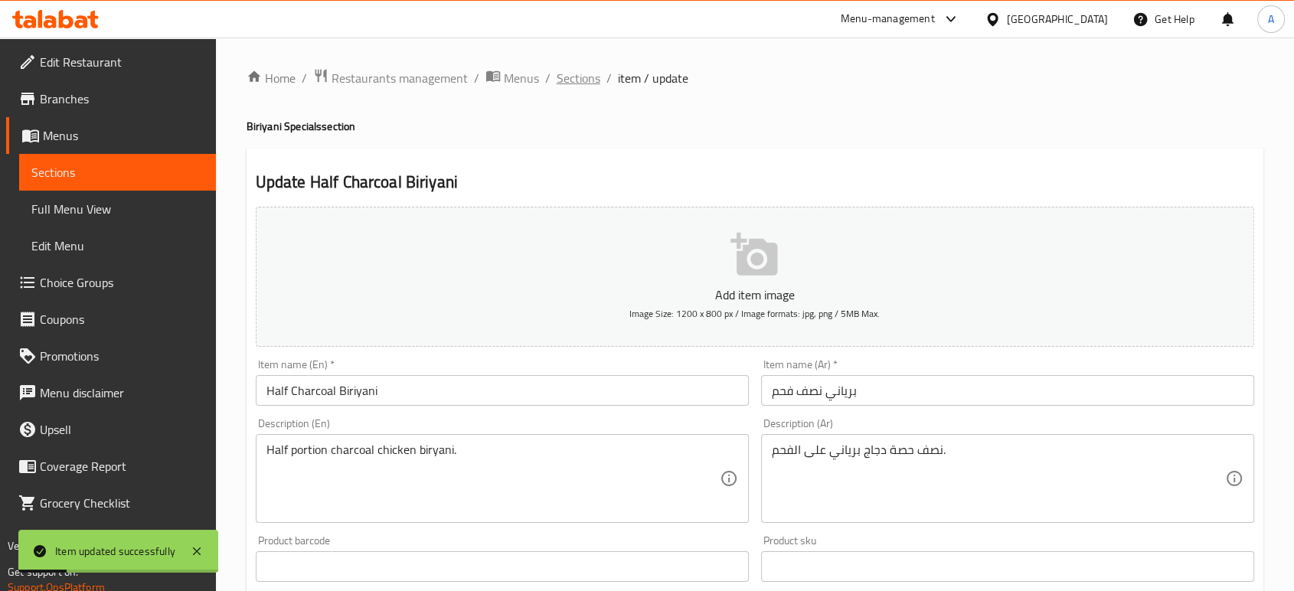
click at [557, 87] on span "Sections" at bounding box center [579, 78] width 44 height 18
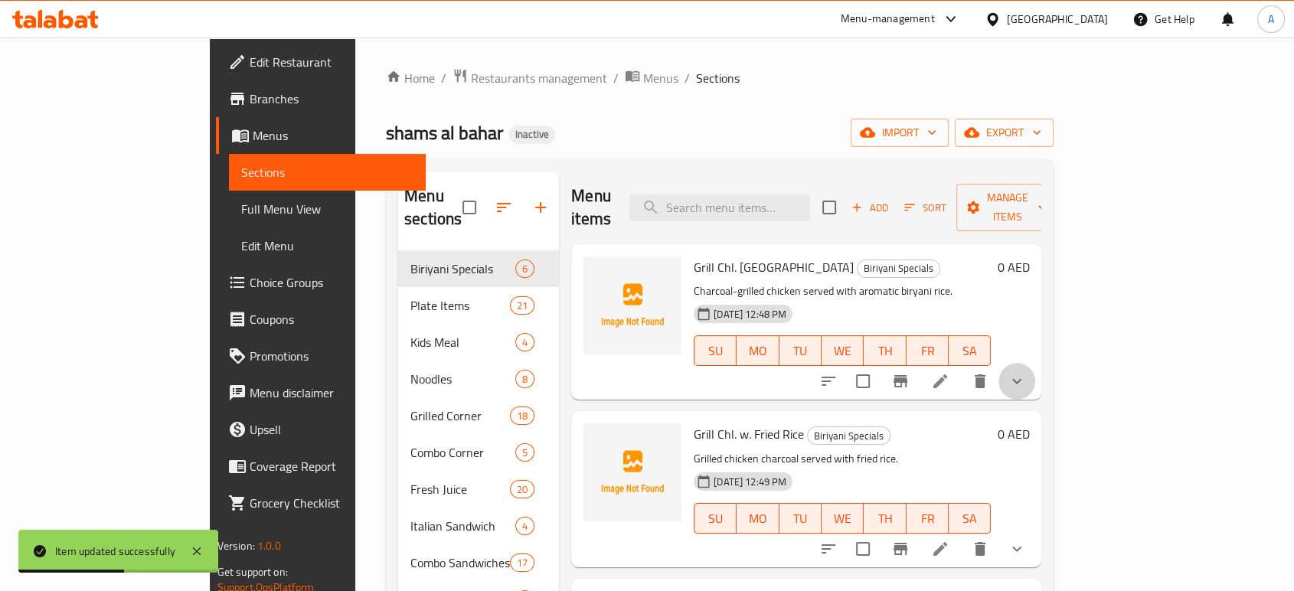
click at [1035, 363] on button "show more" at bounding box center [1017, 381] width 37 height 37
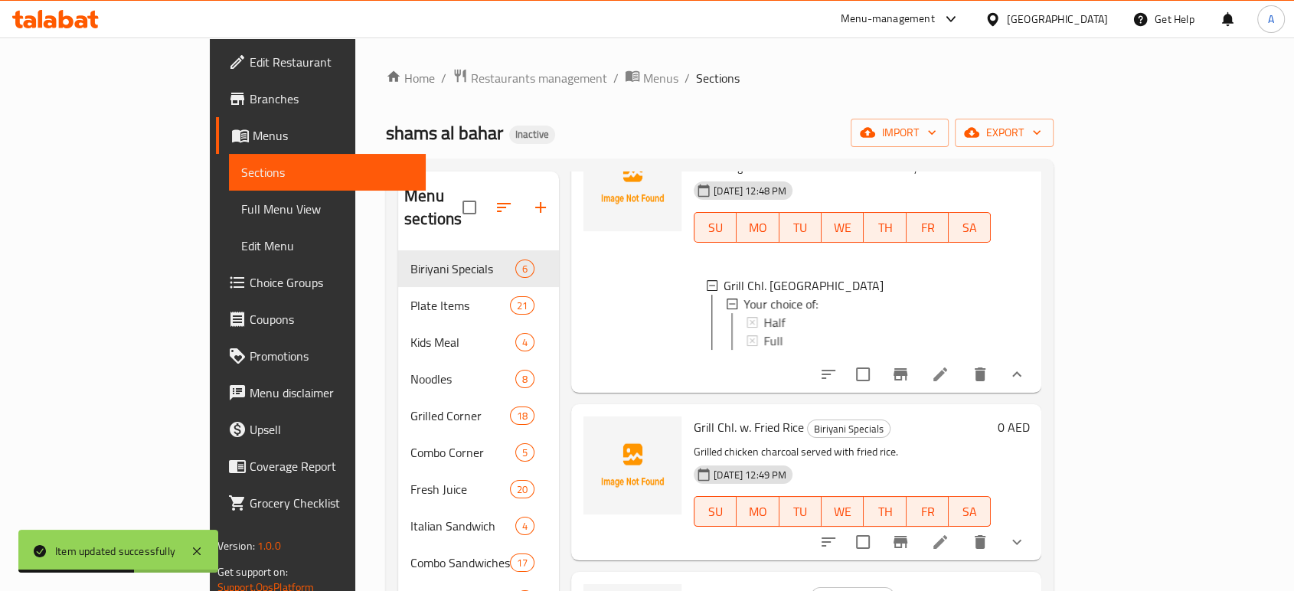
scroll to position [190, 0]
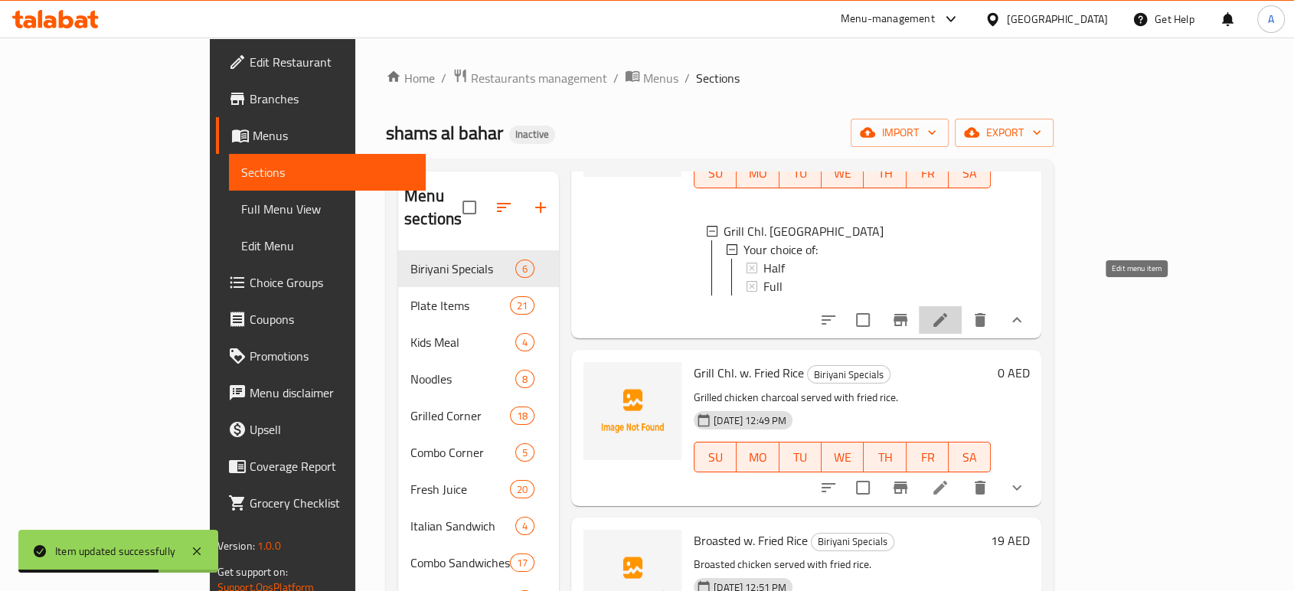
click at [950, 311] on icon at bounding box center [940, 320] width 18 height 18
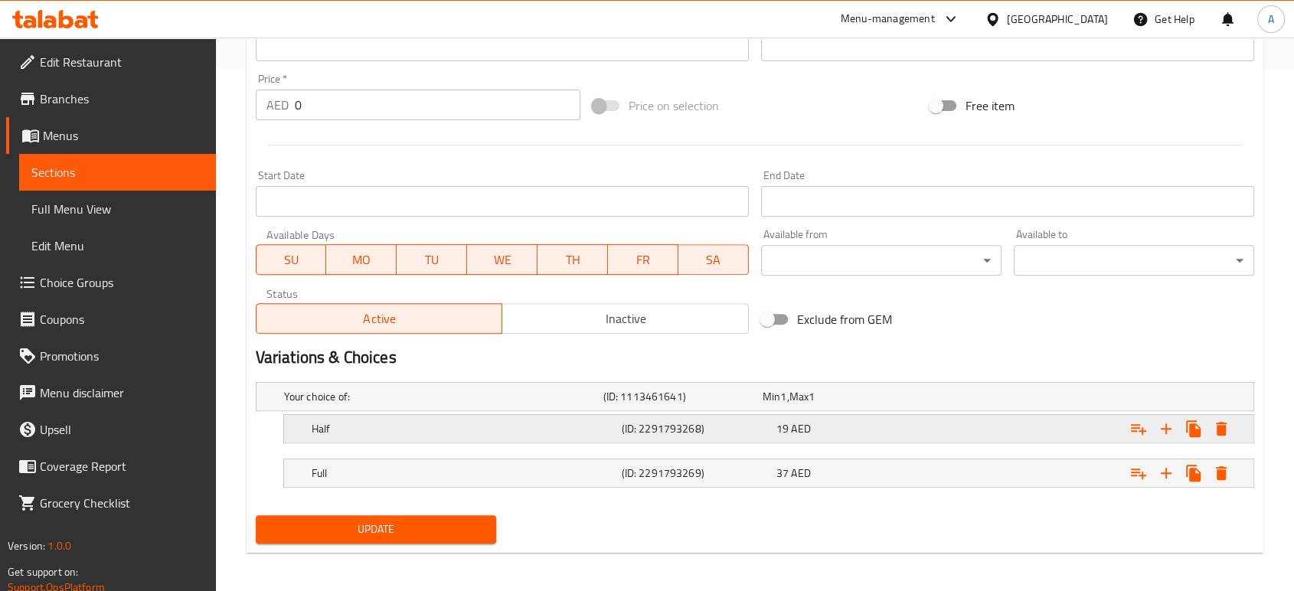
scroll to position [525, 0]
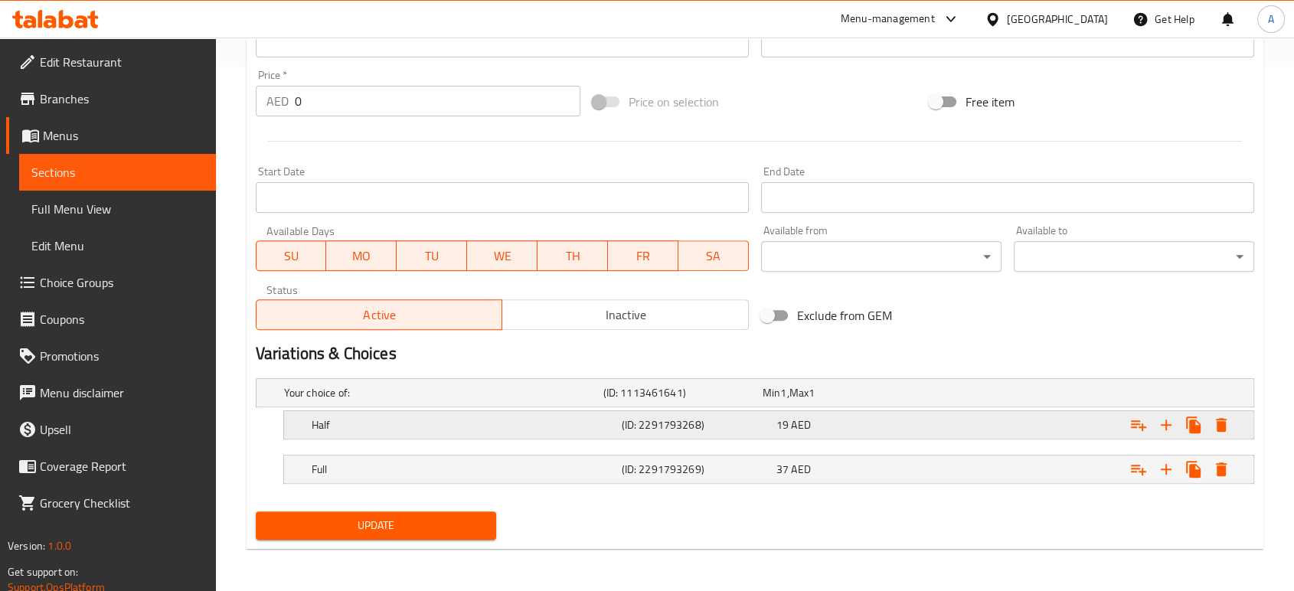
click at [469, 414] on div "Half" at bounding box center [464, 424] width 310 height 21
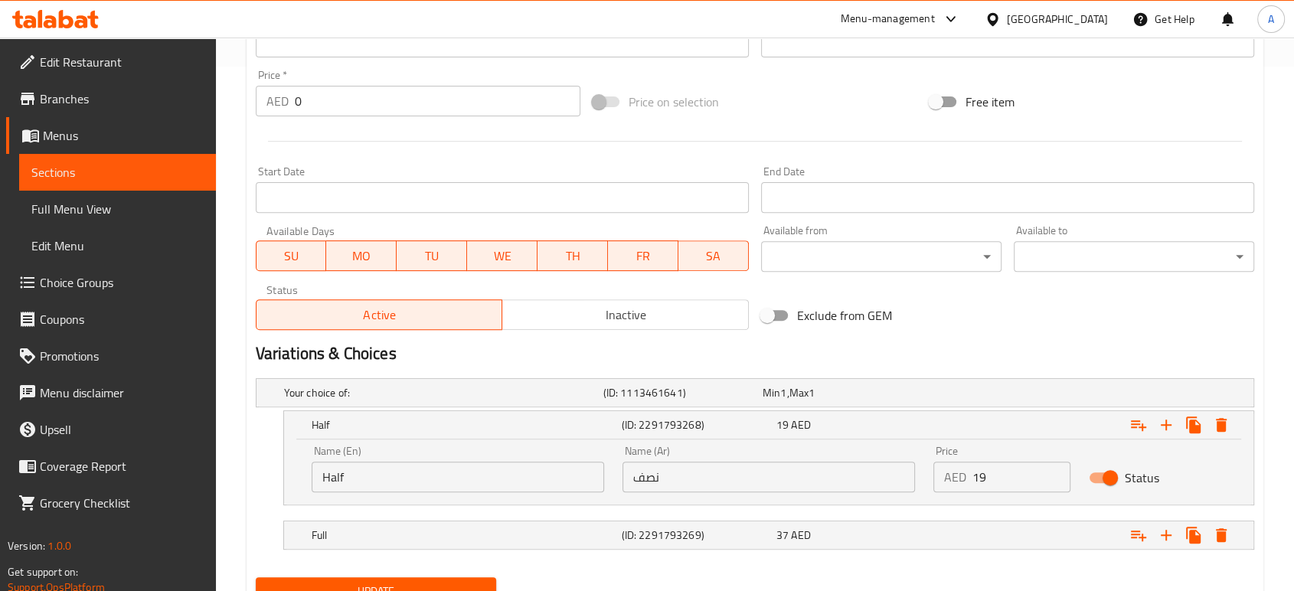
click at [453, 467] on input "Half" at bounding box center [458, 477] width 293 height 31
click at [452, 468] on input "Half" at bounding box center [458, 477] width 293 height 31
type input "Half Chicken"
click at [633, 471] on input "نصف" at bounding box center [769, 477] width 293 height 31
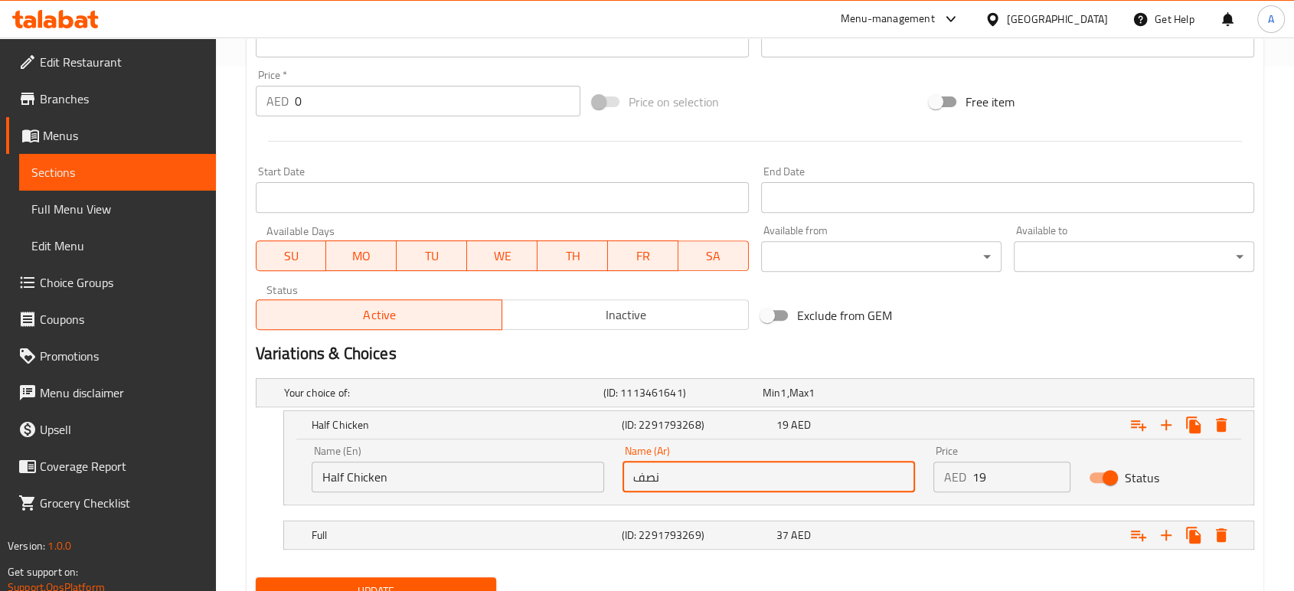
click at [633, 471] on input "نصف" at bounding box center [769, 477] width 293 height 31
type input "نصف دجاجة"
click at [521, 525] on div "Full" at bounding box center [464, 535] width 310 height 21
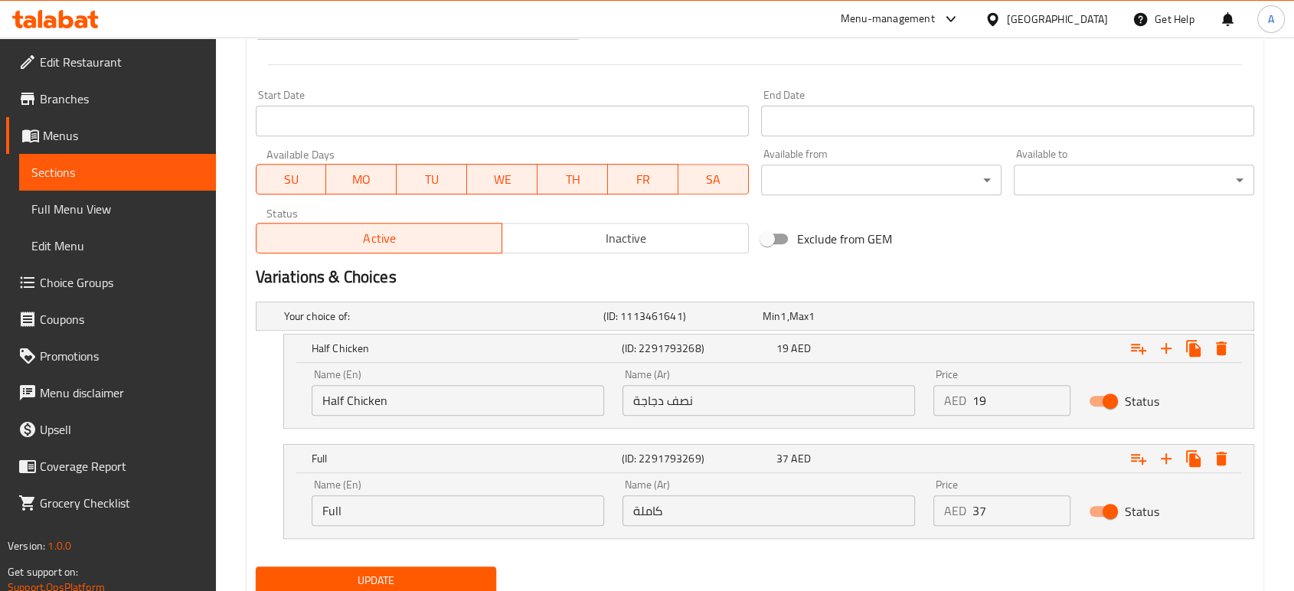
scroll to position [655, 0]
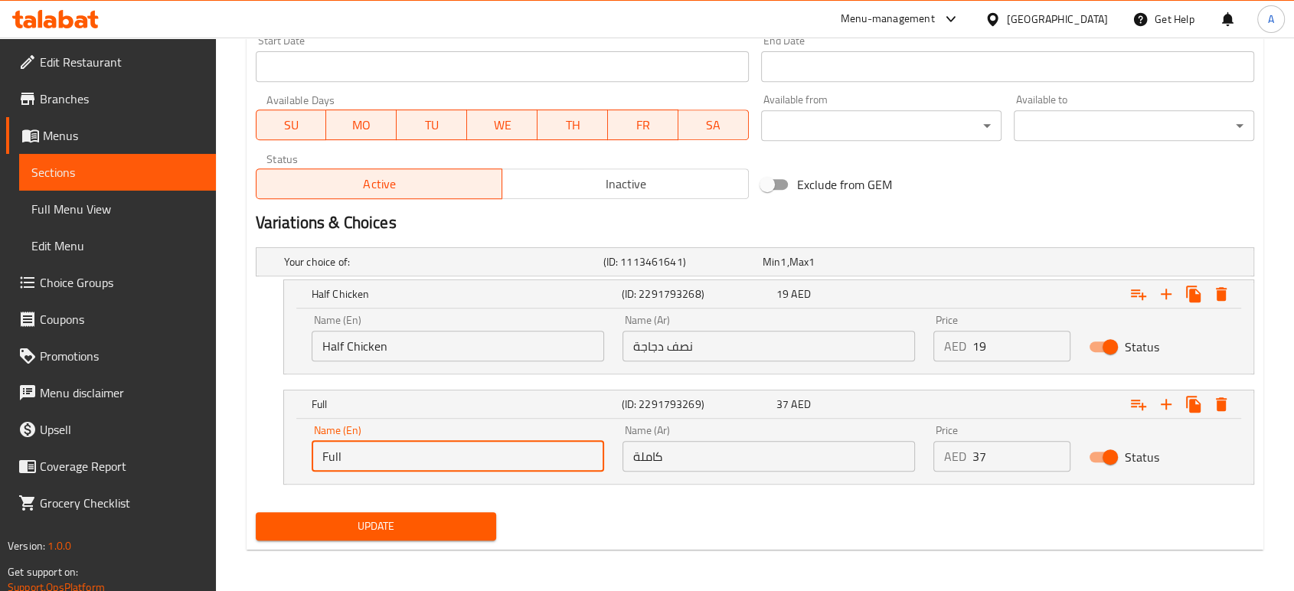
click at [338, 453] on input "Full" at bounding box center [458, 456] width 293 height 31
click at [441, 464] on input "Full" at bounding box center [458, 456] width 293 height 31
click at [349, 458] on input "Full" at bounding box center [458, 456] width 293 height 31
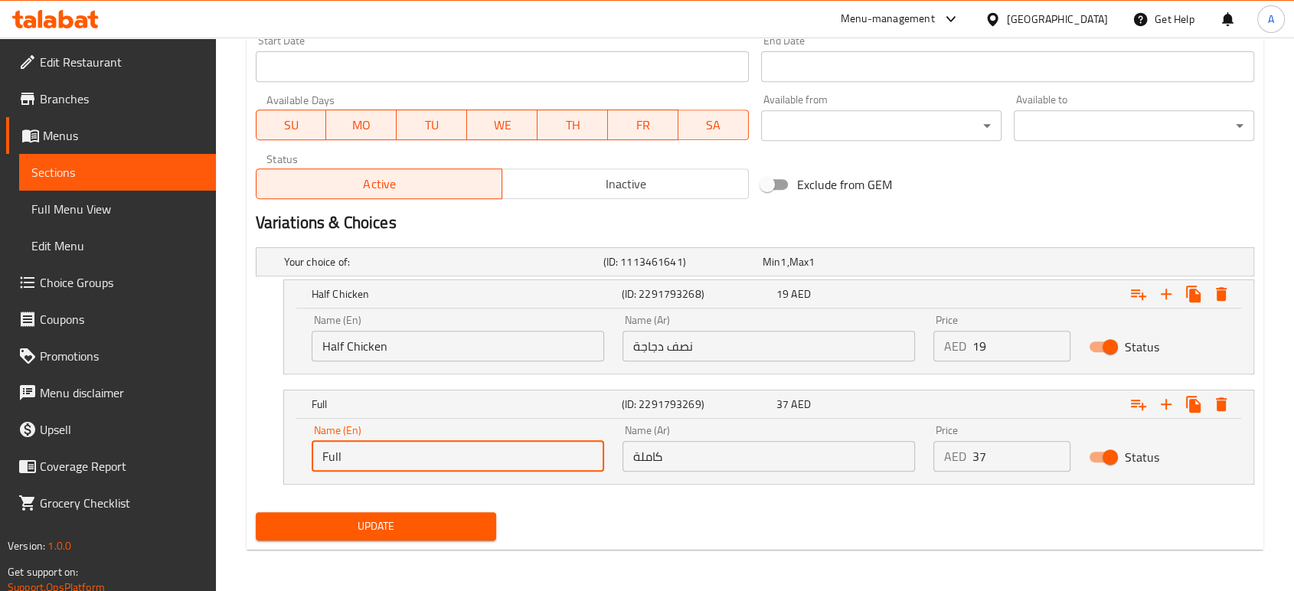
click at [349, 458] on input "Full" at bounding box center [458, 456] width 293 height 31
click at [345, 458] on input "Full" at bounding box center [458, 456] width 293 height 31
click at [335, 458] on input "Full" at bounding box center [458, 456] width 293 height 31
type input "ص"
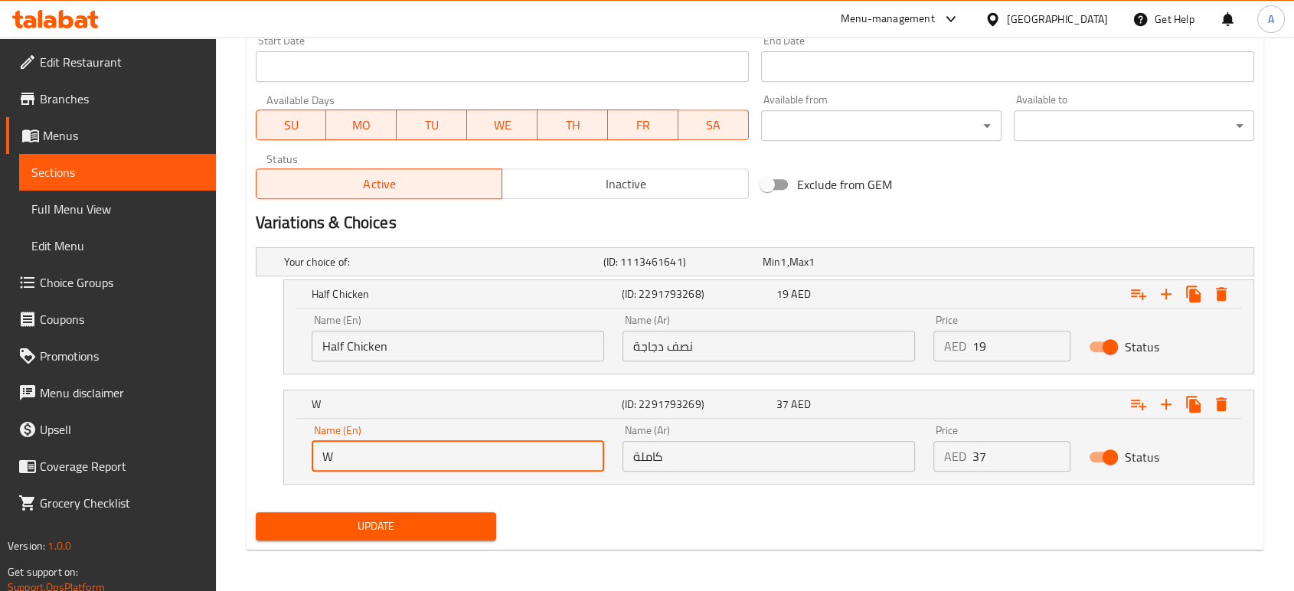
type input "Whole Chicken"
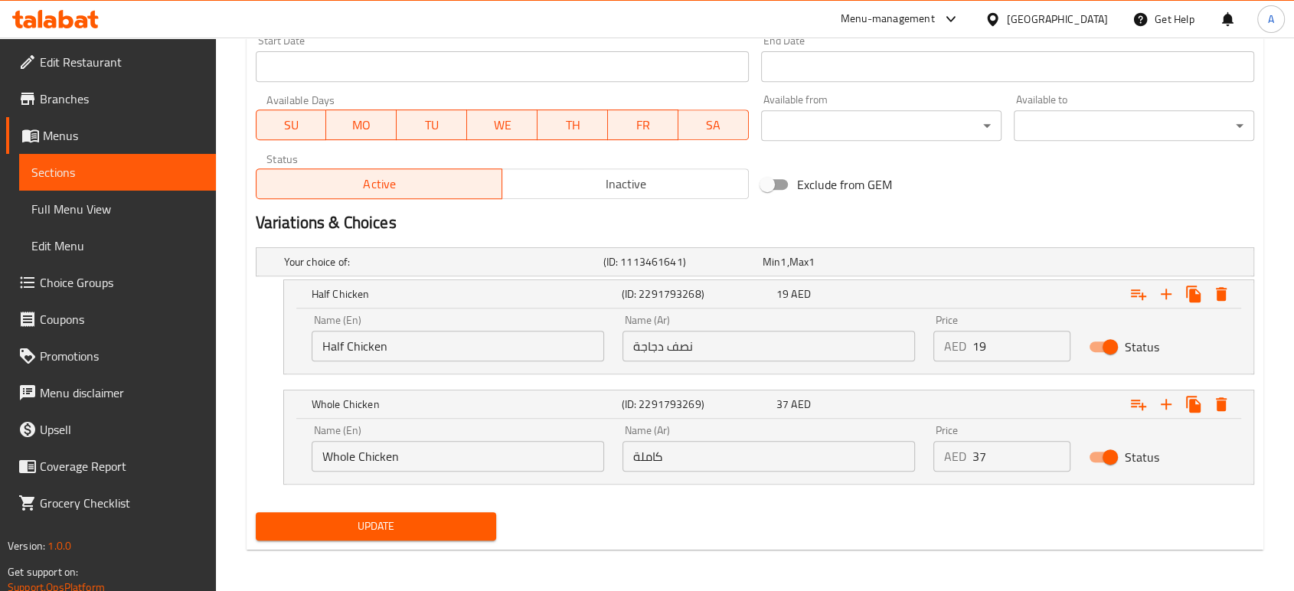
drag, startPoint x: 668, startPoint y: 474, endPoint x: 650, endPoint y: 452, distance: 28.3
click at [668, 471] on div "Name (Ar) كاملة Name (Ar)" at bounding box center [768, 448] width 311 height 65
click at [648, 452] on input "كاملة" at bounding box center [769, 456] width 293 height 31
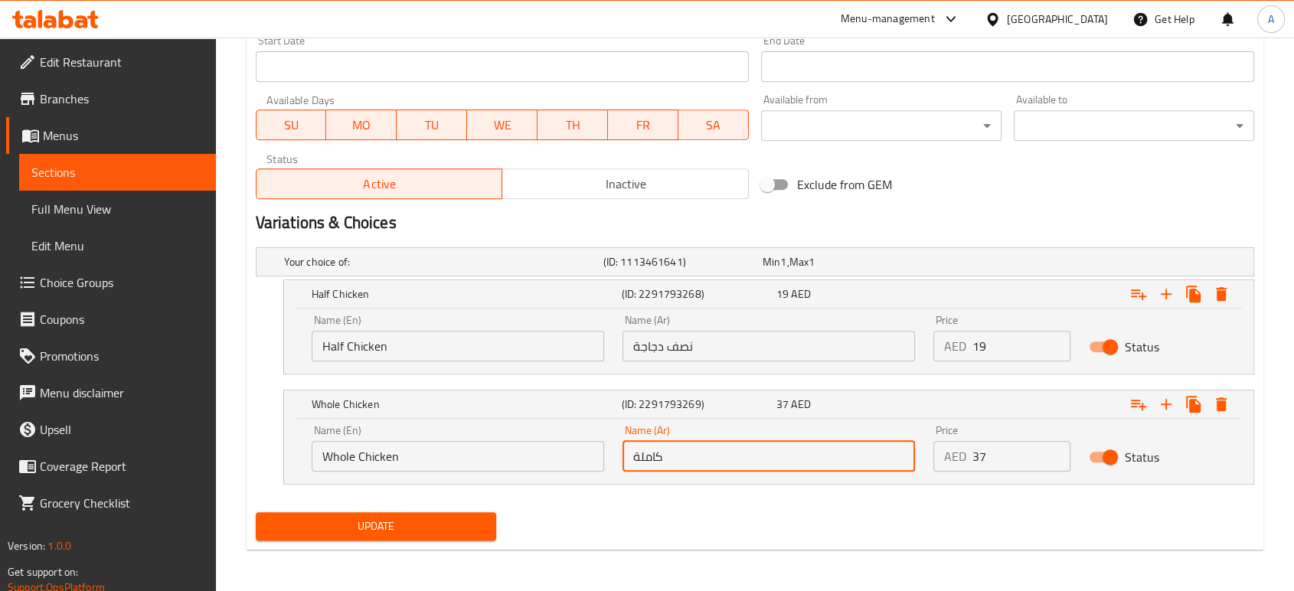
click at [668, 460] on input "كاملة" at bounding box center [769, 456] width 293 height 31
click at [668, 469] on input "text" at bounding box center [769, 456] width 293 height 31
type input "]"
type input "دجاجة كامله"
click at [433, 521] on span "Update" at bounding box center [376, 526] width 216 height 19
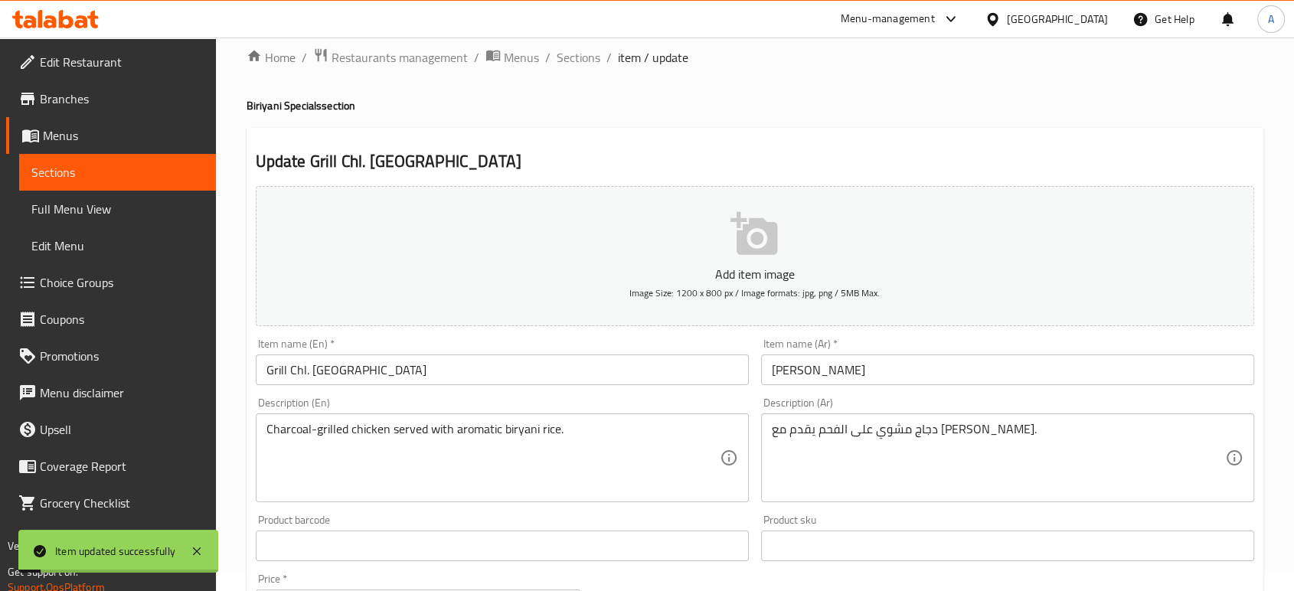
scroll to position [0, 0]
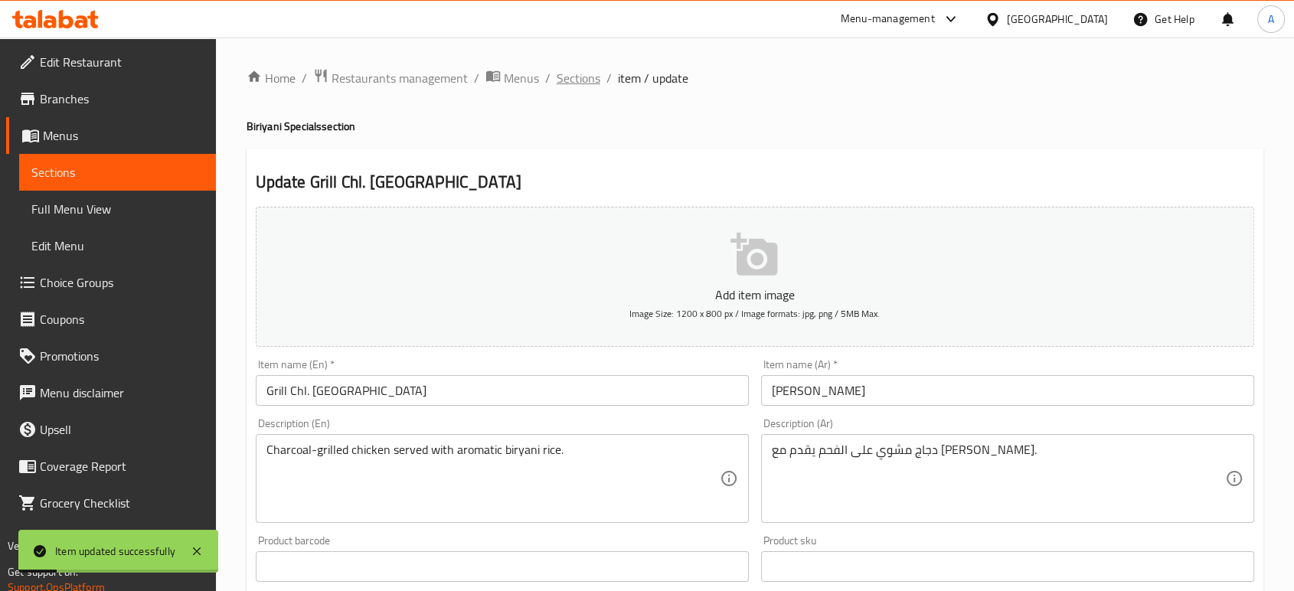
click at [594, 70] on span "Sections" at bounding box center [579, 78] width 44 height 18
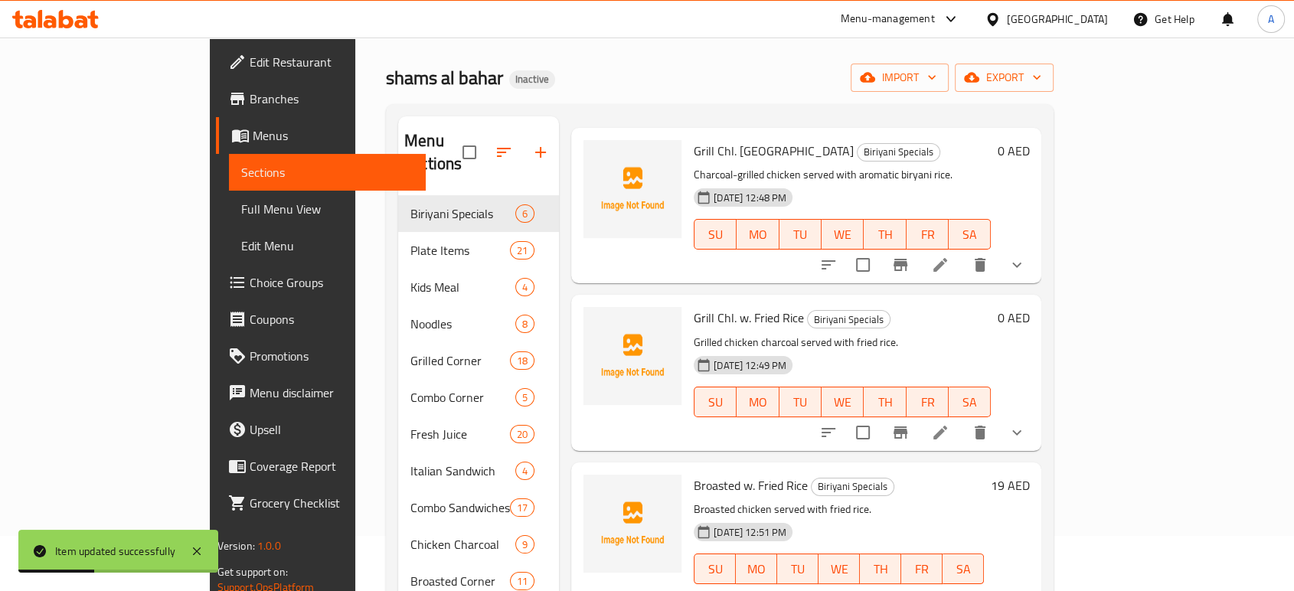
scroll to position [85, 0]
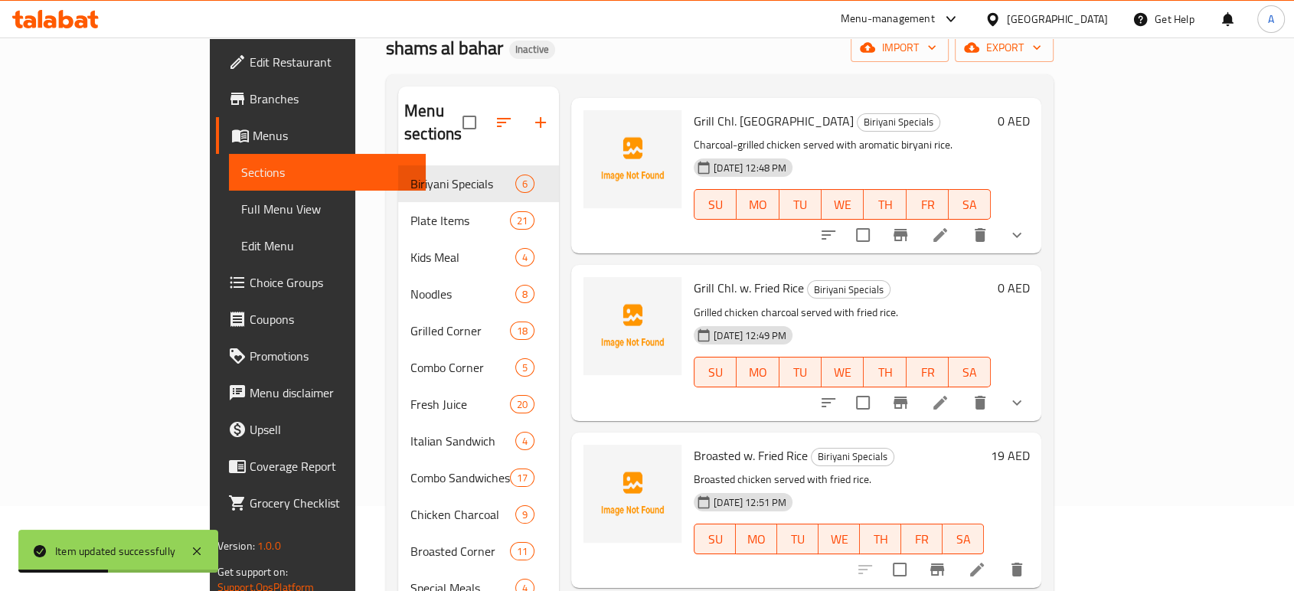
click at [950, 394] on icon at bounding box center [940, 403] width 18 height 18
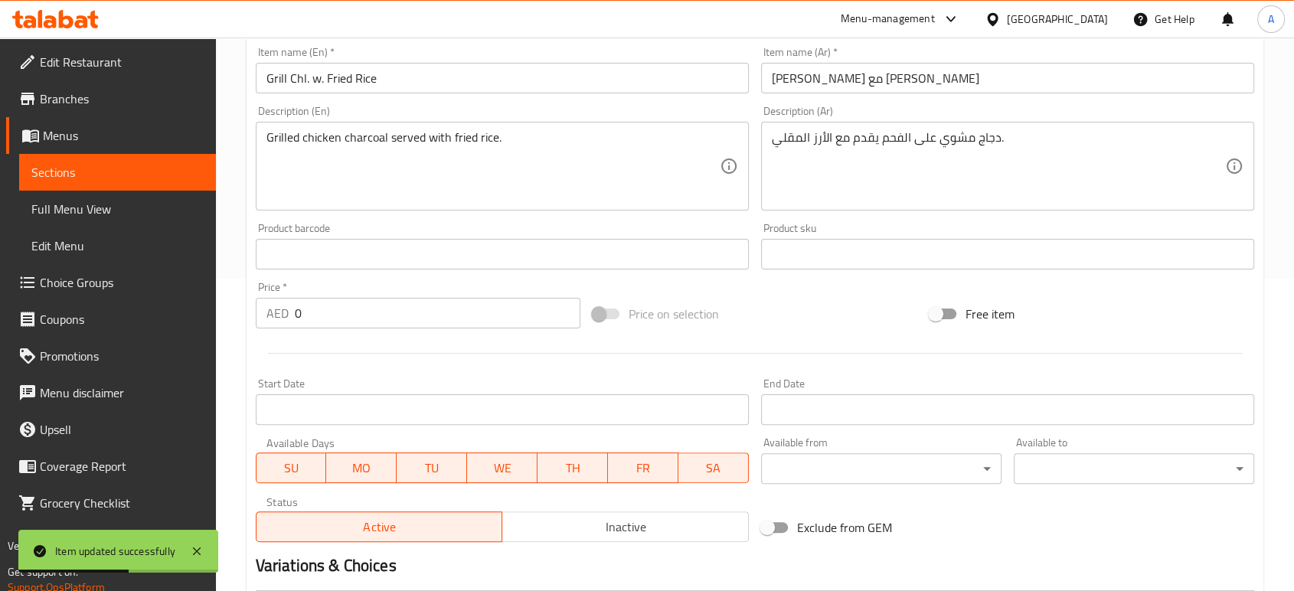
scroll to position [525, 0]
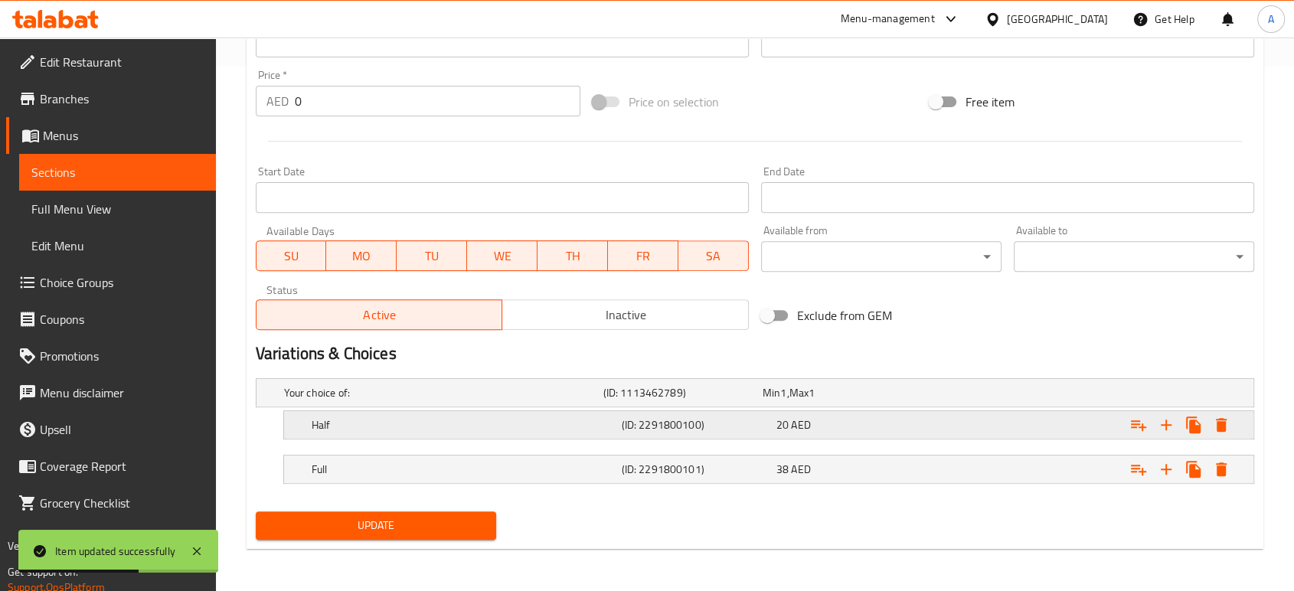
click at [586, 421] on h5 "Half" at bounding box center [464, 424] width 304 height 15
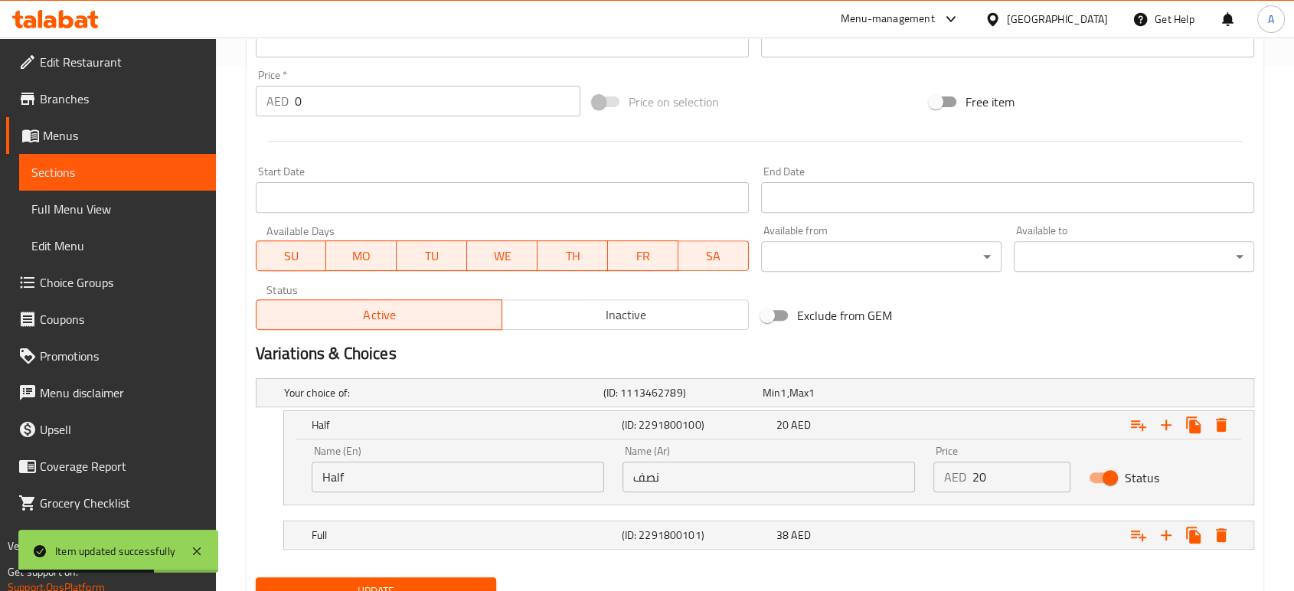
click at [406, 472] on input "Half" at bounding box center [458, 477] width 293 height 31
type input "Half Chicken"
click at [724, 479] on input "نصف" at bounding box center [769, 477] width 293 height 31
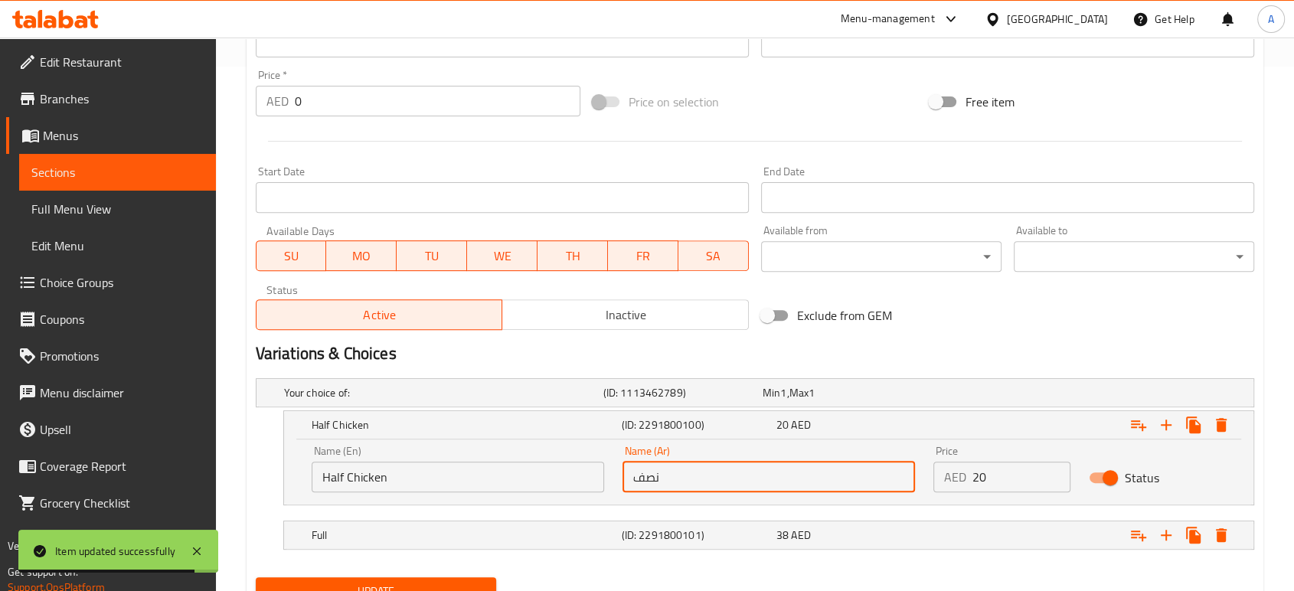
click at [724, 479] on input "نصف" at bounding box center [769, 477] width 293 height 31
type input "نصف دجاجة"
click at [671, 515] on nav at bounding box center [755, 514] width 999 height 12
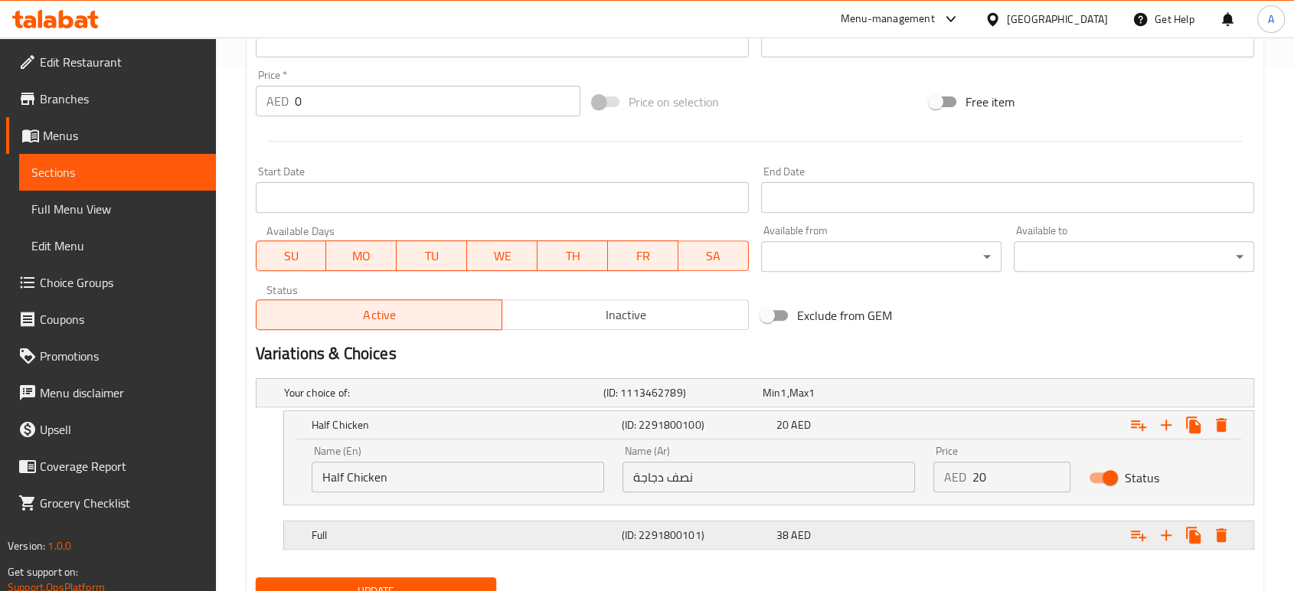
click at [655, 531] on h5 "(ID: 2291800101)" at bounding box center [695, 535] width 149 height 15
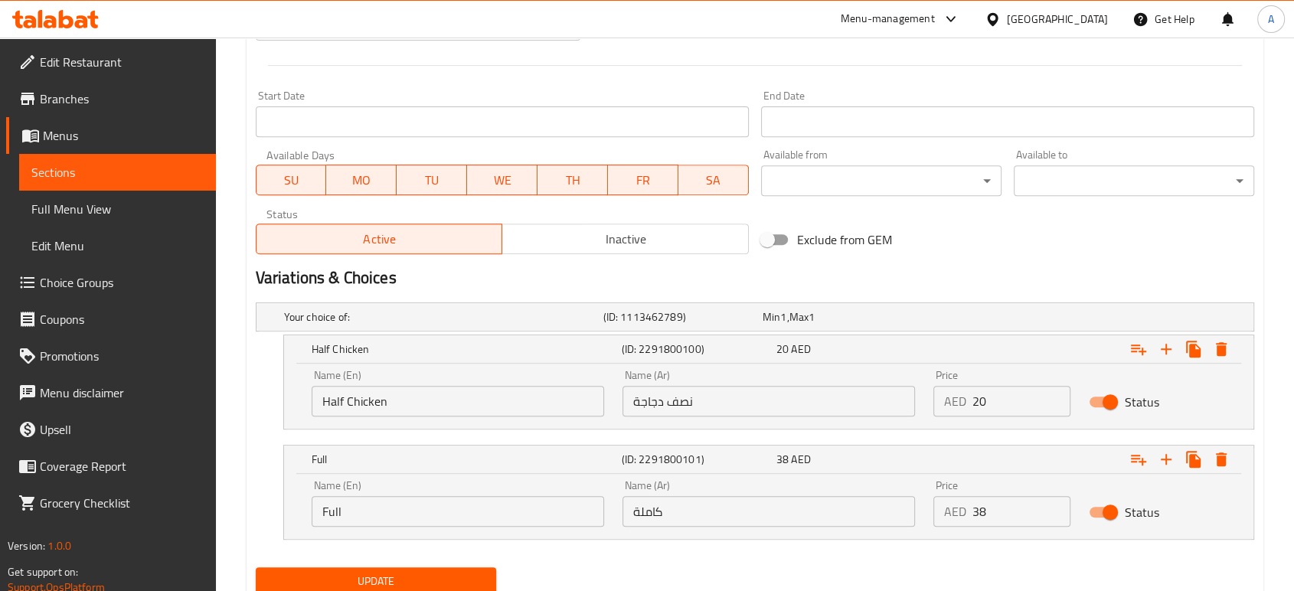
scroll to position [655, 0]
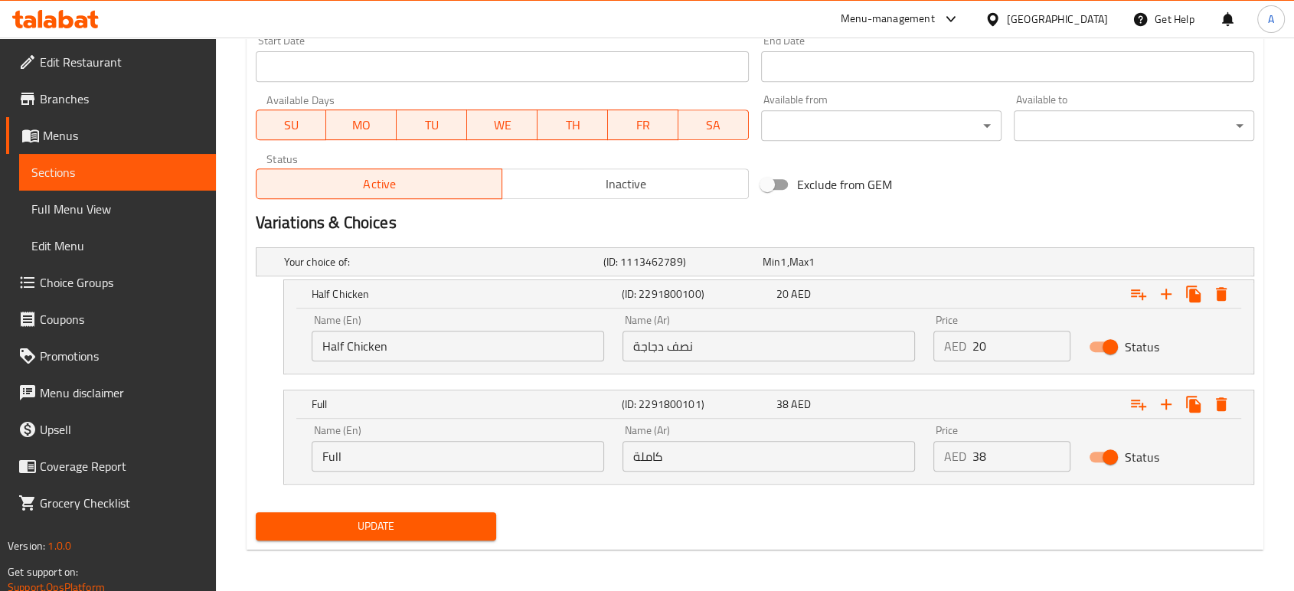
drag, startPoint x: 416, startPoint y: 481, endPoint x: 410, endPoint y: 468, distance: 14.1
click at [415, 480] on div "Name (En) Full Name (En) Name (Ar) كاملة Name (Ar) Price AED 38 Price Status" at bounding box center [768, 451] width 969 height 65
click at [407, 463] on input "Full" at bounding box center [458, 456] width 293 height 31
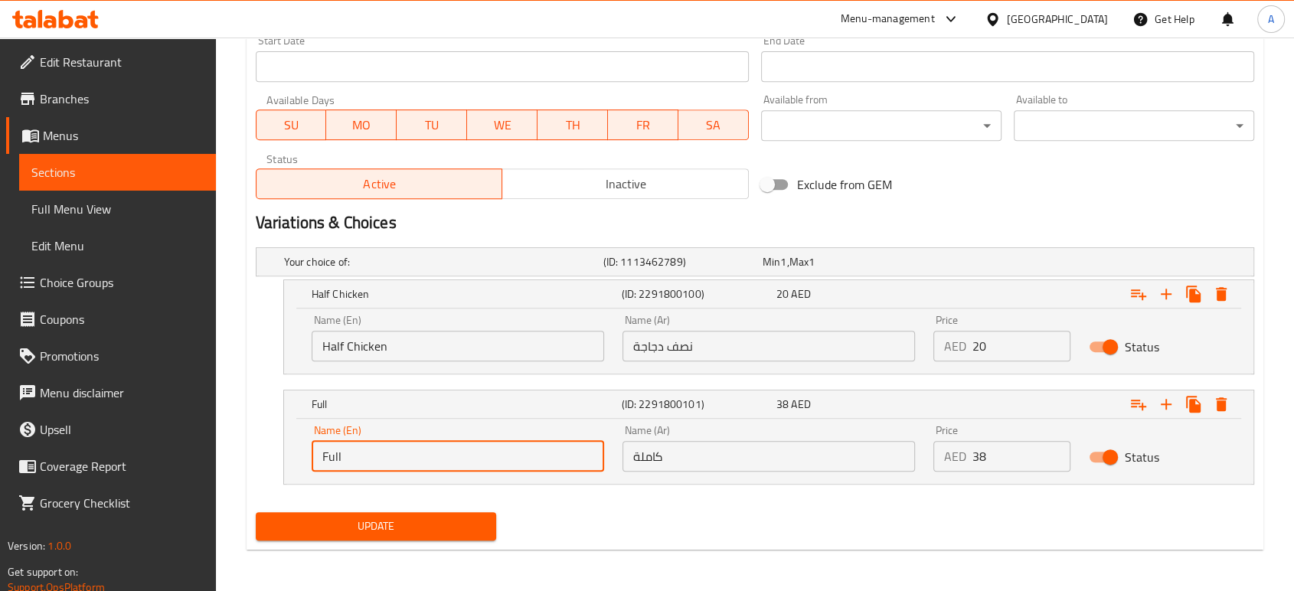
click at [407, 463] on input "Full" at bounding box center [458, 456] width 293 height 31
type input "ص"
type input "Whole Chicken"
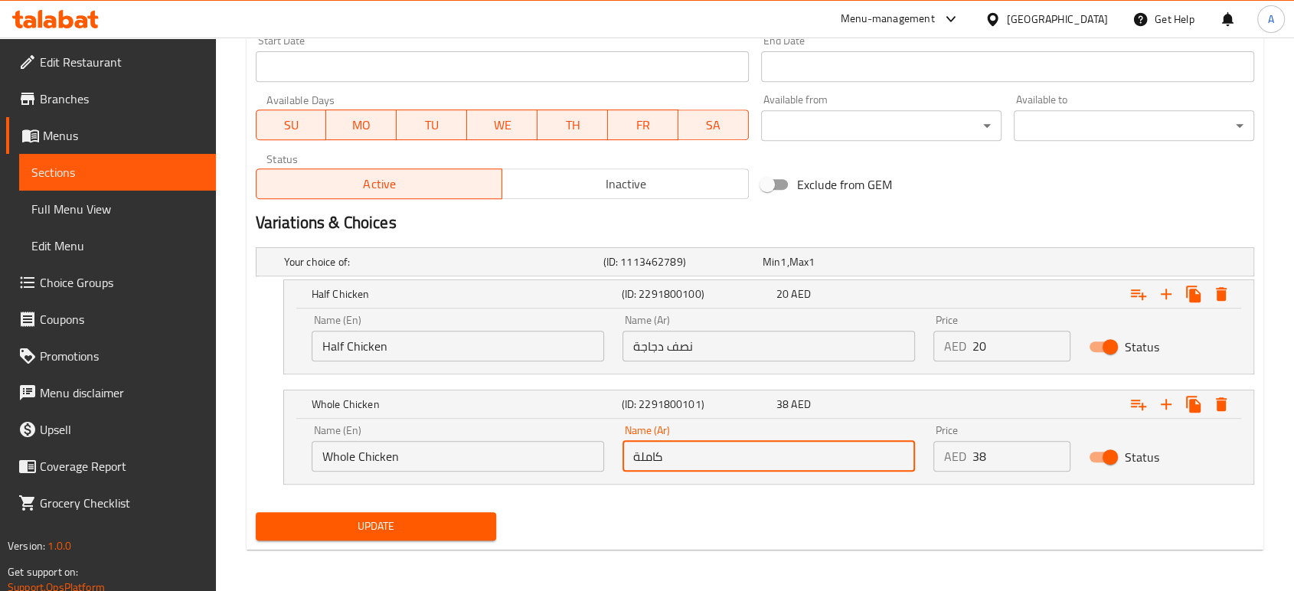
click at [682, 456] on input "كاملة" at bounding box center [769, 456] width 293 height 31
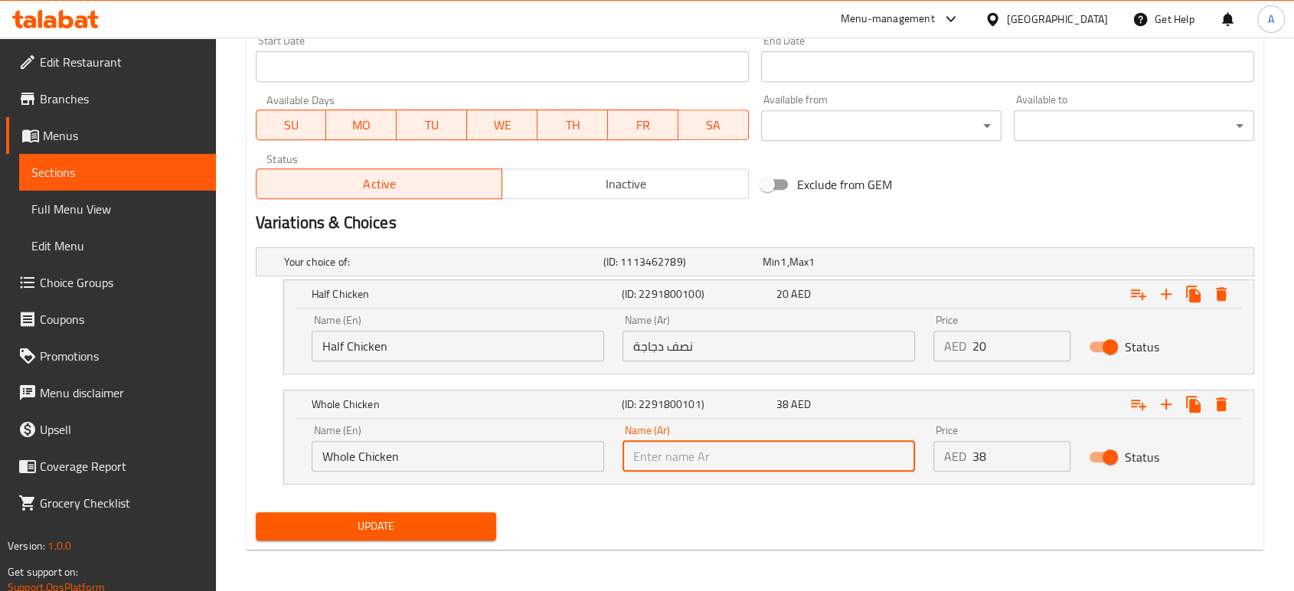
click at [692, 458] on input "text" at bounding box center [769, 456] width 293 height 31
type input "["
type input "دجاجة كامله"
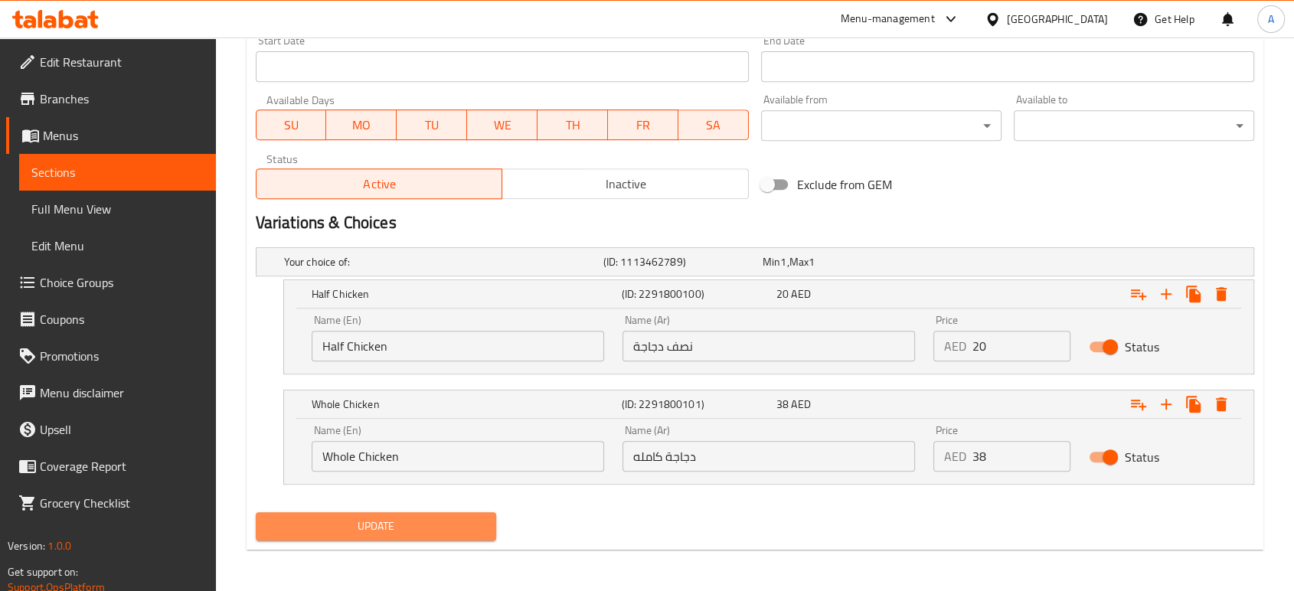
click at [458, 519] on span "Update" at bounding box center [376, 526] width 216 height 19
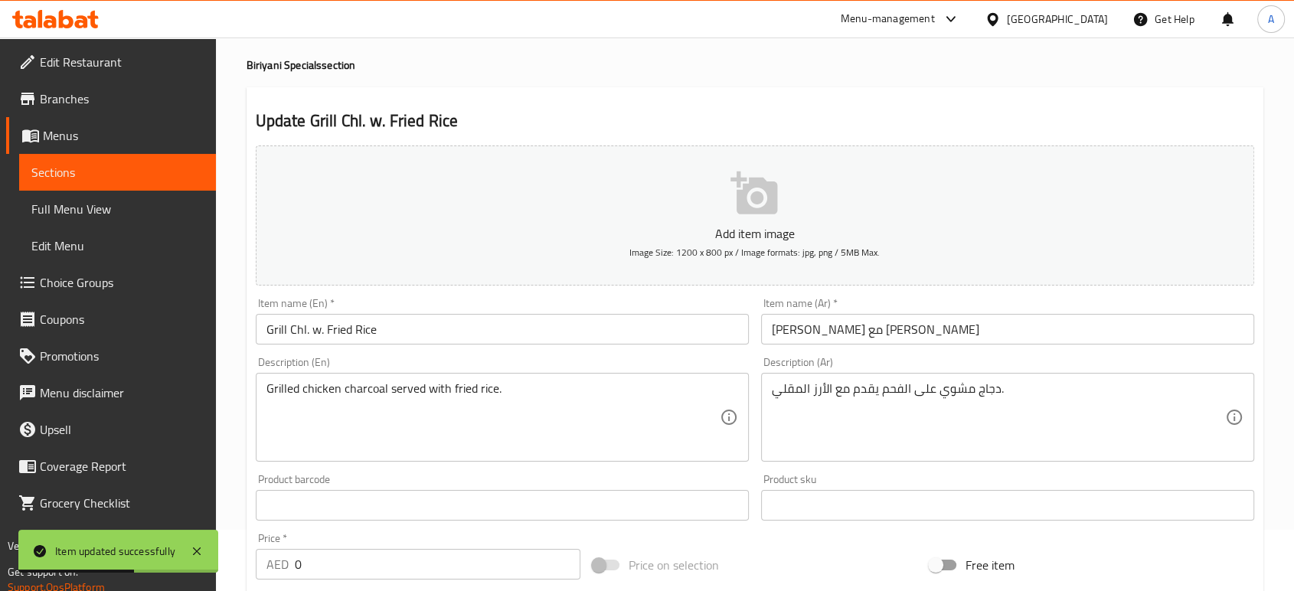
scroll to position [0, 0]
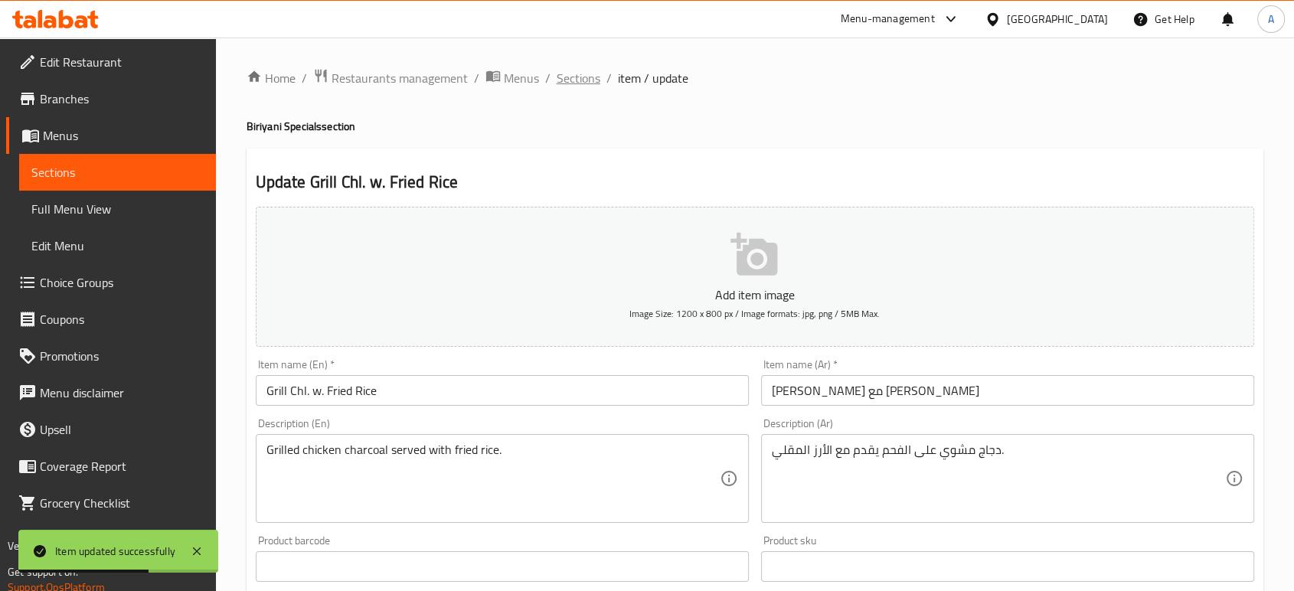
click at [585, 87] on span "Sections" at bounding box center [579, 78] width 44 height 18
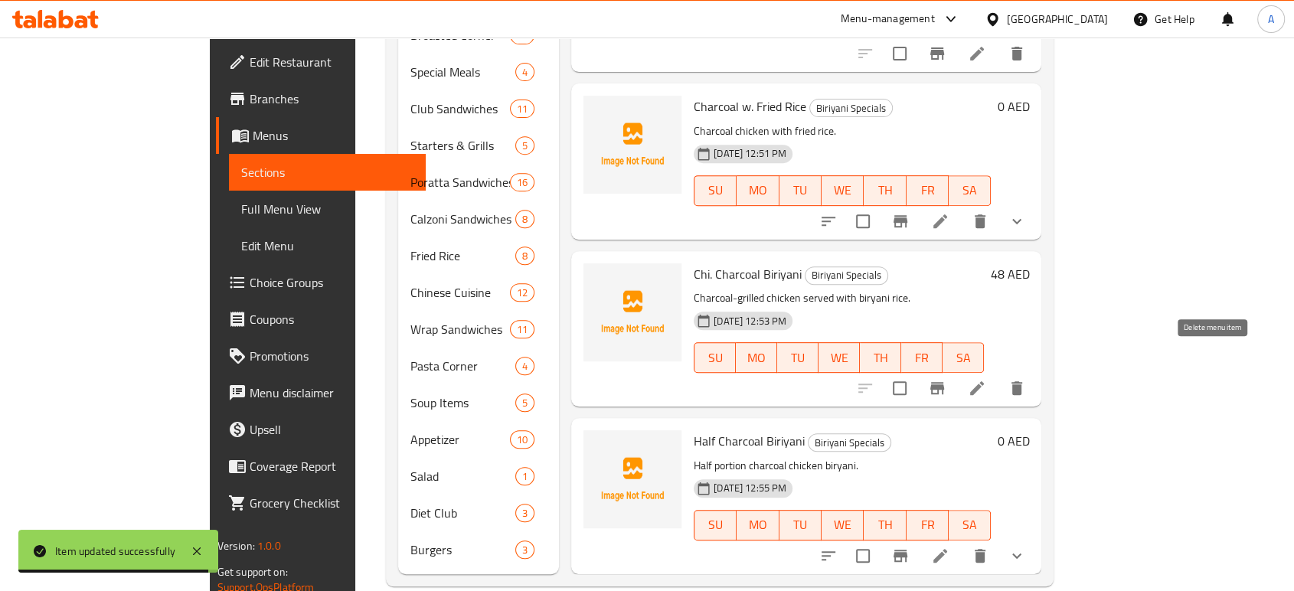
scroll to position [603, 0]
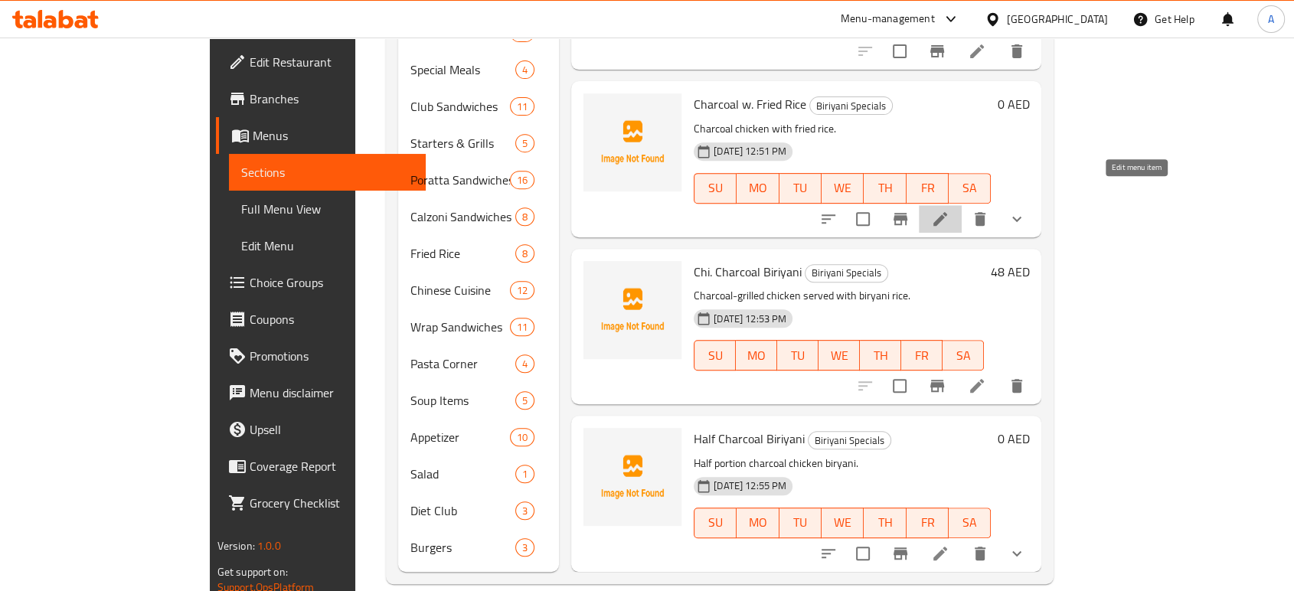
click at [950, 210] on icon at bounding box center [940, 219] width 18 height 18
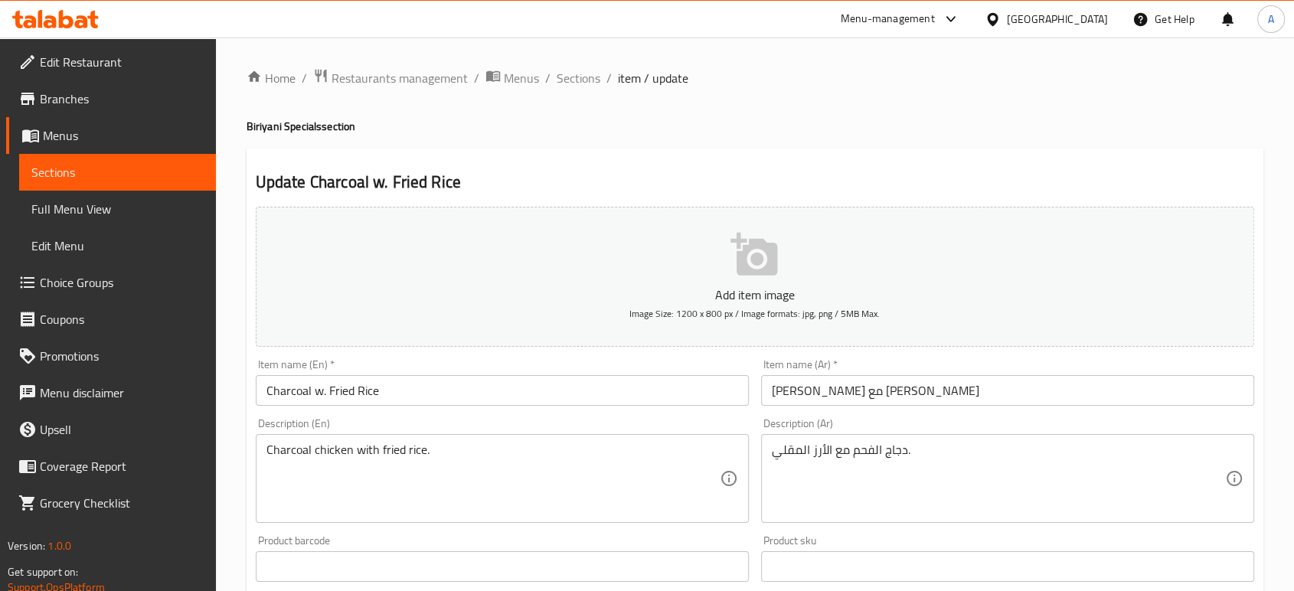
click at [590, 83] on span "Sections" at bounding box center [579, 78] width 44 height 18
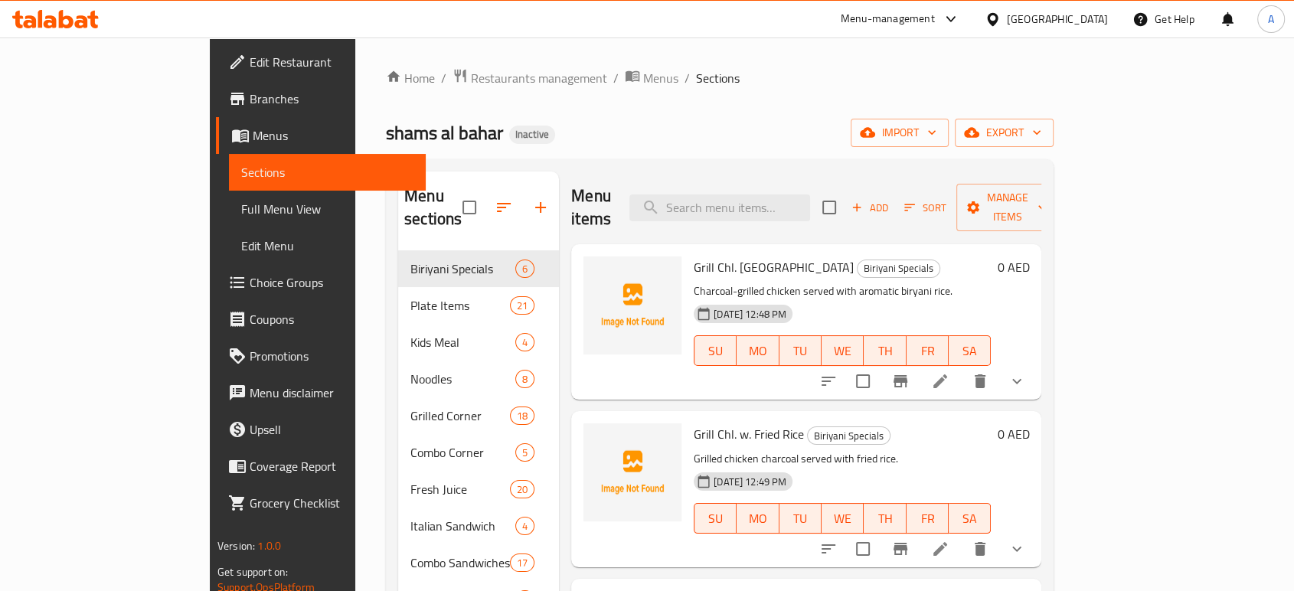
scroll to position [61, 0]
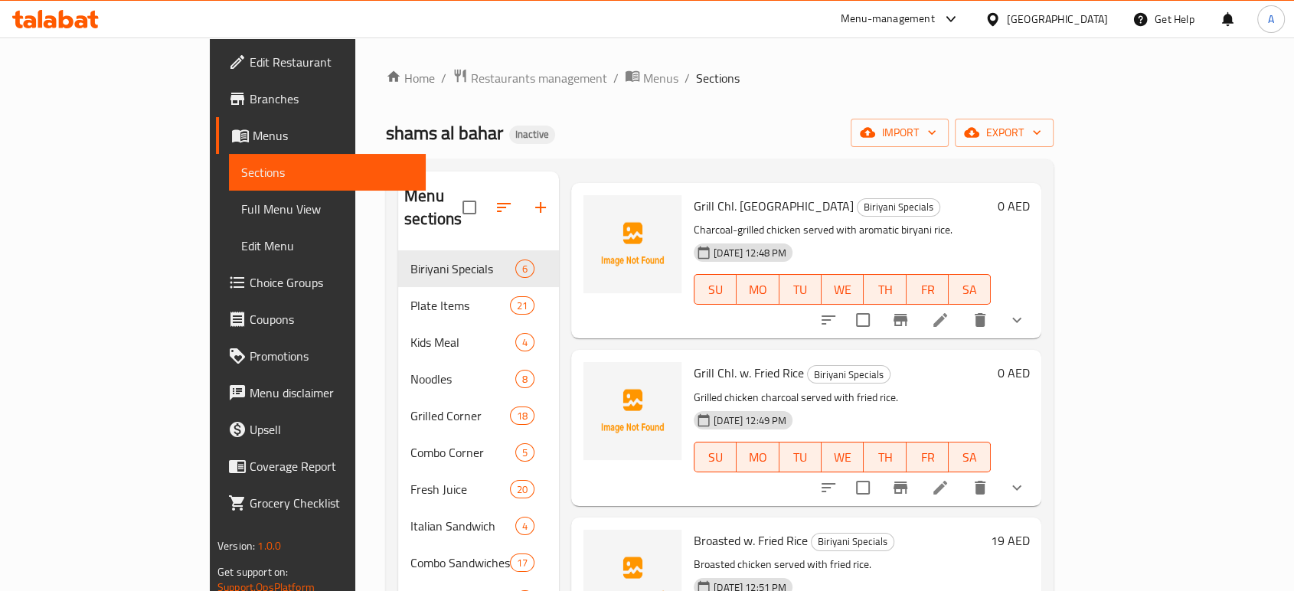
click at [241, 214] on span "Full Menu View" at bounding box center [327, 209] width 172 height 18
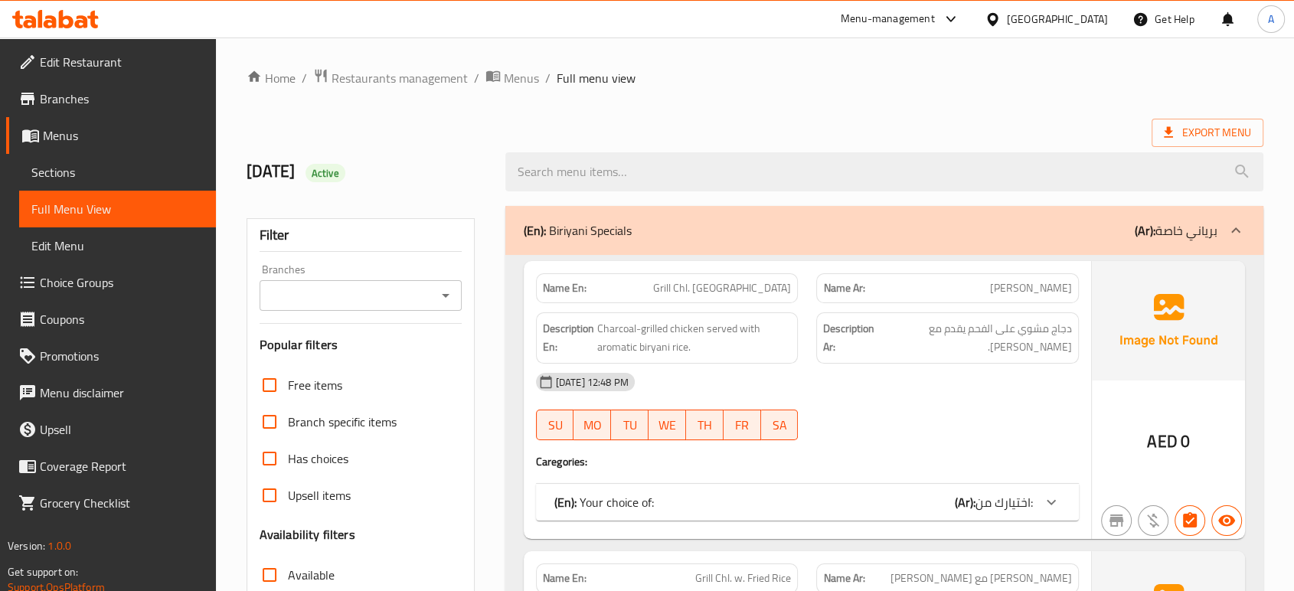
scroll to position [255, 0]
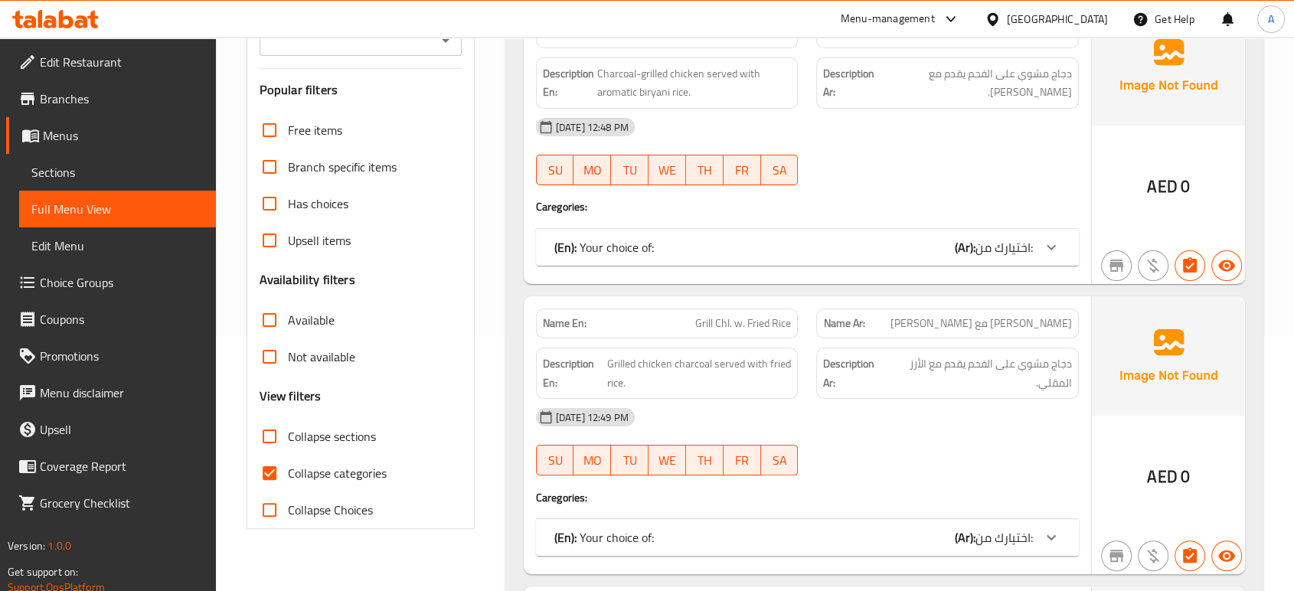
click at [275, 471] on input "Collapse categories" at bounding box center [269, 473] width 37 height 37
checkbox input "false"
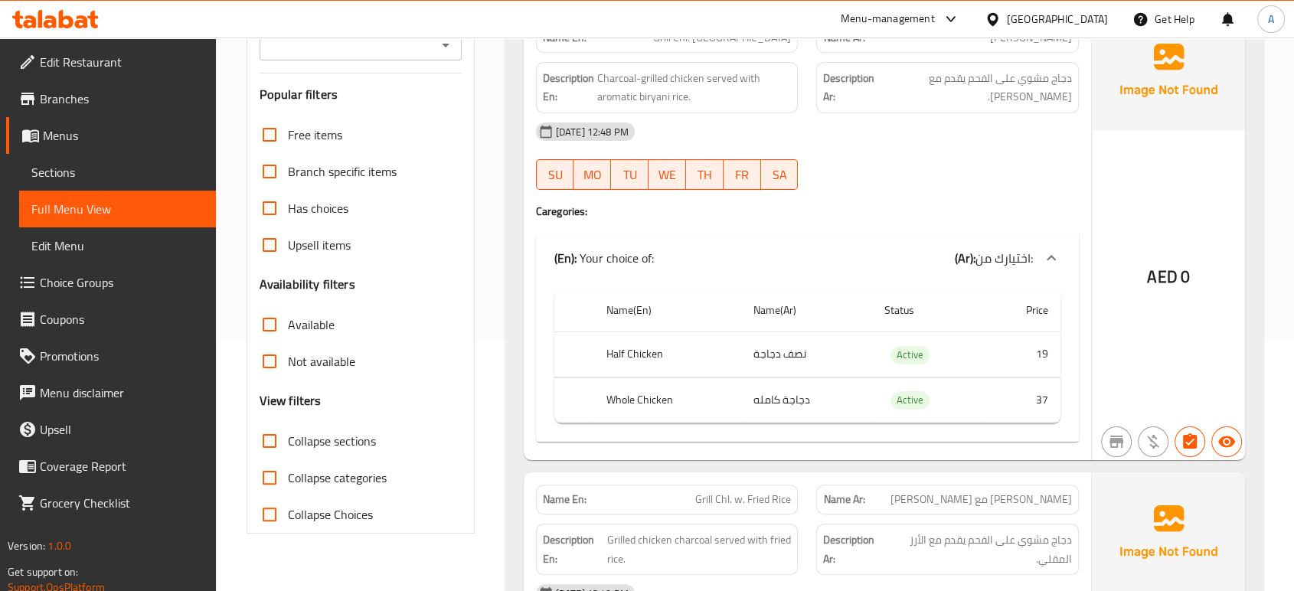
scroll to position [0, 0]
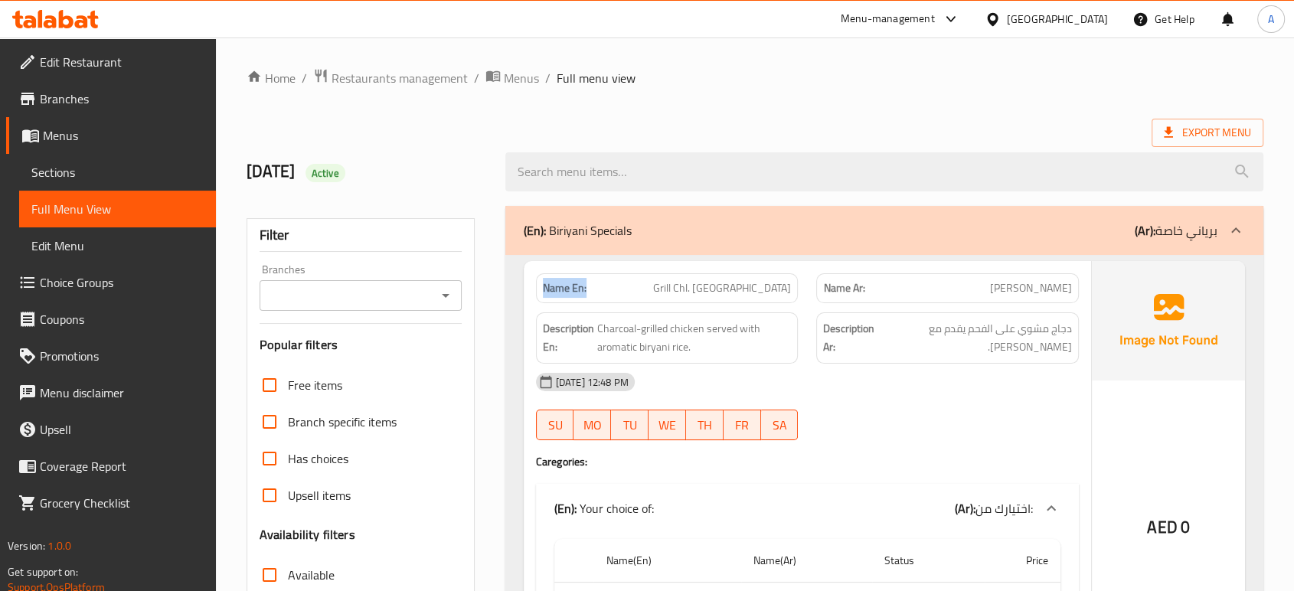
drag, startPoint x: 588, startPoint y: 281, endPoint x: 540, endPoint y: 289, distance: 49.0
click at [540, 289] on div "Name En: Grill Chl. [GEOGRAPHIC_DATA]" at bounding box center [667, 288] width 263 height 30
copy strong "Name En:"
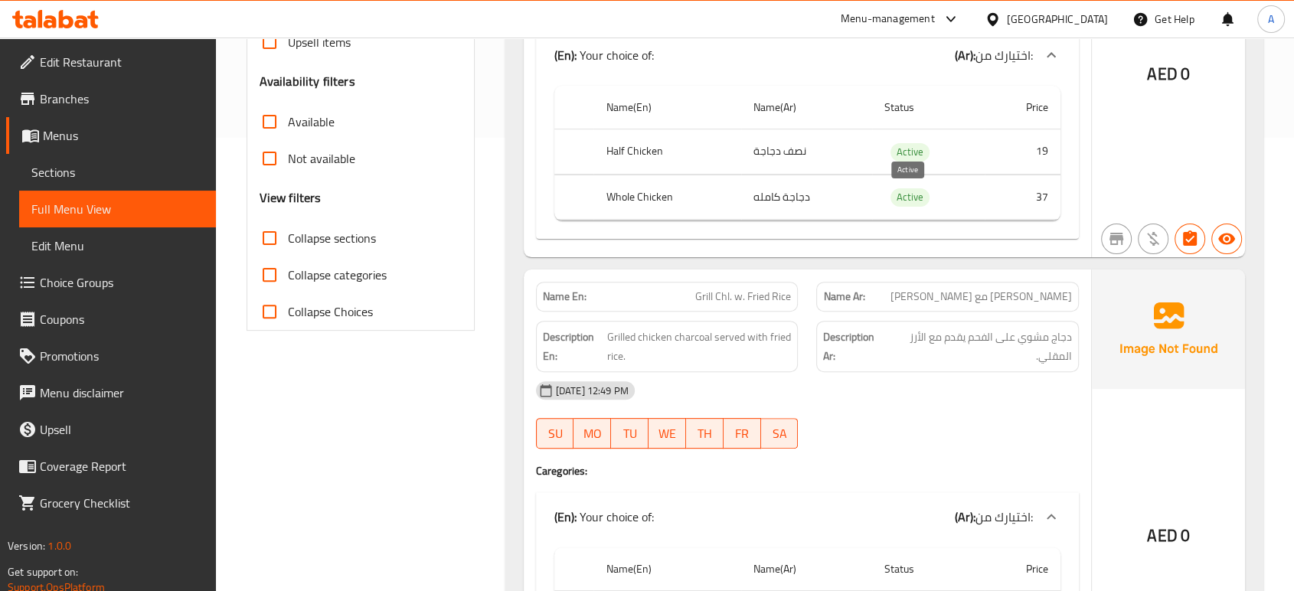
click at [898, 198] on span "Active" at bounding box center [910, 197] width 39 height 18
copy span "Active"
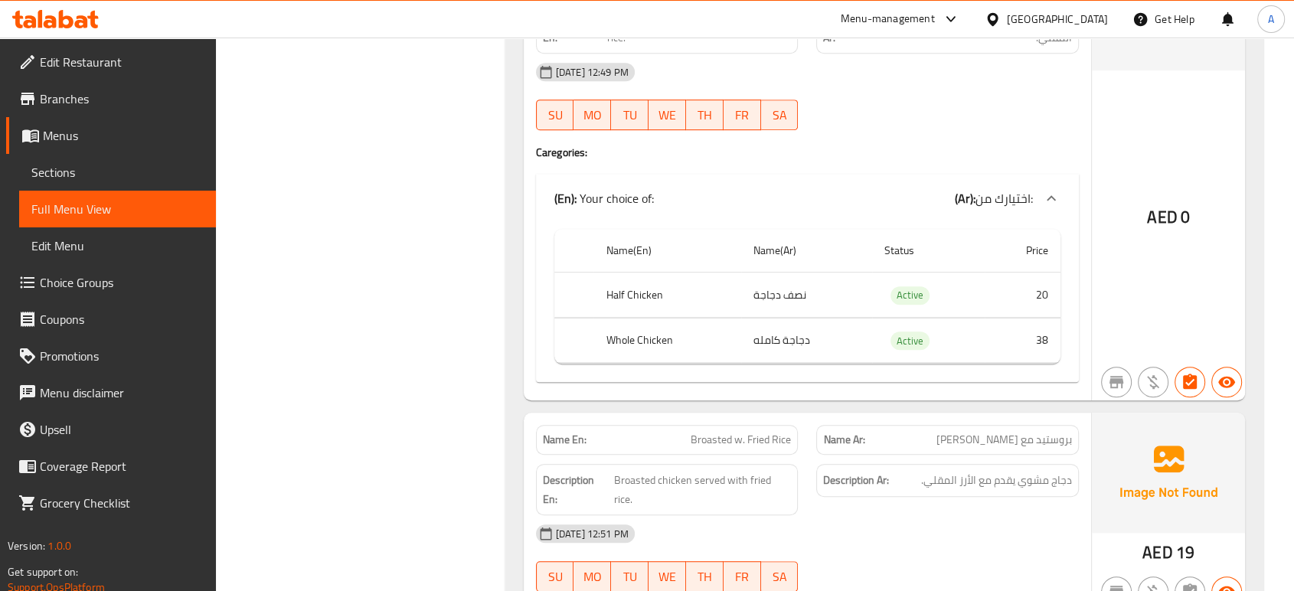
click at [74, 183] on link "Sections" at bounding box center [117, 172] width 197 height 37
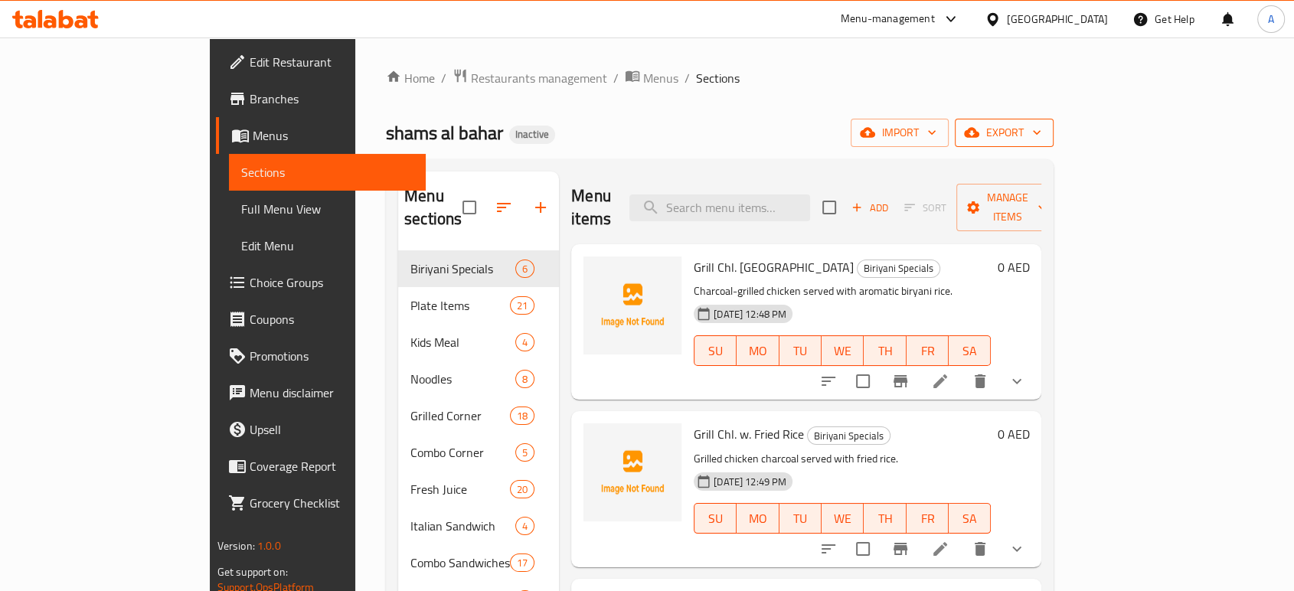
click at [1041, 134] on span "export" at bounding box center [1004, 132] width 74 height 19
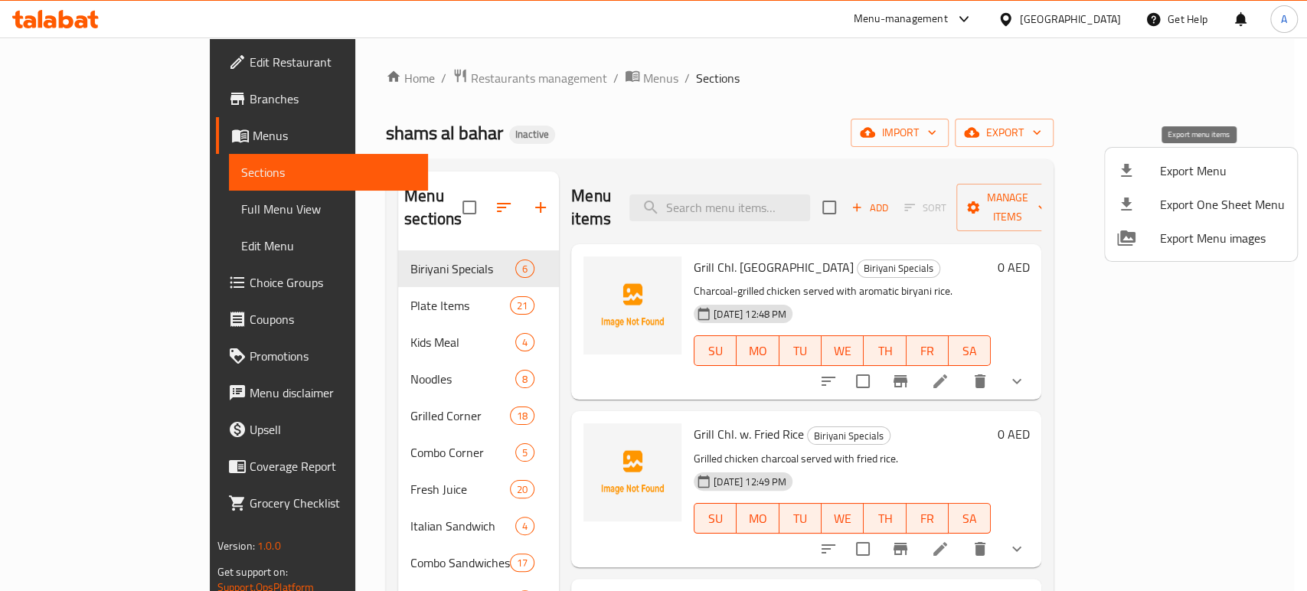
click at [1184, 170] on span "Export Menu" at bounding box center [1222, 171] width 125 height 18
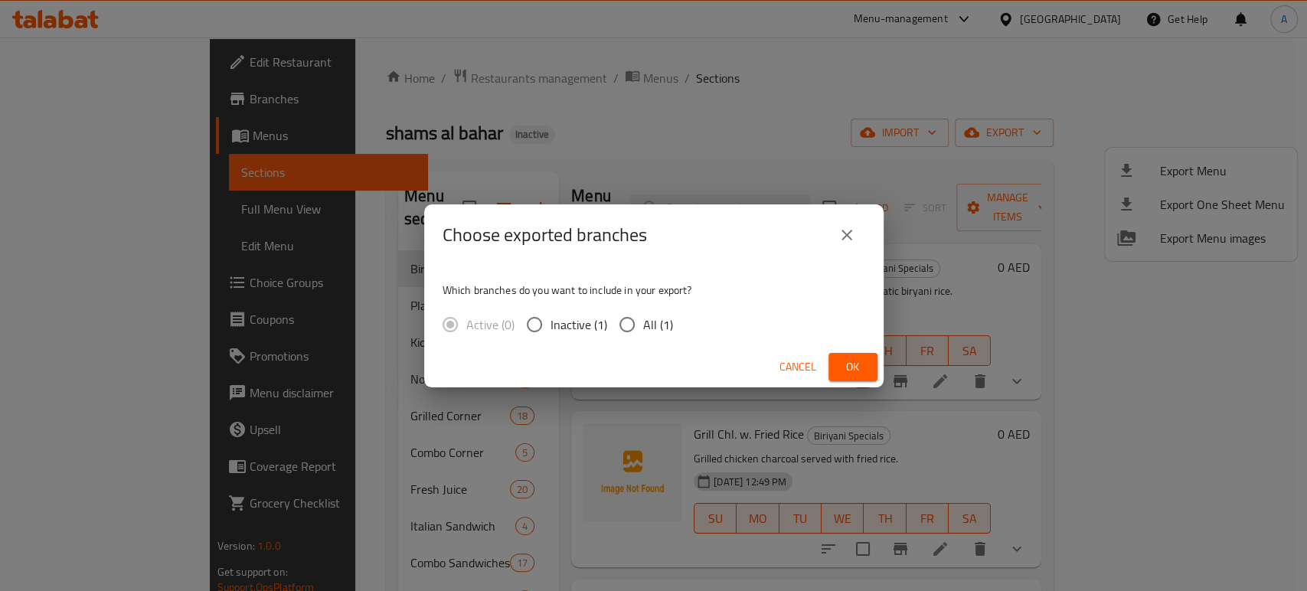
click at [637, 314] on input "All (1)" at bounding box center [627, 325] width 32 height 32
radio input "true"
click at [854, 371] on span "Ok" at bounding box center [853, 367] width 25 height 19
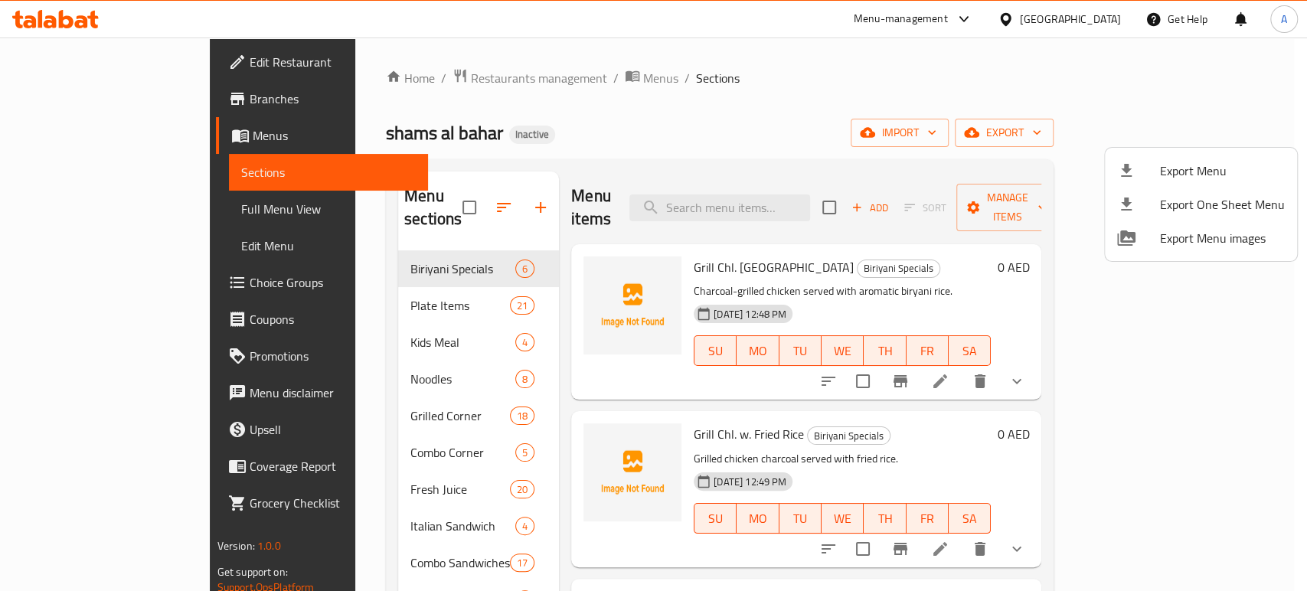
click at [519, 361] on div at bounding box center [653, 295] width 1307 height 591
